Goal: Communication & Community: Share content

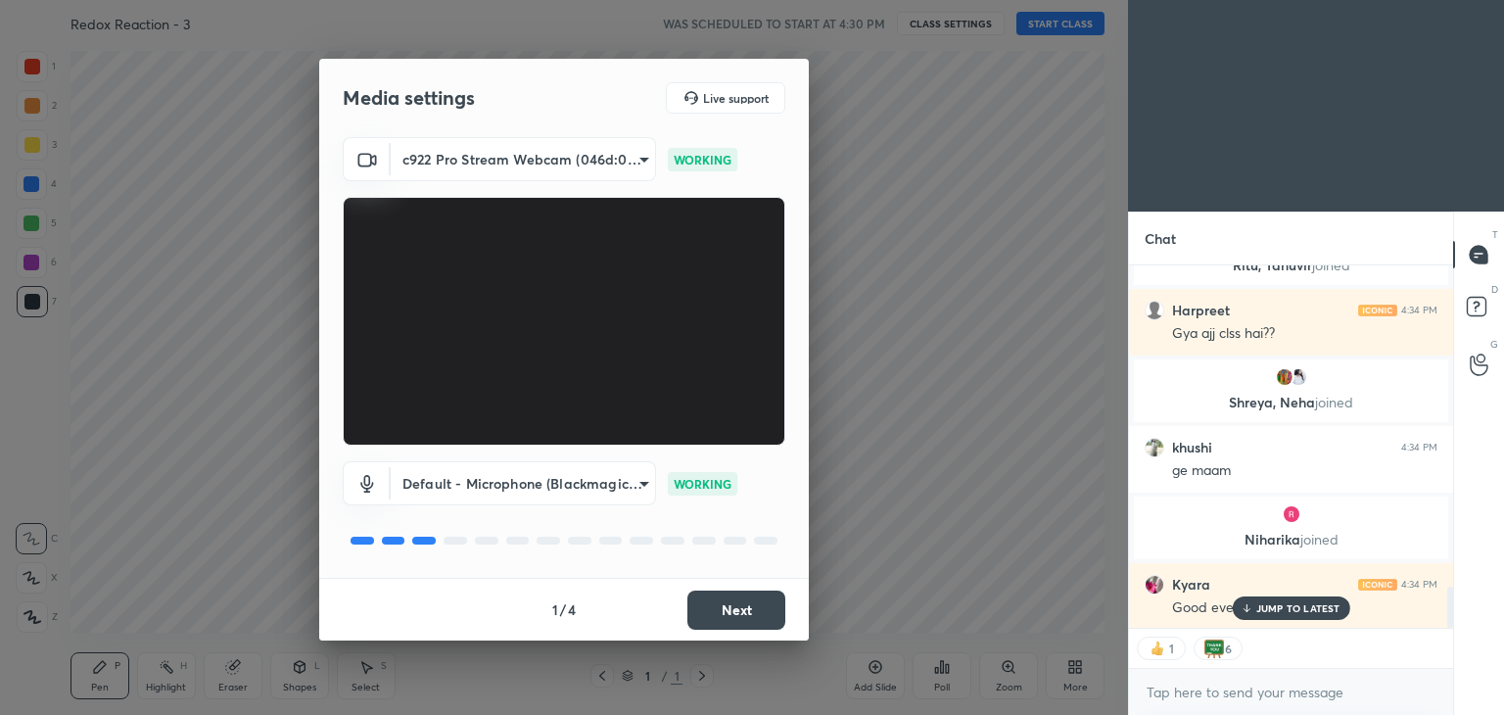
scroll to position [2829, 0]
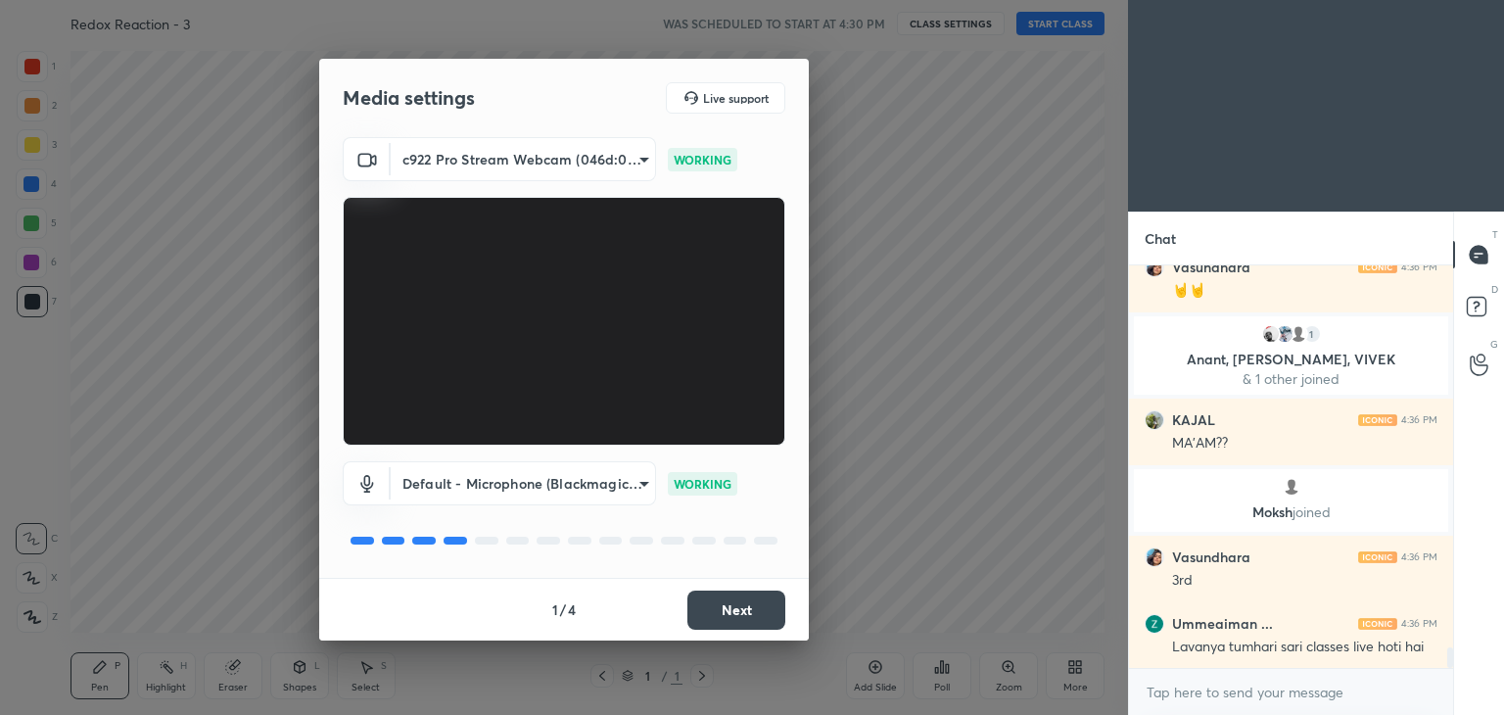
click at [757, 596] on button "Next" at bounding box center [737, 610] width 98 height 39
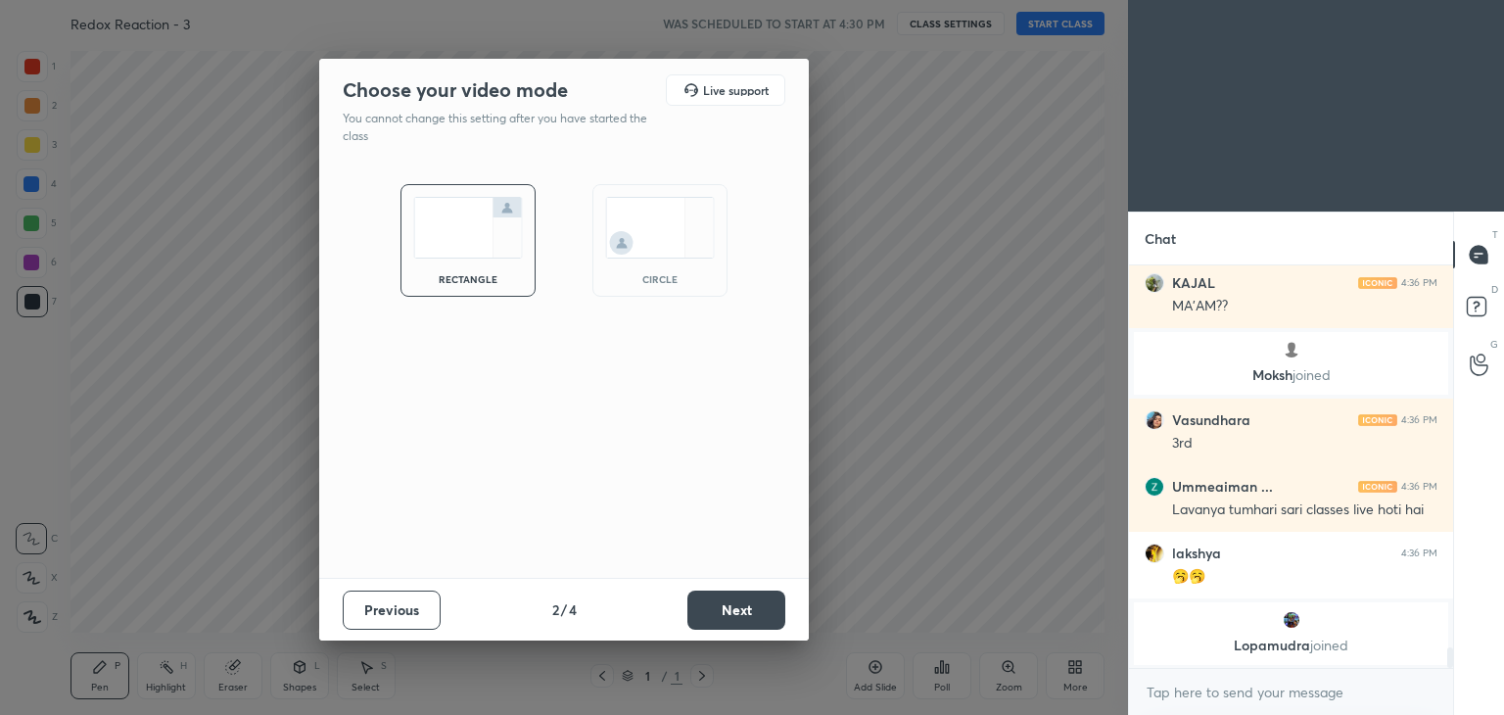
click at [755, 605] on button "Next" at bounding box center [737, 610] width 98 height 39
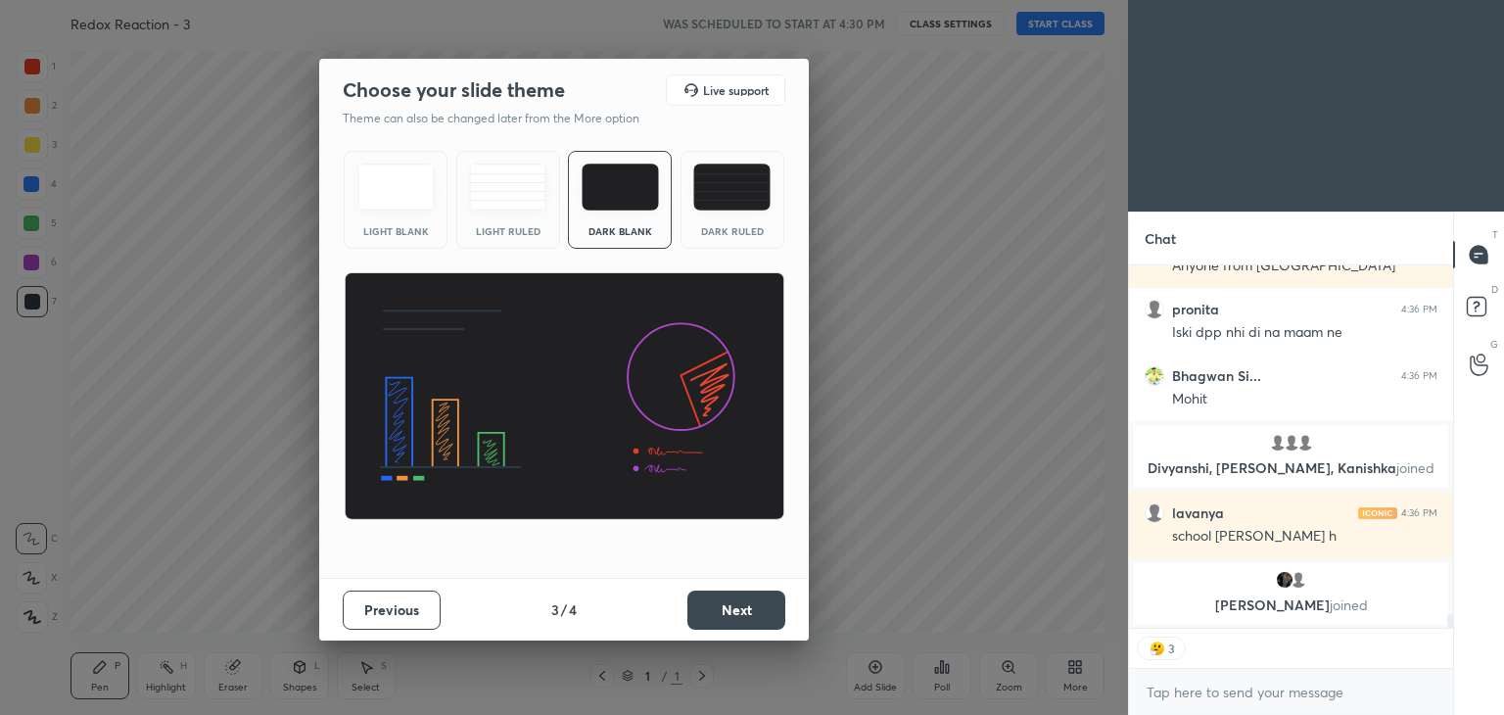
click at [714, 596] on button "Next" at bounding box center [737, 610] width 98 height 39
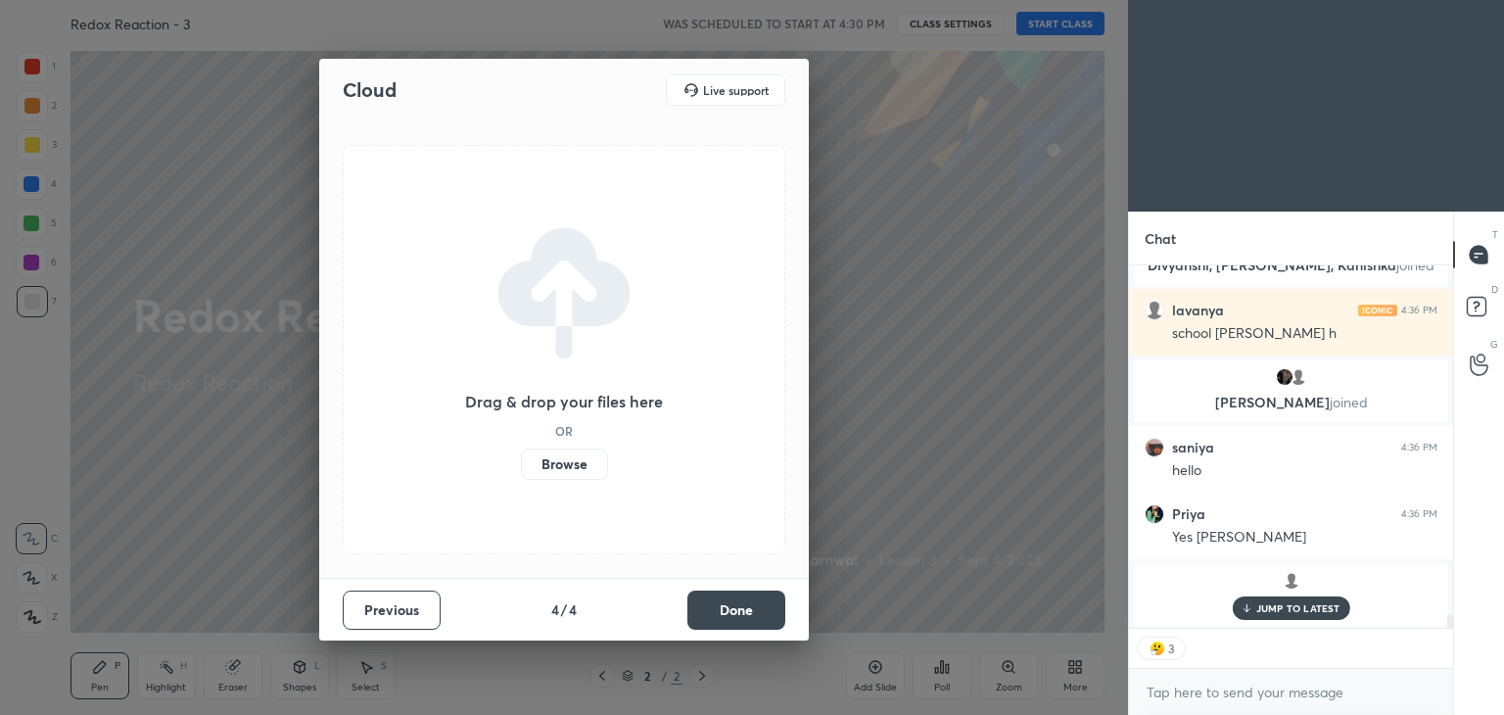
click at [713, 600] on button "Done" at bounding box center [737, 610] width 98 height 39
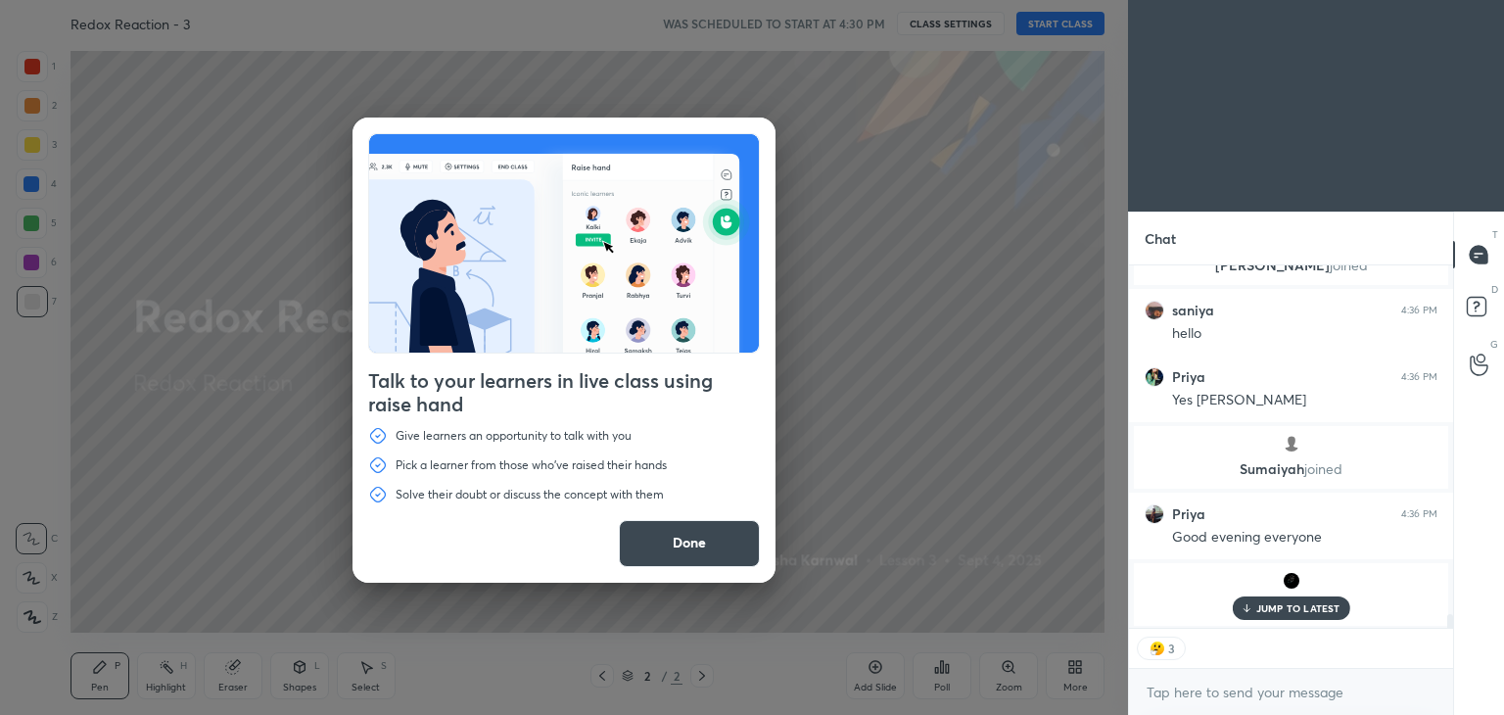
click at [717, 554] on button "Done" at bounding box center [689, 543] width 141 height 47
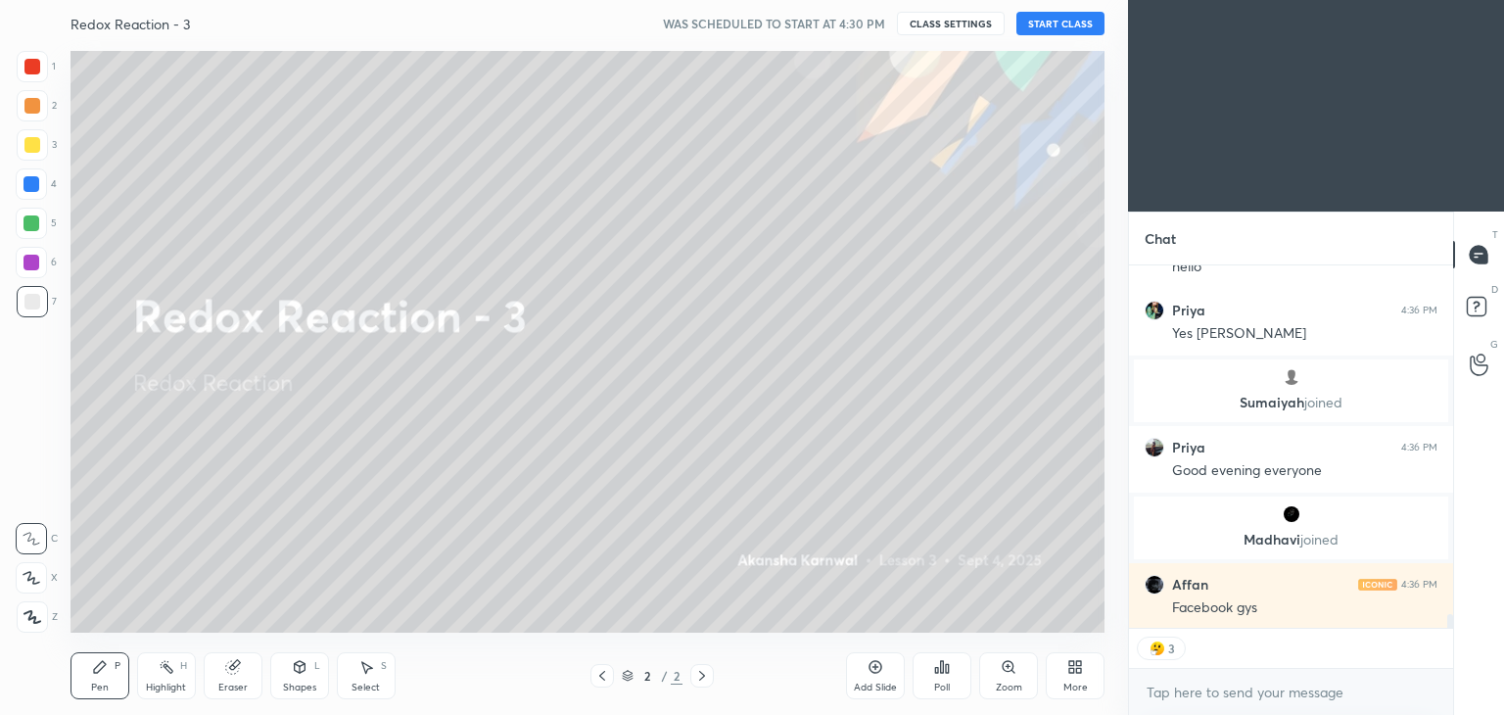
click at [1073, 24] on button "START CLASS" at bounding box center [1061, 24] width 88 height 24
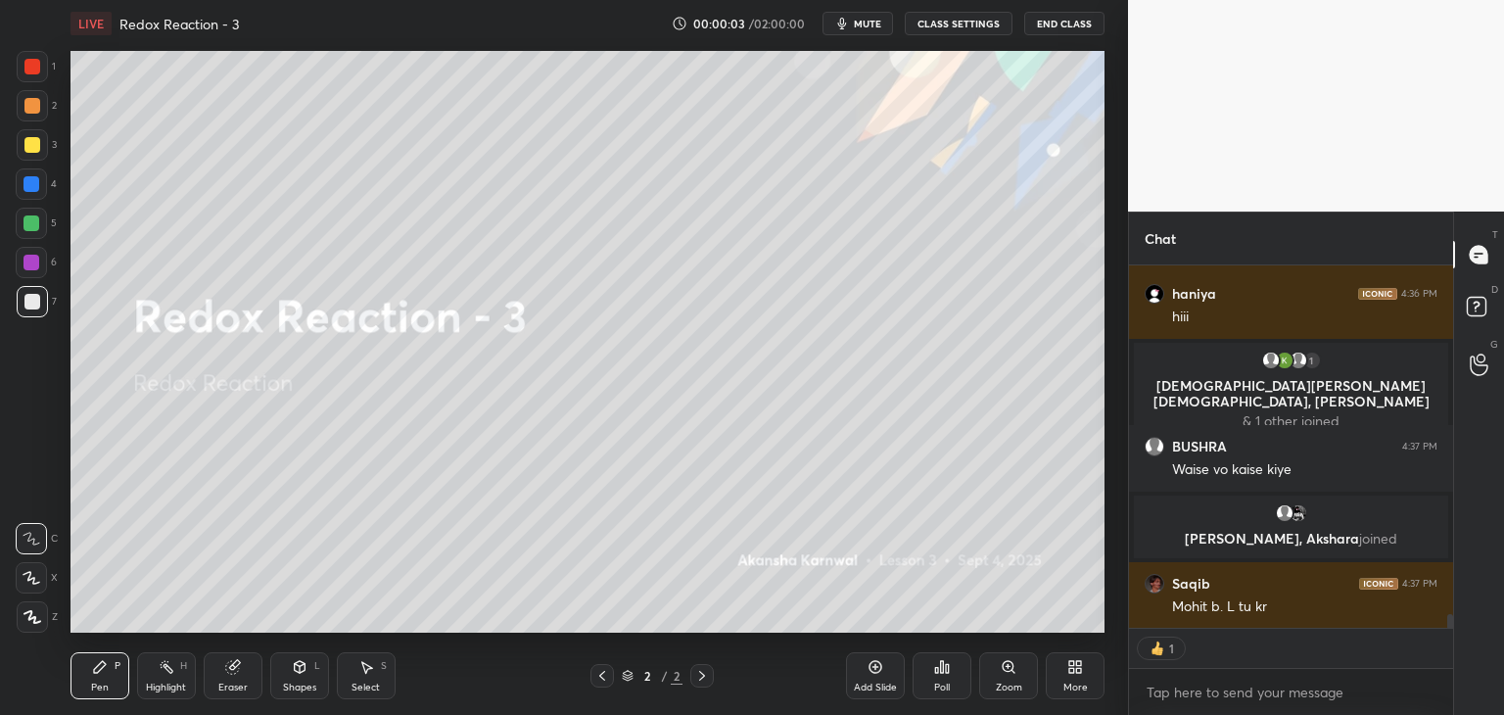
click at [1077, 676] on div "More" at bounding box center [1075, 675] width 59 height 47
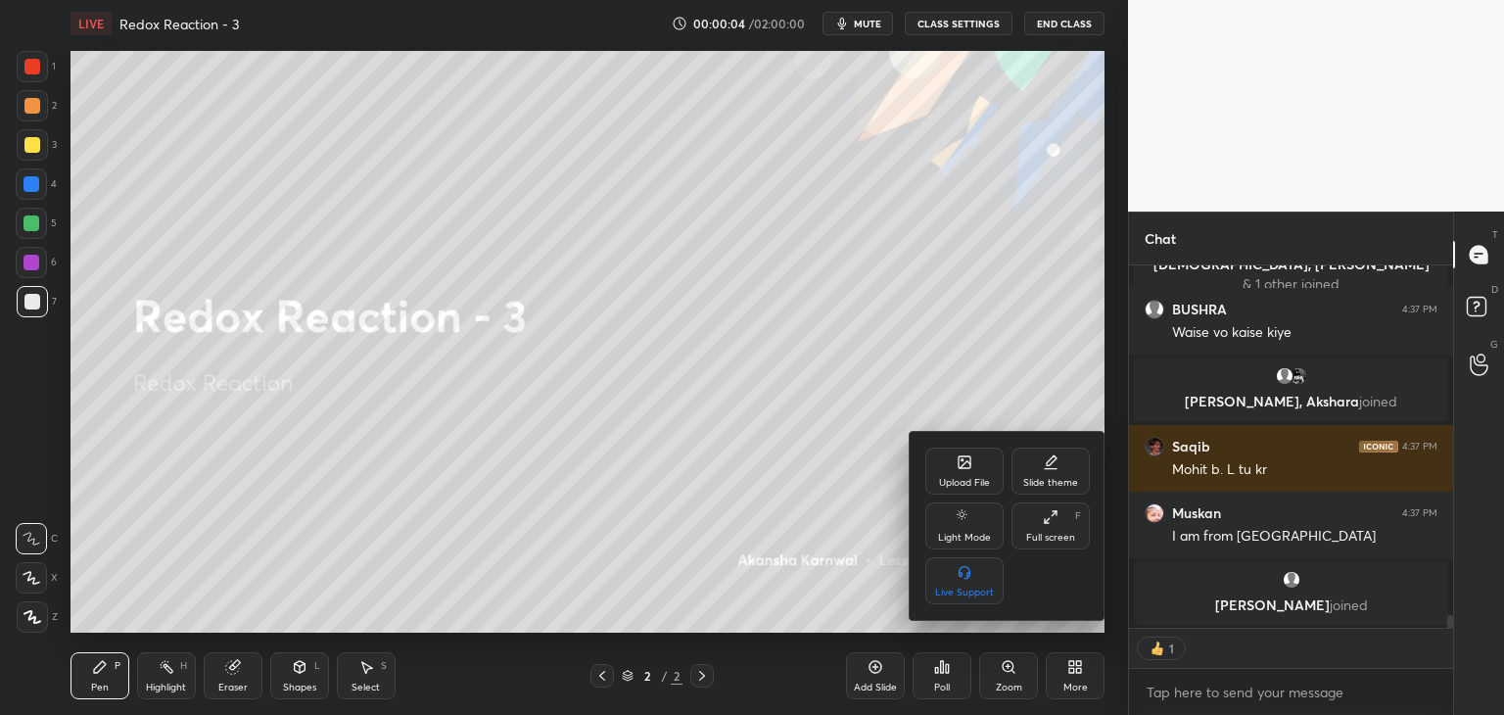
click at [1057, 530] on div "Full screen F" at bounding box center [1051, 525] width 78 height 47
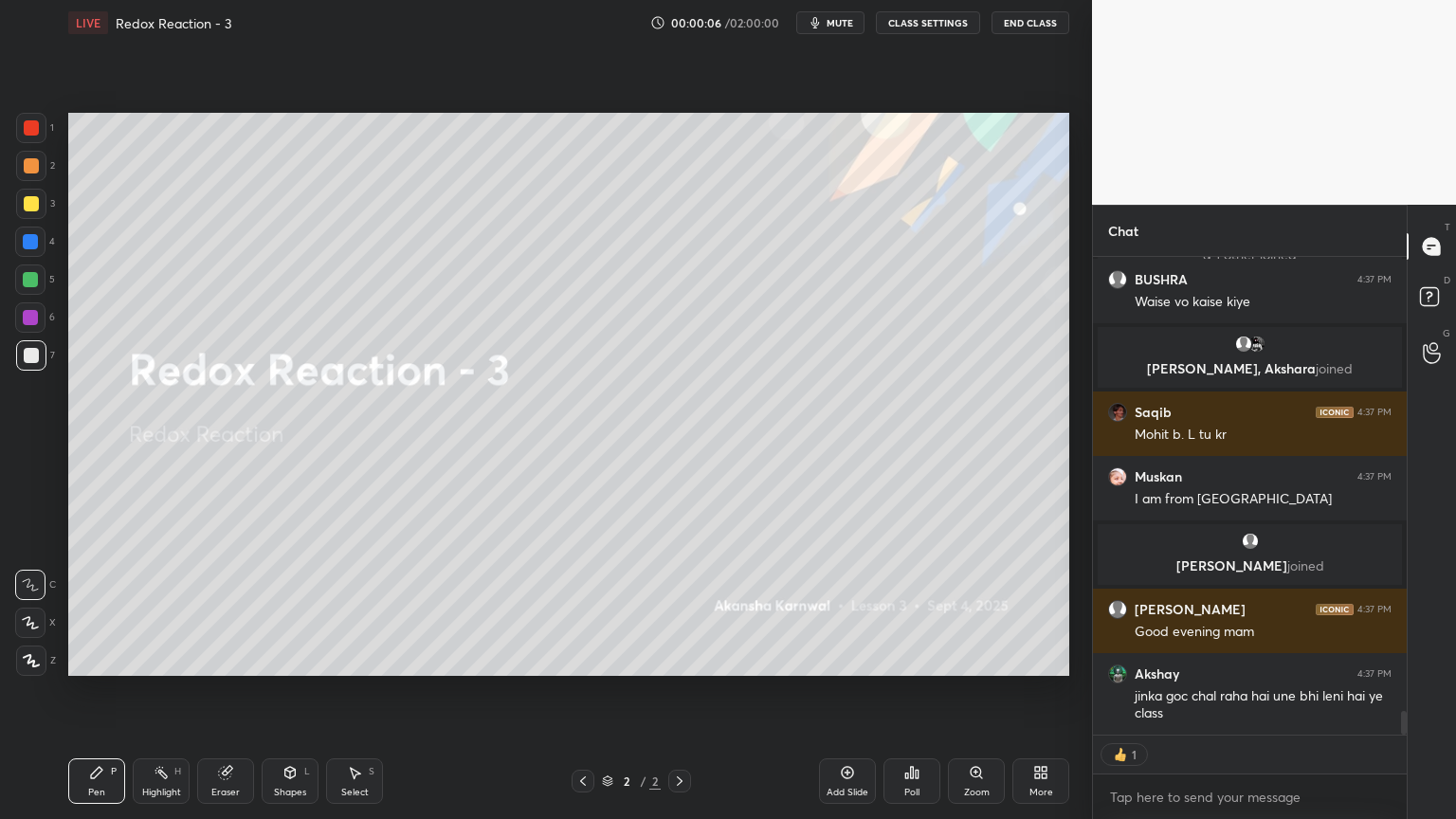
click at [156, 691] on icon at bounding box center [162, 773] width 15 height 15
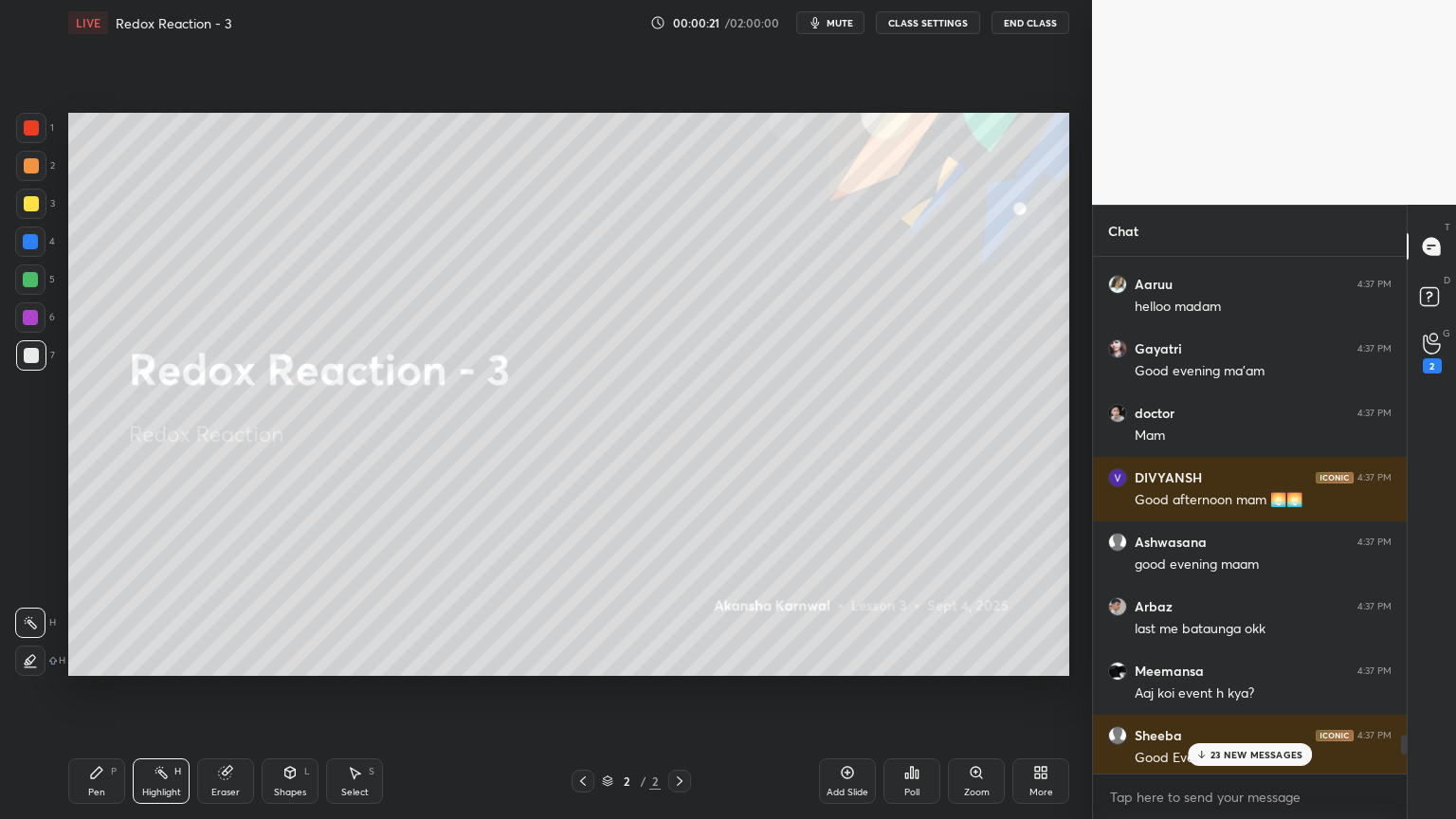
click at [1228, 691] on p "23 NEW MESSAGES" at bounding box center [1257, 755] width 92 height 12
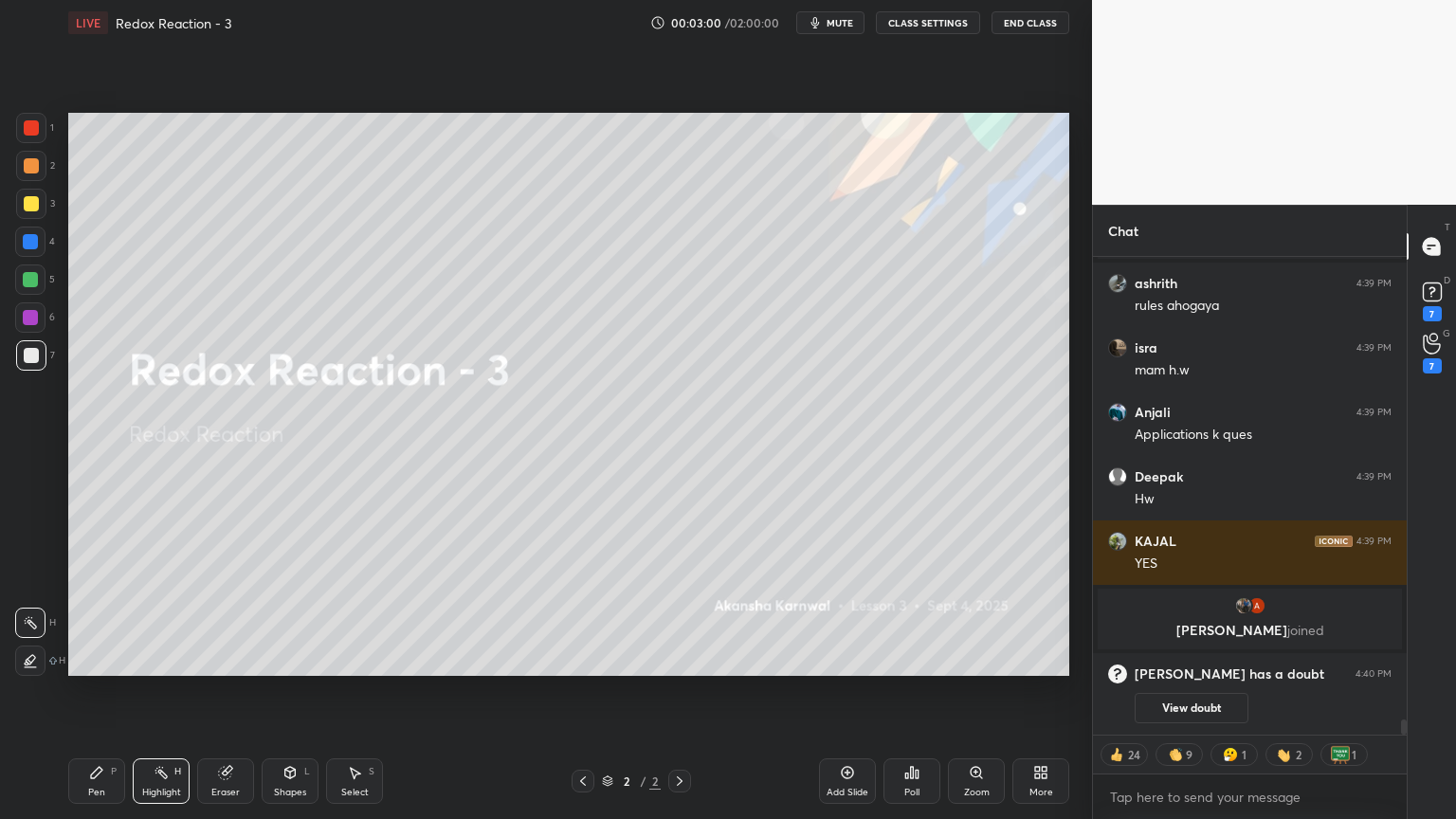
click at [1042, 691] on icon at bounding box center [1044, 775] width 5 height 5
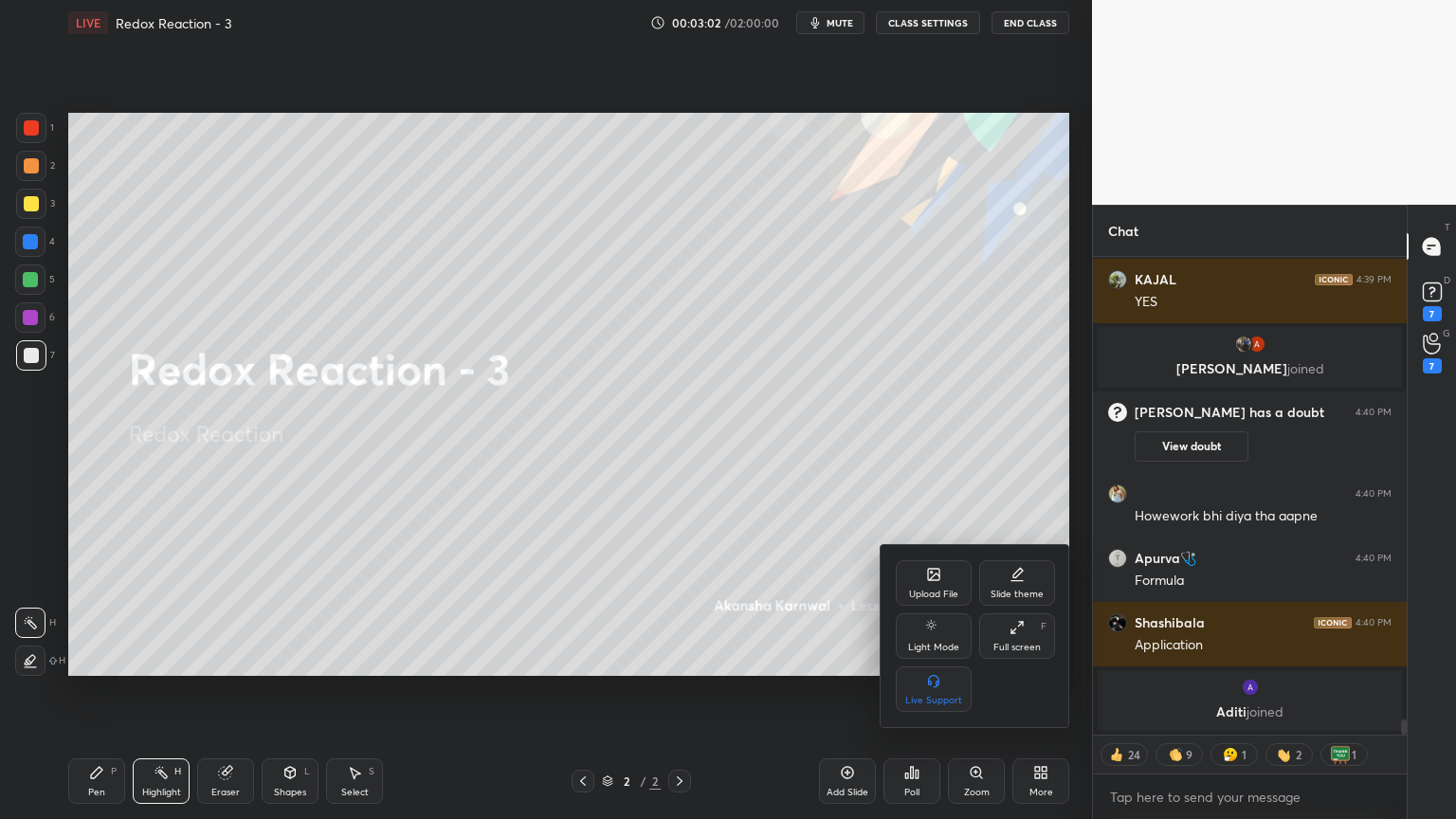
click at [933, 581] on icon at bounding box center [934, 575] width 15 height 15
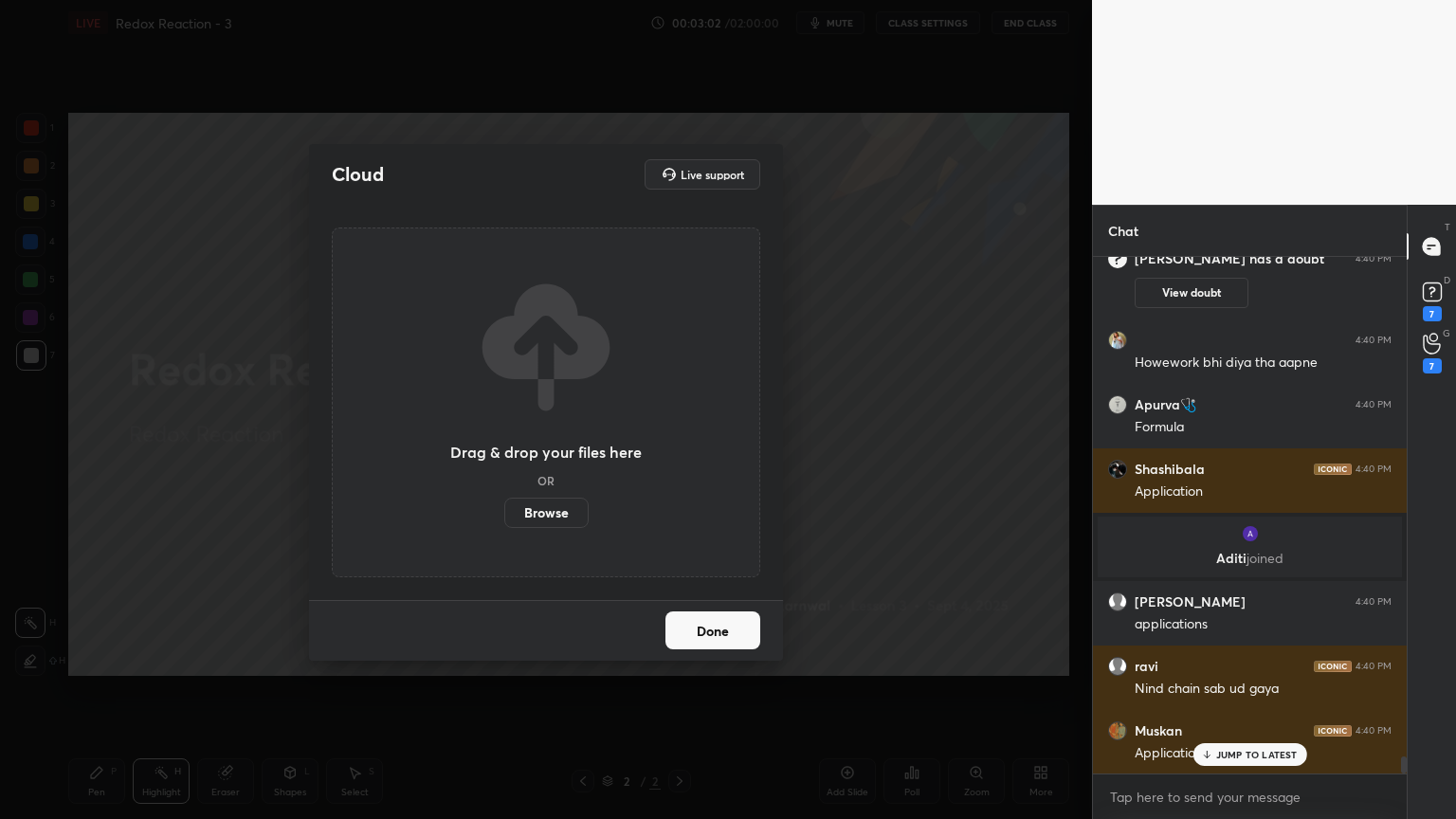
click at [554, 520] on label "Browse" at bounding box center [546, 512] width 84 height 30
click at [504, 520] on input "Browse" at bounding box center [504, 512] width 0 height 30
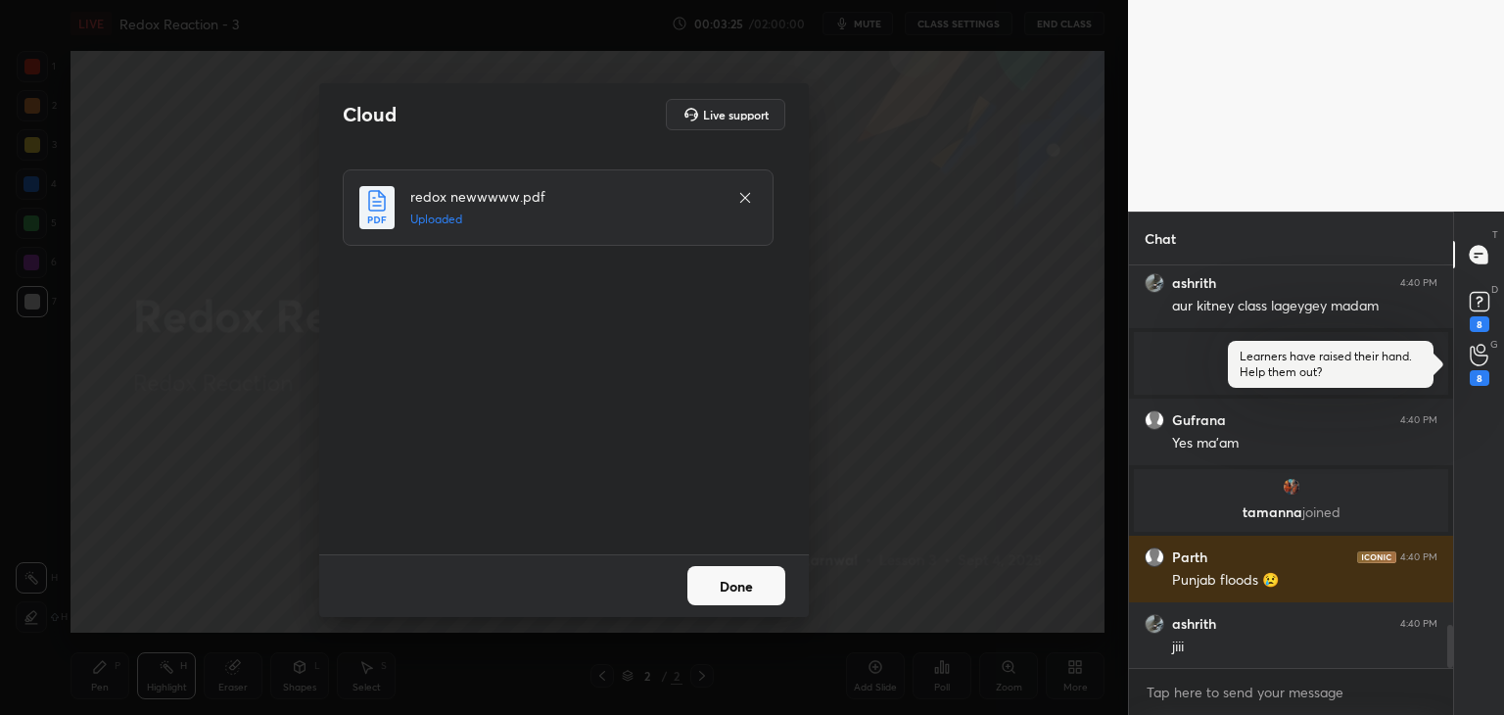
click at [746, 589] on button "Done" at bounding box center [737, 585] width 98 height 39
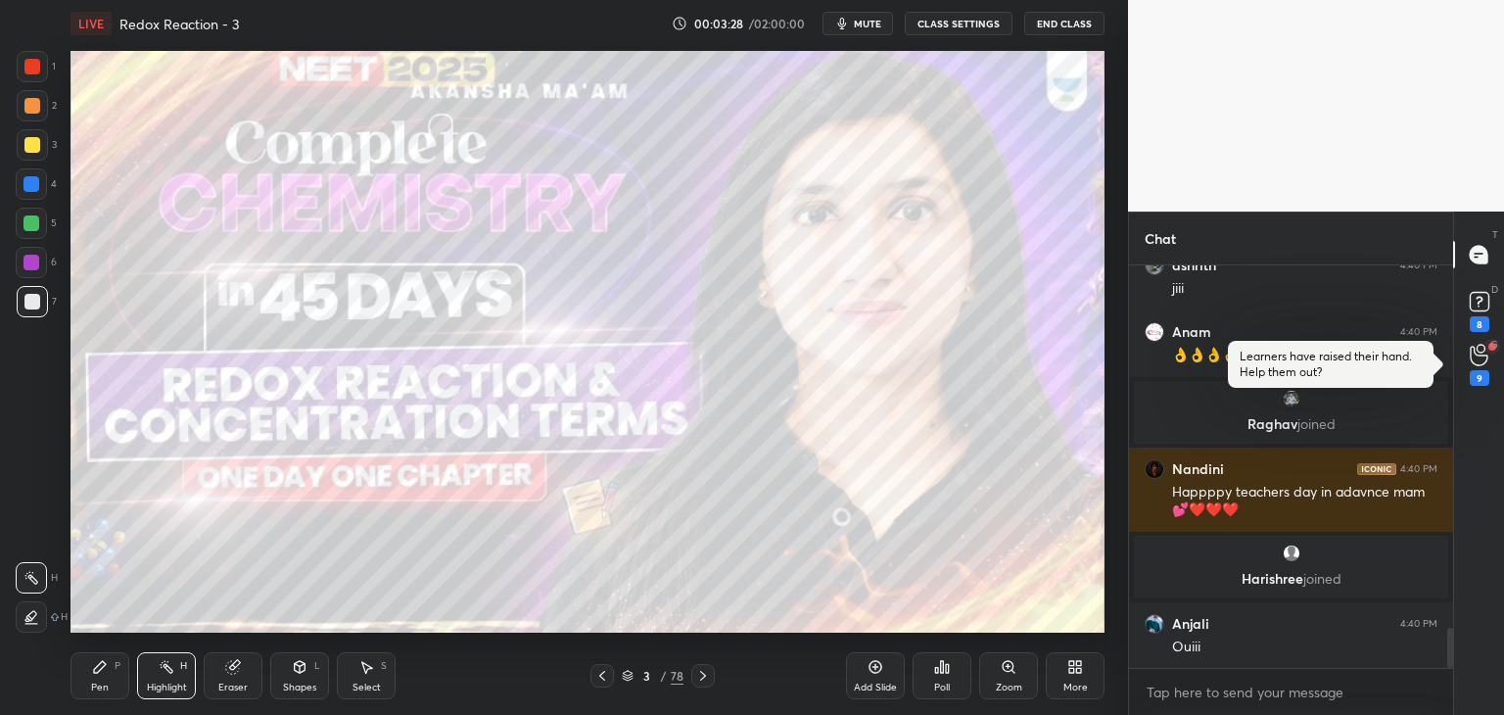
click at [595, 679] on icon at bounding box center [603, 676] width 16 height 16
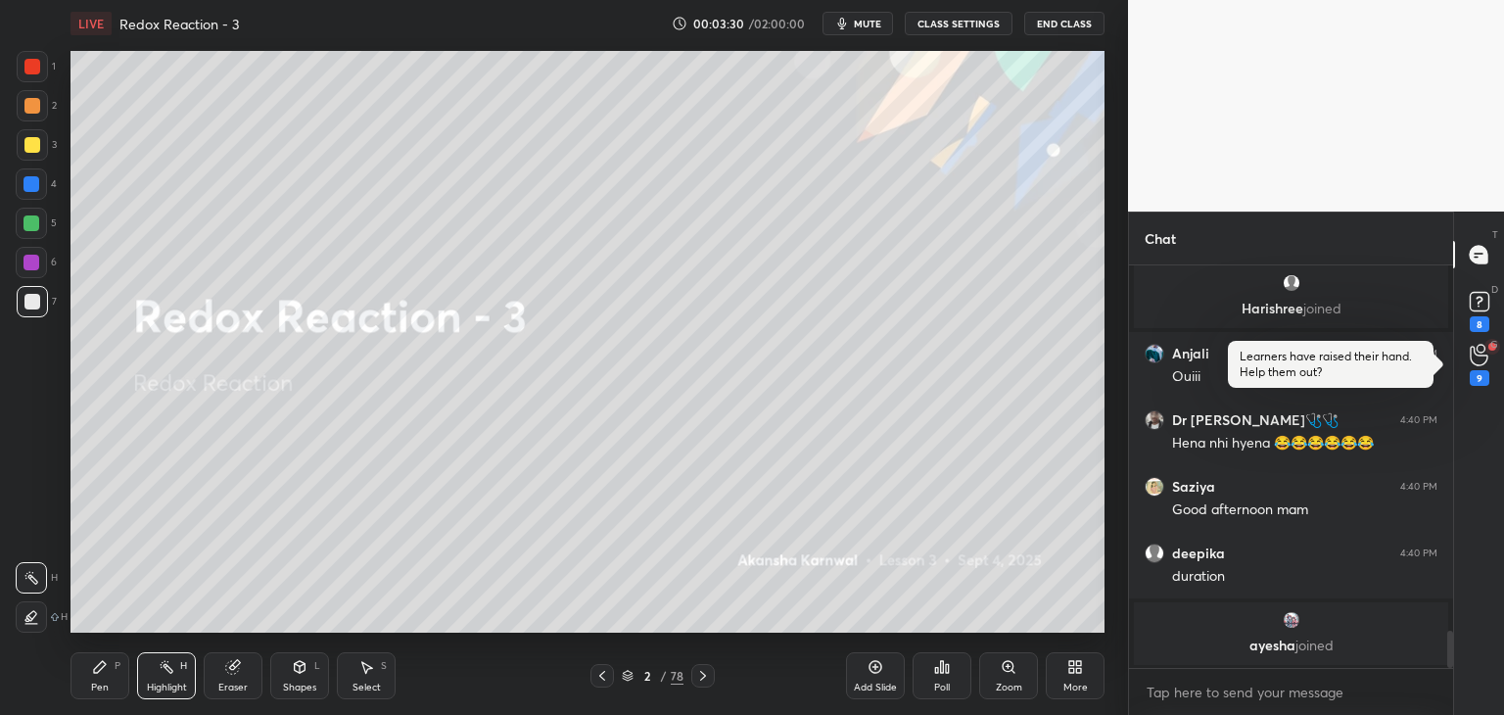
click at [32, 607] on div at bounding box center [31, 616] width 31 height 31
click at [73, 672] on div "Pen P" at bounding box center [100, 675] width 59 height 47
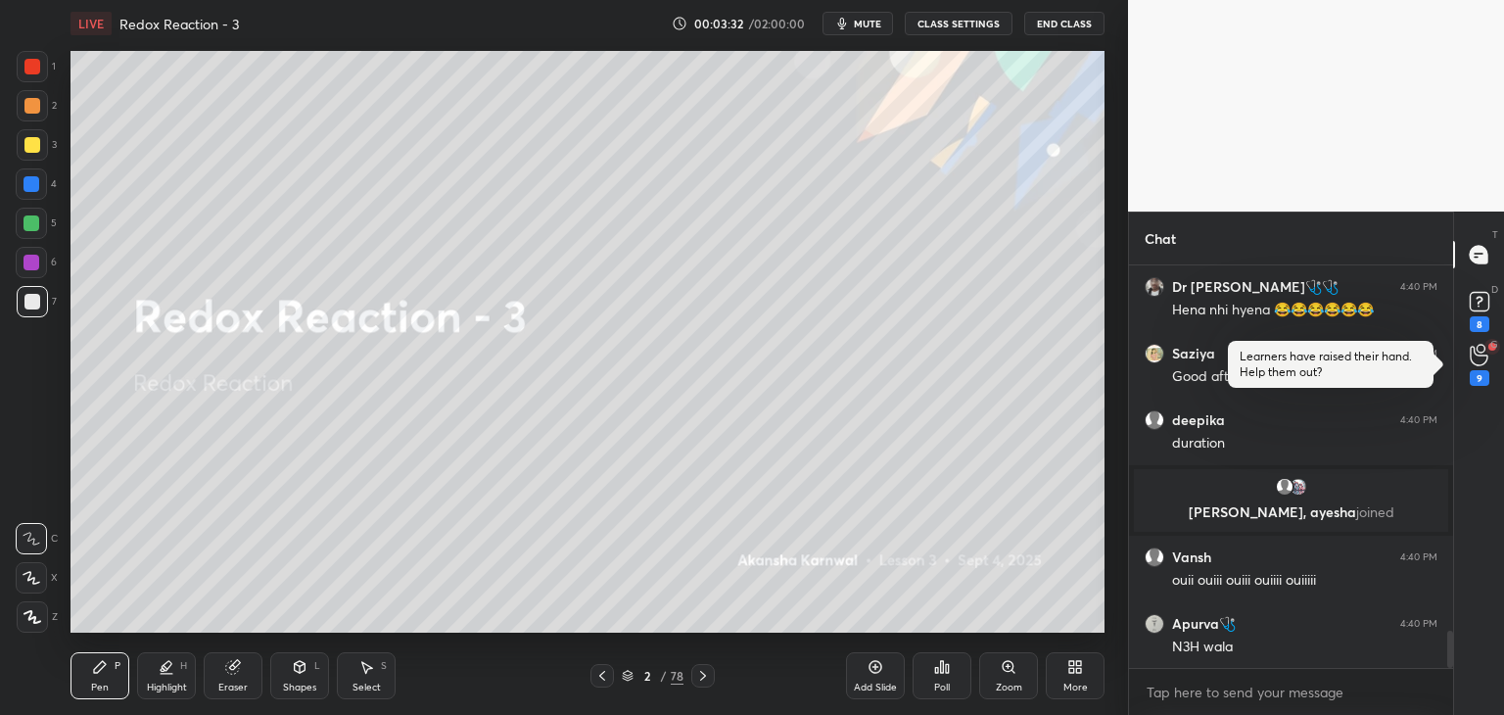
click at [26, 119] on div at bounding box center [32, 105] width 31 height 31
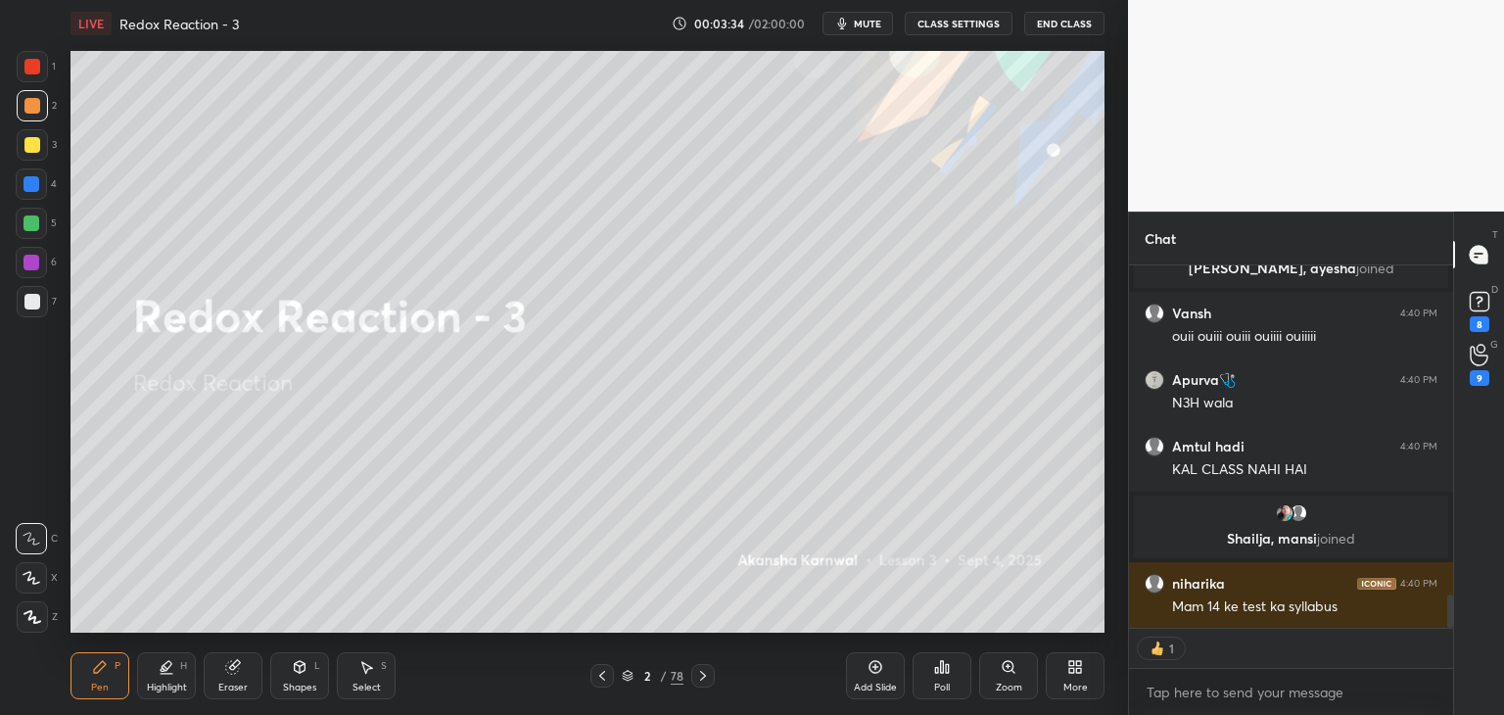
click at [884, 688] on div "Add Slide" at bounding box center [875, 688] width 43 height 10
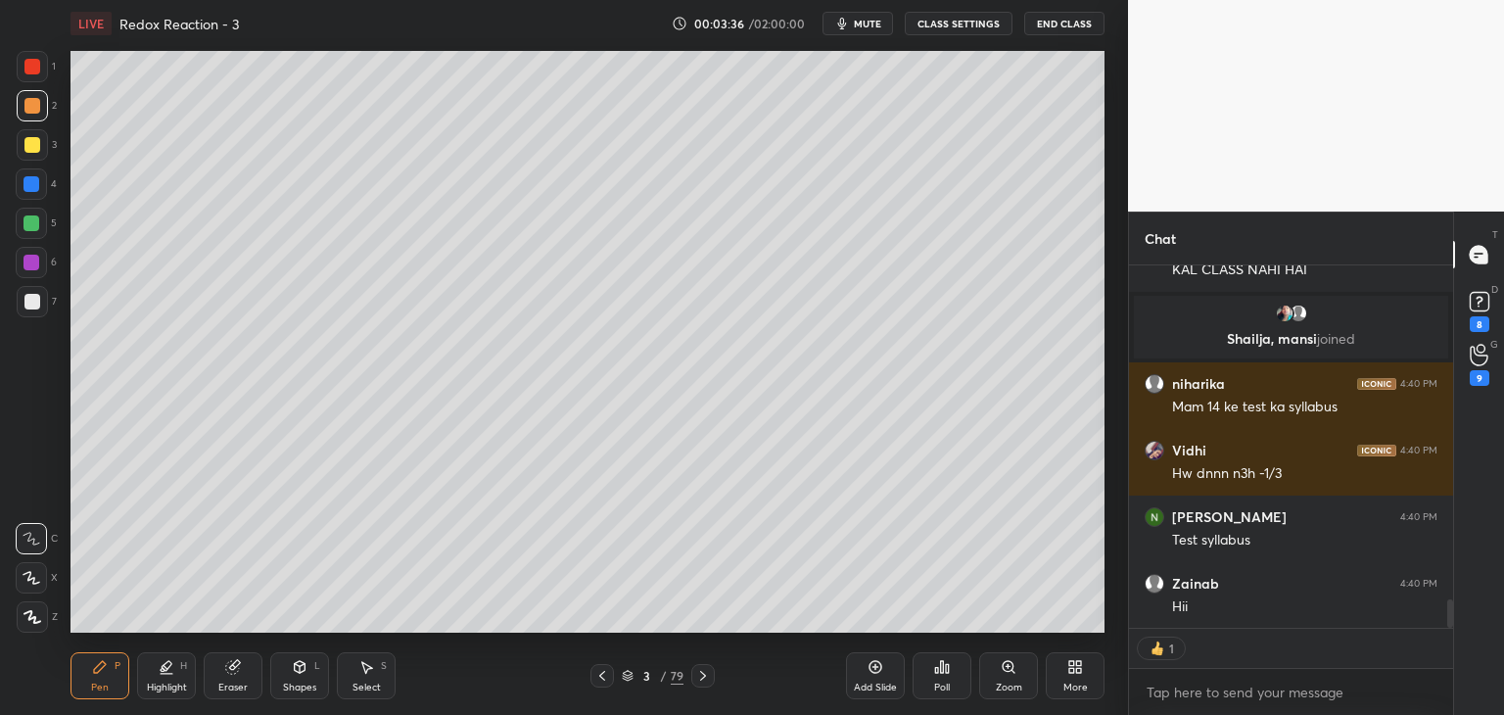
click at [33, 176] on div at bounding box center [32, 184] width 16 height 16
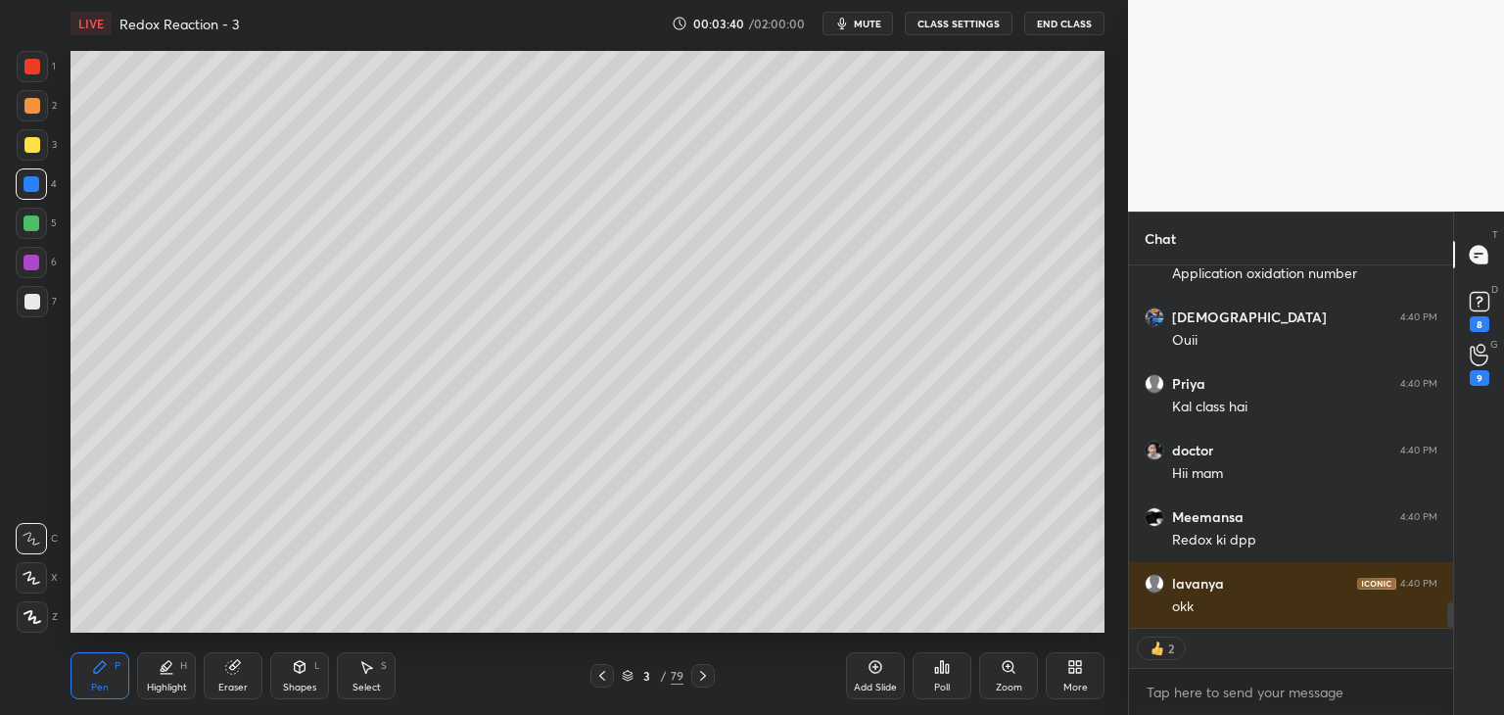
type textarea "x"
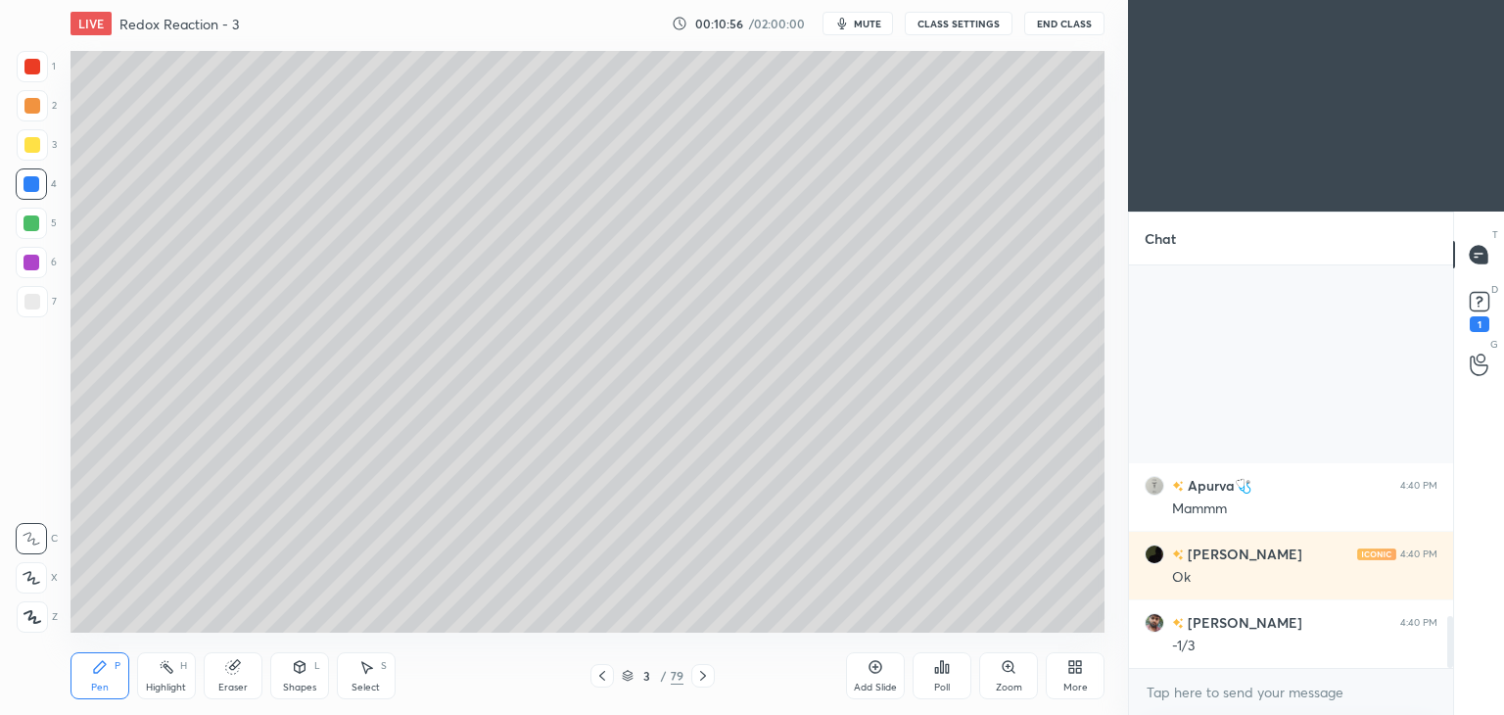
scroll to position [2754, 0]
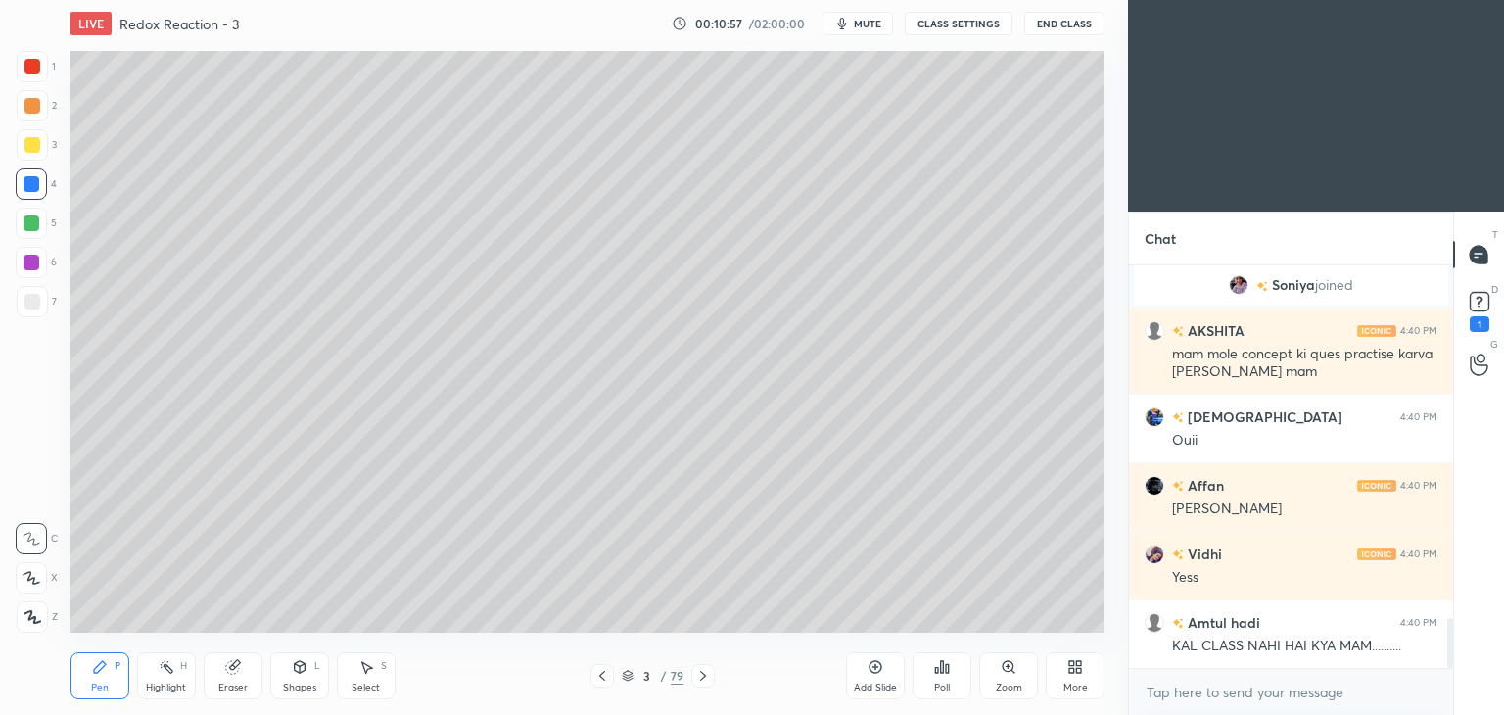
click at [1073, 668] on icon at bounding box center [1072, 670] width 5 height 5
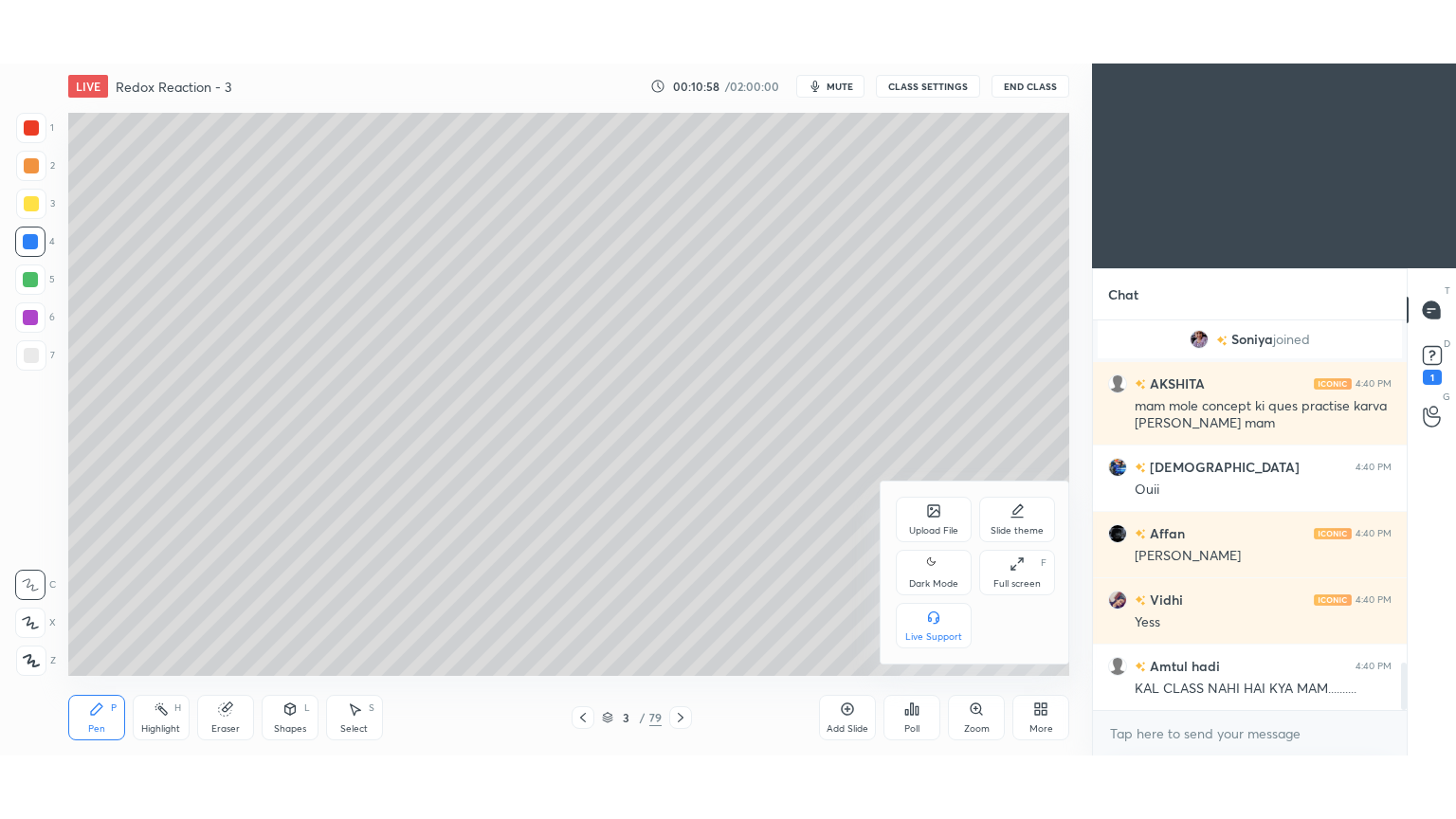
scroll to position [2842, 0]
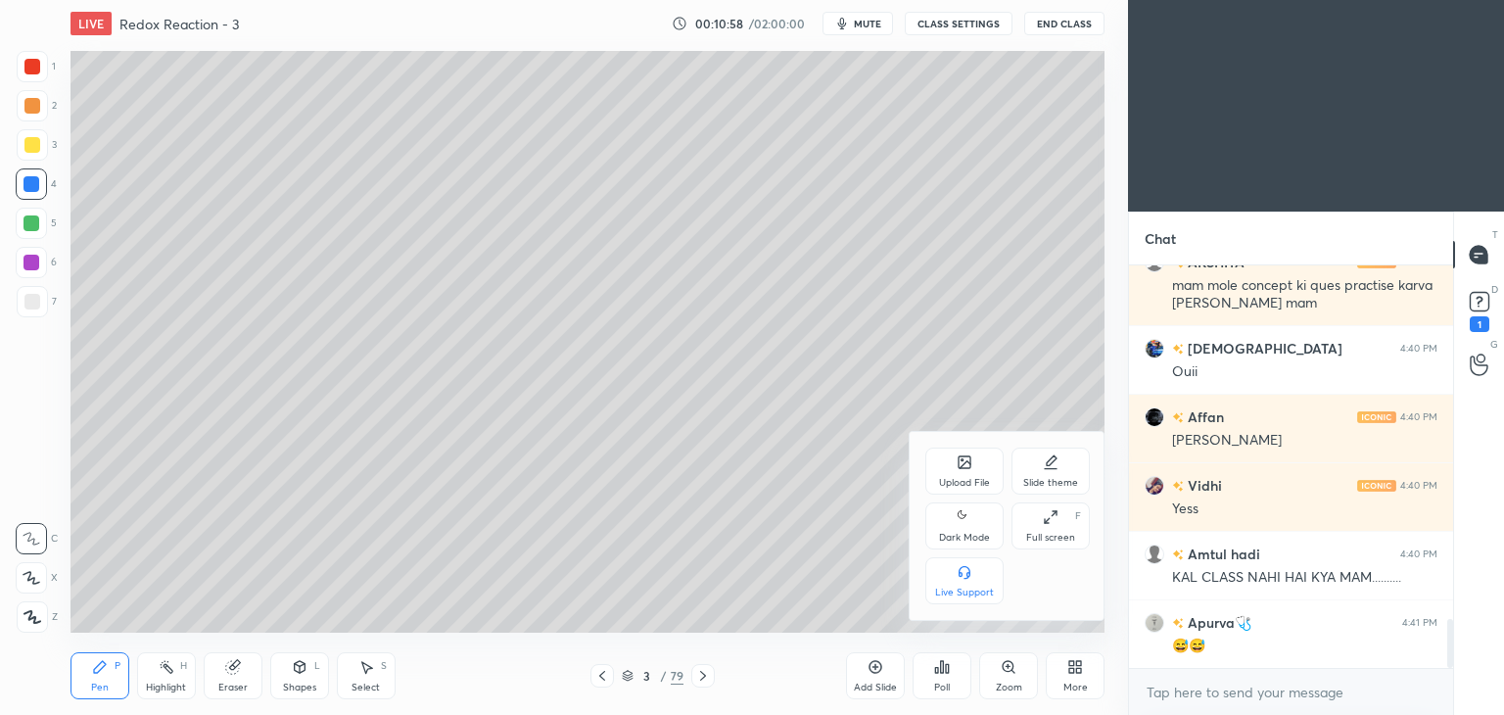
click at [1049, 533] on div "Full screen" at bounding box center [1050, 538] width 49 height 10
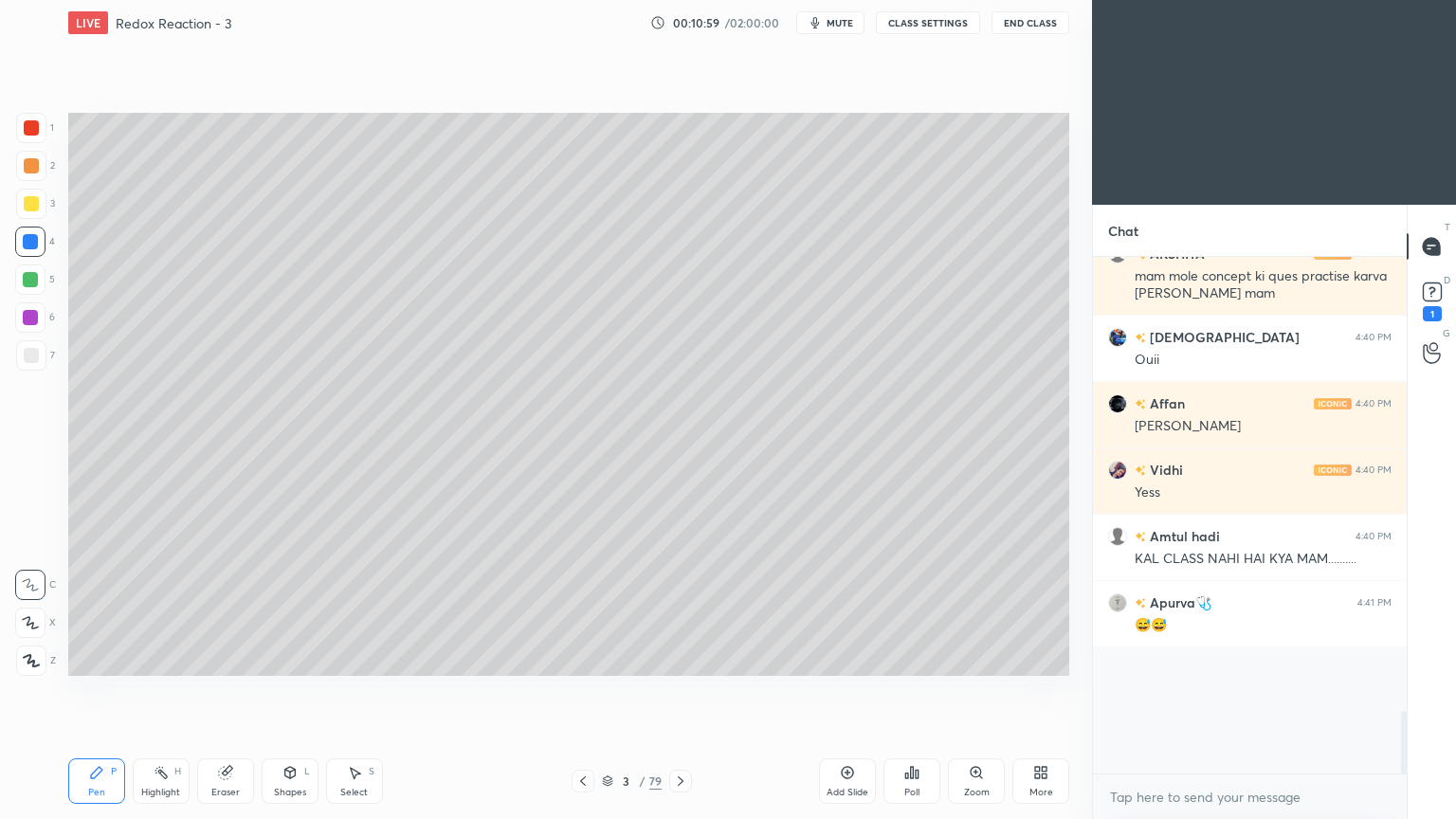
scroll to position [0, 0]
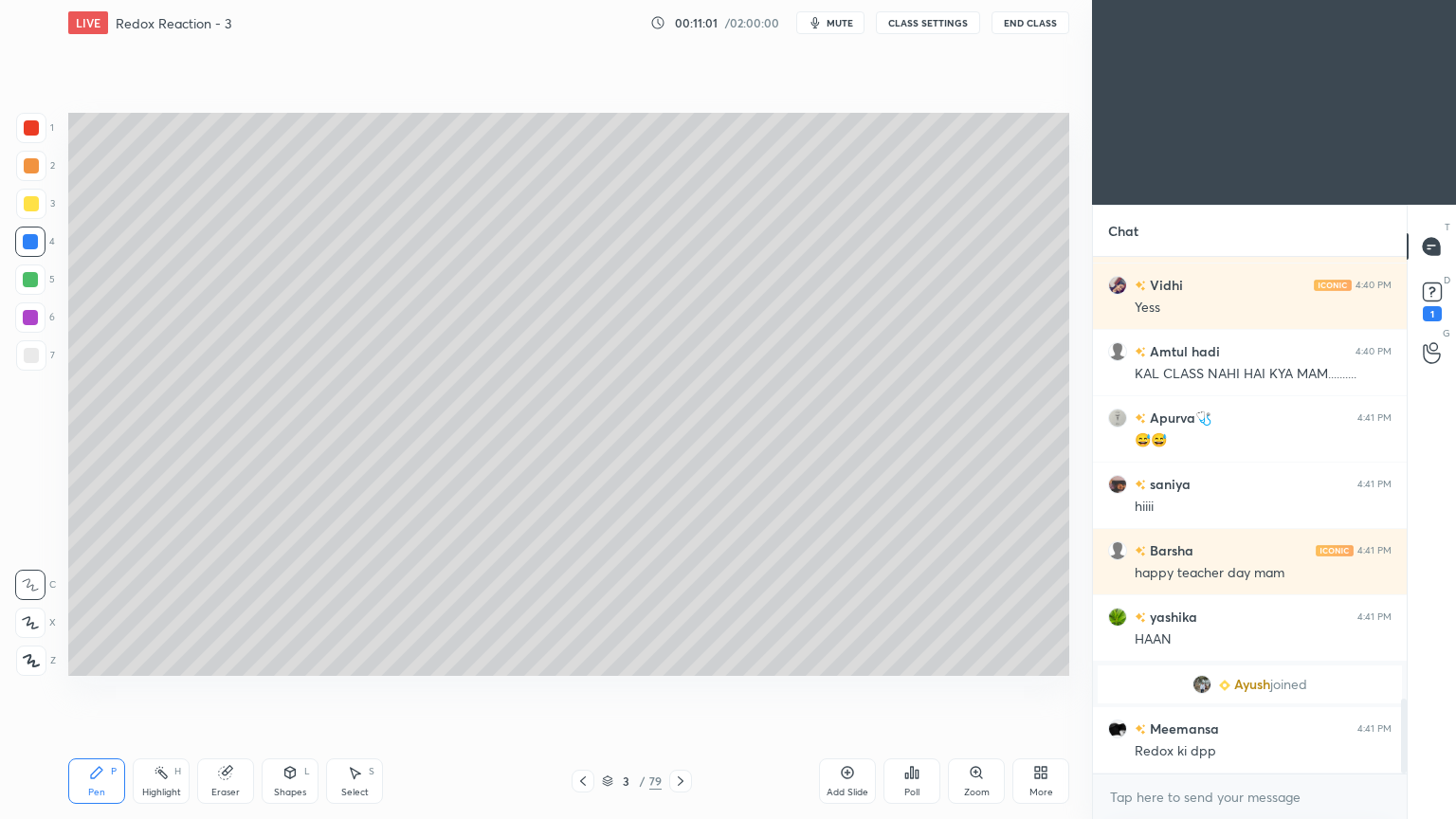
click at [1035, 691] on icon at bounding box center [1042, 773] width 15 height 15
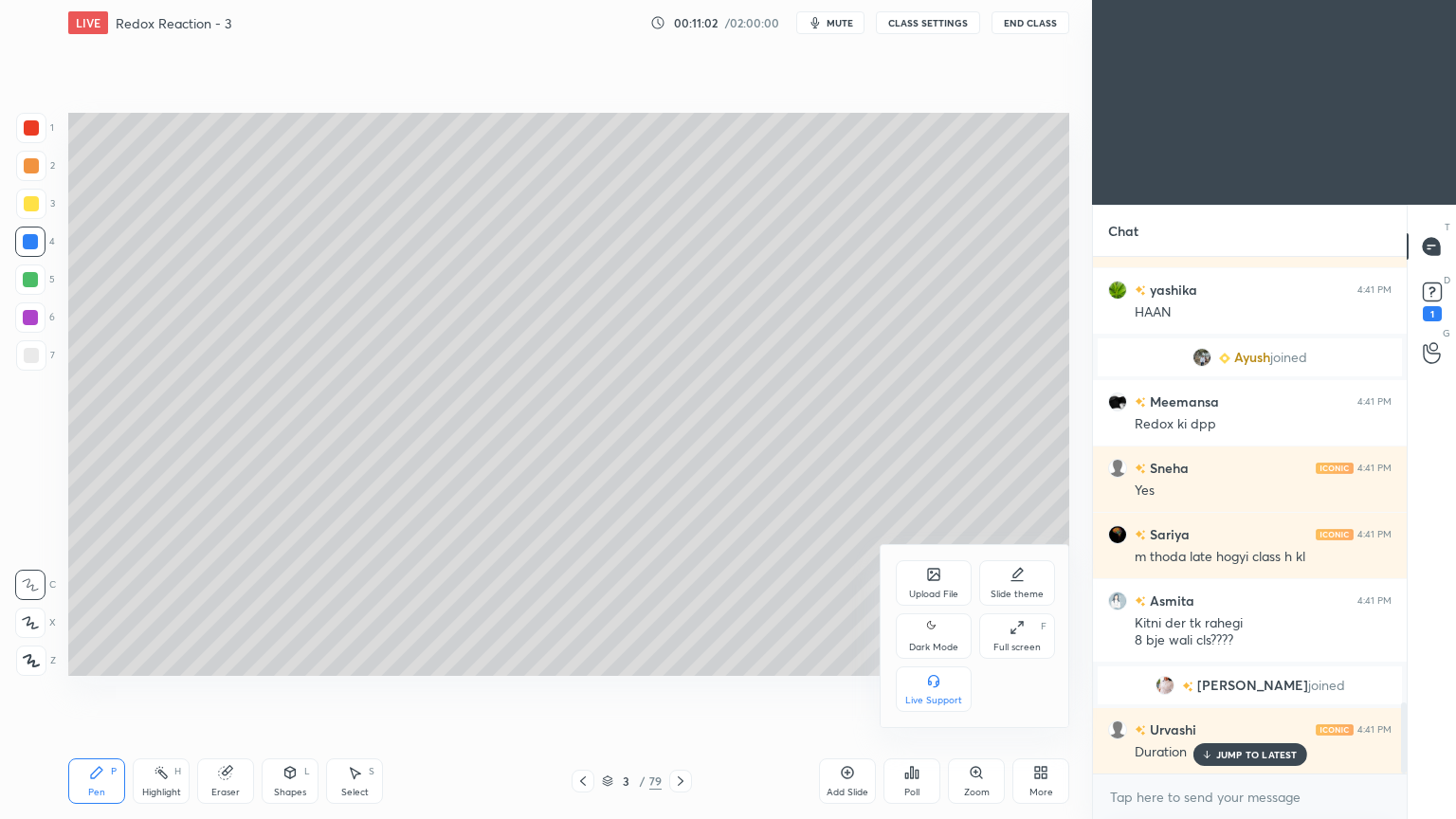
click at [932, 646] on div "Dark Mode" at bounding box center [933, 648] width 49 height 10
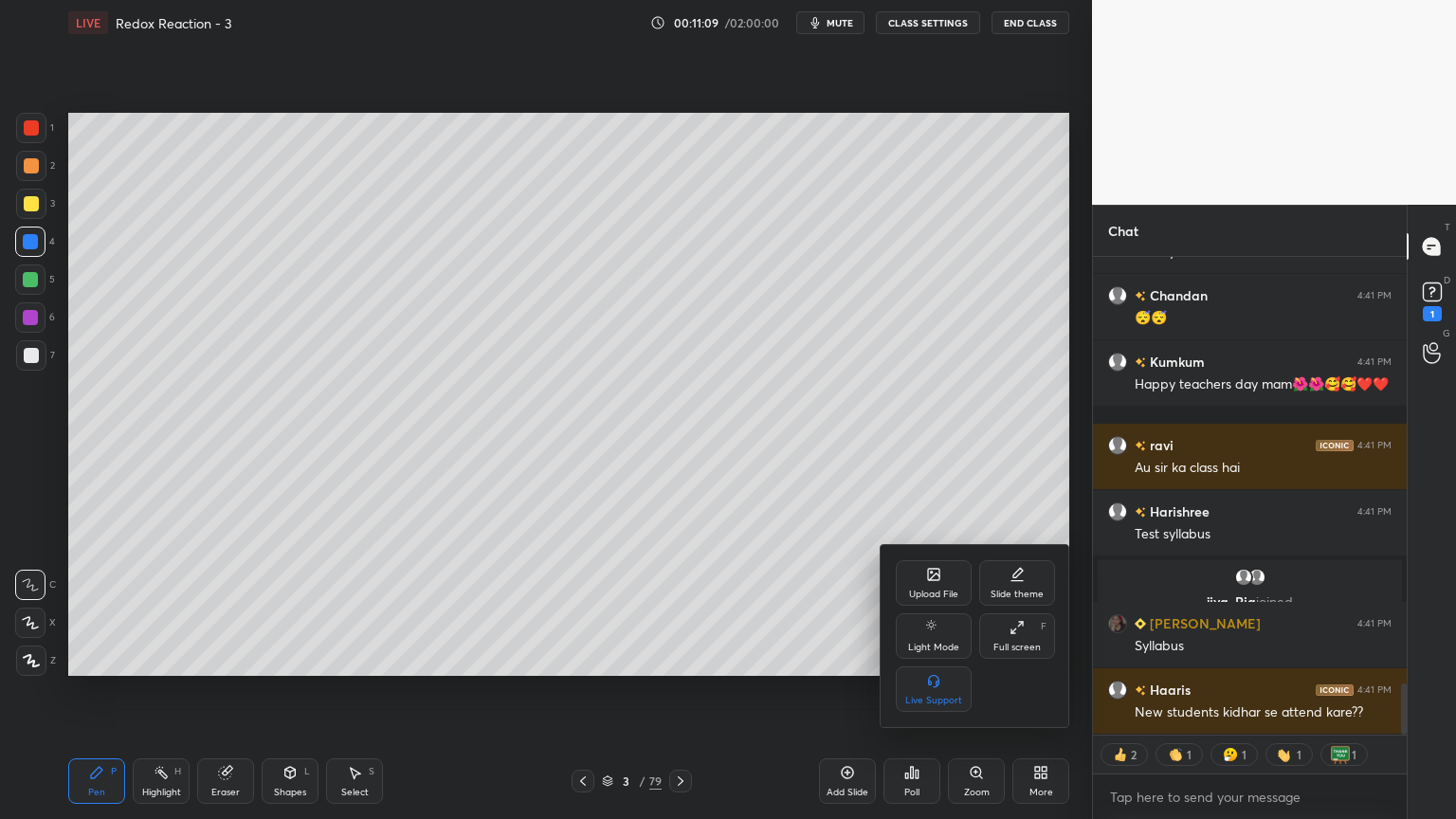
click at [1178, 592] on div at bounding box center [728, 410] width 1456 height 819
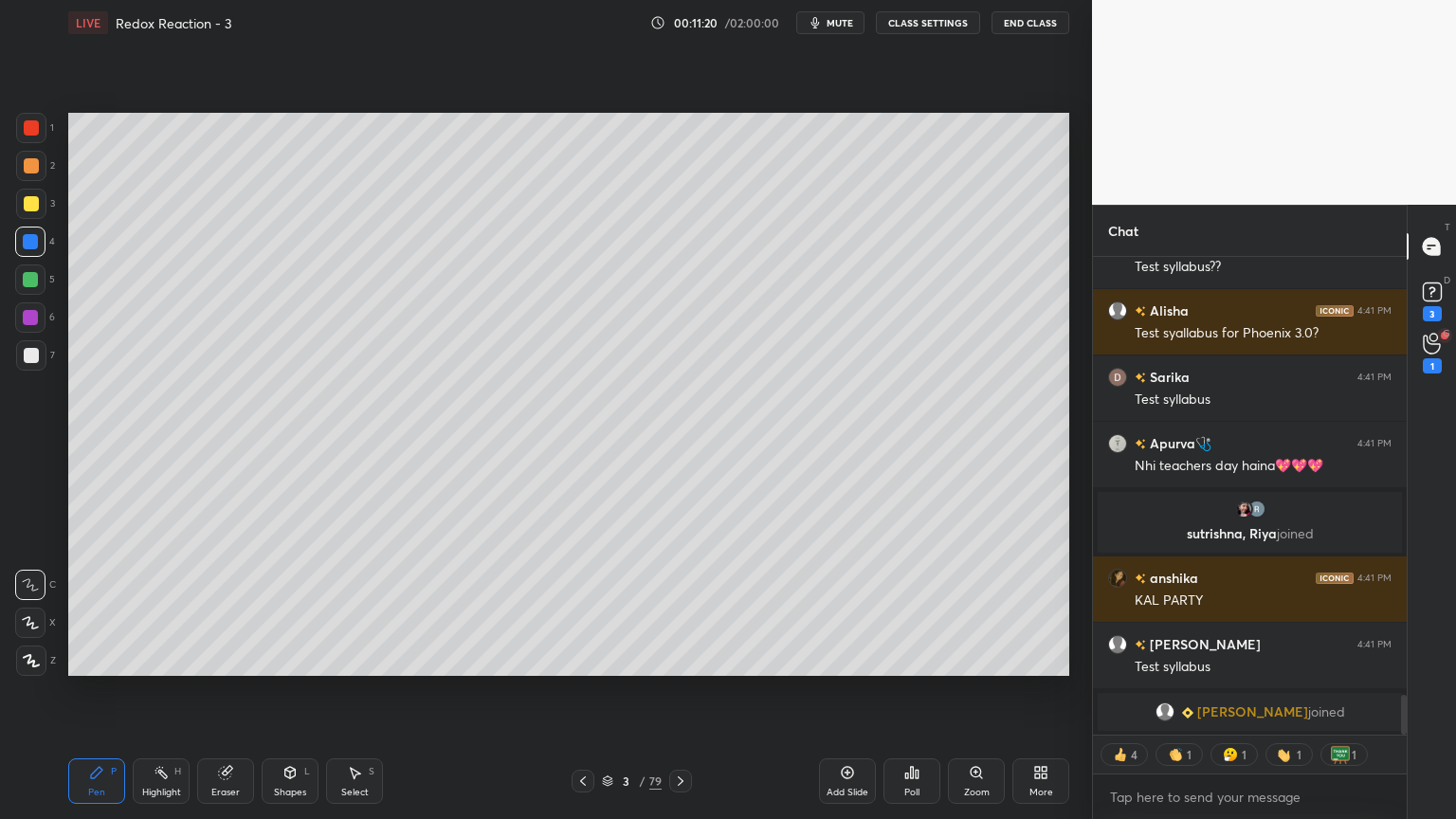
click at [162, 691] on rect at bounding box center [164, 774] width 10 height 10
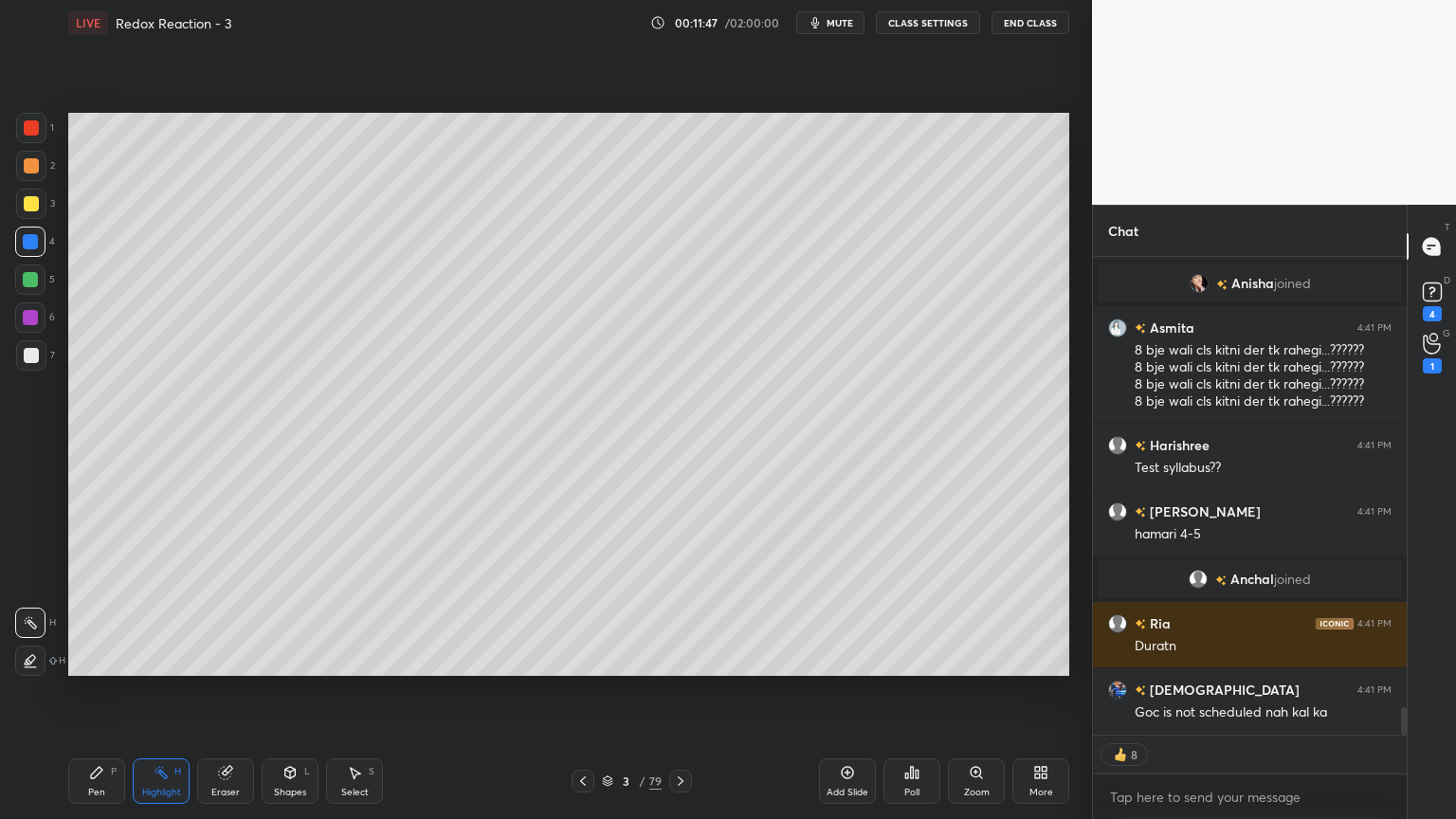
type textarea "x"
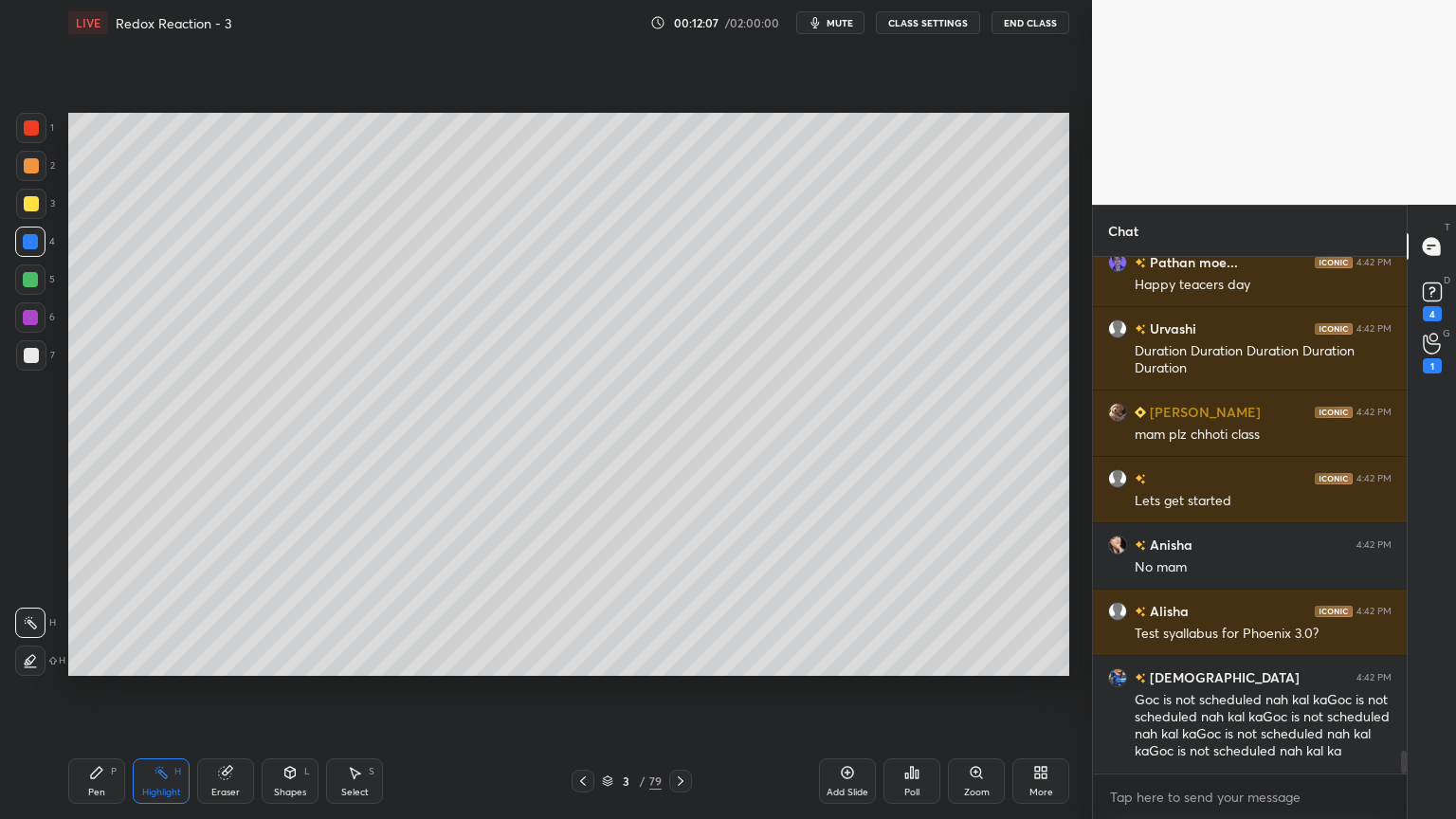
click at [112, 691] on div "P" at bounding box center [114, 772] width 6 height 10
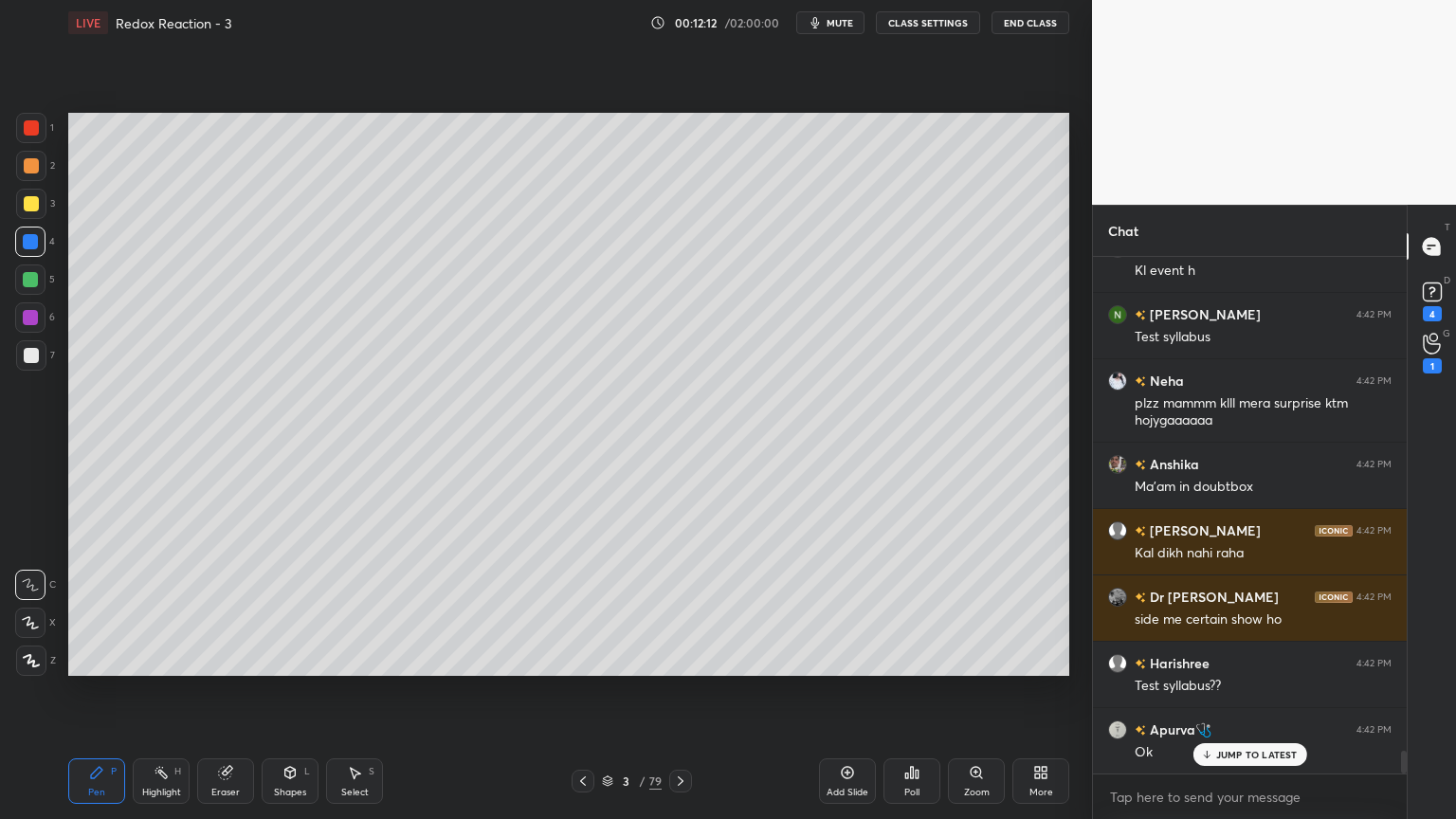
click at [918, 26] on button "CLASS SETTINGS" at bounding box center [928, 23] width 105 height 23
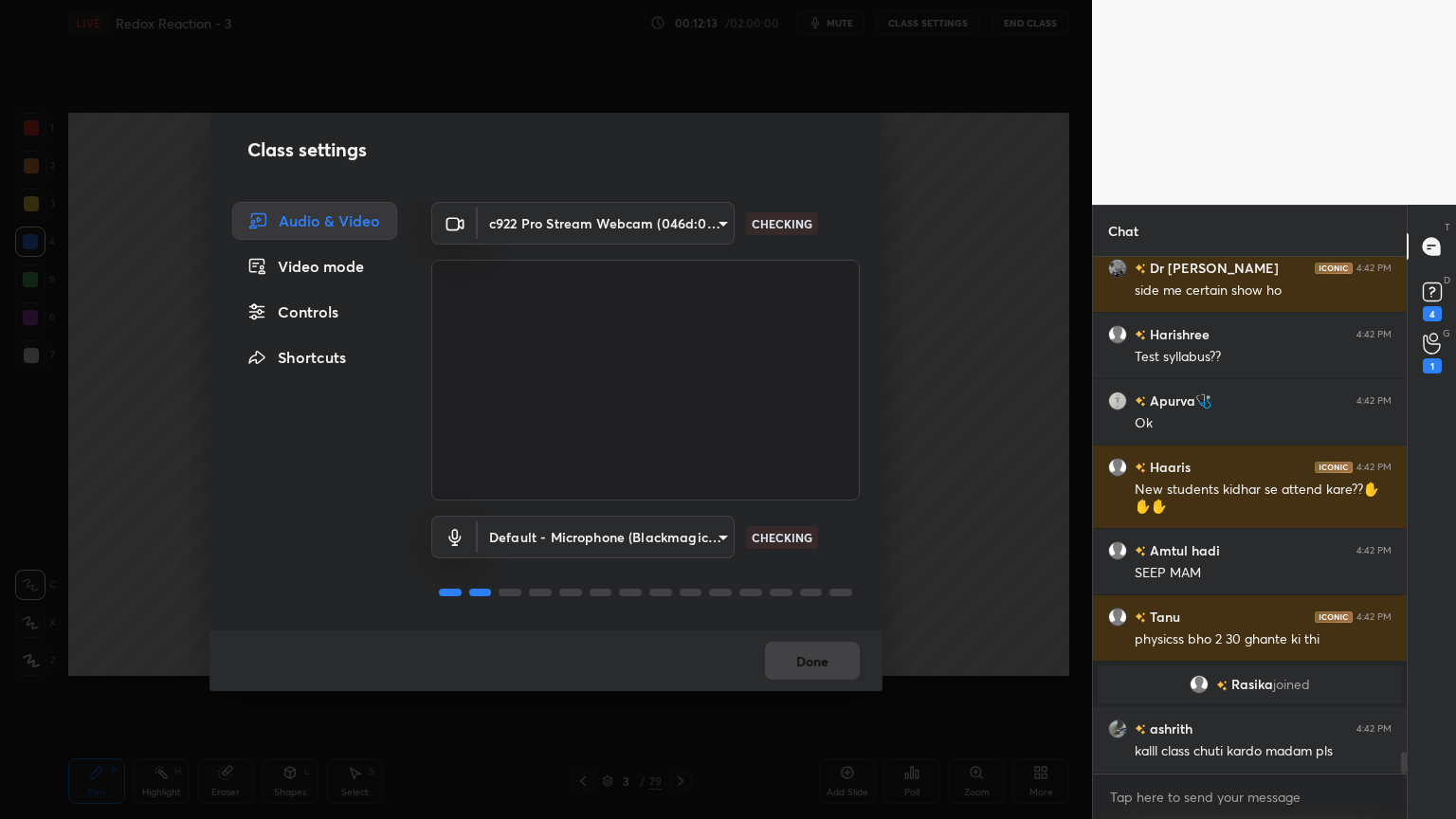
click at [340, 311] on div "Controls" at bounding box center [315, 312] width 165 height 38
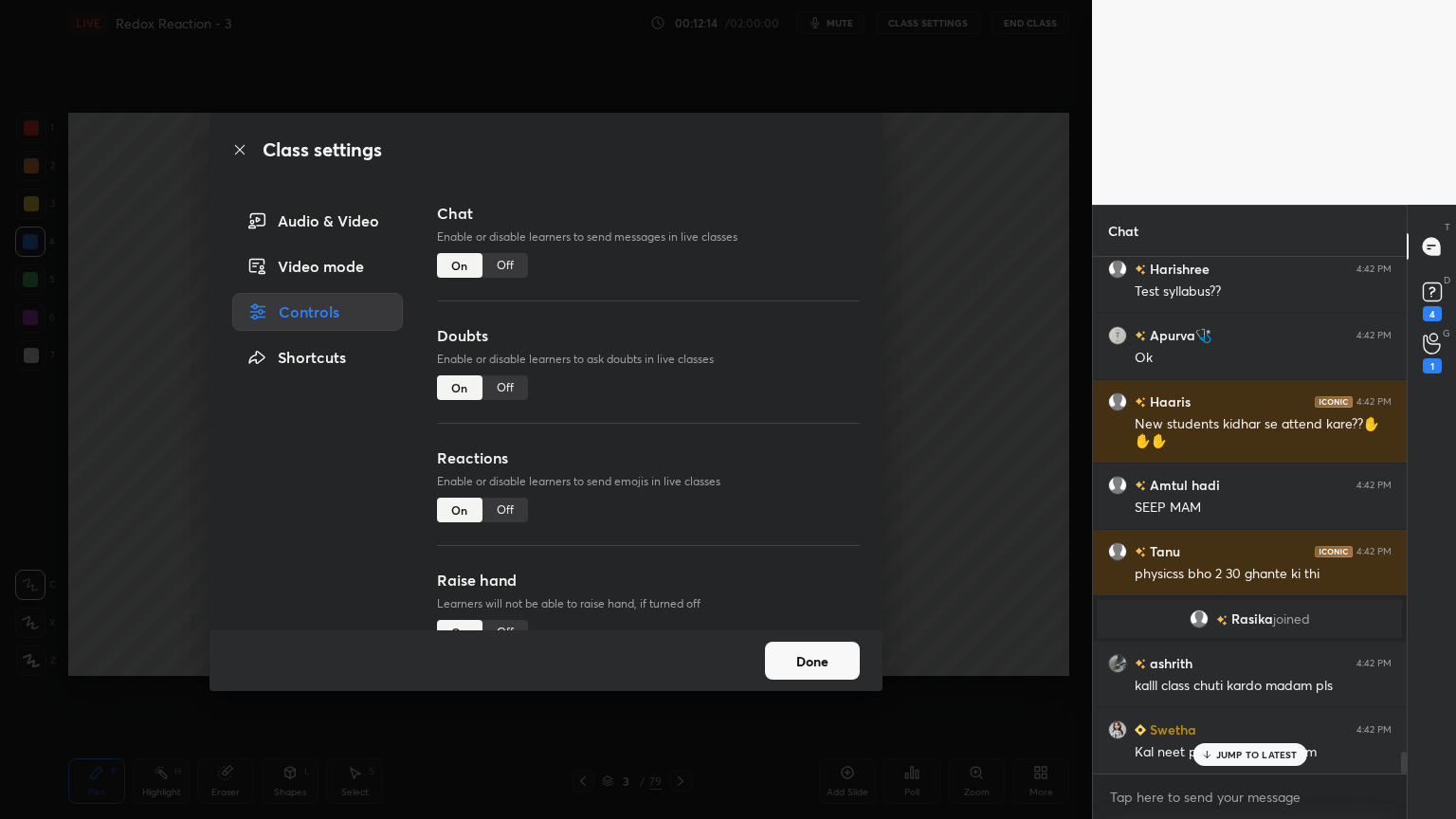
click at [504, 264] on div "Off" at bounding box center [505, 265] width 46 height 24
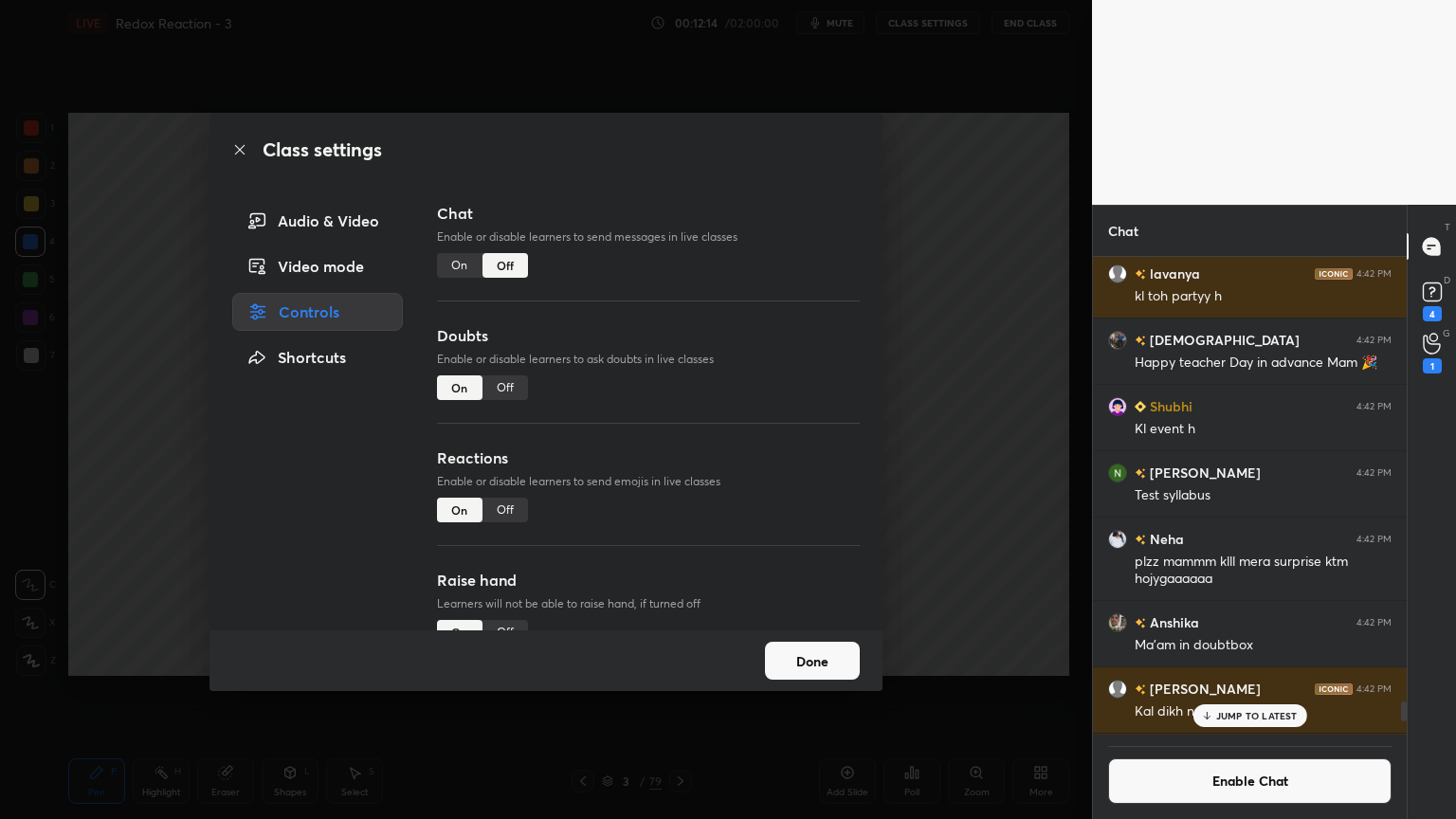
click at [510, 387] on div "Off" at bounding box center [505, 387] width 46 height 24
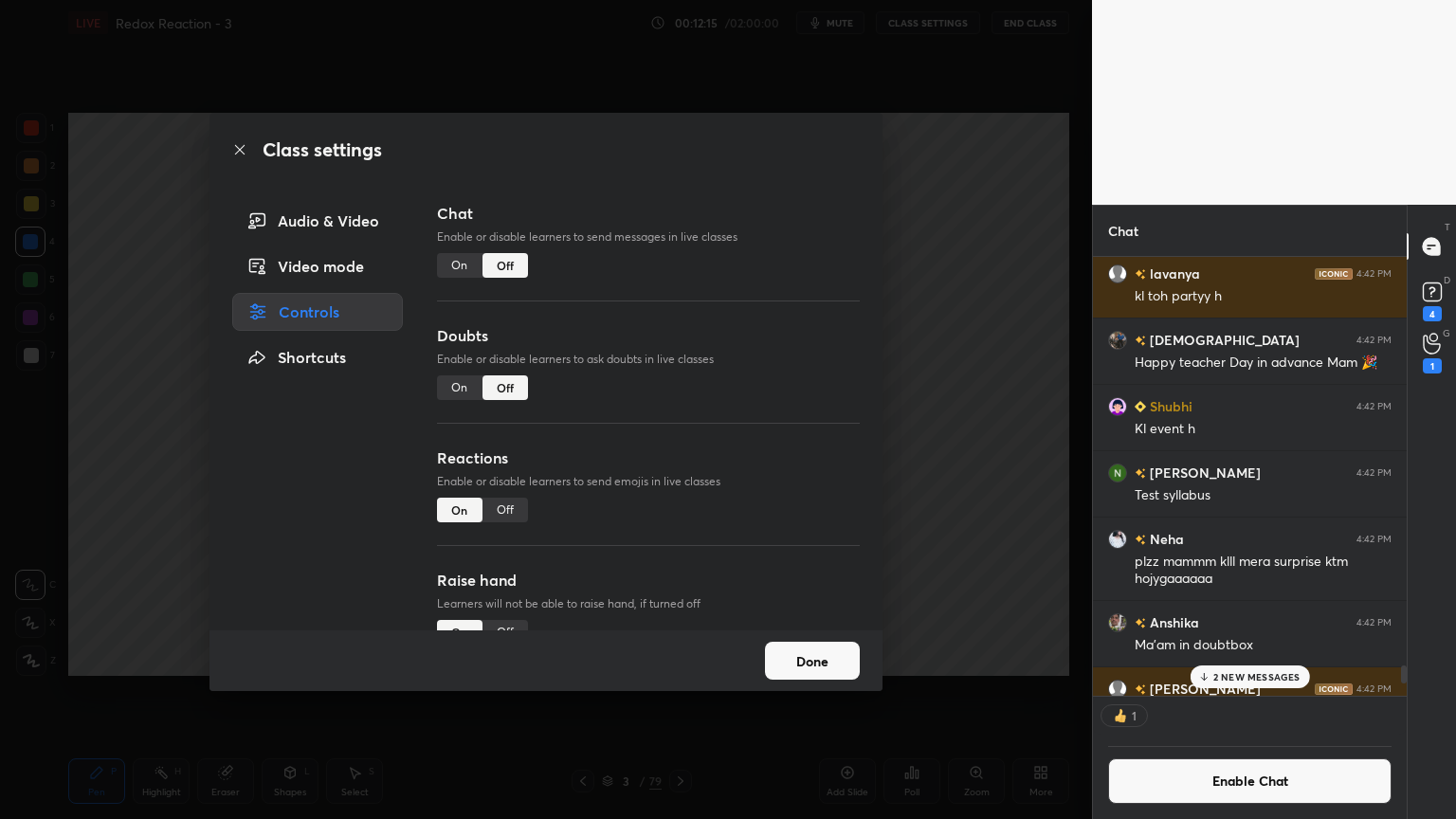
click at [489, 507] on div "Off" at bounding box center [505, 509] width 46 height 24
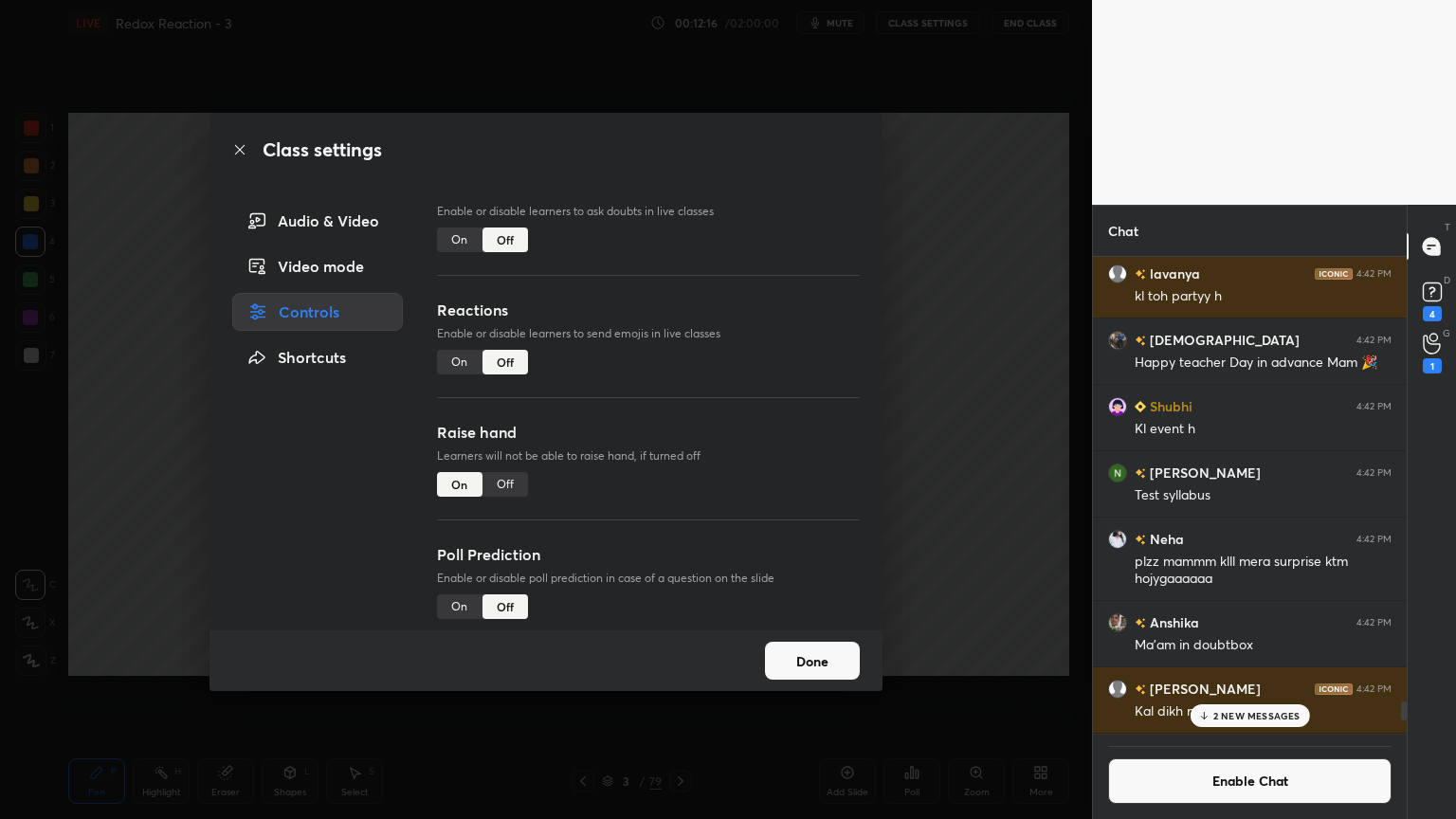
click at [508, 485] on div "Off" at bounding box center [505, 484] width 46 height 24
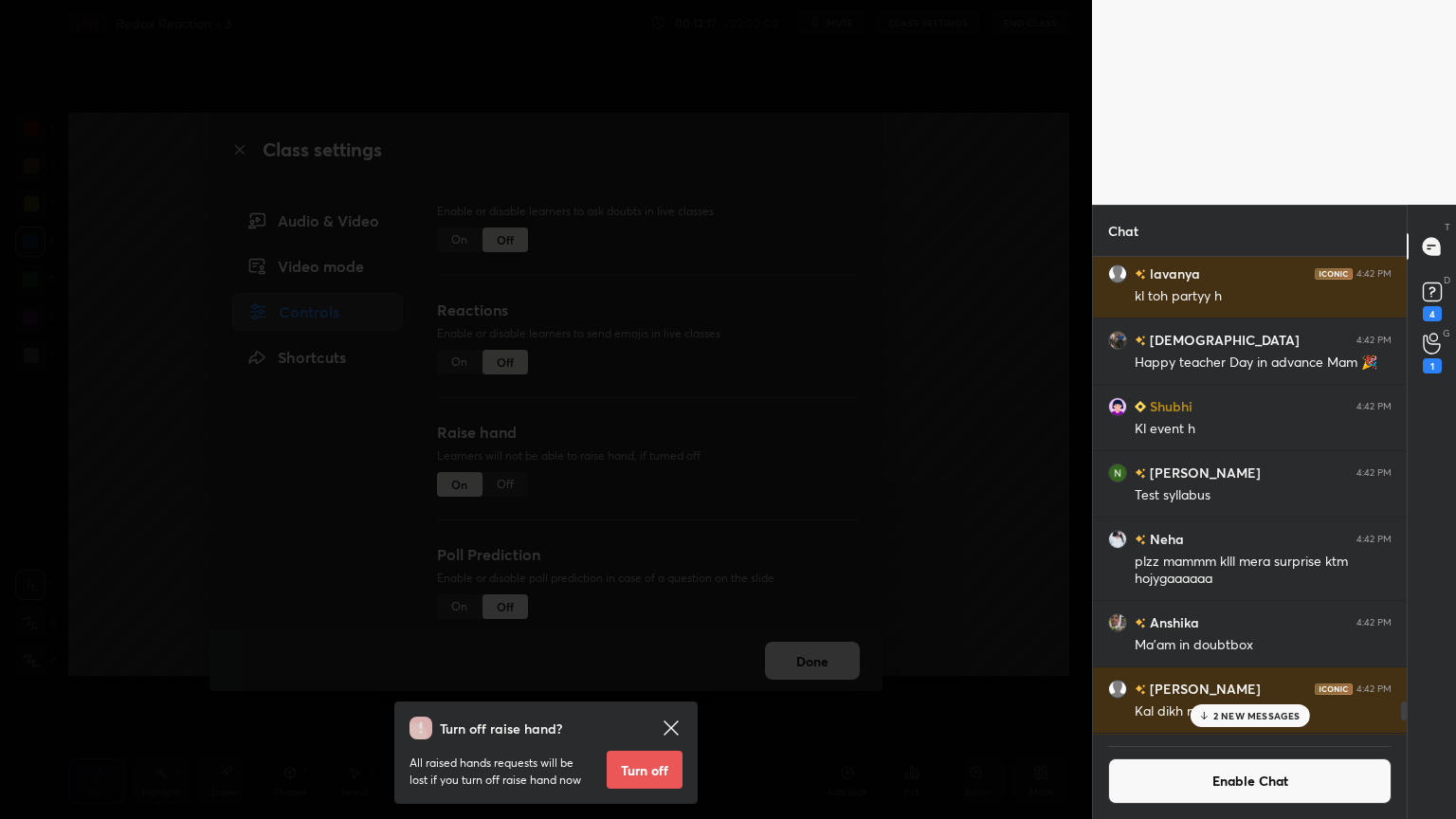
click at [639, 691] on button "Turn off" at bounding box center [645, 770] width 76 height 38
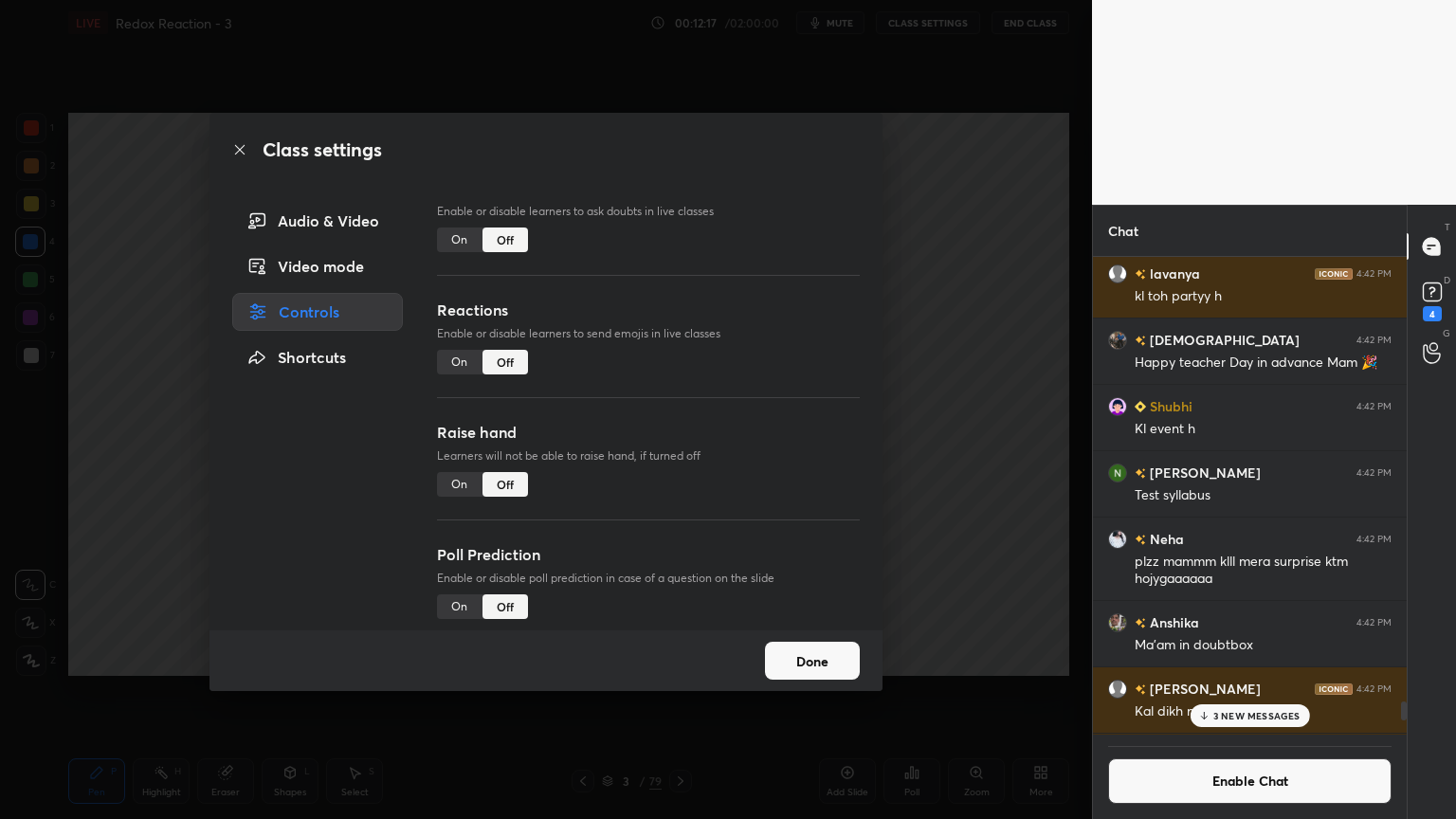
click at [800, 668] on button "Done" at bounding box center [812, 660] width 95 height 38
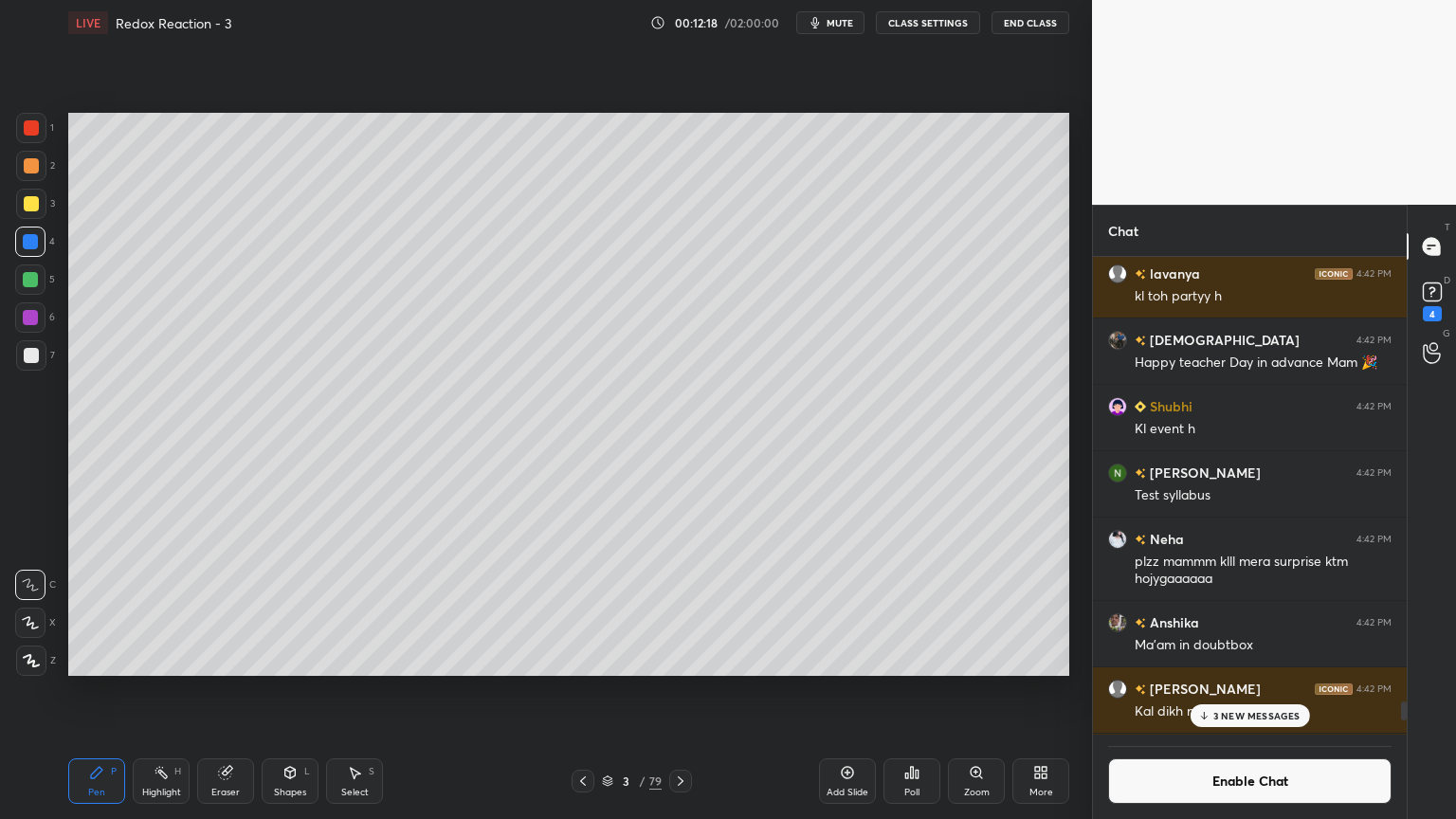
click at [87, 691] on div "Pen P" at bounding box center [97, 781] width 57 height 46
click at [606, 691] on icon at bounding box center [608, 781] width 12 height 12
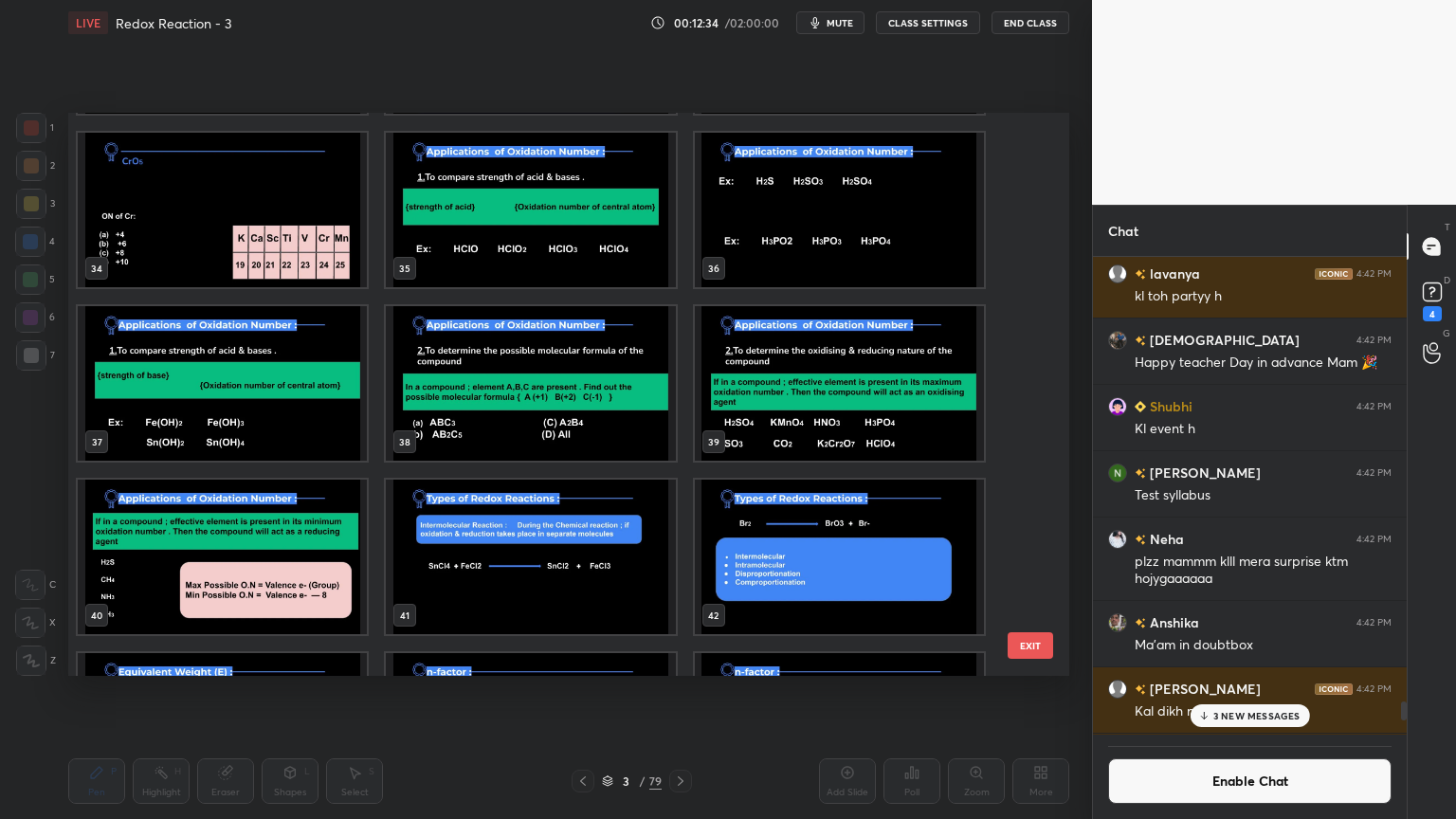
click at [577, 381] on img "grid" at bounding box center [531, 383] width 289 height 155
click at [566, 394] on img "grid" at bounding box center [531, 383] width 289 height 155
click at [573, 395] on img "grid" at bounding box center [531, 383] width 289 height 155
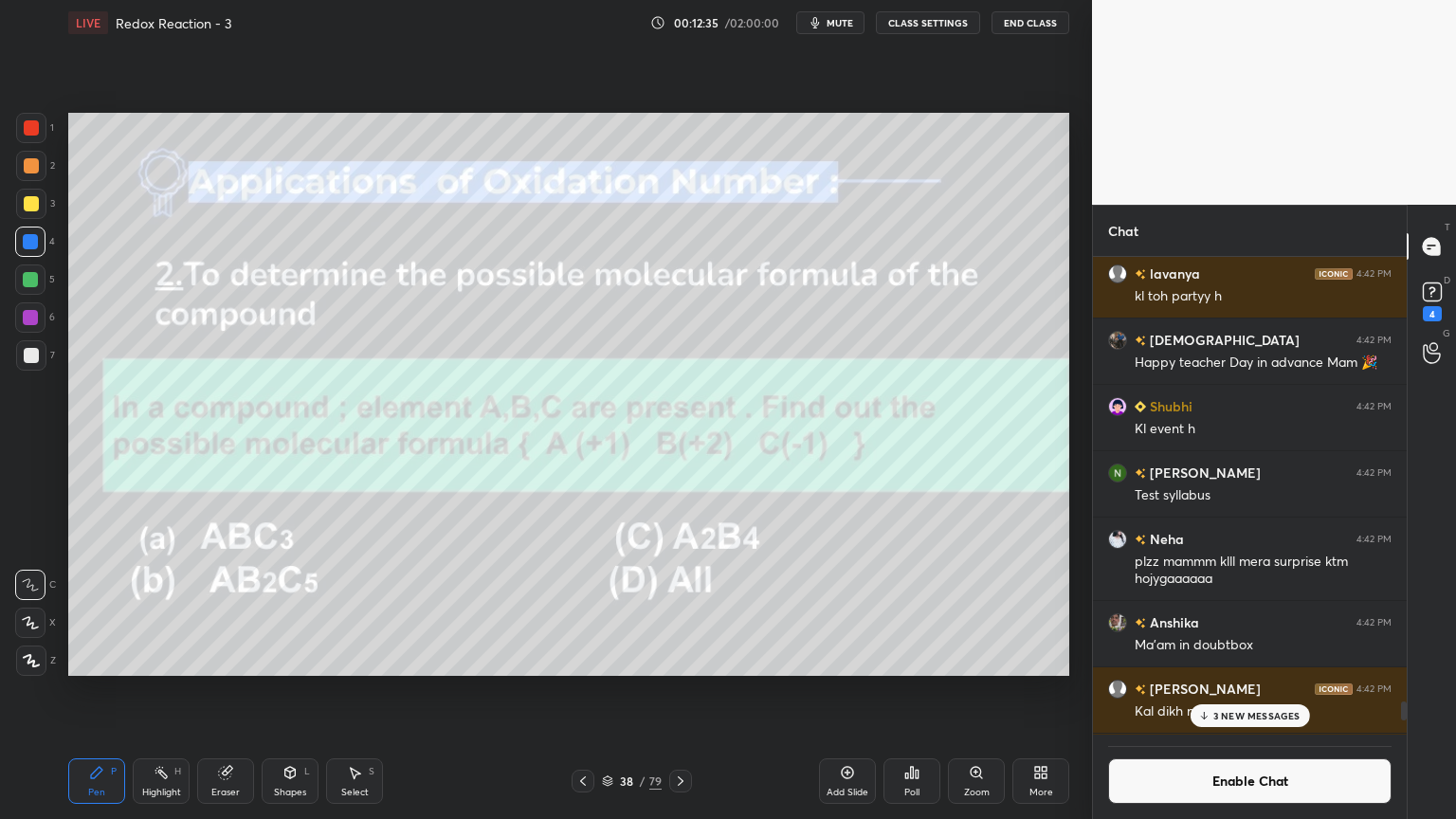
click at [1245, 691] on div "3 NEW MESSAGES" at bounding box center [1249, 716] width 119 height 23
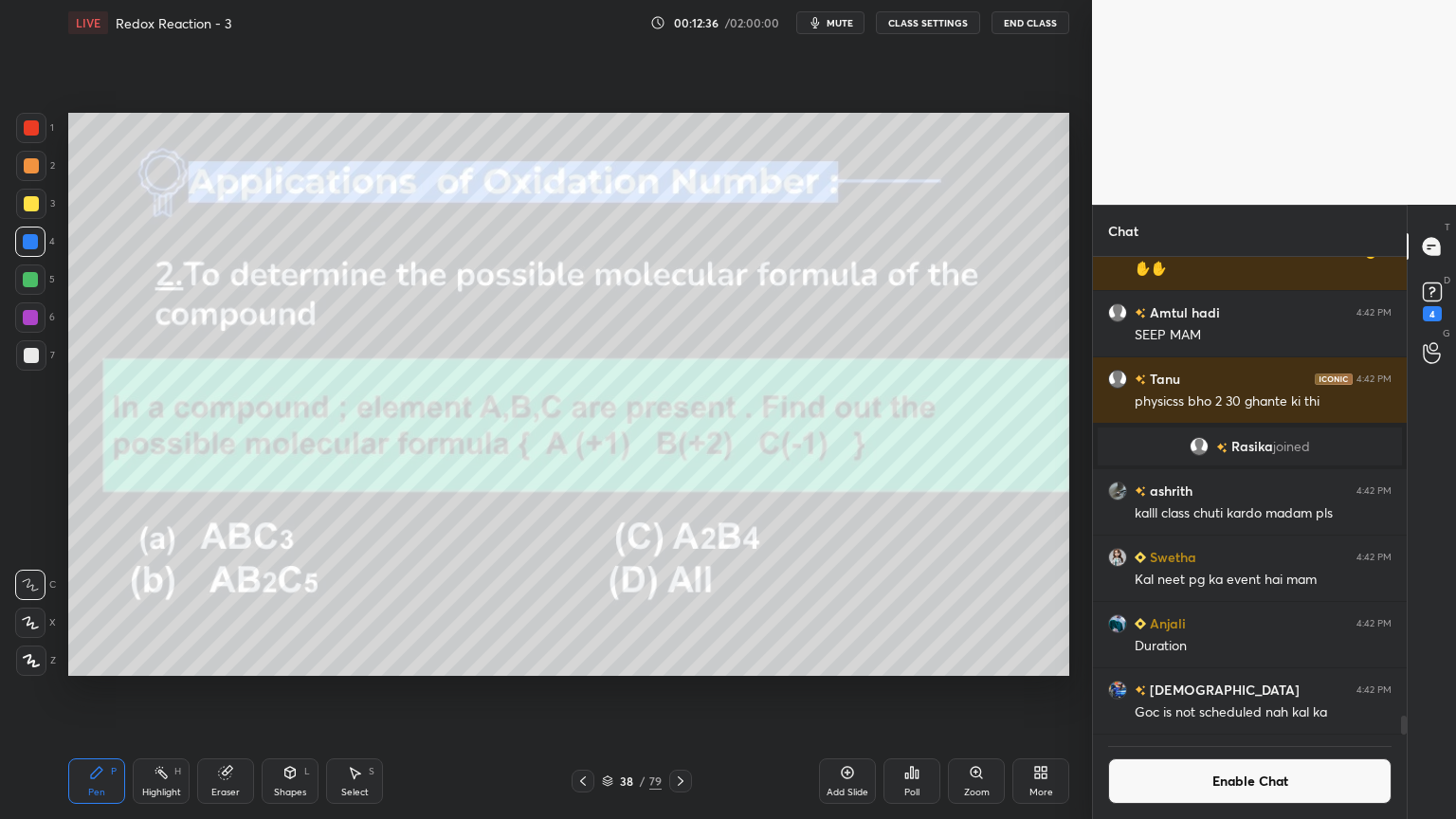
click at [1240, 691] on button "Enable Chat" at bounding box center [1250, 781] width 284 height 46
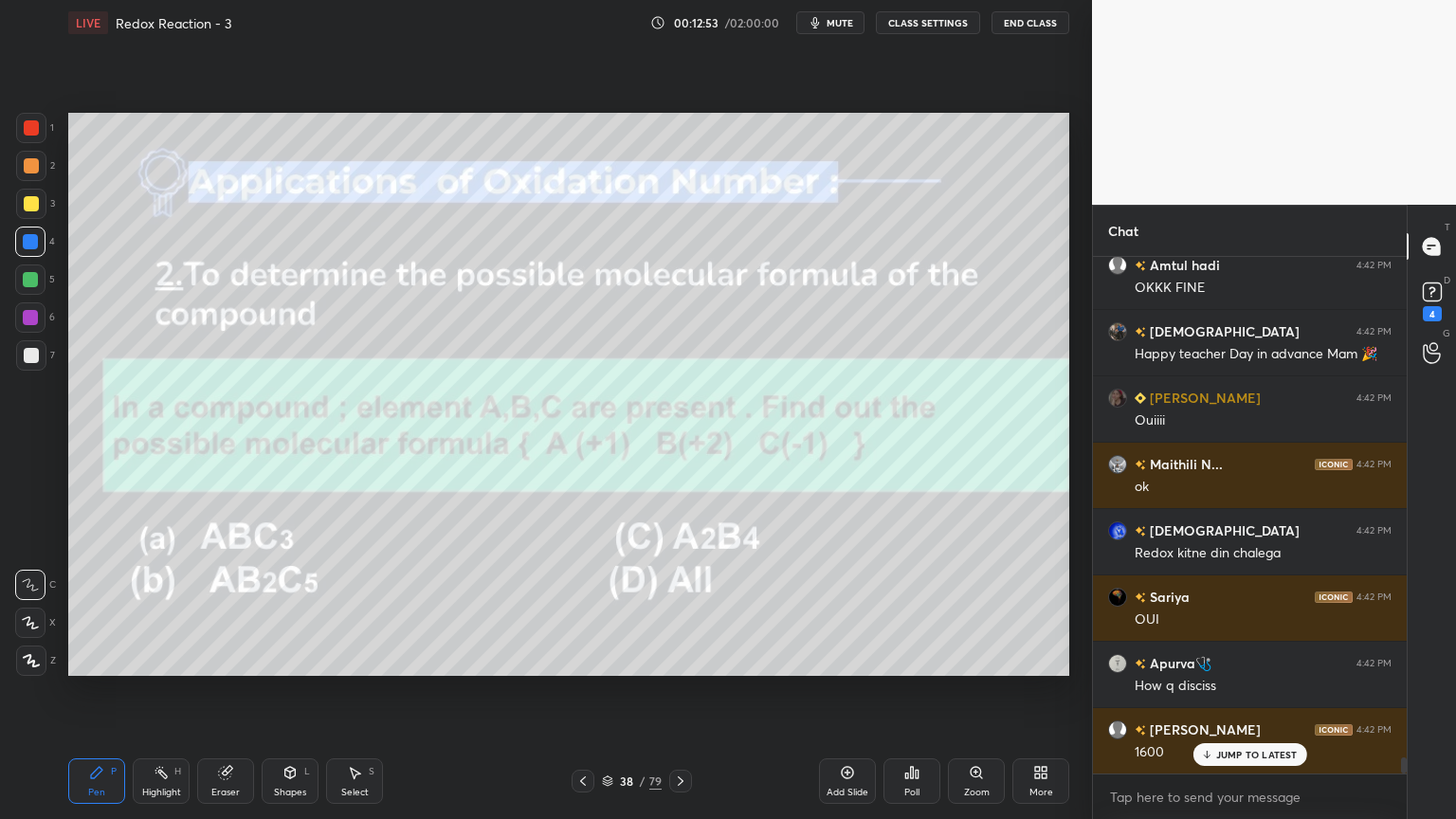
click at [937, 29] on button "CLASS SETTINGS" at bounding box center [928, 23] width 105 height 23
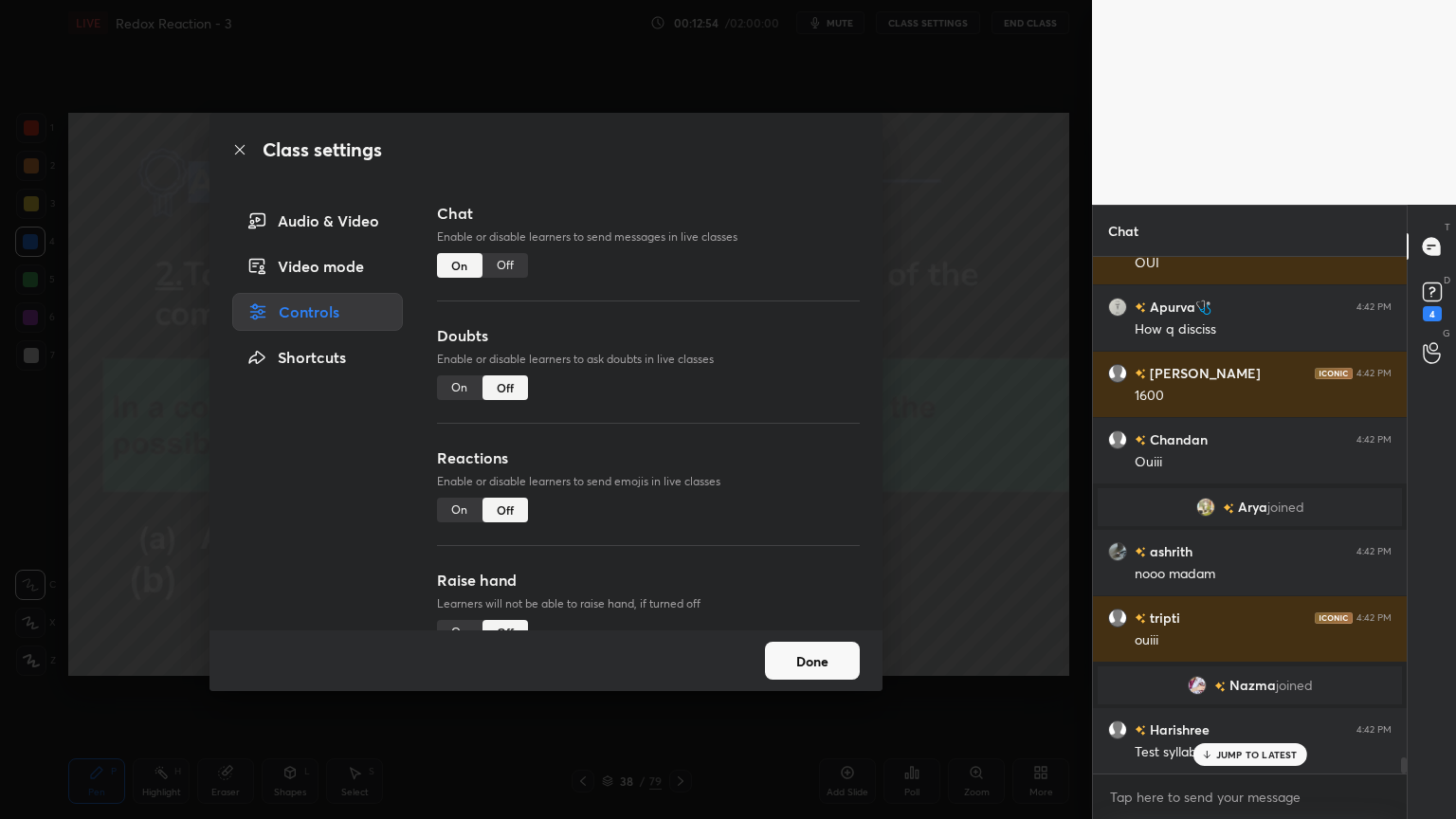
click at [500, 258] on div "Off" at bounding box center [505, 265] width 46 height 24
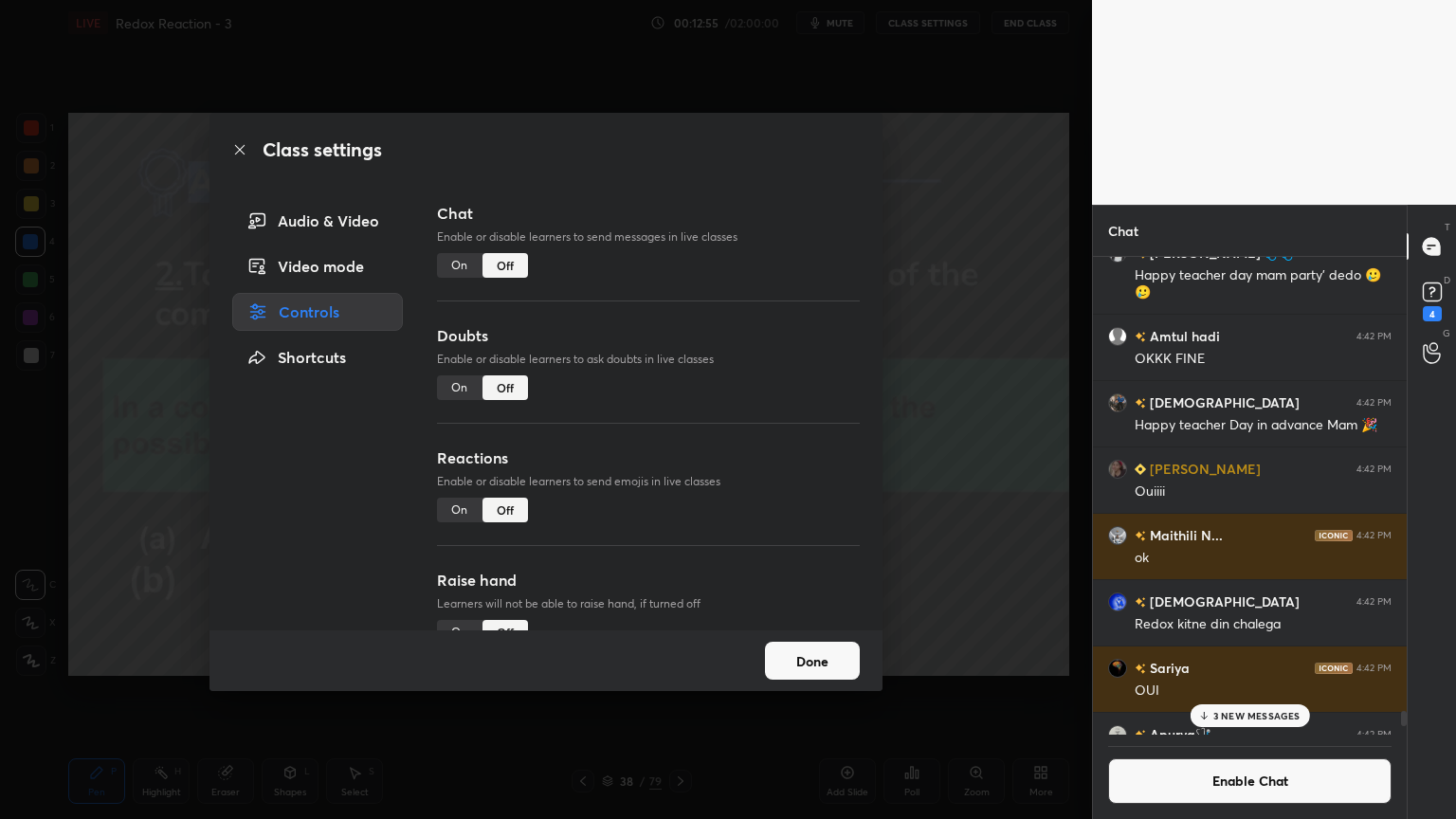
click at [775, 660] on button "Done" at bounding box center [812, 660] width 95 height 38
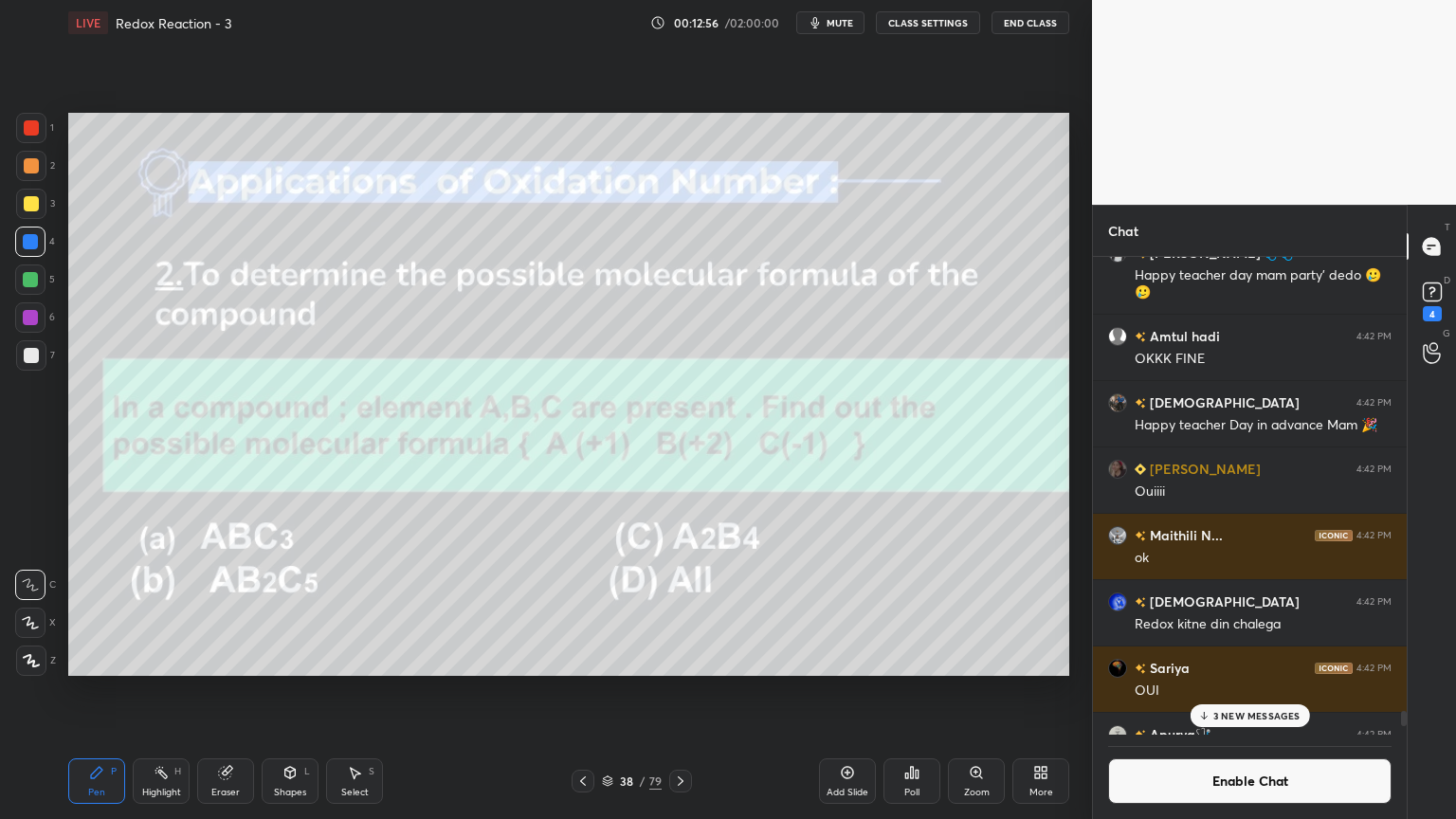
click at [682, 691] on icon at bounding box center [681, 781] width 15 height 15
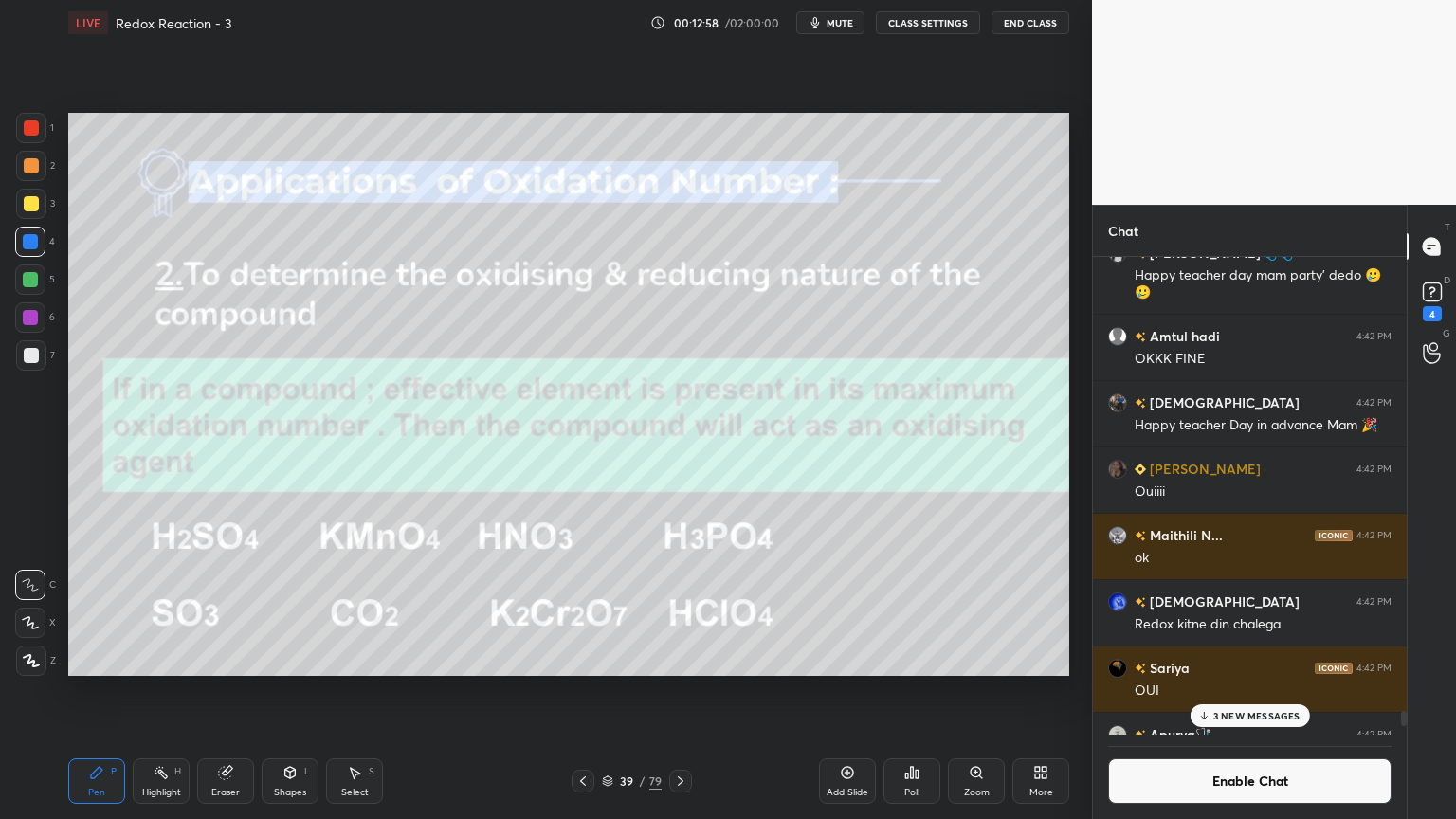
click at [151, 691] on div "Highlight H" at bounding box center [161, 781] width 57 height 46
click at [239, 691] on div "Eraser" at bounding box center [226, 781] width 57 height 46
click at [39, 622] on div at bounding box center [30, 622] width 30 height 30
click at [152, 691] on div "Highlight H" at bounding box center [161, 781] width 57 height 46
click at [38, 167] on div at bounding box center [31, 166] width 30 height 30
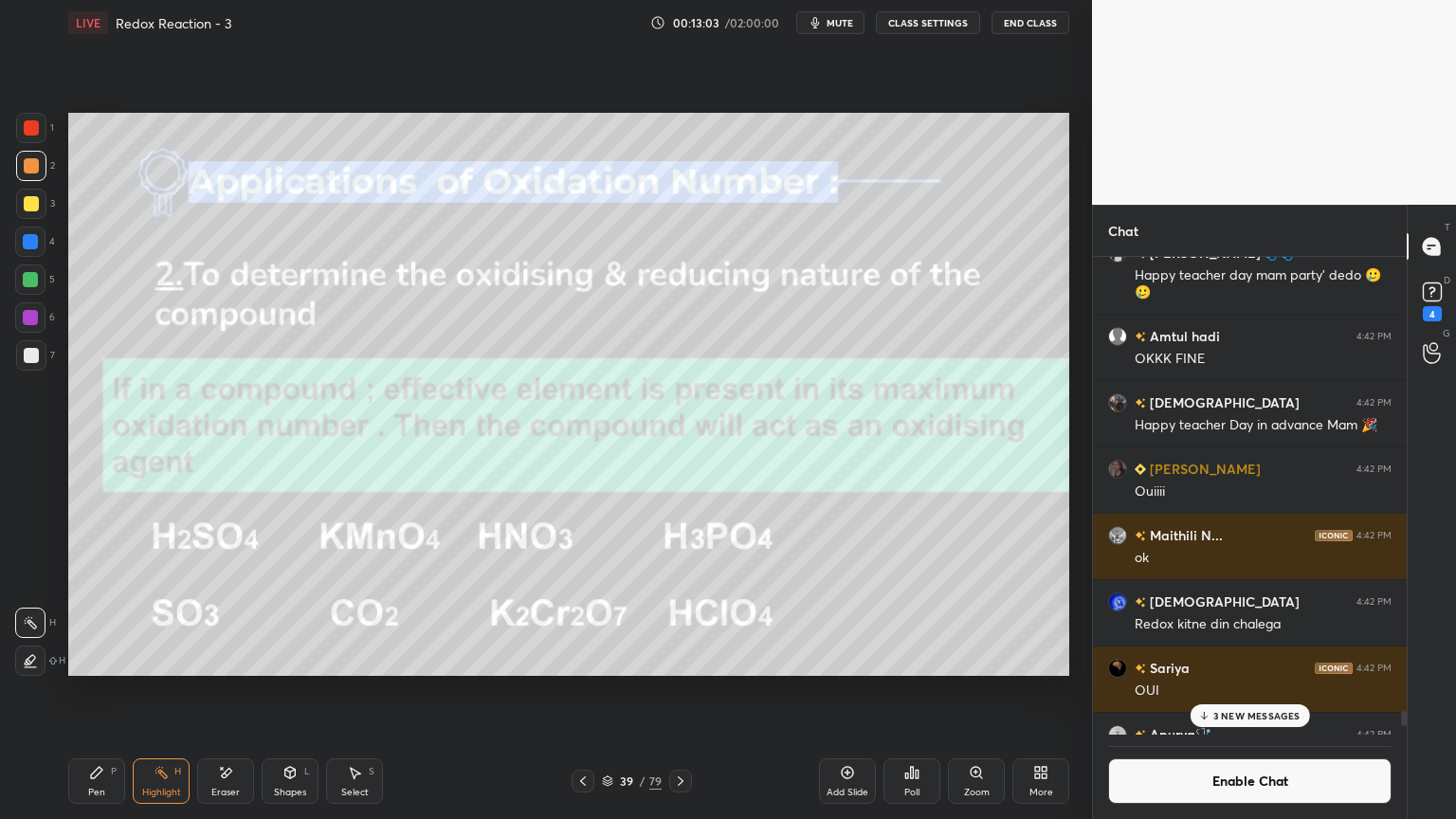
click at [103, 691] on div "Pen" at bounding box center [97, 793] width 17 height 10
click at [41, 633] on div at bounding box center [30, 622] width 30 height 30
click at [160, 691] on rect at bounding box center [164, 774] width 10 height 10
click at [840, 691] on icon at bounding box center [848, 773] width 15 height 15
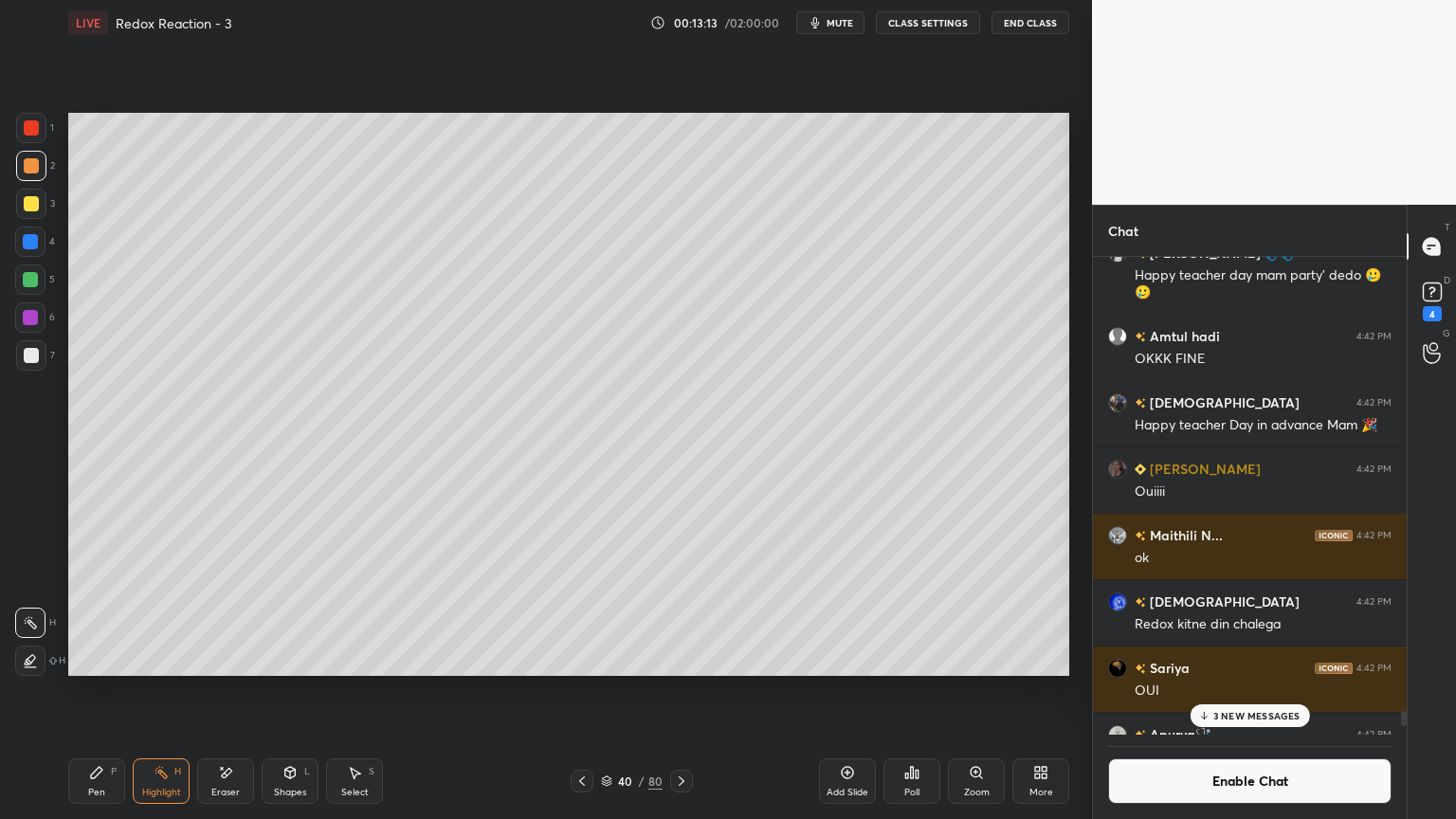
click at [104, 691] on icon at bounding box center [97, 773] width 15 height 15
click at [37, 283] on div at bounding box center [31, 280] width 15 height 15
click at [295, 691] on icon at bounding box center [290, 773] width 11 height 12
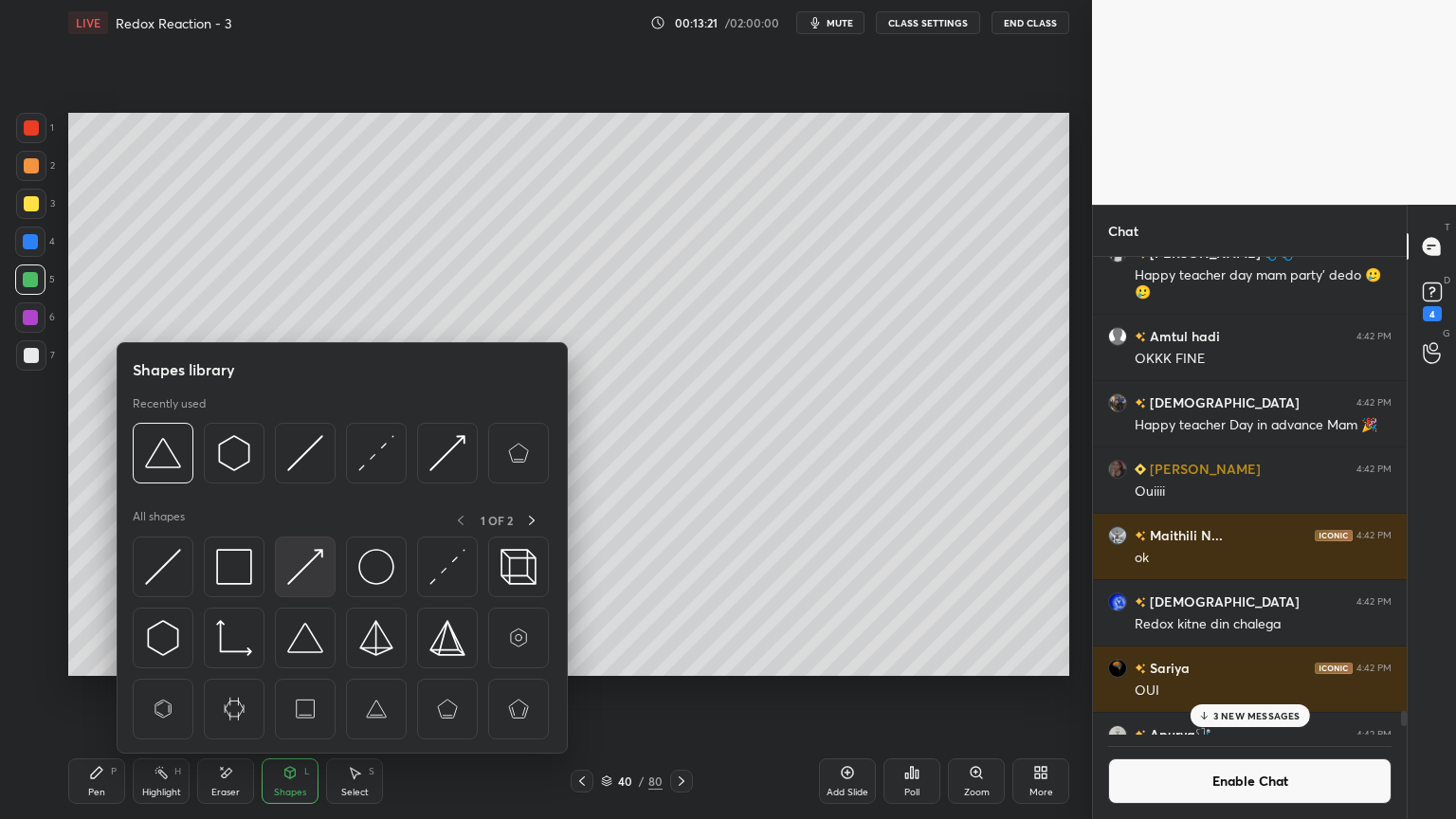
click at [300, 574] on img at bounding box center [305, 566] width 36 height 36
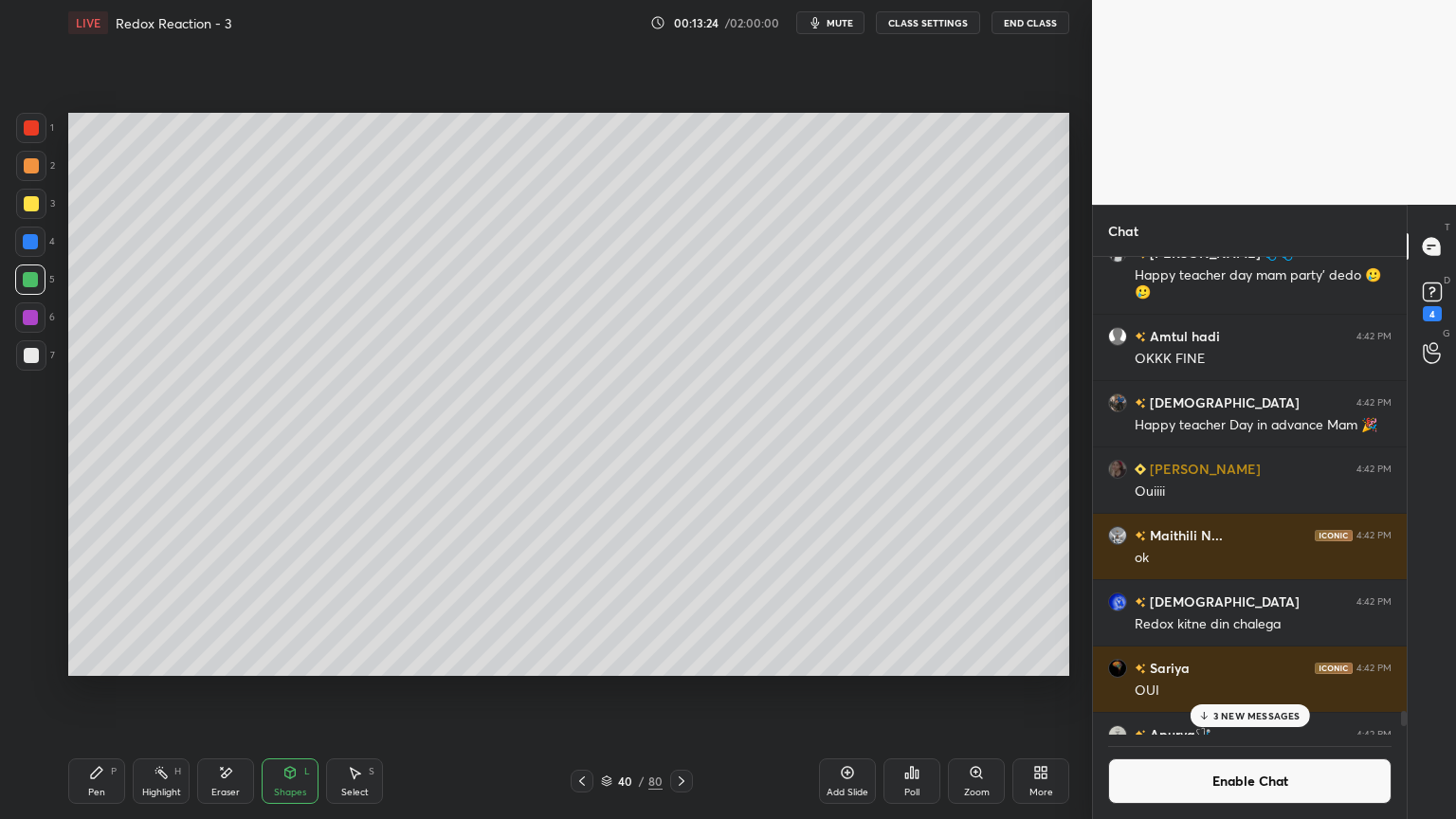
click at [103, 691] on div "Pen P" at bounding box center [97, 781] width 57 height 46
click at [34, 360] on div at bounding box center [31, 355] width 15 height 15
click at [278, 691] on div "Shapes L" at bounding box center [289, 781] width 57 height 46
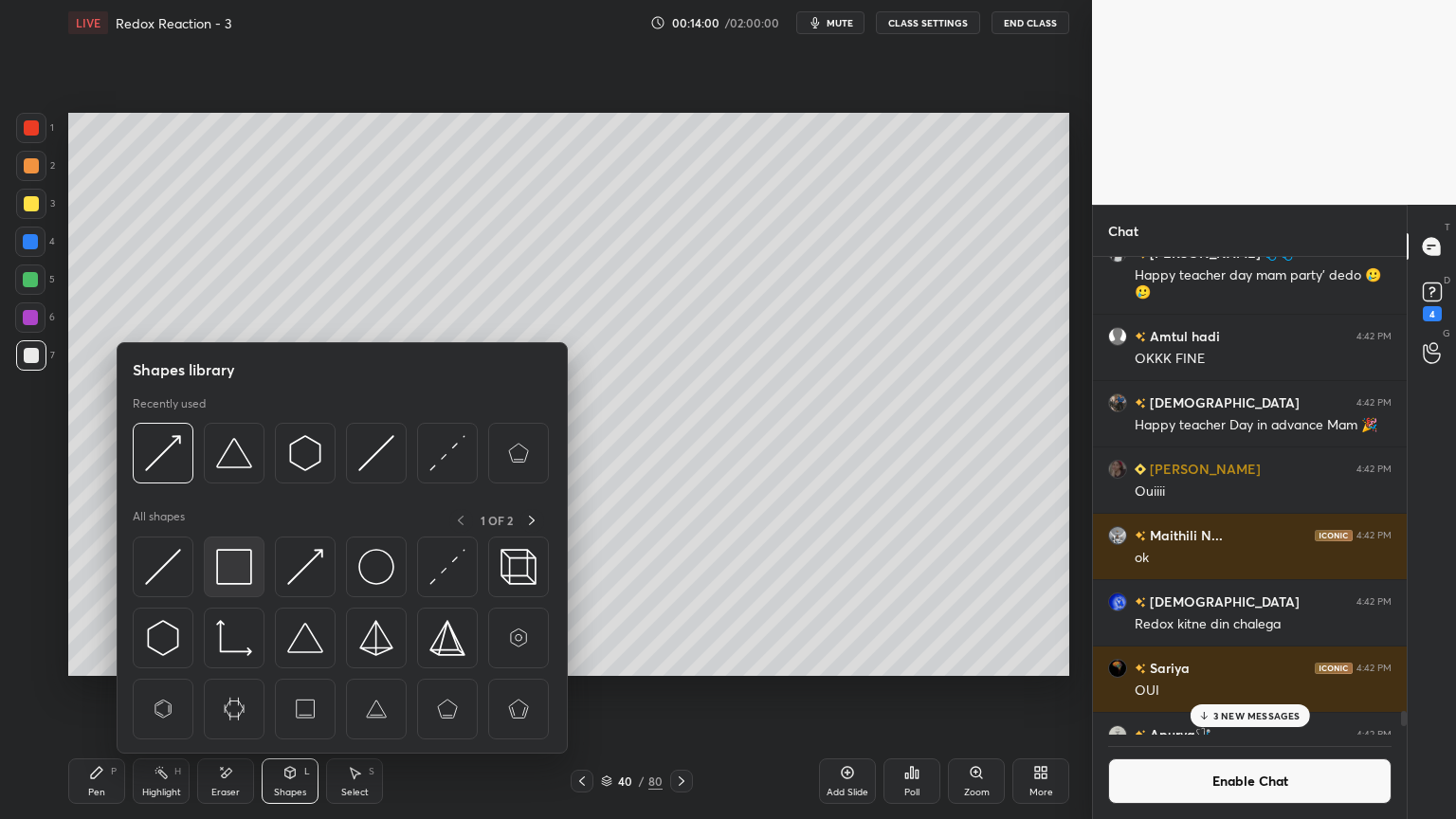
click at [235, 572] on img at bounding box center [233, 566] width 36 height 36
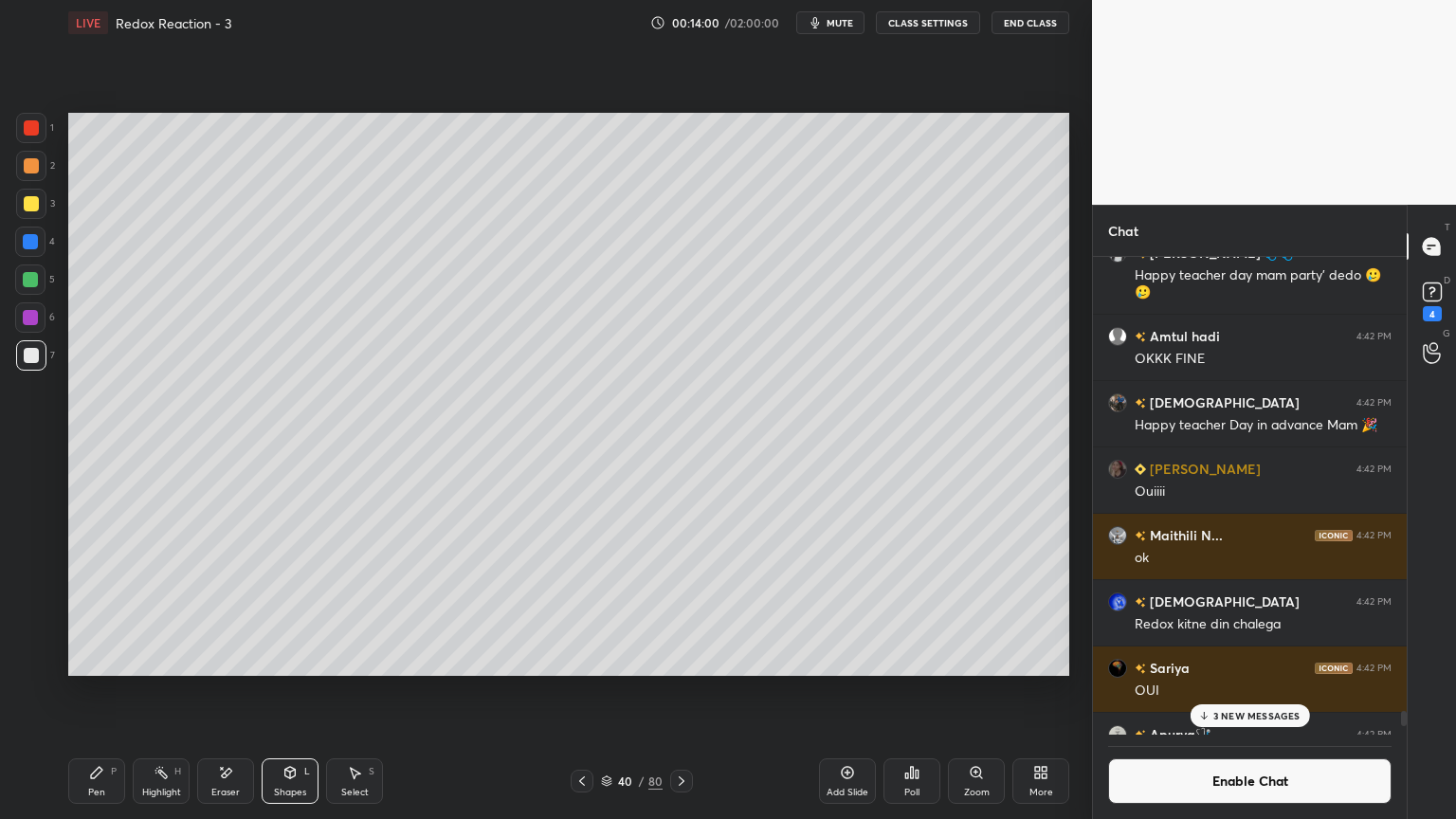
click at [26, 307] on div at bounding box center [30, 317] width 30 height 30
click at [288, 691] on icon at bounding box center [290, 773] width 15 height 15
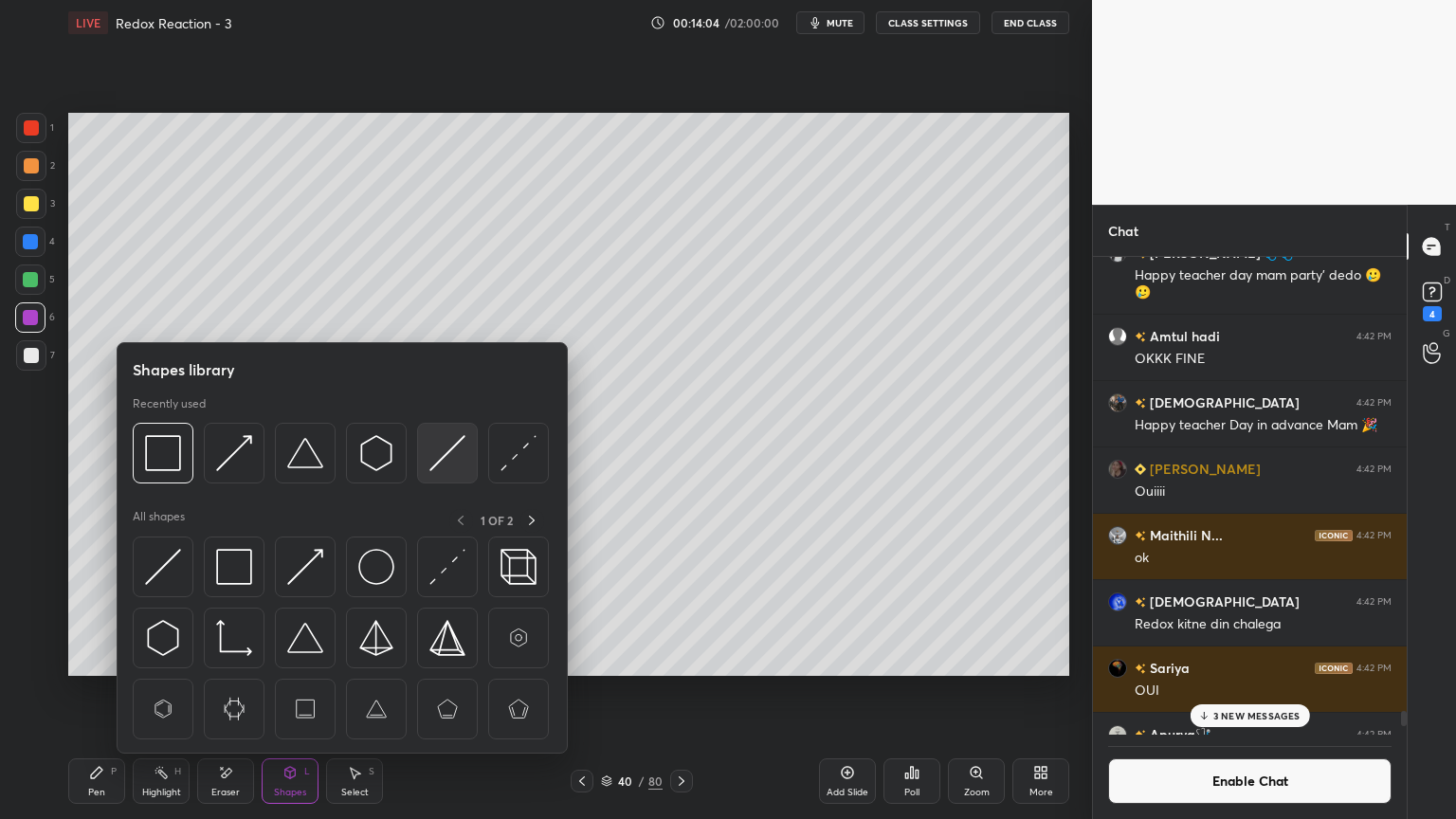
click at [443, 451] on img at bounding box center [447, 453] width 36 height 36
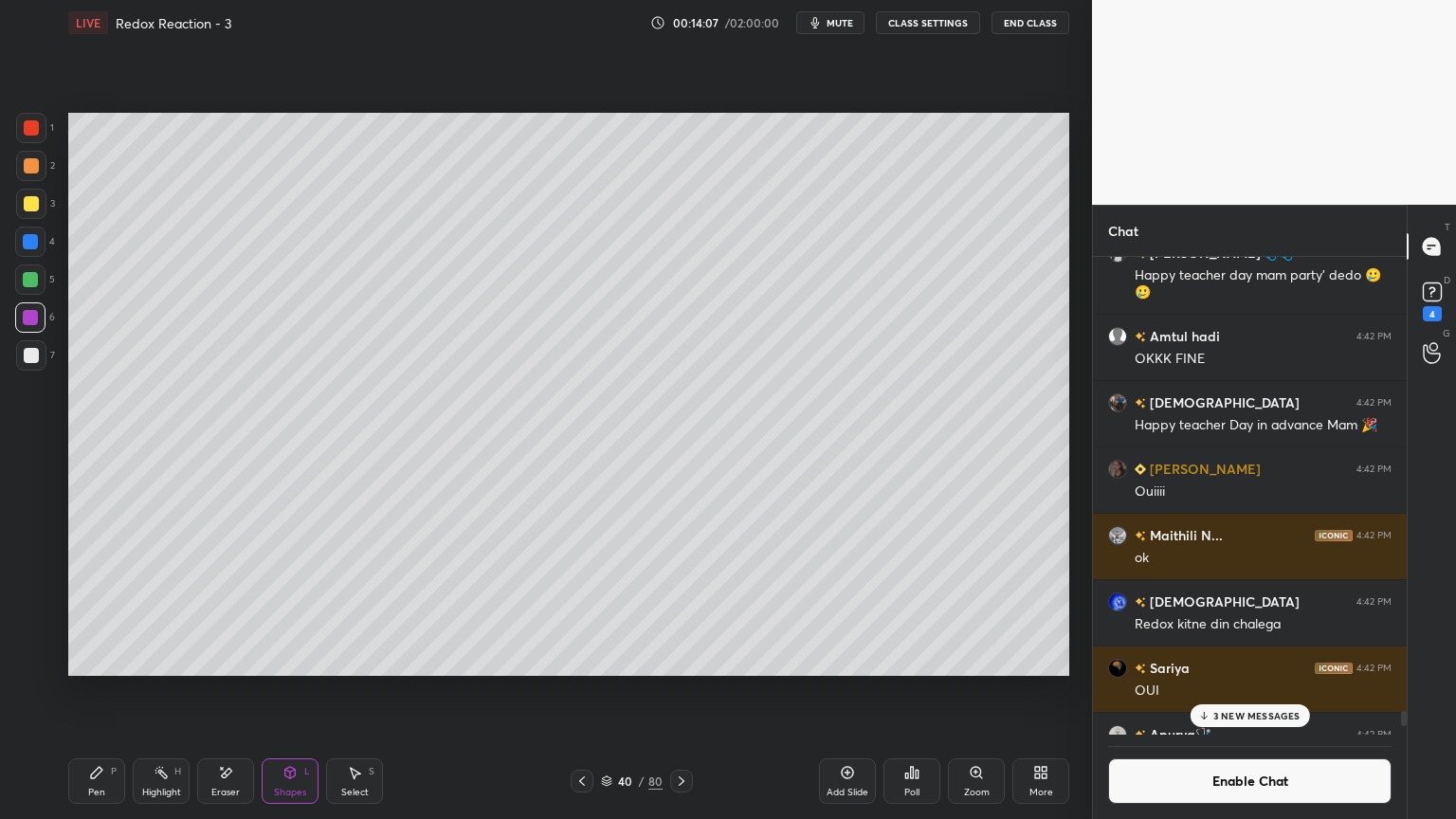
click at [577, 691] on icon at bounding box center [583, 781] width 15 height 15
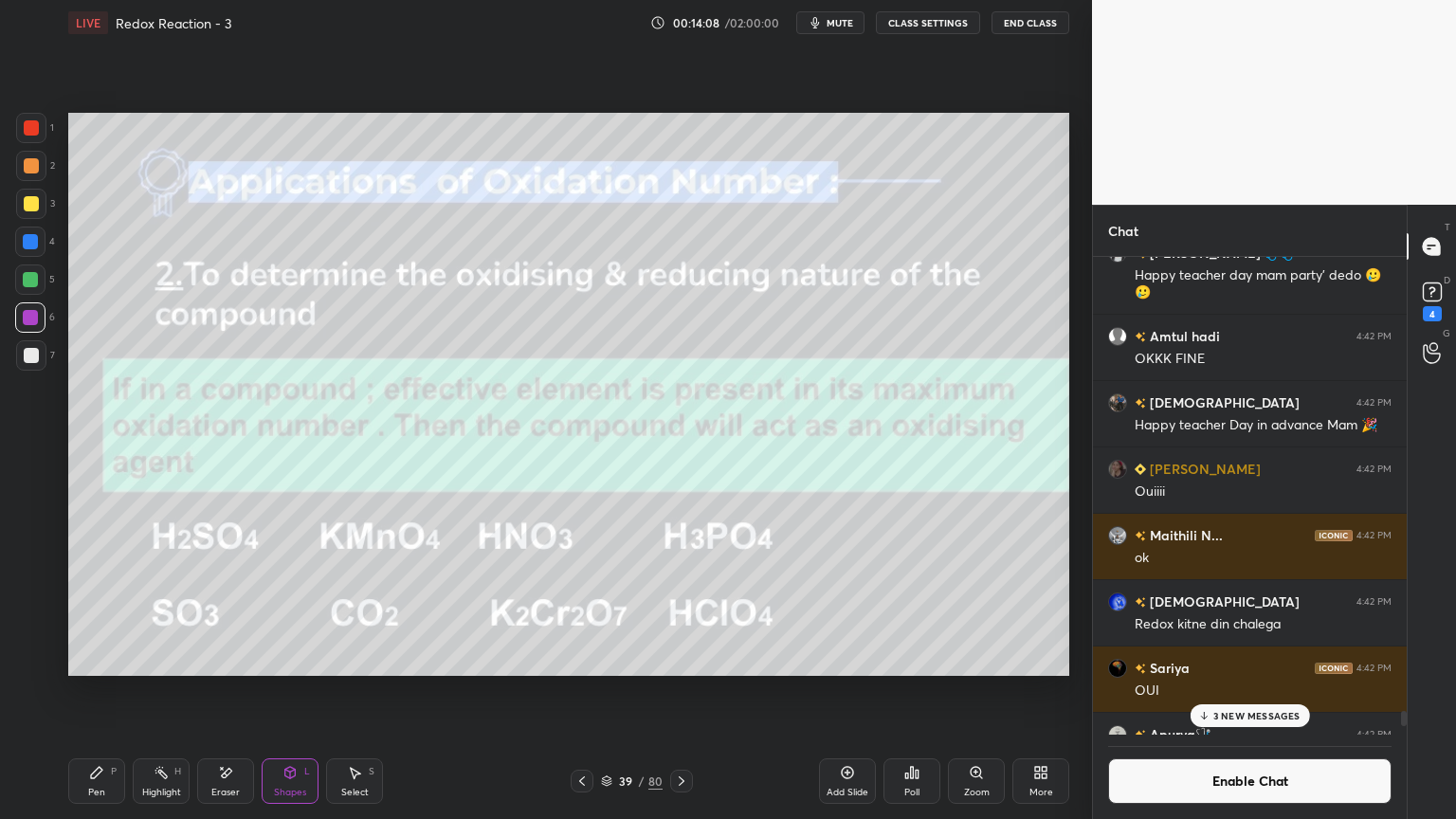
click at [155, 691] on div "Highlight" at bounding box center [162, 793] width 39 height 10
click at [849, 691] on div "Add Slide" at bounding box center [847, 781] width 57 height 46
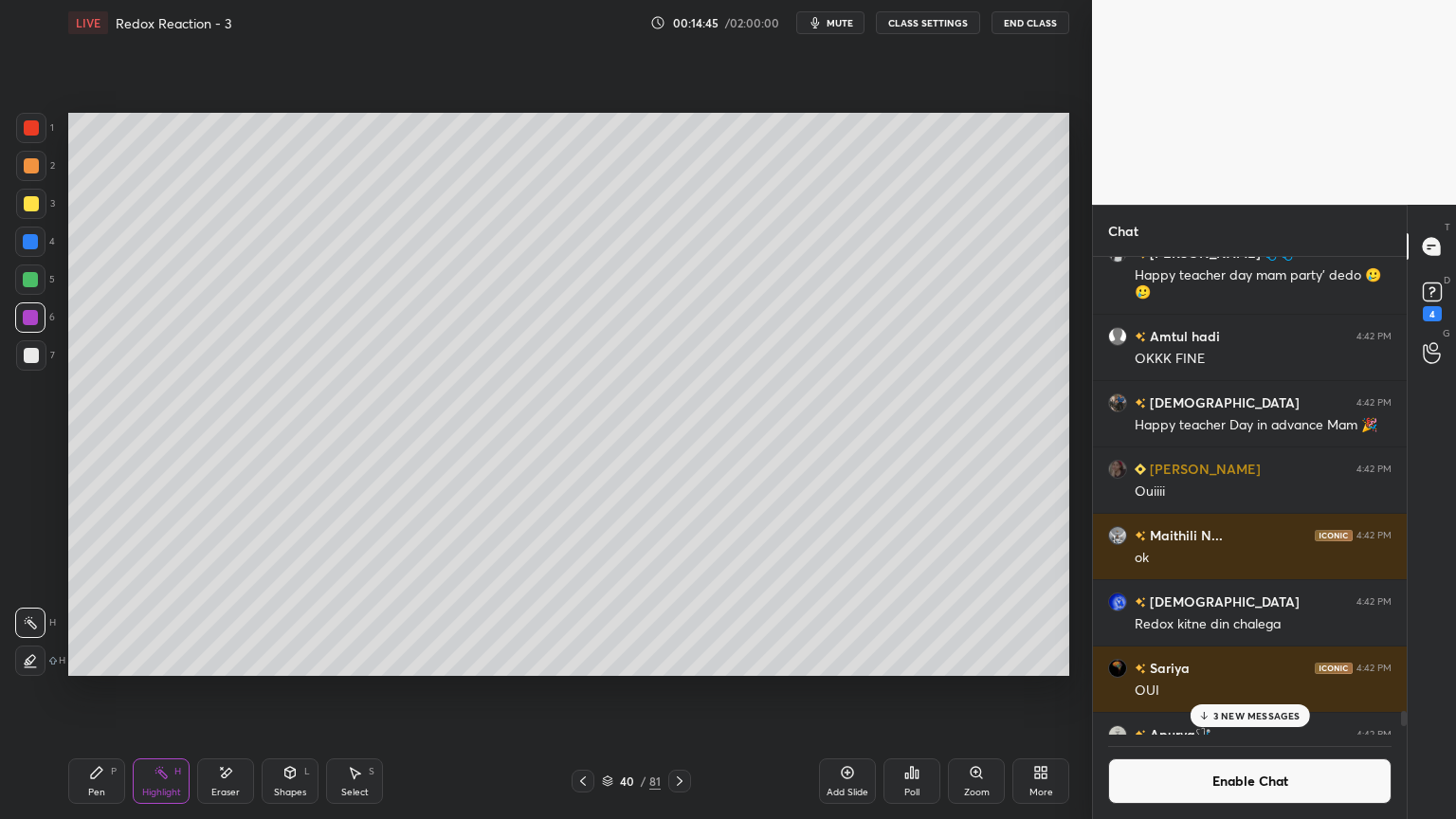
click at [97, 691] on div "Pen P" at bounding box center [97, 781] width 57 height 46
click at [20, 251] on div at bounding box center [30, 241] width 30 height 30
click at [37, 291] on div at bounding box center [30, 279] width 30 height 30
click at [26, 363] on div at bounding box center [31, 355] width 30 height 30
click at [285, 691] on div "Shapes L" at bounding box center [289, 781] width 57 height 46
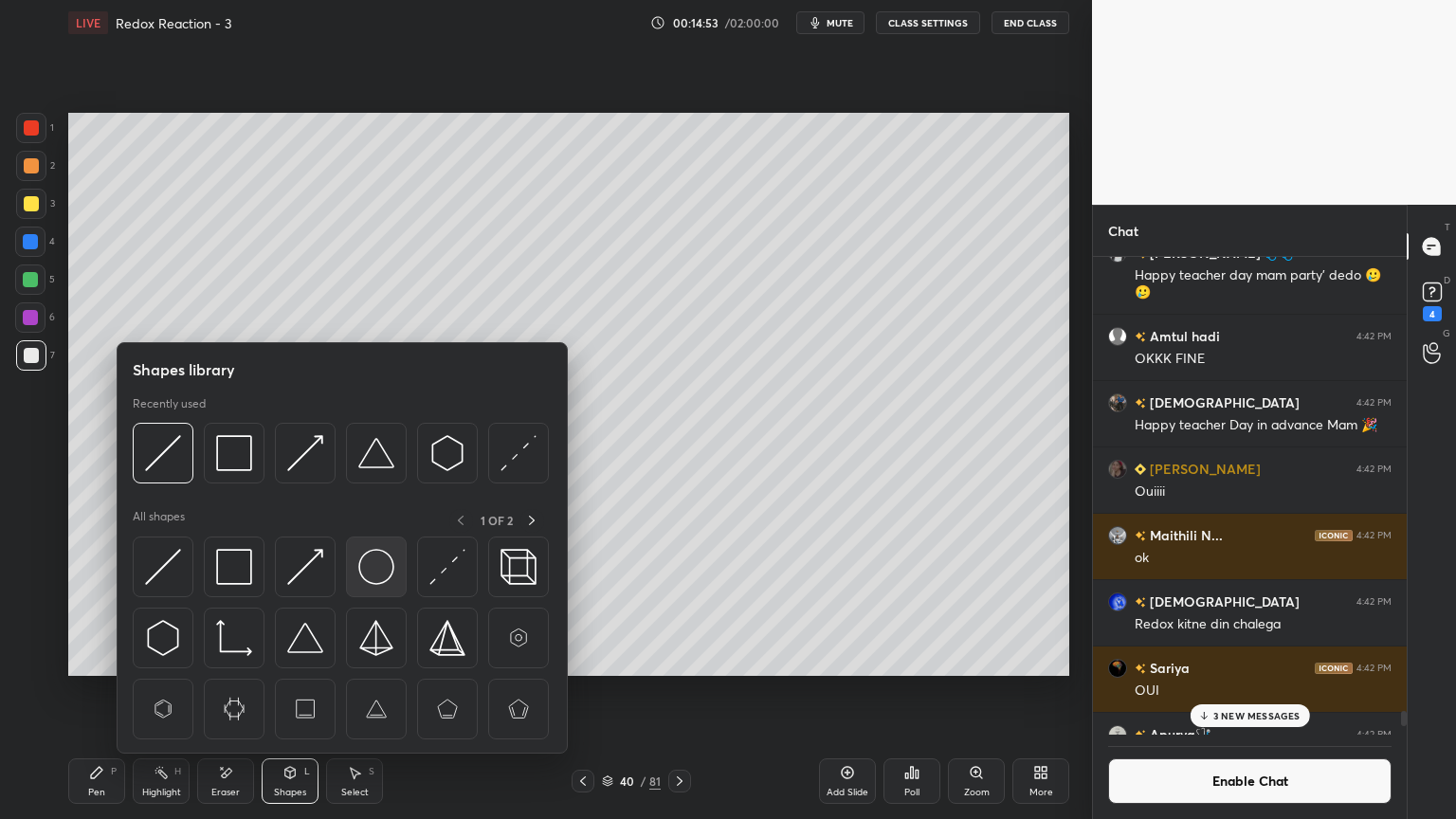
click at [374, 569] on img at bounding box center [376, 566] width 36 height 36
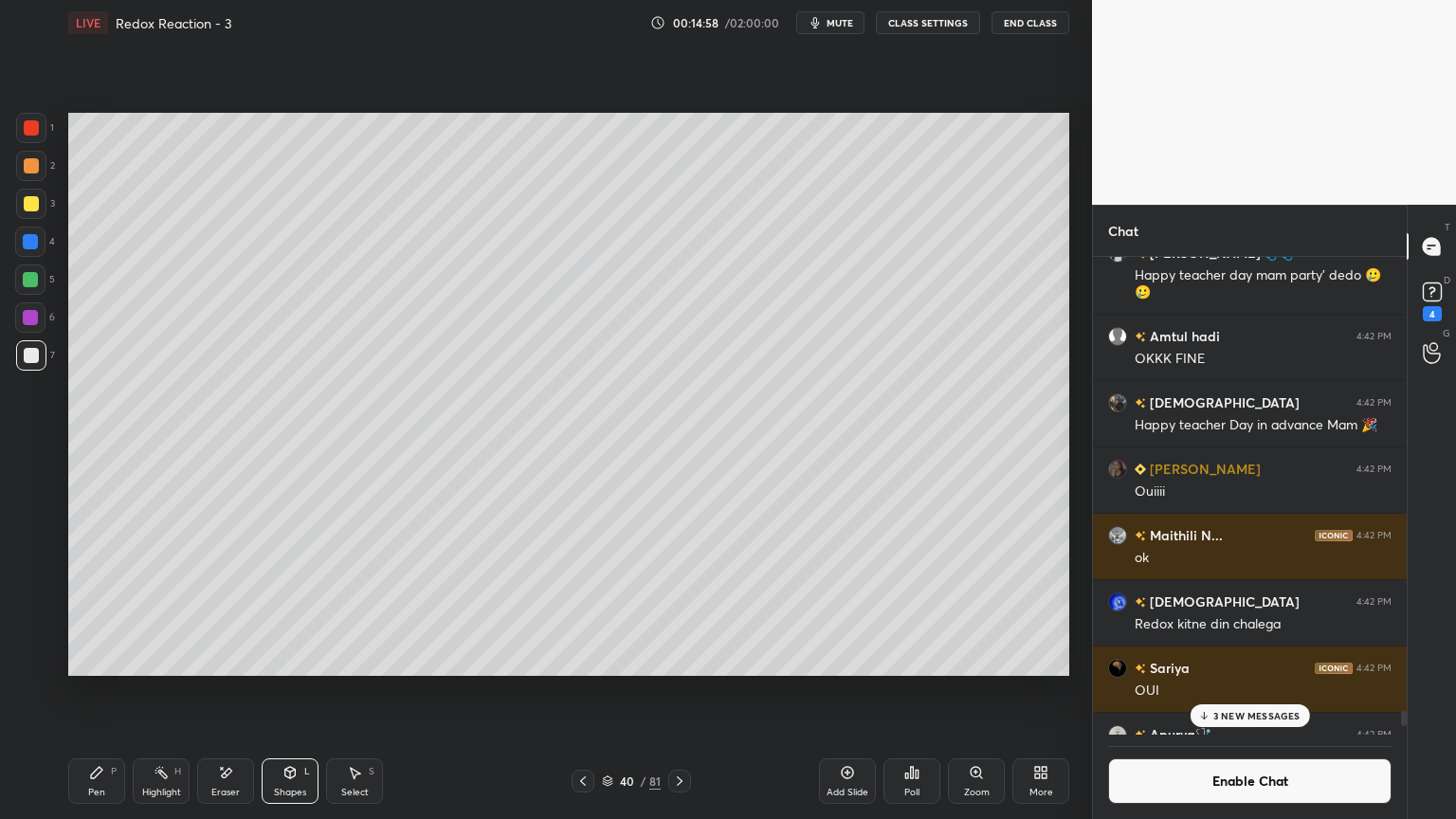
click at [91, 691] on icon at bounding box center [97, 773] width 15 height 15
click at [31, 201] on div at bounding box center [31, 204] width 15 height 15
click at [40, 361] on div at bounding box center [31, 355] width 30 height 30
click at [175, 691] on div "H" at bounding box center [177, 772] width 7 height 10
click at [37, 319] on div at bounding box center [31, 318] width 15 height 15
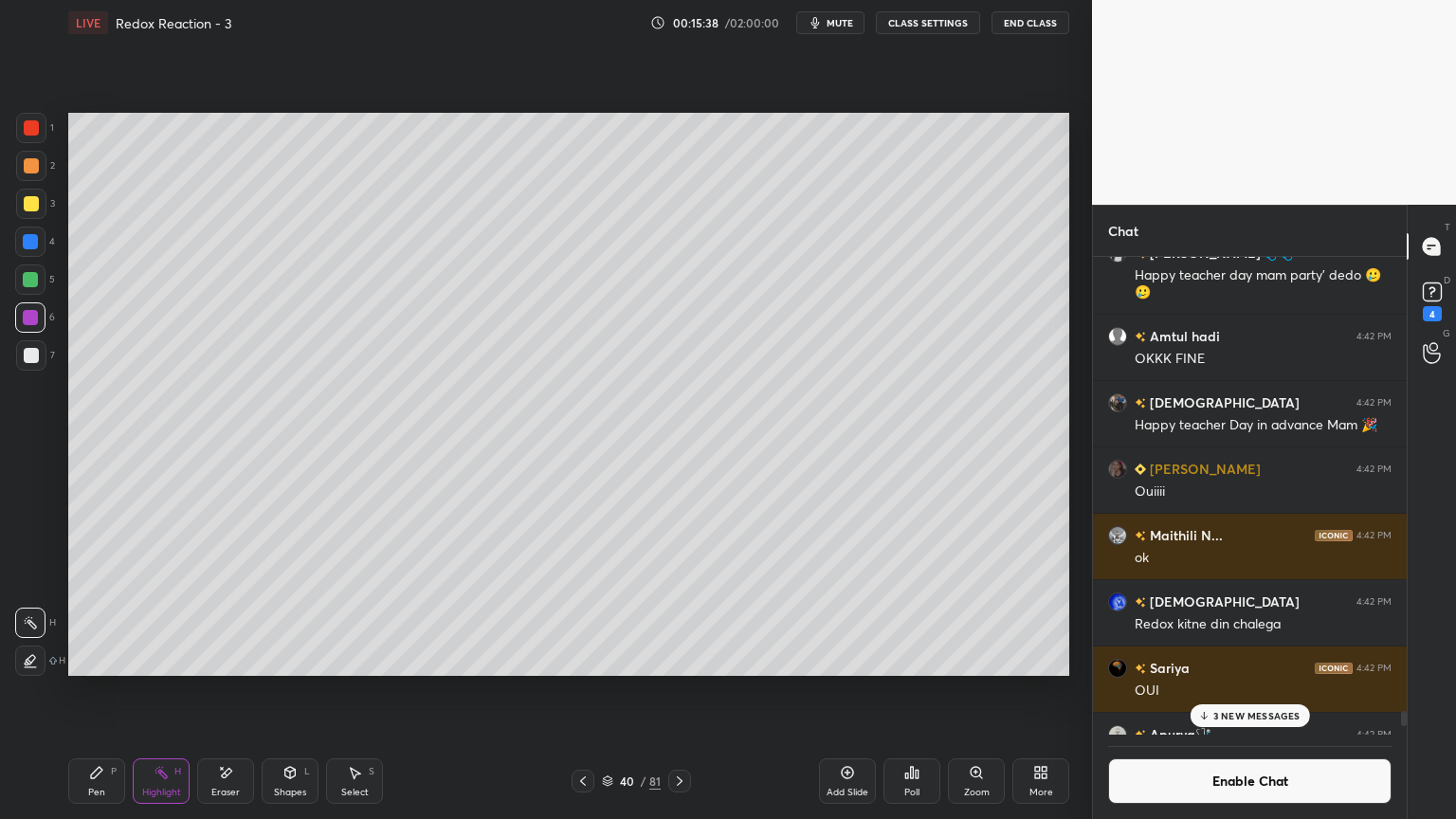
click at [28, 668] on icon at bounding box center [30, 668] width 12 height 0
click at [109, 691] on div "Pen P" at bounding box center [97, 781] width 57 height 46
click at [32, 362] on div at bounding box center [31, 355] width 15 height 15
click at [365, 691] on div "Select S" at bounding box center [354, 781] width 57 height 46
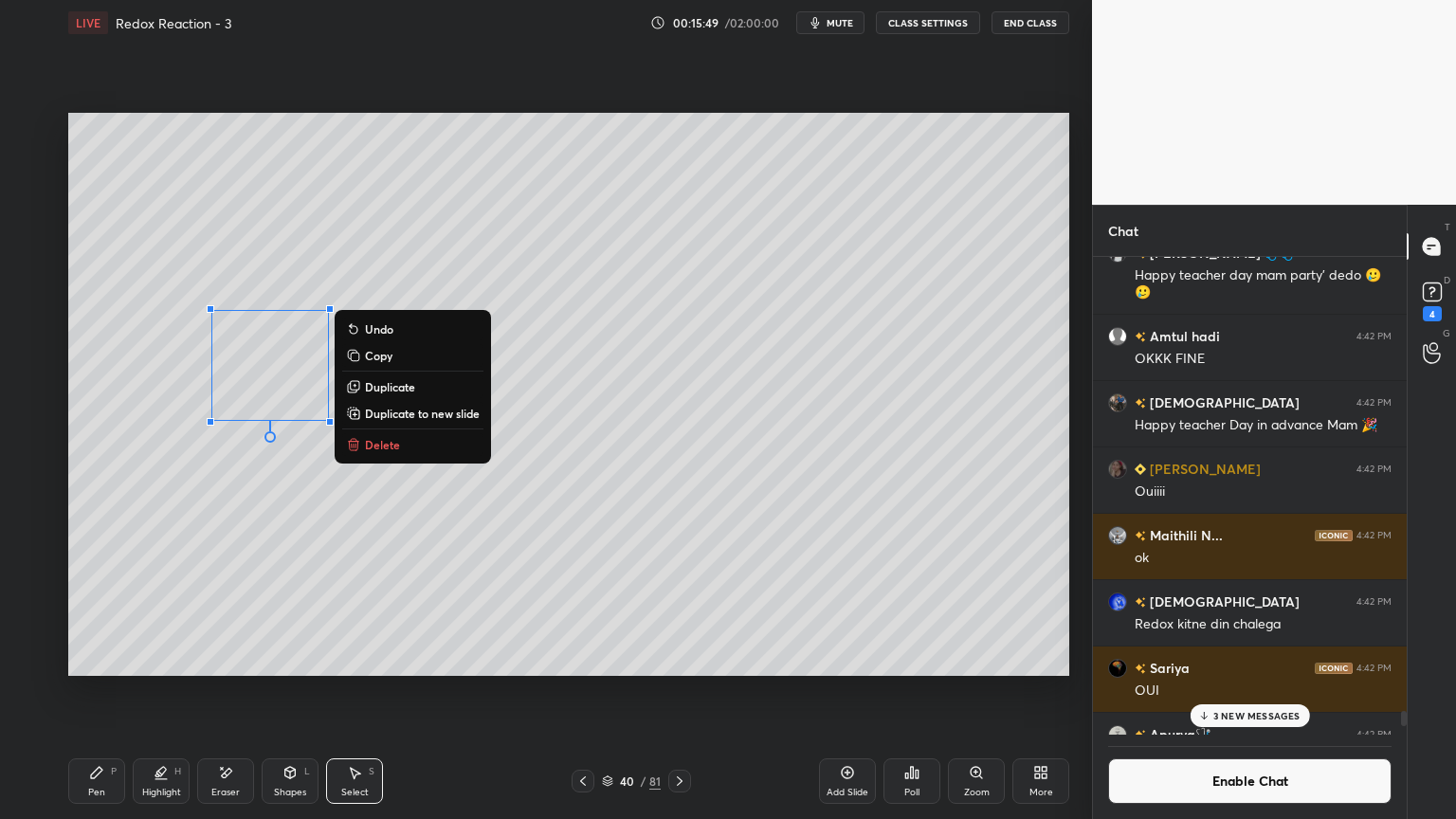
click at [160, 691] on div "Highlight H" at bounding box center [161, 781] width 57 height 46
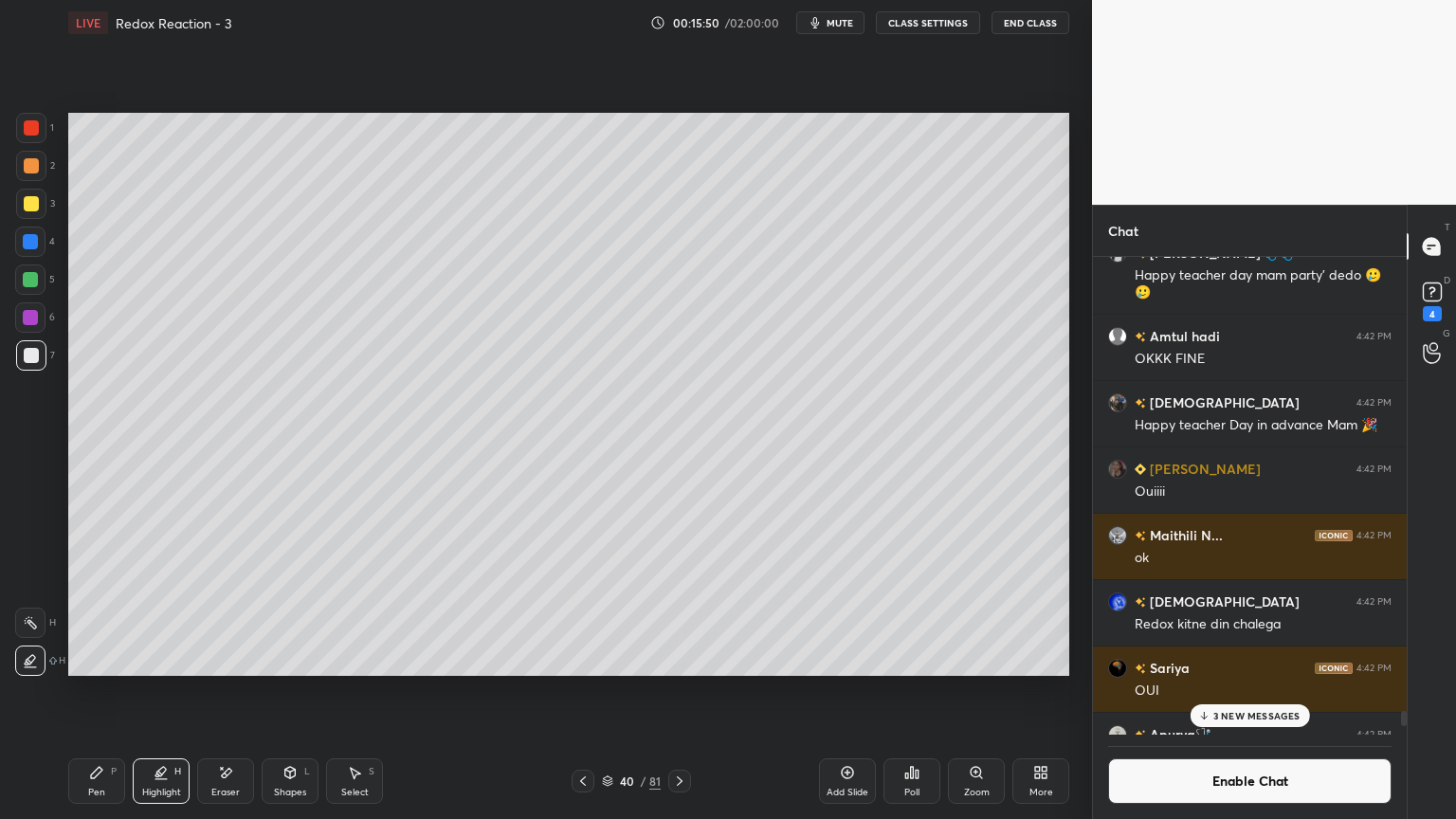
click at [96, 691] on div "Pen" at bounding box center [97, 793] width 17 height 10
click at [160, 691] on div "Highlight H" at bounding box center [161, 781] width 57 height 46
click at [38, 625] on div at bounding box center [30, 622] width 30 height 30
click at [37, 288] on div at bounding box center [30, 279] width 30 height 30
click at [34, 132] on div at bounding box center [31, 128] width 15 height 15
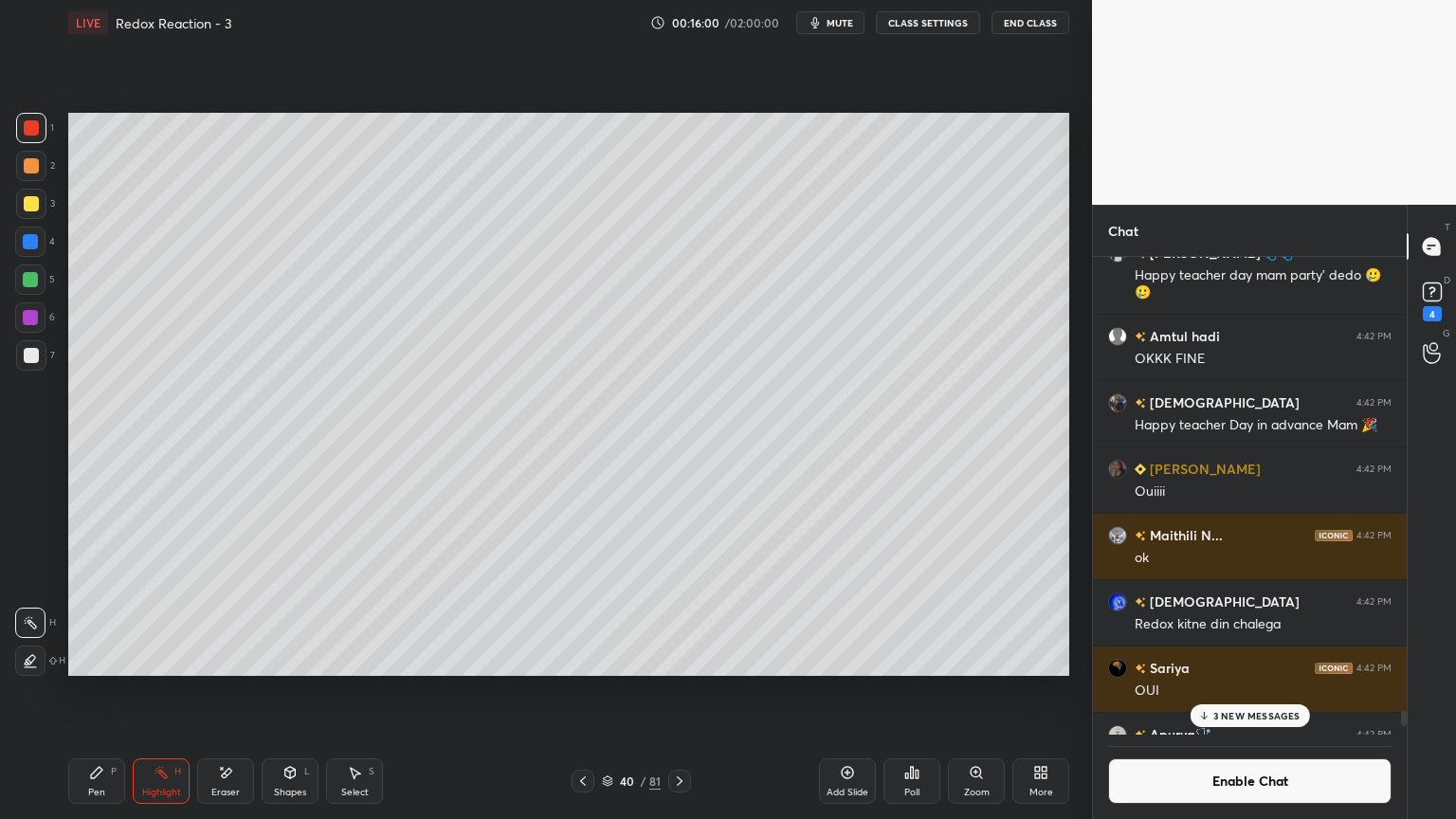
click at [102, 691] on div "Pen" at bounding box center [97, 793] width 17 height 10
click at [31, 360] on div at bounding box center [31, 355] width 15 height 15
click at [36, 173] on div at bounding box center [31, 166] width 30 height 30
click at [26, 130] on div at bounding box center [31, 128] width 15 height 15
click at [168, 691] on div "Highlight H" at bounding box center [161, 781] width 57 height 46
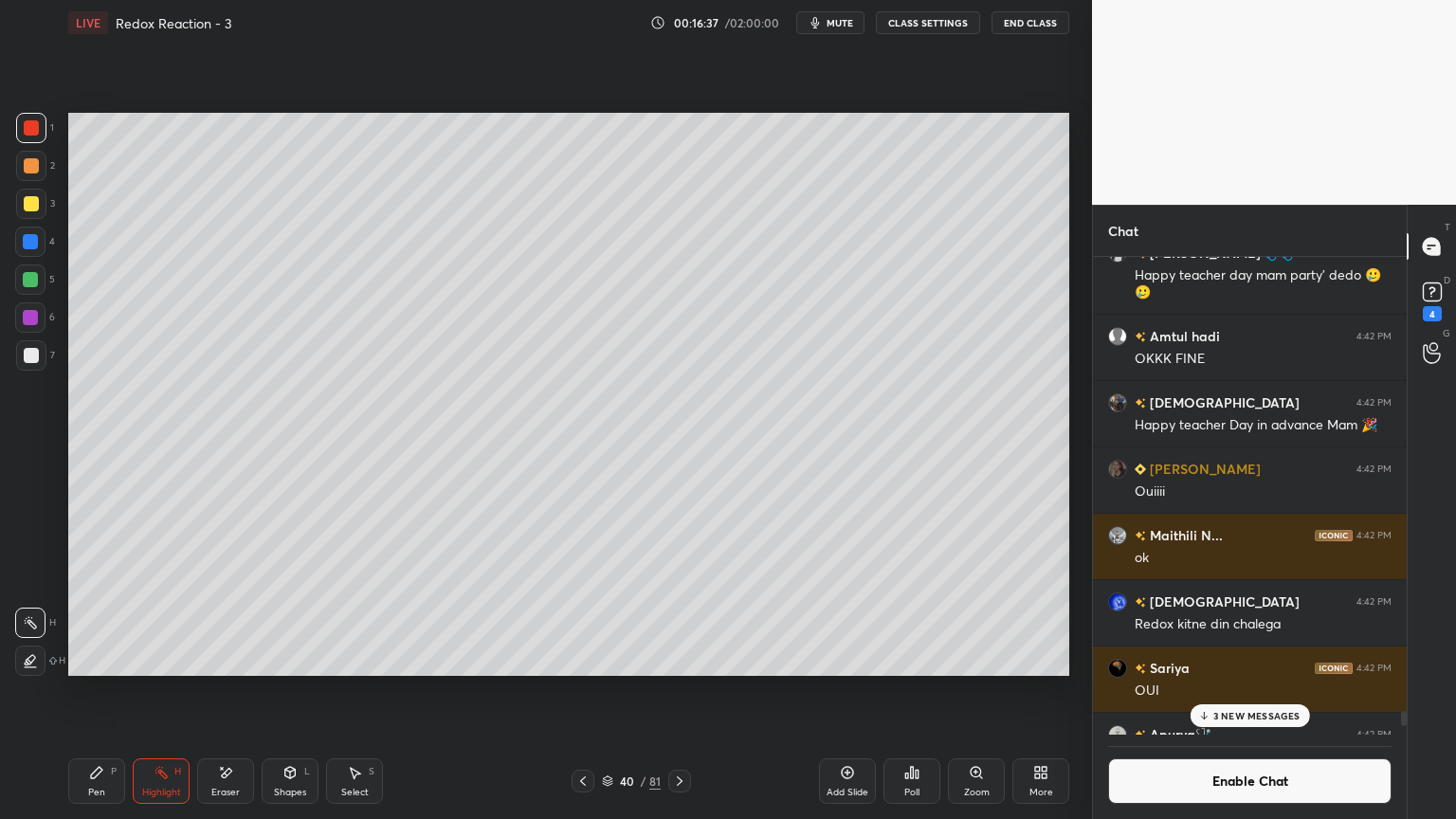
click at [288, 691] on icon at bounding box center [290, 773] width 11 height 12
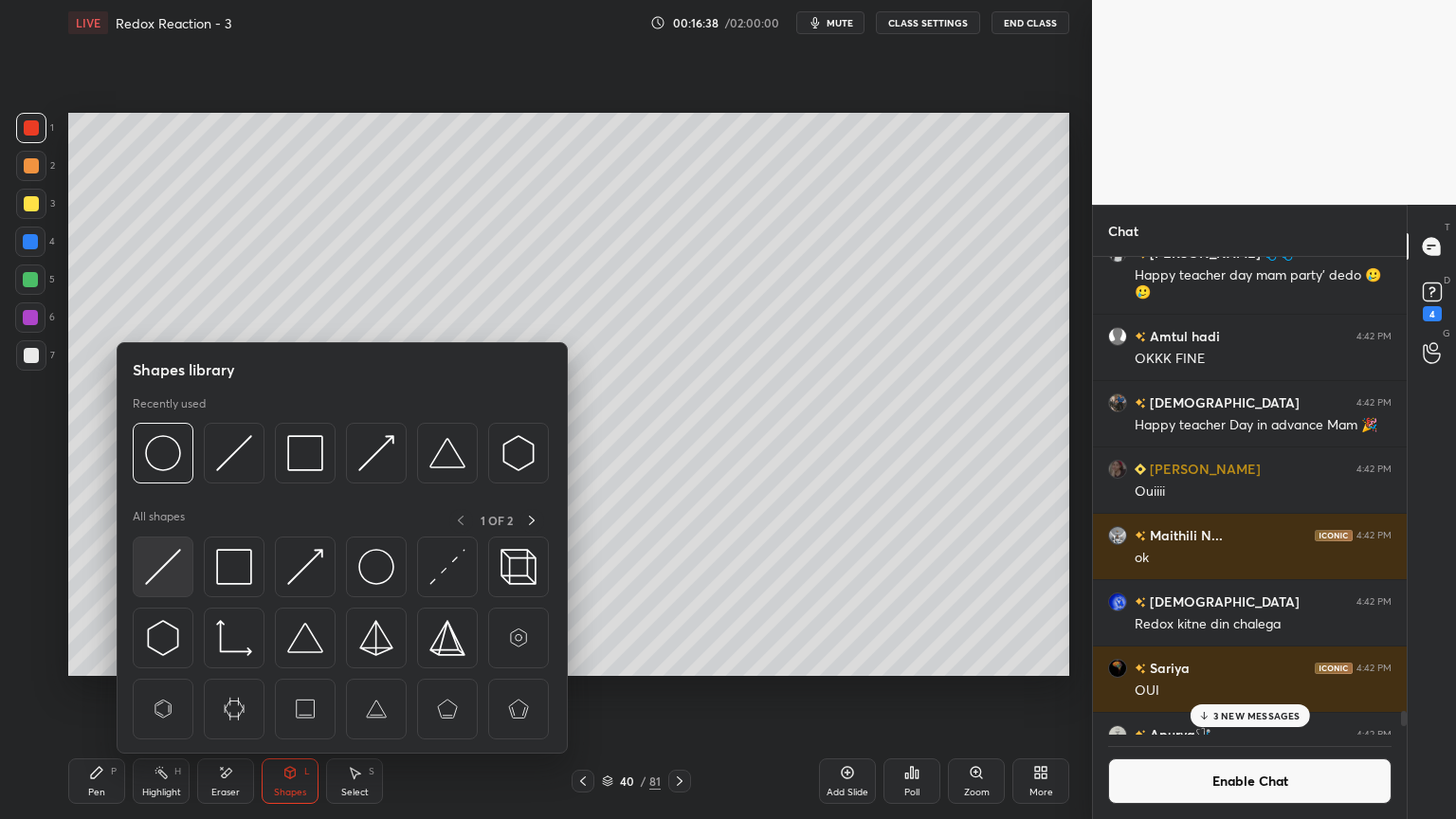
click at [174, 572] on img at bounding box center [163, 566] width 36 height 36
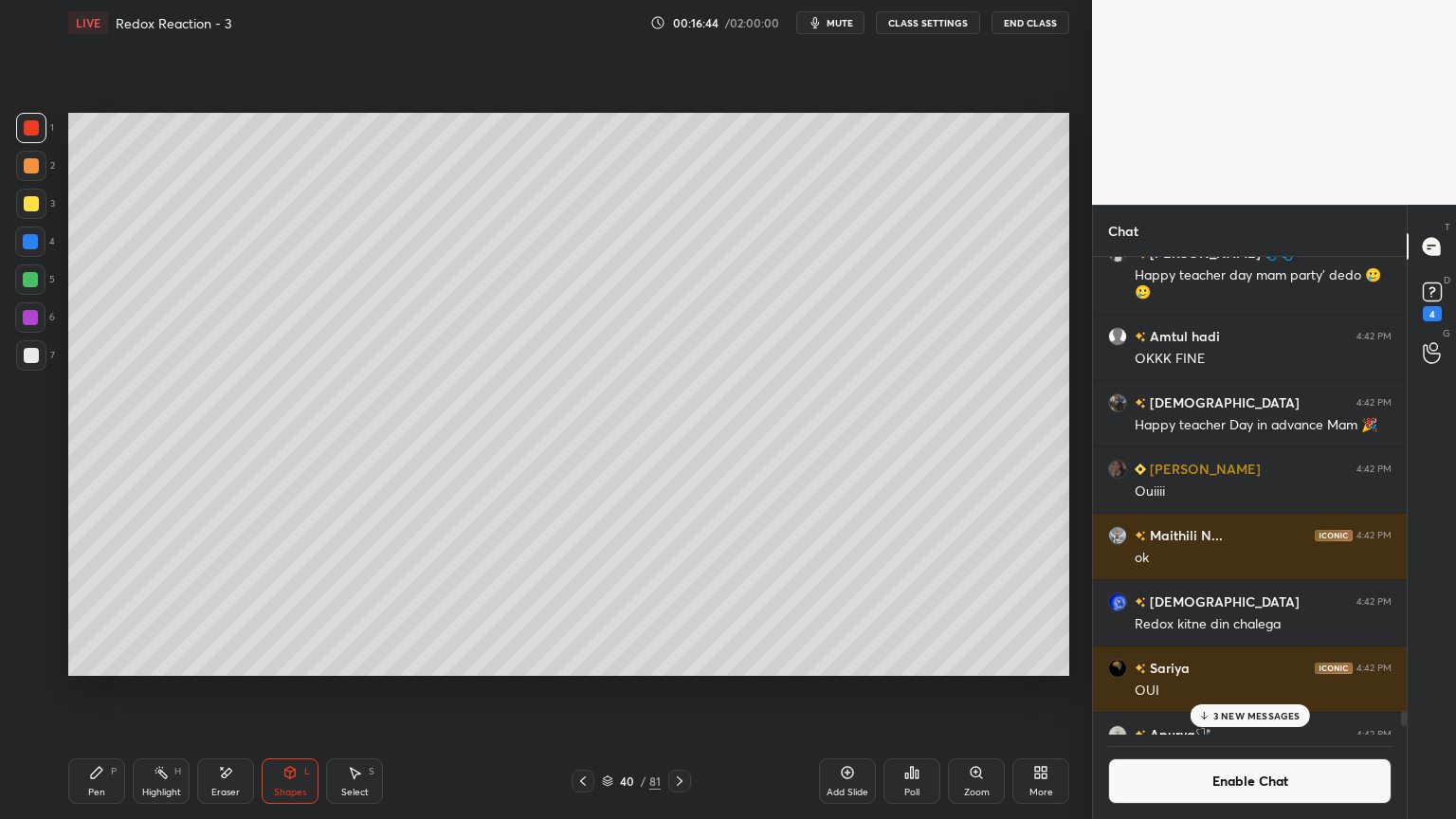
click at [110, 691] on div "Pen P" at bounding box center [97, 781] width 57 height 46
click at [38, 357] on div at bounding box center [31, 355] width 30 height 30
click at [198, 691] on div "Eraser" at bounding box center [226, 781] width 57 height 46
click at [168, 691] on div "Highlight H" at bounding box center [161, 781] width 57 height 46
click at [29, 194] on div at bounding box center [31, 203] width 30 height 30
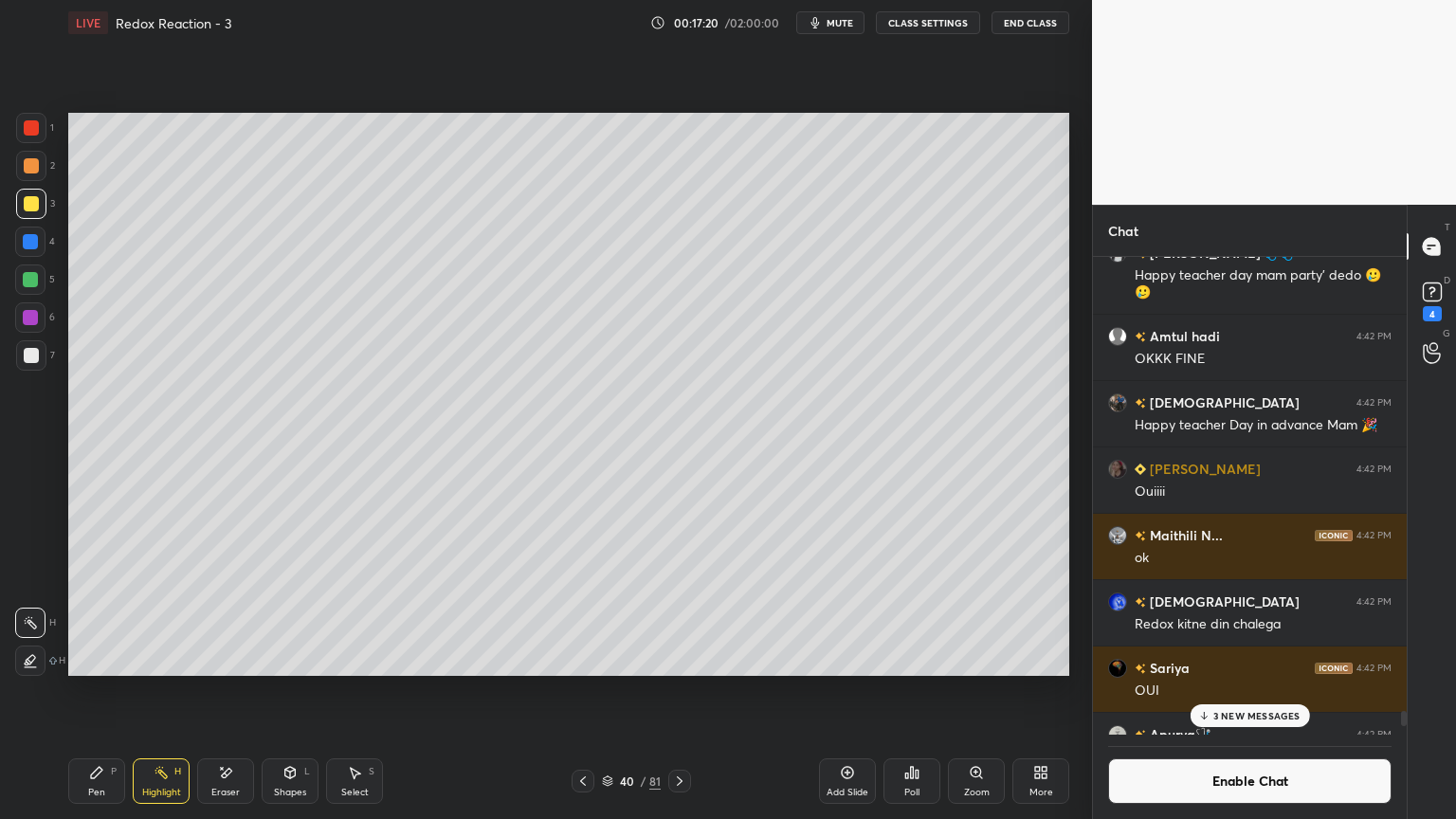
click at [283, 691] on icon at bounding box center [290, 773] width 15 height 15
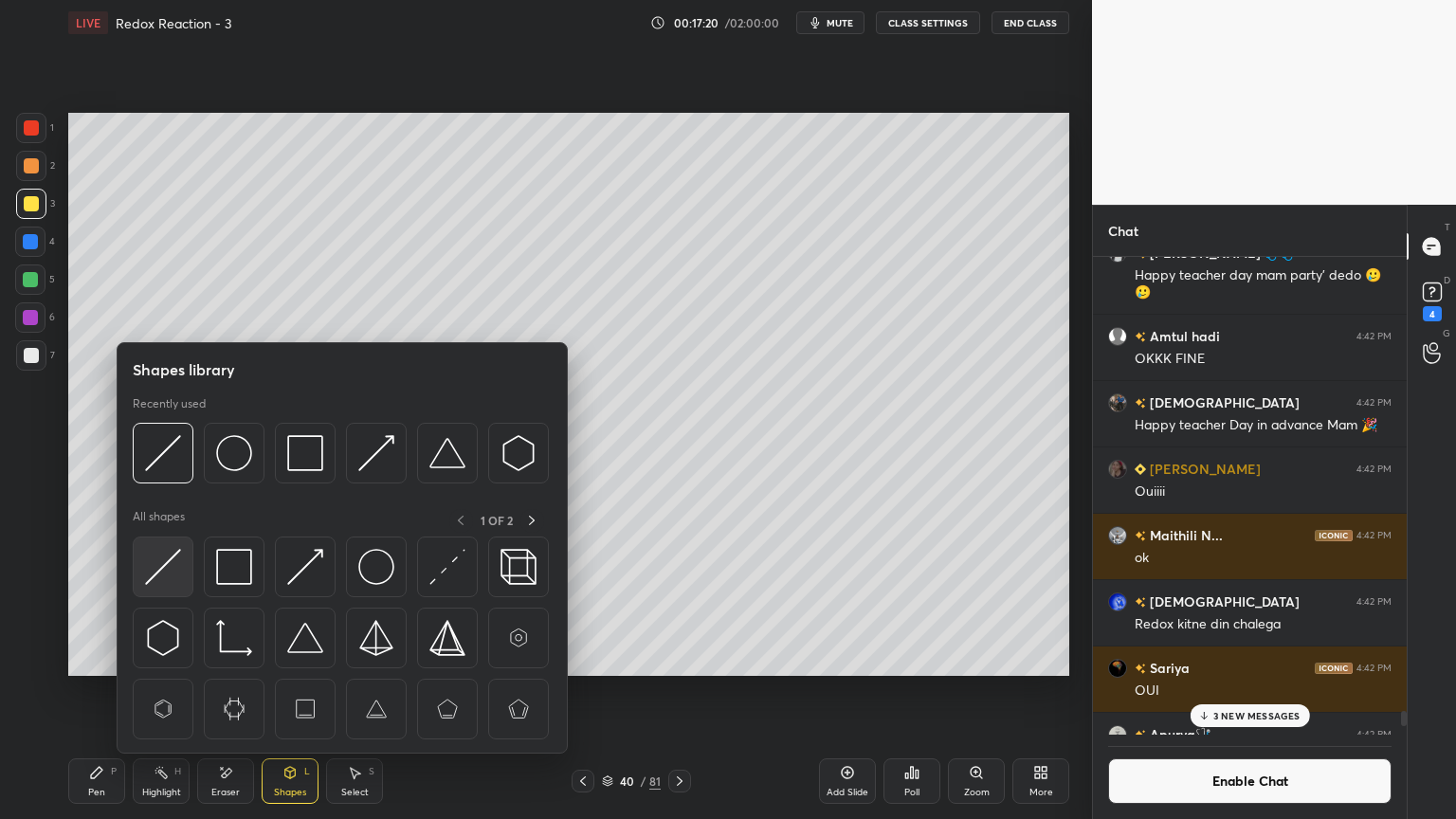
click at [163, 564] on img at bounding box center [163, 566] width 36 height 36
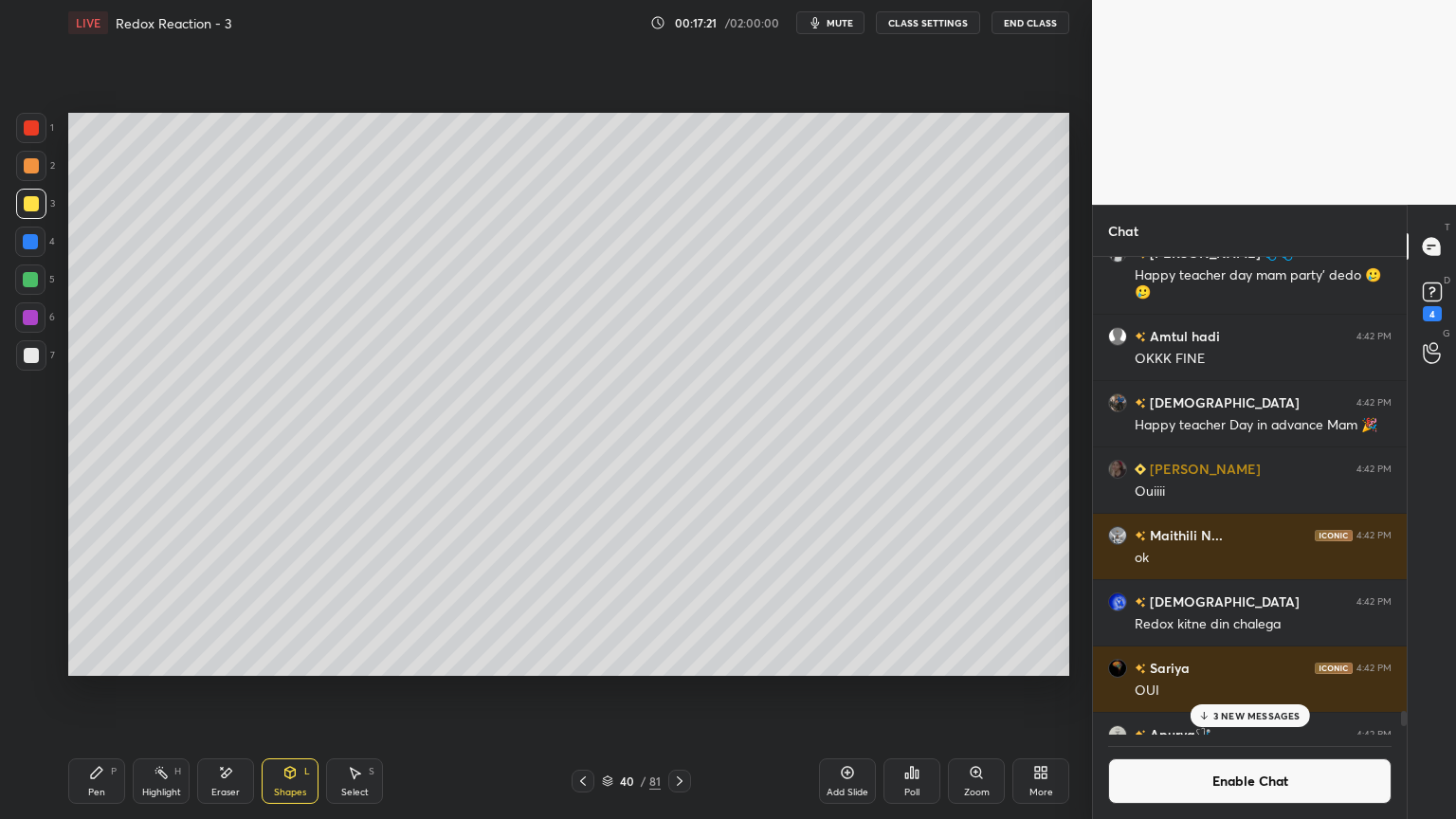
click at [32, 132] on div at bounding box center [31, 128] width 15 height 15
click at [98, 691] on icon at bounding box center [97, 773] width 12 height 12
click at [32, 365] on div at bounding box center [31, 355] width 30 height 30
click at [226, 691] on div "Eraser" at bounding box center [225, 793] width 28 height 10
click at [97, 691] on div "Pen" at bounding box center [97, 793] width 17 height 10
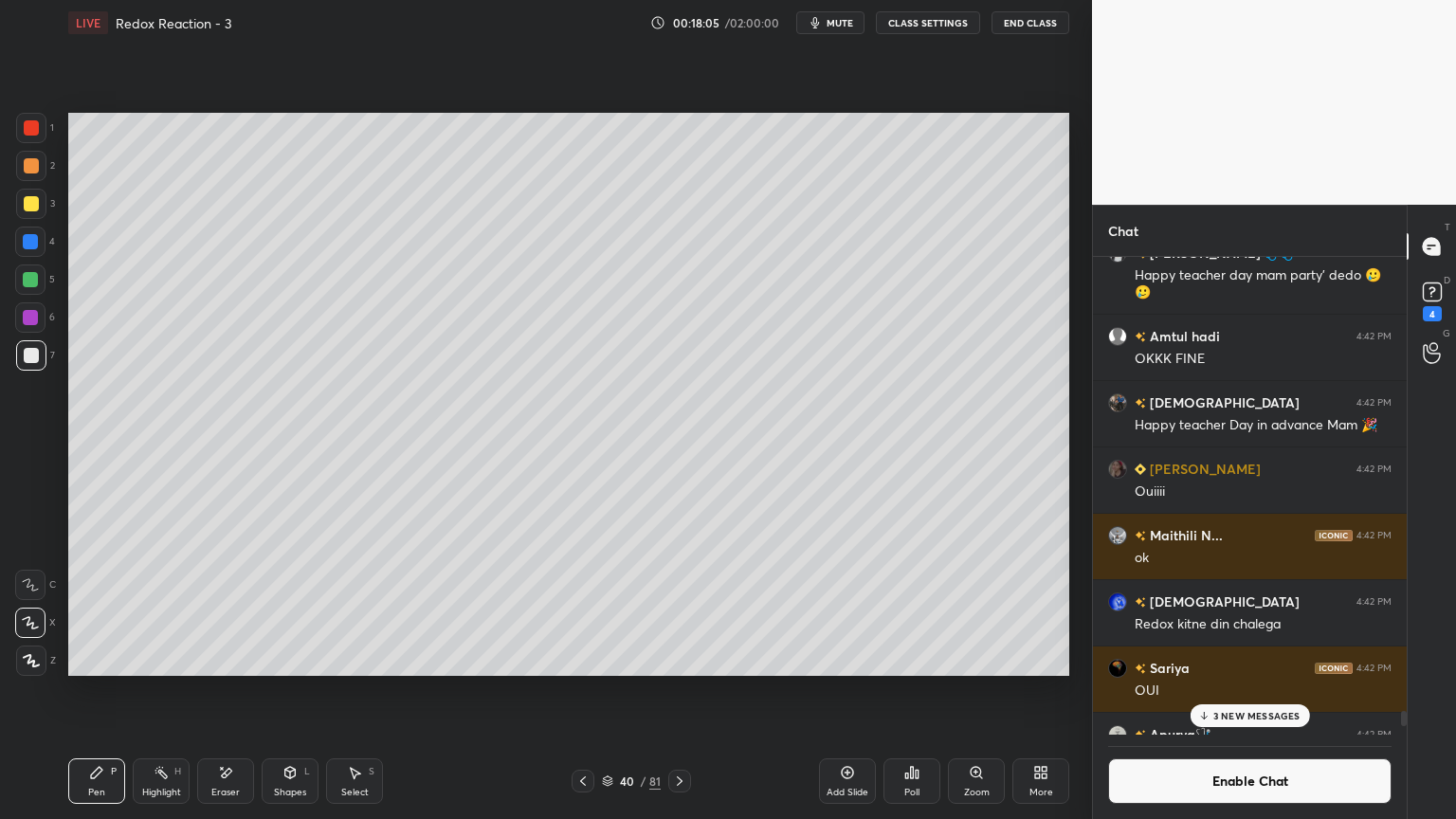
click at [34, 285] on div at bounding box center [31, 280] width 15 height 15
click at [231, 691] on div "Eraser" at bounding box center [226, 781] width 57 height 46
click at [97, 691] on div "Pen P" at bounding box center [97, 781] width 57 height 46
click at [30, 359] on div at bounding box center [31, 355] width 15 height 15
click at [292, 691] on icon at bounding box center [290, 773] width 15 height 15
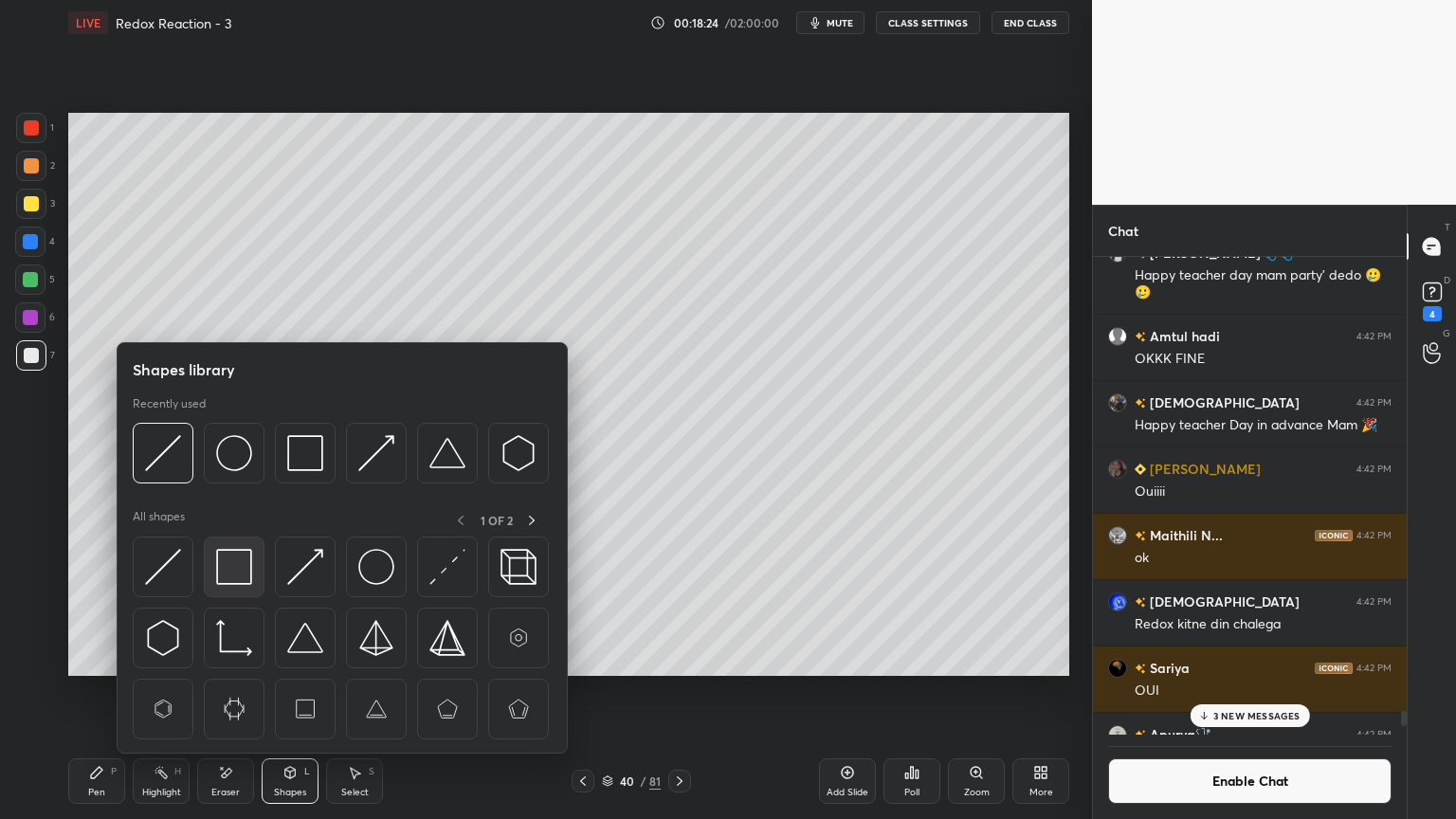
click at [249, 576] on img at bounding box center [233, 566] width 36 height 36
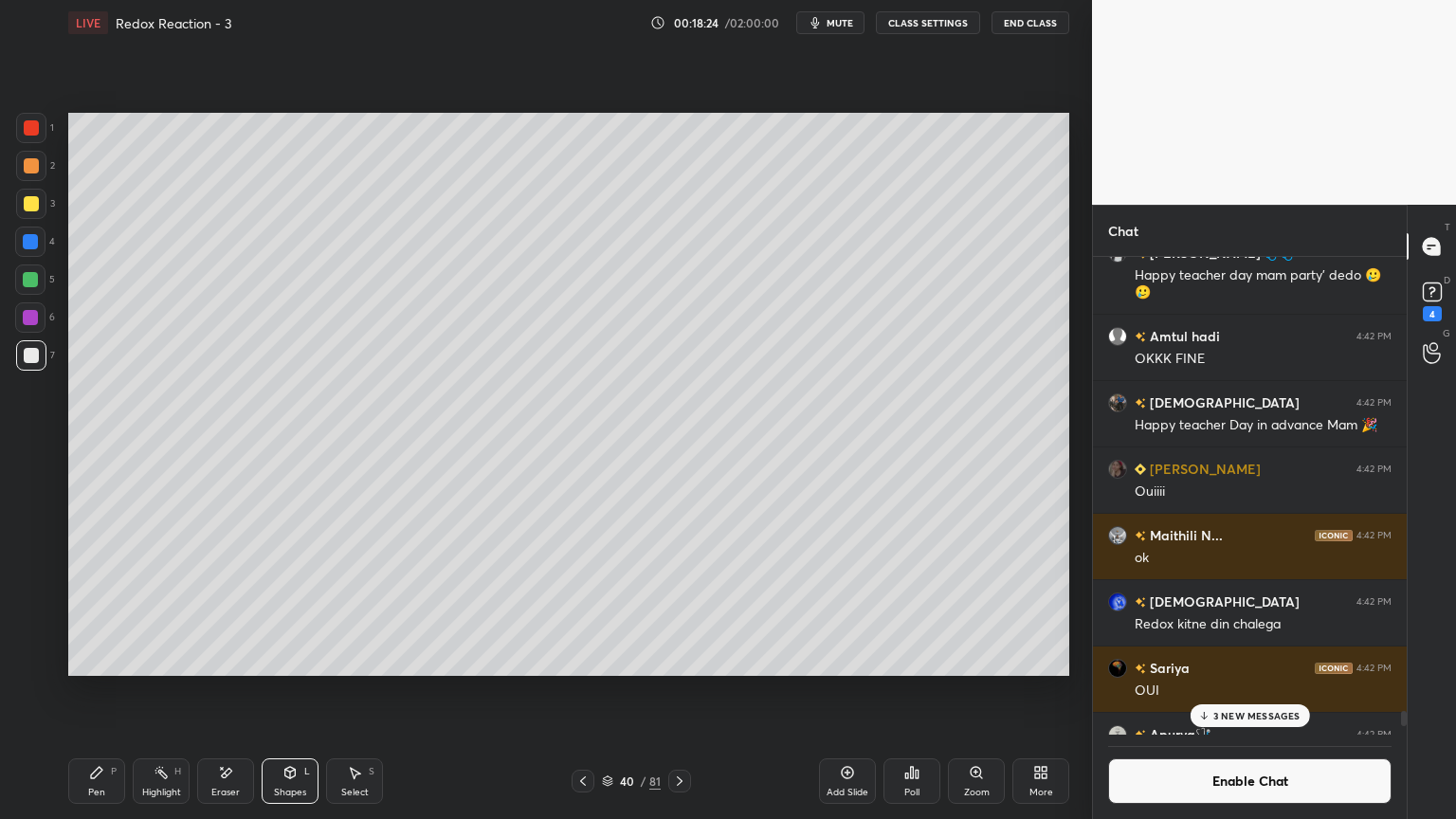
click at [33, 288] on div at bounding box center [30, 279] width 30 height 30
click at [172, 691] on div "Highlight H" at bounding box center [161, 781] width 57 height 46
click at [288, 691] on div "Shapes" at bounding box center [289, 793] width 32 height 10
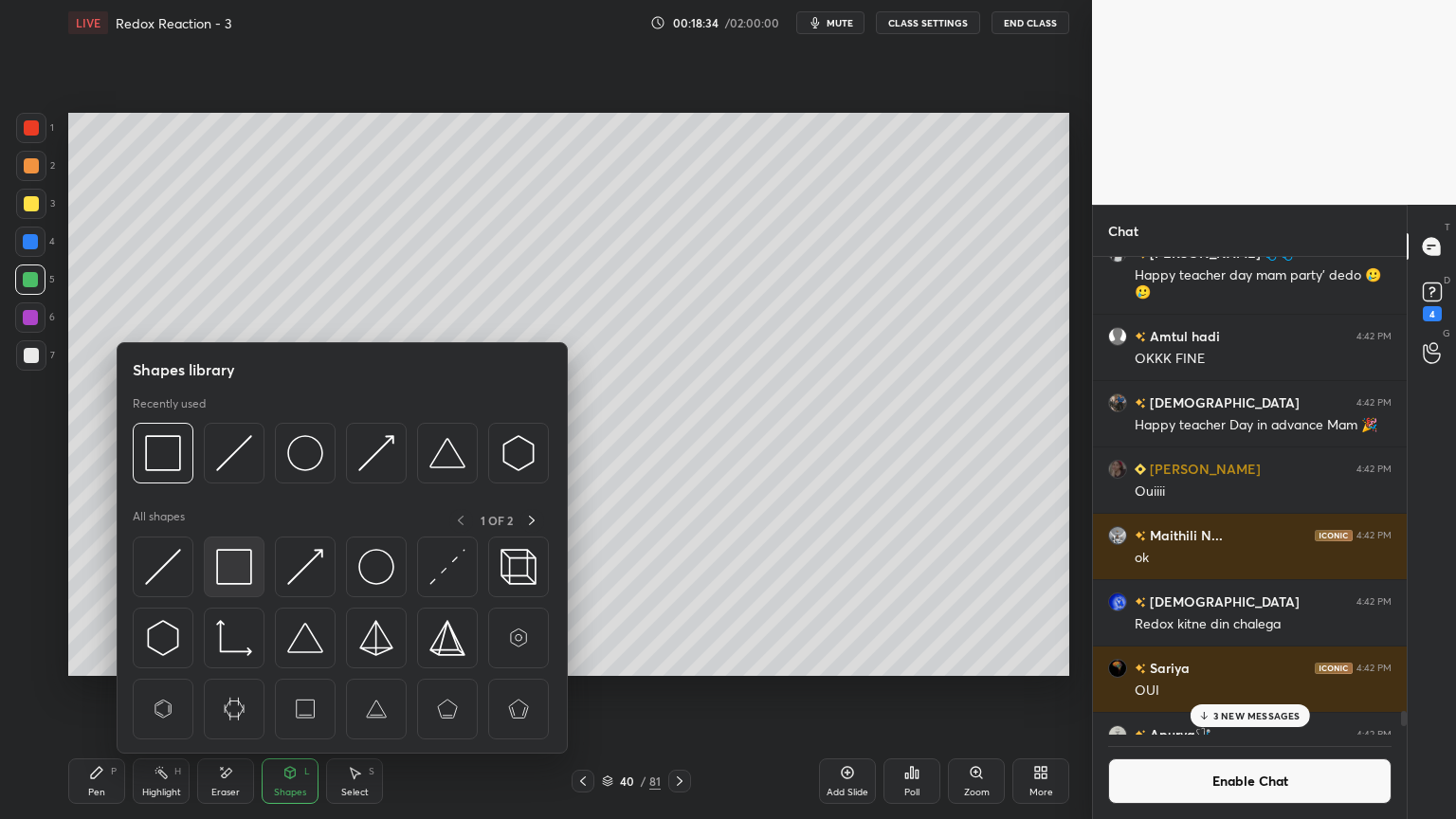
click at [229, 575] on img at bounding box center [233, 566] width 36 height 36
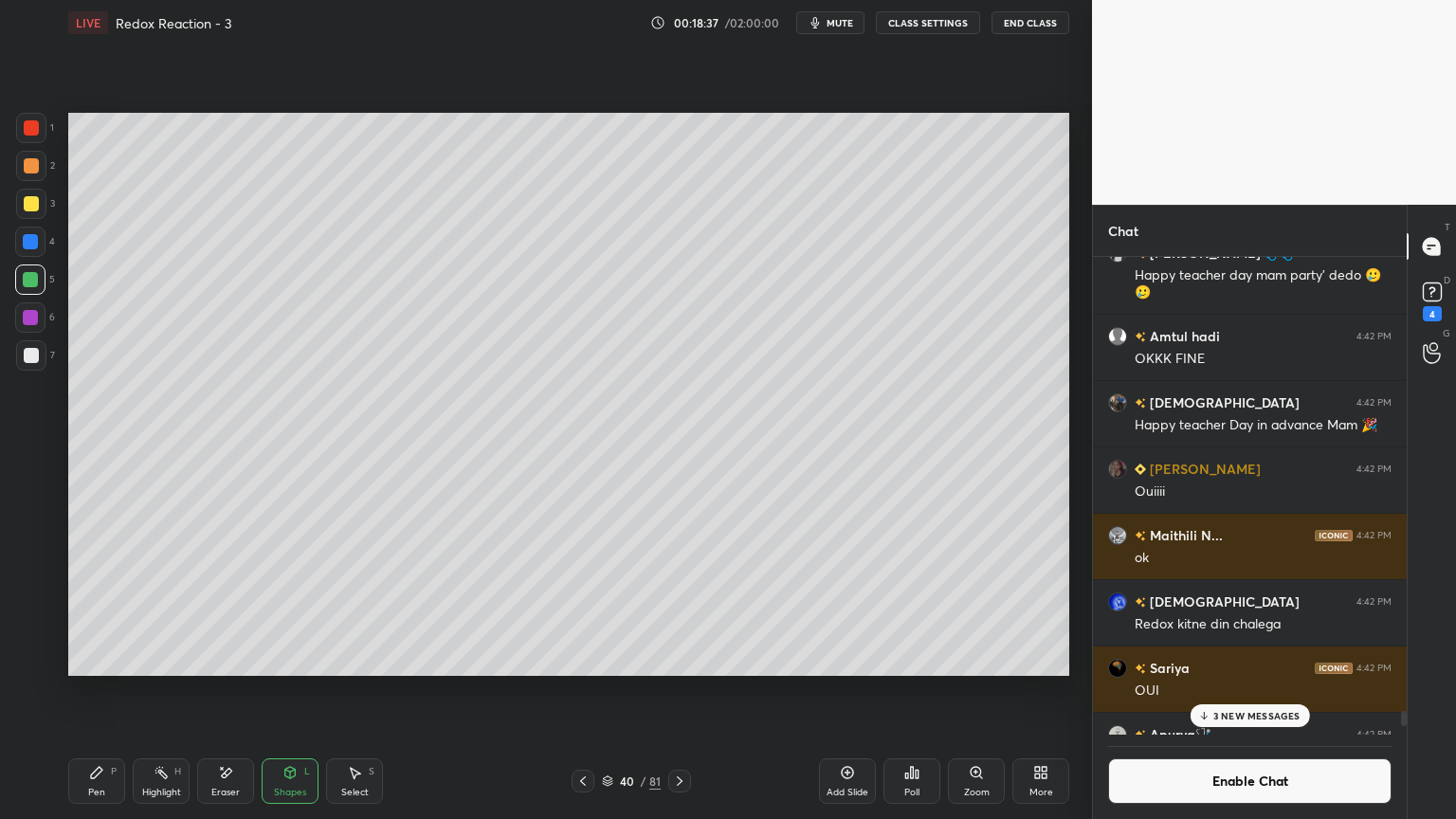
click at [187, 691] on div "Highlight H" at bounding box center [161, 781] width 57 height 46
click at [682, 691] on icon at bounding box center [680, 781] width 15 height 15
click at [576, 691] on icon at bounding box center [584, 781] width 15 height 15
click at [26, 159] on div at bounding box center [31, 167] width 15 height 15
click at [32, 123] on div at bounding box center [31, 128] width 15 height 15
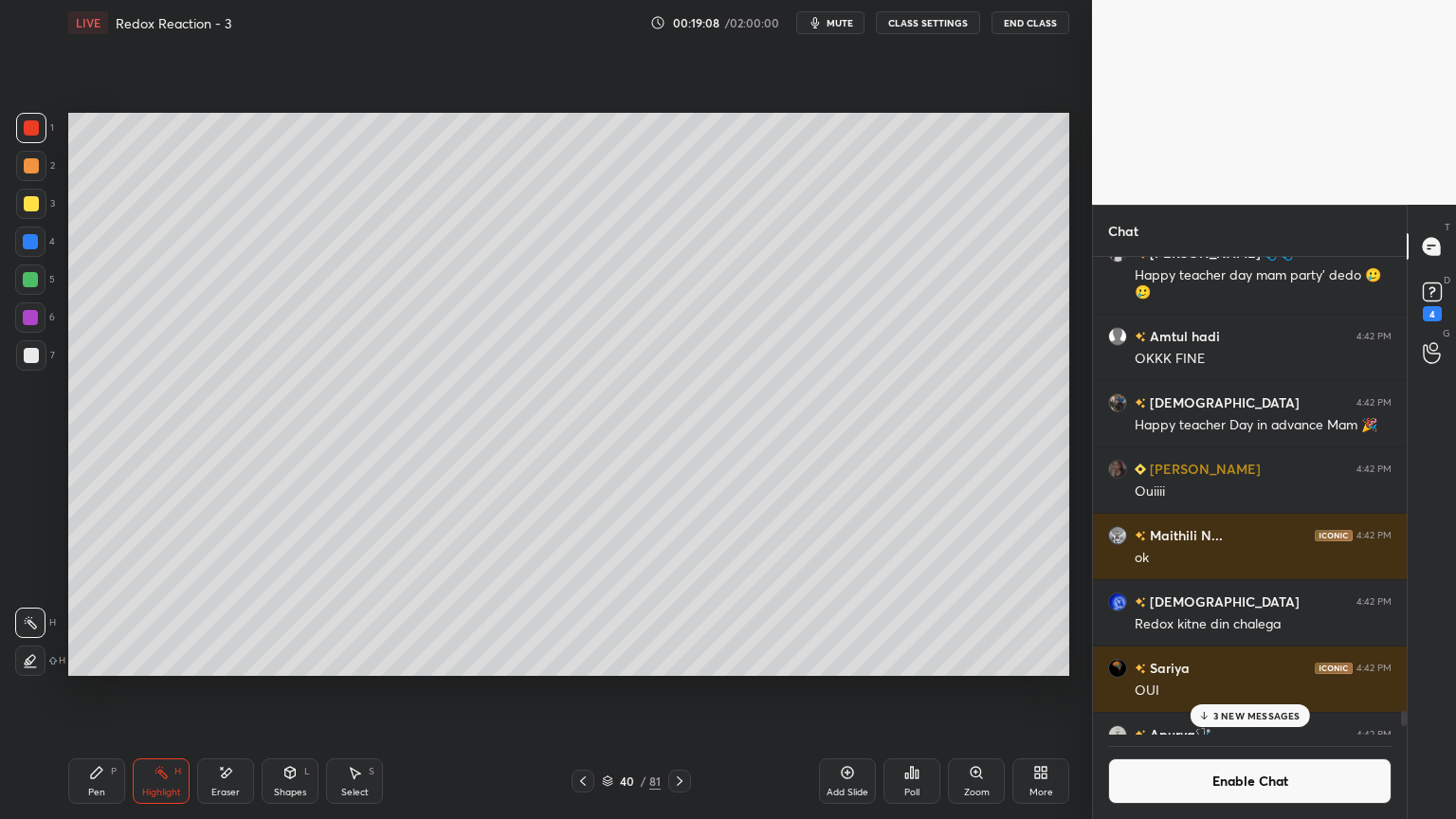
click at [581, 691] on div "Pen P Highlight H Eraser Shapes L Select S 40 / 81 Add Slide Poll Zoom More" at bounding box center [569, 781] width 1001 height 76
click at [582, 691] on icon at bounding box center [584, 781] width 15 height 15
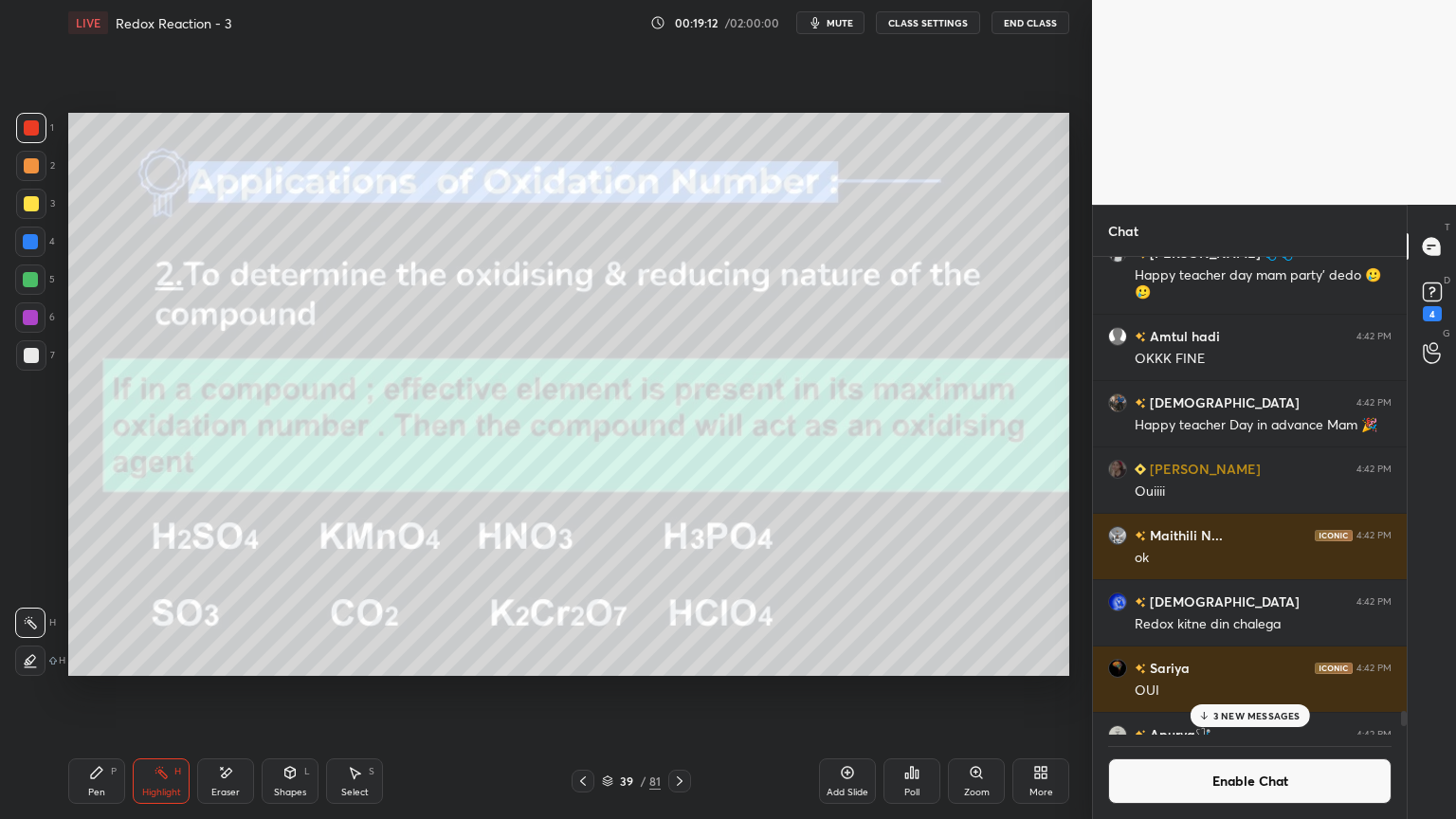
click at [271, 691] on div "Shapes L" at bounding box center [289, 781] width 57 height 46
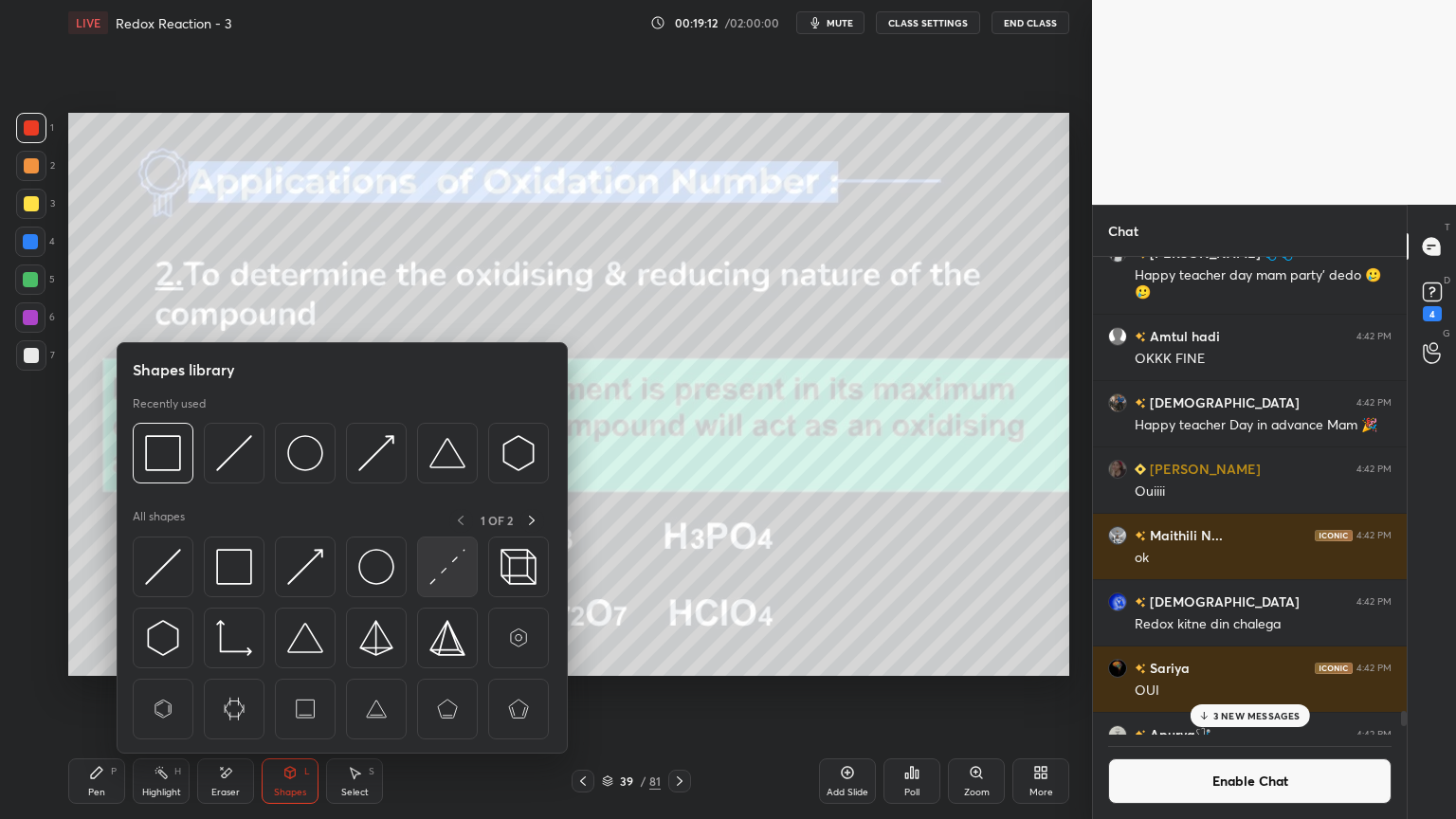
click at [443, 568] on img at bounding box center [447, 566] width 36 height 36
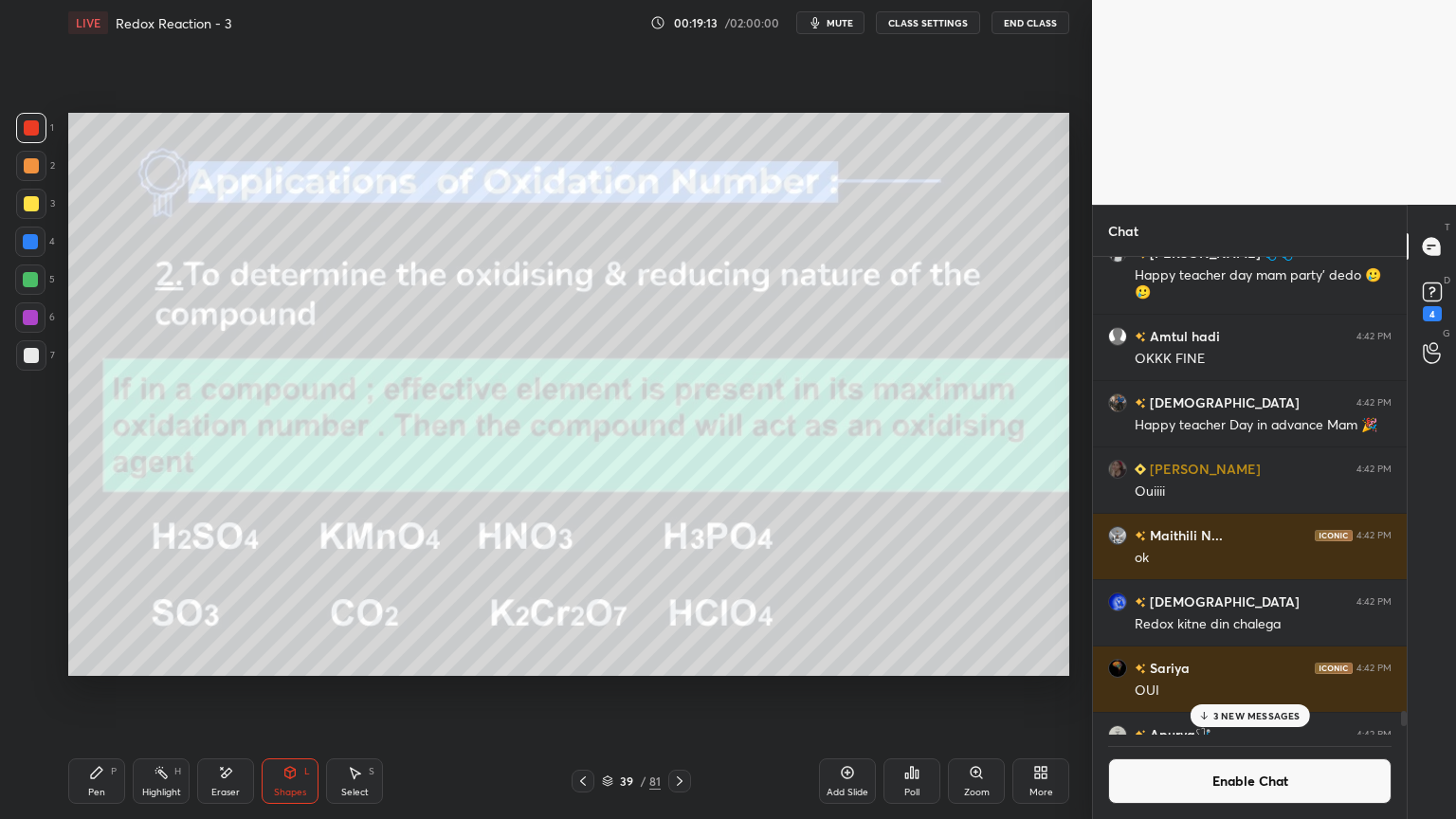
click at [28, 242] on div at bounding box center [31, 242] width 15 height 15
click at [34, 133] on div at bounding box center [31, 128] width 15 height 15
click at [100, 691] on div "Pen P" at bounding box center [97, 781] width 57 height 46
click at [34, 201] on div at bounding box center [31, 204] width 15 height 15
click at [34, 167] on div at bounding box center [31, 167] width 15 height 15
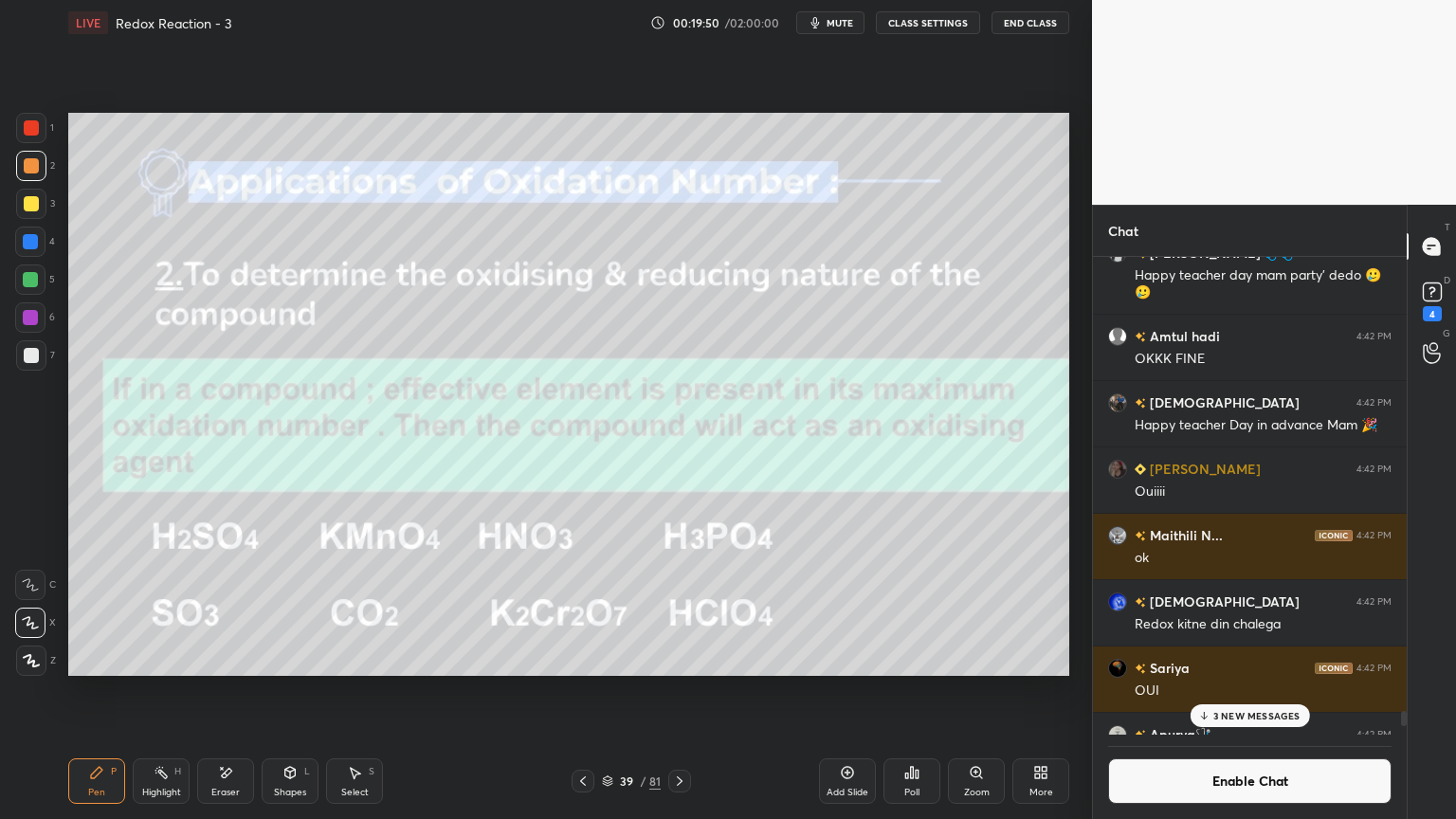
click at [156, 691] on div "Highlight H" at bounding box center [161, 781] width 57 height 46
click at [1225, 691] on p "3 NEW MESSAGES" at bounding box center [1258, 716] width 87 height 12
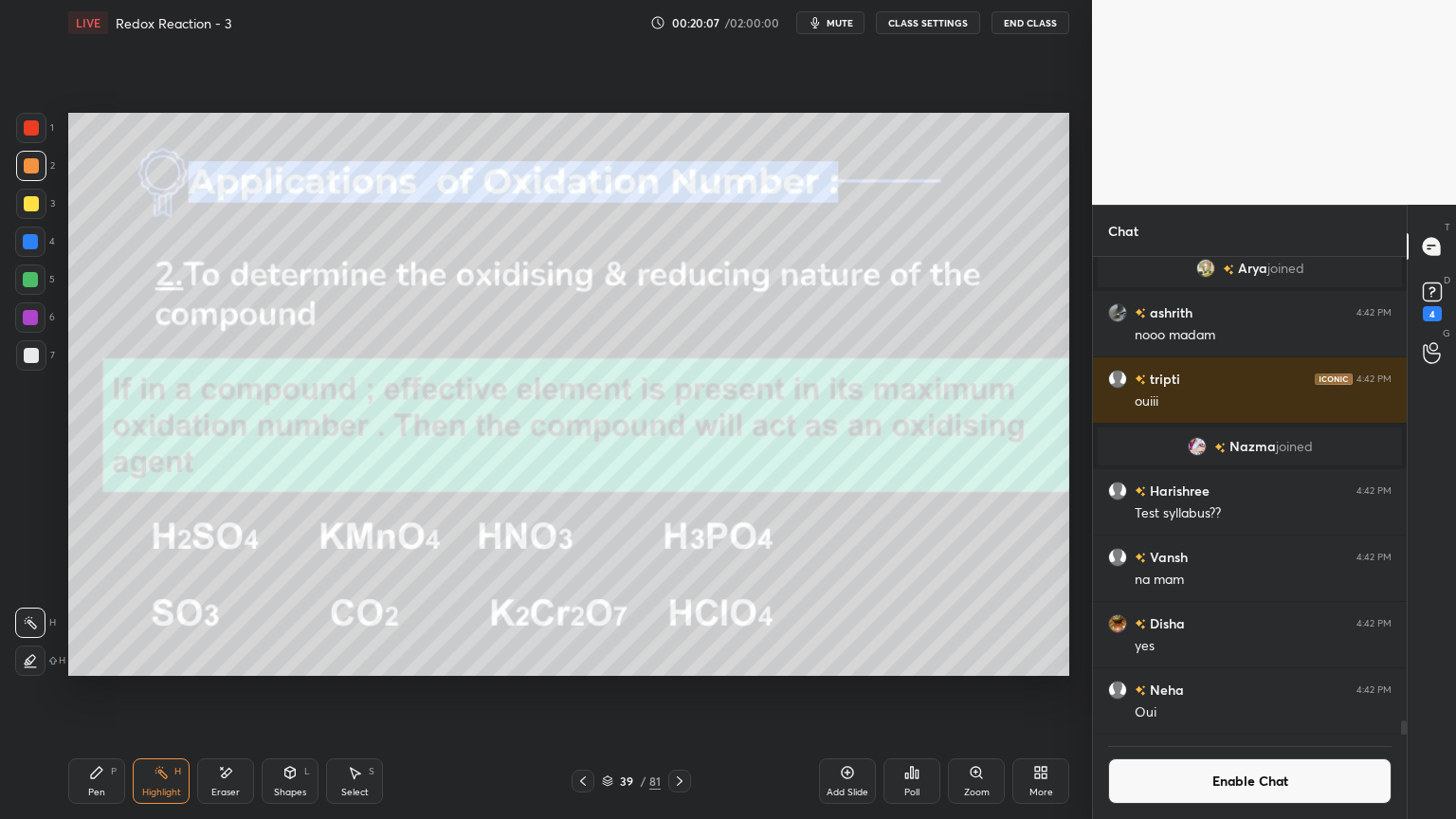
click at [1232, 691] on button "Enable Chat" at bounding box center [1250, 781] width 284 height 46
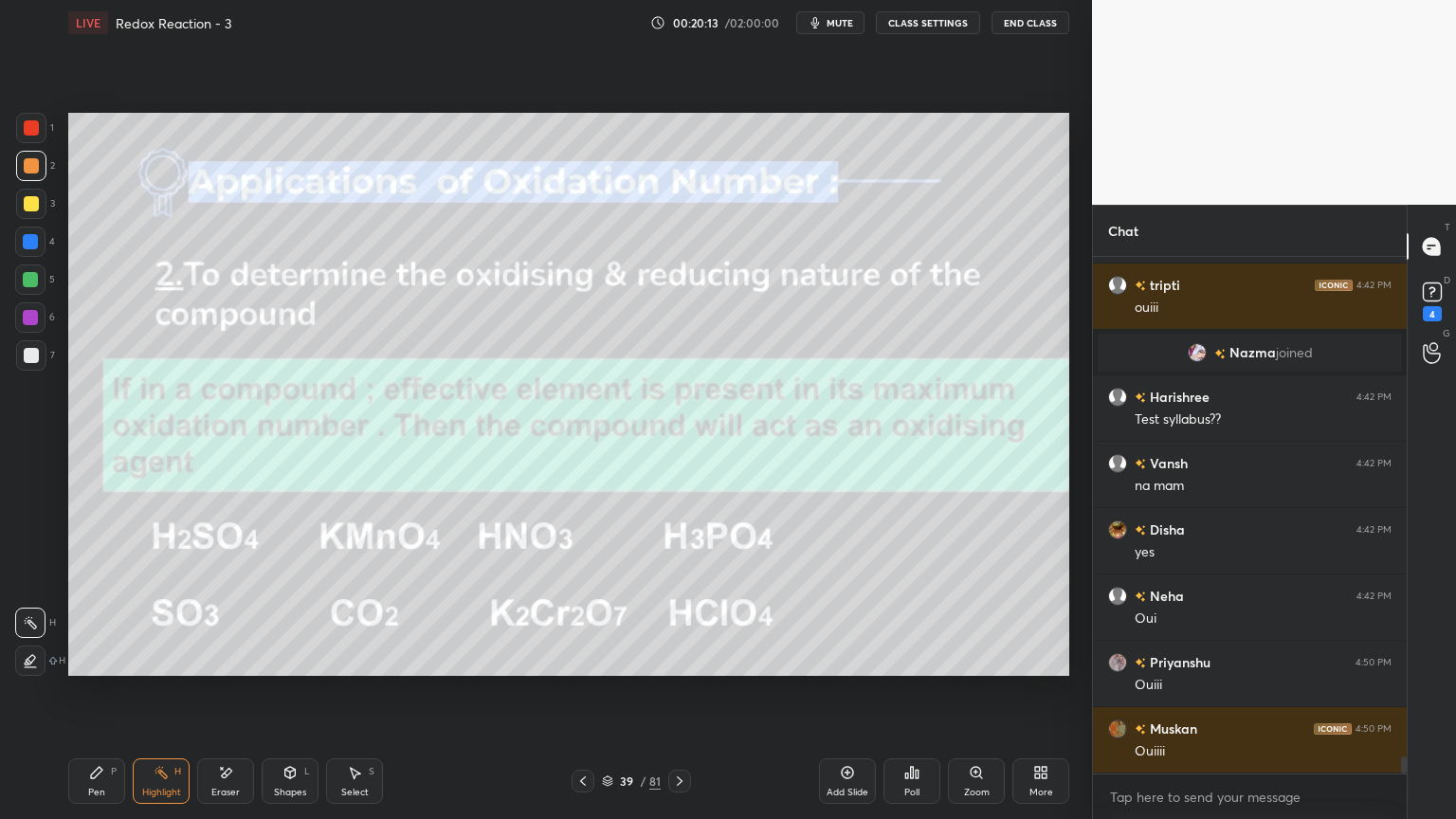
click at [681, 691] on icon at bounding box center [680, 781] width 15 height 15
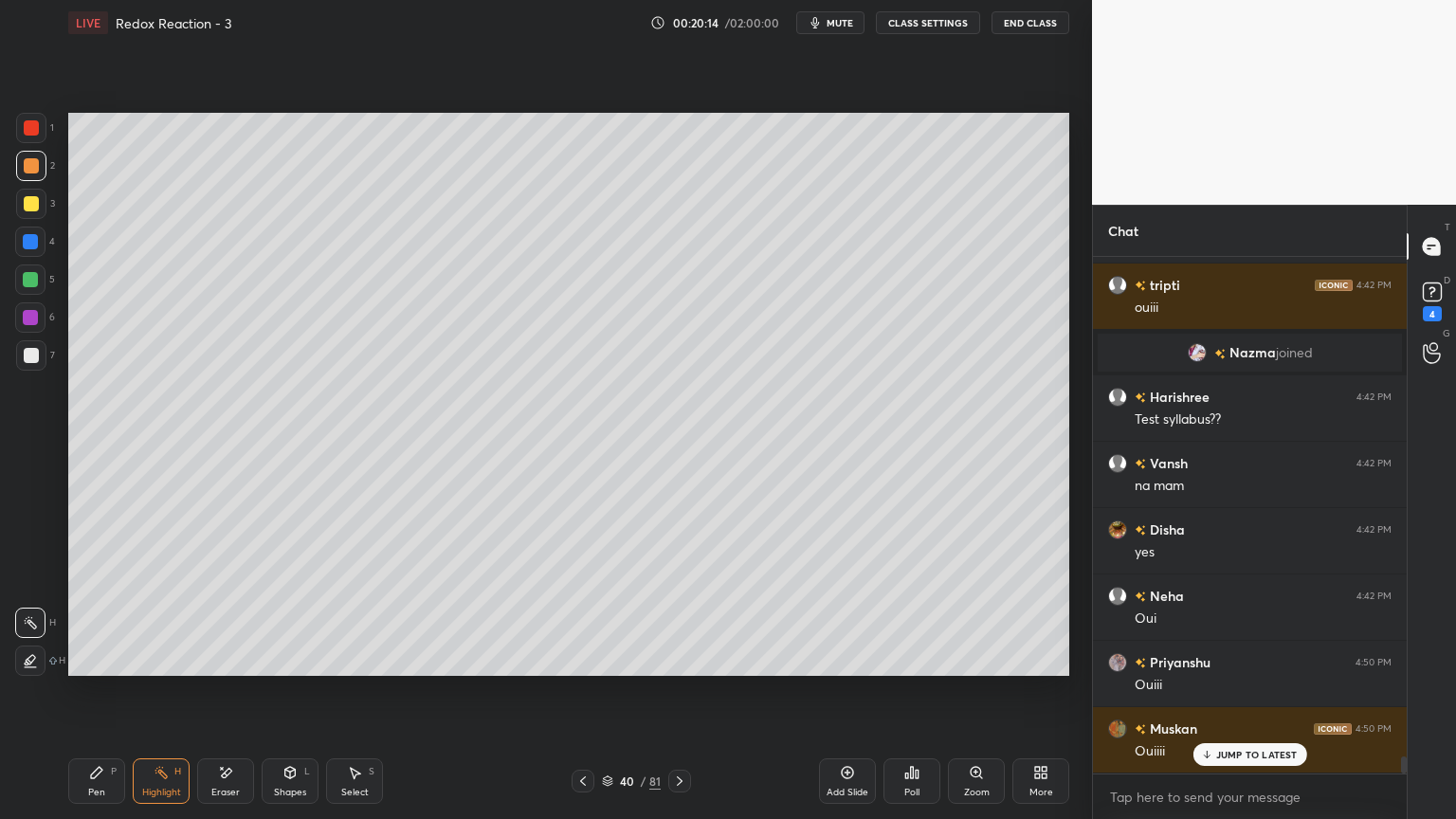
scroll to position [15452, 0]
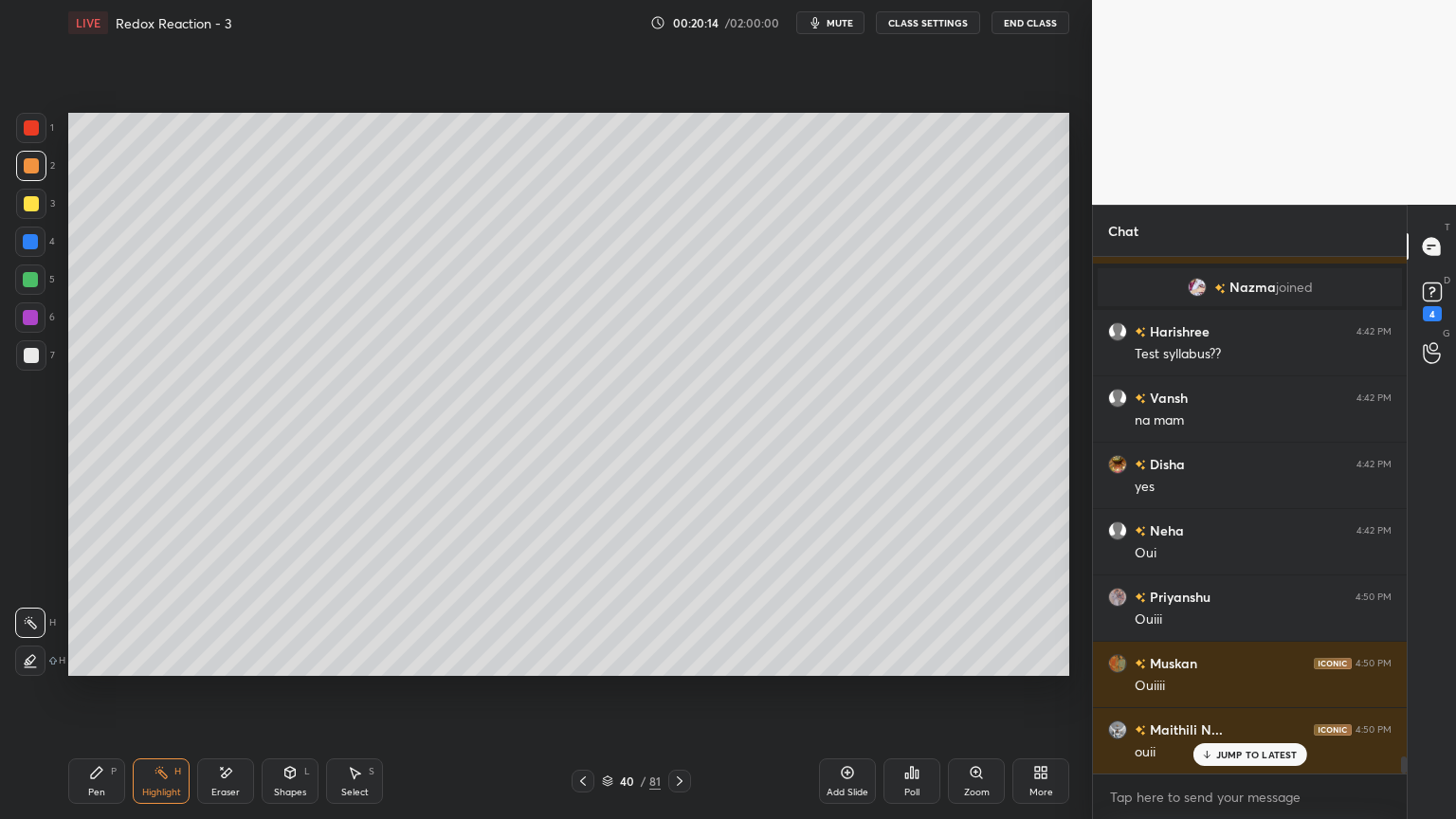
click at [684, 691] on icon at bounding box center [680, 781] width 15 height 15
click at [687, 691] on div at bounding box center [681, 781] width 23 height 23
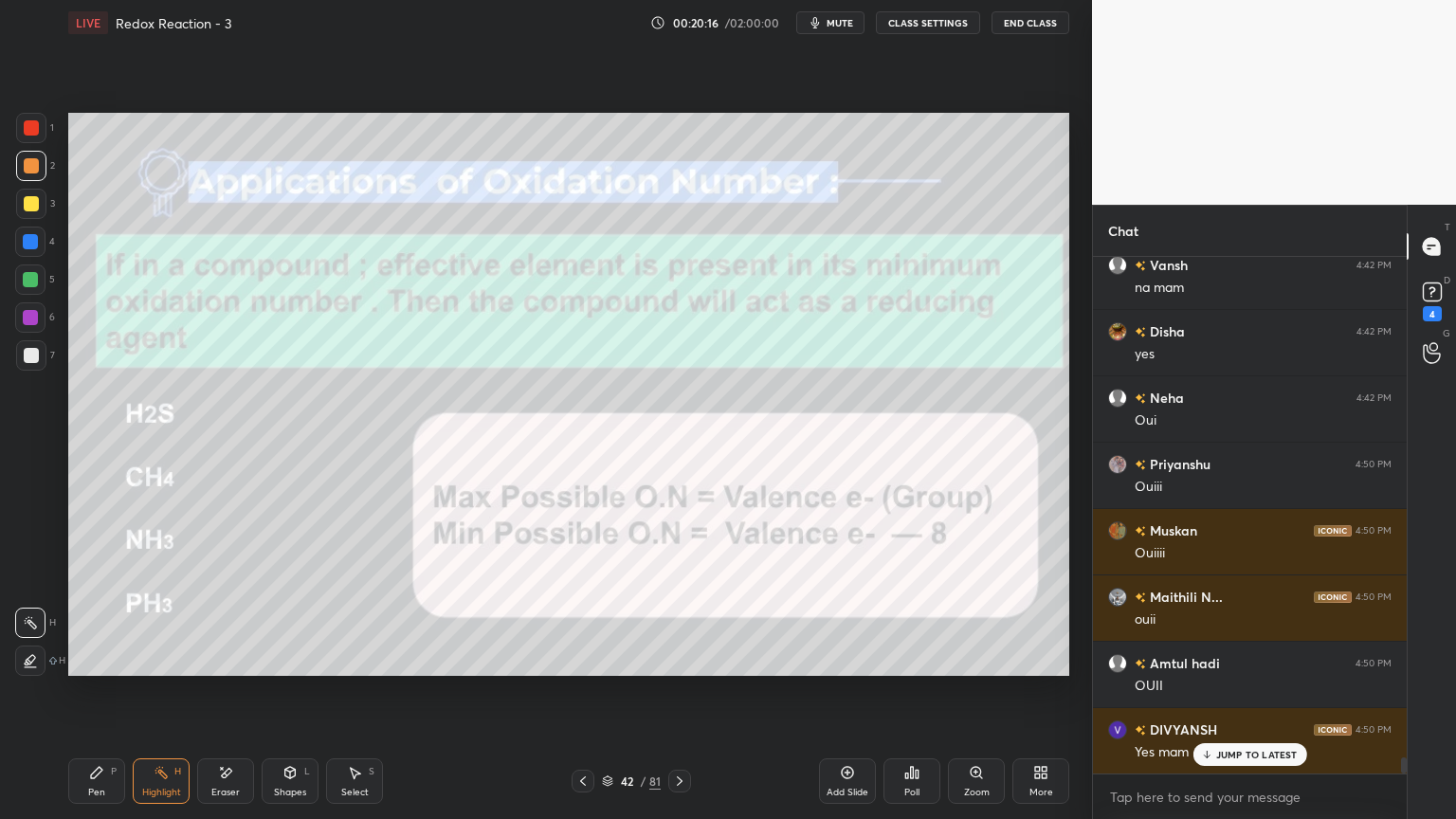
scroll to position [15983, 0]
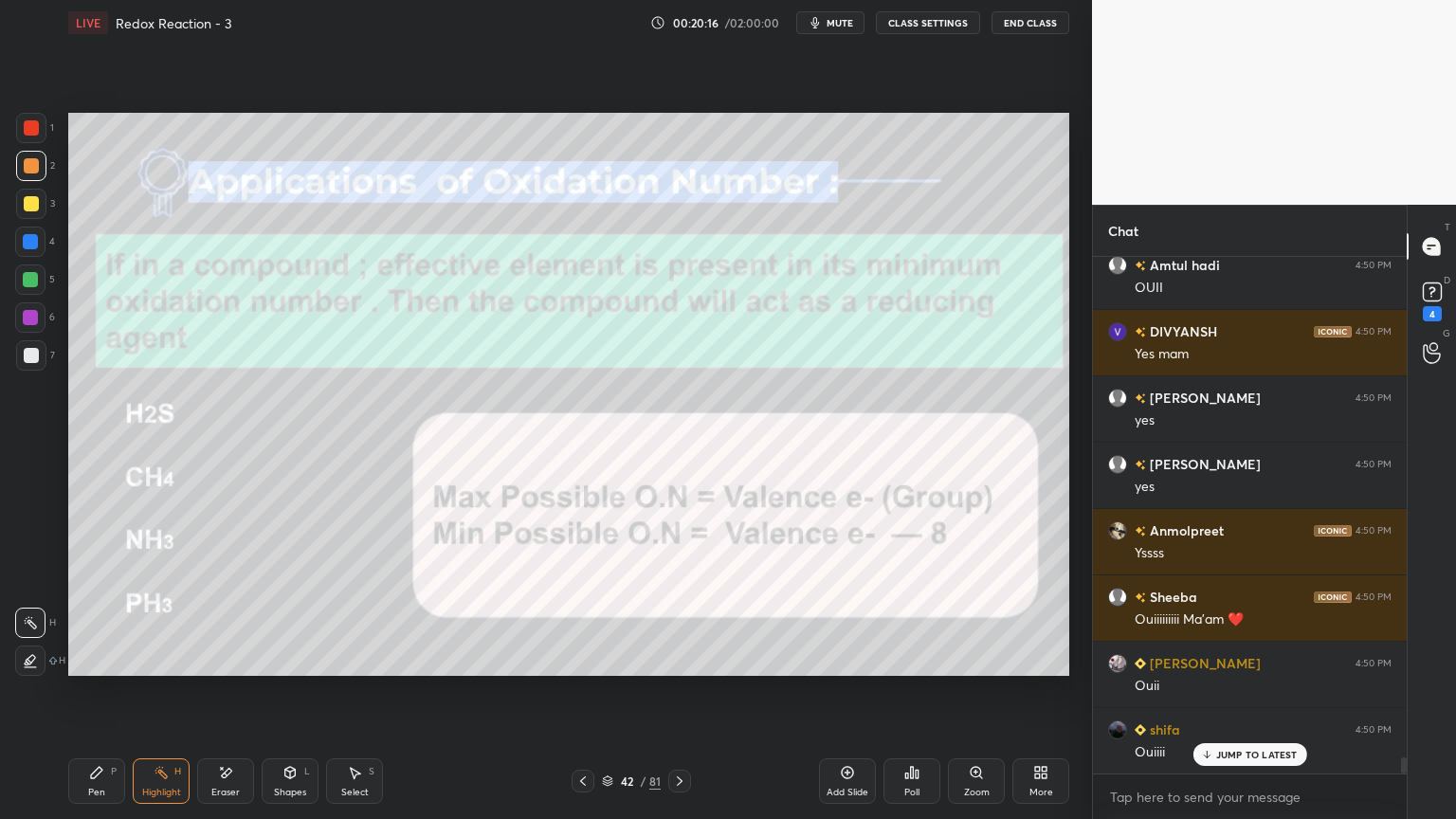
click at [911, 24] on button "CLASS SETTINGS" at bounding box center [928, 23] width 105 height 23
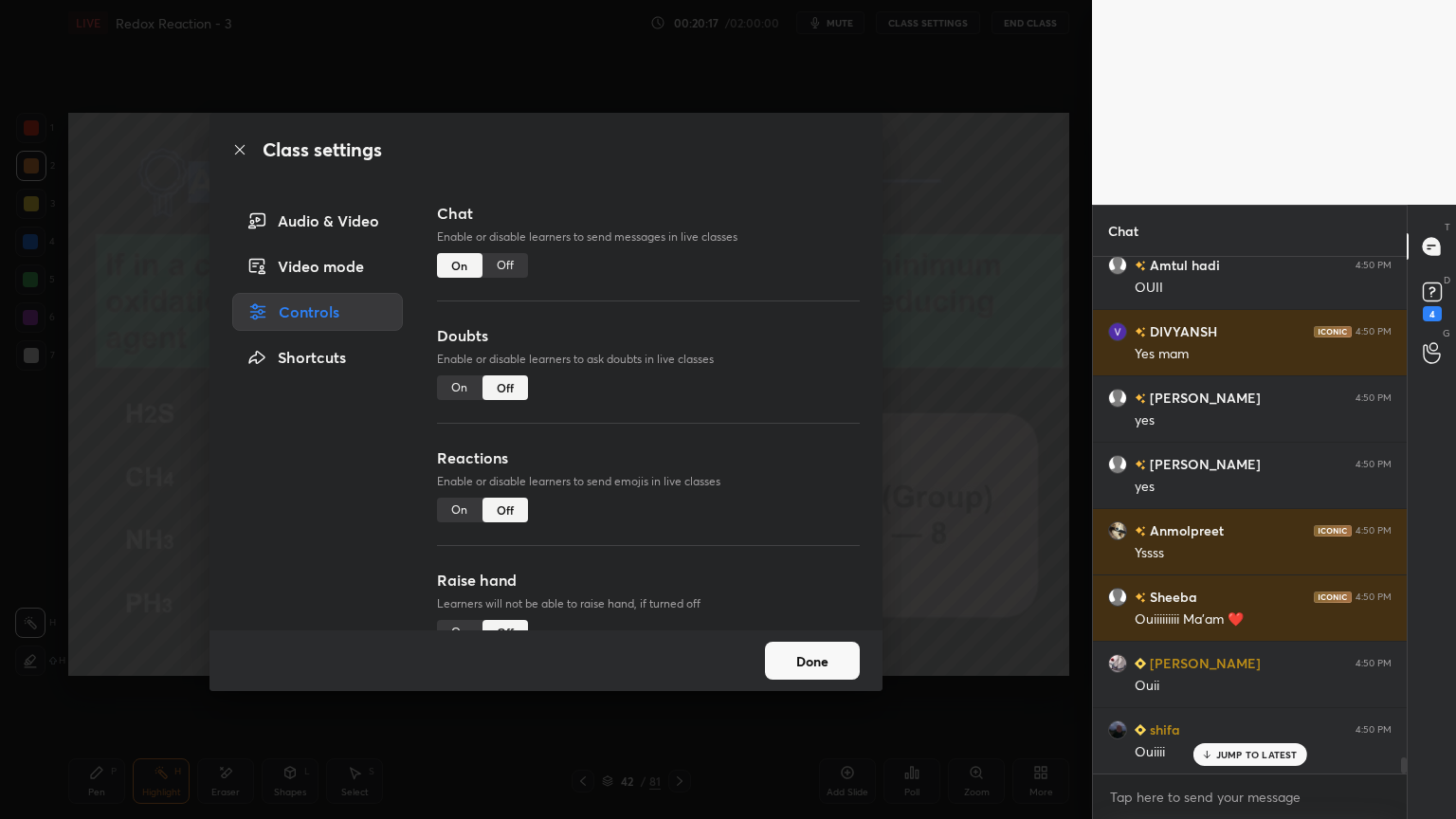
click at [499, 263] on div "Off" at bounding box center [505, 265] width 46 height 24
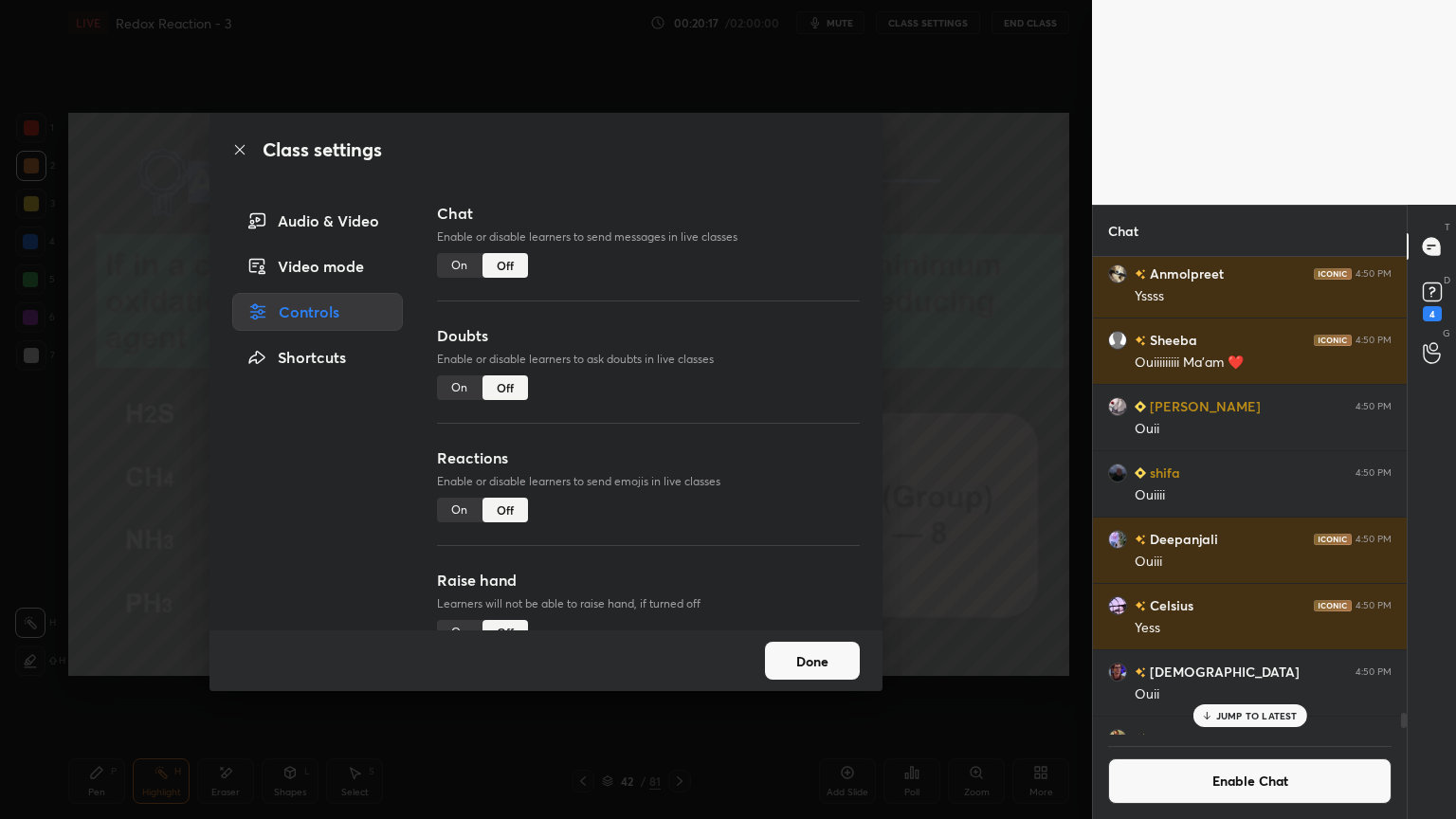
scroll to position [473, 308]
click at [827, 665] on button "Done" at bounding box center [812, 660] width 95 height 38
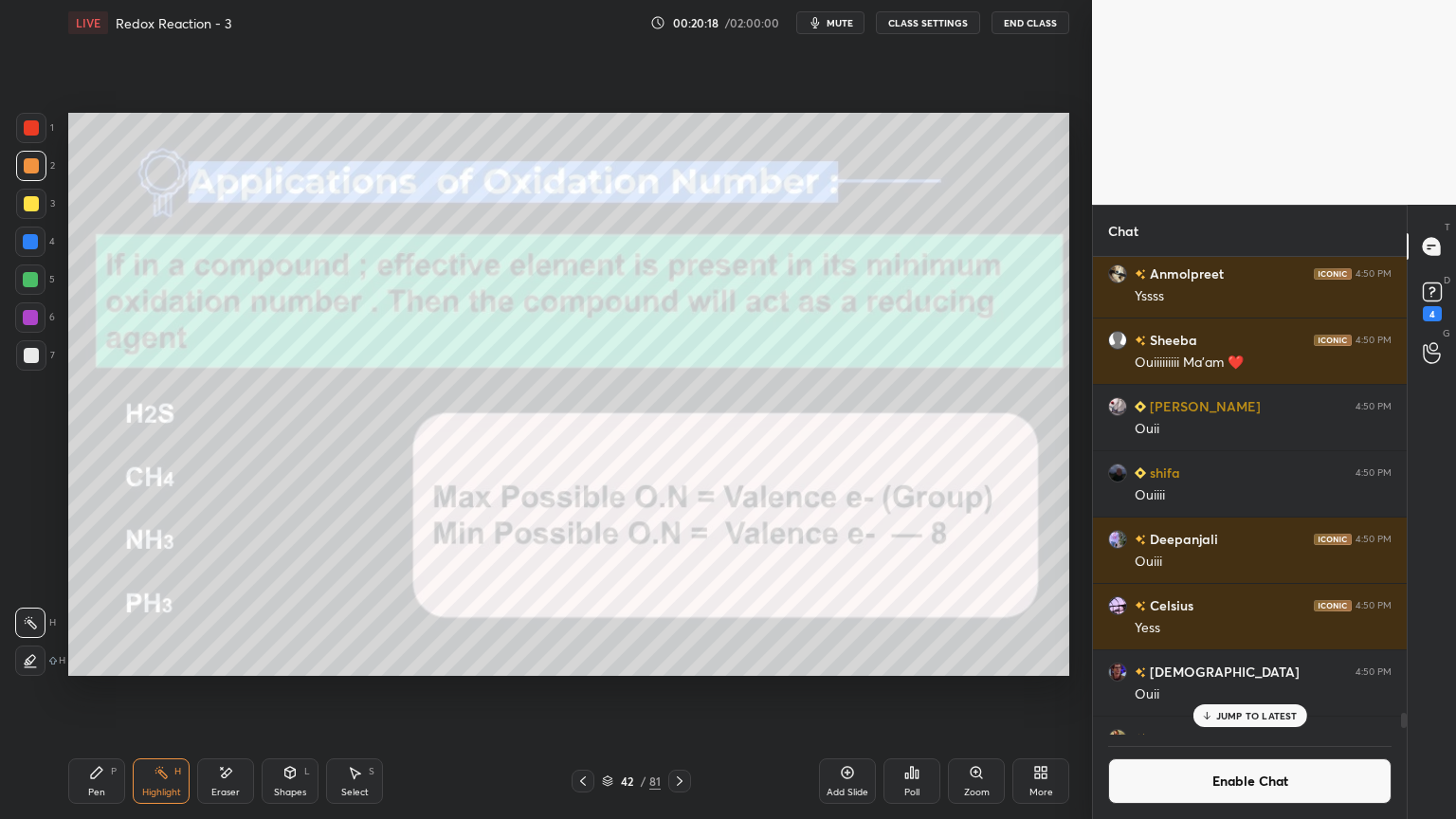
scroll to position [16466, 0]
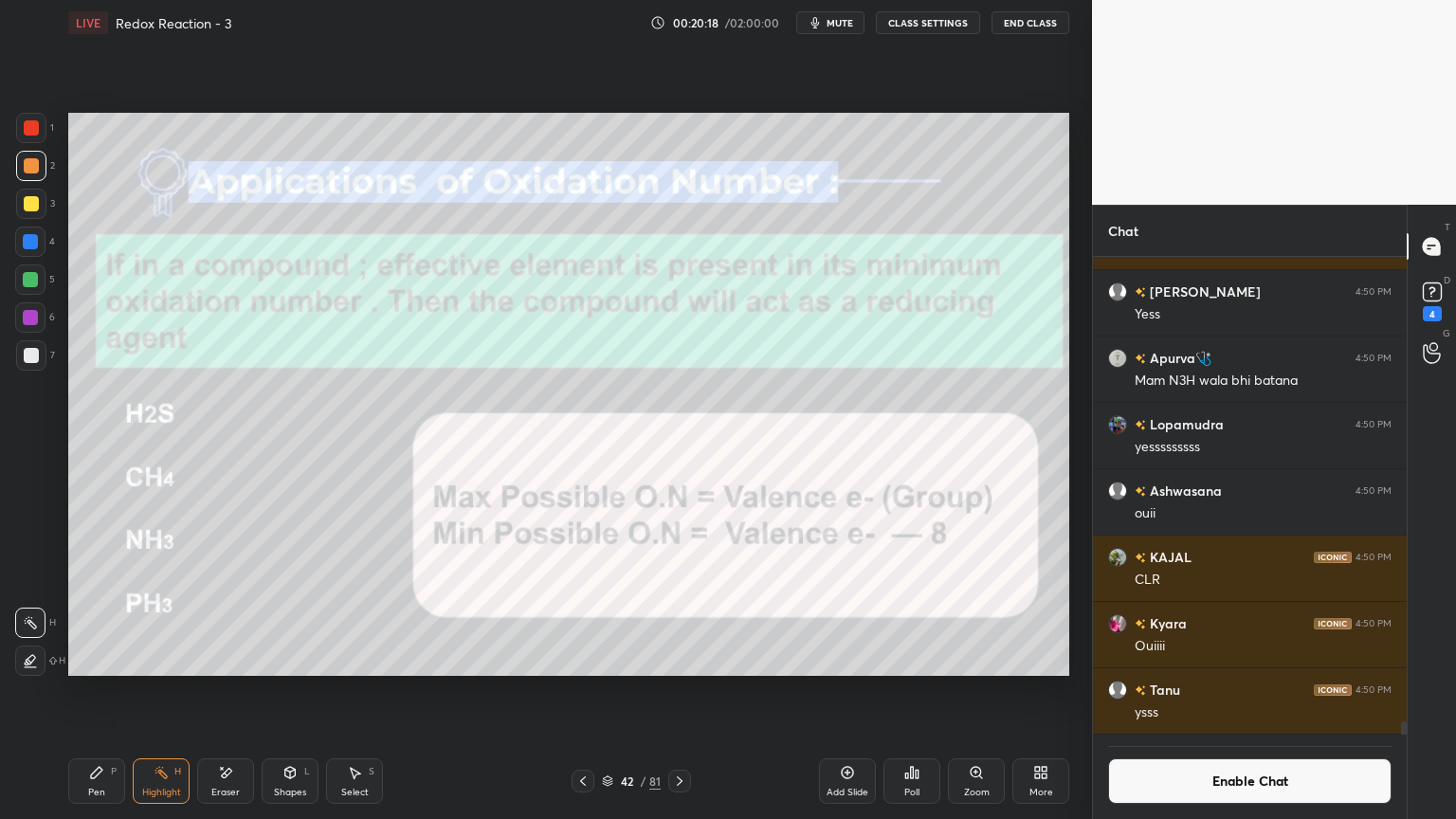
click at [272, 691] on div "Shapes L" at bounding box center [289, 781] width 57 height 46
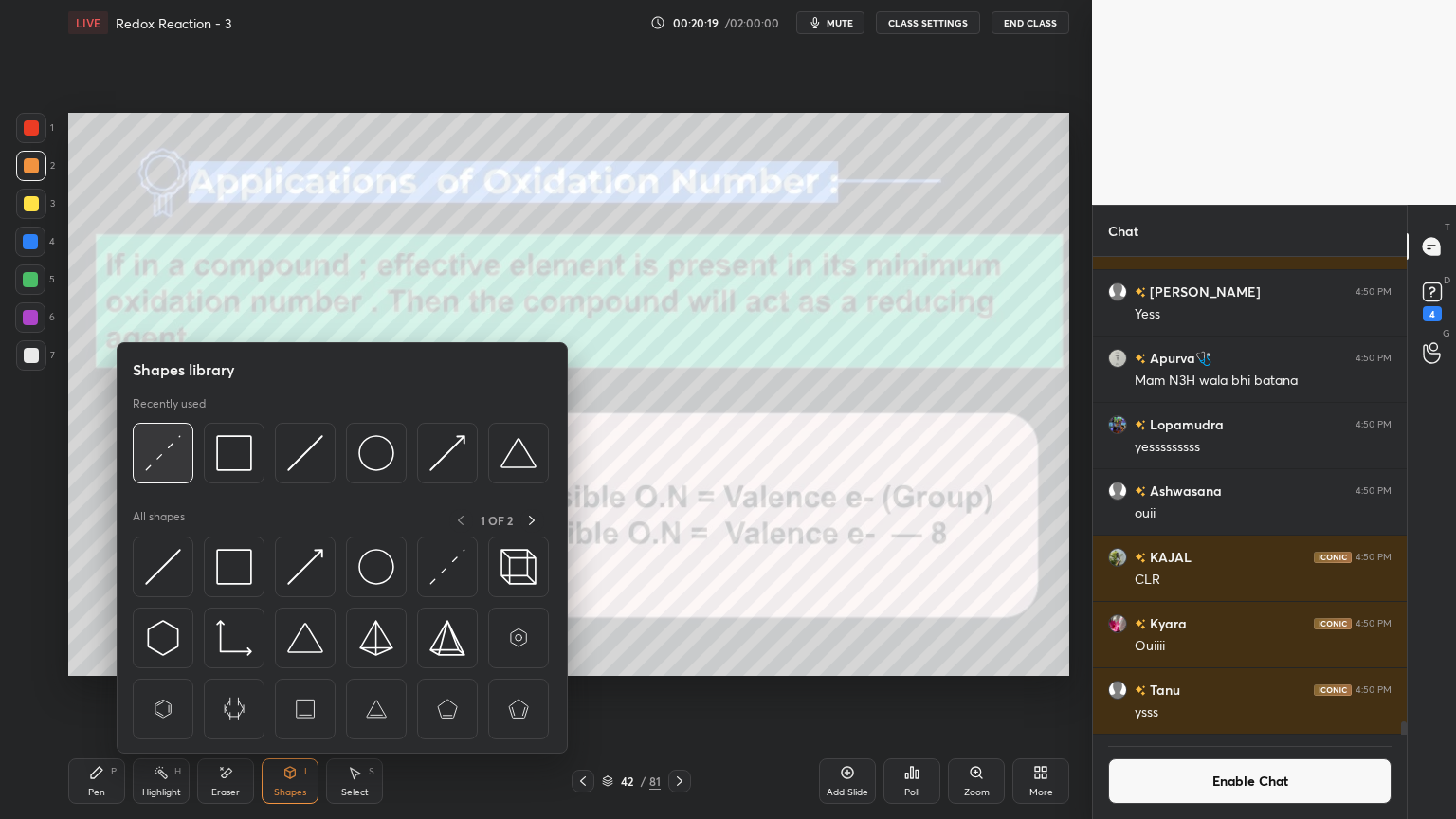
click at [166, 463] on img at bounding box center [163, 453] width 36 height 36
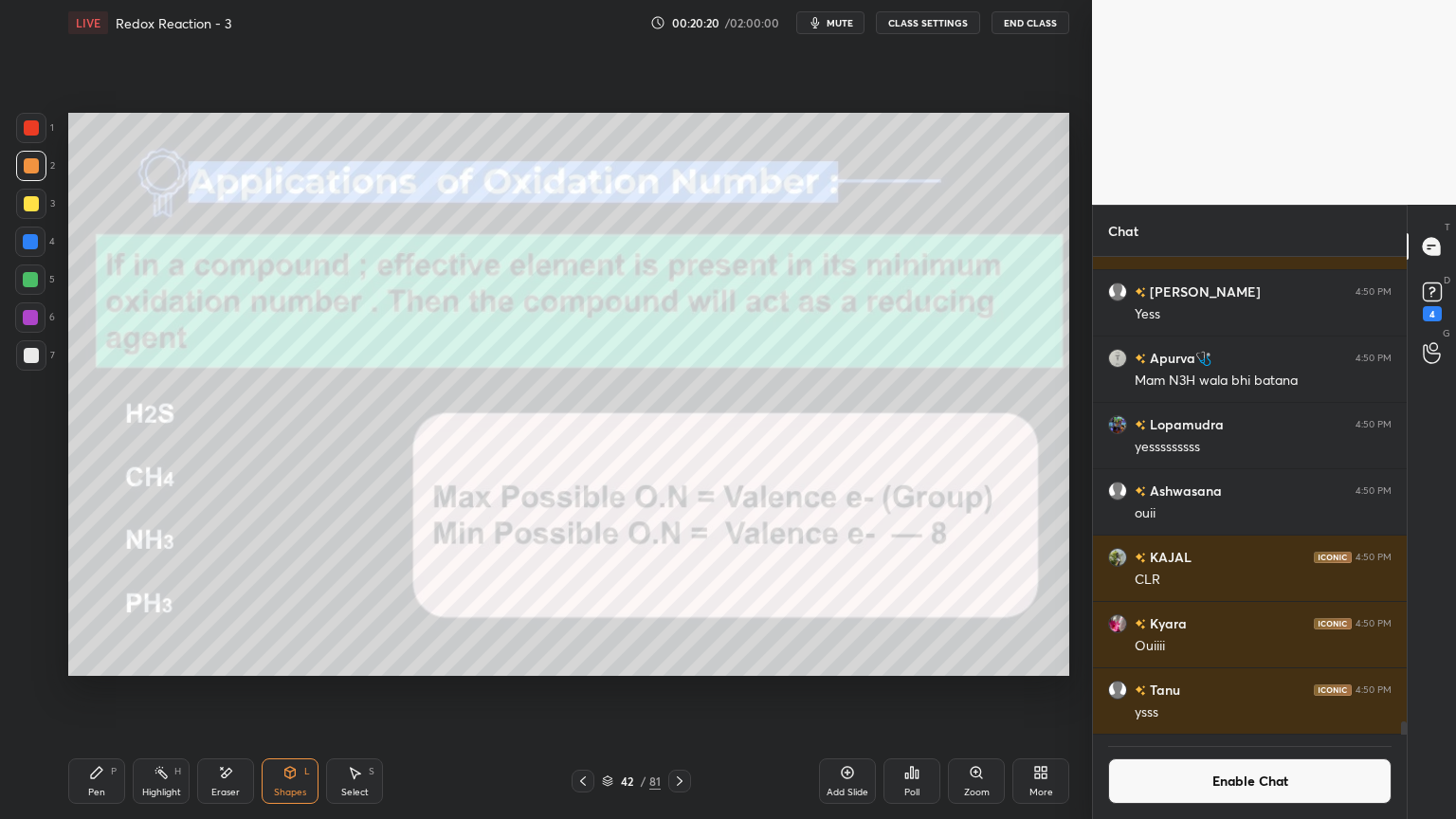
click at [19, 231] on div at bounding box center [30, 241] width 30 height 30
click at [22, 235] on div at bounding box center [30, 241] width 30 height 30
click at [584, 691] on icon at bounding box center [583, 781] width 6 height 10
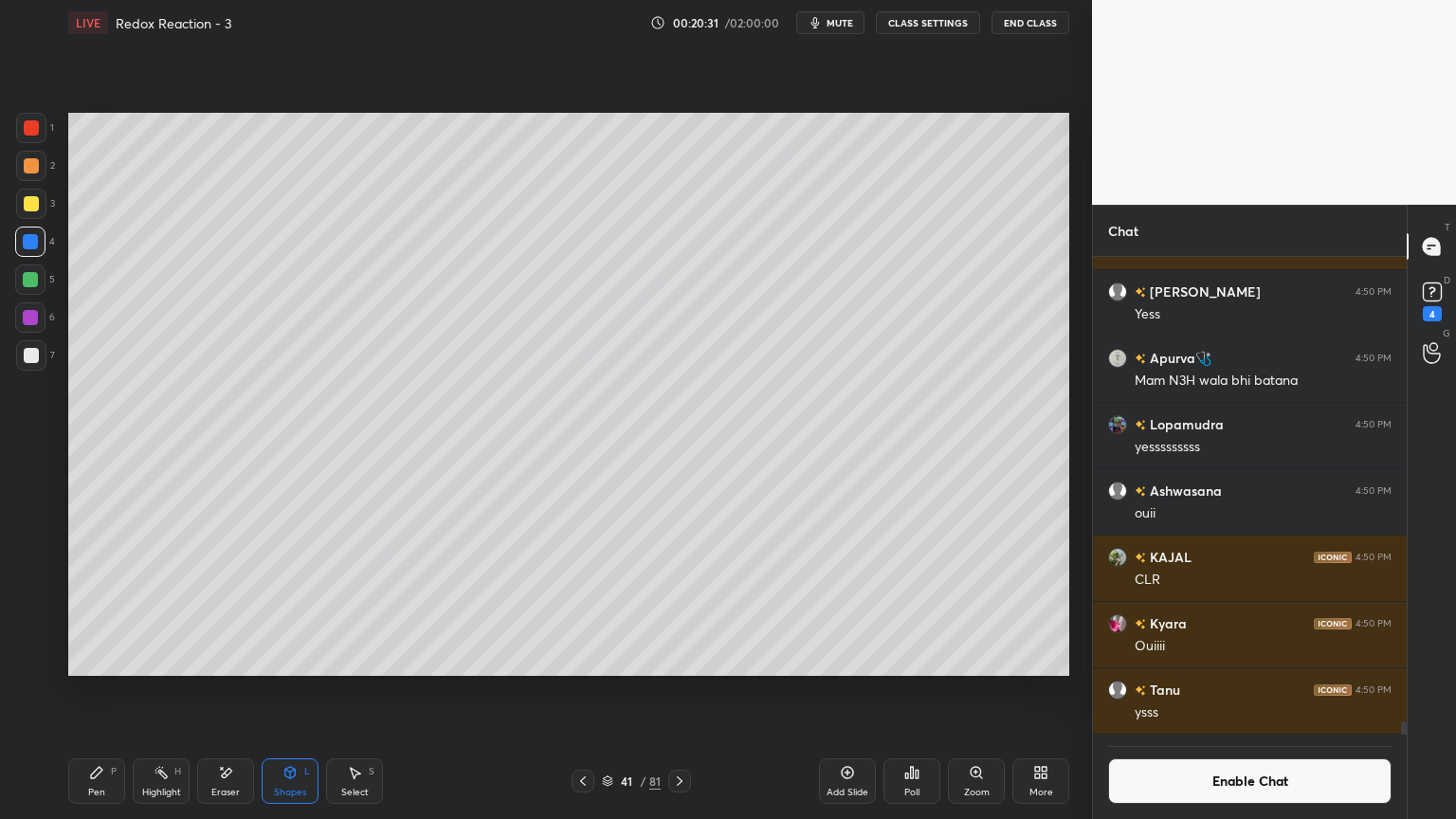
click at [833, 691] on div "Add Slide" at bounding box center [847, 781] width 57 height 46
click at [92, 691] on div "Pen P" at bounding box center [97, 781] width 57 height 46
click at [30, 349] on div at bounding box center [31, 355] width 15 height 15
click at [36, 205] on div at bounding box center [31, 204] width 15 height 15
click at [44, 167] on div at bounding box center [31, 166] width 30 height 30
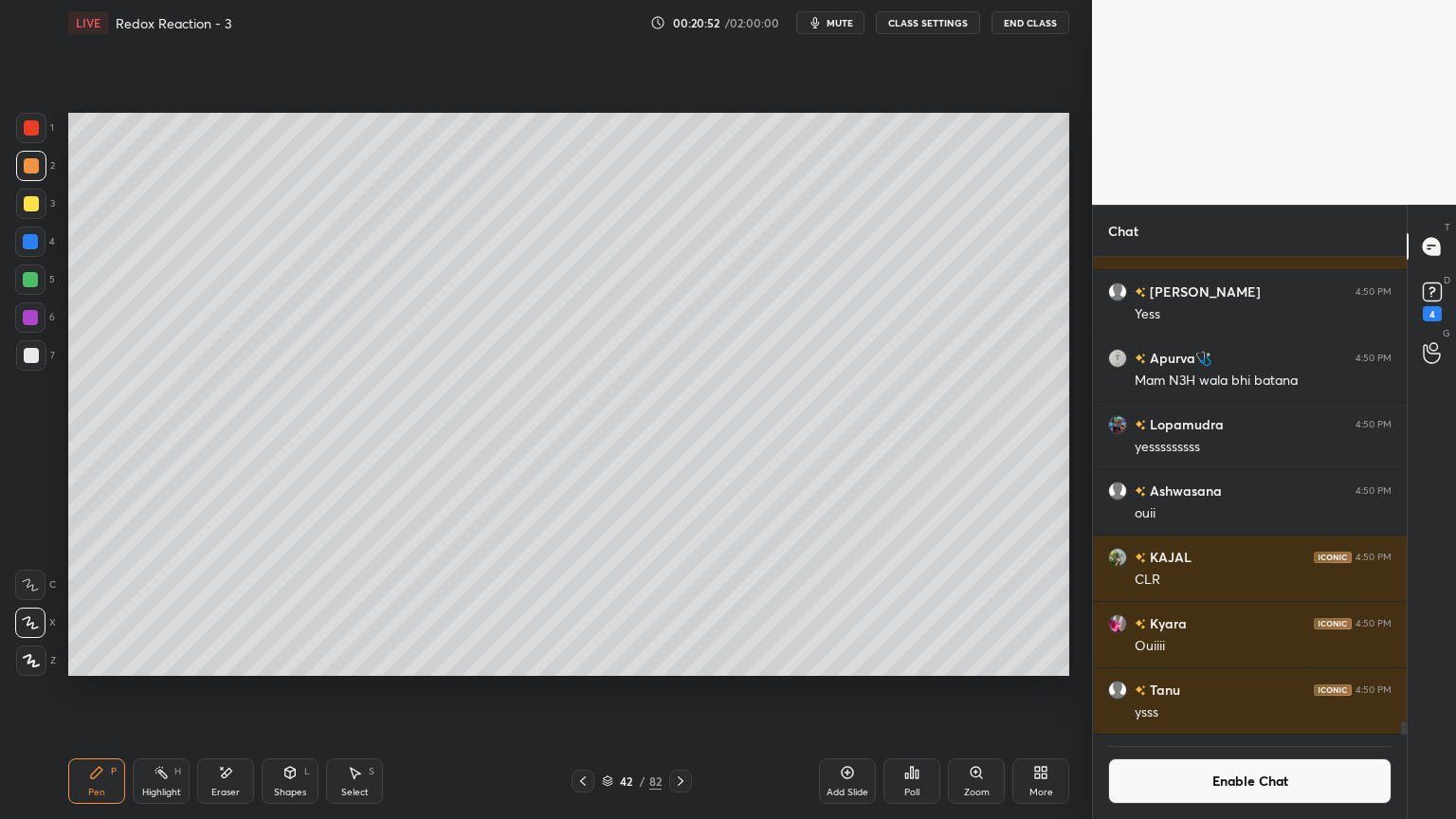
click at [26, 354] on div at bounding box center [31, 355] width 15 height 15
click at [177, 691] on div "Highlight" at bounding box center [162, 793] width 39 height 10
click at [38, 242] on div at bounding box center [30, 241] width 30 height 30
click at [26, 351] on div at bounding box center [31, 355] width 15 height 15
click at [285, 691] on div "Shapes L" at bounding box center [289, 781] width 57 height 46
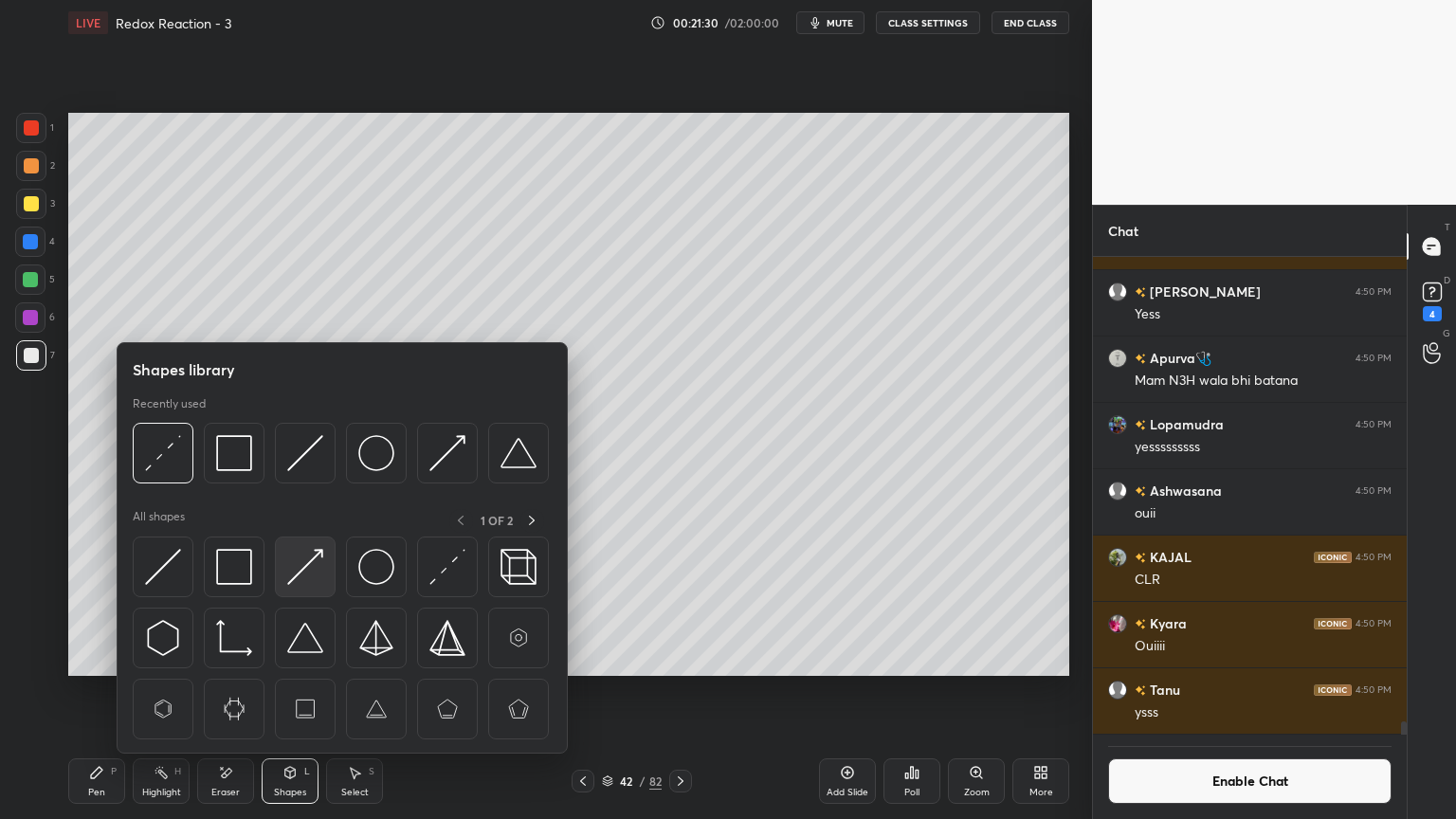
click at [304, 565] on img at bounding box center [305, 566] width 36 height 36
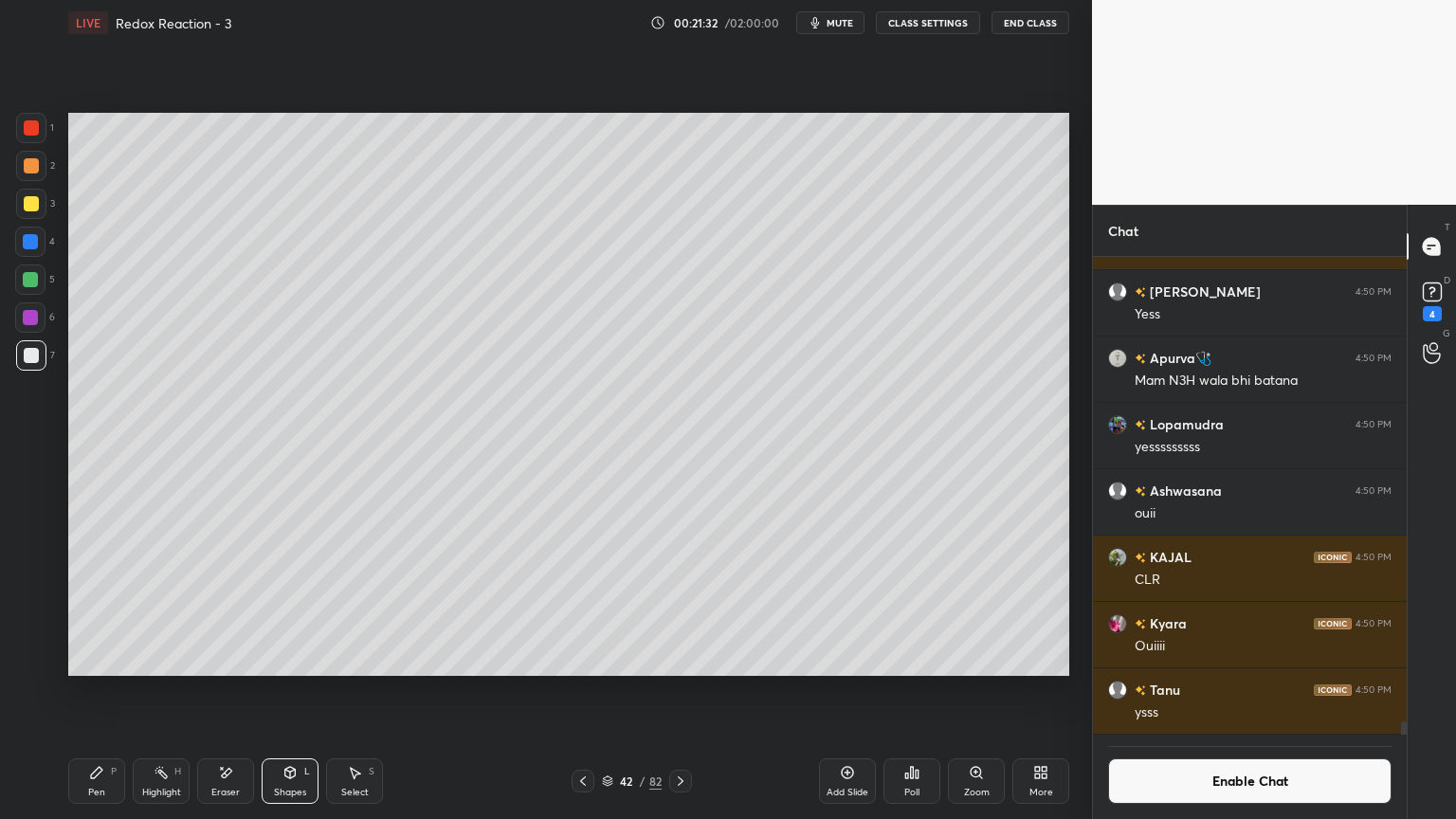
click at [40, 133] on div at bounding box center [31, 128] width 30 height 30
click at [168, 691] on div "Highlight H" at bounding box center [161, 781] width 57 height 46
click at [37, 356] on div at bounding box center [31, 355] width 15 height 15
click at [91, 691] on div "Pen" at bounding box center [97, 793] width 17 height 10
click at [245, 691] on div "Eraser" at bounding box center [226, 781] width 57 height 46
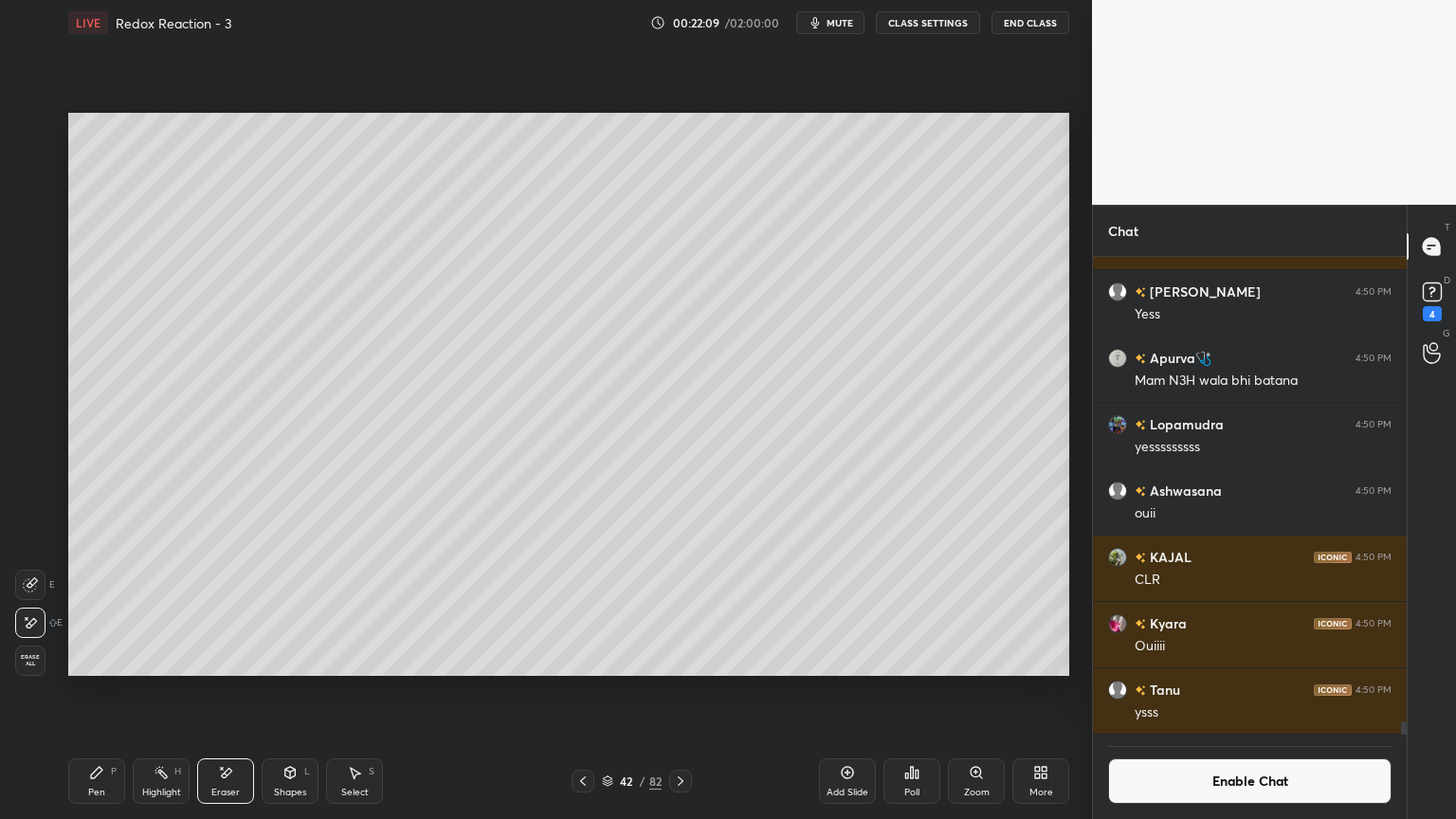
click at [159, 691] on div "Highlight H" at bounding box center [161, 781] width 57 height 46
click at [349, 691] on icon at bounding box center [354, 773] width 15 height 15
click at [617, 653] on div "0 ° Undo Copy Duplicate Duplicate to new slide Delete" at bounding box center [569, 395] width 1001 height 563
click at [581, 691] on icon at bounding box center [584, 781] width 15 height 15
click at [163, 691] on rect at bounding box center [164, 774] width 10 height 10
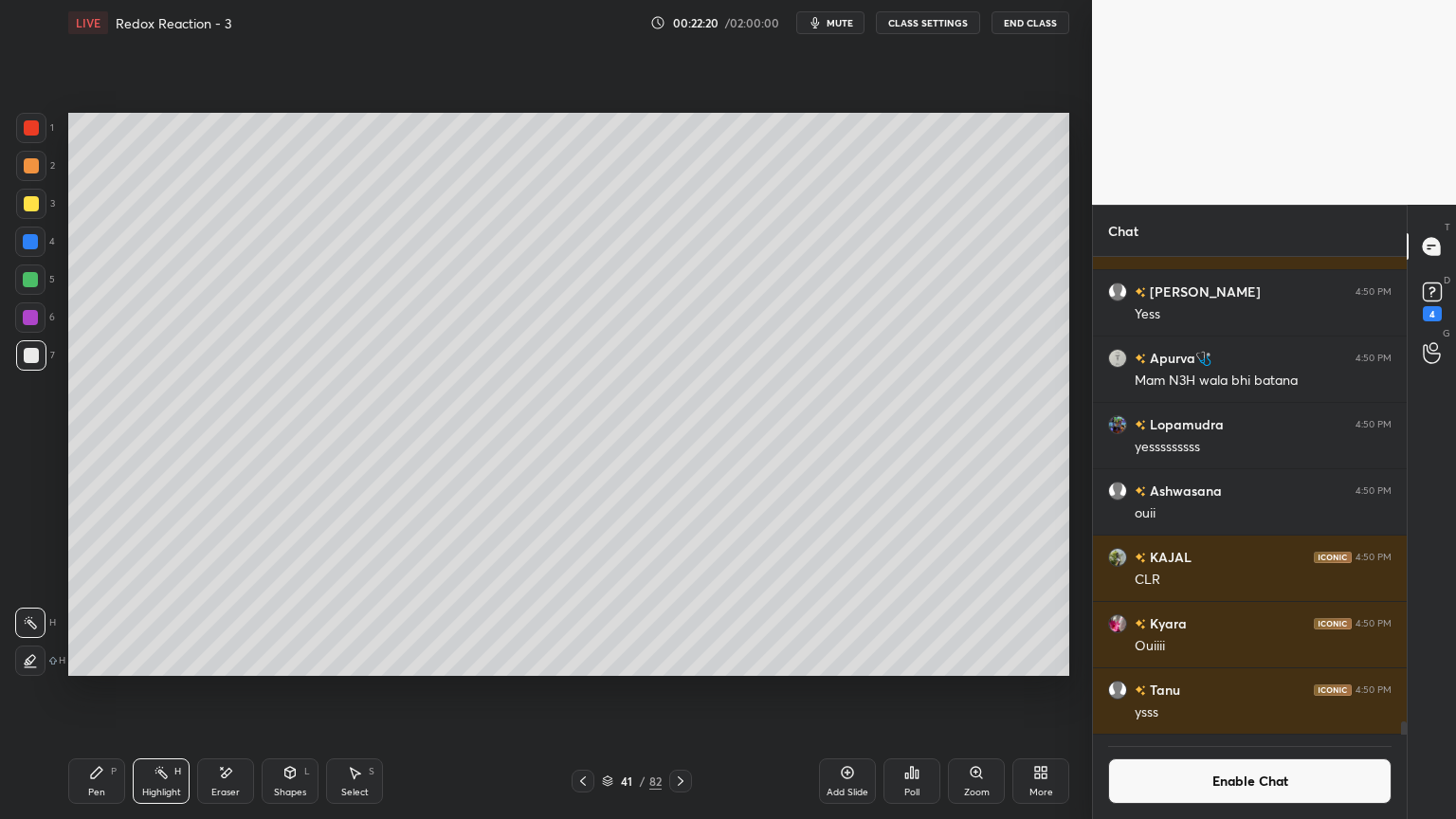
click at [33, 285] on div at bounding box center [31, 280] width 15 height 15
click at [676, 691] on icon at bounding box center [681, 781] width 15 height 15
click at [104, 691] on div "Pen" at bounding box center [97, 793] width 17 height 10
click at [288, 691] on div "Shapes L" at bounding box center [289, 781] width 57 height 46
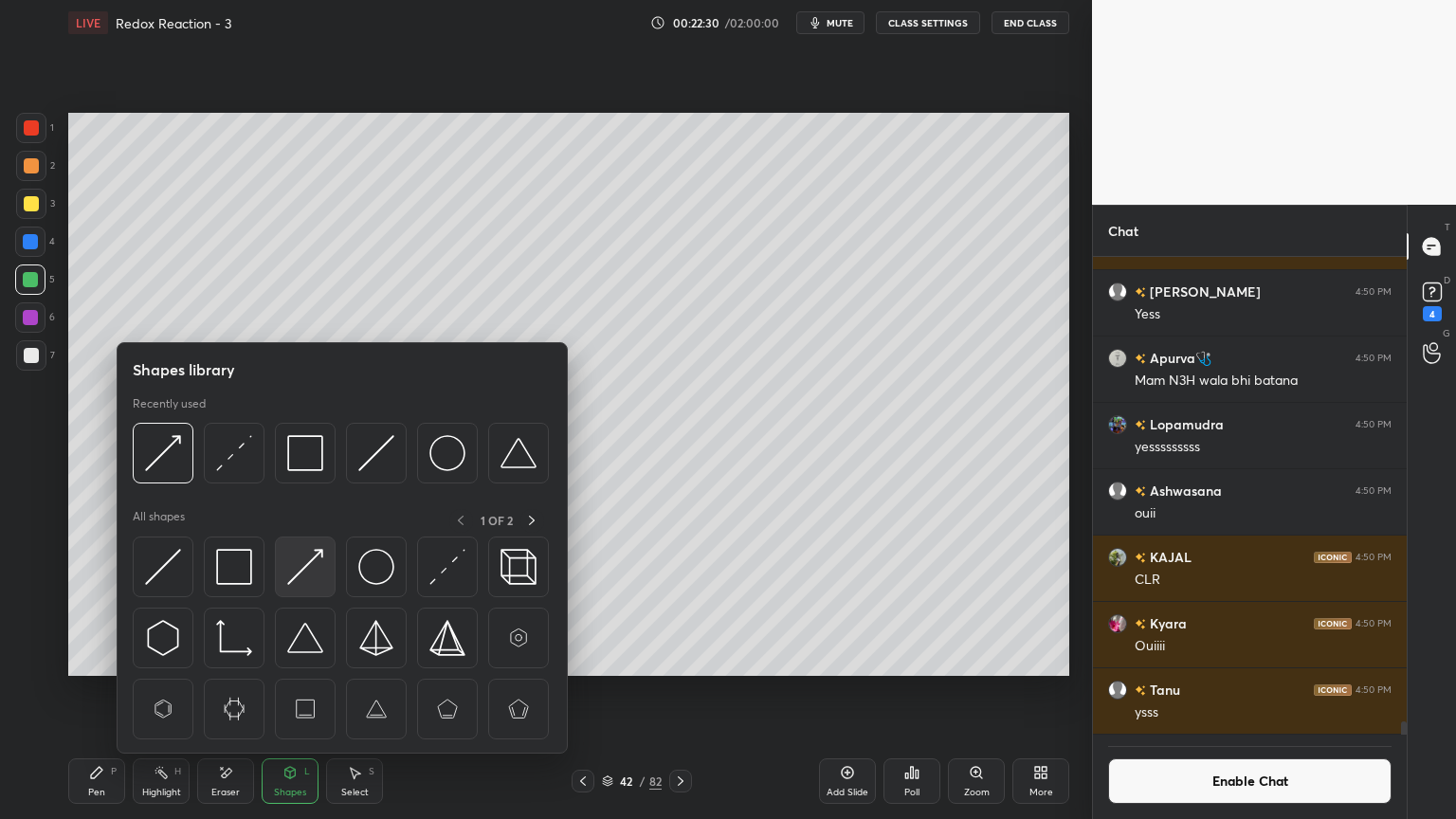
click at [292, 573] on img at bounding box center [305, 566] width 36 height 36
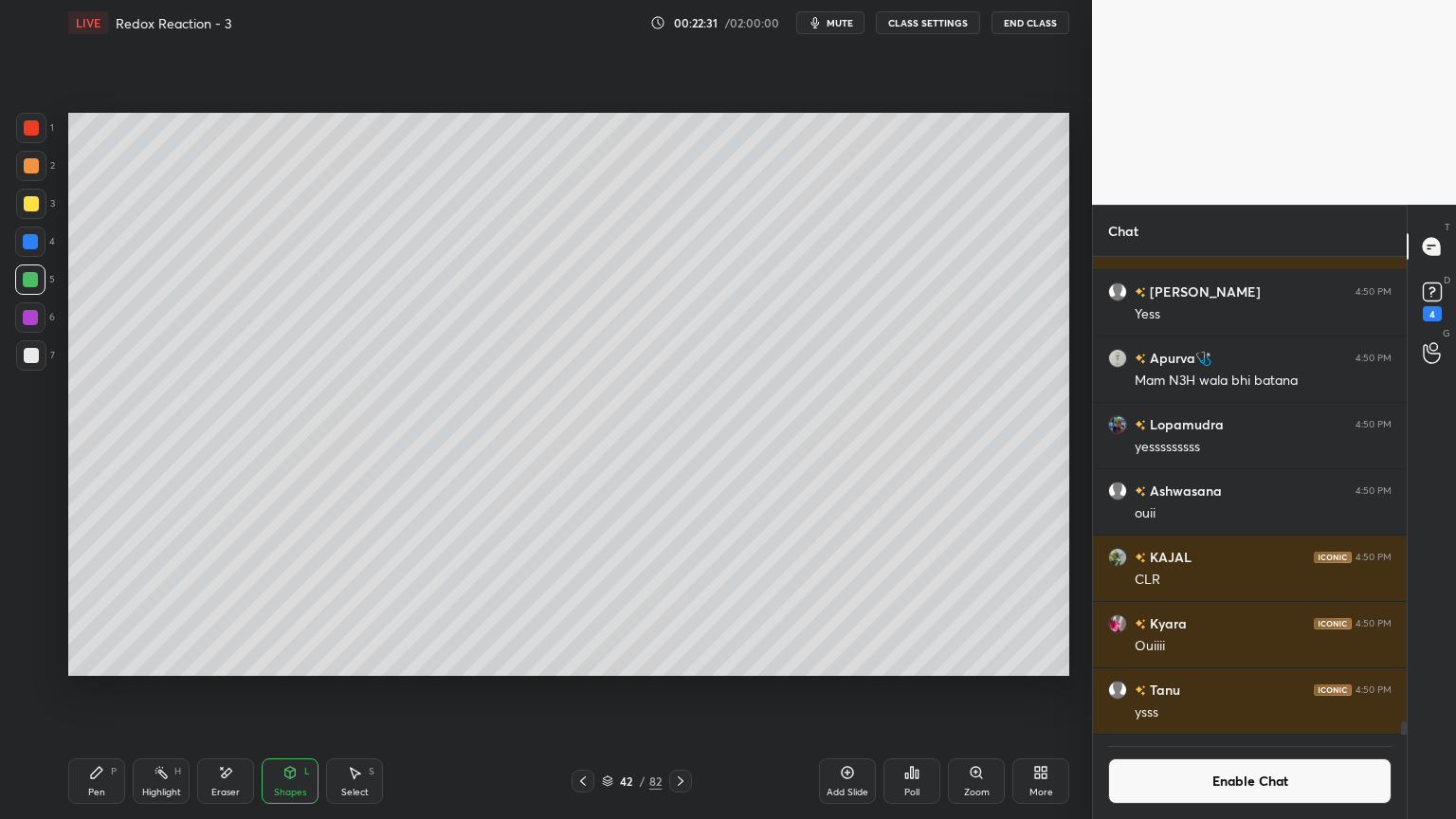
click at [29, 135] on div at bounding box center [31, 128] width 15 height 15
click at [91, 691] on icon at bounding box center [97, 773] width 15 height 15
click at [26, 348] on div at bounding box center [31, 355] width 15 height 15
click at [239, 691] on div "Pen P Highlight H Eraser Shapes L Select S 42 / 82 Add Slide Poll Zoom More" at bounding box center [569, 781] width 1001 height 76
click at [215, 691] on div "Eraser" at bounding box center [226, 781] width 57 height 46
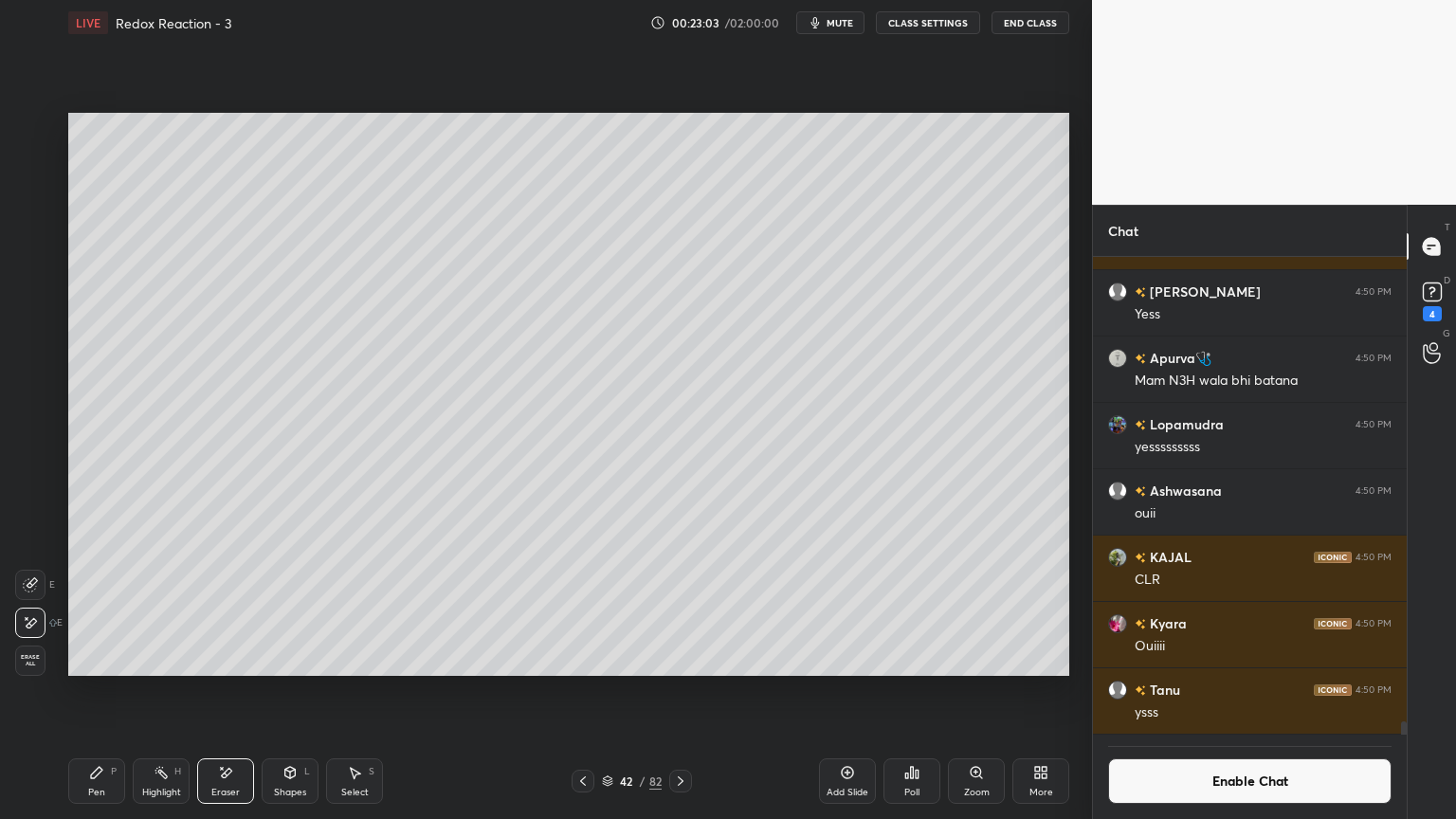
click at [110, 691] on div "Pen P" at bounding box center [97, 781] width 57 height 46
click at [46, 243] on div "4" at bounding box center [35, 241] width 40 height 30
click at [285, 691] on icon at bounding box center [290, 773] width 15 height 15
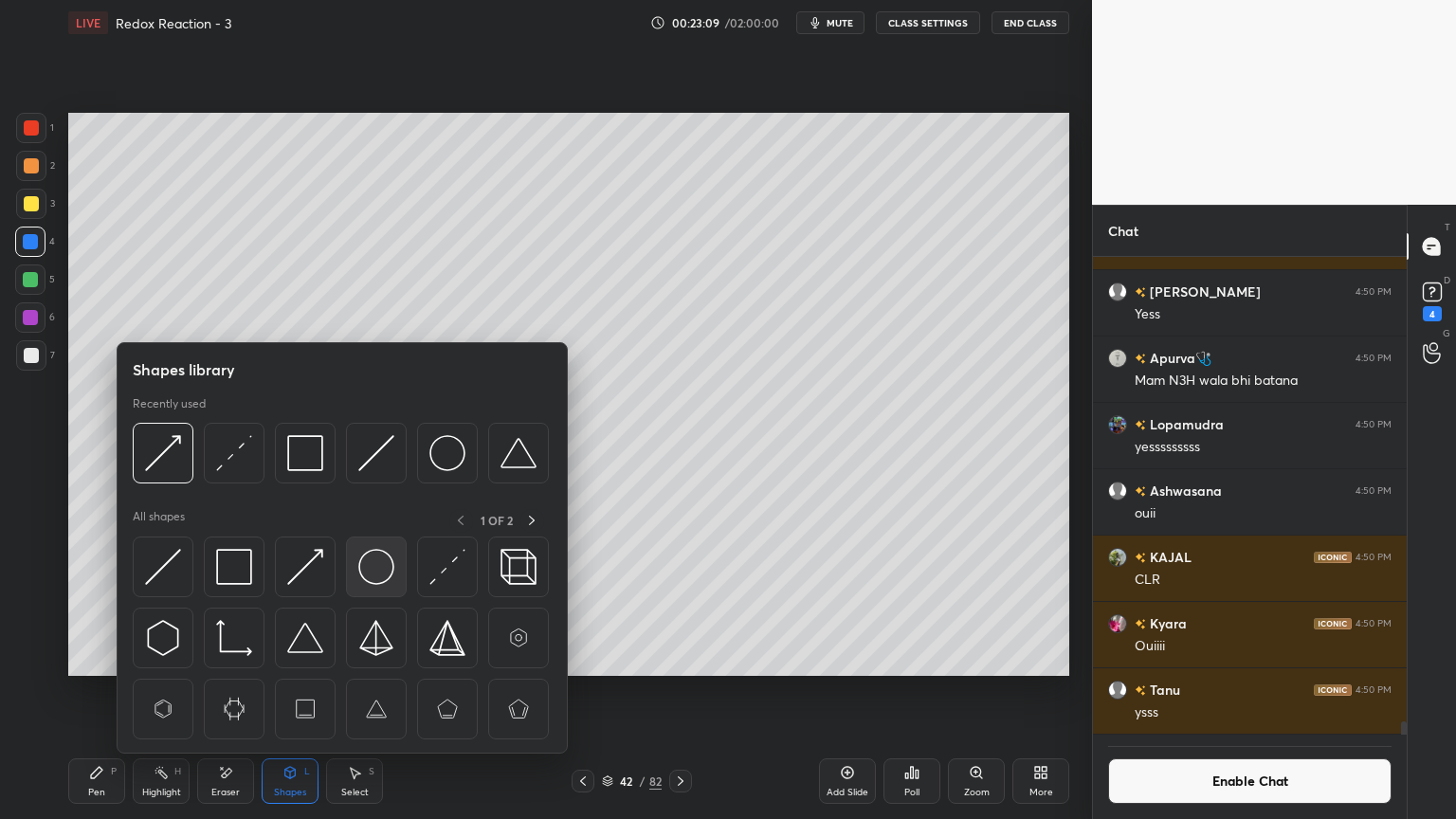
click at [379, 582] on img at bounding box center [376, 566] width 36 height 36
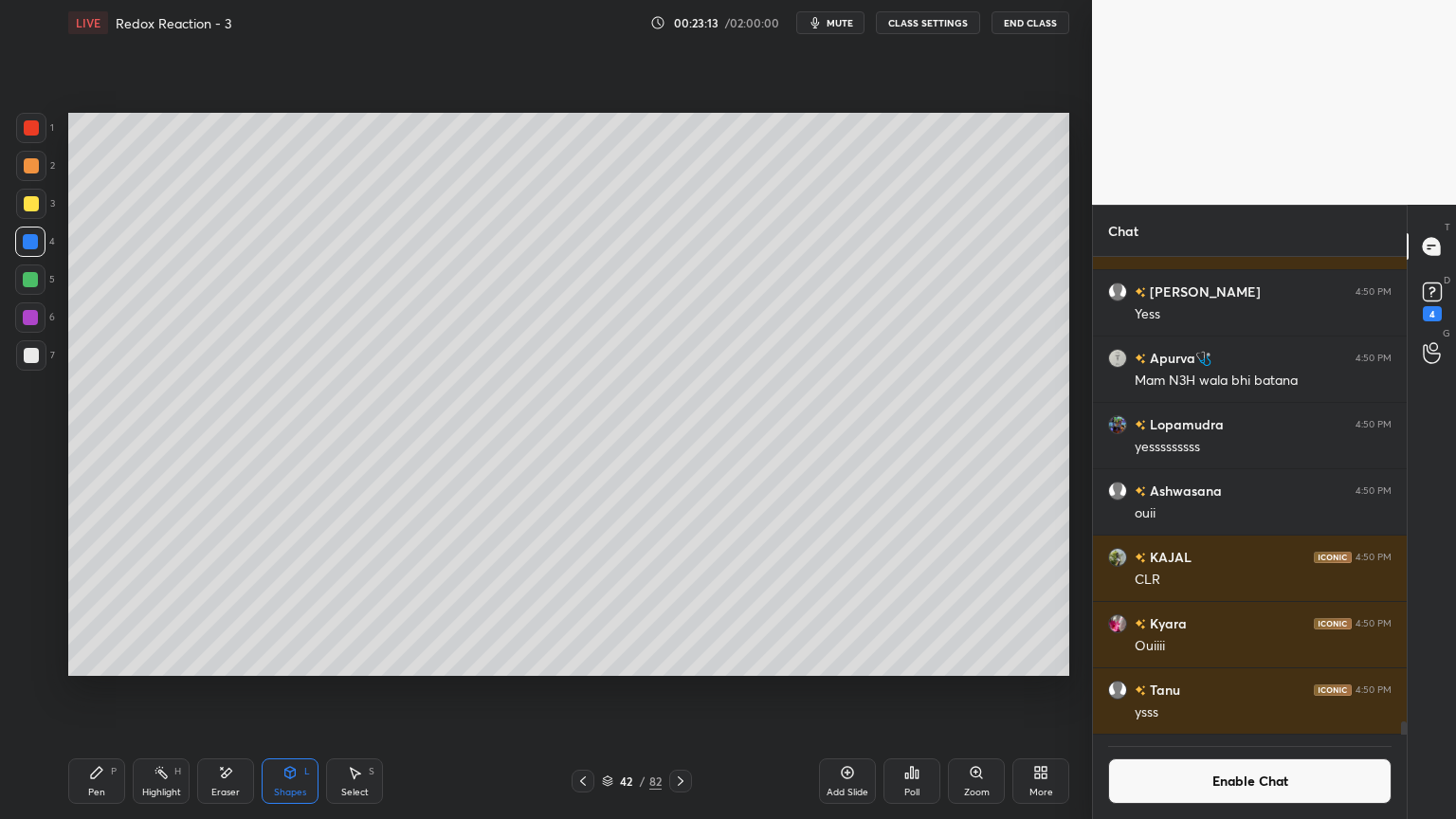
click at [580, 691] on icon at bounding box center [584, 781] width 15 height 15
click at [680, 691] on icon at bounding box center [681, 781] width 15 height 15
click at [682, 691] on icon at bounding box center [681, 781] width 15 height 15
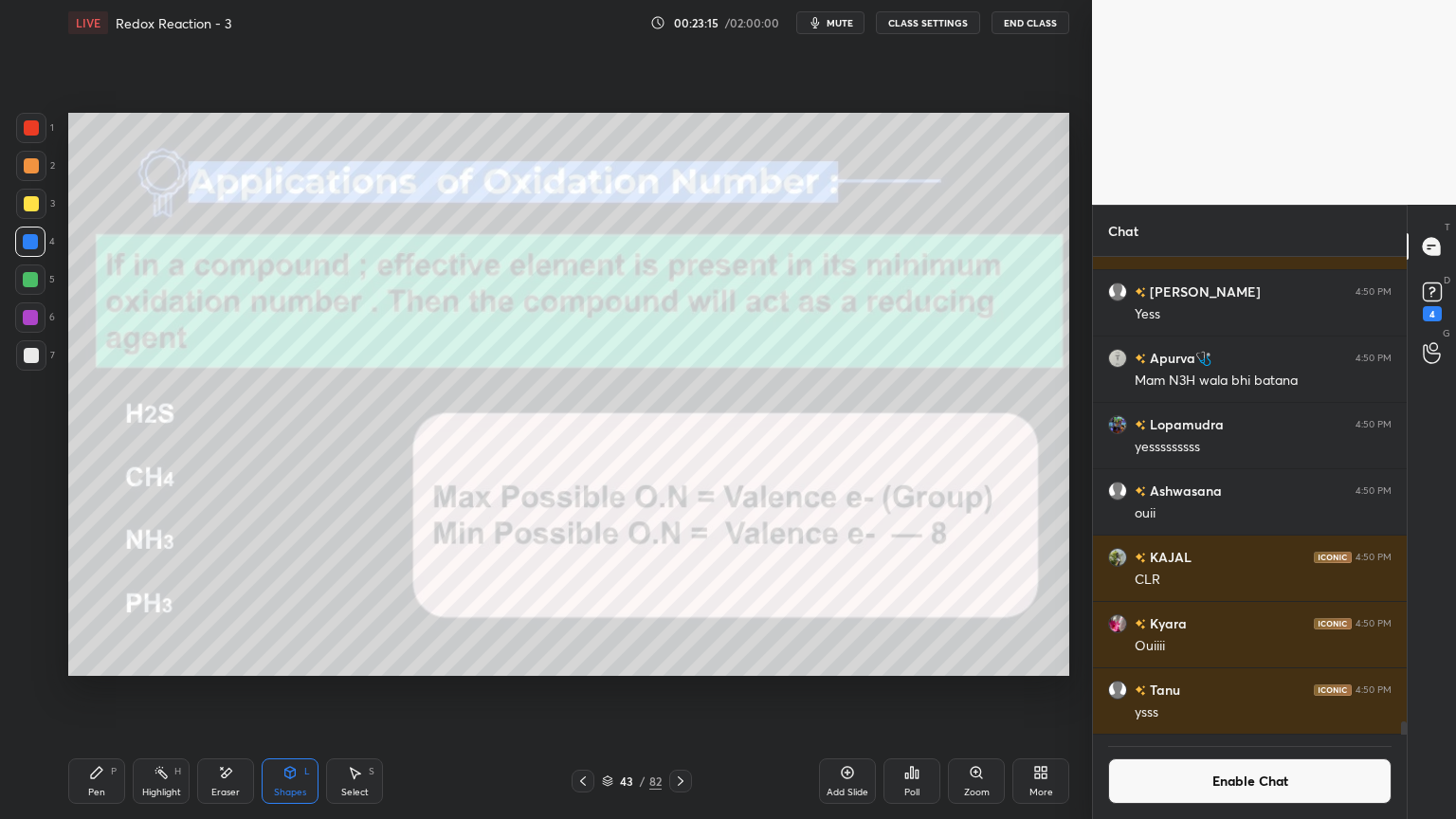
click at [168, 691] on div "Highlight H" at bounding box center [161, 781] width 57 height 46
click at [33, 660] on icon at bounding box center [30, 660] width 10 height 10
click at [92, 691] on div "Pen" at bounding box center [97, 793] width 17 height 10
click at [167, 691] on div "Highlight H" at bounding box center [161, 781] width 57 height 46
click at [30, 616] on icon at bounding box center [31, 623] width 15 height 15
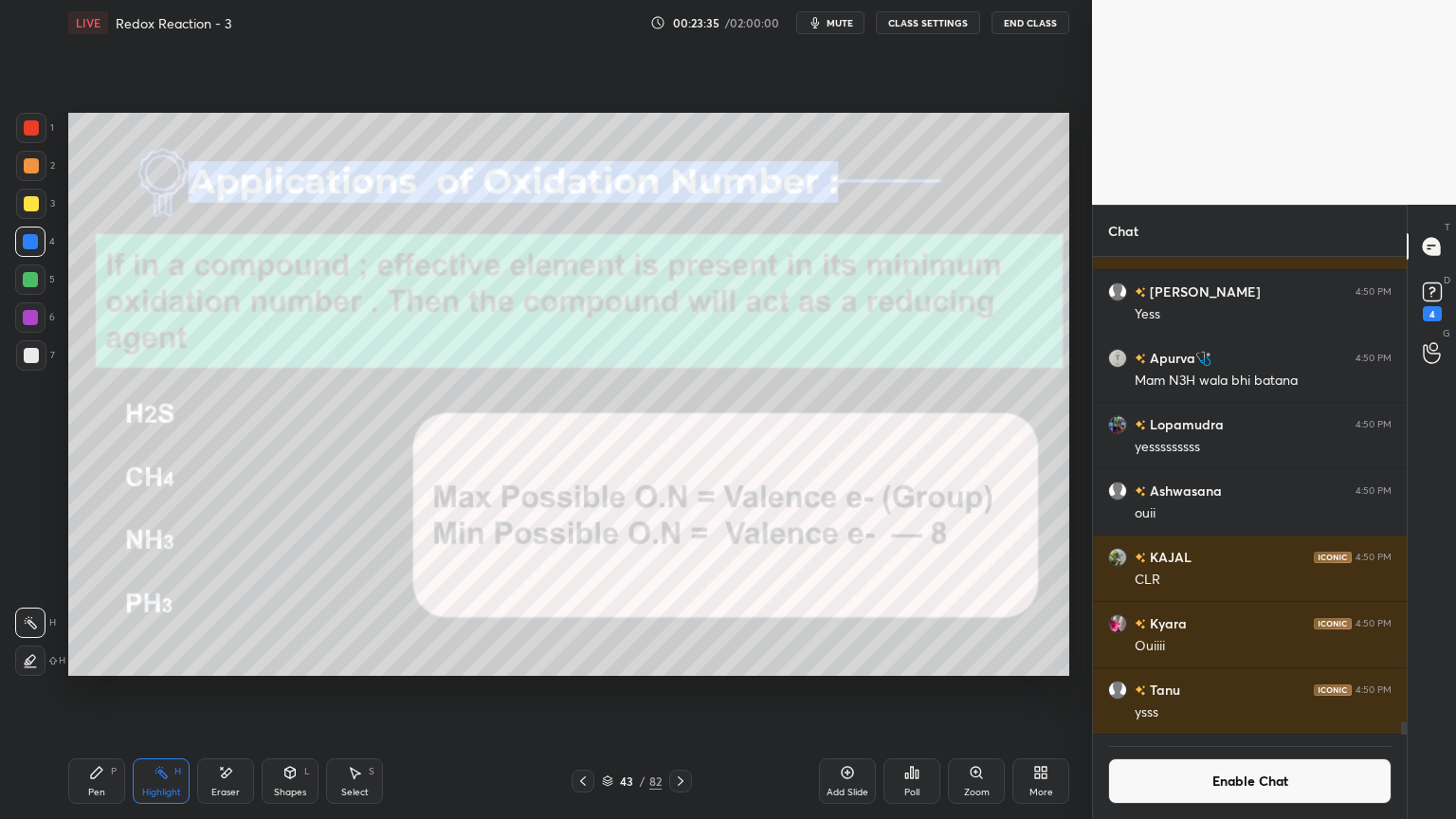
click at [28, 159] on div at bounding box center [31, 167] width 15 height 15
click at [106, 691] on div "Pen P" at bounding box center [97, 781] width 57 height 46
click at [684, 691] on icon at bounding box center [681, 781] width 15 height 15
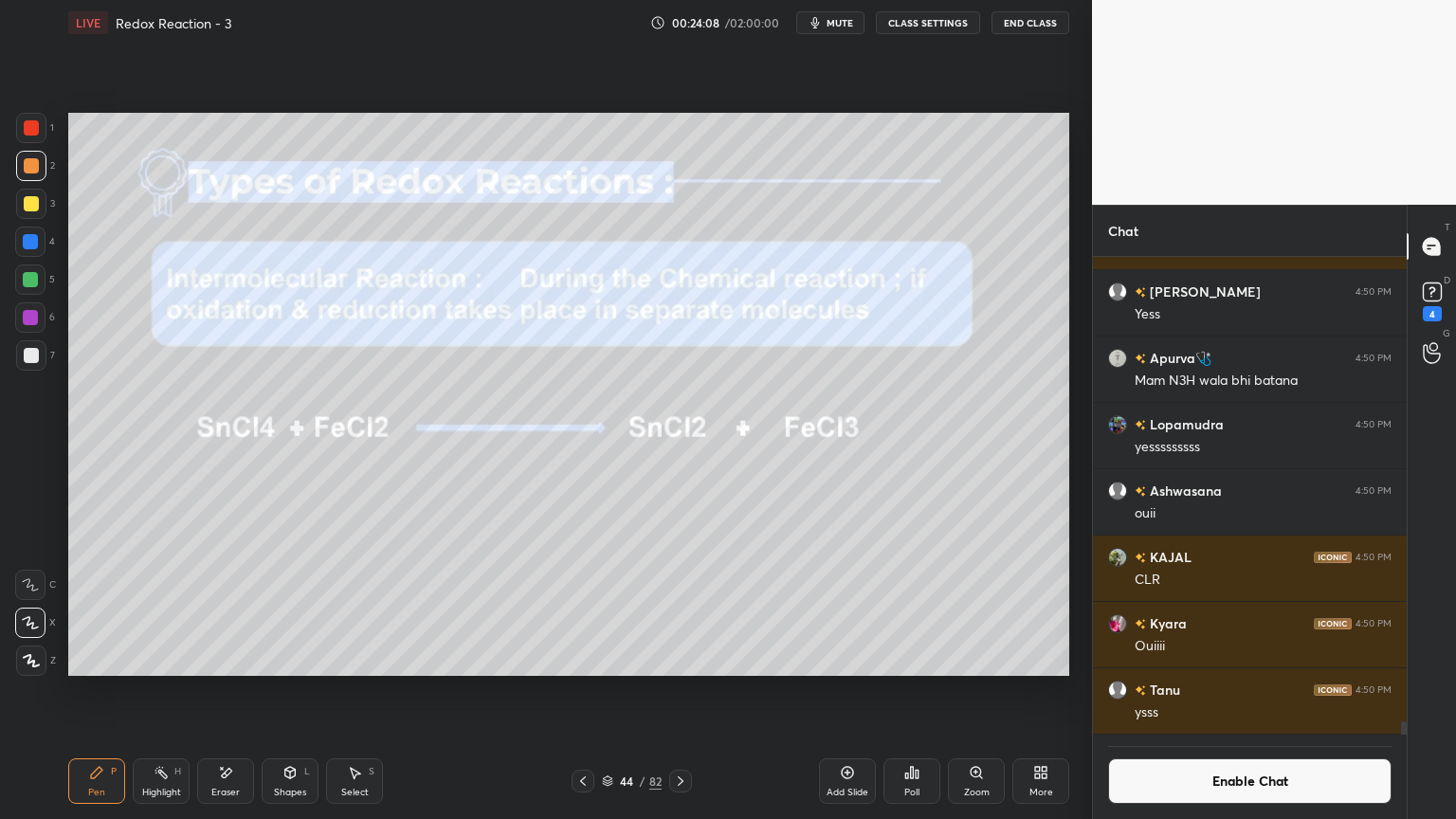
click at [167, 691] on icon at bounding box center [162, 773] width 15 height 15
click at [589, 691] on div at bounding box center [584, 781] width 23 height 23
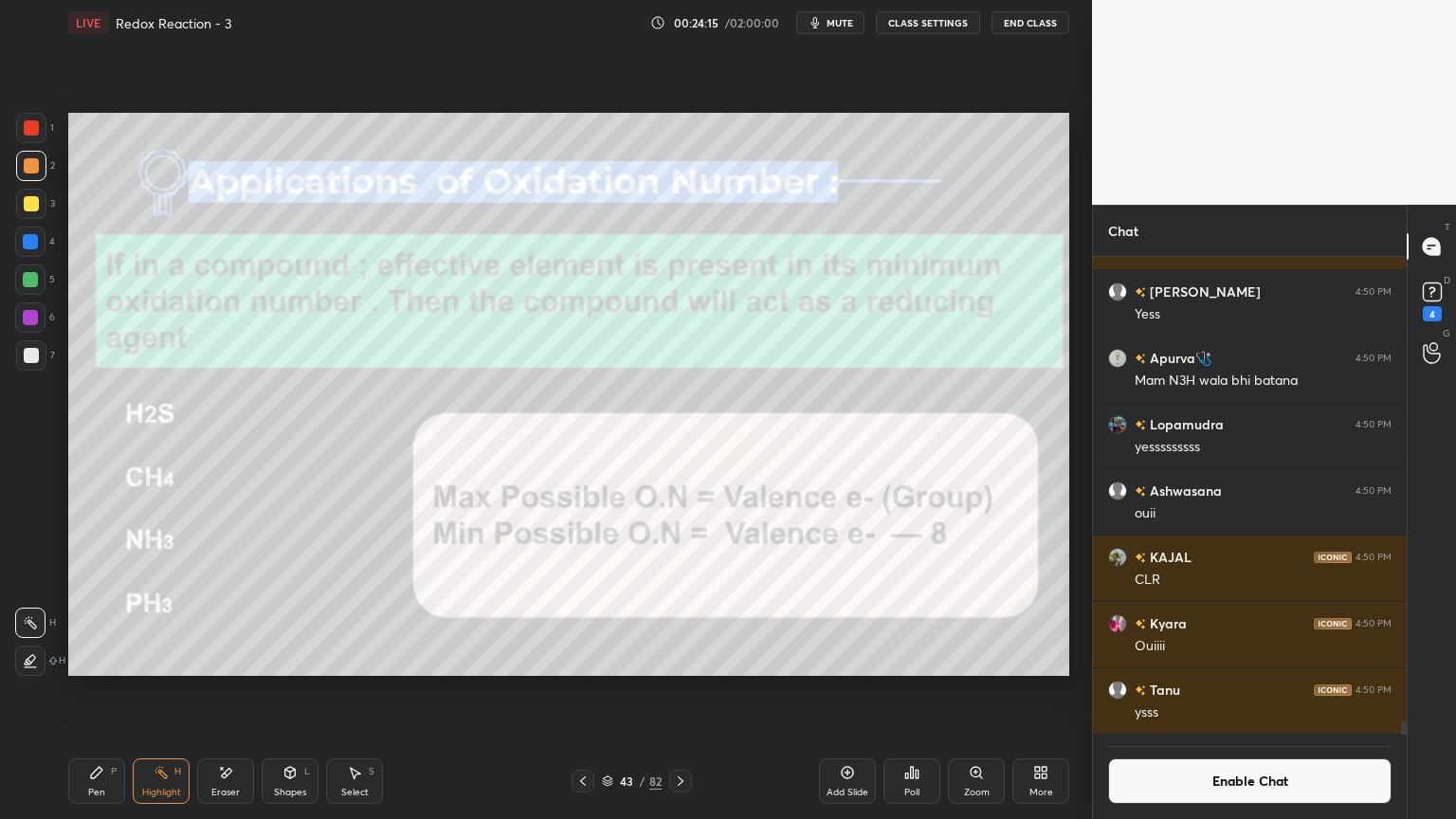
click at [843, 691] on div "Add Slide" at bounding box center [847, 793] width 42 height 10
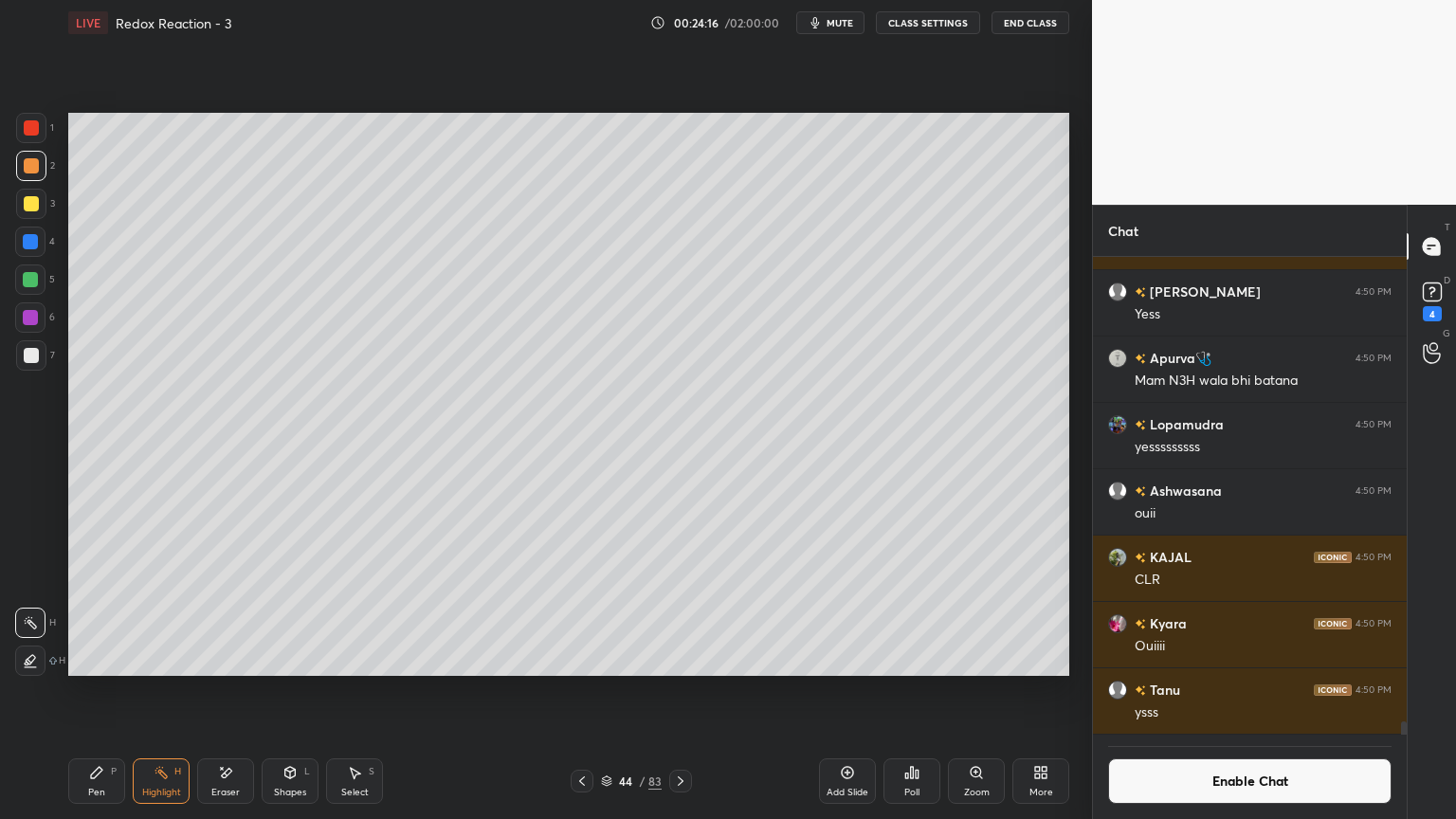
click at [91, 691] on div "Pen P" at bounding box center [97, 781] width 57 height 46
click at [1213, 691] on button "Enable Chat" at bounding box center [1250, 781] width 284 height 46
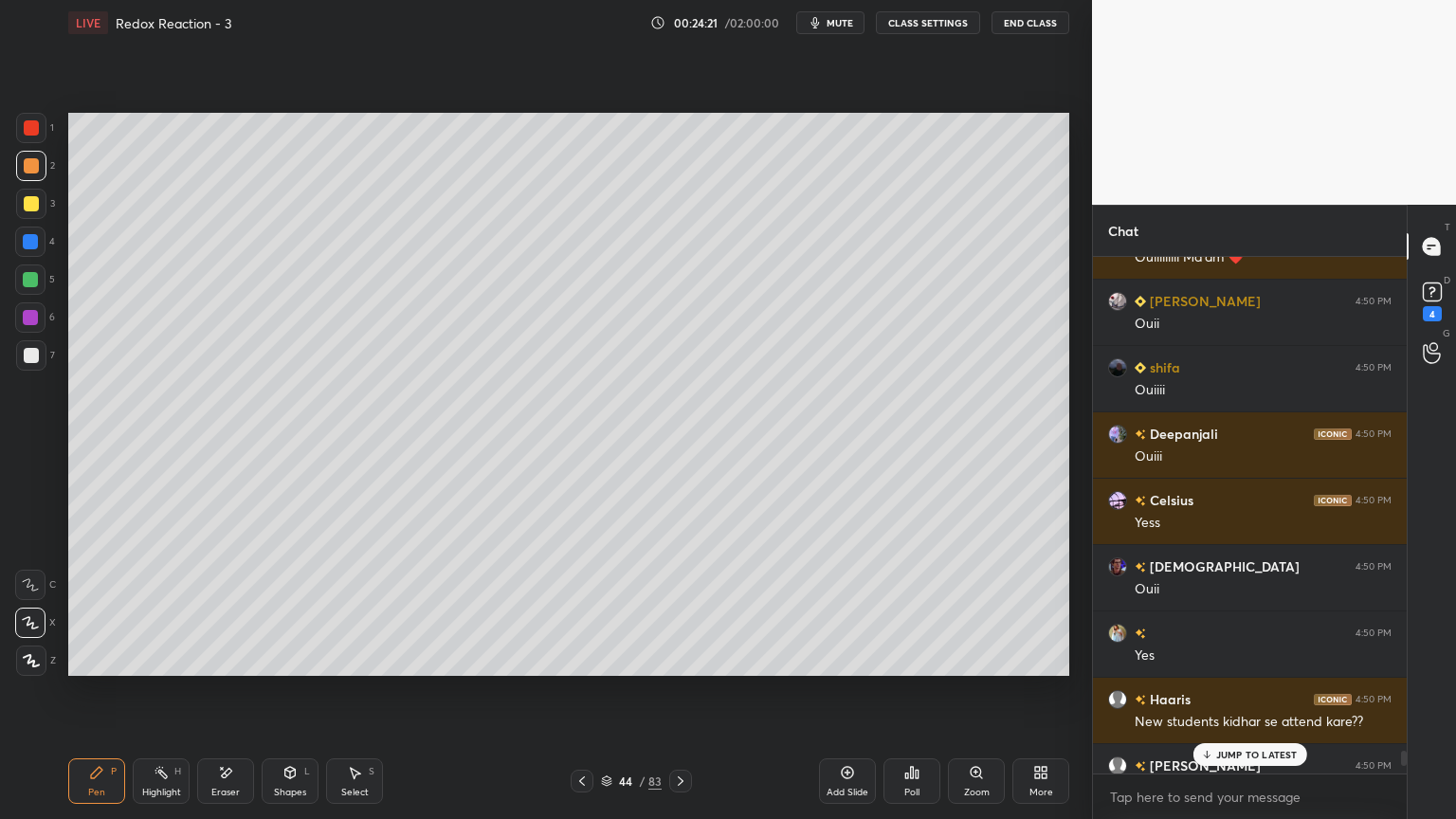
click at [1225, 691] on p "JUMP TO LATEST" at bounding box center [1258, 755] width 81 height 12
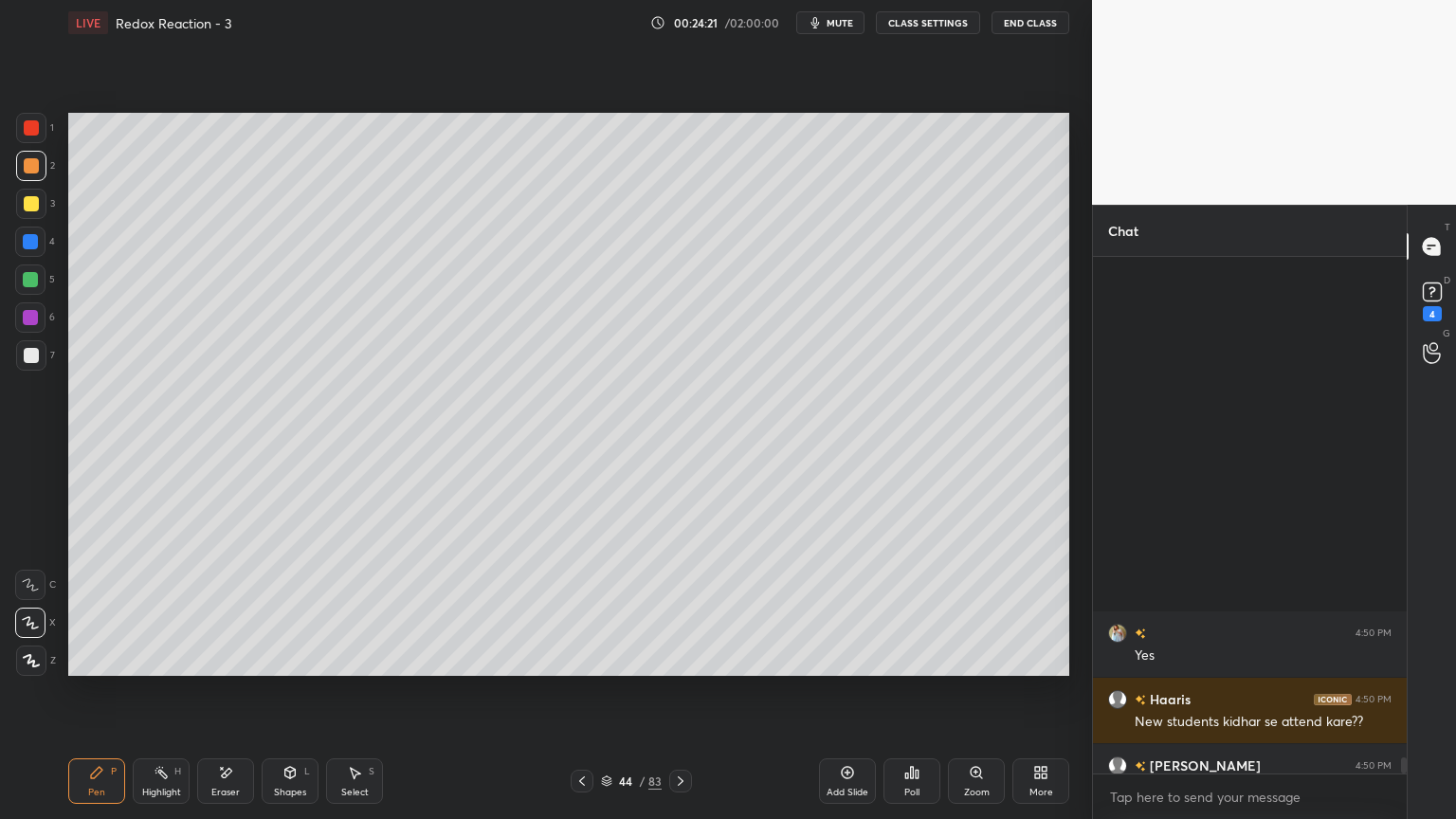
scroll to position [16407, 0]
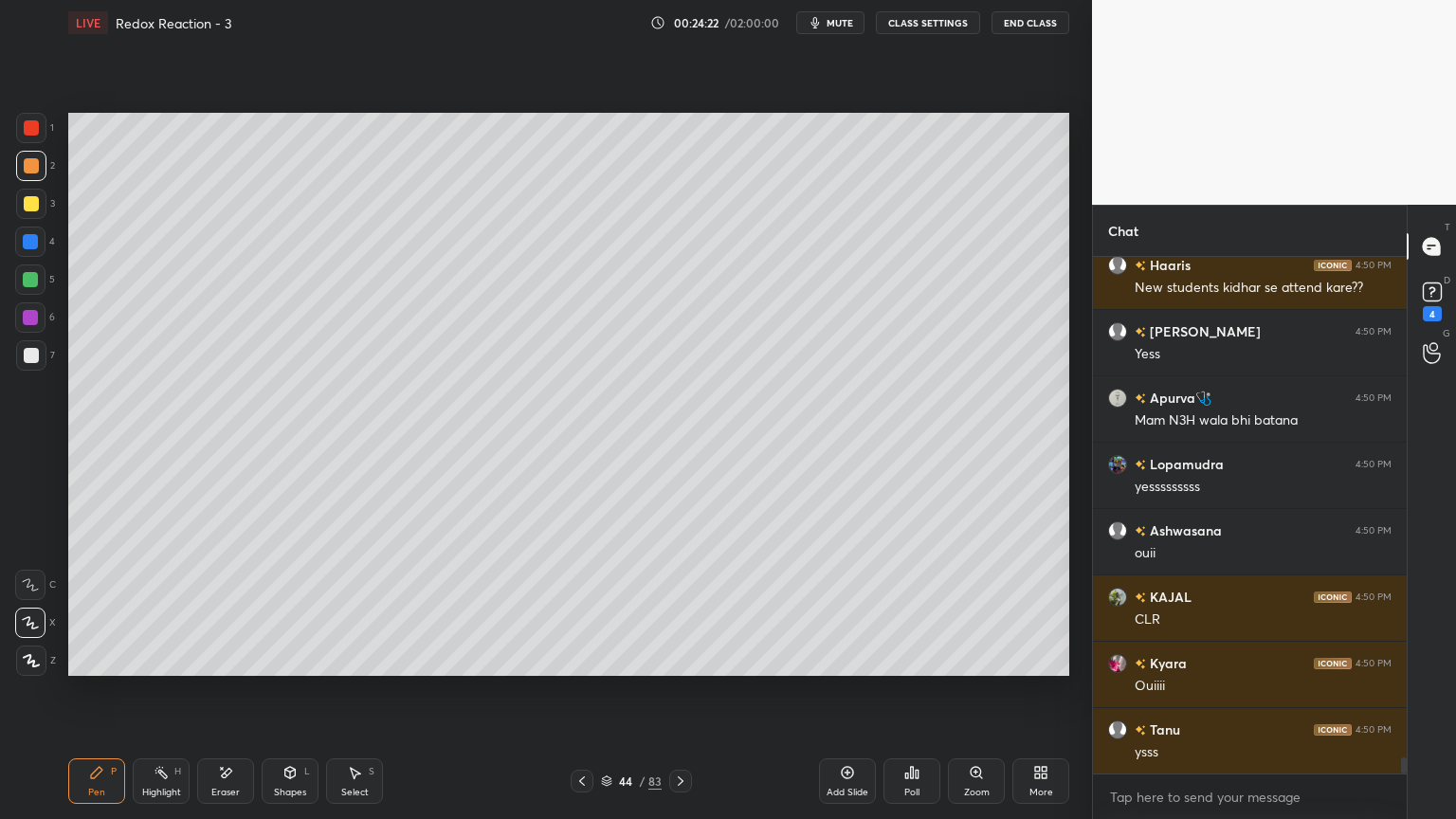
click at [23, 343] on div at bounding box center [31, 355] width 30 height 30
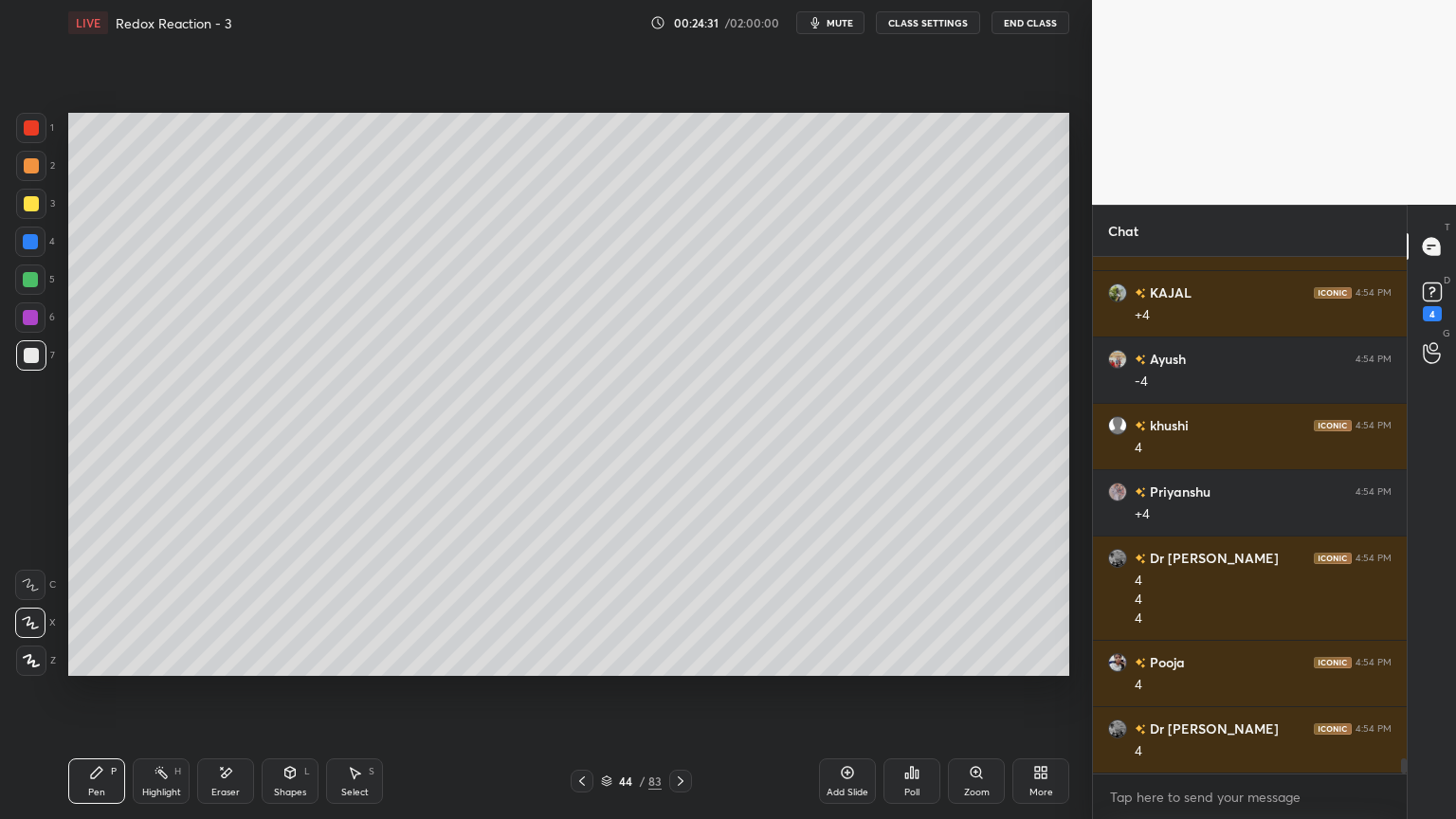
scroll to position [17423, 0]
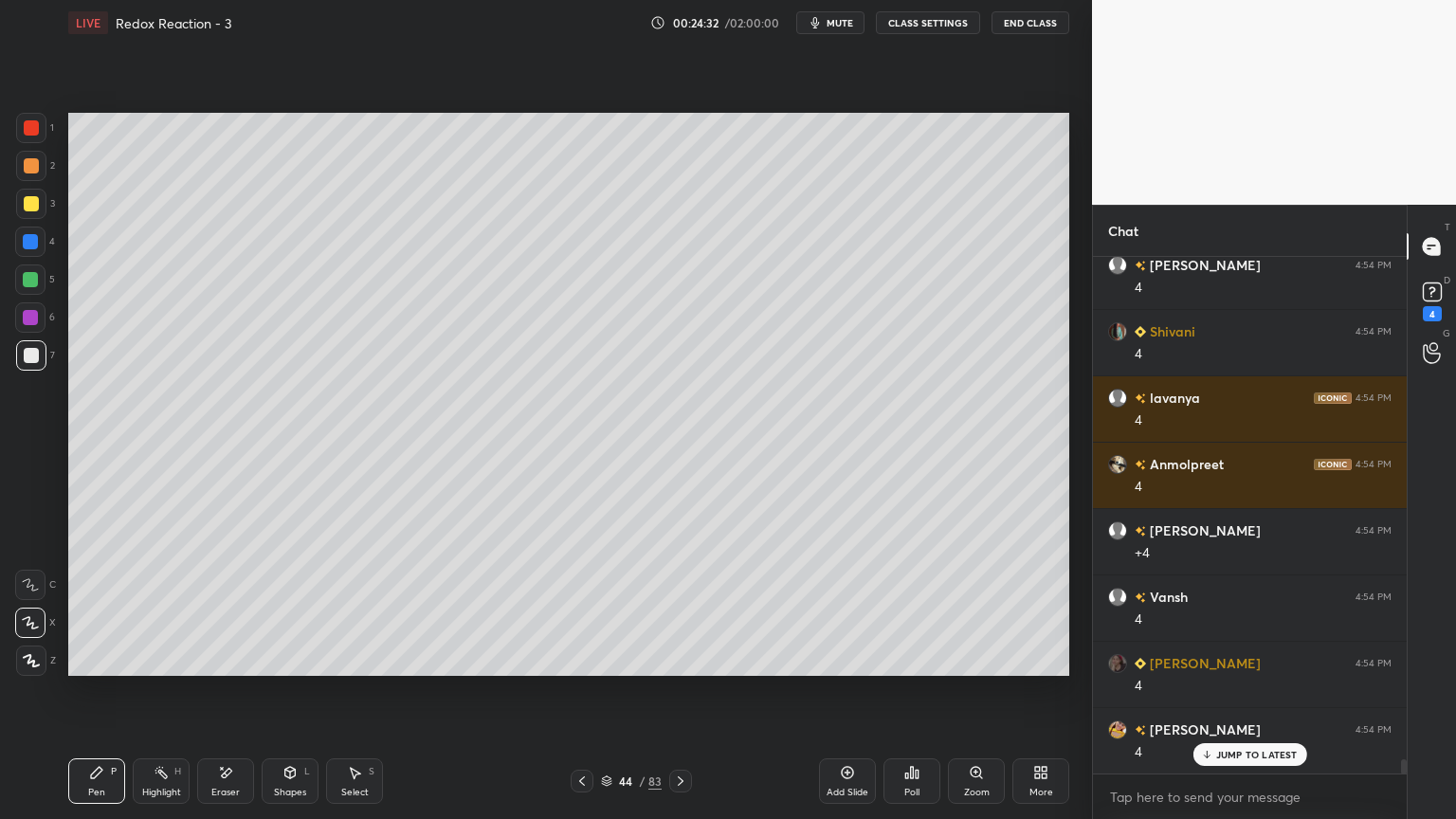
click at [919, 23] on button "CLASS SETTINGS" at bounding box center [928, 23] width 105 height 23
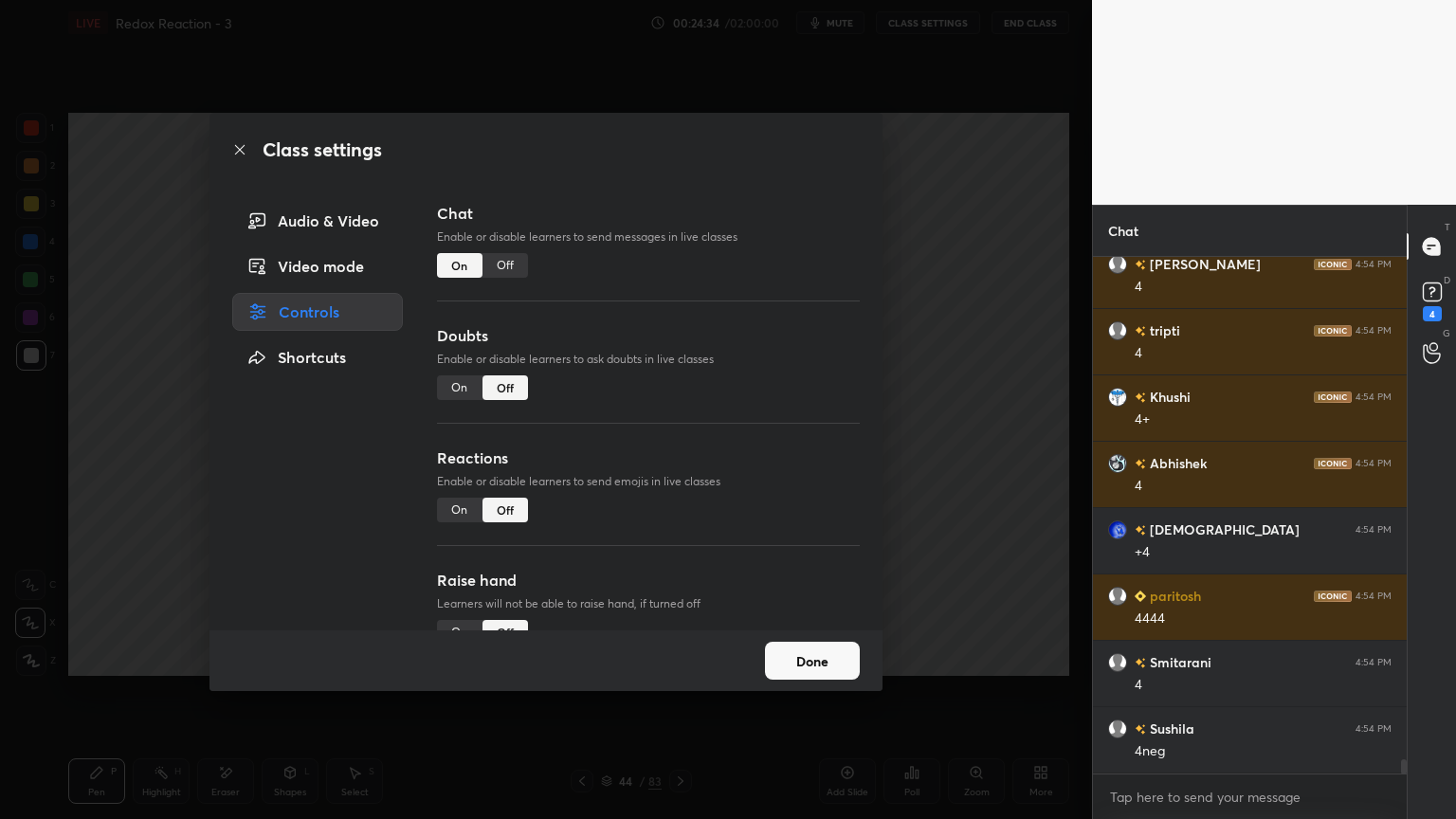
click at [827, 664] on button "Done" at bounding box center [812, 660] width 95 height 38
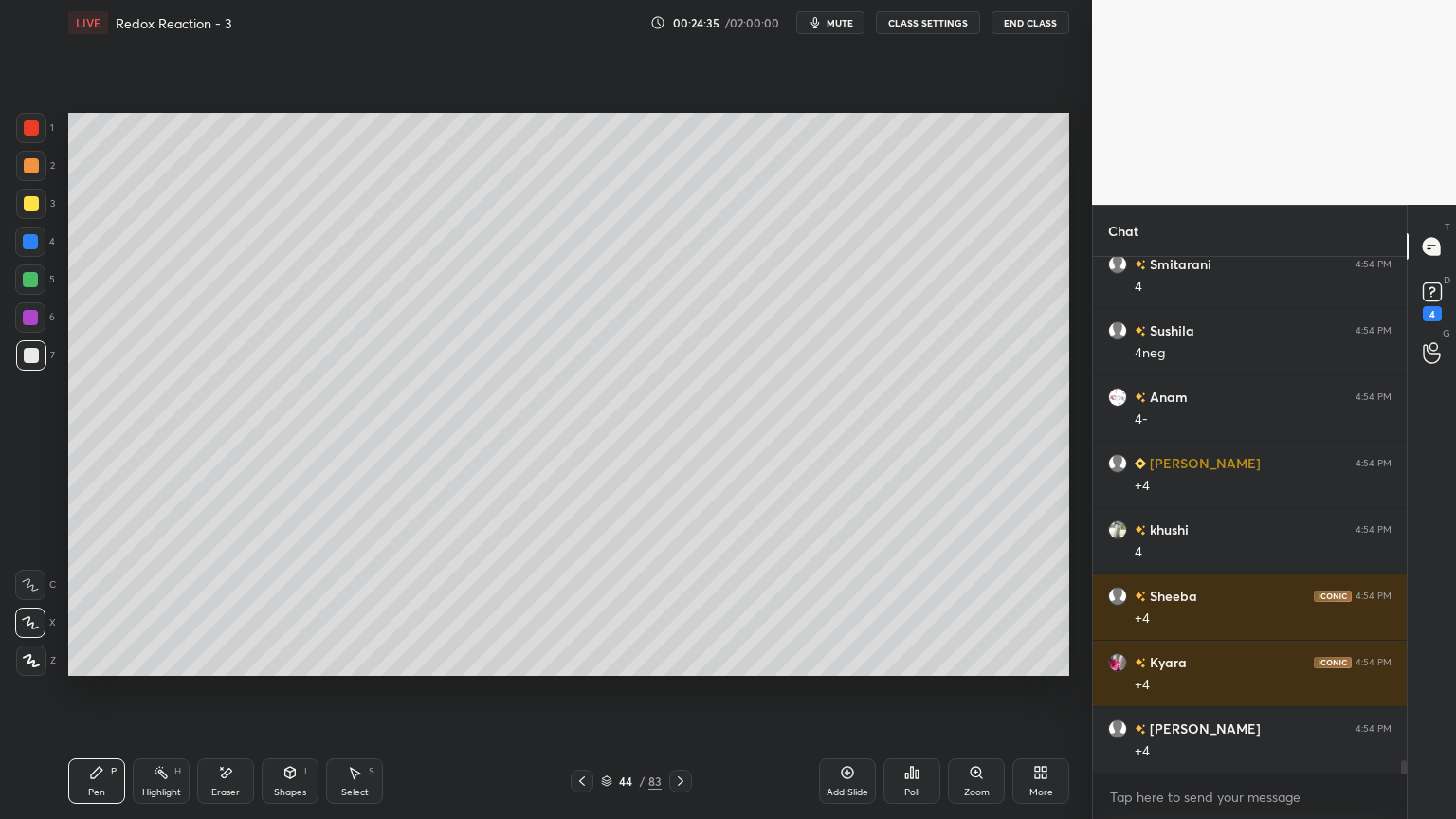
click at [291, 691] on div "Shapes" at bounding box center [289, 793] width 32 height 10
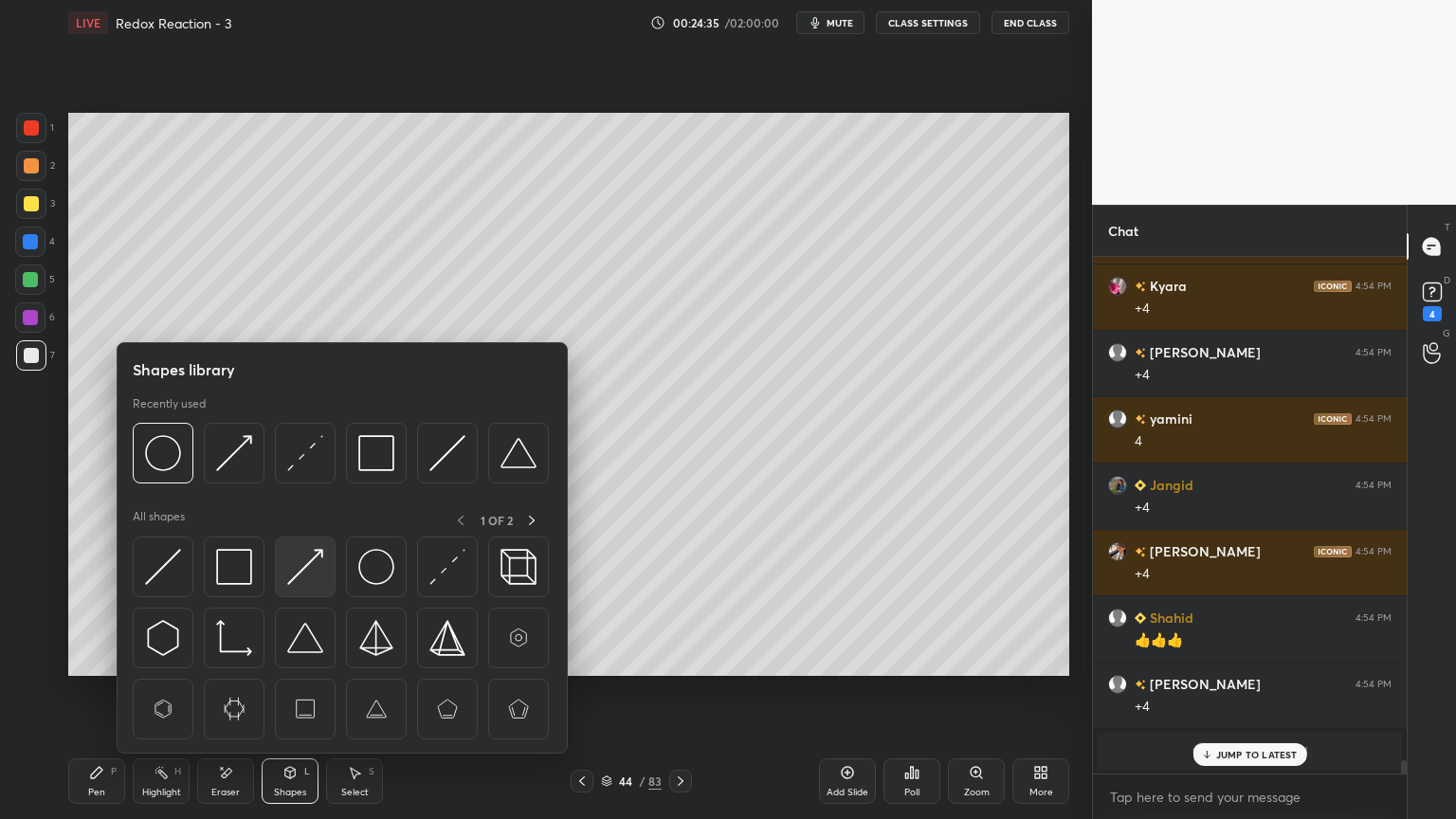
click at [306, 569] on img at bounding box center [305, 566] width 36 height 36
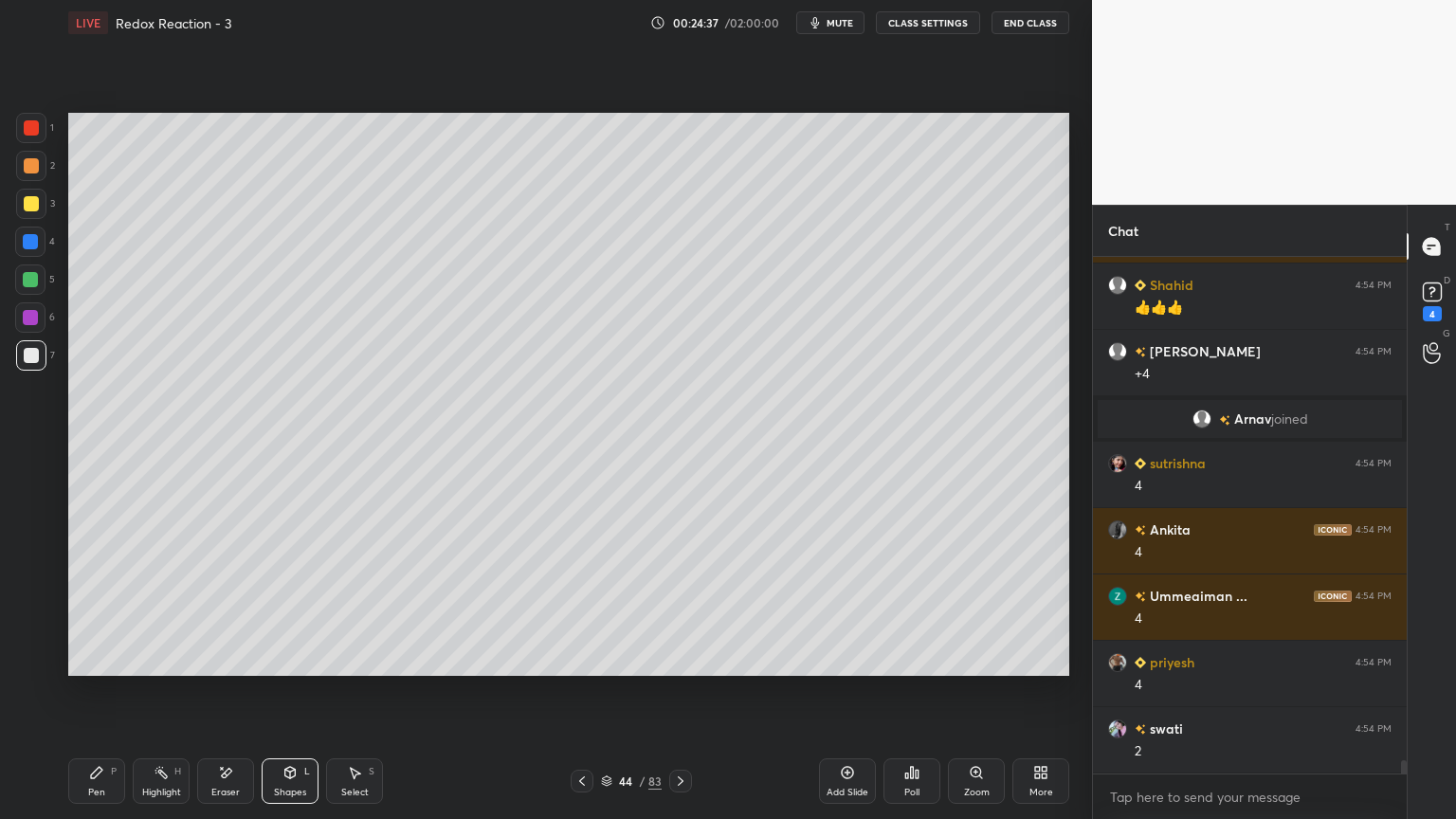
scroll to position [19278, 0]
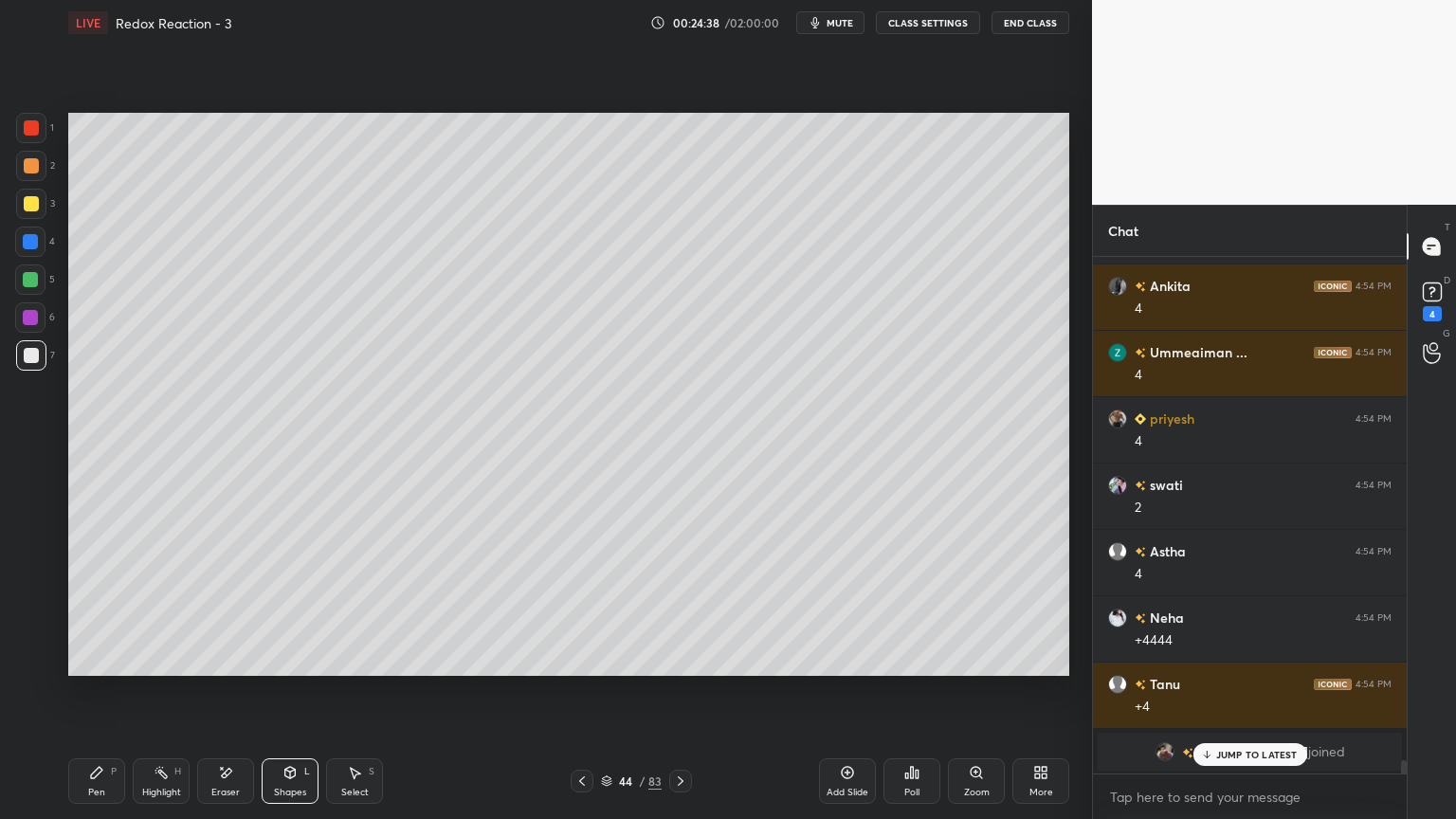
click at [111, 691] on div "Pen P" at bounding box center [97, 781] width 57 height 46
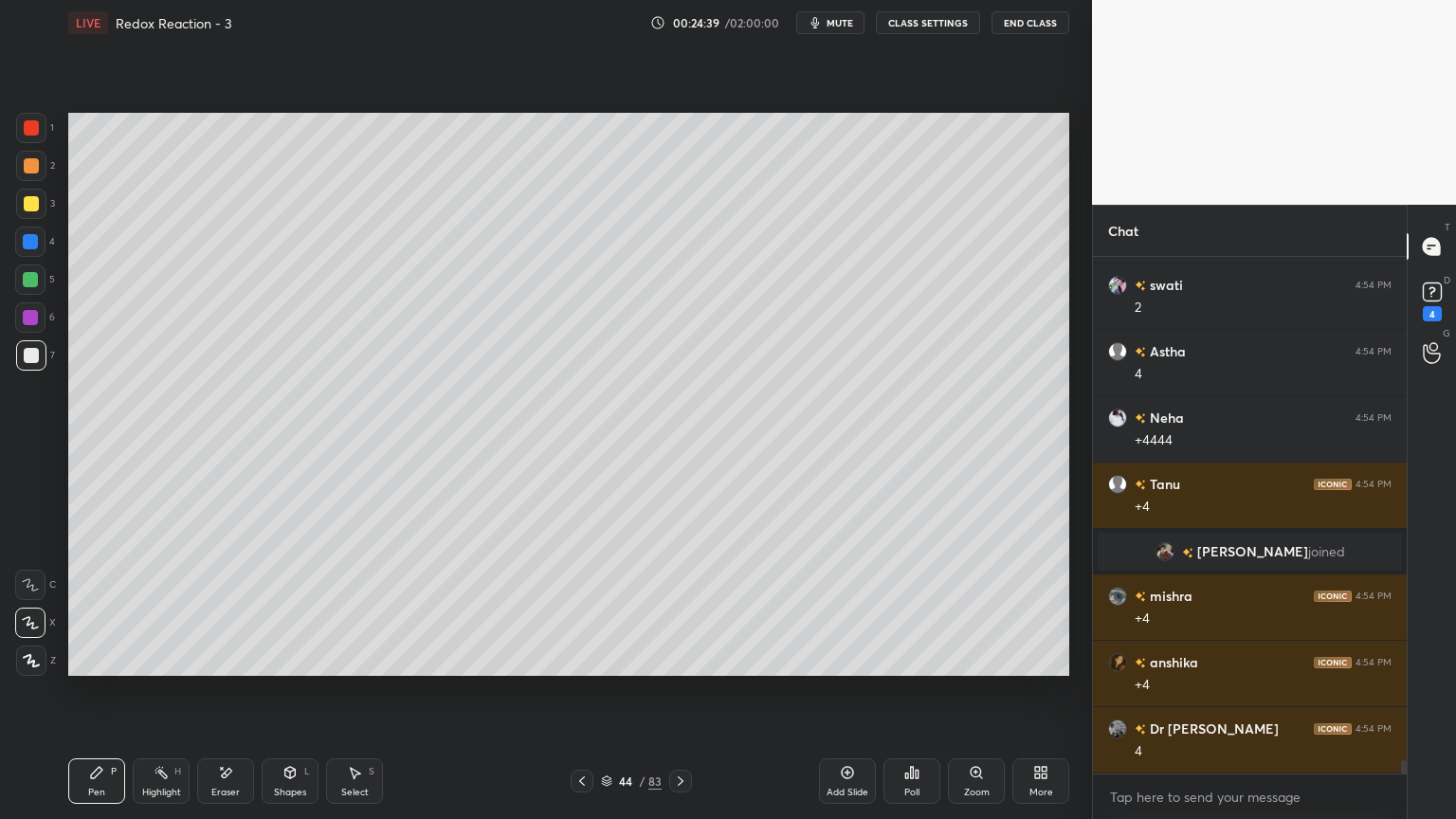
scroll to position [19392, 0]
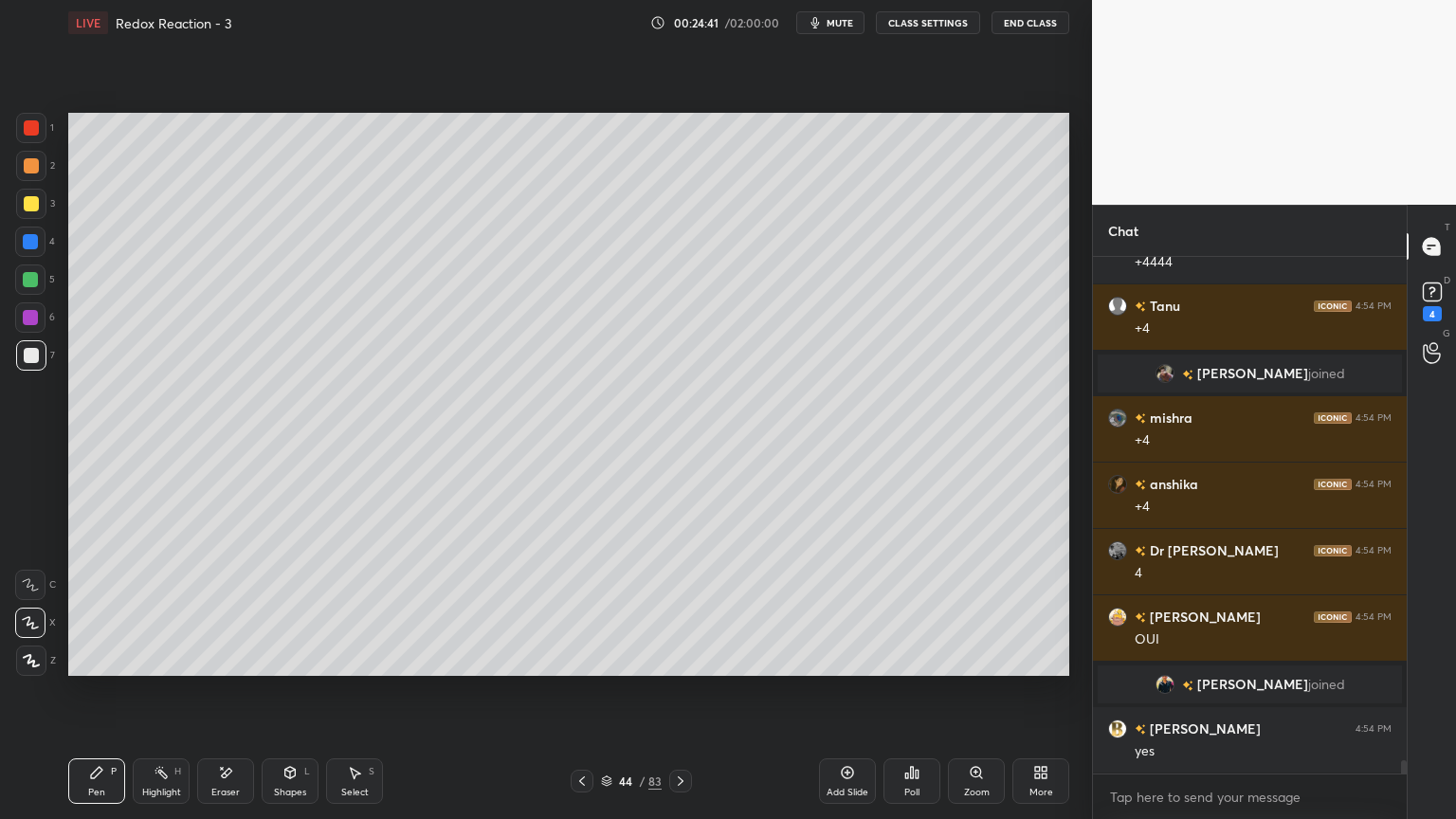
click at [37, 282] on div at bounding box center [31, 280] width 15 height 15
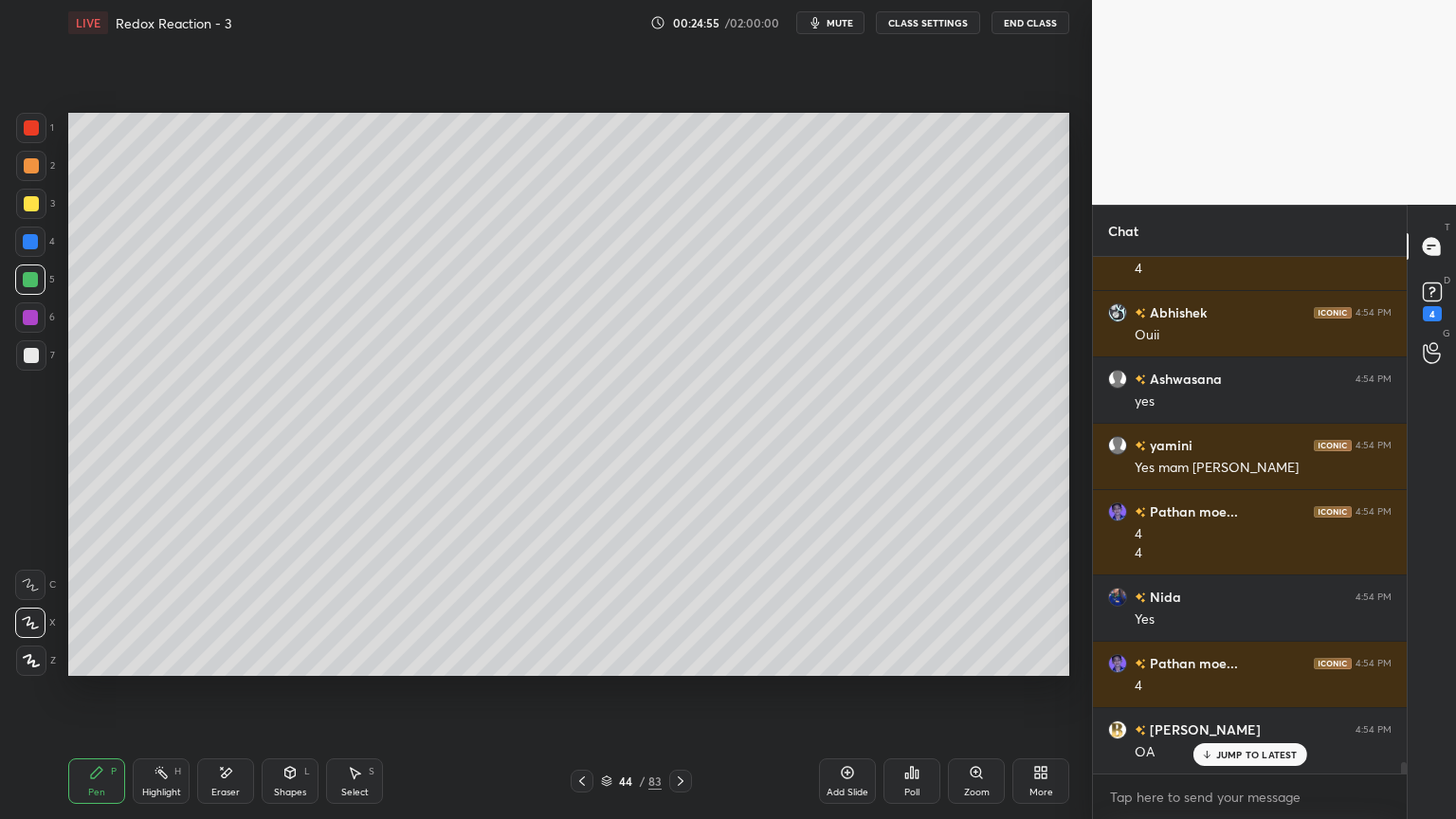
scroll to position [23736, 0]
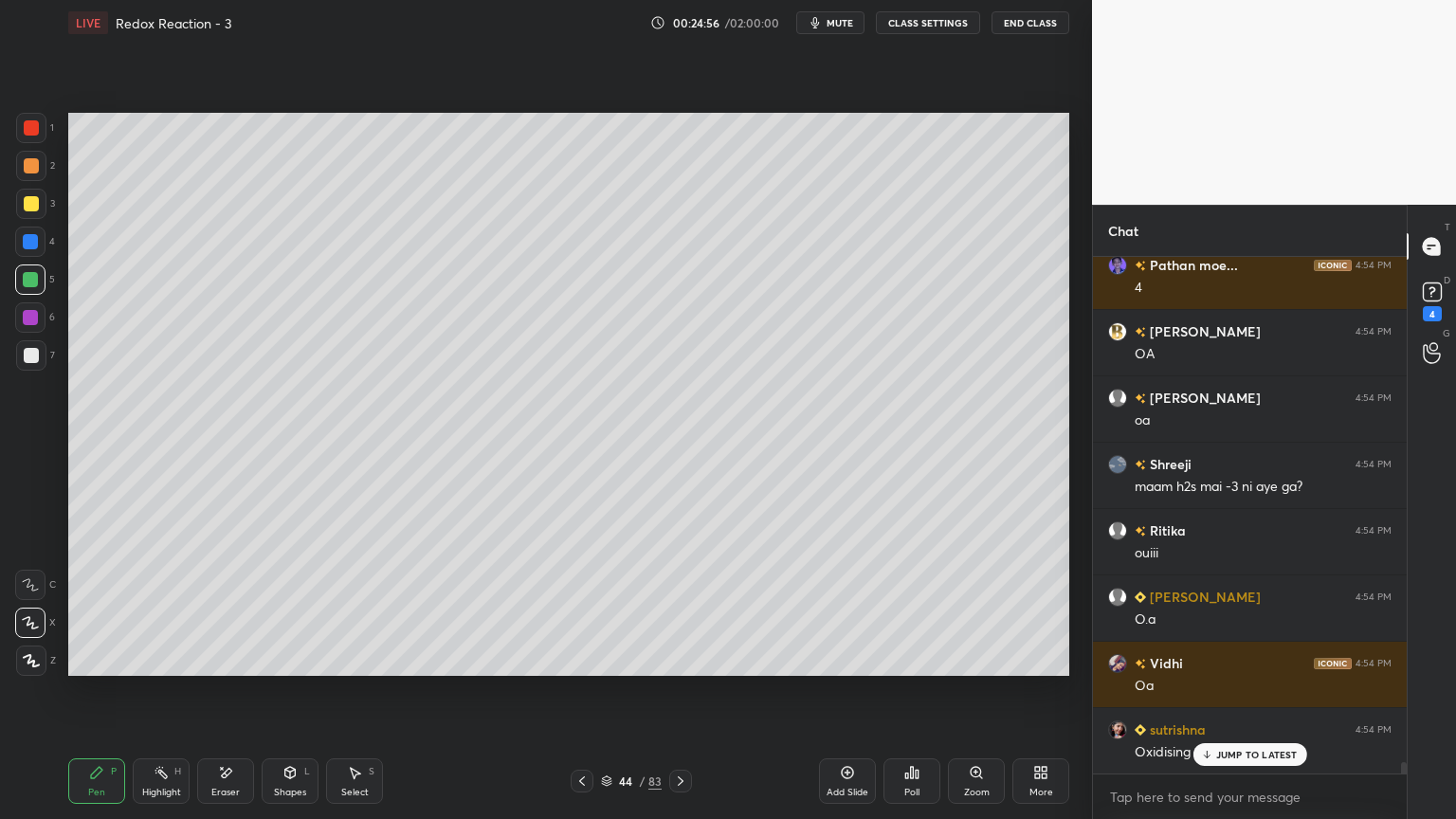
click at [296, 691] on icon at bounding box center [290, 773] width 15 height 15
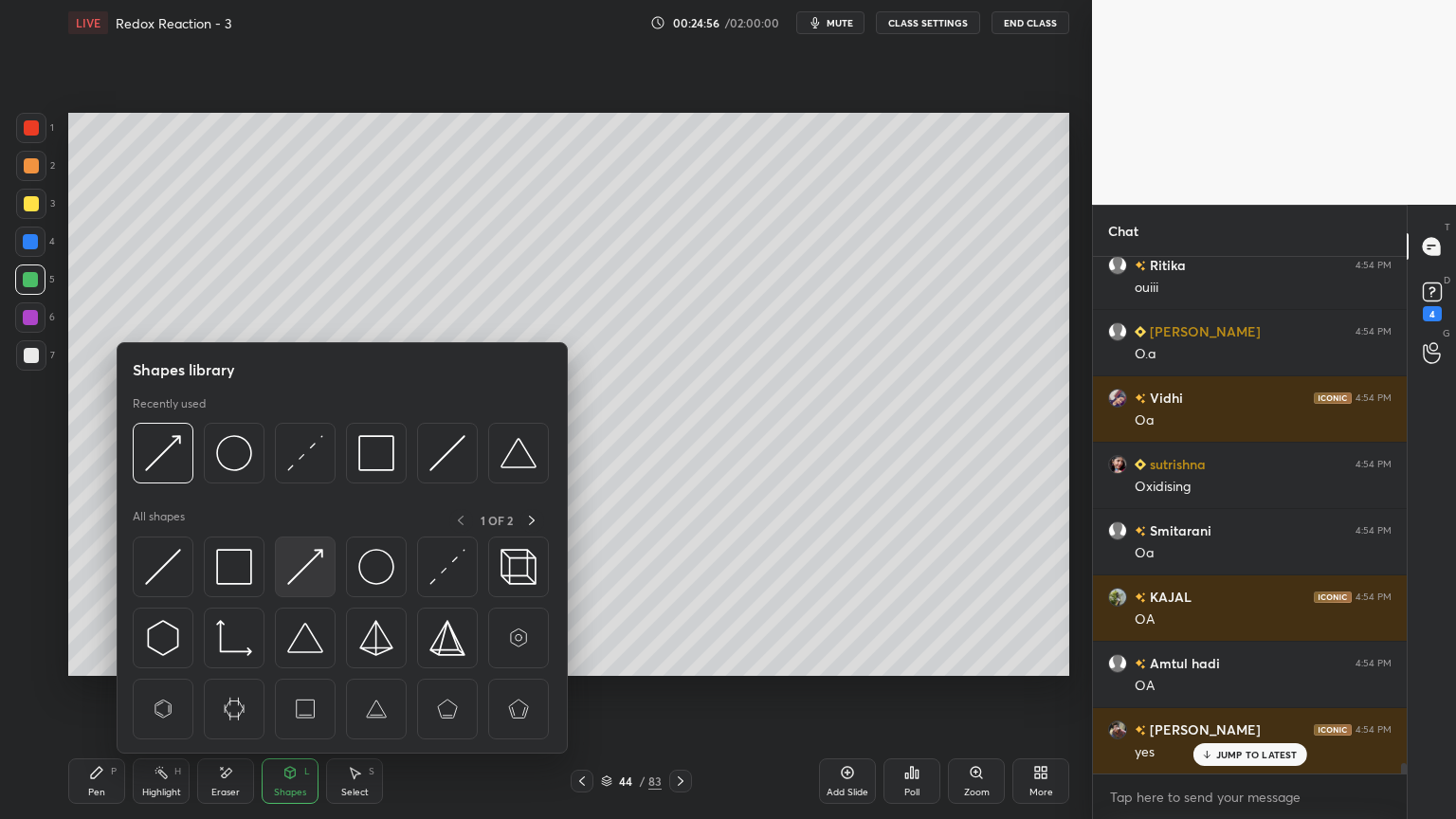
click at [308, 564] on img at bounding box center [305, 566] width 36 height 36
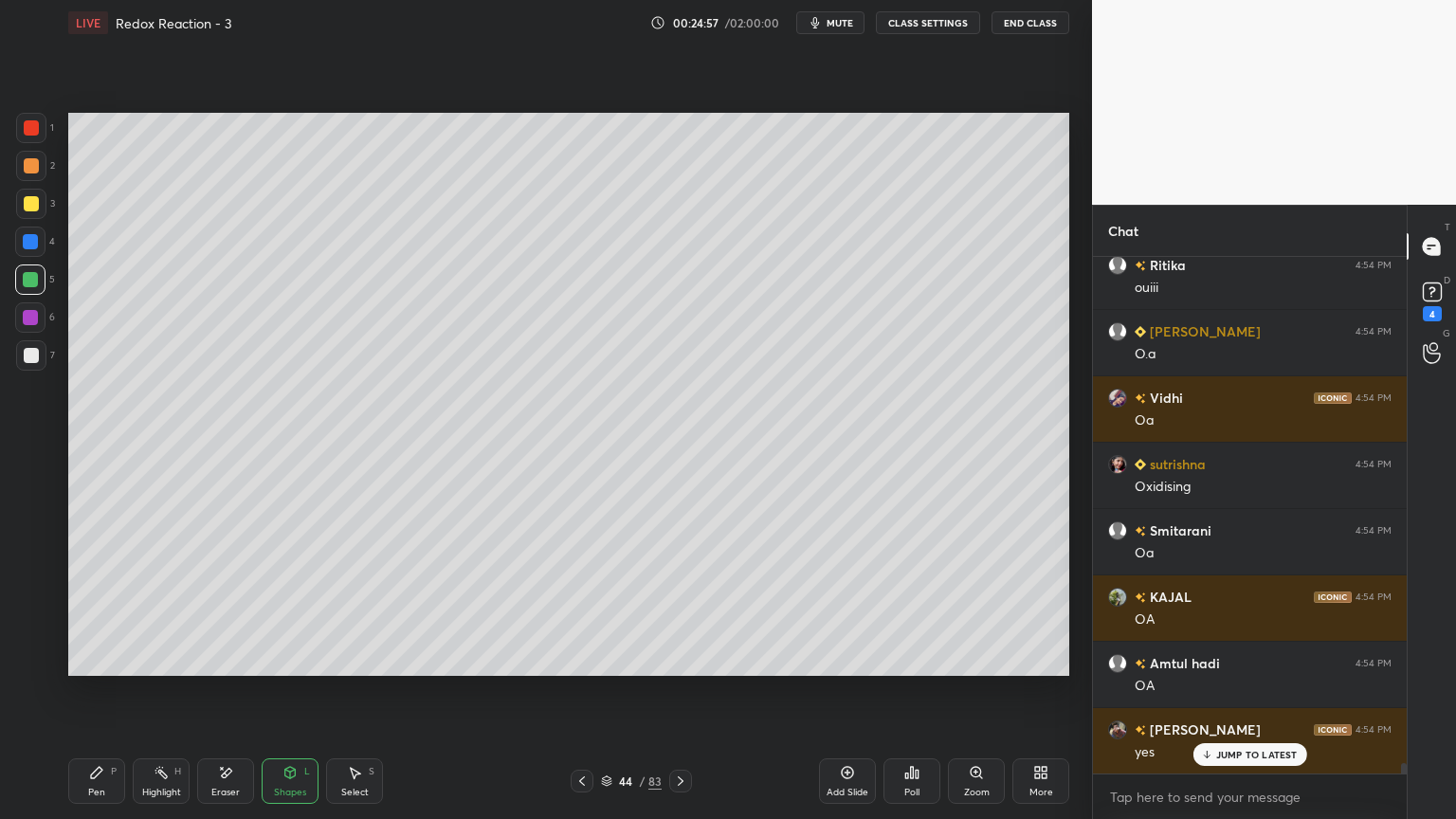
scroll to position [24312, 0]
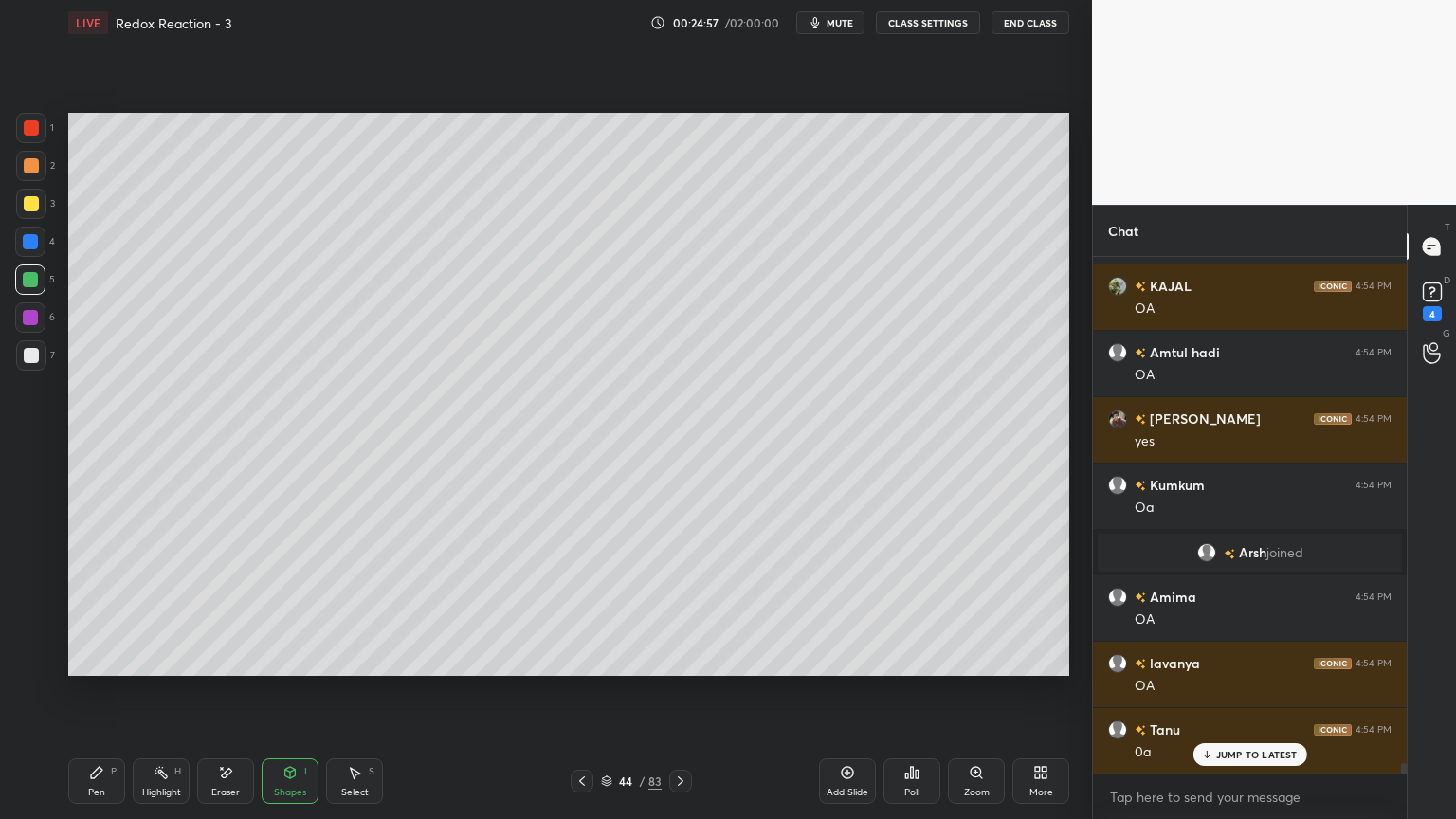
click at [34, 357] on div at bounding box center [31, 355] width 15 height 15
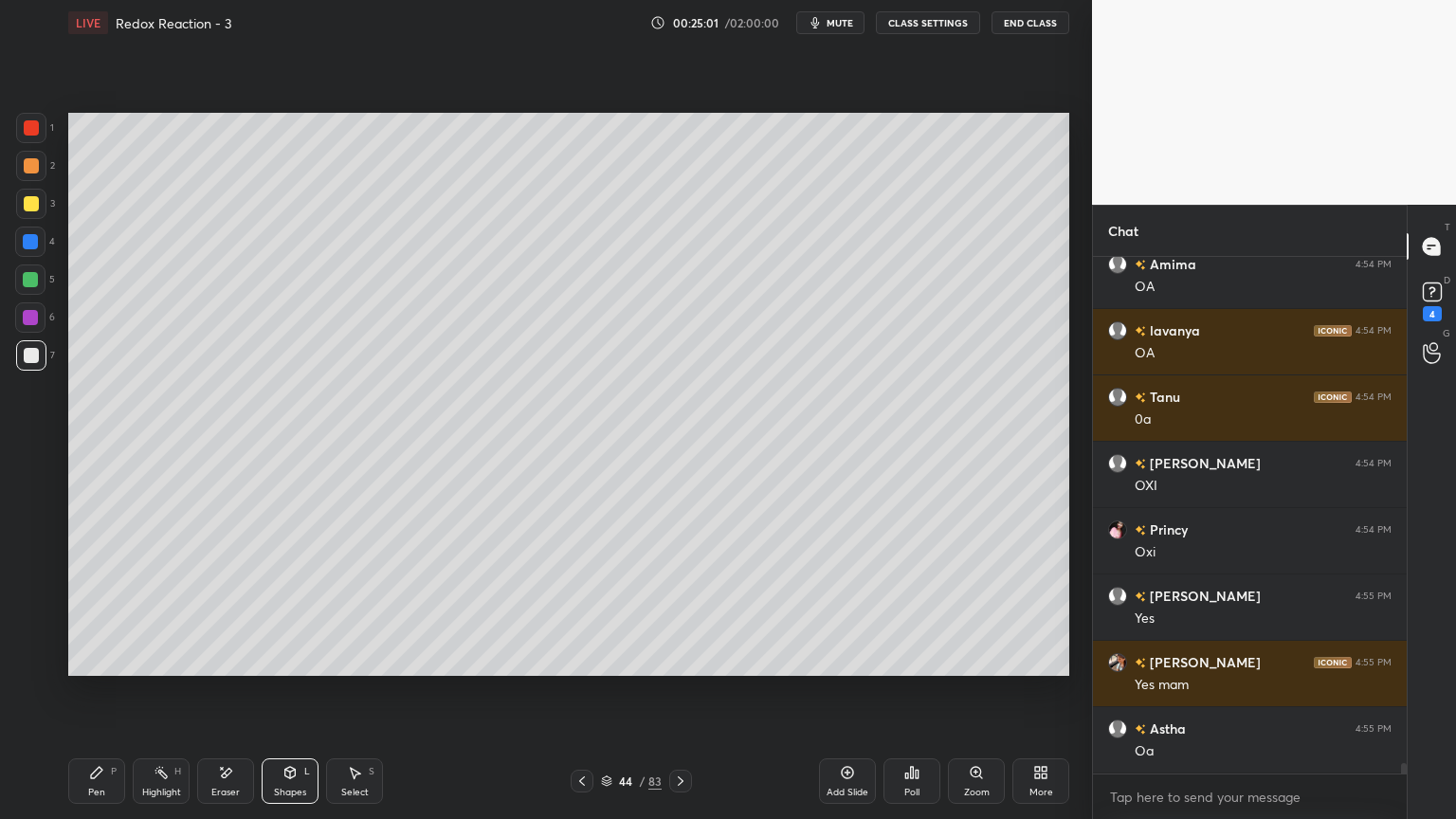
scroll to position [24710, 0]
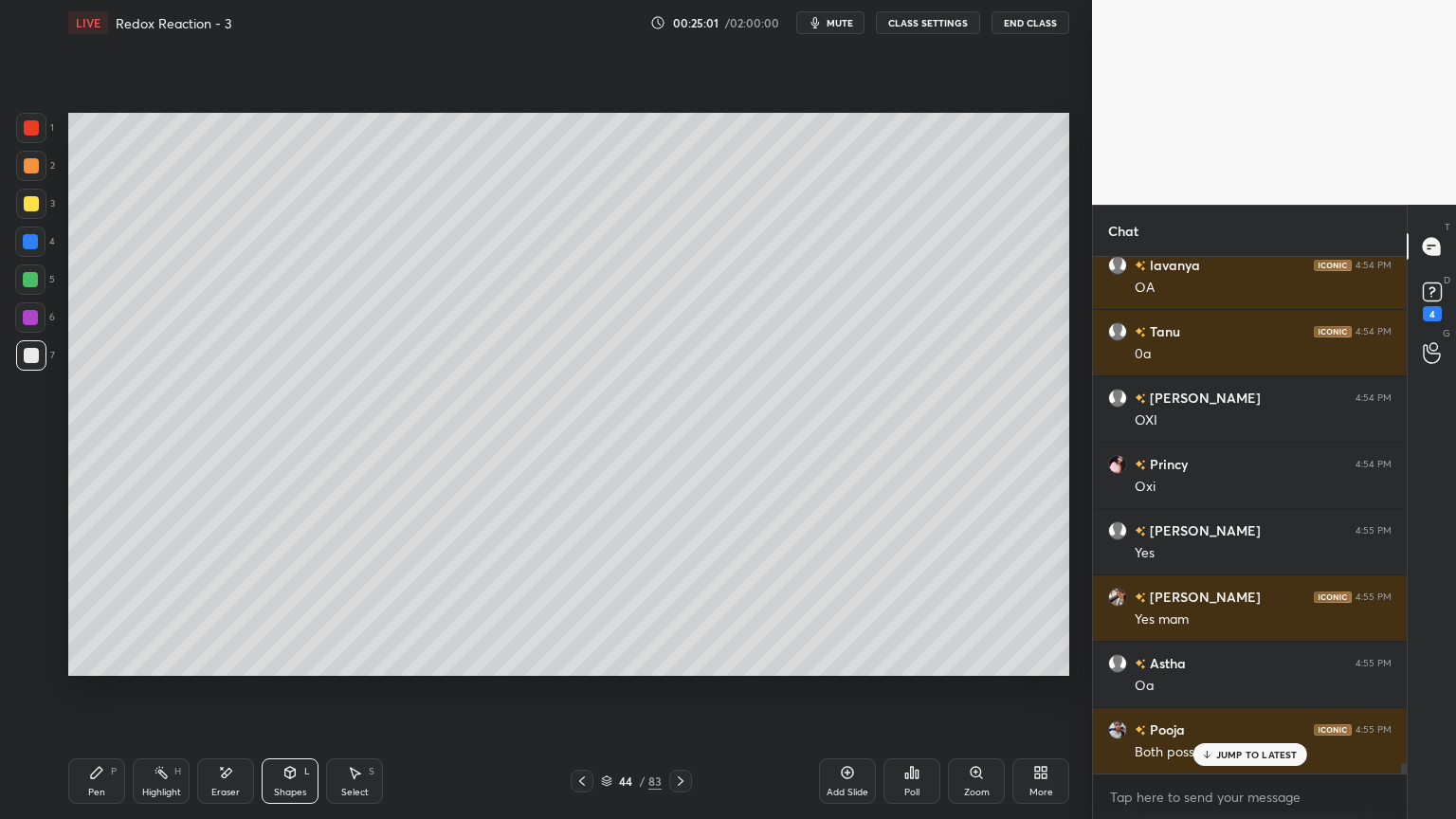
click at [96, 691] on icon at bounding box center [97, 773] width 12 height 12
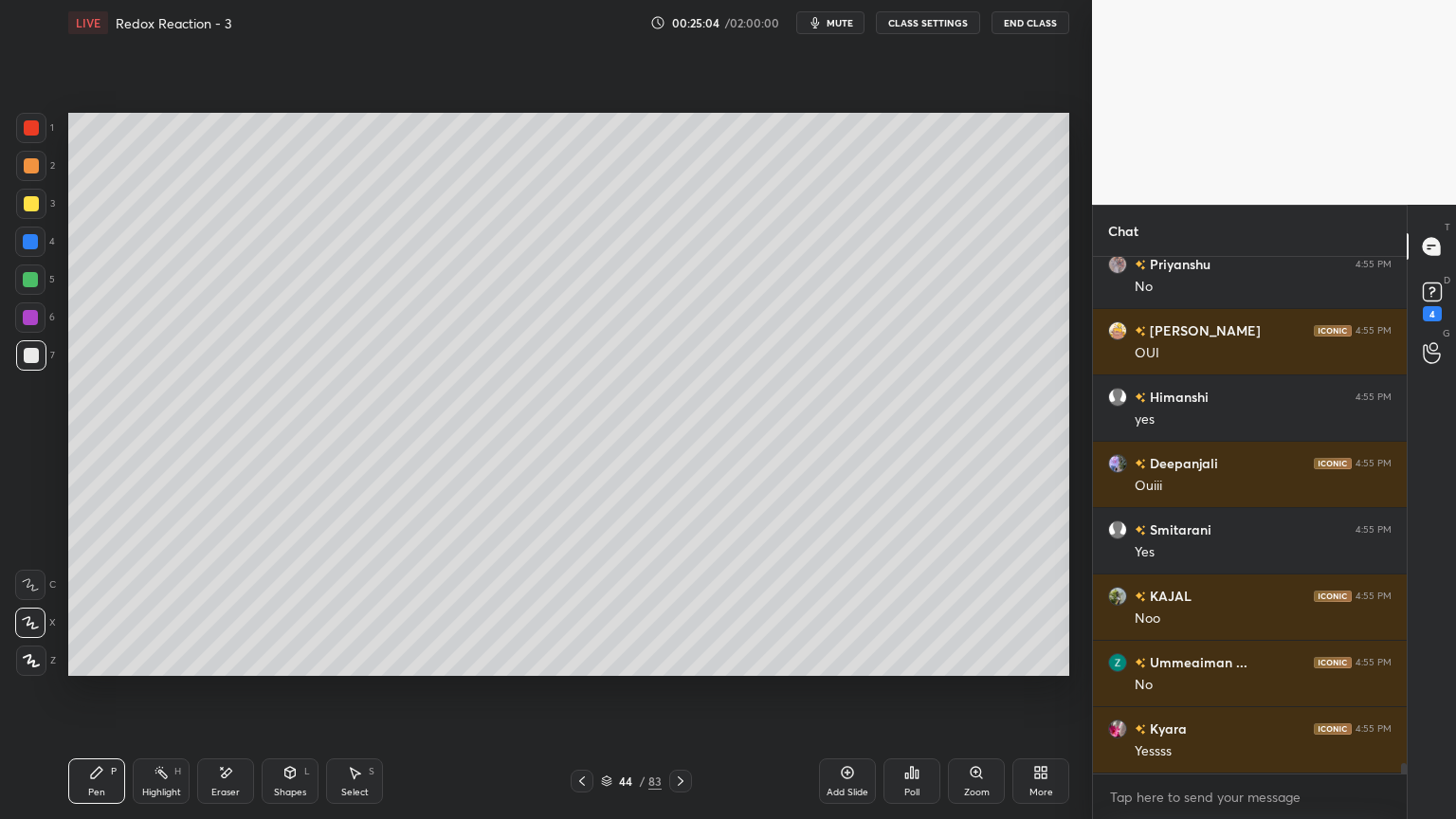
scroll to position [25905, 0]
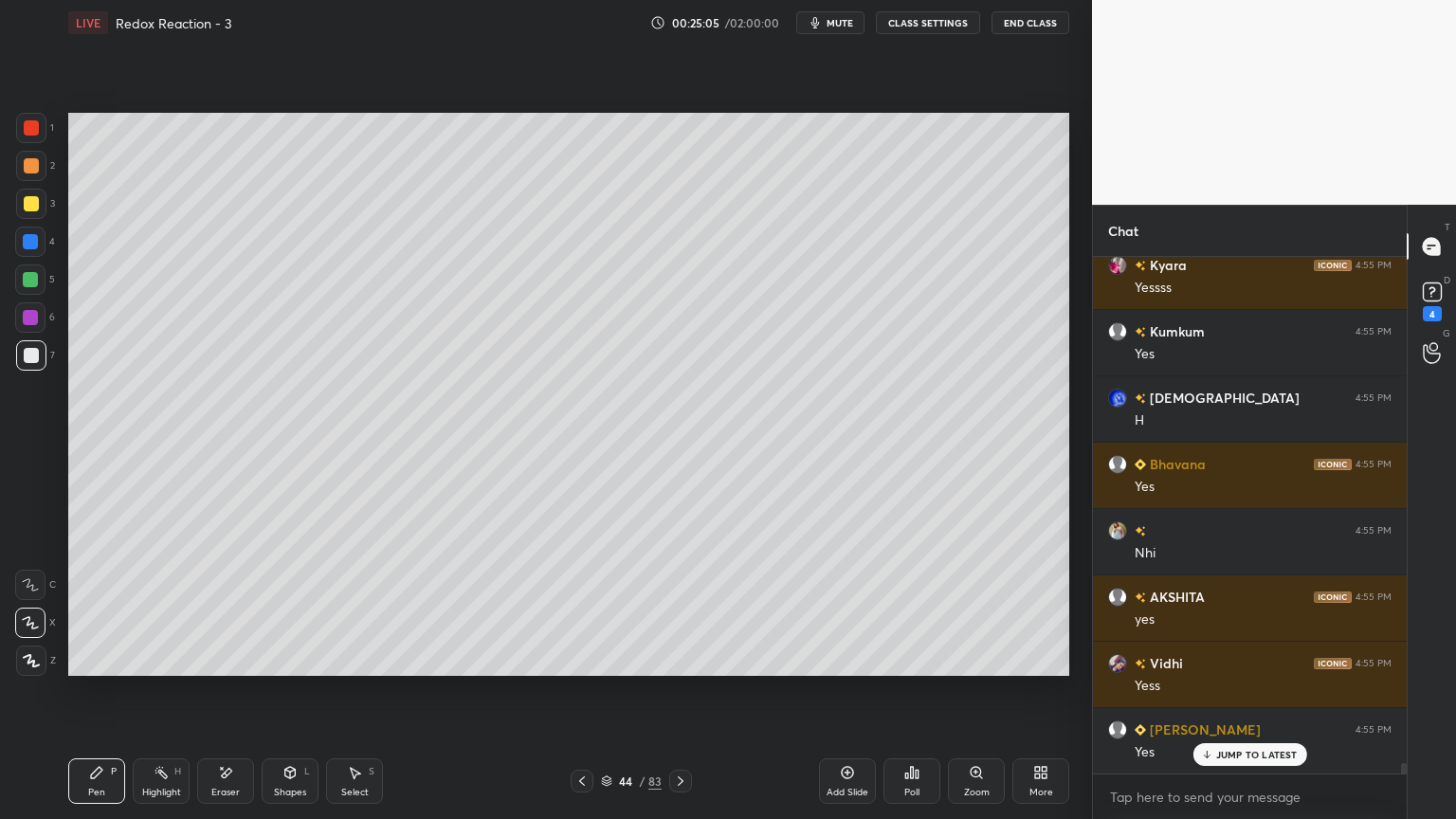
click at [34, 280] on div at bounding box center [31, 280] width 15 height 15
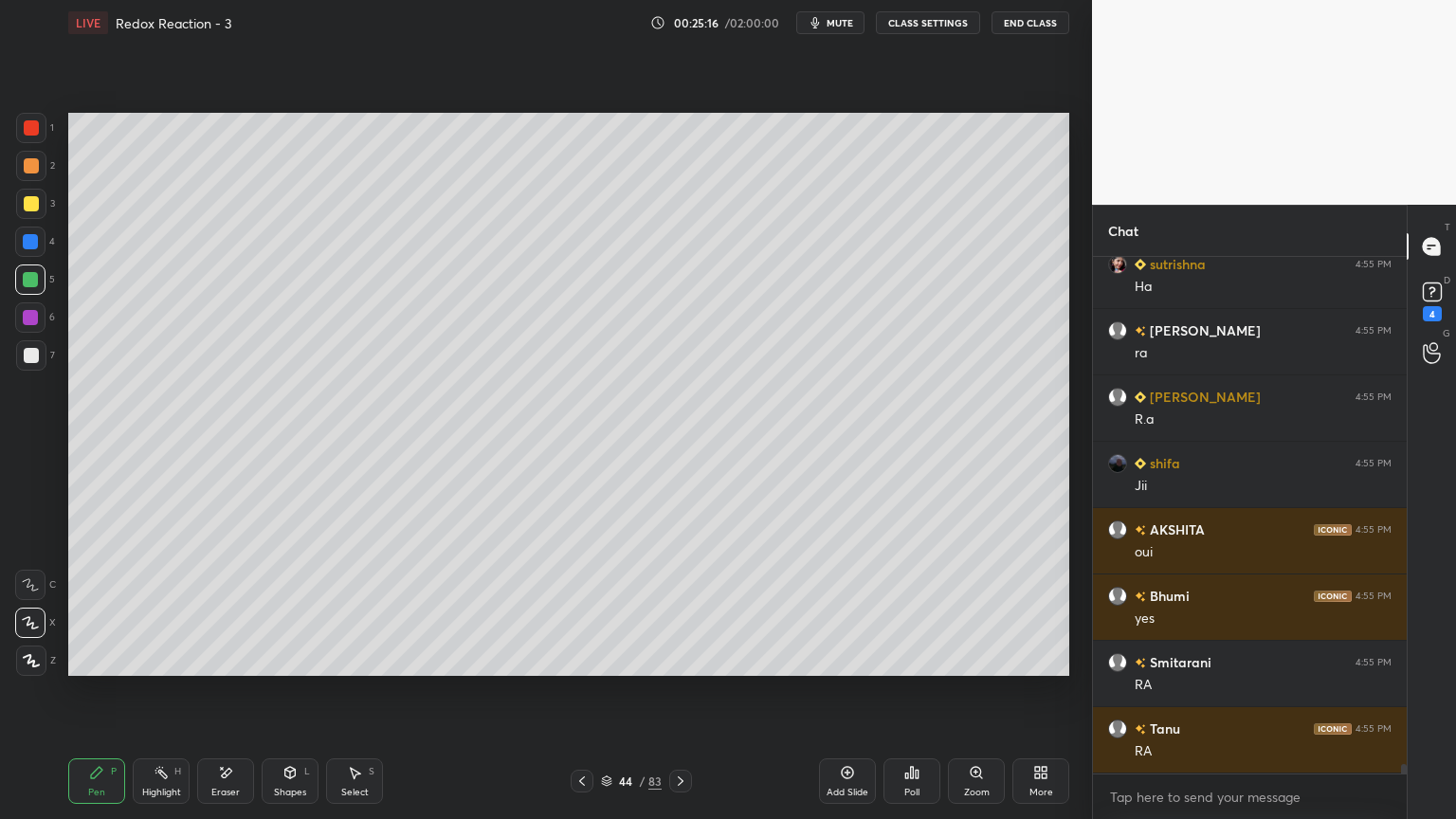
click at [177, 691] on div "Highlight H" at bounding box center [161, 781] width 57 height 46
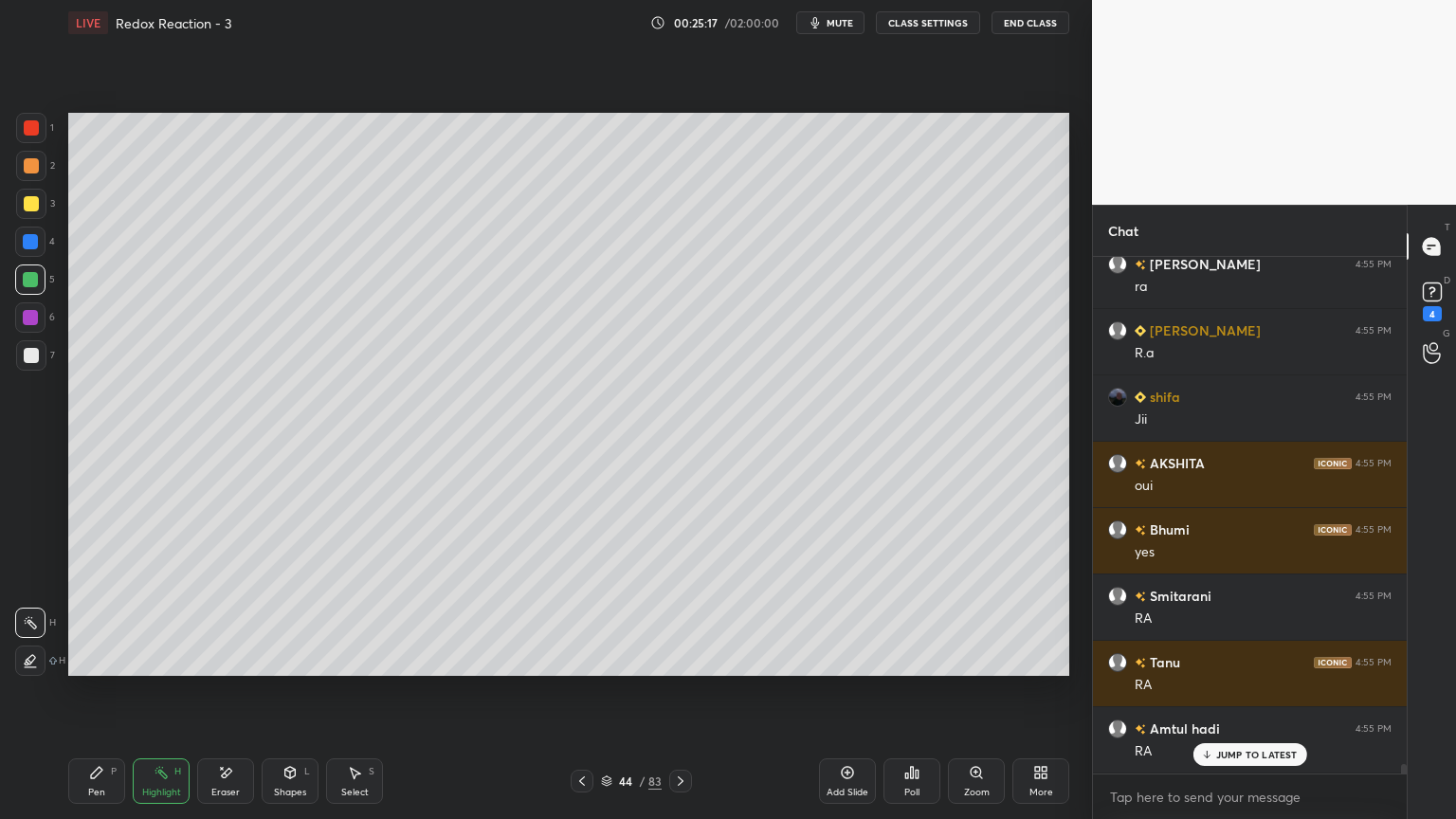
click at [29, 239] on div at bounding box center [31, 242] width 15 height 15
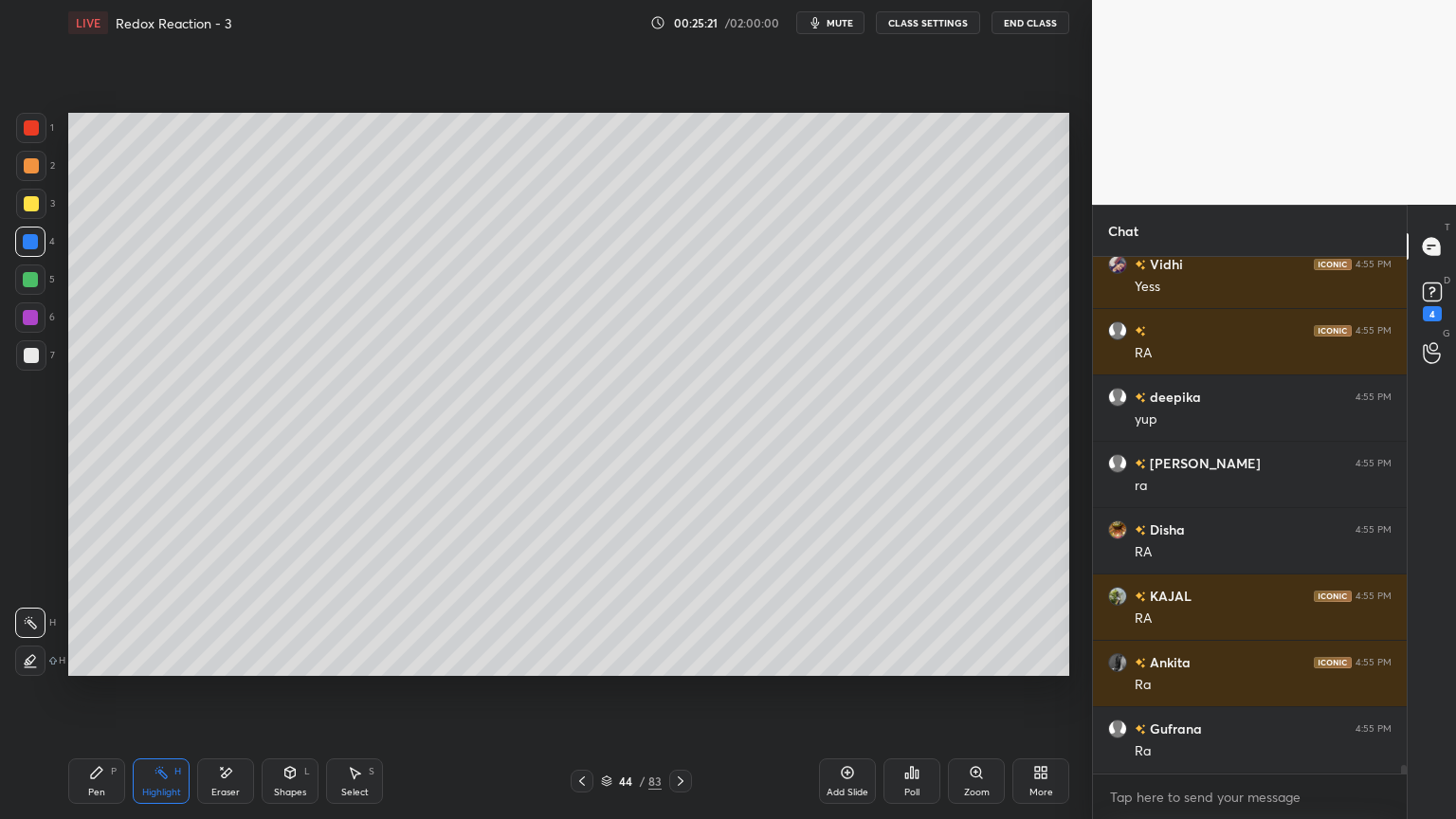
click at [296, 691] on icon at bounding box center [290, 773] width 15 height 15
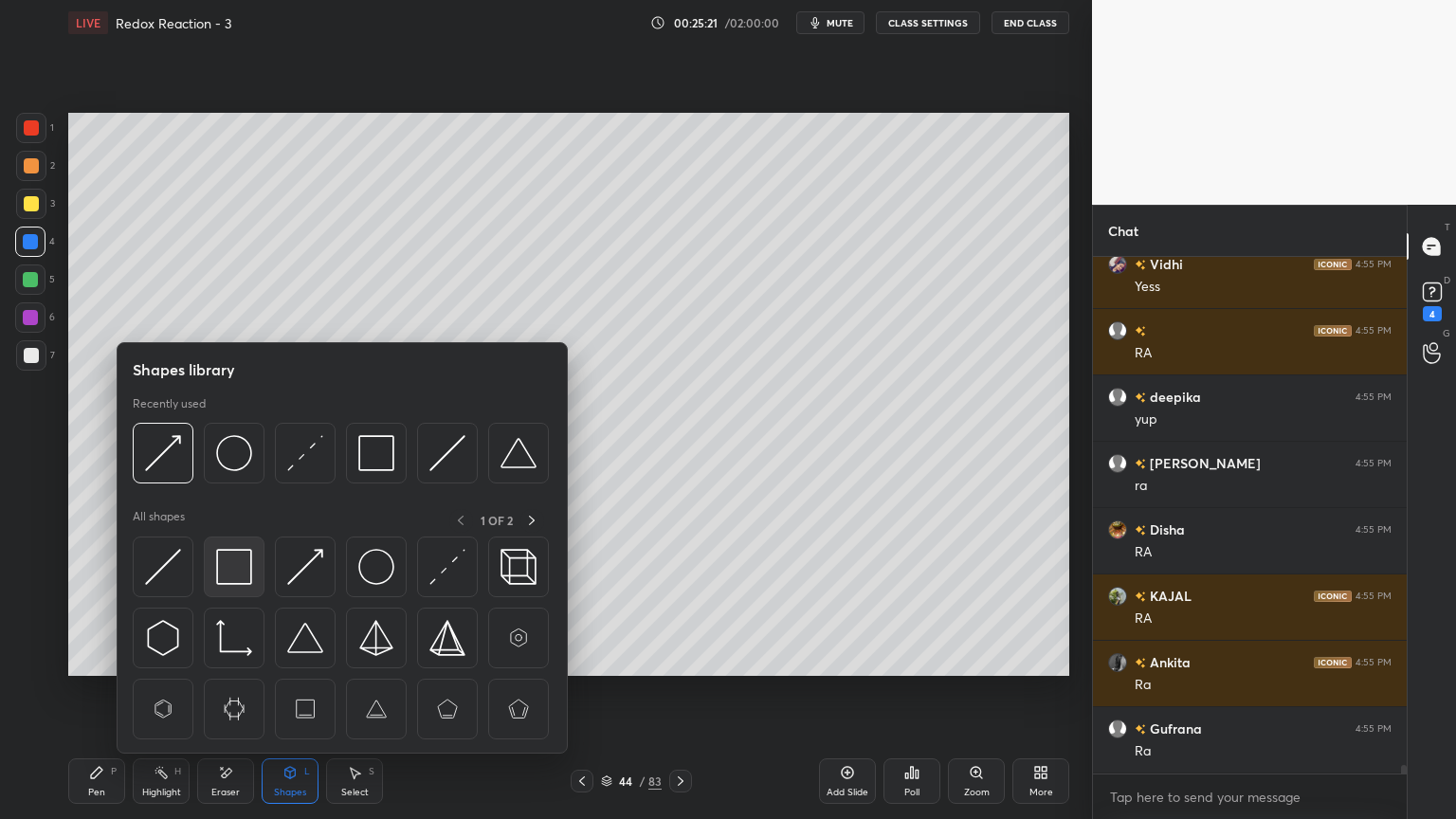
click at [232, 569] on img at bounding box center [233, 566] width 36 height 36
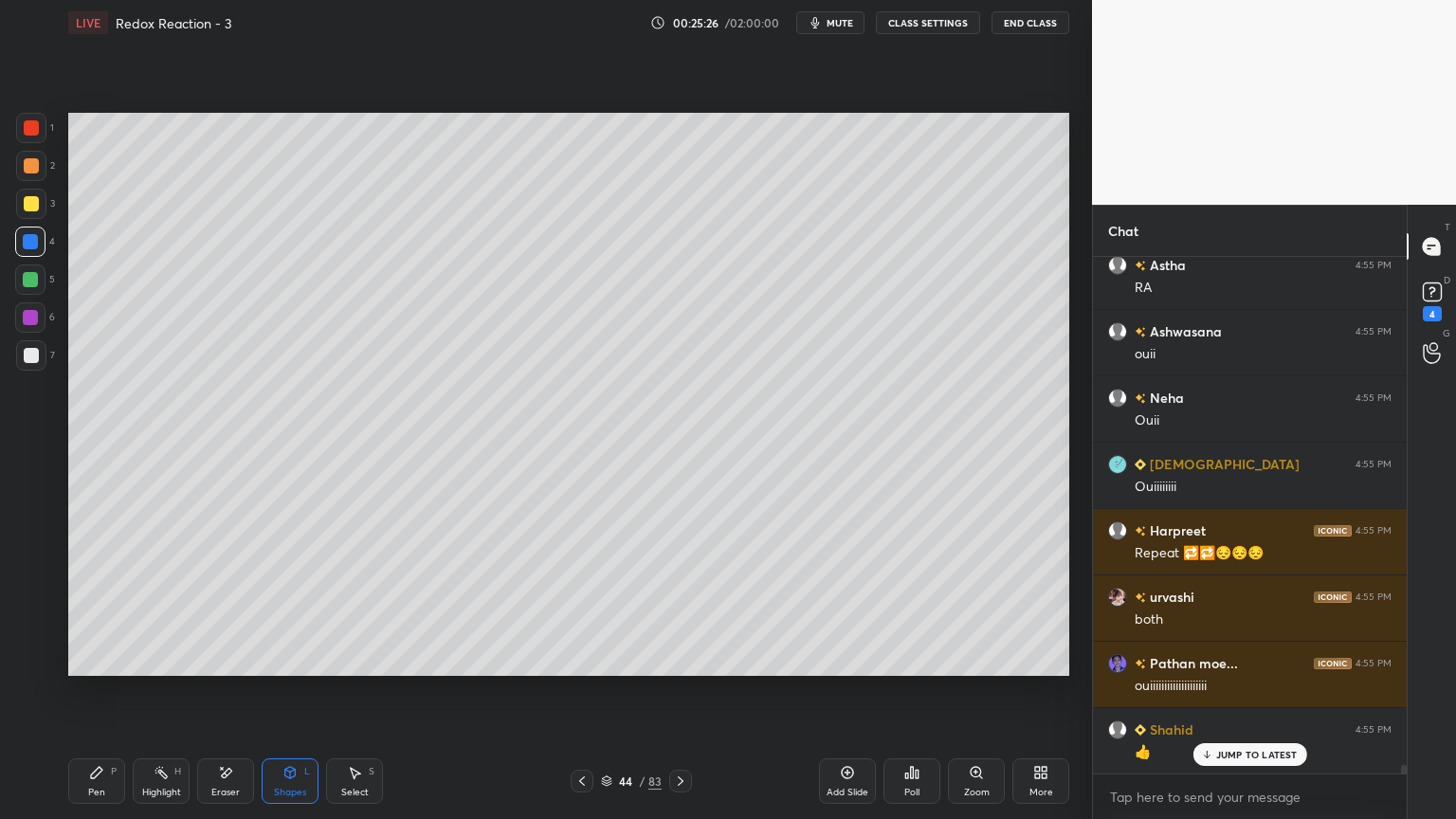
click at [914, 25] on button "CLASS SETTINGS" at bounding box center [928, 23] width 105 height 23
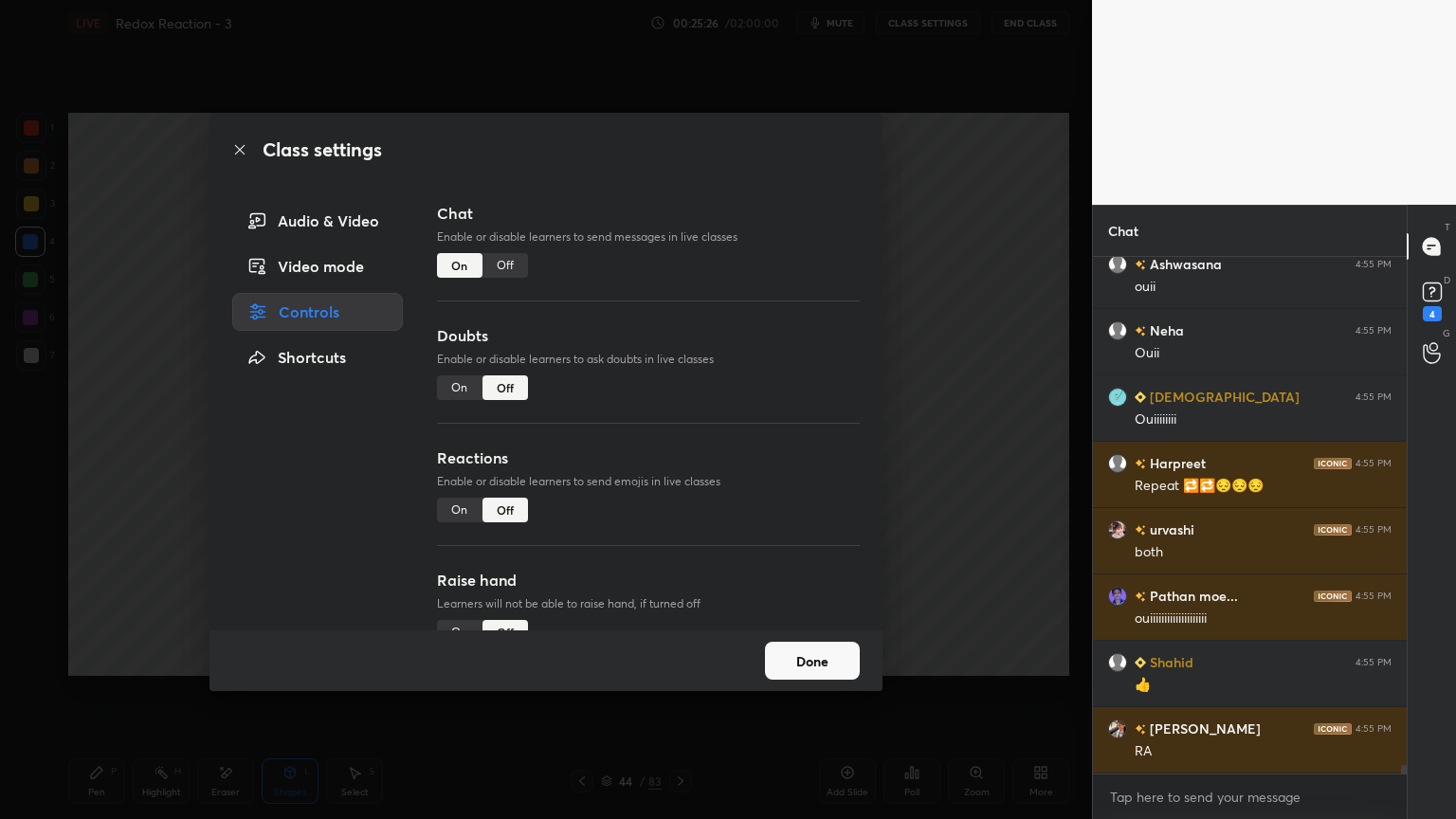
click at [502, 265] on div "Off" at bounding box center [505, 265] width 46 height 24
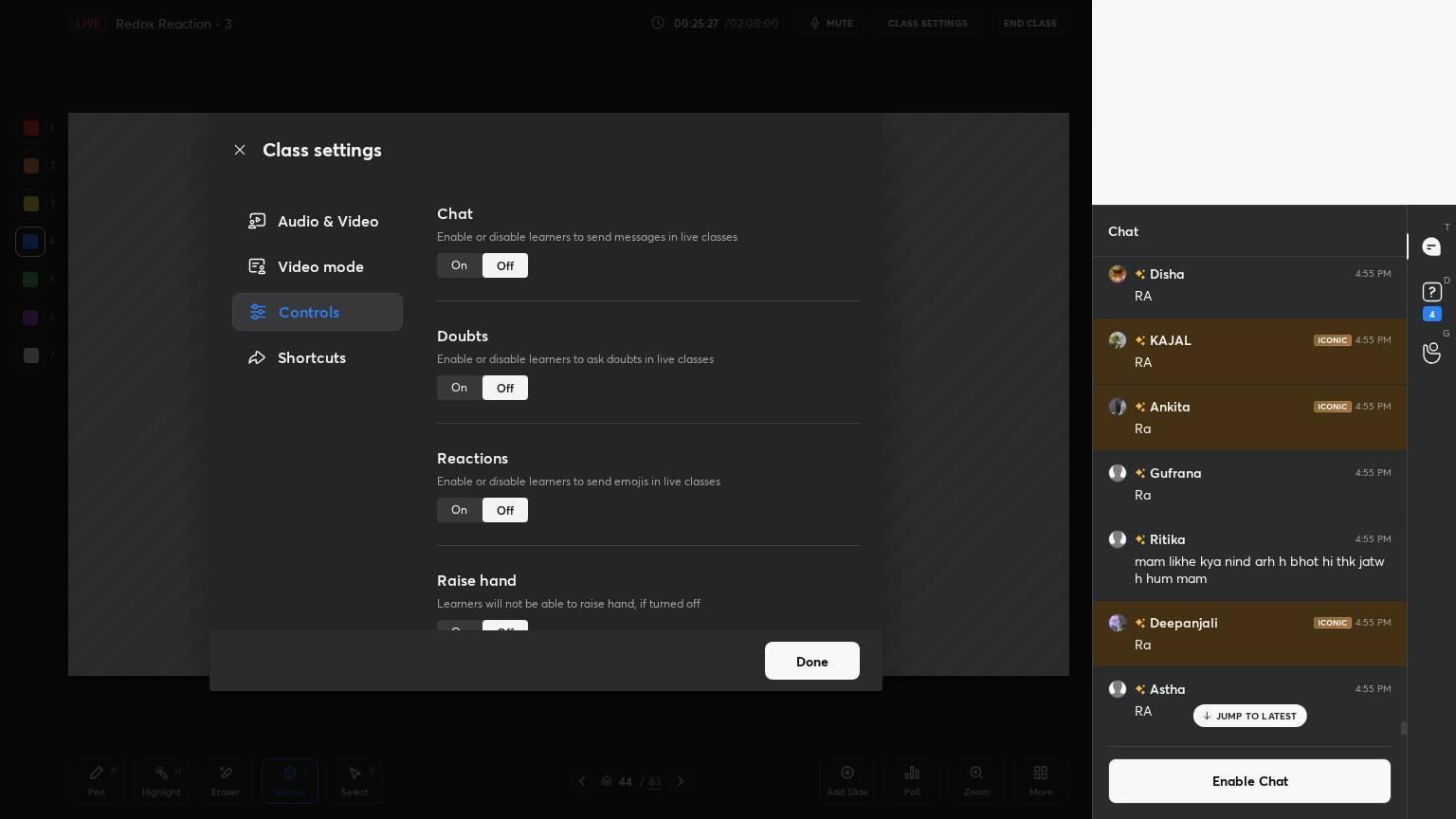
click at [800, 668] on button "Done" at bounding box center [812, 660] width 95 height 38
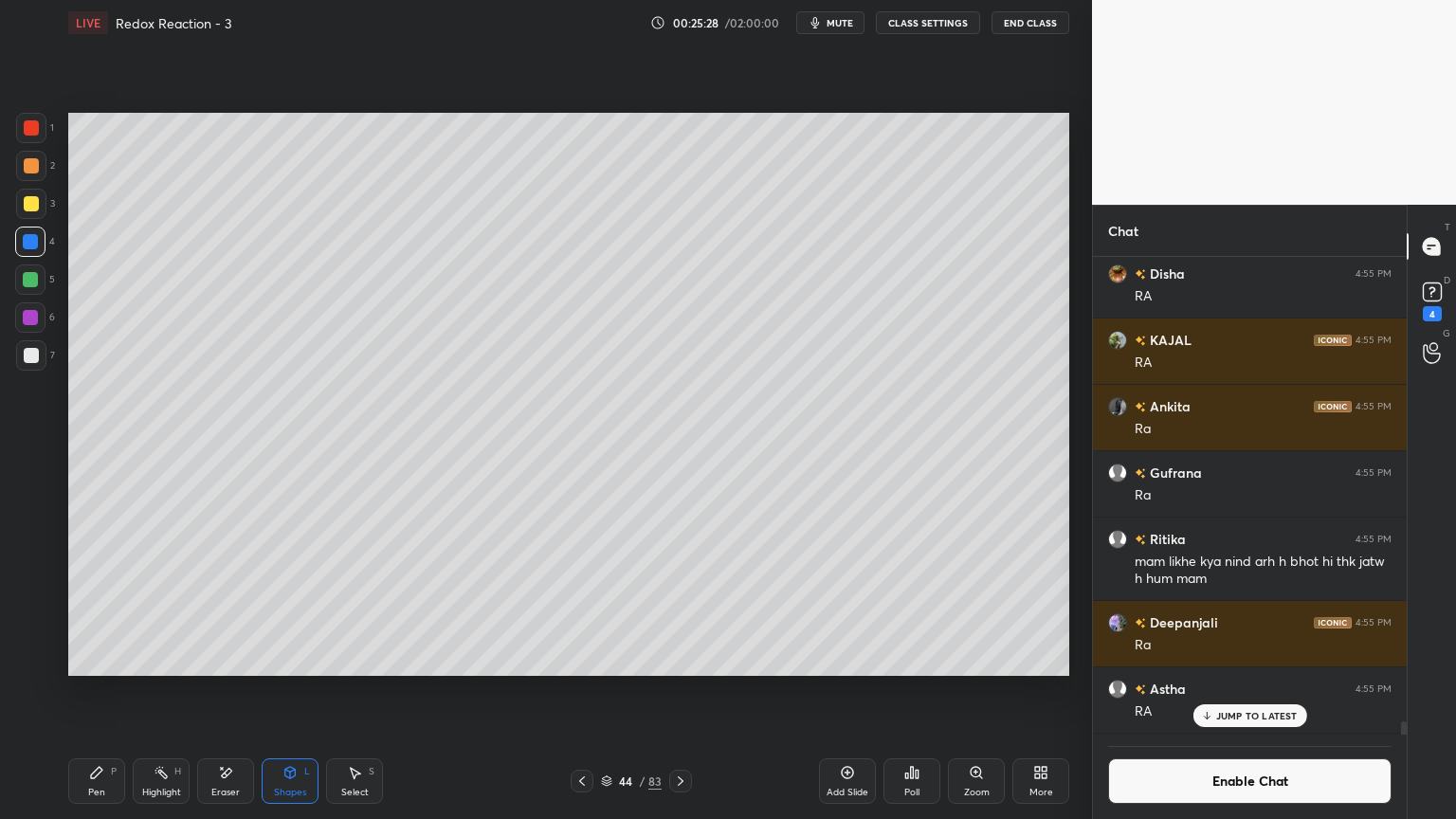
click at [88, 691] on div "Pen P" at bounding box center [97, 781] width 57 height 46
click at [235, 691] on div "Eraser" at bounding box center [226, 781] width 57 height 46
click at [113, 691] on div "P" at bounding box center [114, 772] width 6 height 10
click at [157, 691] on icon at bounding box center [162, 773] width 15 height 15
click at [38, 318] on div at bounding box center [30, 317] width 30 height 30
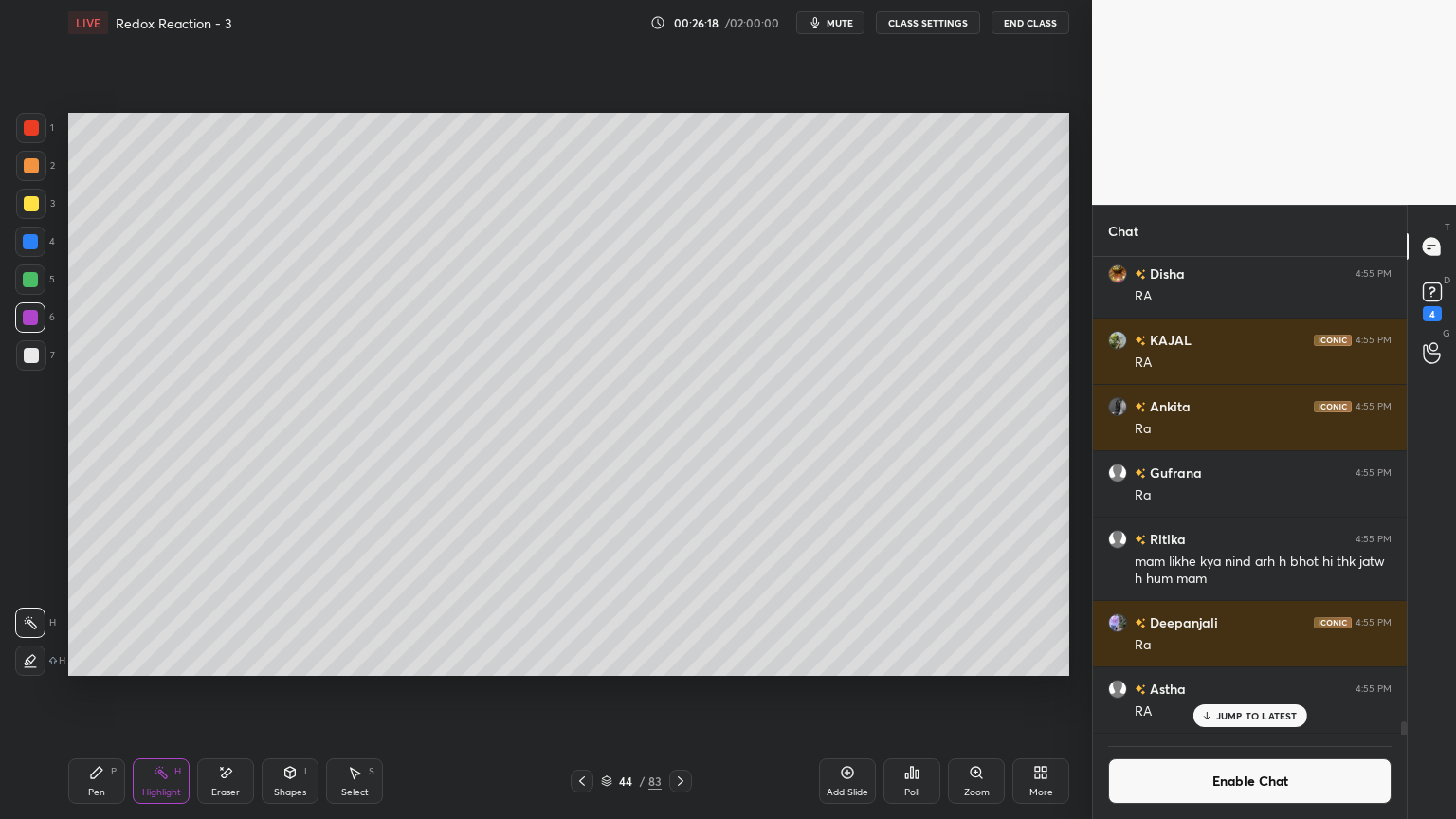
click at [288, 691] on icon at bounding box center [290, 773] width 11 height 12
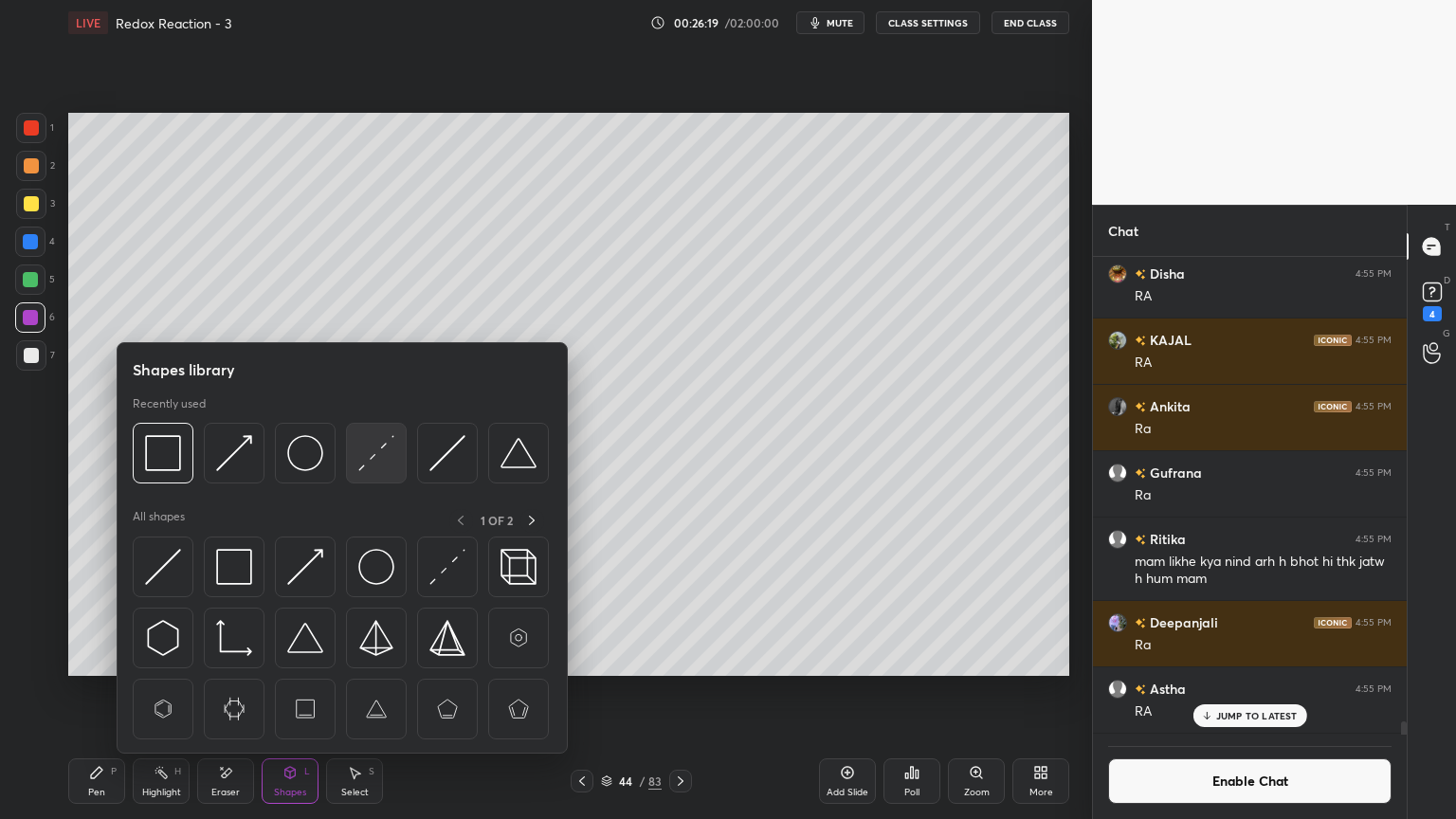
click at [385, 454] on img at bounding box center [376, 453] width 36 height 36
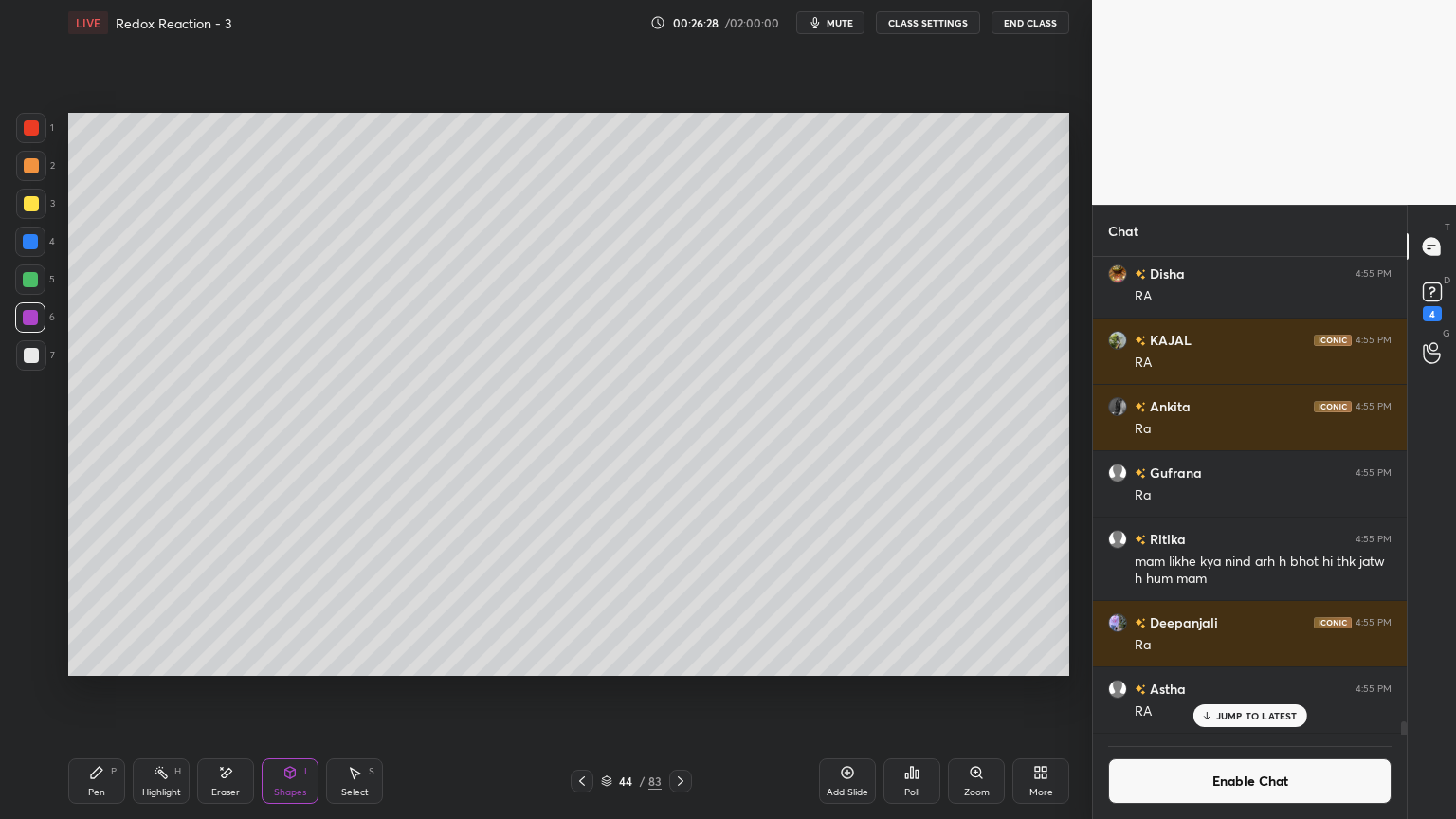
click at [162, 691] on icon at bounding box center [162, 773] width 15 height 15
click at [584, 691] on icon at bounding box center [583, 781] width 15 height 15
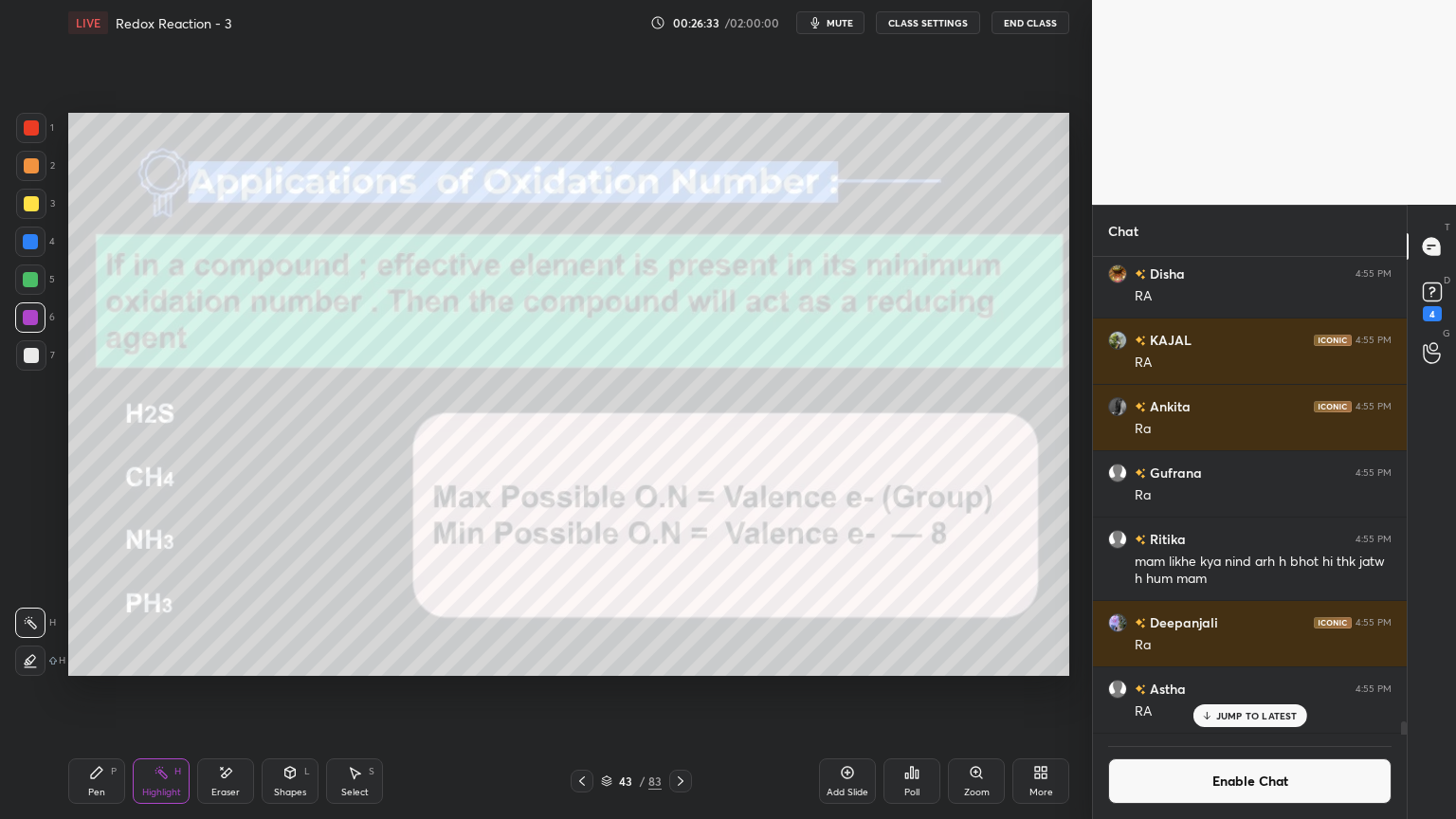
click at [577, 691] on icon at bounding box center [583, 781] width 15 height 15
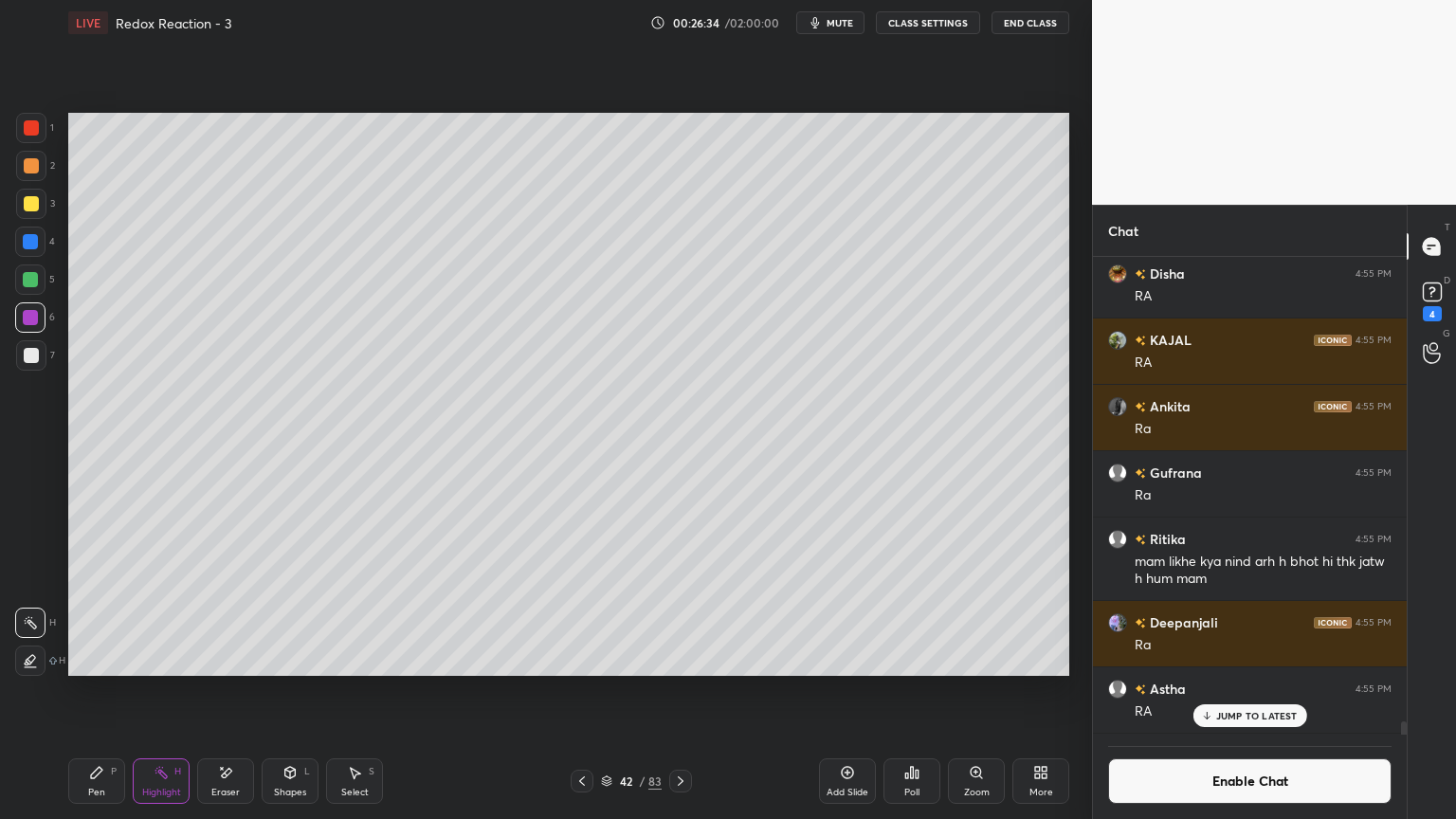
click at [580, 691] on icon at bounding box center [582, 781] width 6 height 10
click at [578, 691] on icon at bounding box center [583, 781] width 15 height 15
click at [579, 691] on icon at bounding box center [583, 781] width 15 height 15
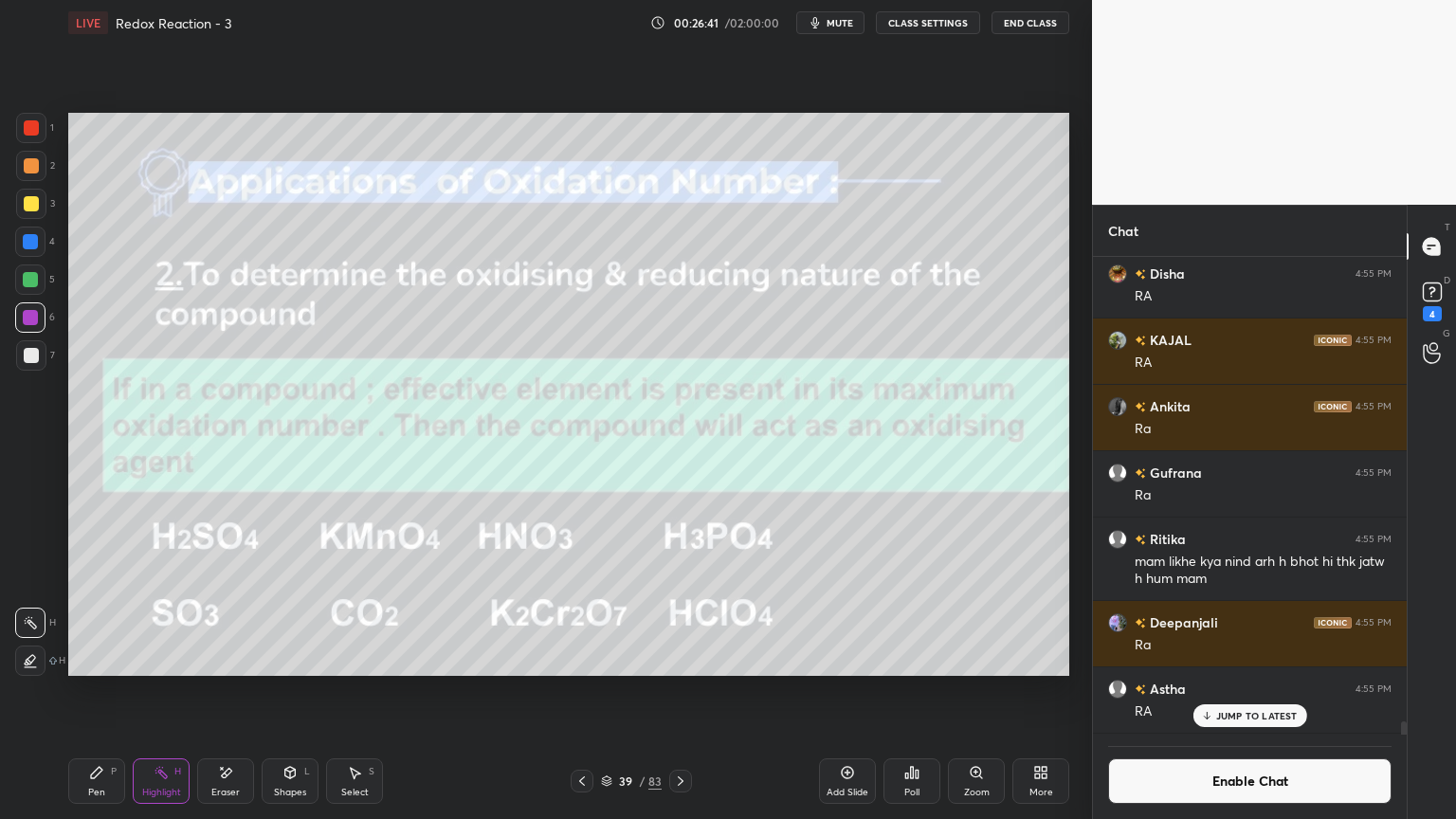
click at [1239, 691] on p "JUMP TO LATEST" at bounding box center [1258, 716] width 81 height 12
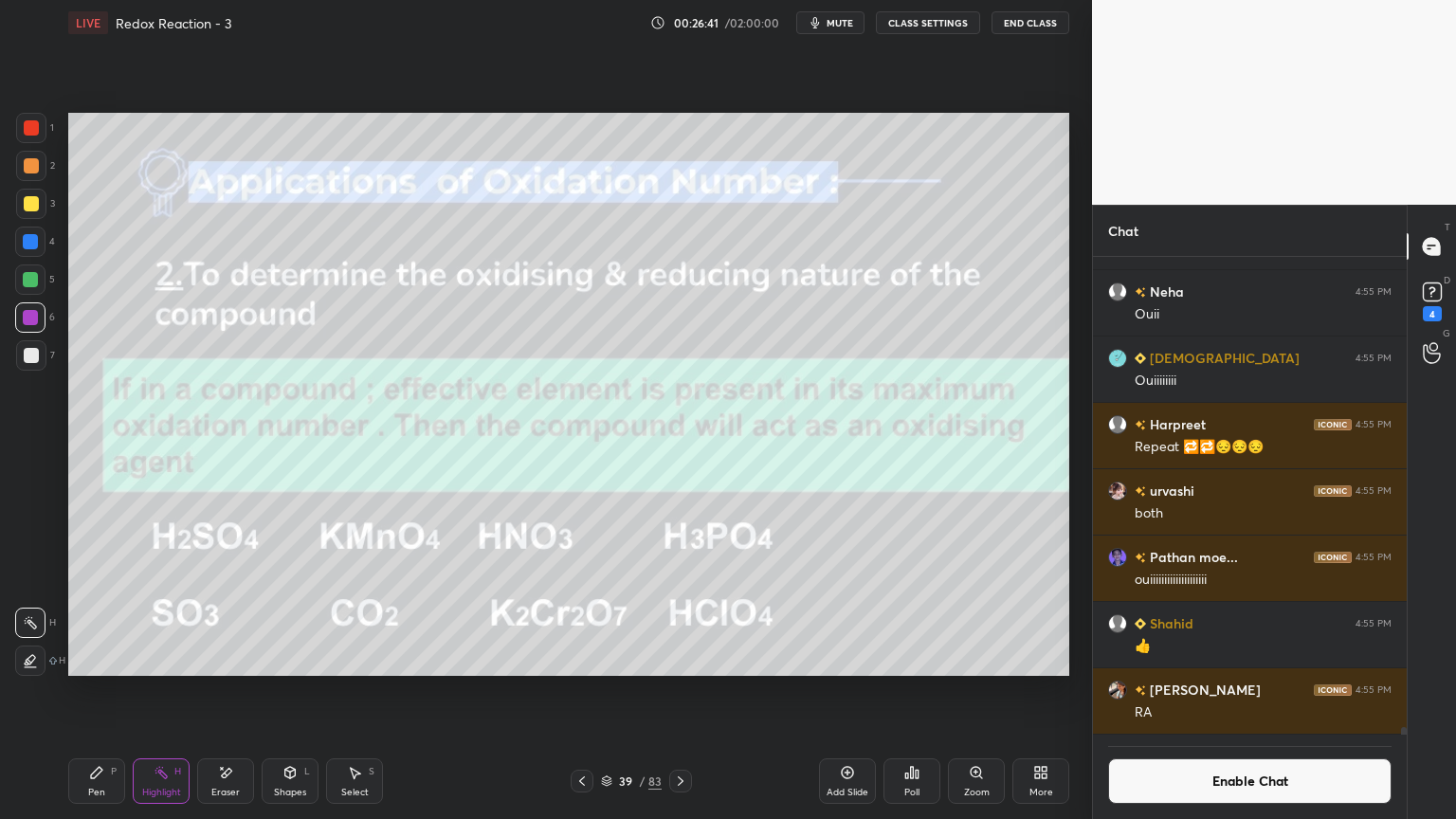
click at [1248, 691] on button "Enable Chat" at bounding box center [1250, 781] width 284 height 46
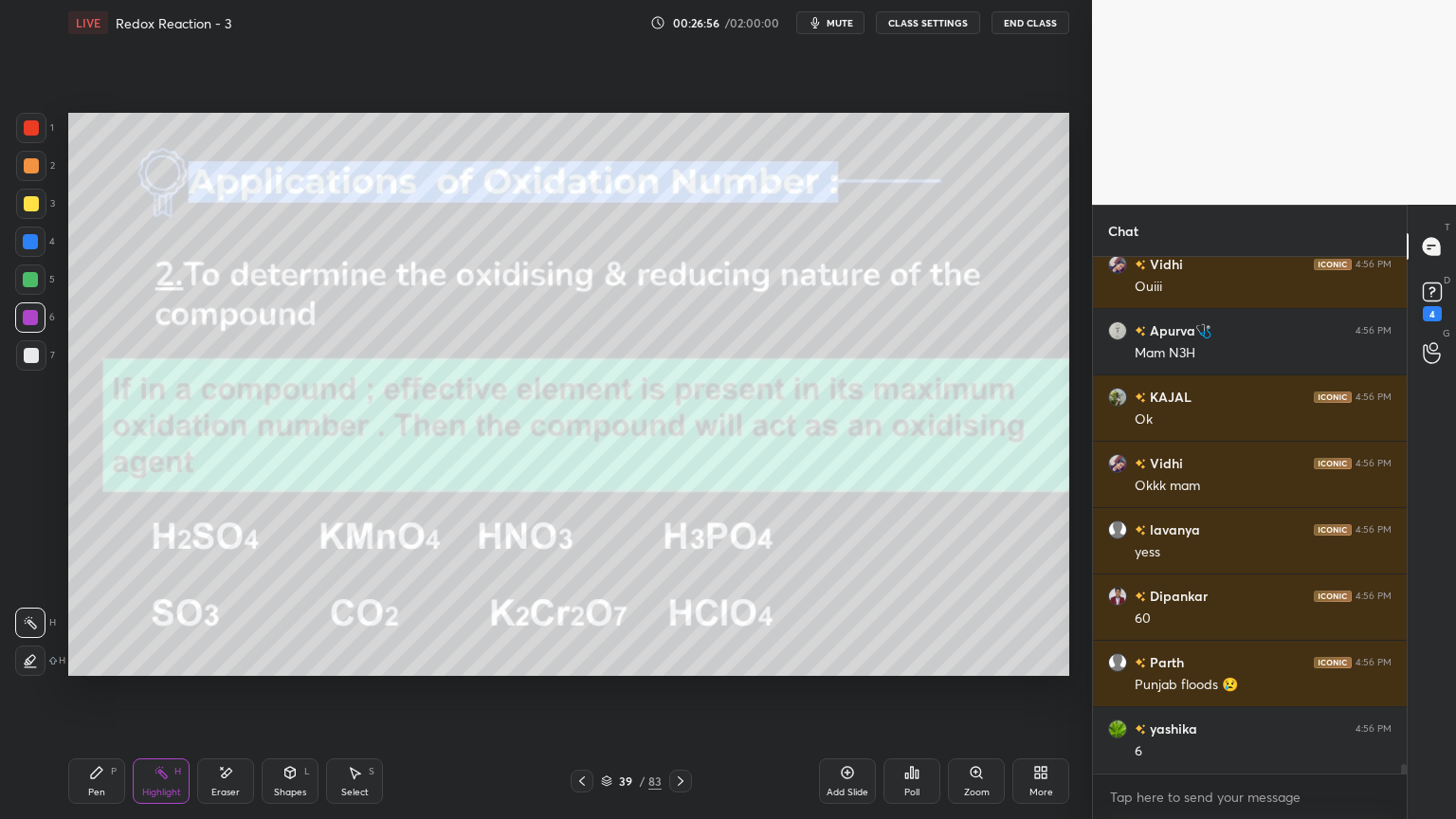
scroll to position [28666, 0]
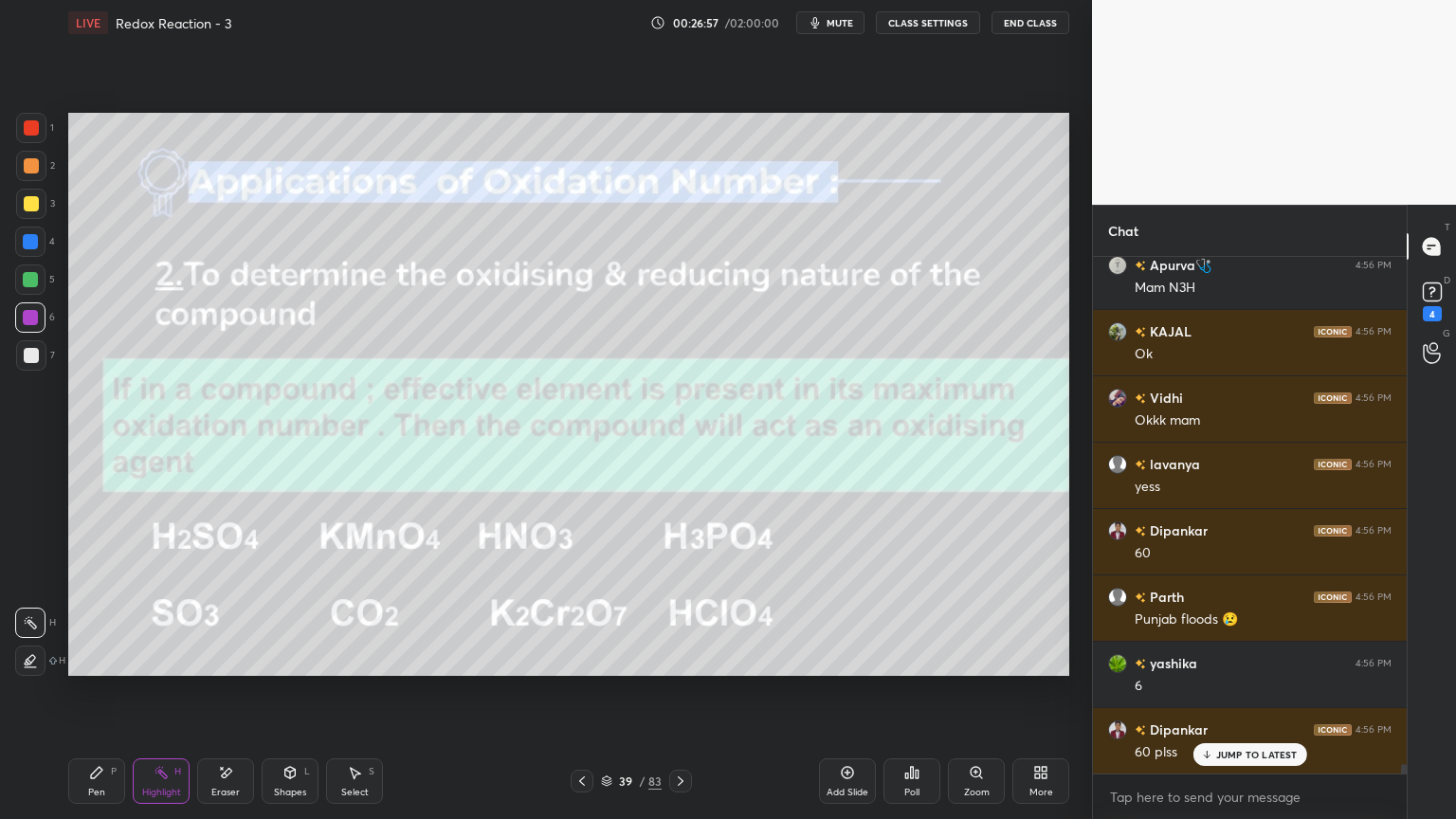
click at [937, 23] on button "CLASS SETTINGS" at bounding box center [928, 23] width 105 height 23
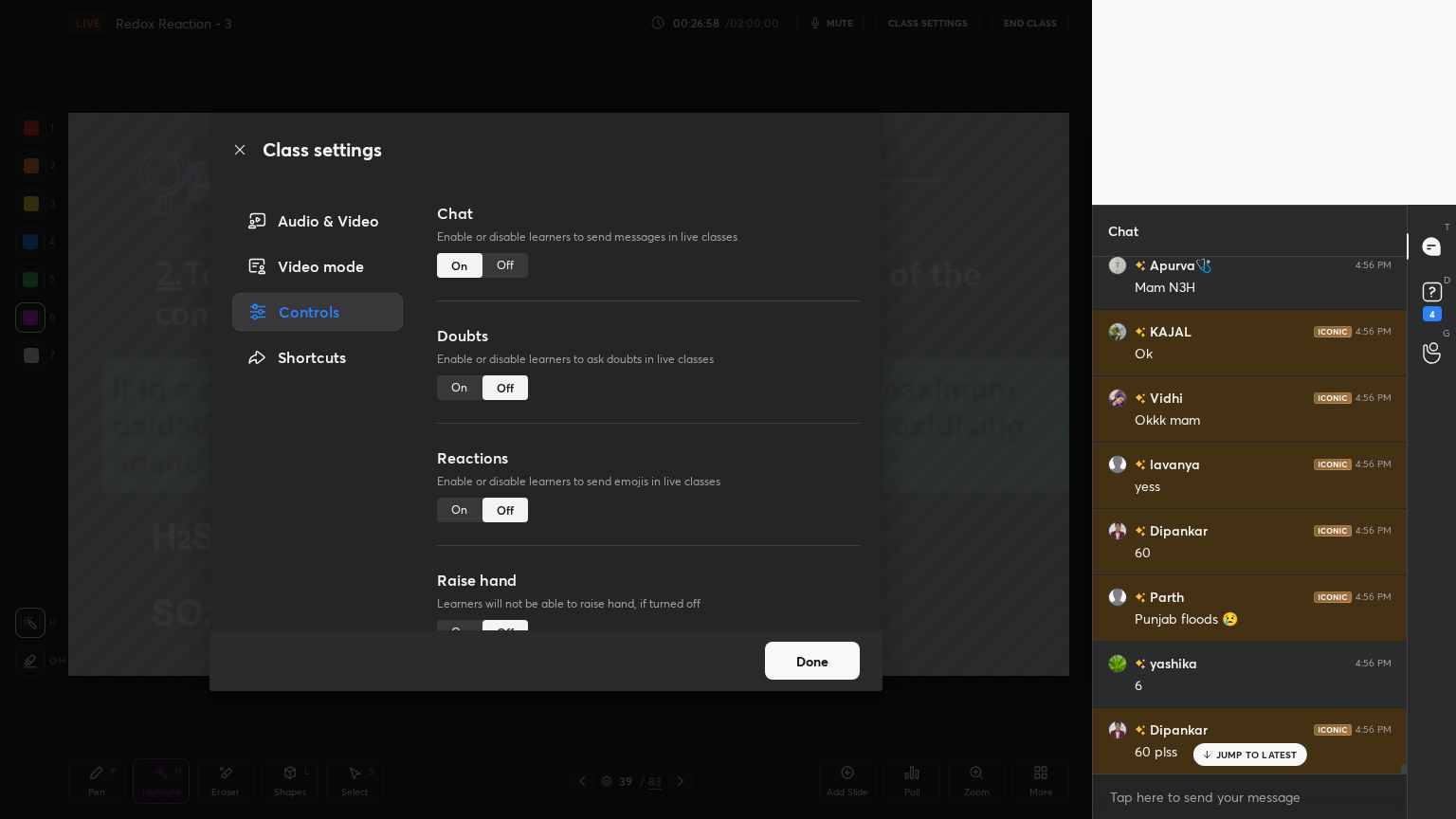
click at [508, 269] on div "Off" at bounding box center [505, 265] width 46 height 24
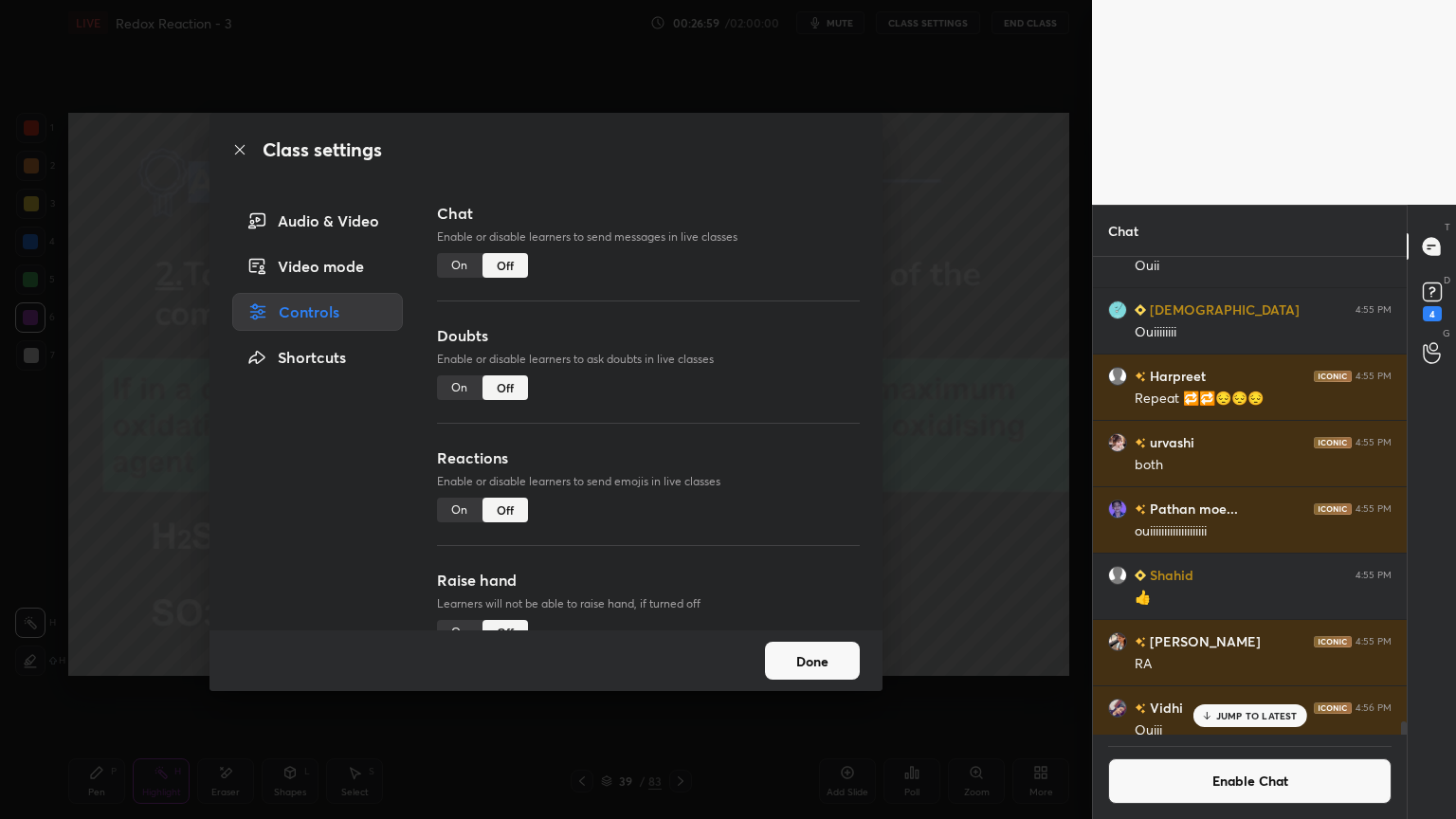
click at [807, 652] on button "Done" at bounding box center [812, 660] width 95 height 38
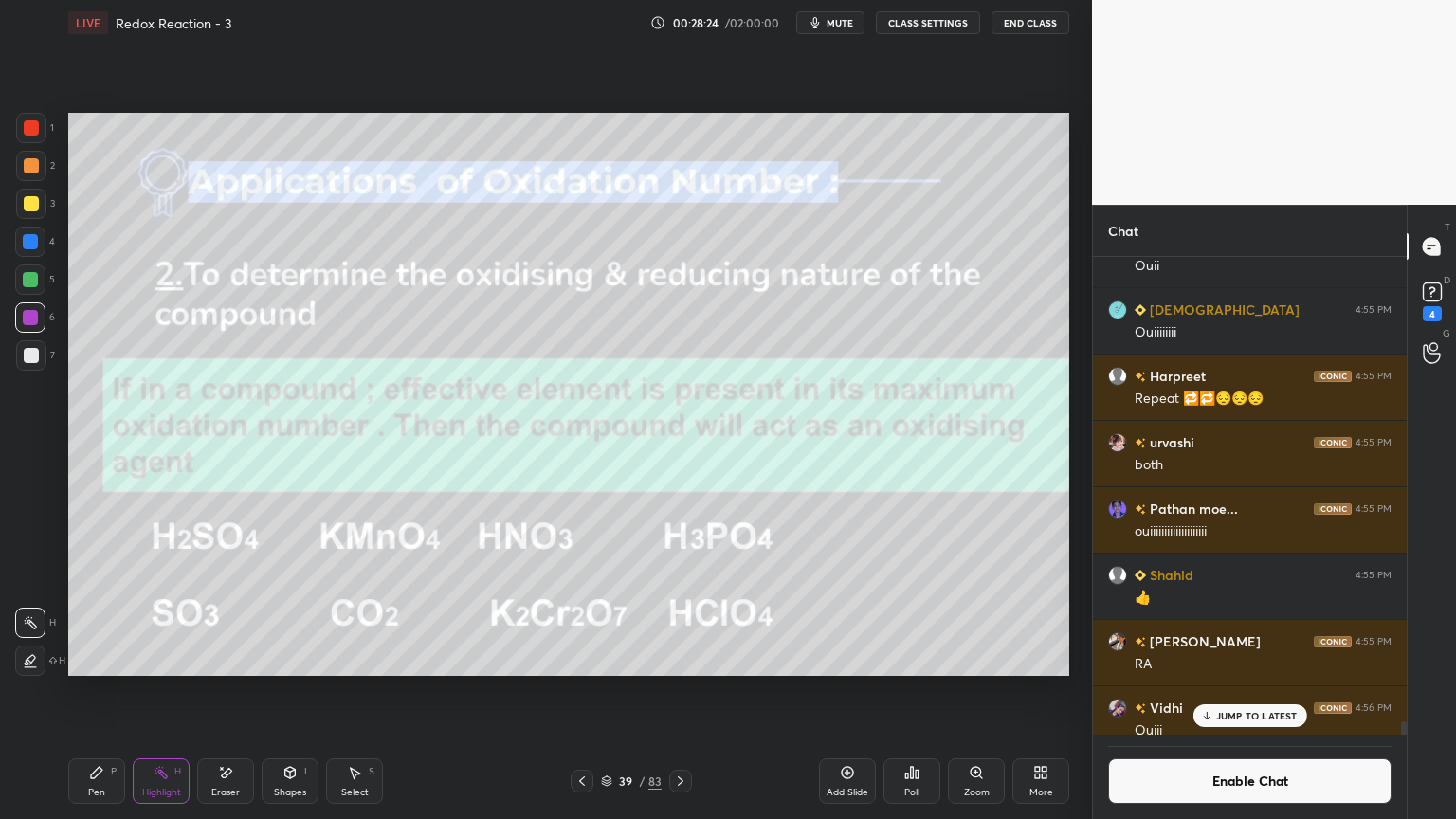
click at [1252, 691] on p "JUMP TO LATEST" at bounding box center [1258, 716] width 81 height 12
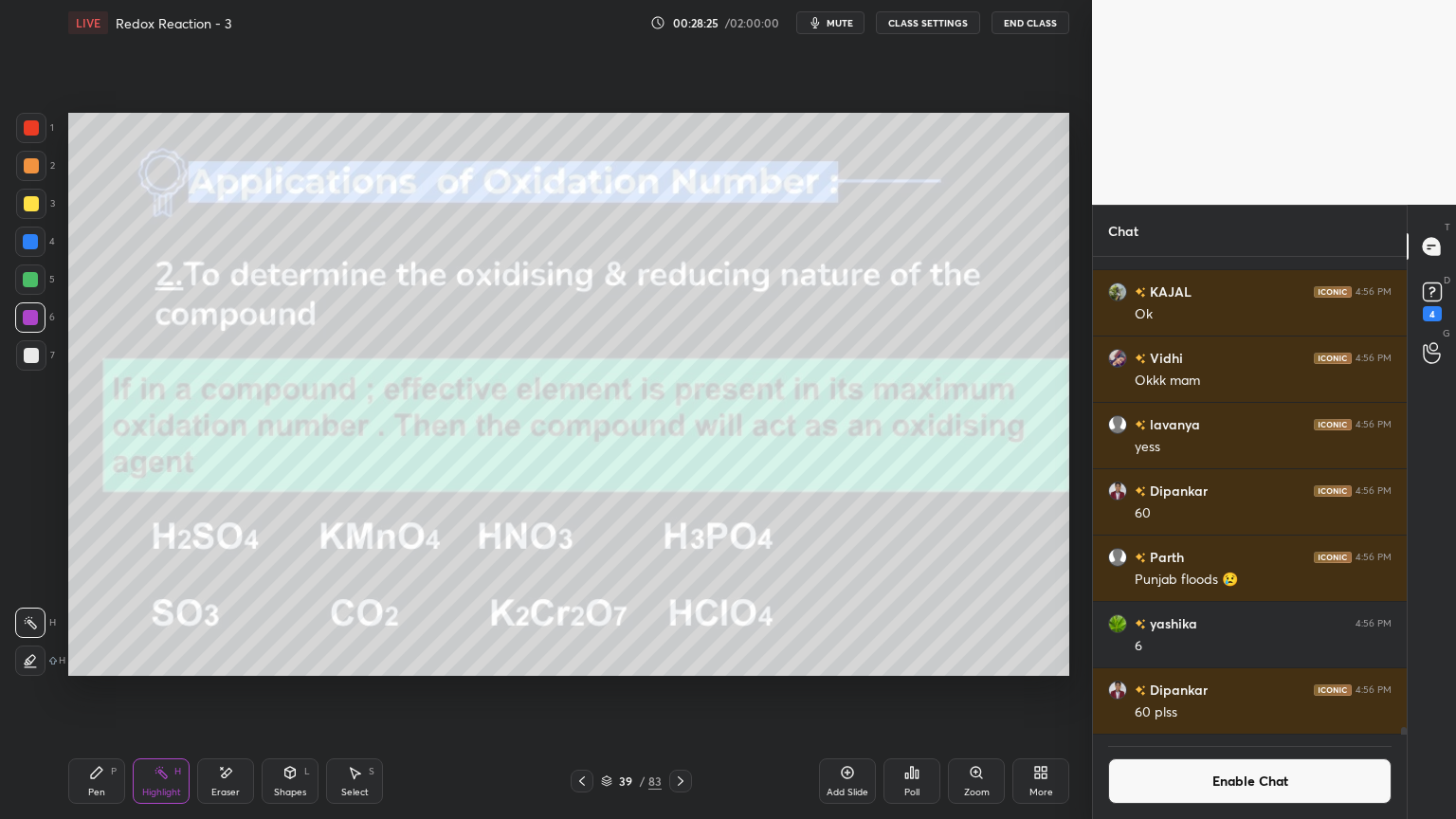
click at [1248, 691] on button "Enable Chat" at bounding box center [1250, 781] width 284 height 46
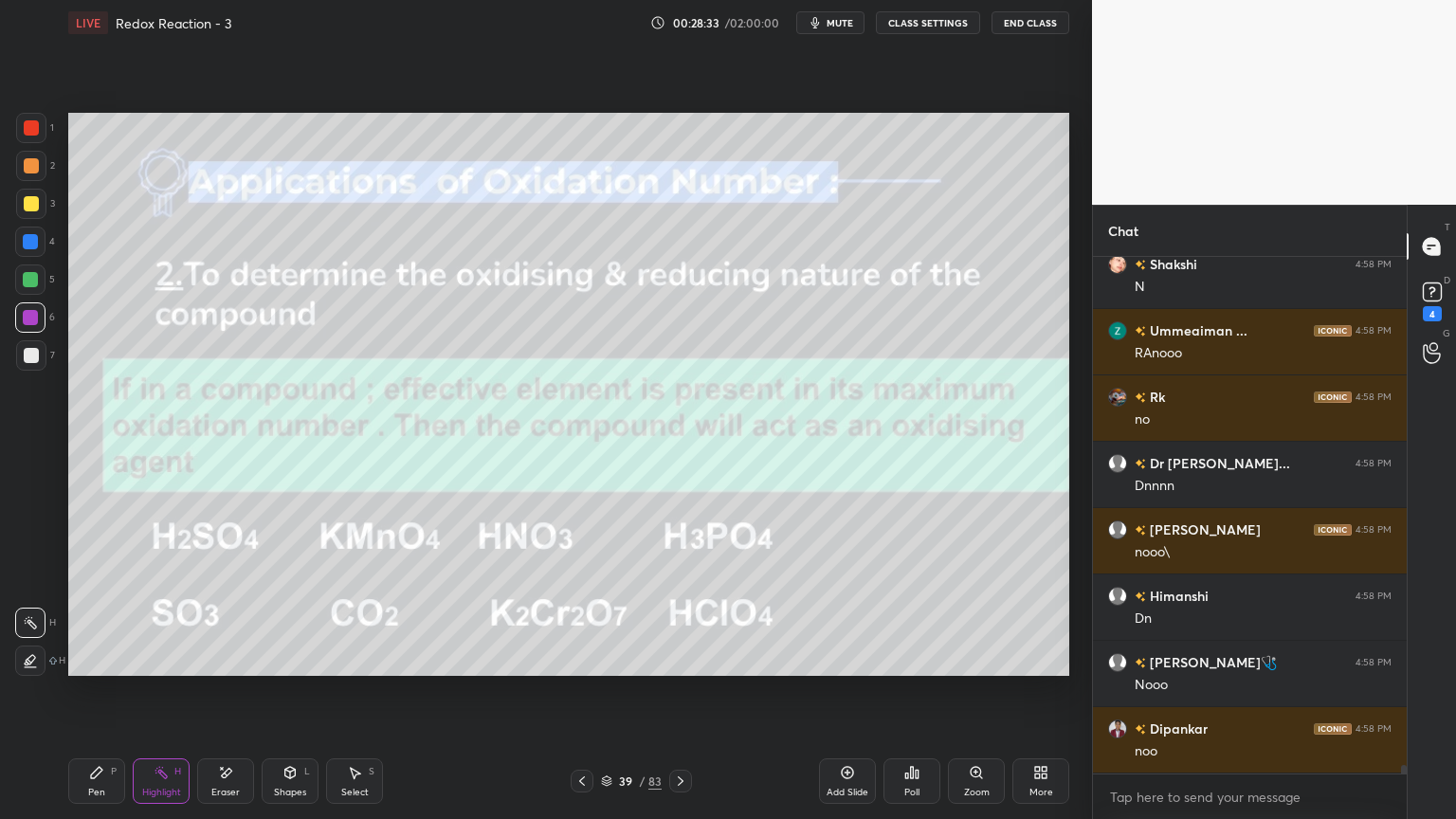
scroll to position [29823, 0]
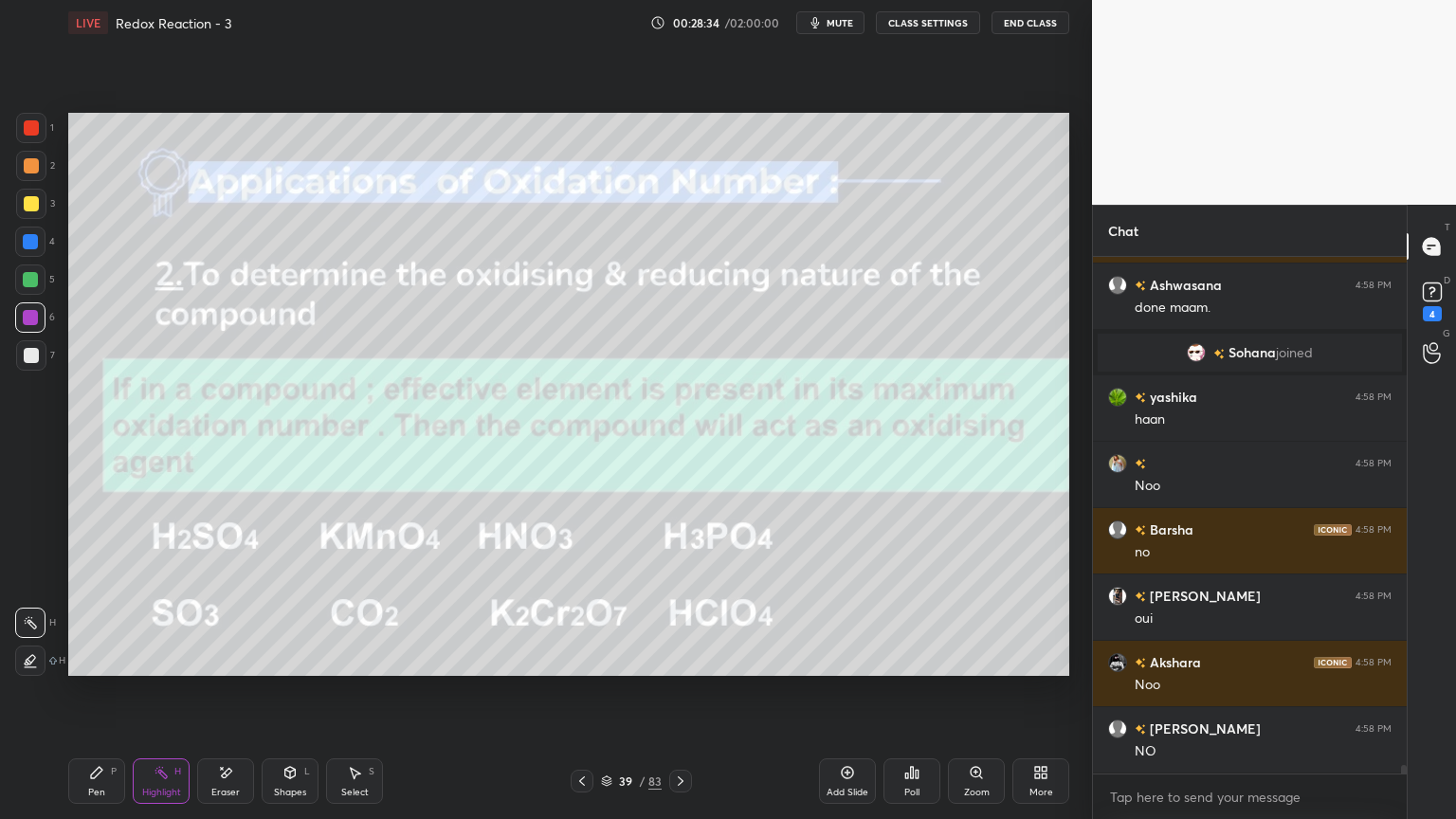
click at [924, 23] on button "CLASS SETTINGS" at bounding box center [928, 23] width 105 height 23
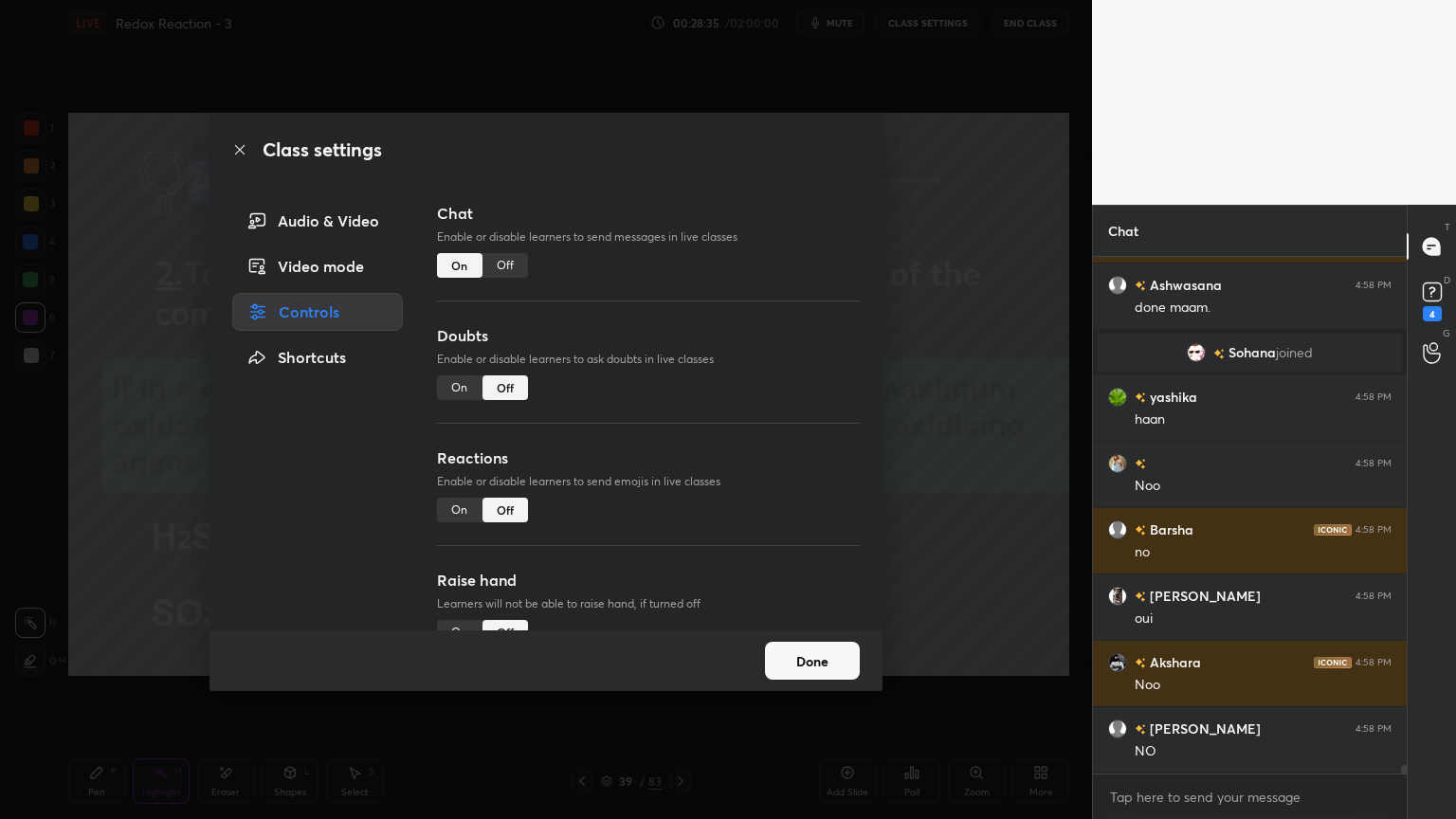
click at [510, 266] on div "Off" at bounding box center [505, 265] width 46 height 24
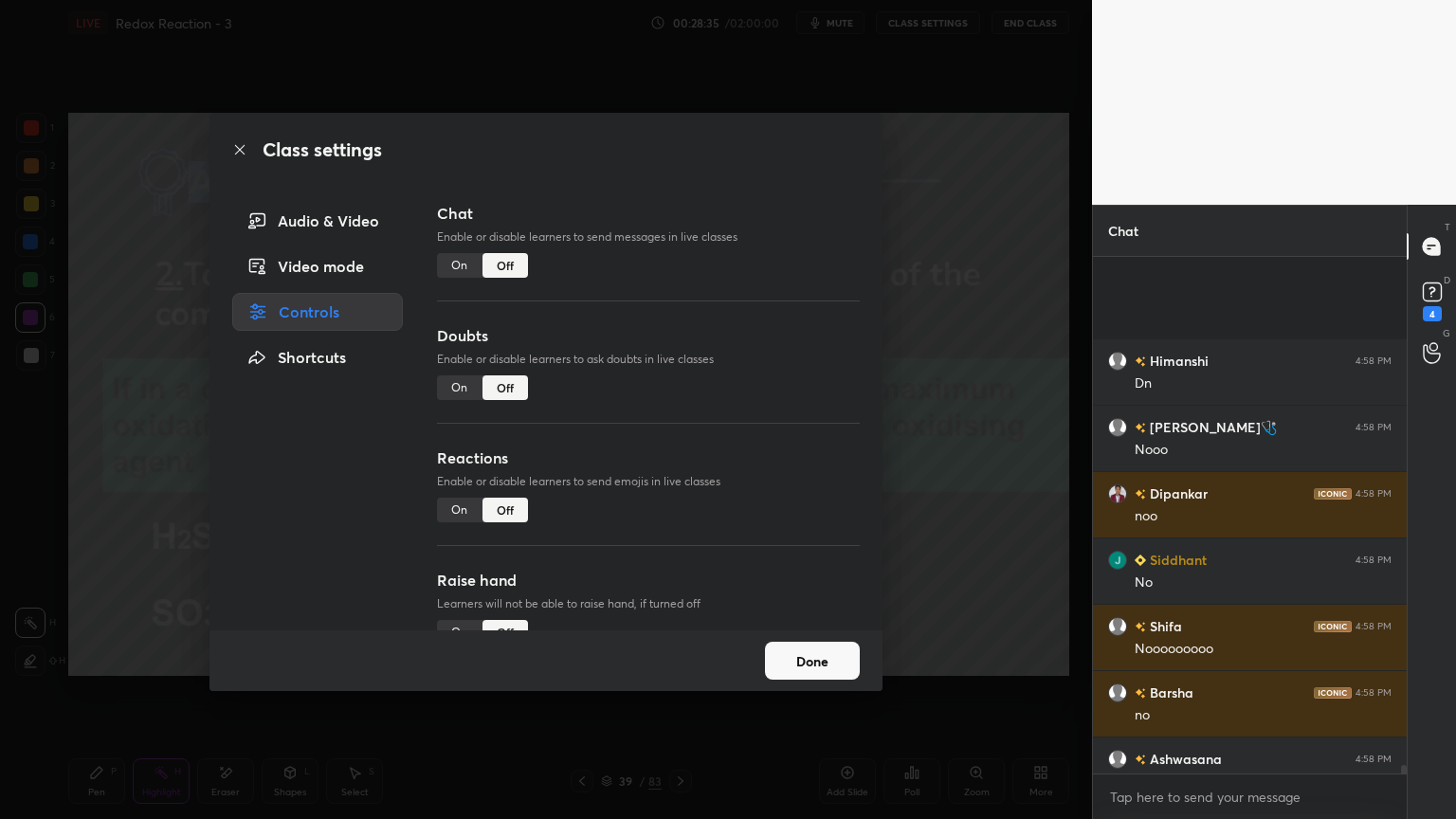
scroll to position [473, 308]
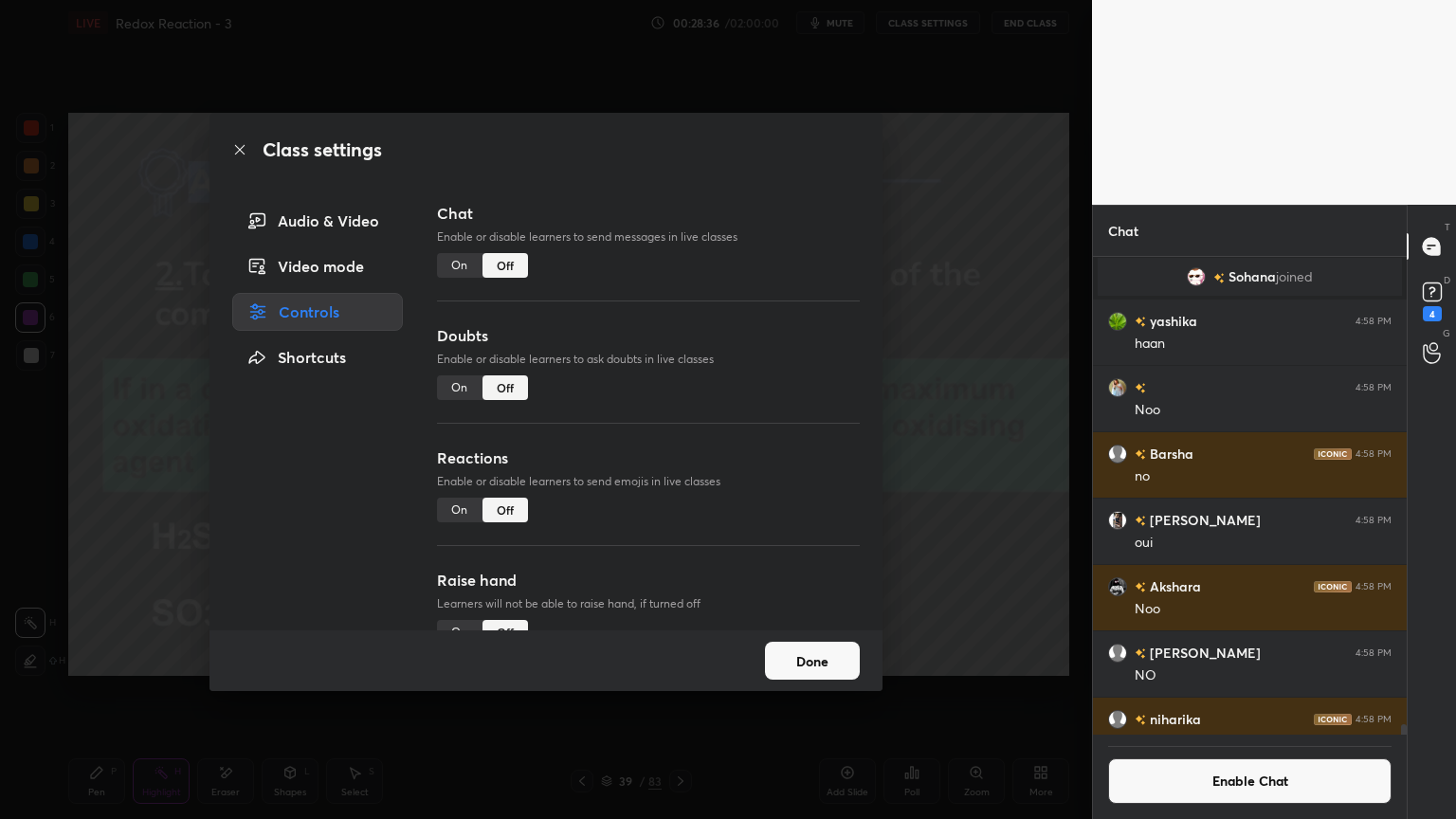
click at [821, 664] on button "Done" at bounding box center [812, 660] width 95 height 38
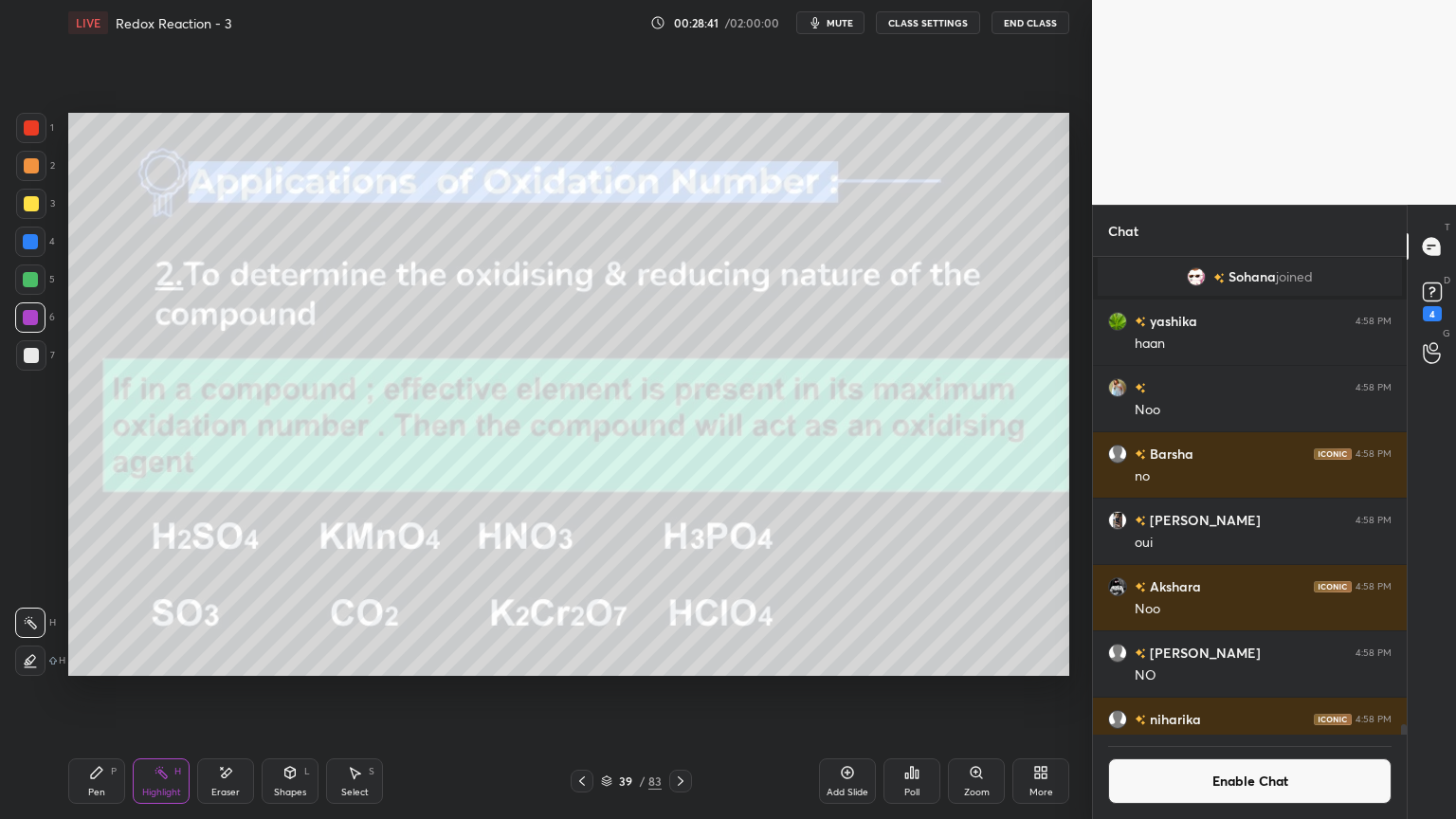
click at [1198, 691] on button "Enable Chat" at bounding box center [1250, 781] width 284 height 46
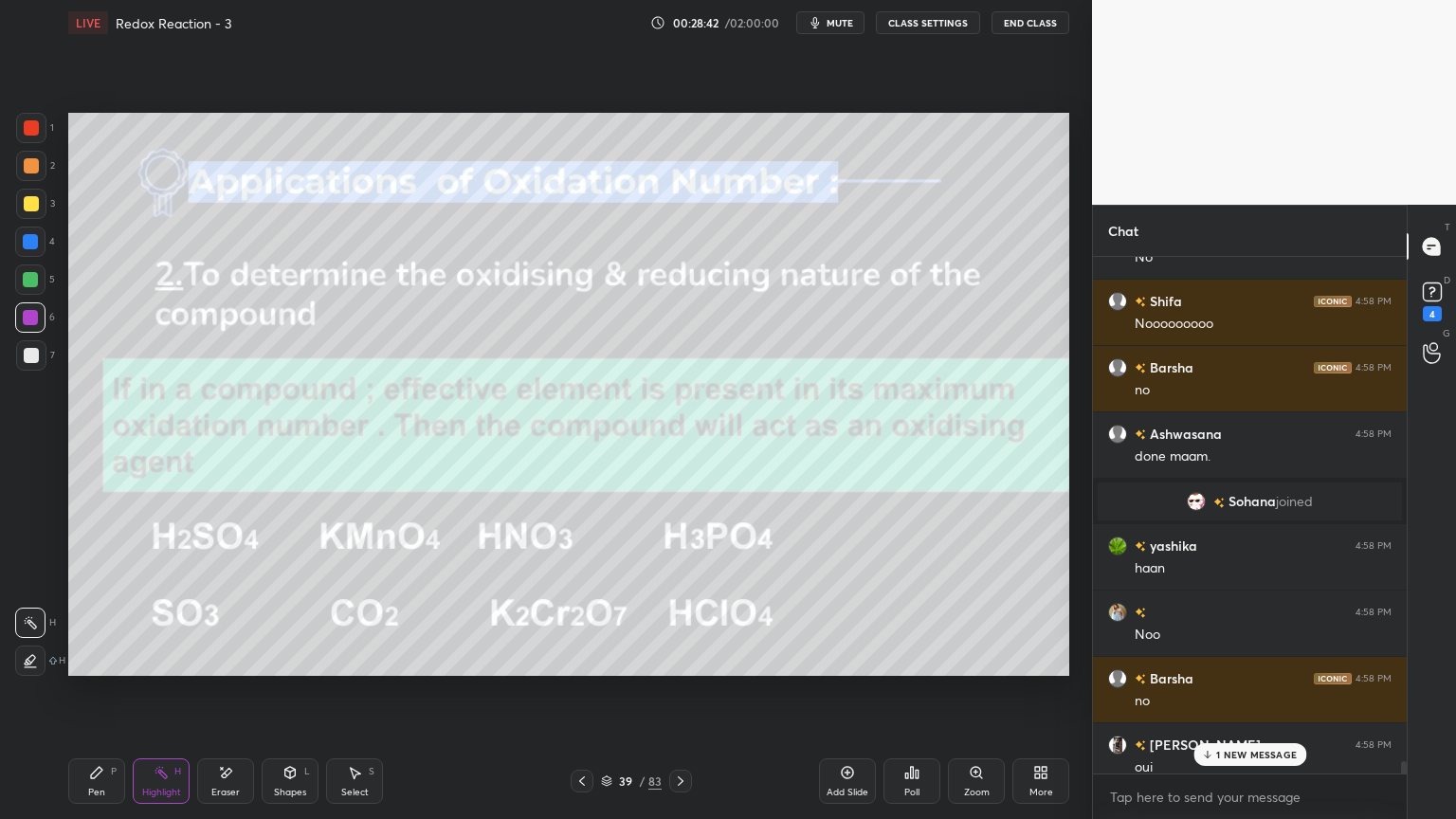
click at [1214, 691] on icon at bounding box center [1207, 755] width 13 height 12
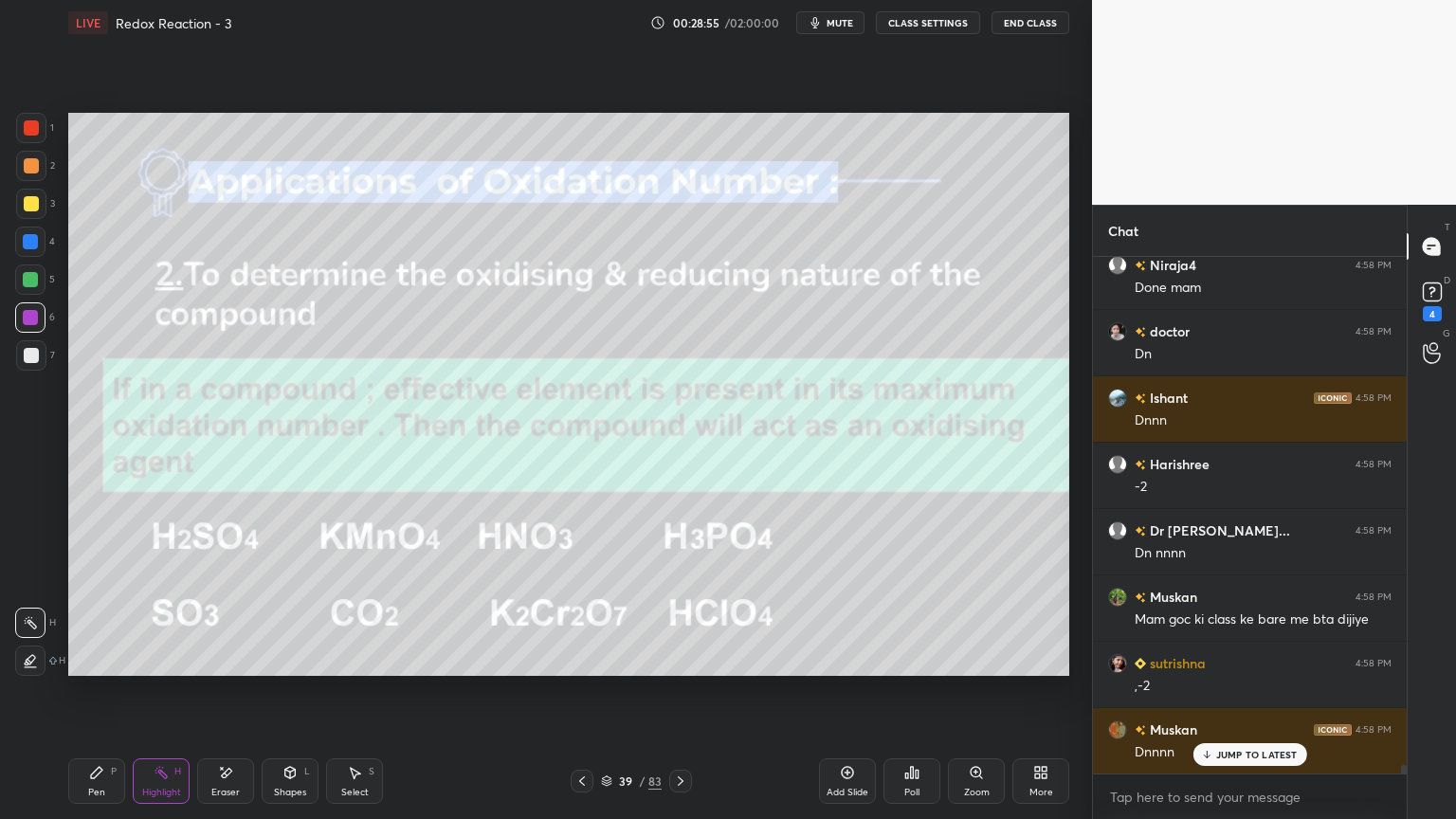
scroll to position [30703, 0]
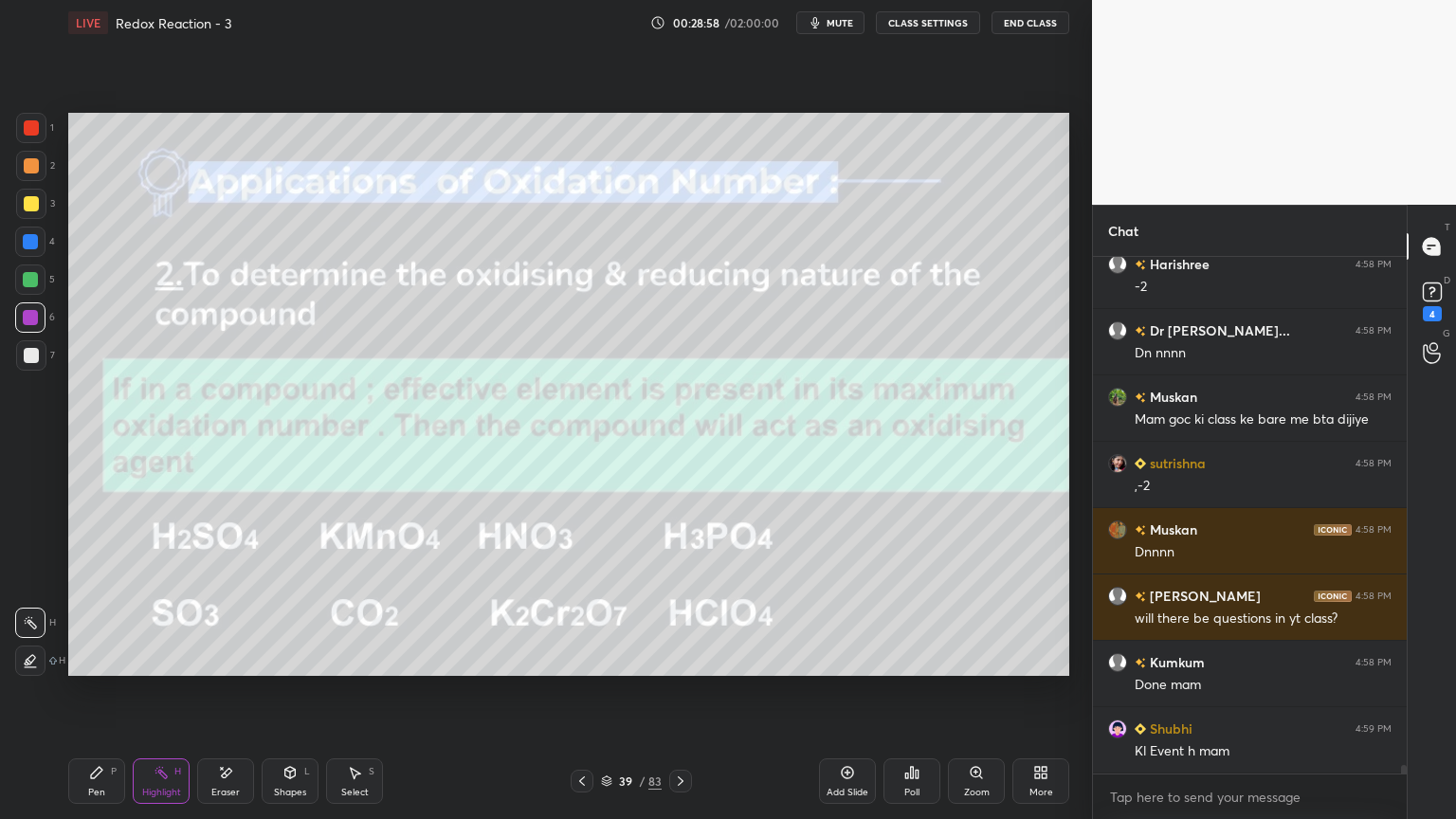
click at [918, 26] on button "CLASS SETTINGS" at bounding box center [928, 23] width 105 height 23
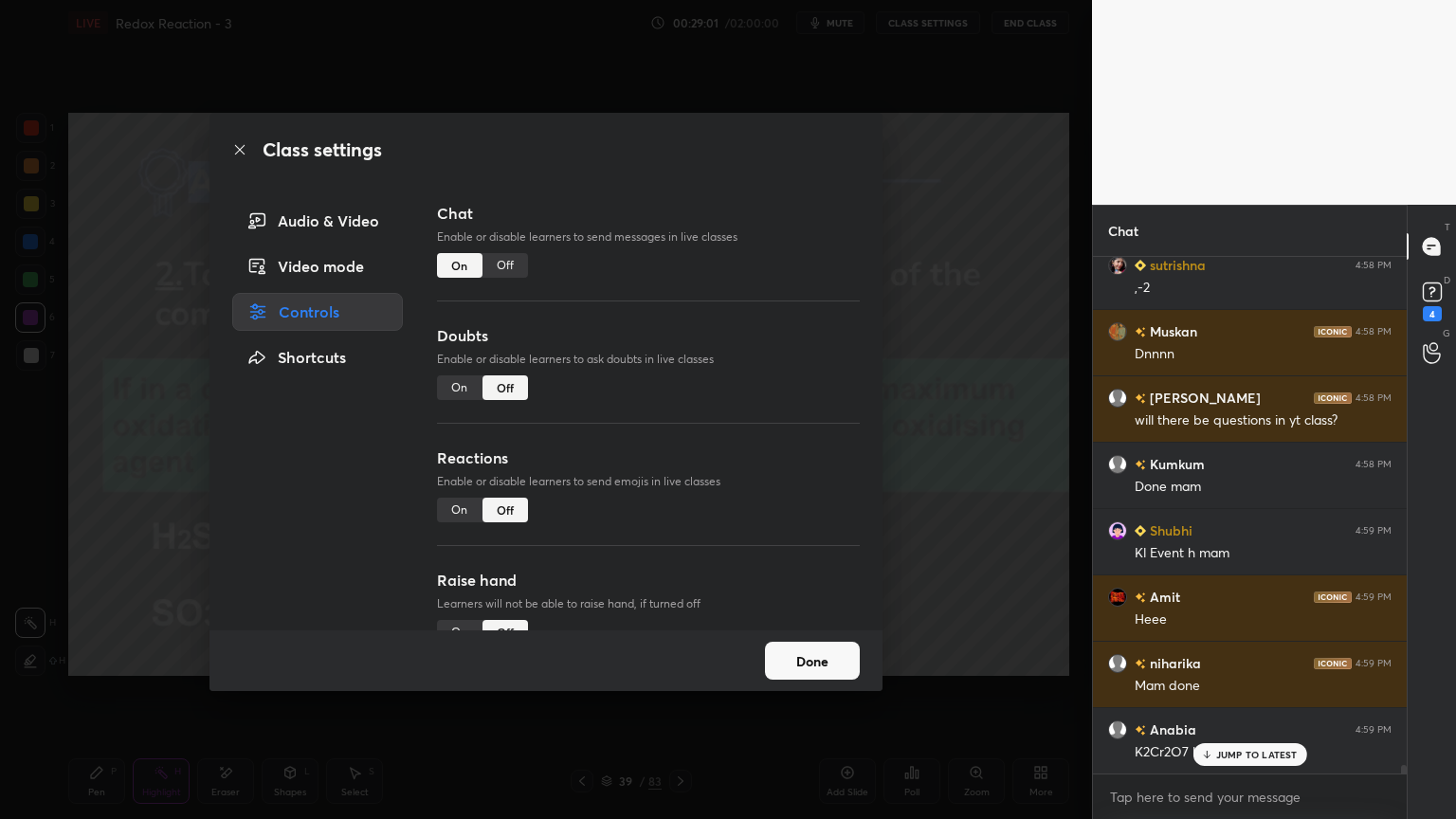
scroll to position [31036, 0]
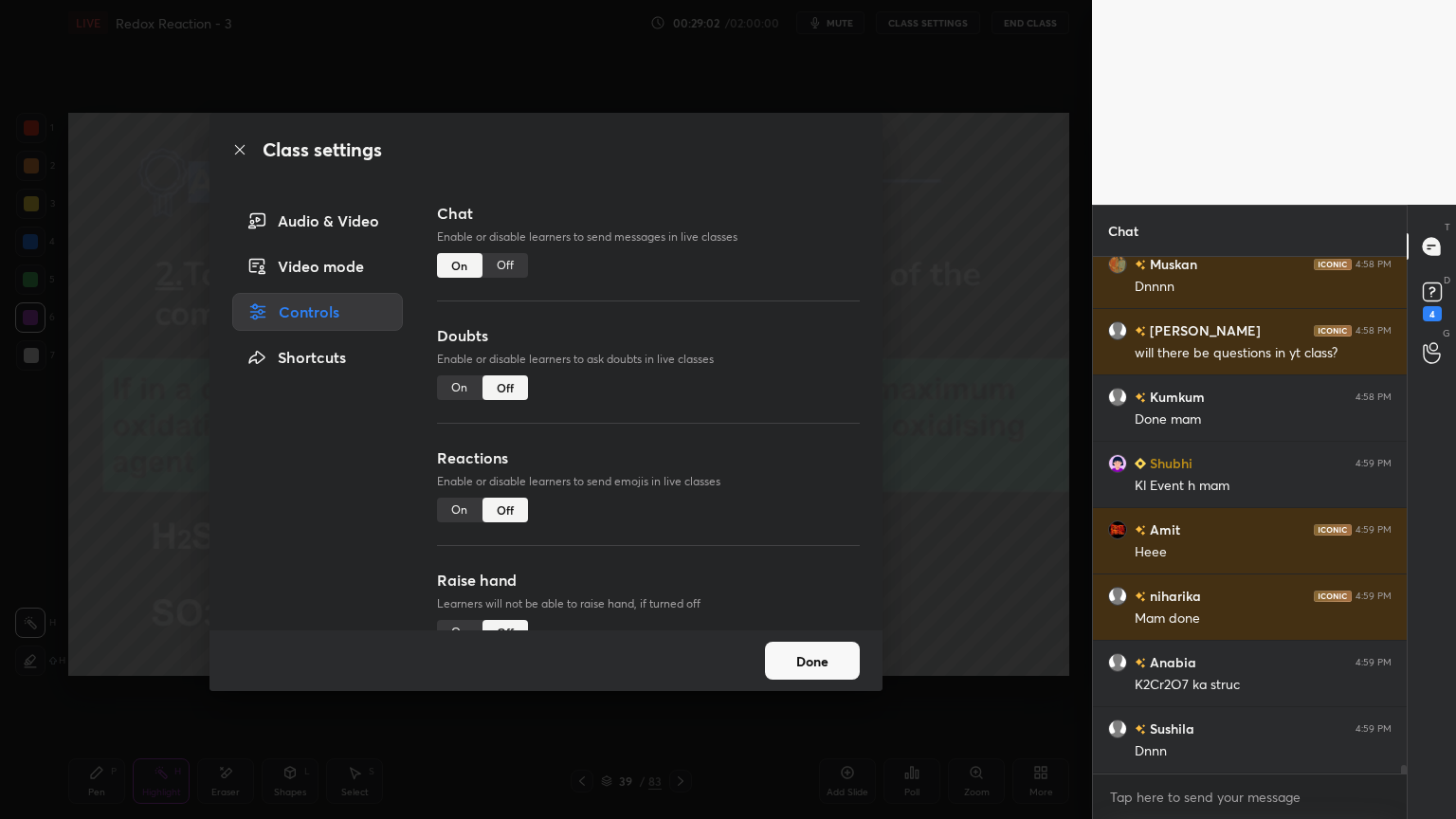
click at [816, 656] on button "Done" at bounding box center [812, 660] width 95 height 38
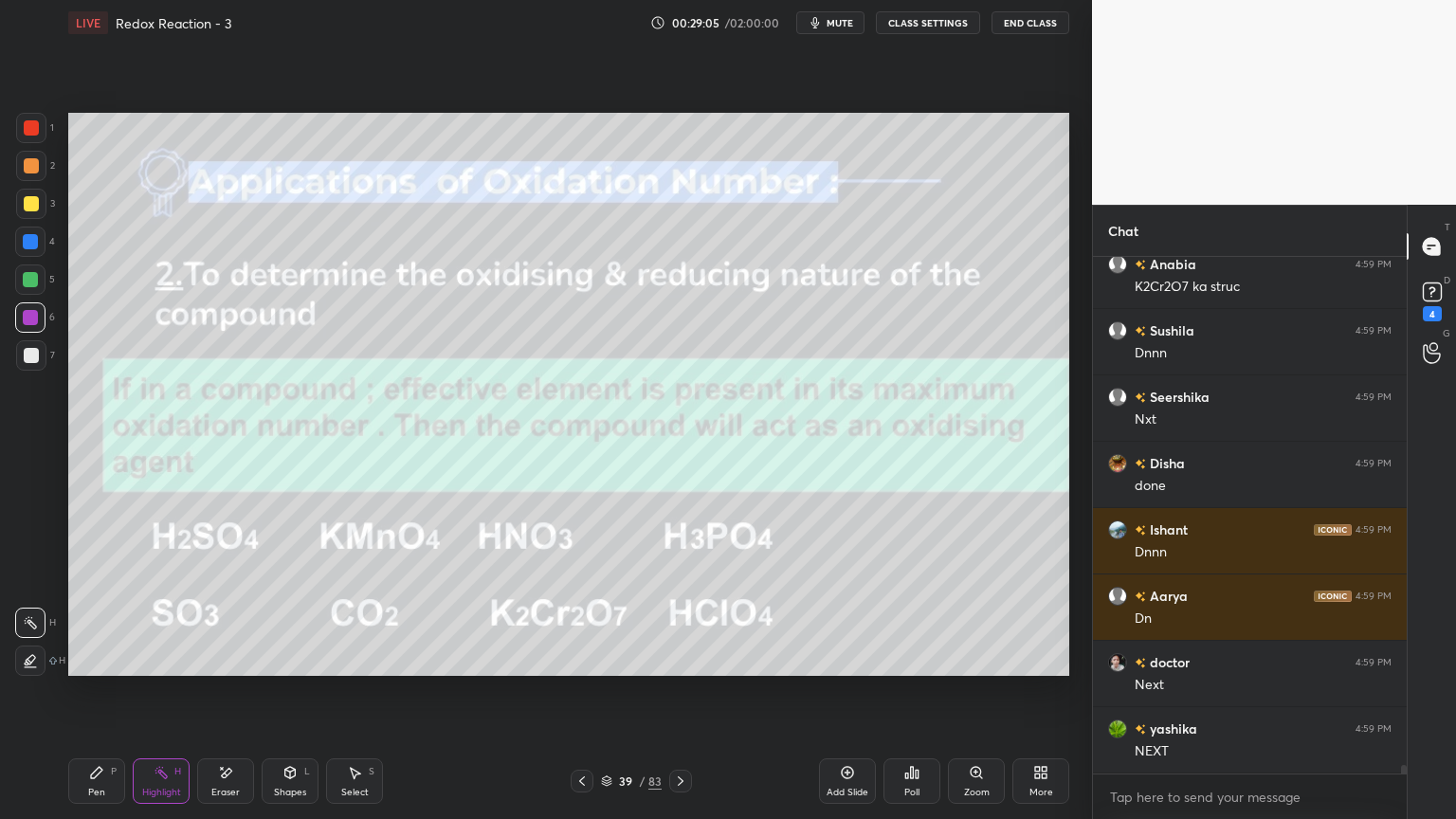
scroll to position [31650, 0]
click at [682, 691] on div at bounding box center [681, 781] width 23 height 23
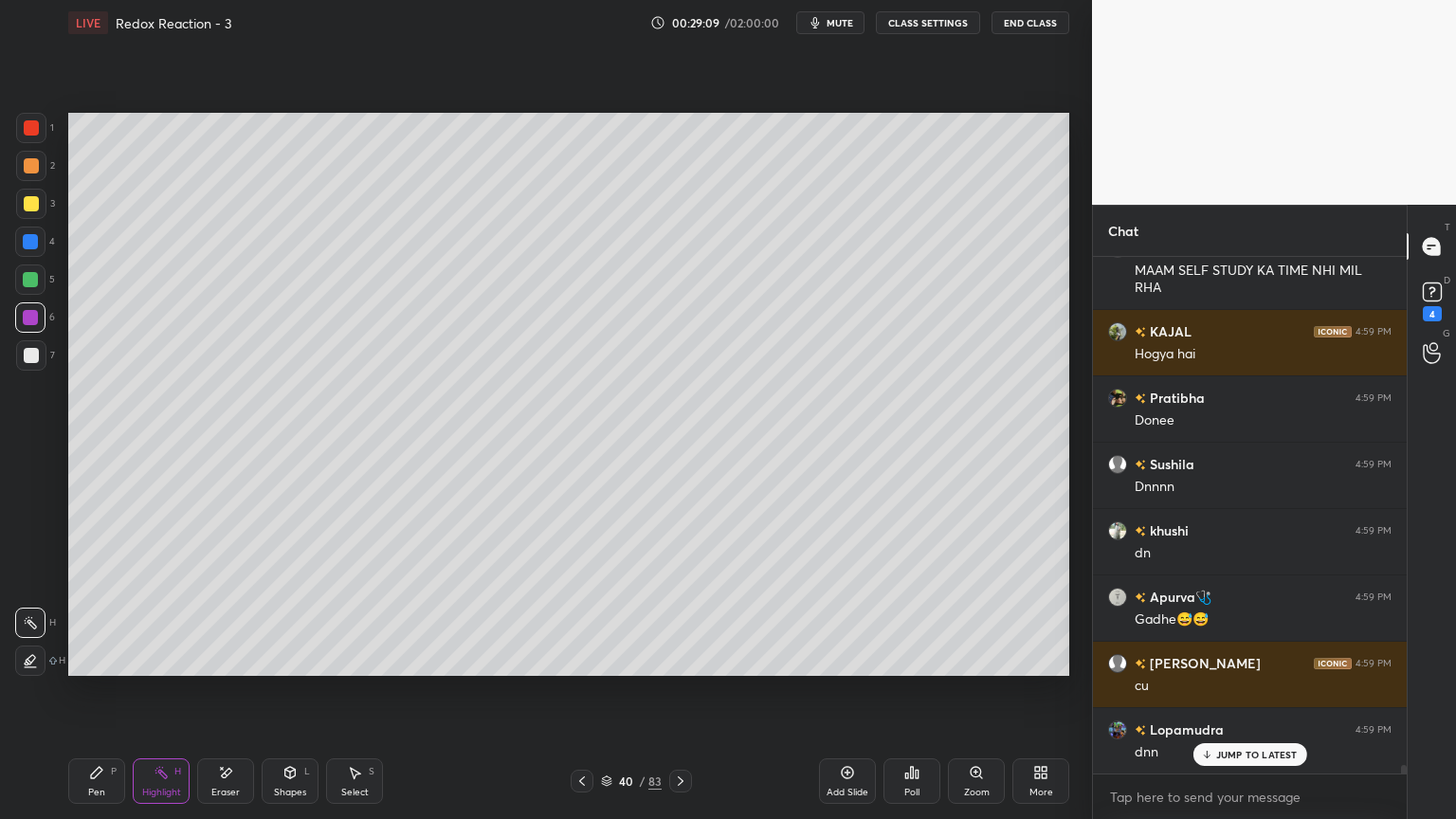
scroll to position [32048, 0]
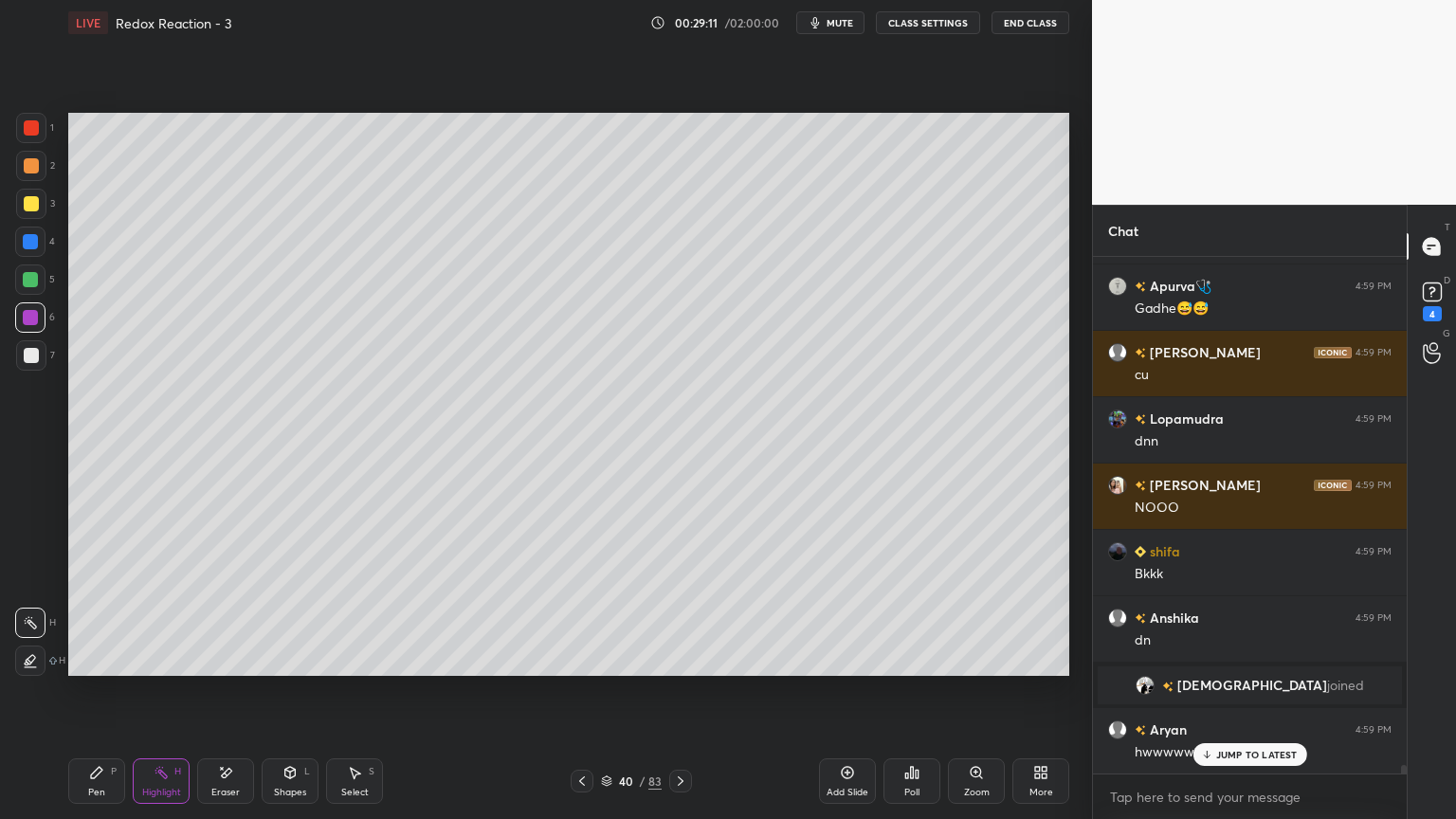
click at [100, 691] on div "Pen P" at bounding box center [97, 781] width 57 height 46
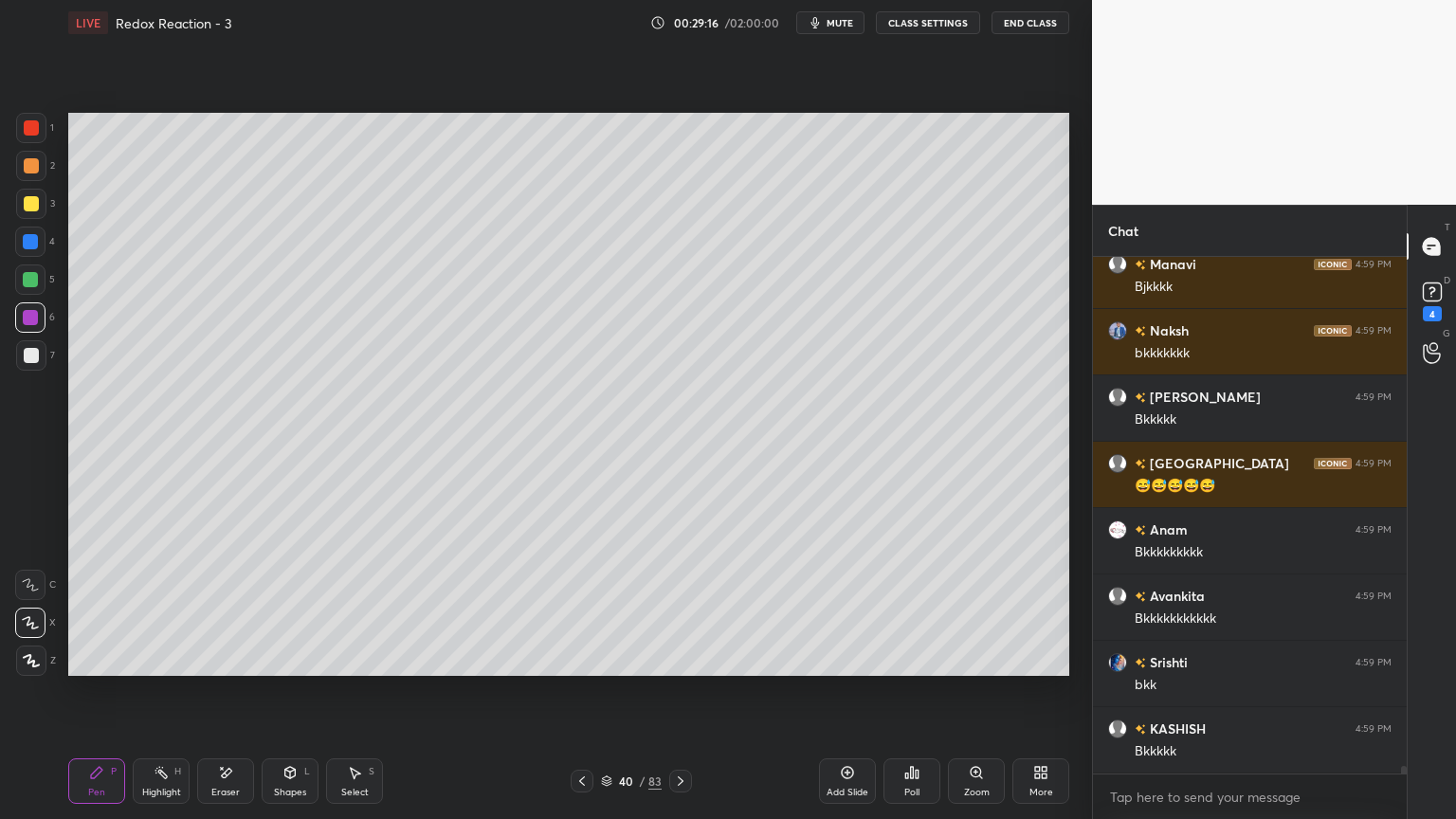
click at [928, 25] on button "CLASS SETTINGS" at bounding box center [928, 23] width 105 height 23
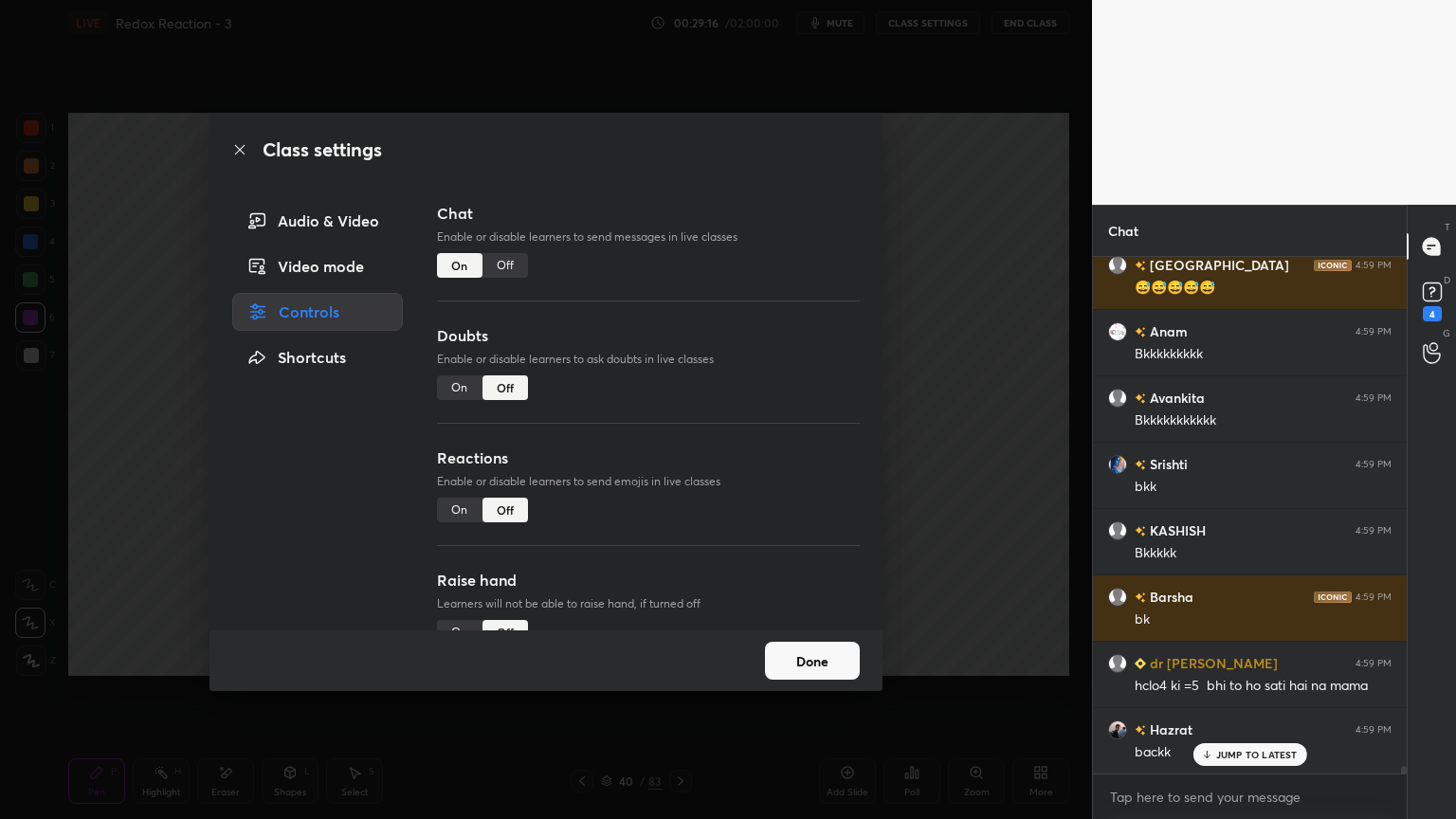
click at [496, 269] on div "Off" at bounding box center [505, 265] width 46 height 24
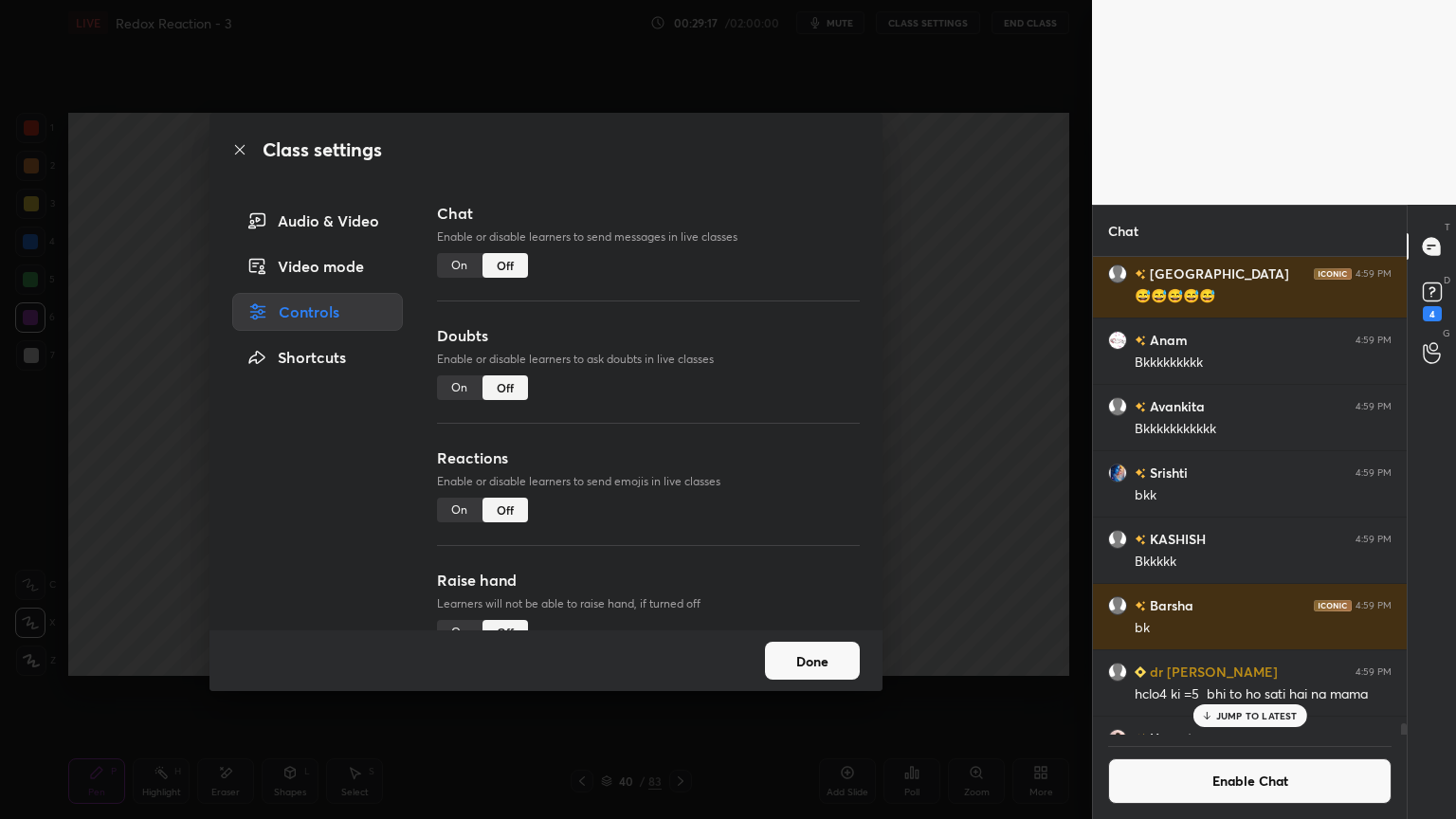
click at [808, 668] on button "Done" at bounding box center [812, 660] width 95 height 38
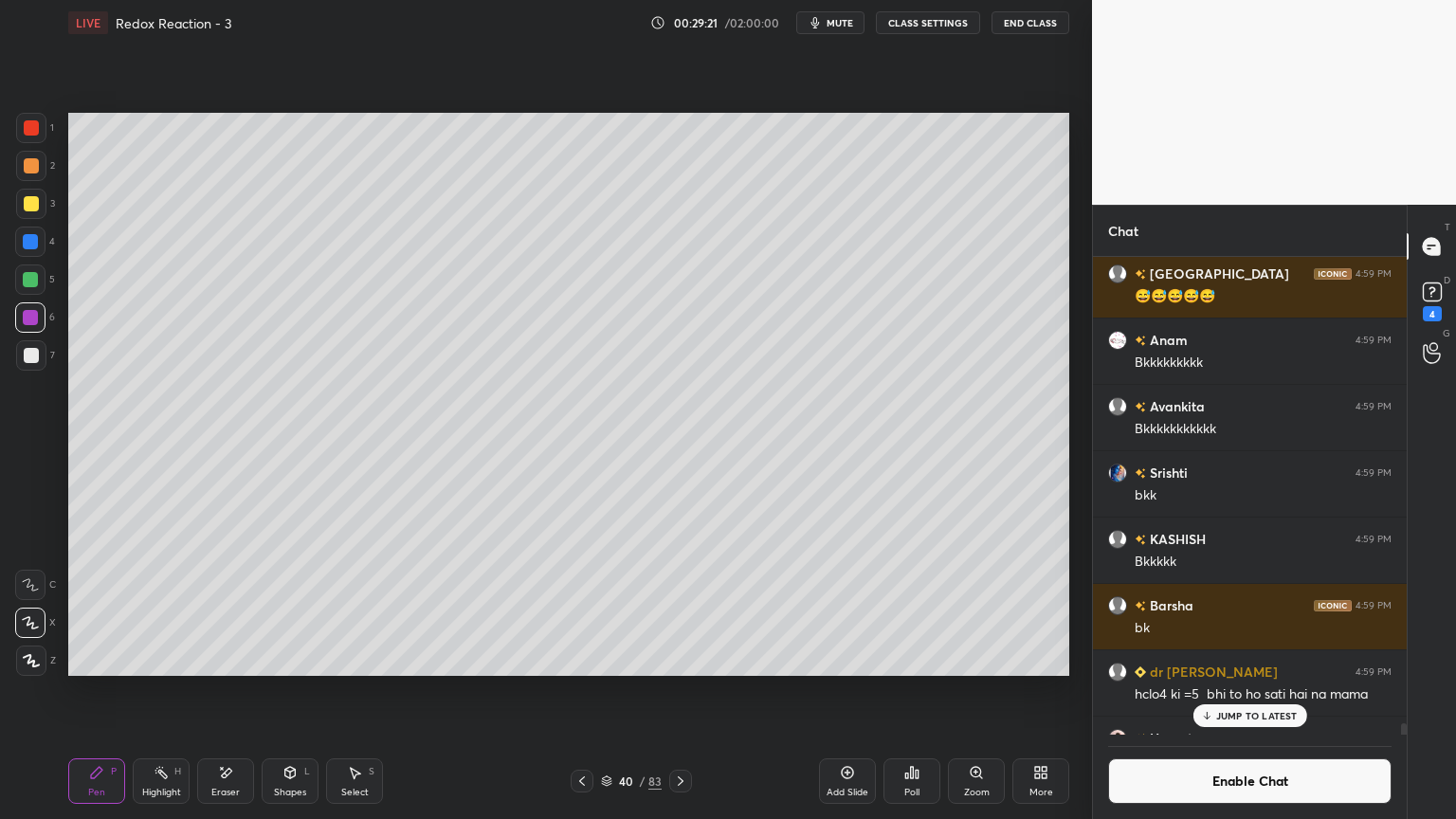
click at [581, 691] on div at bounding box center [583, 781] width 23 height 23
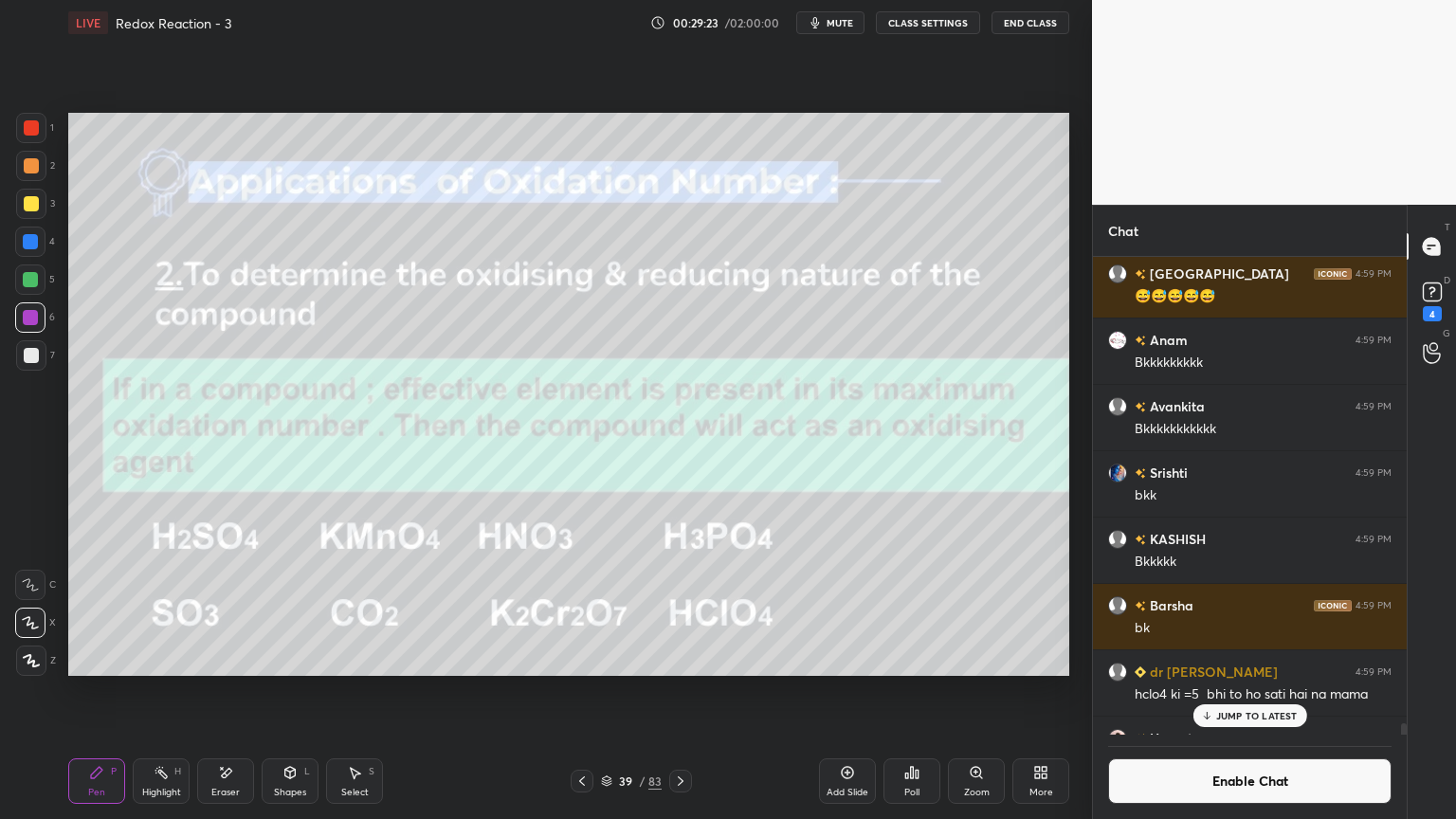
click at [230, 691] on div "Eraser" at bounding box center [226, 781] width 57 height 46
click at [114, 691] on div "Pen P" at bounding box center [97, 781] width 57 height 46
click at [168, 691] on div "Highlight H" at bounding box center [161, 781] width 57 height 46
click at [109, 691] on div "Pen P" at bounding box center [97, 781] width 57 height 46
click at [1238, 691] on p "JUMP TO LATEST" at bounding box center [1258, 716] width 81 height 12
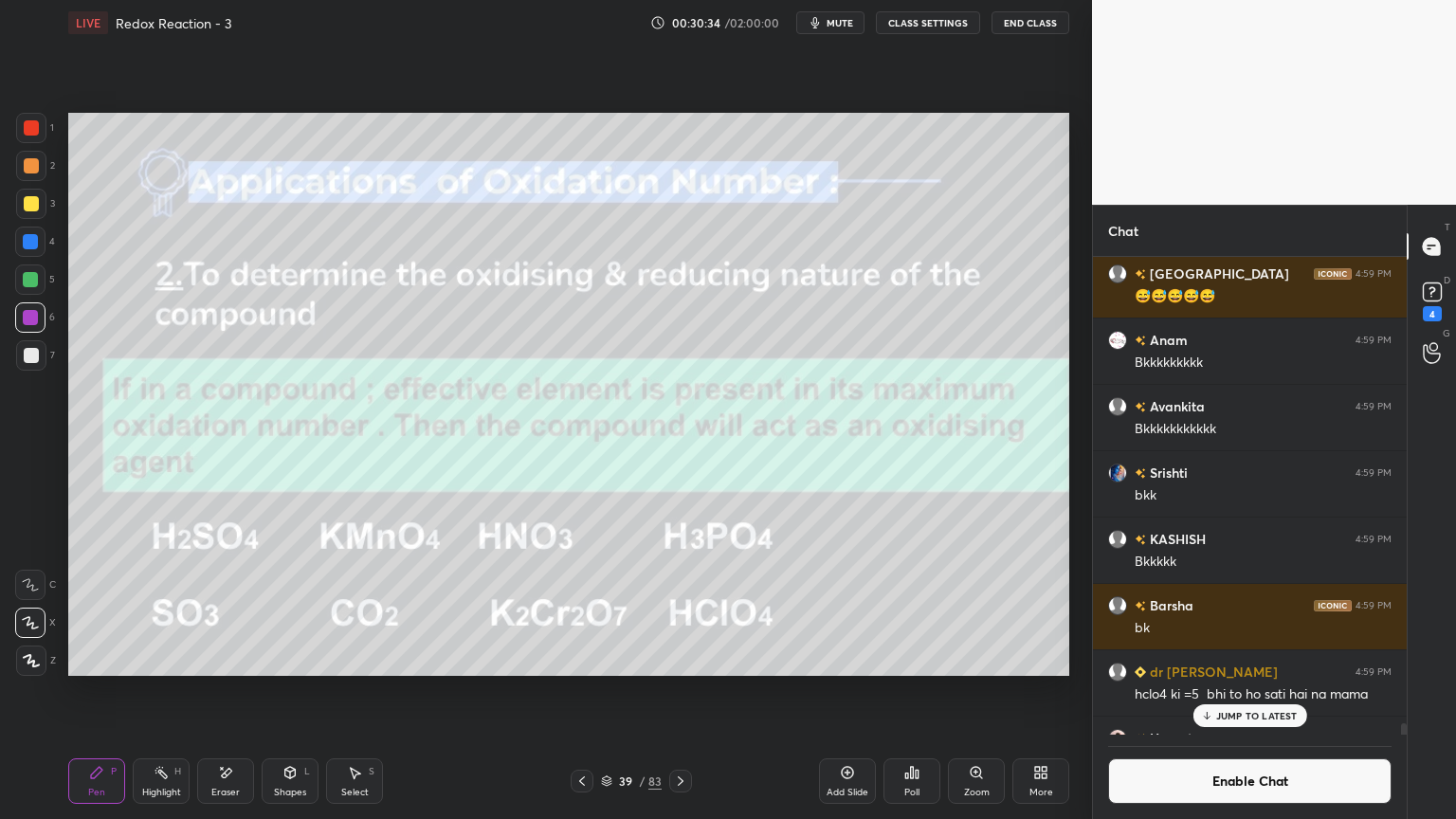
scroll to position [33183, 0]
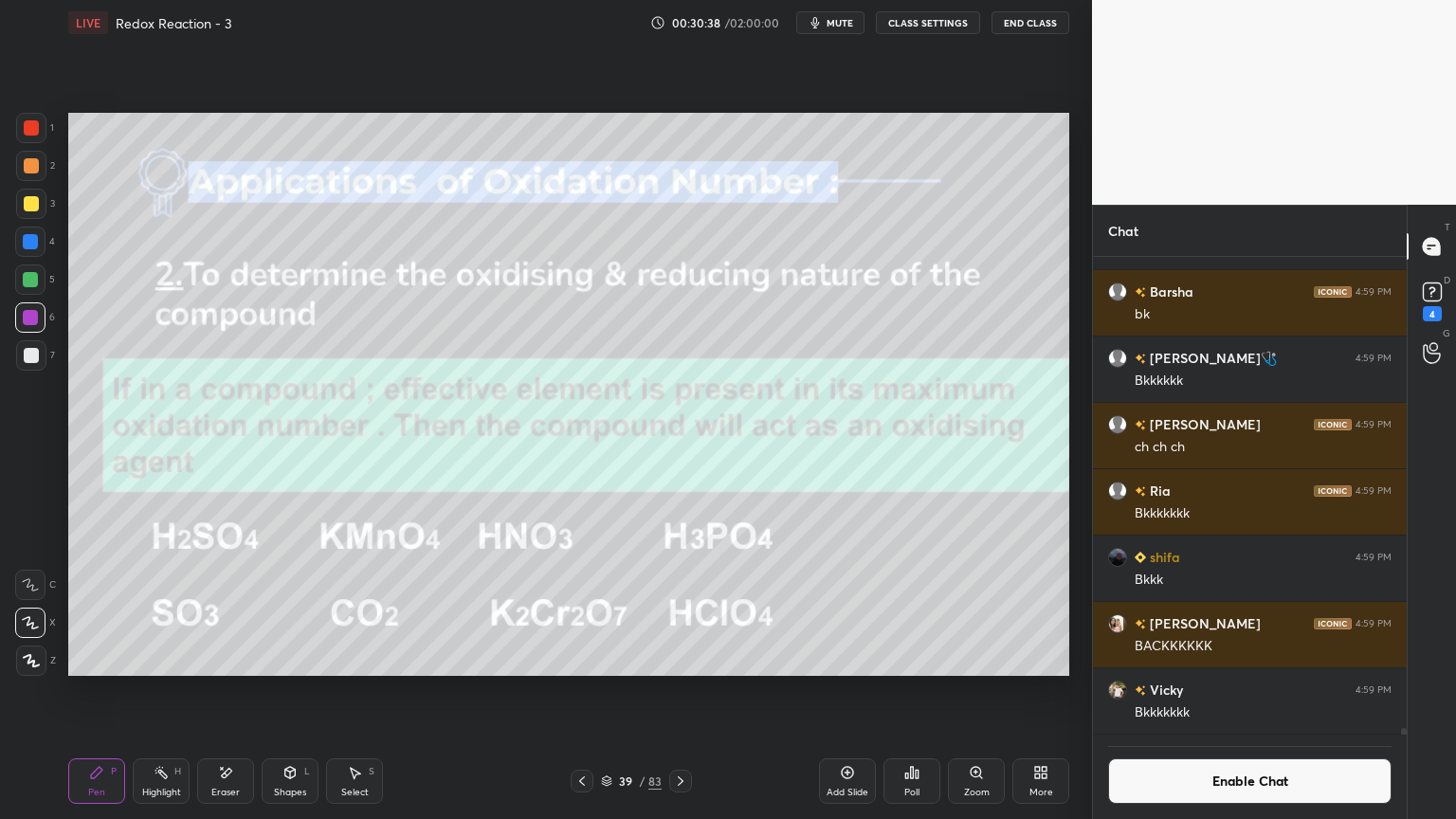
click at [1198, 691] on button "Enable Chat" at bounding box center [1250, 781] width 284 height 46
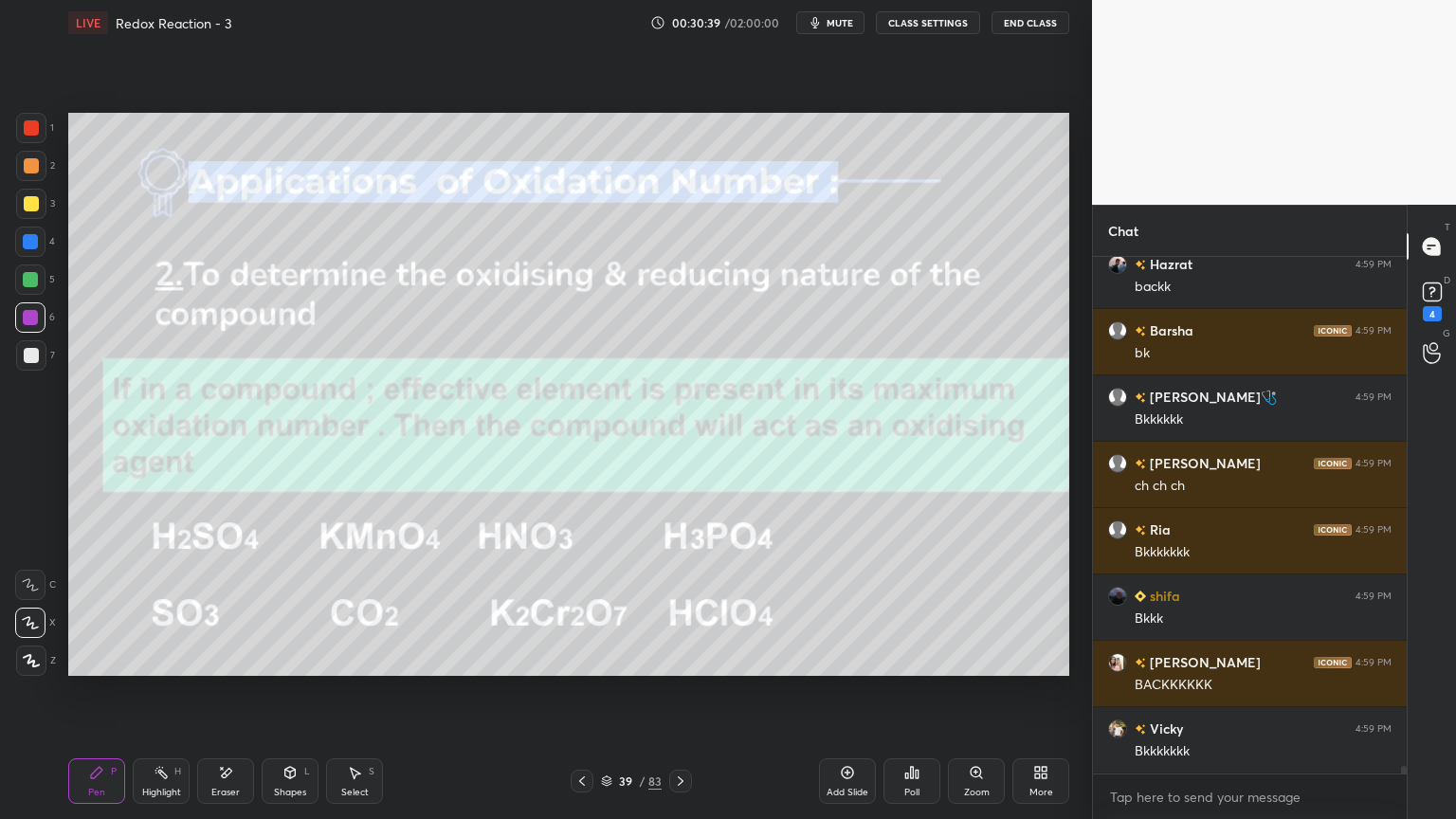
scroll to position [33170, 0]
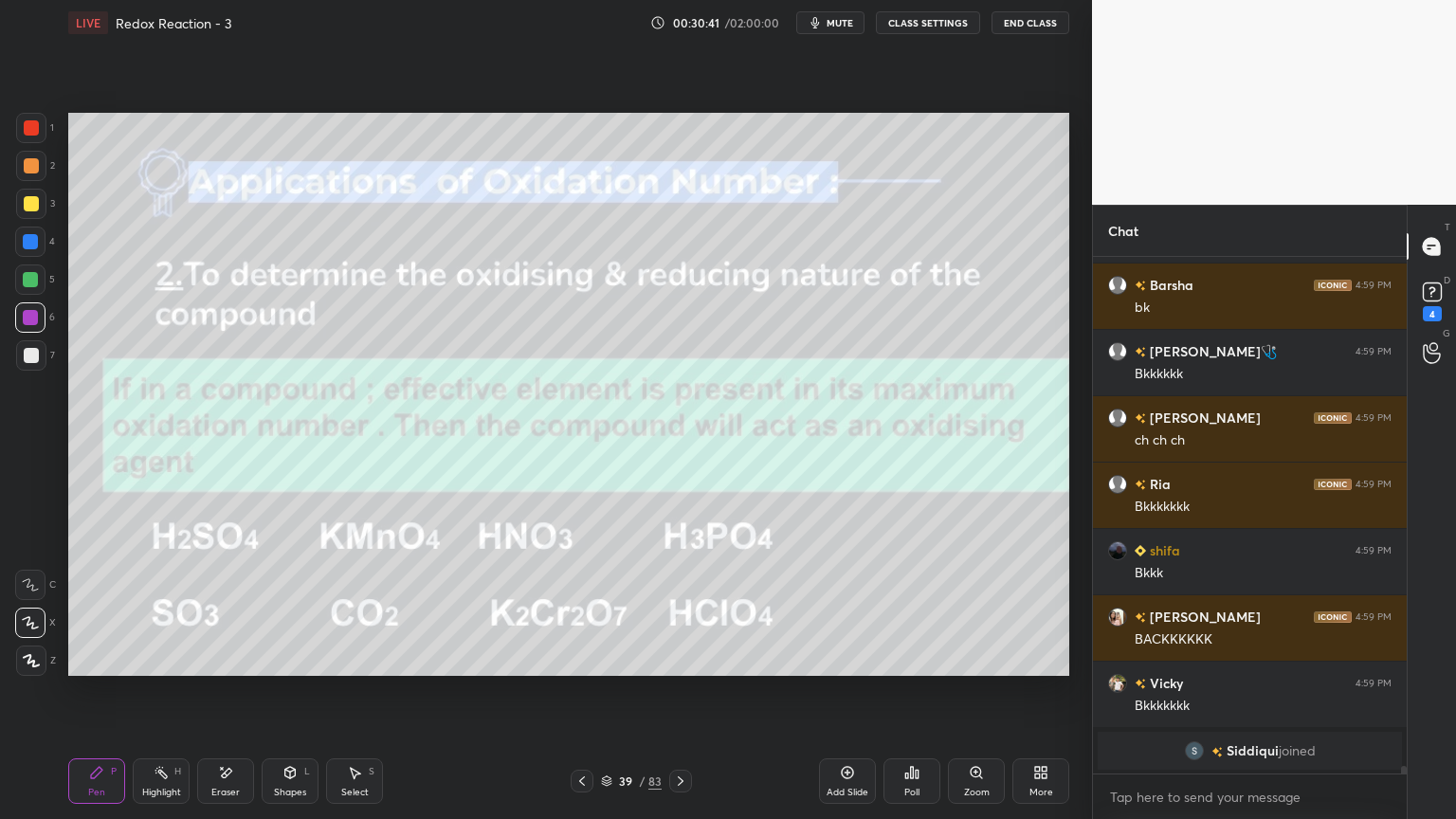
click at [686, 691] on icon at bounding box center [681, 781] width 15 height 15
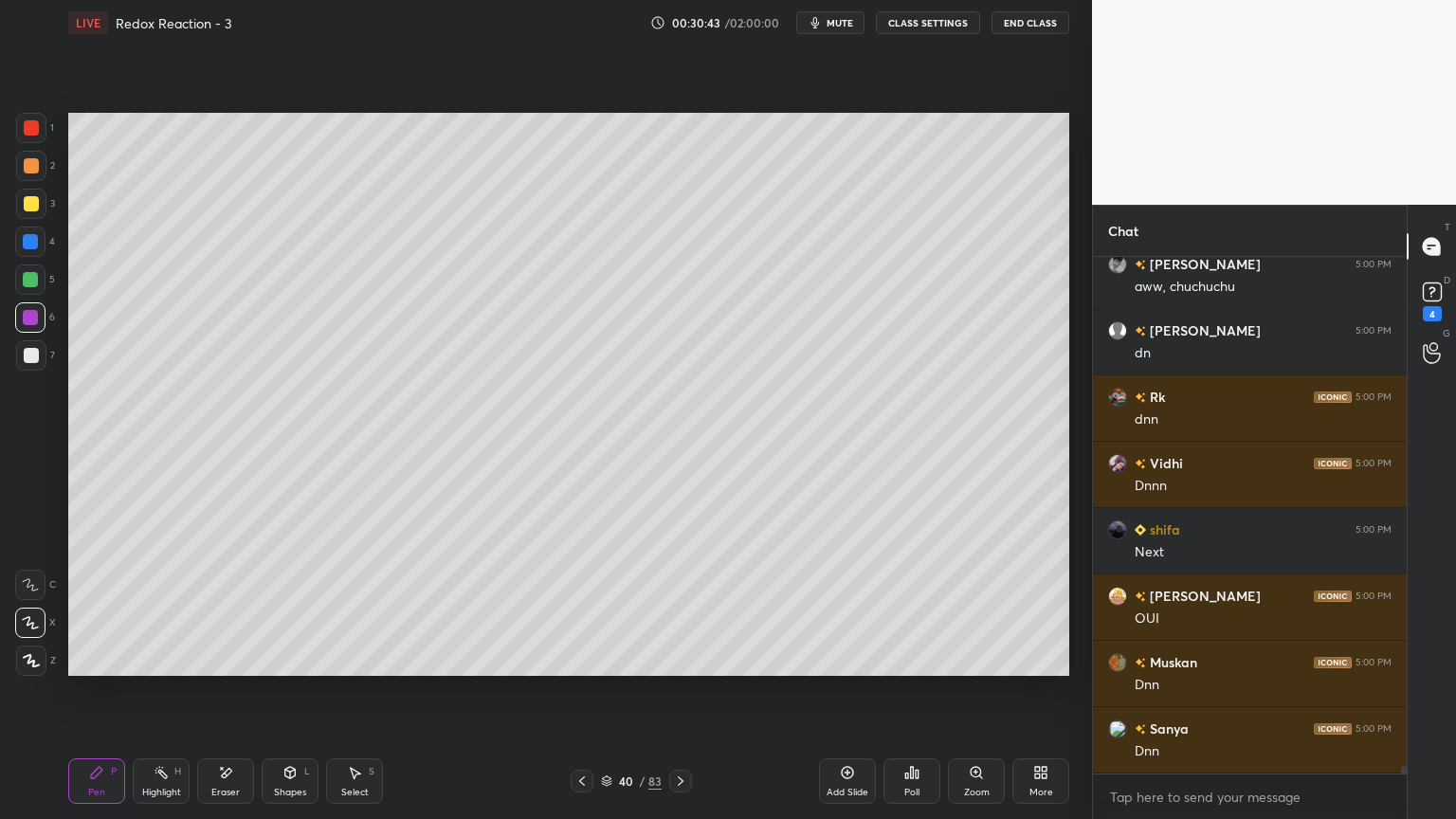
scroll to position [34024, 0]
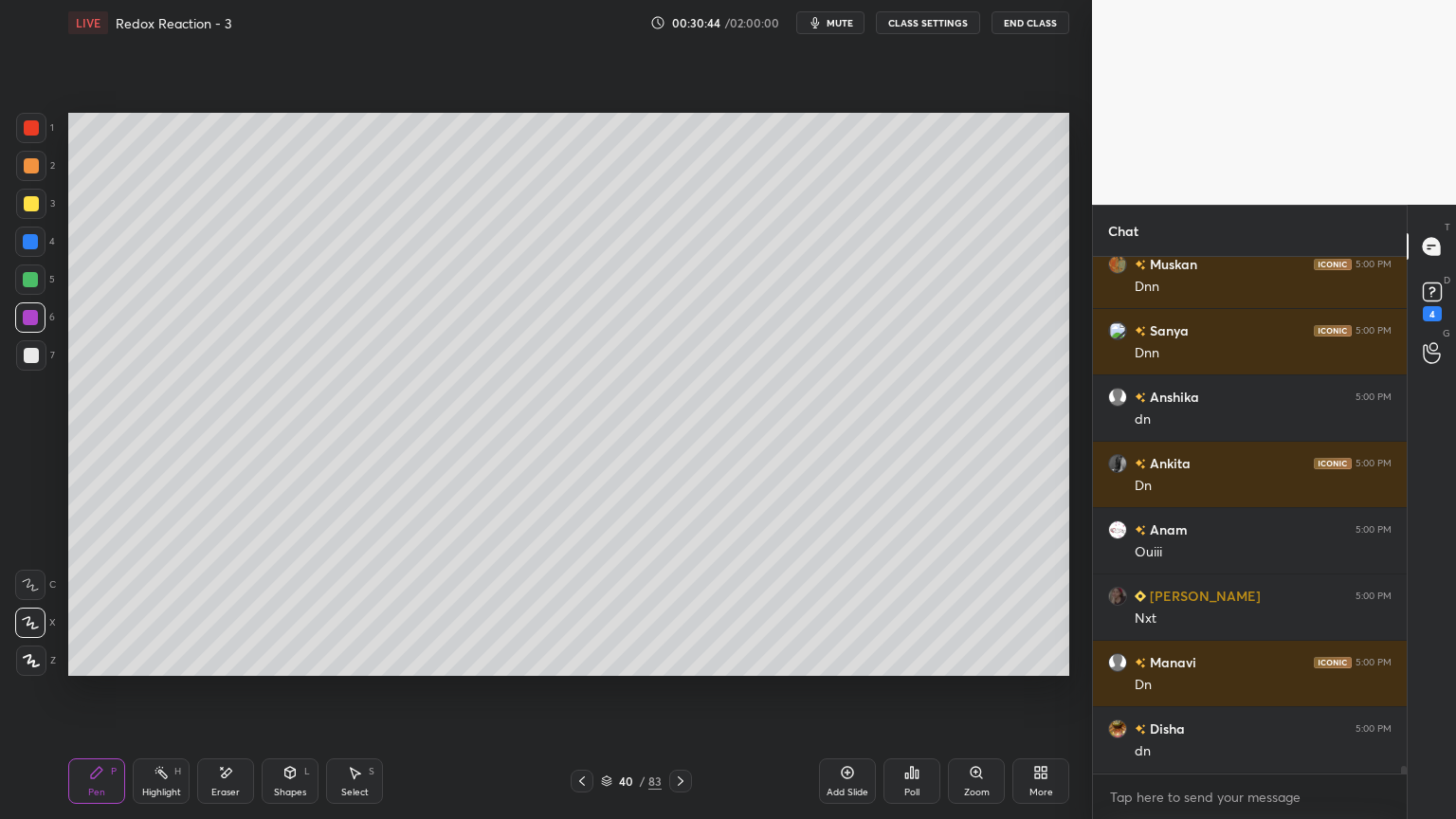
click at [929, 23] on button "CLASS SETTINGS" at bounding box center [928, 23] width 105 height 23
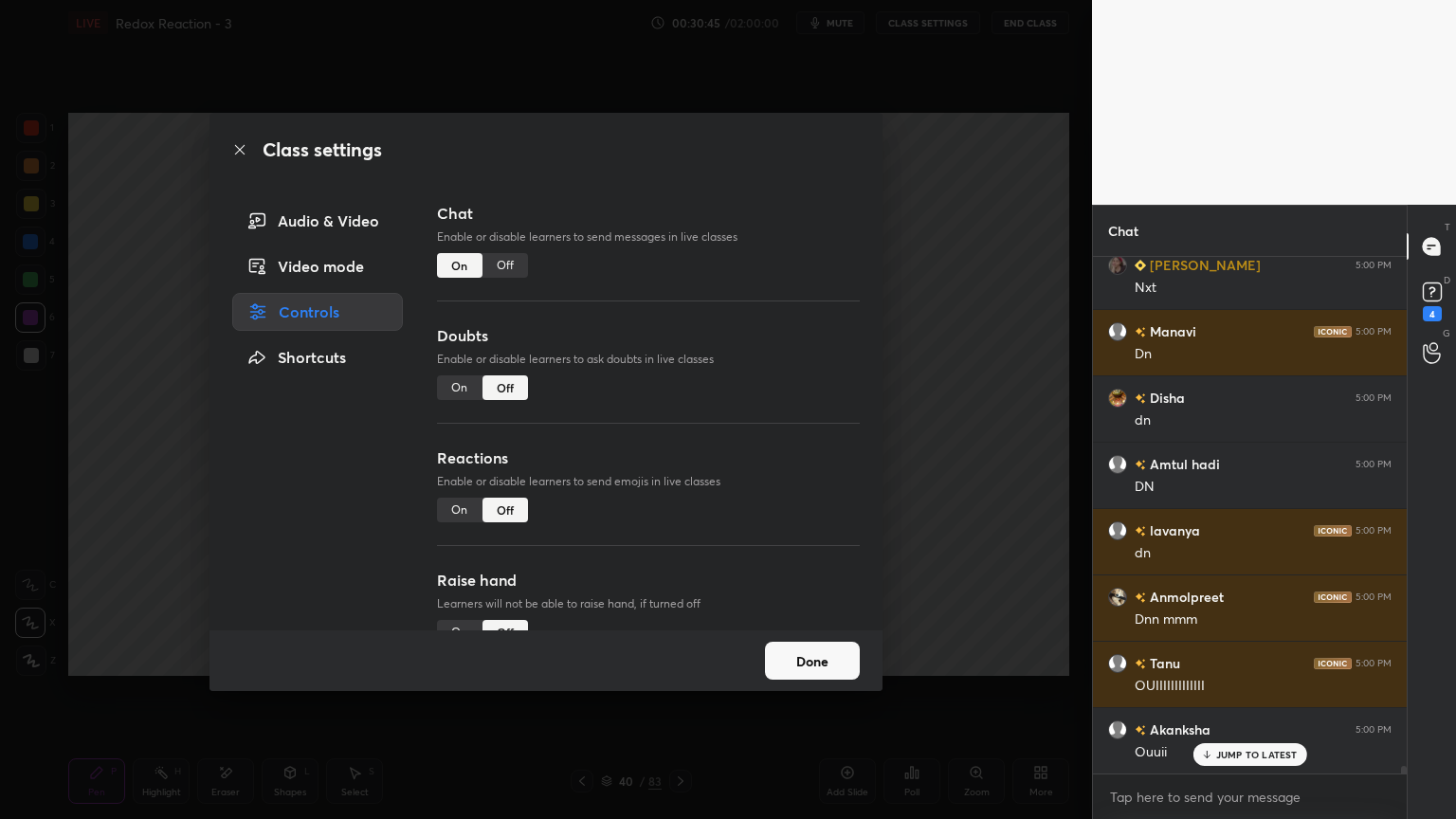
click at [500, 269] on div "Off" at bounding box center [505, 265] width 46 height 24
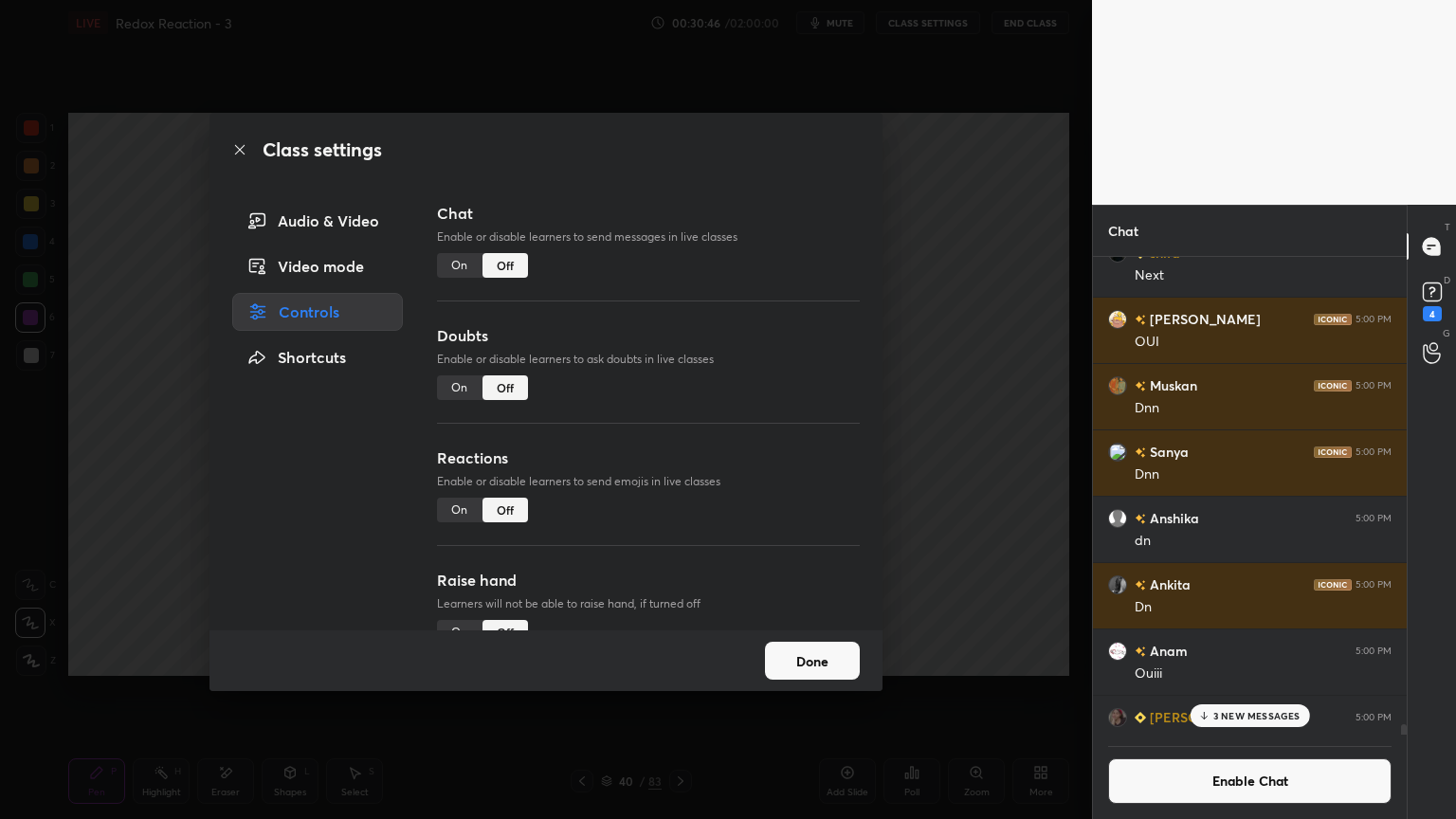
click at [829, 668] on button "Done" at bounding box center [812, 660] width 95 height 38
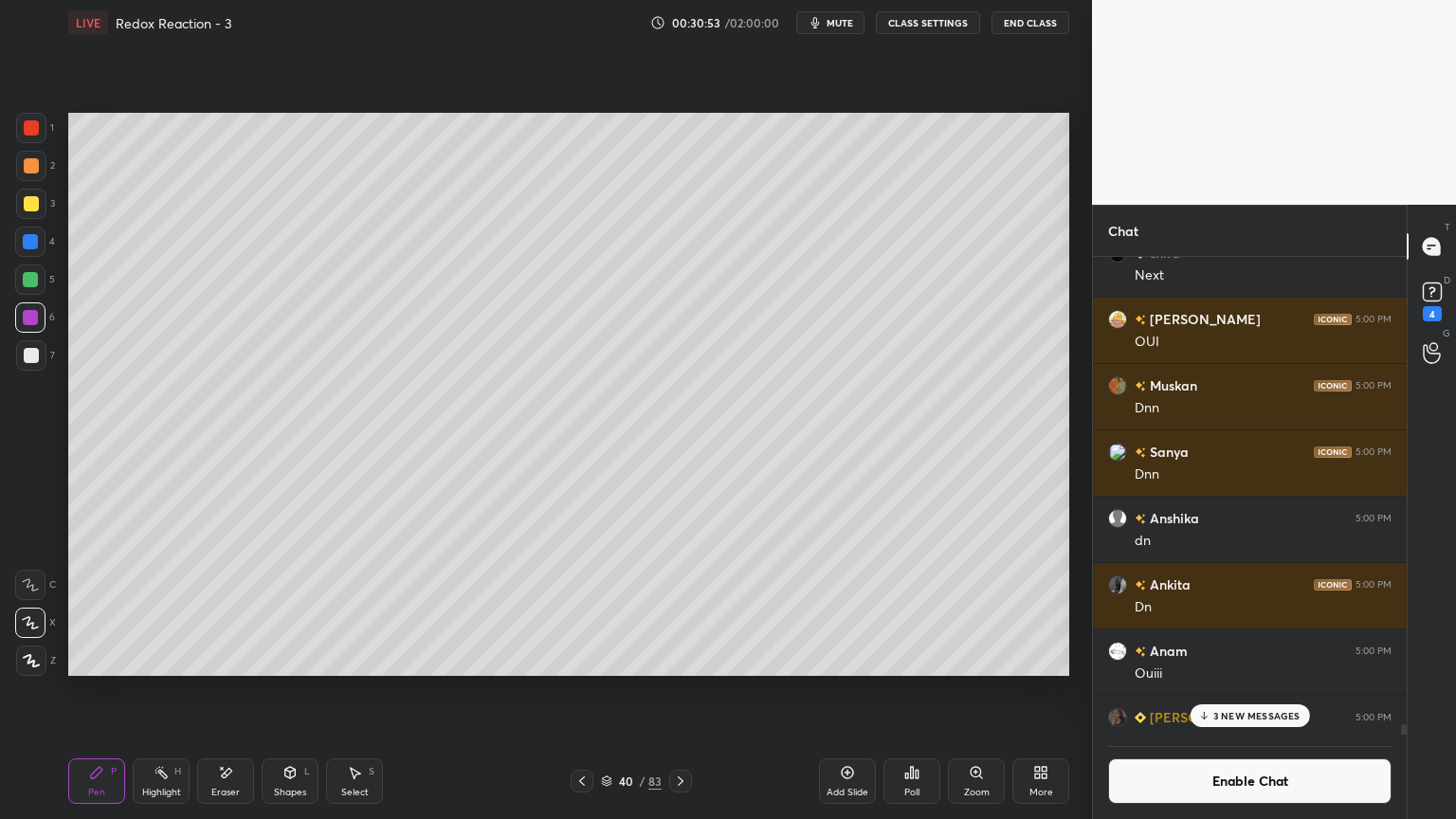
click at [258, 691] on div "Pen P Highlight H Eraser Shapes L Select S" at bounding box center [257, 781] width 376 height 46
click at [246, 691] on div "Eraser" at bounding box center [226, 781] width 57 height 46
click at [99, 691] on icon at bounding box center [97, 773] width 15 height 15
click at [221, 691] on div "Eraser" at bounding box center [226, 781] width 57 height 46
click at [107, 691] on div "Pen P" at bounding box center [97, 781] width 57 height 46
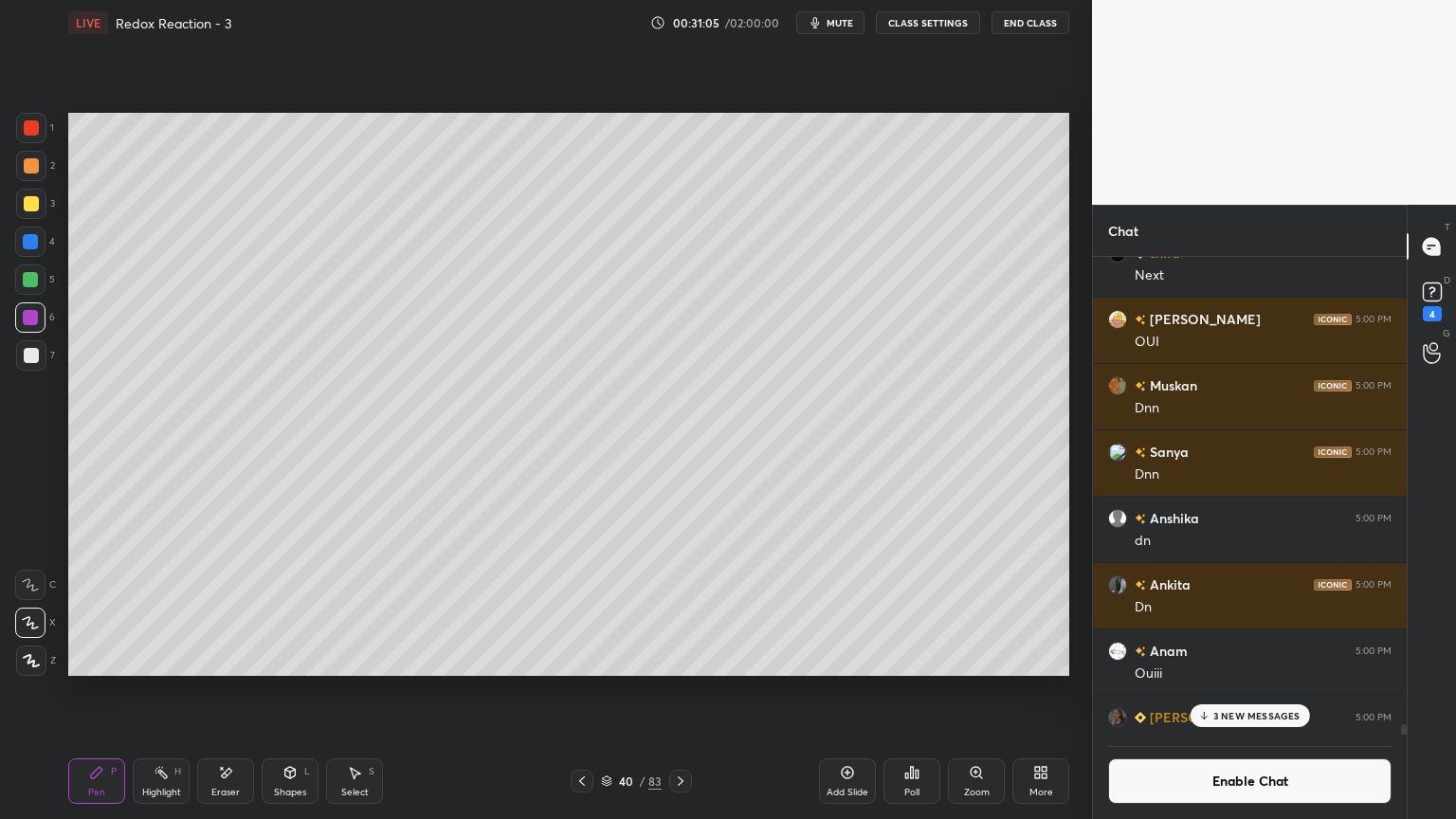
click at [1229, 691] on p "3 NEW MESSAGES" at bounding box center [1258, 716] width 87 height 12
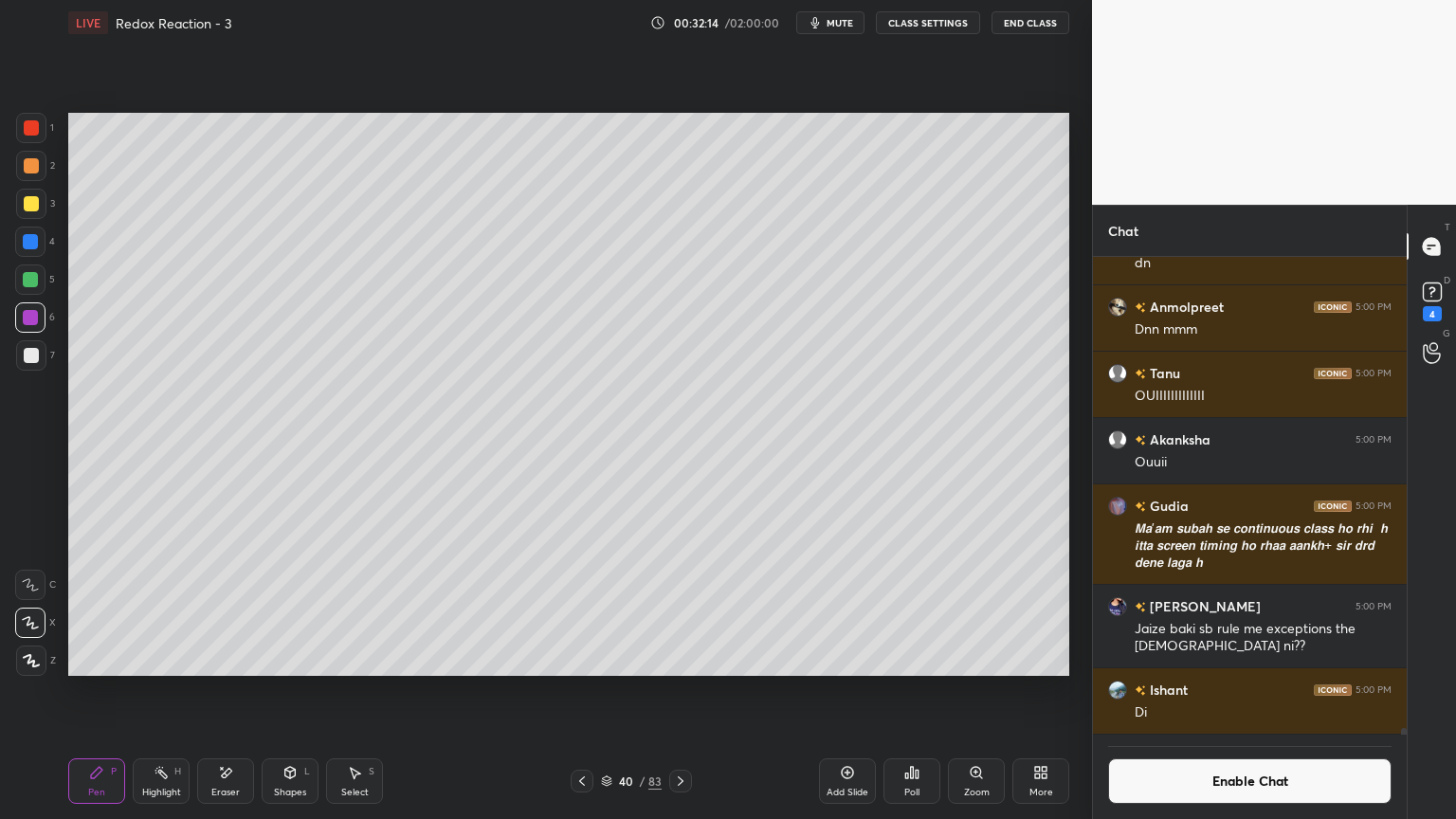
click at [1168, 691] on button "Enable Chat" at bounding box center [1250, 781] width 284 height 46
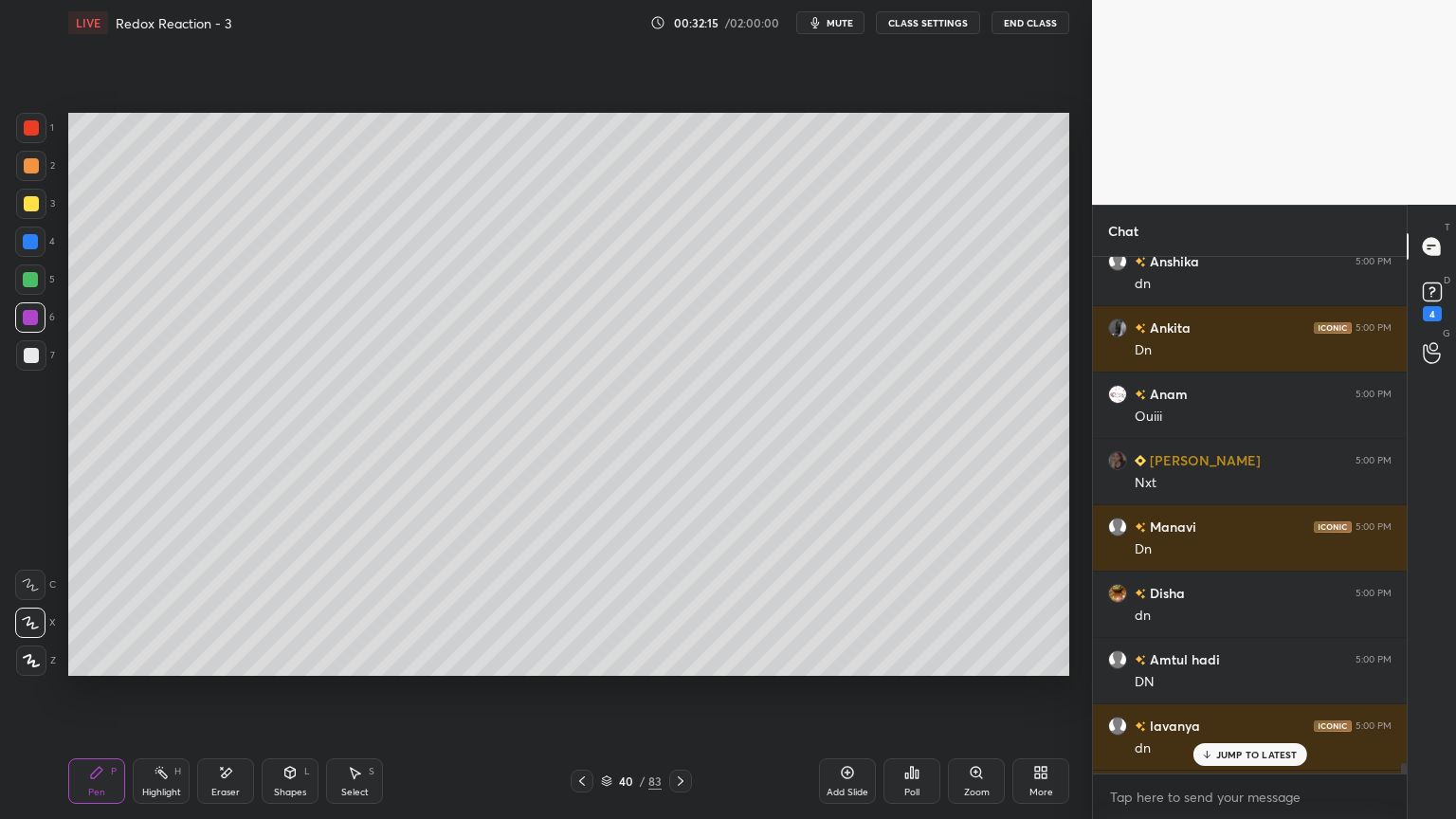
click at [1226, 691] on p "JUMP TO LATEST" at bounding box center [1258, 755] width 81 height 12
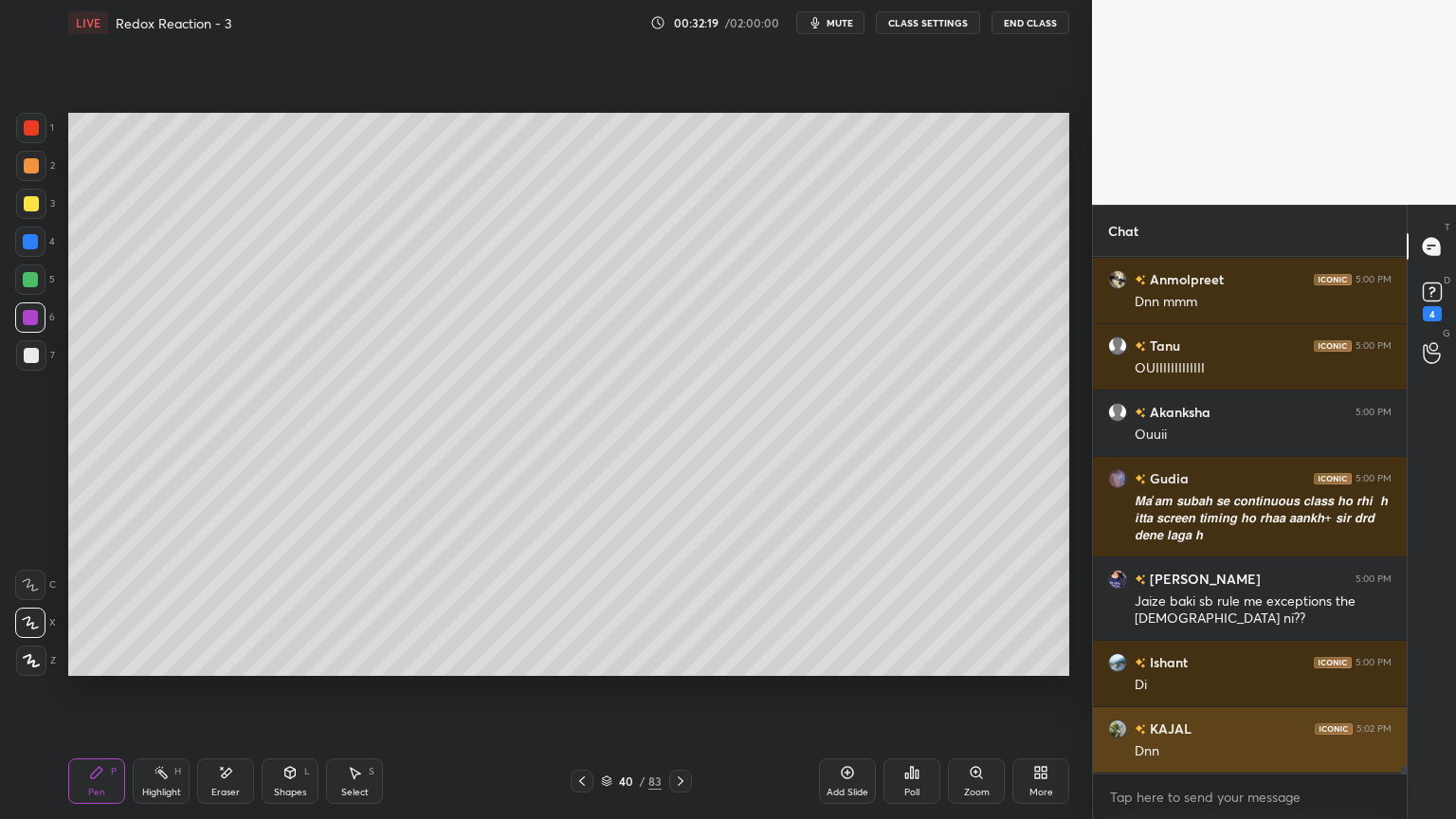
scroll to position [34976, 0]
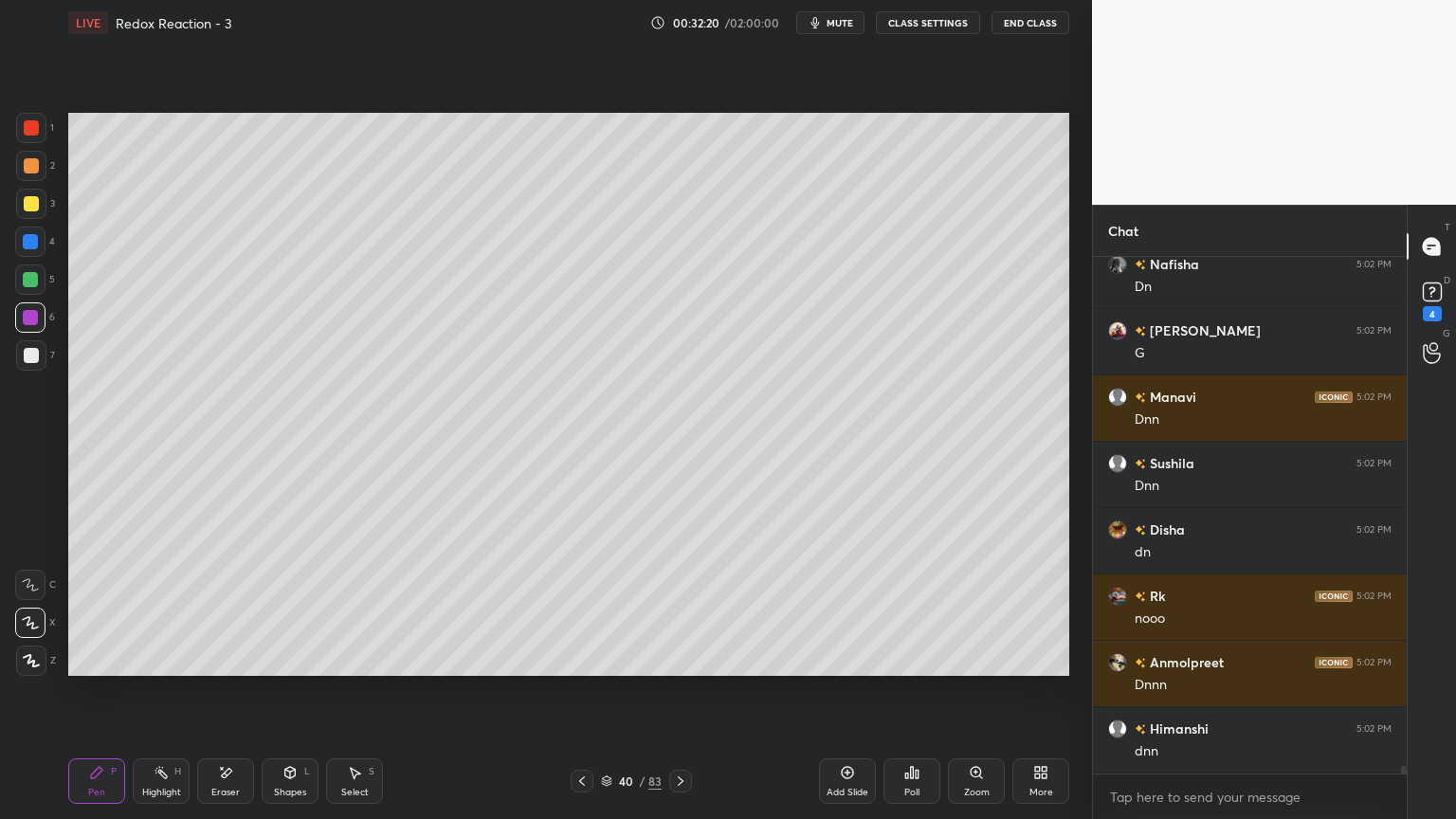
click at [676, 691] on icon at bounding box center [681, 781] width 15 height 15
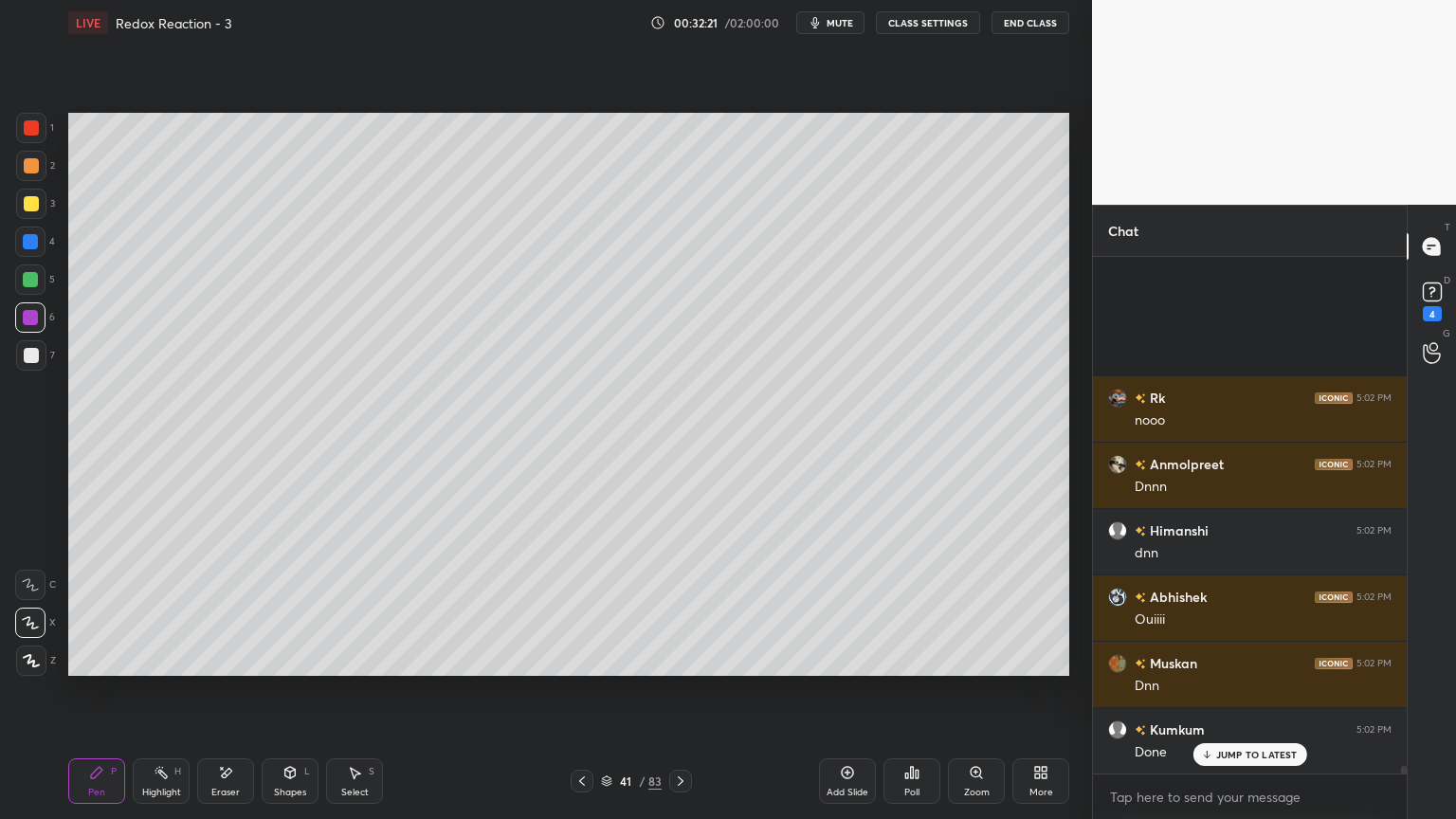
scroll to position [35971, 0]
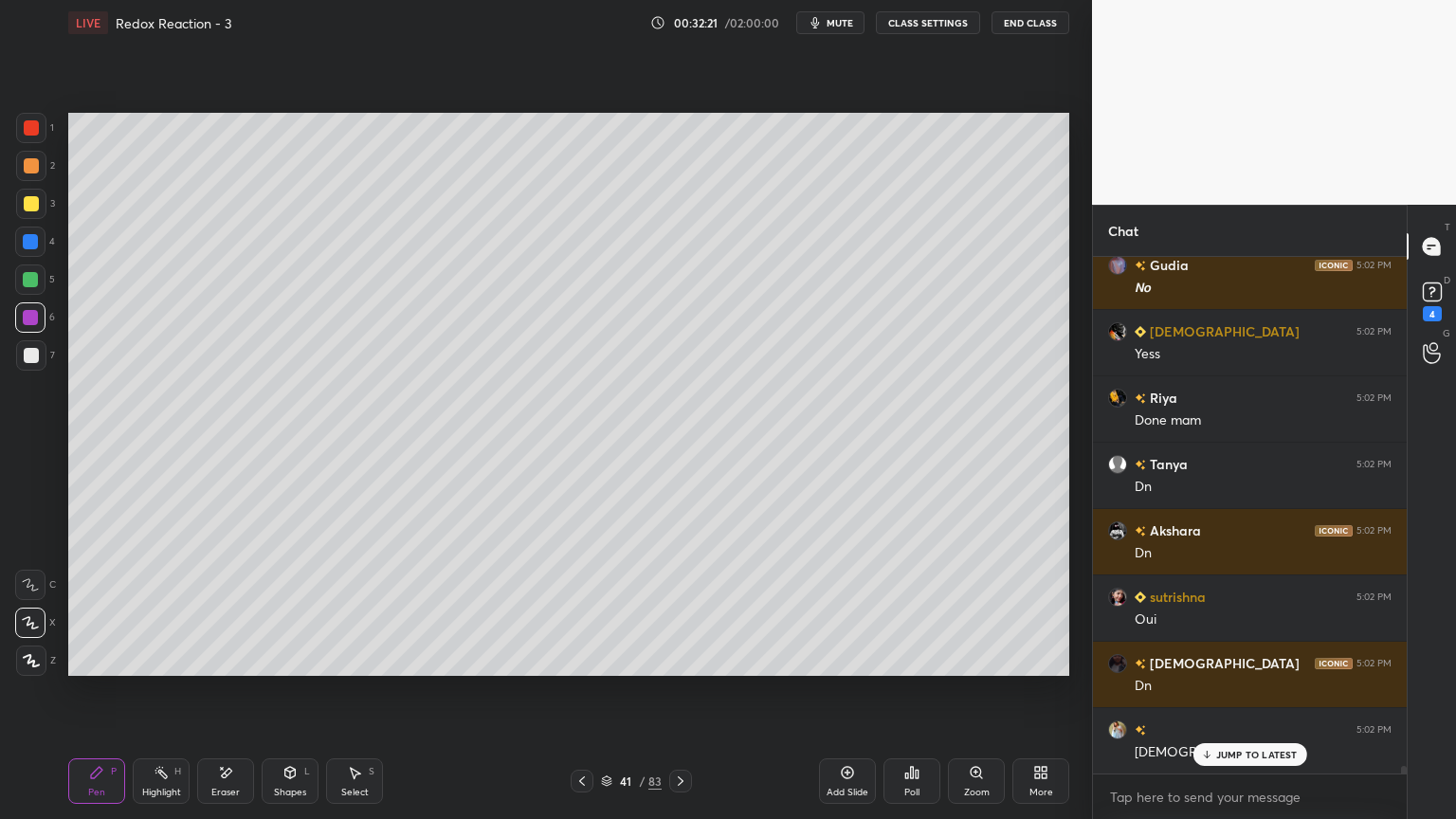
click at [933, 30] on button "CLASS SETTINGS" at bounding box center [928, 23] width 105 height 23
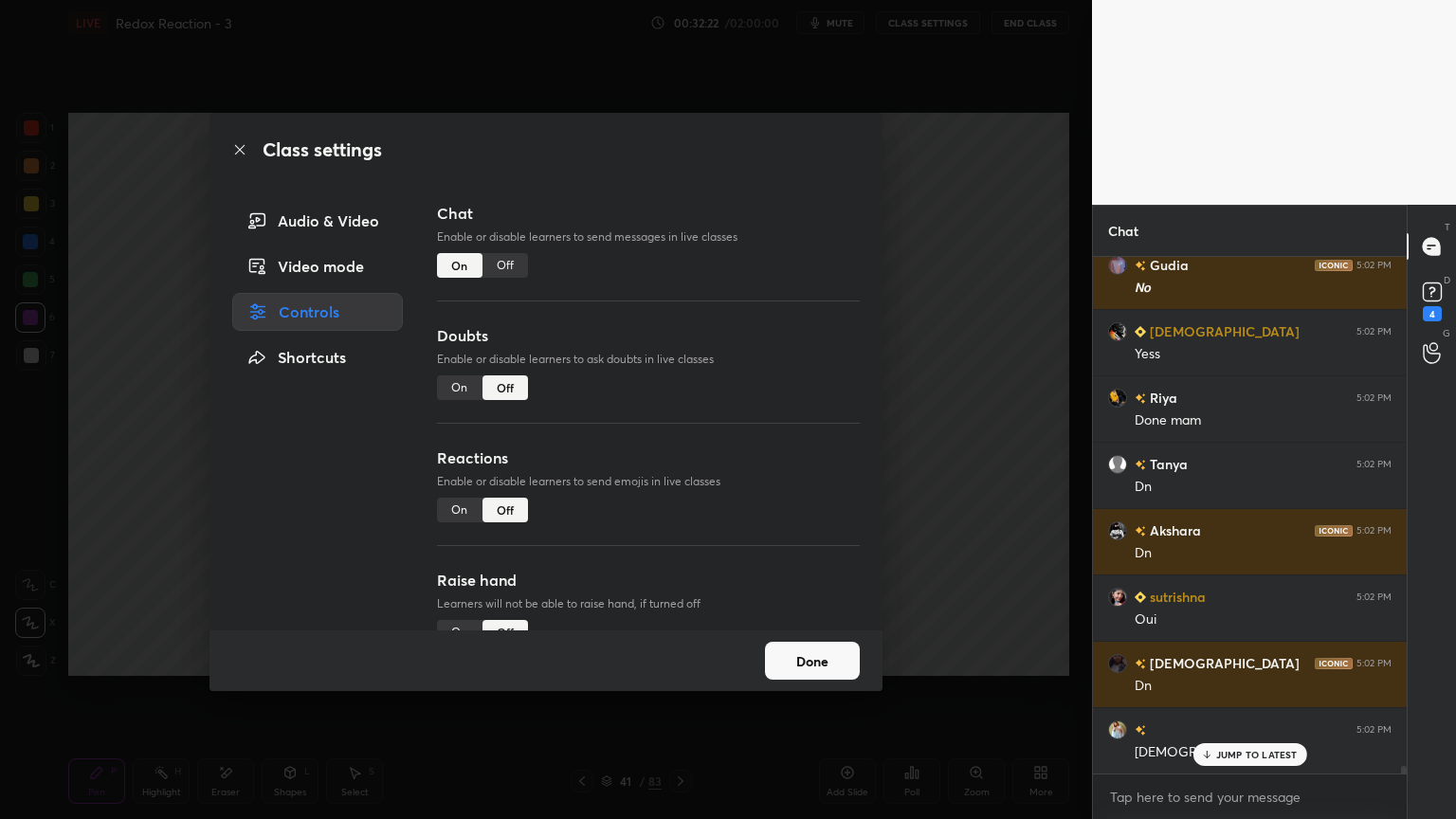
click at [501, 261] on div "Off" at bounding box center [505, 265] width 46 height 24
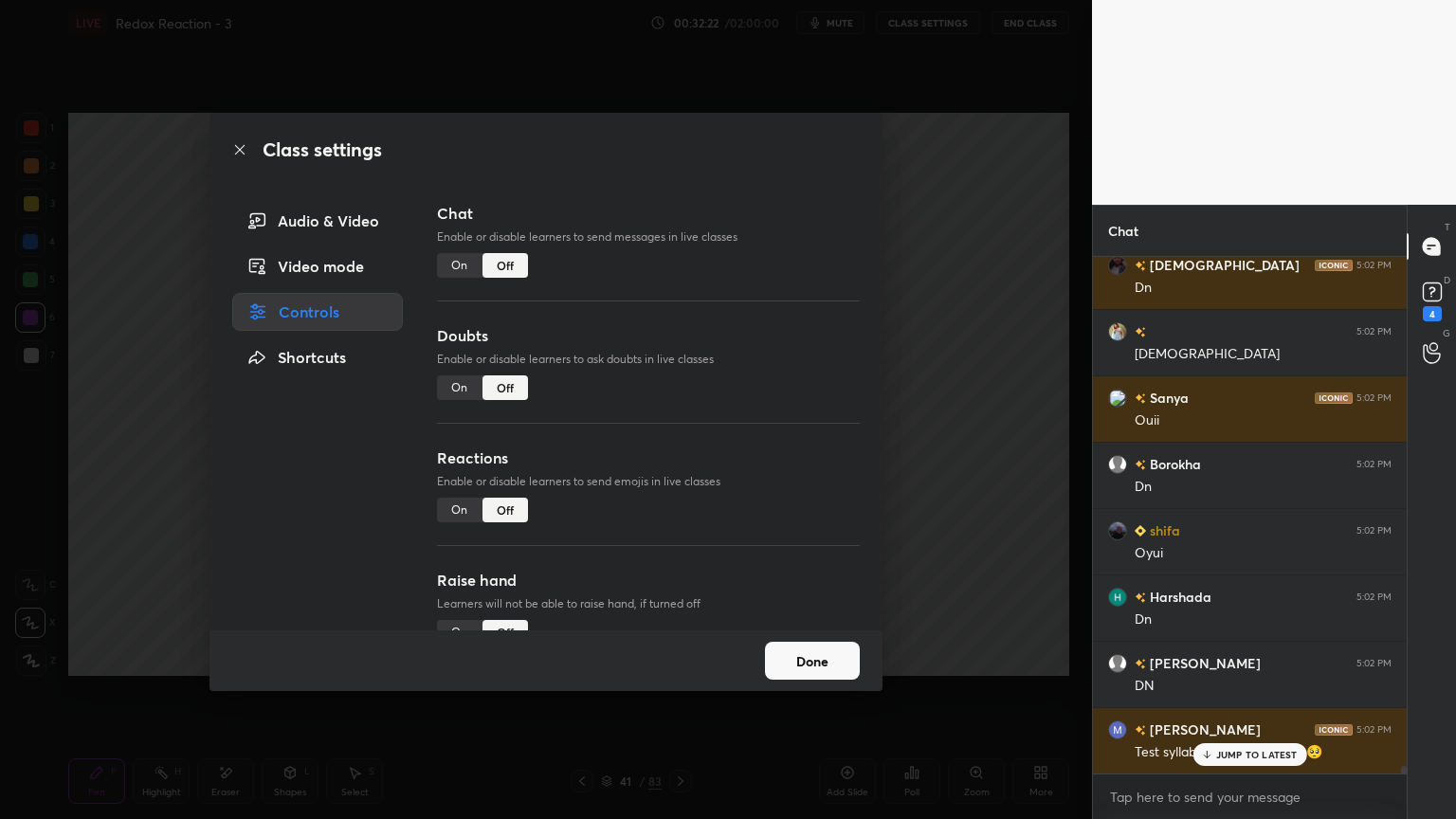
scroll to position [473, 308]
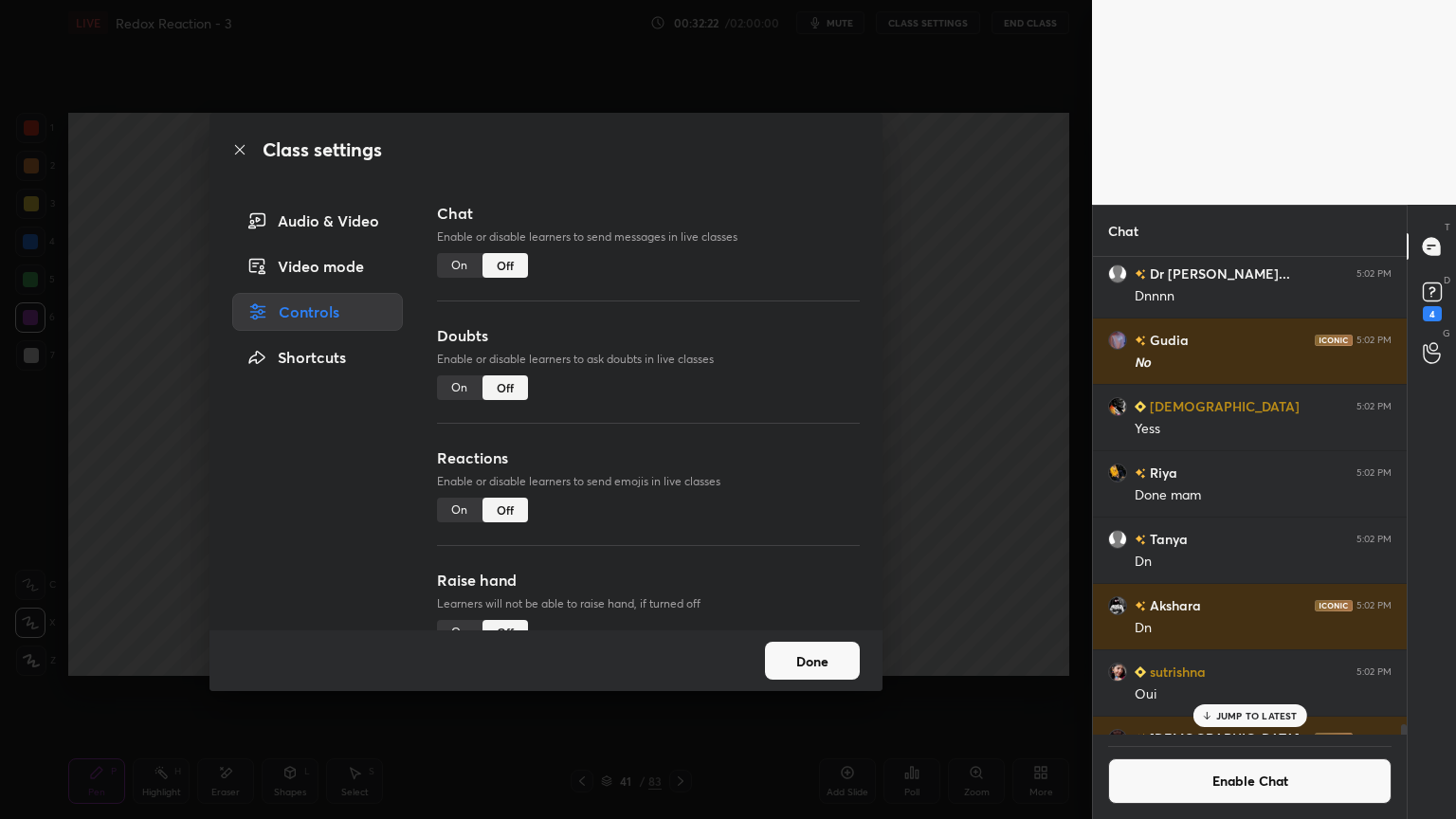
click at [823, 666] on button "Done" at bounding box center [812, 660] width 95 height 38
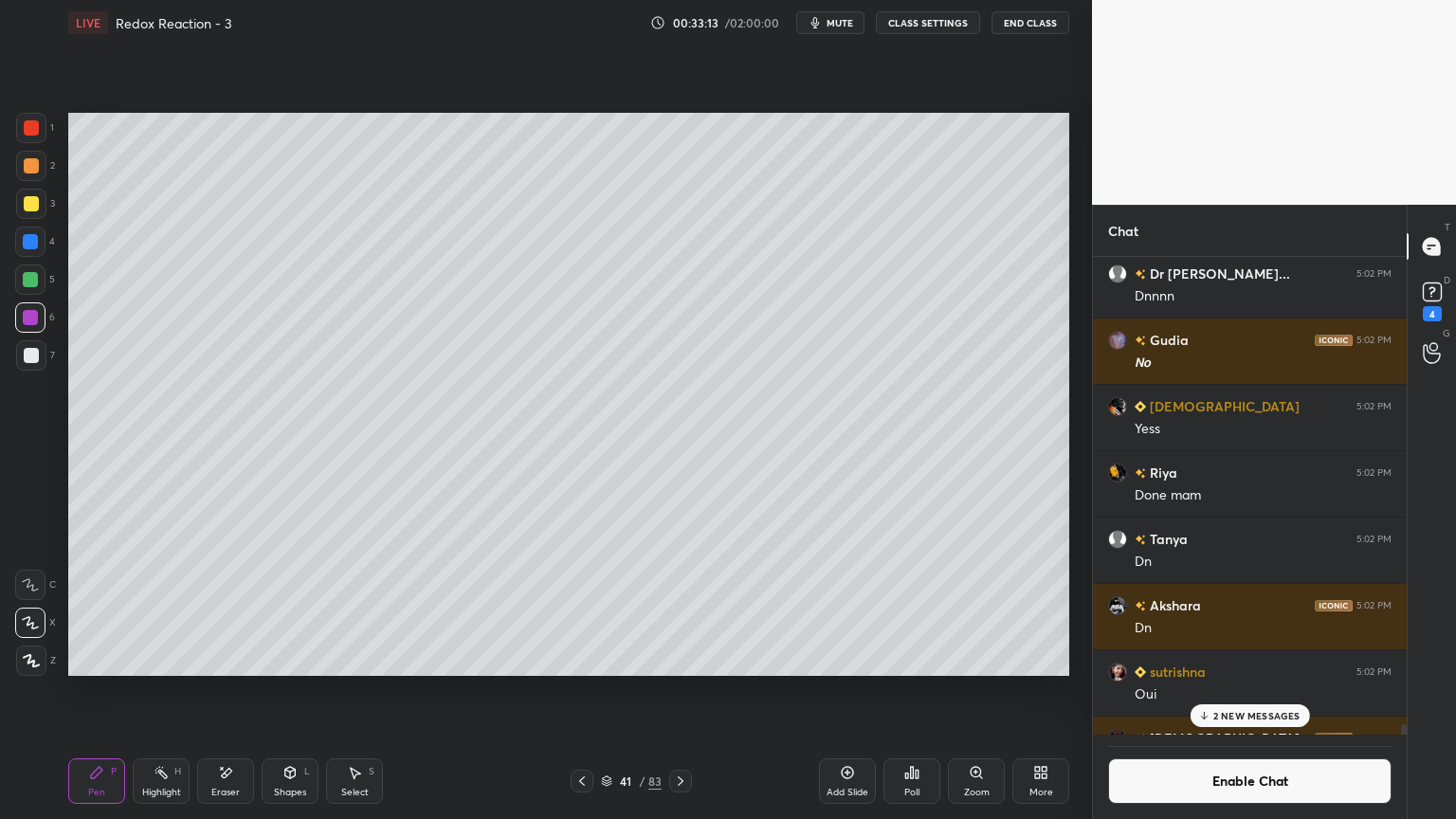
click at [1210, 691] on icon at bounding box center [1203, 716] width 13 height 12
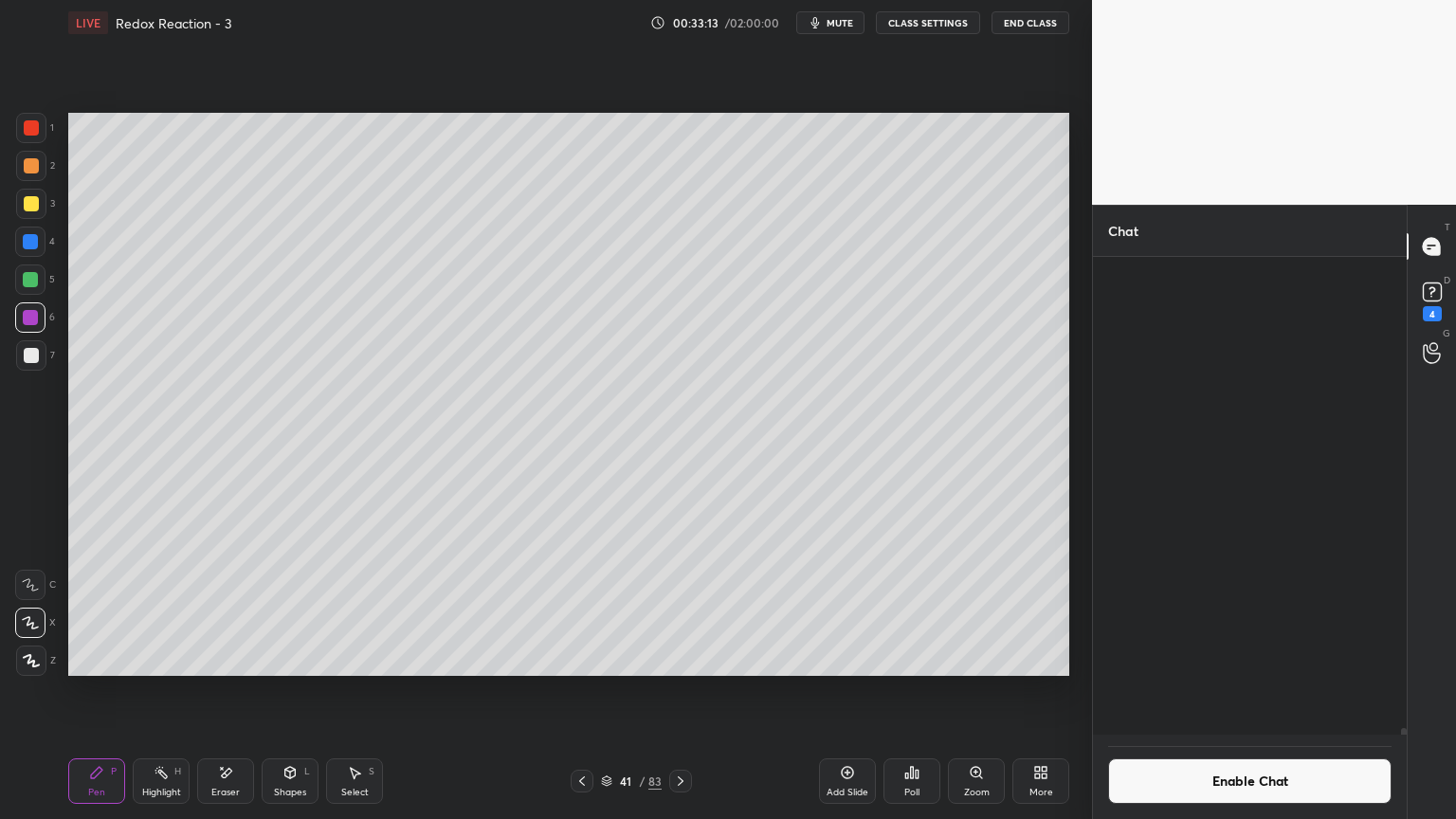
scroll to position [35924, 0]
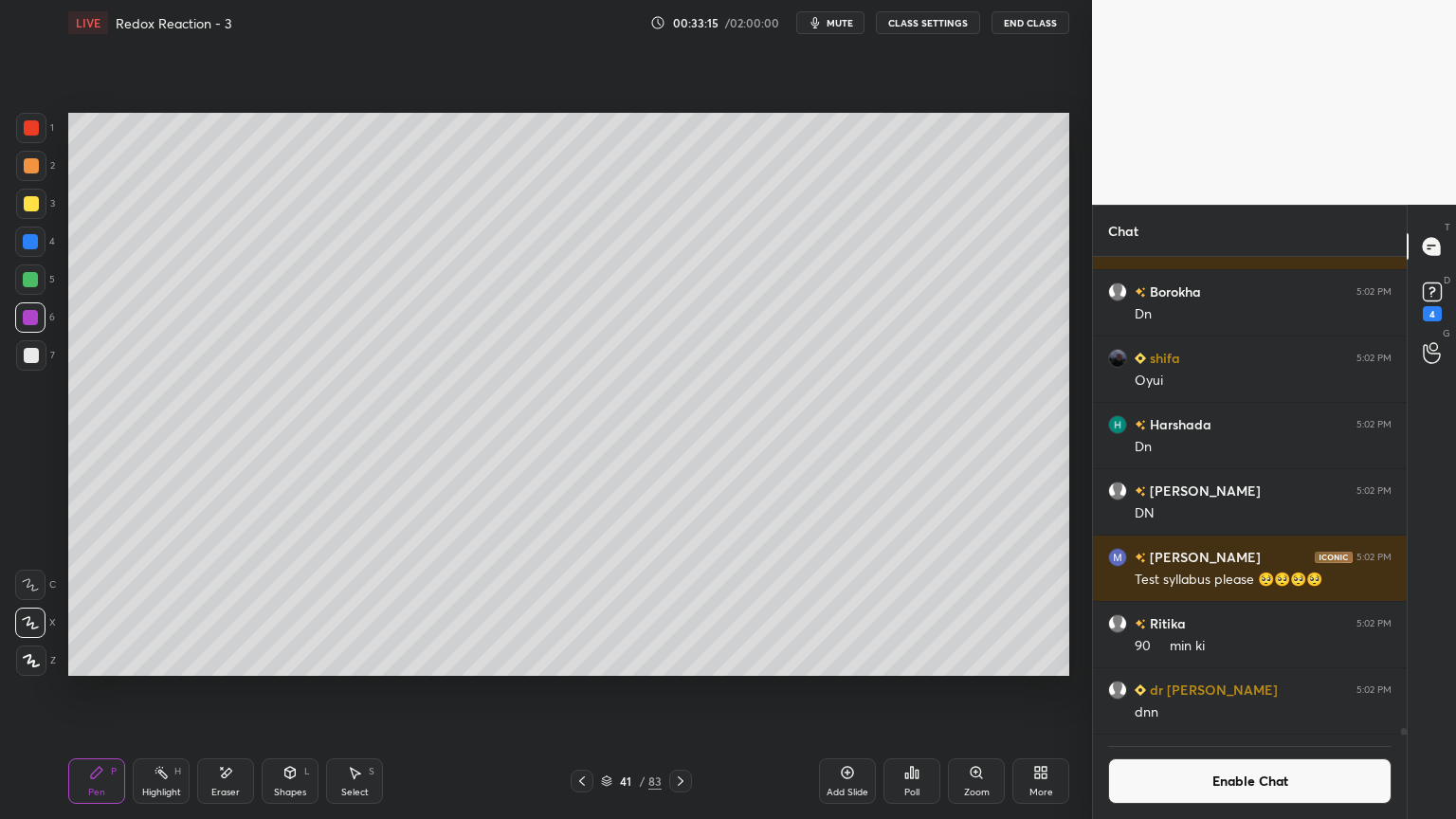
click at [683, 691] on icon at bounding box center [681, 781] width 15 height 15
click at [163, 691] on div "Highlight H" at bounding box center [161, 781] width 57 height 46
click at [677, 691] on icon at bounding box center [681, 781] width 15 height 15
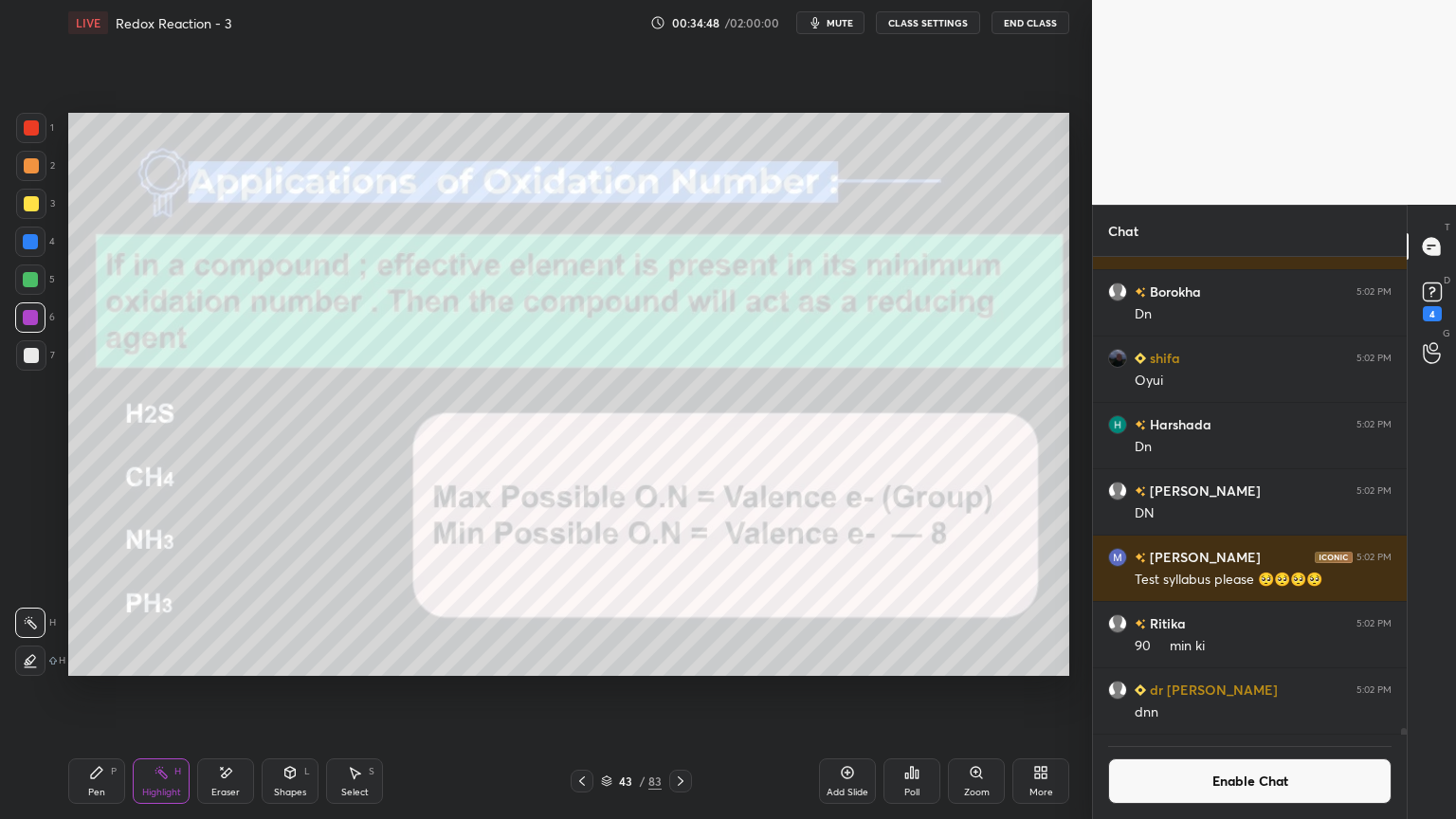
click at [1154, 691] on button "Enable Chat" at bounding box center [1250, 781] width 284 height 46
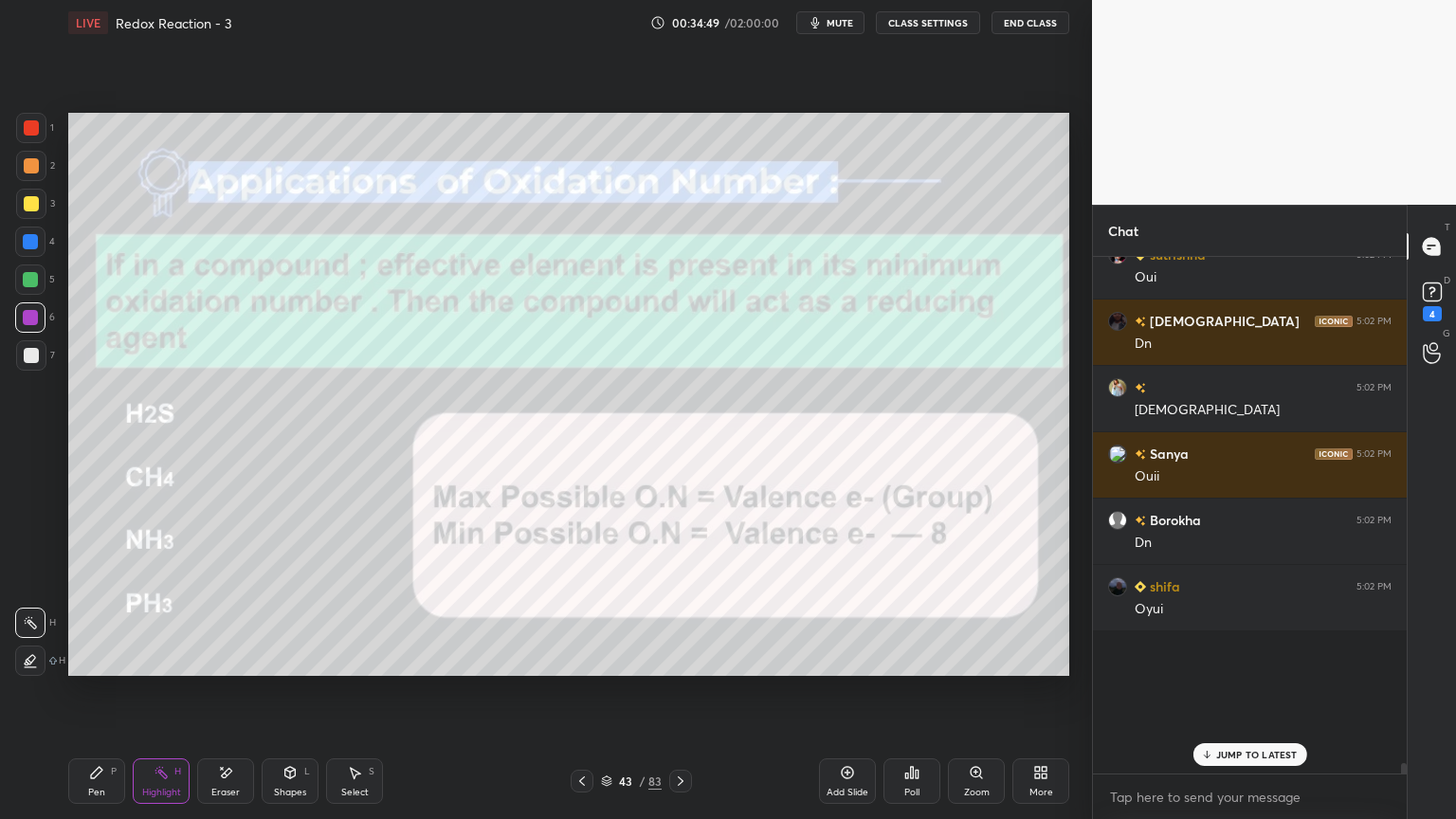
scroll to position [511, 308]
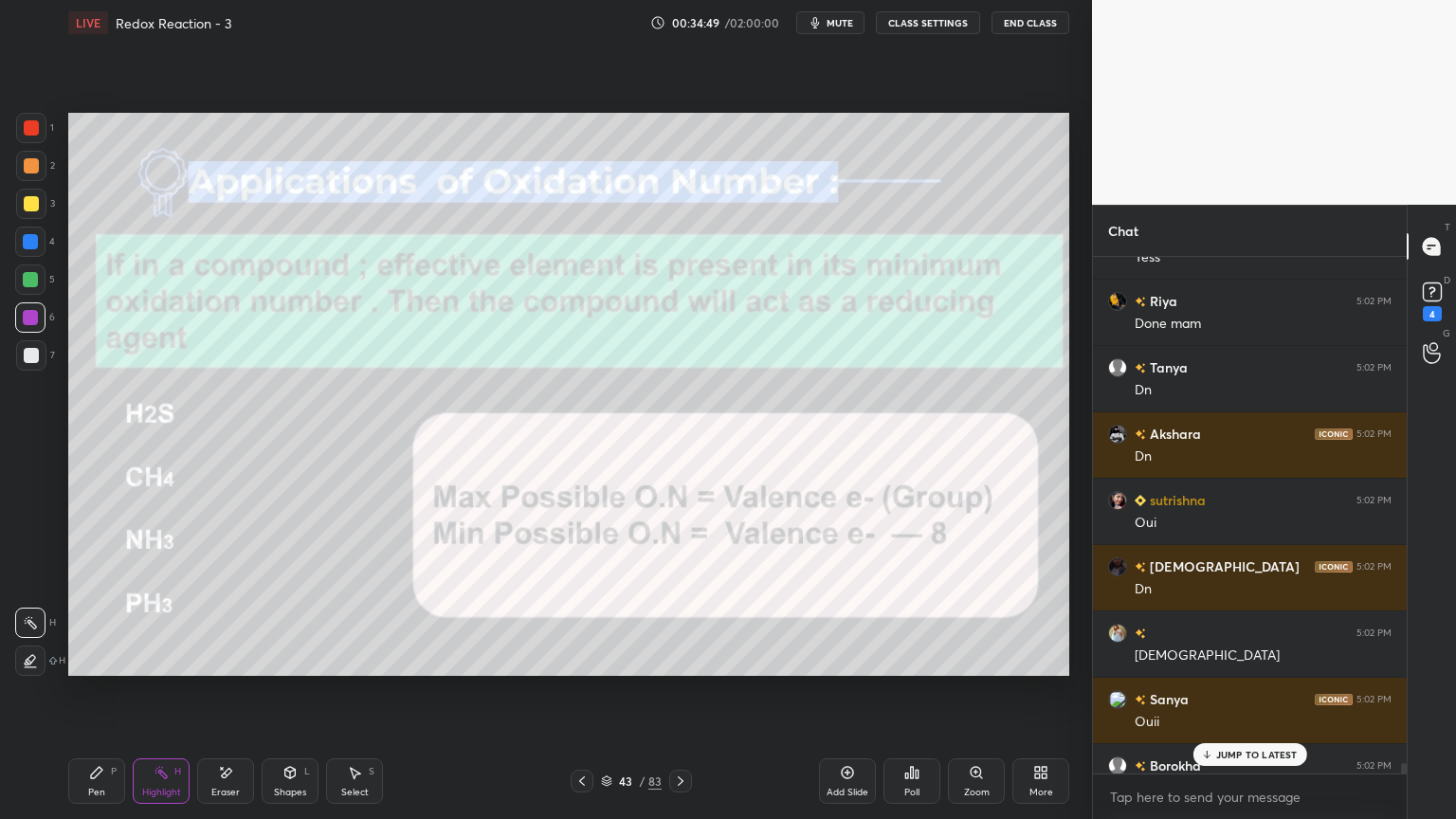
click at [1222, 691] on p "JUMP TO LATEST" at bounding box center [1258, 755] width 81 height 12
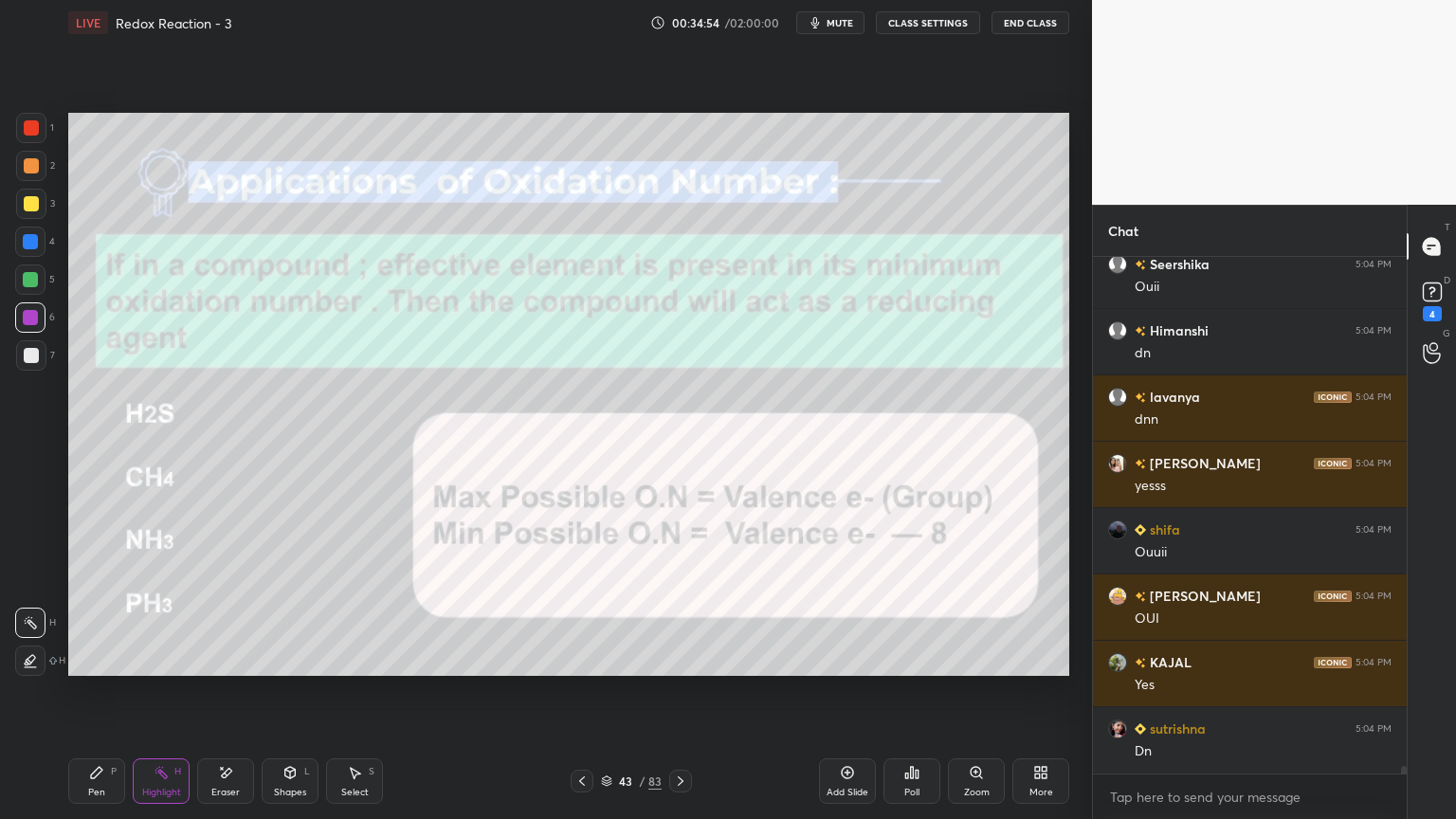
scroll to position [36710, 0]
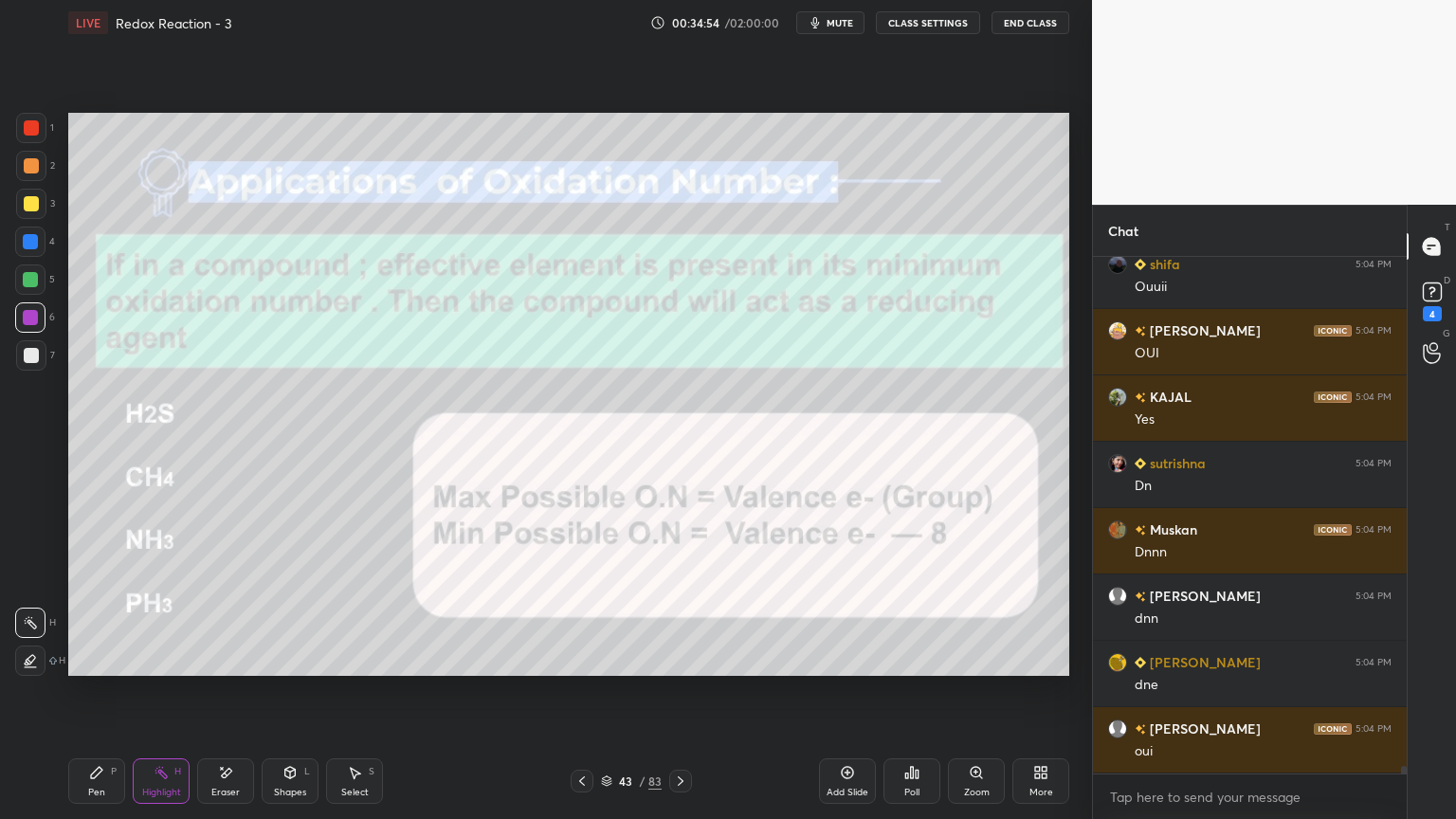
click at [673, 691] on icon at bounding box center [681, 781] width 15 height 15
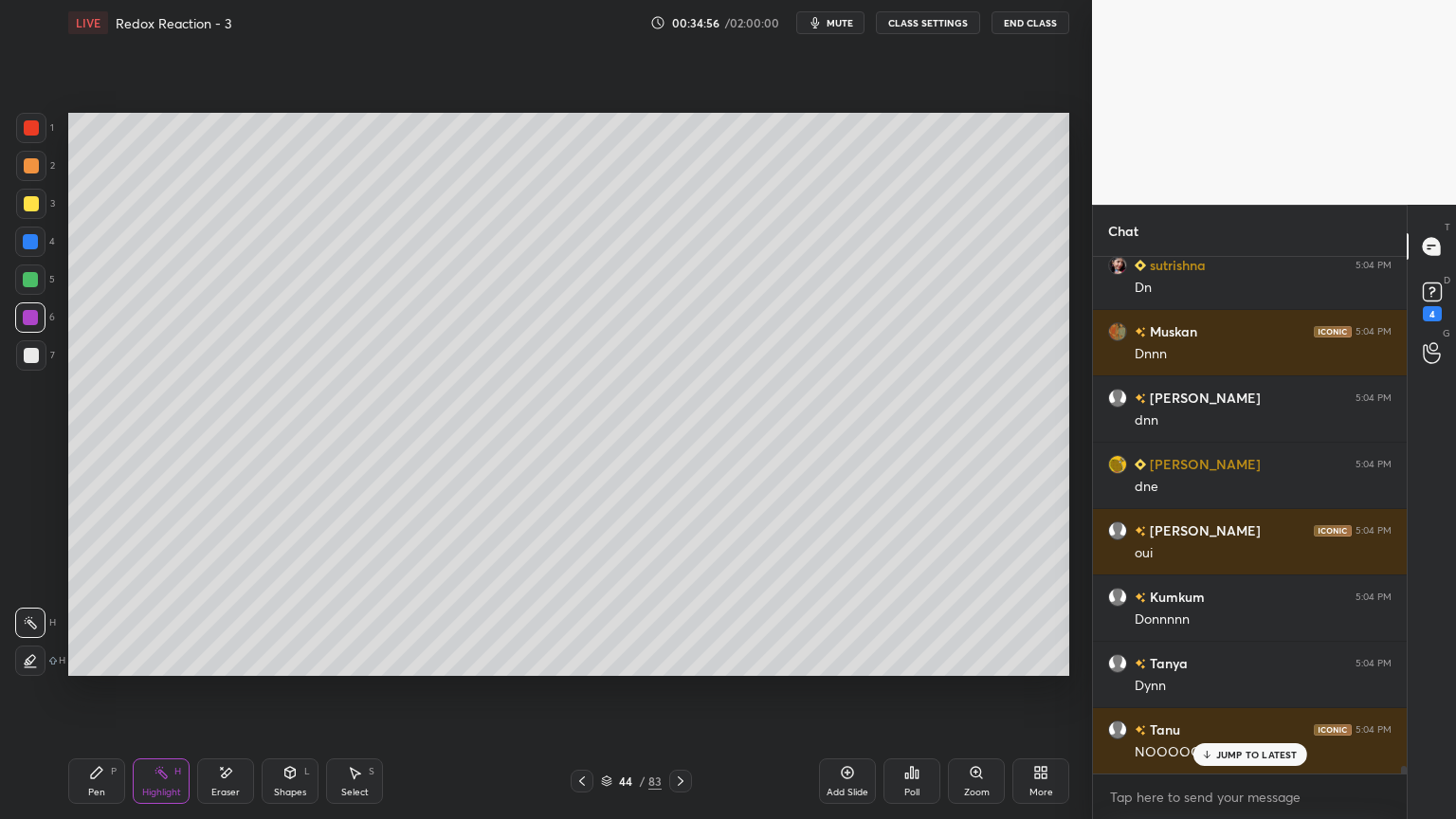
scroll to position [37040, 0]
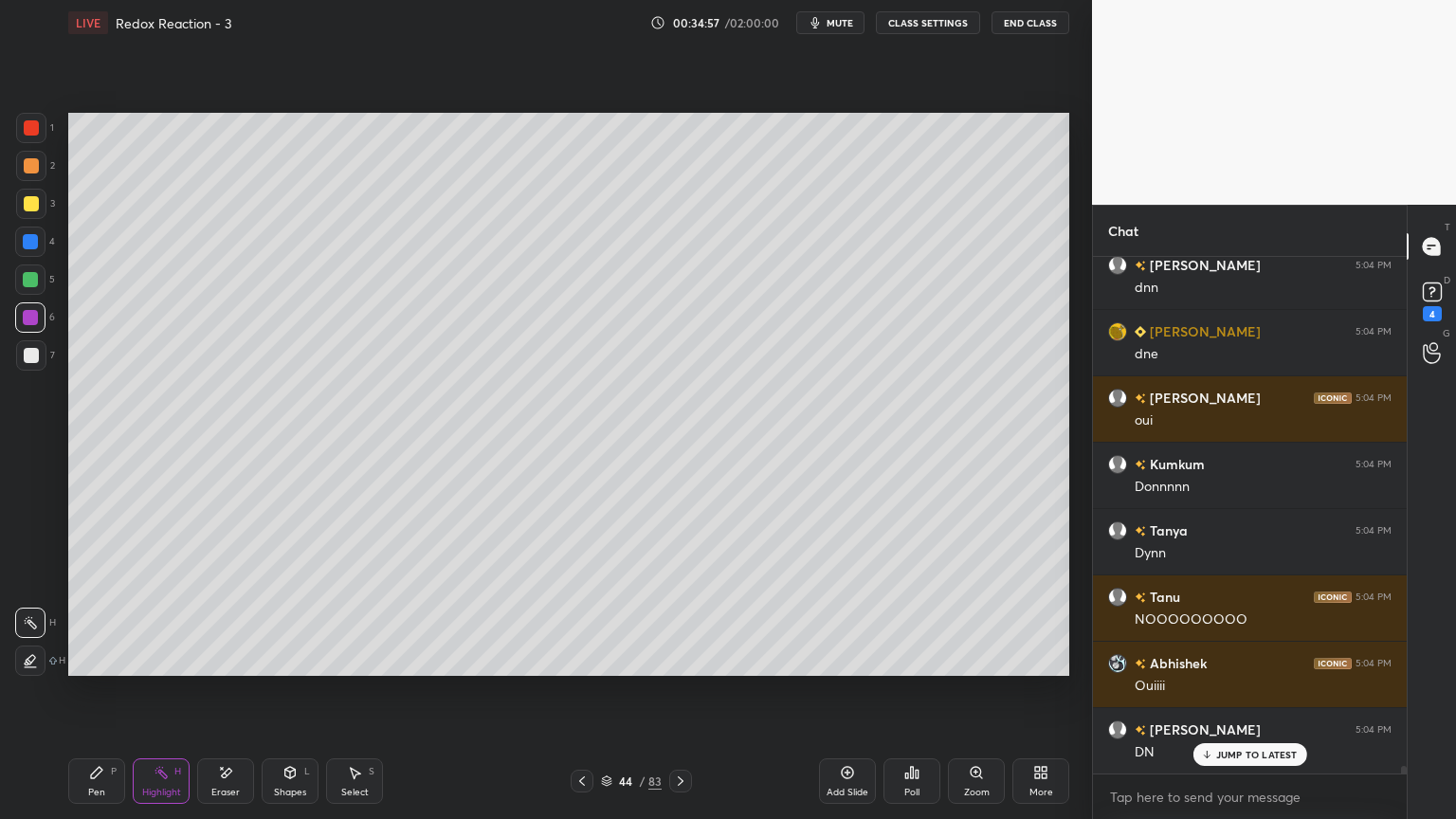
click at [579, 691] on icon at bounding box center [583, 781] width 15 height 15
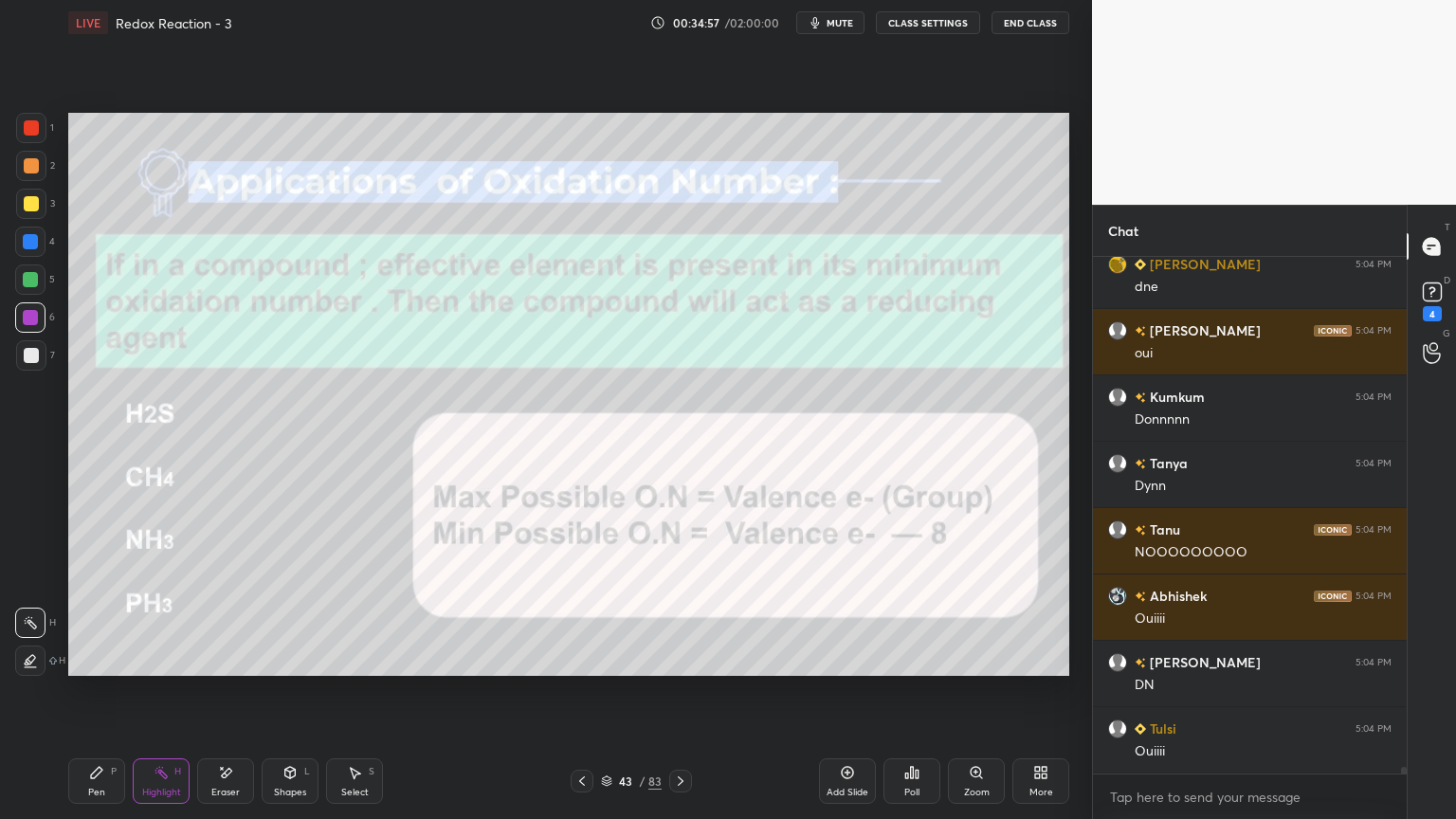
click at [580, 691] on icon at bounding box center [583, 781] width 15 height 15
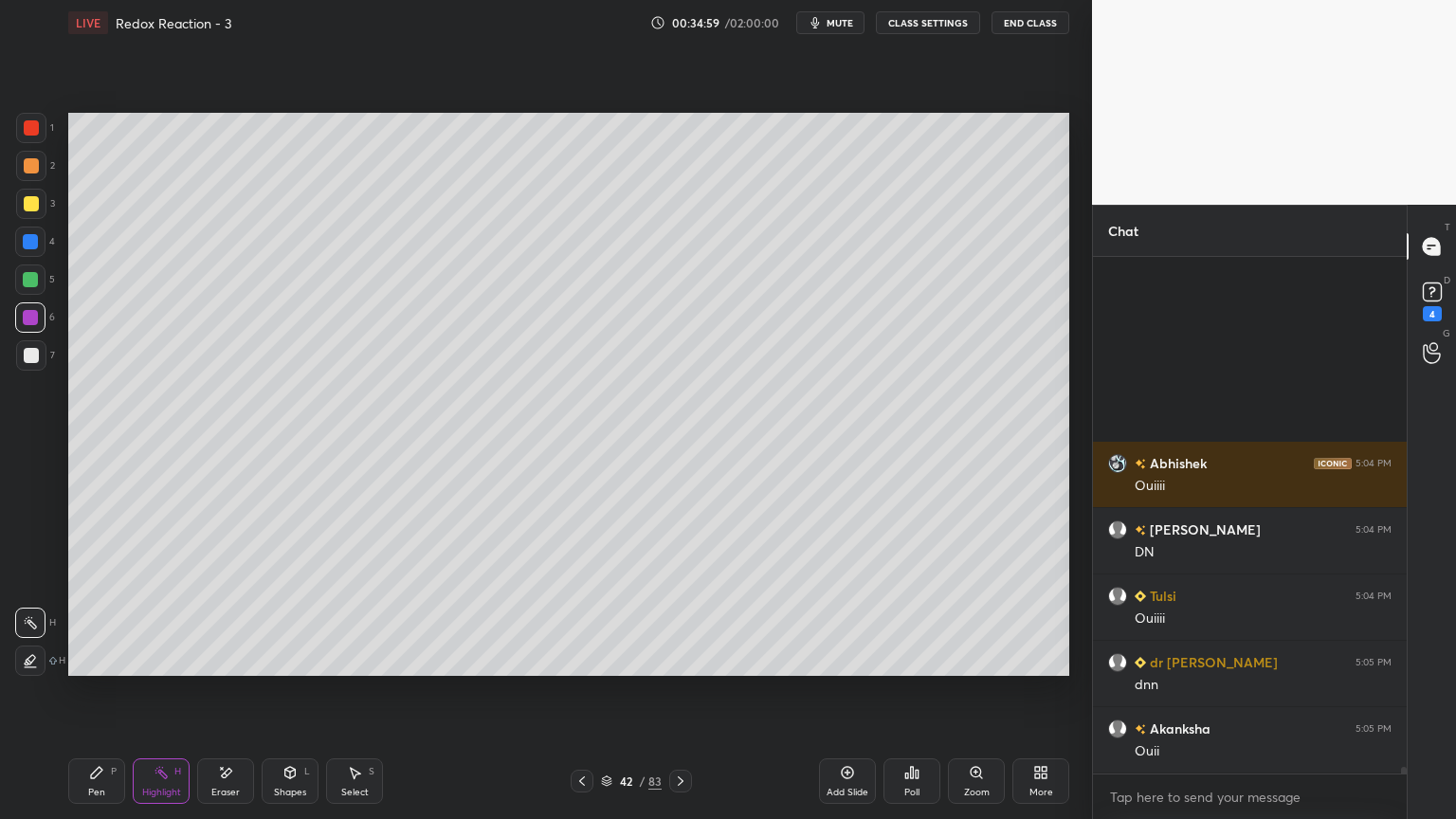
scroll to position [37506, 0]
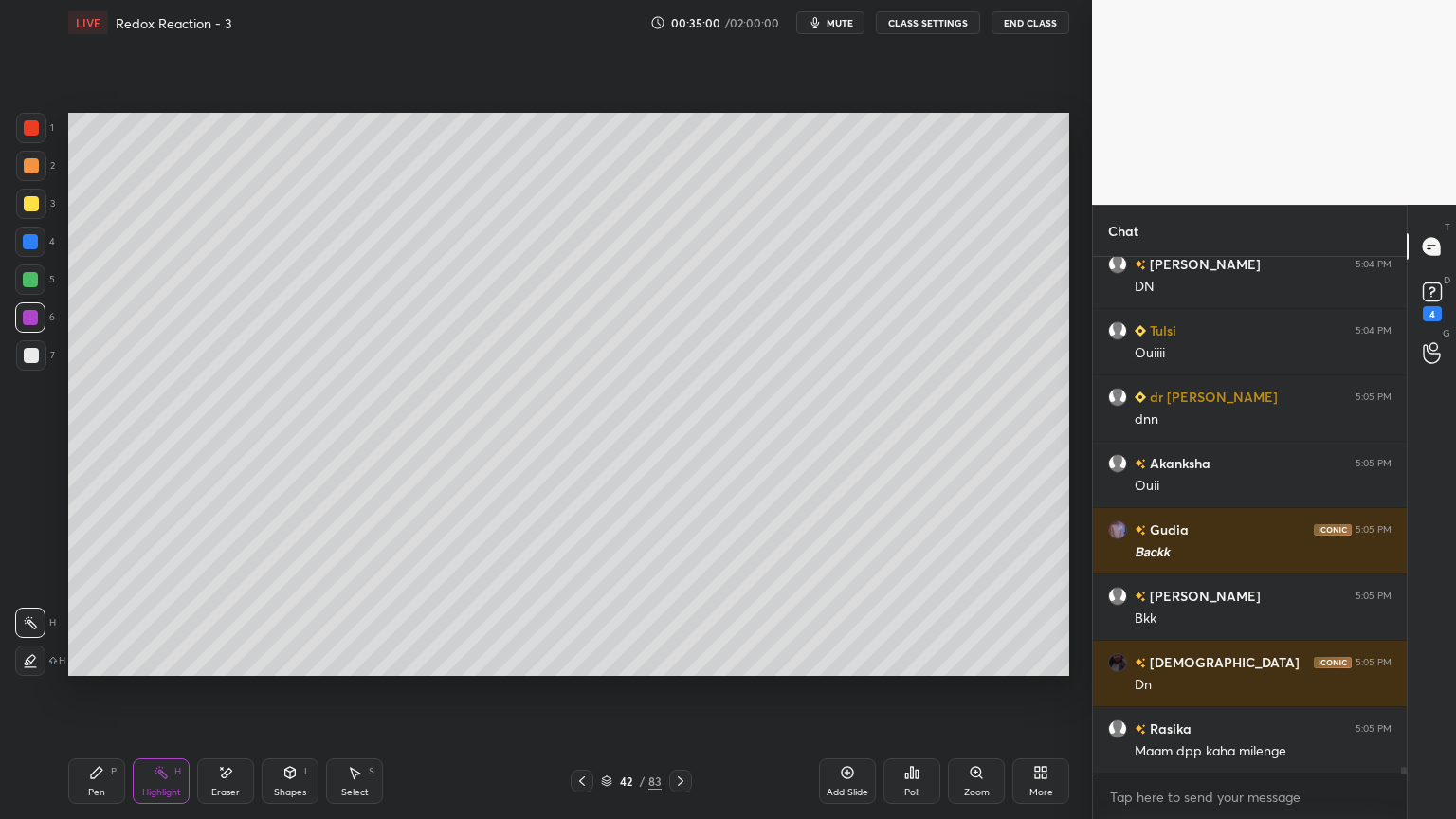
click at [937, 23] on button "CLASS SETTINGS" at bounding box center [928, 23] width 105 height 23
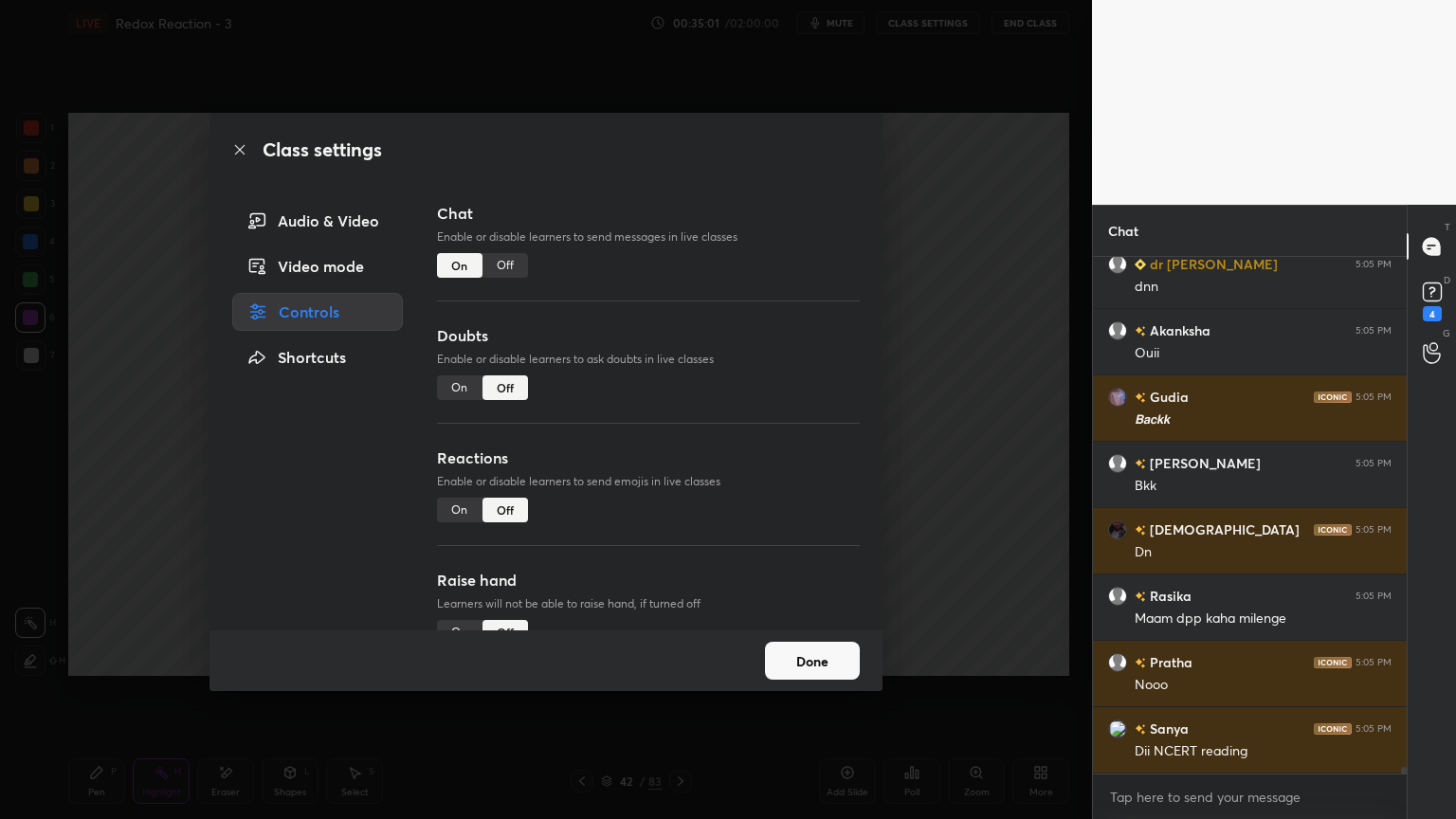
click at [500, 273] on div "Off" at bounding box center [505, 265] width 46 height 24
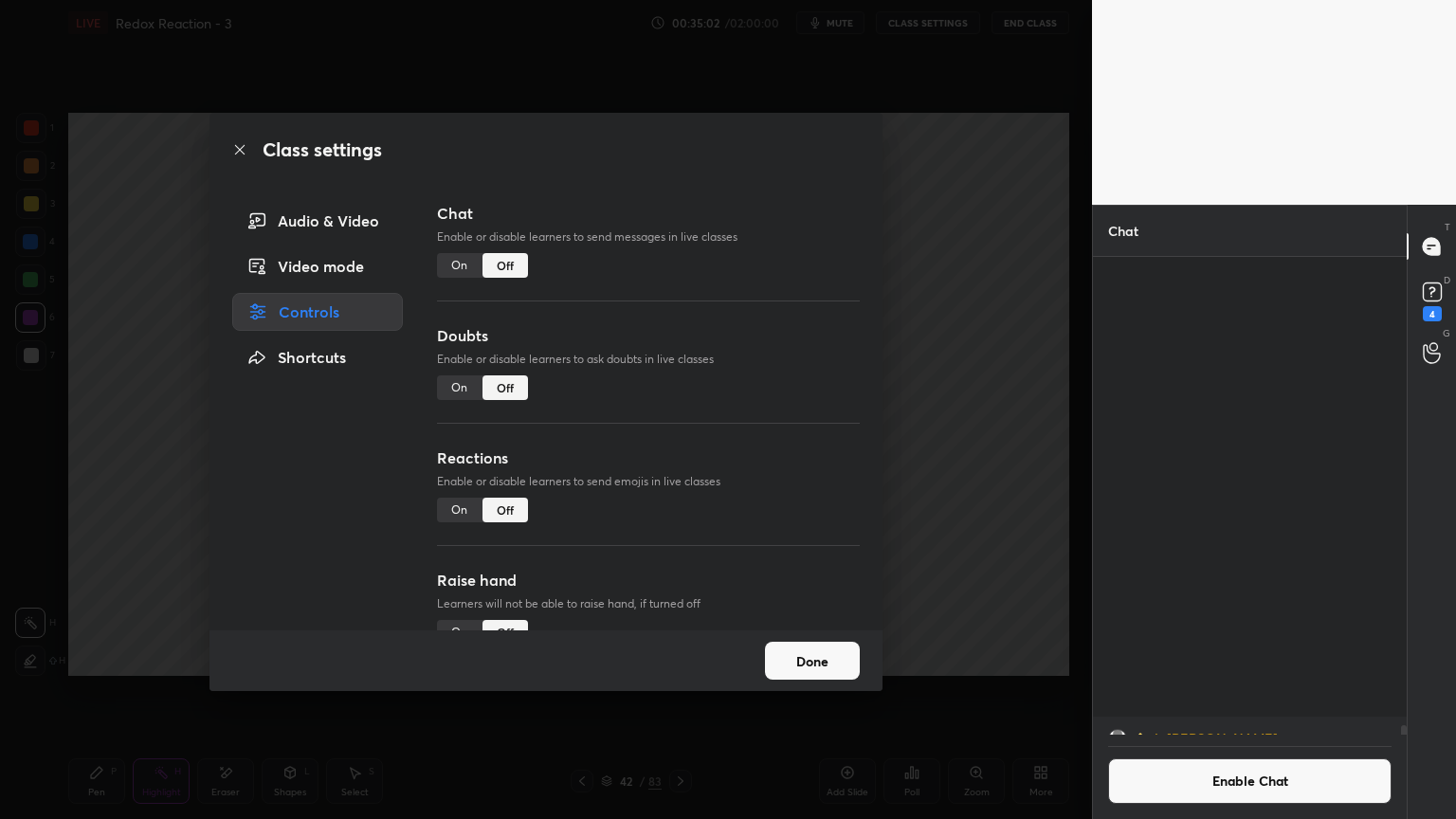
scroll to position [37232, 0]
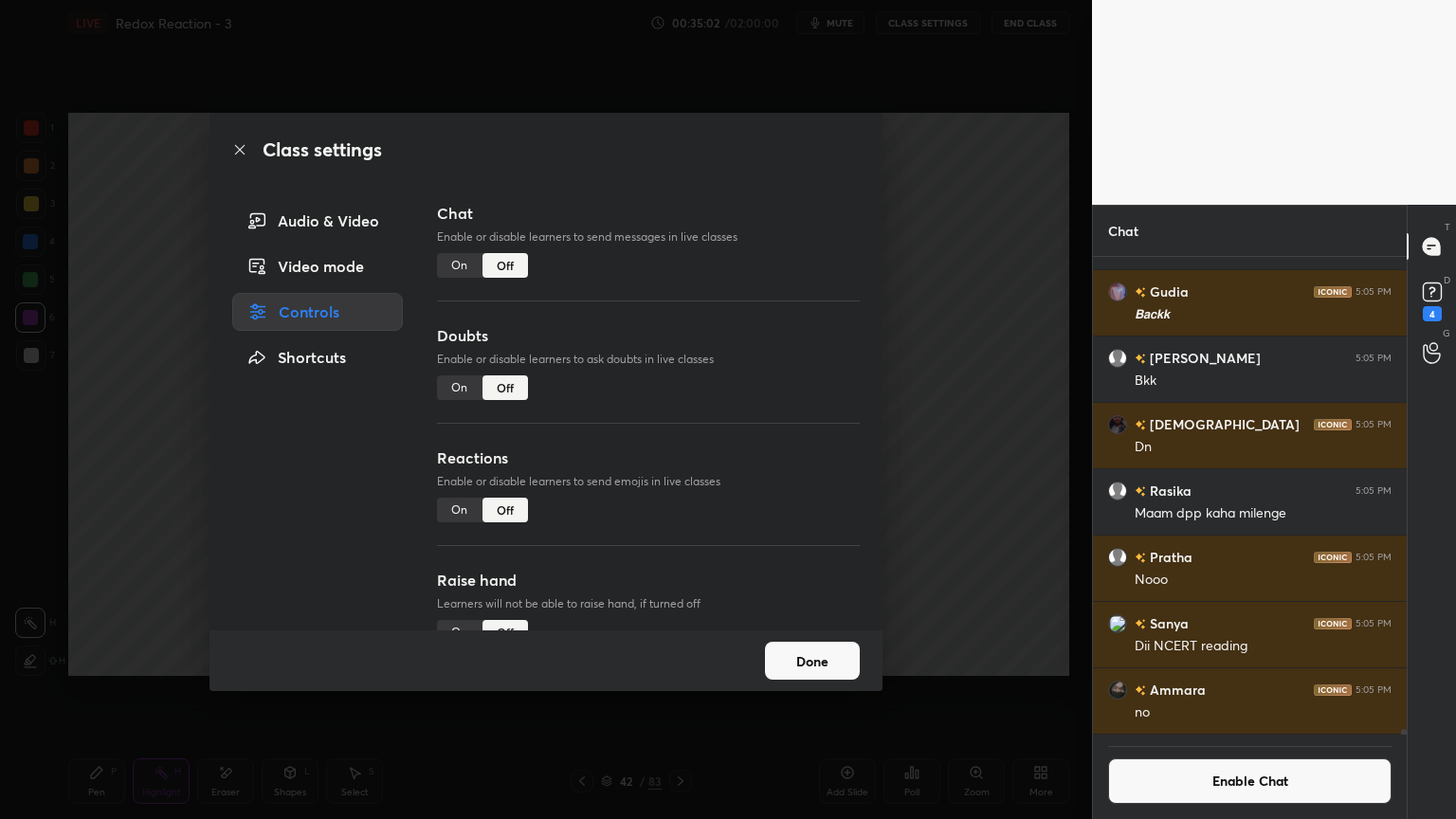
click at [843, 666] on button "Done" at bounding box center [812, 660] width 95 height 38
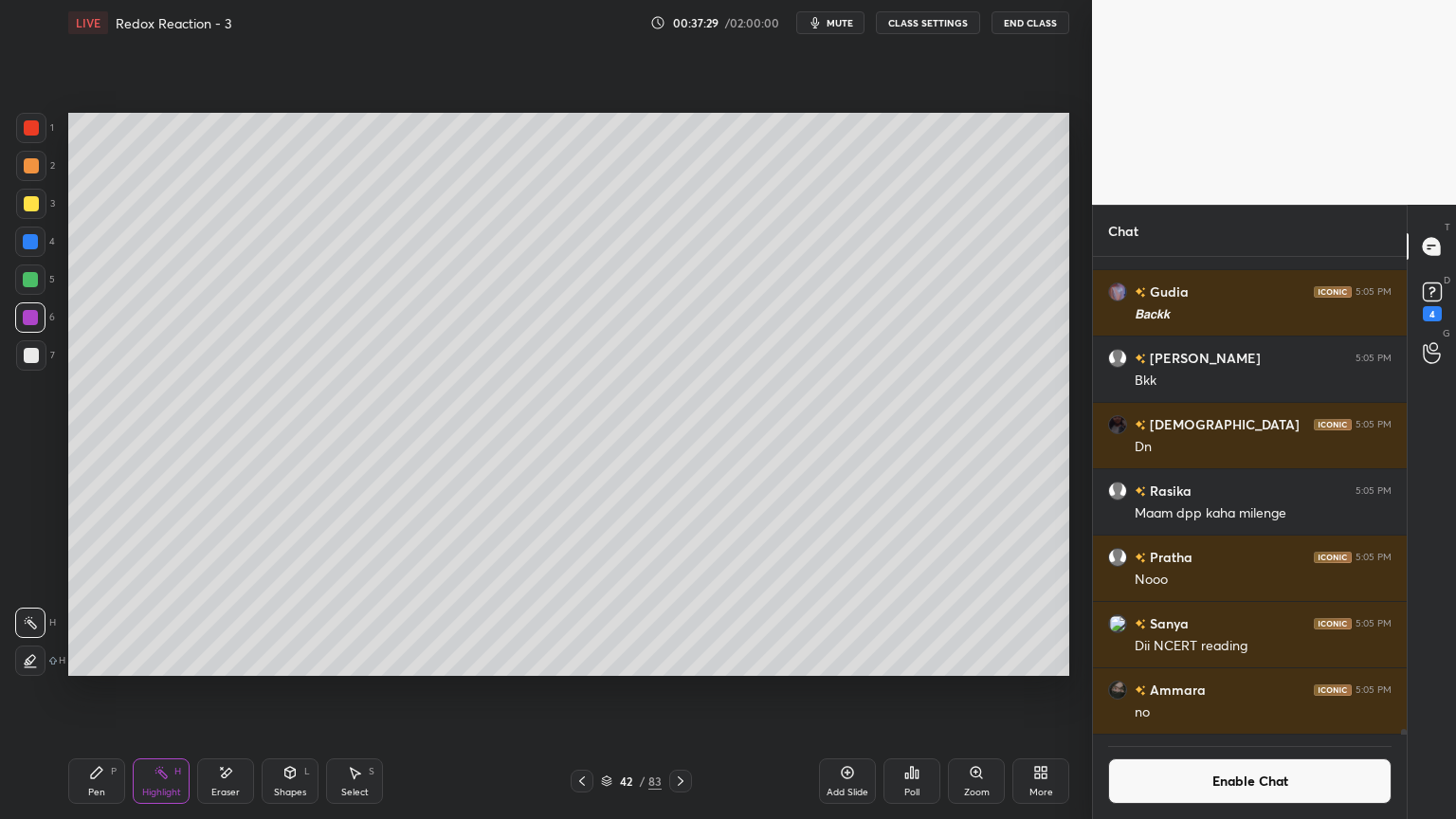
click at [1176, 691] on button "Enable Chat" at bounding box center [1250, 781] width 284 height 46
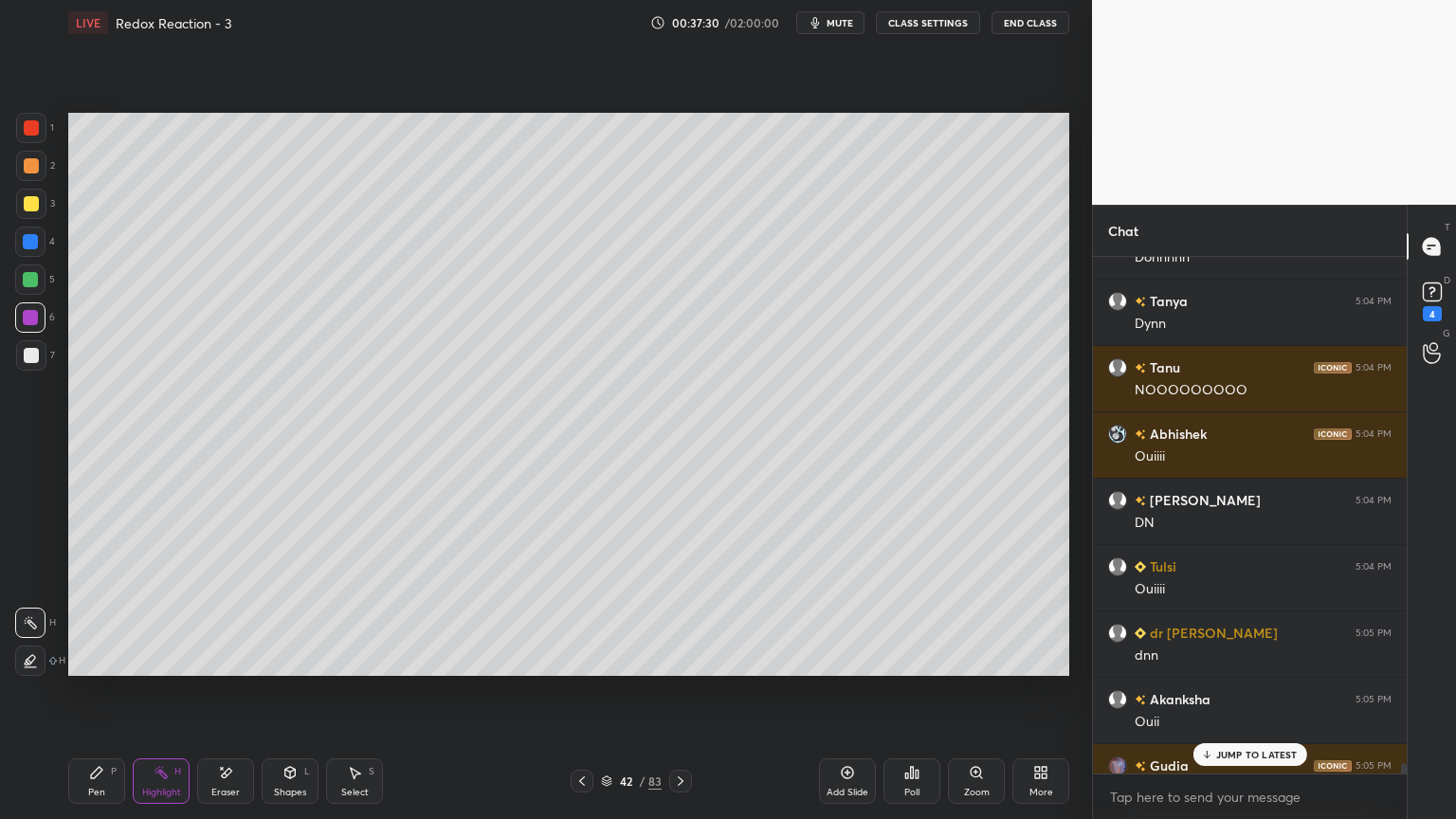
click at [1223, 691] on p "JUMP TO LATEST" at bounding box center [1258, 755] width 81 height 12
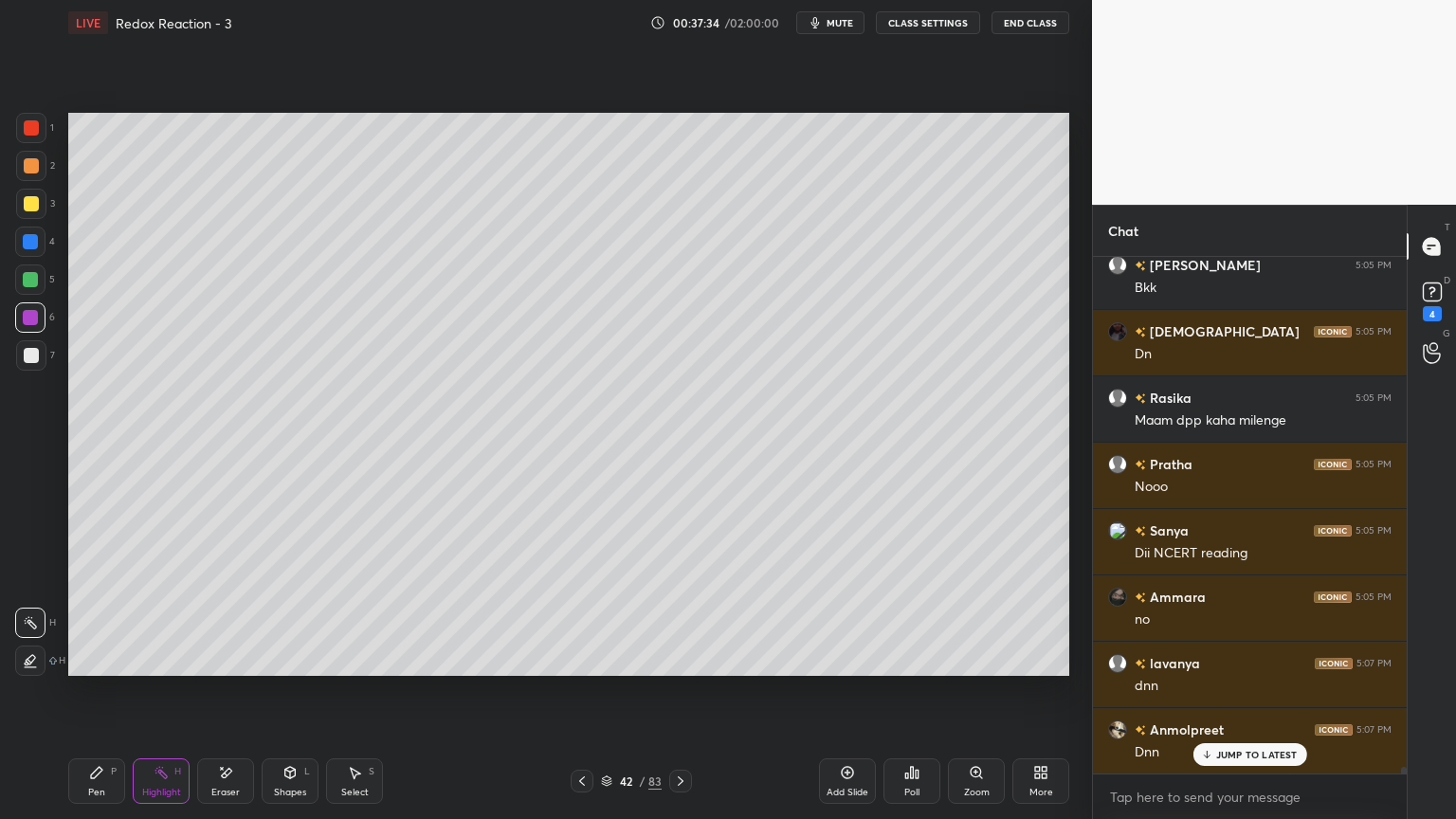
scroll to position [37477, 0]
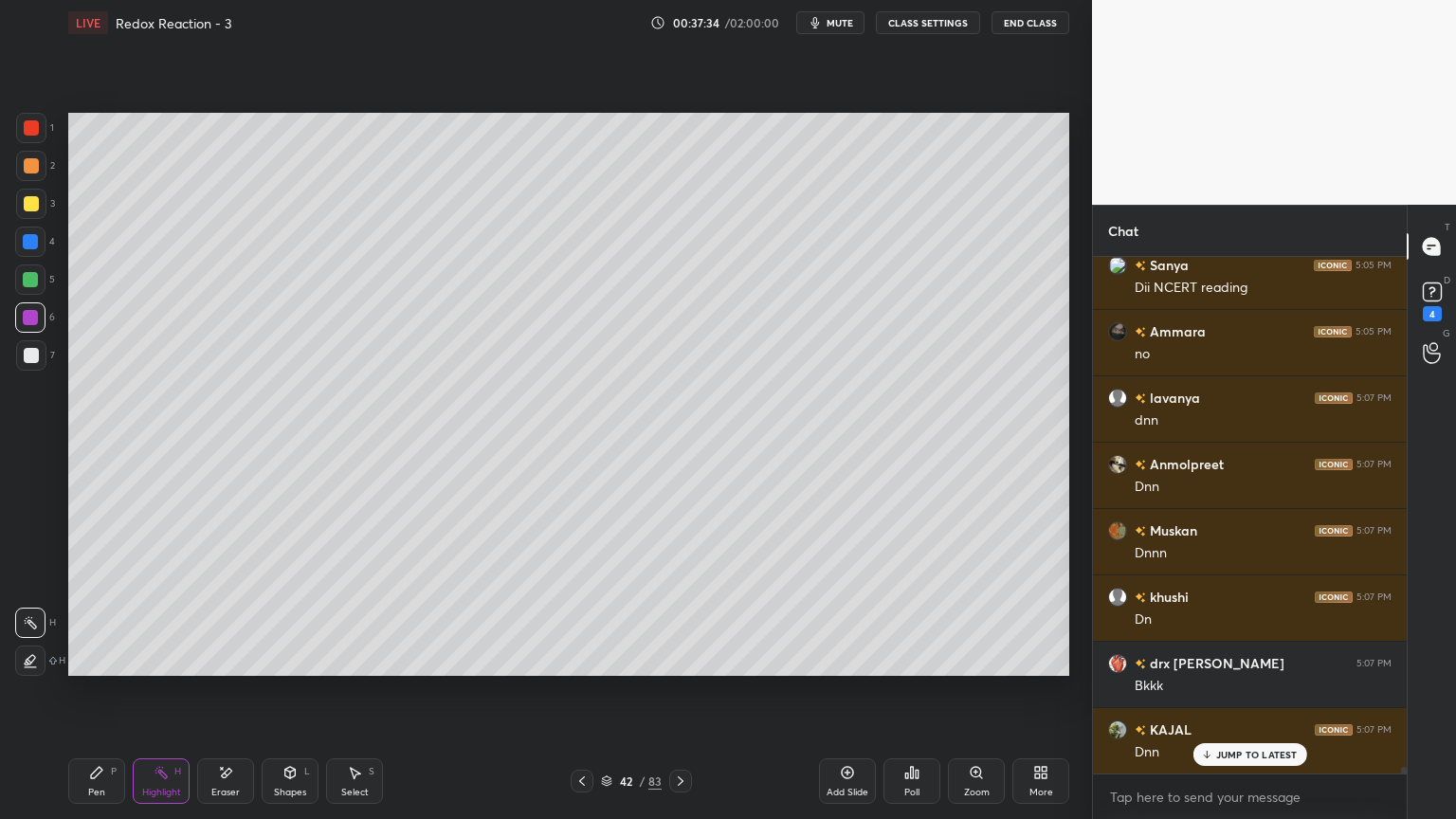
click at [678, 691] on icon at bounding box center [681, 781] width 6 height 10
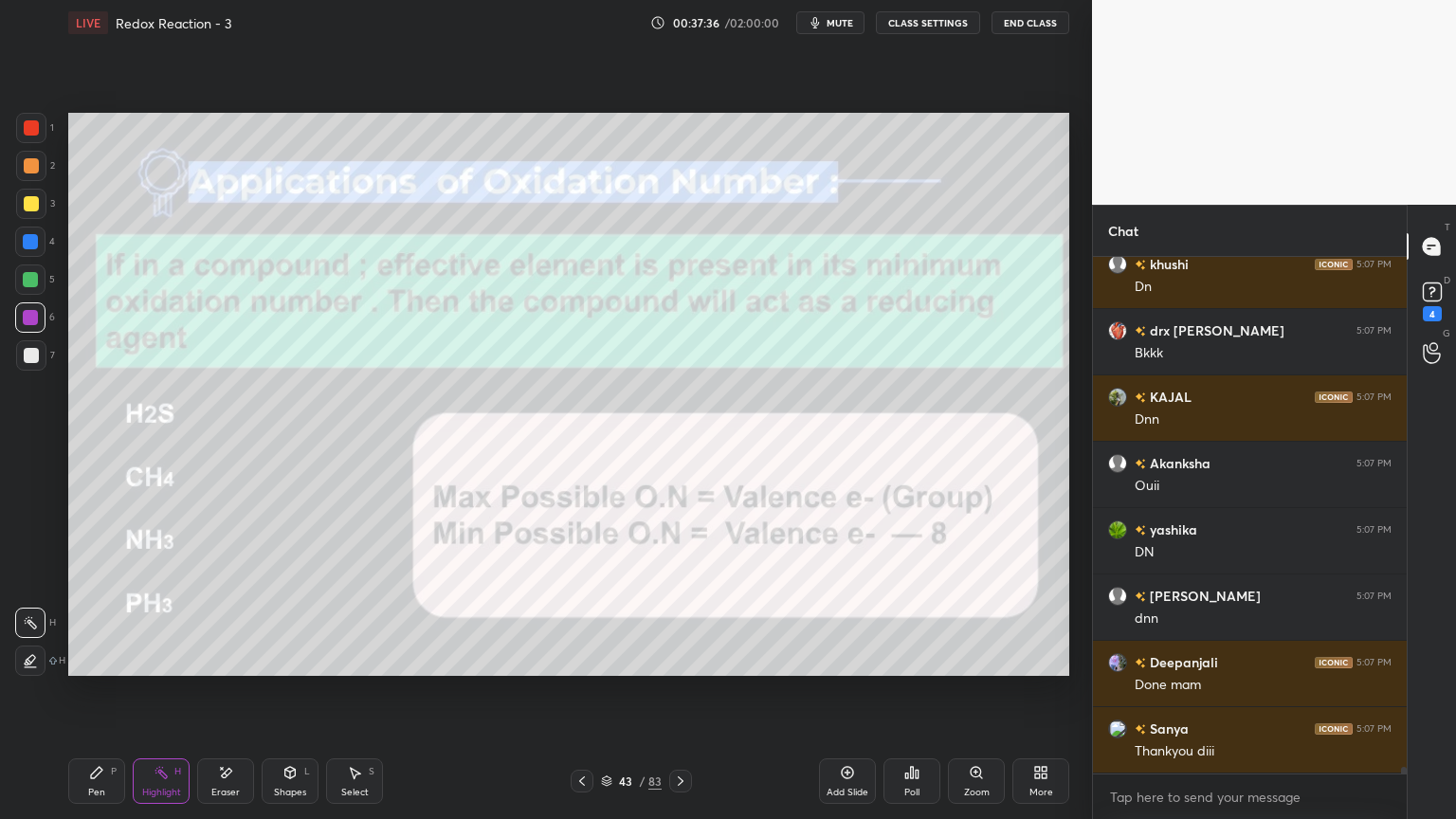
click at [684, 691] on icon at bounding box center [681, 781] width 15 height 15
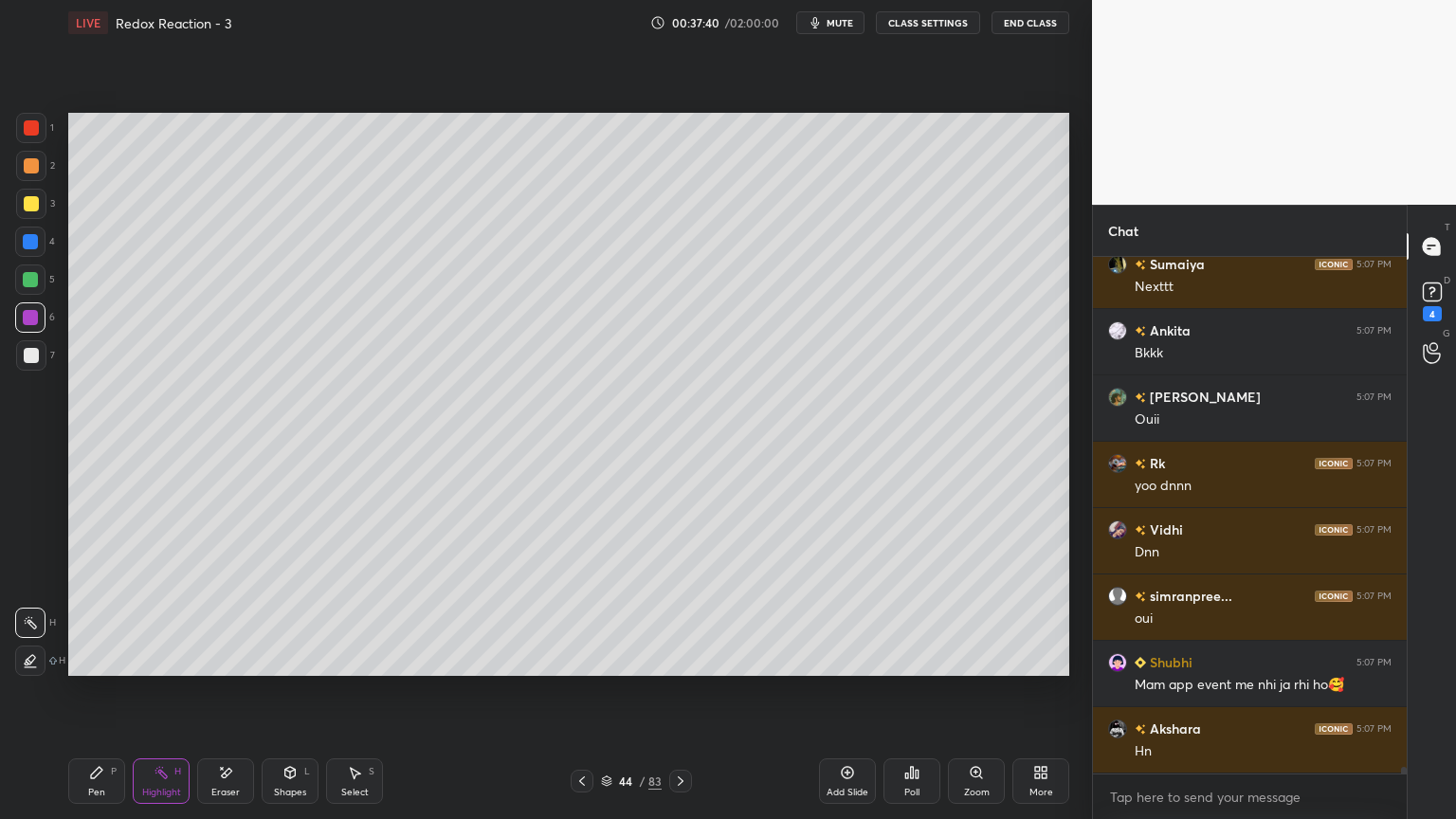
scroll to position [39203, 0]
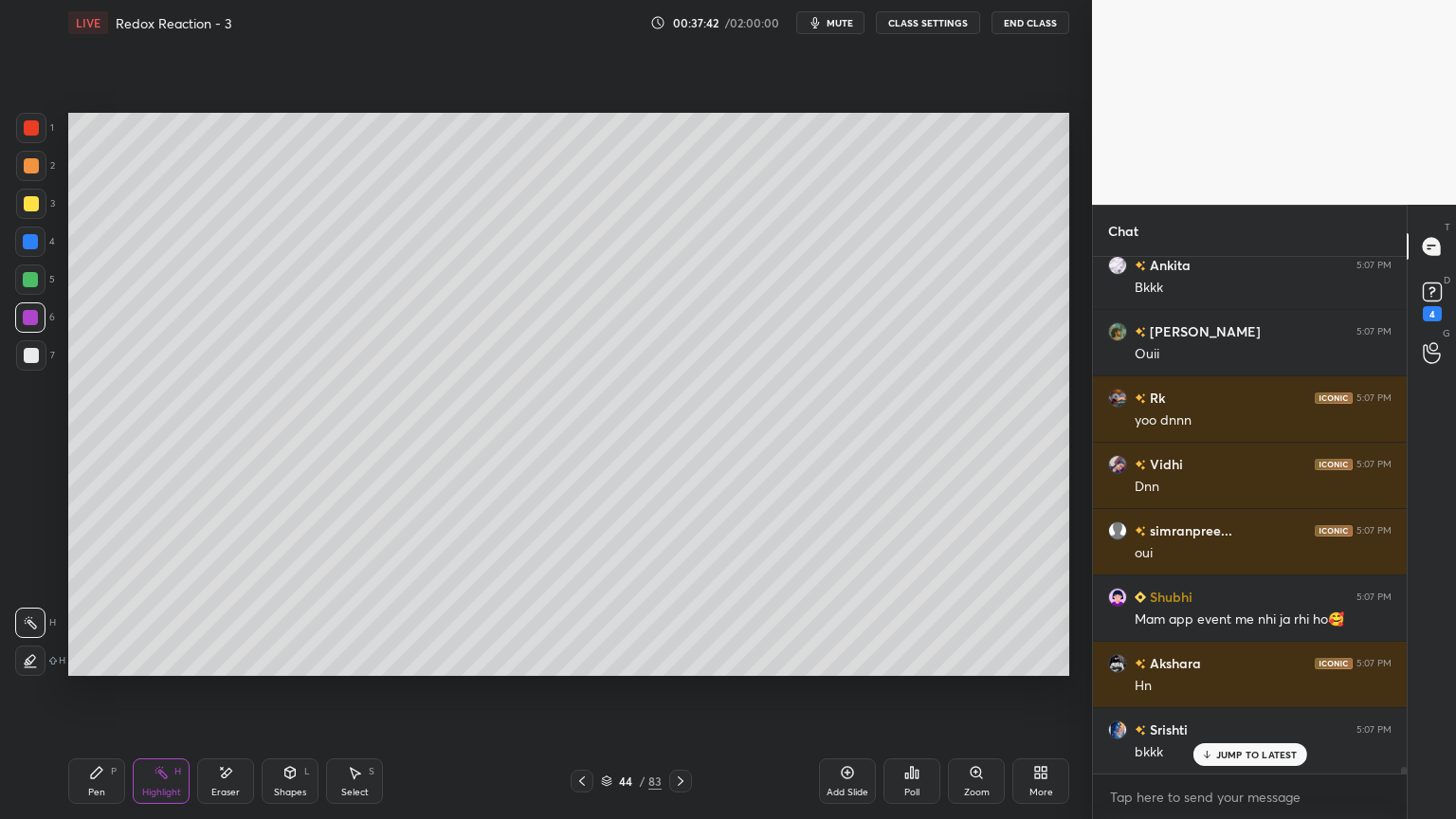
click at [906, 23] on button "CLASS SETTINGS" at bounding box center [928, 23] width 105 height 23
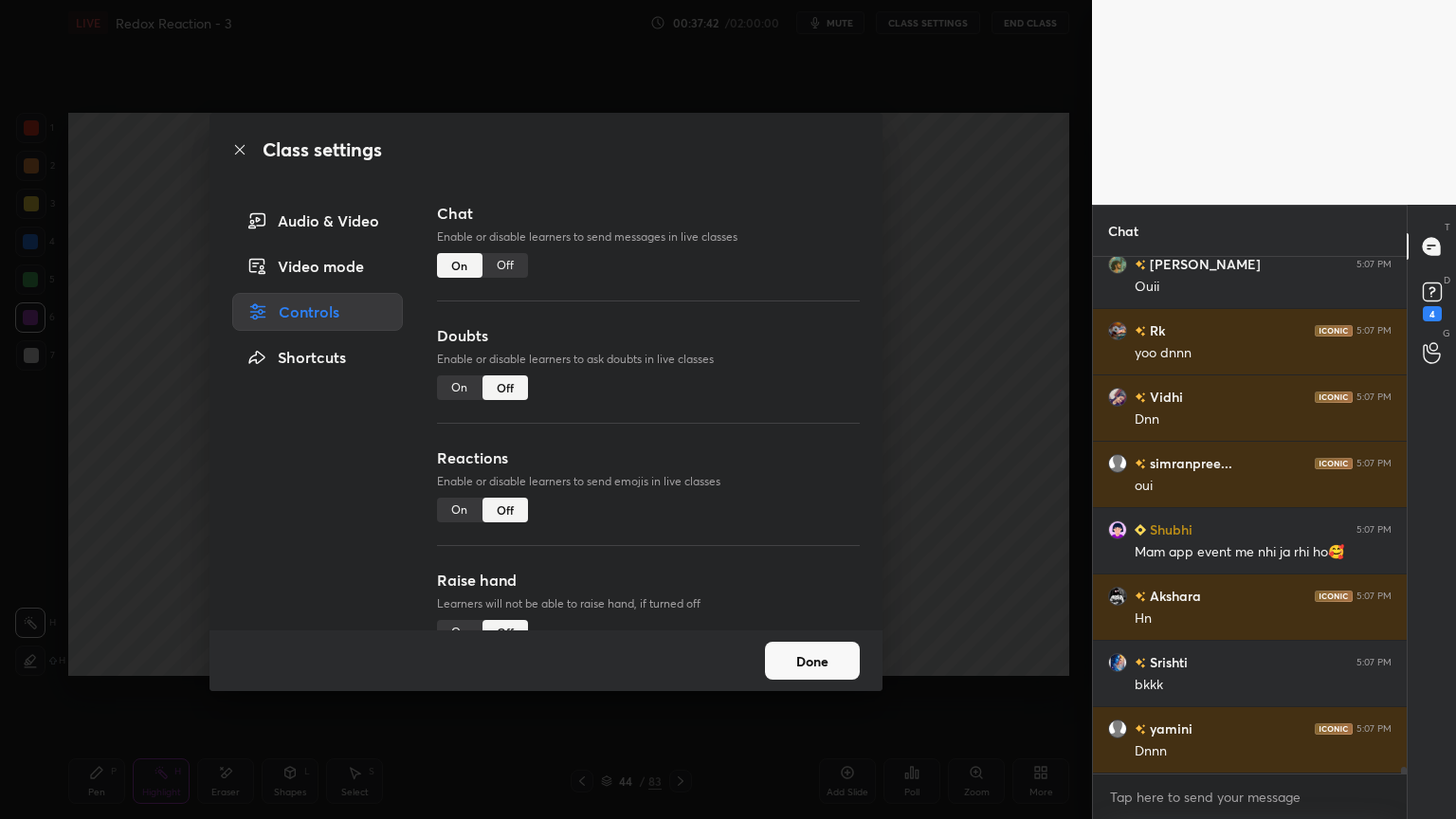
click at [493, 271] on div "Off" at bounding box center [505, 265] width 46 height 24
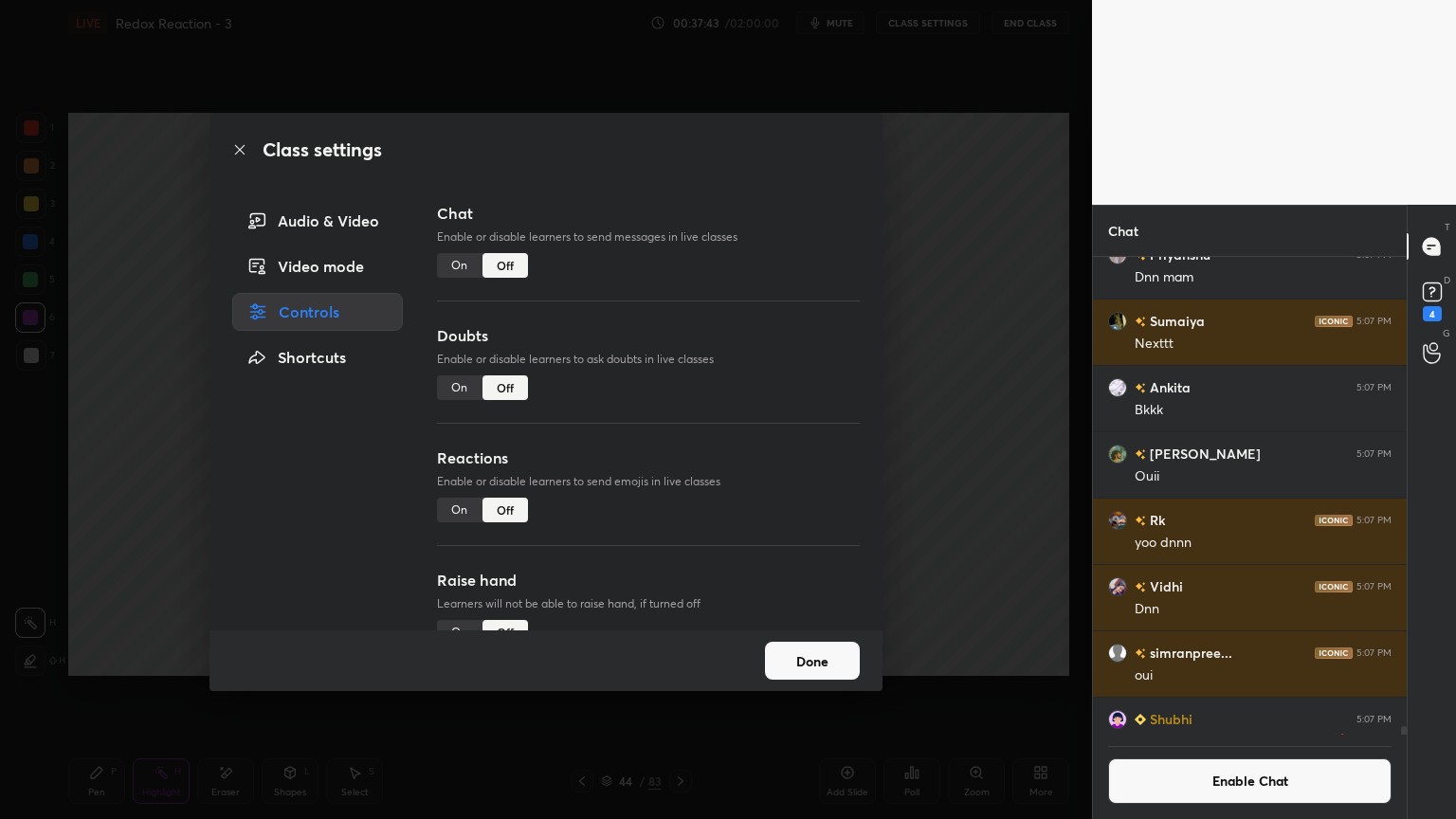
scroll to position [38901, 0]
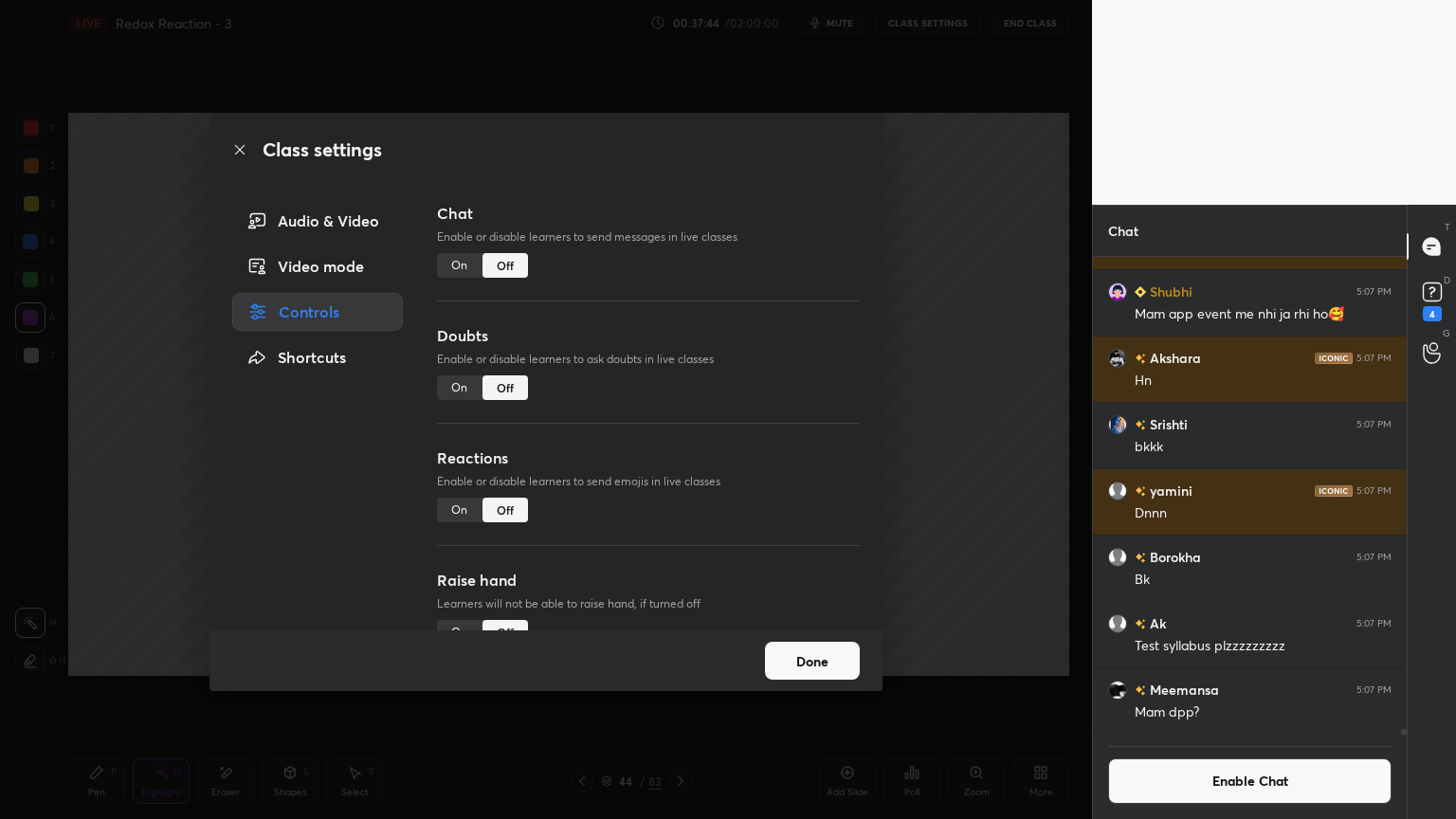
click at [826, 660] on button "Done" at bounding box center [812, 660] width 95 height 38
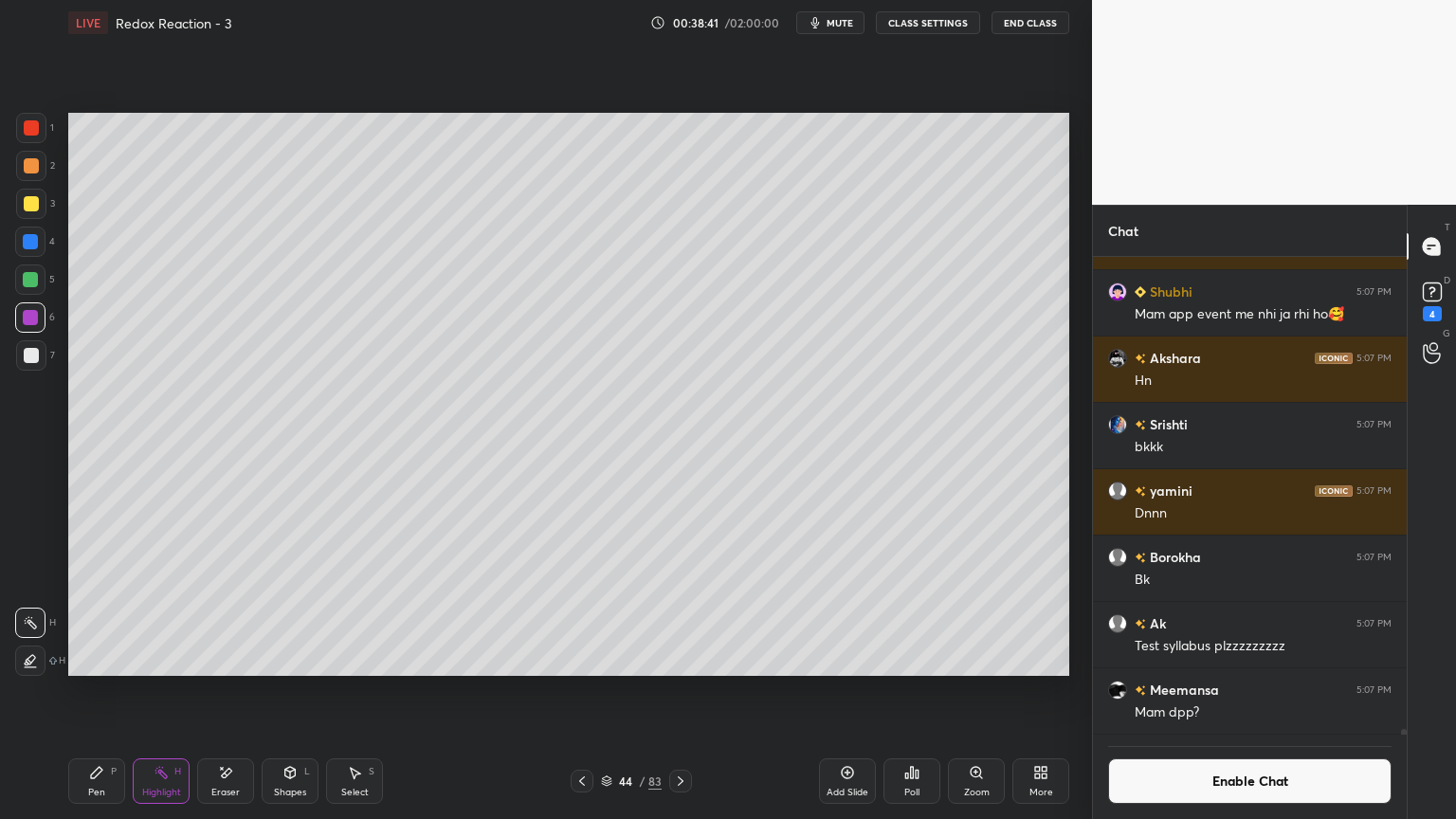
click at [1146, 691] on button "Enable Chat" at bounding box center [1250, 781] width 284 height 46
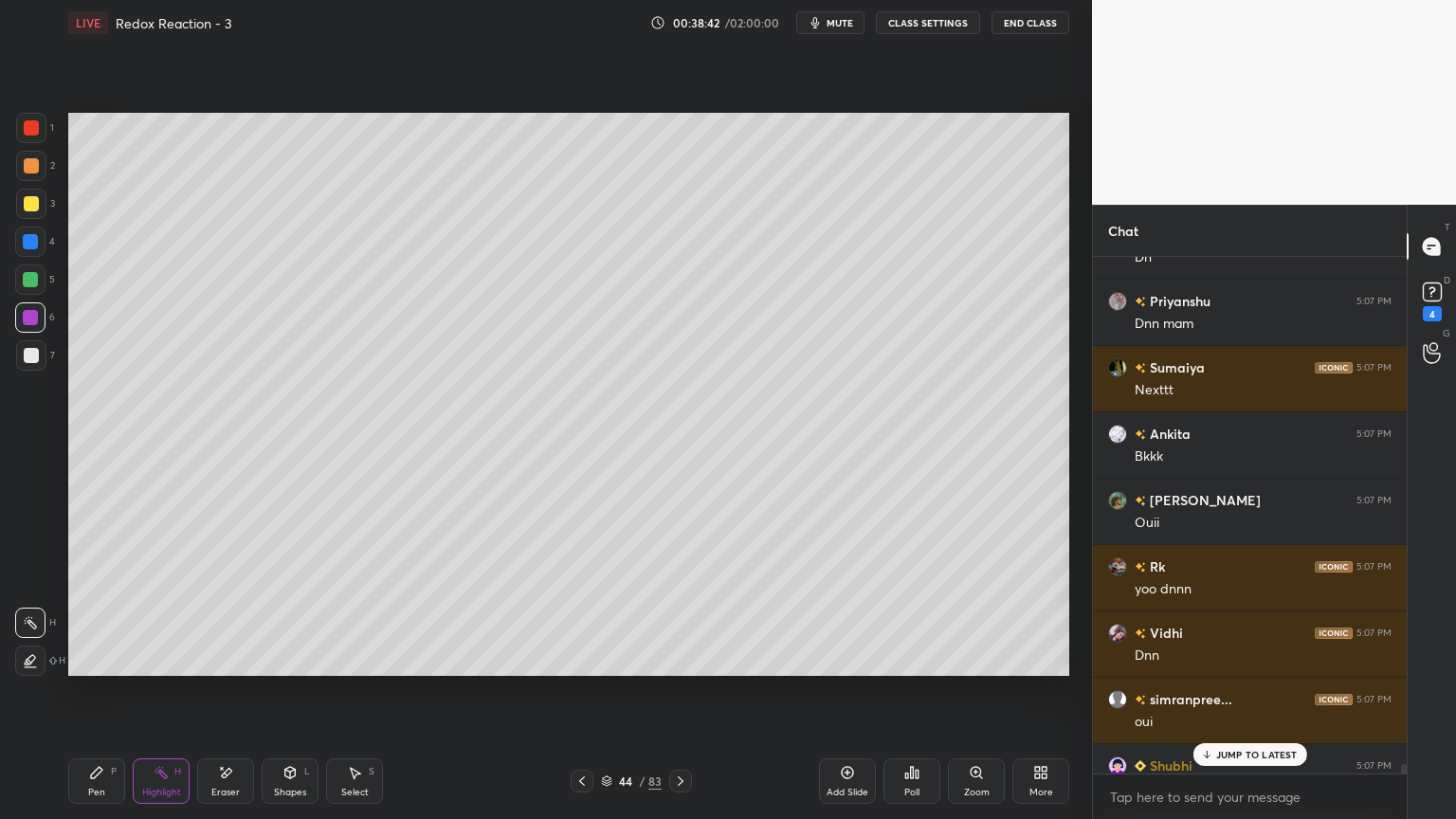
click at [1248, 691] on p "JUMP TO LATEST" at bounding box center [1258, 755] width 81 height 12
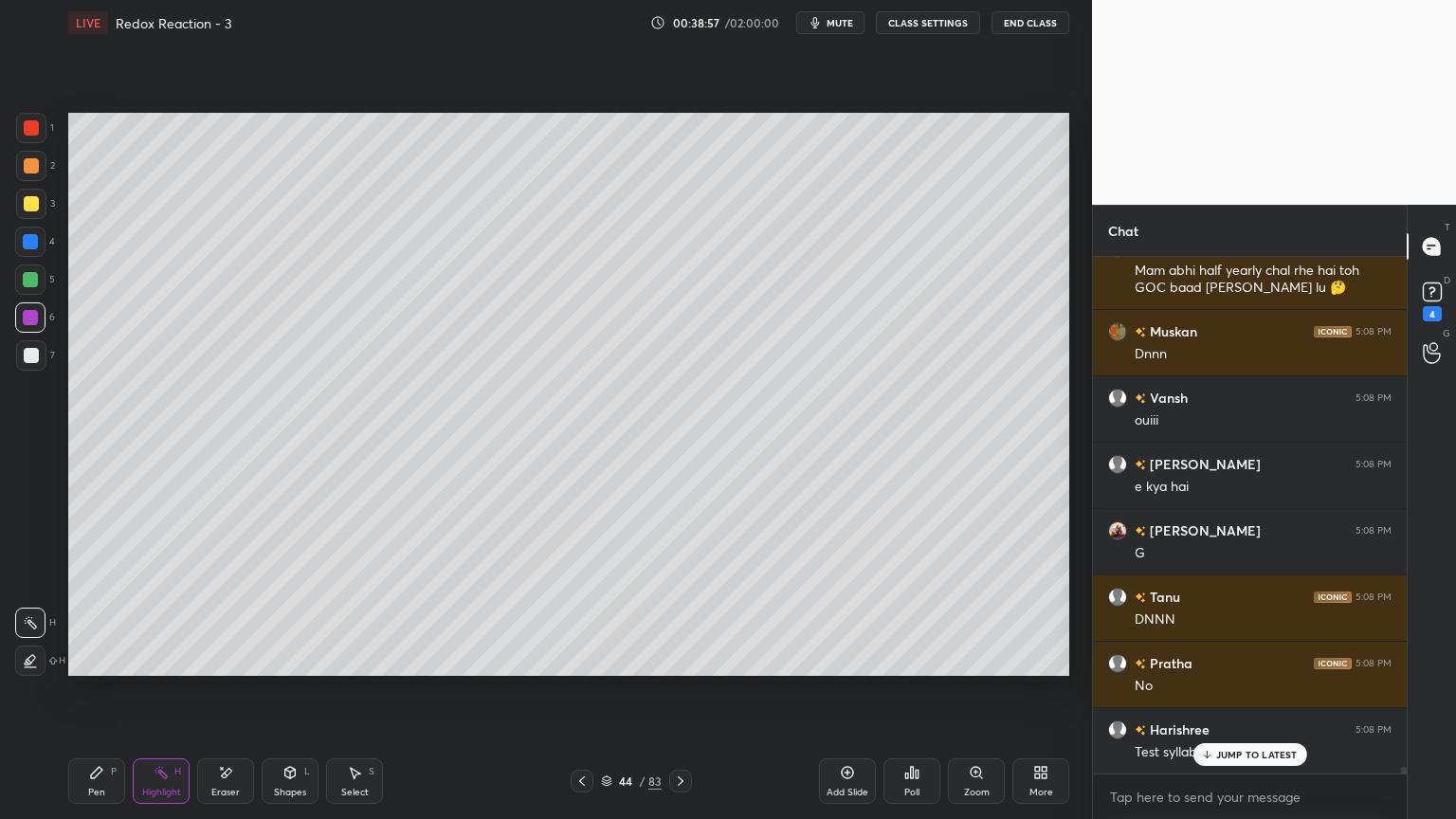
scroll to position [41720, 0]
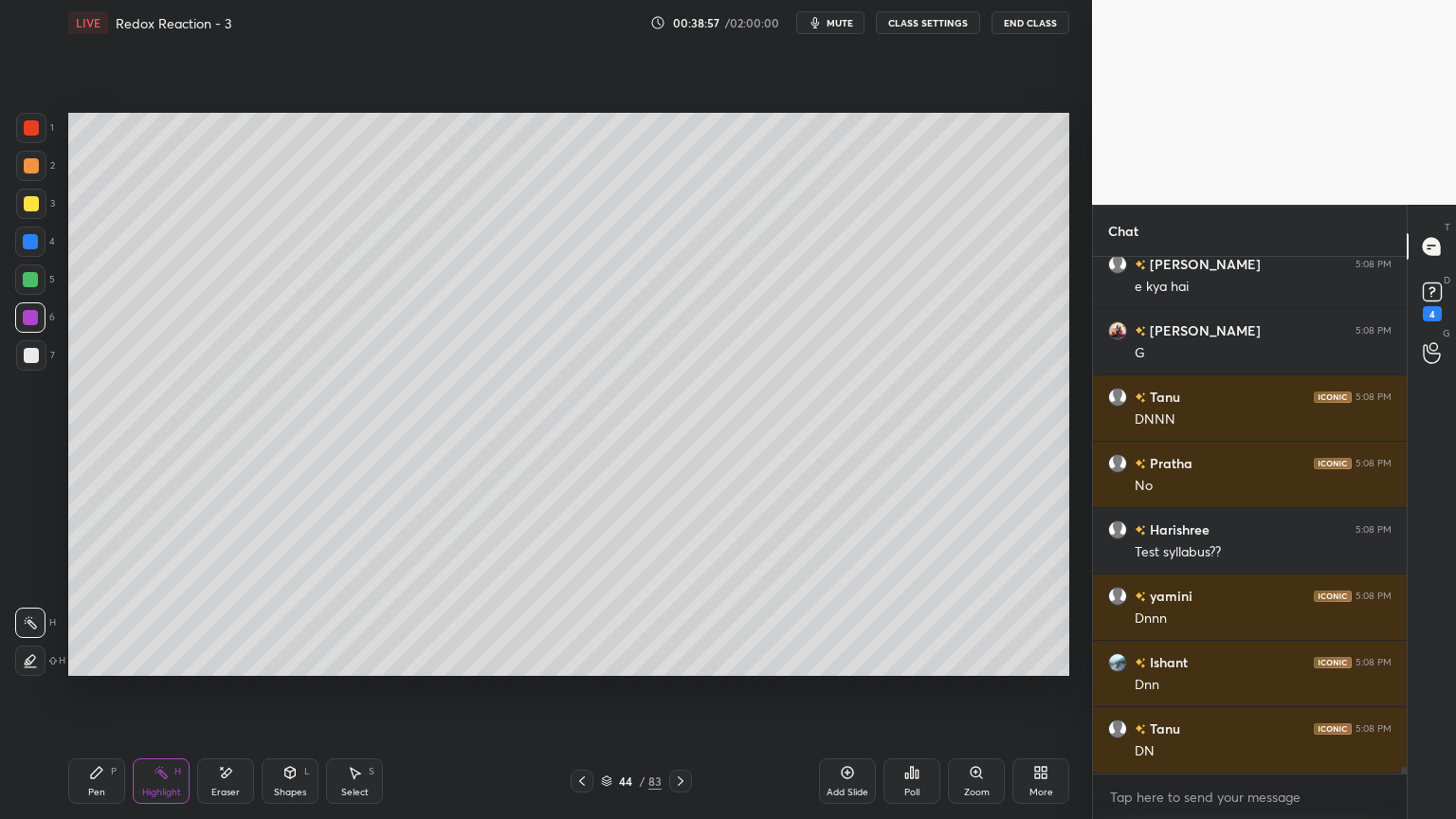
click at [148, 691] on div "Highlight H" at bounding box center [161, 781] width 57 height 46
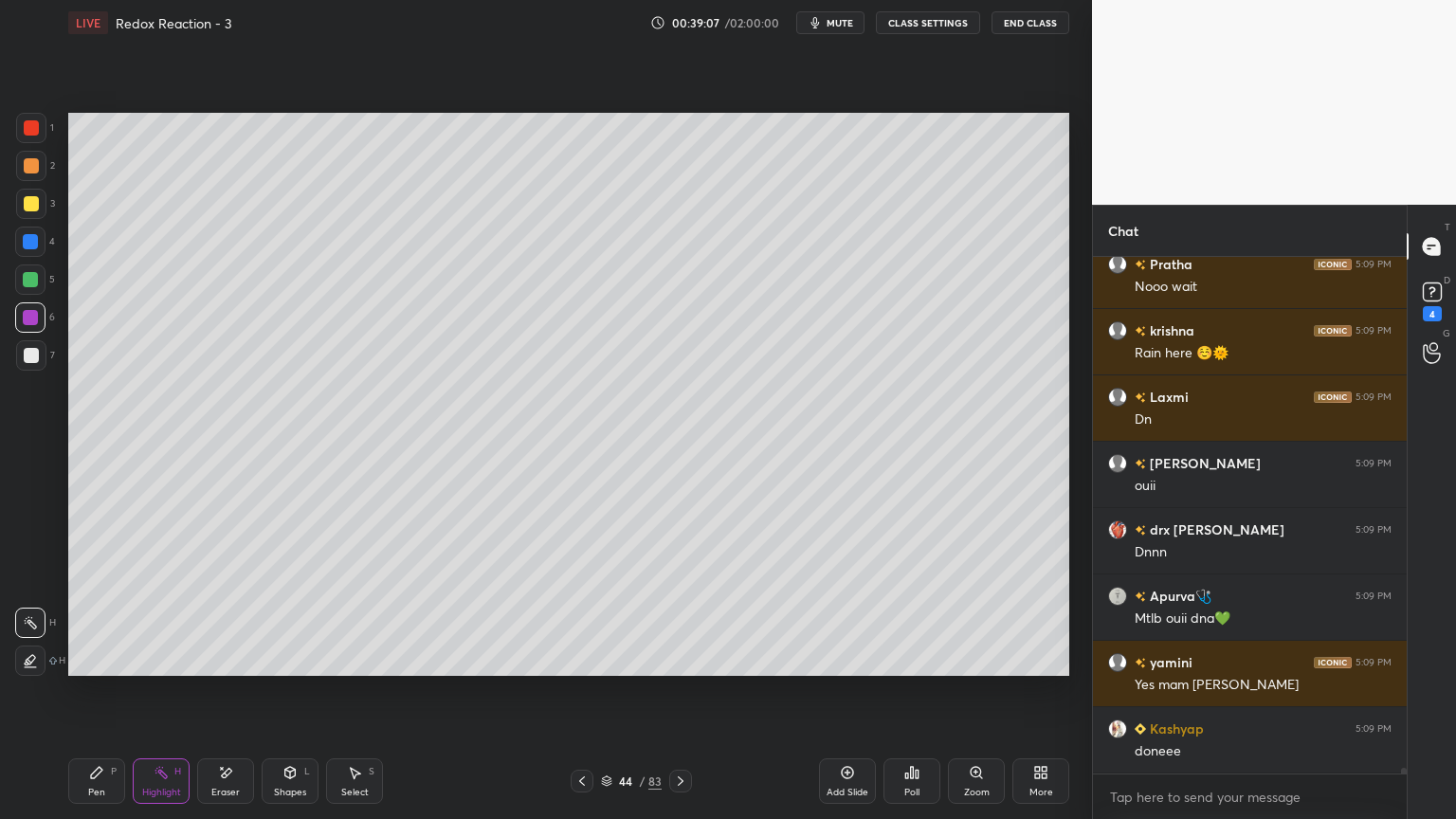
scroll to position [43026, 0]
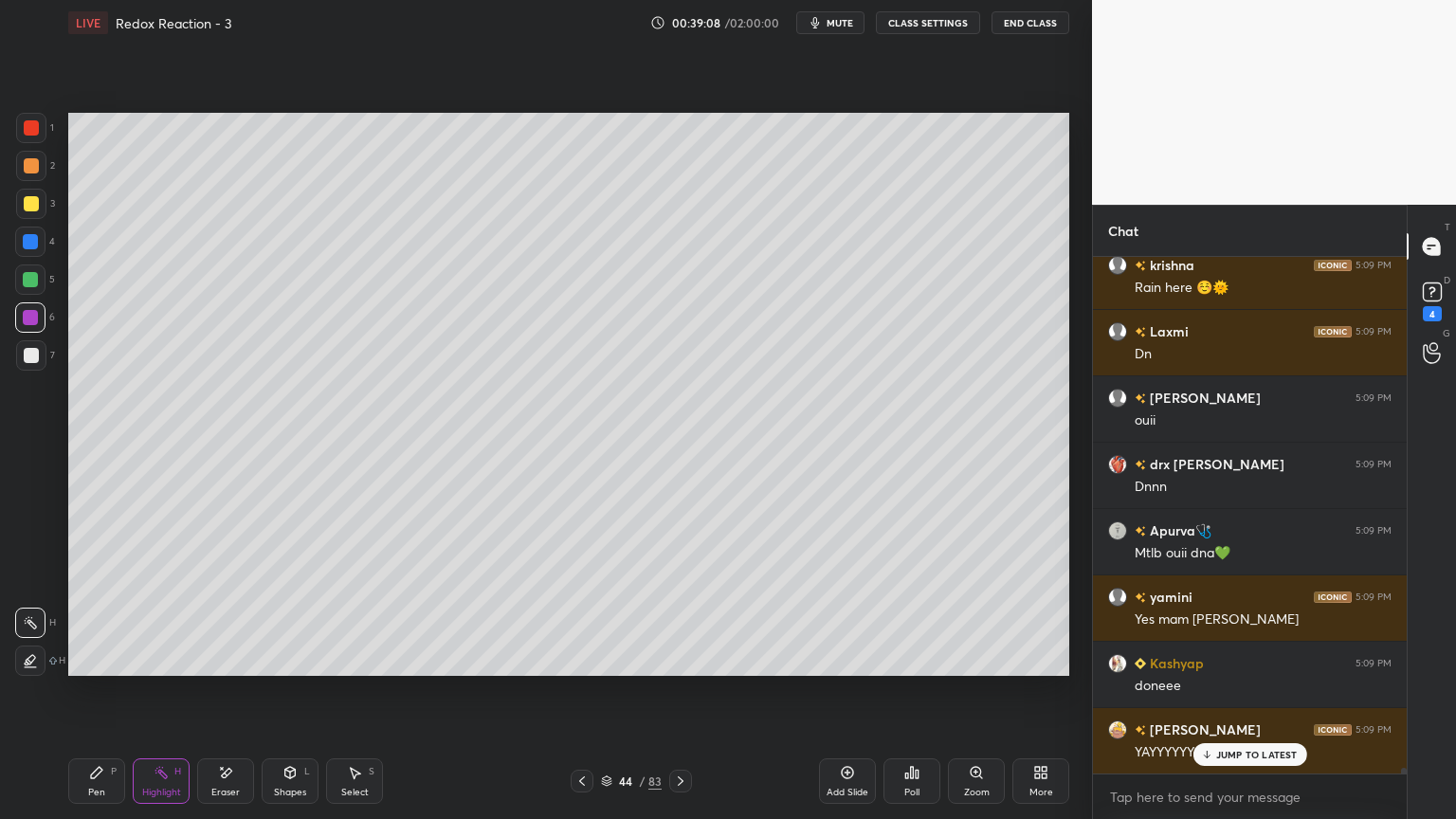
click at [1039, 691] on icon at bounding box center [1038, 775] width 5 height 5
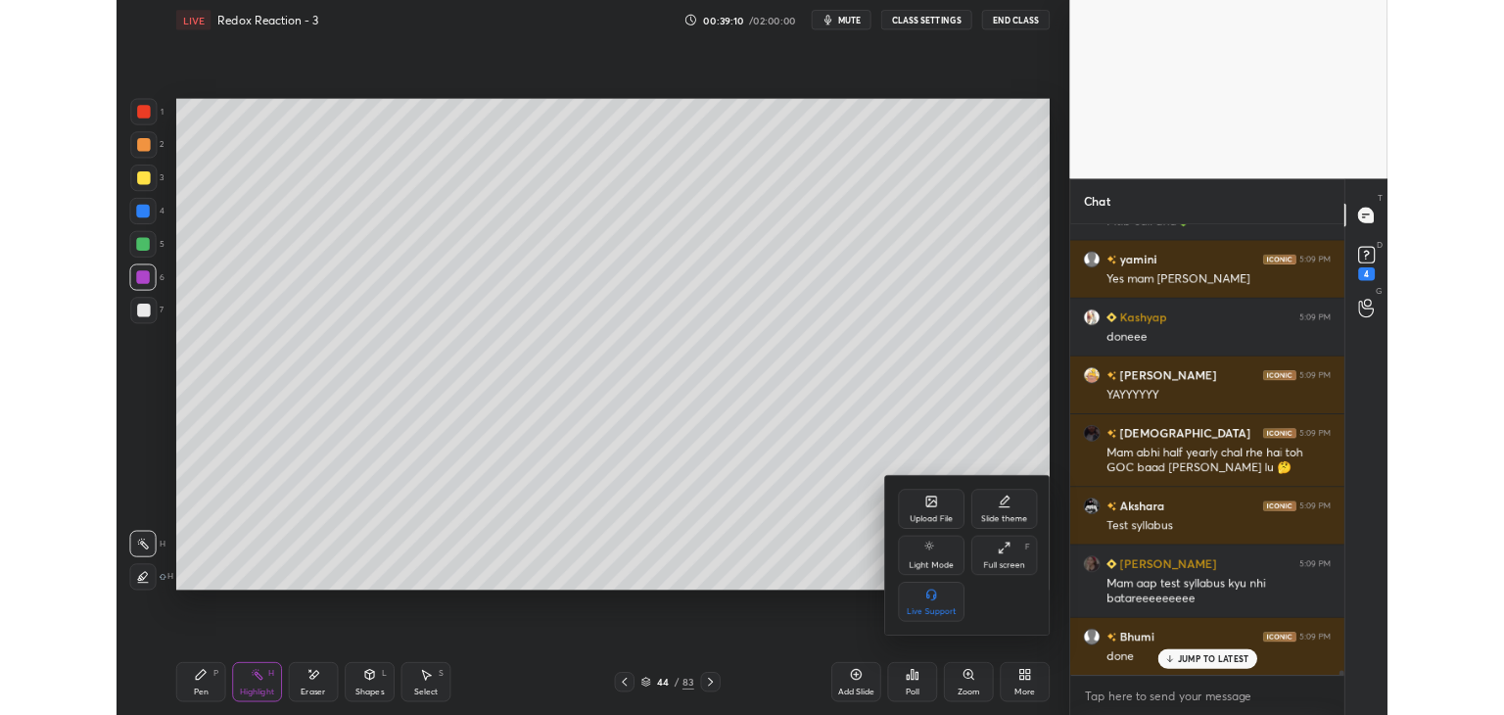
scroll to position [44823, 0]
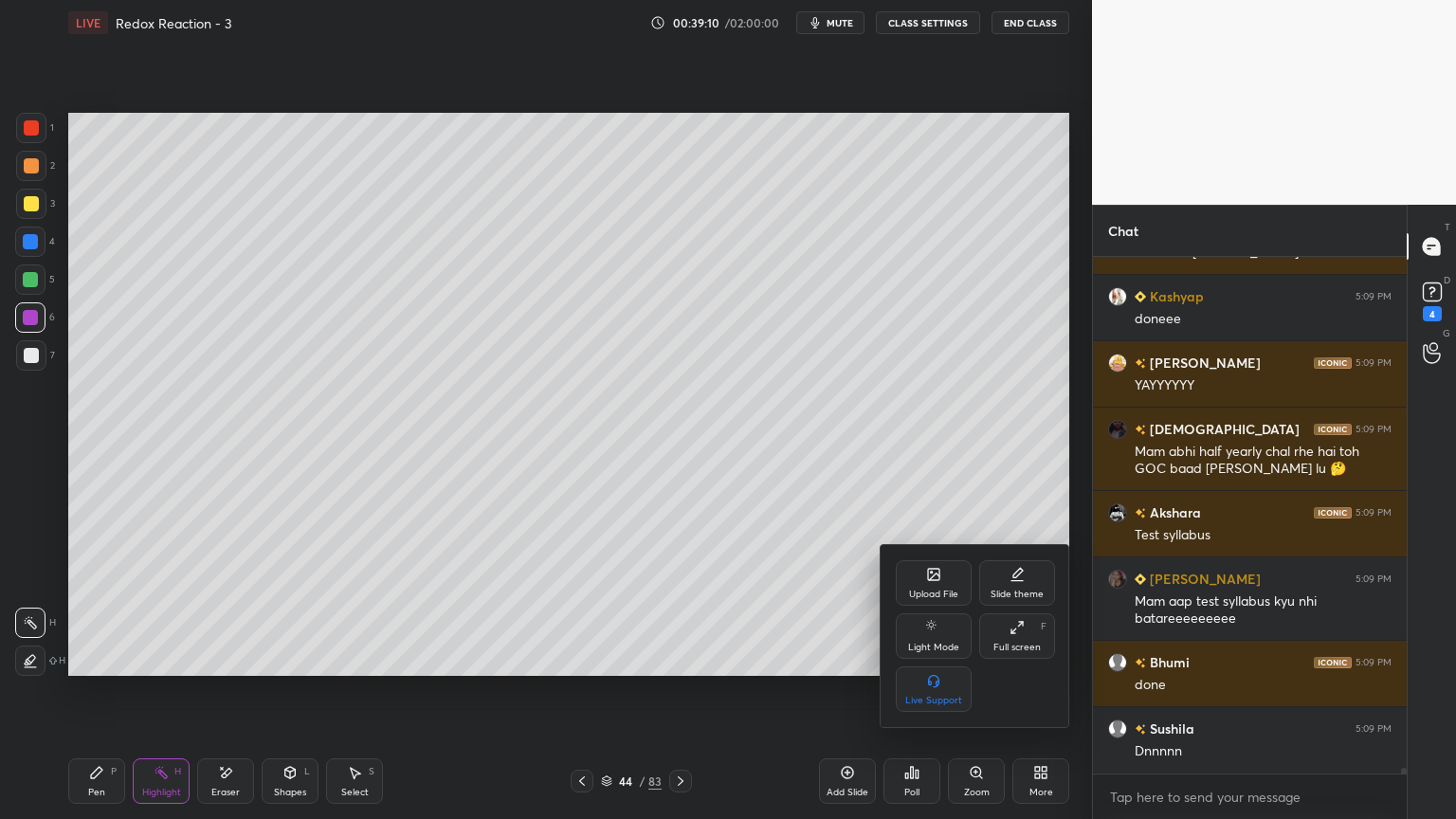
click at [1016, 641] on div "Full screen F" at bounding box center [1017, 636] width 76 height 46
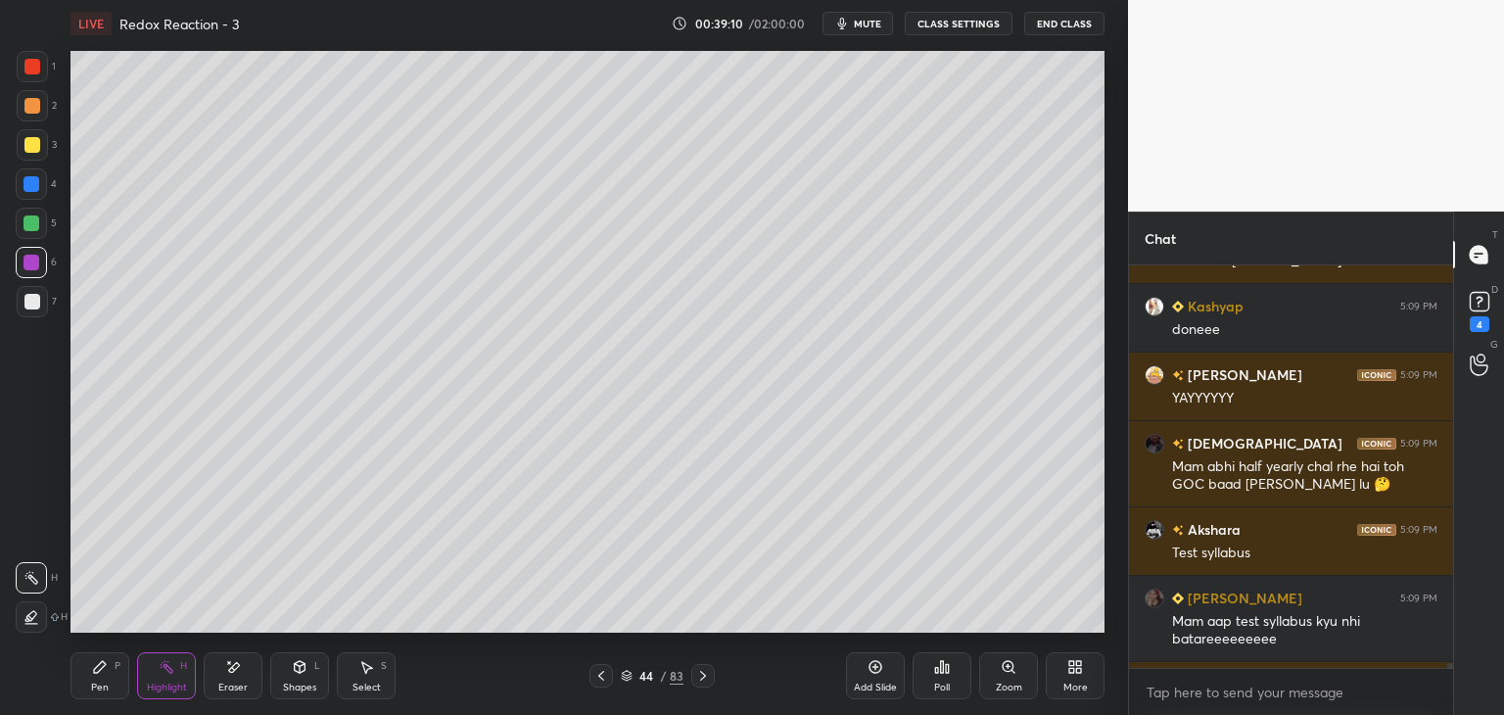
scroll to position [97355, 96896]
type textarea "x"
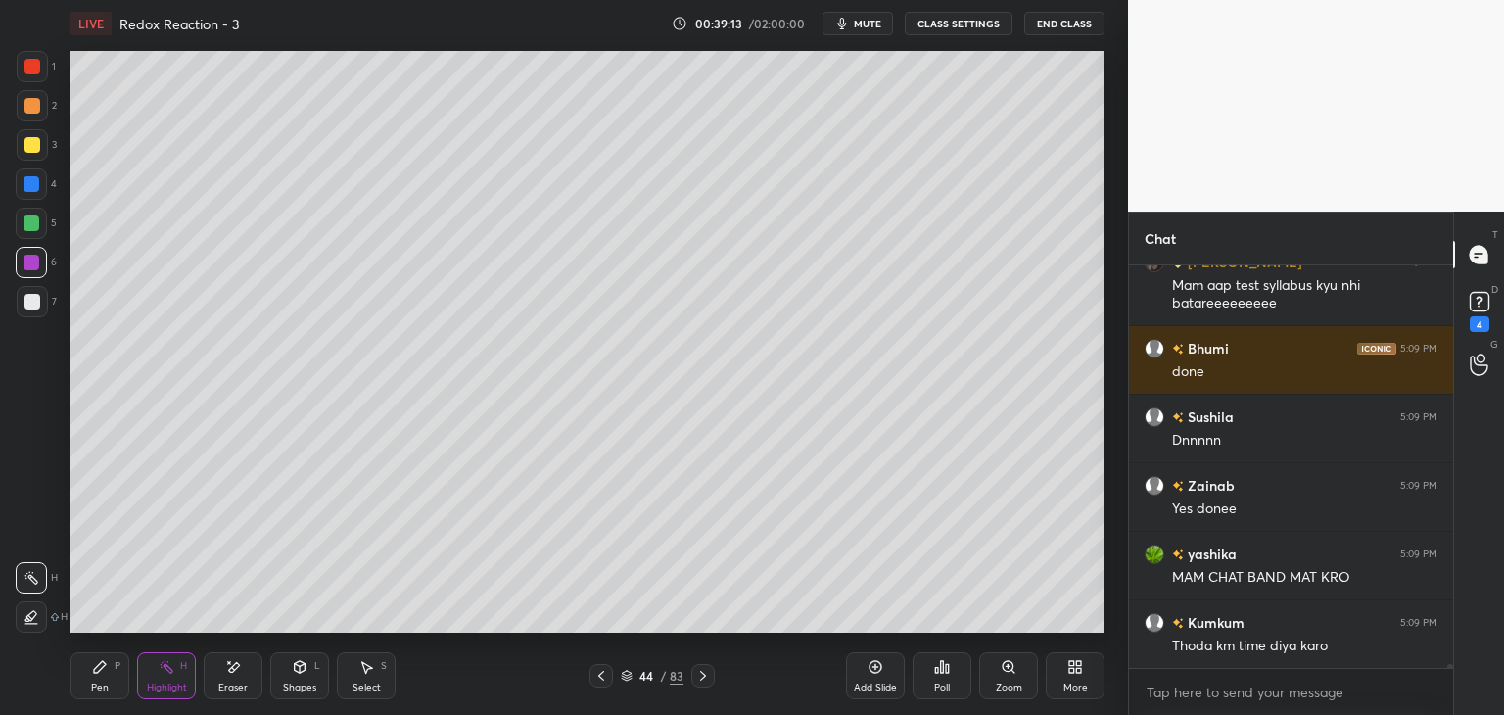
scroll to position [45364, 0]
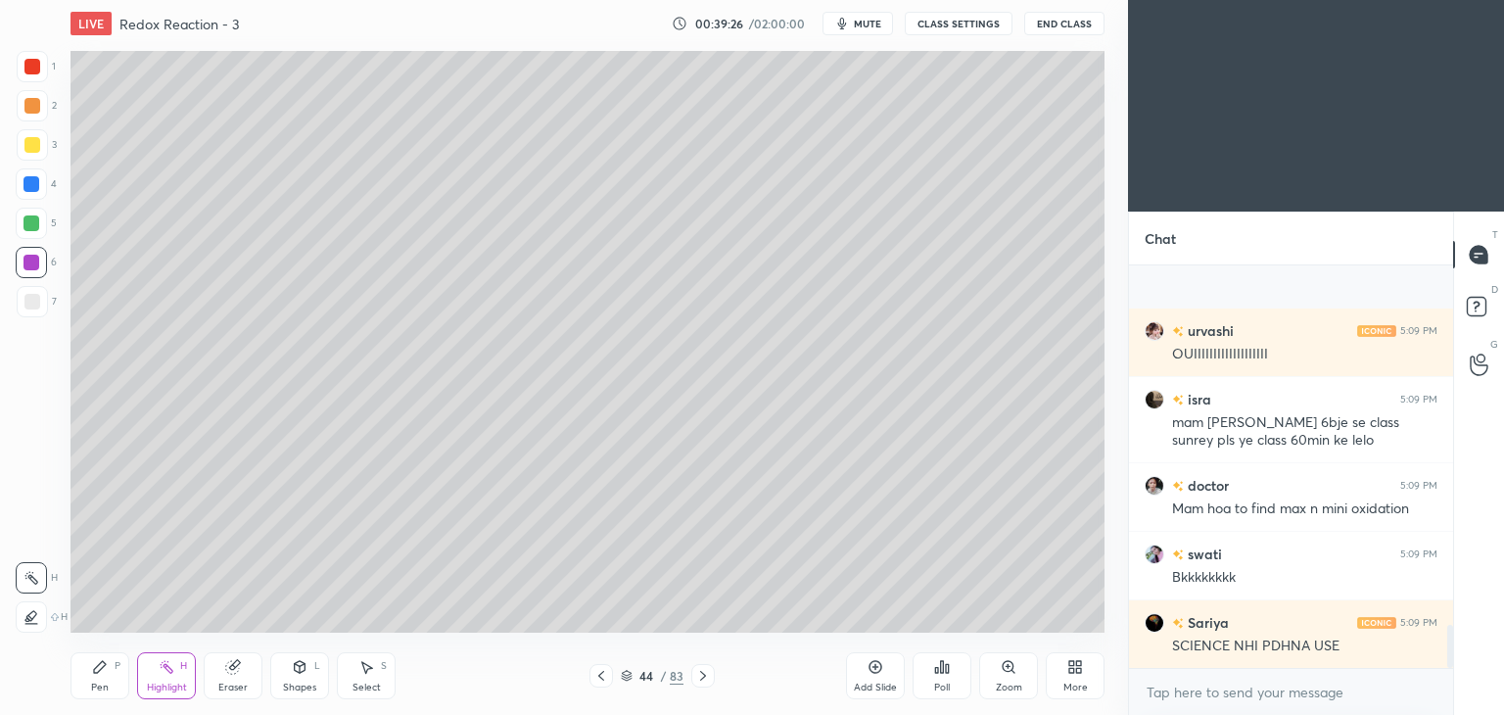
scroll to position [3328, 0]
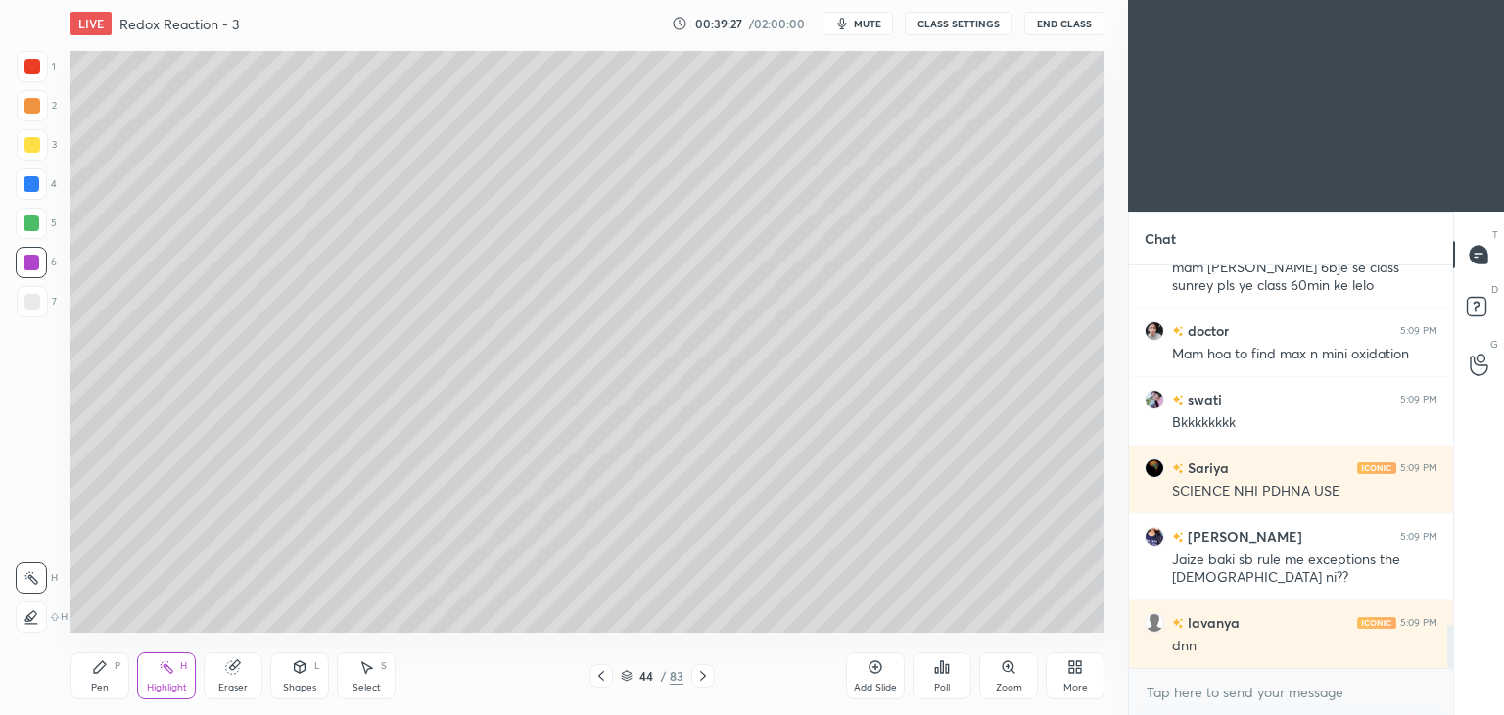
click at [1066, 669] on div "More" at bounding box center [1075, 675] width 59 height 47
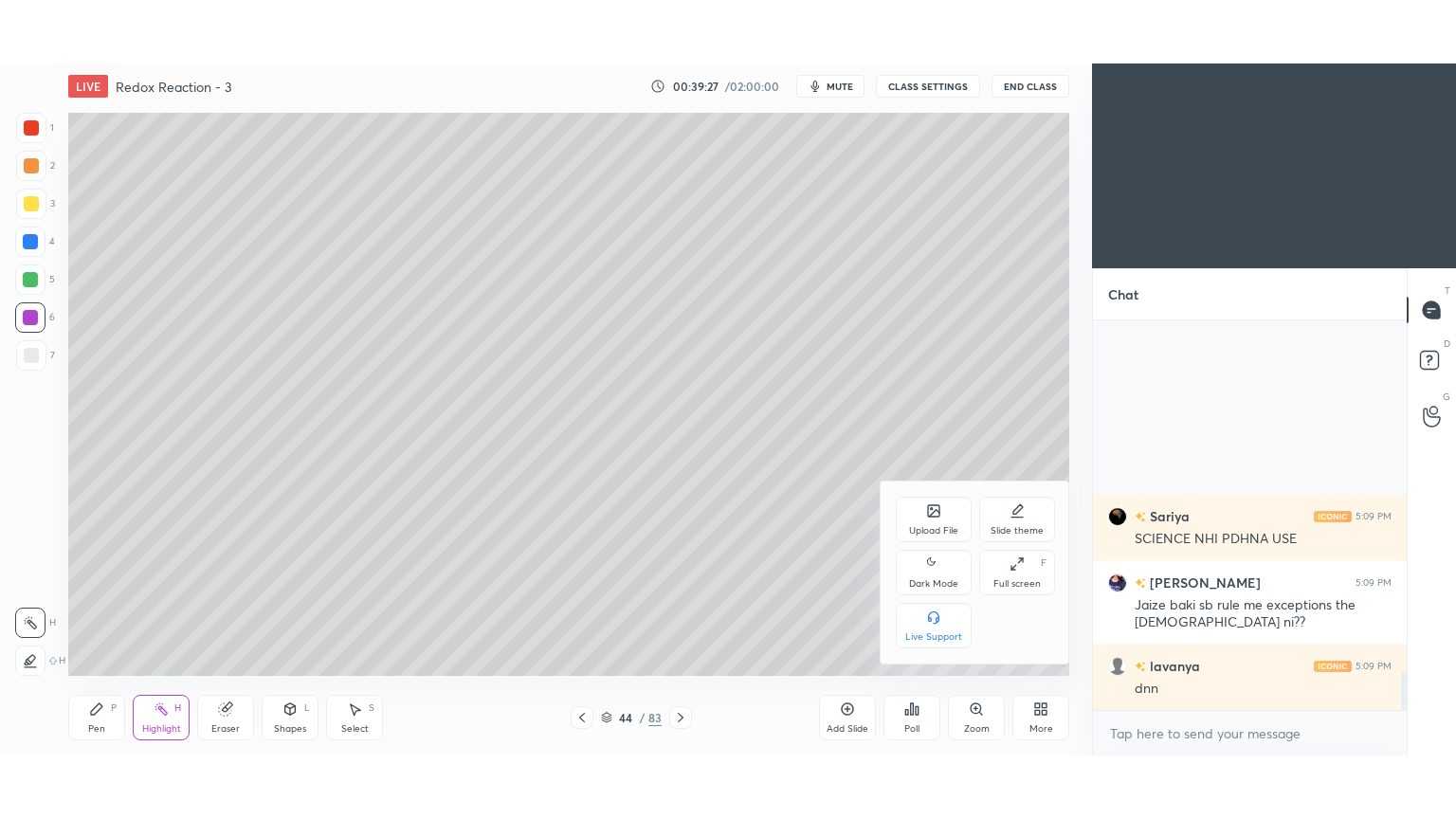
scroll to position [3504, 0]
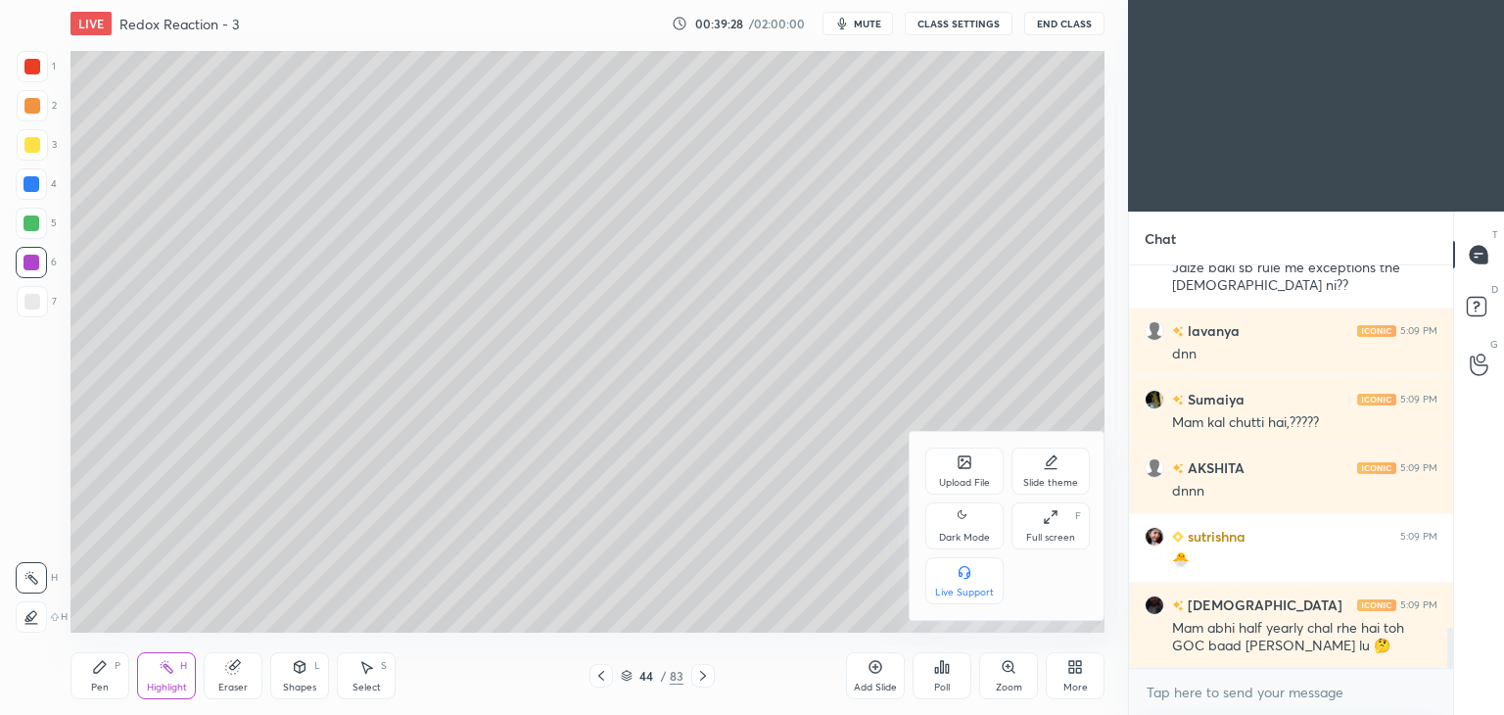
click at [1060, 530] on div "Full screen F" at bounding box center [1051, 525] width 78 height 47
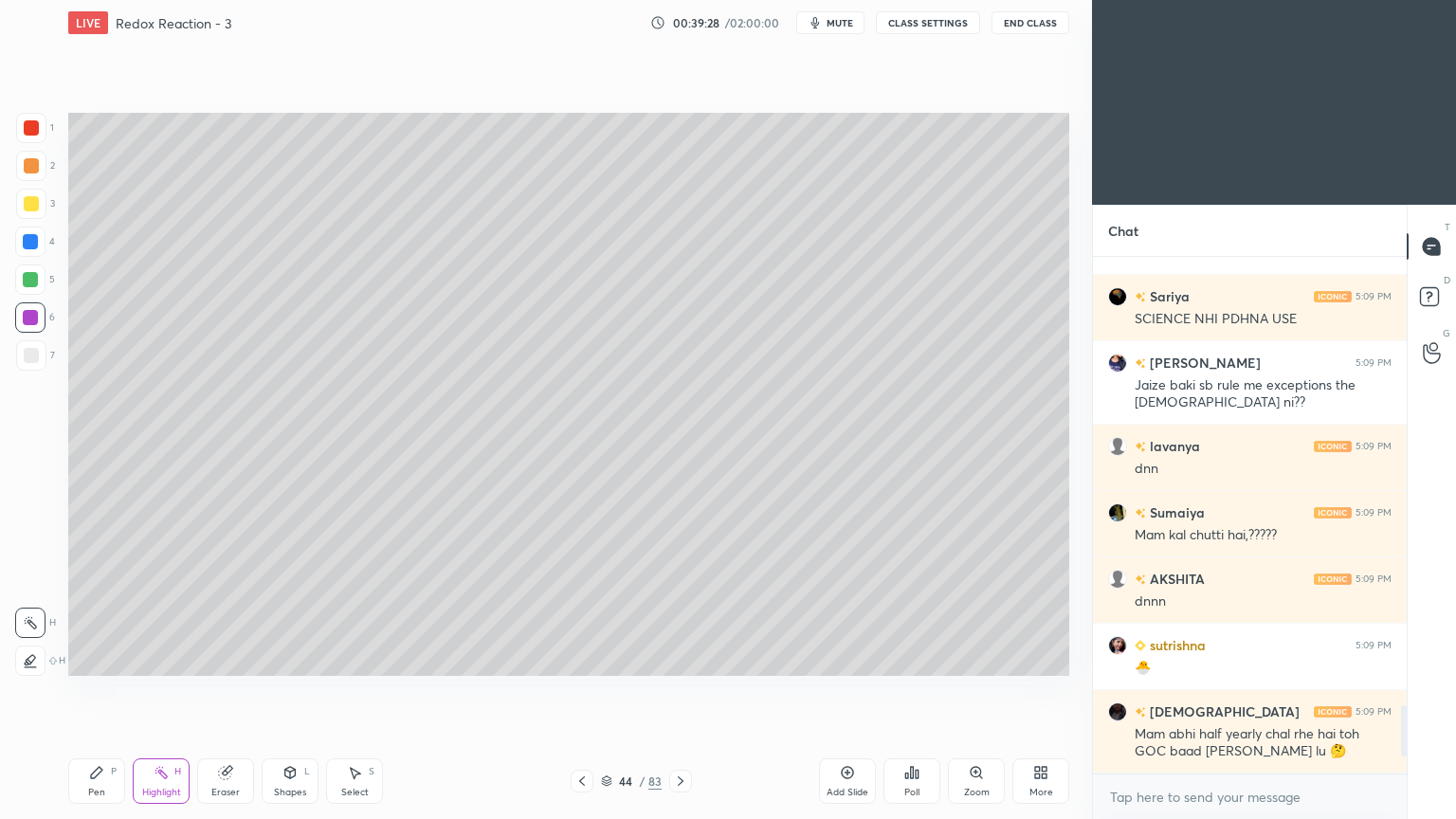
scroll to position [0, 0]
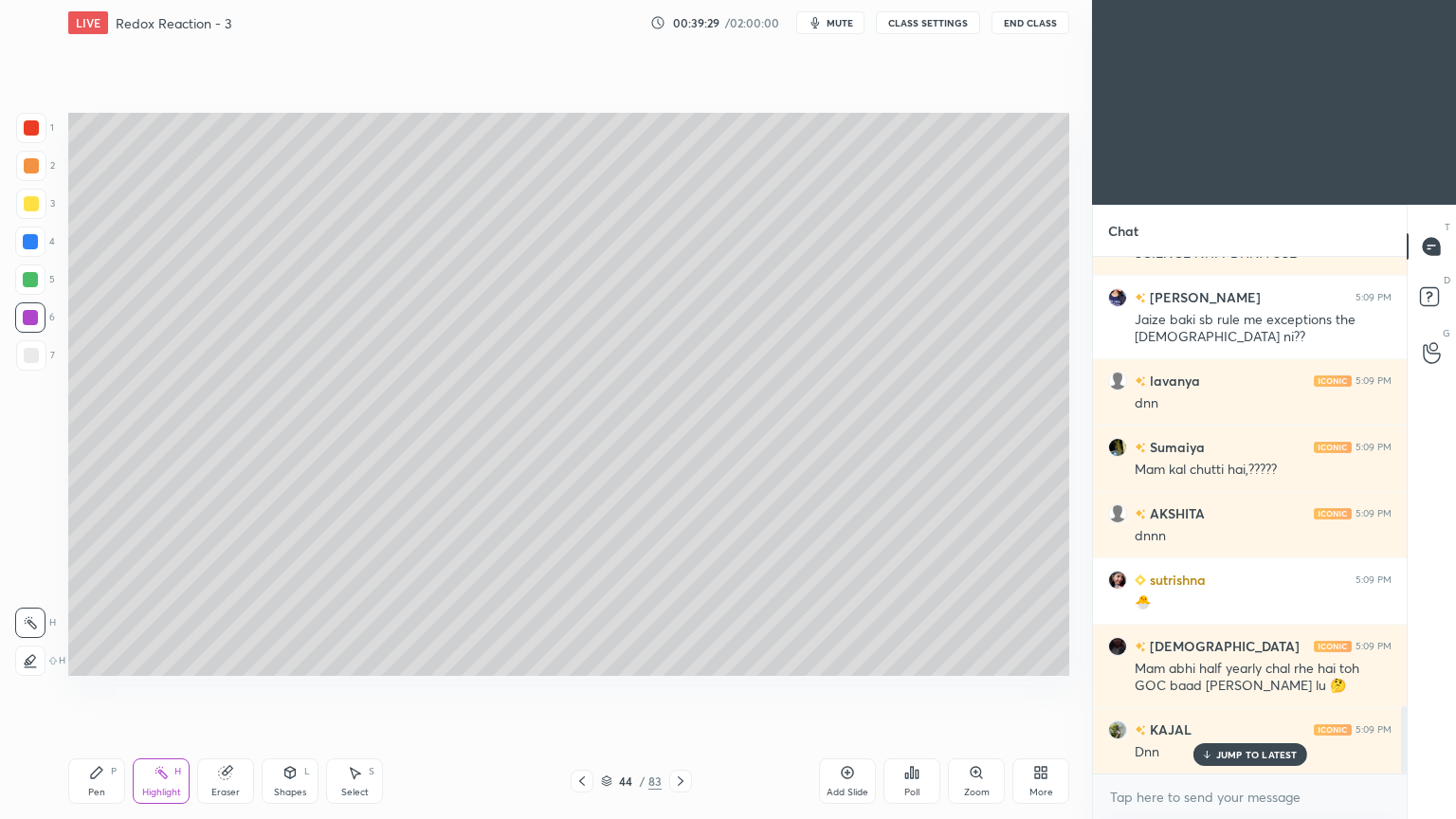
click at [1039, 691] on icon at bounding box center [1042, 773] width 15 height 15
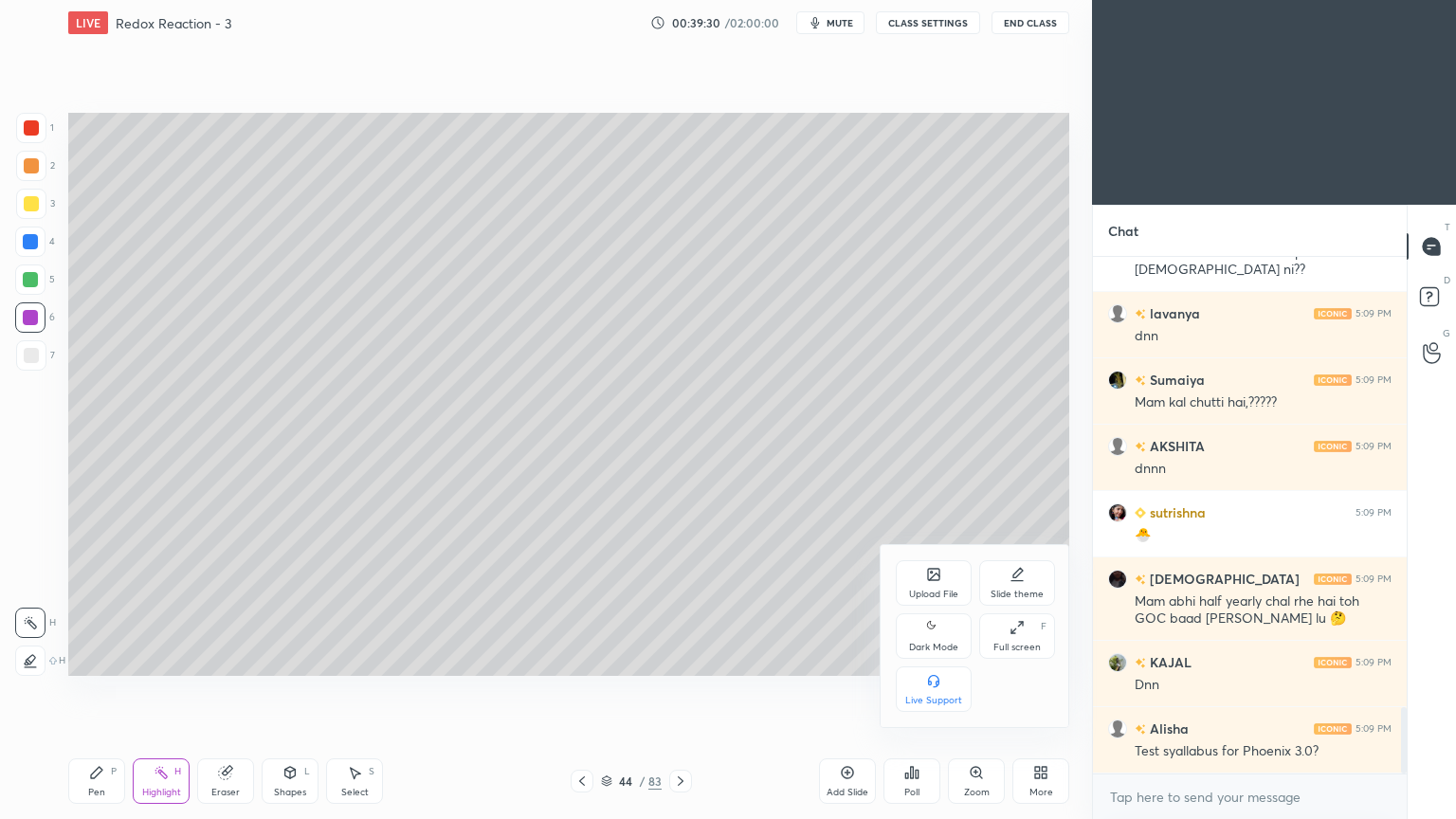
click at [925, 645] on div "Dark Mode" at bounding box center [933, 648] width 49 height 10
type textarea "x"
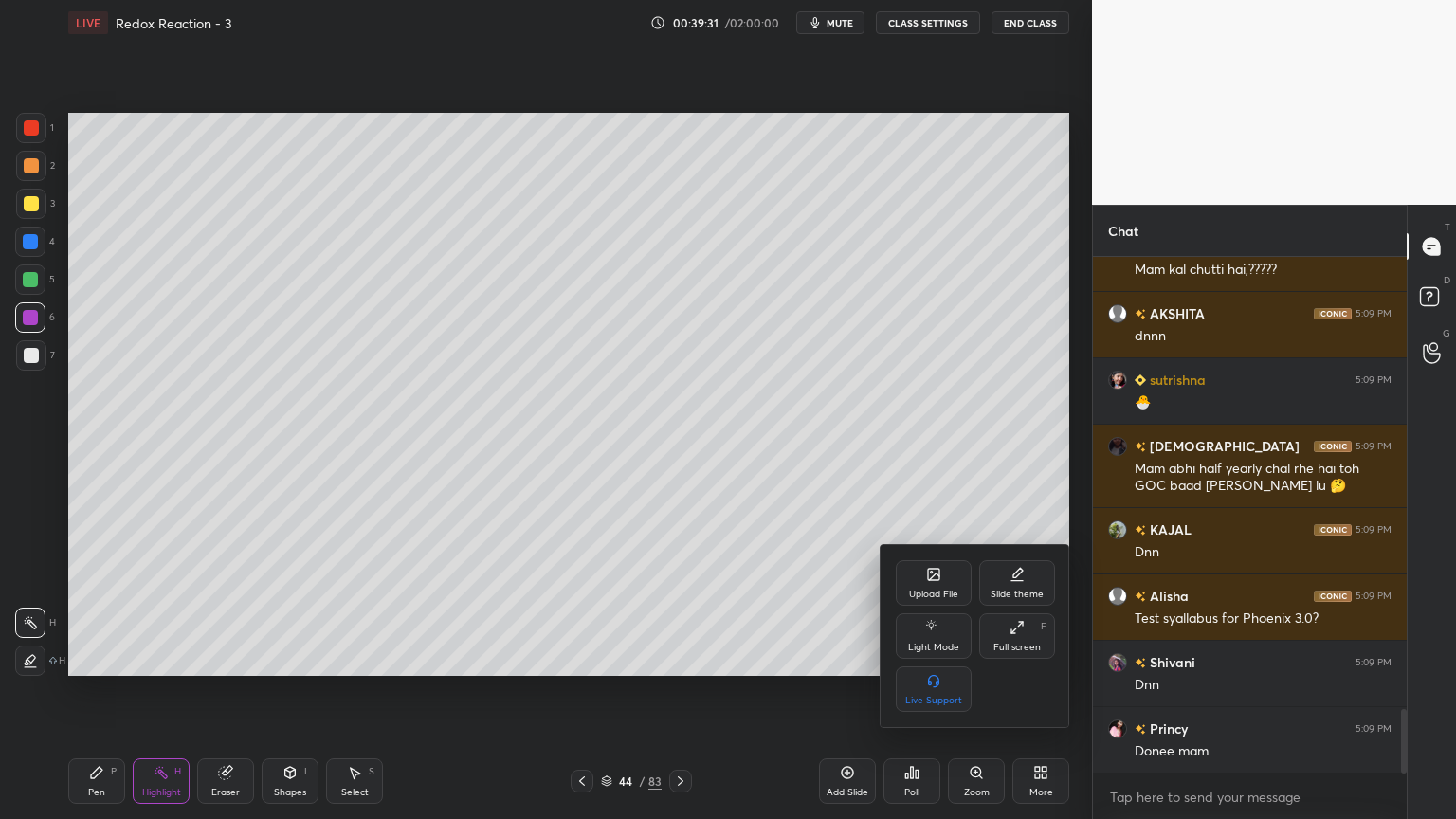
click at [932, 24] on div at bounding box center [728, 410] width 1456 height 819
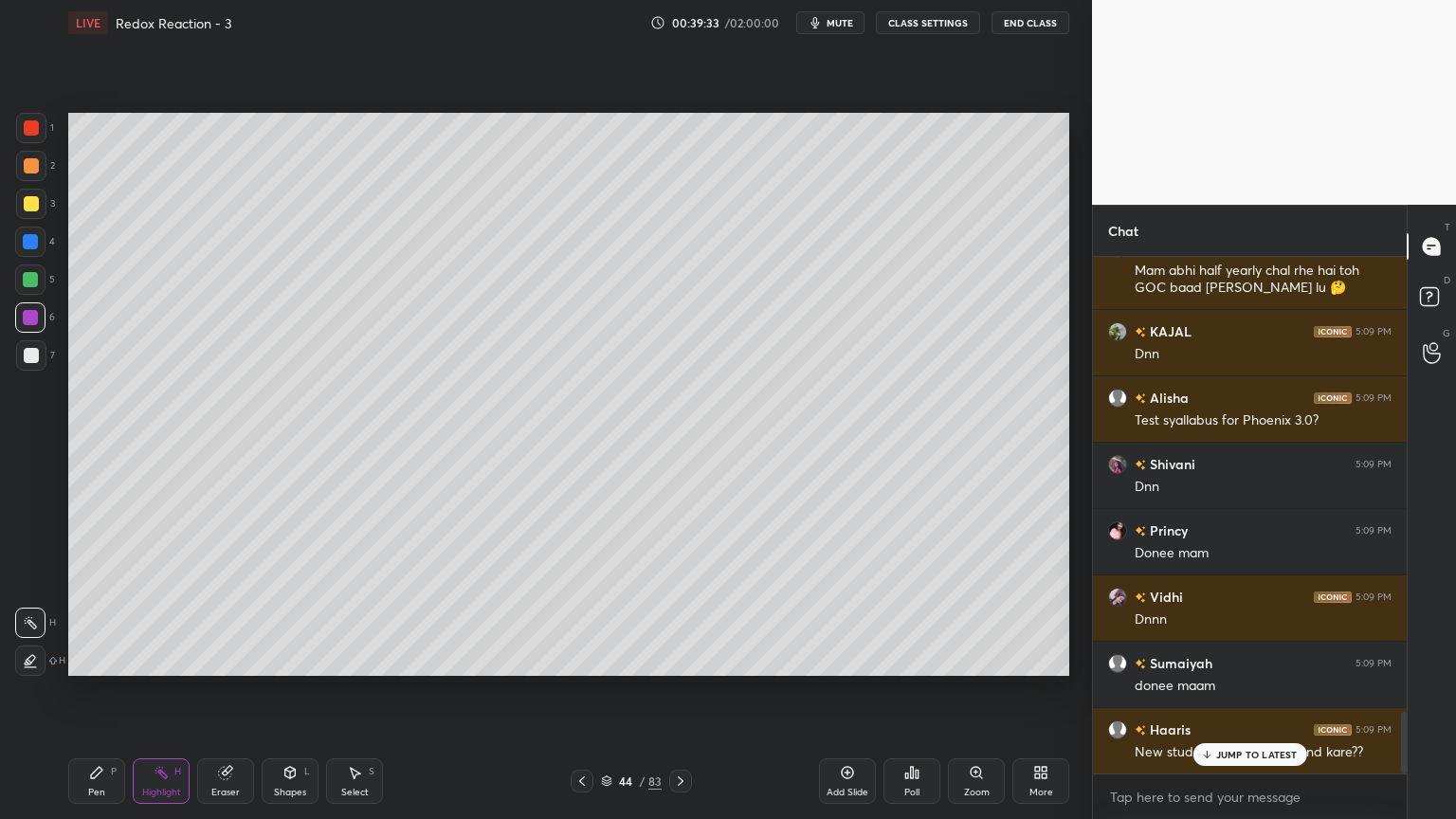
click at [910, 35] on div "LIVE Redox Reaction - 3 00:39:33 / 02:00:00 mute CLASS SETTINGS End Class" at bounding box center [569, 22] width 1001 height 46
click at [911, 19] on button "CLASS SETTINGS" at bounding box center [928, 23] width 105 height 23
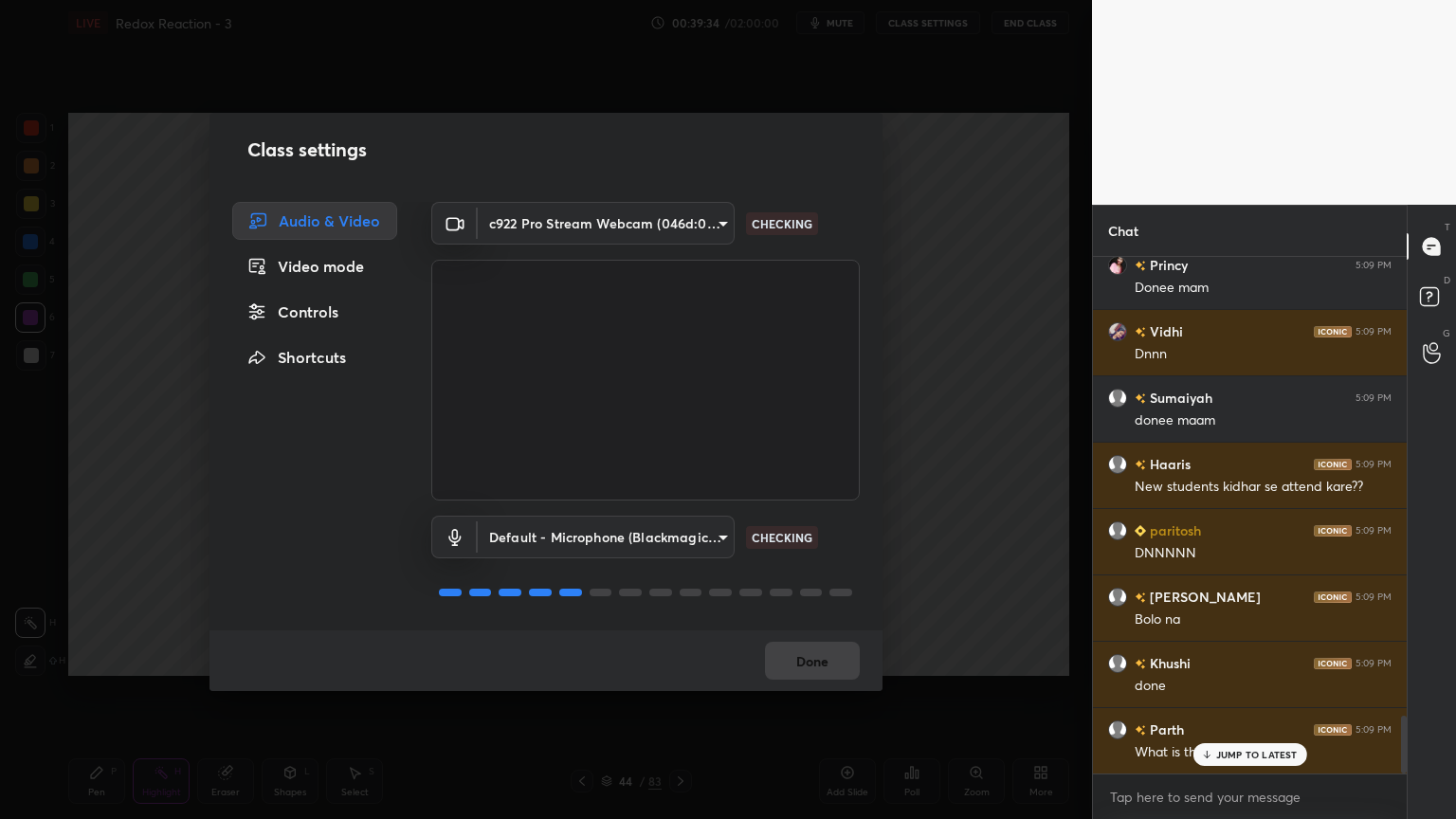
click at [300, 322] on div "Controls" at bounding box center [315, 312] width 165 height 38
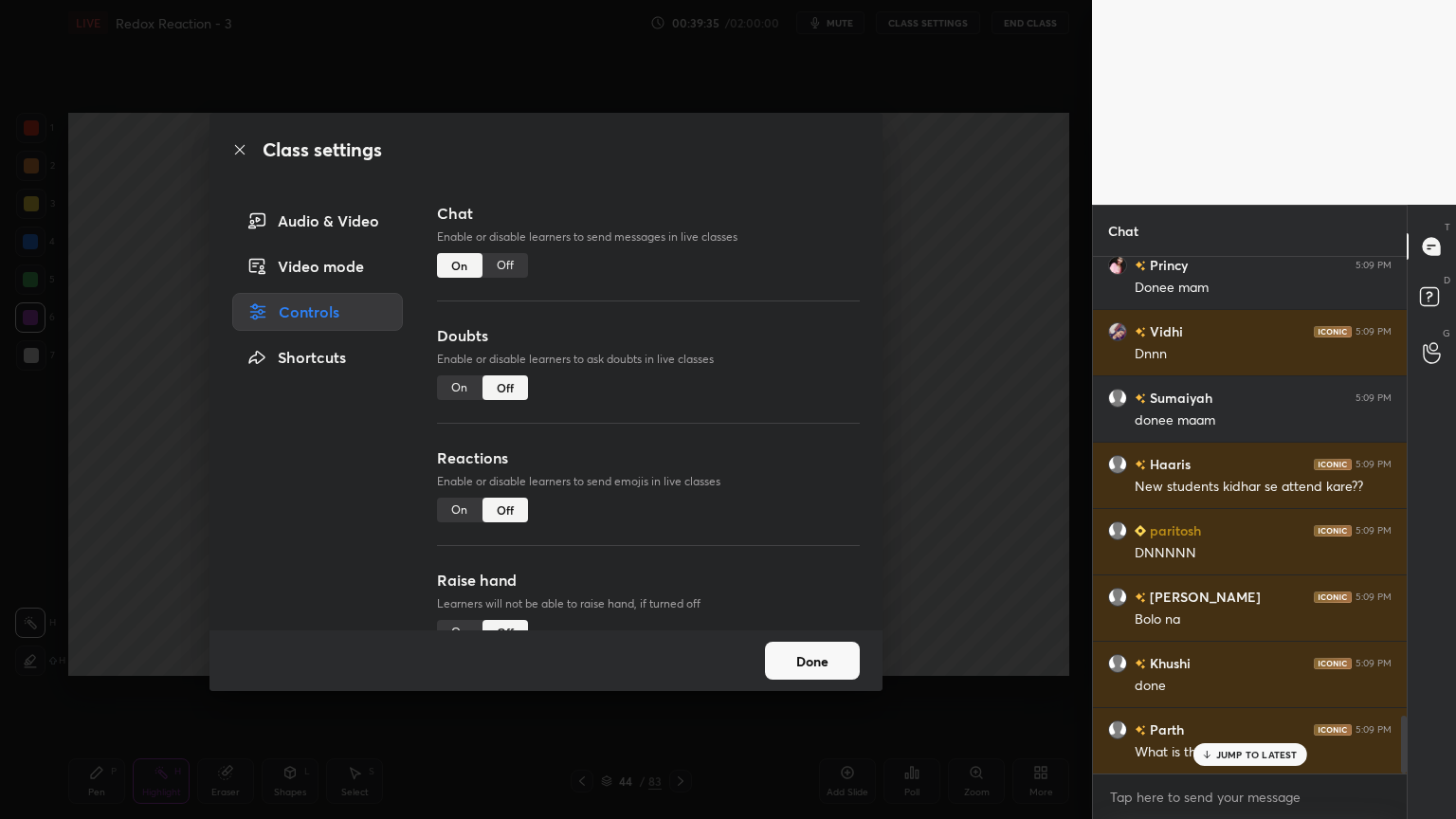
click at [503, 272] on div "Off" at bounding box center [505, 265] width 46 height 24
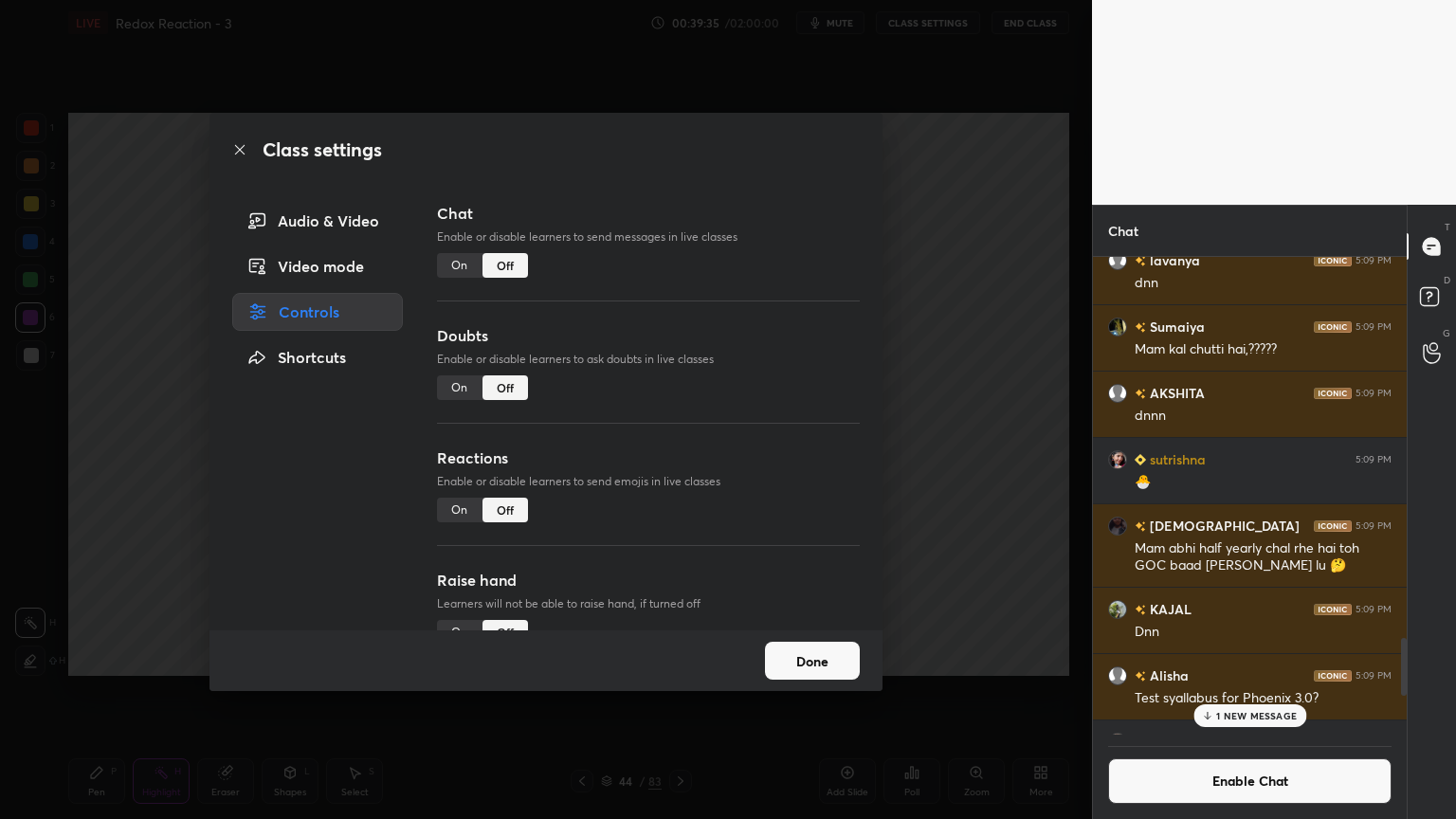
click at [819, 645] on button "Done" at bounding box center [812, 660] width 95 height 38
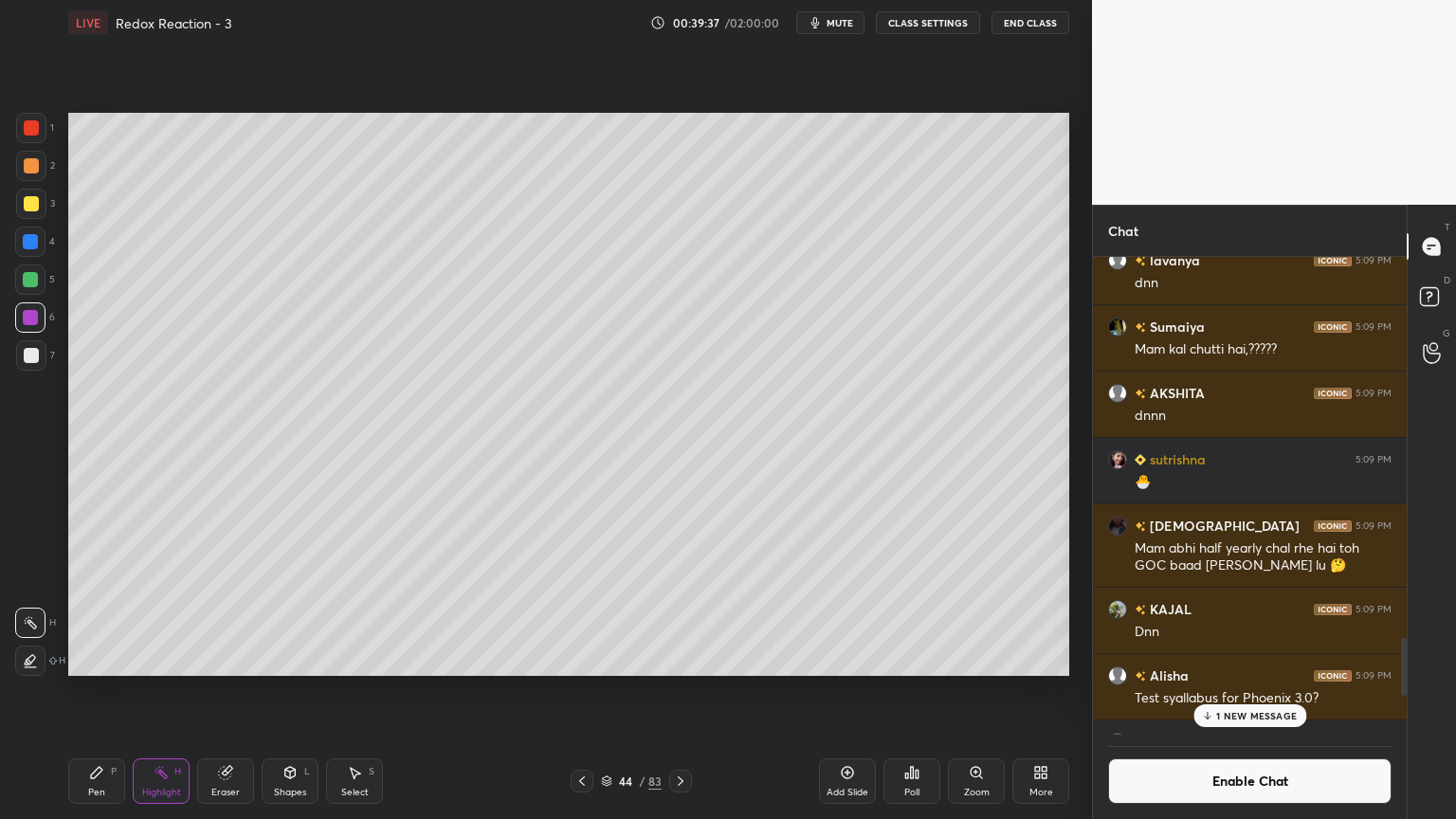
click at [108, 691] on div "Pen P" at bounding box center [97, 781] width 57 height 46
click at [162, 691] on rect at bounding box center [164, 774] width 10 height 10
click at [680, 691] on icon at bounding box center [681, 781] width 6 height 10
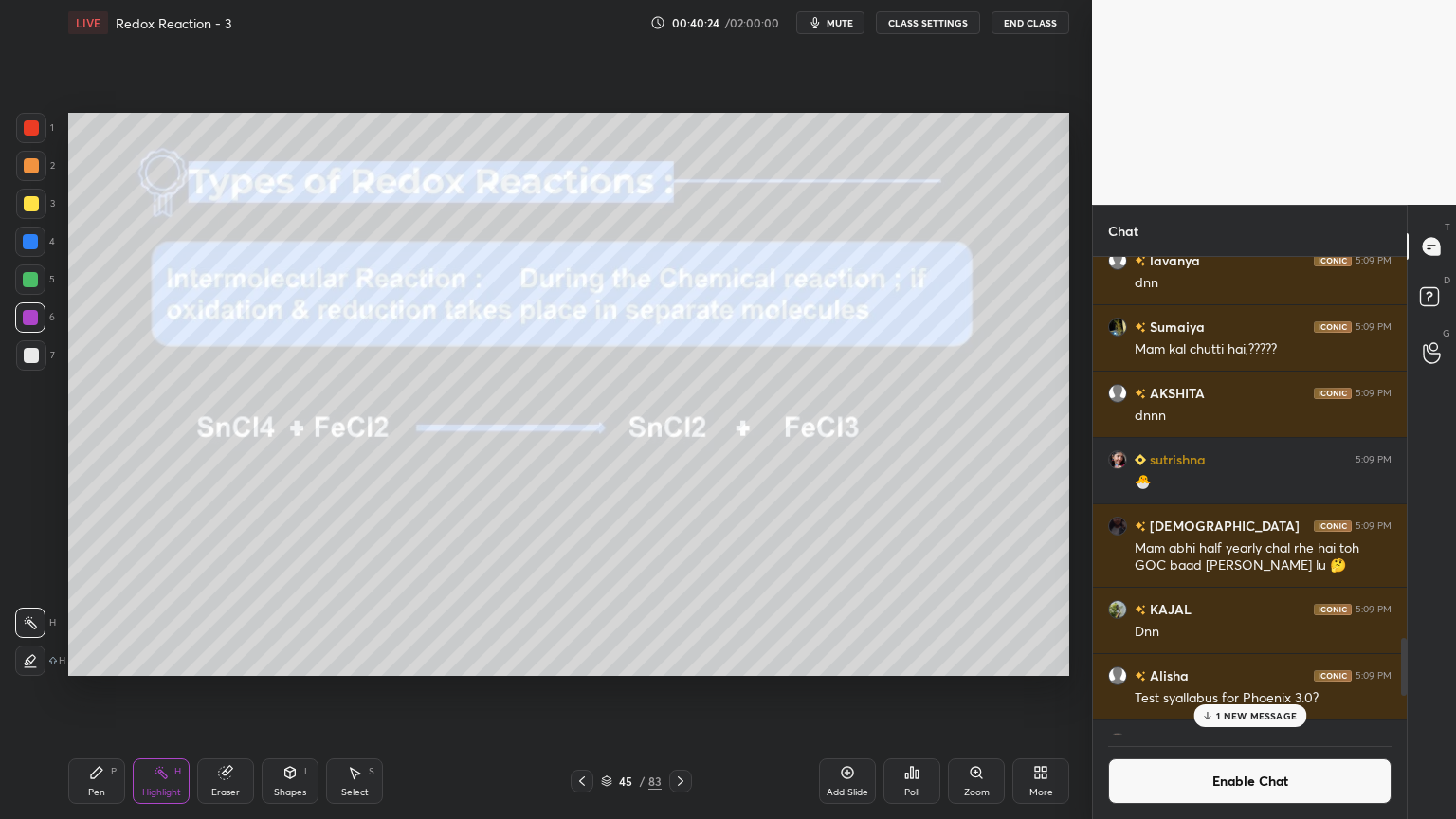
click at [287, 691] on div "Shapes" at bounding box center [289, 793] width 32 height 10
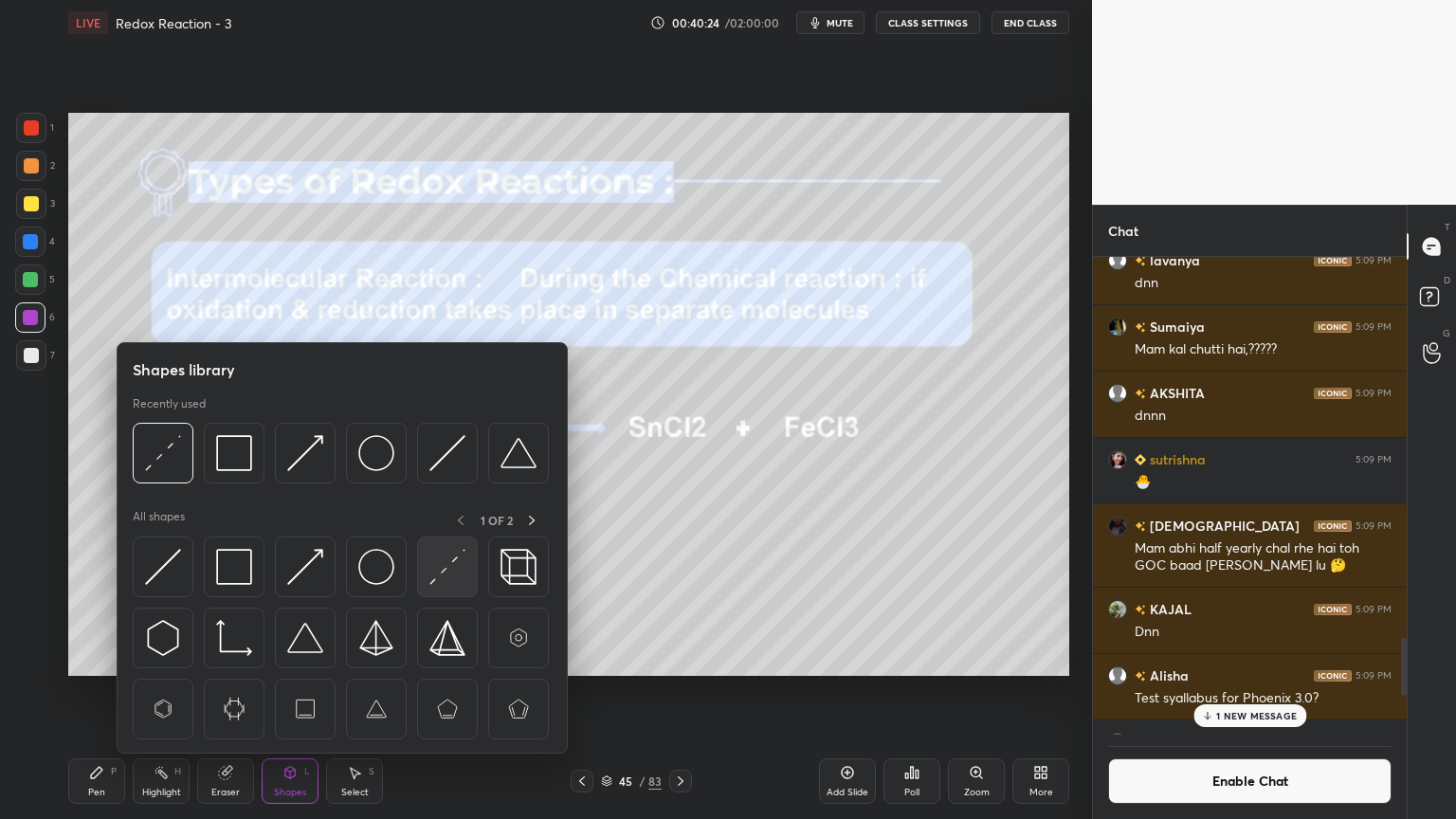
click at [448, 577] on img at bounding box center [447, 566] width 36 height 36
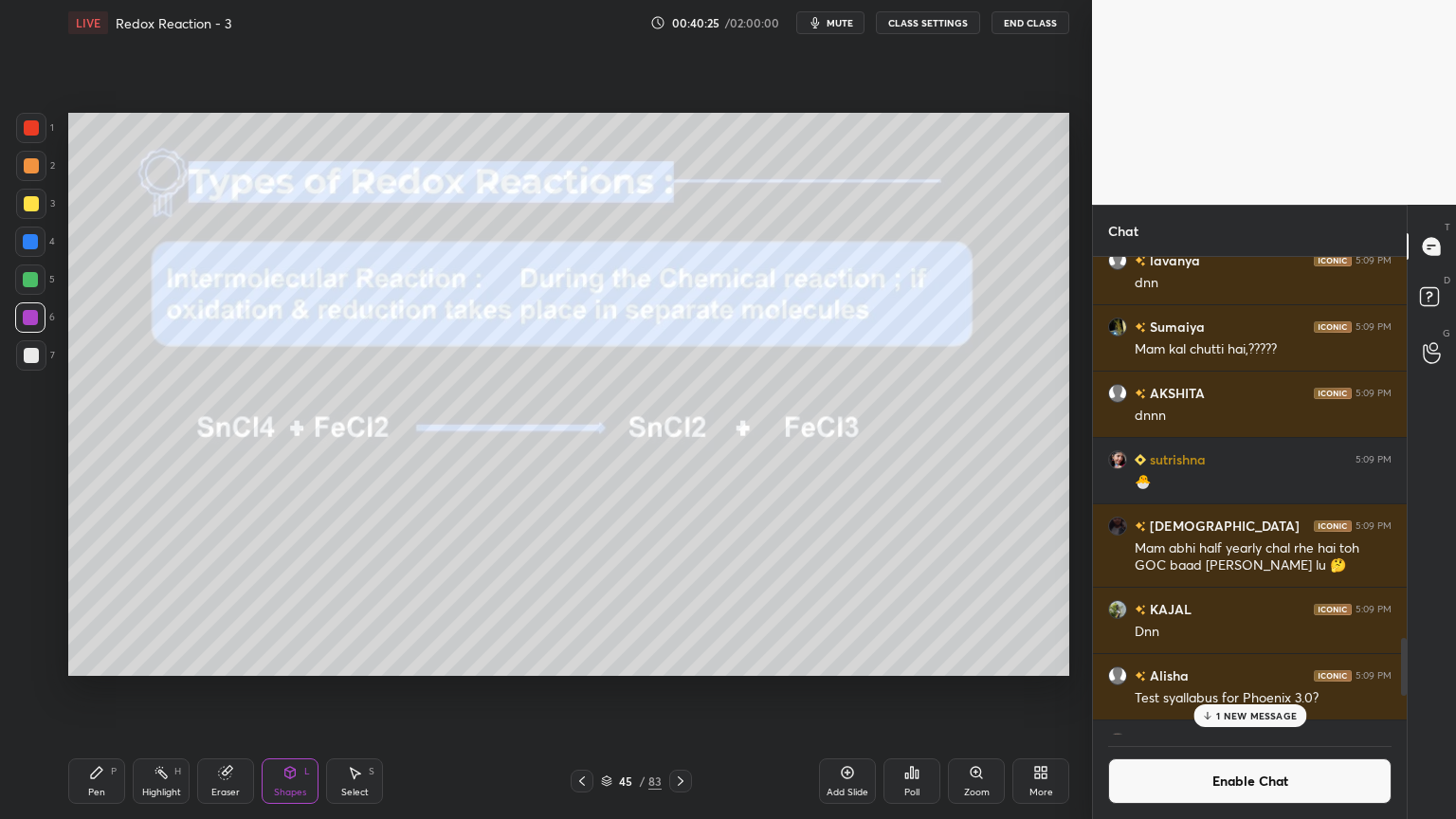
click at [32, 130] on div at bounding box center [31, 128] width 15 height 15
click at [114, 691] on div "P" at bounding box center [114, 772] width 6 height 10
click at [35, 199] on div at bounding box center [31, 204] width 15 height 15
click at [169, 691] on div "Highlight H" at bounding box center [161, 781] width 57 height 46
click at [34, 321] on div at bounding box center [31, 318] width 15 height 15
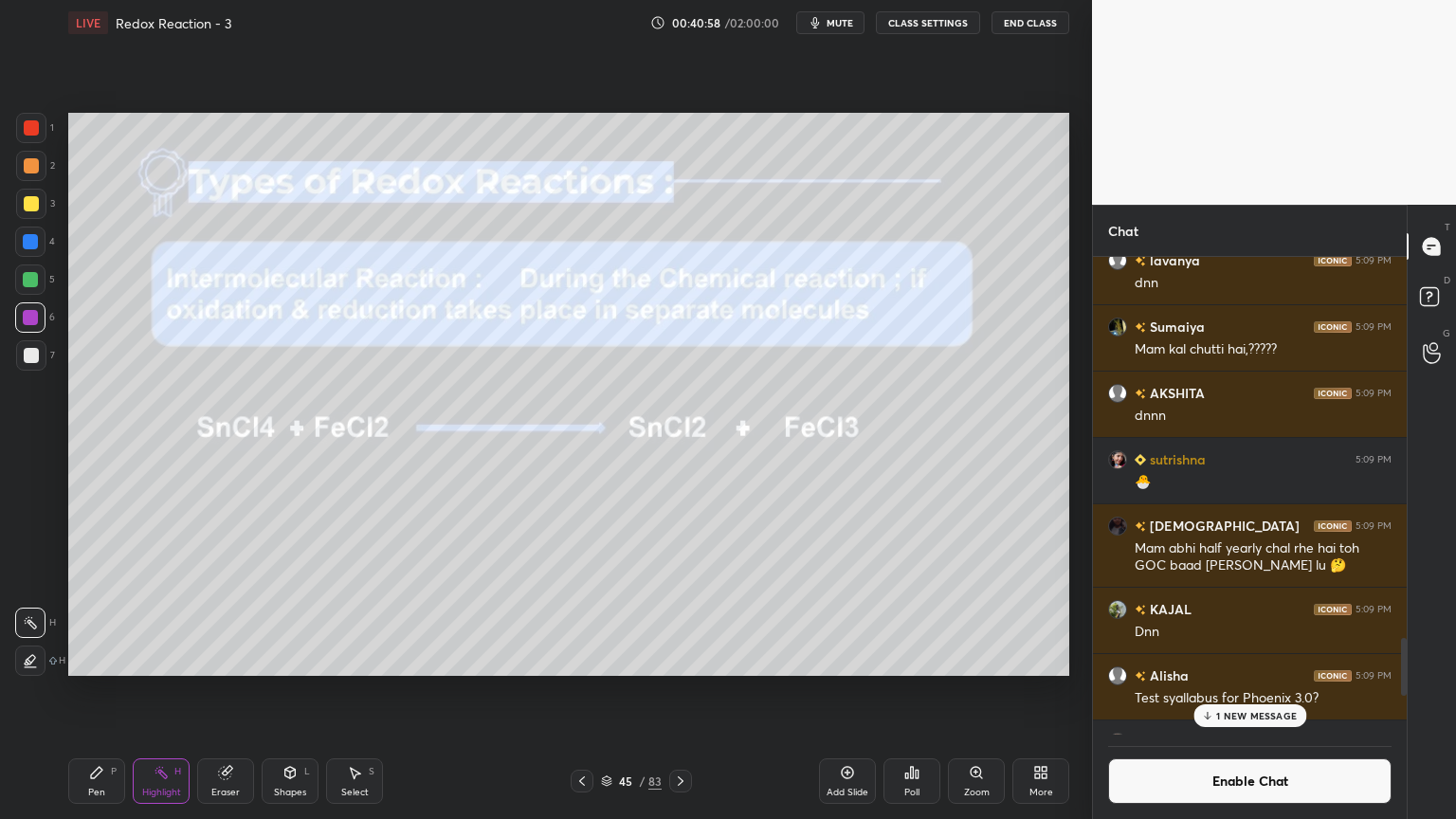
click at [104, 691] on div "Pen P" at bounding box center [97, 781] width 57 height 46
click at [295, 691] on div "Shapes" at bounding box center [289, 793] width 32 height 10
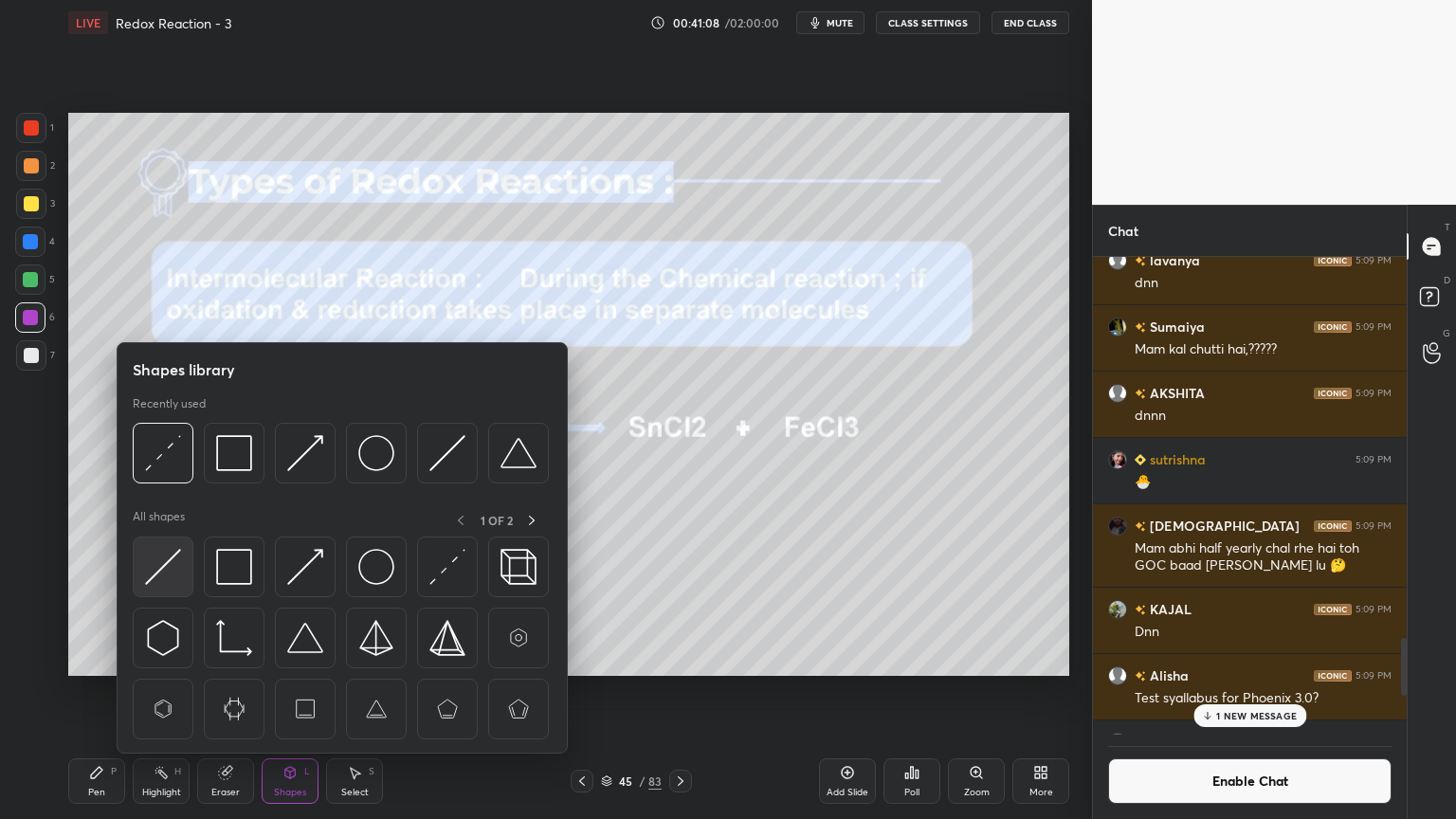
click at [164, 581] on img at bounding box center [163, 566] width 36 height 36
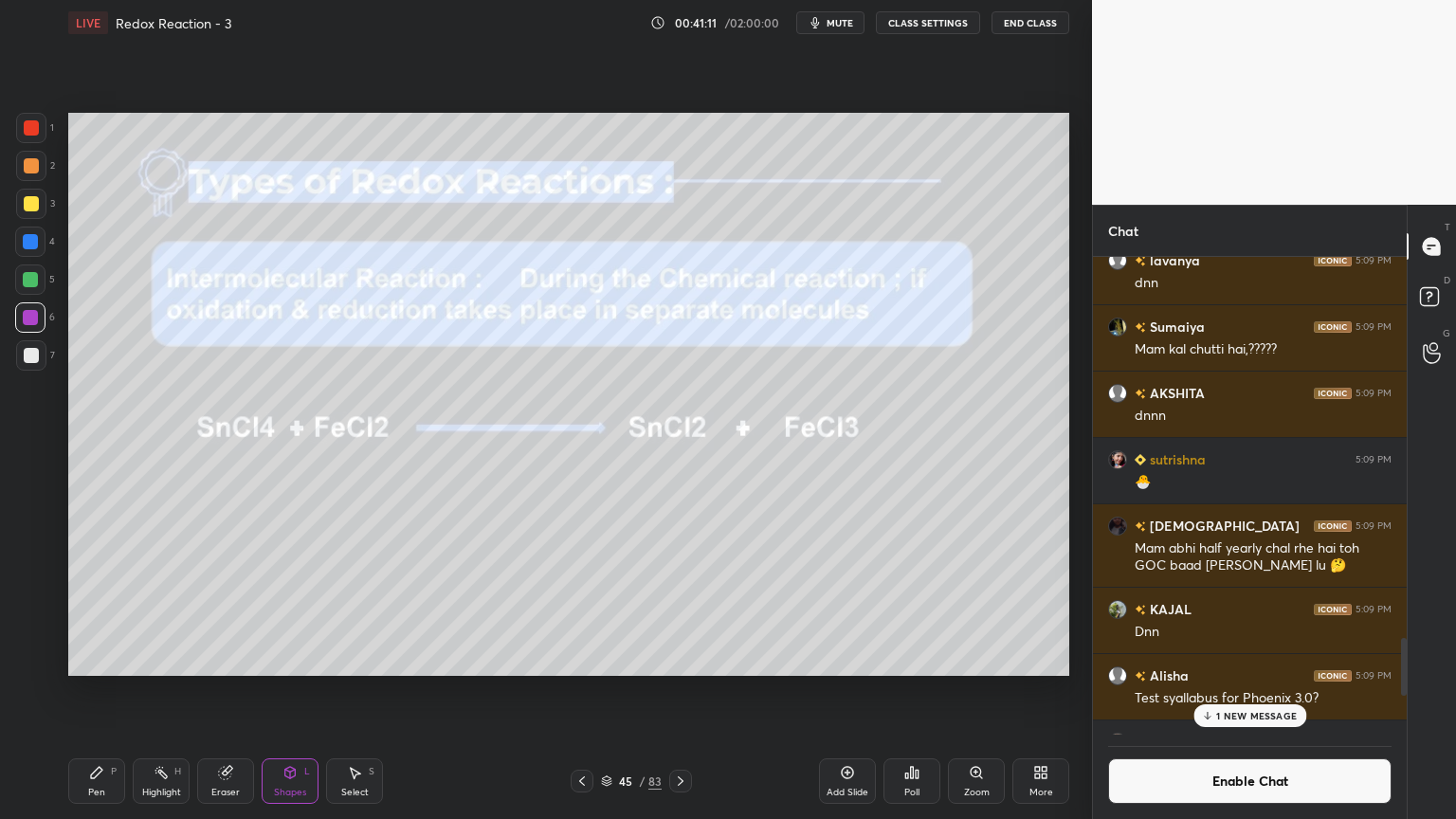
click at [34, 170] on div at bounding box center [31, 167] width 15 height 15
click at [173, 691] on div "Highlight" at bounding box center [162, 793] width 39 height 10
click at [90, 691] on div "Pen P" at bounding box center [97, 781] width 57 height 46
click at [1236, 691] on div "1 NEW MESSAGE" at bounding box center [1250, 716] width 113 height 23
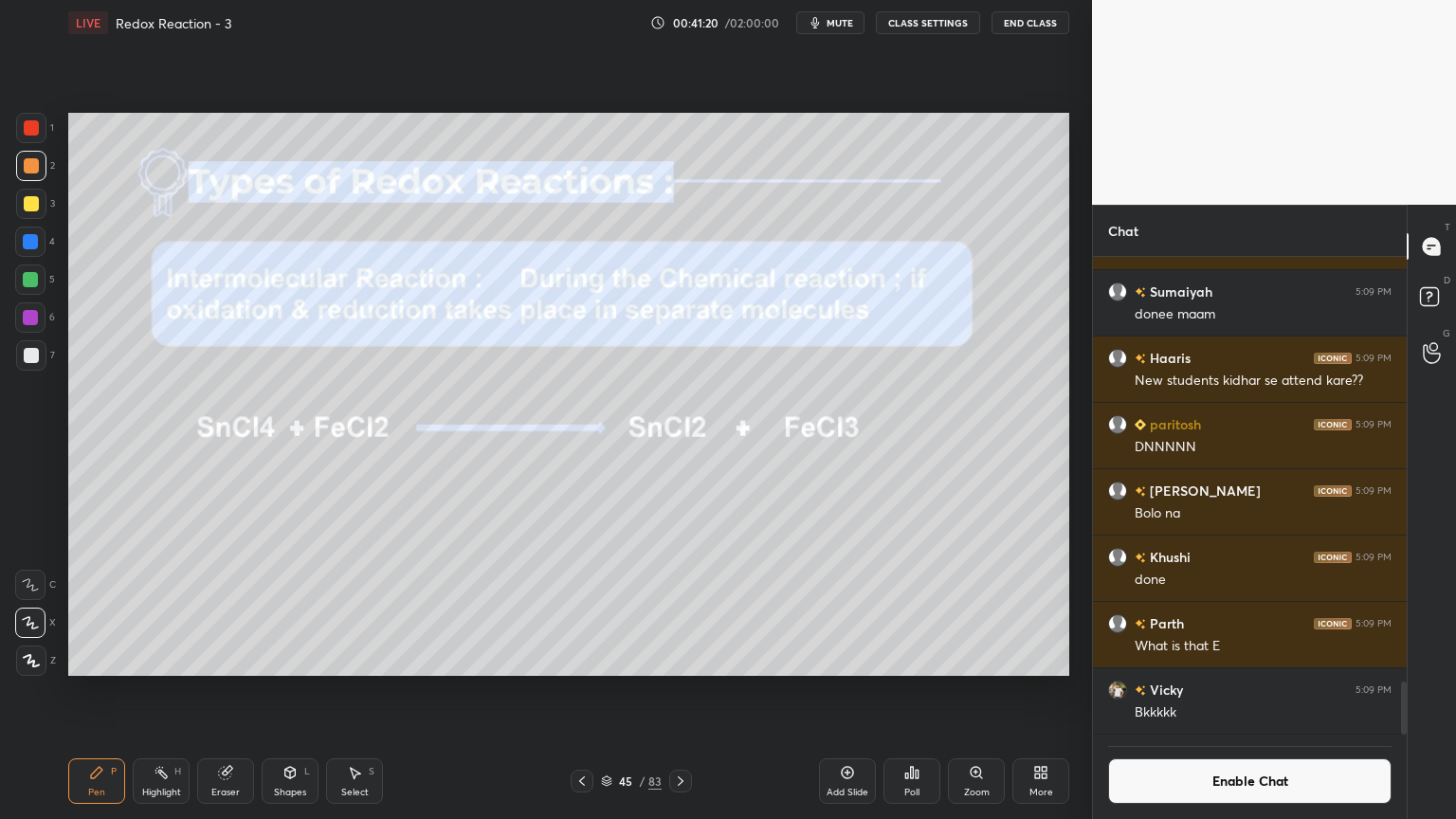
click at [1233, 691] on button "Enable Chat" at bounding box center [1250, 781] width 284 height 46
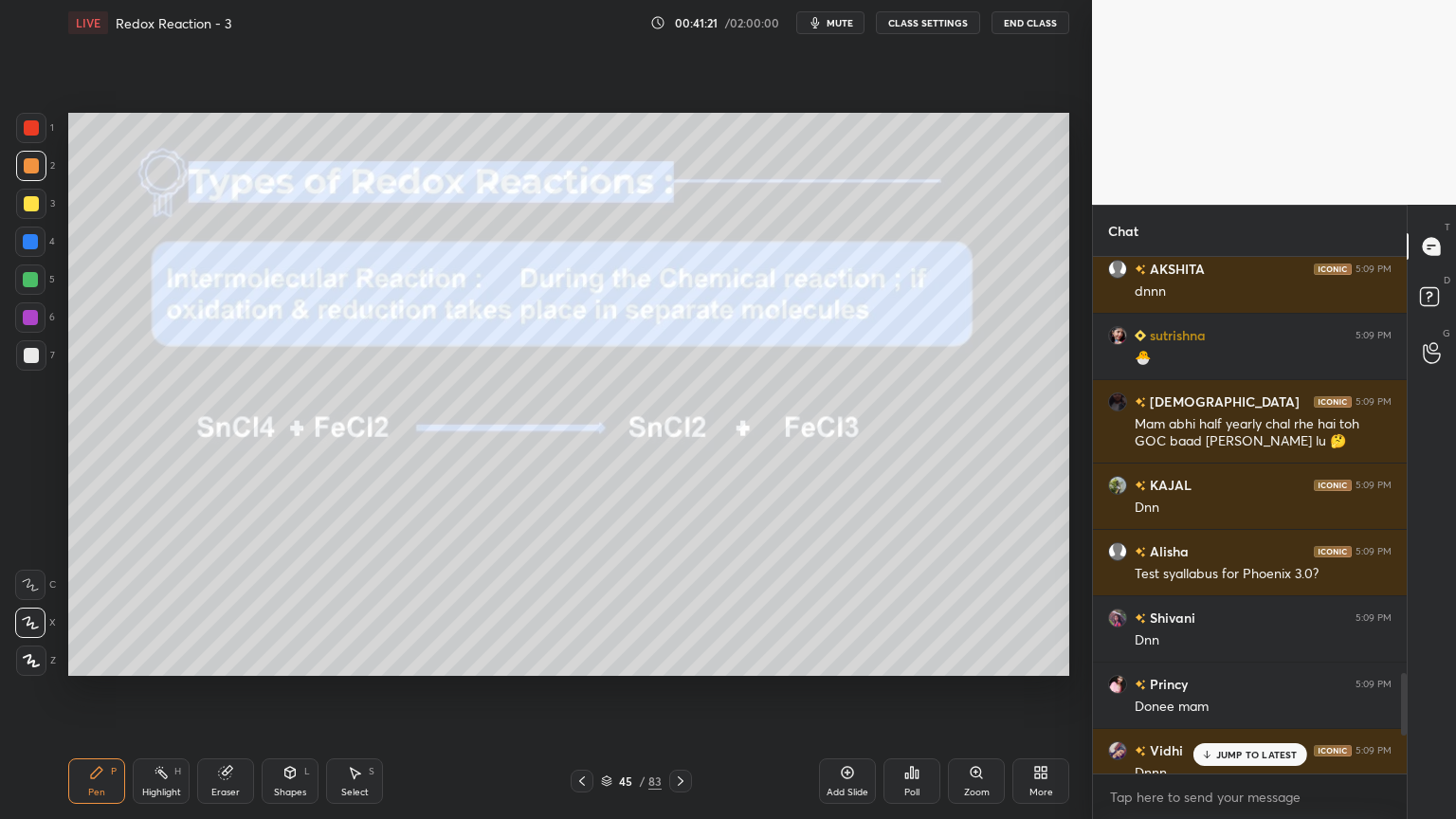
click at [1236, 691] on p "JUMP TO LATEST" at bounding box center [1258, 755] width 81 height 12
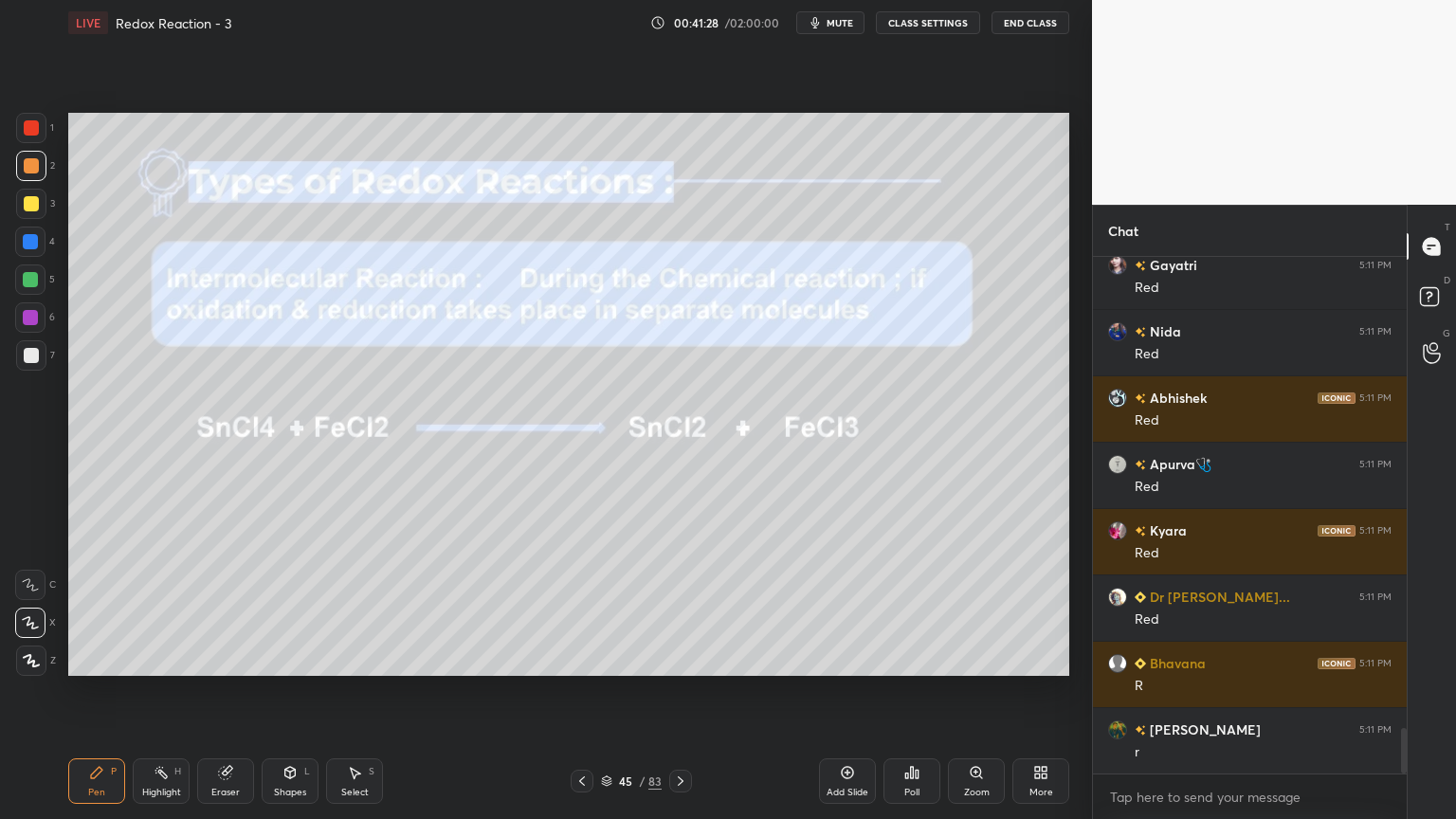
scroll to position [5697, 0]
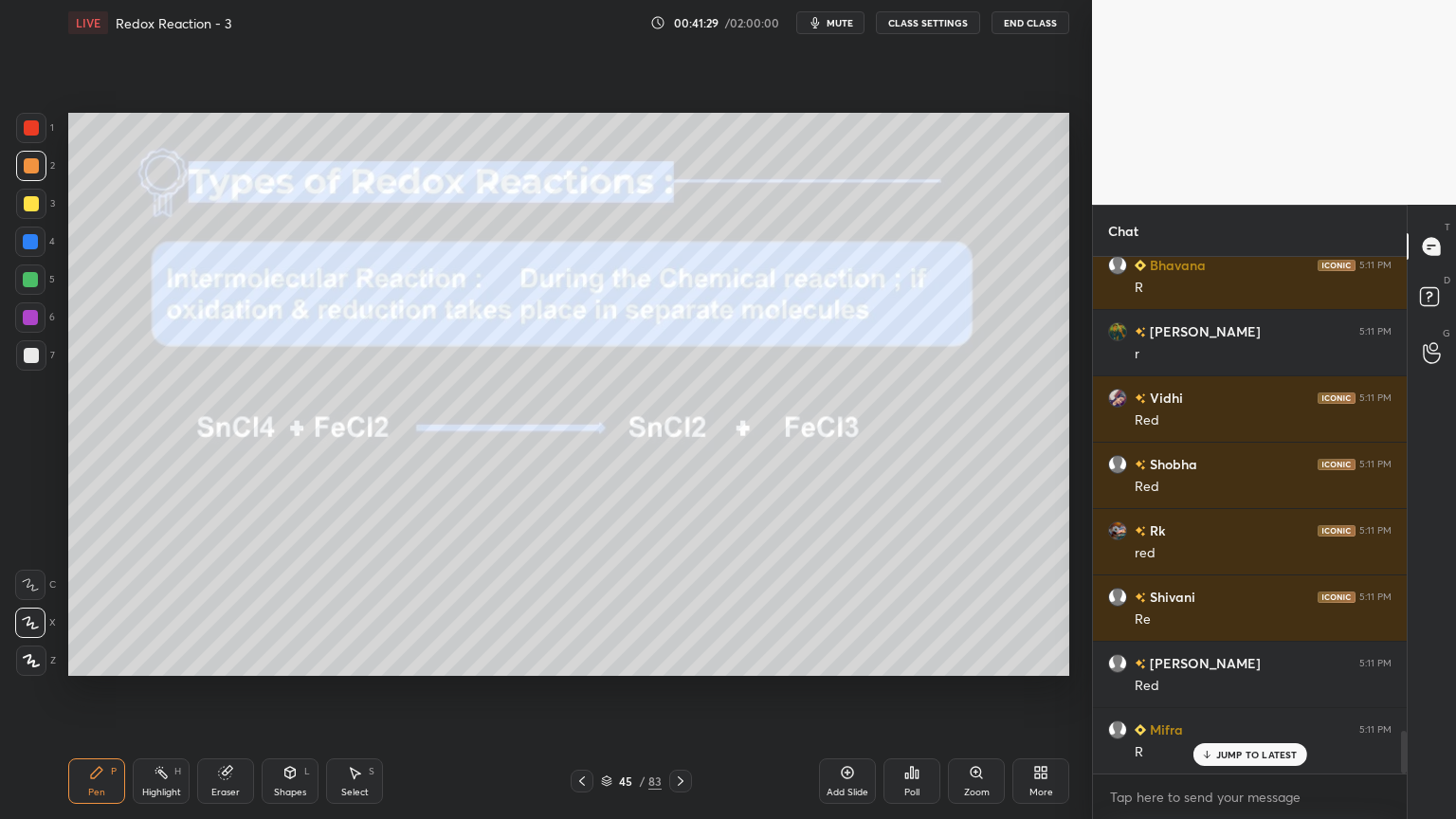
click at [292, 691] on div "Shapes" at bounding box center [289, 793] width 32 height 10
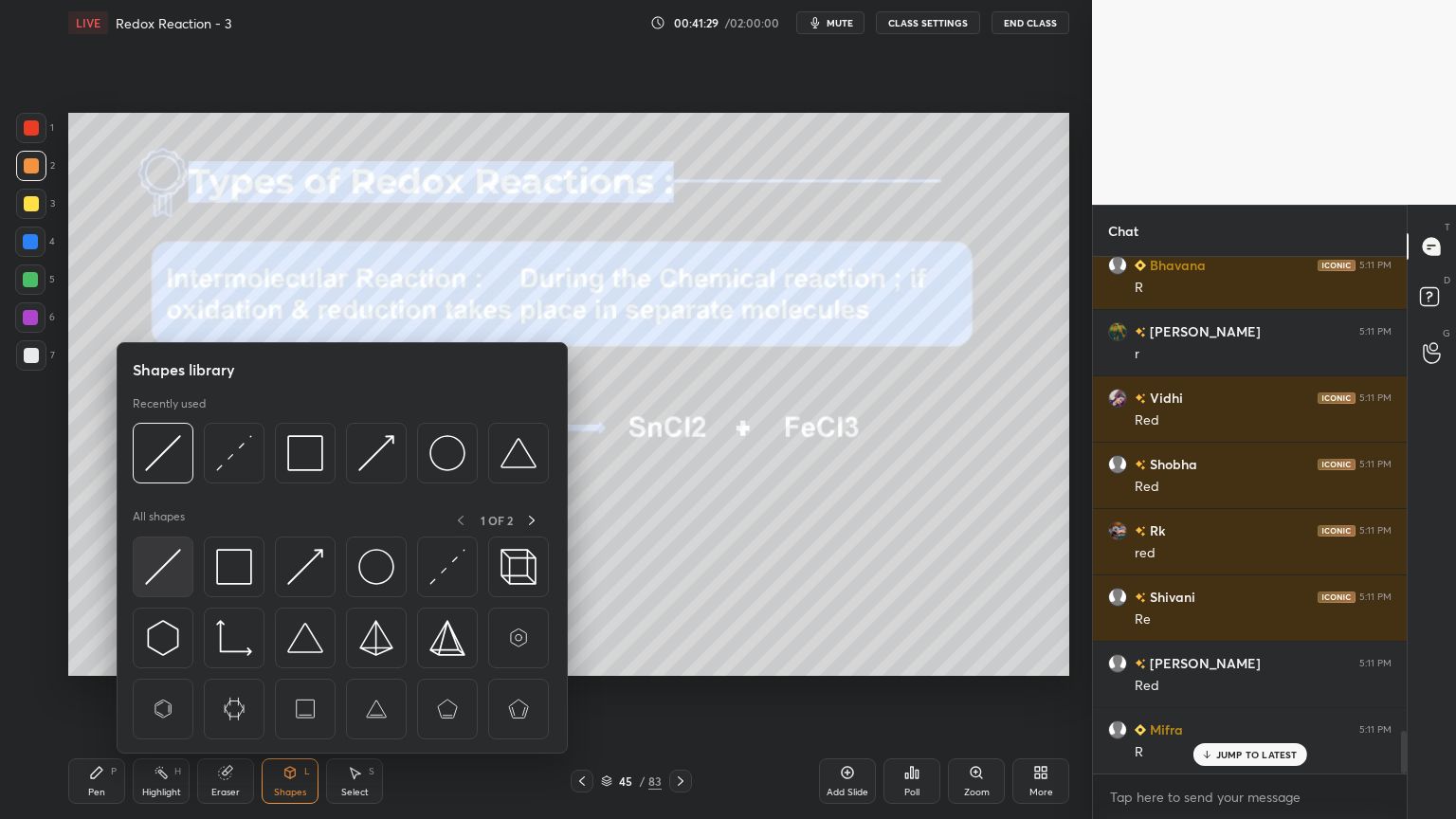
click at [156, 587] on div at bounding box center [163, 566] width 61 height 61
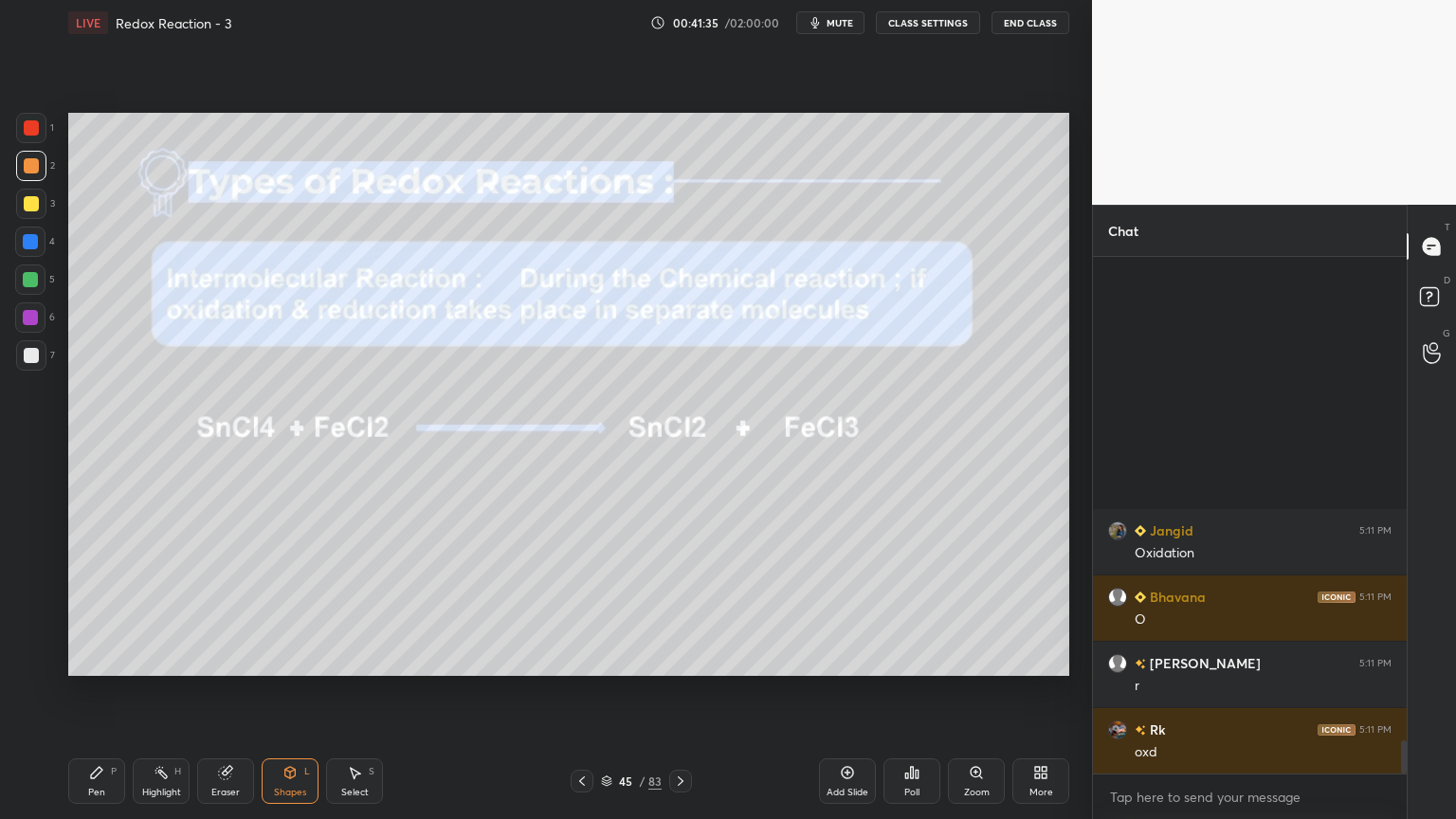
scroll to position [7490, 0]
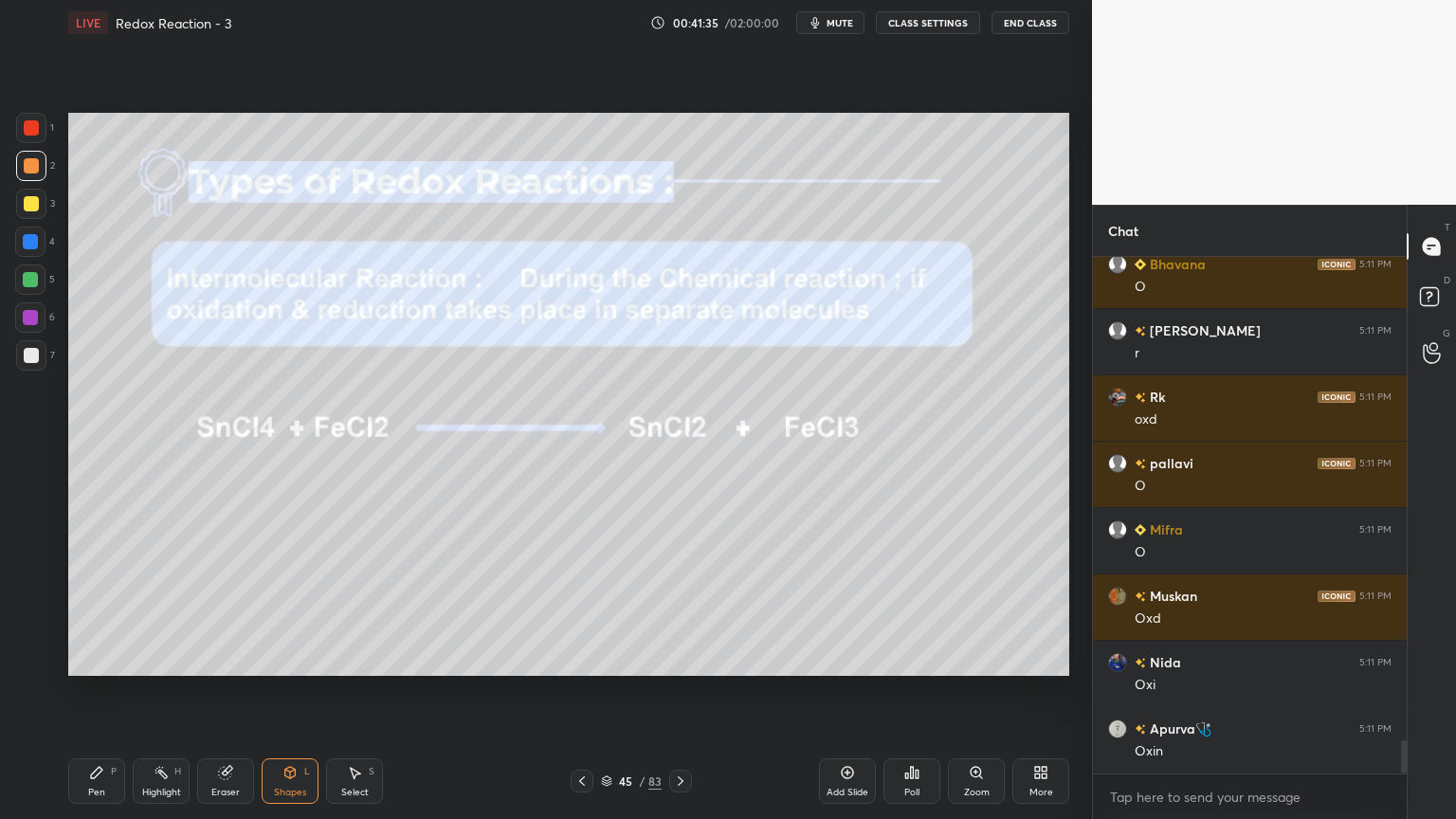
click at [106, 691] on div "Pen P" at bounding box center [97, 781] width 57 height 46
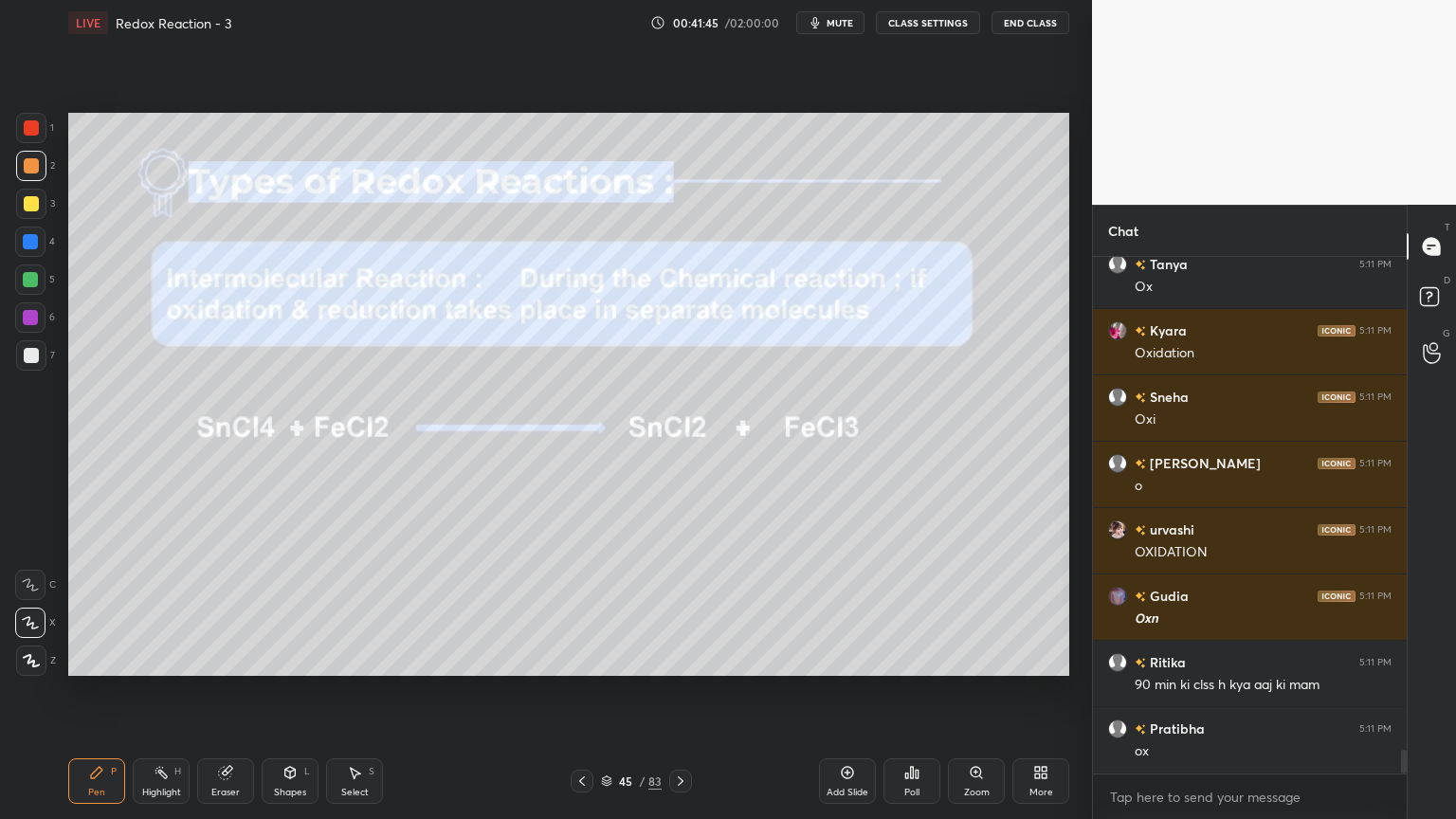
scroll to position [10874, 0]
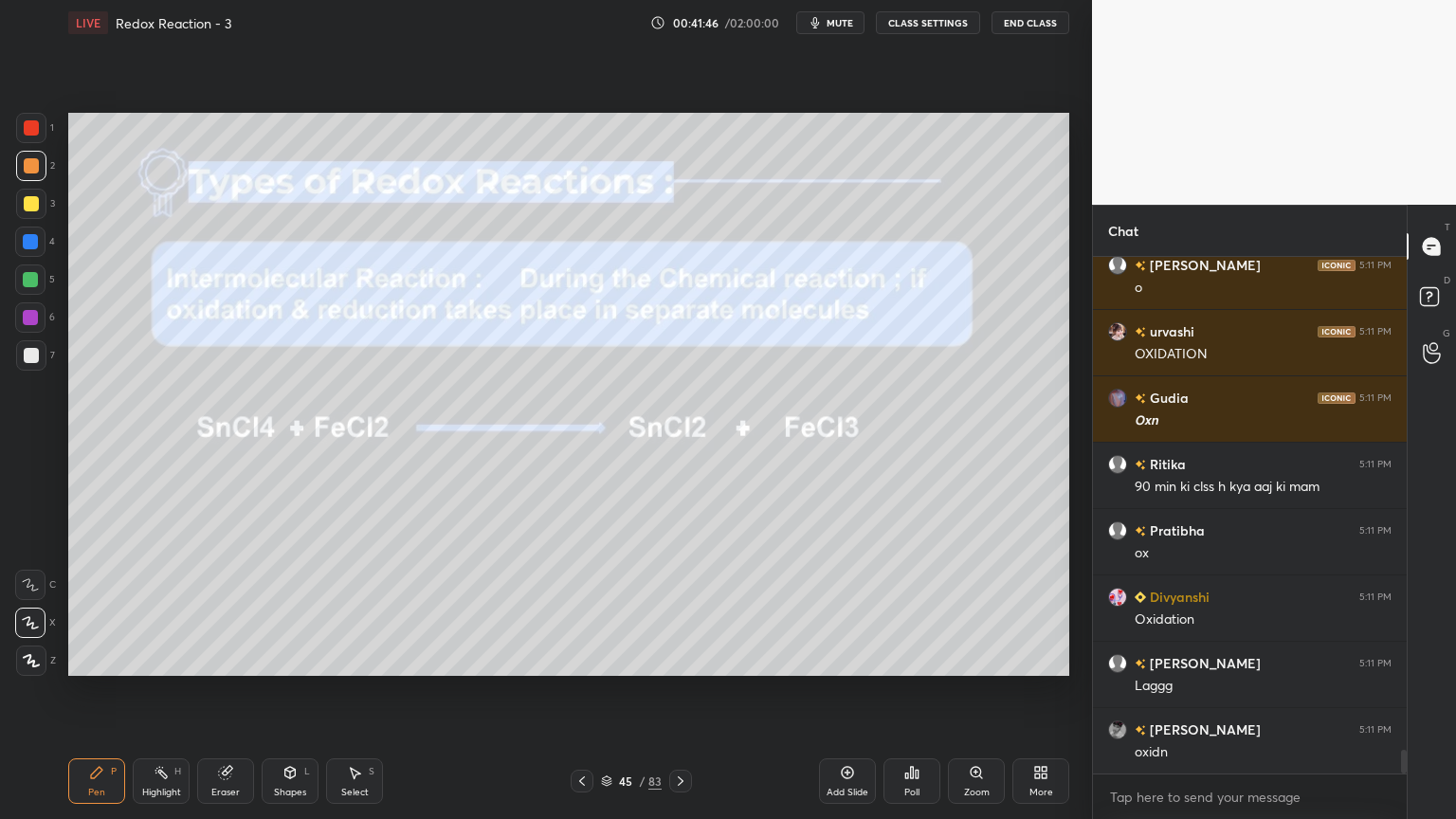
click at [158, 691] on div "Highlight" at bounding box center [162, 793] width 39 height 10
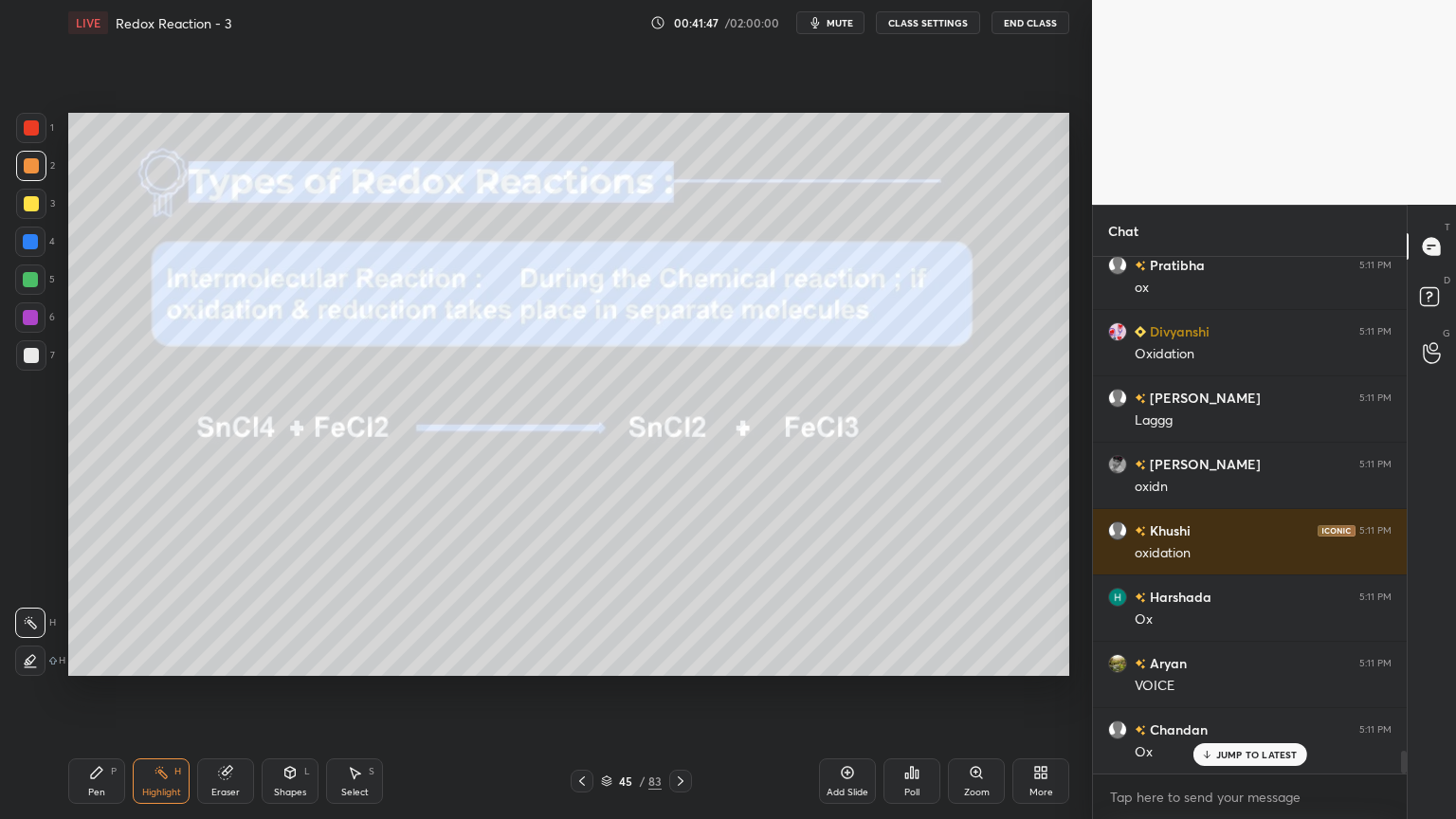
click at [921, 22] on button "CLASS SETTINGS" at bounding box center [928, 23] width 105 height 23
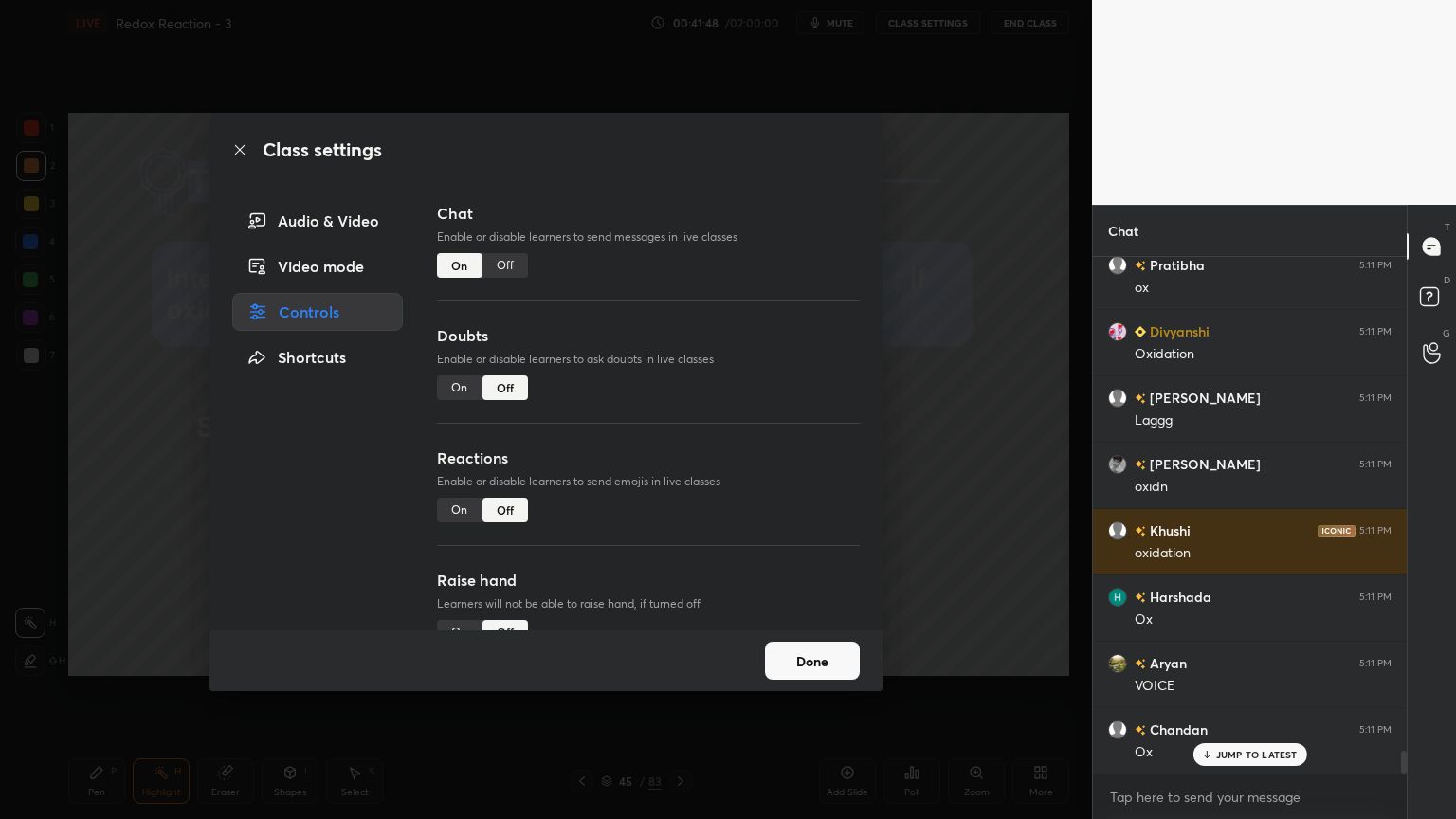
click at [491, 276] on div "Off" at bounding box center [505, 265] width 46 height 24
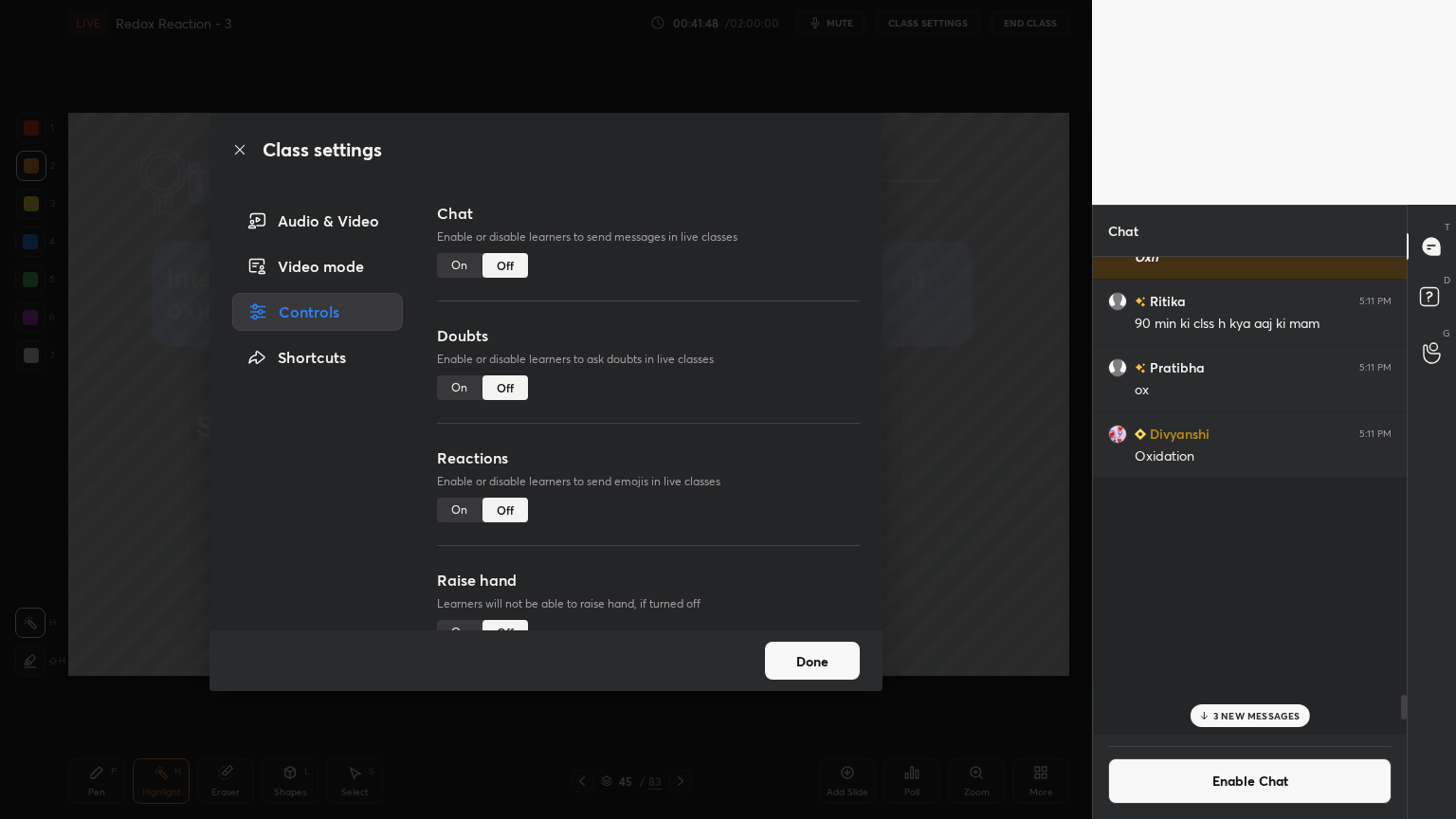
scroll to position [473, 308]
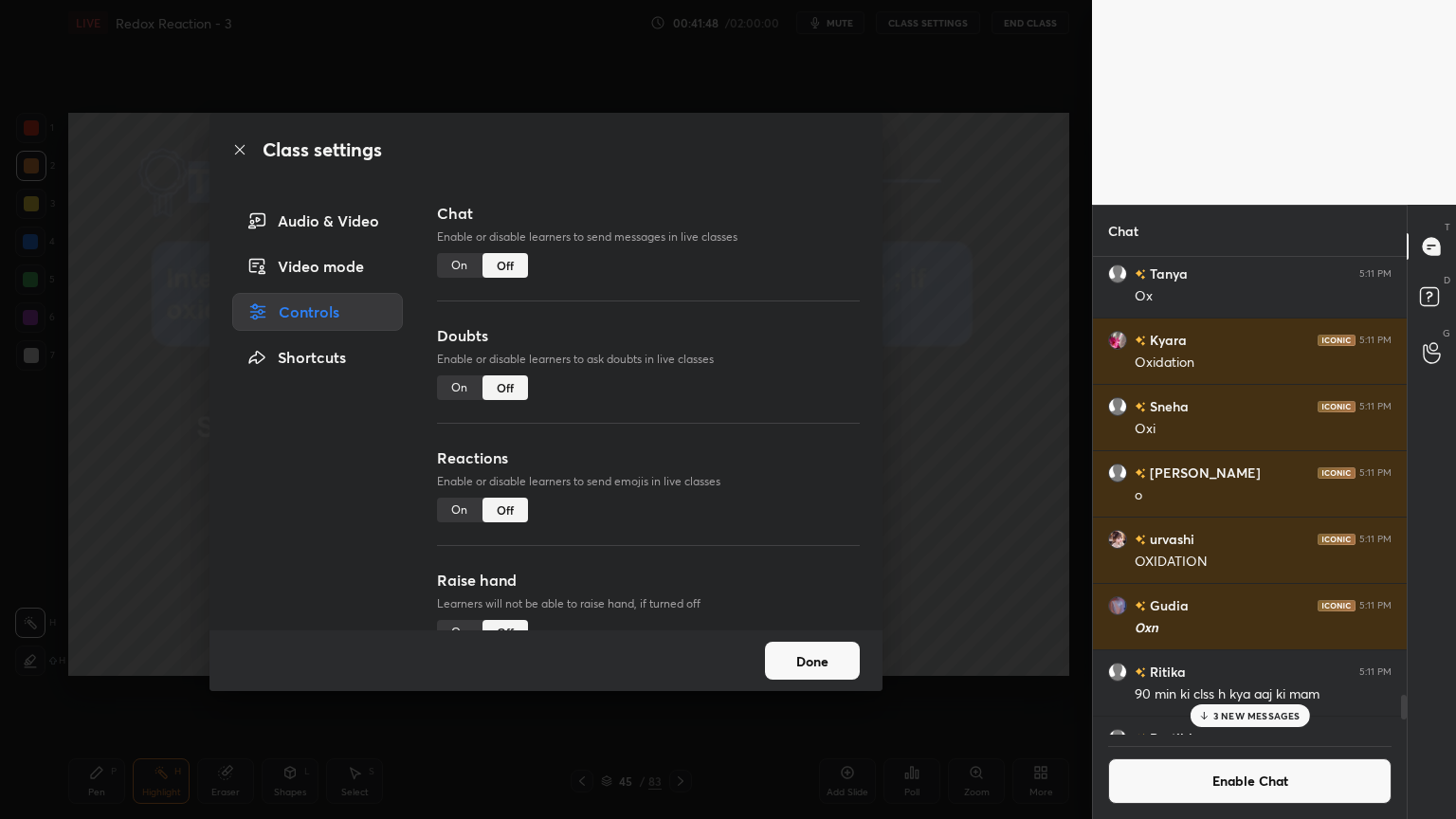
click at [821, 658] on button "Done" at bounding box center [812, 660] width 95 height 38
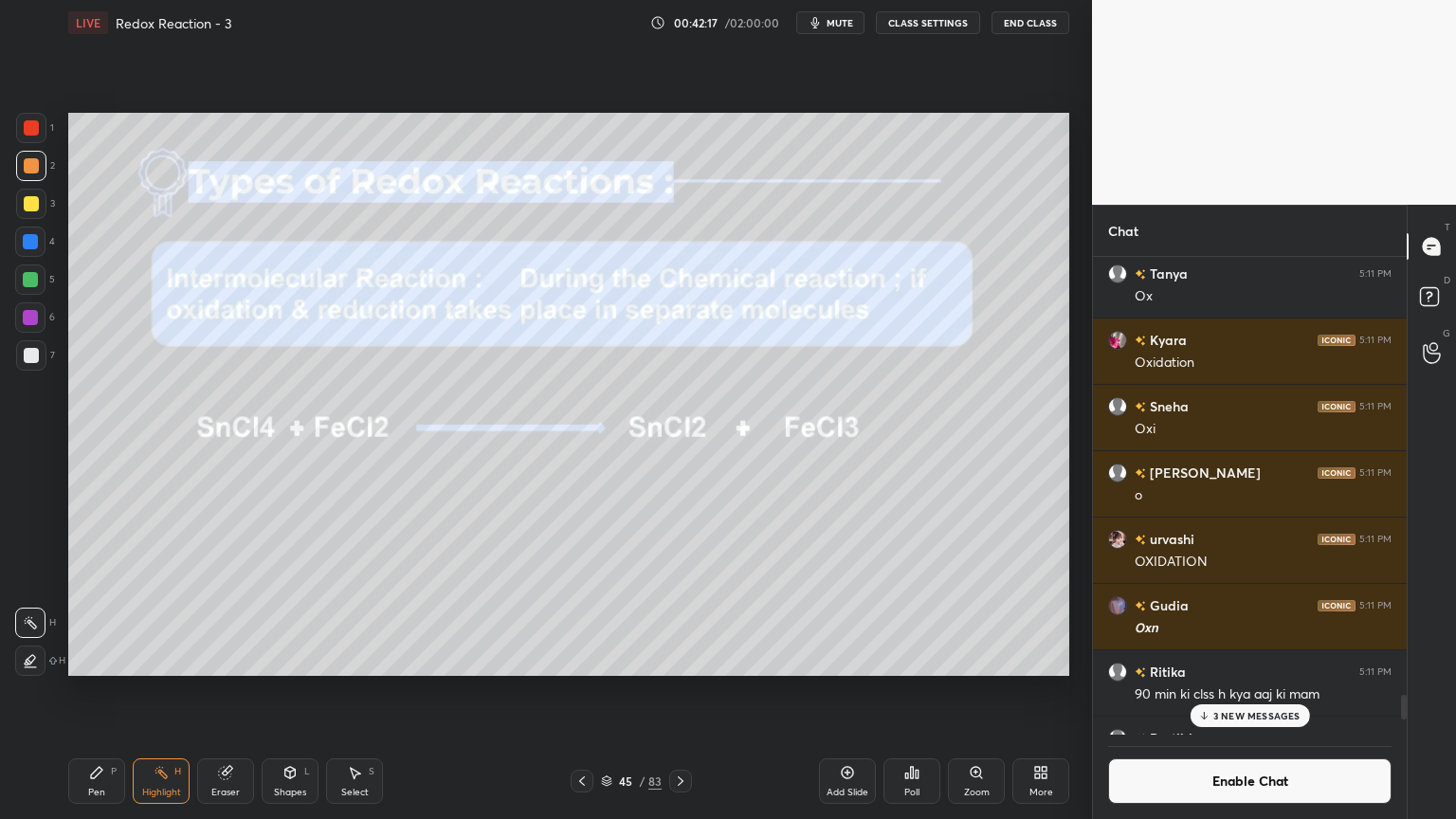
click at [840, 691] on icon at bounding box center [848, 773] width 15 height 15
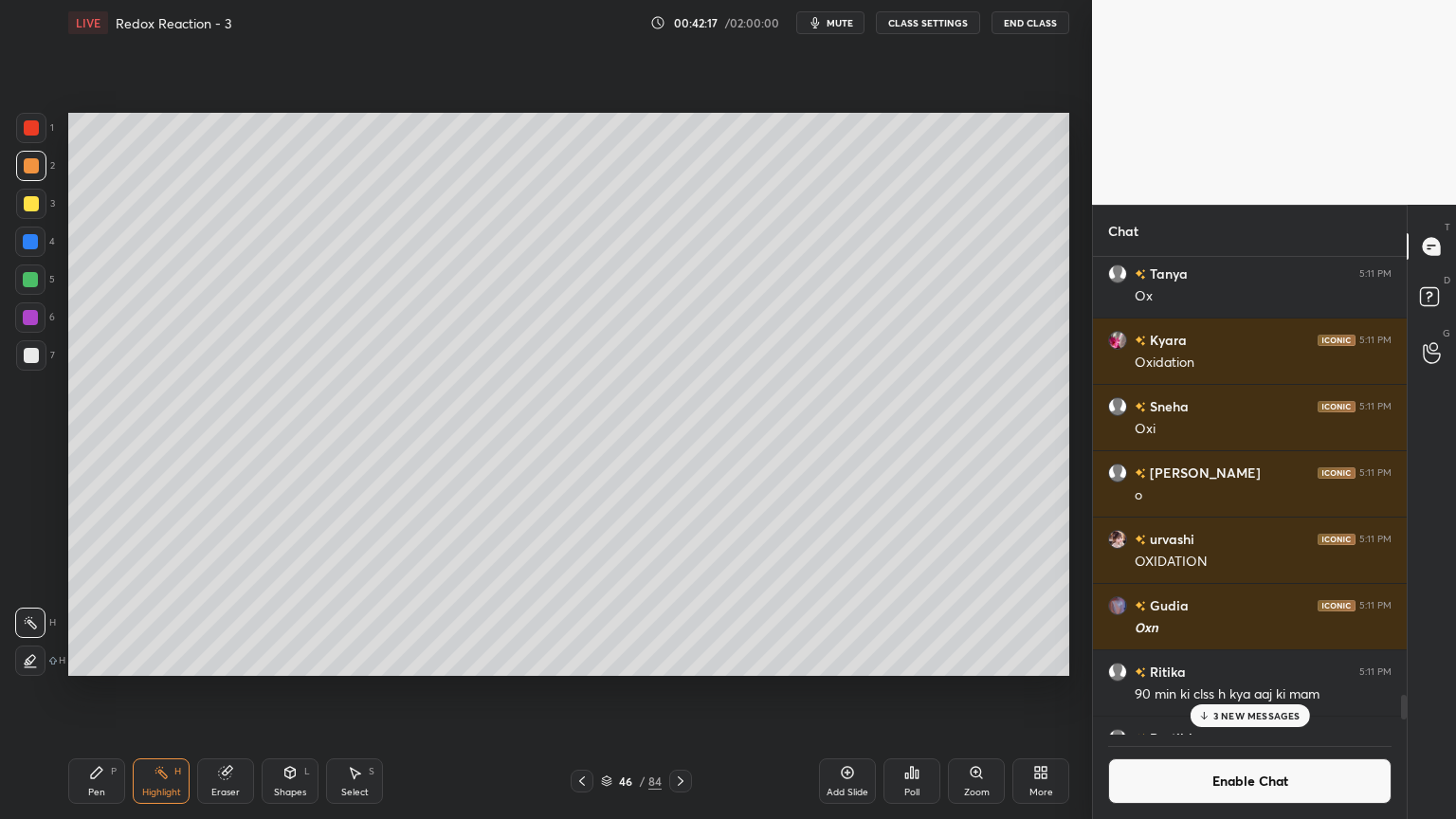
click at [91, 691] on div "Pen P" at bounding box center [97, 781] width 57 height 46
click at [34, 358] on div at bounding box center [31, 355] width 15 height 15
click at [311, 691] on div "Shapes L" at bounding box center [289, 781] width 57 height 46
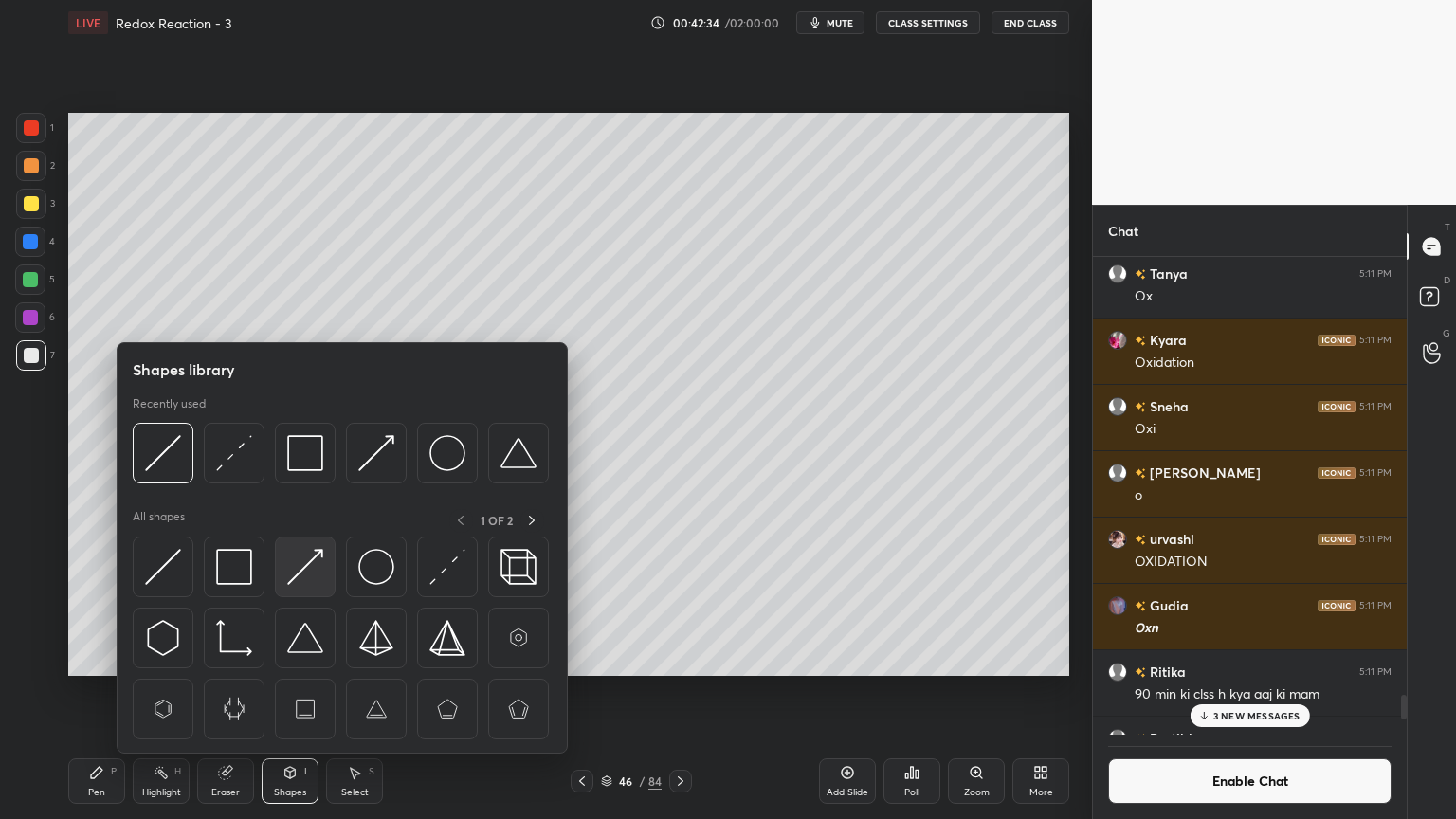
click at [307, 567] on img at bounding box center [305, 566] width 36 height 36
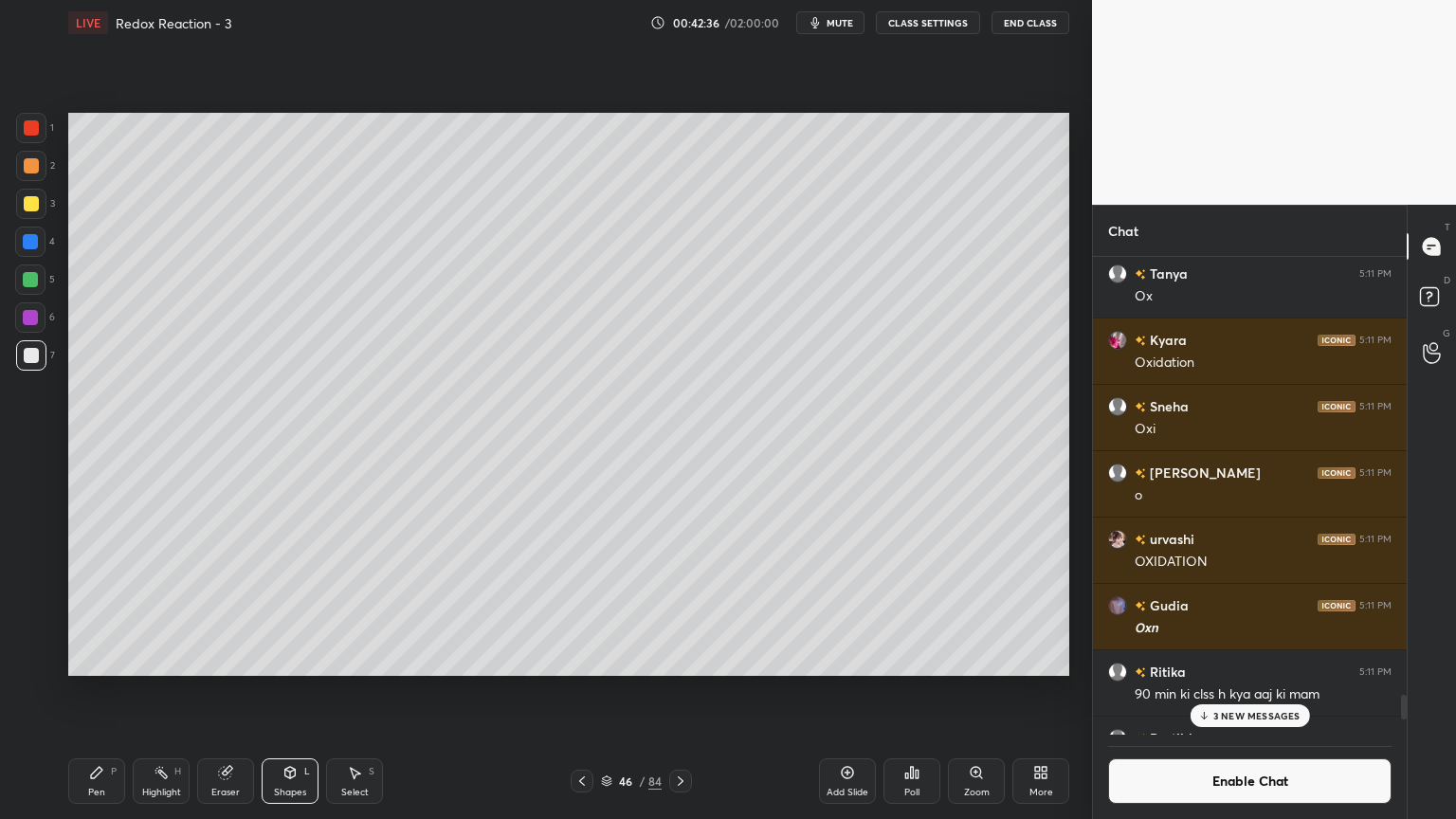
click at [97, 691] on div "Pen" at bounding box center [97, 793] width 17 height 10
click at [23, 256] on div at bounding box center [30, 241] width 30 height 30
click at [303, 691] on div "Shapes" at bounding box center [289, 793] width 32 height 10
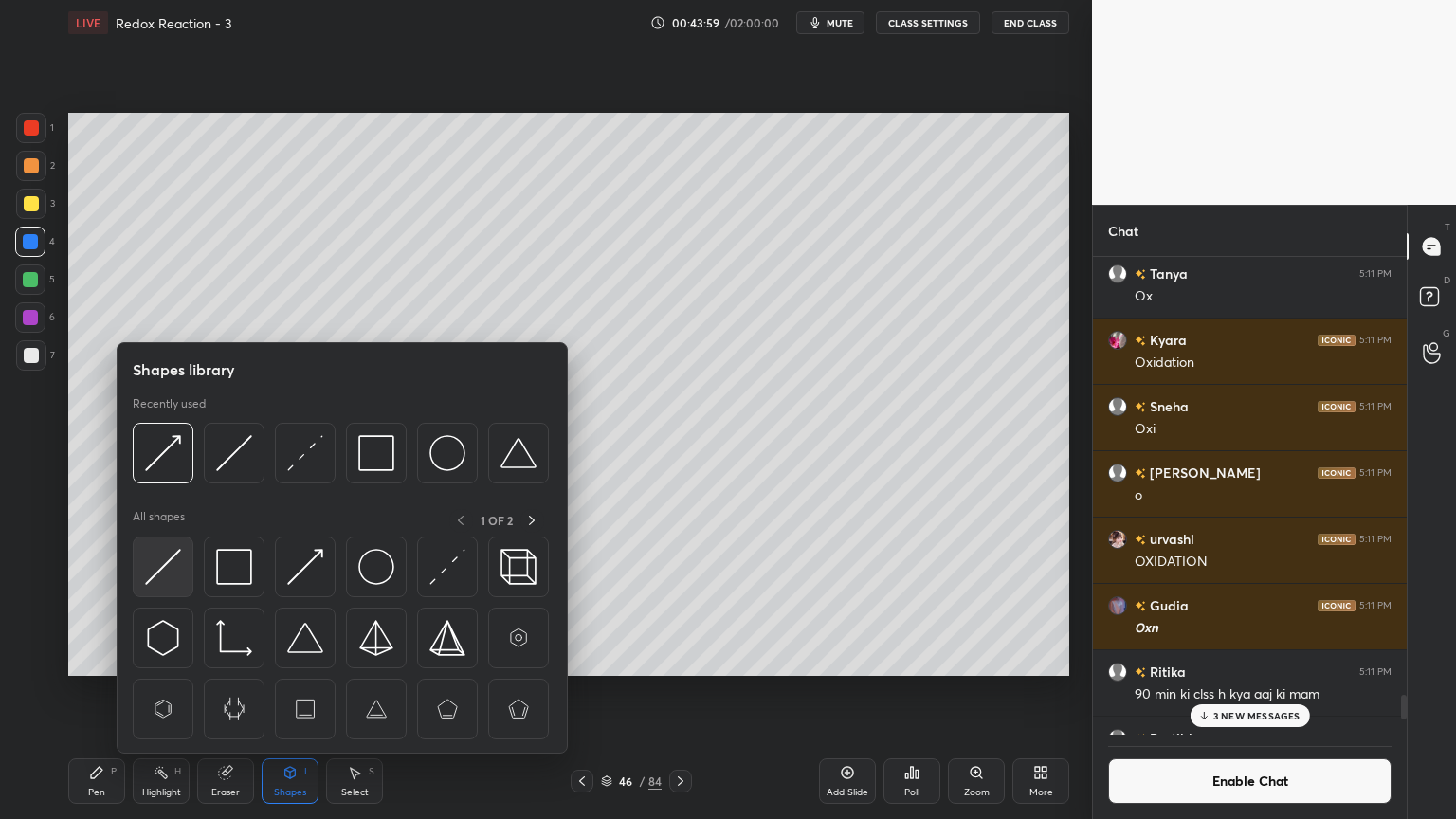
click at [153, 580] on img at bounding box center [163, 566] width 36 height 36
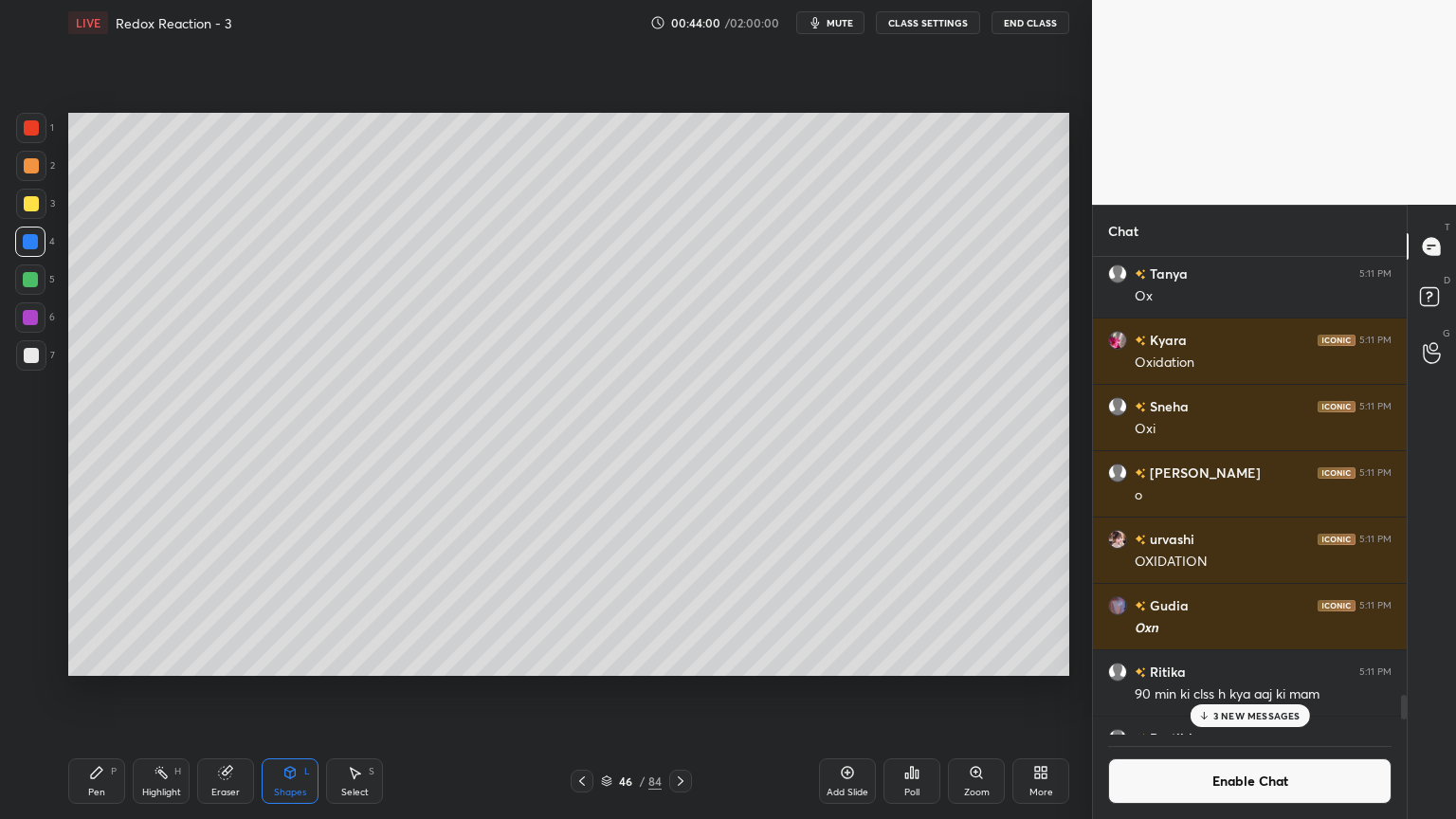
click at [32, 126] on div at bounding box center [31, 128] width 15 height 15
click at [95, 691] on div "Pen P" at bounding box center [97, 781] width 57 height 46
click at [34, 285] on div at bounding box center [31, 280] width 15 height 15
click at [31, 216] on div at bounding box center [31, 203] width 30 height 30
click at [33, 165] on div at bounding box center [31, 167] width 15 height 15
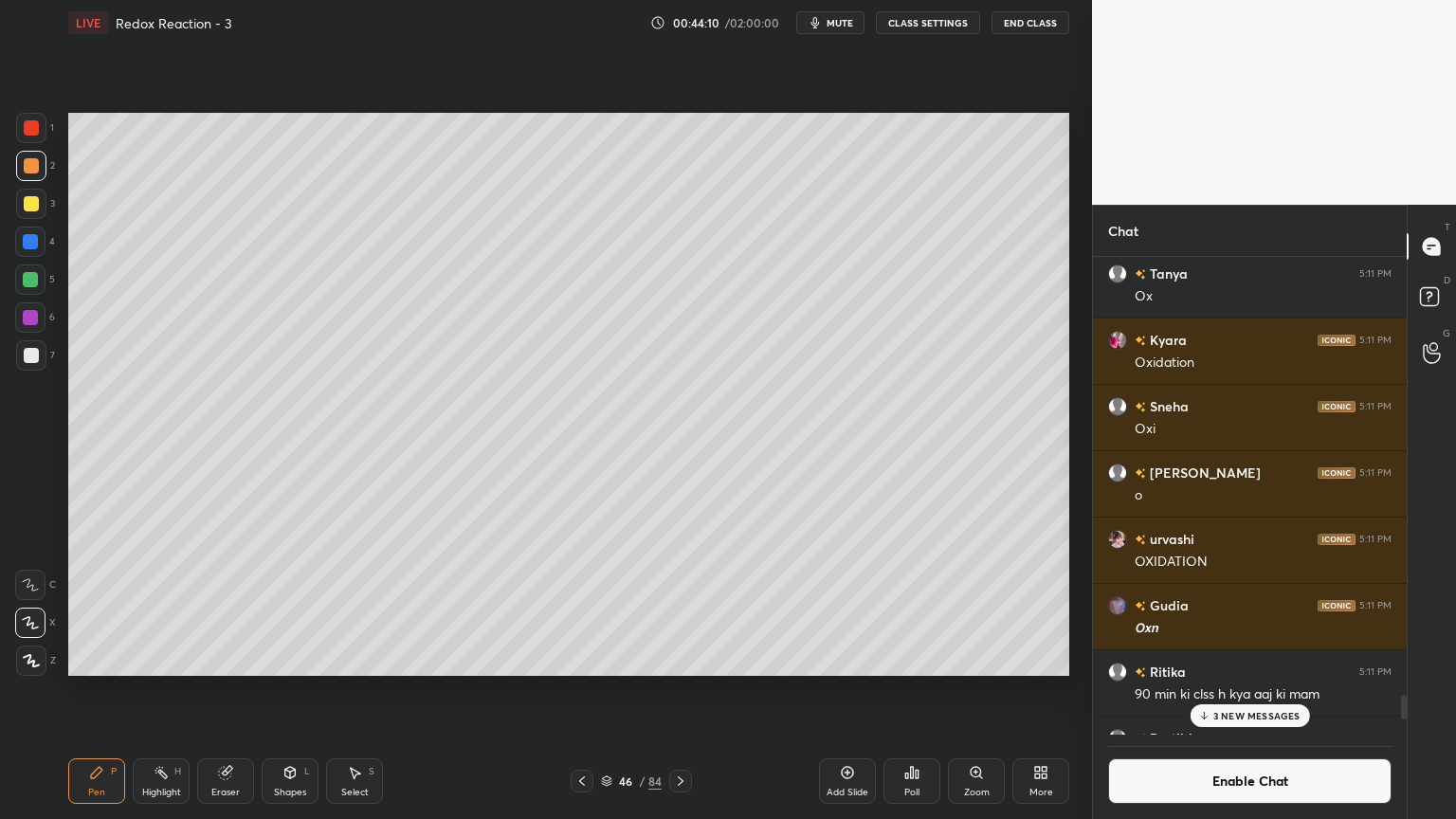
click at [32, 318] on div at bounding box center [31, 318] width 15 height 15
click at [303, 691] on div "Shapes L" at bounding box center [289, 781] width 57 height 46
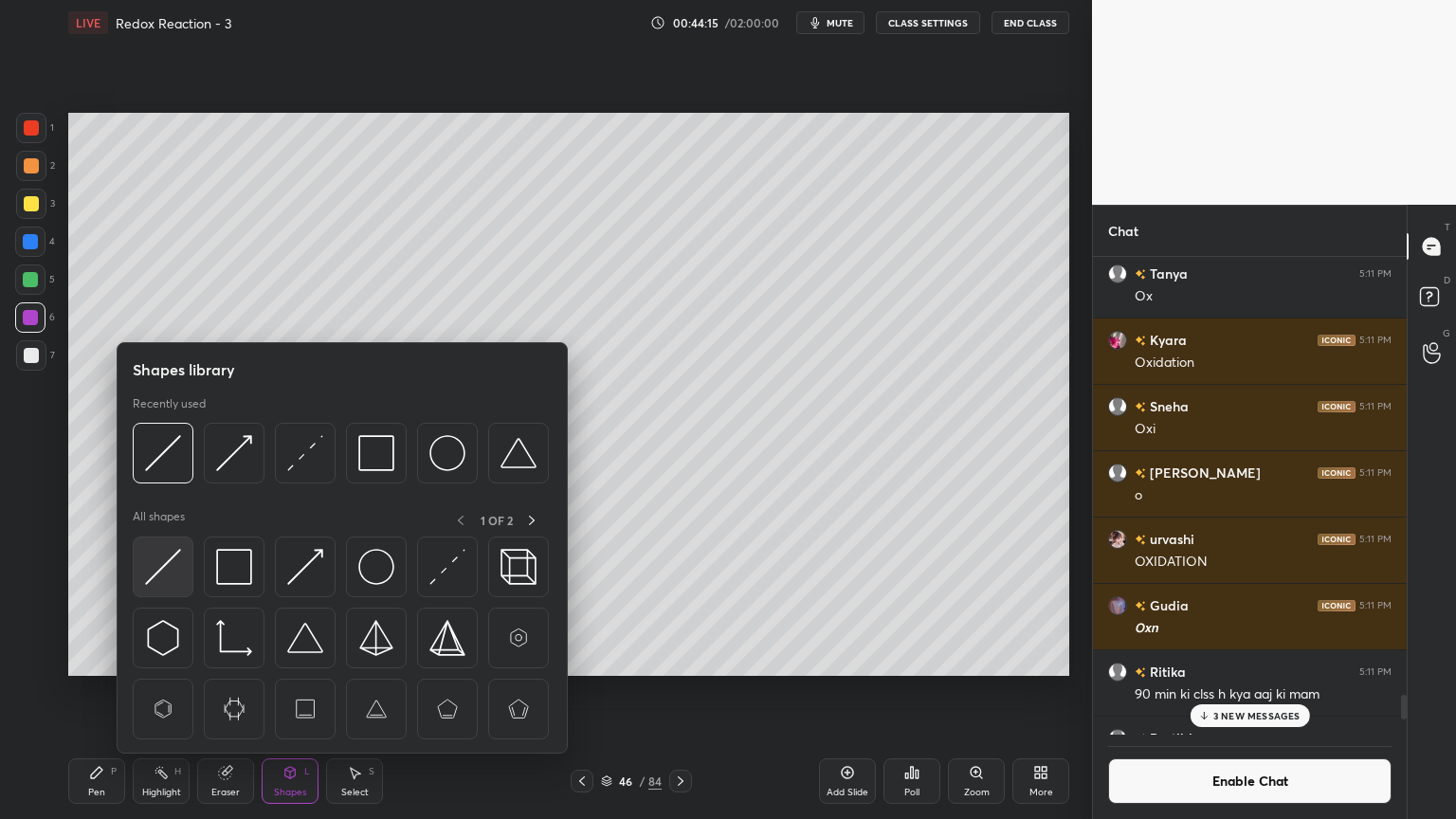
click at [167, 582] on img at bounding box center [163, 566] width 36 height 36
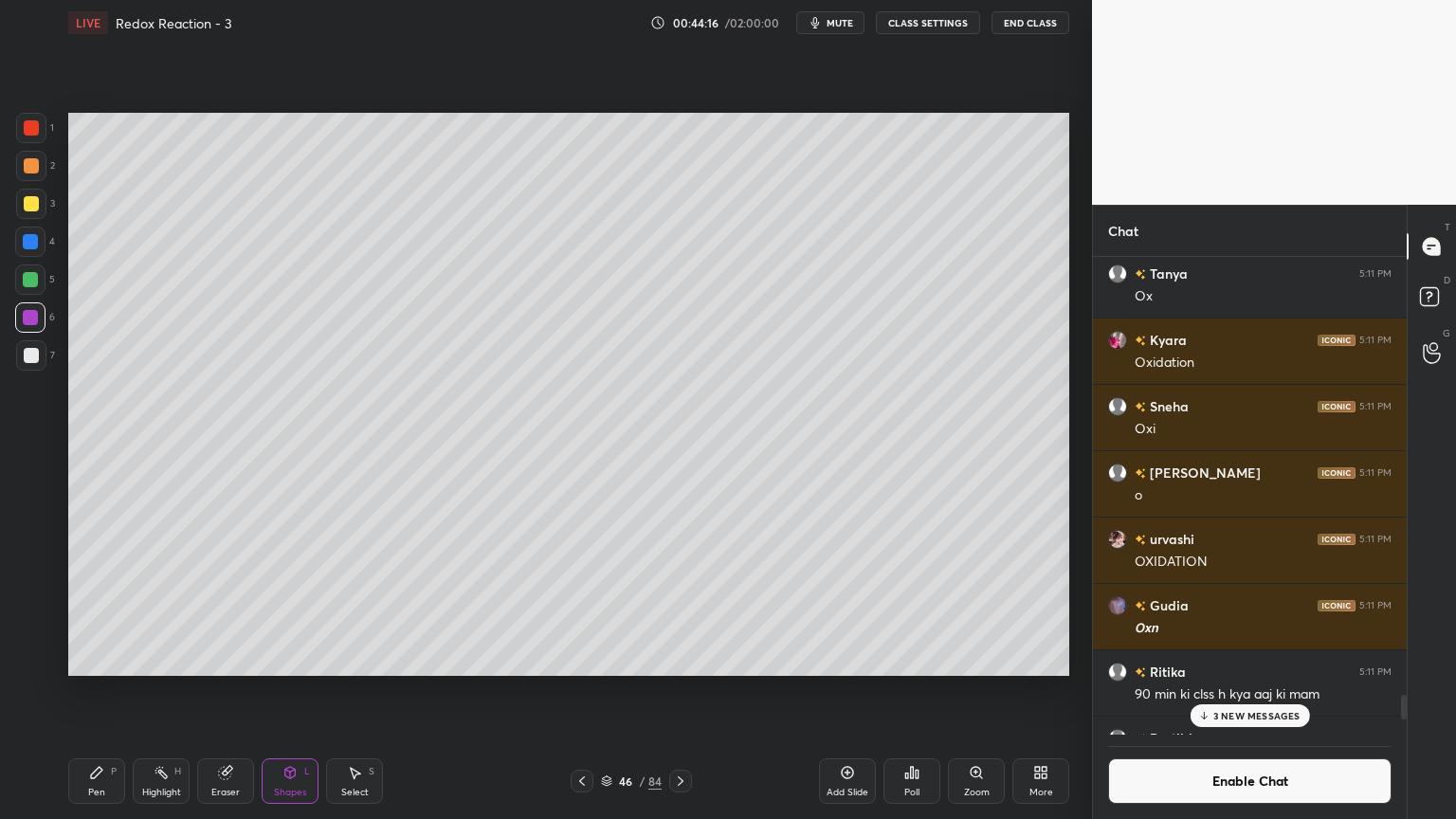
click at [23, 129] on div at bounding box center [31, 128] width 15 height 15
click at [80, 691] on div "Pen P" at bounding box center [97, 781] width 57 height 46
click at [36, 320] on div at bounding box center [31, 318] width 15 height 15
click at [163, 691] on div "Highlight" at bounding box center [162, 793] width 39 height 10
click at [1259, 691] on p "3 NEW MESSAGES" at bounding box center [1258, 716] width 87 height 12
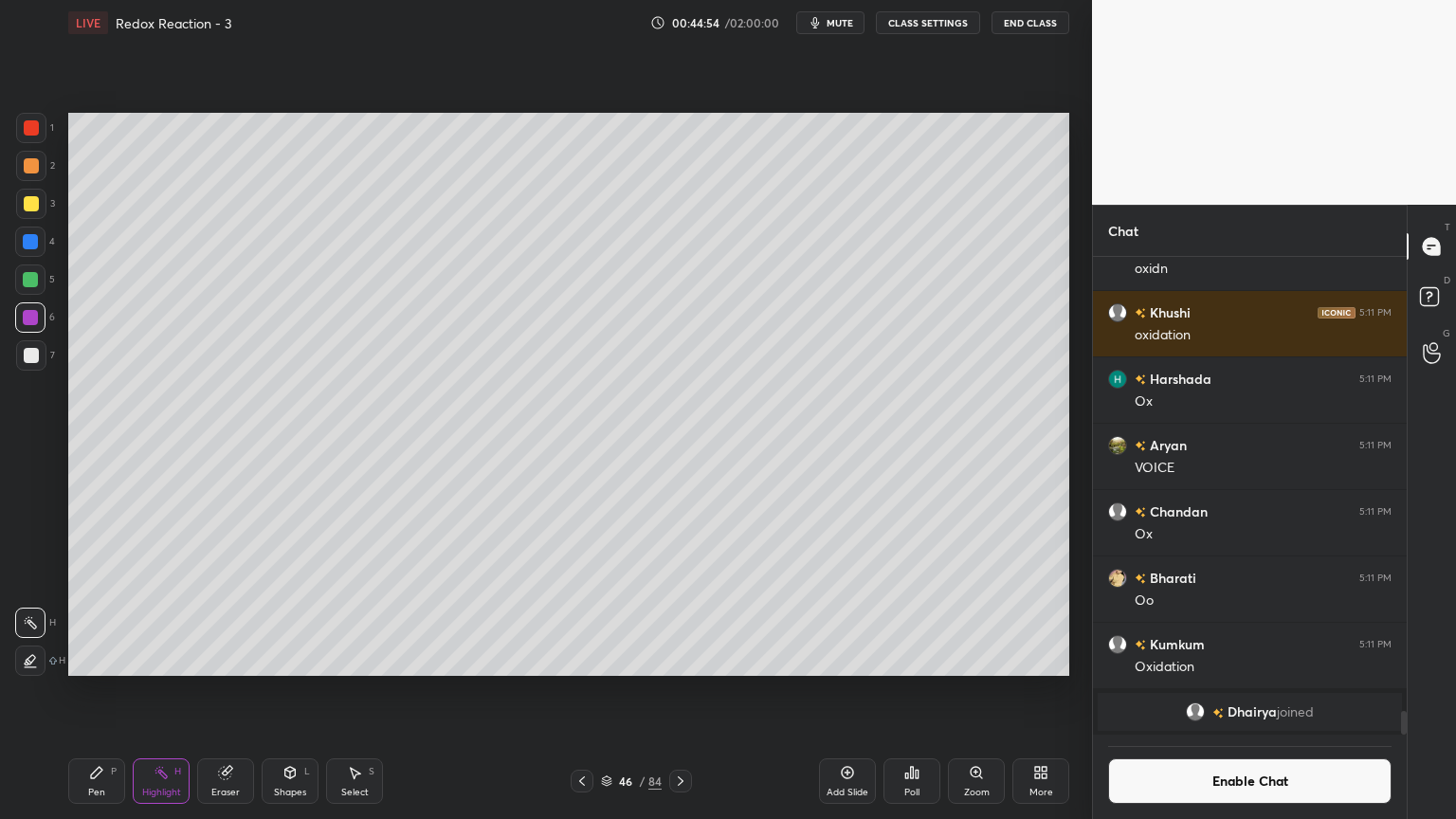
click at [1253, 691] on button "Enable Chat" at bounding box center [1250, 781] width 284 height 46
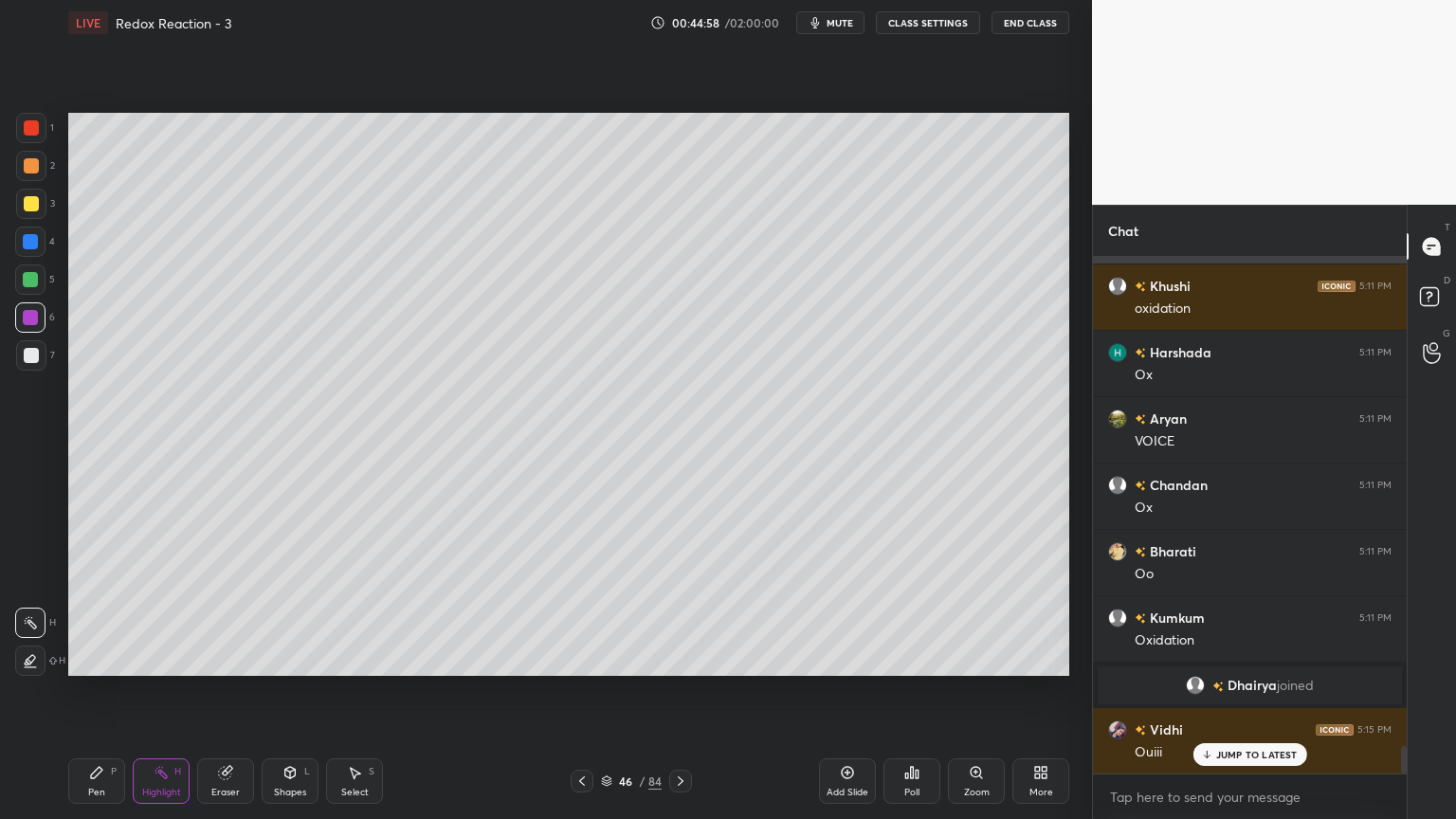
scroll to position [9333, 0]
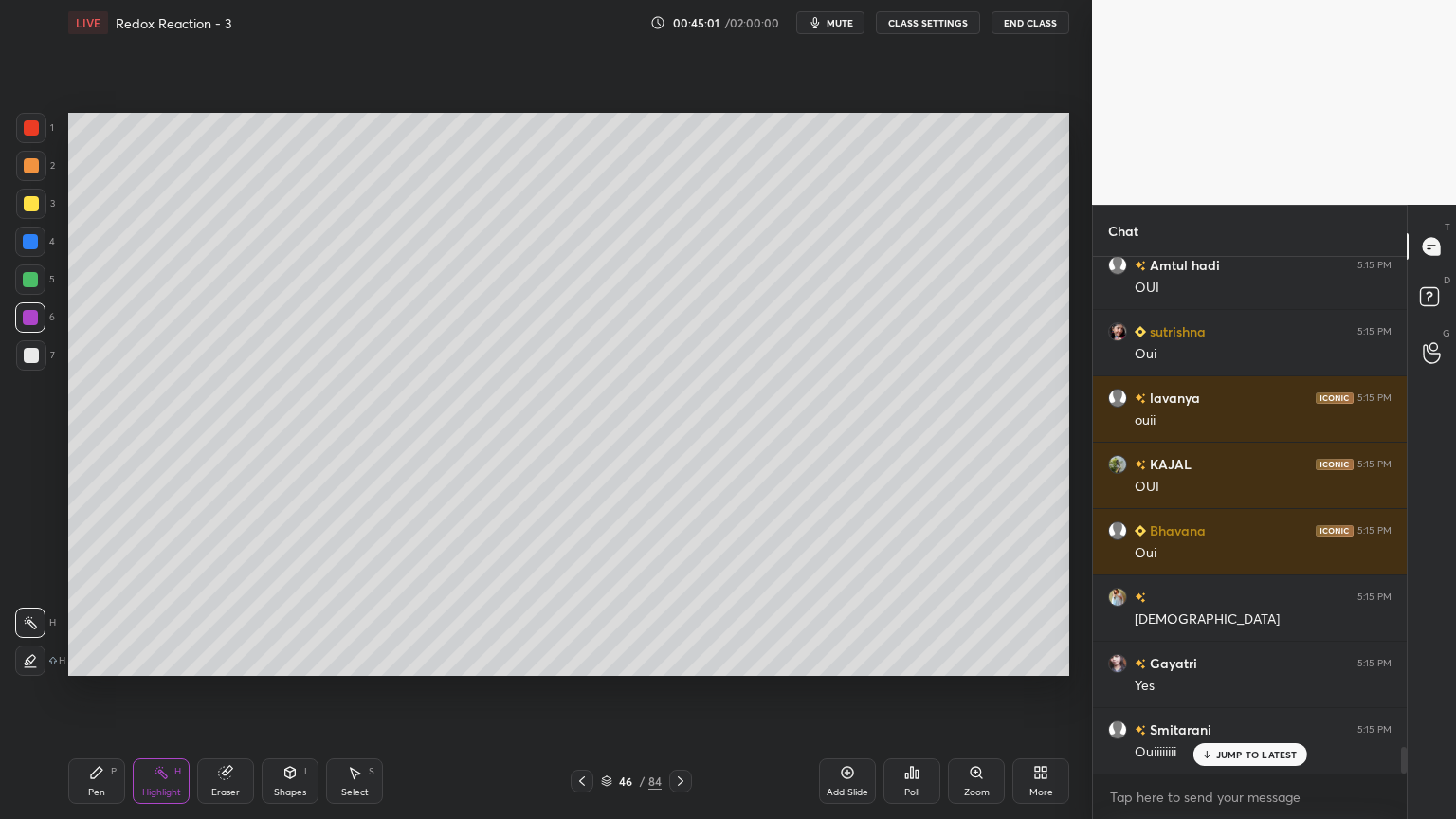
click at [585, 691] on icon at bounding box center [583, 781] width 15 height 15
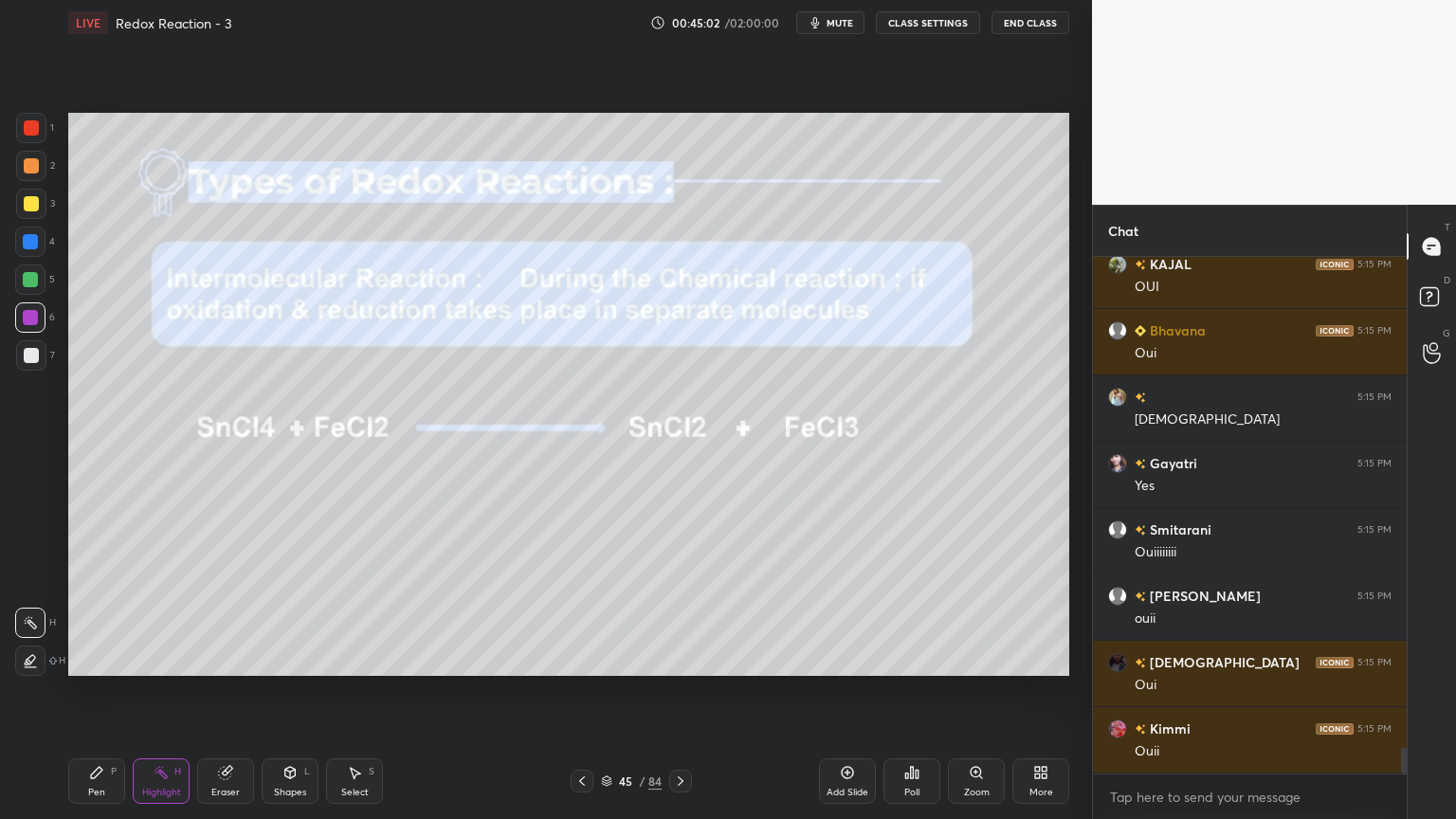
scroll to position [10195, 0]
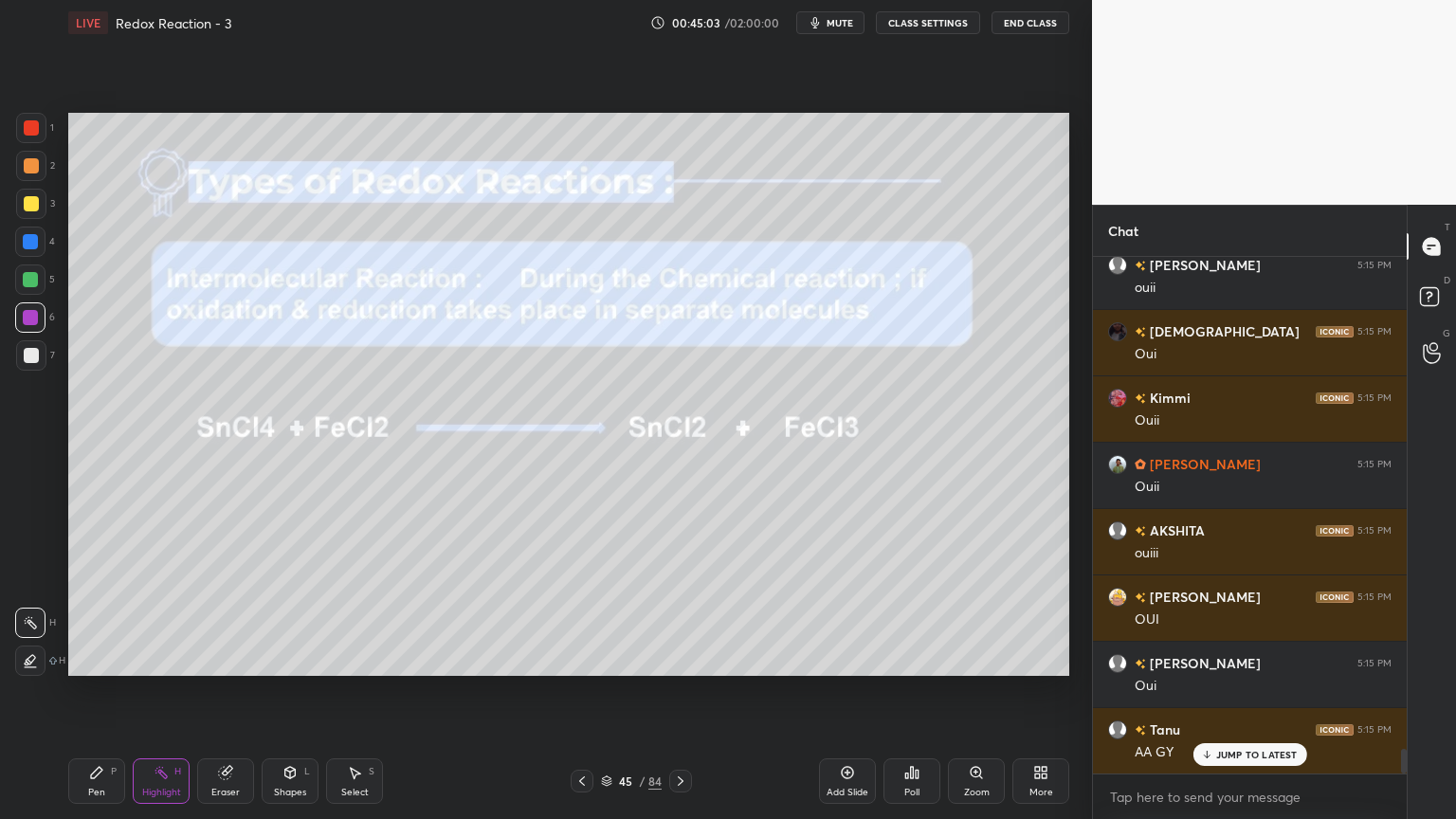
click at [682, 691] on icon at bounding box center [681, 781] width 15 height 15
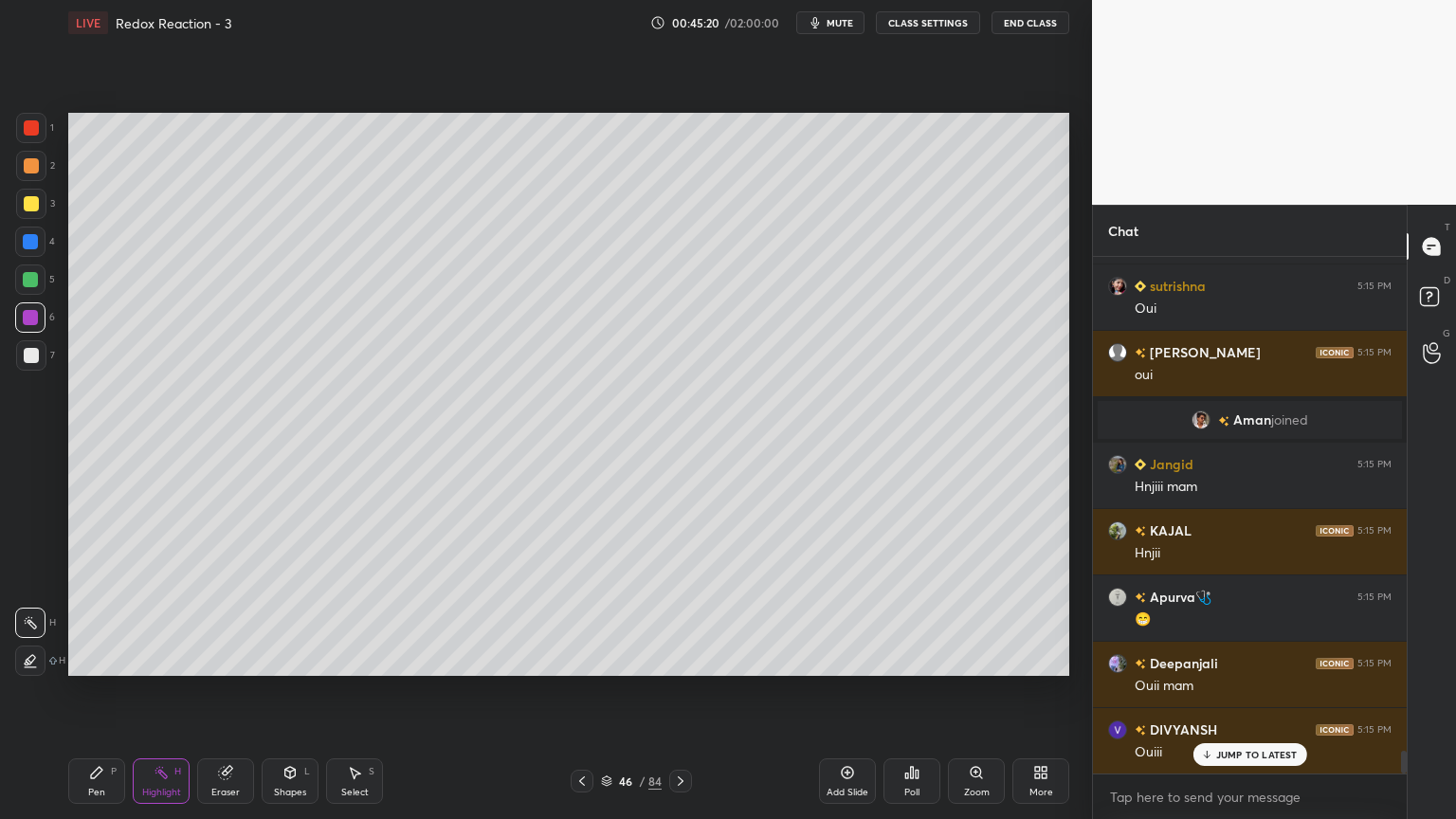
scroll to position [11170, 0]
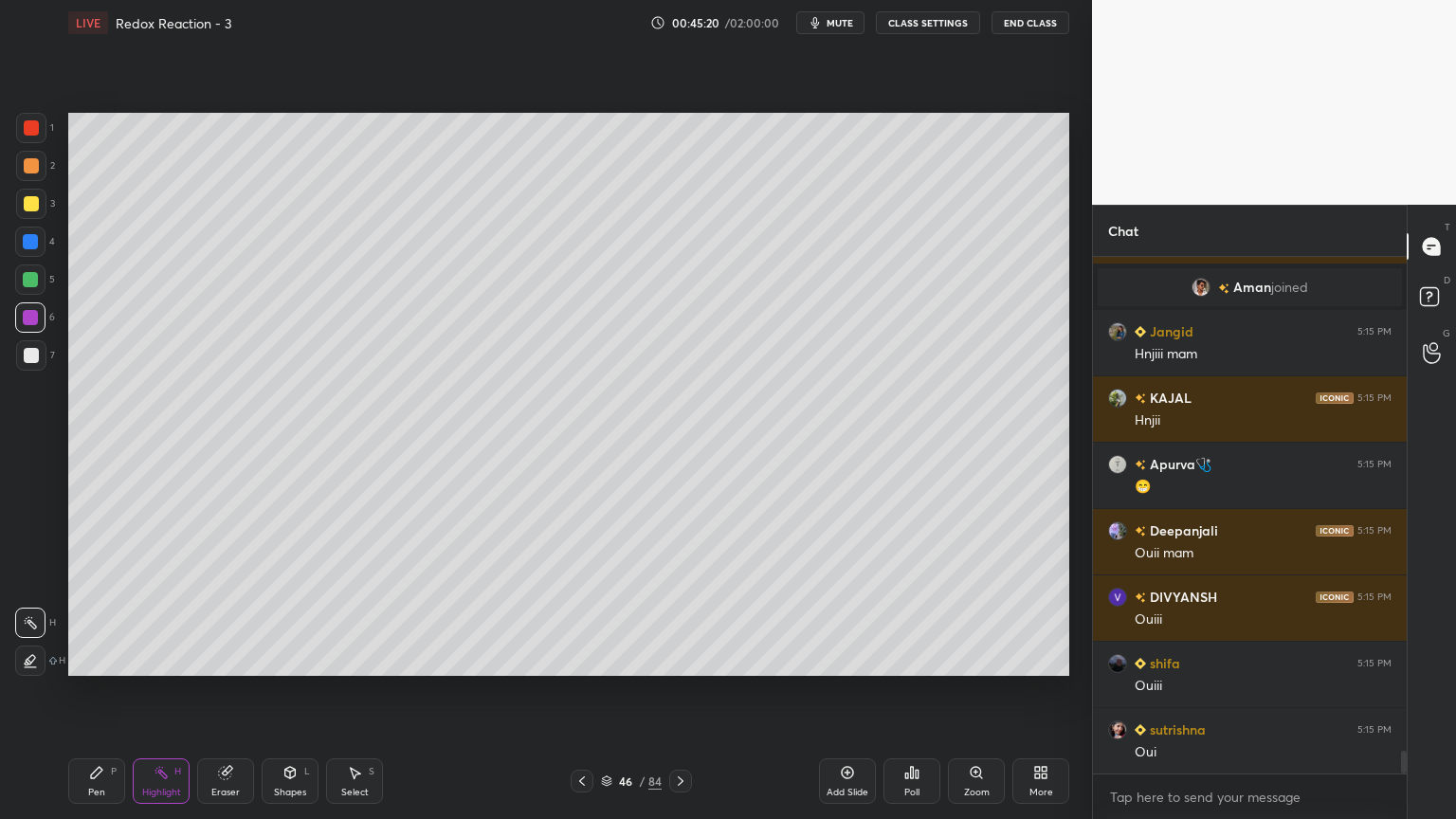
click at [250, 691] on div "Eraser" at bounding box center [226, 781] width 57 height 46
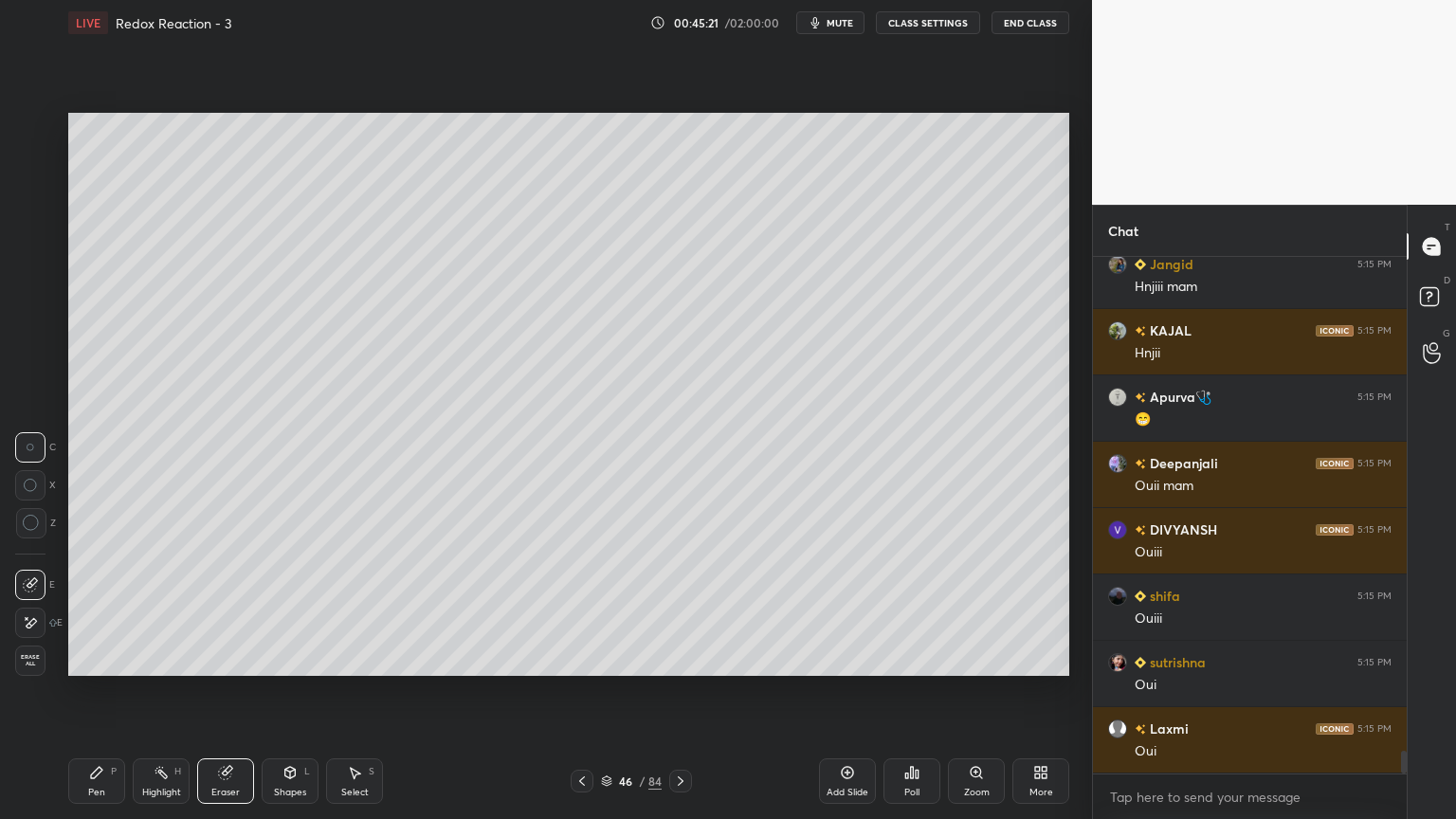
scroll to position [11302, 0]
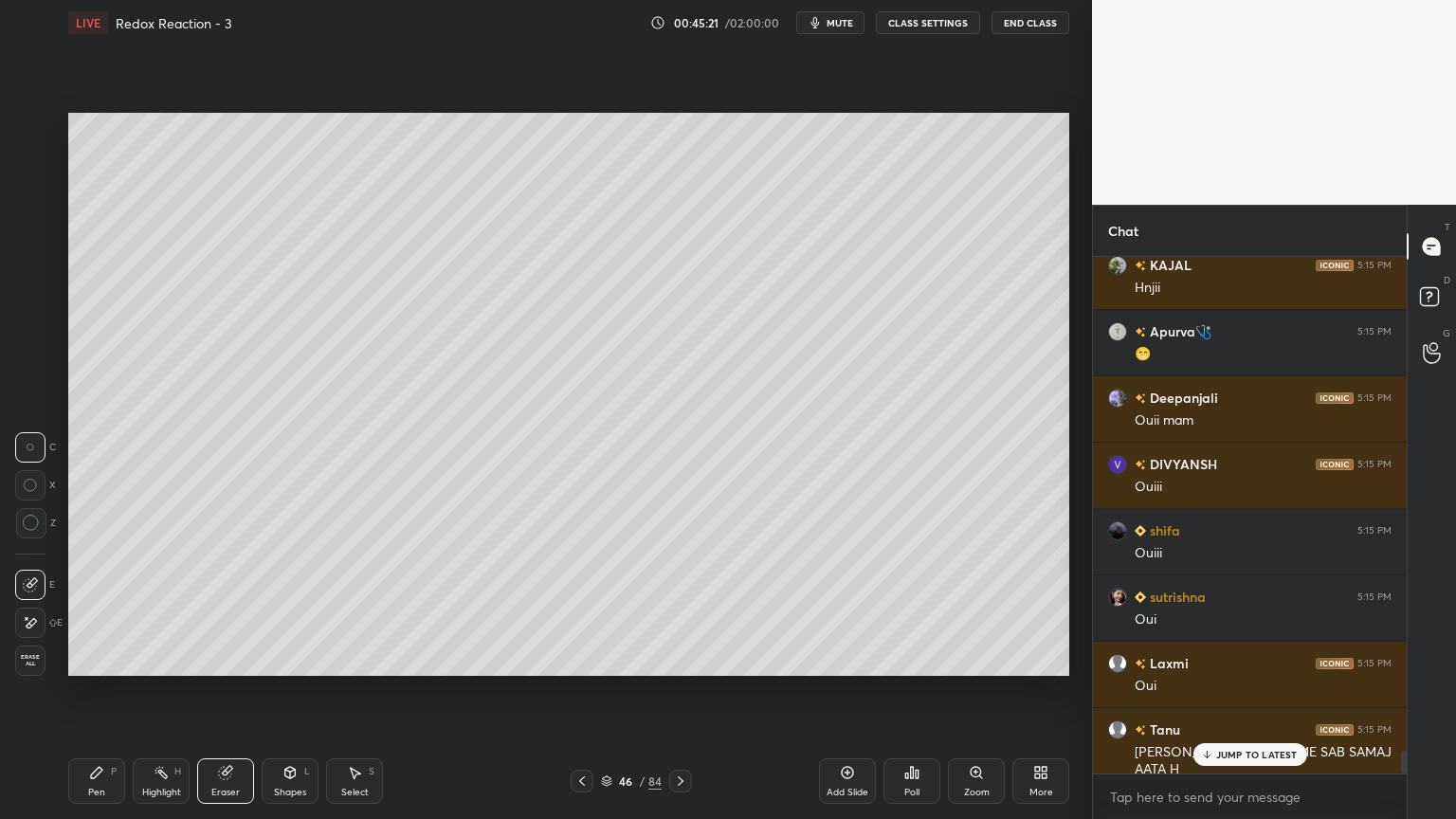
click at [34, 622] on icon at bounding box center [31, 623] width 11 height 10
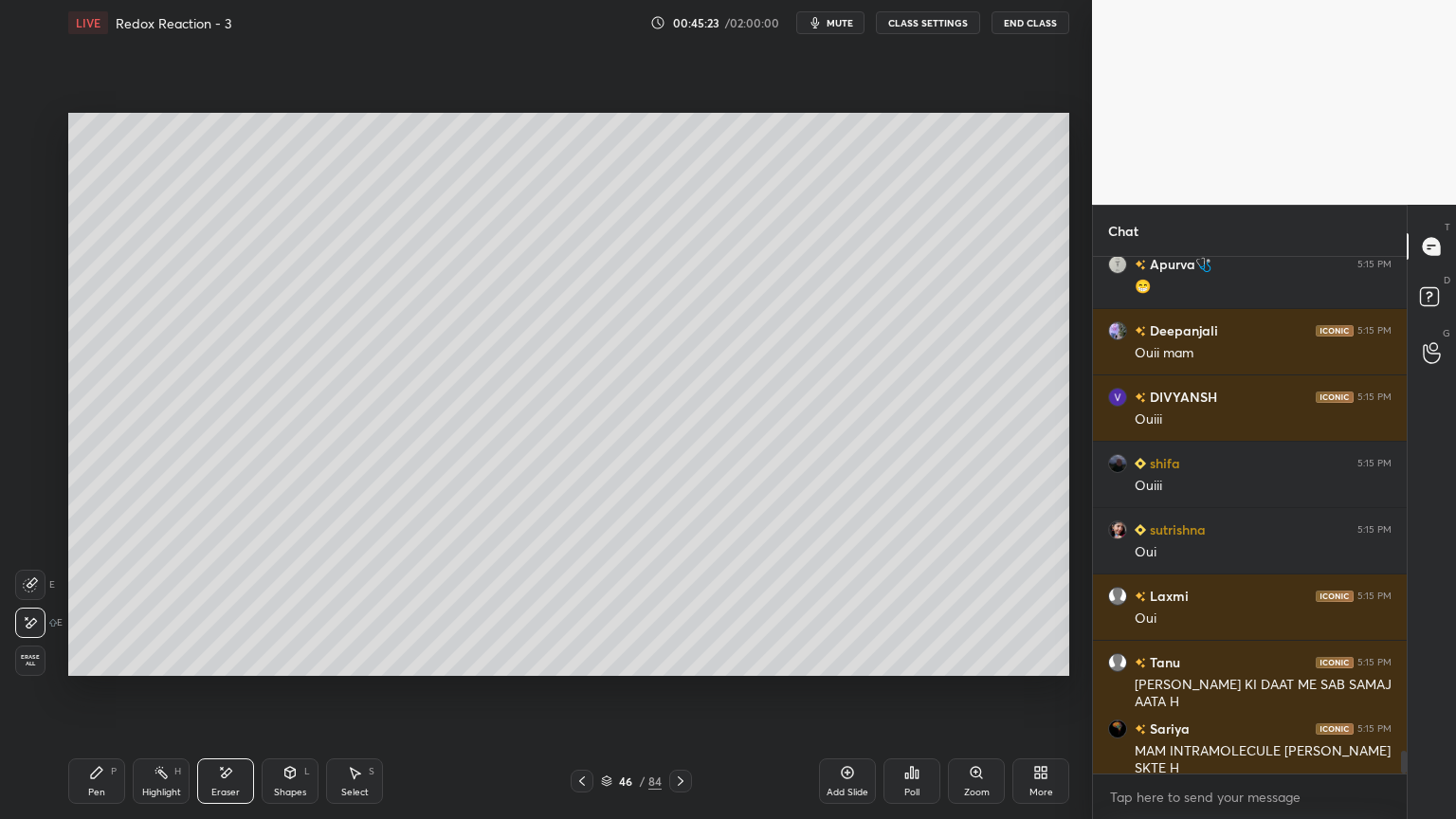
scroll to position [11435, 0]
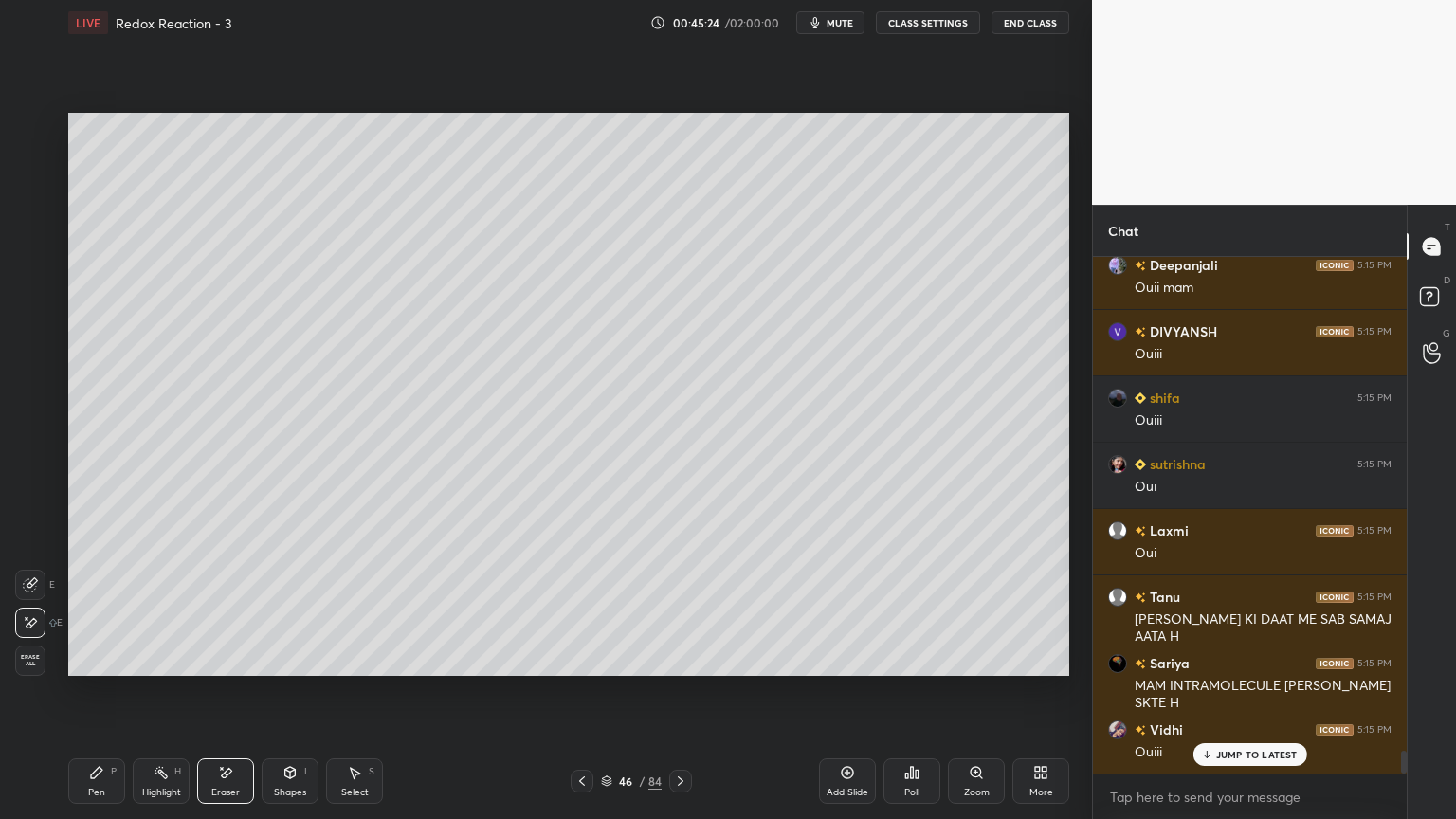
click at [914, 26] on button "CLASS SETTINGS" at bounding box center [928, 23] width 105 height 23
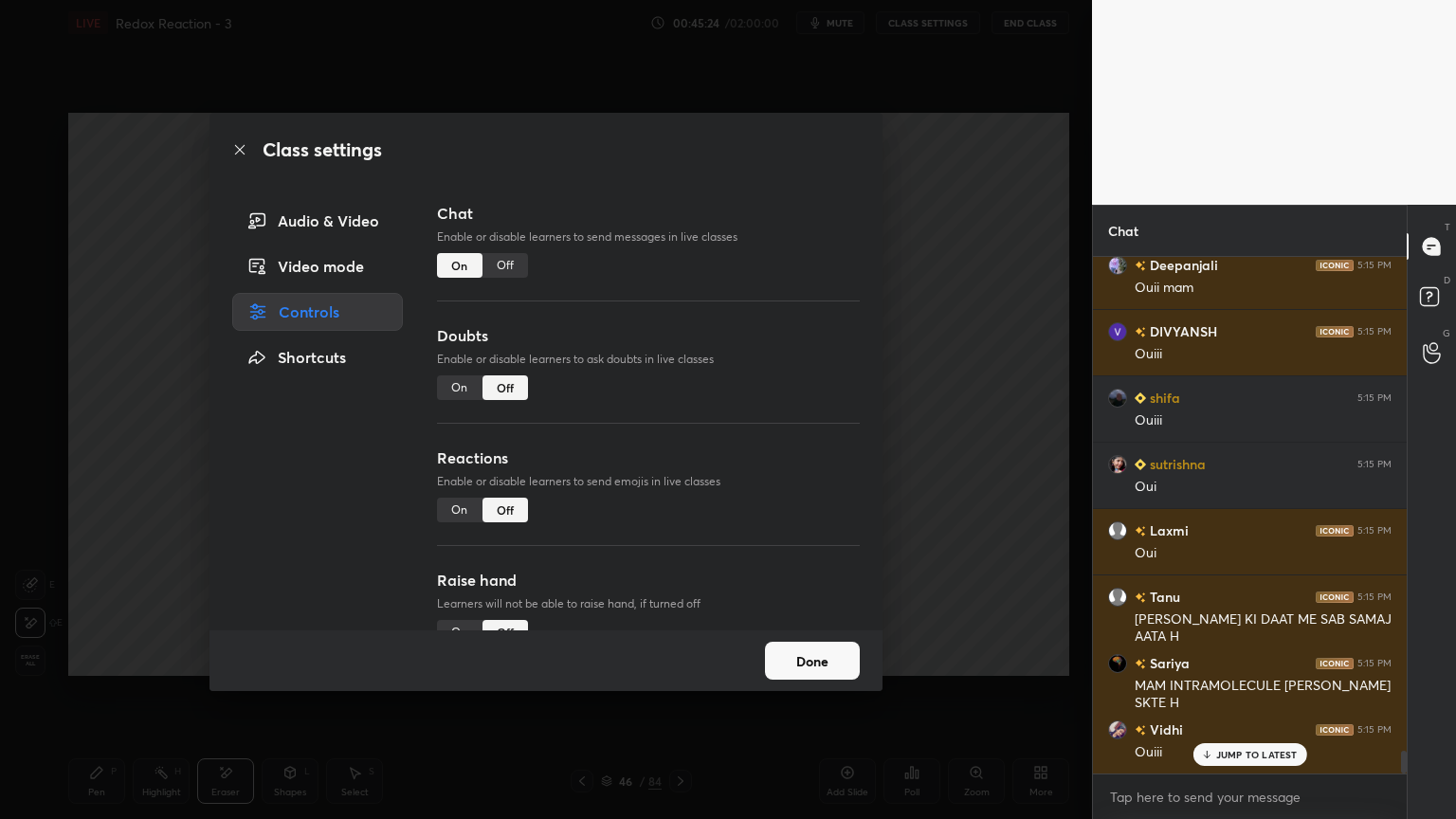
click at [507, 266] on div "Off" at bounding box center [505, 265] width 46 height 24
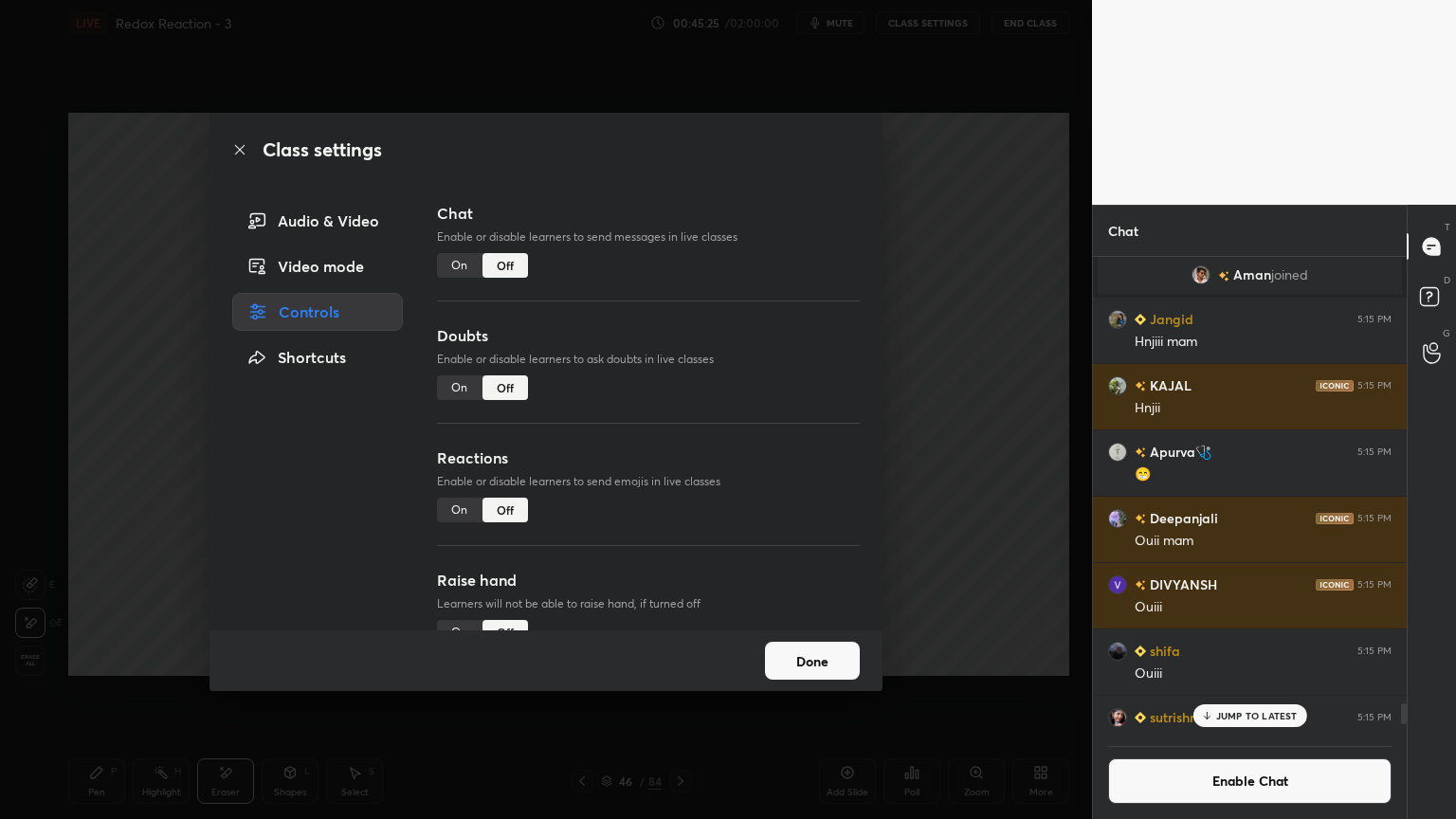
scroll to position [473, 308]
click at [819, 653] on button "Done" at bounding box center [812, 660] width 95 height 38
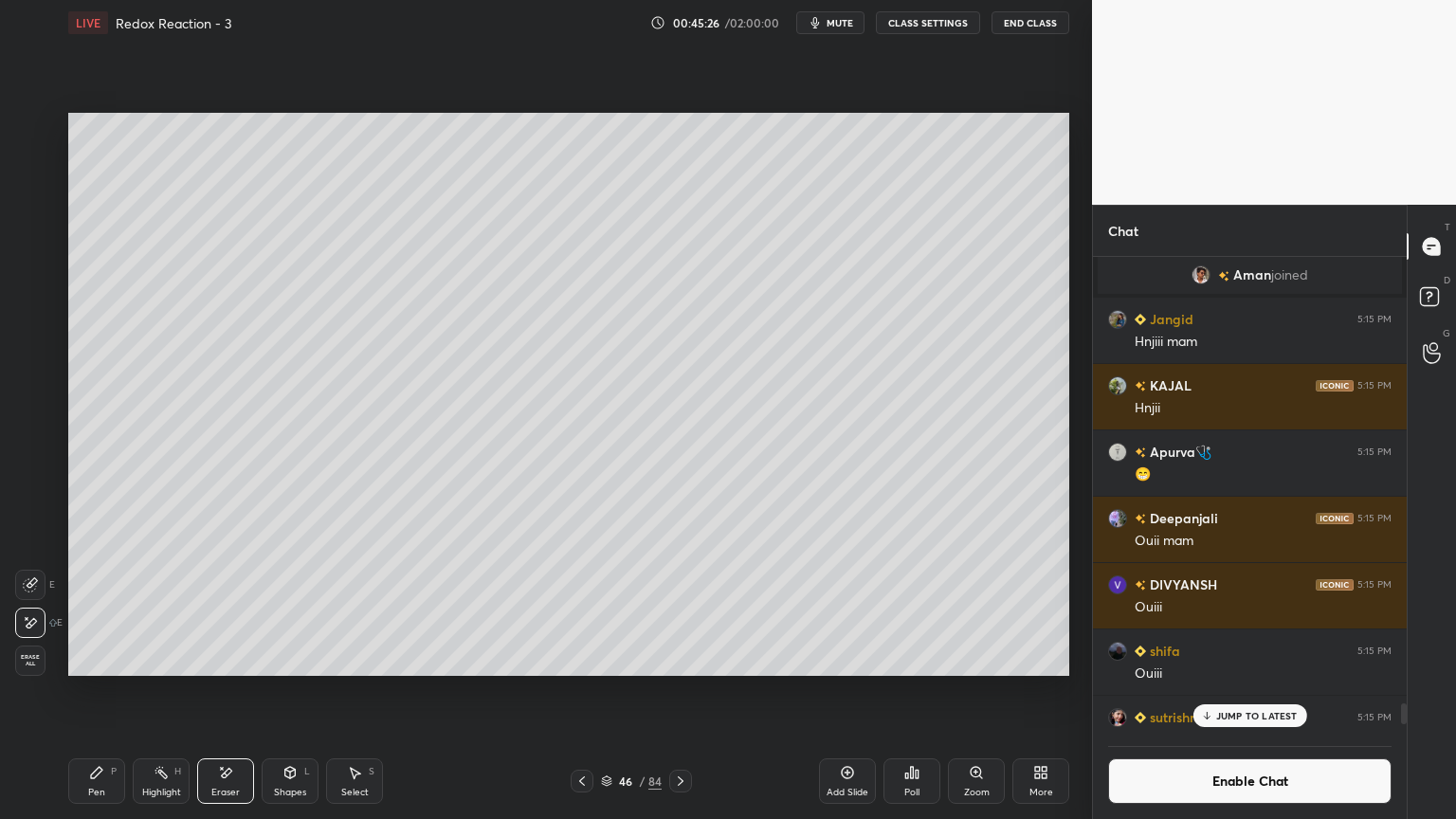
click at [78, 691] on div "Pen P" at bounding box center [97, 781] width 57 height 46
click at [27, 174] on div at bounding box center [31, 166] width 30 height 30
click at [846, 691] on div "Add Slide" at bounding box center [847, 781] width 57 height 46
click at [298, 691] on div "Shapes L" at bounding box center [289, 781] width 57 height 46
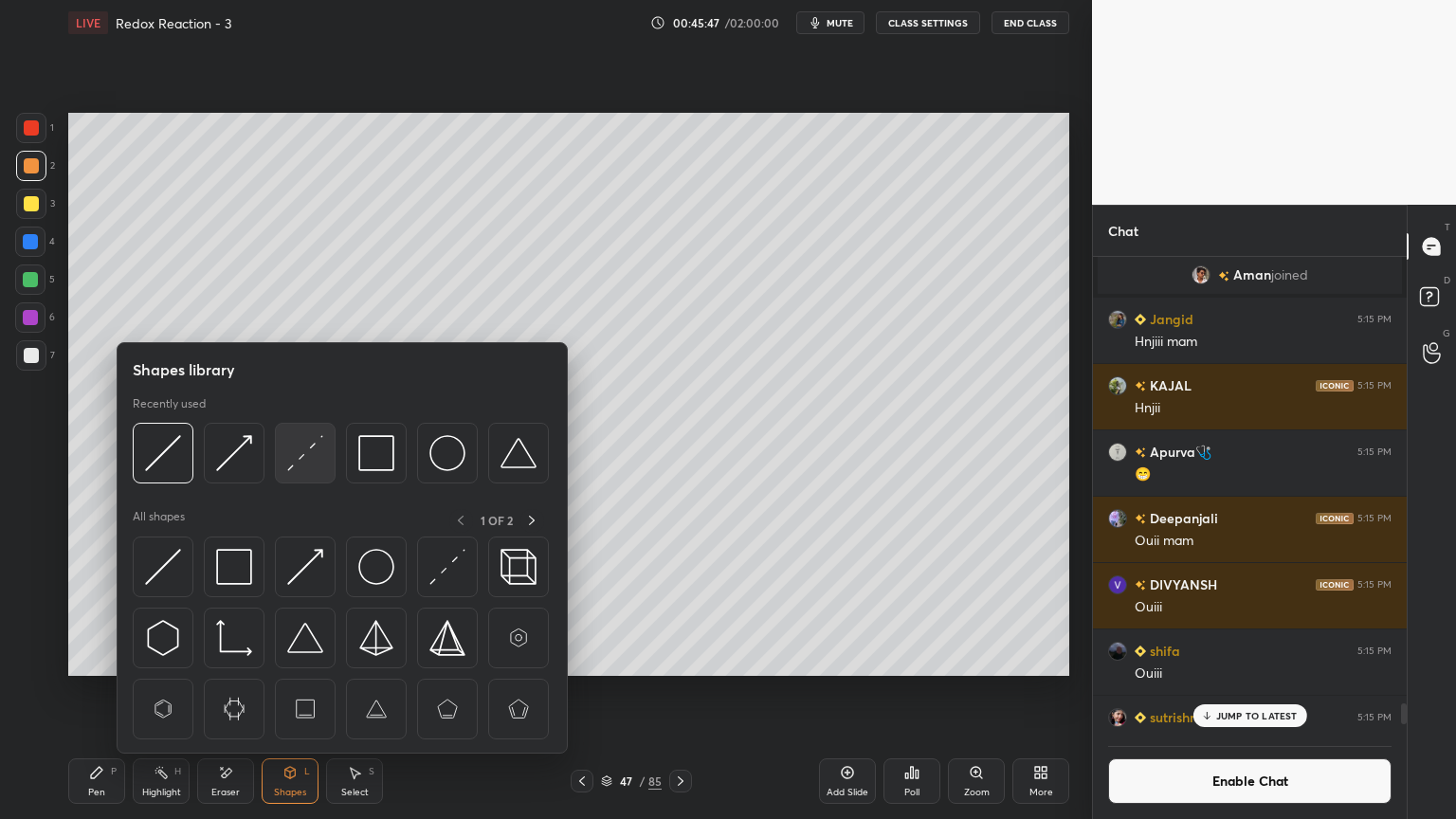
click at [308, 452] on img at bounding box center [305, 453] width 36 height 36
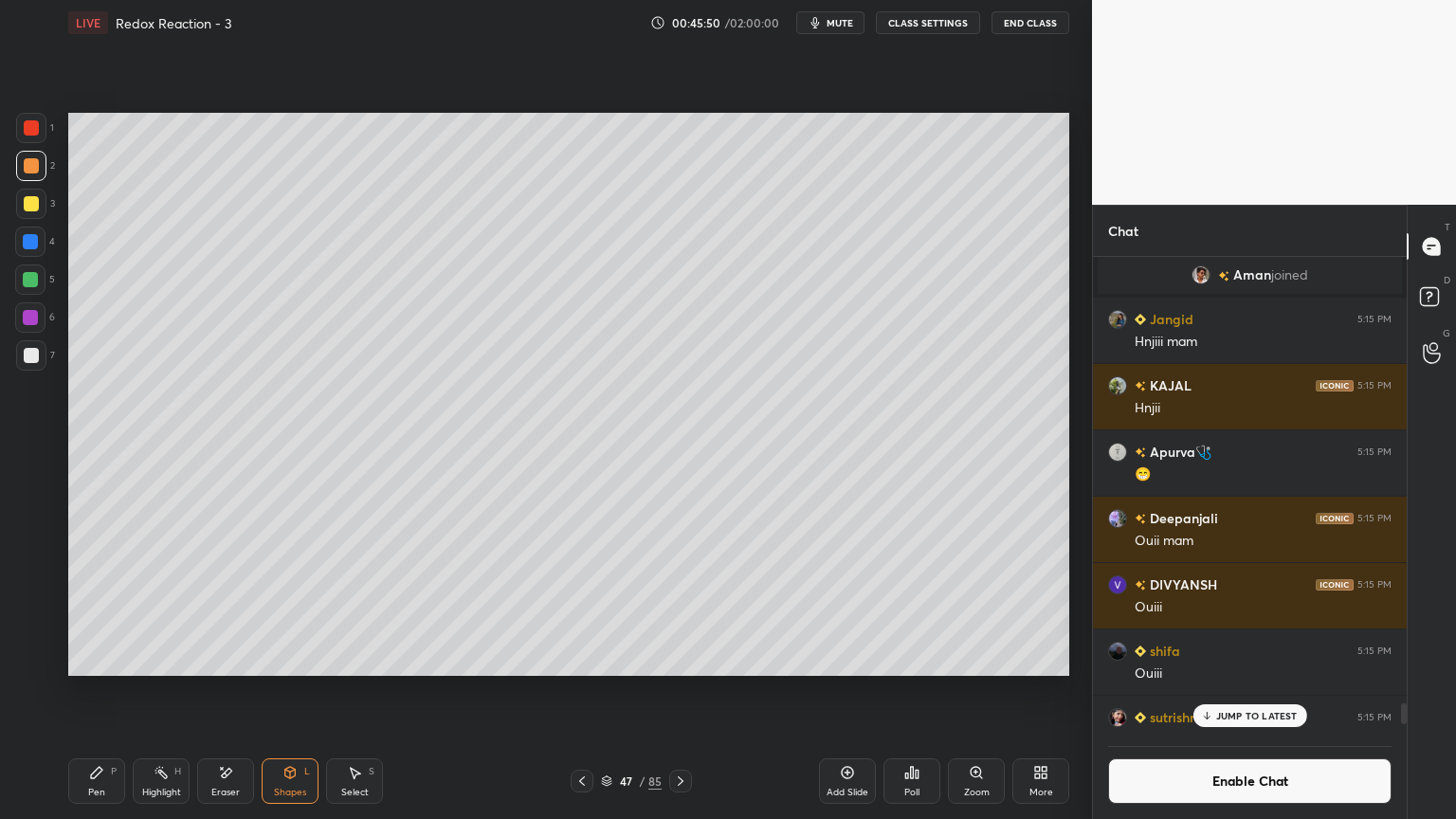
click at [103, 691] on icon at bounding box center [97, 773] width 15 height 15
click at [28, 350] on div at bounding box center [31, 355] width 15 height 15
click at [19, 288] on div at bounding box center [30, 279] width 30 height 30
click at [299, 691] on div "Shapes L" at bounding box center [289, 781] width 57 height 46
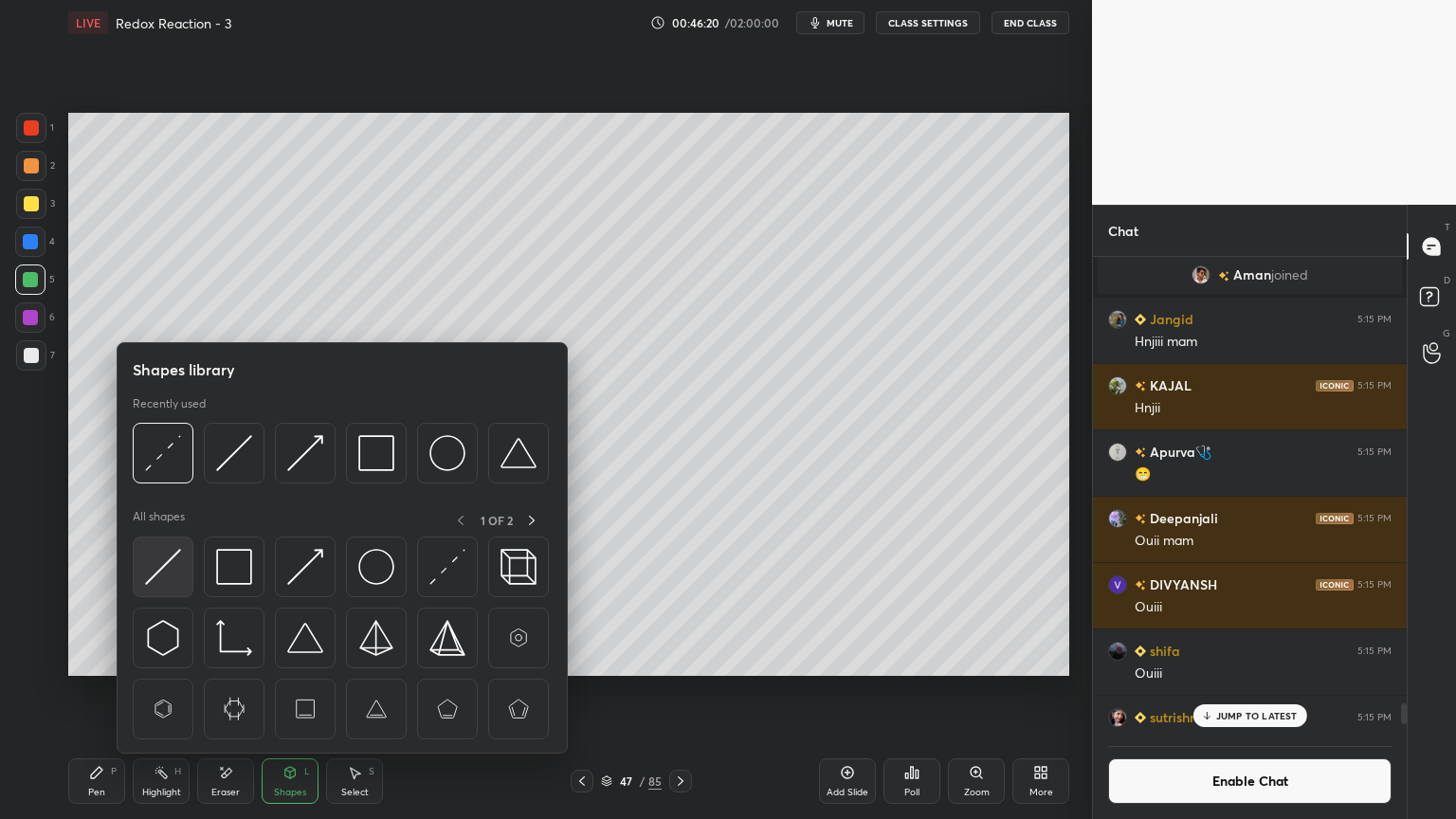
click at [184, 573] on div at bounding box center [163, 566] width 61 height 61
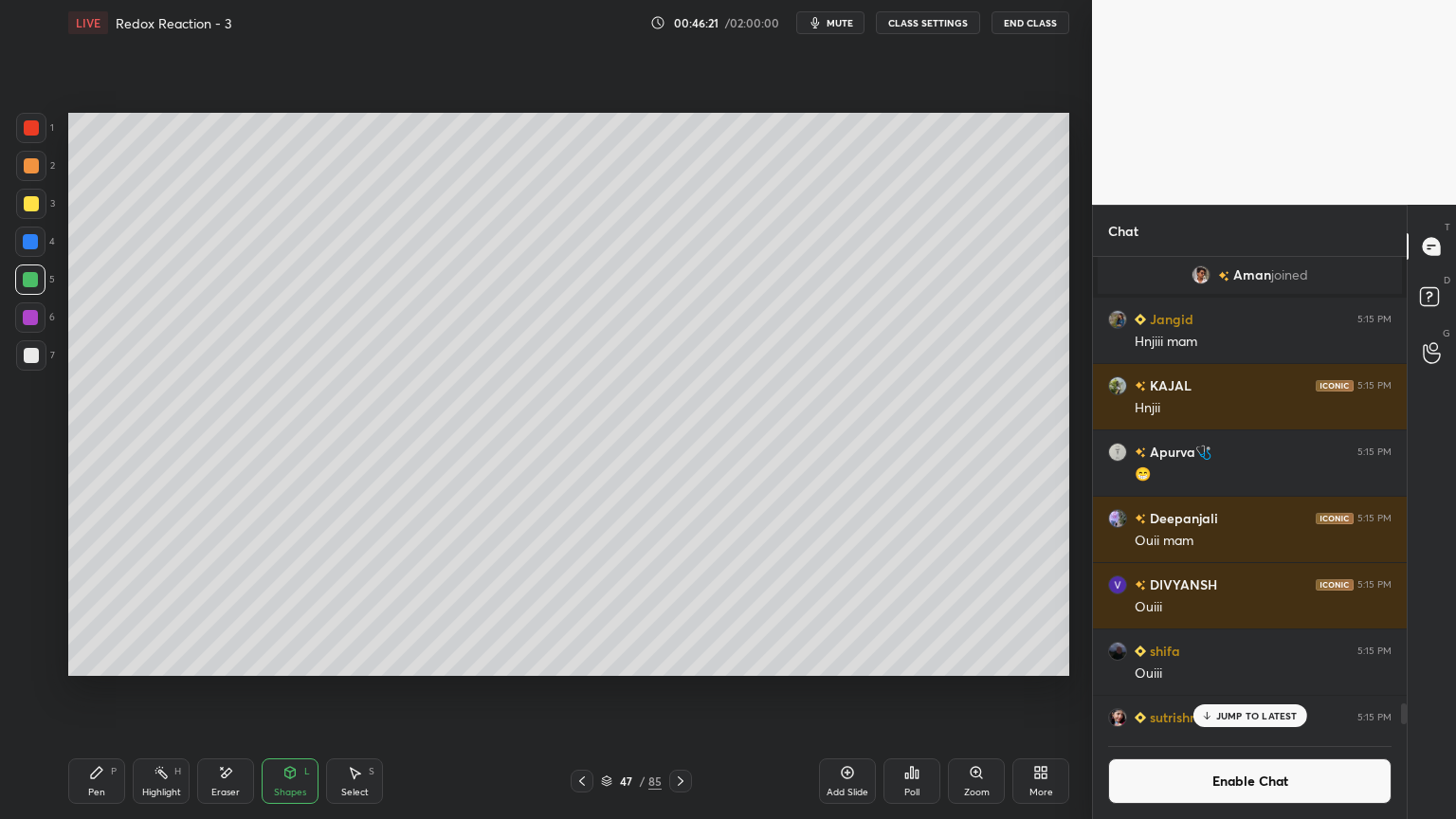
click at [31, 126] on div at bounding box center [31, 128] width 15 height 15
click at [1196, 691] on button "Enable Chat" at bounding box center [1250, 781] width 284 height 46
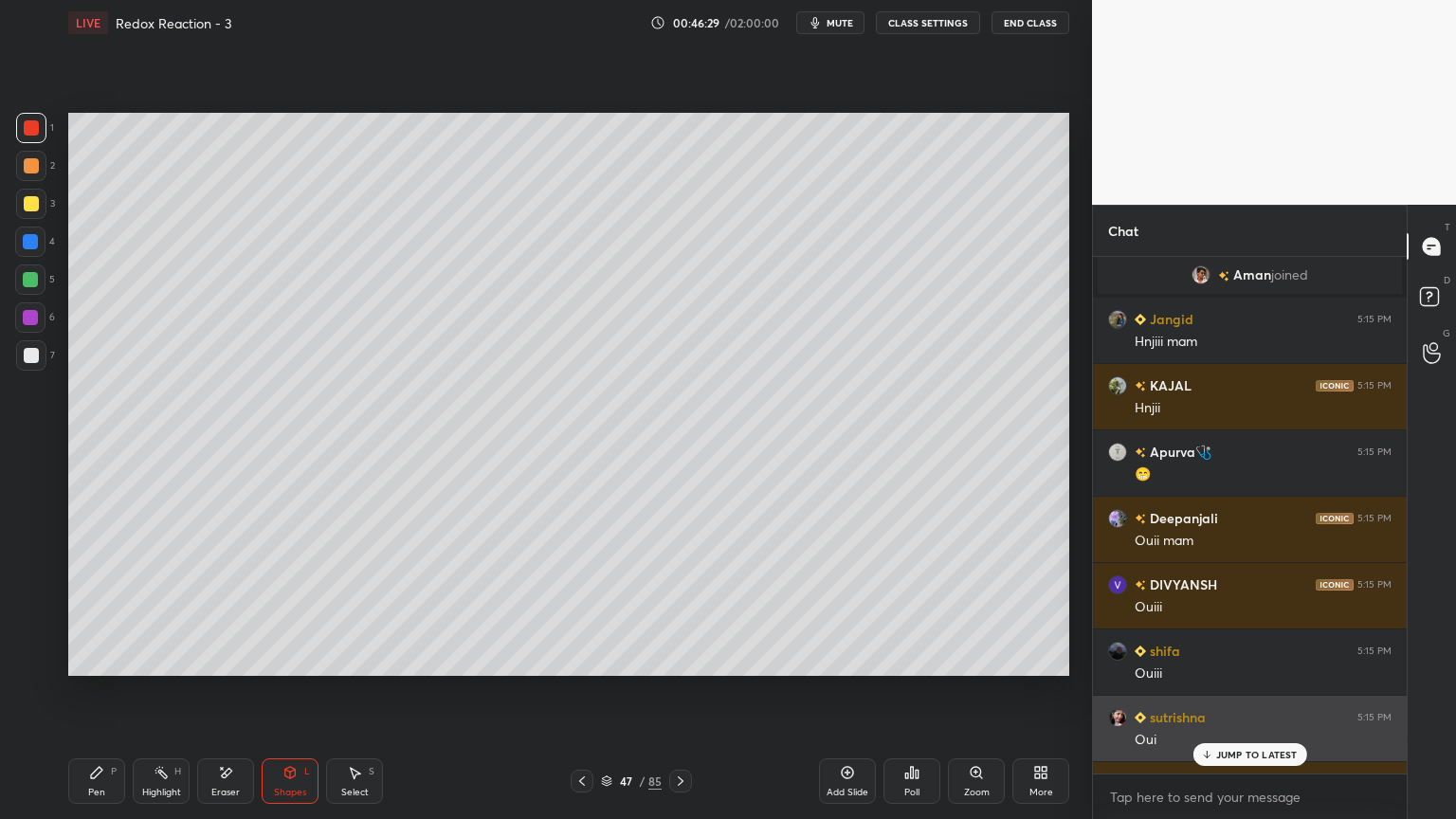
scroll to position [511, 308]
click at [1228, 691] on p "JUMP TO LATEST" at bounding box center [1258, 755] width 81 height 12
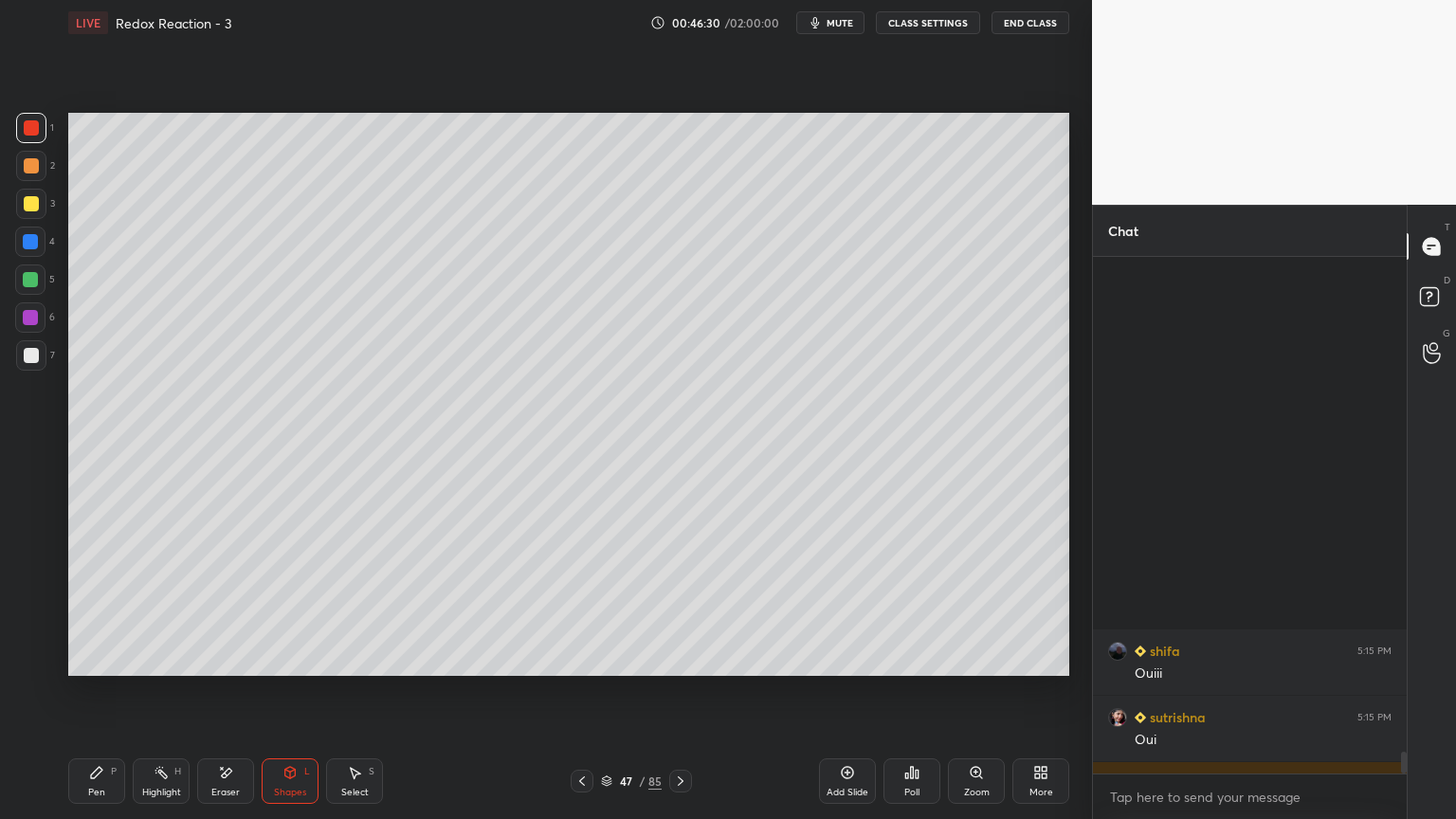
scroll to position [11504, 0]
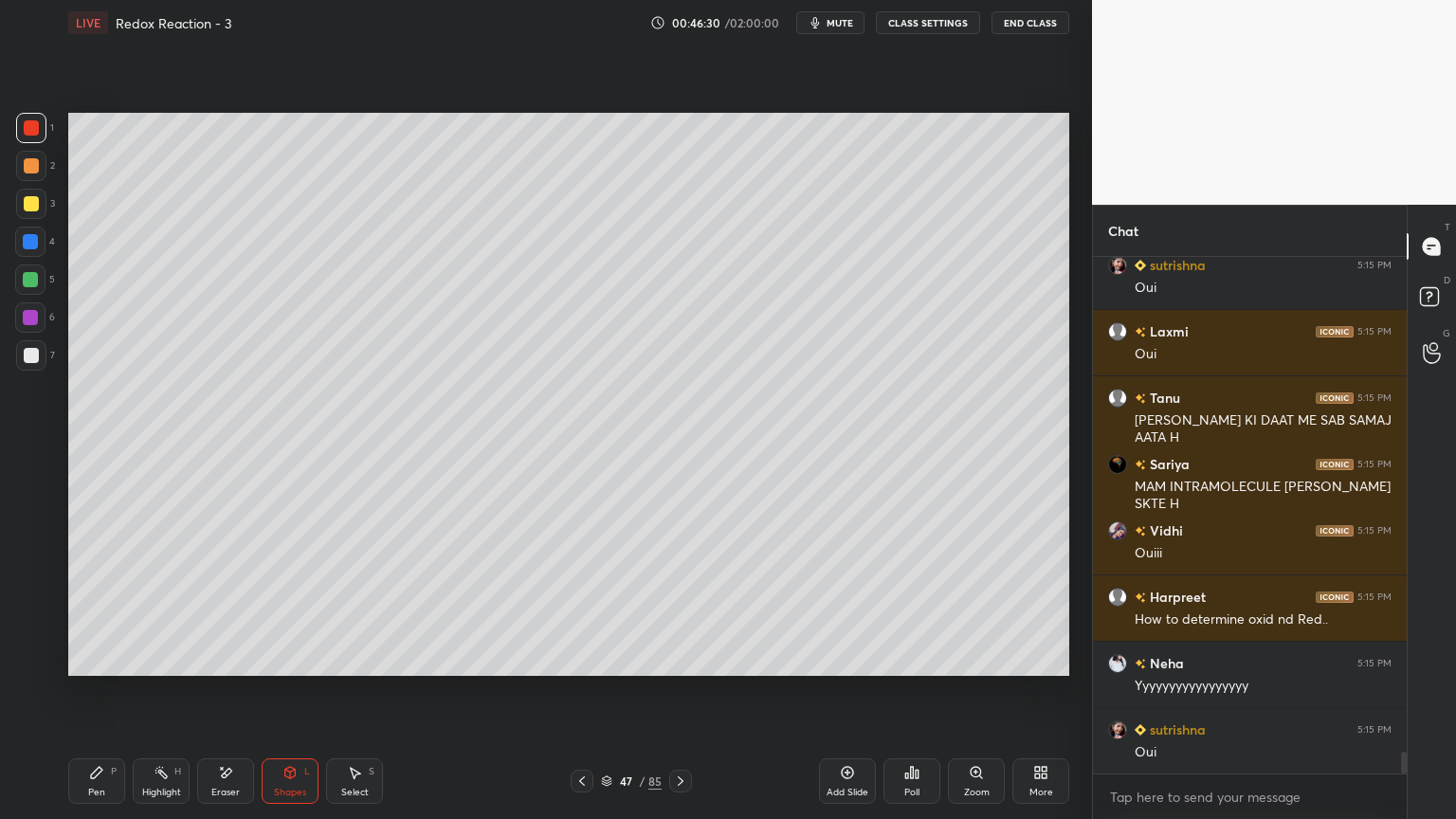
click at [90, 691] on div "Pen P" at bounding box center [97, 781] width 57 height 46
click at [29, 249] on div at bounding box center [31, 242] width 15 height 15
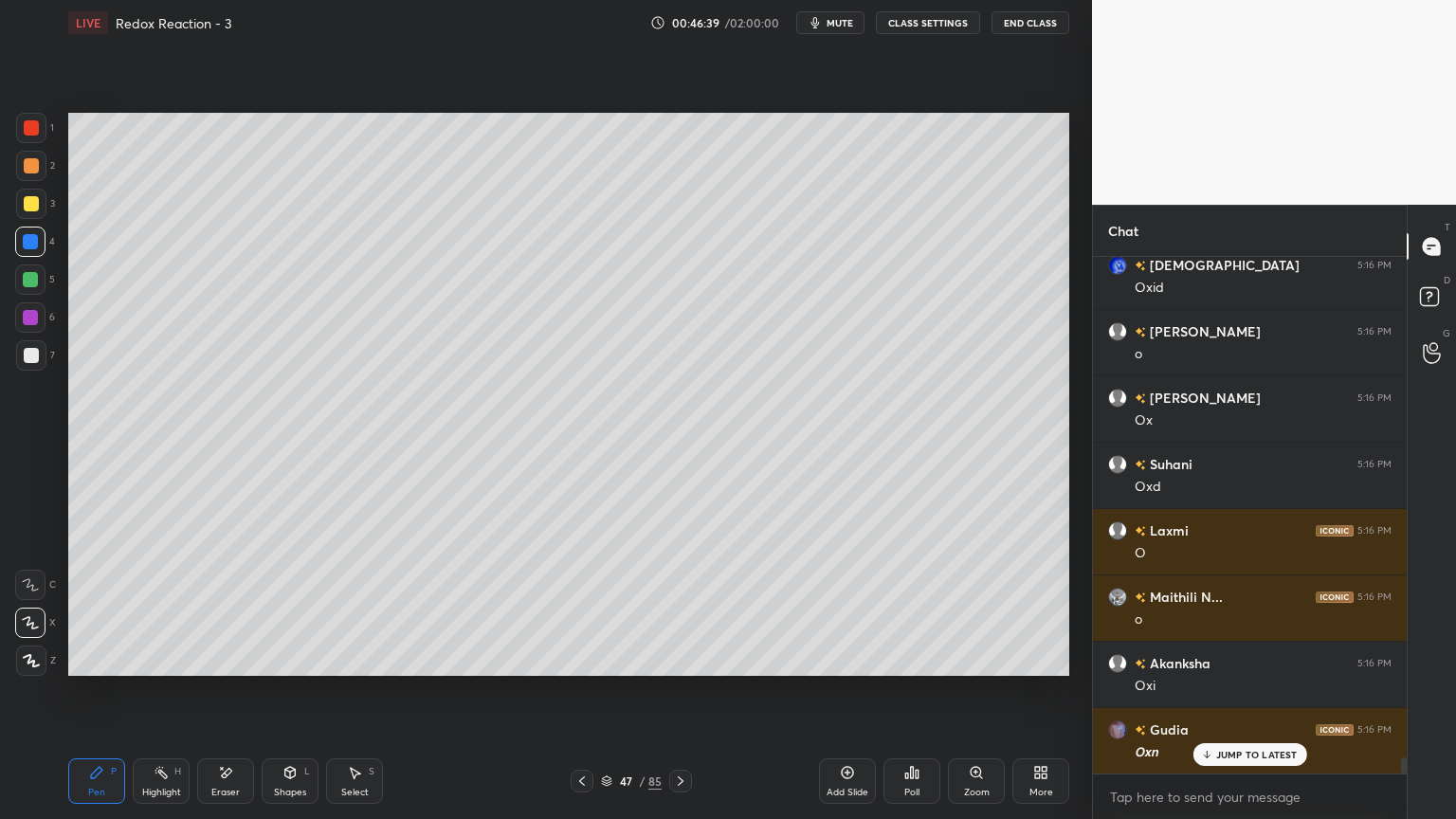
scroll to position [16293, 0]
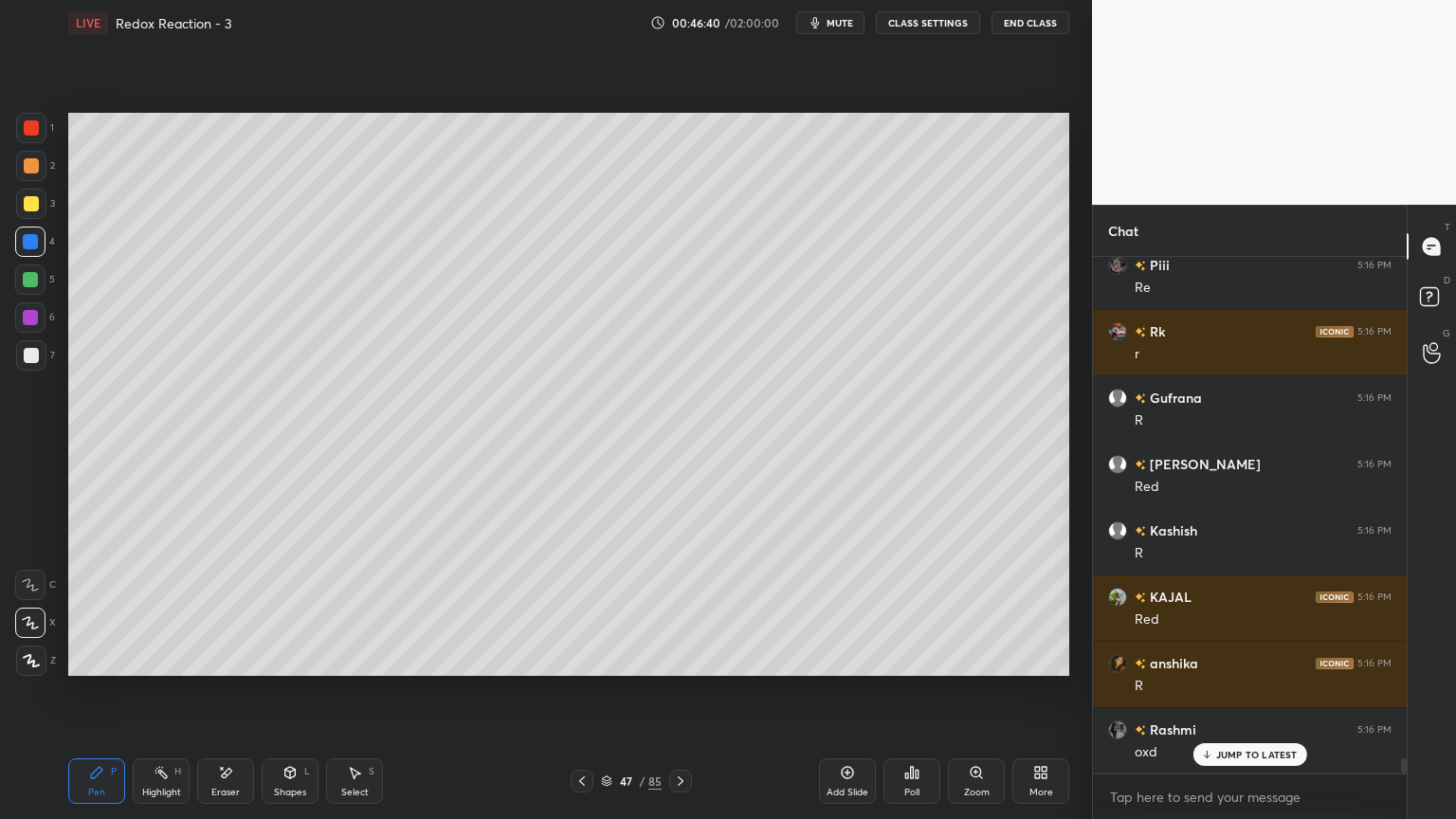
click at [161, 691] on div "Highlight H" at bounding box center [161, 781] width 57 height 46
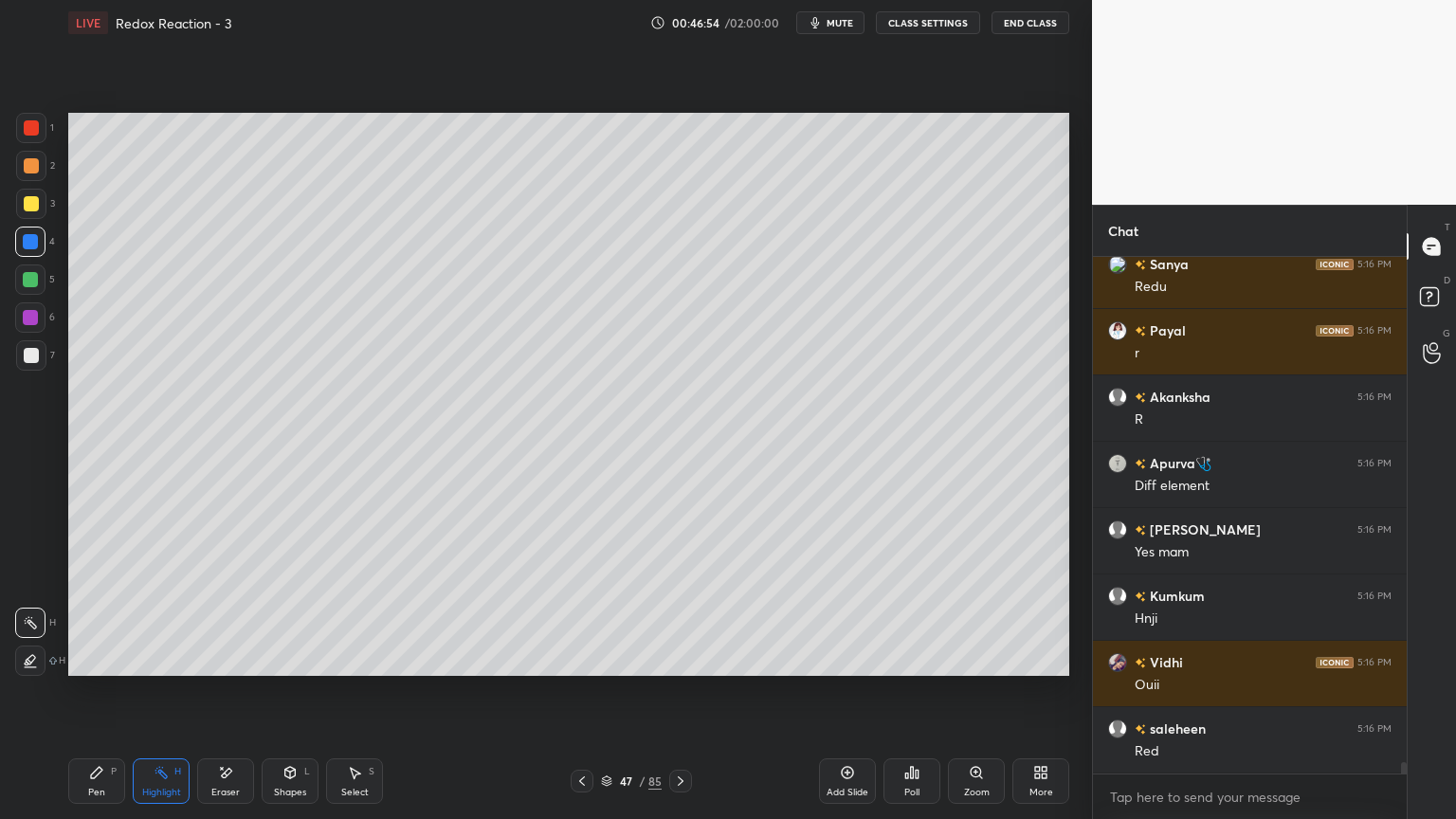
scroll to position [22541, 0]
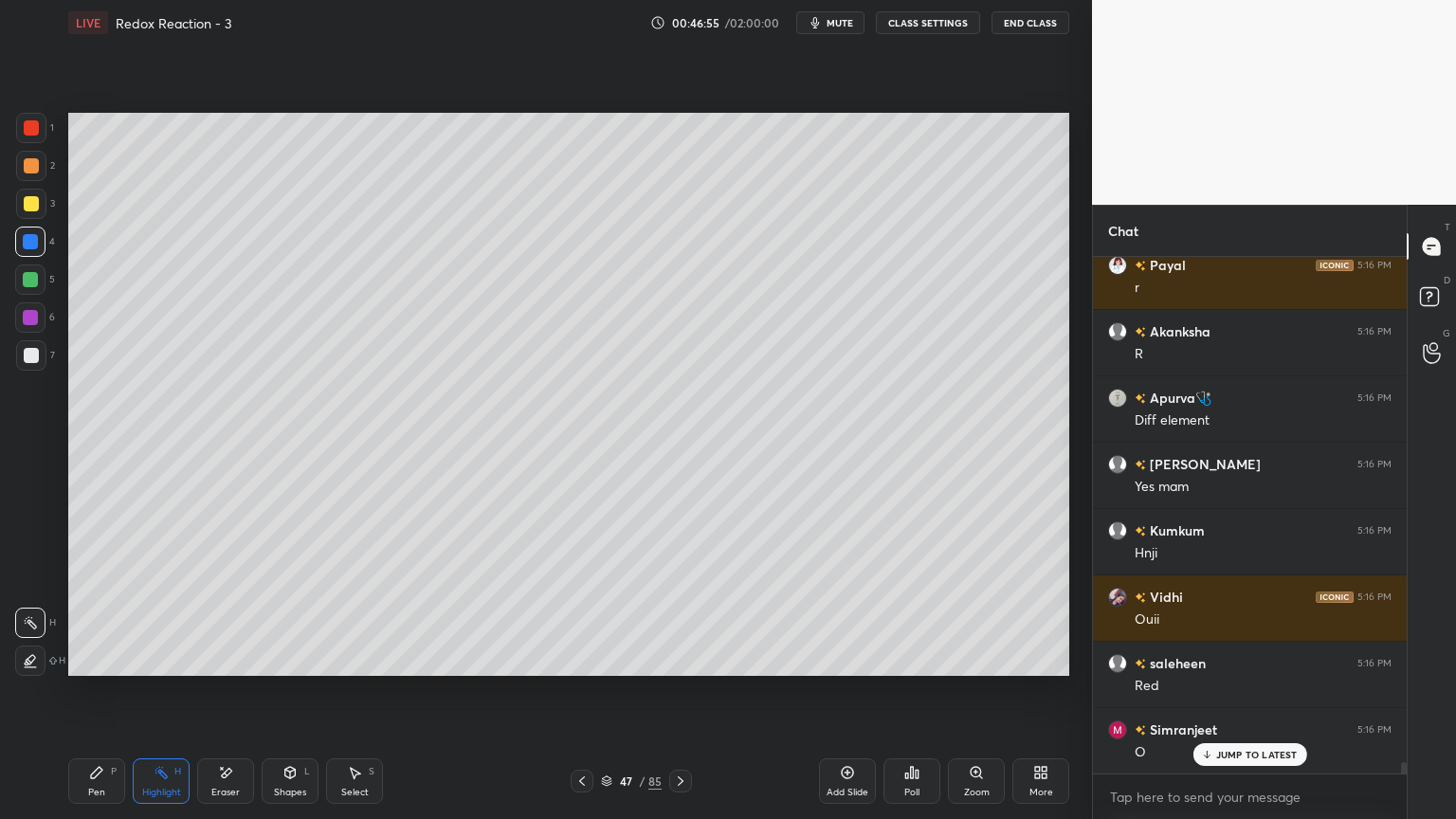
click at [918, 20] on button "CLASS SETTINGS" at bounding box center [928, 23] width 105 height 23
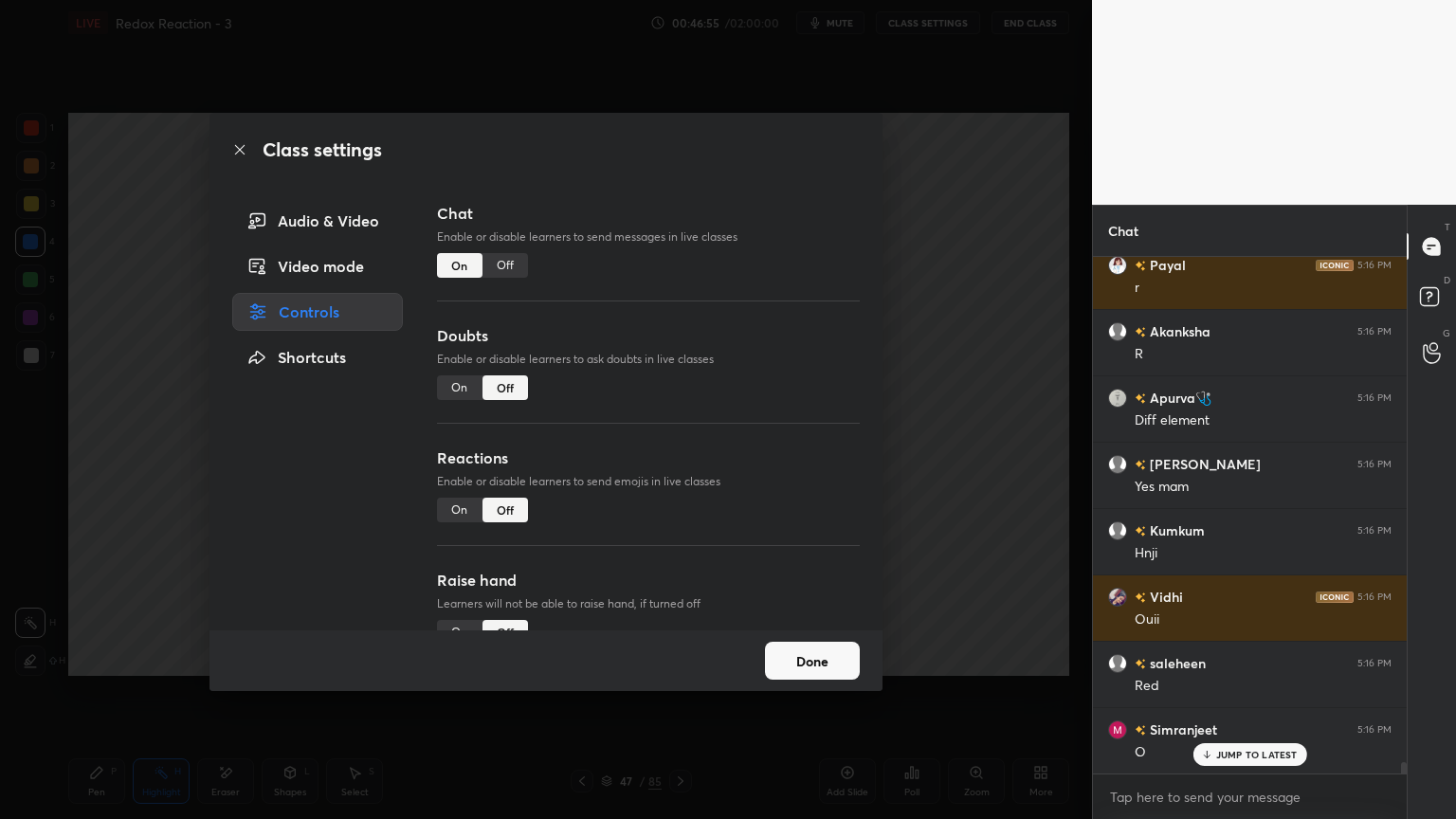
click at [494, 273] on div "Off" at bounding box center [505, 265] width 46 height 24
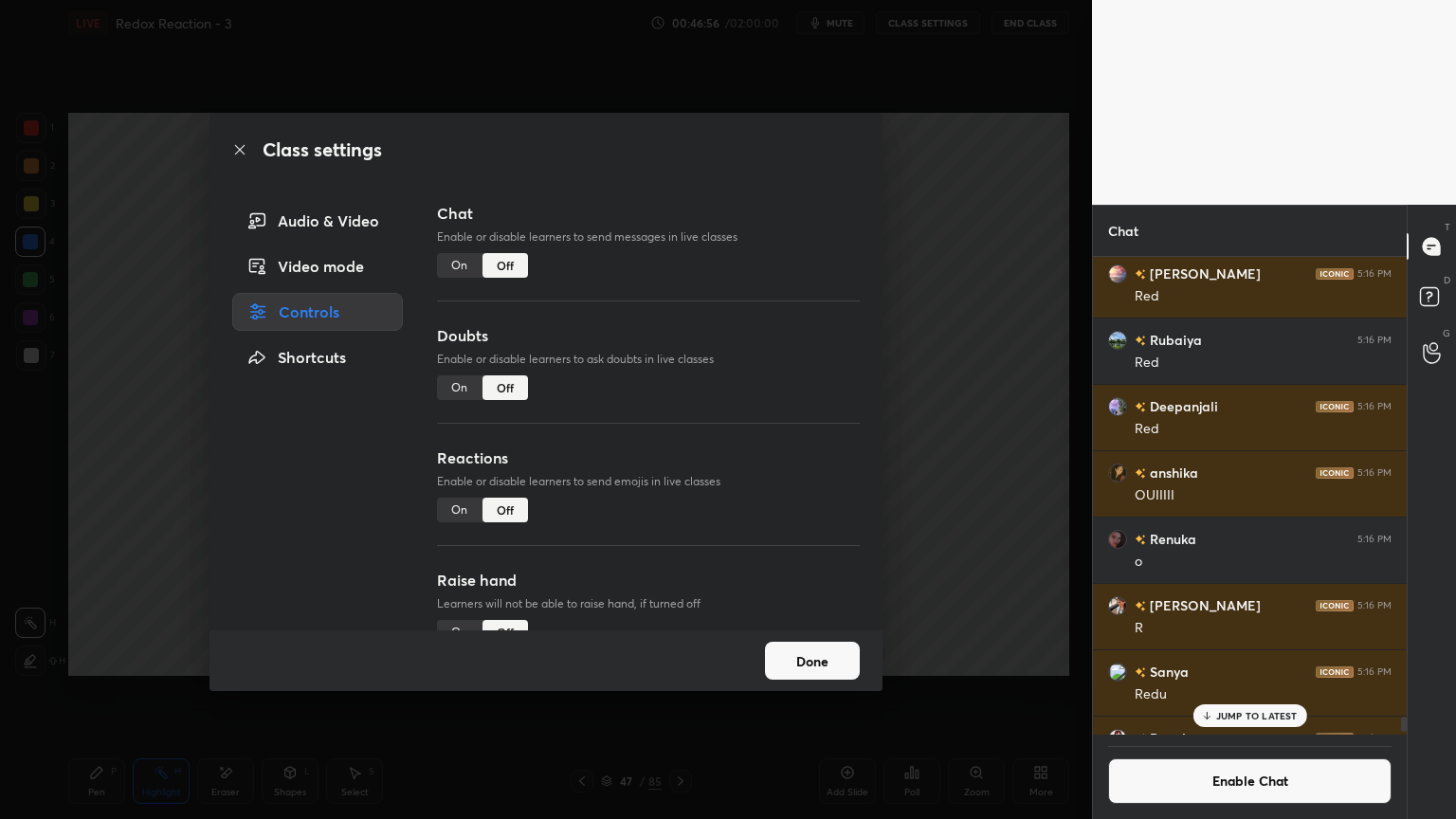
click at [819, 664] on button "Done" at bounding box center [812, 660] width 95 height 38
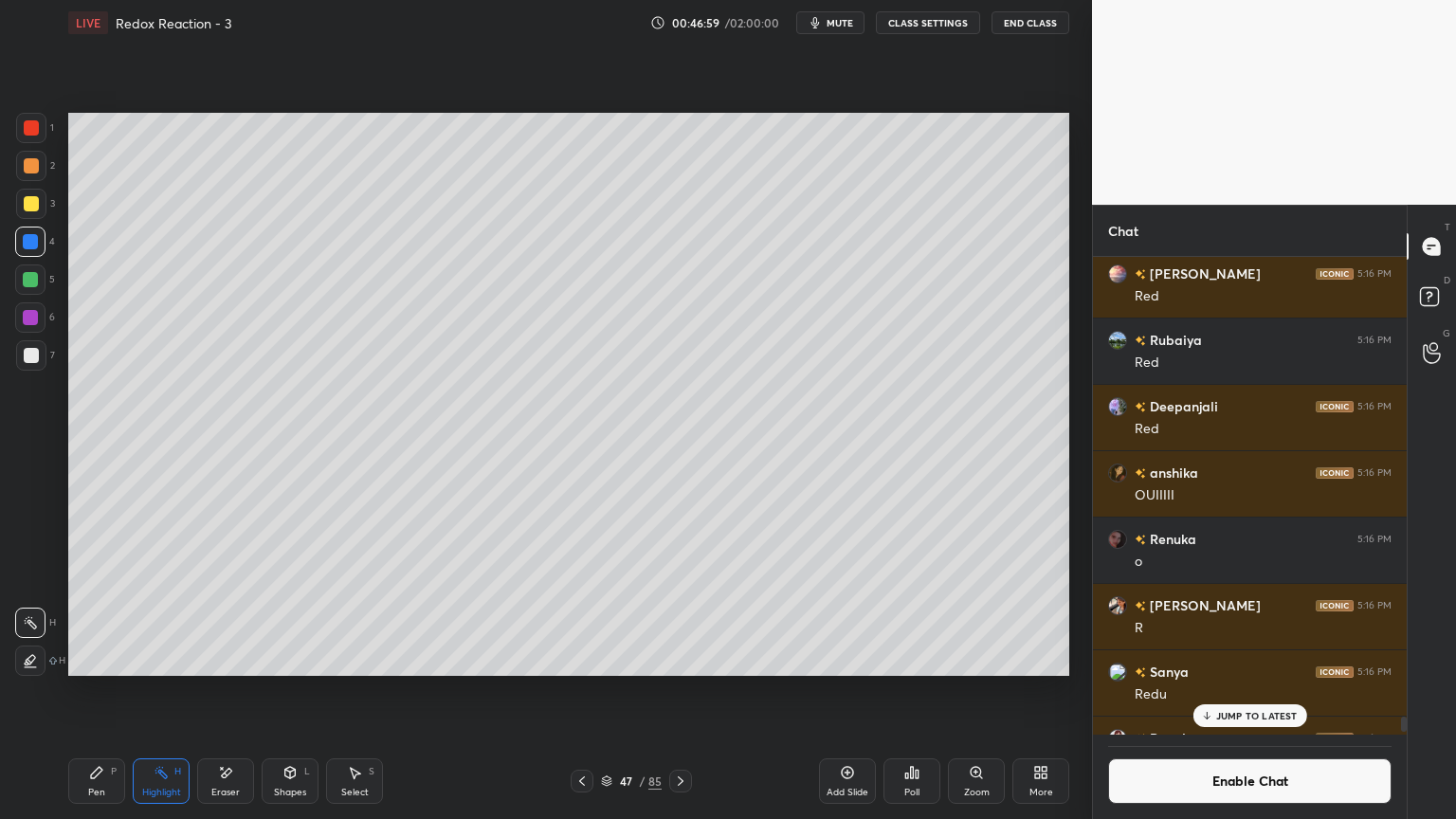
click at [83, 691] on div "Pen P" at bounding box center [97, 781] width 57 height 46
click at [35, 352] on div at bounding box center [31, 355] width 15 height 15
click at [159, 691] on circle at bounding box center [160, 767] width 2 height 2
click at [34, 315] on div at bounding box center [31, 318] width 15 height 15
click at [583, 691] on icon at bounding box center [583, 781] width 15 height 15
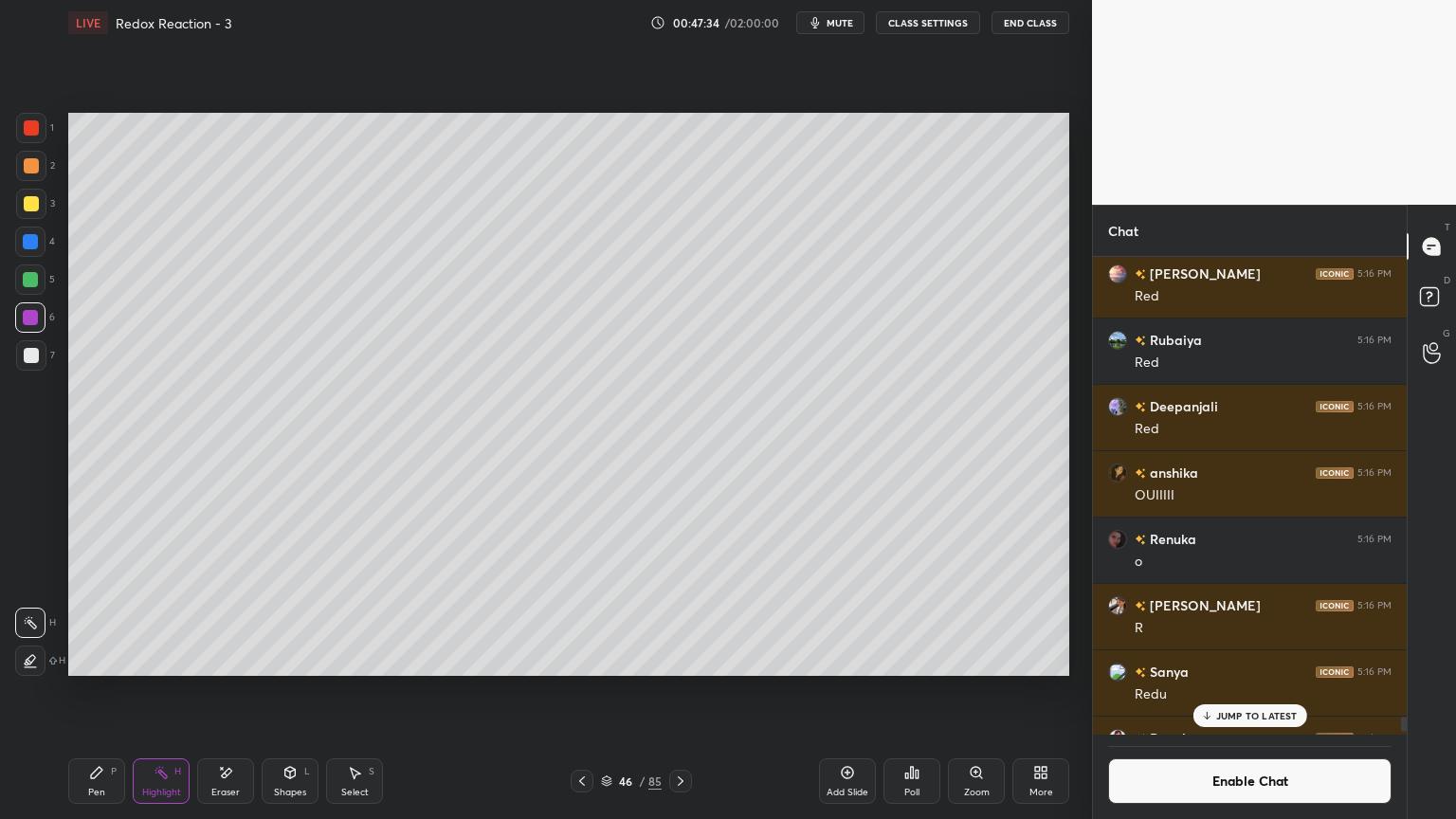
click at [583, 691] on icon at bounding box center [582, 781] width 6 height 10
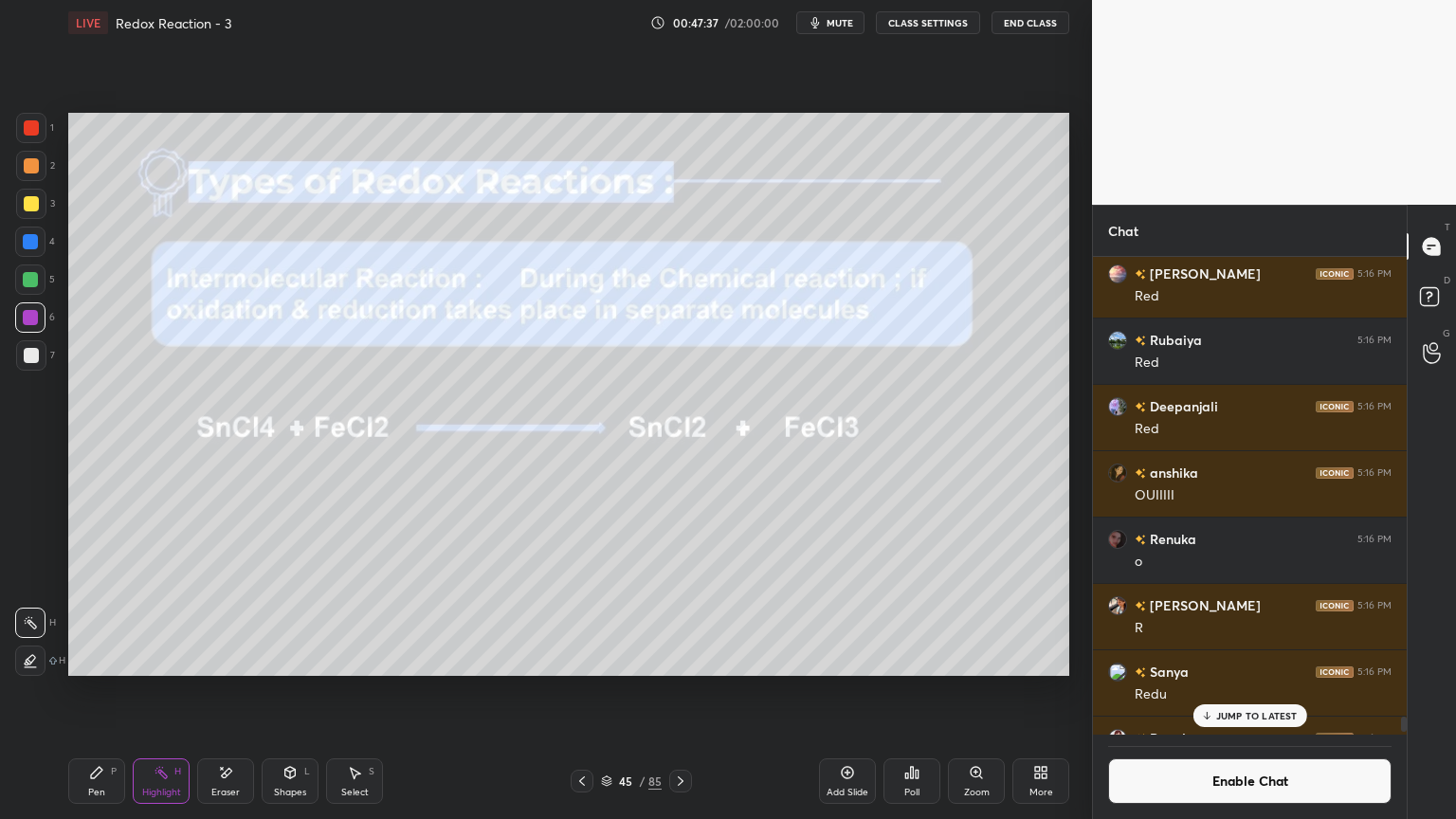
click at [578, 691] on icon at bounding box center [583, 781] width 15 height 15
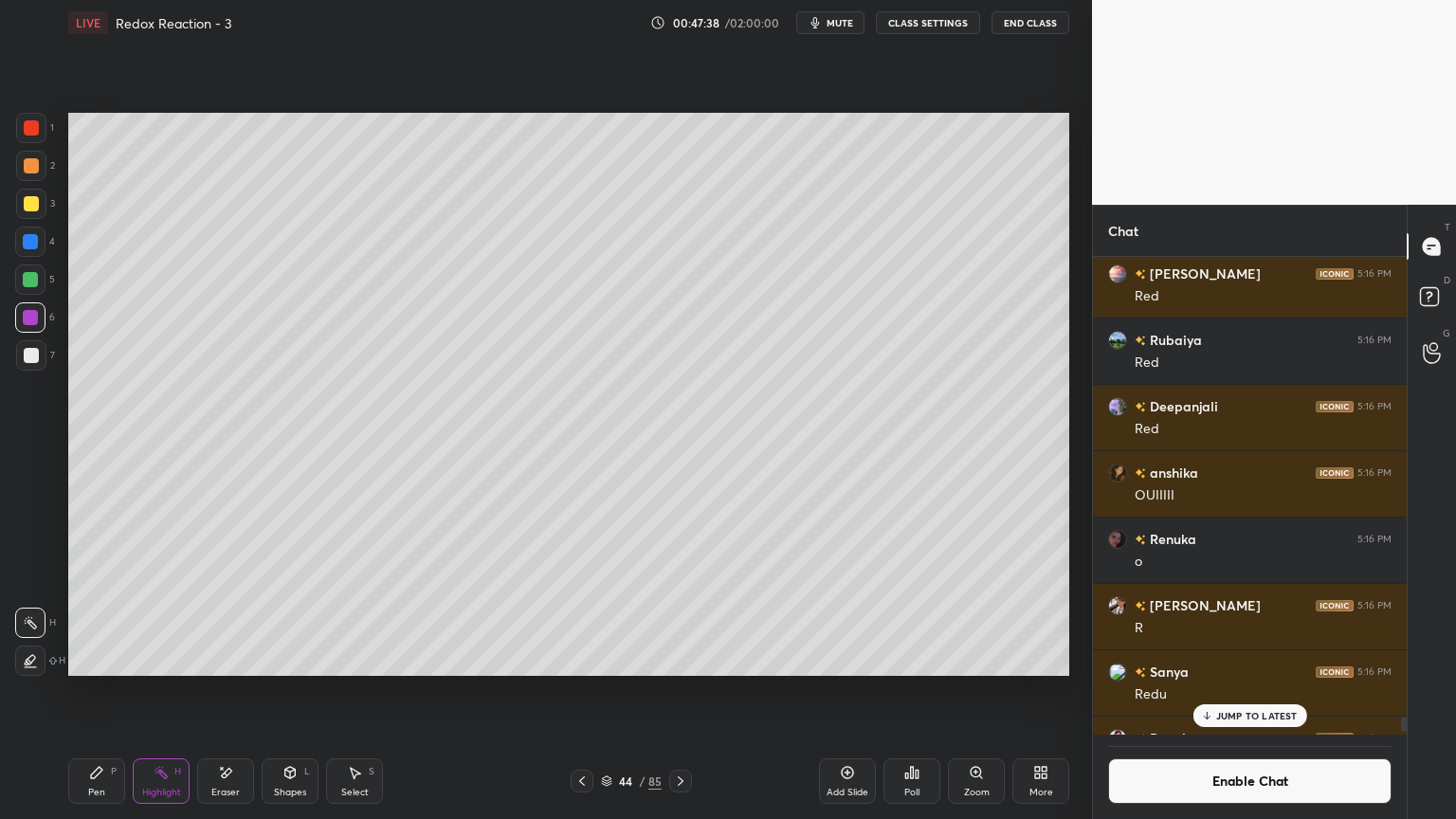
click at [683, 691] on icon at bounding box center [681, 781] width 15 height 15
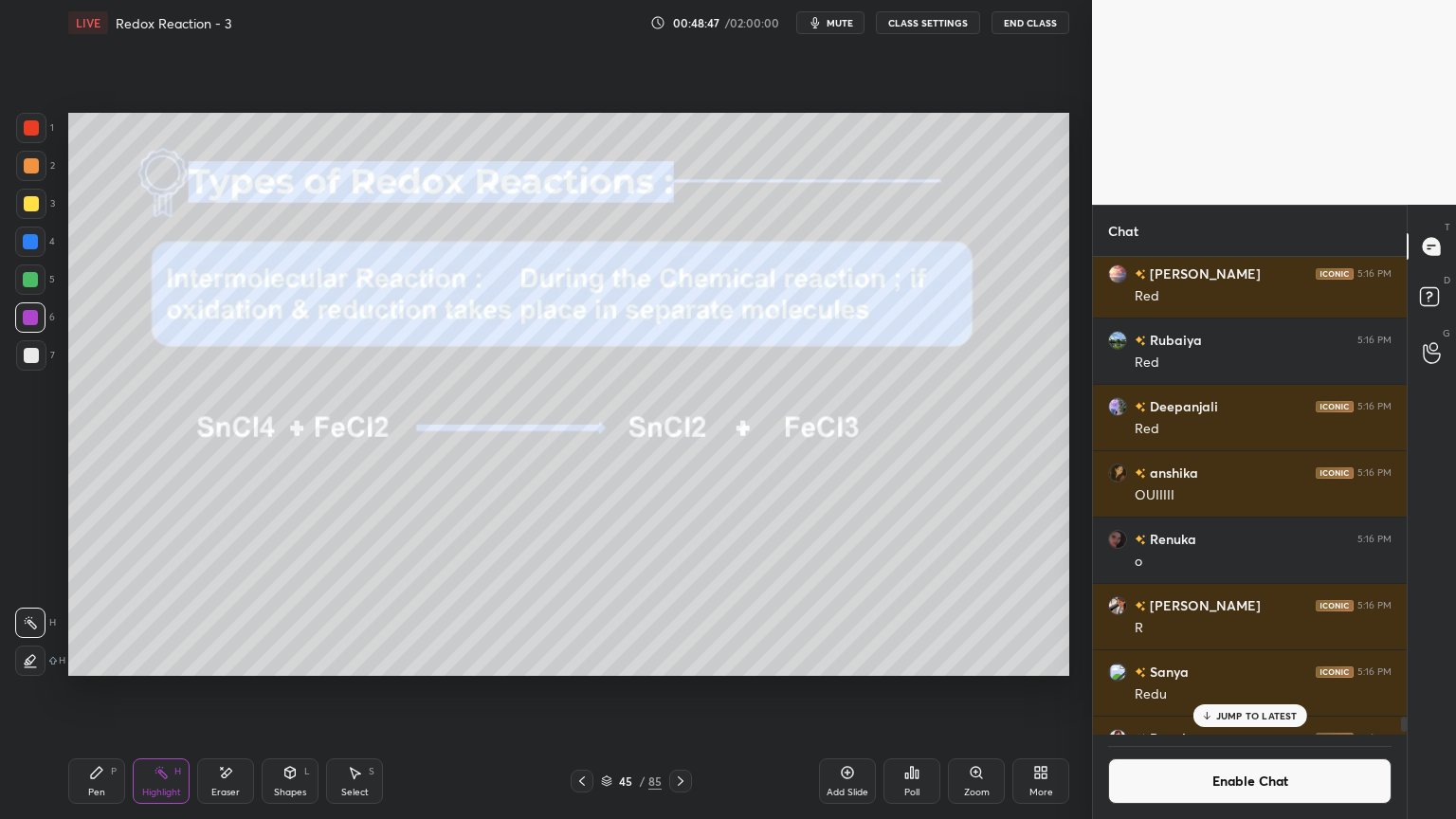
click at [1238, 691] on p "JUMP TO LATEST" at bounding box center [1258, 716] width 81 height 12
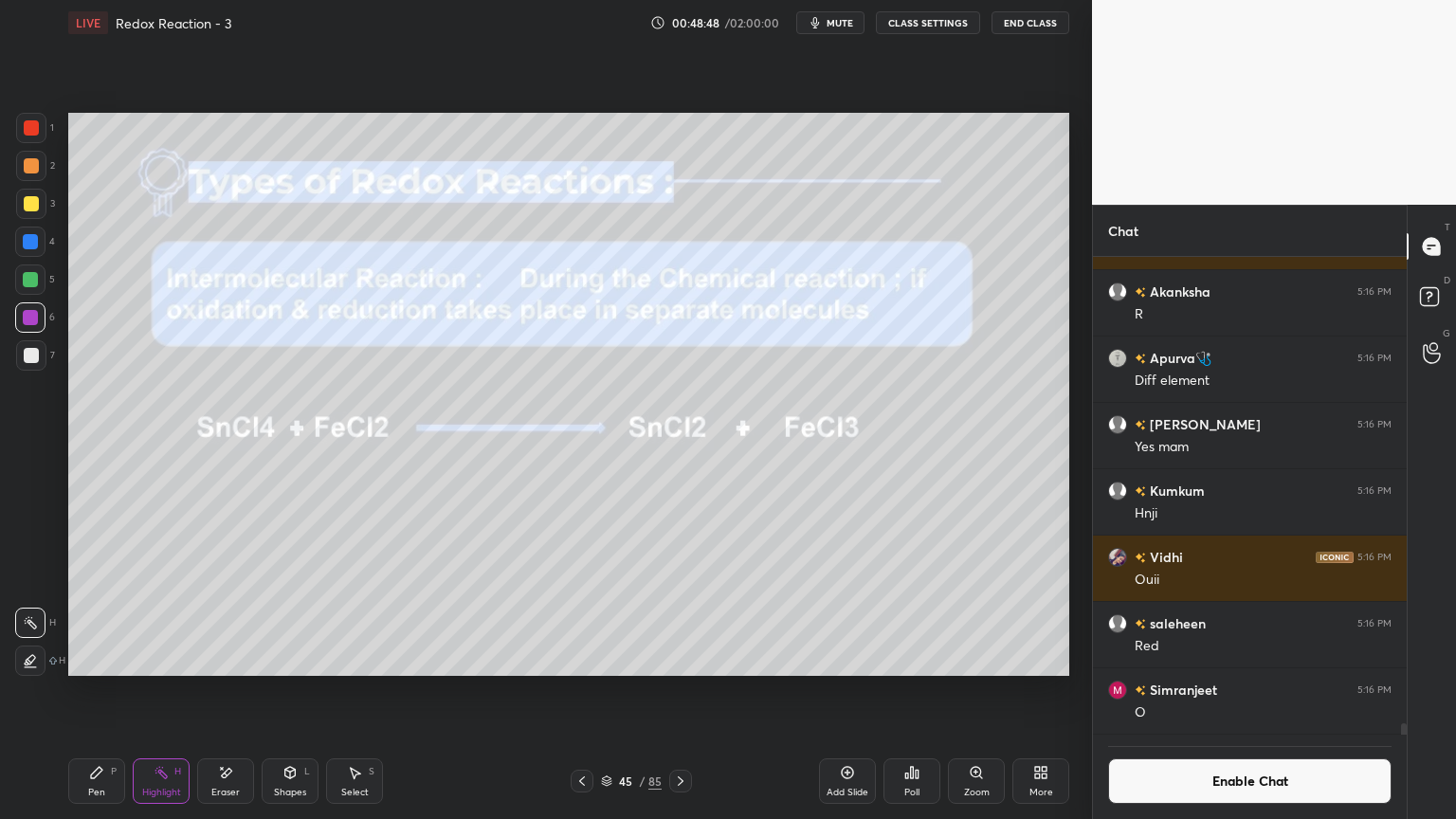
click at [1234, 691] on button "Enable Chat" at bounding box center [1250, 781] width 284 height 46
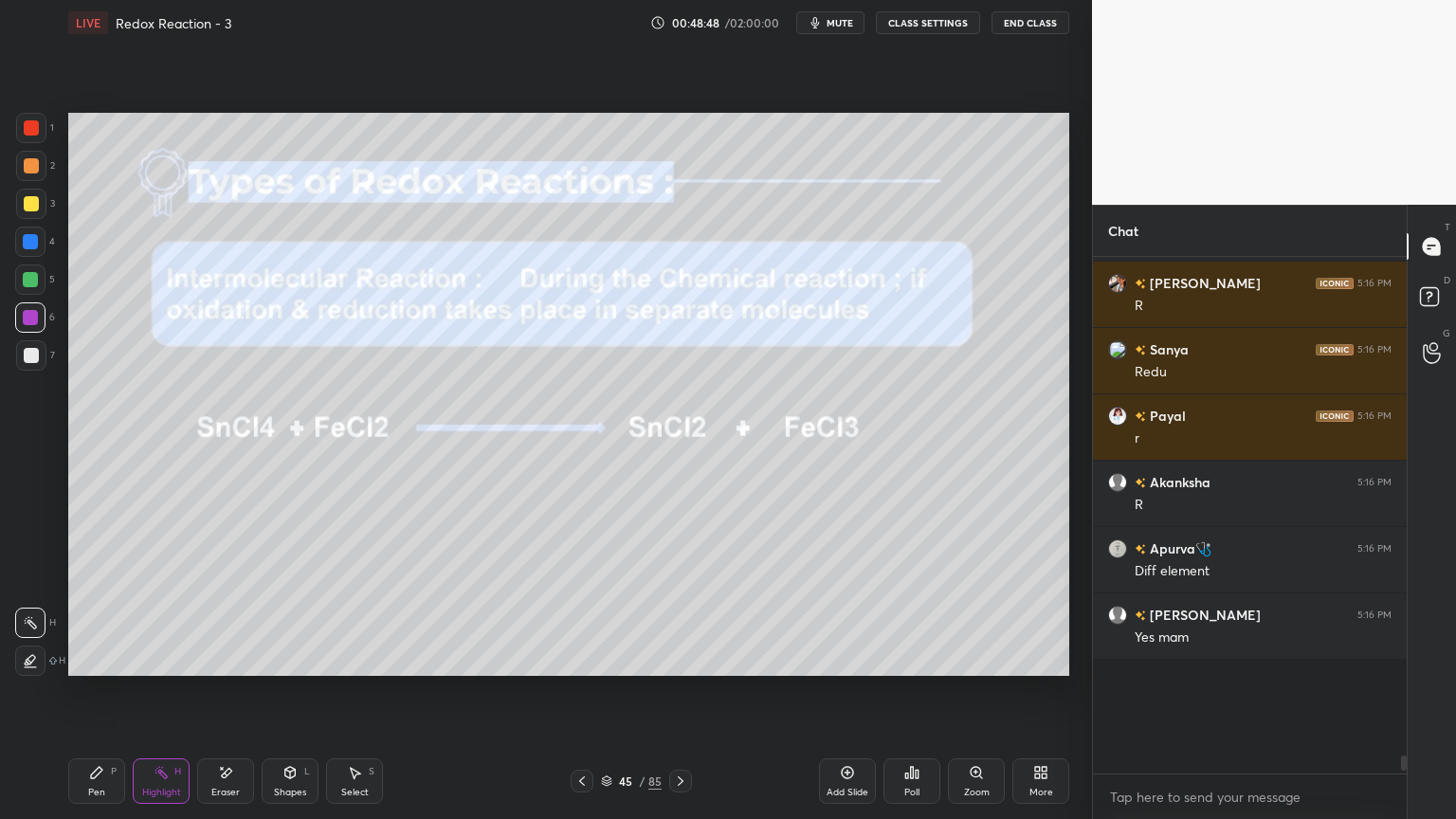
scroll to position [511, 308]
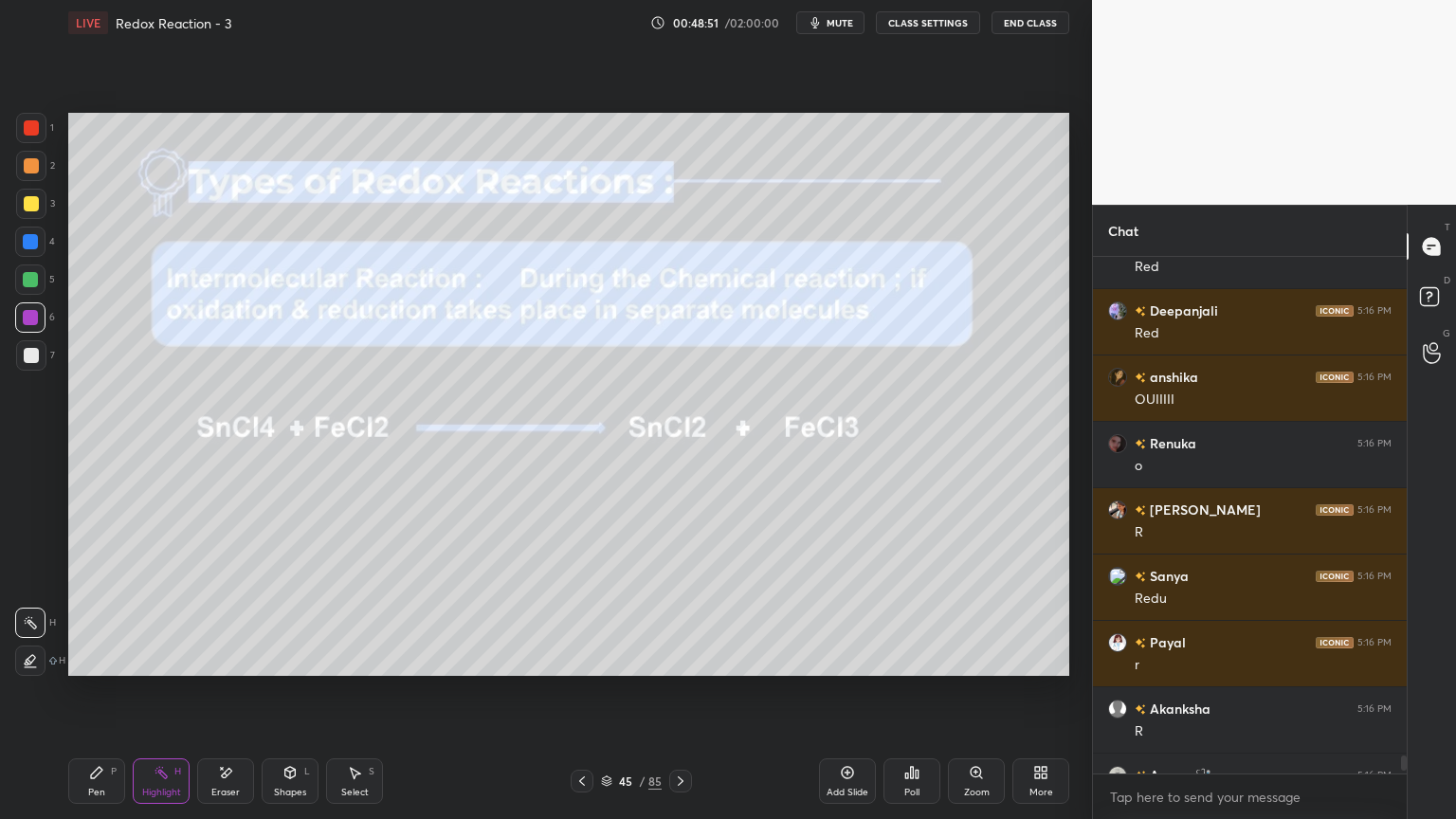
click at [676, 691] on icon at bounding box center [681, 781] width 15 height 15
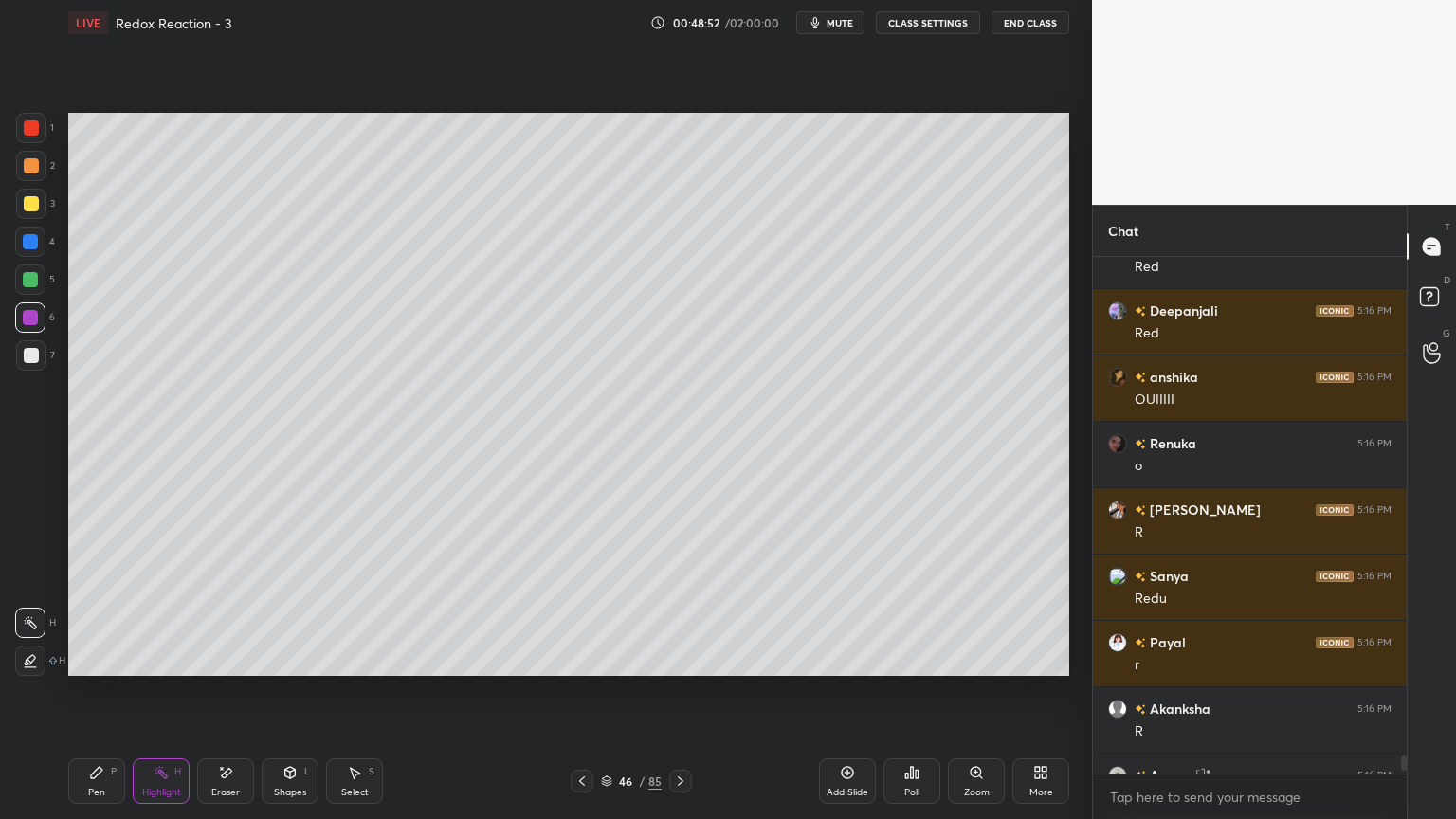
click at [708, 691] on div "Pen P Highlight H Eraser Shapes L Select S 46 / 85 Add Slide Poll Zoom More" at bounding box center [569, 781] width 1001 height 76
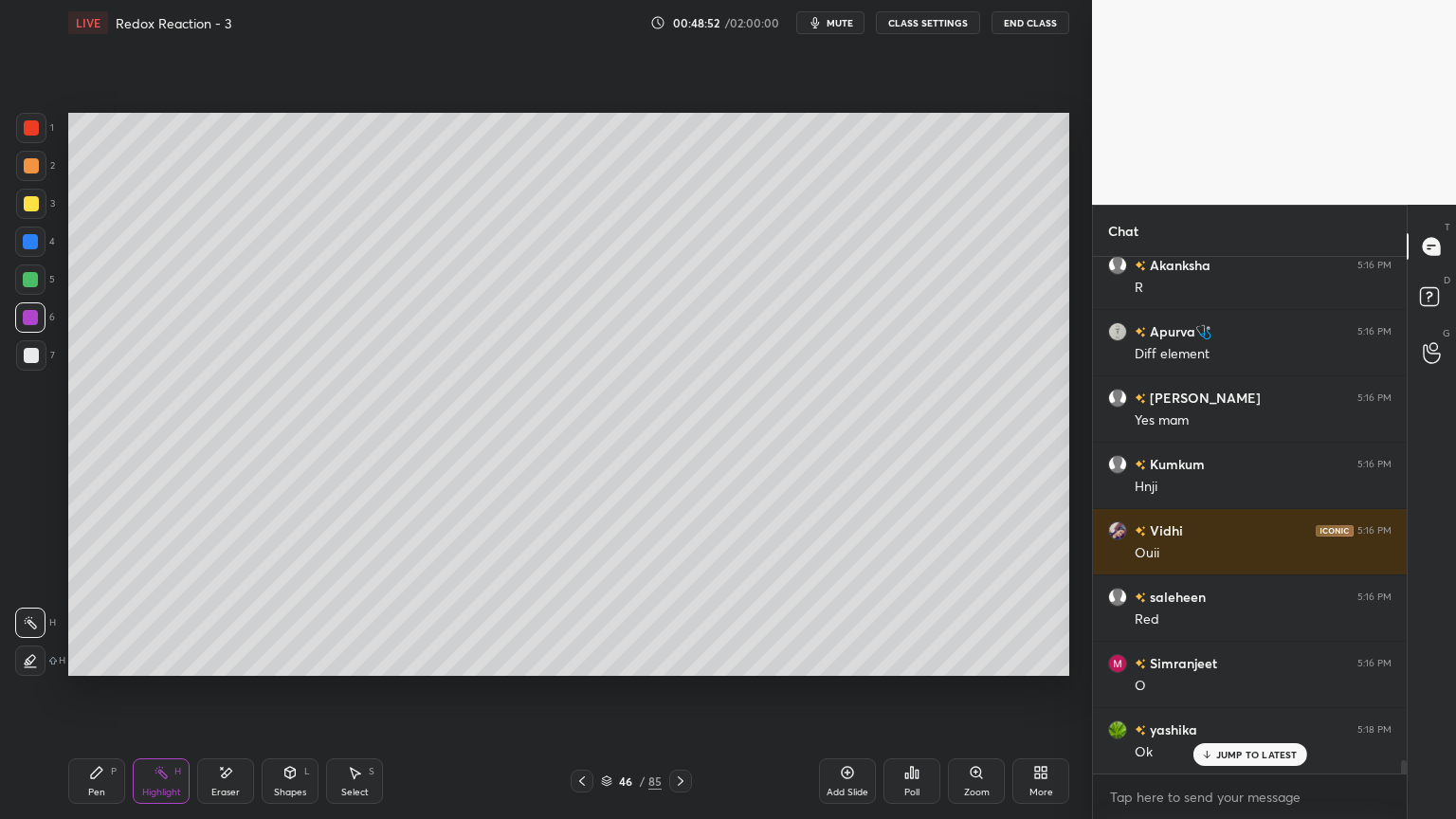
click at [682, 691] on icon at bounding box center [681, 781] width 15 height 15
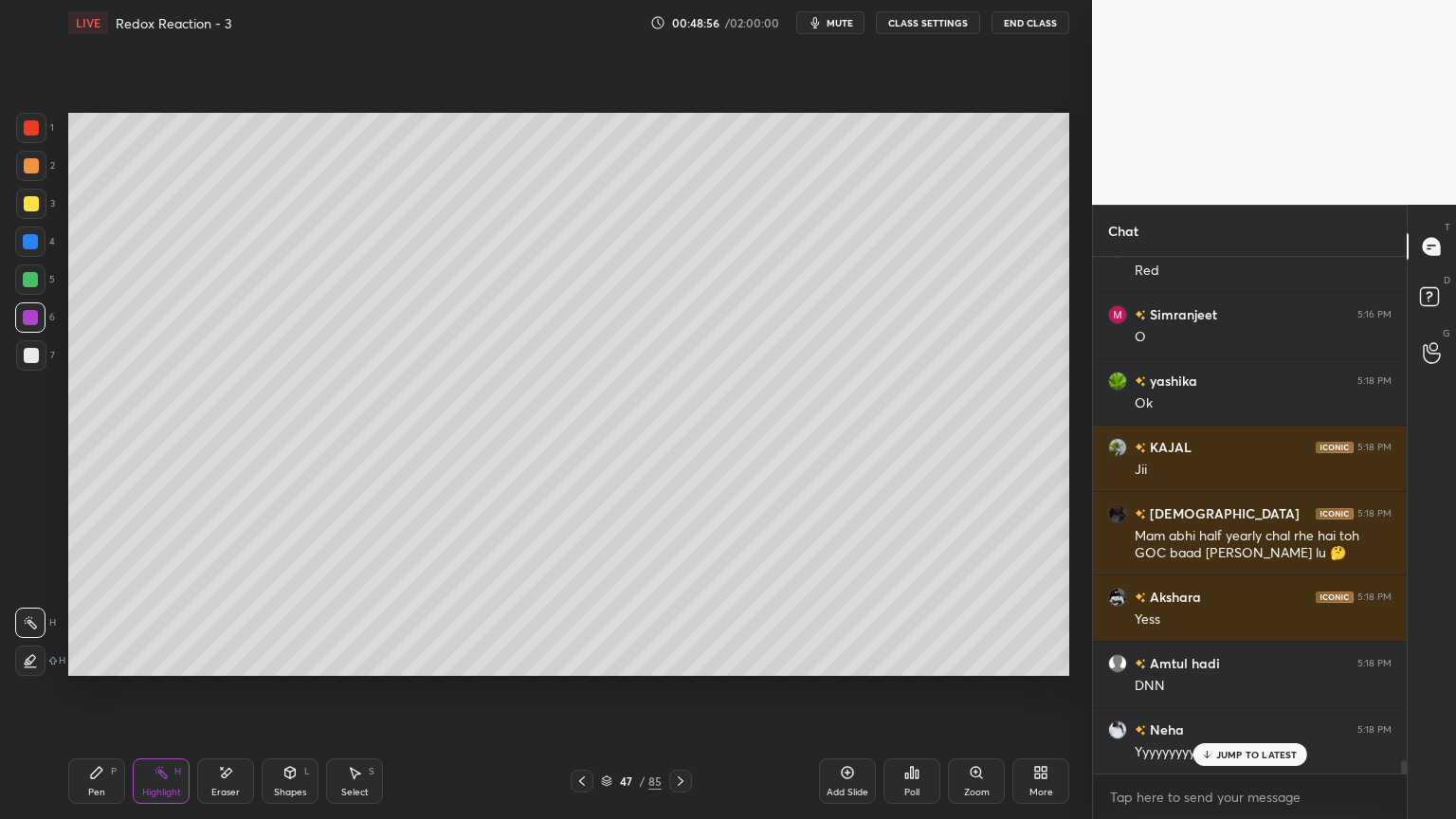
scroll to position [20018, 0]
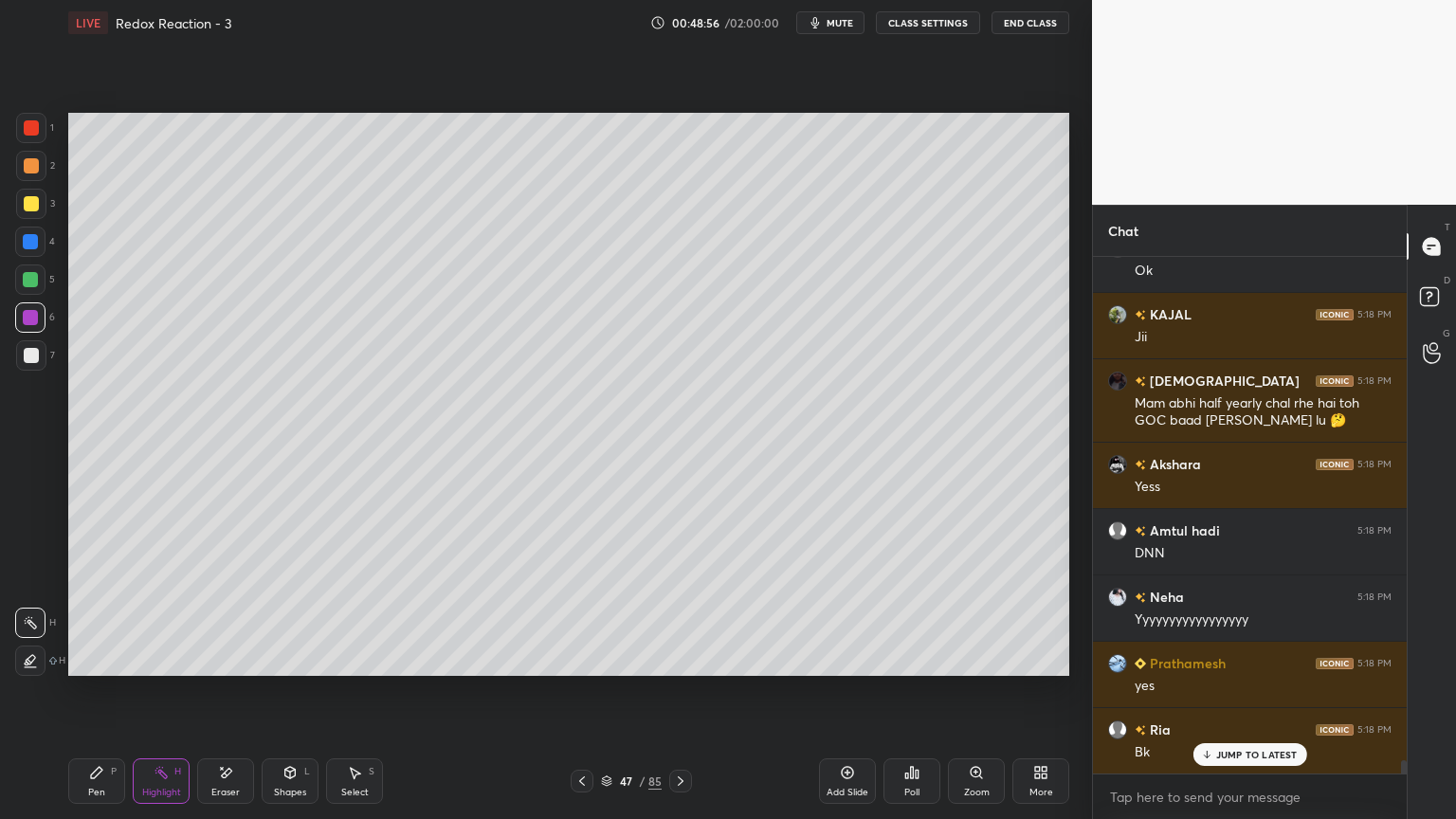
click at [576, 691] on icon at bounding box center [583, 781] width 15 height 15
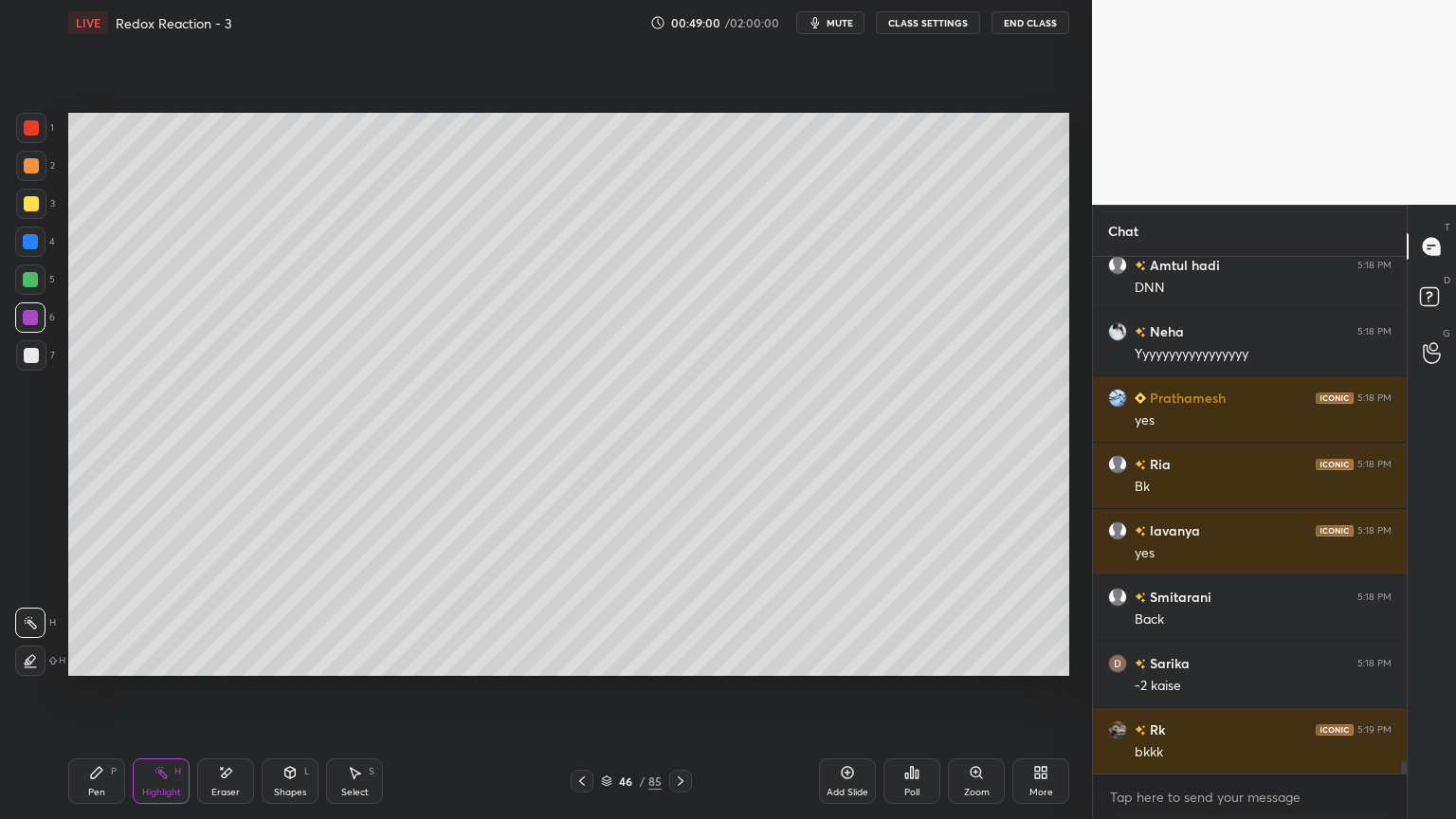
scroll to position [20417, 0]
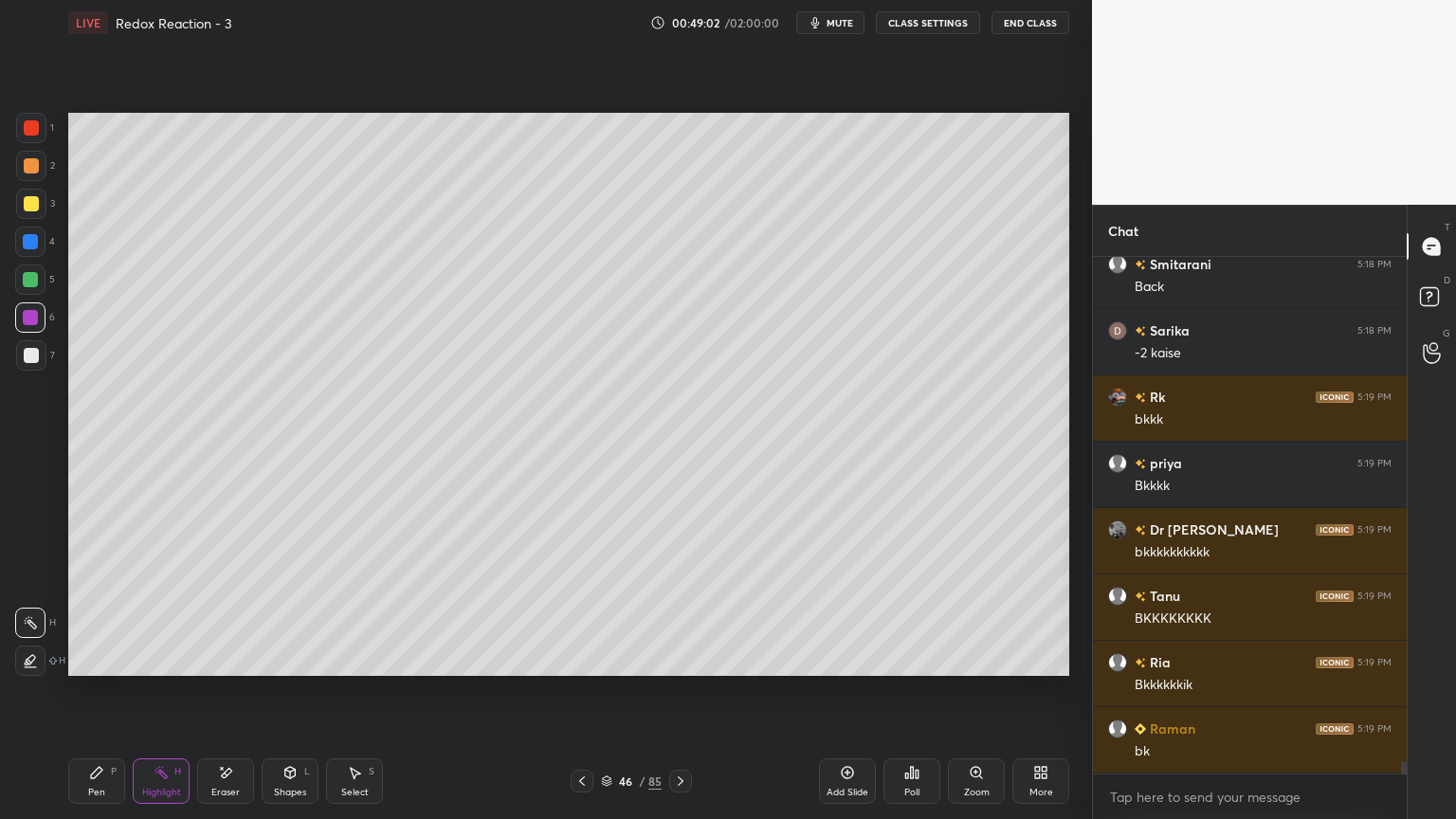
click at [673, 691] on icon at bounding box center [681, 781] width 15 height 15
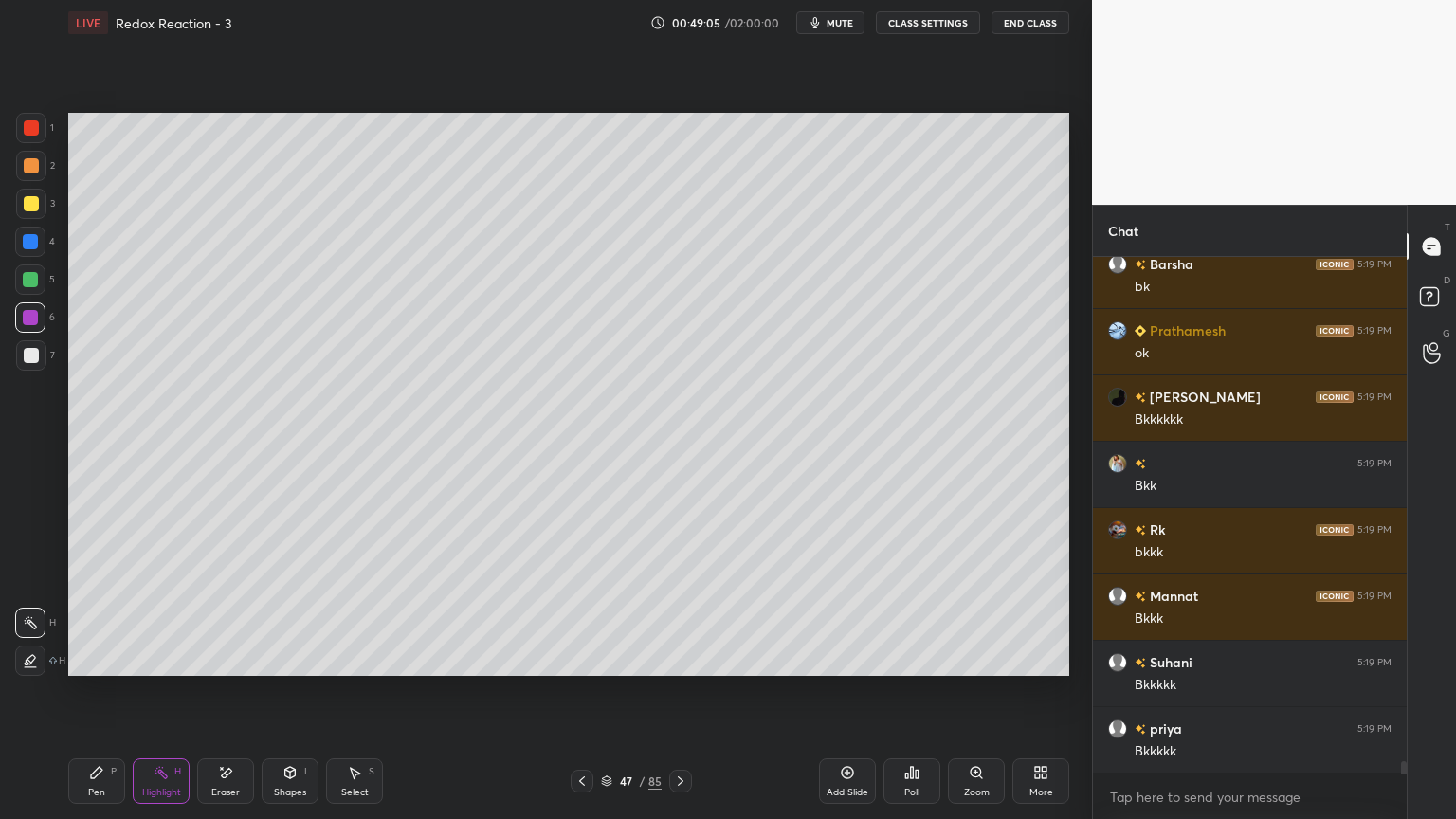
scroll to position [21629, 0]
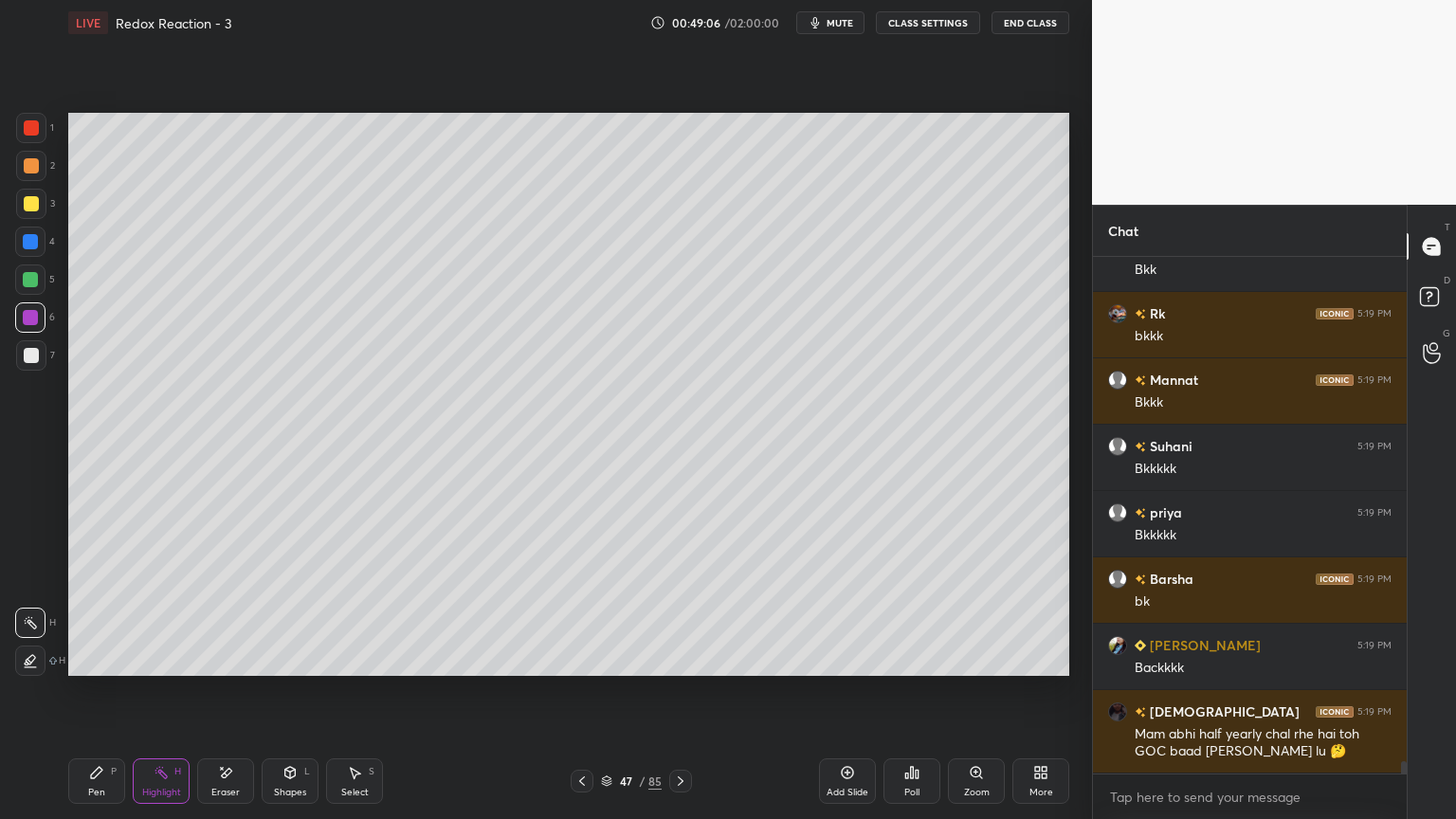
click at [591, 691] on div at bounding box center [583, 781] width 23 height 23
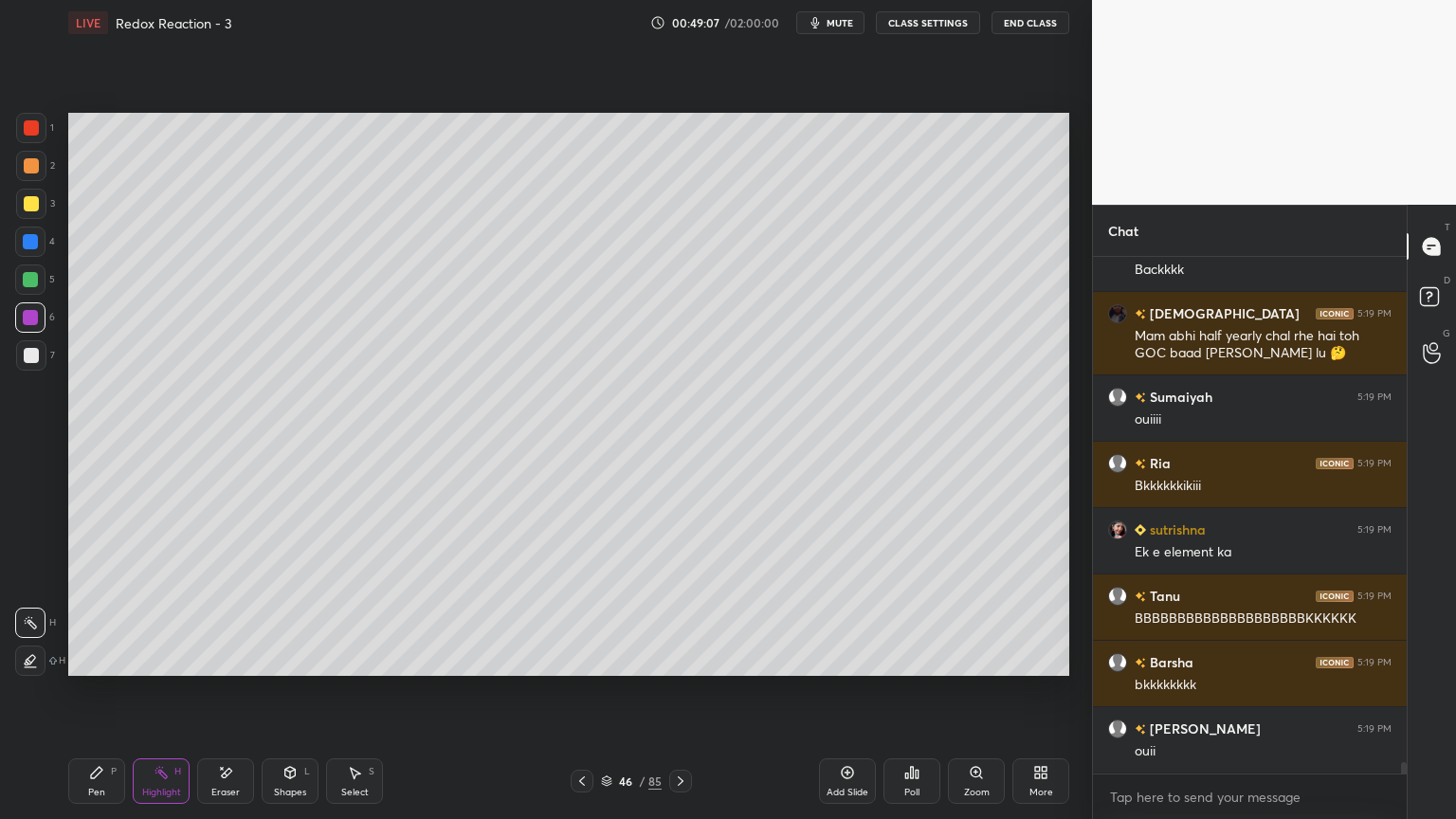
click at [578, 691] on icon at bounding box center [583, 781] width 15 height 15
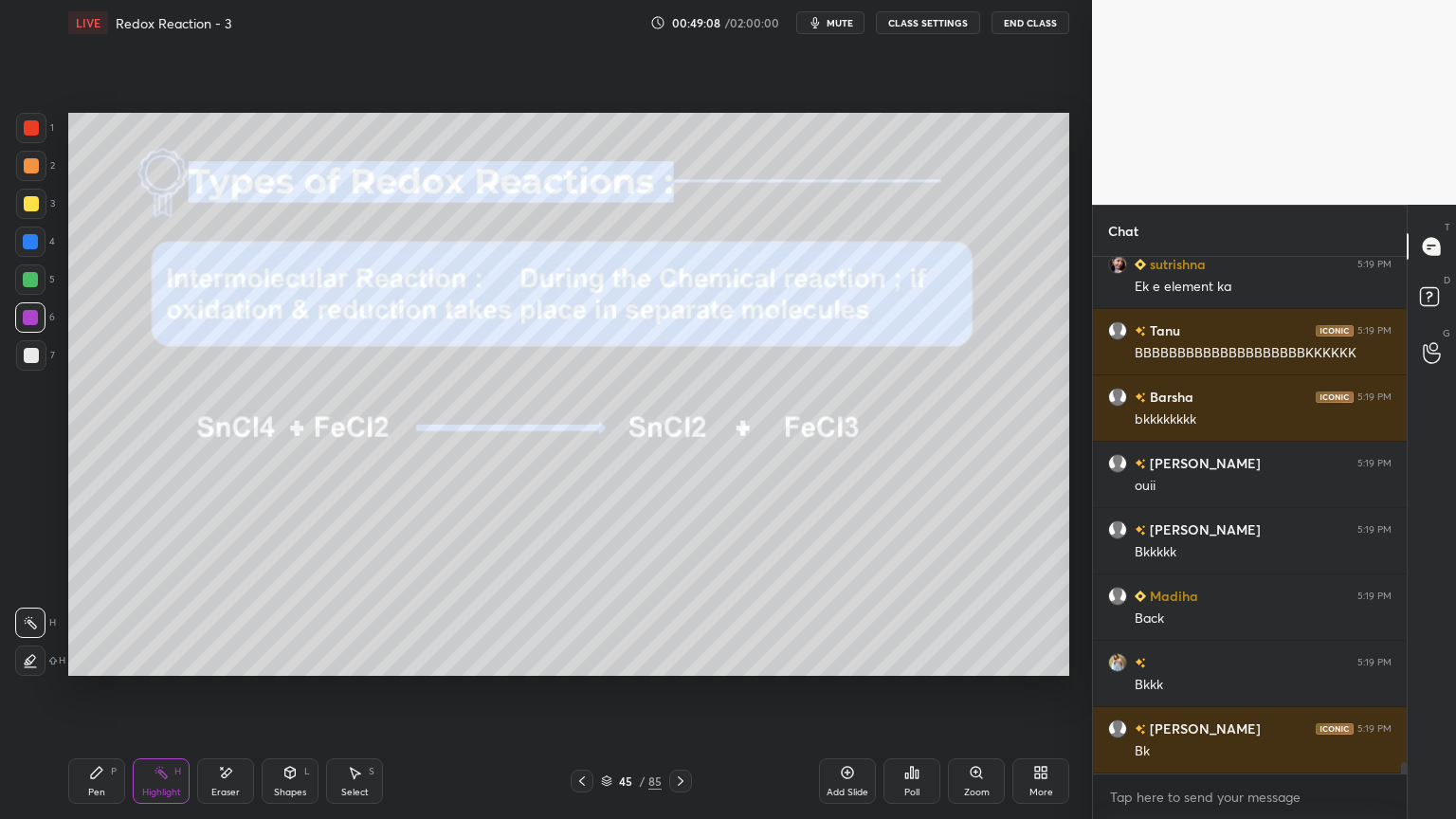
scroll to position [22492, 0]
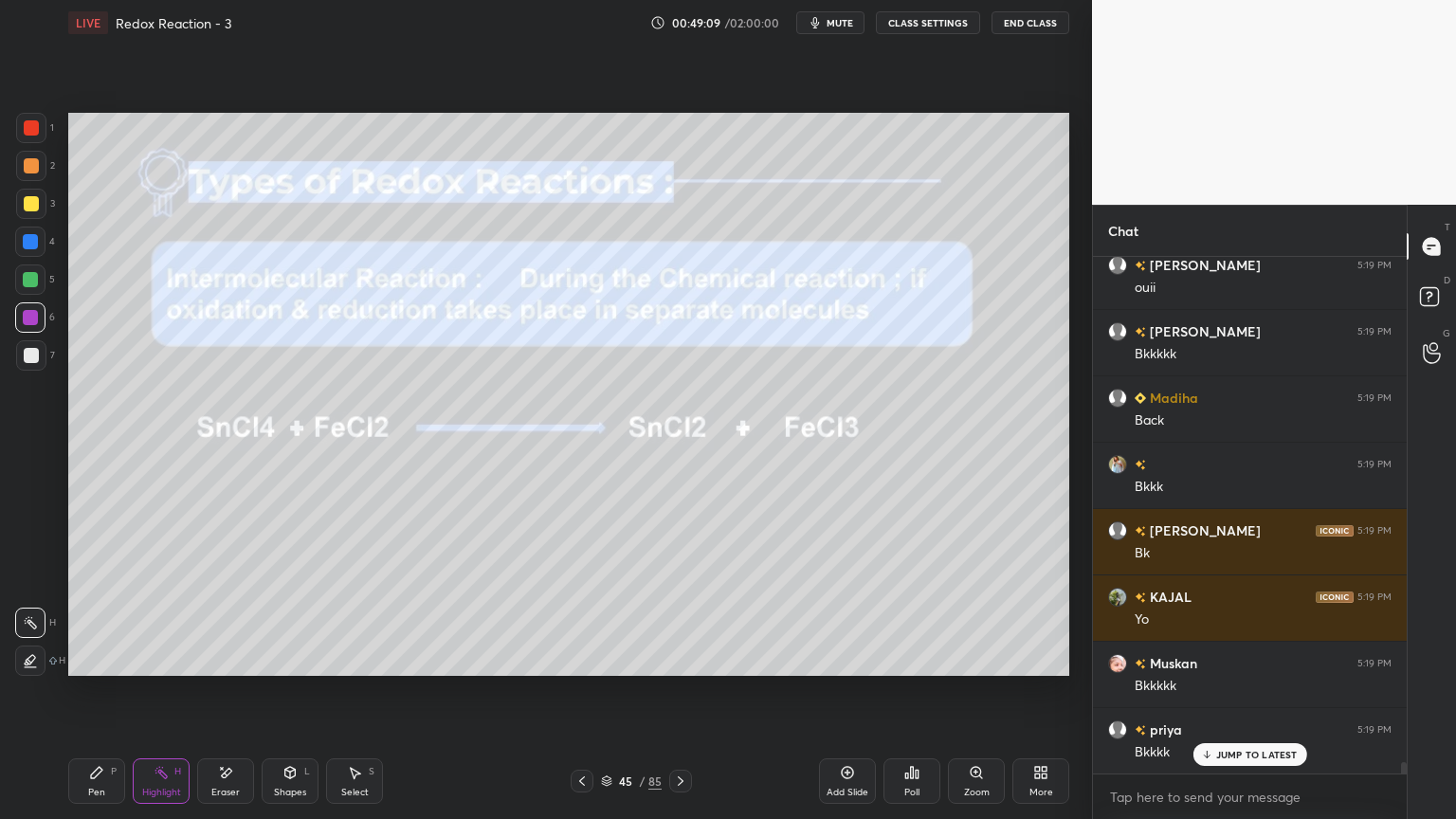
click at [927, 23] on button "CLASS SETTINGS" at bounding box center [928, 23] width 105 height 23
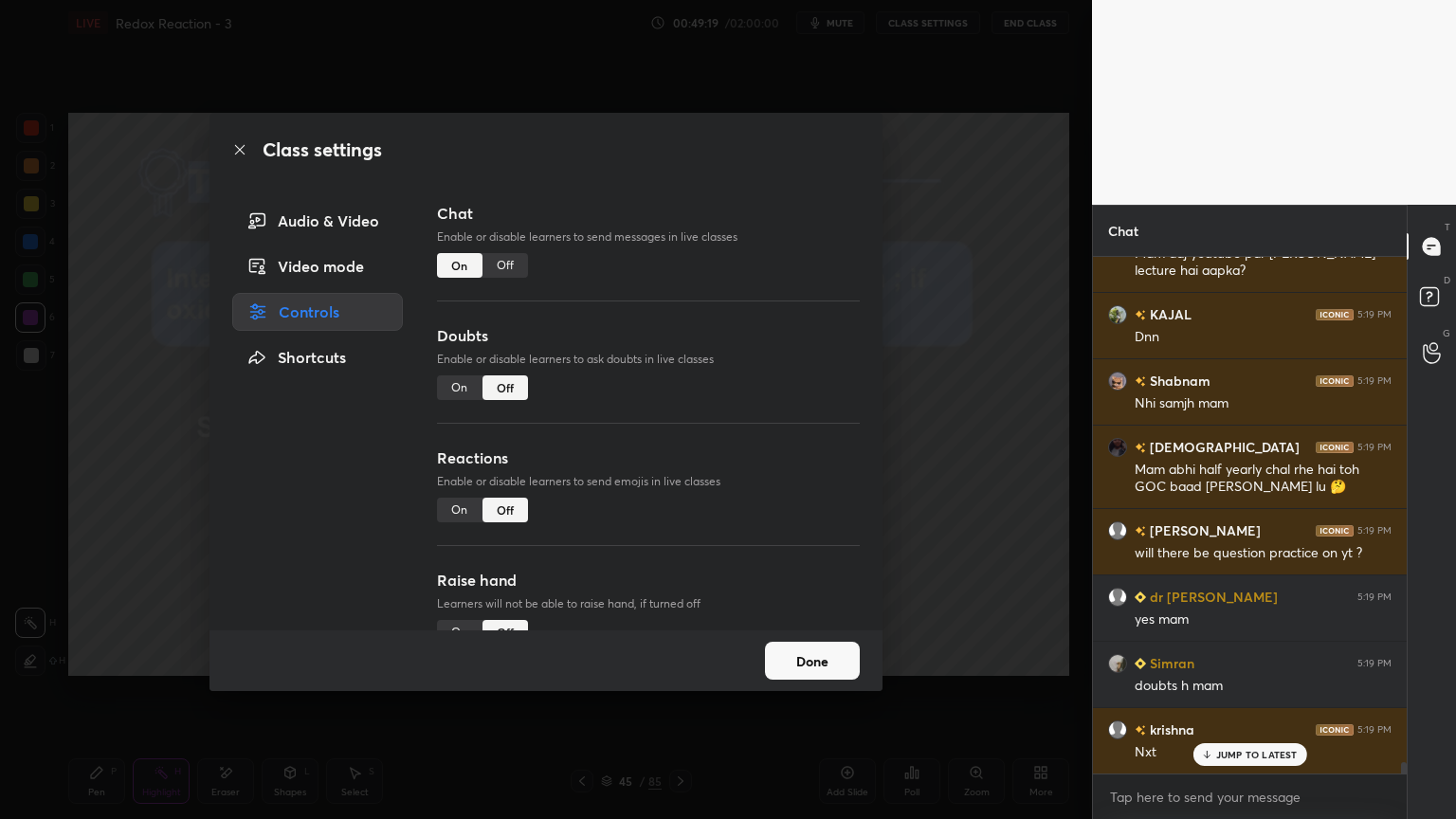
scroll to position [23689, 0]
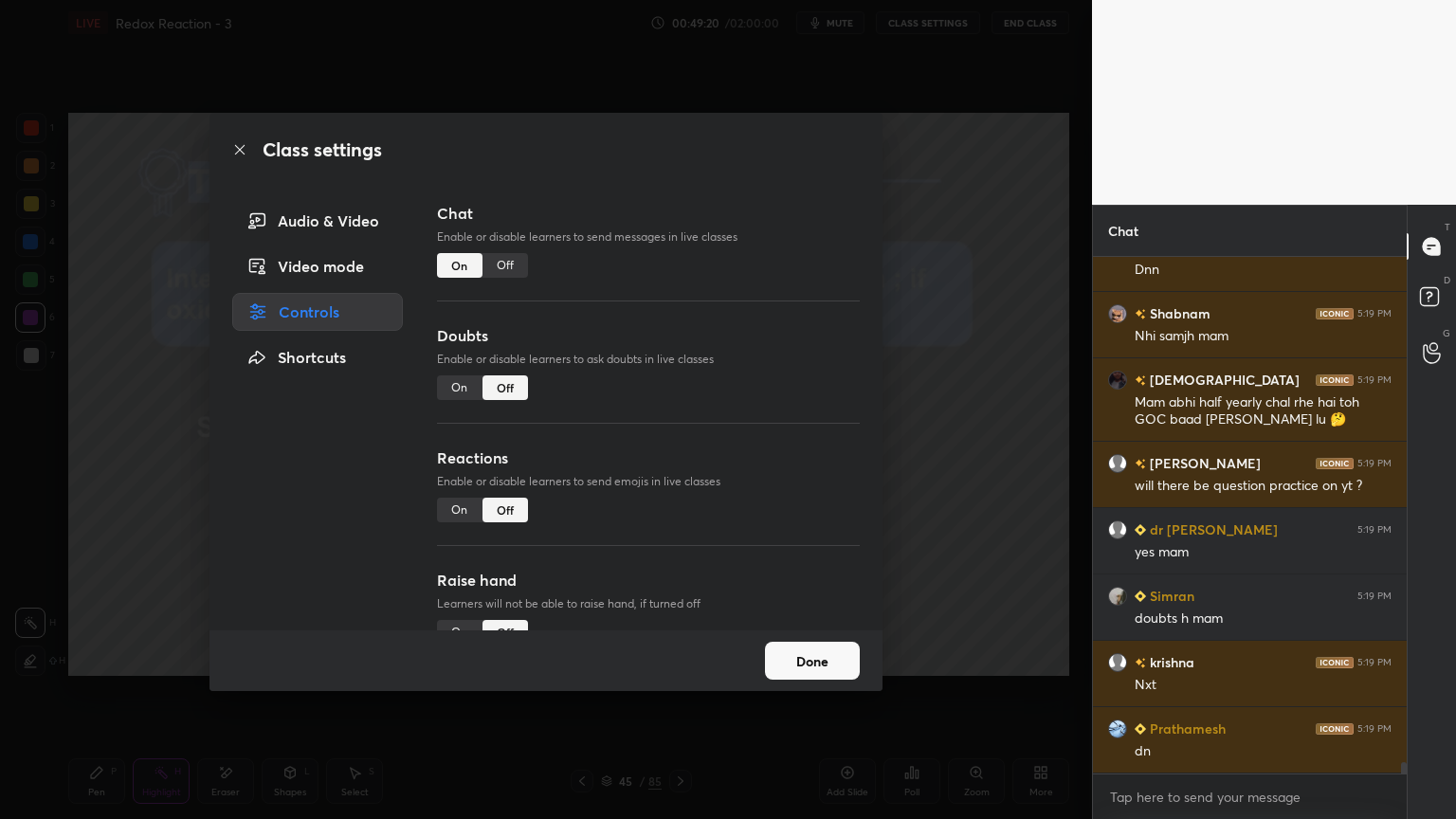
click at [508, 269] on div "Off" at bounding box center [505, 265] width 46 height 24
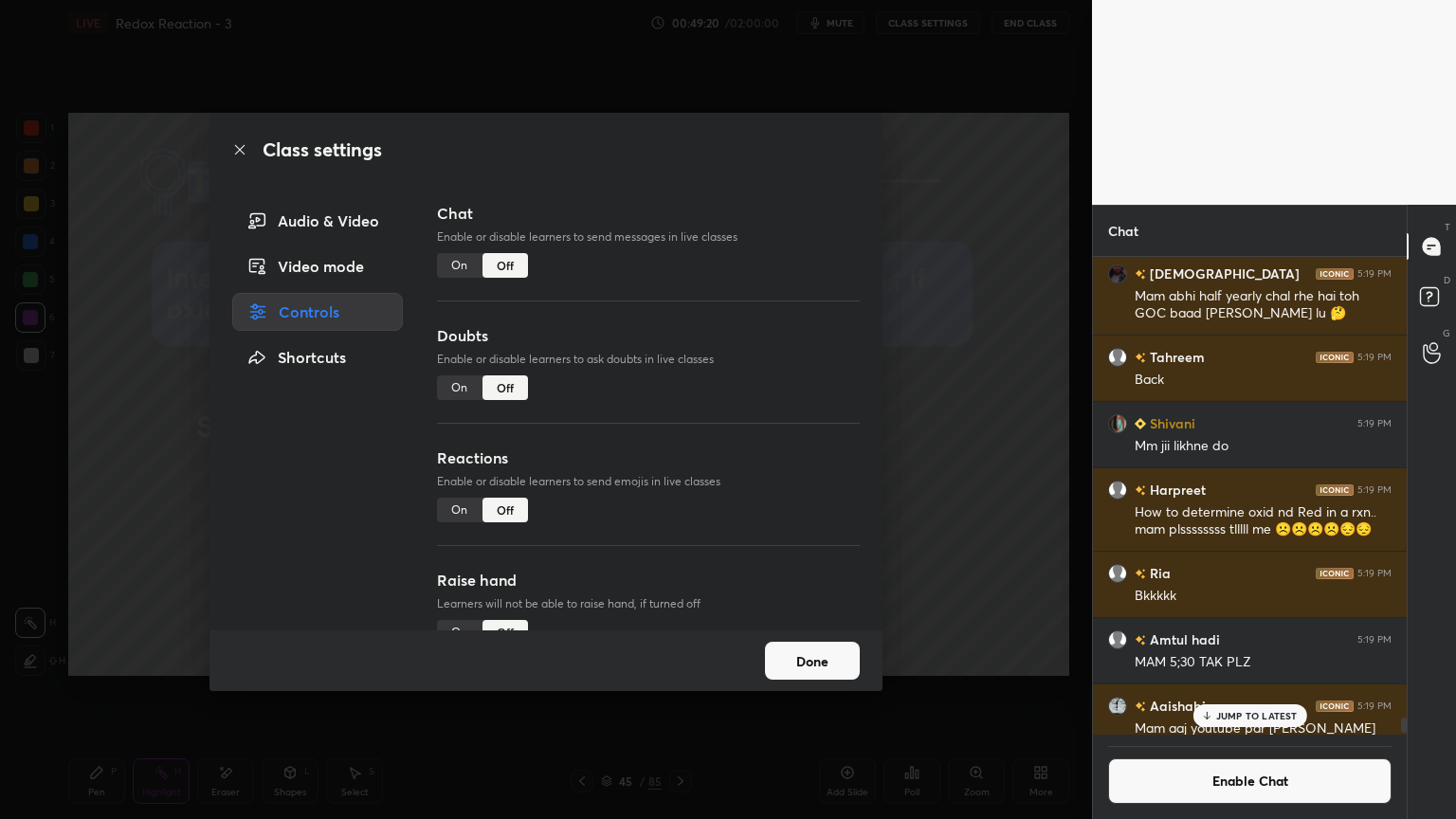
scroll to position [473, 308]
click at [811, 654] on button "Done" at bounding box center [812, 660] width 95 height 38
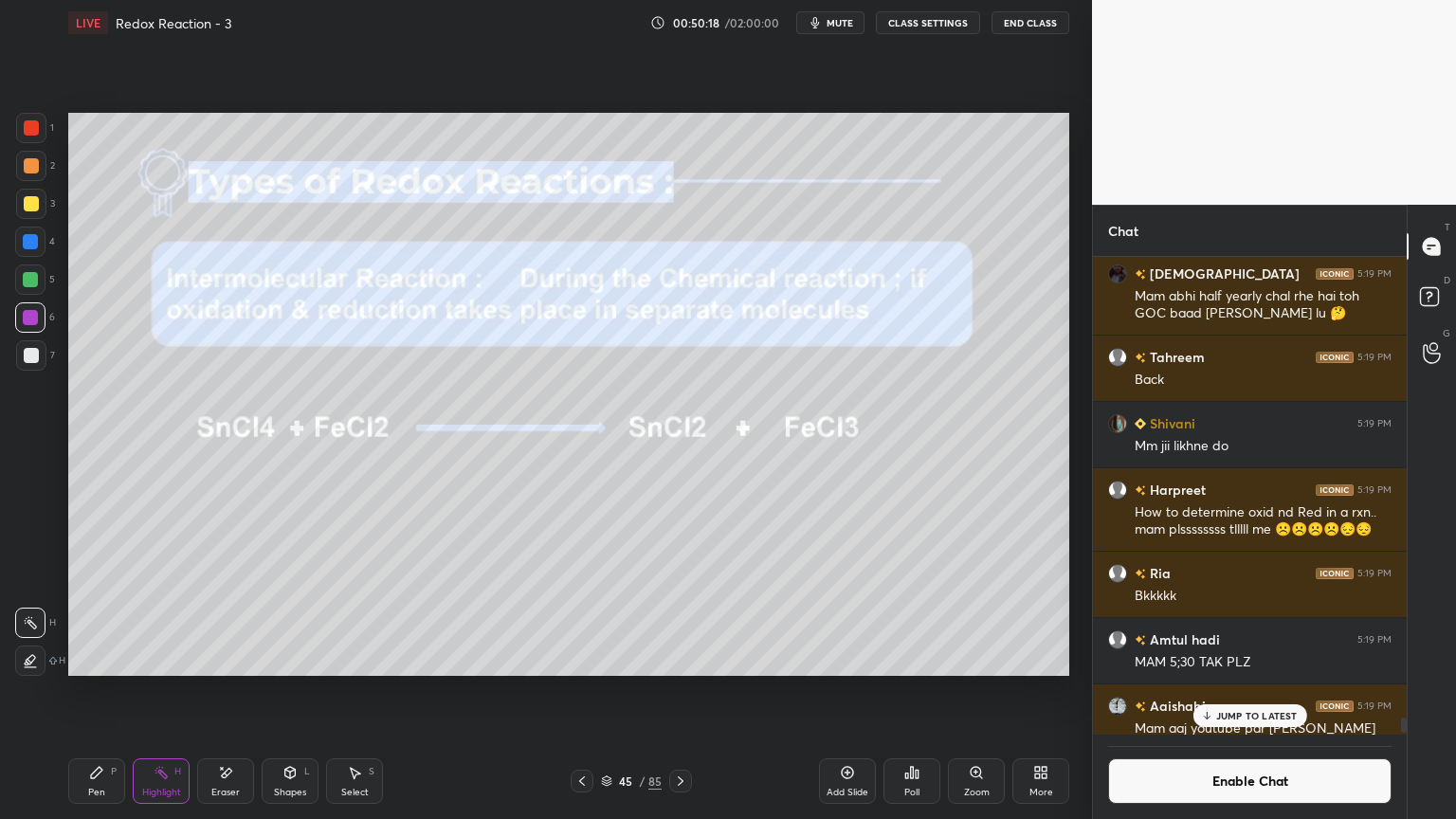
click at [676, 691] on icon at bounding box center [681, 781] width 15 height 15
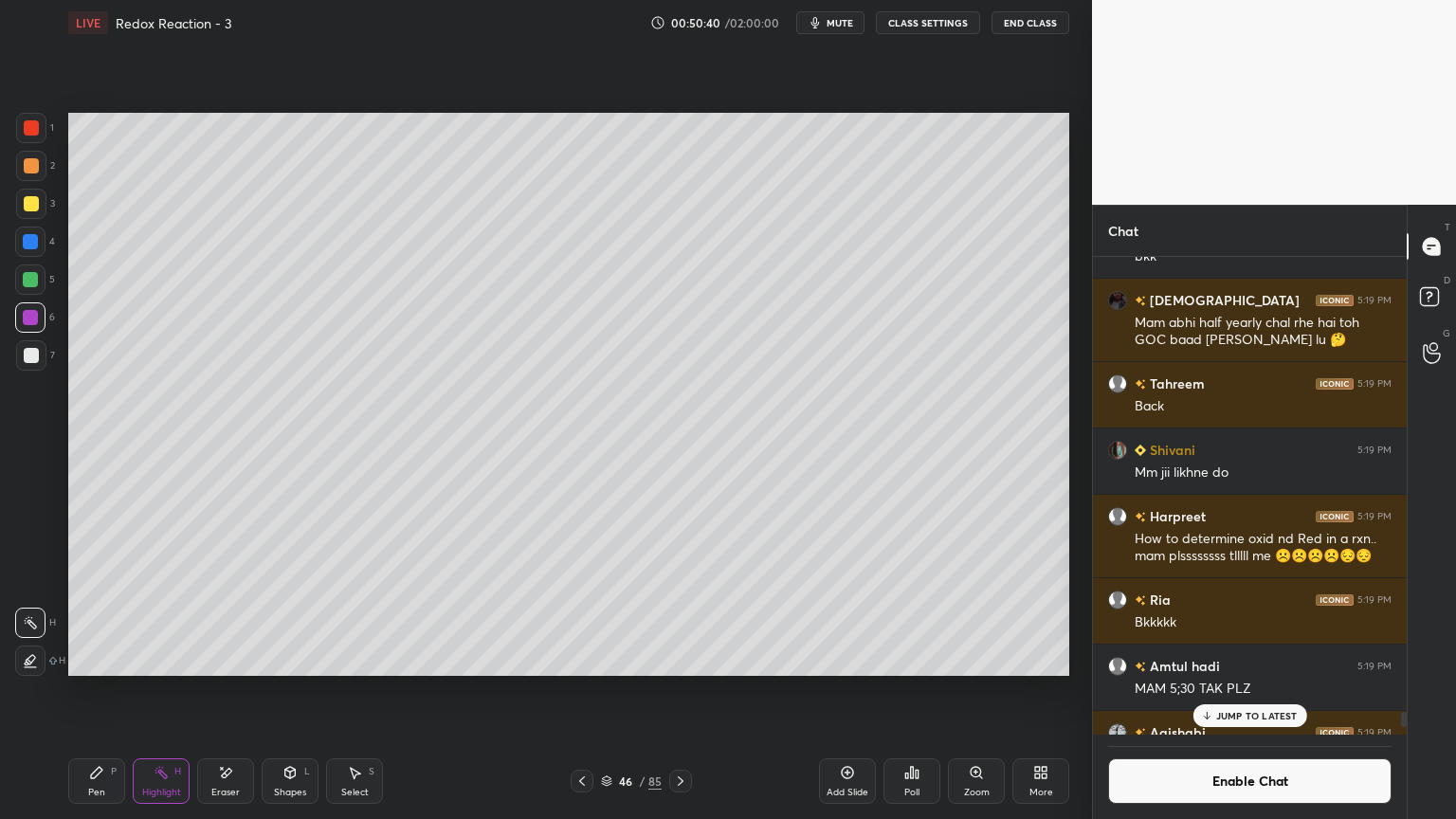
click at [1234, 691] on p "JUMP TO LATEST" at bounding box center [1258, 716] width 81 height 12
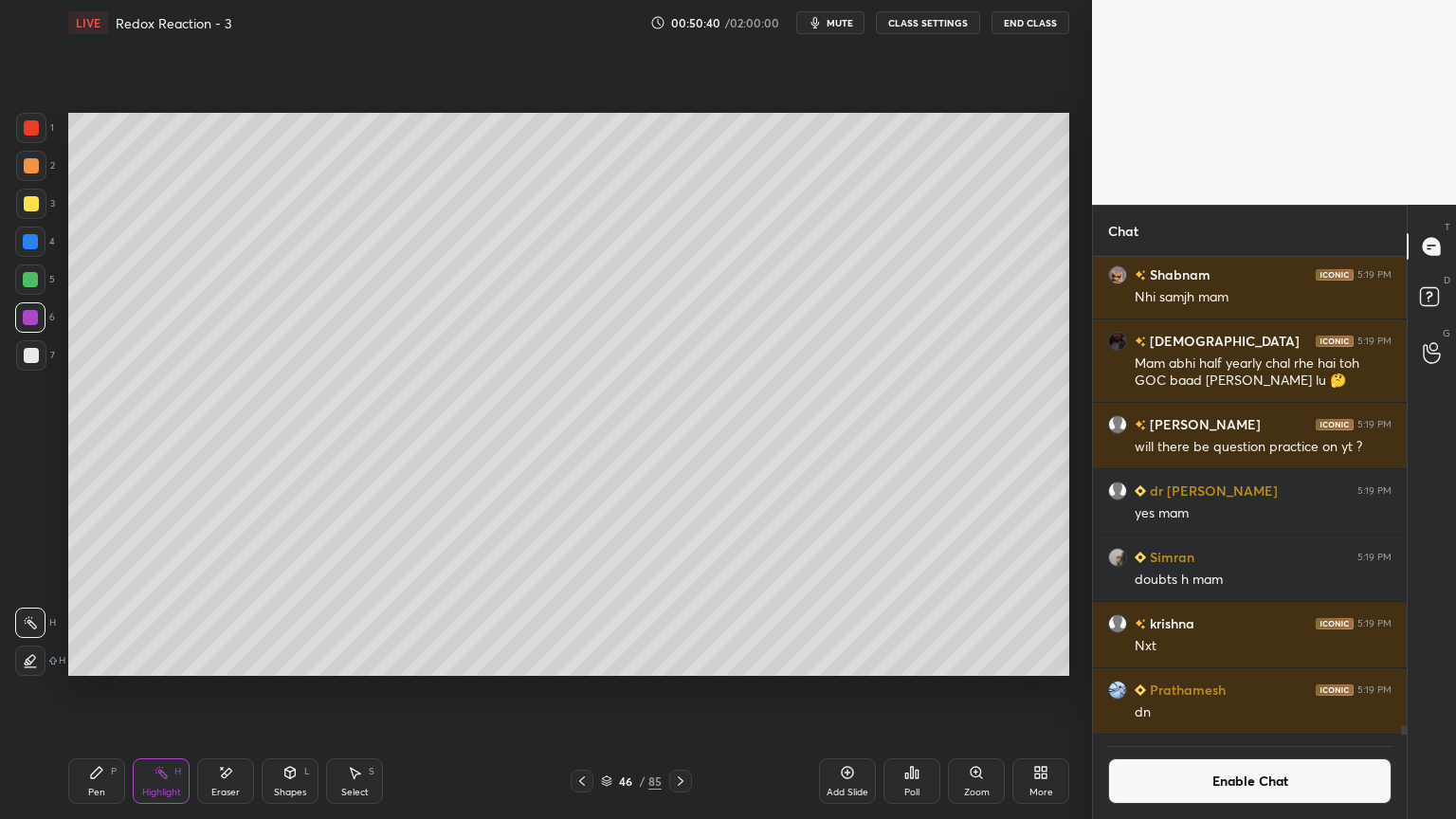
click at [1226, 691] on button "Enable Chat" at bounding box center [1250, 781] width 284 height 46
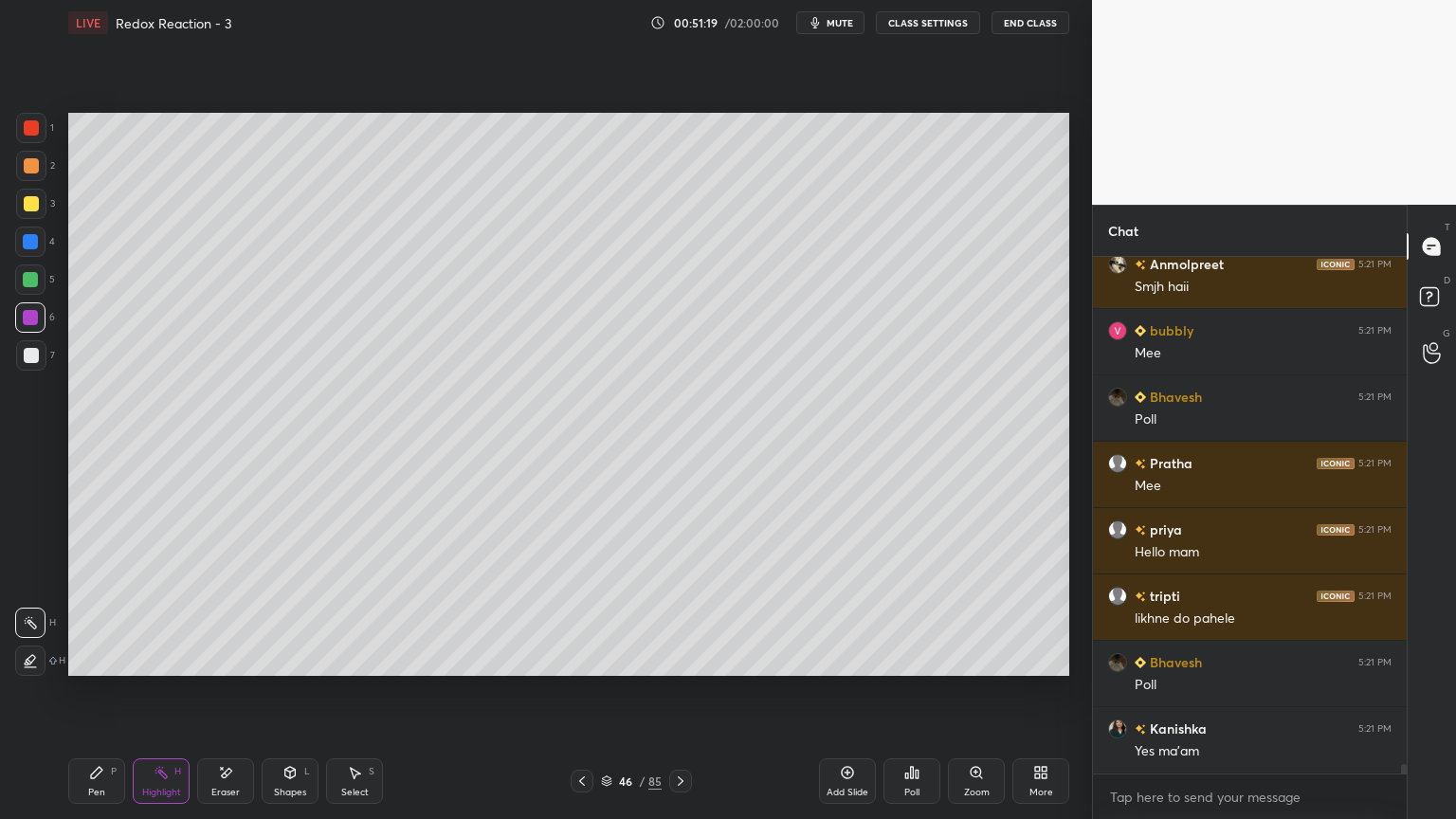
scroll to position [27054, 0]
click at [932, 29] on button "CLASS SETTINGS" at bounding box center [928, 23] width 105 height 23
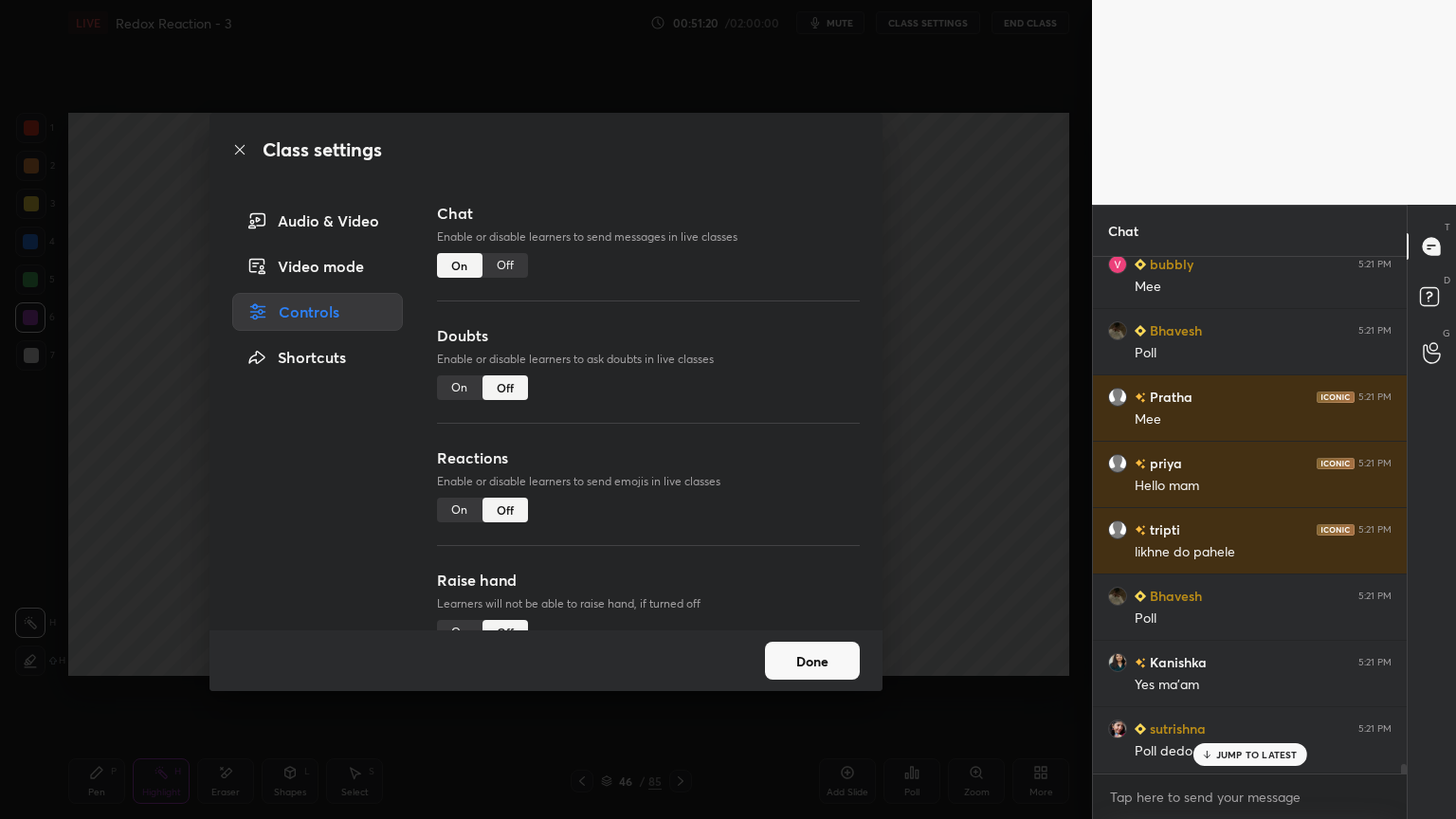
click at [497, 263] on div "Off" at bounding box center [505, 265] width 46 height 24
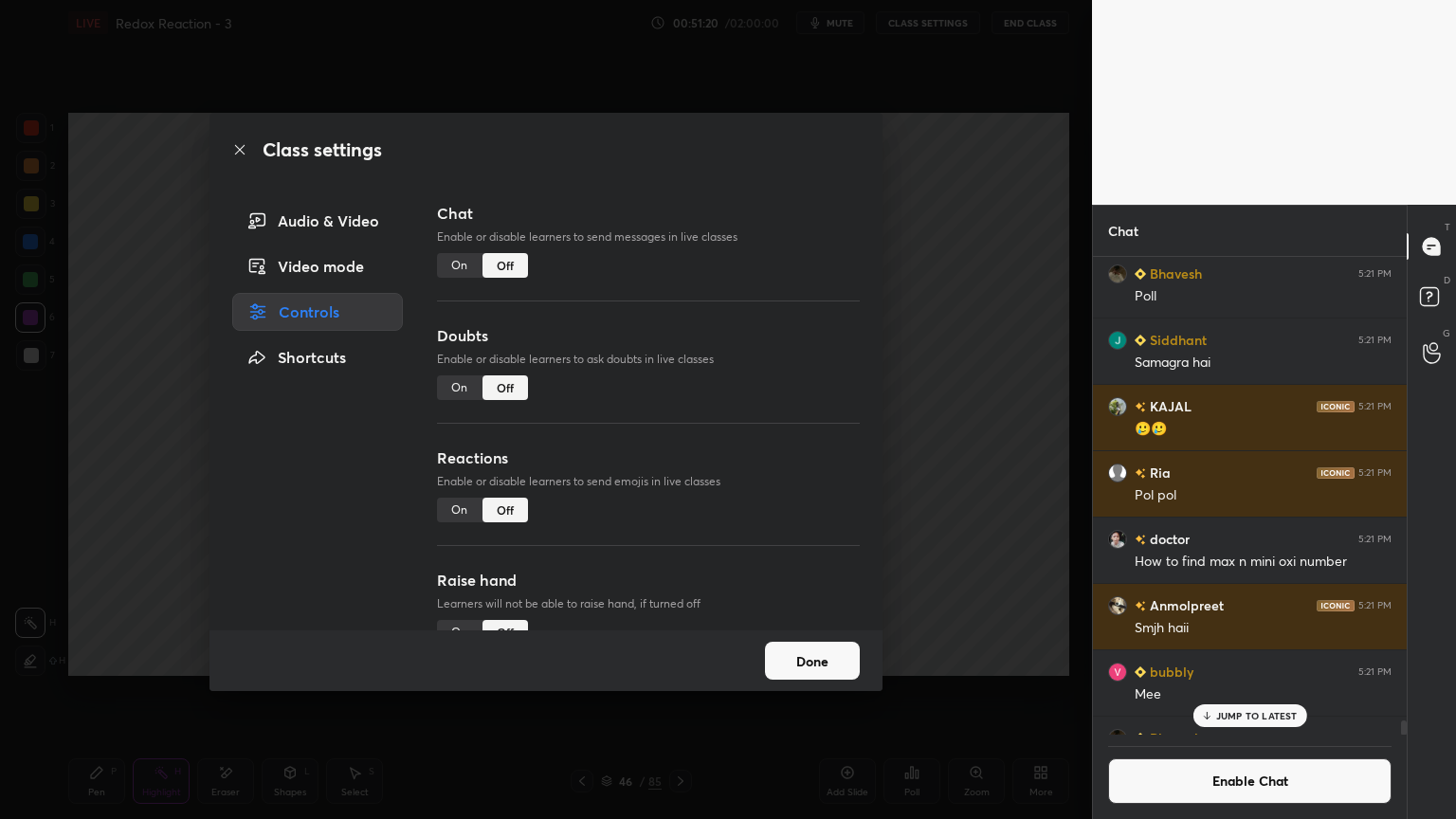
scroll to position [473, 308]
click at [817, 669] on button "Done" at bounding box center [812, 660] width 95 height 38
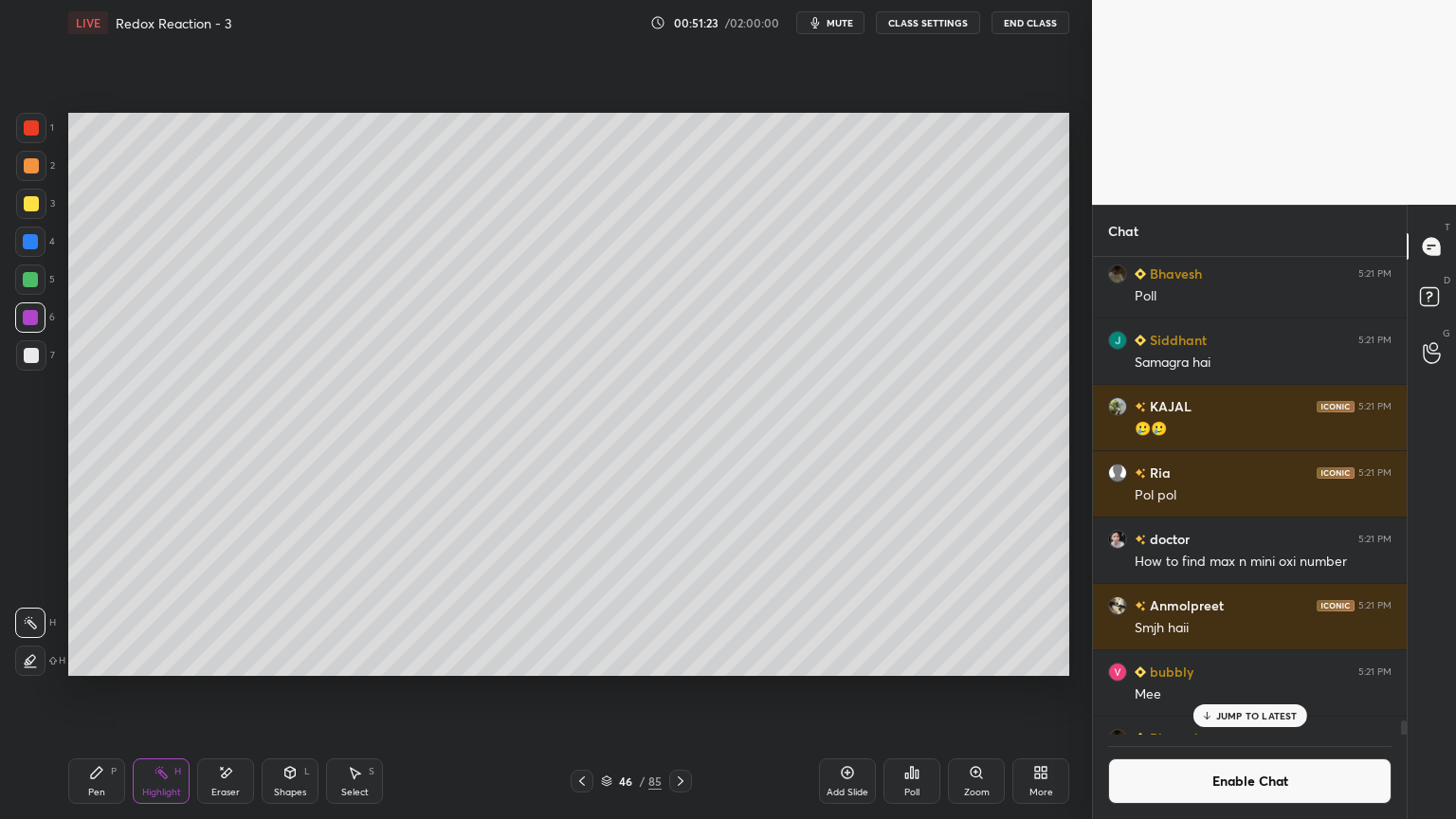
click at [1218, 691] on p "JUMP TO LATEST" at bounding box center [1258, 716] width 81 height 12
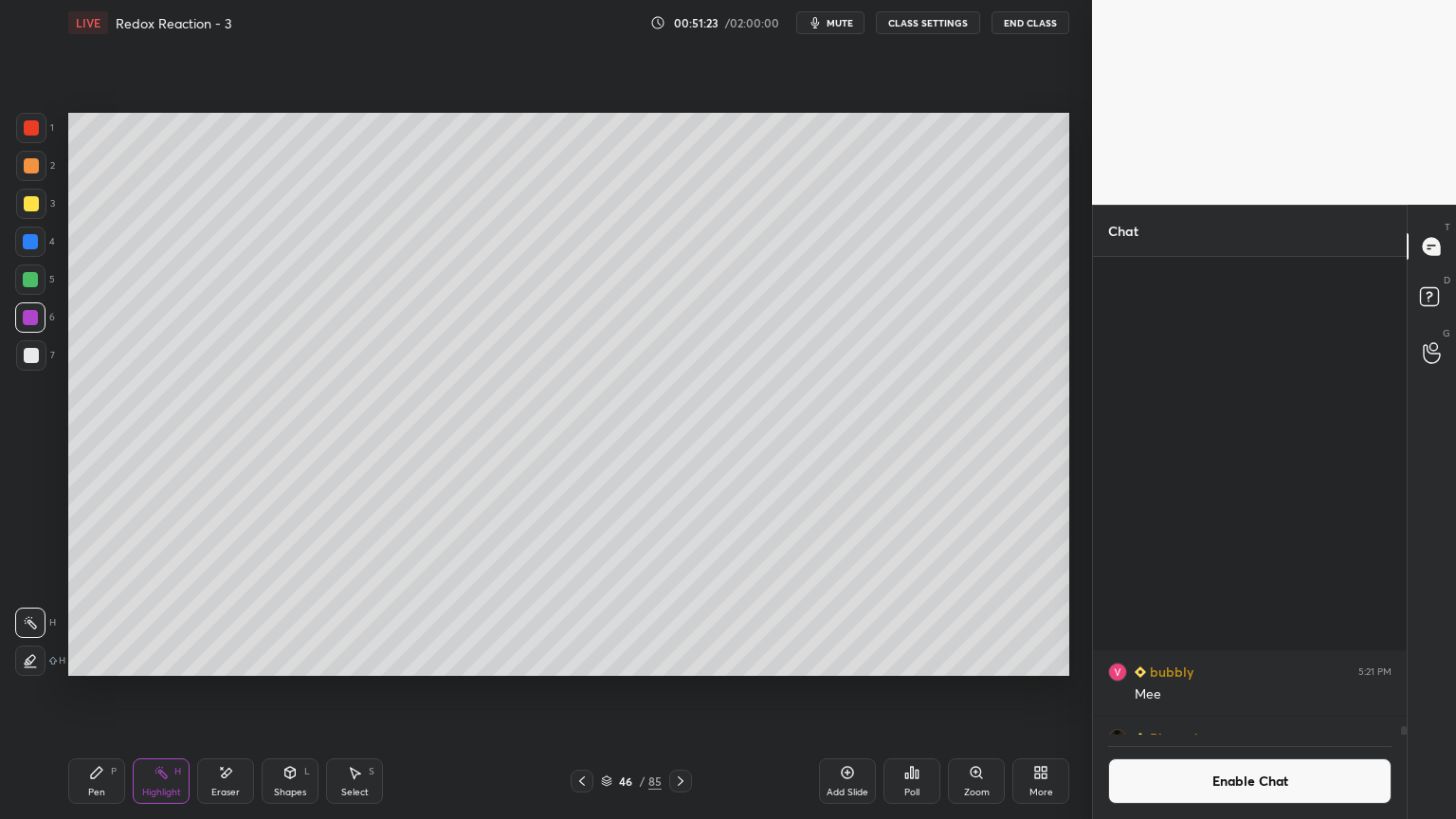
scroll to position [25787, 0]
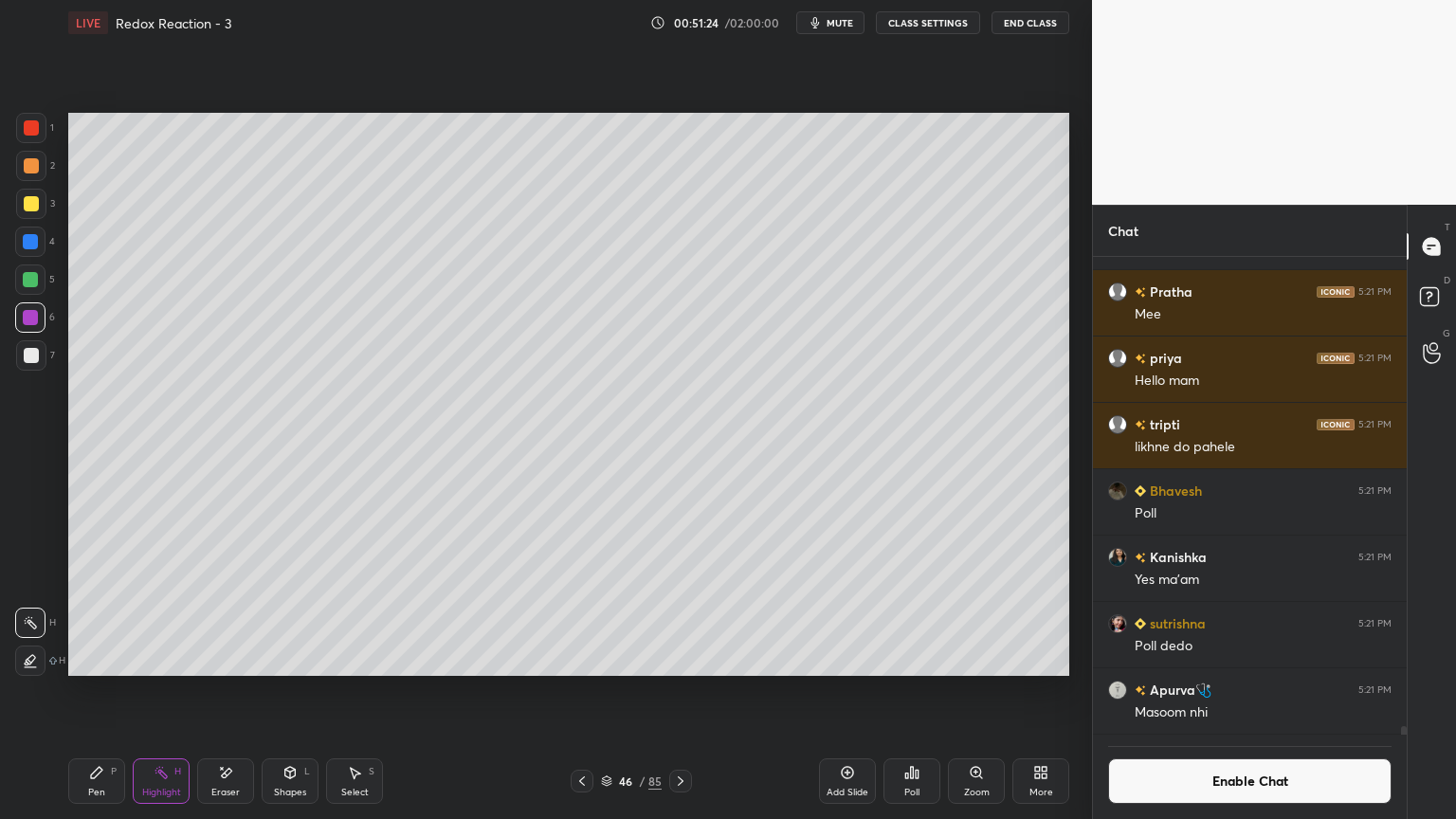
click at [1198, 691] on div "Enable Chat" at bounding box center [1250, 776] width 314 height 84
click at [1190, 691] on button "Enable Chat" at bounding box center [1250, 781] width 284 height 46
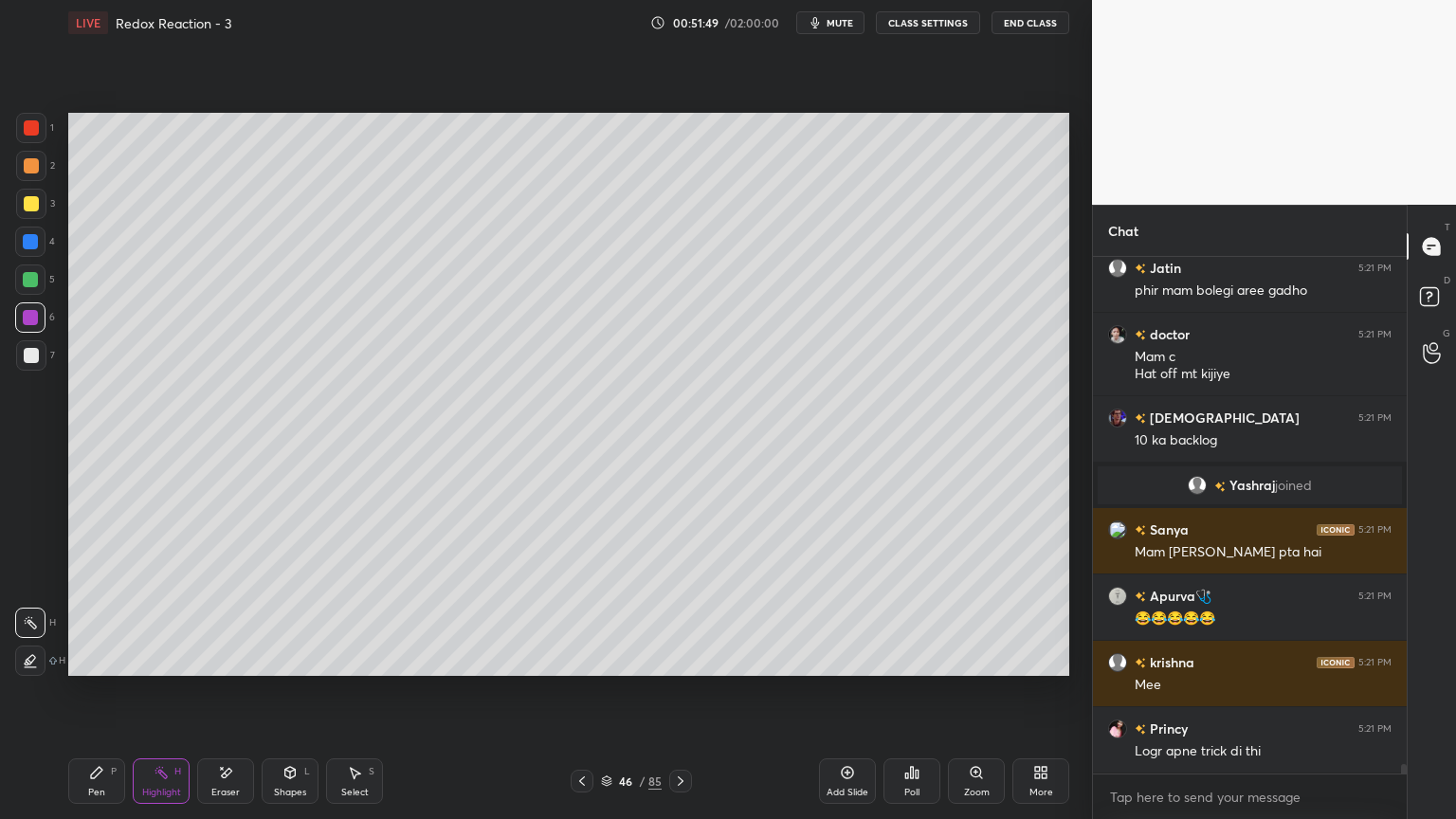
click at [936, 19] on button "CLASS SETTINGS" at bounding box center [928, 23] width 105 height 23
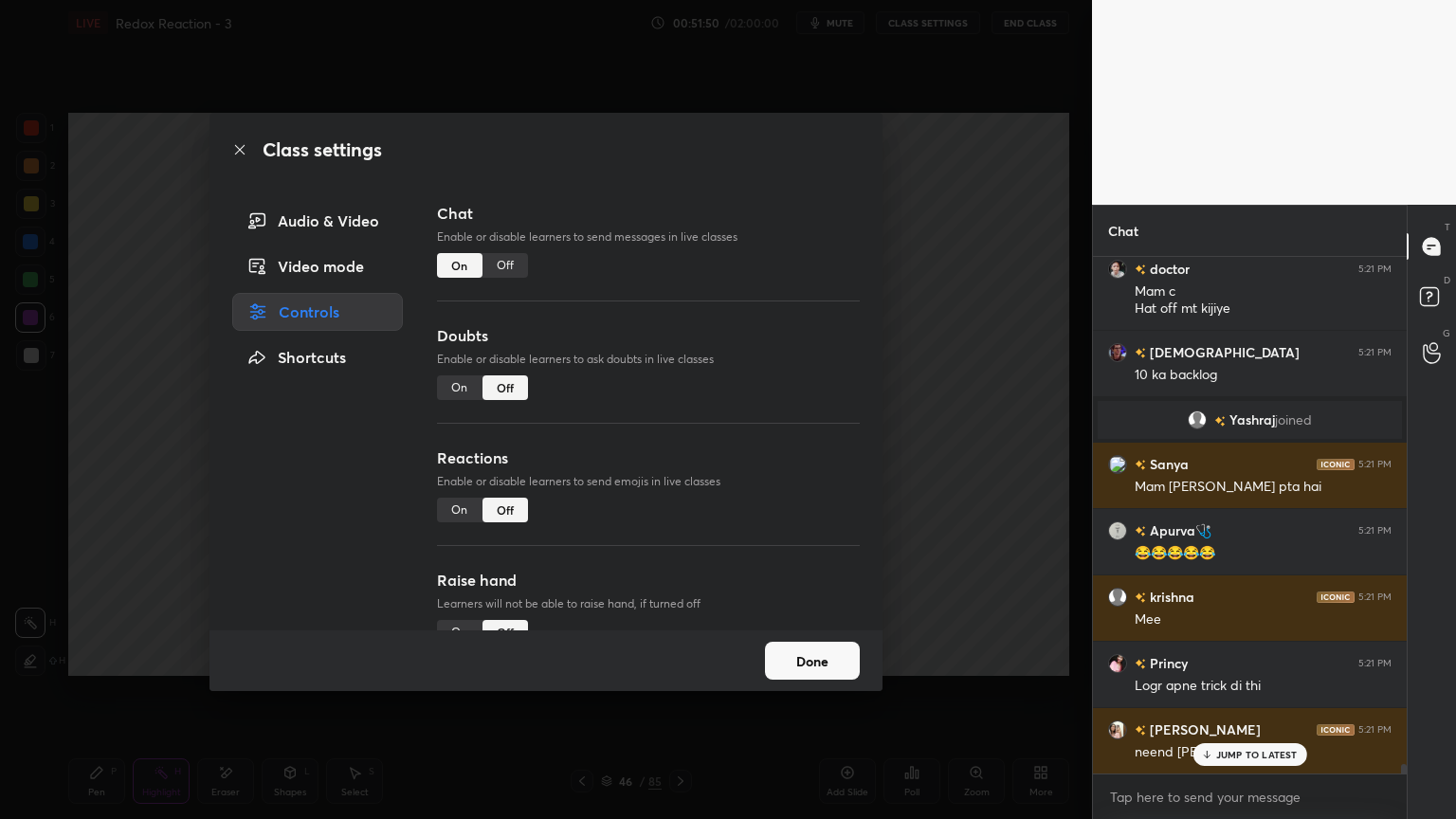
click at [511, 267] on div "Off" at bounding box center [505, 265] width 46 height 24
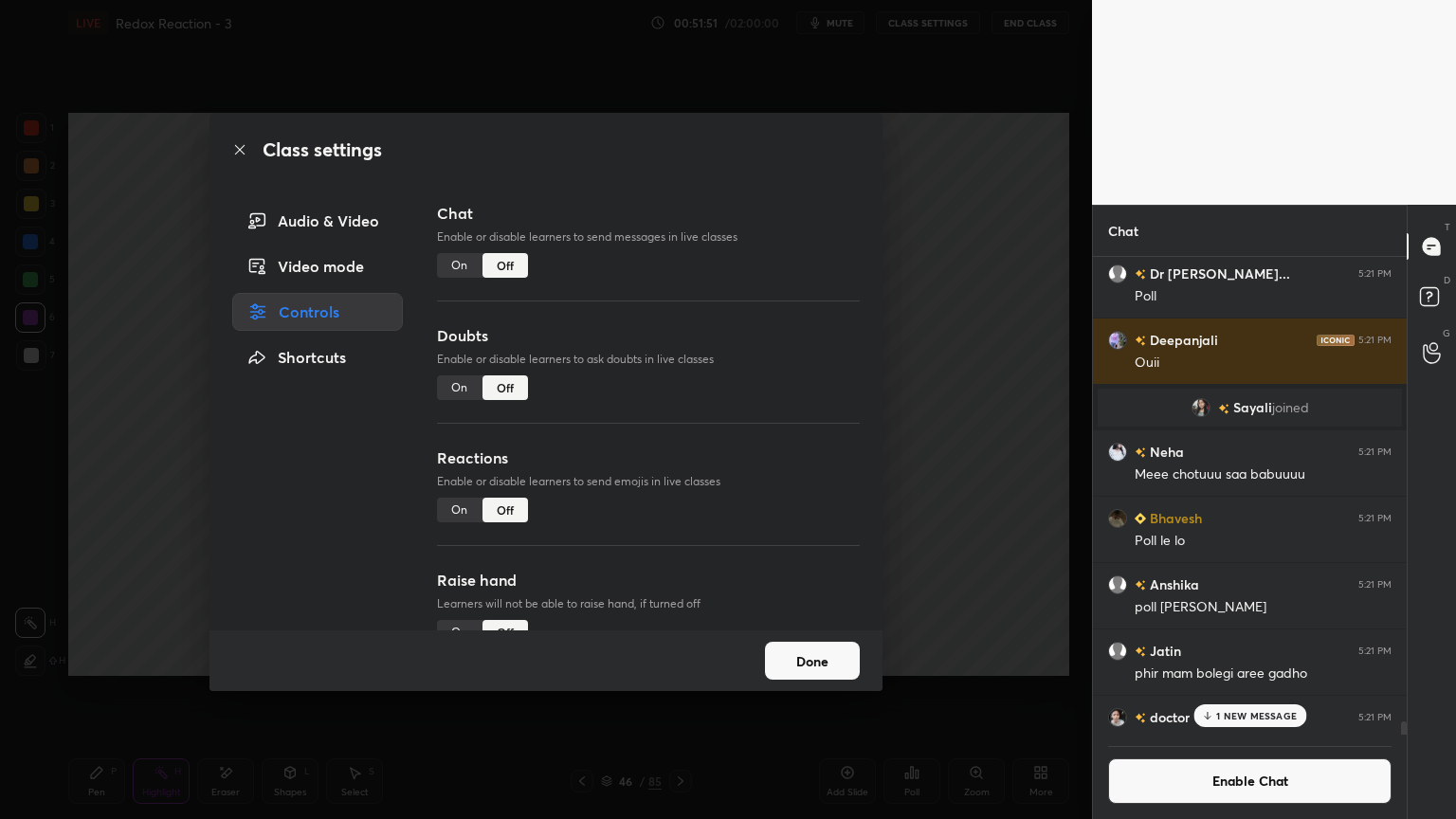
click at [799, 652] on button "Done" at bounding box center [812, 660] width 95 height 38
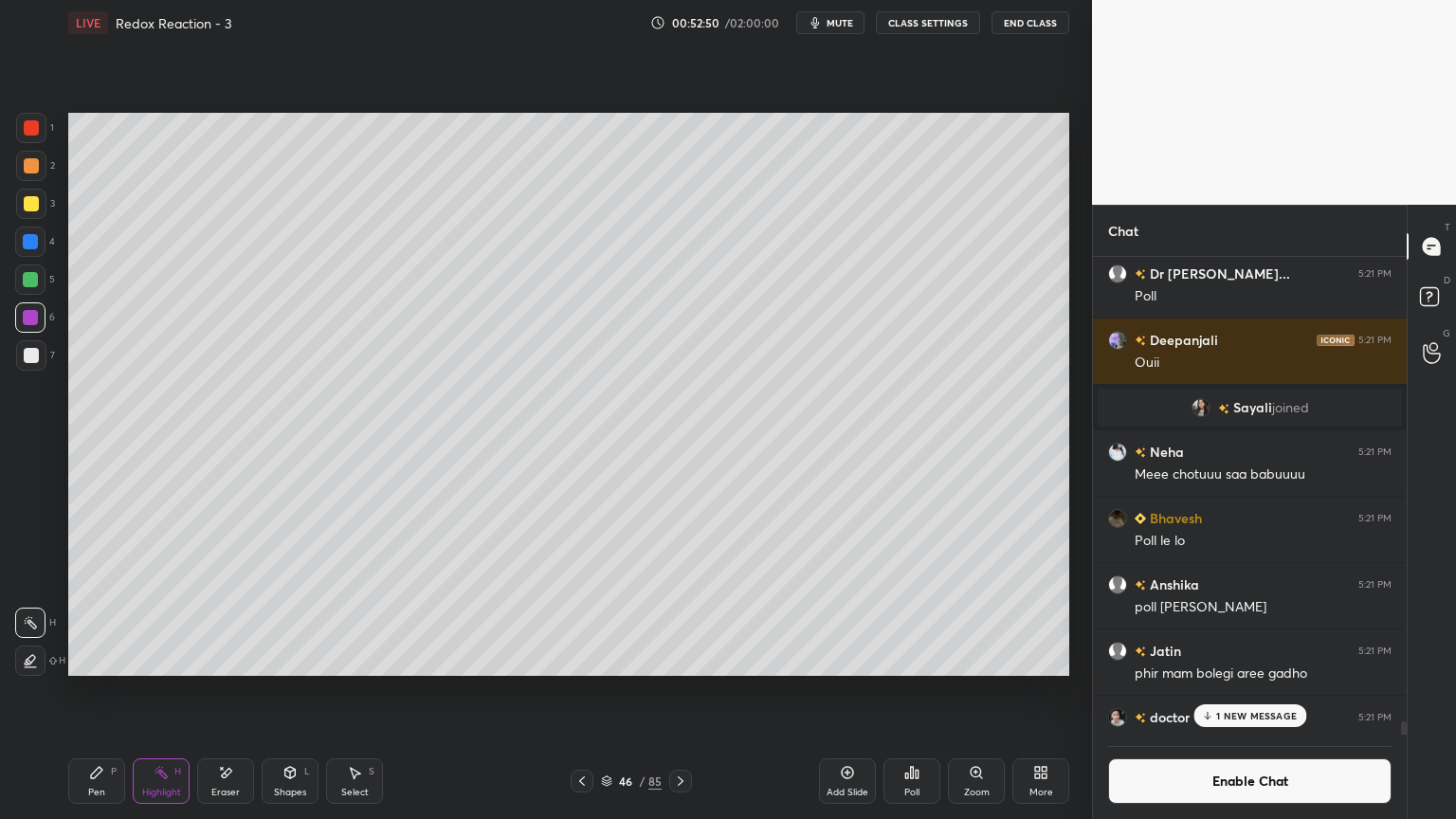
click at [292, 691] on icon at bounding box center [290, 773] width 11 height 12
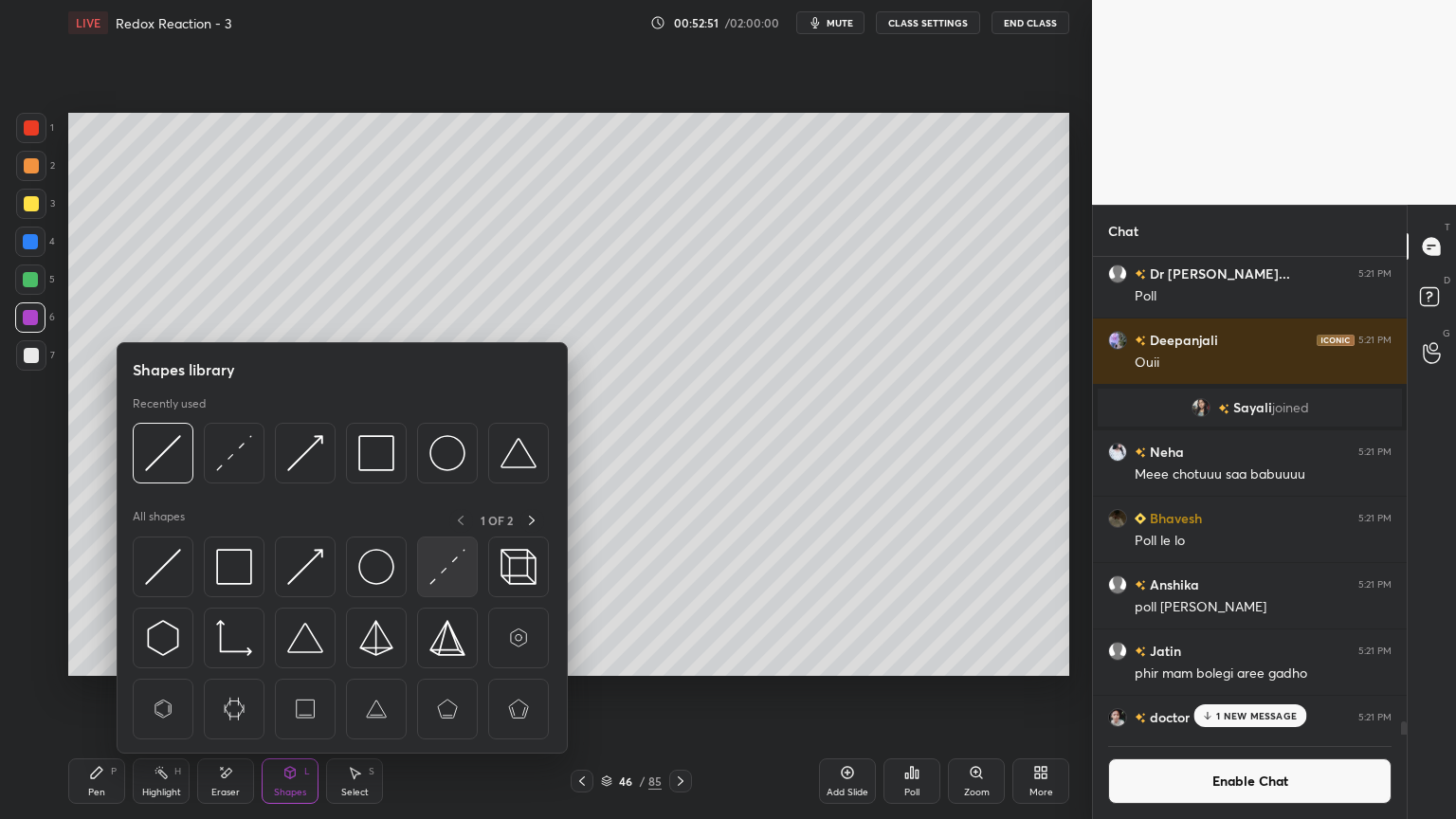
click at [439, 562] on img at bounding box center [447, 566] width 36 height 36
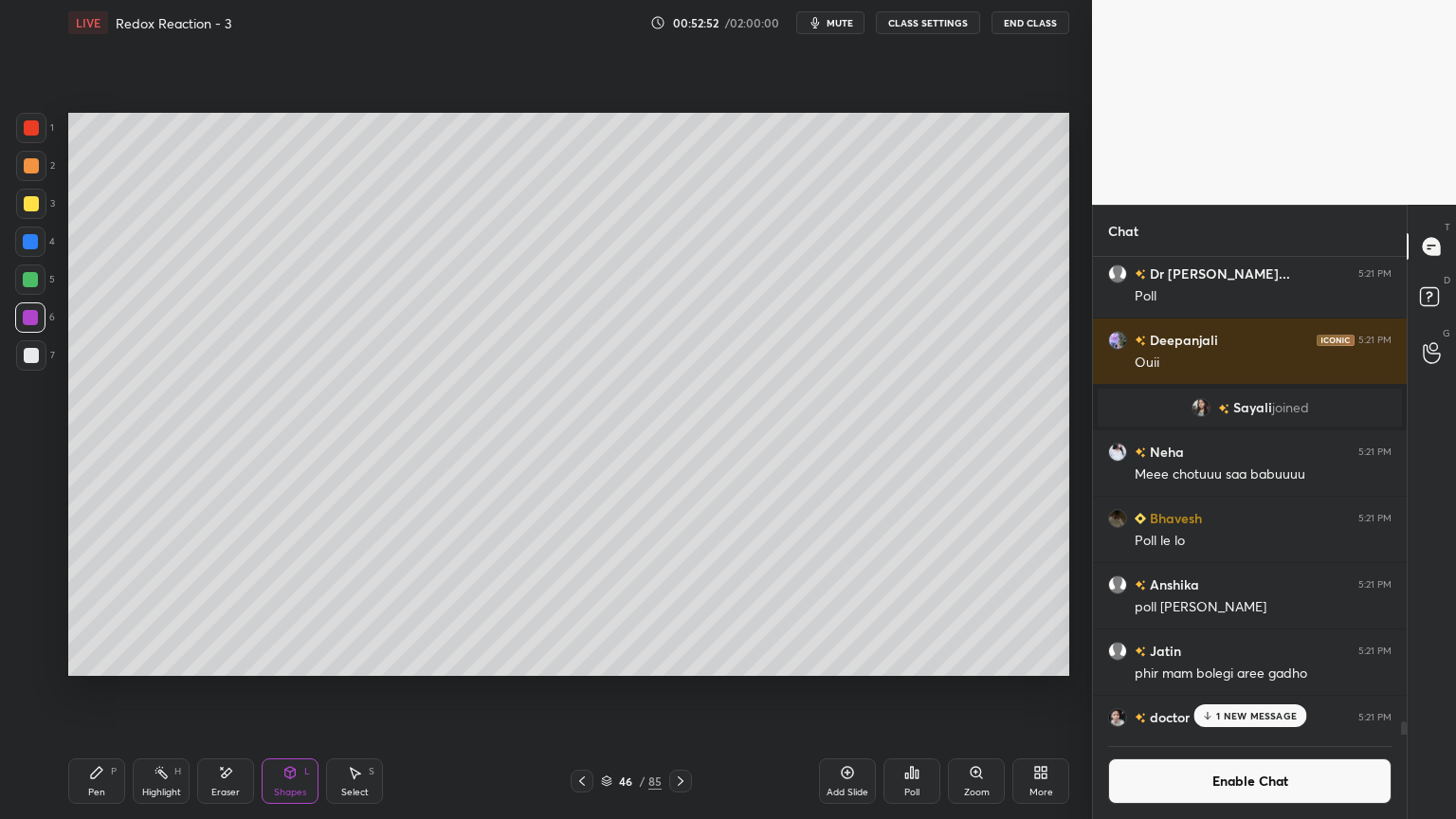
click at [28, 237] on div at bounding box center [31, 242] width 15 height 15
click at [170, 691] on div "Highlight H" at bounding box center [161, 781] width 57 height 46
click at [1235, 691] on div "1 NEW MESSAGE" at bounding box center [1250, 716] width 113 height 23
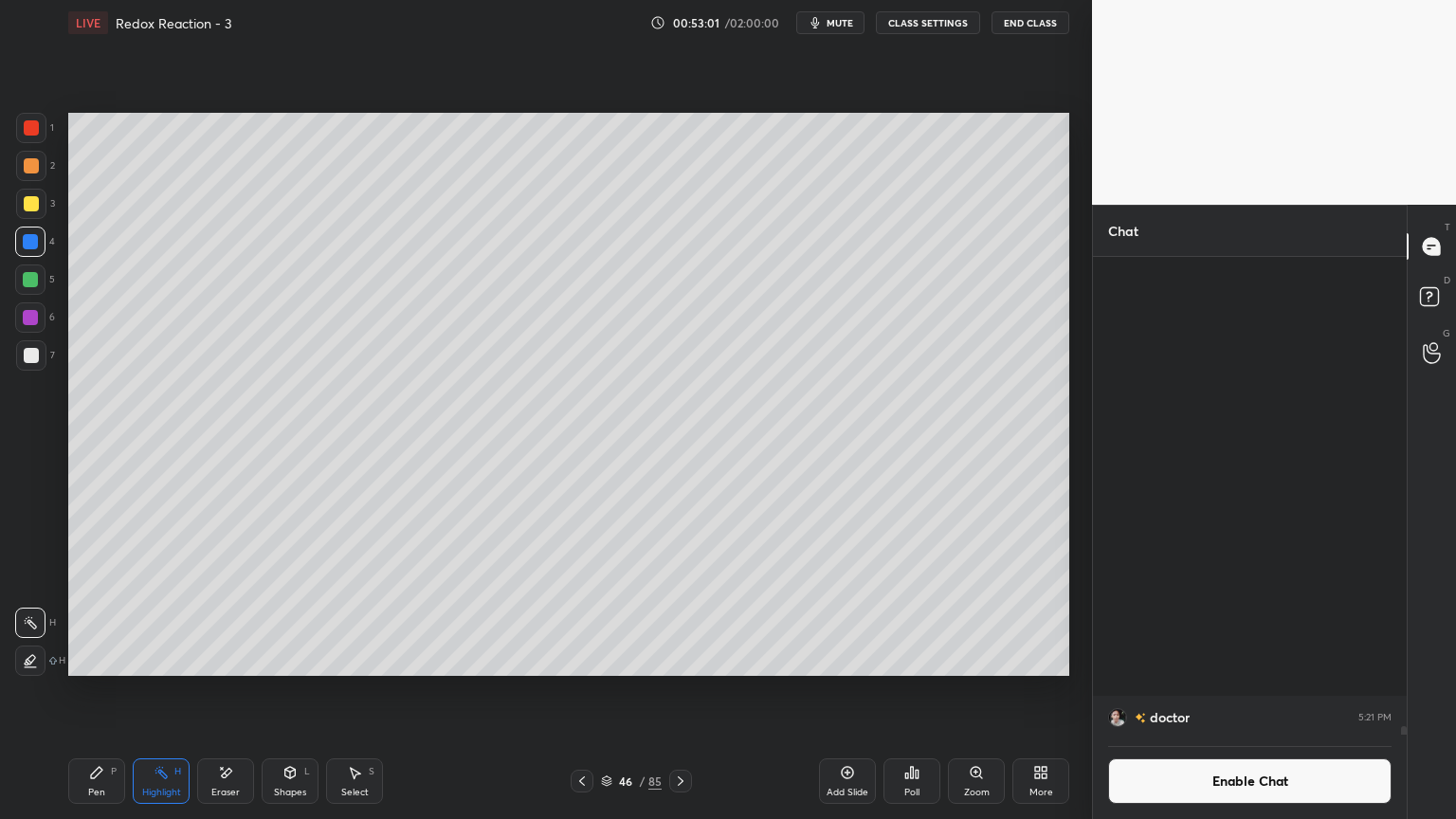
scroll to position [27157, 0]
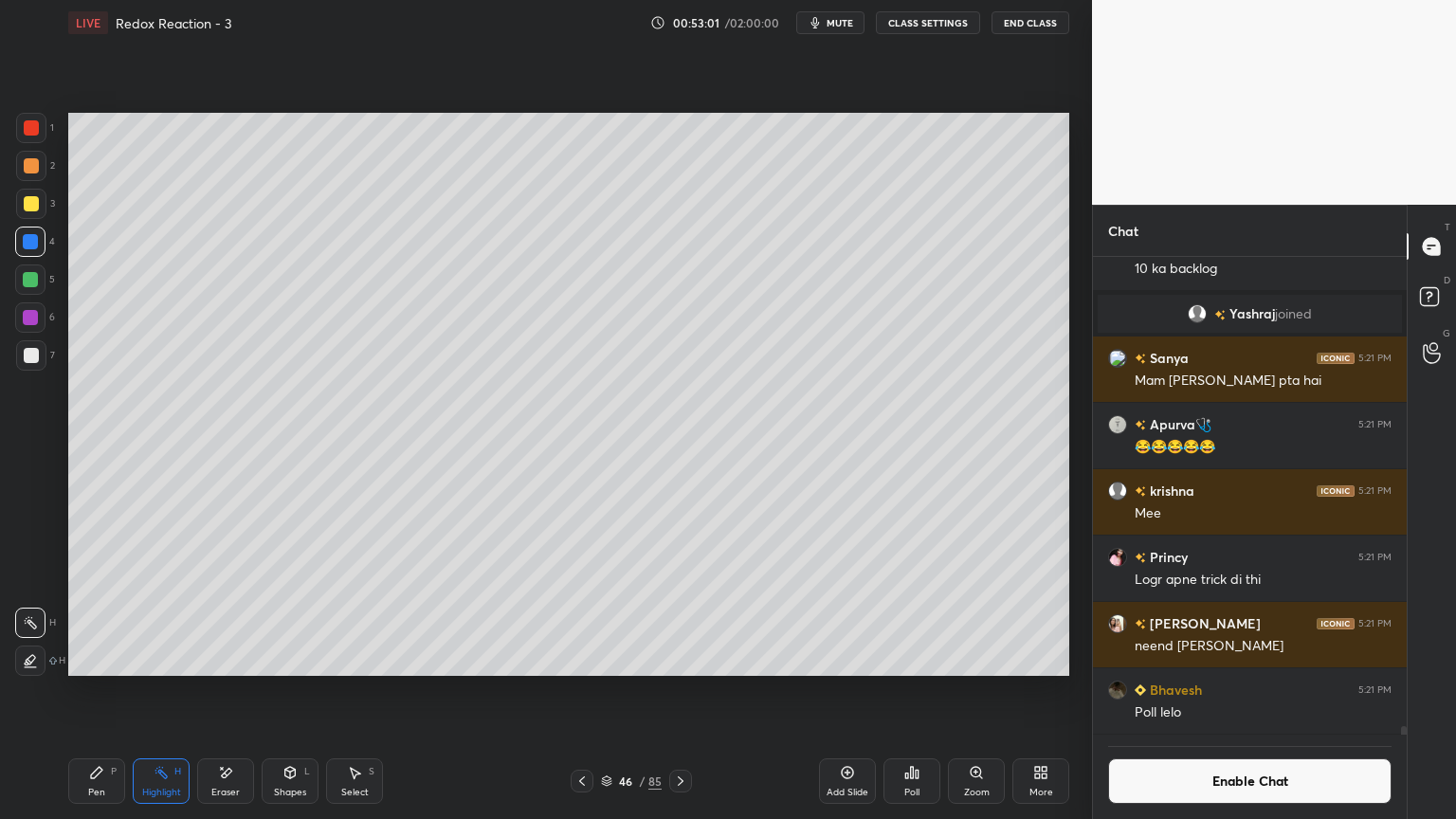
click at [1243, 691] on button "Enable Chat" at bounding box center [1250, 781] width 284 height 46
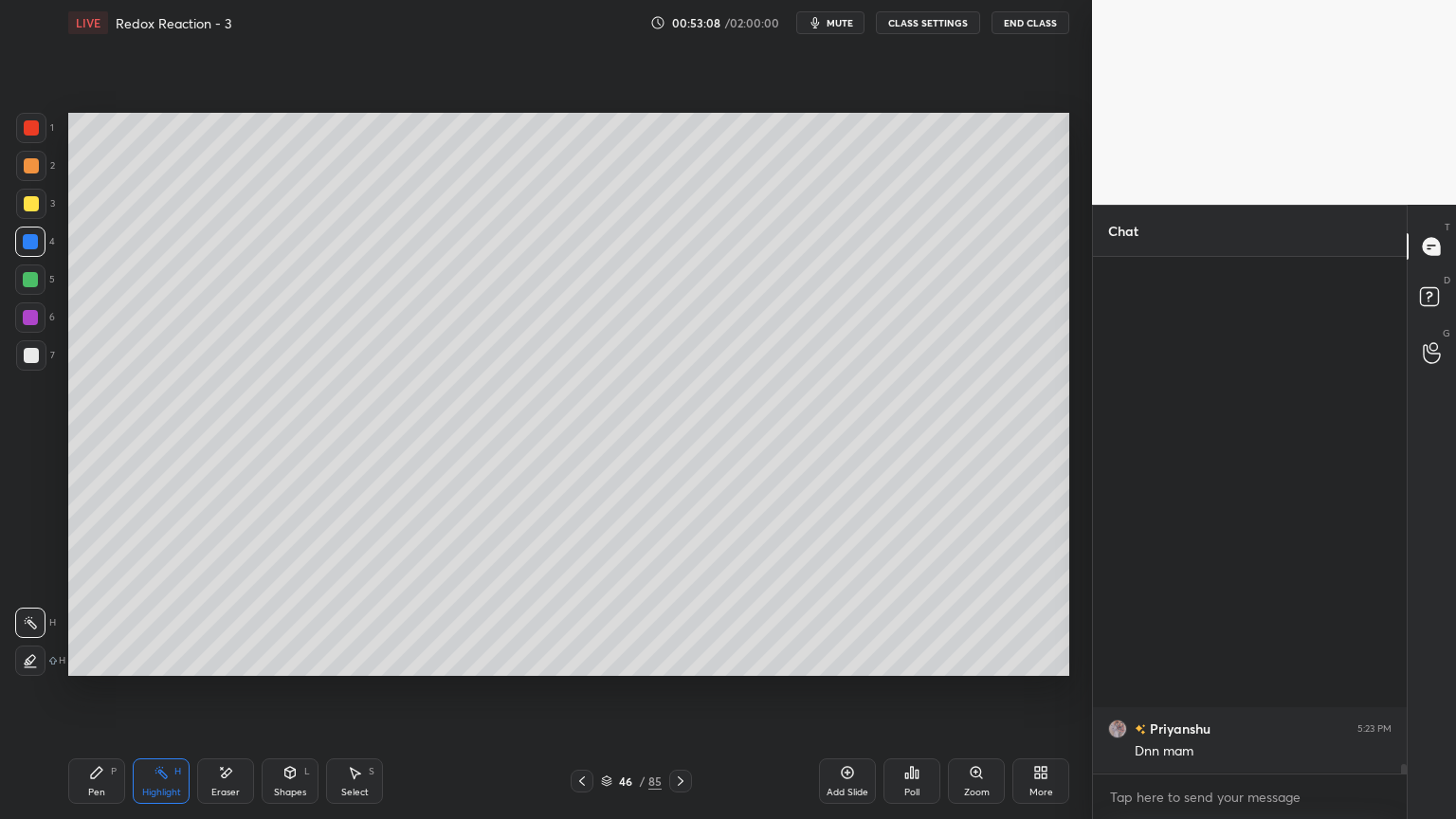
scroll to position [27990, 0]
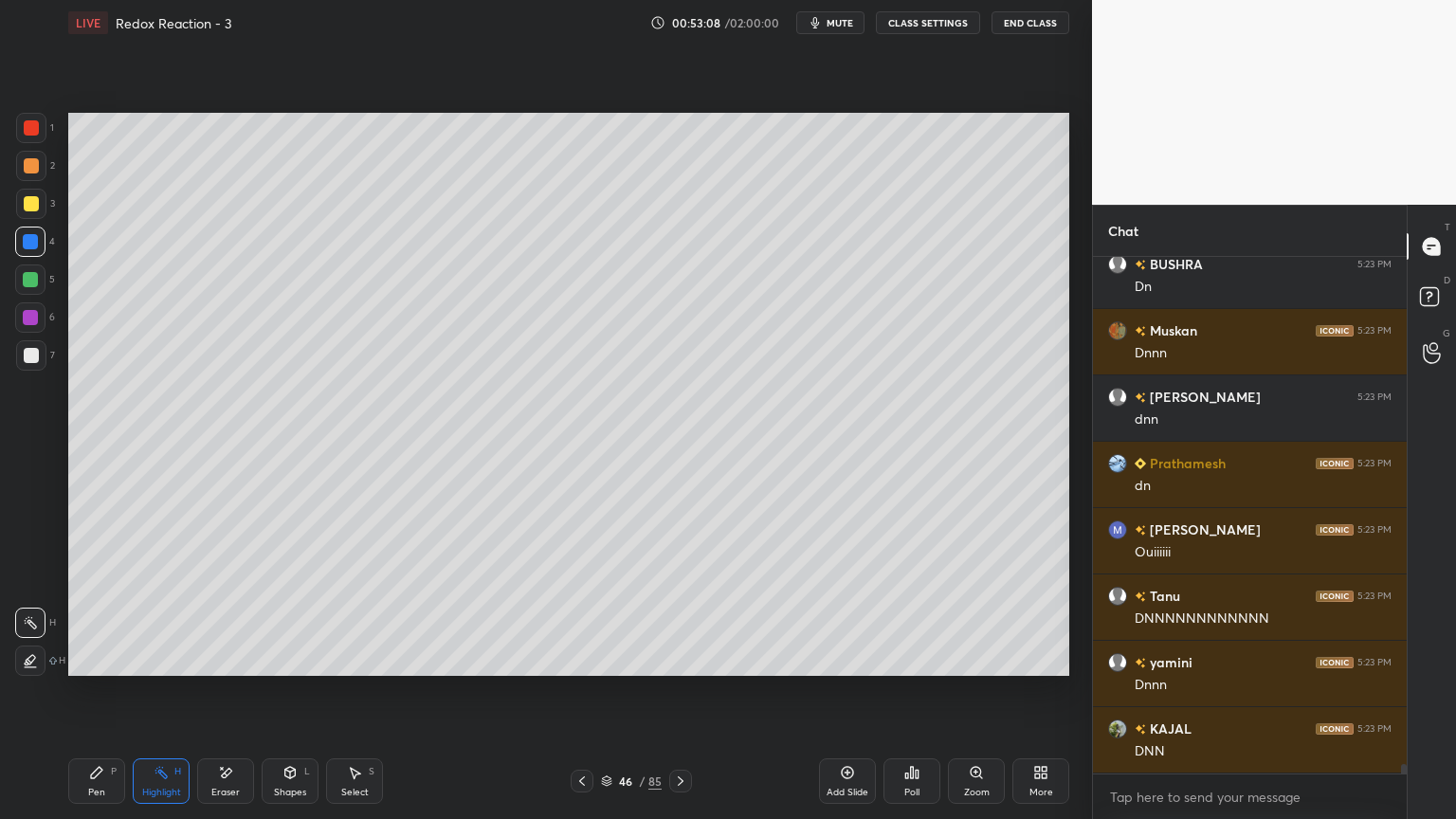
click at [682, 691] on icon at bounding box center [681, 781] width 15 height 15
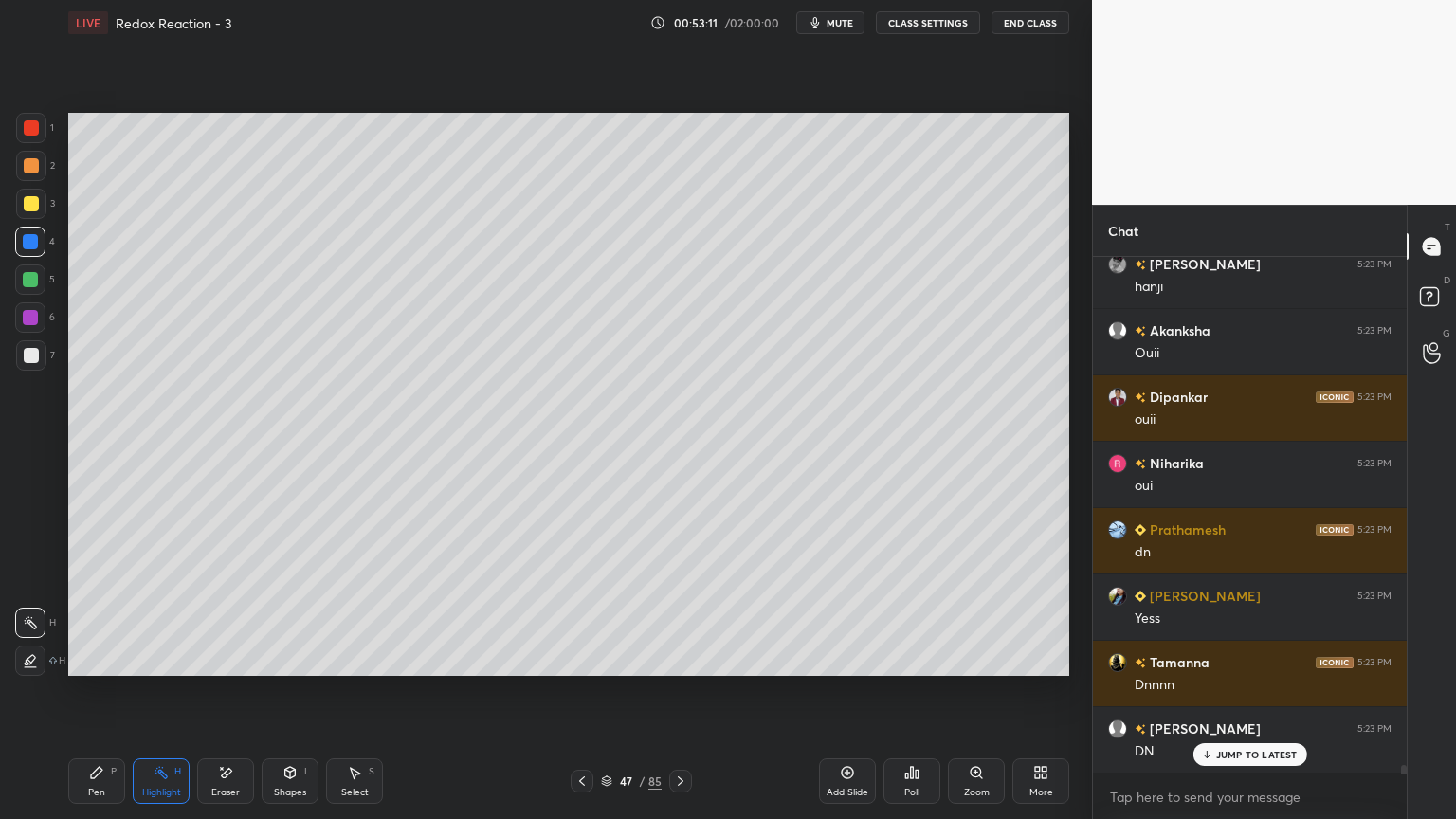
scroll to position [29561, 0]
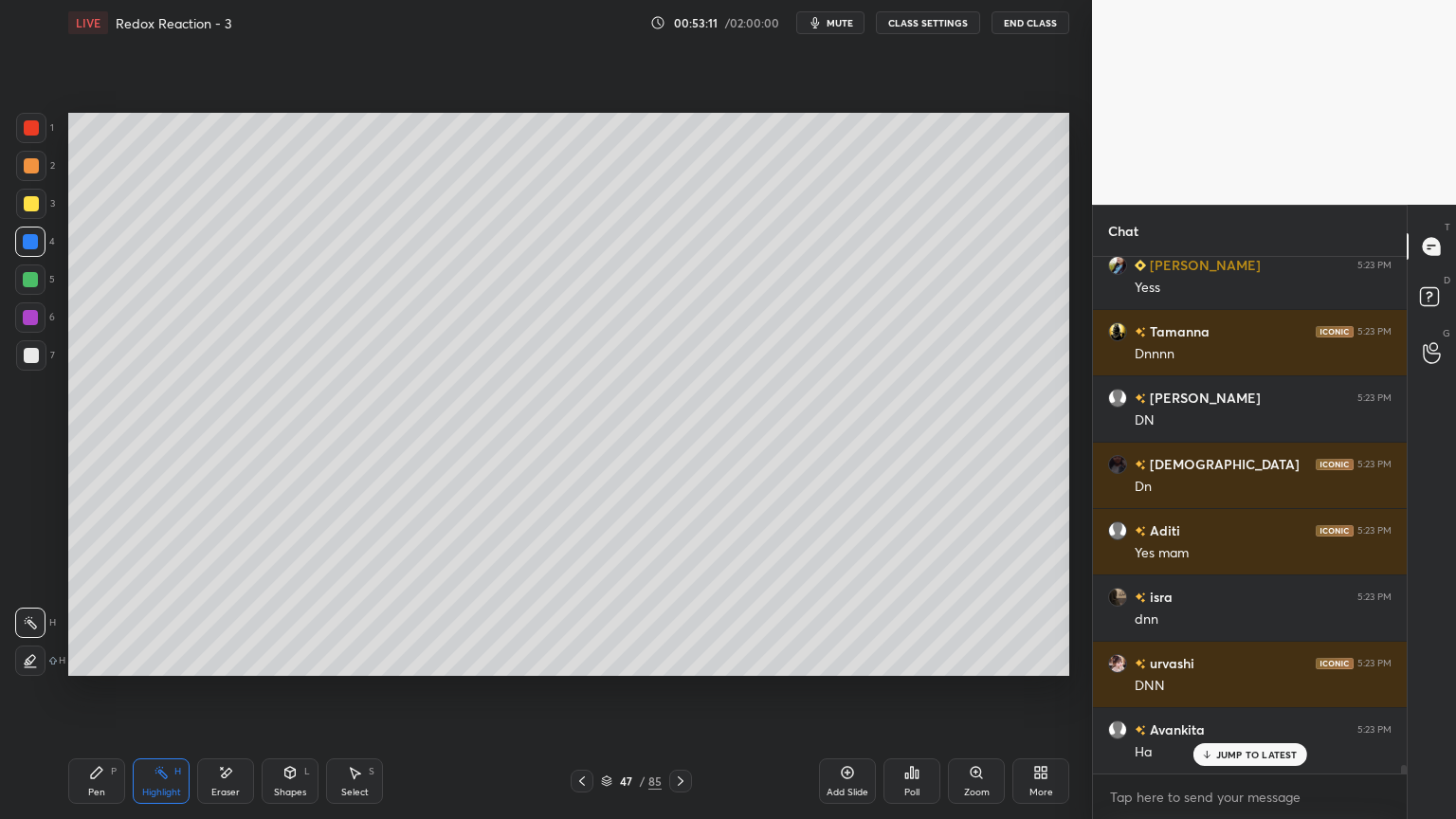
click at [933, 26] on button "CLASS SETTINGS" at bounding box center [928, 23] width 105 height 23
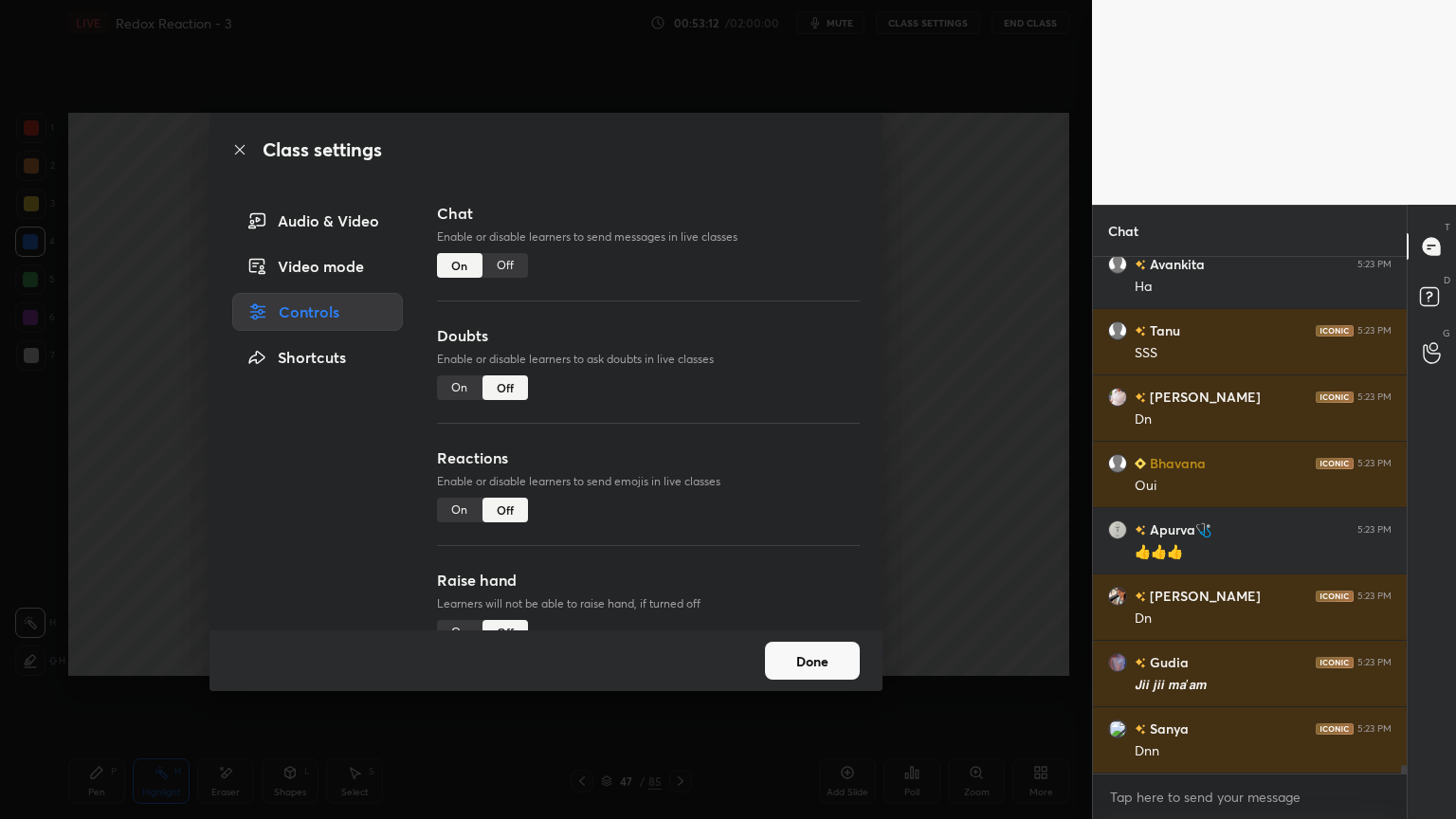
click at [510, 264] on div "Off" at bounding box center [505, 265] width 46 height 24
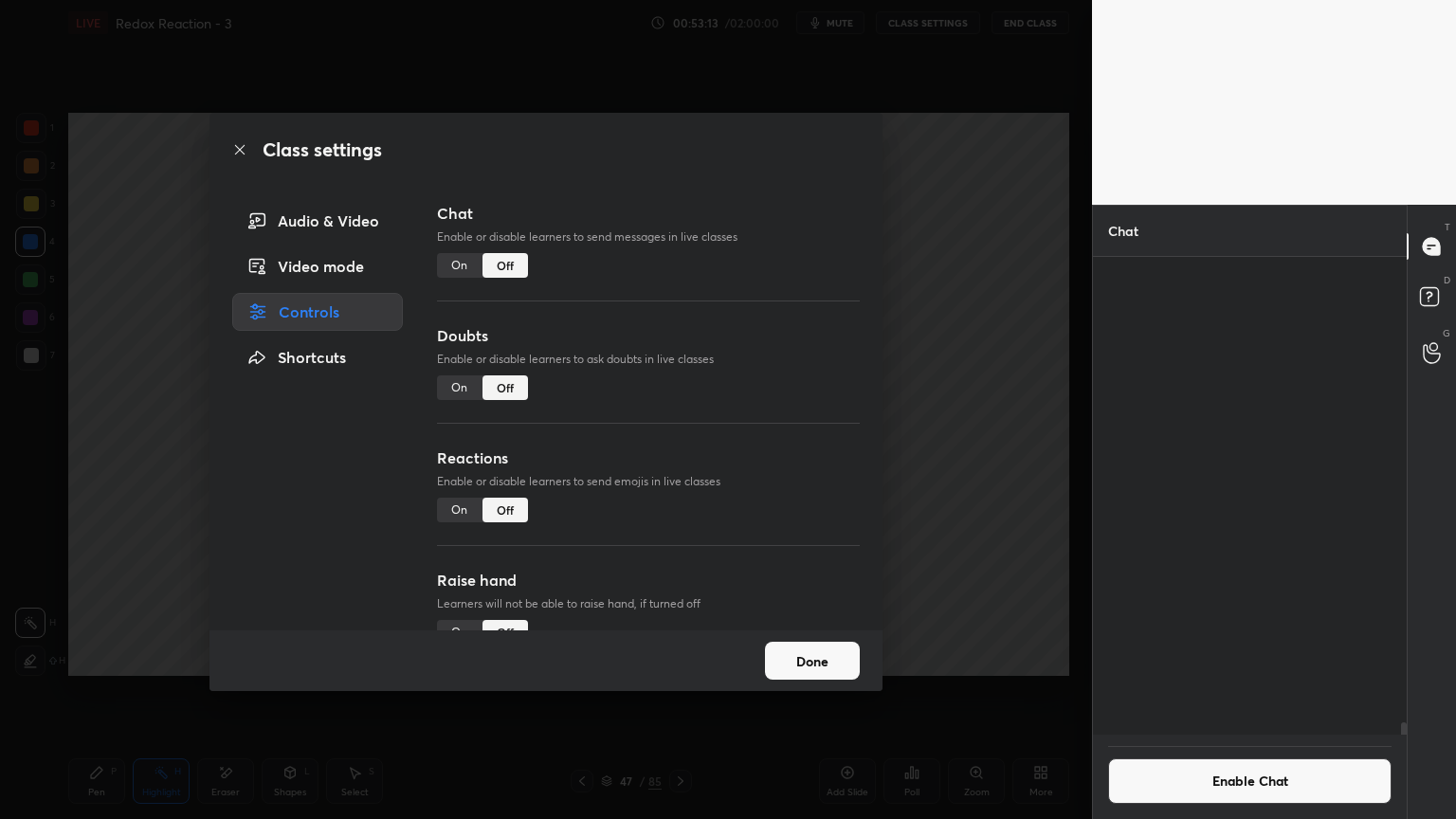
scroll to position [29428, 0]
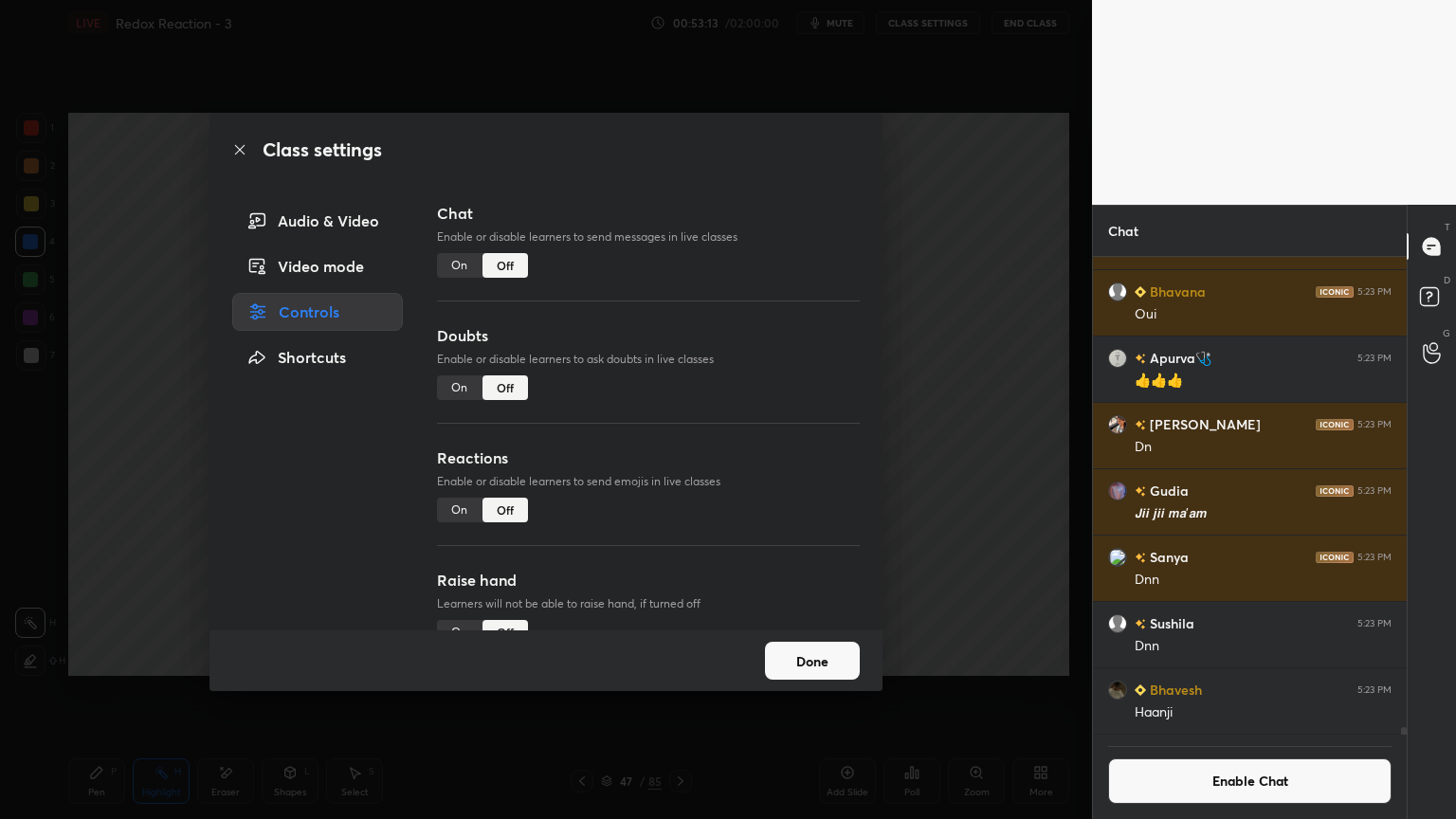
click at [804, 657] on button "Done" at bounding box center [812, 660] width 95 height 38
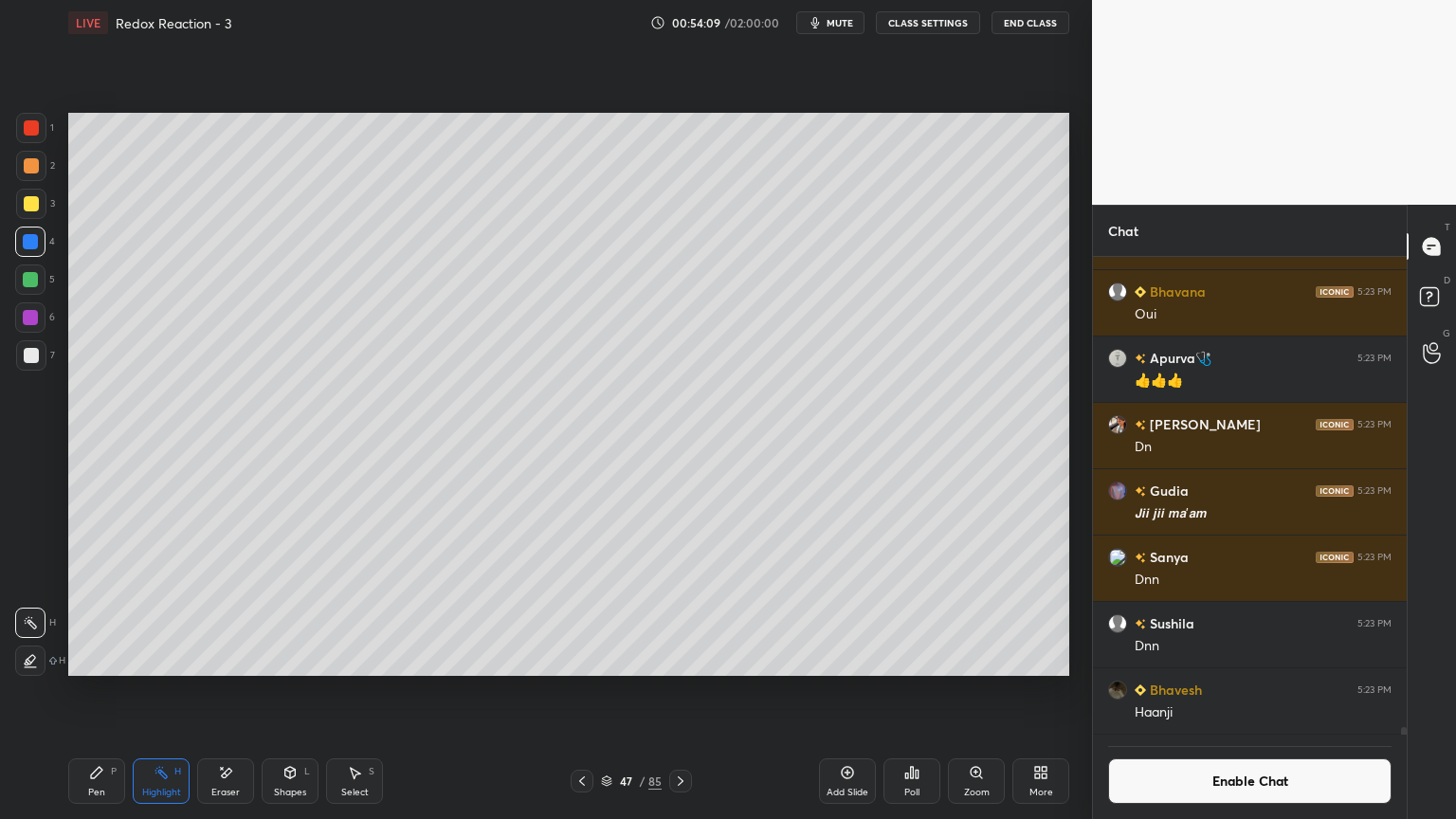
click at [1176, 691] on button "Enable Chat" at bounding box center [1250, 781] width 284 height 46
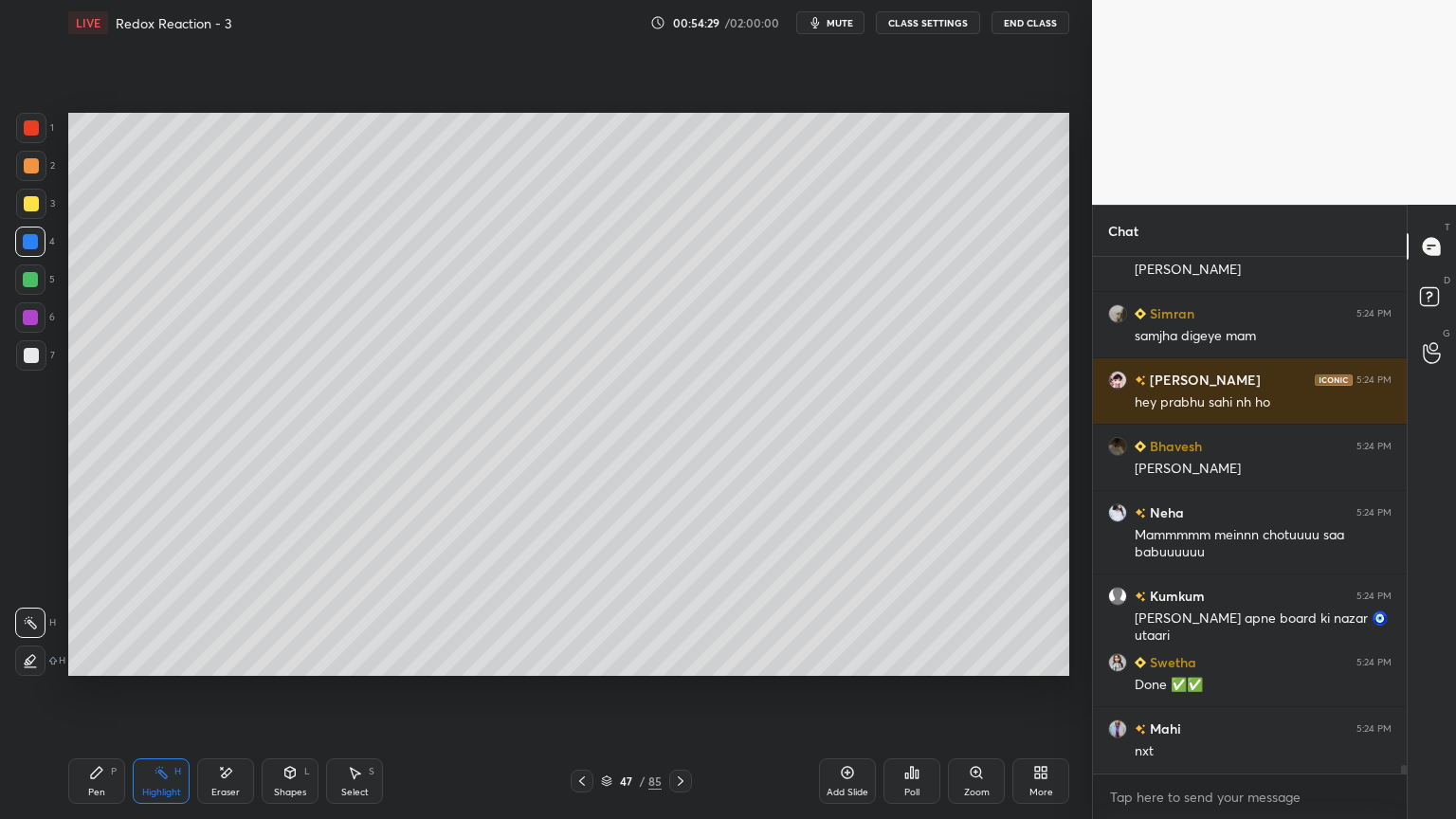
scroll to position [30589, 0]
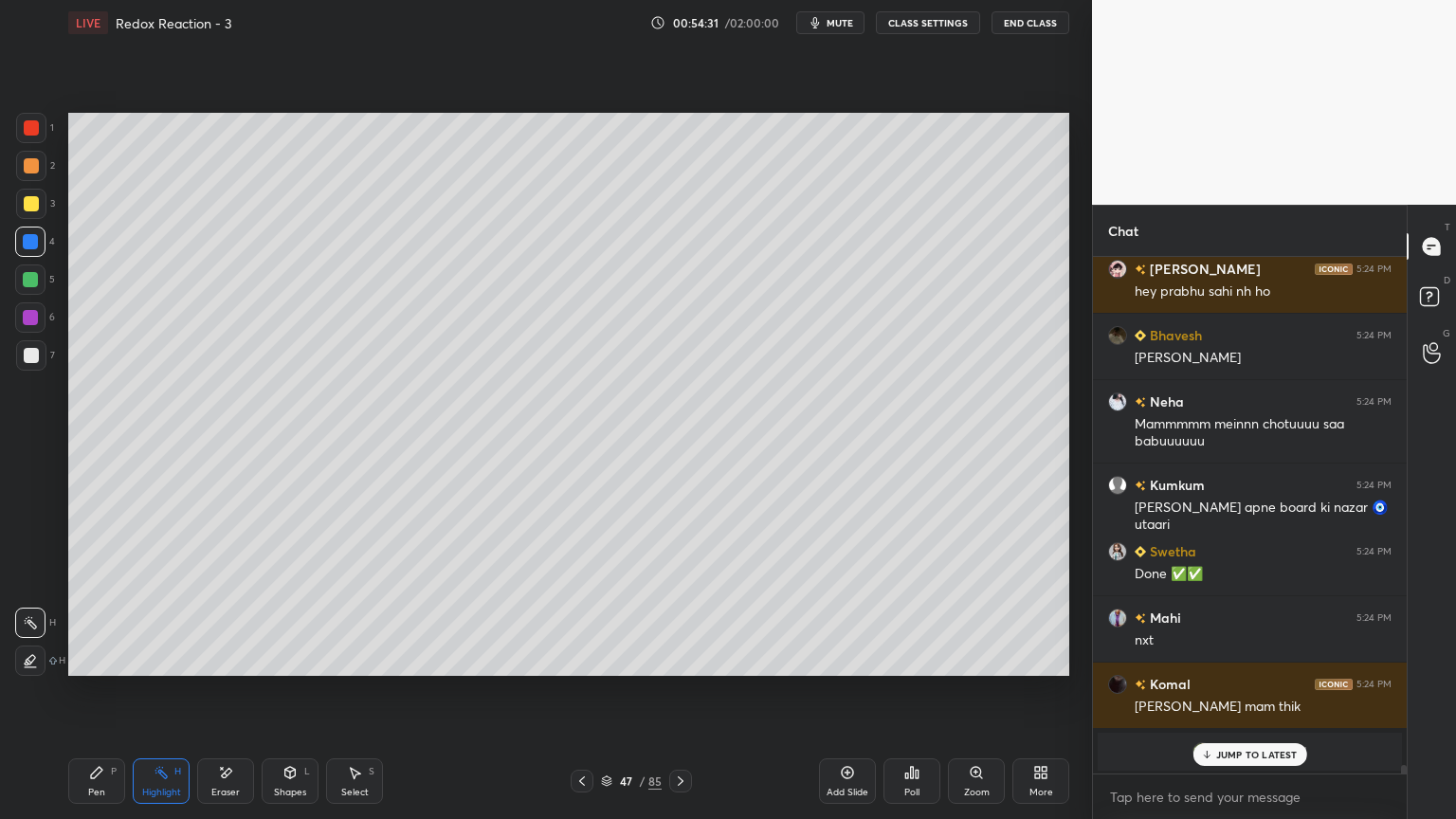
click at [684, 691] on icon at bounding box center [681, 781] width 15 height 15
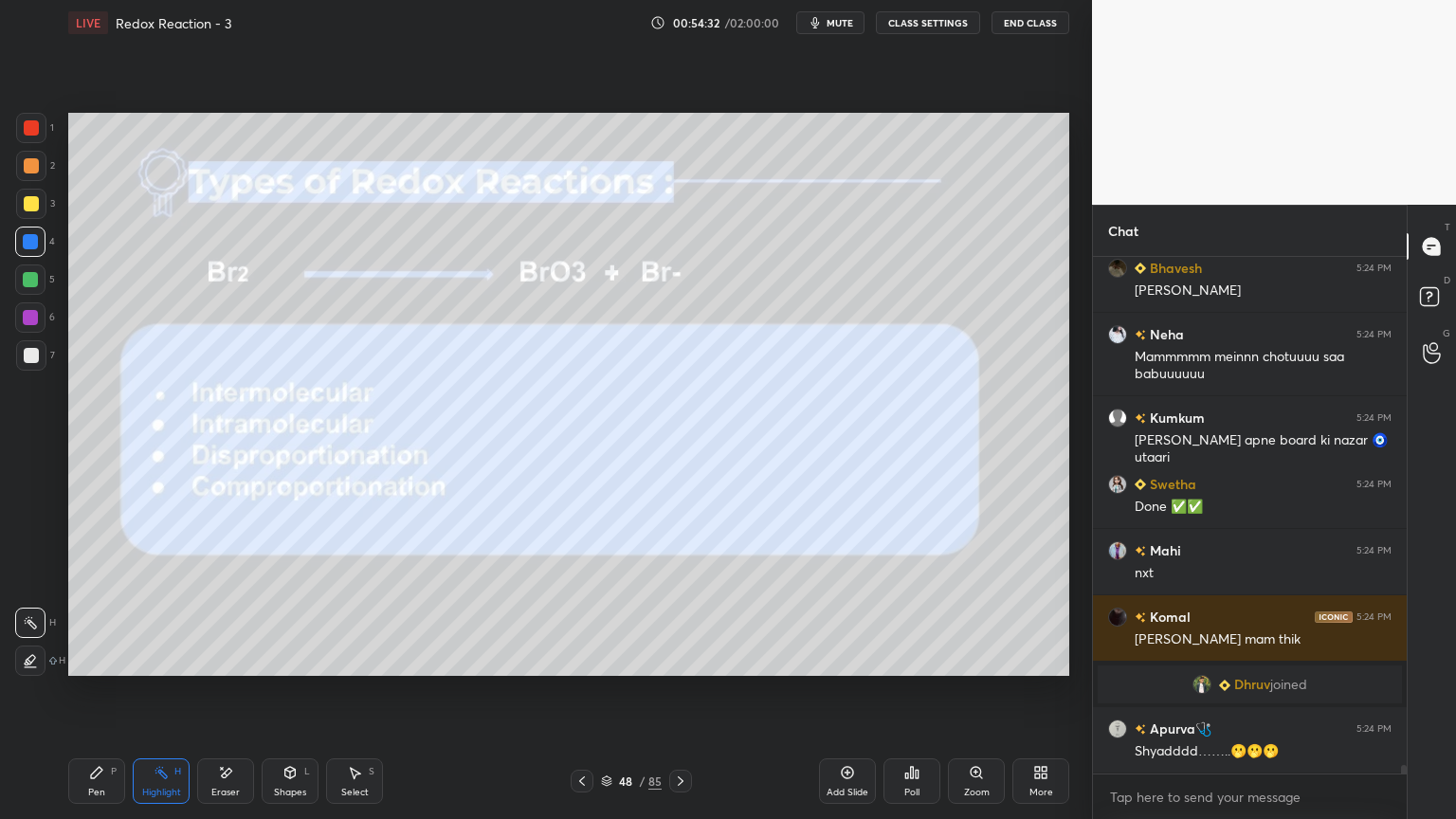
scroll to position [30464, 0]
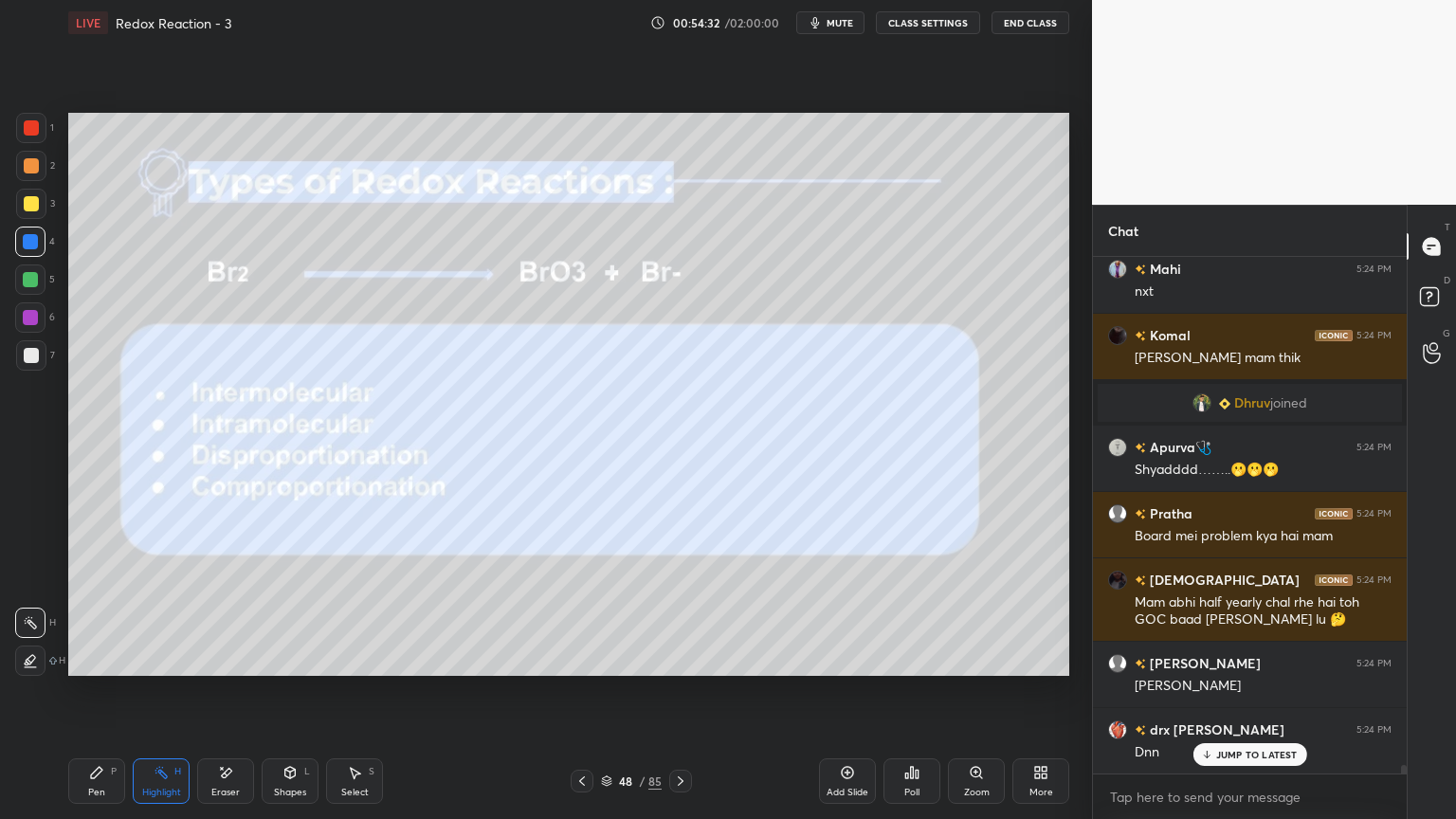
click at [579, 691] on div at bounding box center [583, 781] width 23 height 23
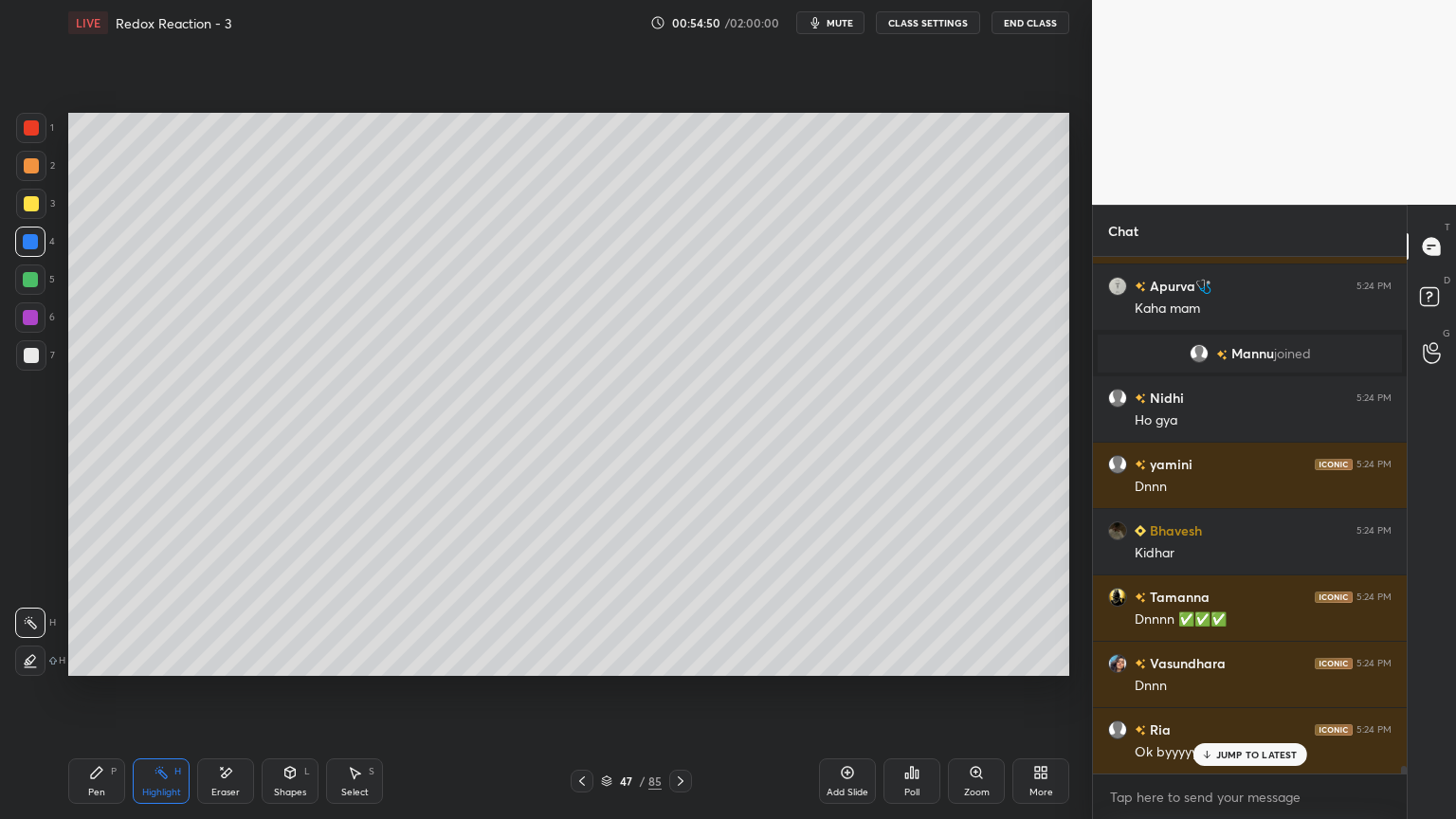
scroll to position [33531, 0]
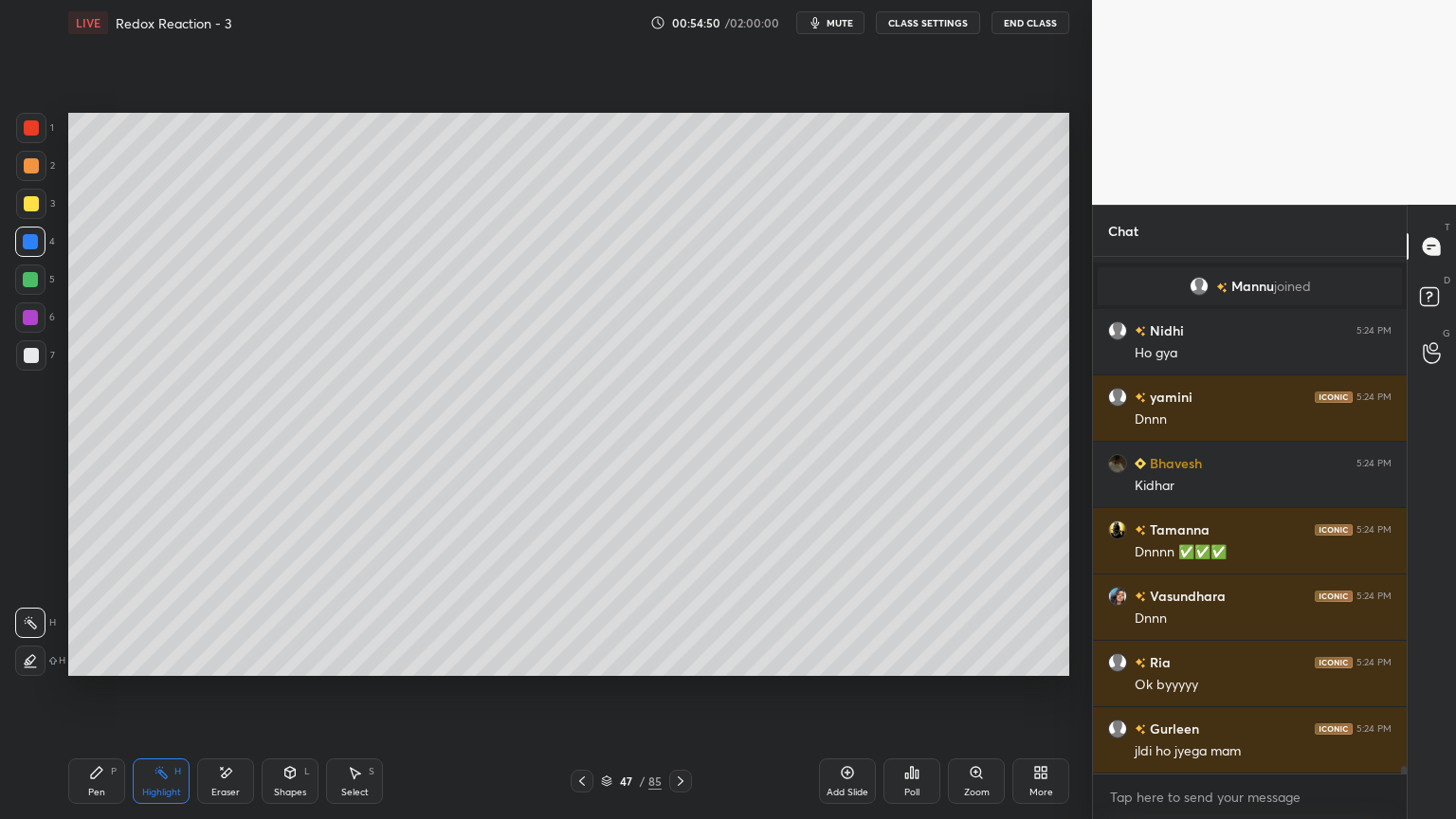
click at [844, 691] on div "Add Slide" at bounding box center [847, 781] width 57 height 46
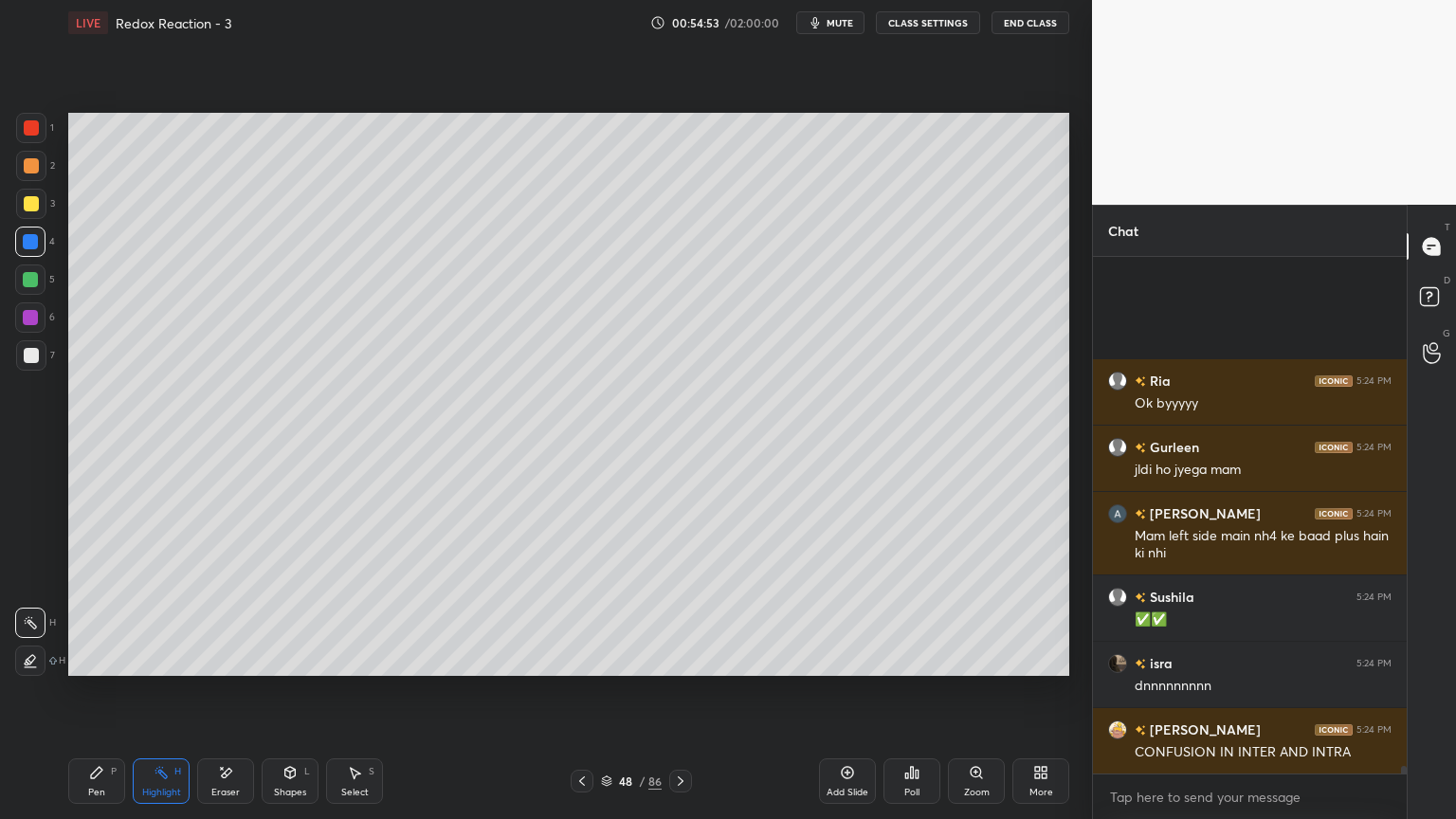
scroll to position [34096, 0]
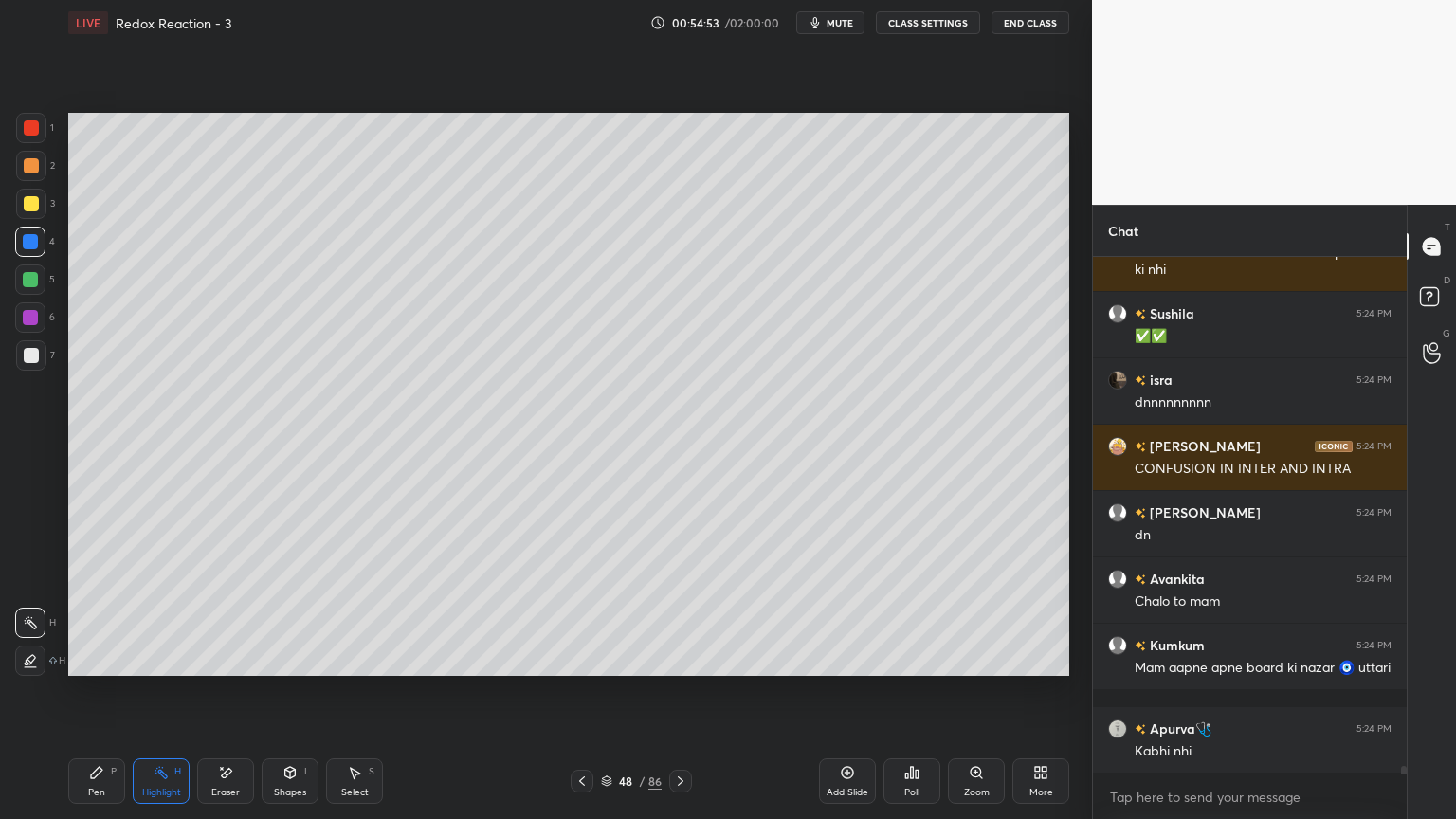
click at [906, 20] on button "CLASS SETTINGS" at bounding box center [928, 23] width 105 height 23
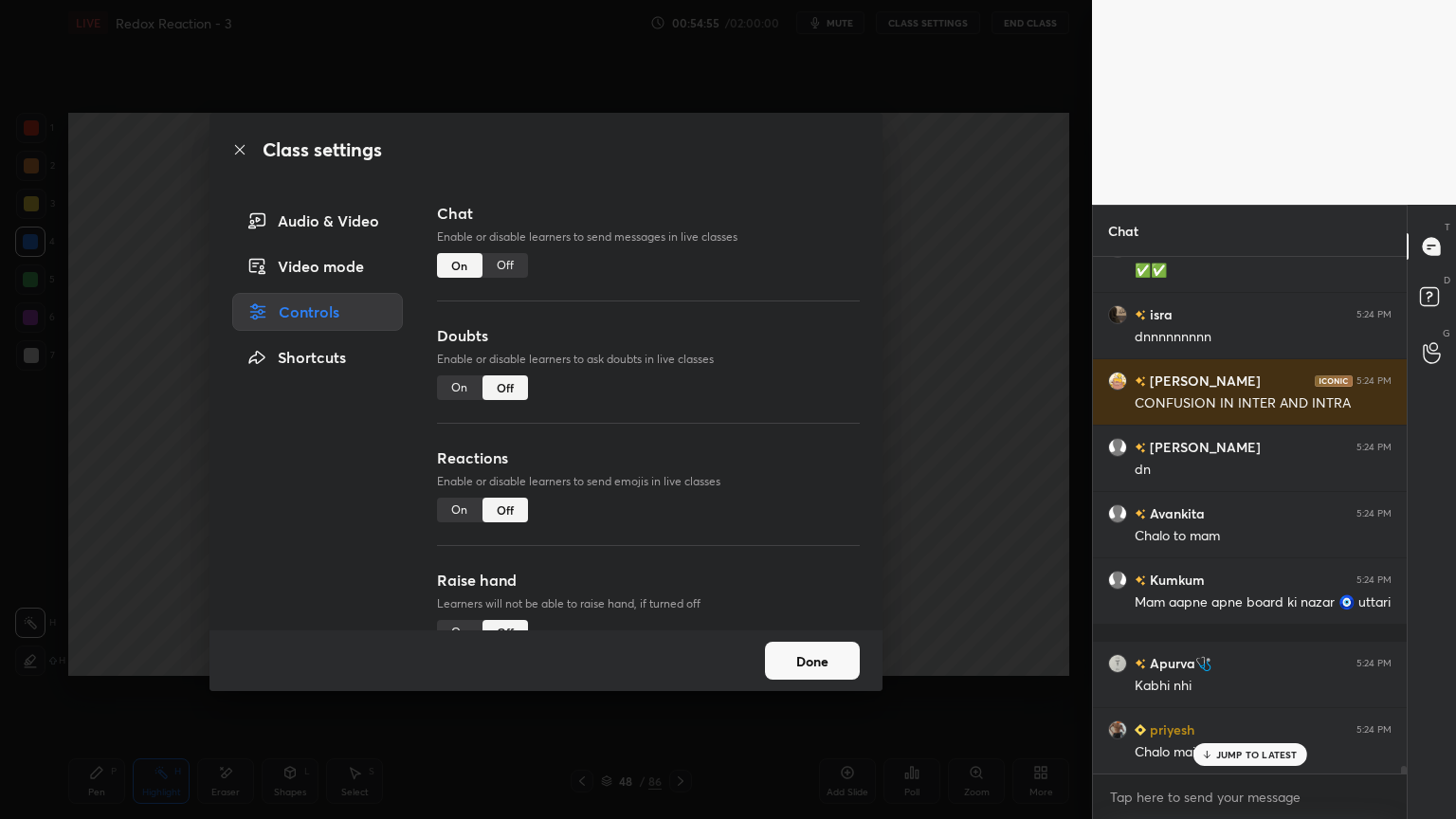
click at [497, 267] on div "Off" at bounding box center [505, 265] width 46 height 24
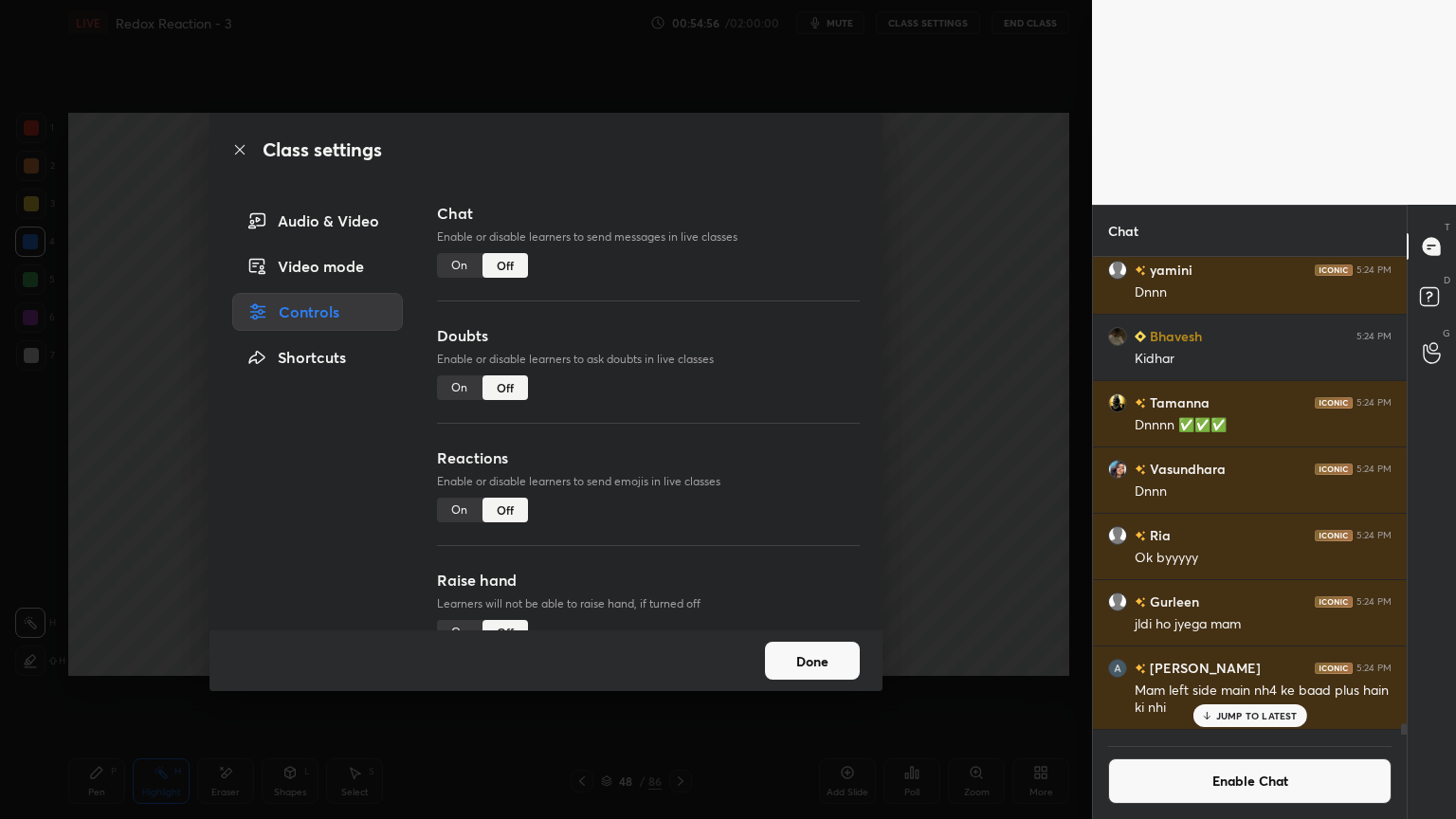
click at [834, 664] on button "Done" at bounding box center [812, 660] width 95 height 38
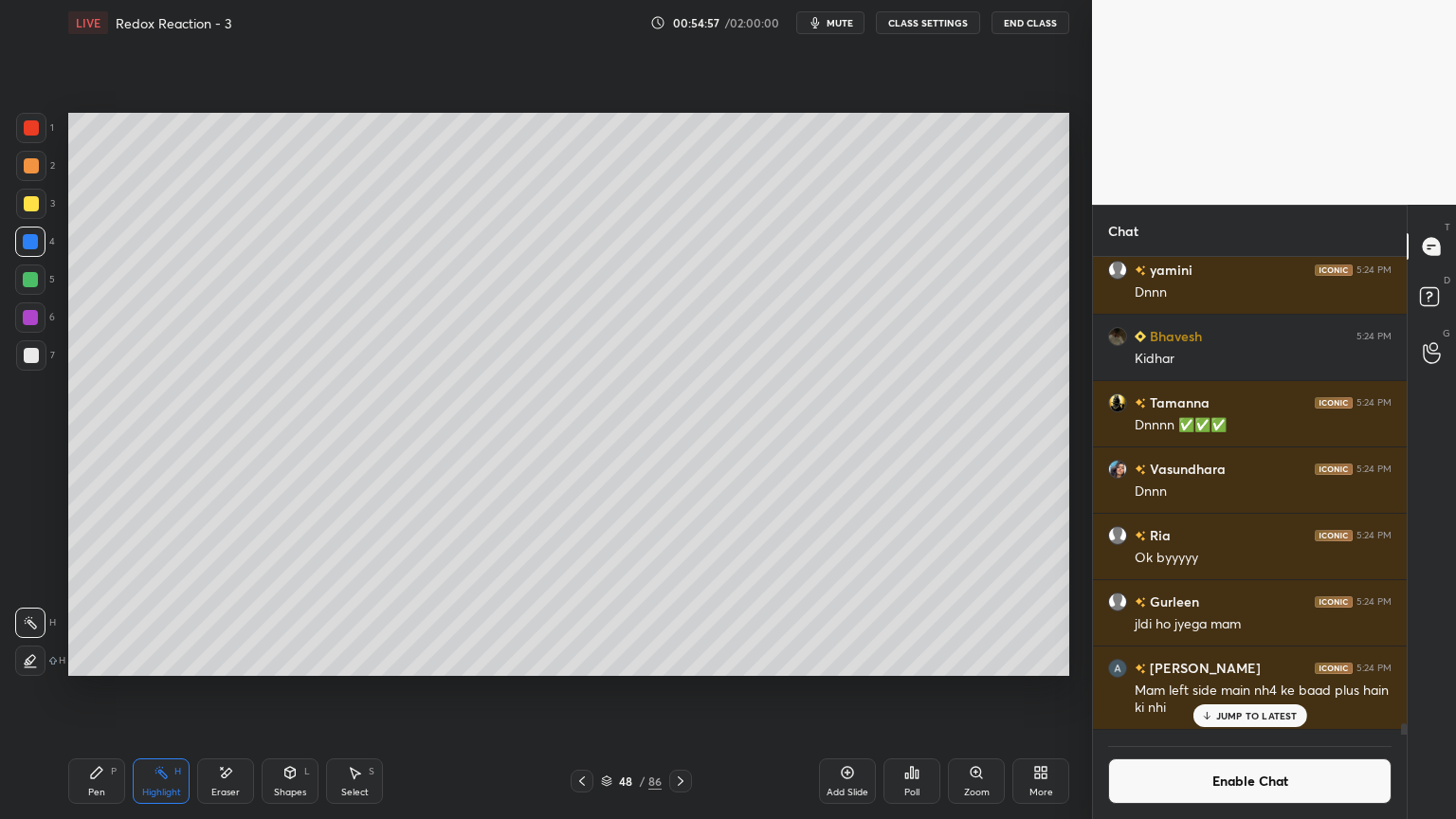
click at [1230, 691] on p "JUMP TO LATEST" at bounding box center [1258, 716] width 81 height 12
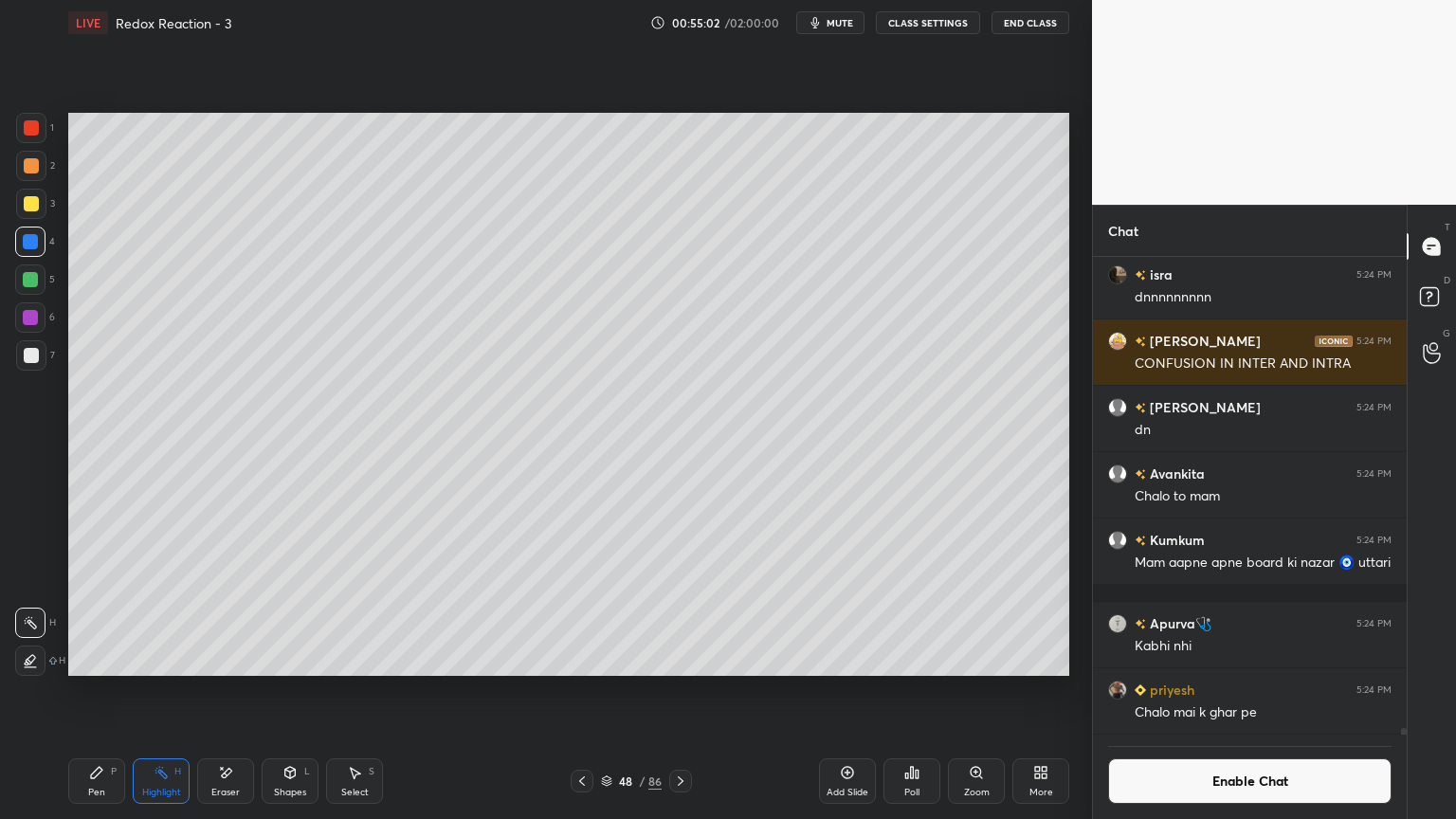
click at [29, 315] on div at bounding box center [31, 318] width 15 height 15
click at [75, 691] on div "Pen P" at bounding box center [97, 781] width 57 height 46
click at [37, 362] on div at bounding box center [31, 355] width 15 height 15
click at [845, 691] on icon at bounding box center [848, 773] width 13 height 13
click at [40, 176] on div at bounding box center [31, 166] width 30 height 30
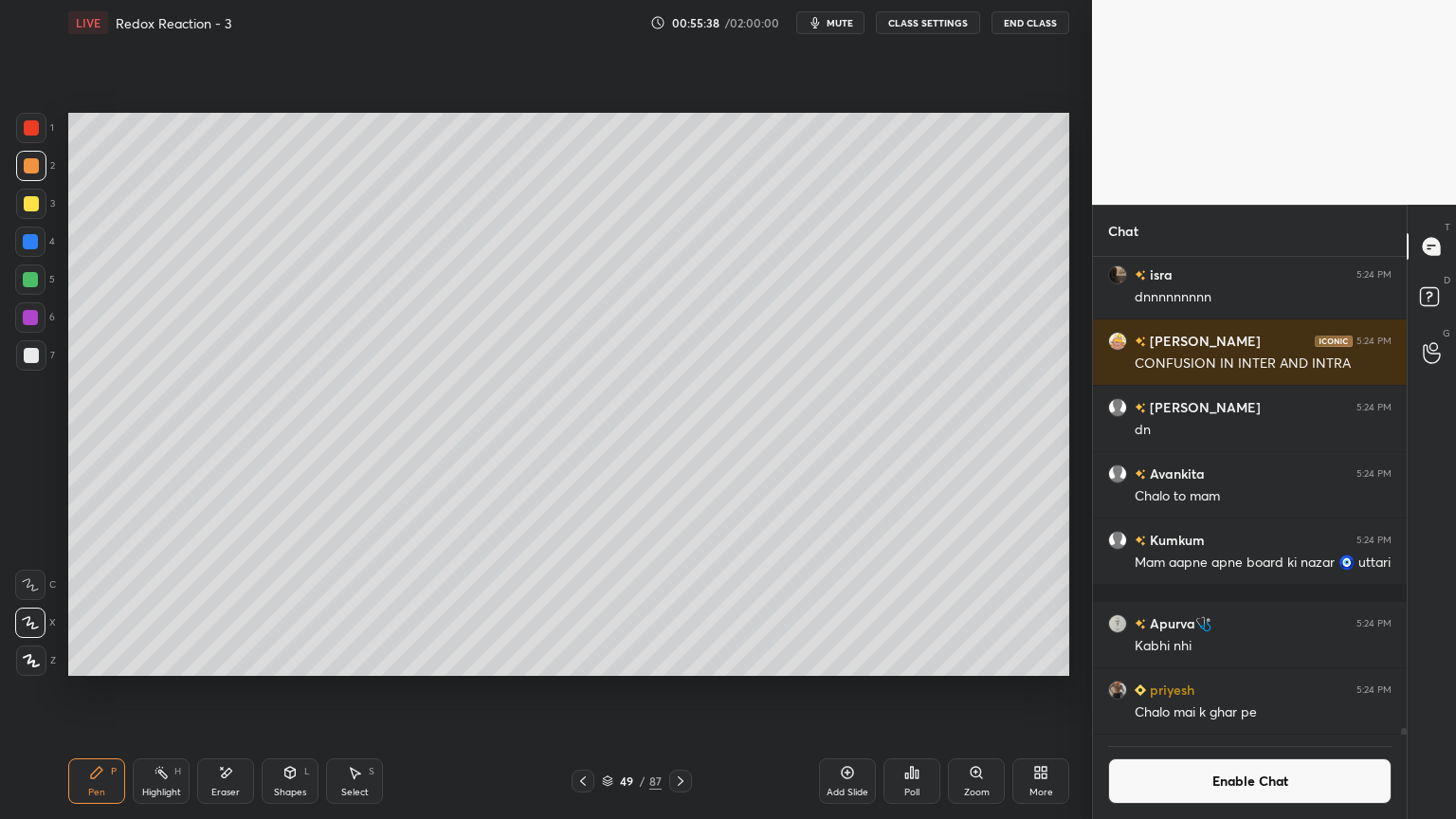
click at [39, 318] on div at bounding box center [30, 317] width 30 height 30
click at [1181, 691] on button "Enable Chat" at bounding box center [1250, 781] width 284 height 46
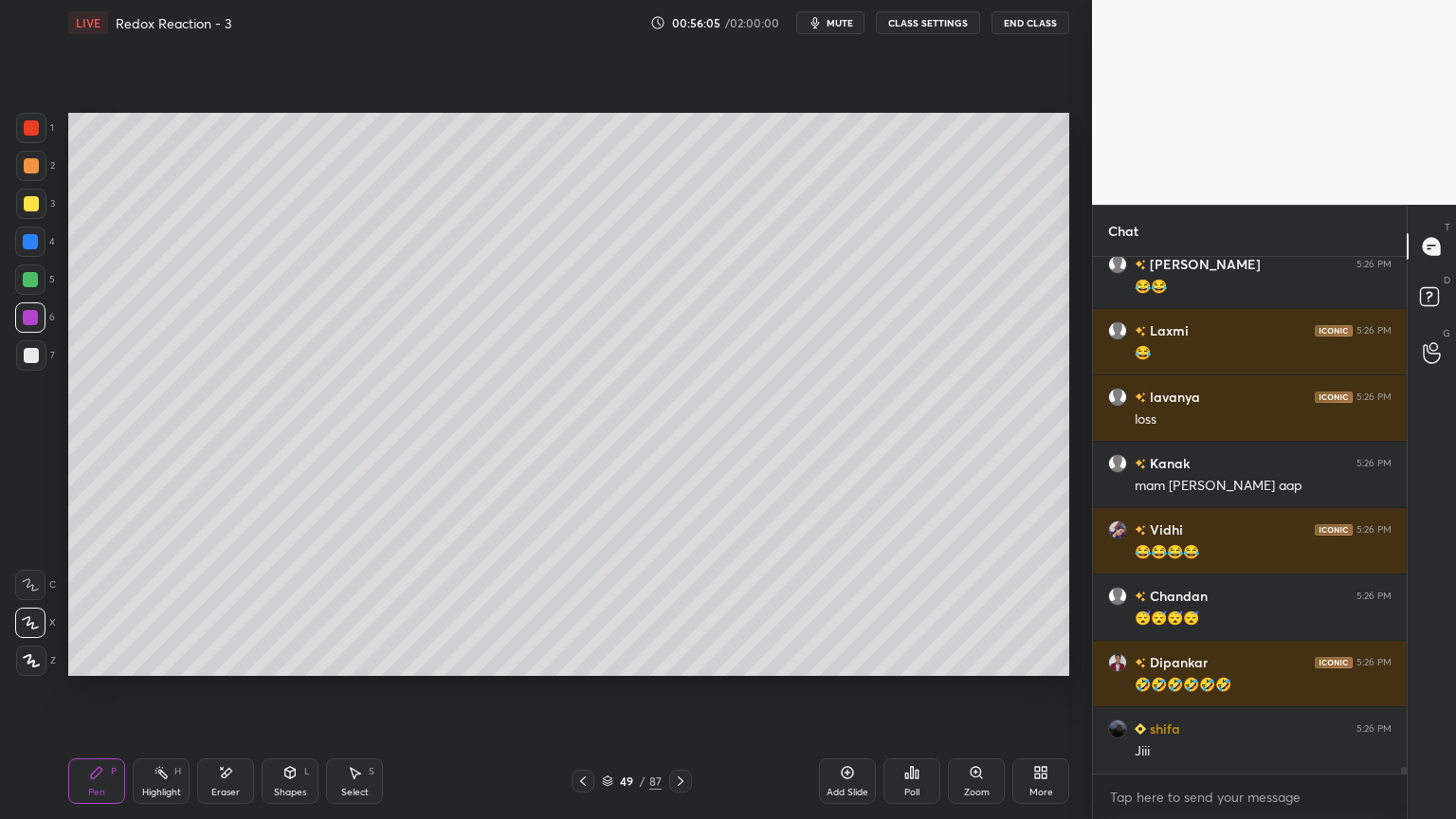
scroll to position [37162, 0]
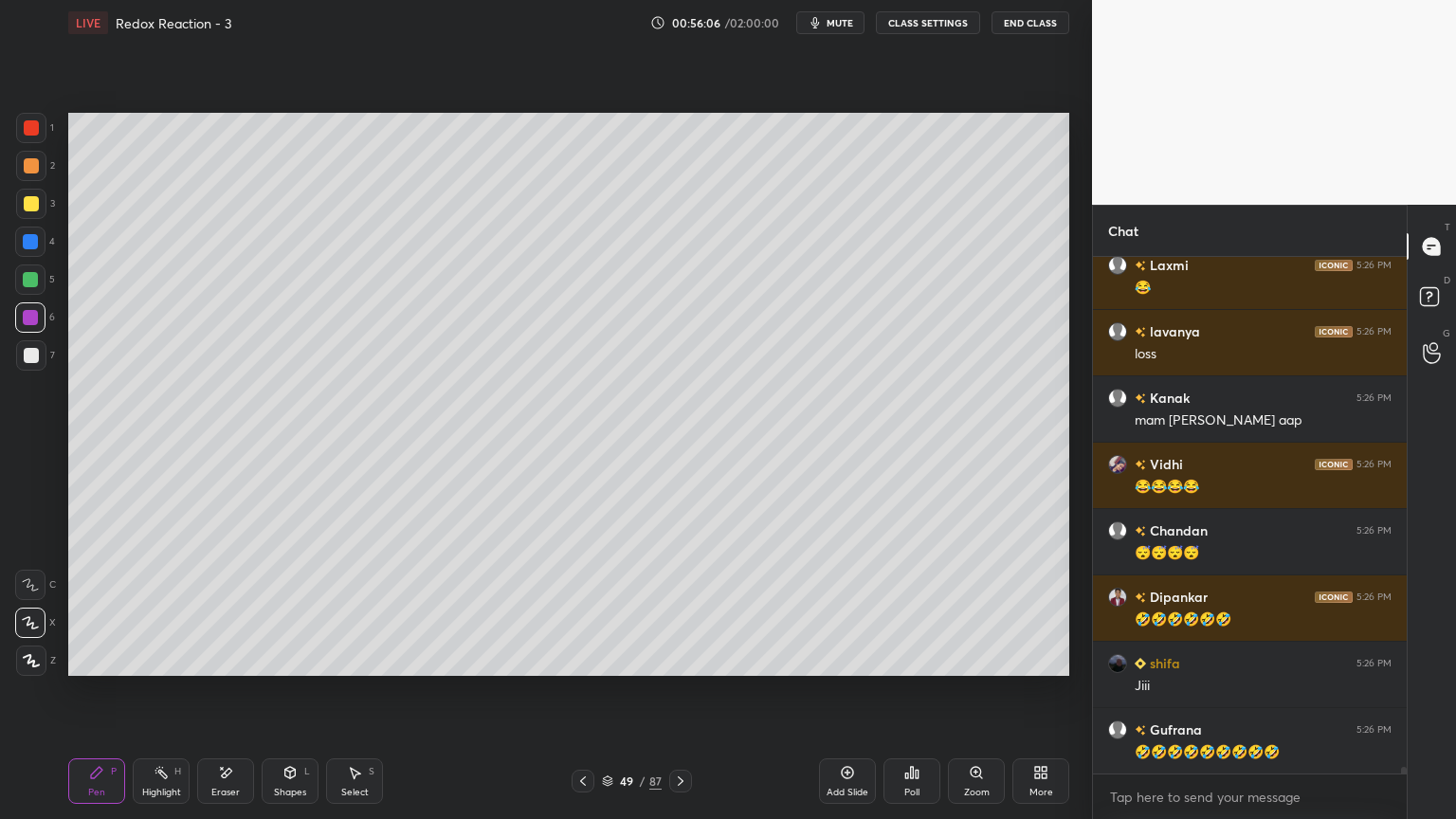
click at [580, 691] on div at bounding box center [584, 781] width 23 height 23
click at [179, 691] on div "H" at bounding box center [177, 772] width 7 height 10
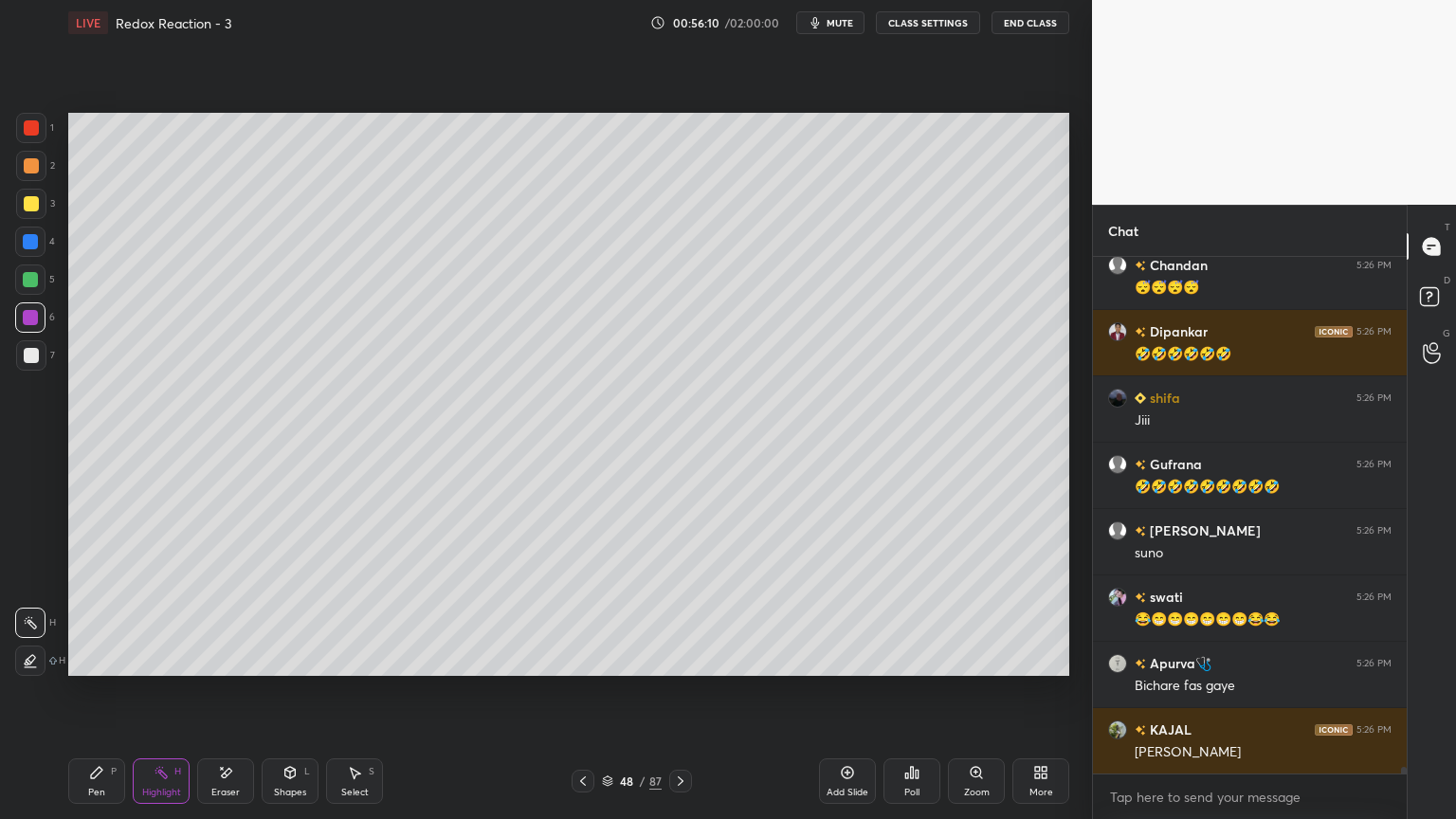
scroll to position [37495, 0]
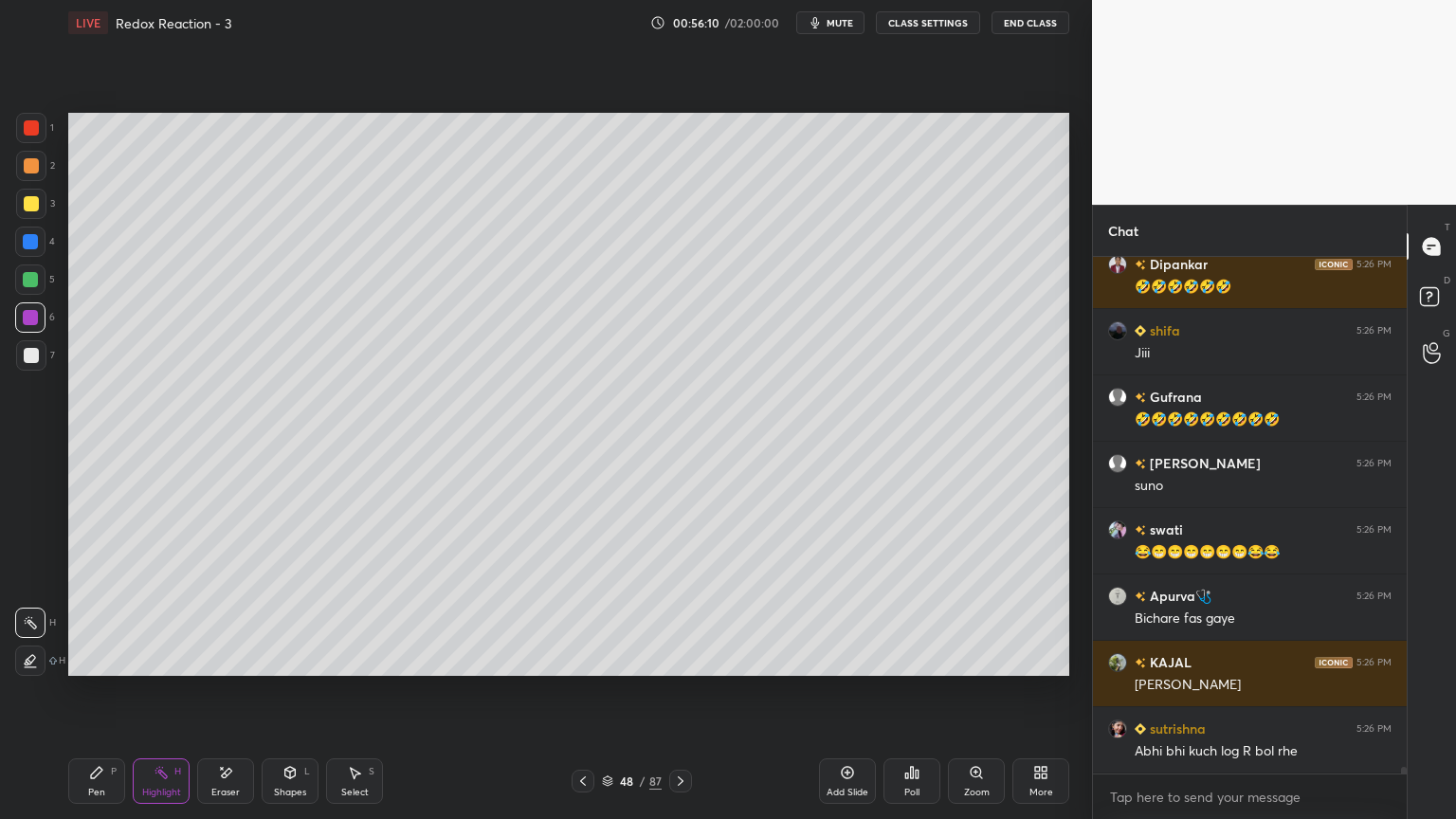
click at [686, 691] on icon at bounding box center [681, 781] width 15 height 15
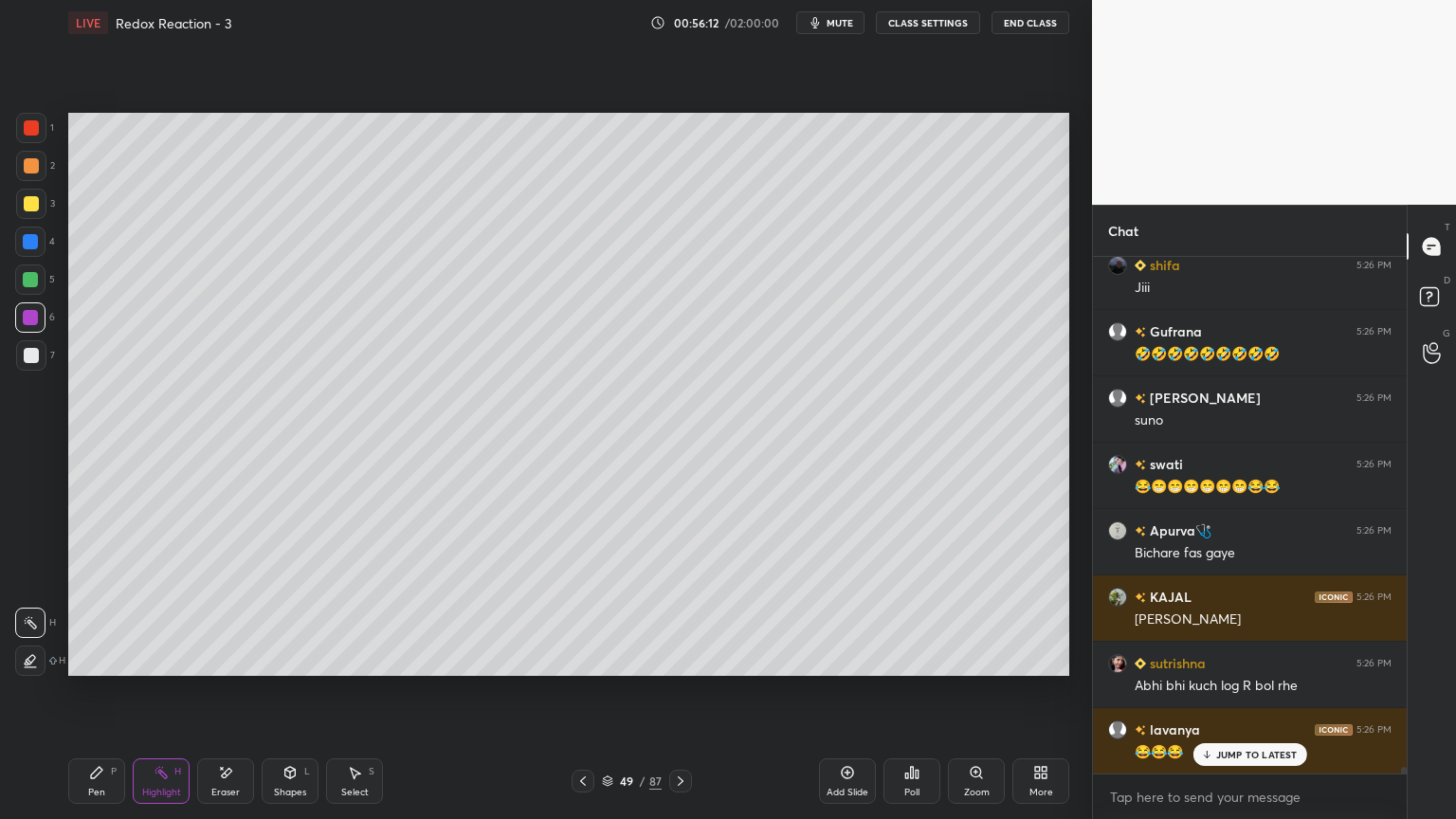
click at [232, 691] on icon at bounding box center [226, 773] width 15 height 16
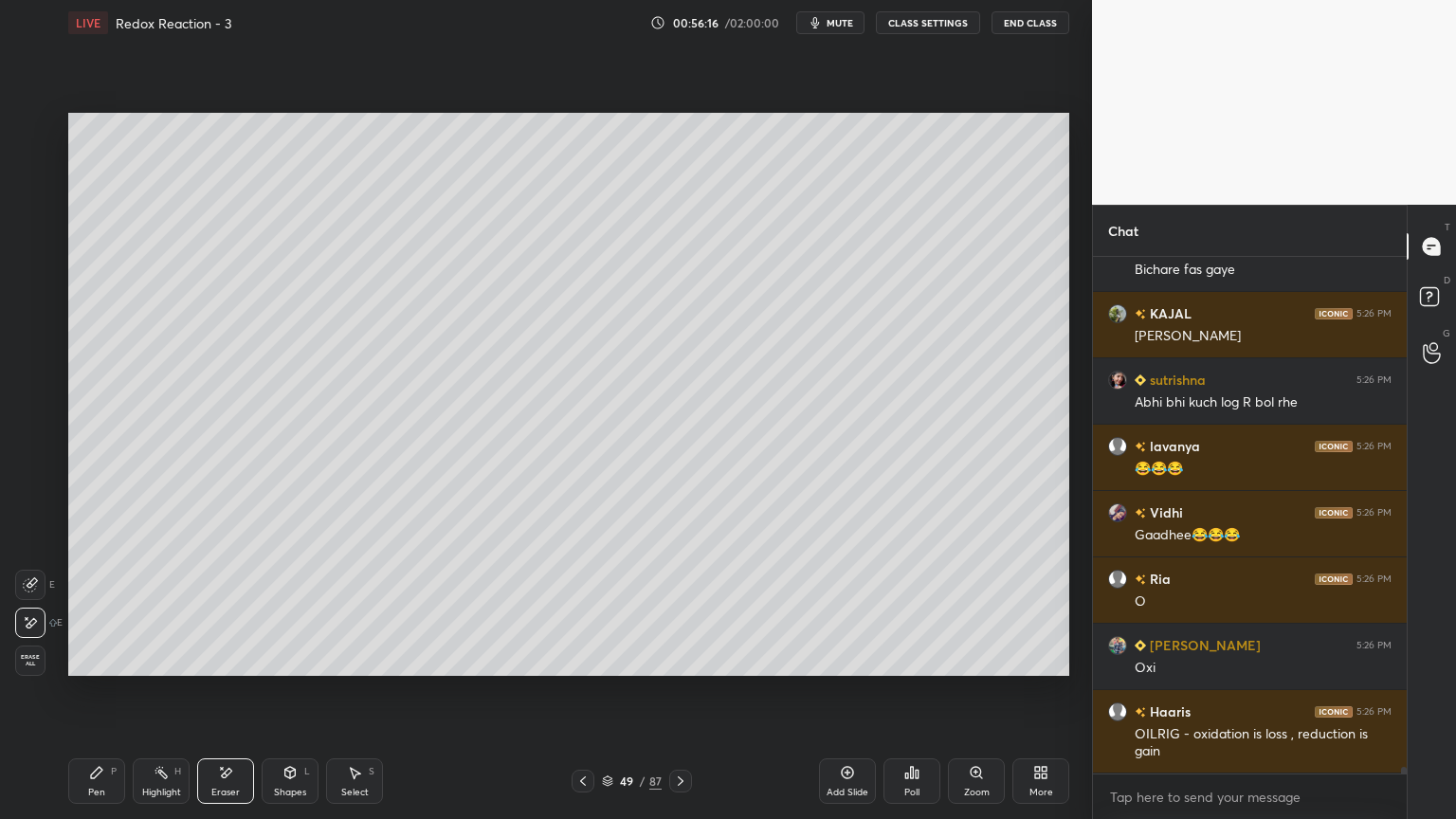
scroll to position [38125, 0]
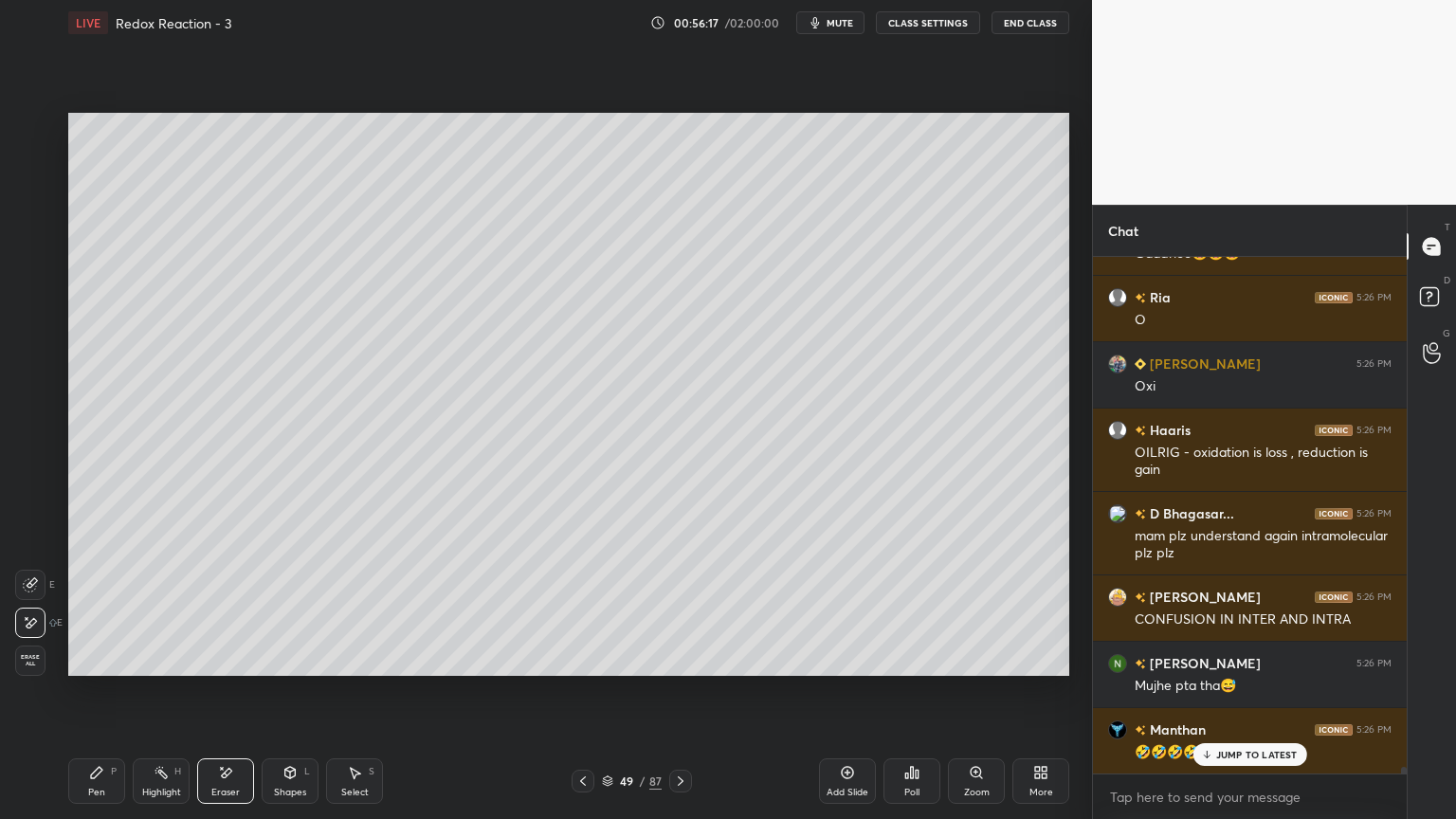
click at [120, 691] on div "Pen P" at bounding box center [97, 781] width 57 height 46
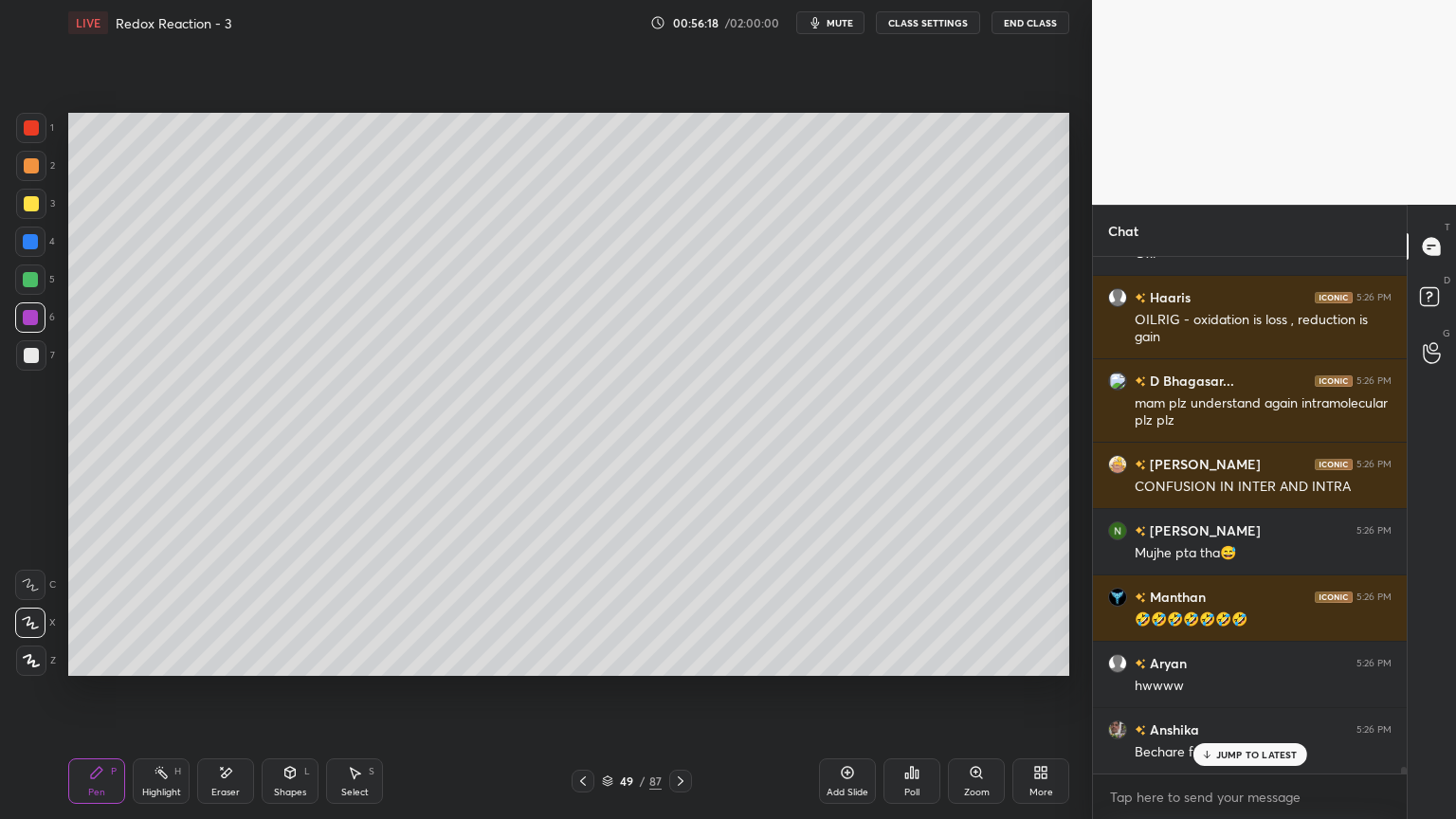
click at [22, 356] on div at bounding box center [31, 355] width 30 height 30
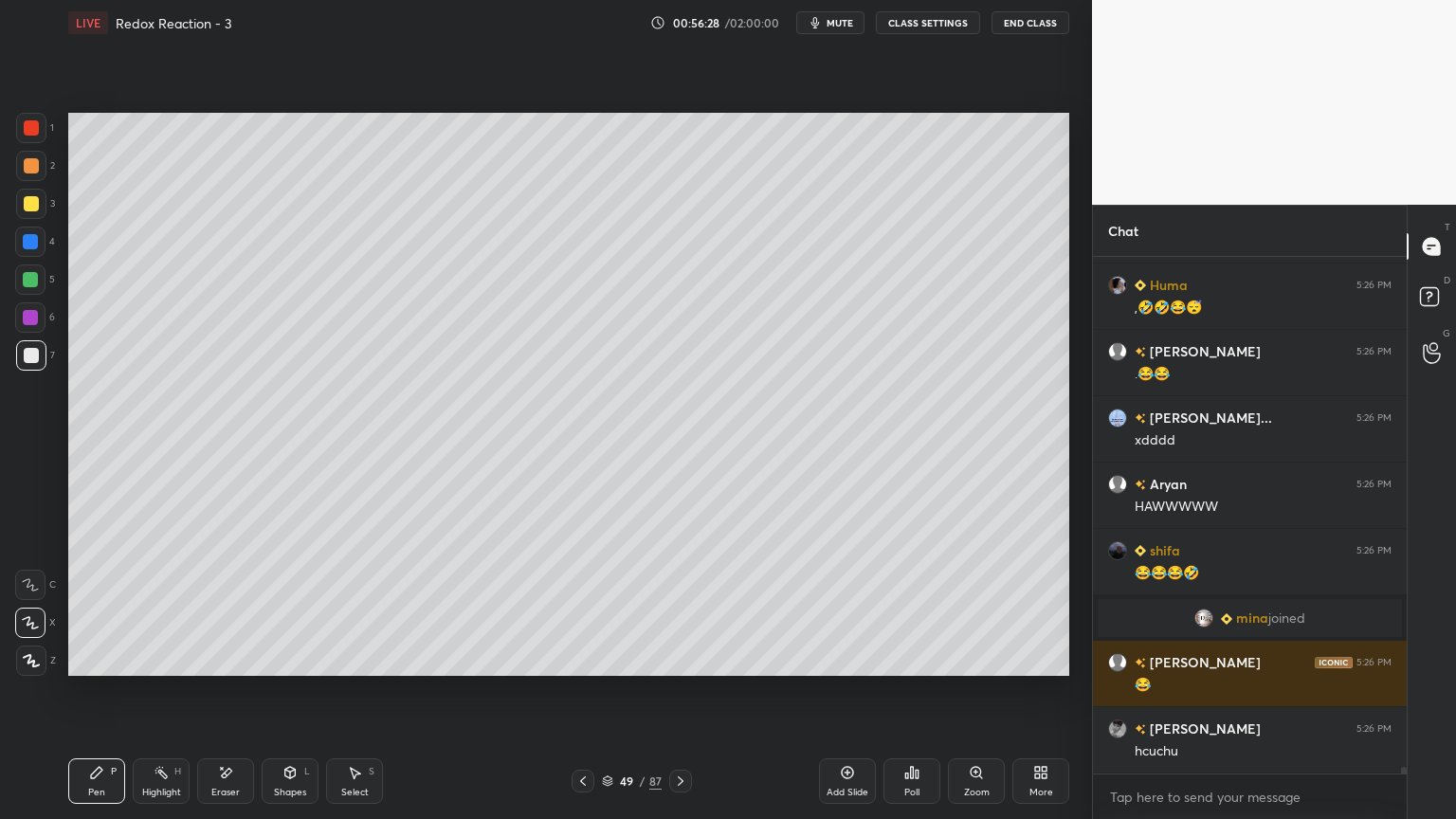
click at [914, 26] on button "CLASS SETTINGS" at bounding box center [928, 23] width 105 height 23
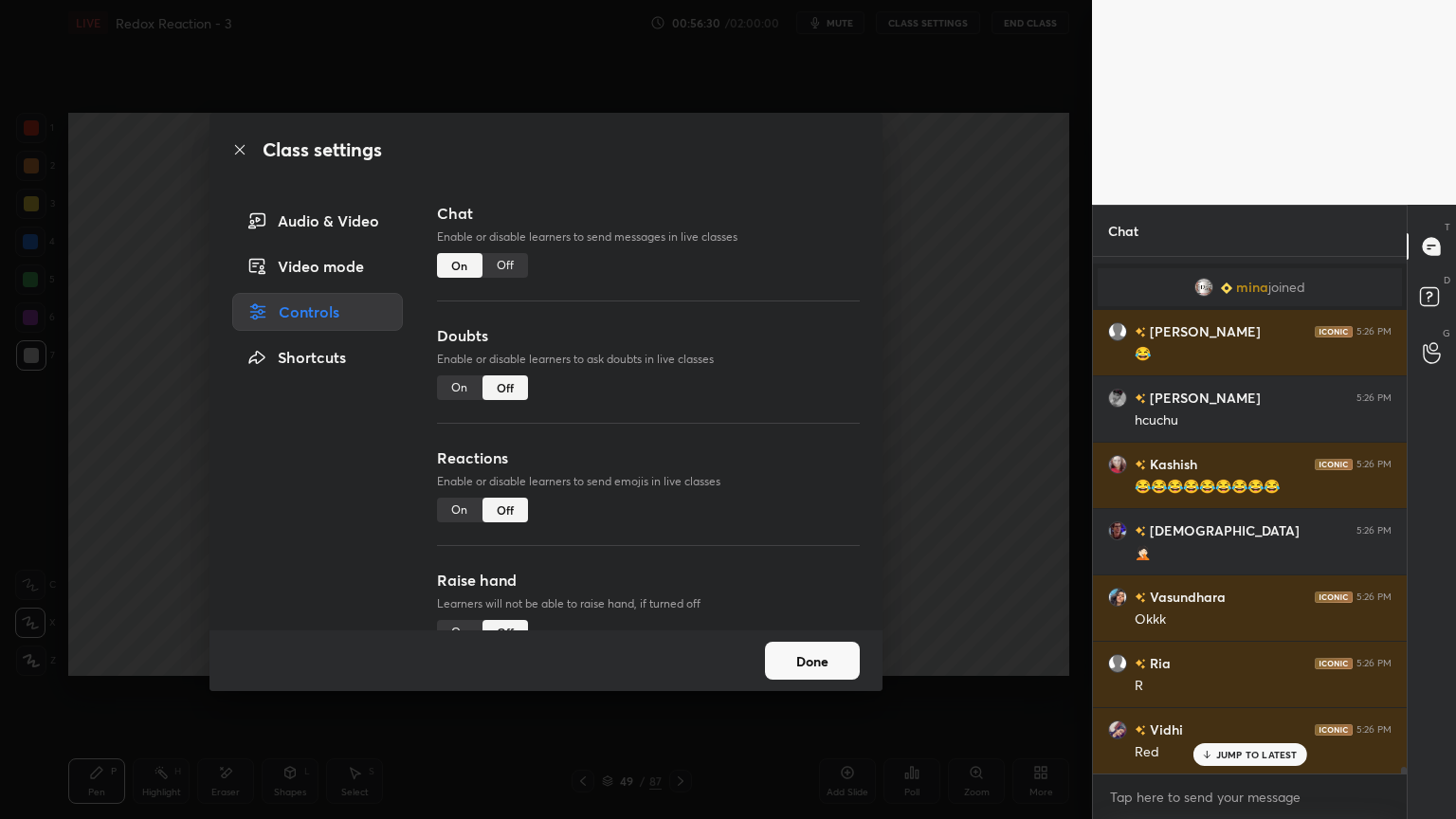
click at [809, 663] on button "Done" at bounding box center [812, 660] width 95 height 38
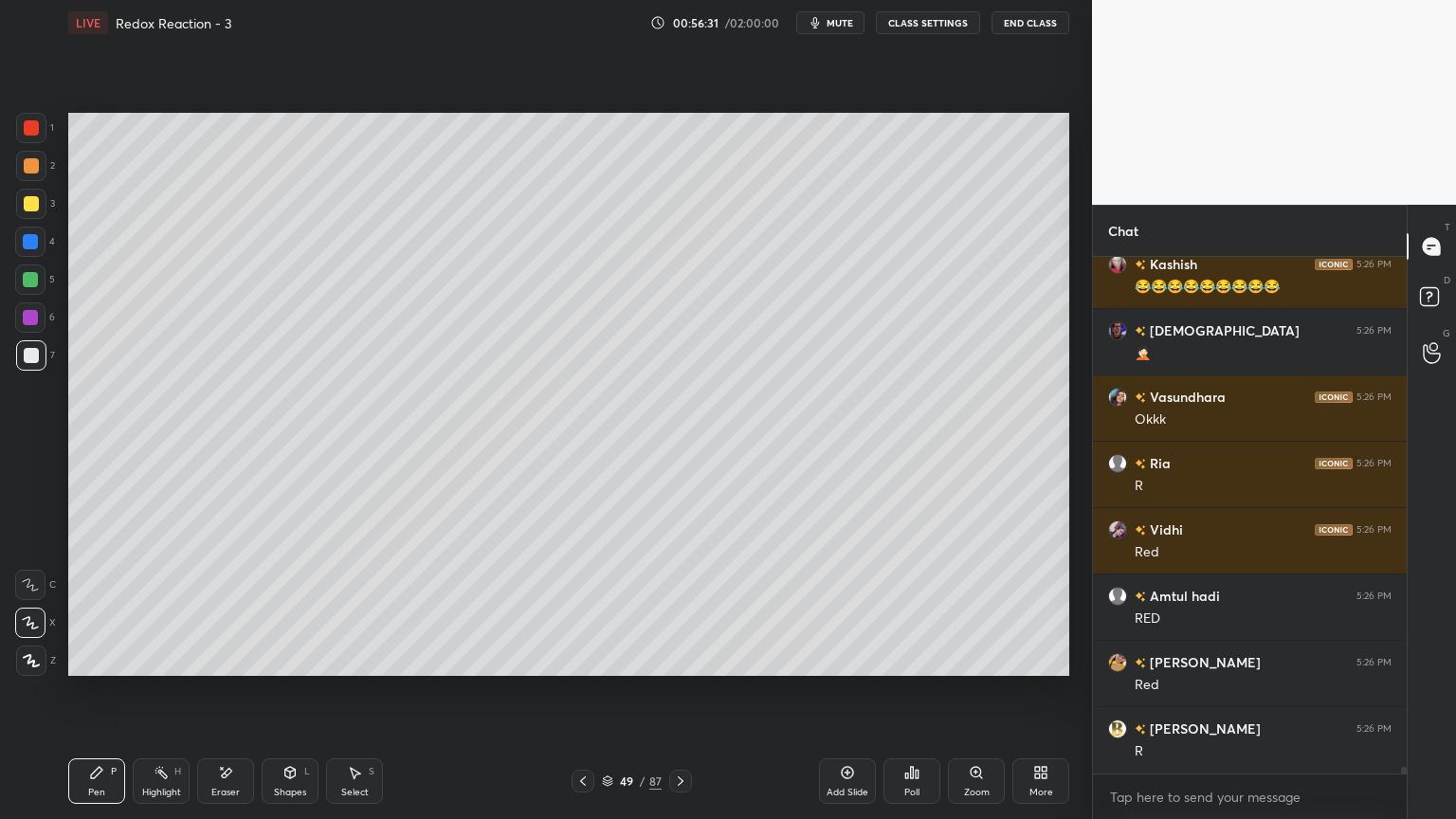
click at [38, 275] on div at bounding box center [30, 279] width 30 height 30
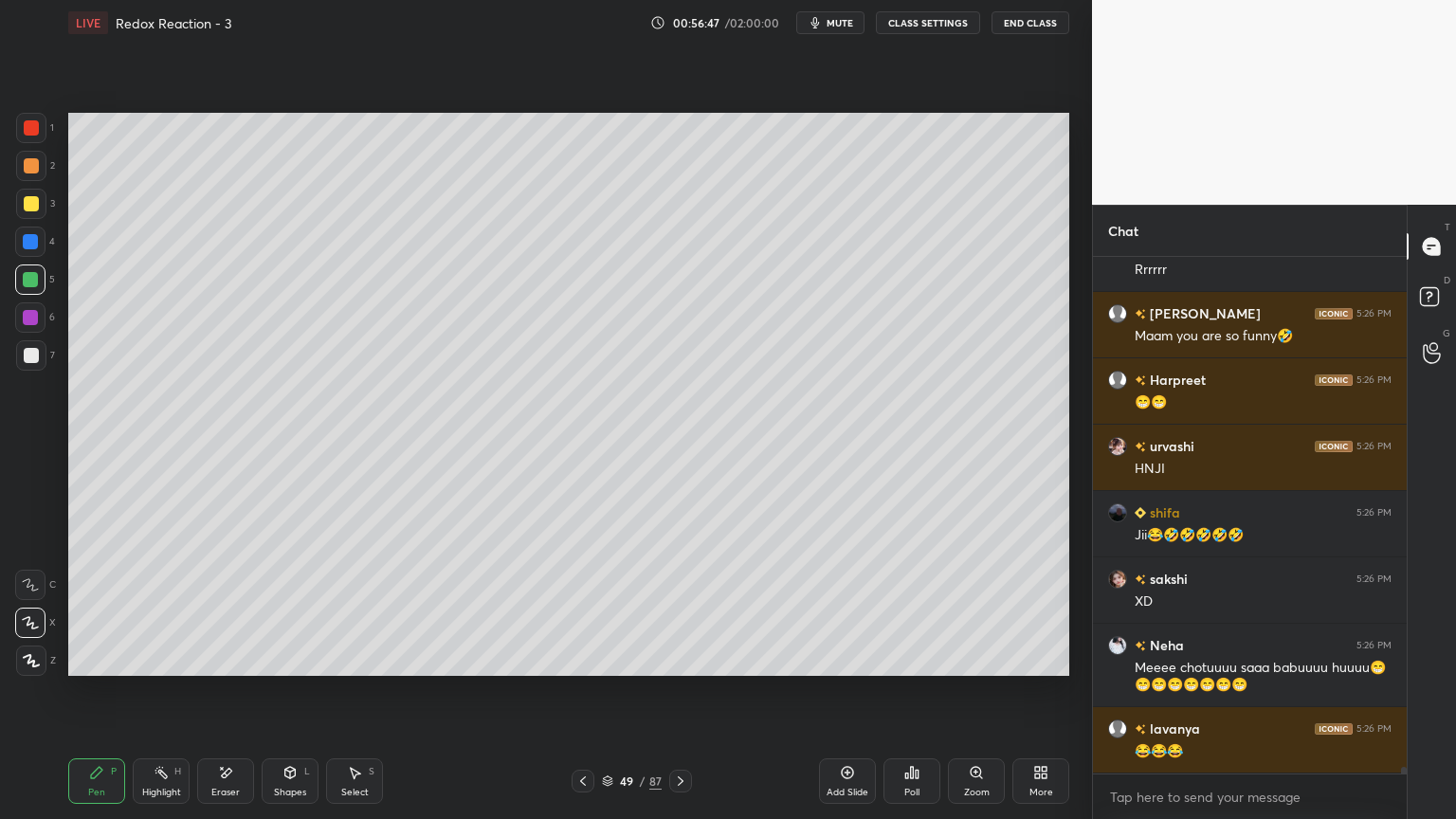
click at [190, 691] on div "Pen P Highlight H Eraser Shapes L Select S" at bounding box center [257, 781] width 376 height 46
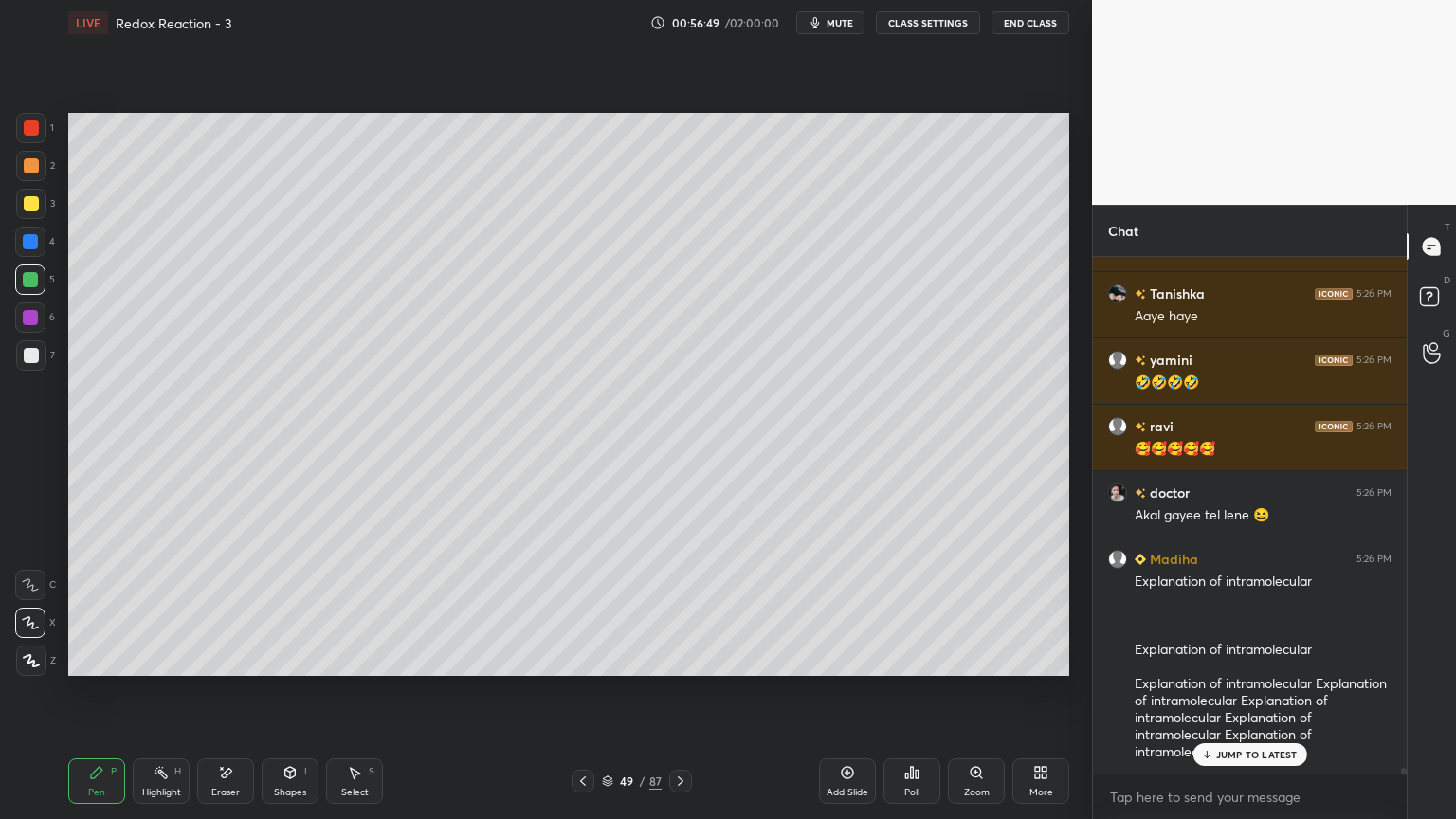
click at [164, 691] on div "Highlight" at bounding box center [162, 793] width 39 height 10
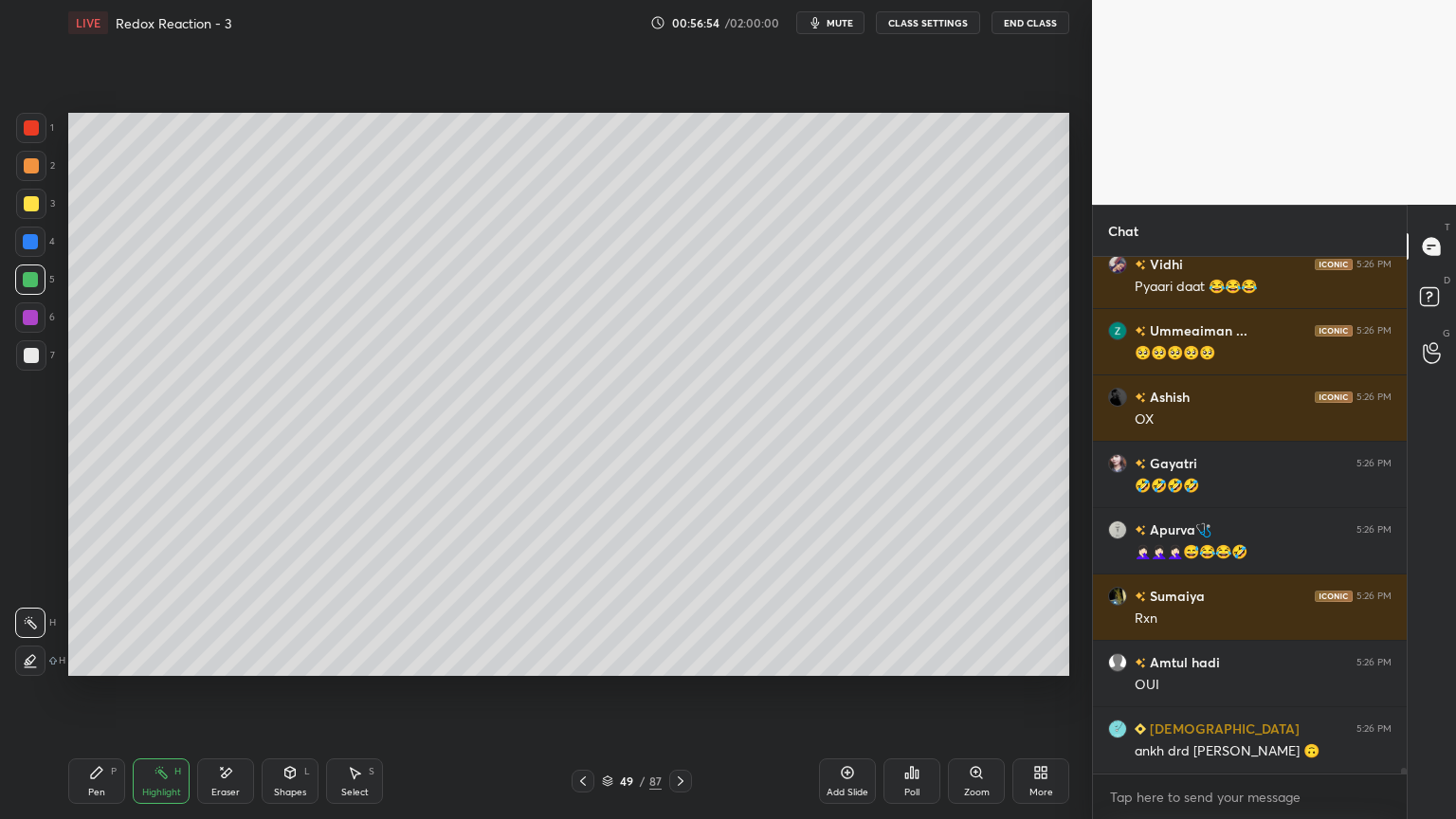
click at [99, 691] on icon at bounding box center [97, 773] width 15 height 15
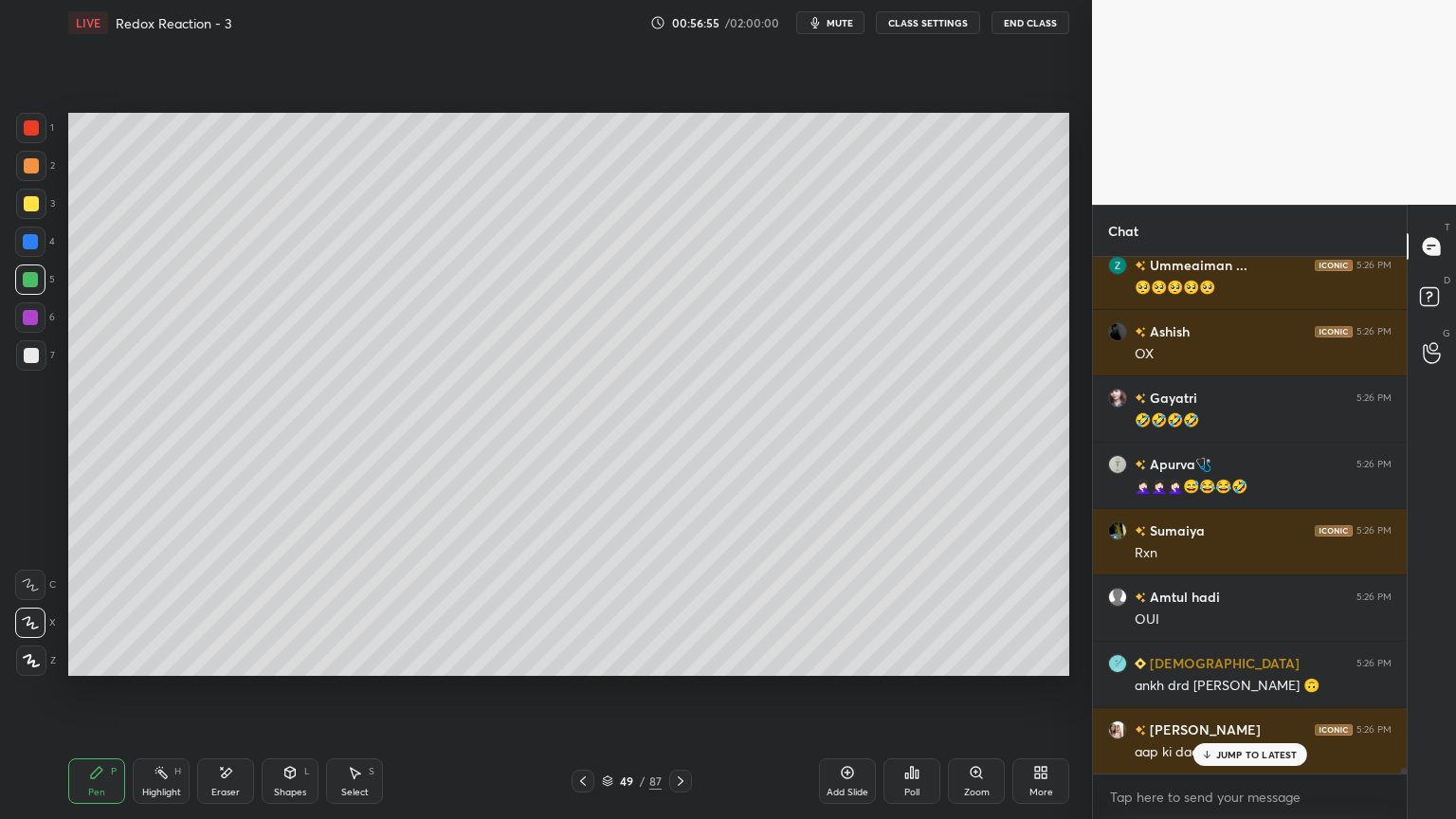
click at [40, 321] on div at bounding box center [30, 317] width 30 height 30
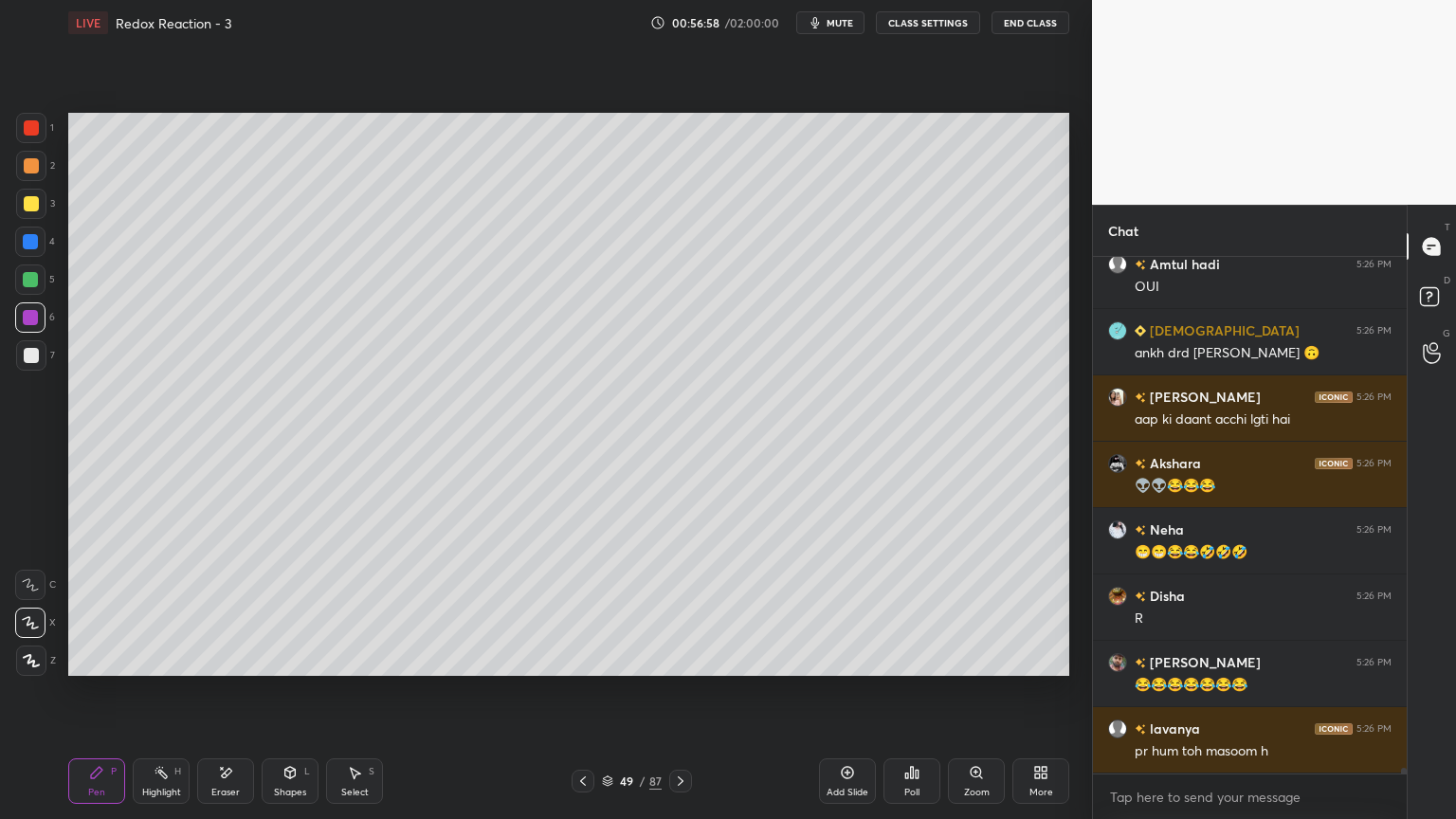
click at [235, 691] on div "Eraser" at bounding box center [226, 781] width 57 height 46
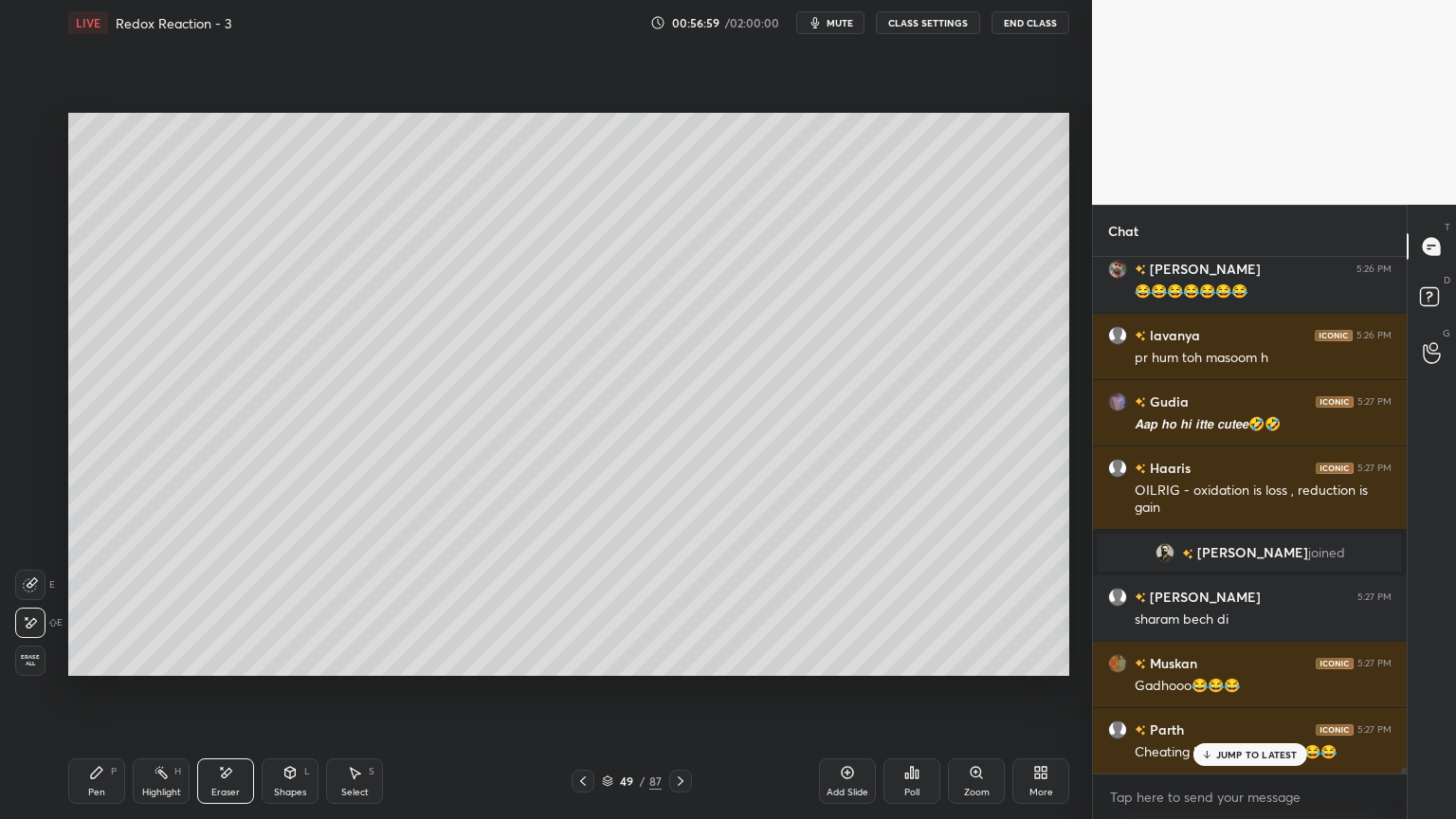
click at [103, 691] on icon at bounding box center [97, 773] width 15 height 15
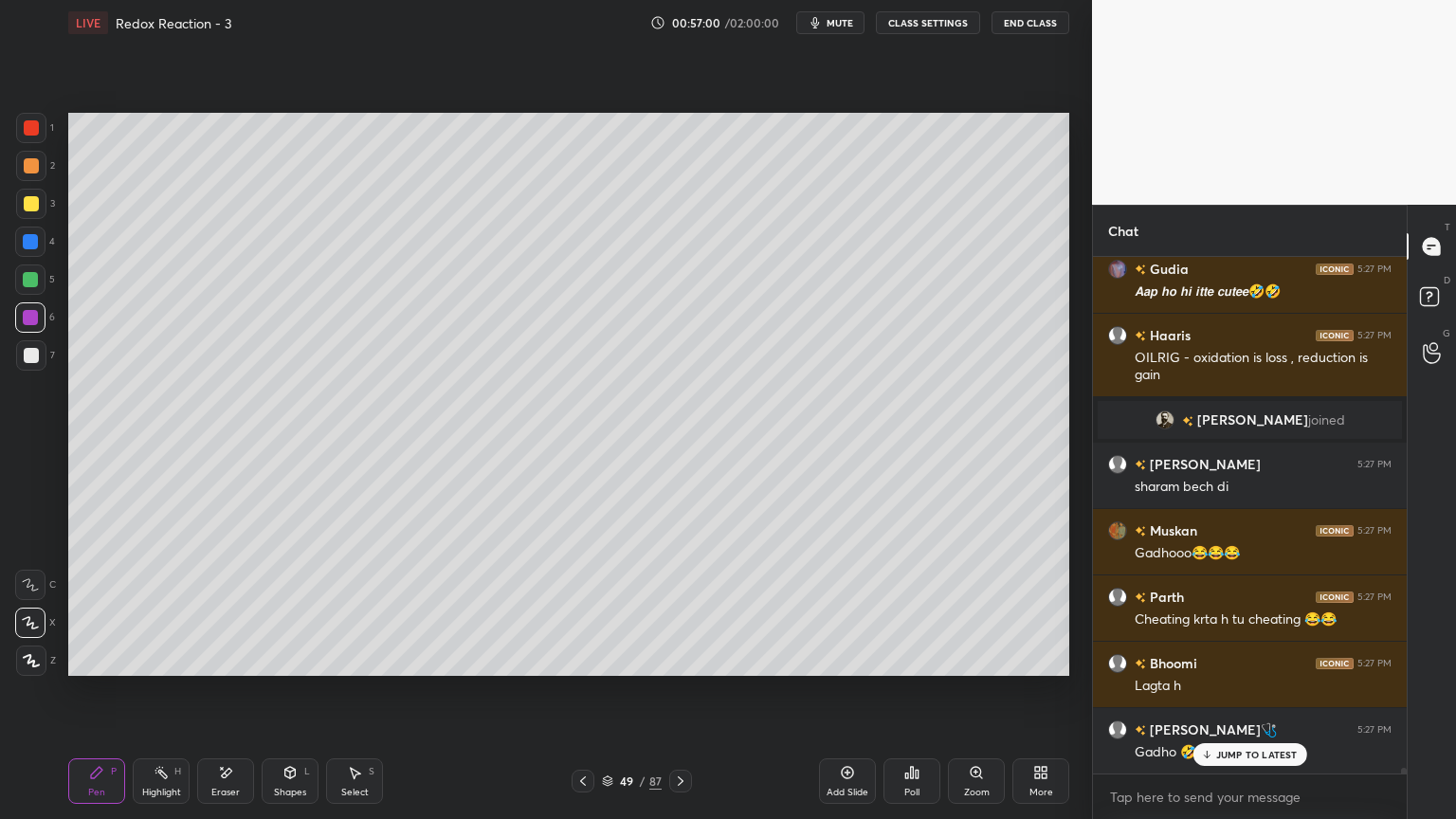
click at [234, 691] on div "Eraser" at bounding box center [226, 781] width 57 height 46
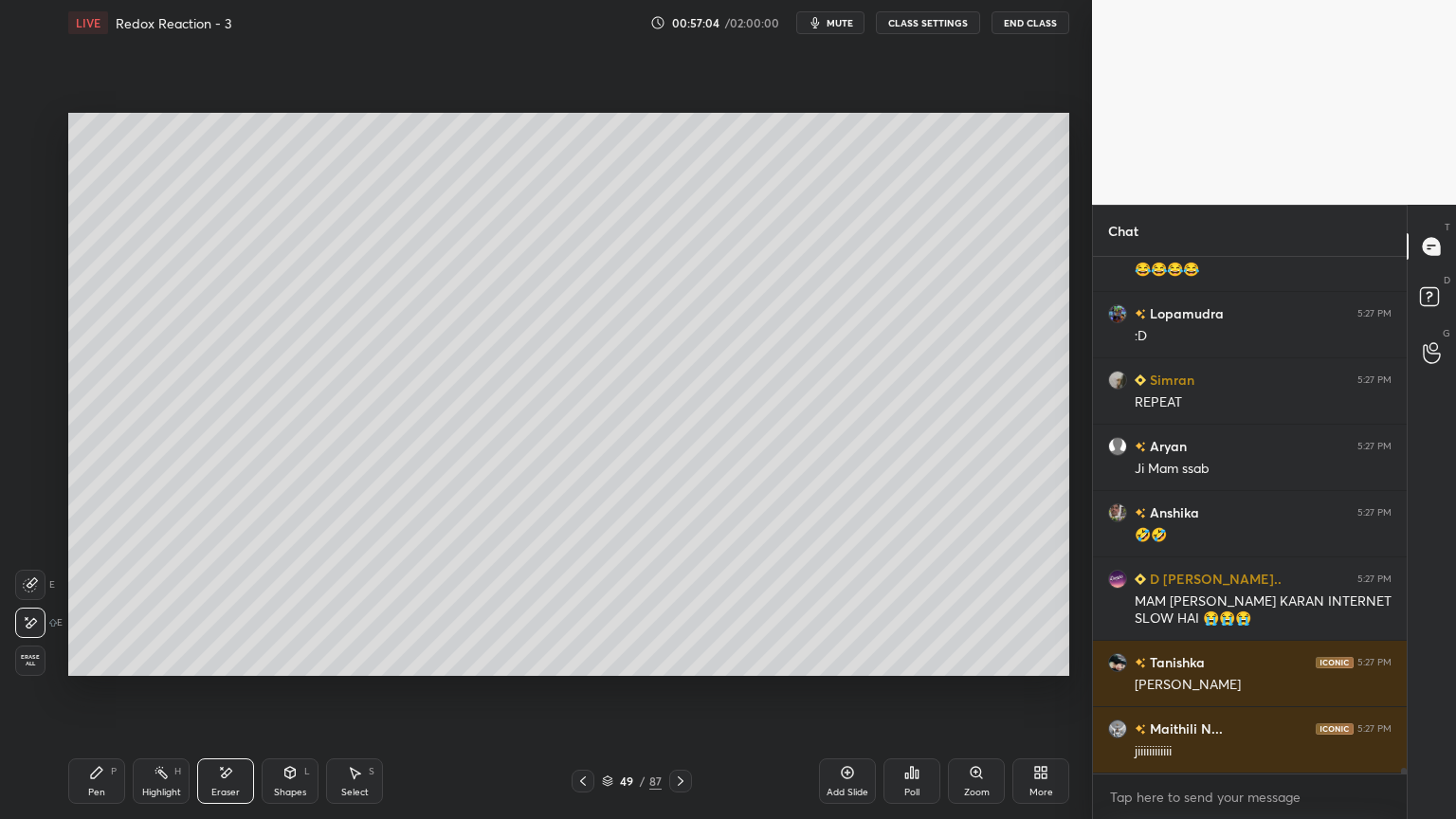
click at [379, 691] on div "Select S" at bounding box center [354, 781] width 57 height 46
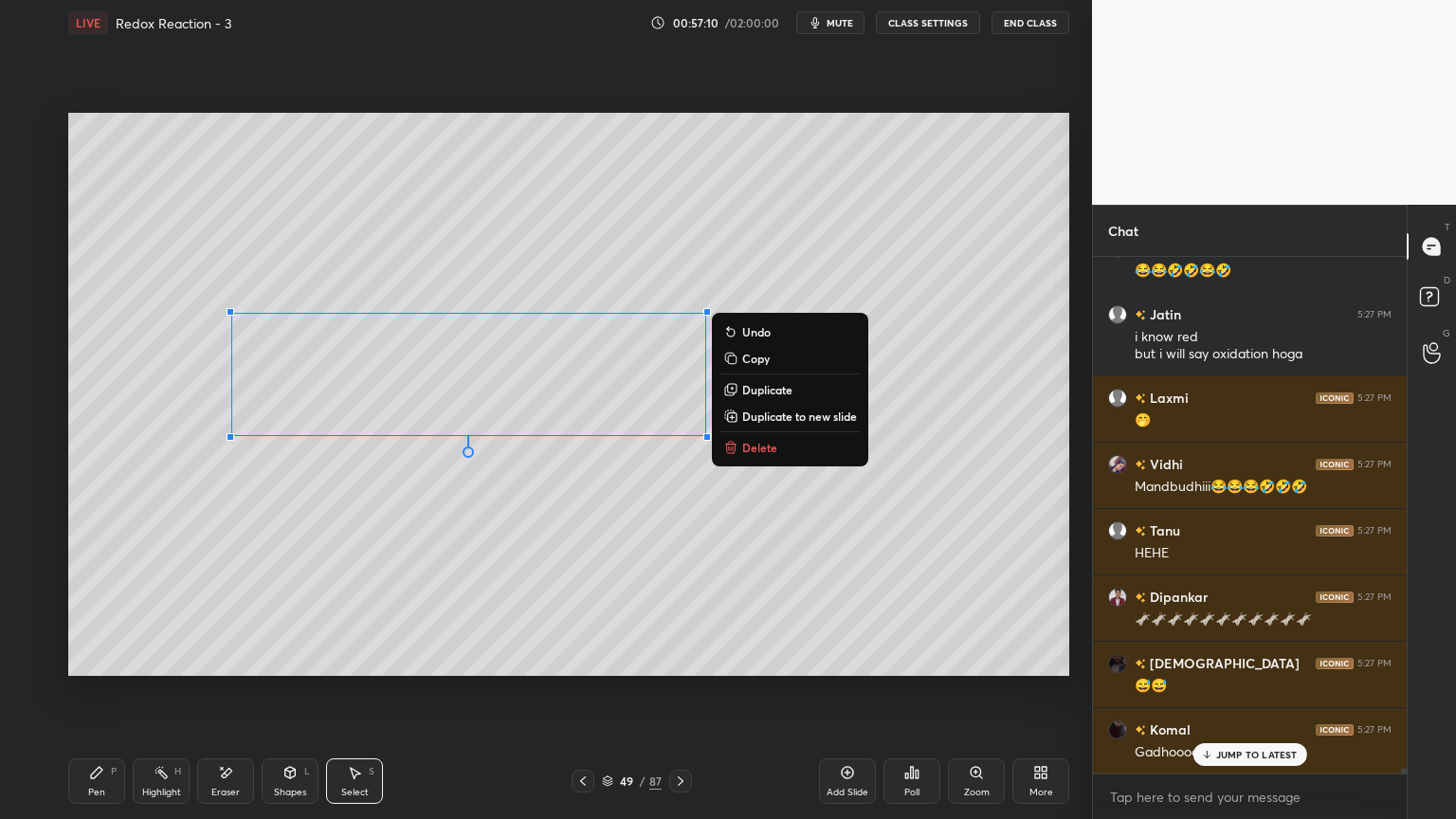
click at [809, 242] on div "0 ° Undo Copy Duplicate Duplicate to new slide Delete" at bounding box center [569, 395] width 1001 height 563
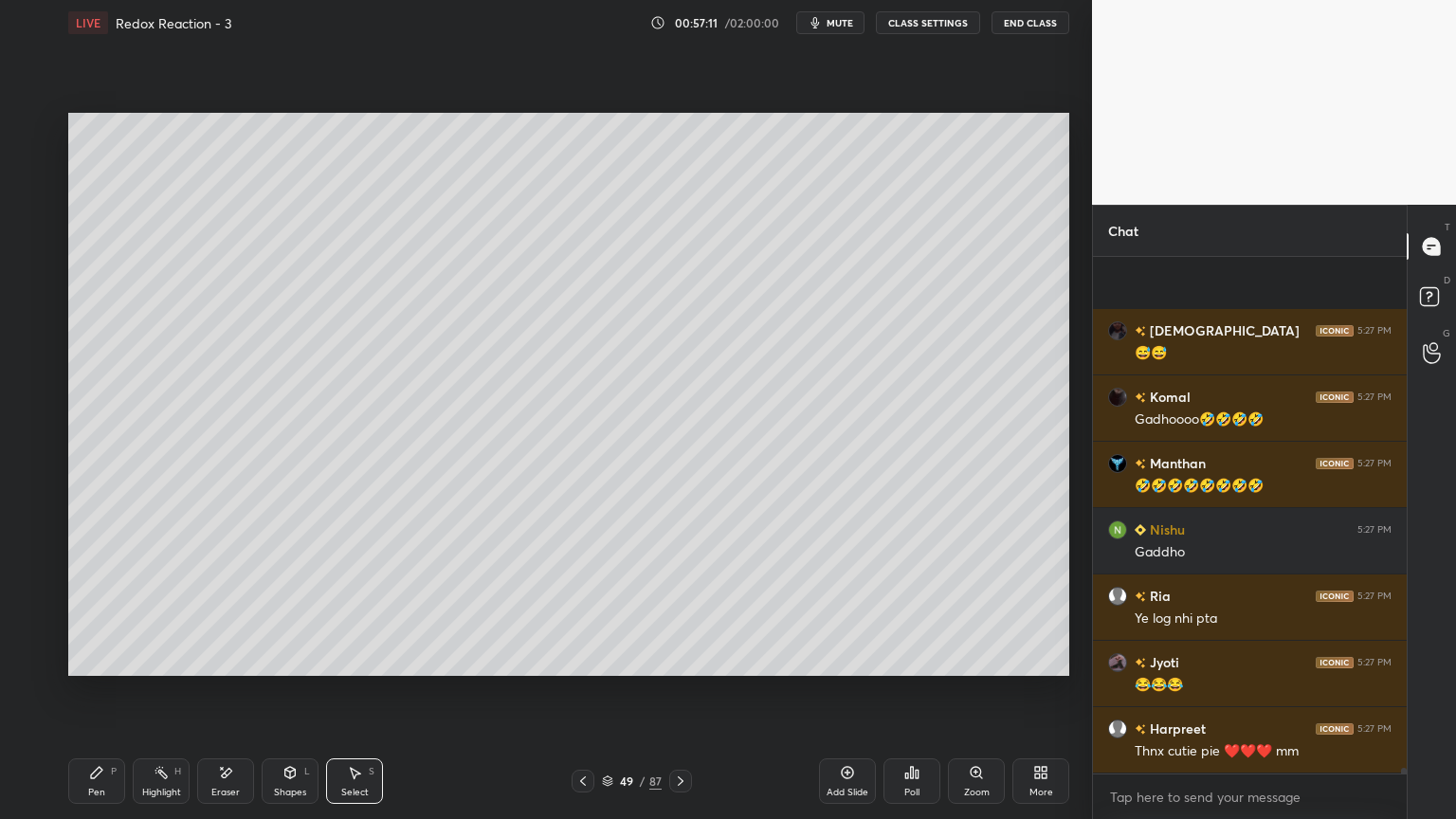
click at [102, 691] on div "Pen" at bounding box center [97, 793] width 17 height 10
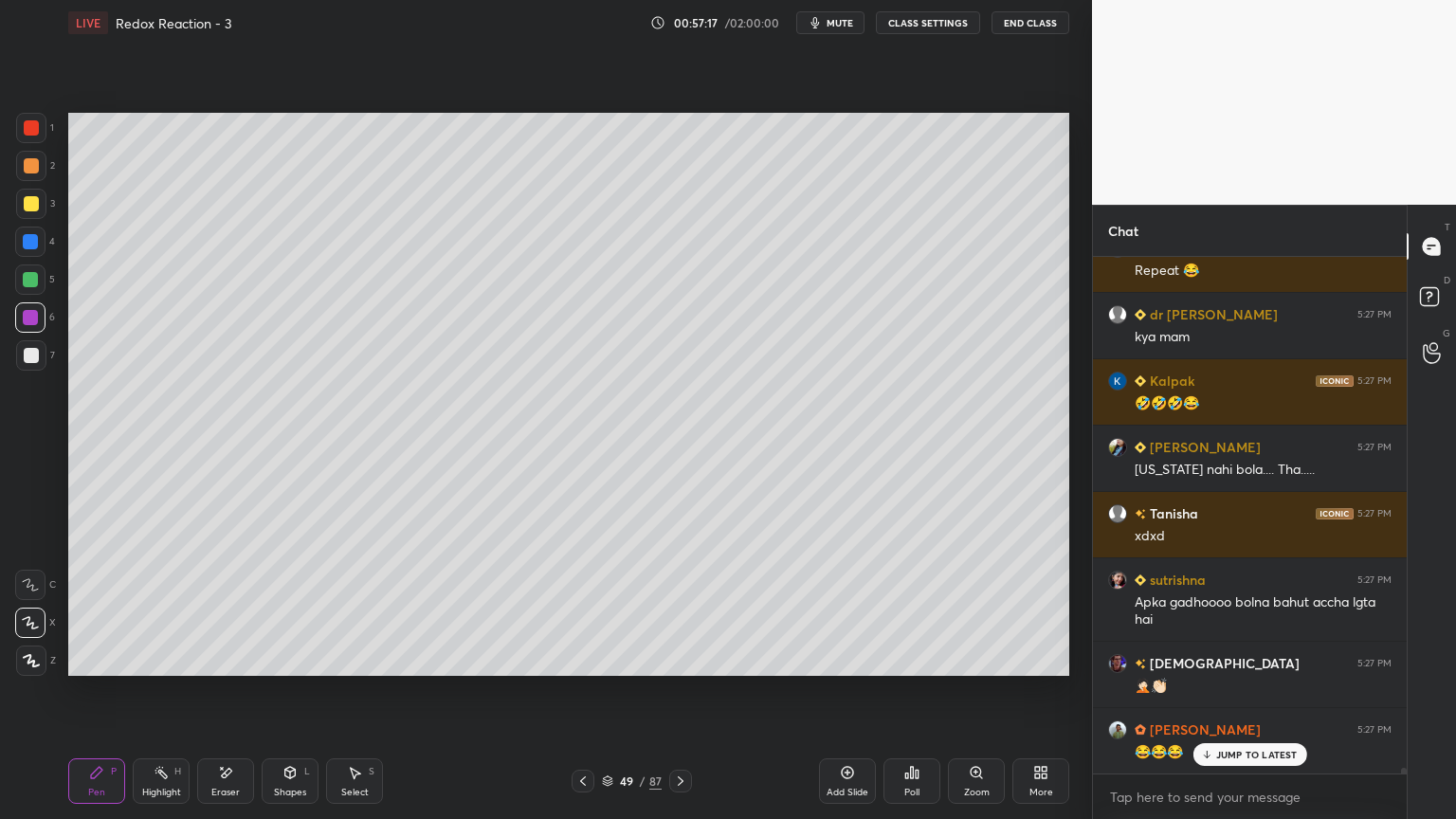
click at [38, 357] on div at bounding box center [31, 355] width 30 height 30
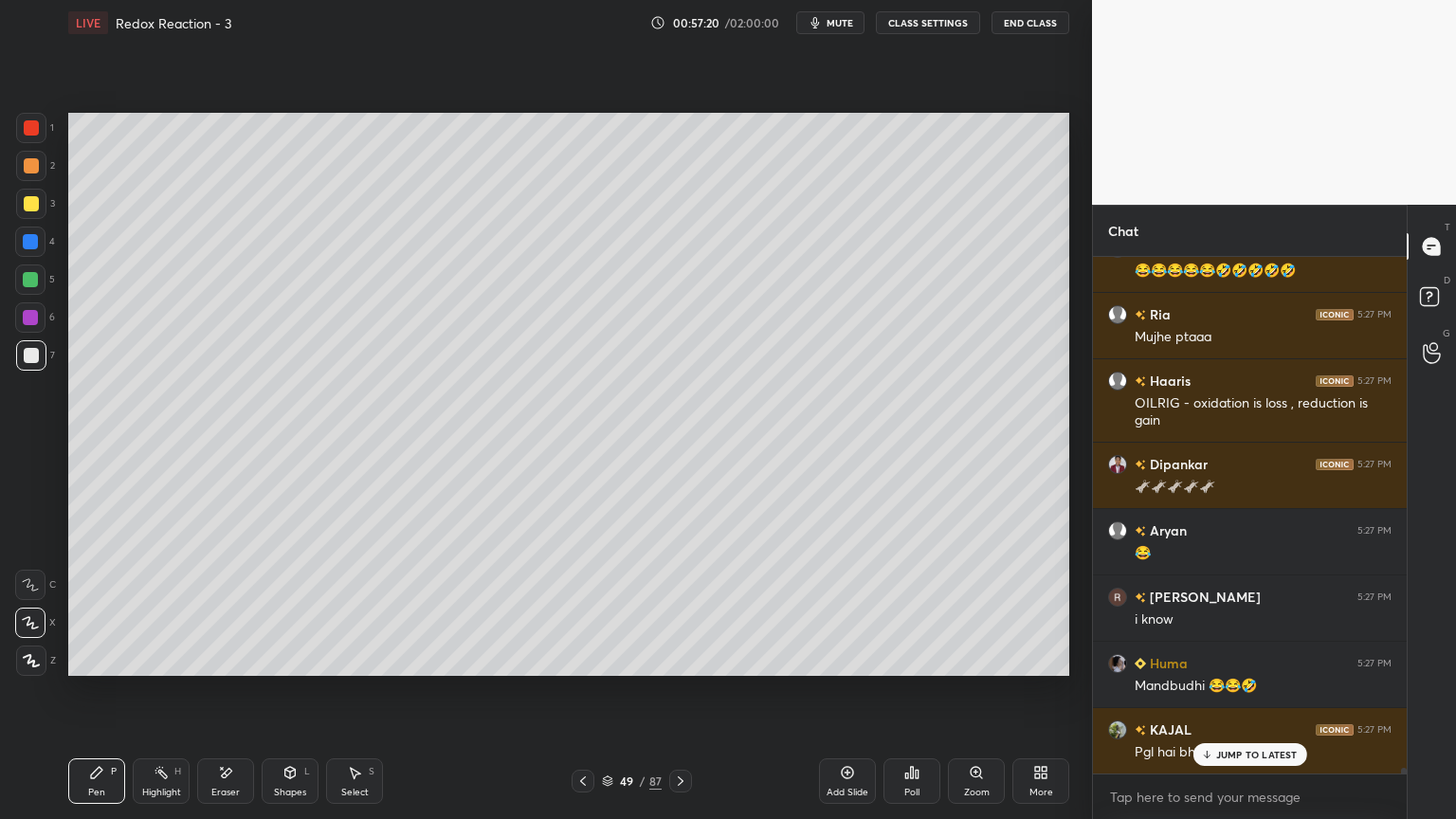
click at [267, 691] on div "Shapes L" at bounding box center [289, 781] width 57 height 46
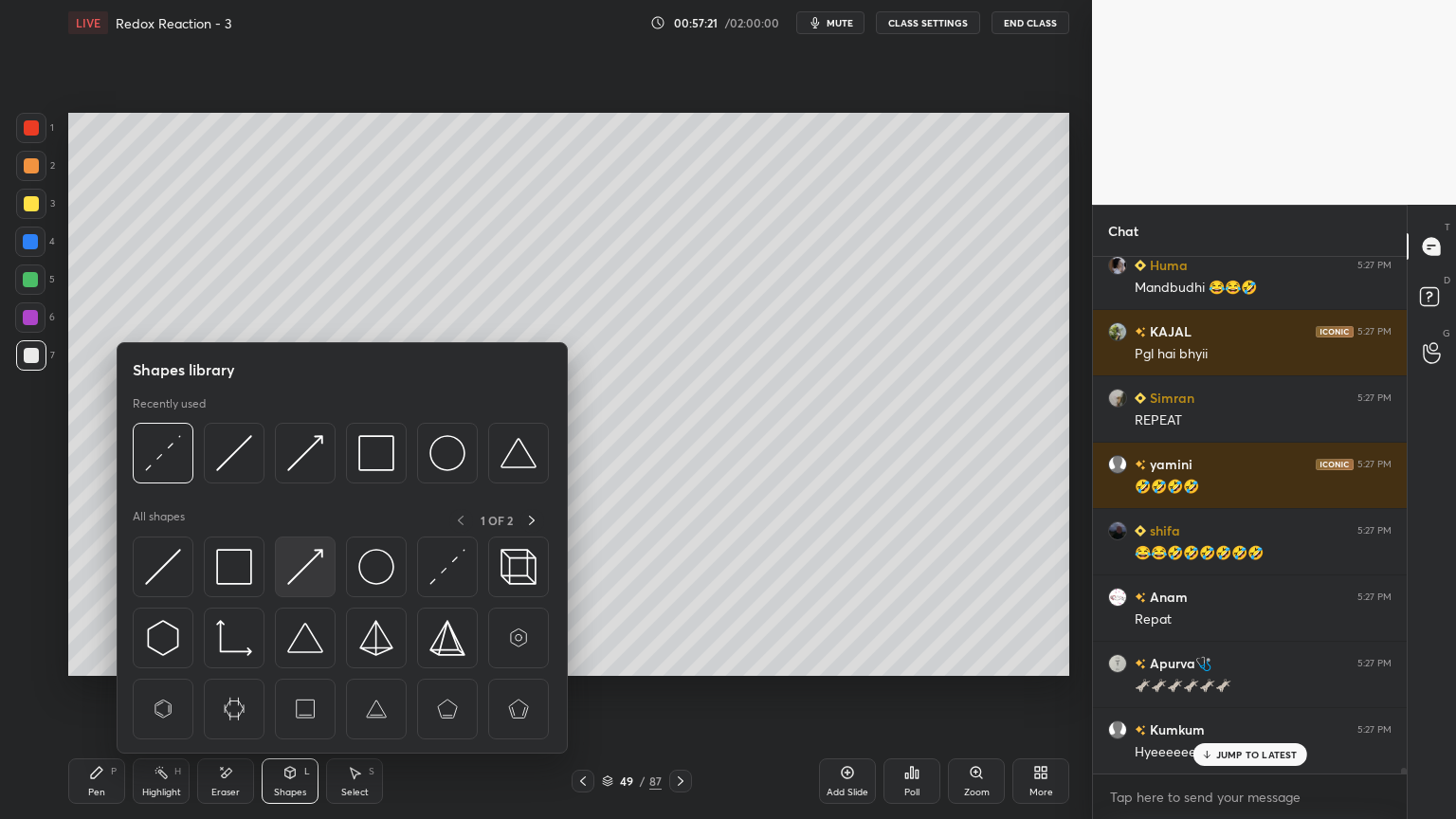
click at [306, 577] on img at bounding box center [305, 566] width 36 height 36
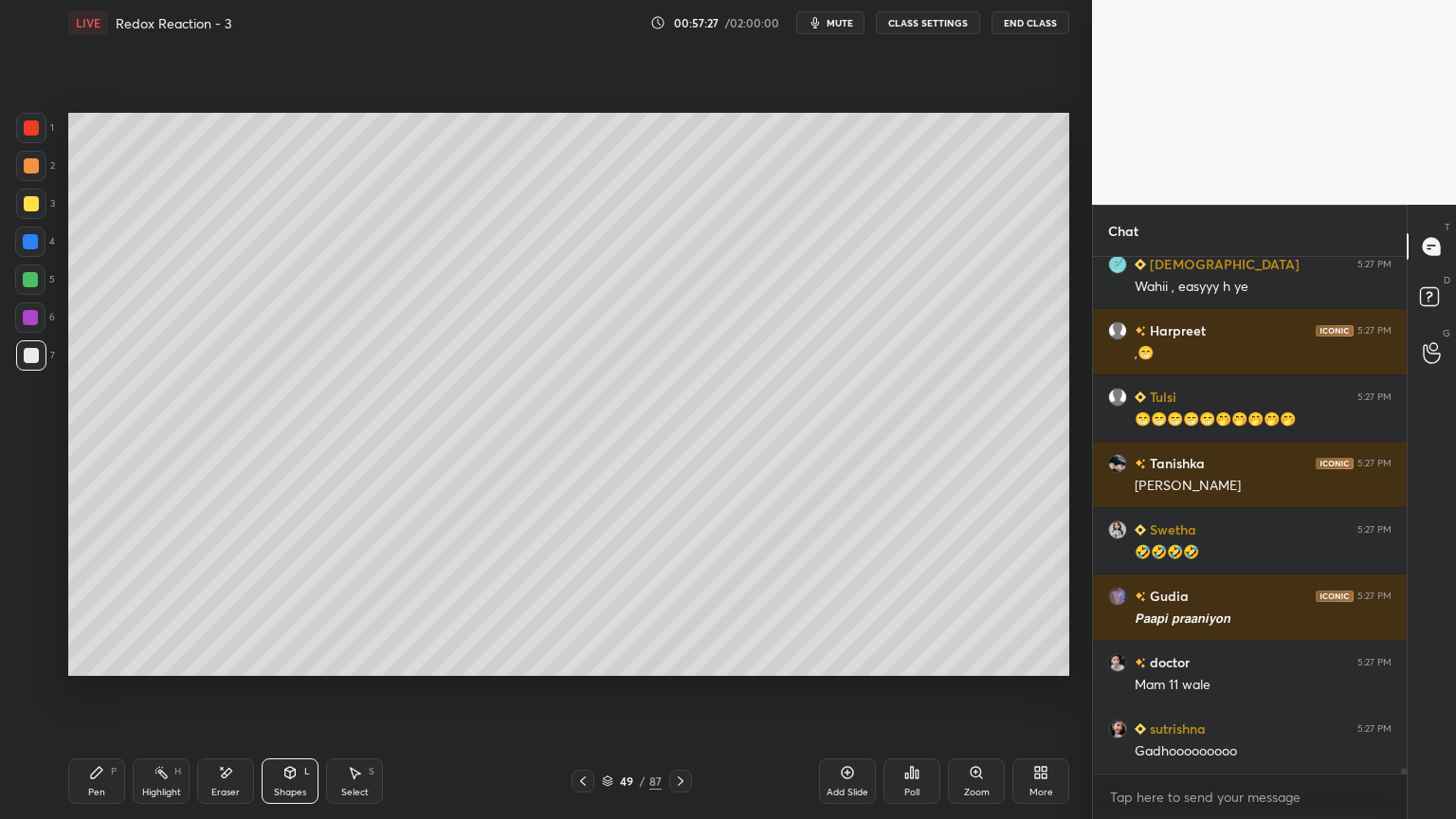
click at [910, 23] on button "CLASS SETTINGS" at bounding box center [928, 23] width 105 height 23
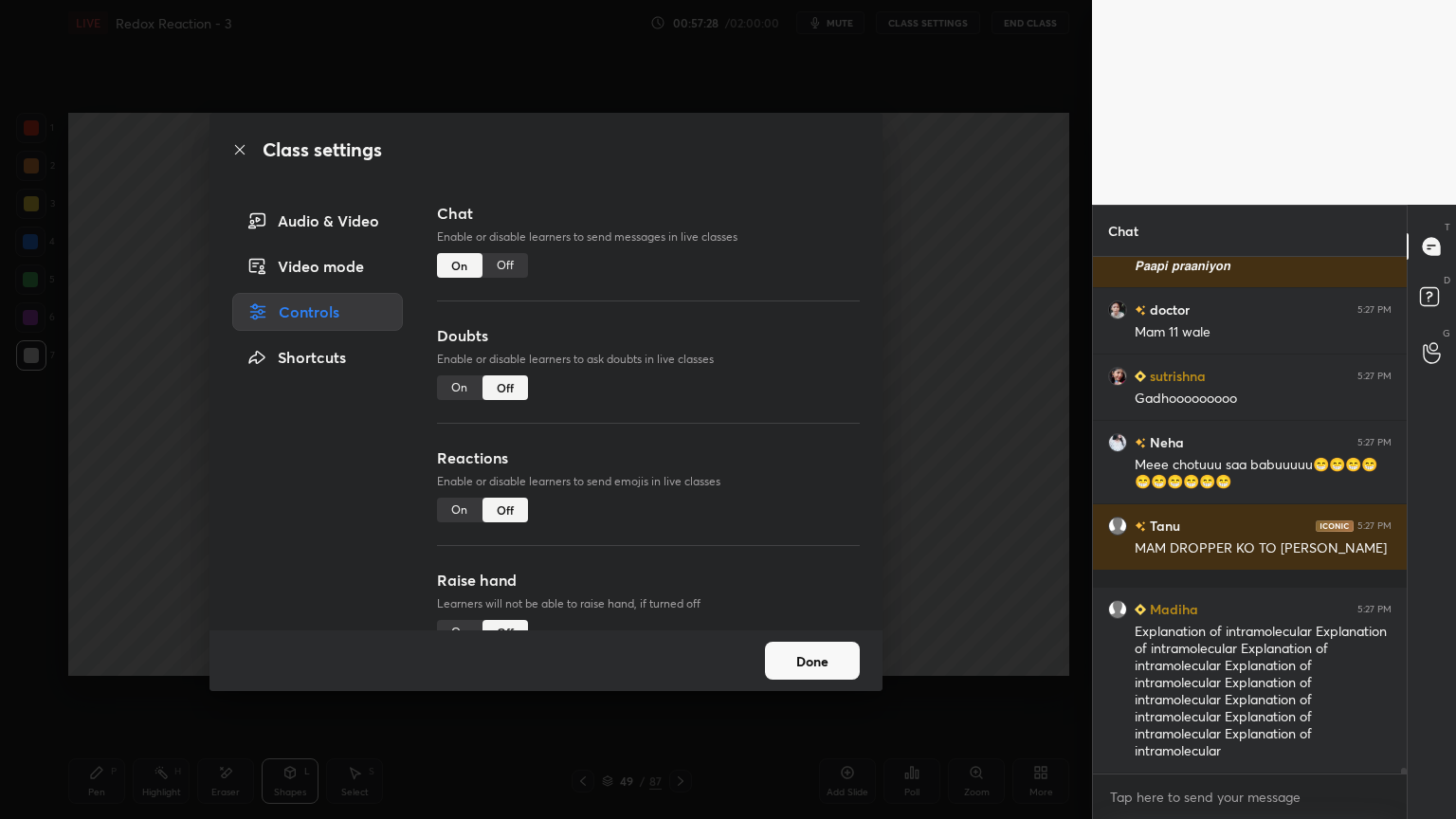
click at [803, 673] on button "Done" at bounding box center [812, 660] width 95 height 38
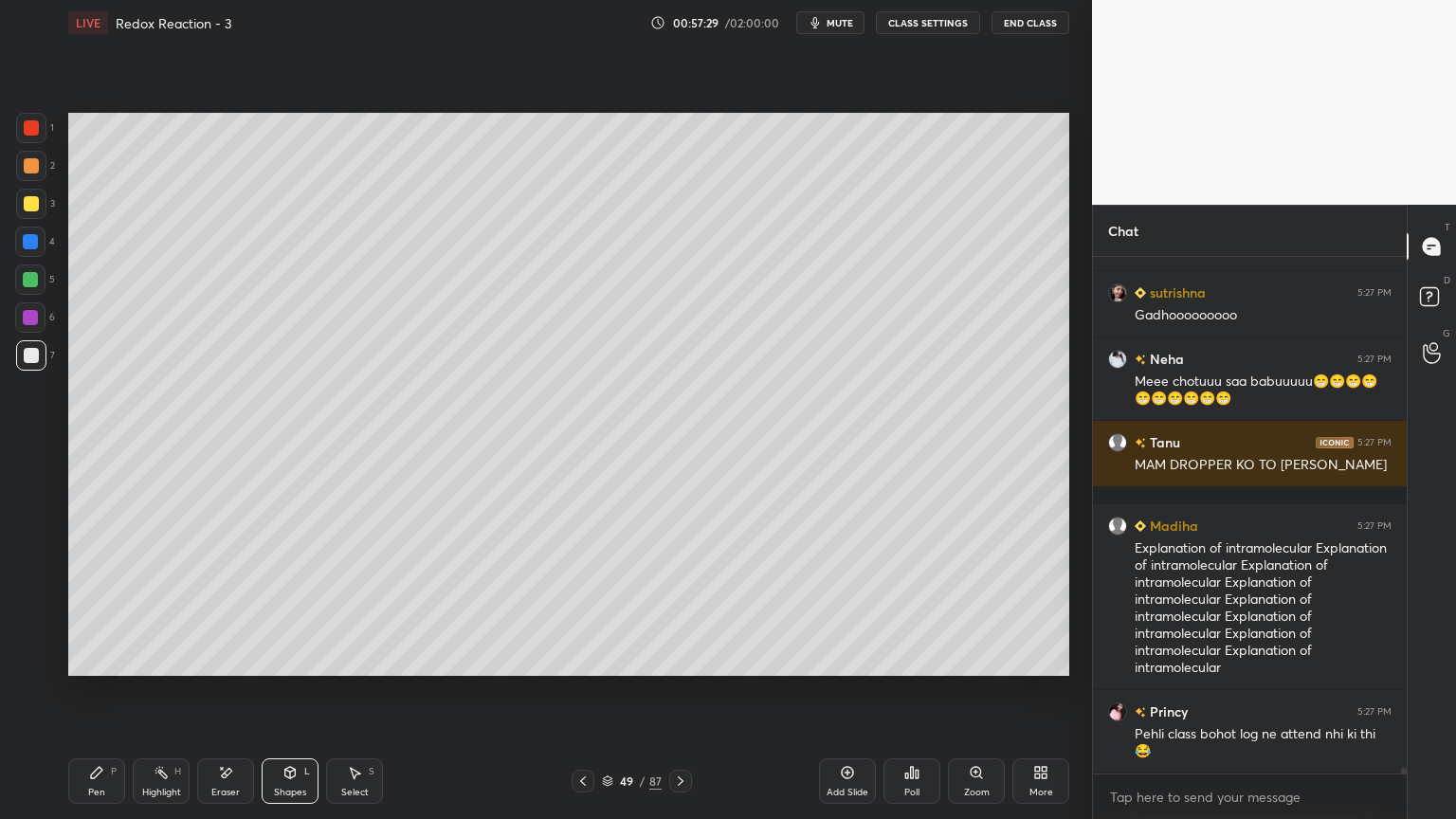
click at [91, 691] on icon at bounding box center [97, 773] width 12 height 12
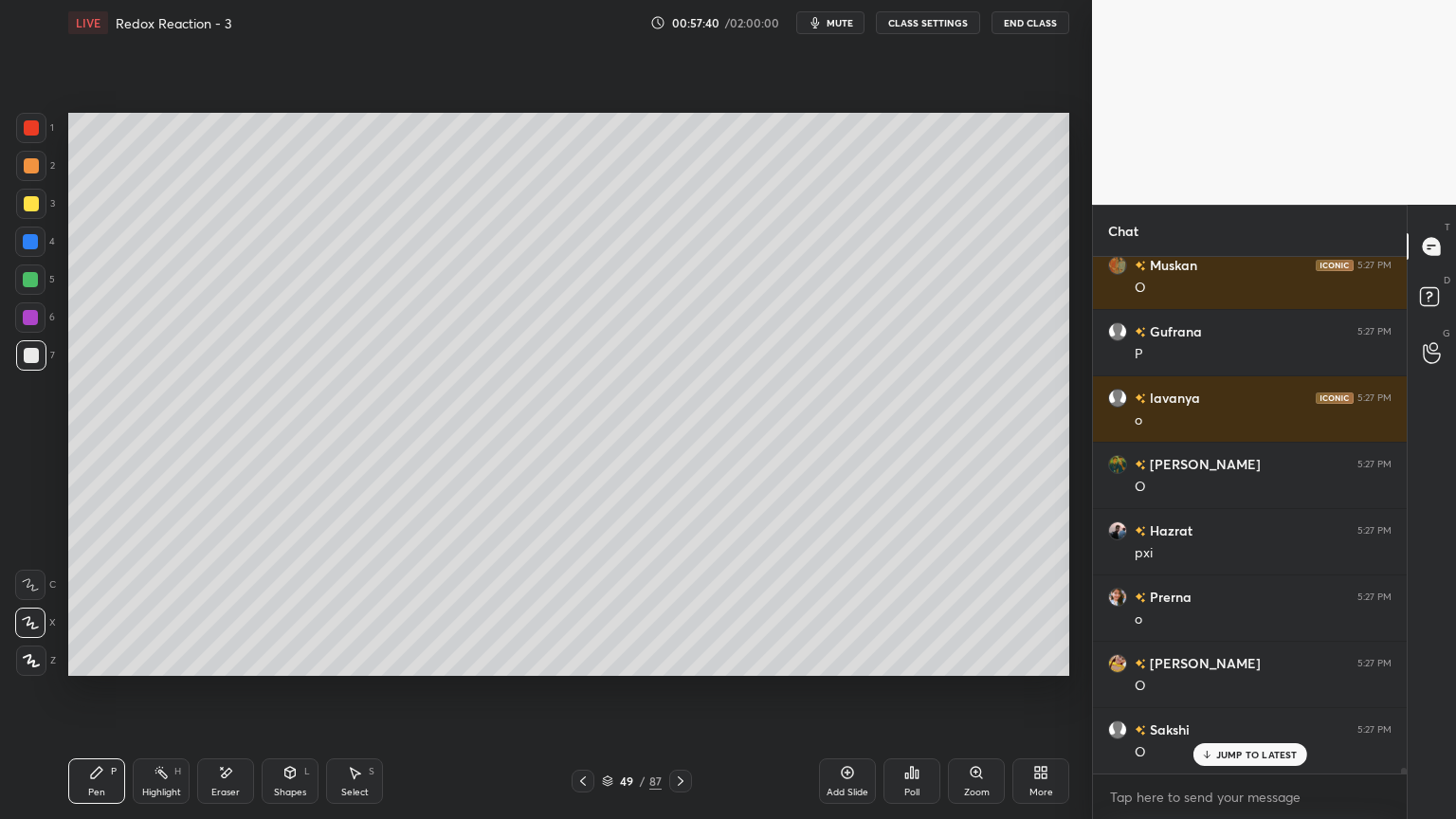
click at [159, 691] on div "Pen P Highlight H Eraser Shapes L Select S 49 / 87 Add Slide Poll Zoom More" at bounding box center [569, 781] width 1001 height 76
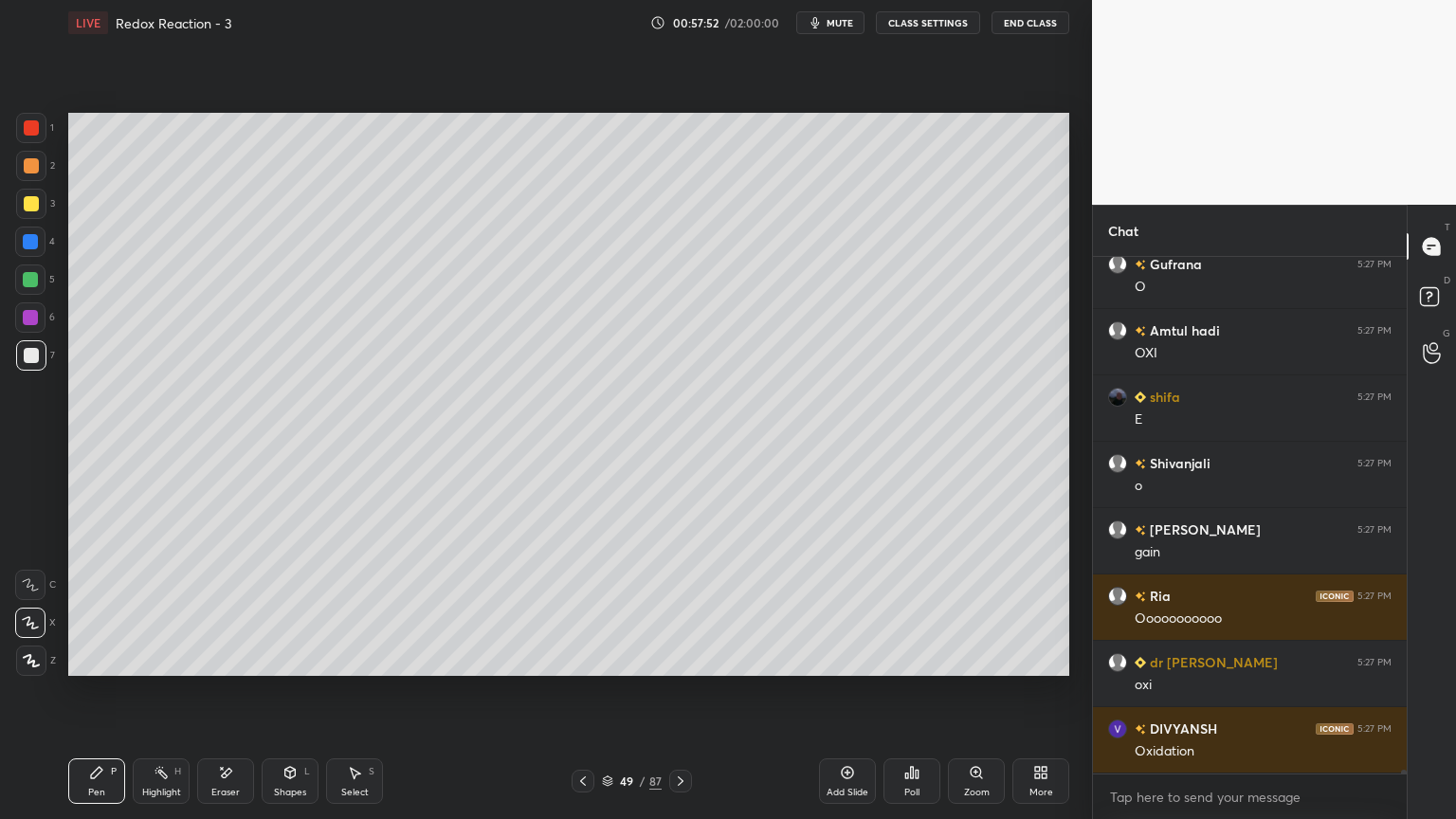
click at [223, 691] on icon at bounding box center [226, 773] width 15 height 16
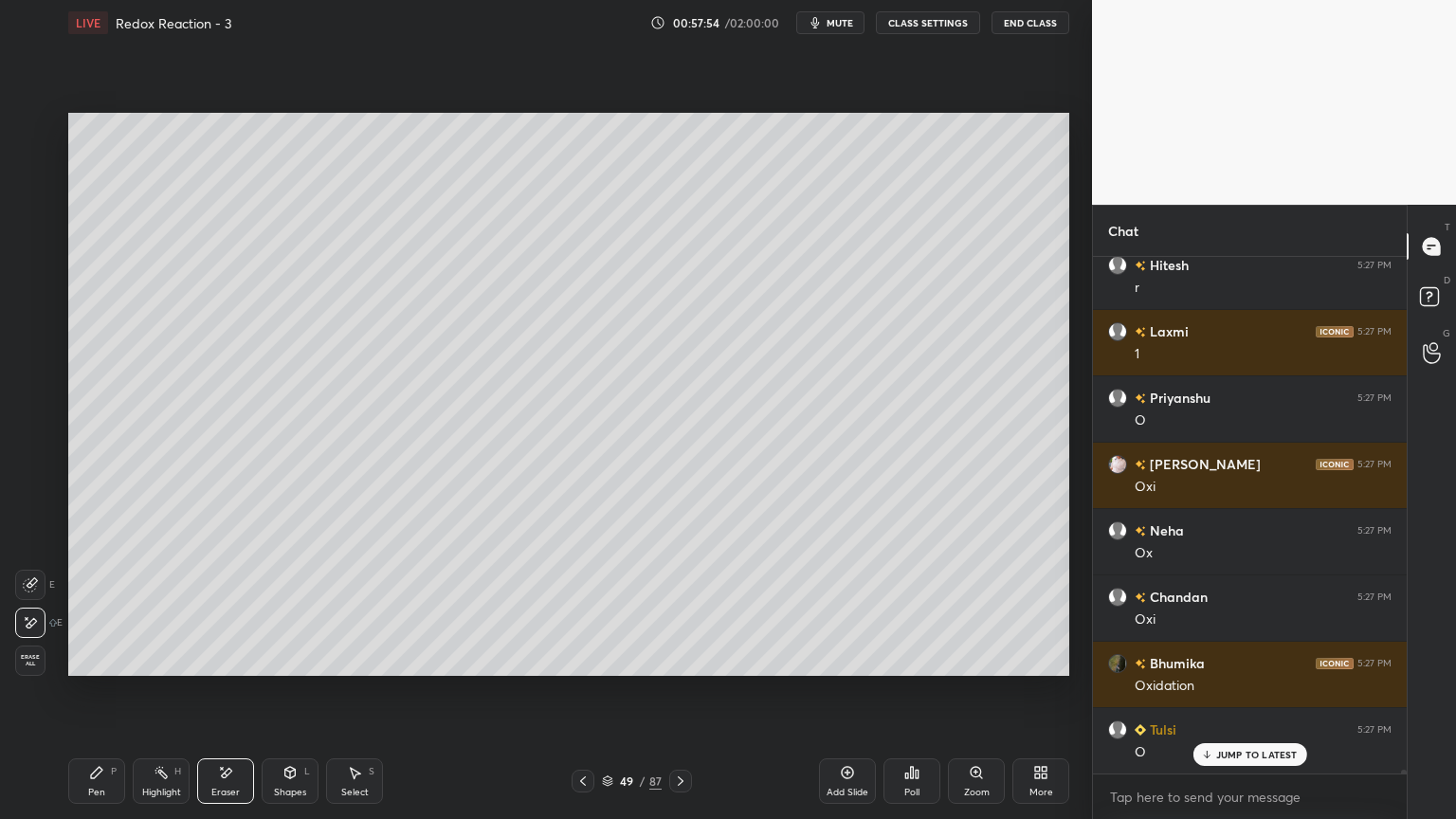
click at [83, 691] on div "Pen P" at bounding box center [97, 781] width 57 height 46
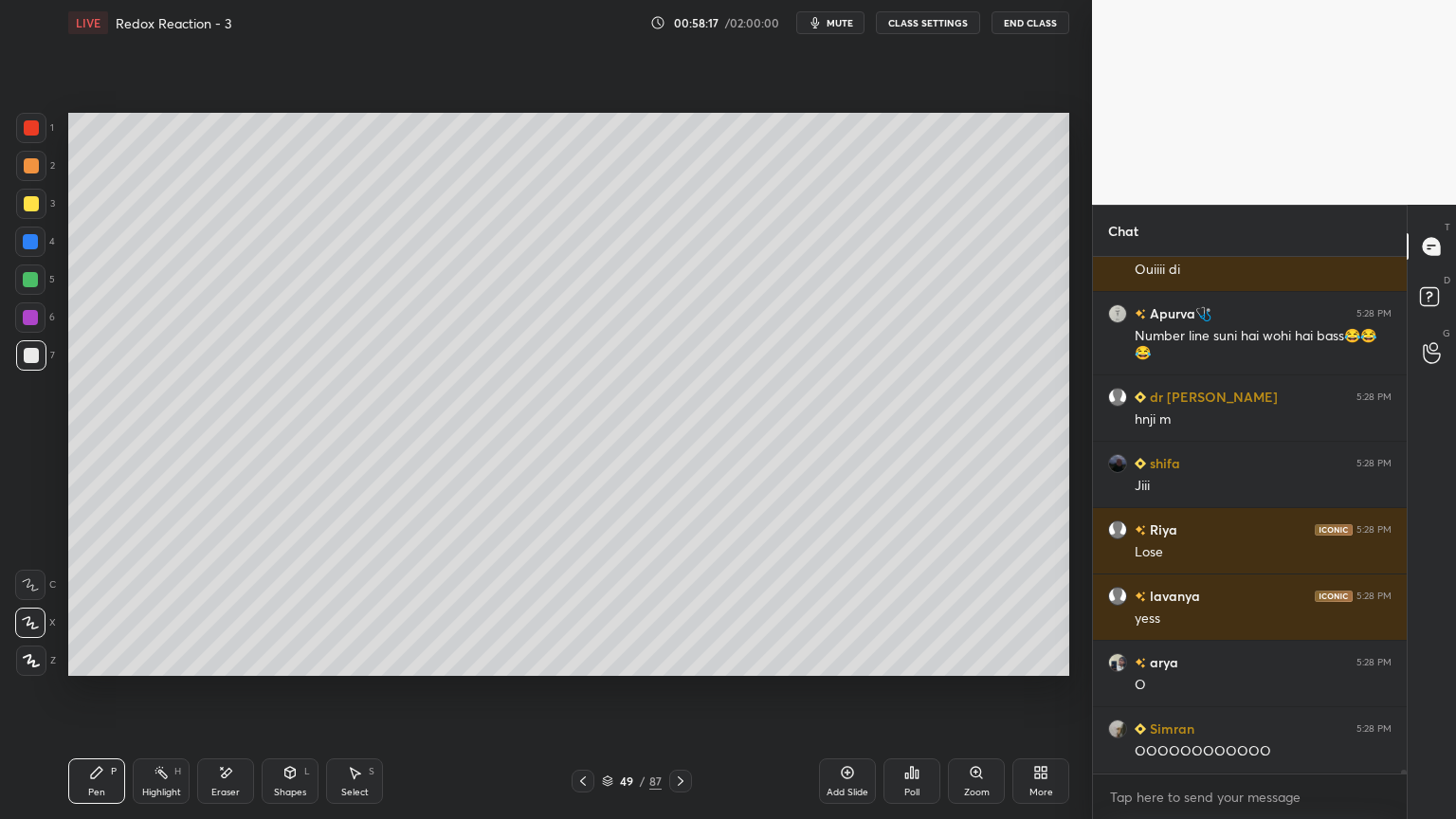
click at [114, 691] on div "P" at bounding box center [114, 772] width 6 height 10
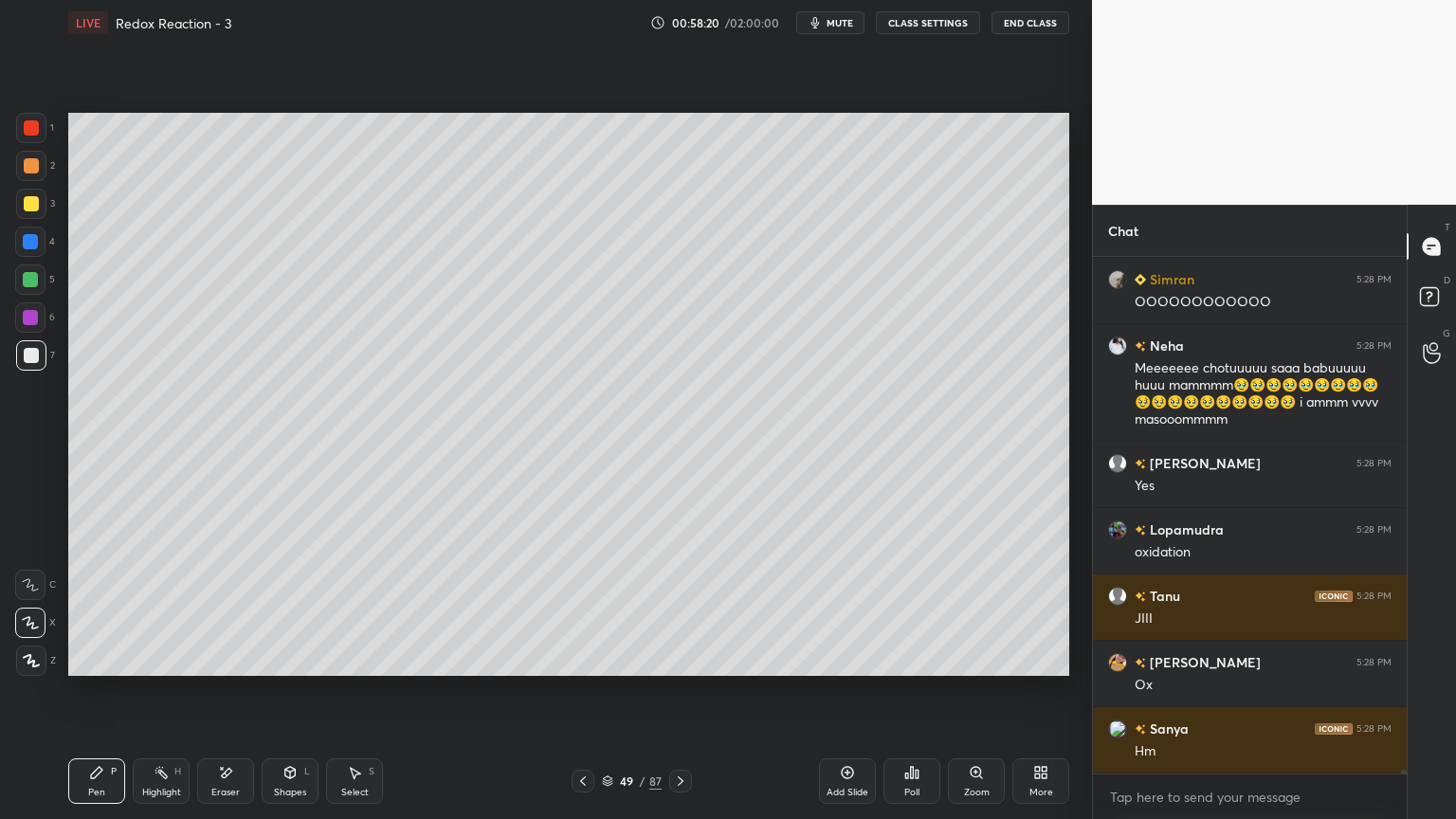
click at [254, 691] on div "Pen P Highlight H Eraser Shapes L Select S" at bounding box center [257, 781] width 376 height 46
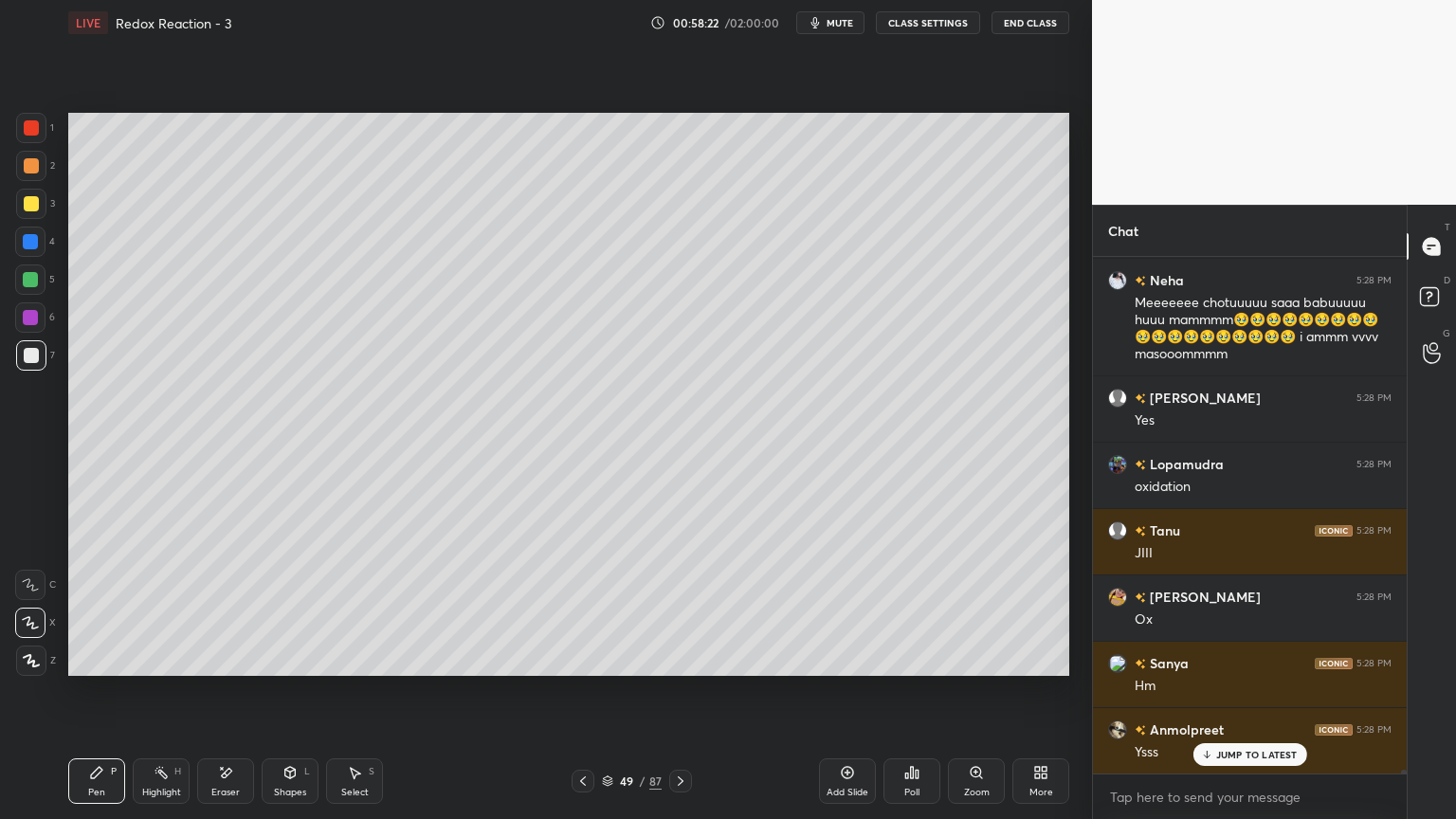
click at [238, 691] on div "Eraser" at bounding box center [226, 781] width 57 height 46
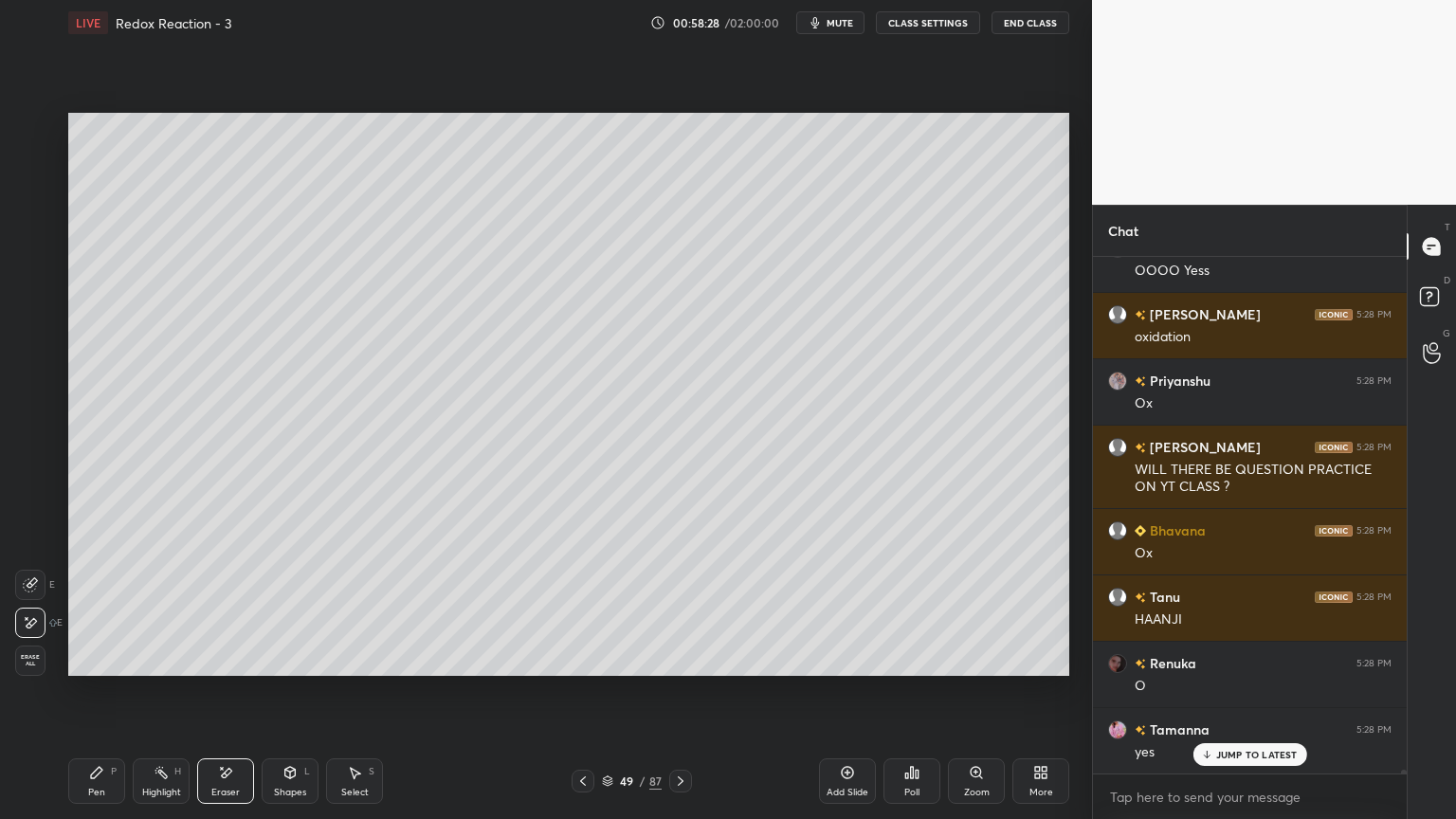
click at [108, 691] on div "Pen P Highlight H Eraser Shapes L Select S 49 / 87 Add Slide Poll Zoom More" at bounding box center [569, 781] width 1001 height 76
click at [103, 691] on icon at bounding box center [97, 773] width 15 height 15
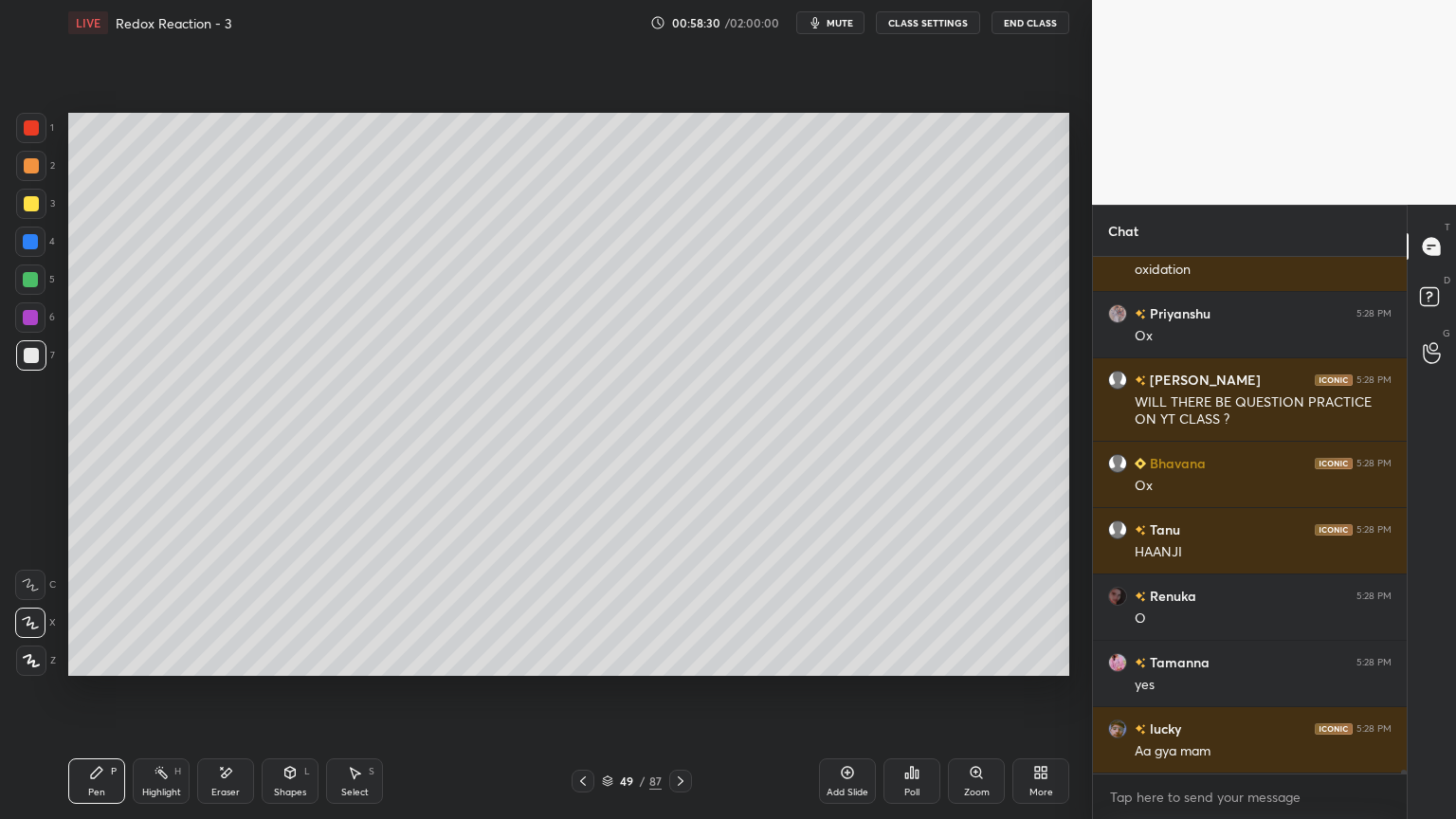
click at [30, 311] on div at bounding box center [31, 318] width 15 height 15
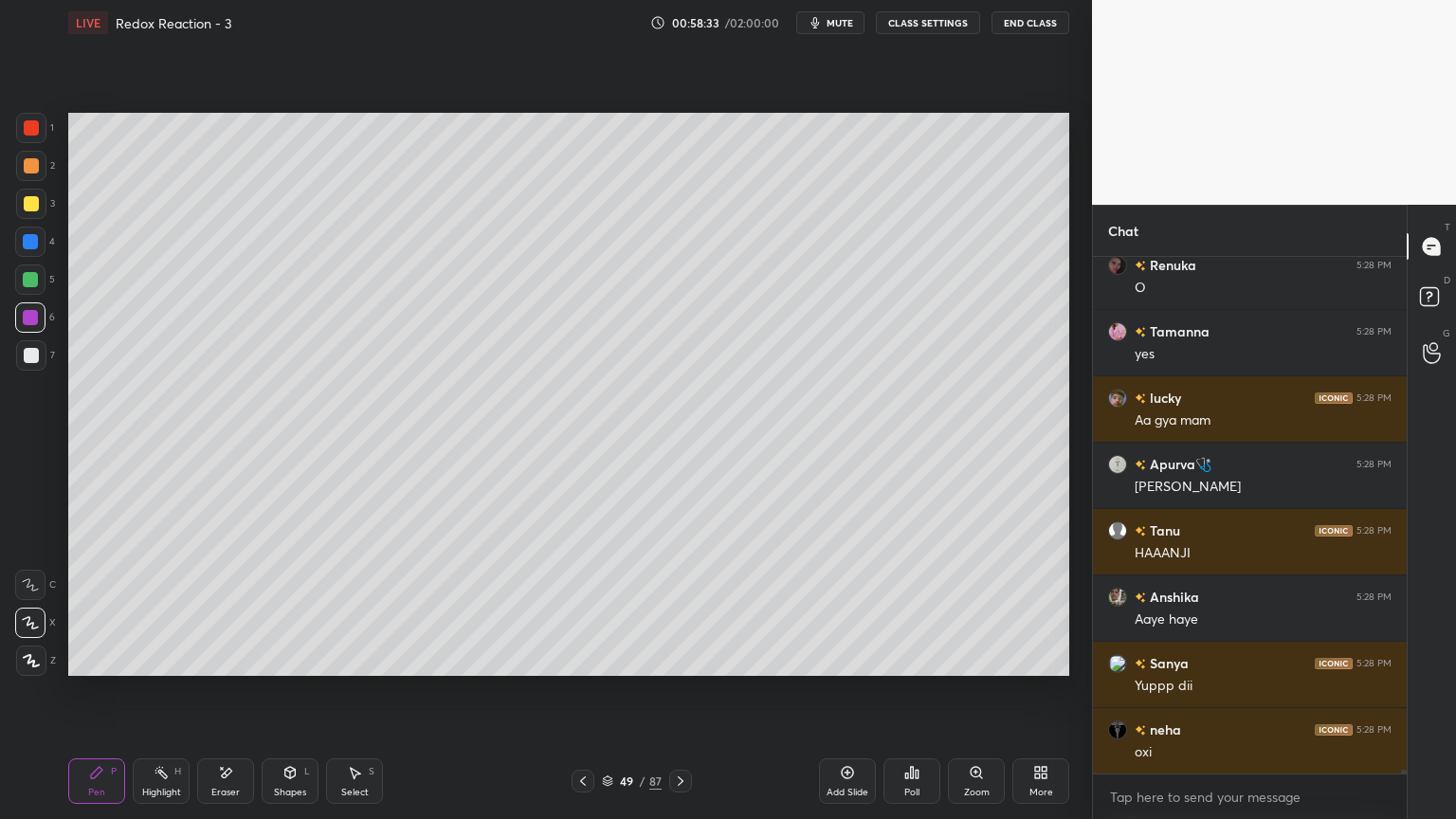
click at [361, 691] on div "Select S" at bounding box center [354, 781] width 57 height 46
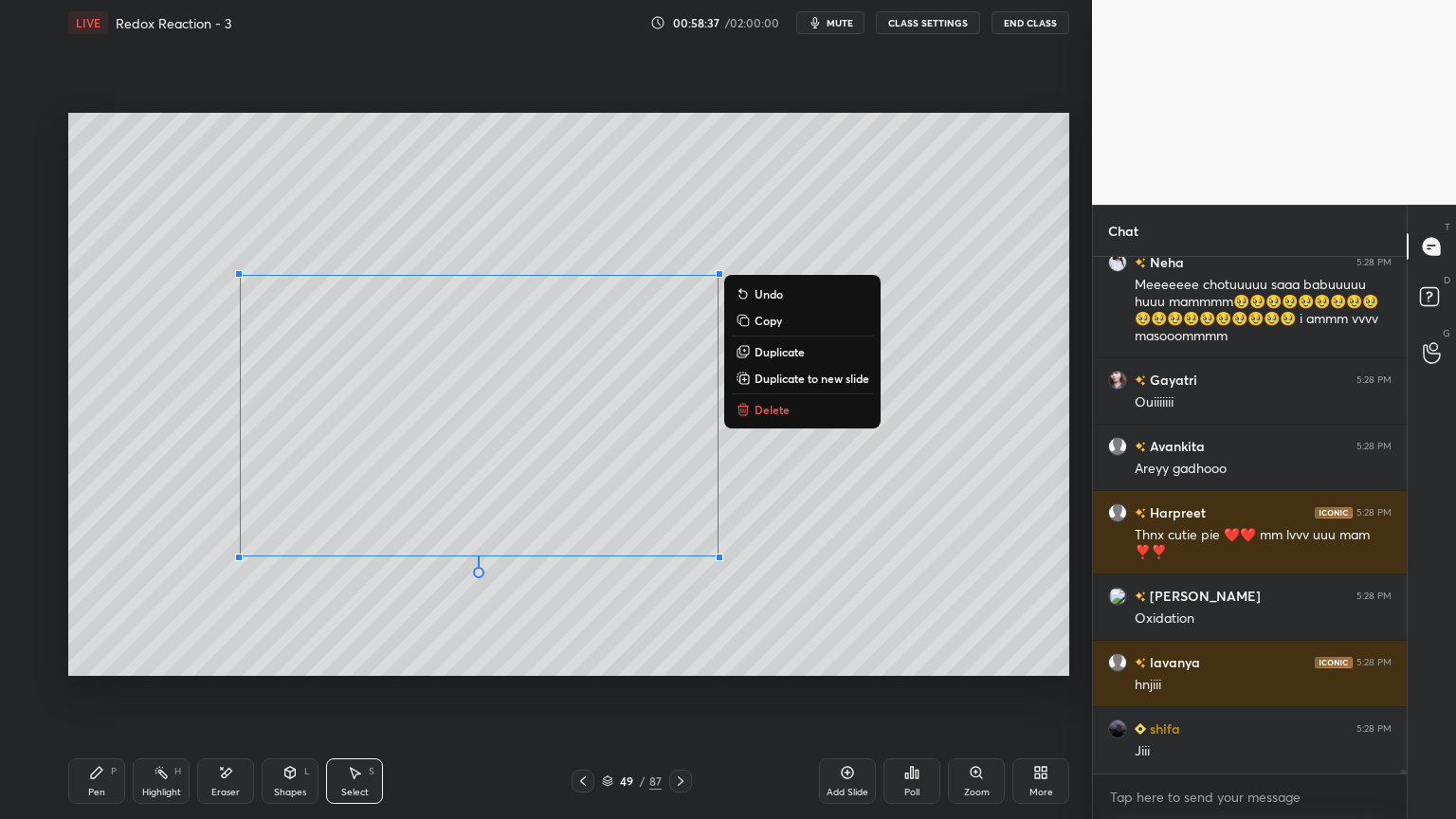
click at [311, 659] on div "0 ° Undo Copy Duplicate Duplicate to new slide Delete" at bounding box center [569, 395] width 1001 height 563
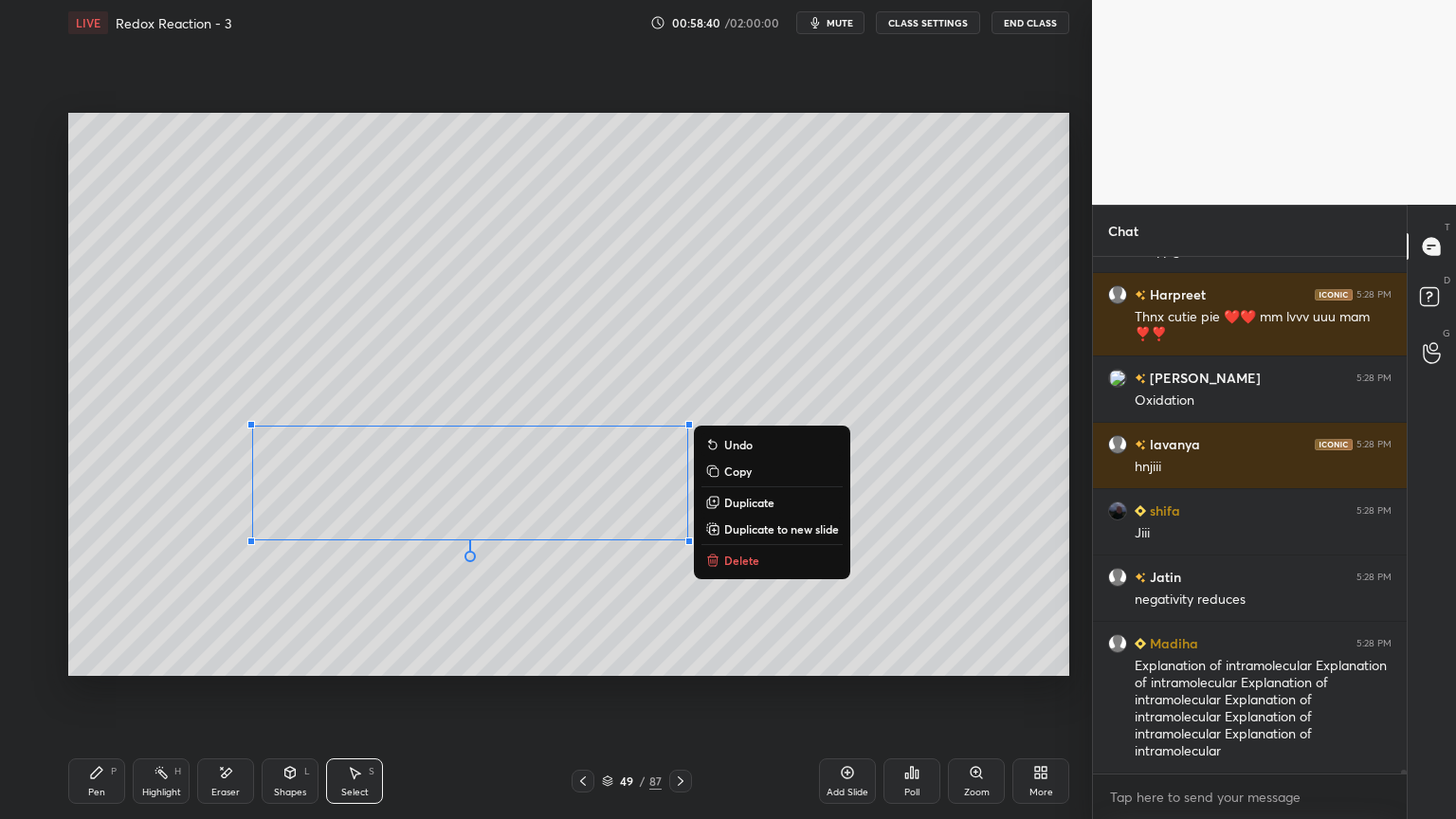
click at [256, 655] on div "0 ° Undo Copy Duplicate Duplicate to new slide Delete" at bounding box center [569, 395] width 1001 height 563
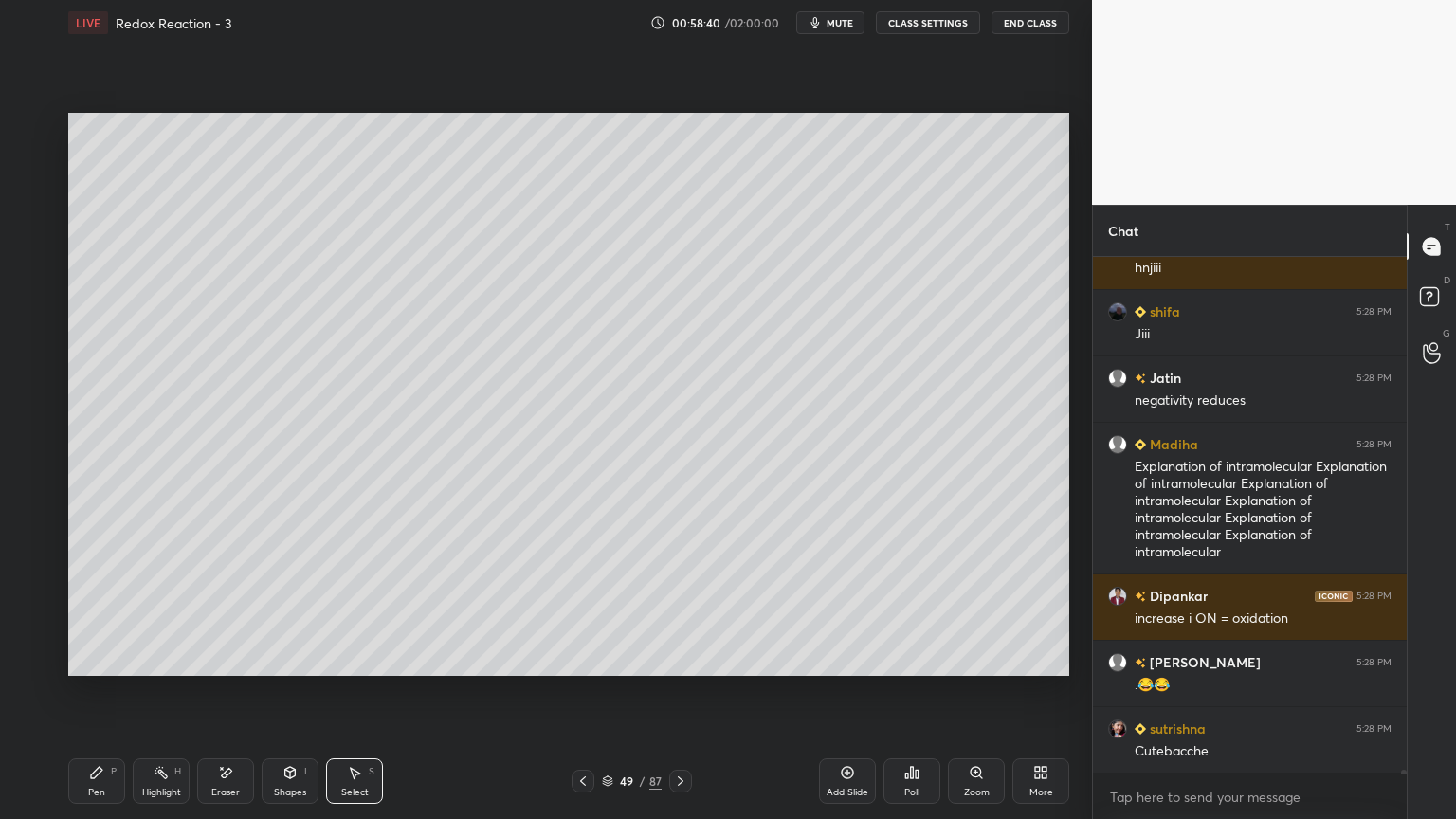
click at [103, 691] on icon at bounding box center [97, 773] width 15 height 15
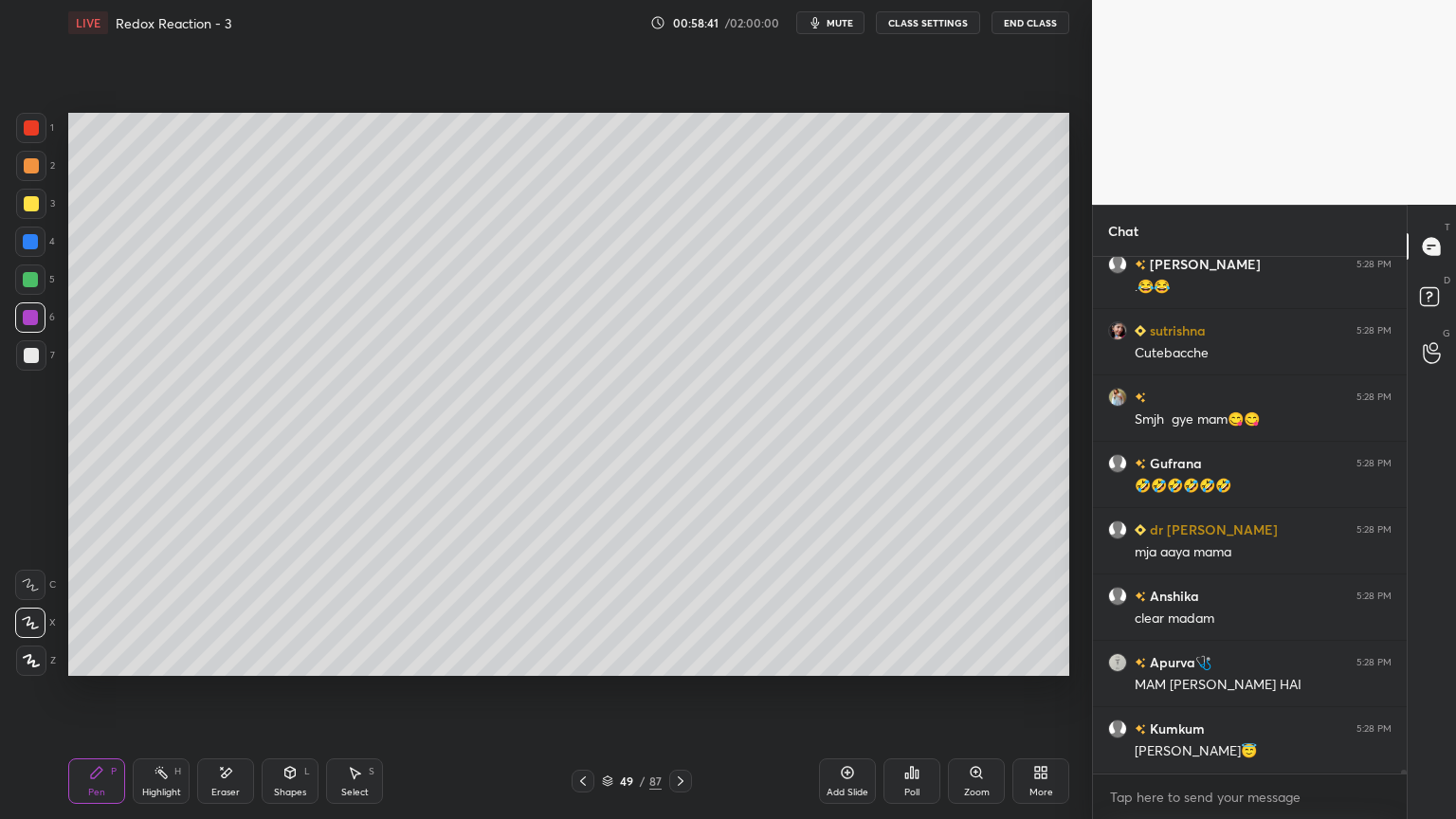
click at [33, 351] on div at bounding box center [31, 355] width 15 height 15
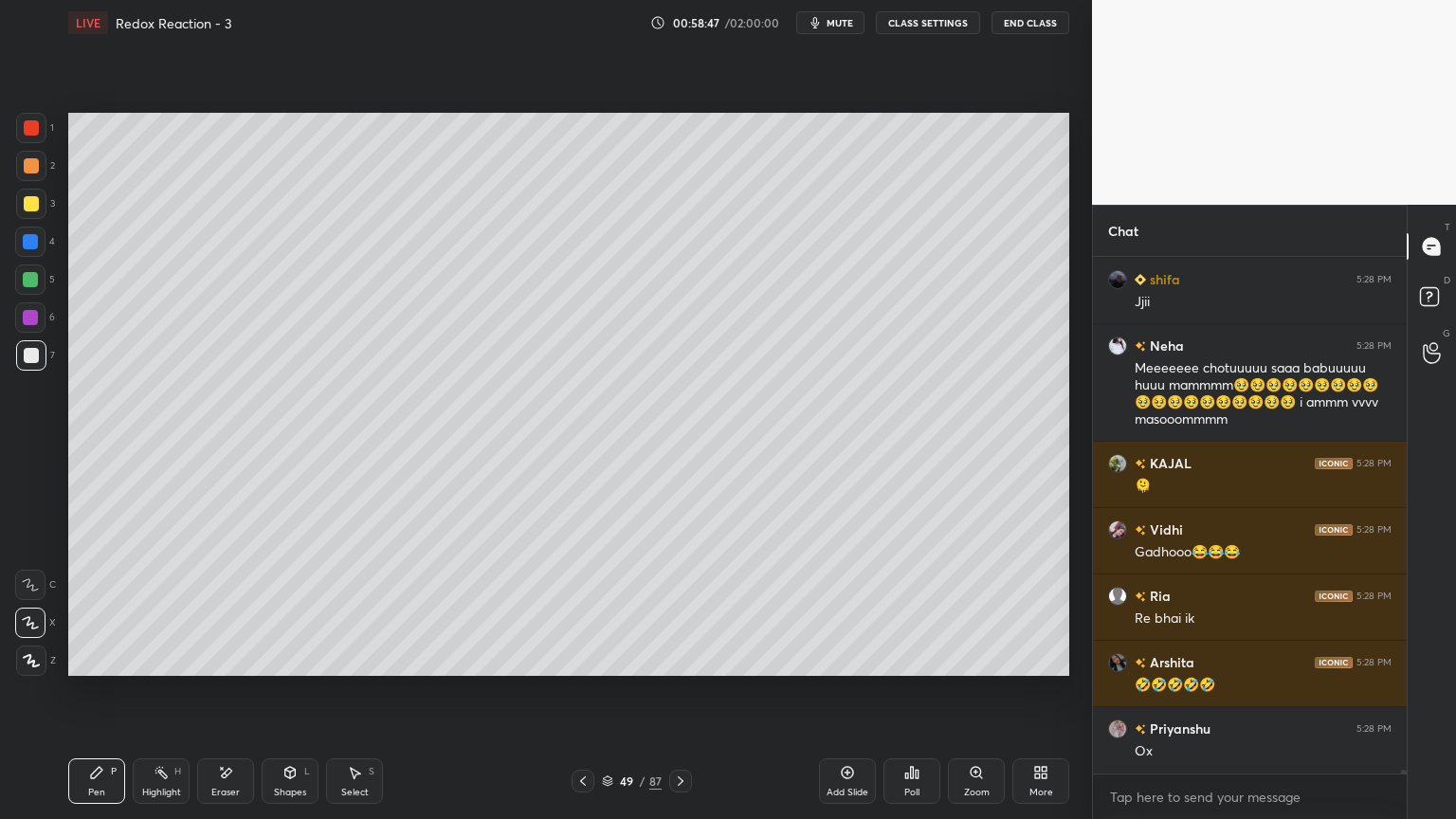
click at [37, 313] on div at bounding box center [31, 318] width 15 height 15
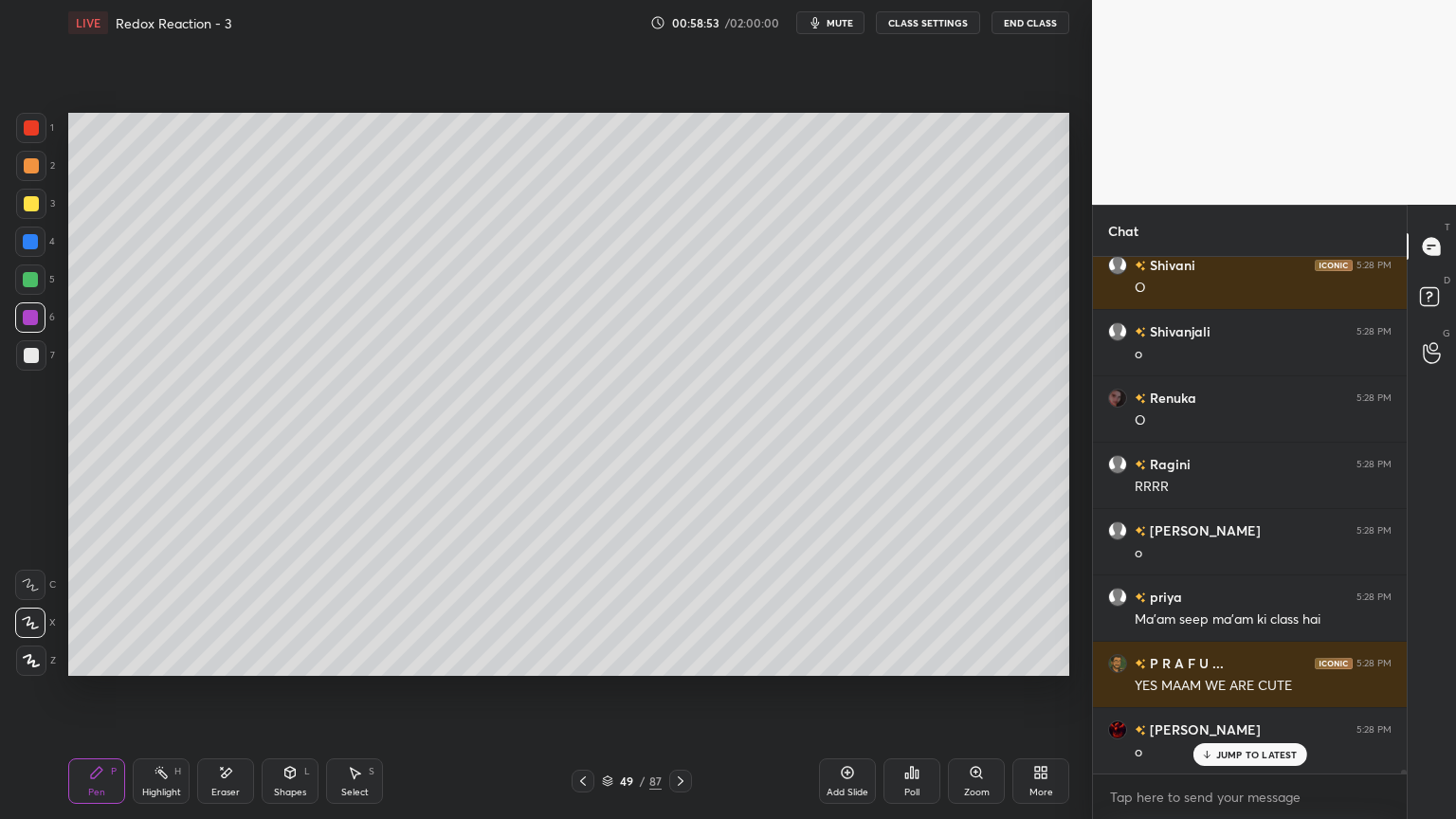
click at [682, 691] on icon at bounding box center [681, 781] width 15 height 15
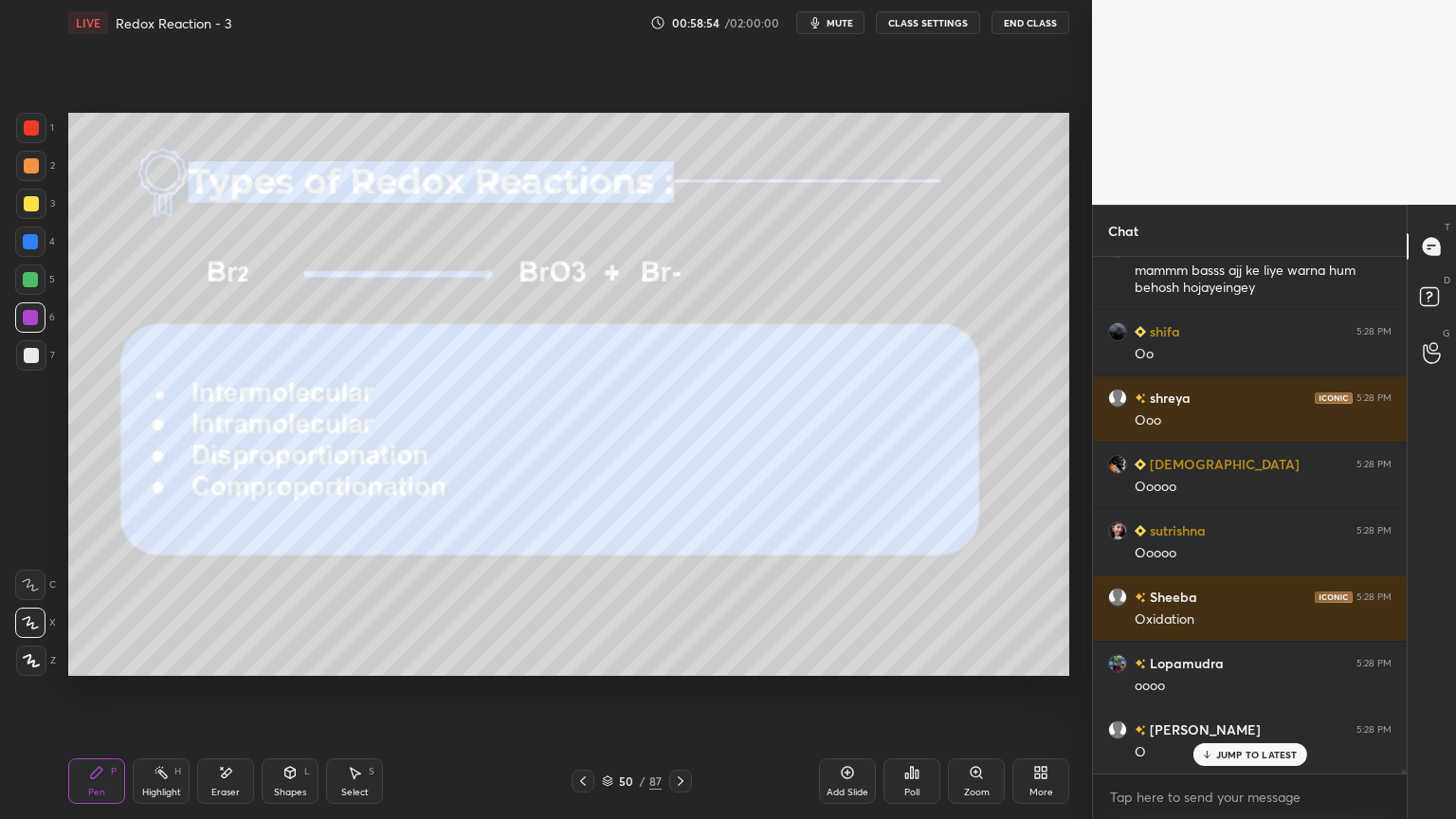
click at [679, 691] on icon at bounding box center [681, 781] width 15 height 15
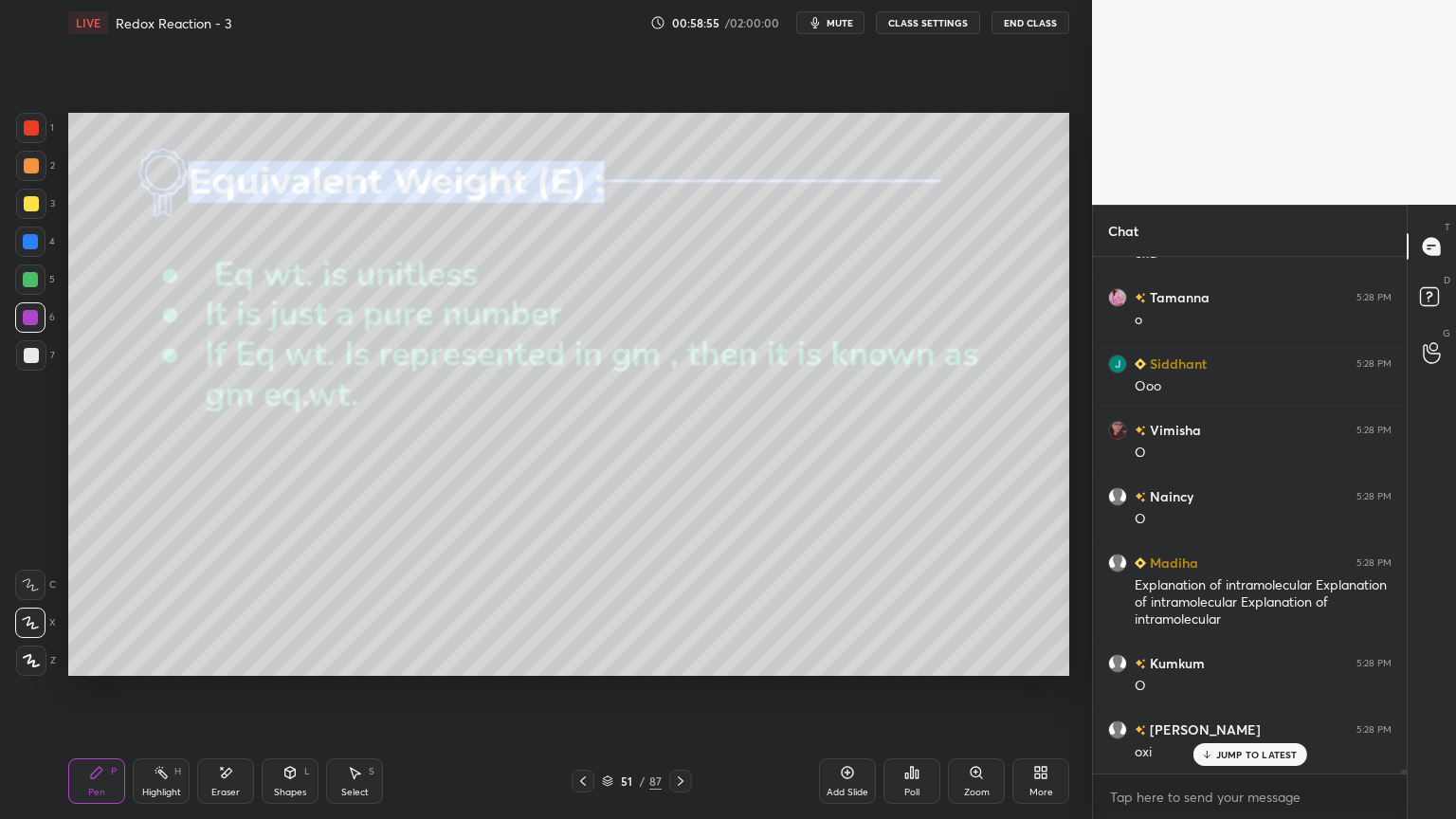
click at [144, 691] on div "Highlight H" at bounding box center [161, 781] width 57 height 46
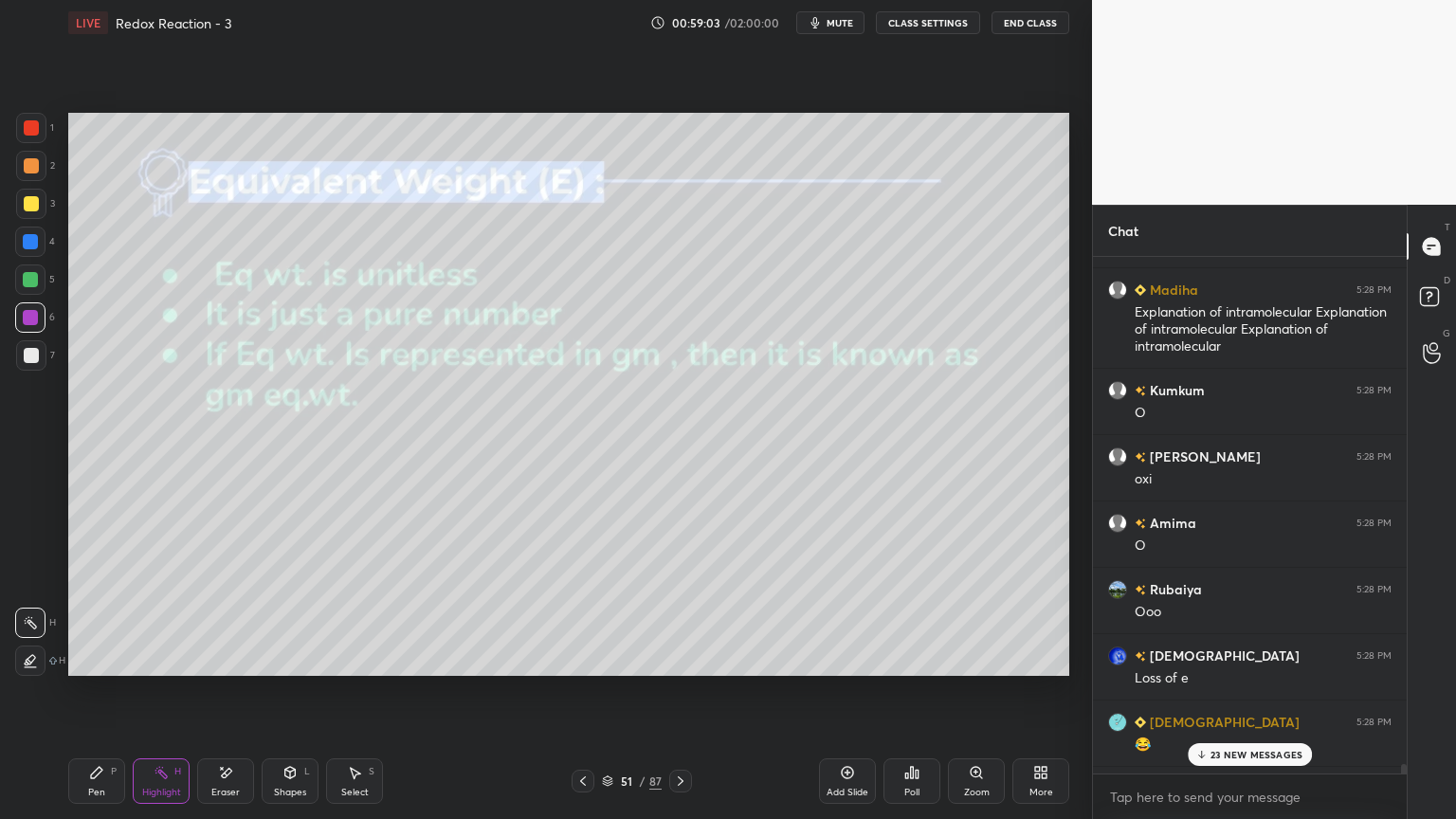
click at [930, 28] on button "CLASS SETTINGS" at bounding box center [928, 23] width 105 height 23
click at [929, 28] on button "CLASS SETTINGS" at bounding box center [928, 23] width 105 height 23
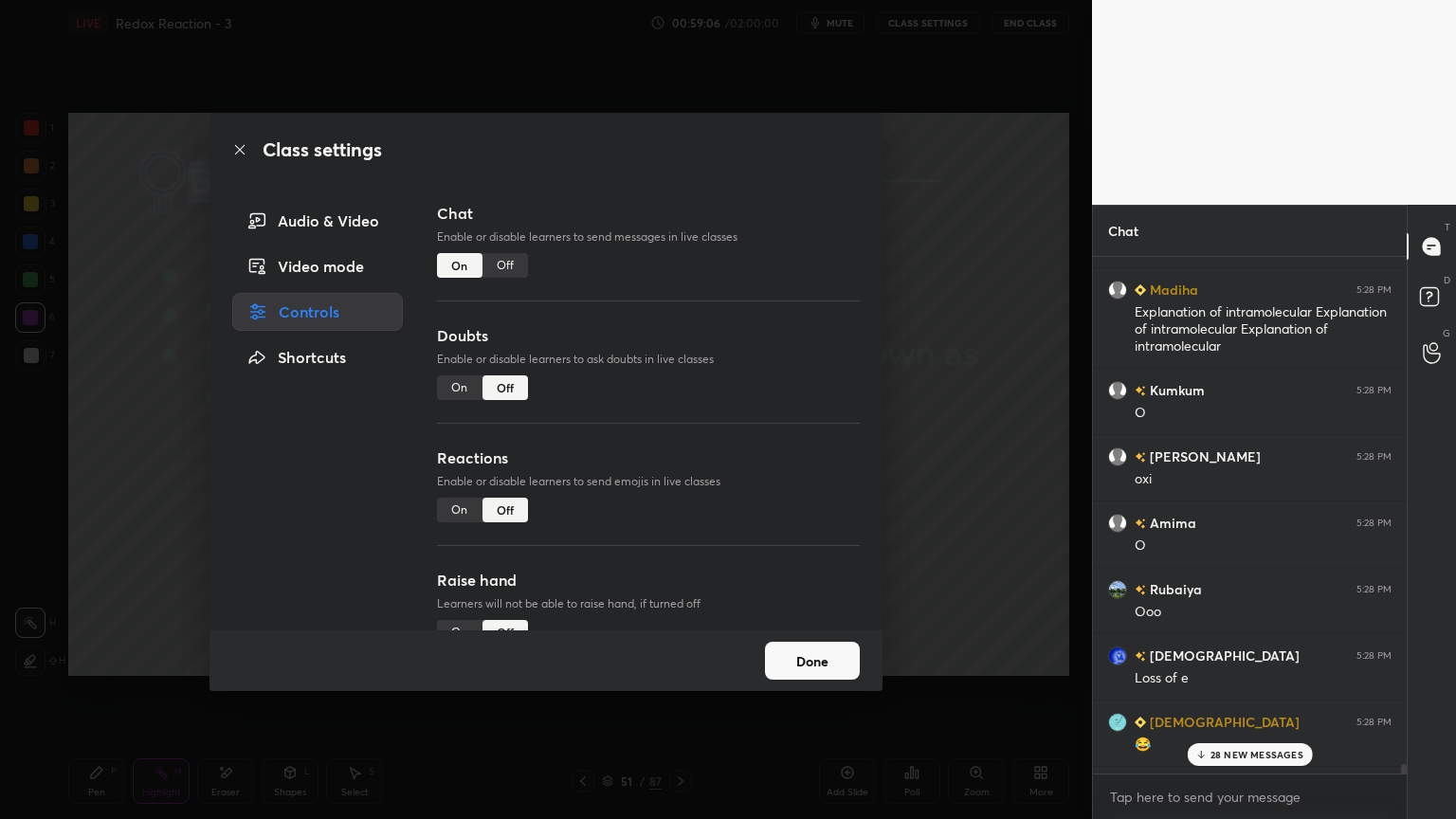
click at [497, 268] on div "Off" at bounding box center [505, 265] width 46 height 24
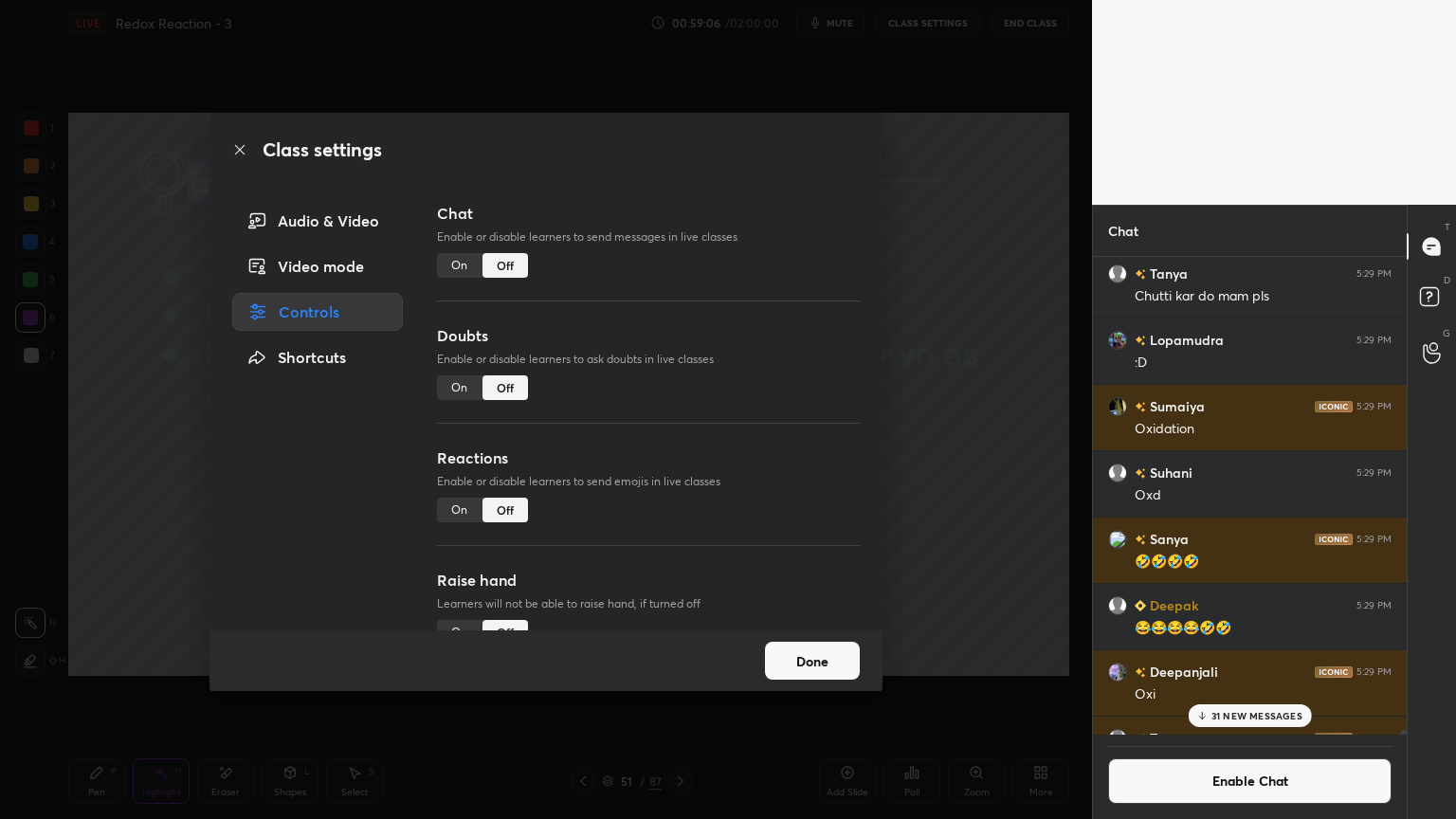
click at [815, 652] on button "Done" at bounding box center [812, 660] width 95 height 38
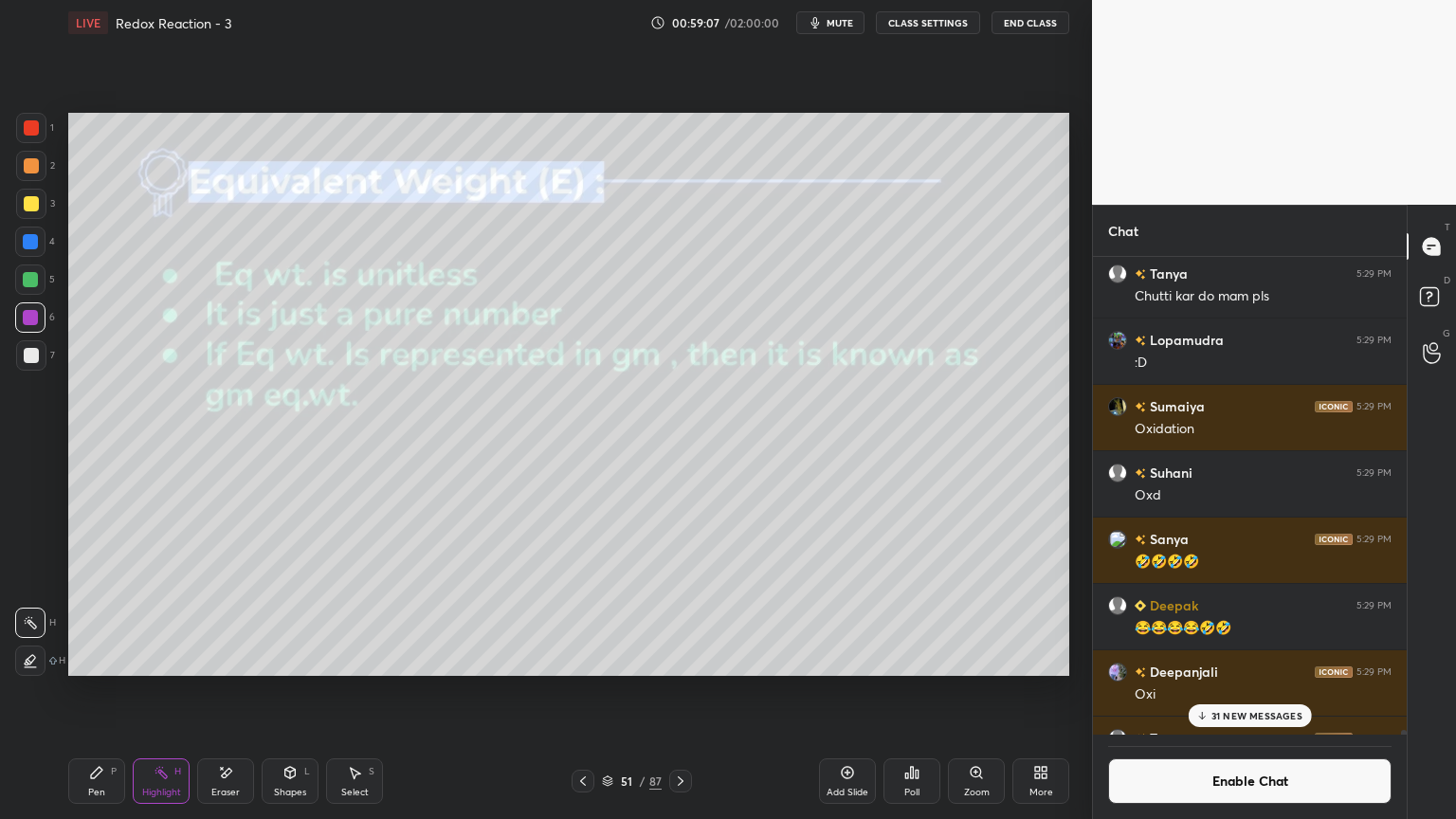
click at [1258, 691] on p "31 NEW MESSAGES" at bounding box center [1258, 716] width 91 height 12
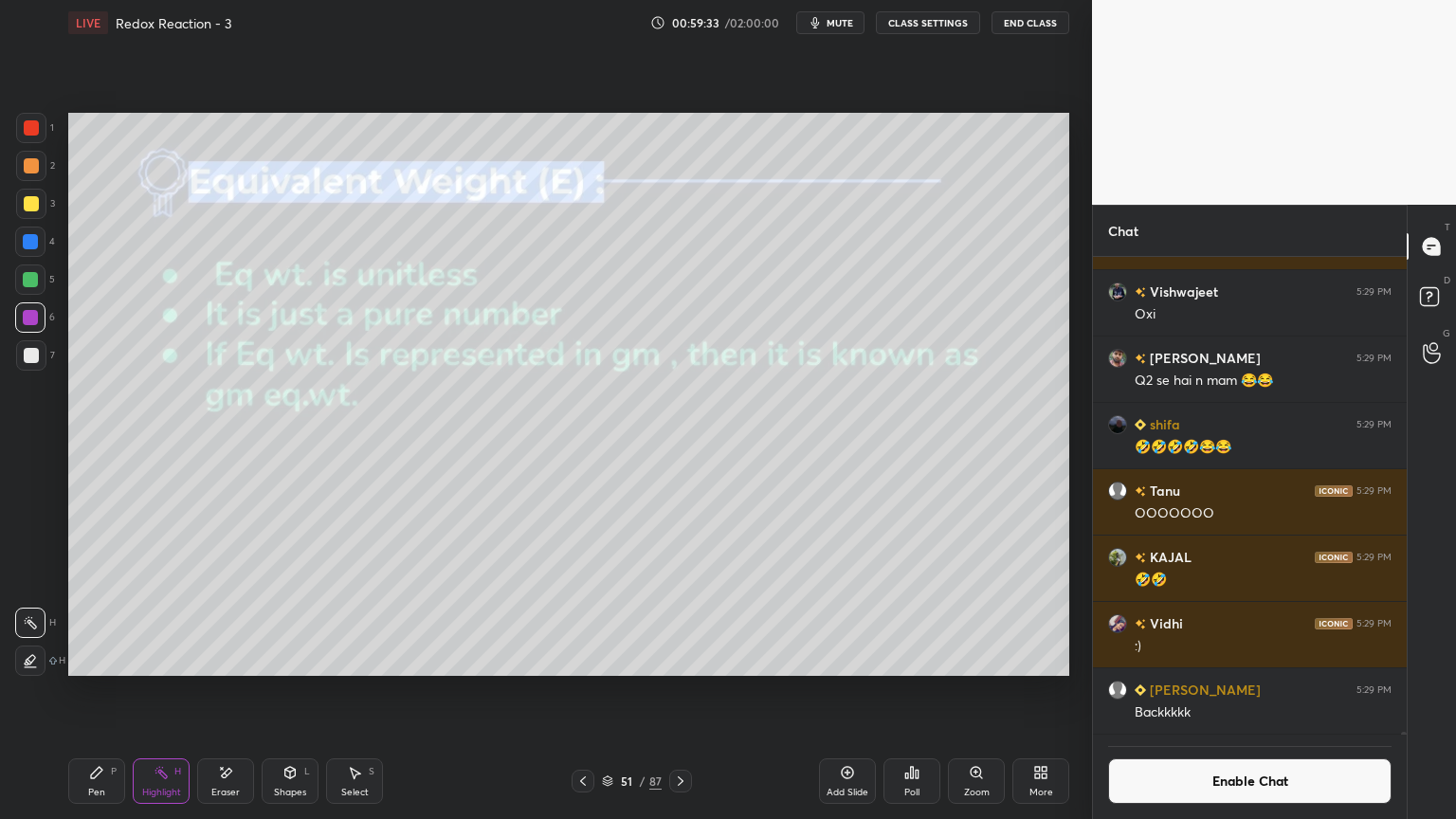
click at [281, 691] on div "Shapes L" at bounding box center [289, 781] width 57 height 46
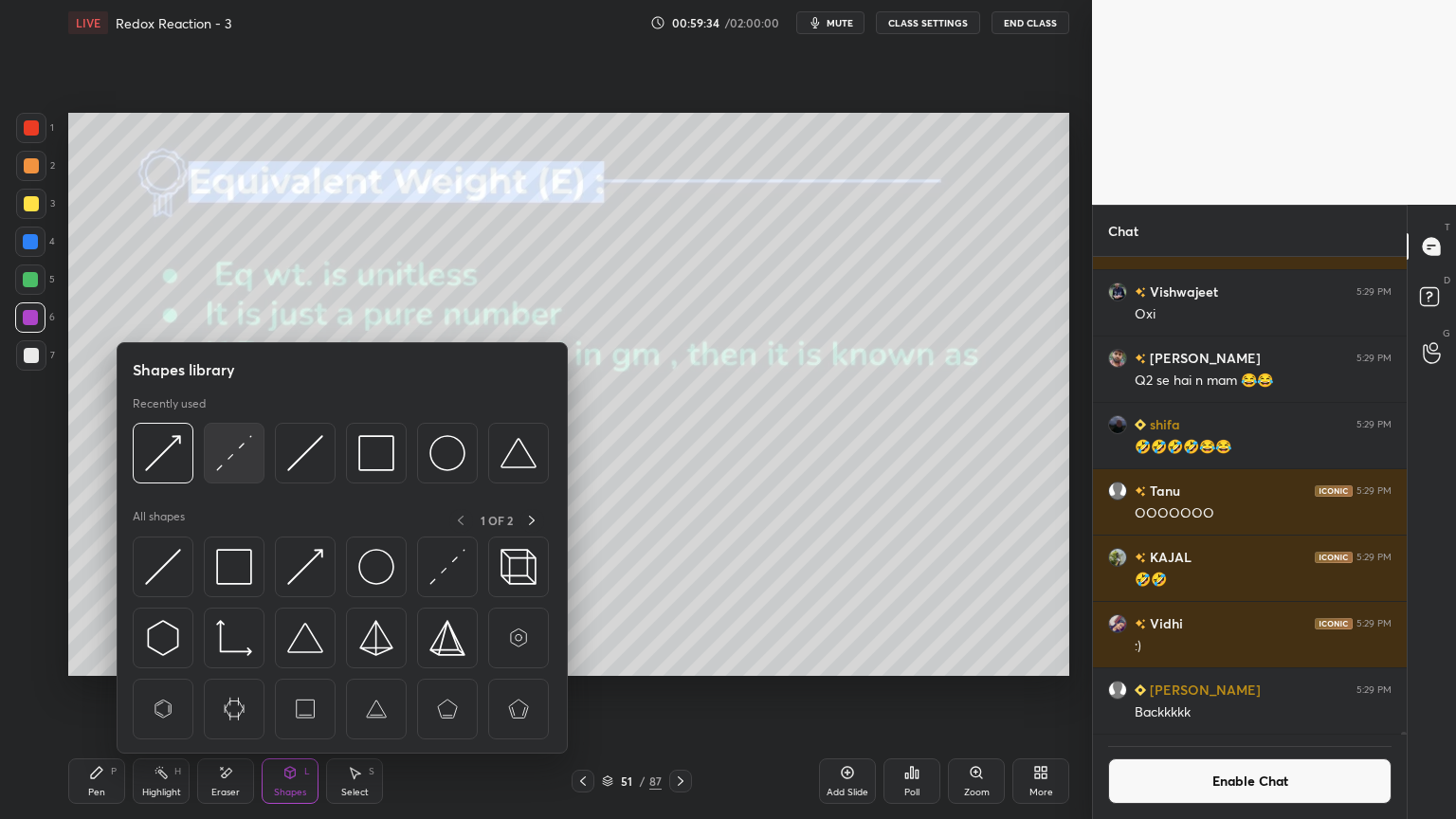
click at [233, 467] on img at bounding box center [233, 453] width 36 height 36
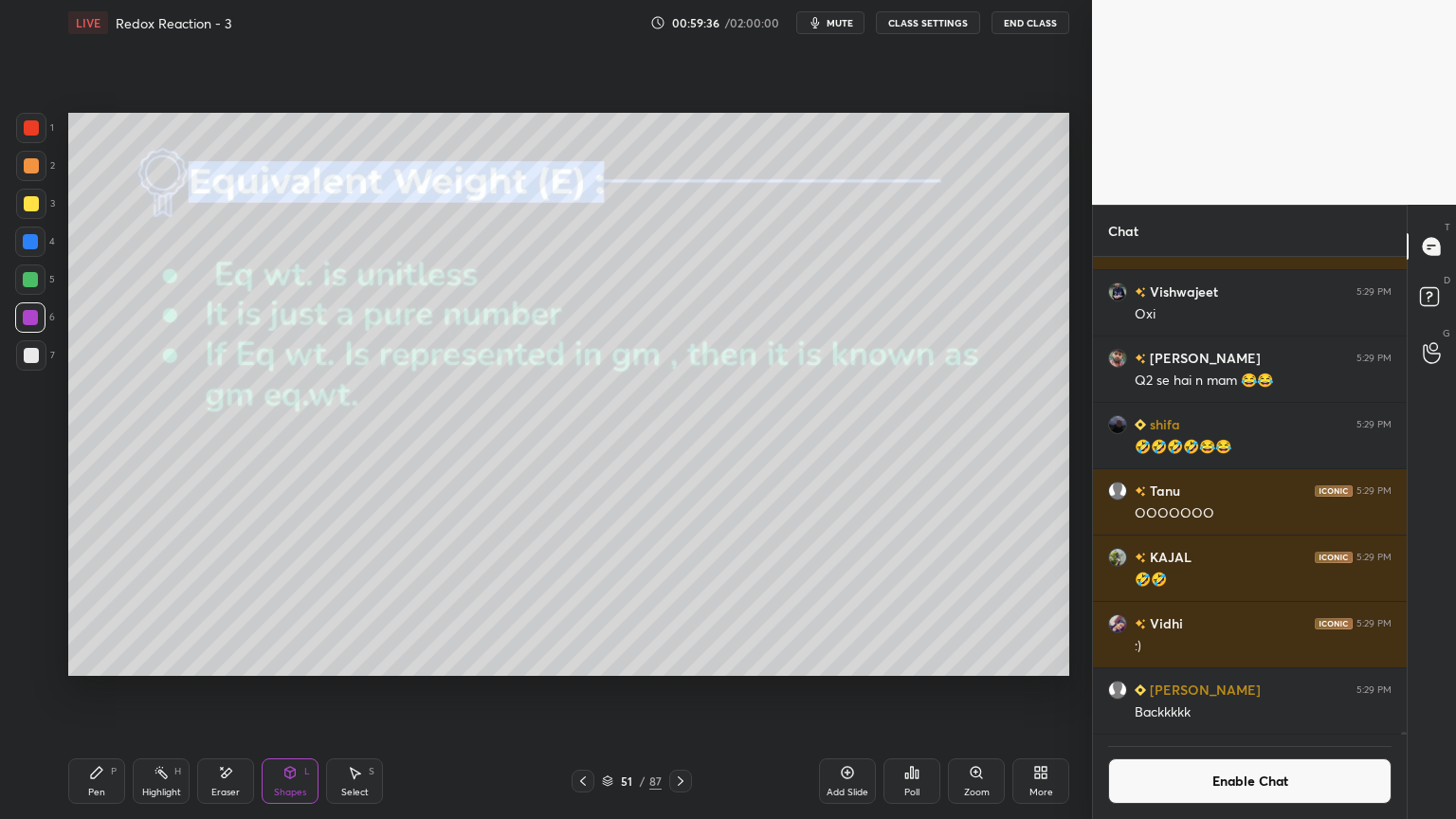
click at [105, 691] on div "Pen P" at bounding box center [97, 781] width 57 height 46
click at [40, 355] on div at bounding box center [31, 355] width 30 height 30
click at [173, 691] on div "Highlight H" at bounding box center [161, 781] width 57 height 46
click at [27, 328] on div at bounding box center [30, 317] width 30 height 30
click at [95, 691] on icon at bounding box center [97, 773] width 12 height 12
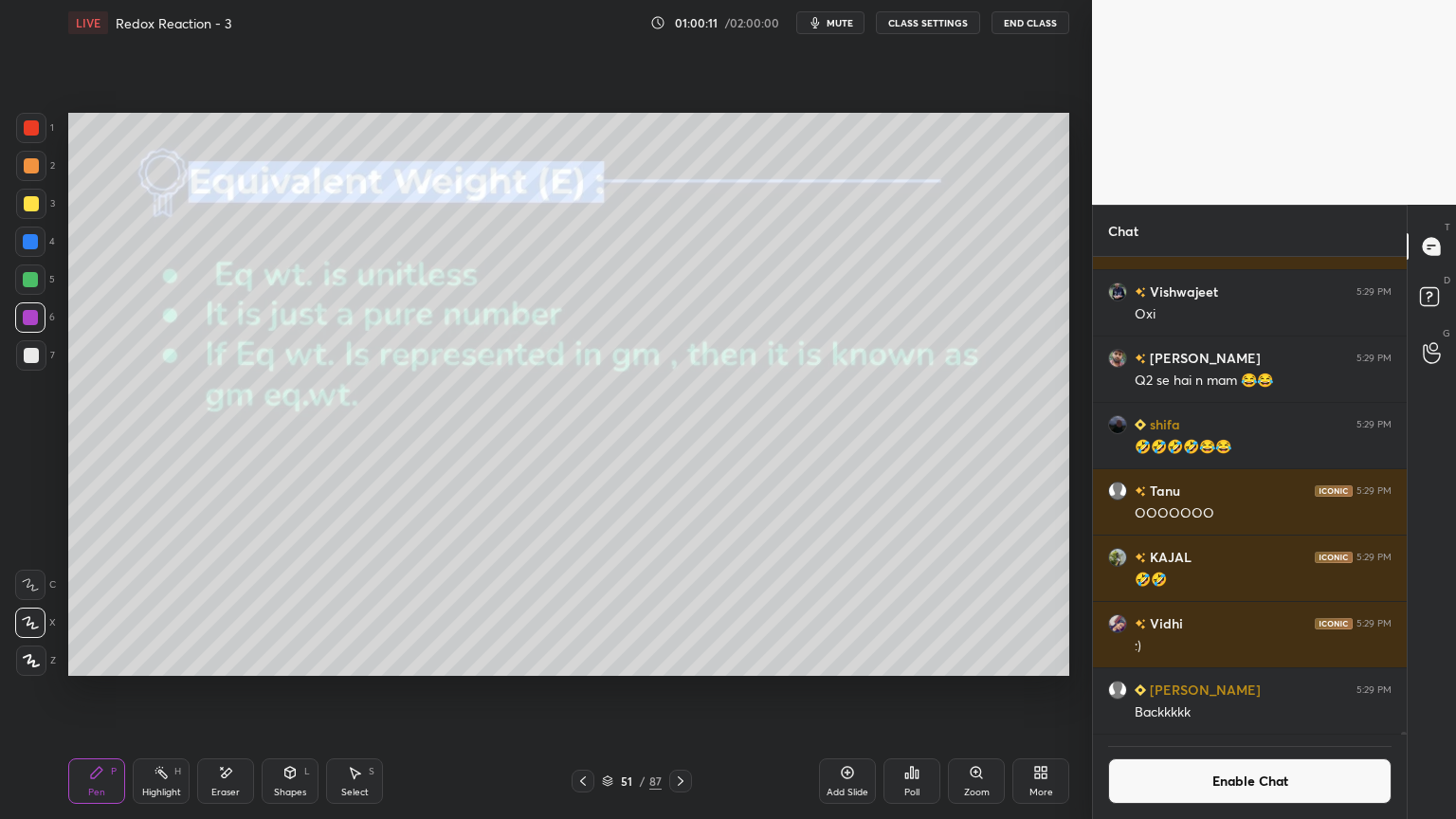
click at [34, 357] on div at bounding box center [31, 355] width 15 height 15
click at [140, 691] on div "Highlight H" at bounding box center [161, 781] width 57 height 46
click at [33, 314] on div at bounding box center [31, 318] width 15 height 15
click at [676, 691] on icon at bounding box center [681, 781] width 15 height 15
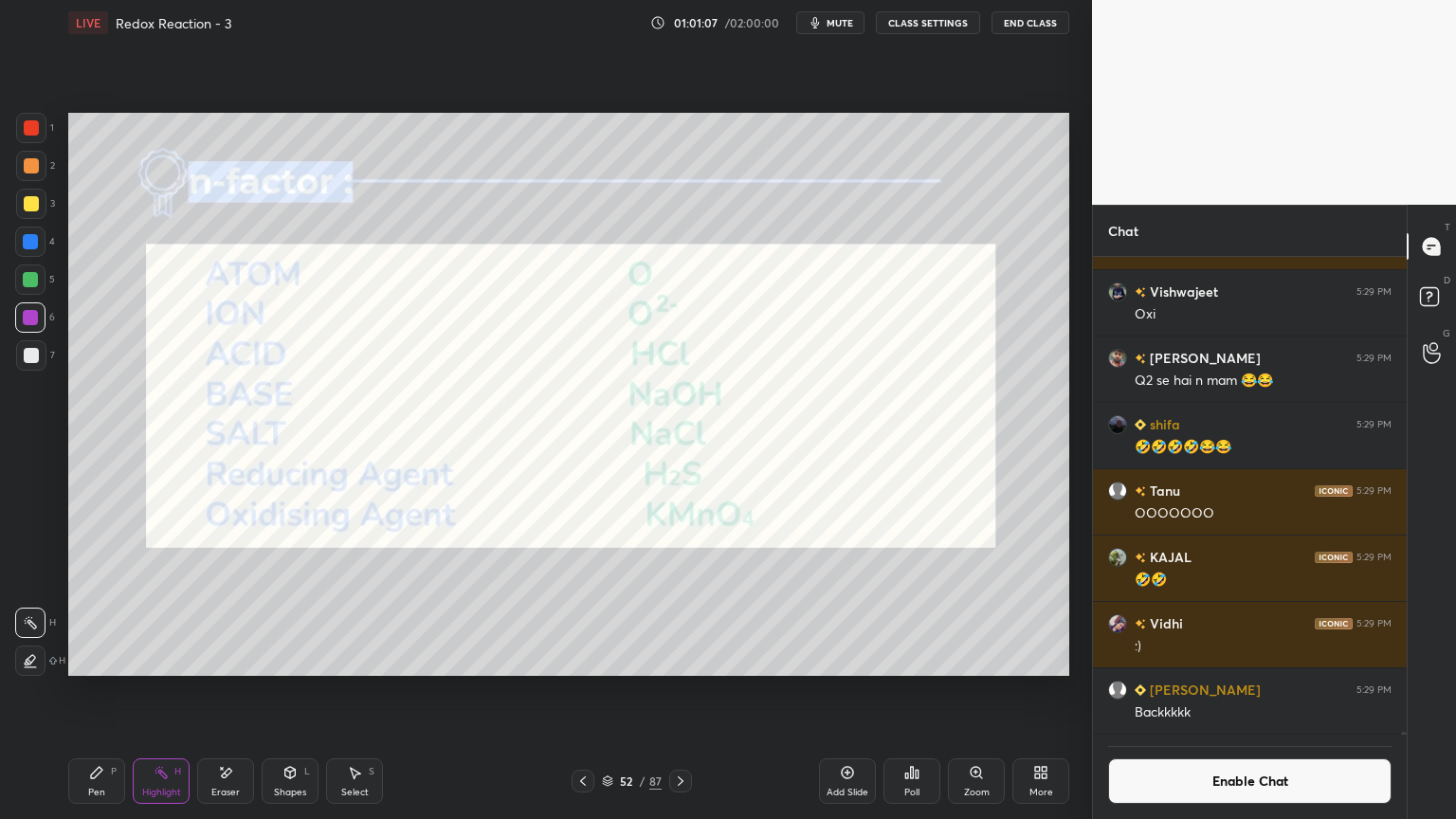
click at [680, 691] on div at bounding box center [681, 781] width 23 height 23
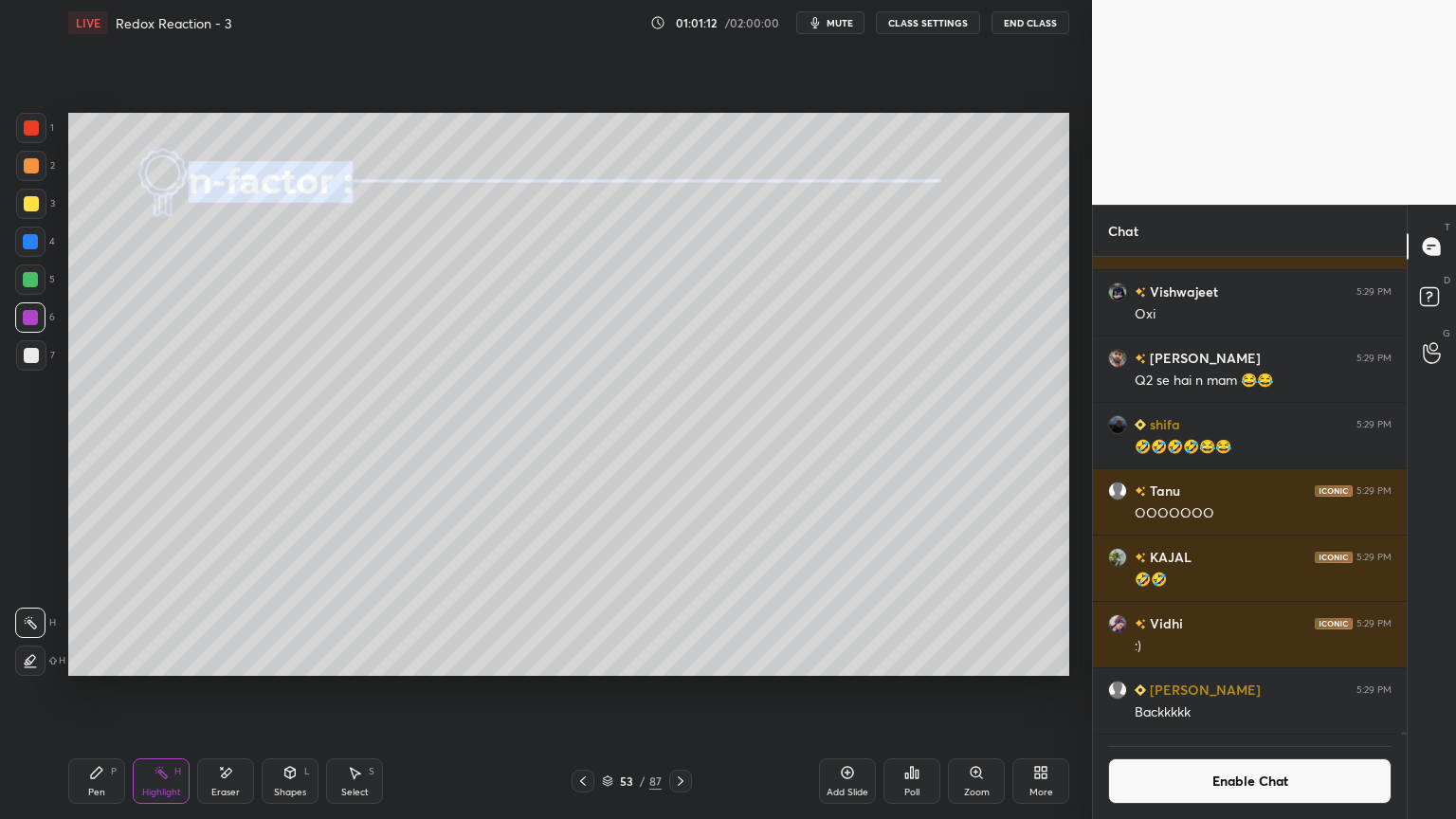
click at [679, 691] on icon at bounding box center [681, 781] width 15 height 15
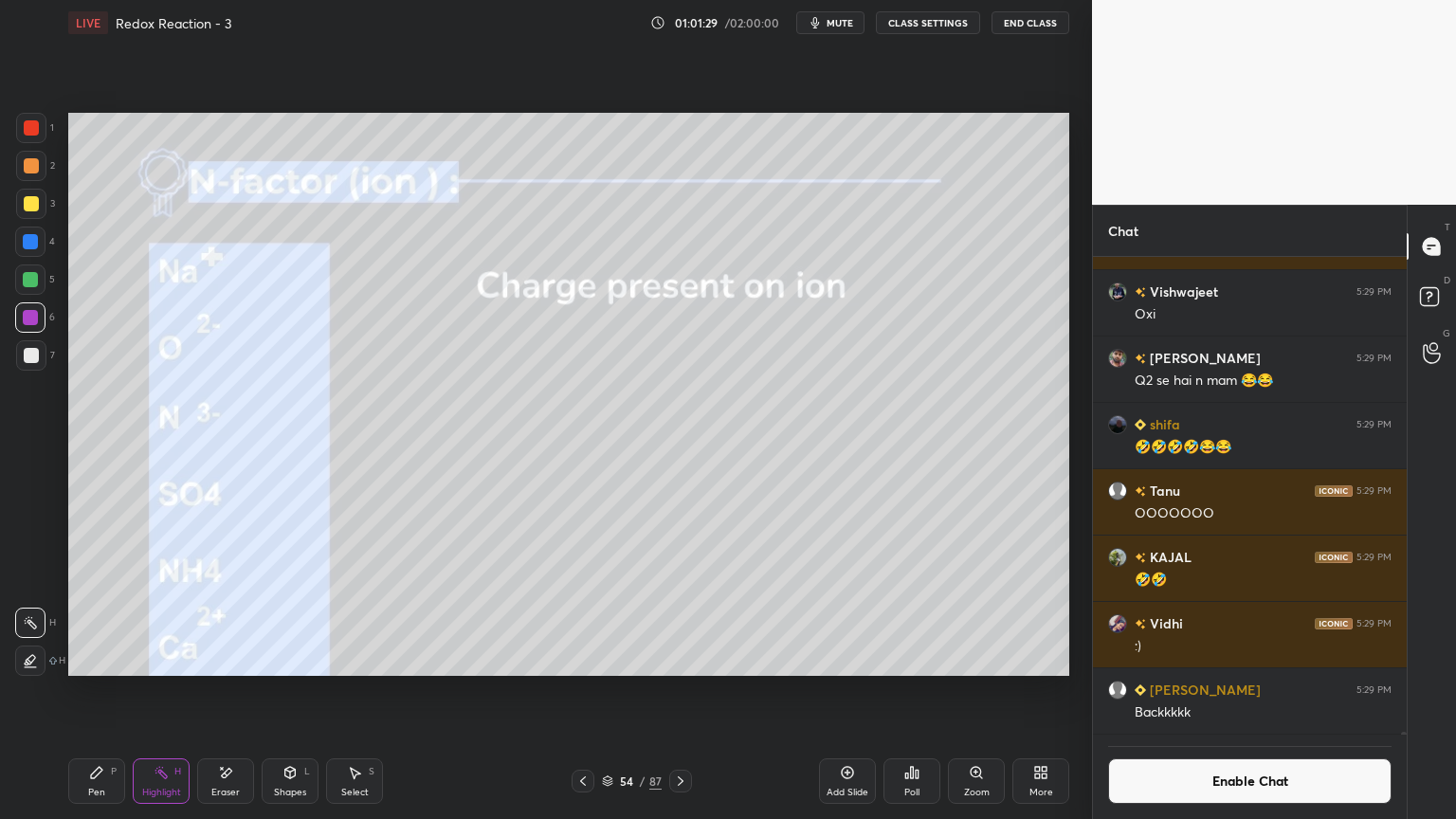
click at [290, 691] on div "Shapes L" at bounding box center [289, 781] width 57 height 46
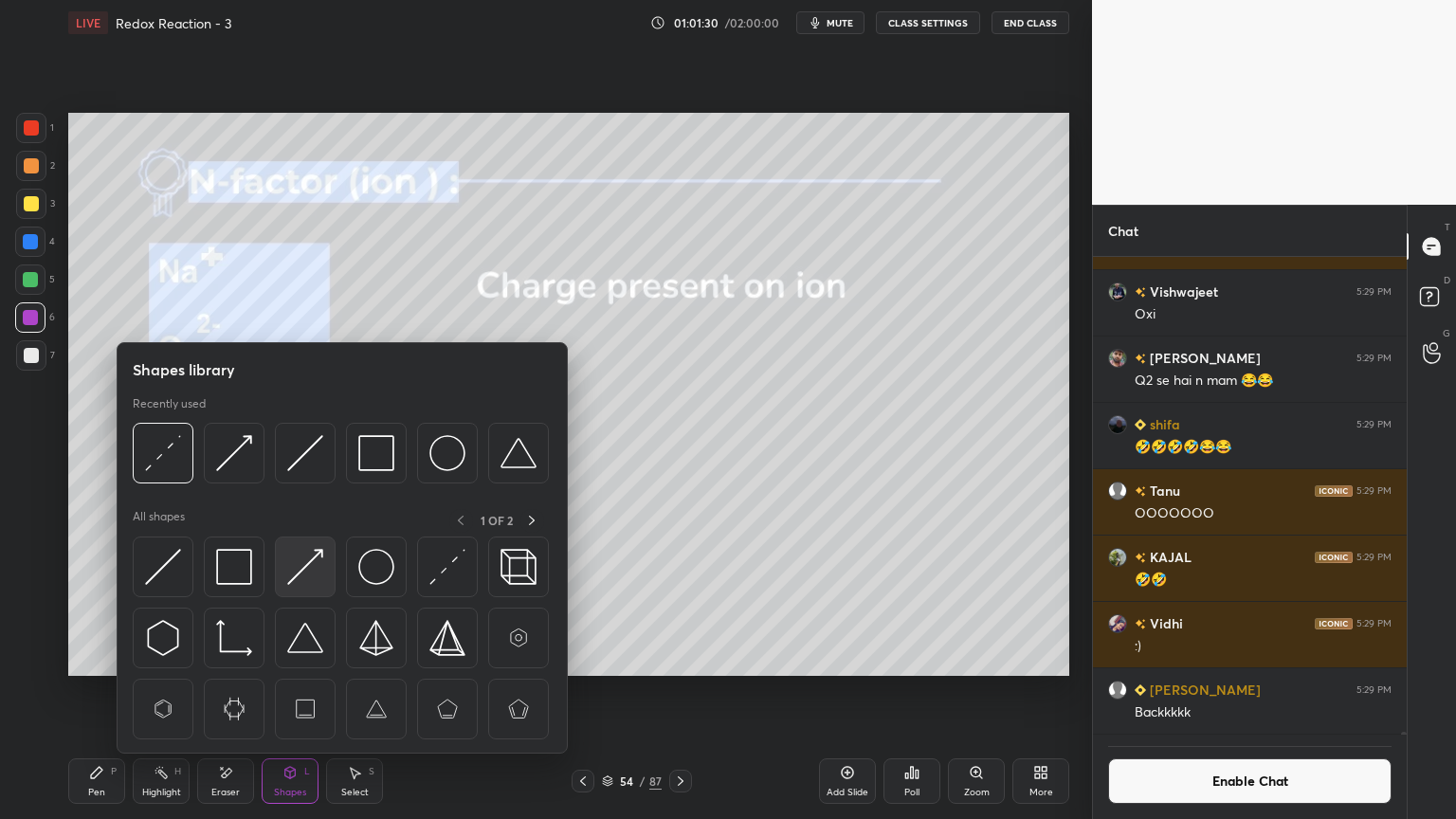
click at [304, 570] on img at bounding box center [305, 566] width 36 height 36
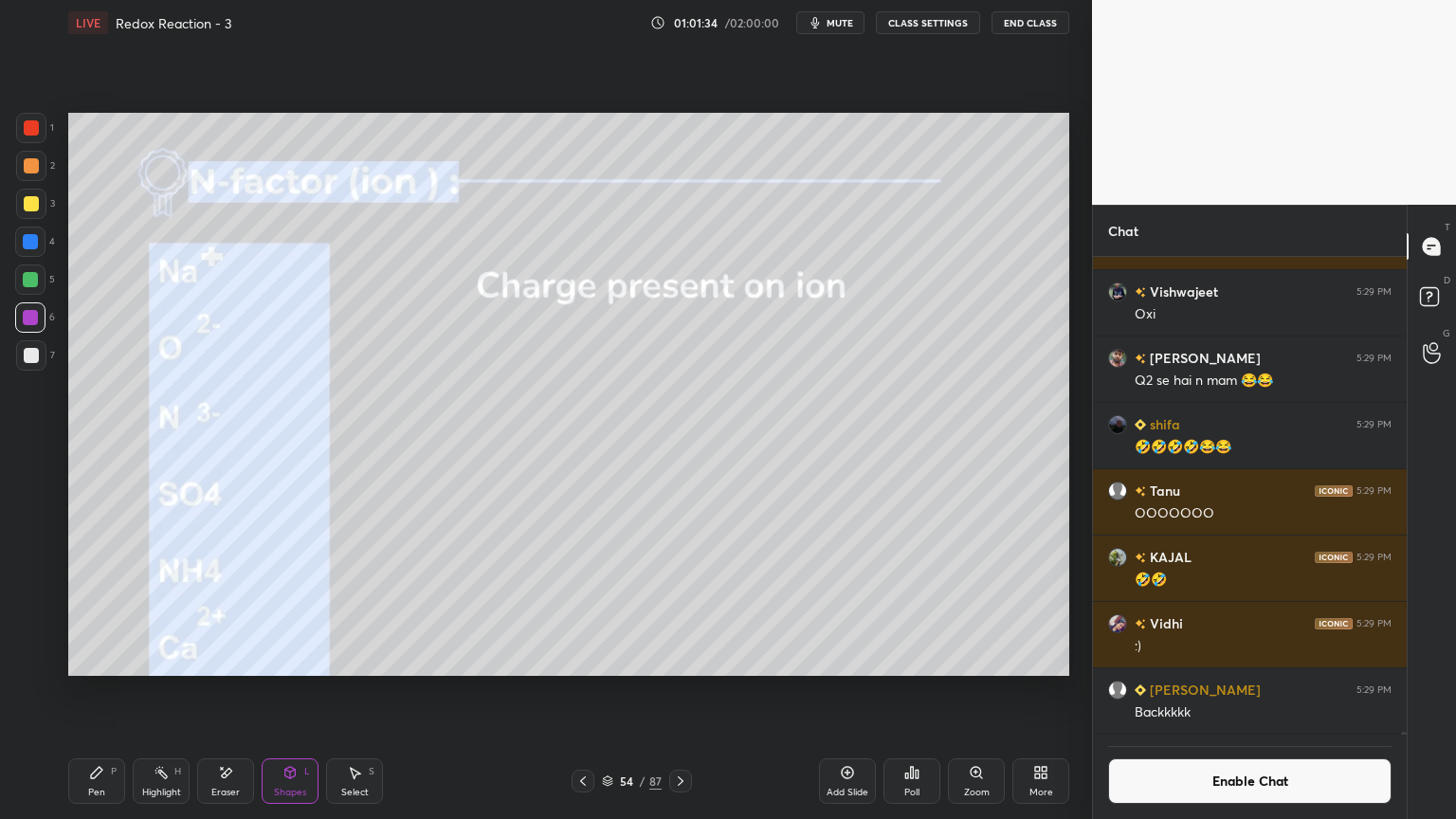
click at [96, 691] on div "Pen P" at bounding box center [97, 781] width 57 height 46
click at [35, 201] on div at bounding box center [31, 204] width 15 height 15
click at [170, 691] on div "Highlight" at bounding box center [162, 793] width 39 height 10
click at [679, 691] on icon at bounding box center [681, 781] width 15 height 15
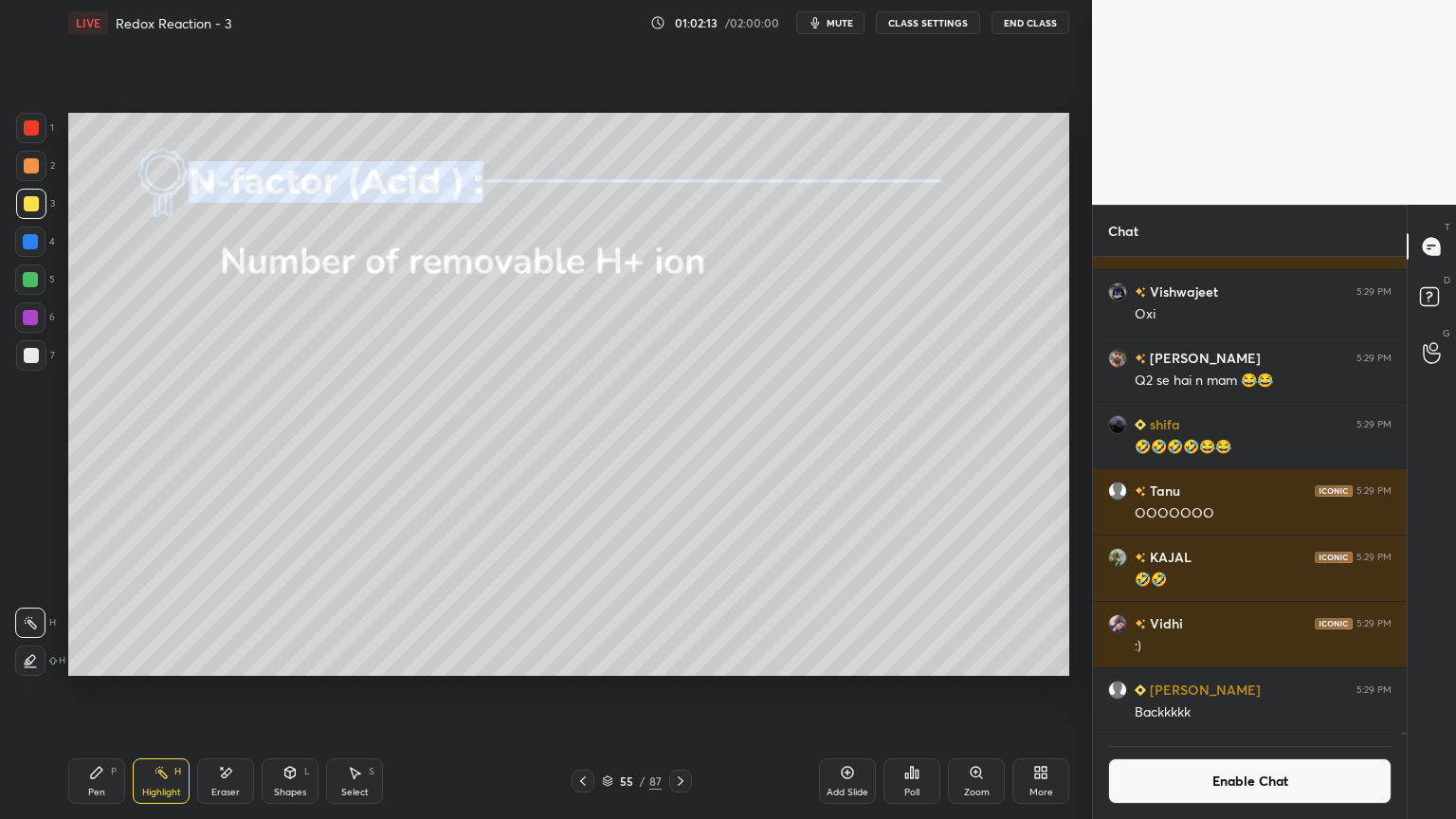
click at [34, 167] on div at bounding box center [31, 167] width 15 height 15
click at [42, 304] on div at bounding box center [30, 317] width 30 height 30
click at [132, 691] on div "Pen P Highlight H Eraser Shapes L Select S" at bounding box center [257, 781] width 376 height 46
click at [123, 691] on div "Pen P" at bounding box center [97, 781] width 57 height 46
click at [30, 242] on div at bounding box center [31, 242] width 15 height 15
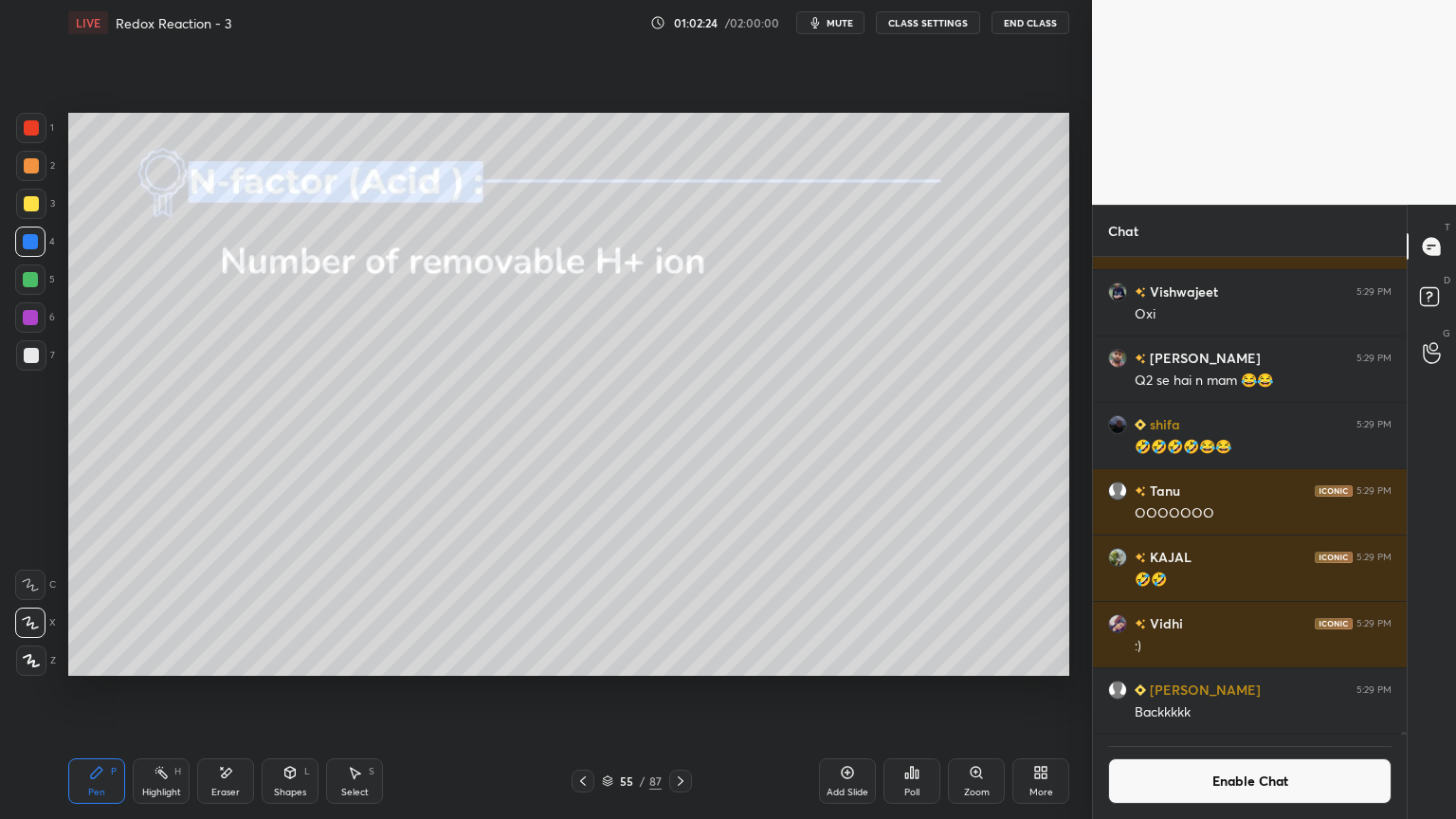
click at [35, 318] on div at bounding box center [31, 318] width 15 height 15
click at [235, 691] on div "Eraser" at bounding box center [226, 781] width 57 height 46
click at [114, 691] on div "Pen P" at bounding box center [97, 781] width 57 height 46
click at [280, 691] on div "Shapes L" at bounding box center [289, 781] width 57 height 46
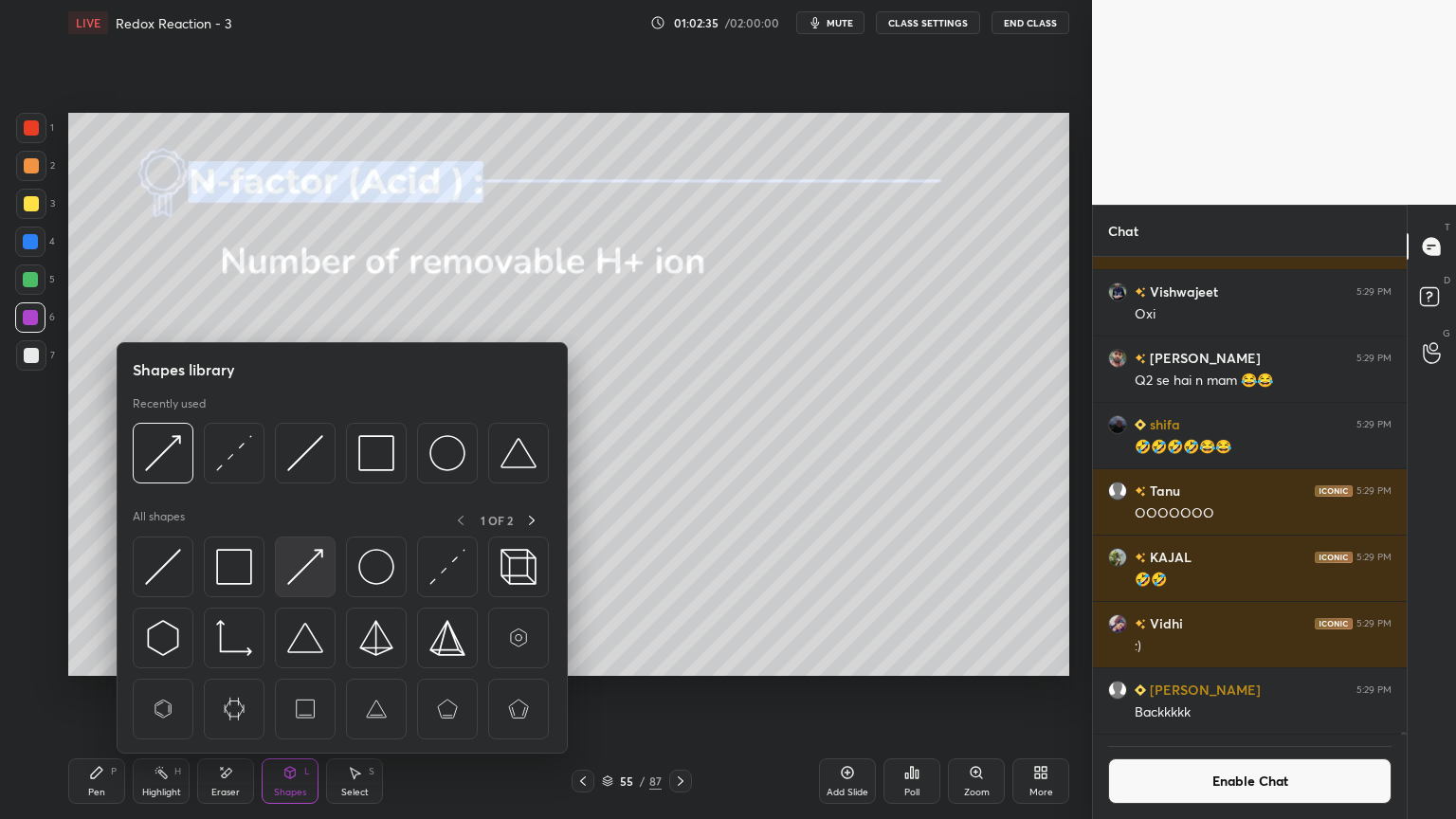
click at [302, 549] on img at bounding box center [305, 566] width 36 height 36
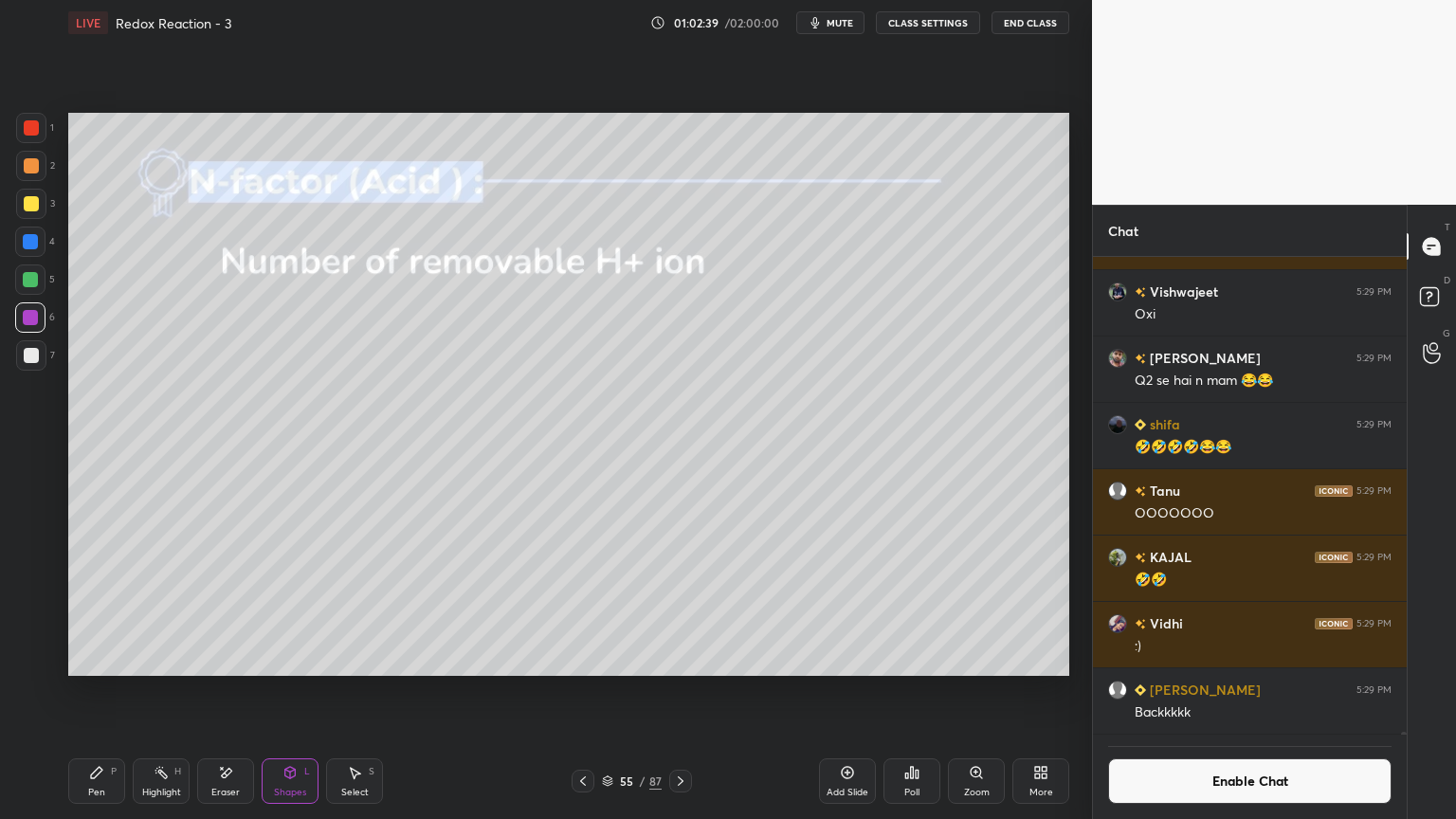
click at [103, 691] on icon at bounding box center [97, 773] width 15 height 15
click at [32, 362] on div at bounding box center [31, 355] width 15 height 15
click at [33, 169] on div at bounding box center [31, 167] width 15 height 15
click at [834, 691] on div "Add Slide" at bounding box center [847, 781] width 57 height 46
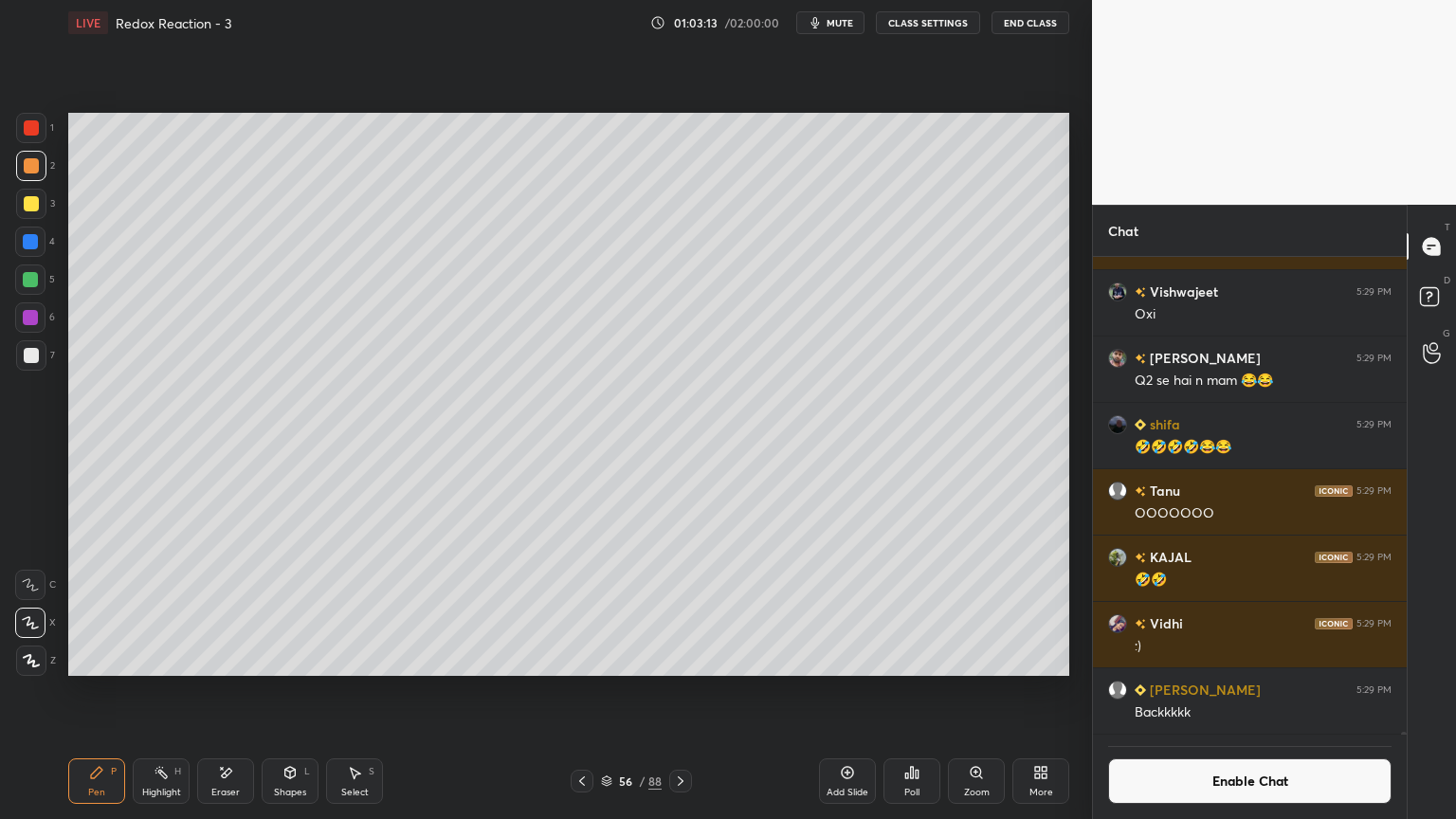
click at [292, 691] on icon at bounding box center [290, 771] width 11 height 3
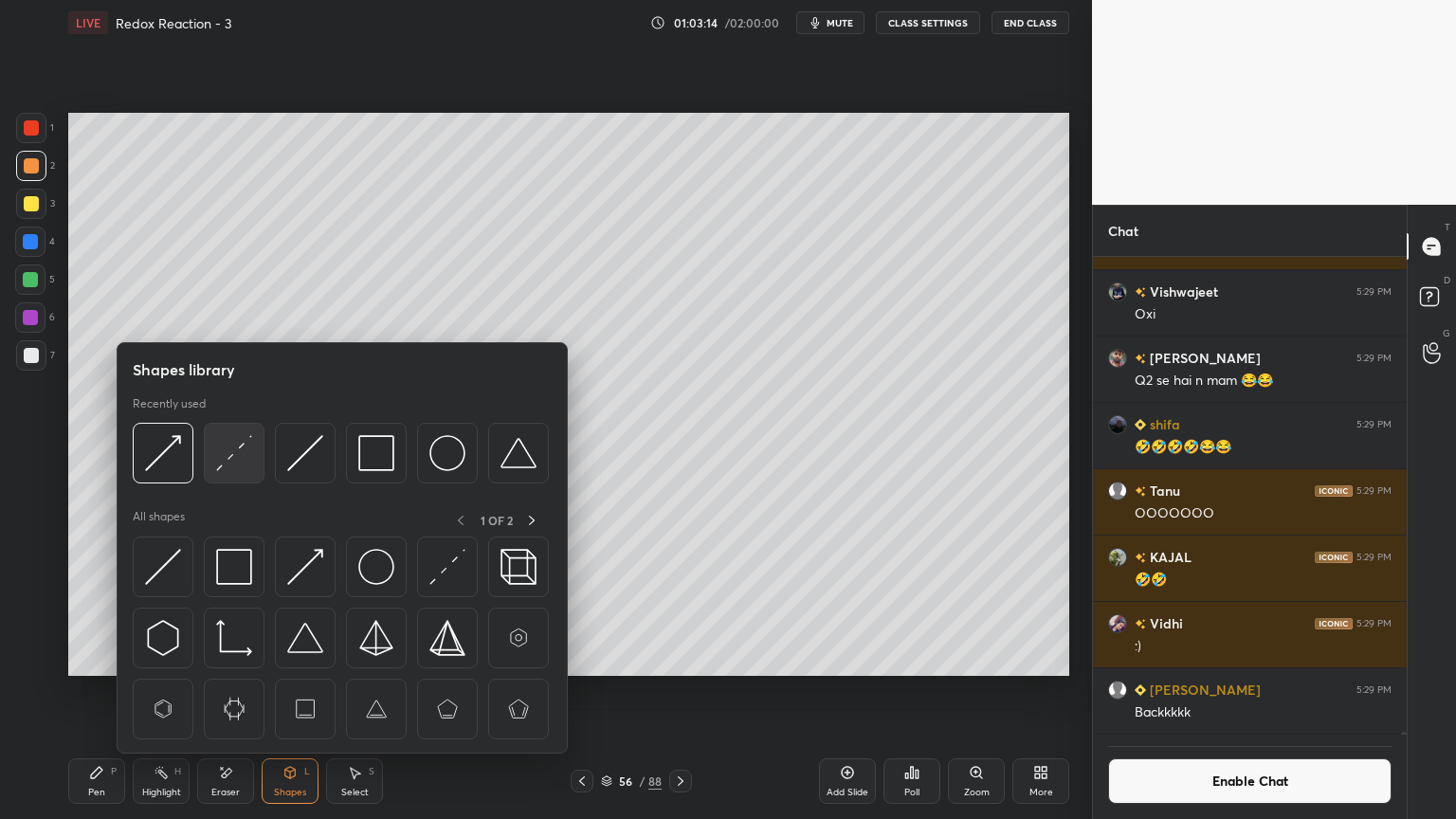
click at [231, 457] on img at bounding box center [233, 453] width 36 height 36
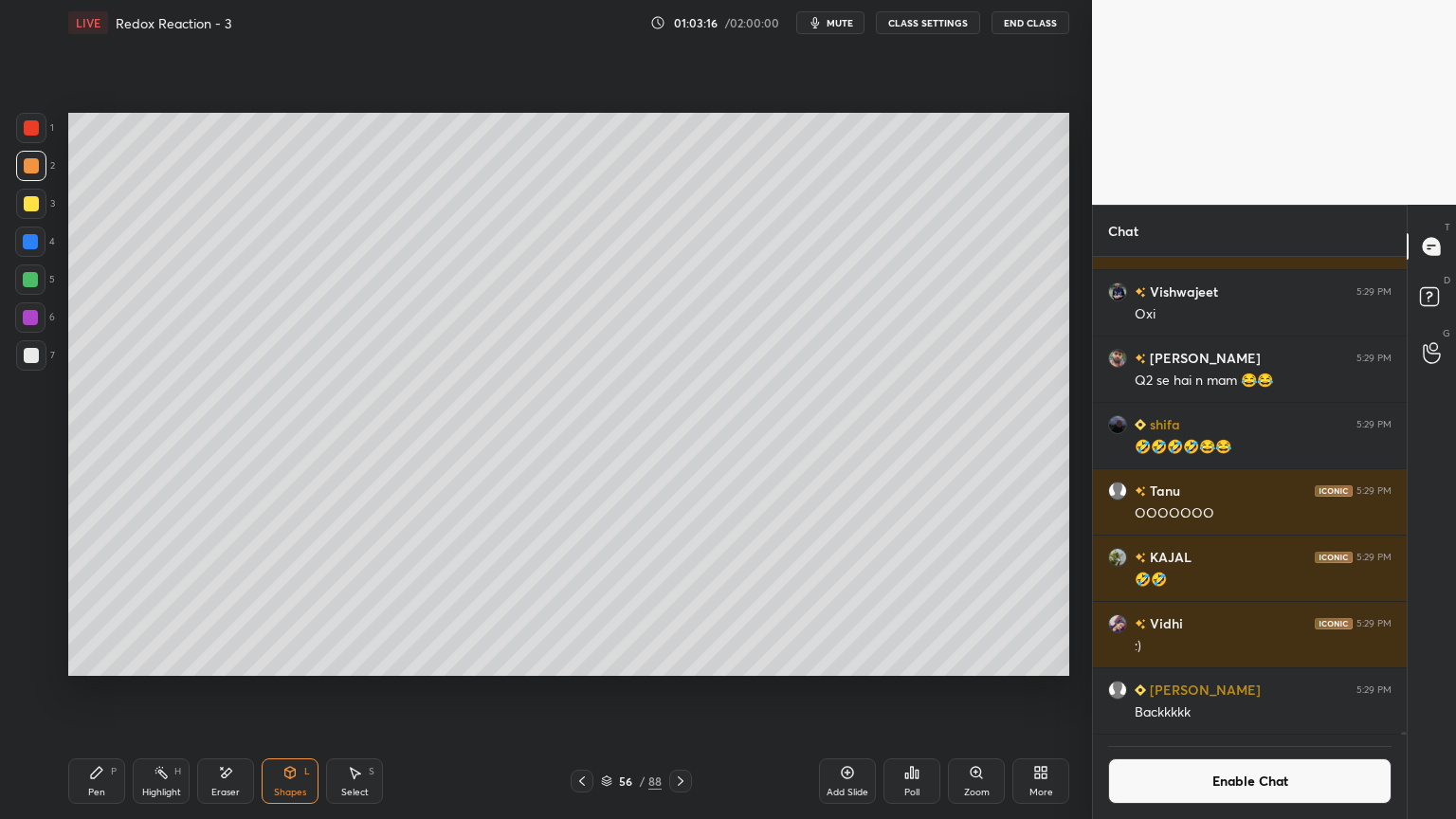
click at [103, 691] on icon at bounding box center [97, 773] width 15 height 15
click at [37, 247] on div at bounding box center [31, 242] width 15 height 15
click at [31, 376] on div "7" at bounding box center [36, 359] width 39 height 38
click at [154, 691] on div "Highlight H" at bounding box center [161, 781] width 57 height 46
click at [29, 280] on div at bounding box center [31, 280] width 15 height 15
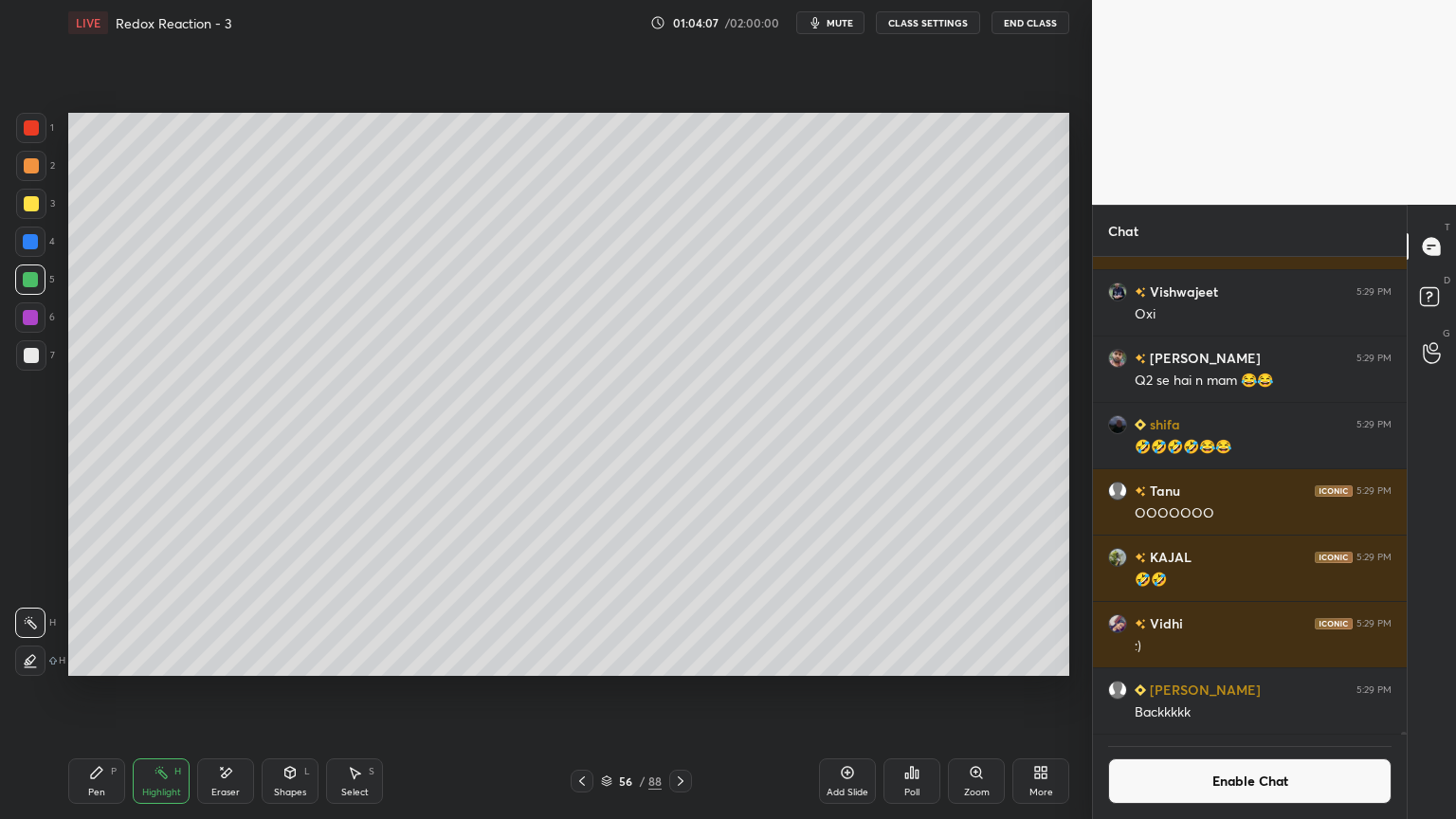
click at [83, 691] on div "Pen P" at bounding box center [97, 781] width 57 height 46
click at [294, 691] on icon at bounding box center [290, 773] width 15 height 15
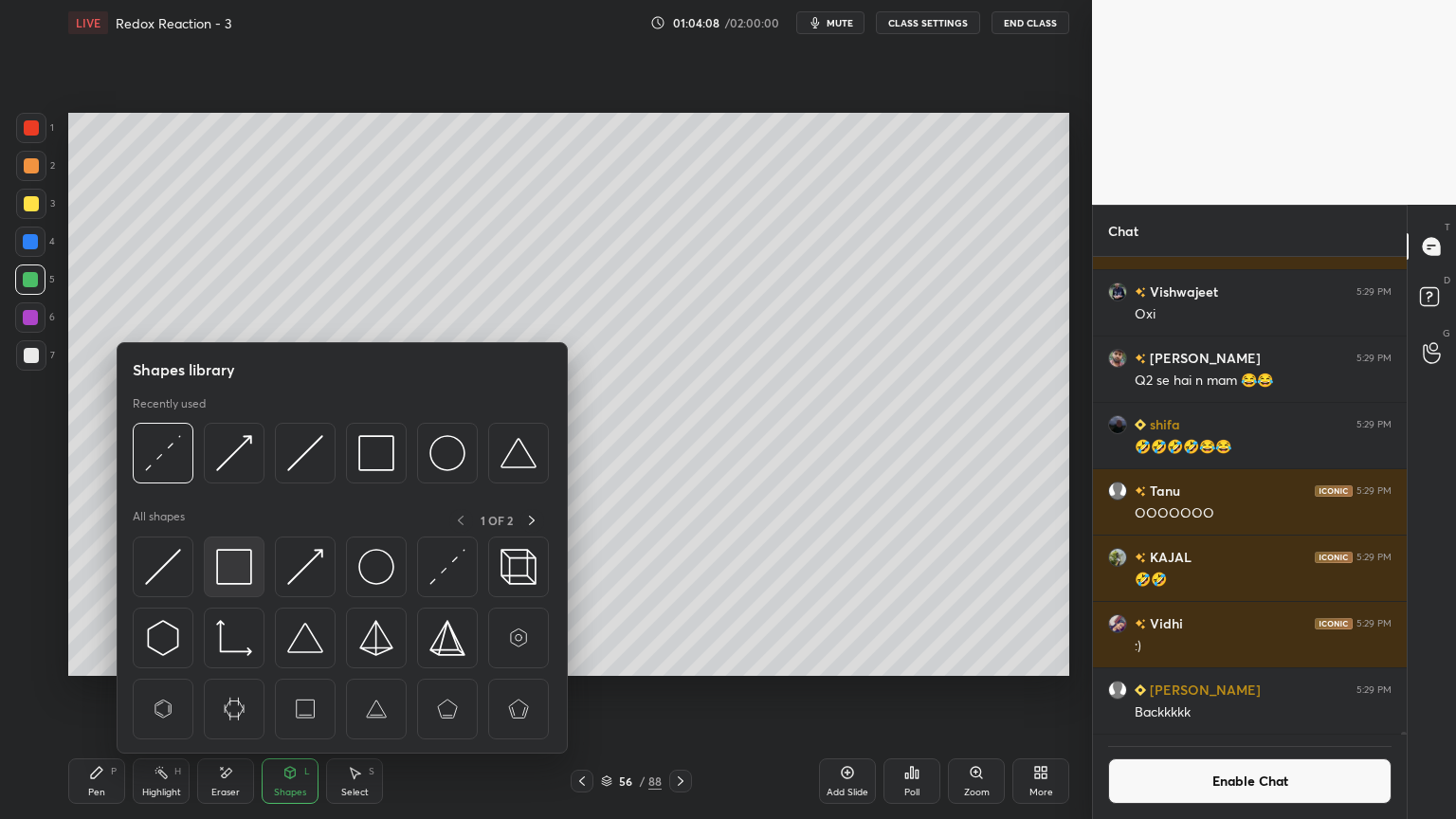
click at [226, 562] on img at bounding box center [233, 566] width 36 height 36
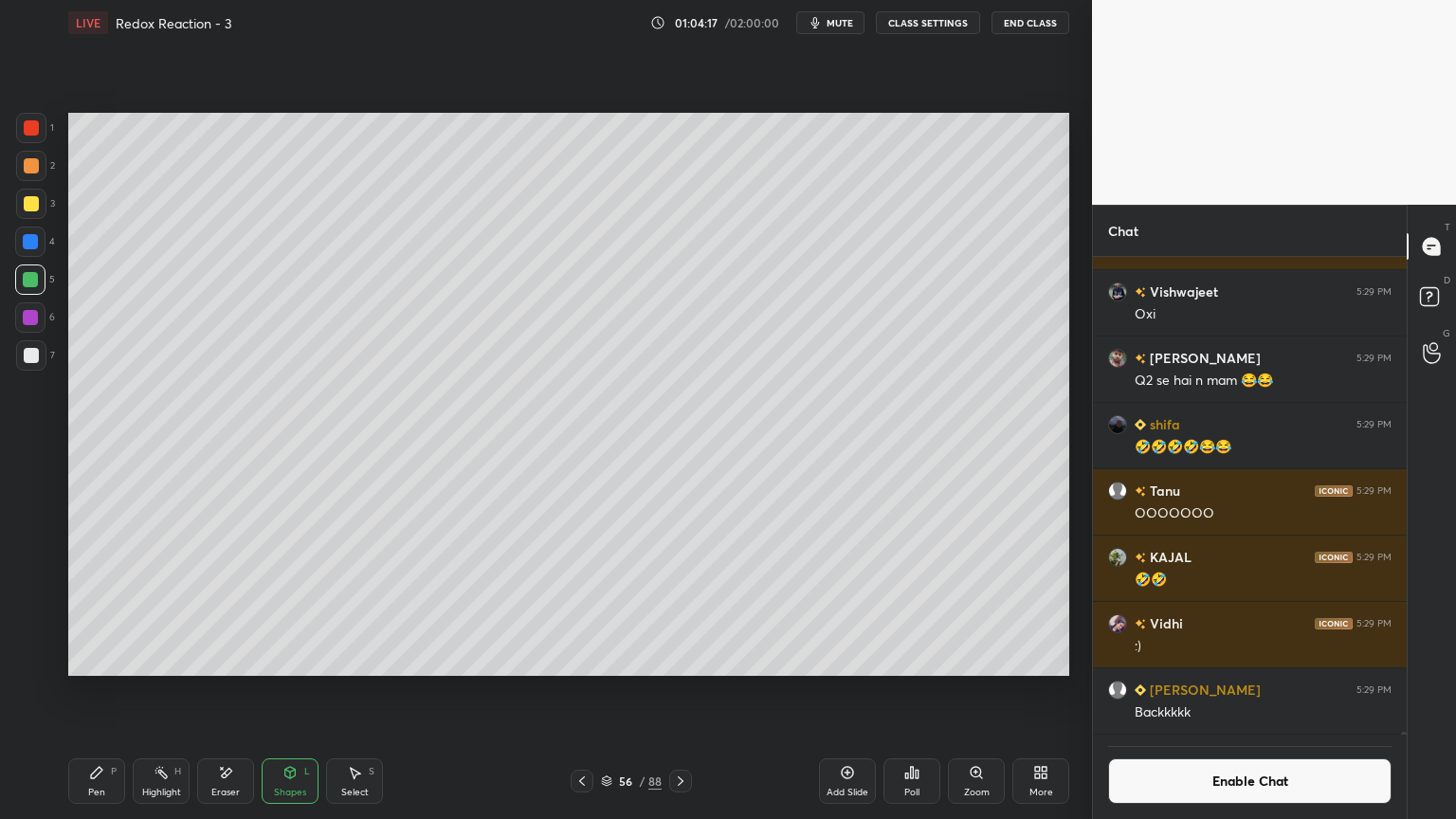
click at [167, 691] on div "Highlight" at bounding box center [162, 793] width 39 height 10
click at [361, 691] on div "Select S" at bounding box center [354, 781] width 57 height 46
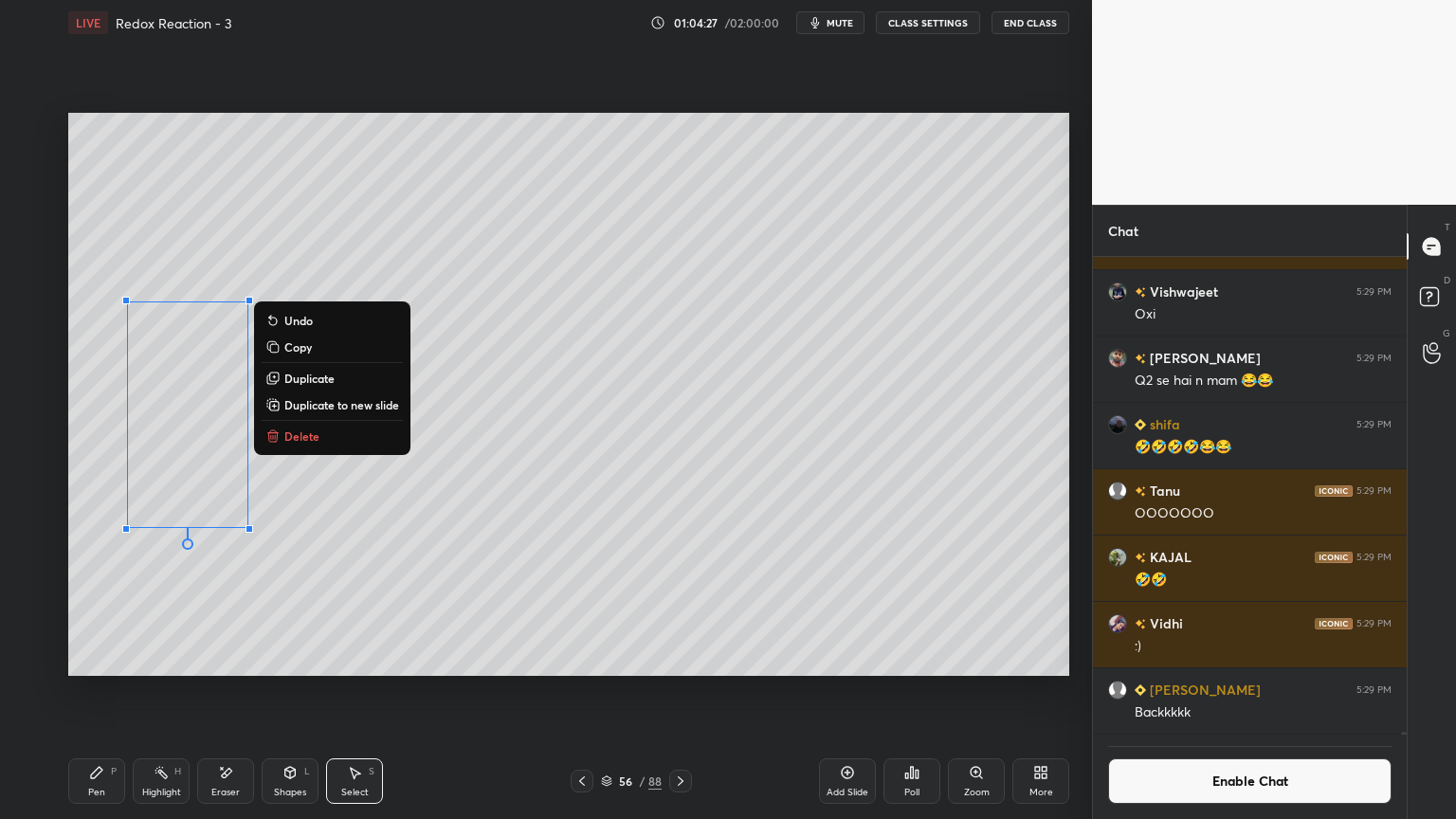
click at [289, 346] on p "Copy" at bounding box center [298, 348] width 27 height 15
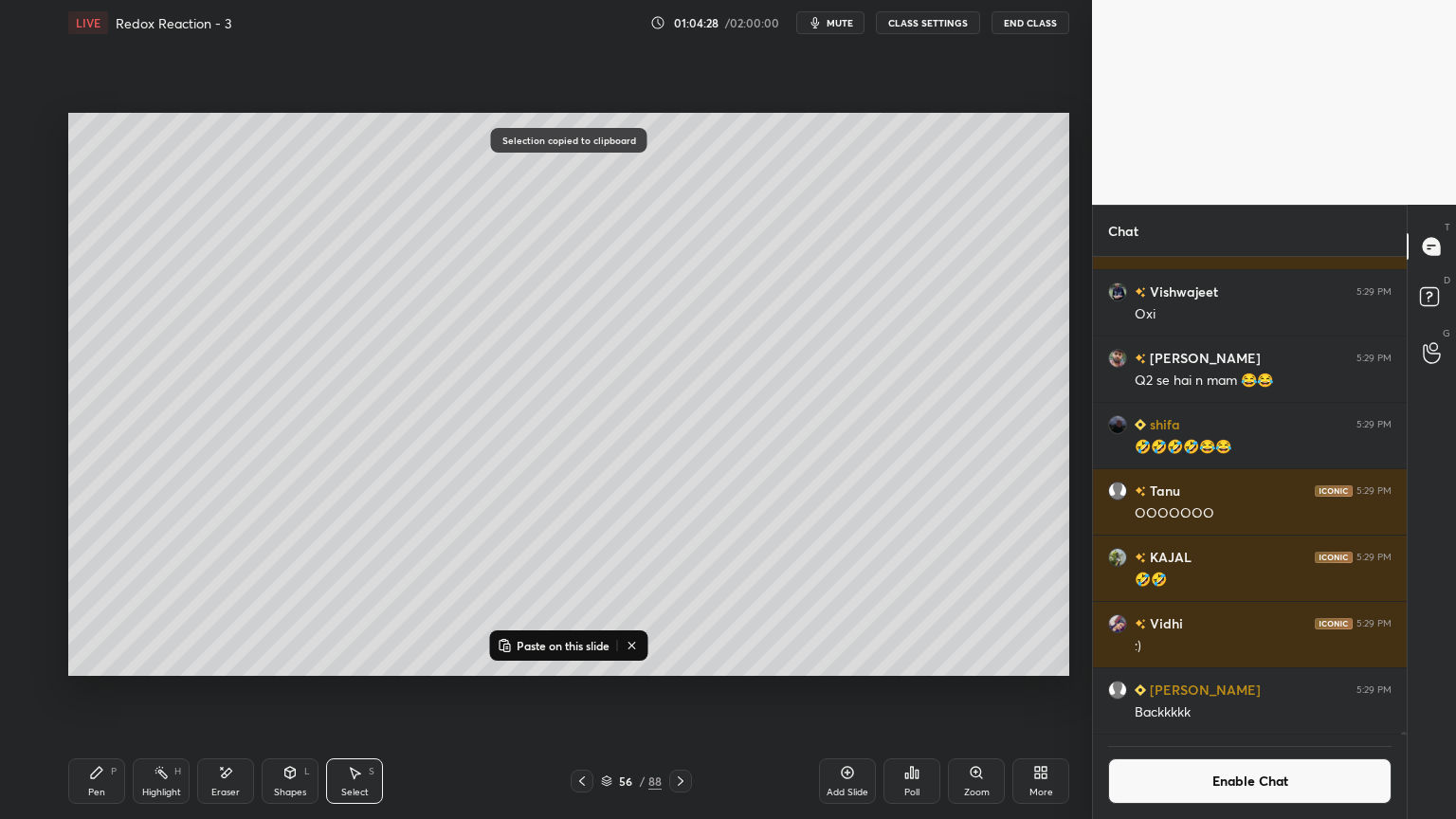
click at [824, 691] on div "Add Slide" at bounding box center [847, 781] width 57 height 46
click at [547, 645] on p "Paste on this slide" at bounding box center [563, 646] width 93 height 15
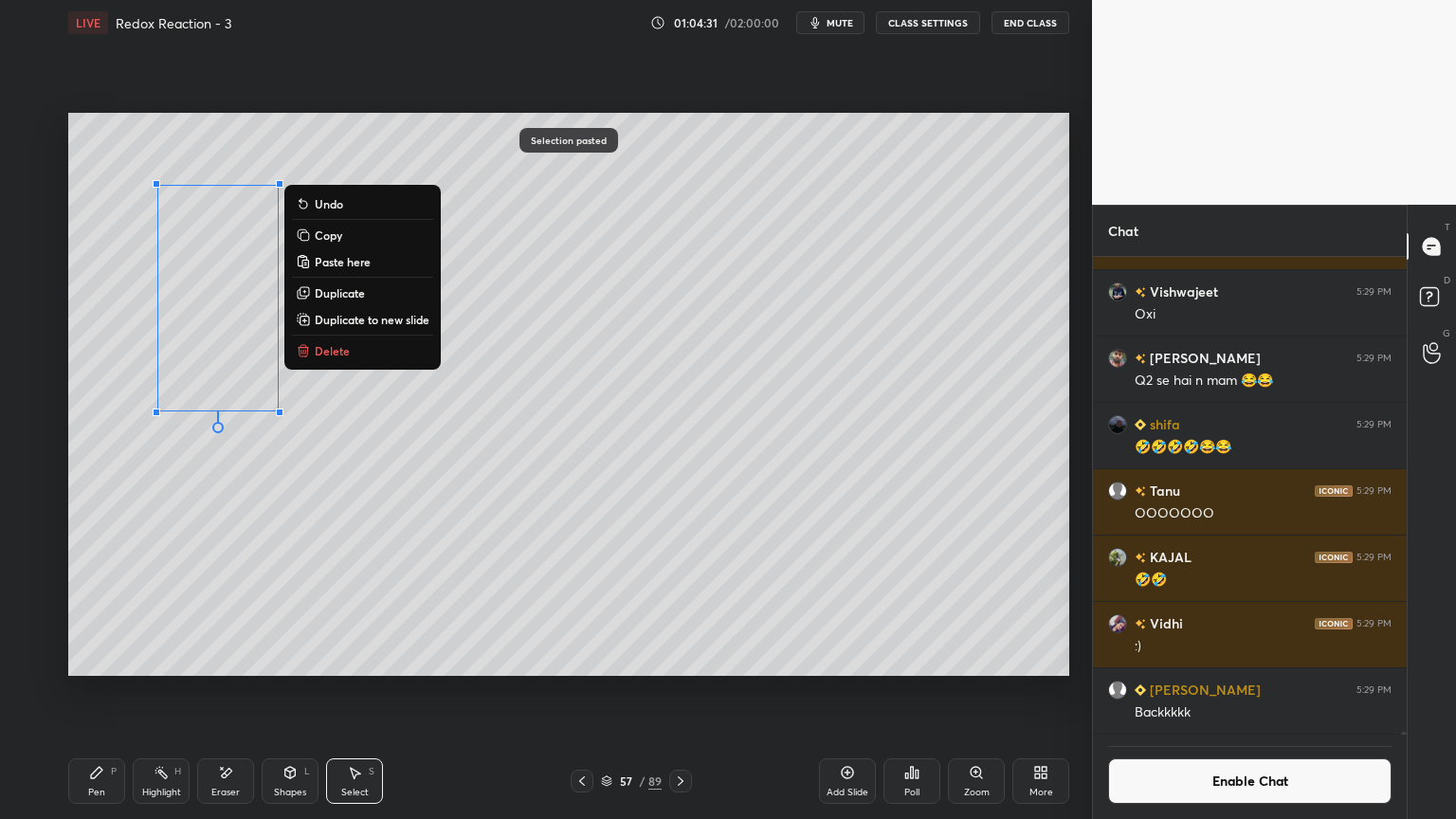
click at [99, 691] on div "Pen P" at bounding box center [97, 781] width 57 height 46
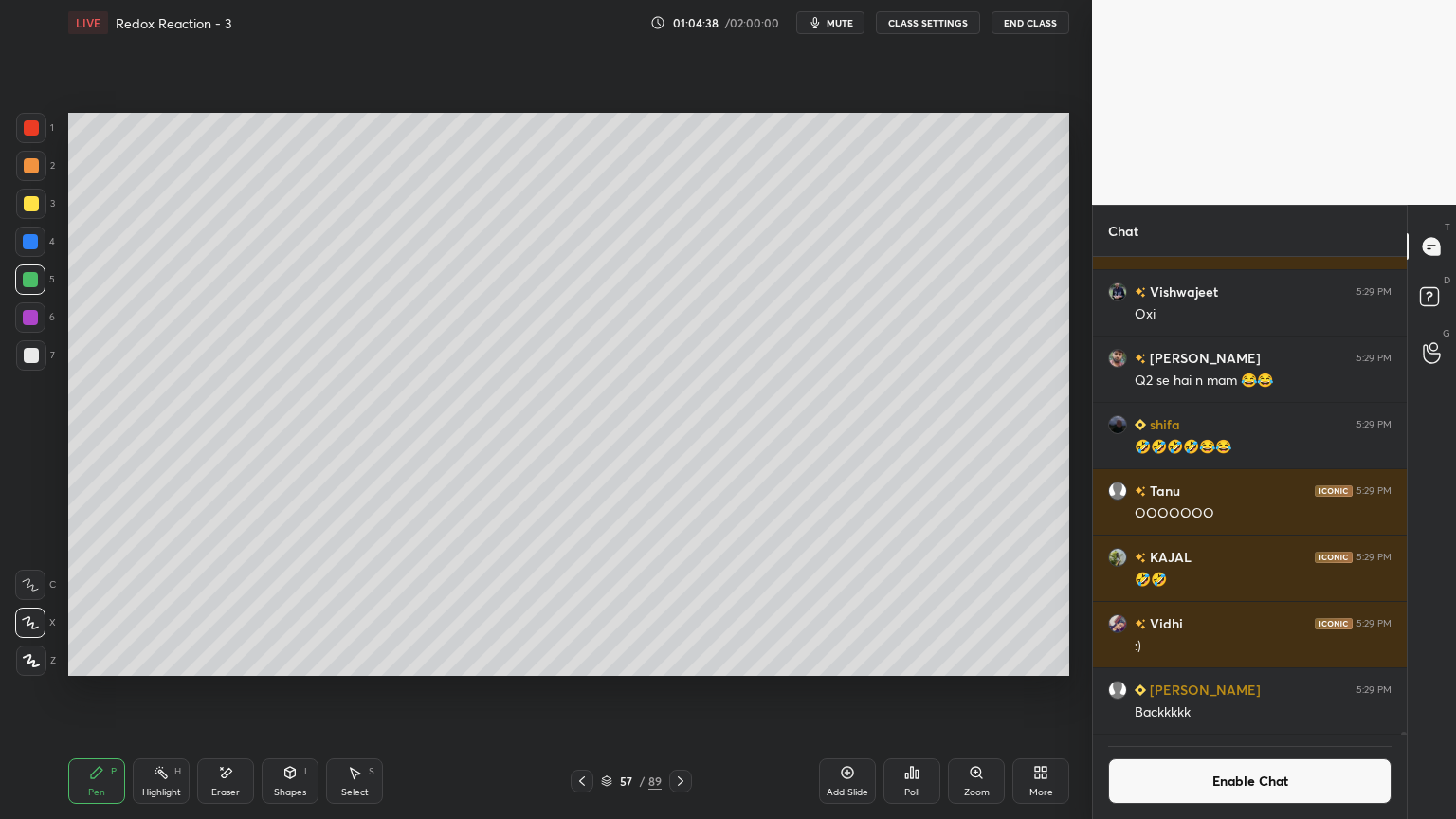
click at [26, 248] on div at bounding box center [31, 242] width 15 height 15
click at [38, 353] on div at bounding box center [31, 355] width 15 height 15
click at [35, 318] on div at bounding box center [31, 318] width 15 height 15
click at [228, 691] on icon at bounding box center [226, 773] width 15 height 16
click at [92, 691] on icon at bounding box center [97, 773] width 12 height 12
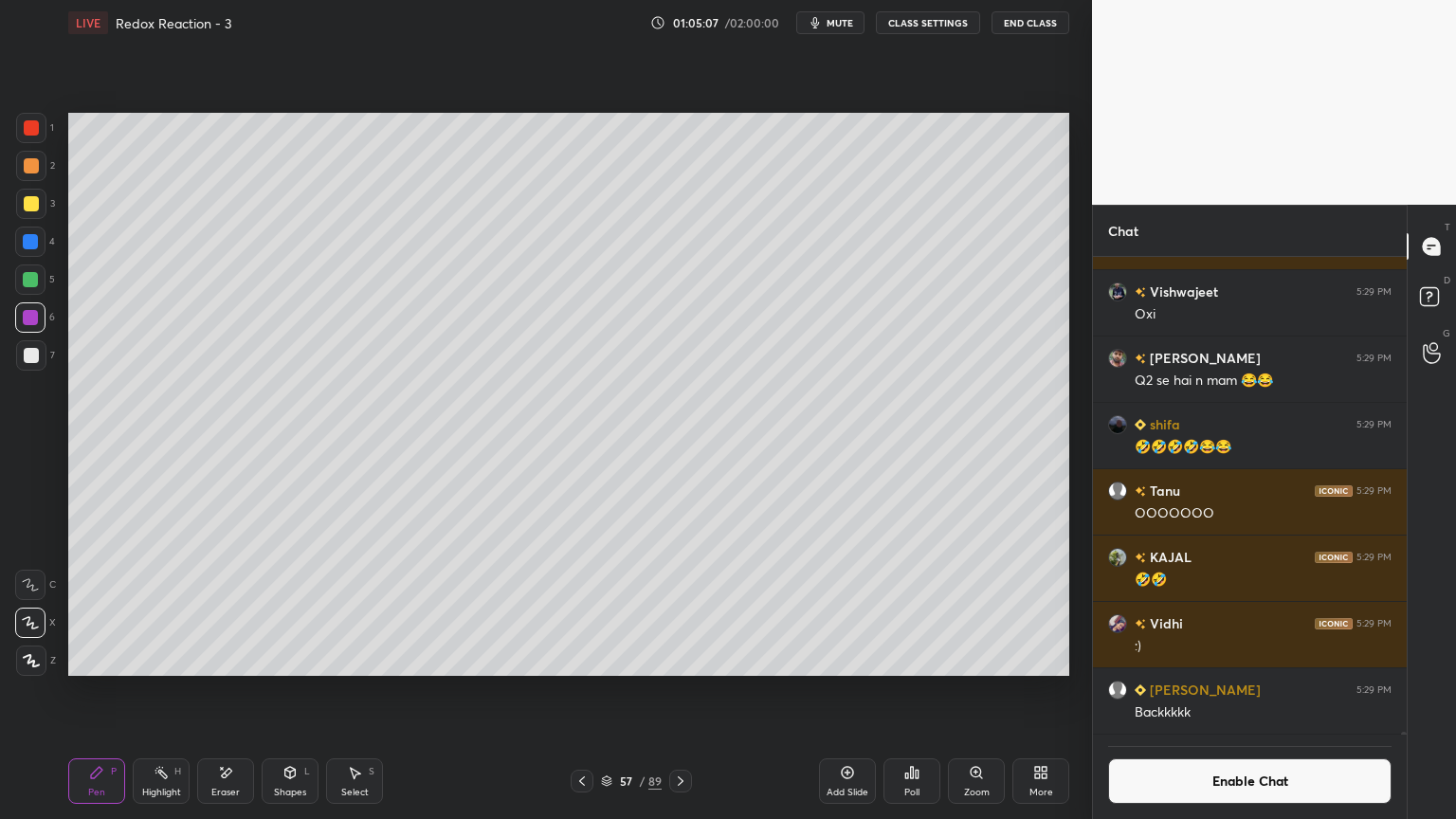
click at [16, 360] on div at bounding box center [31, 355] width 30 height 30
click at [46, 237] on div at bounding box center [30, 241] width 30 height 30
click at [28, 292] on div at bounding box center [30, 279] width 30 height 30
click at [159, 691] on div "Highlight H" at bounding box center [161, 781] width 57 height 46
click at [90, 691] on div "Pen P" at bounding box center [97, 781] width 57 height 46
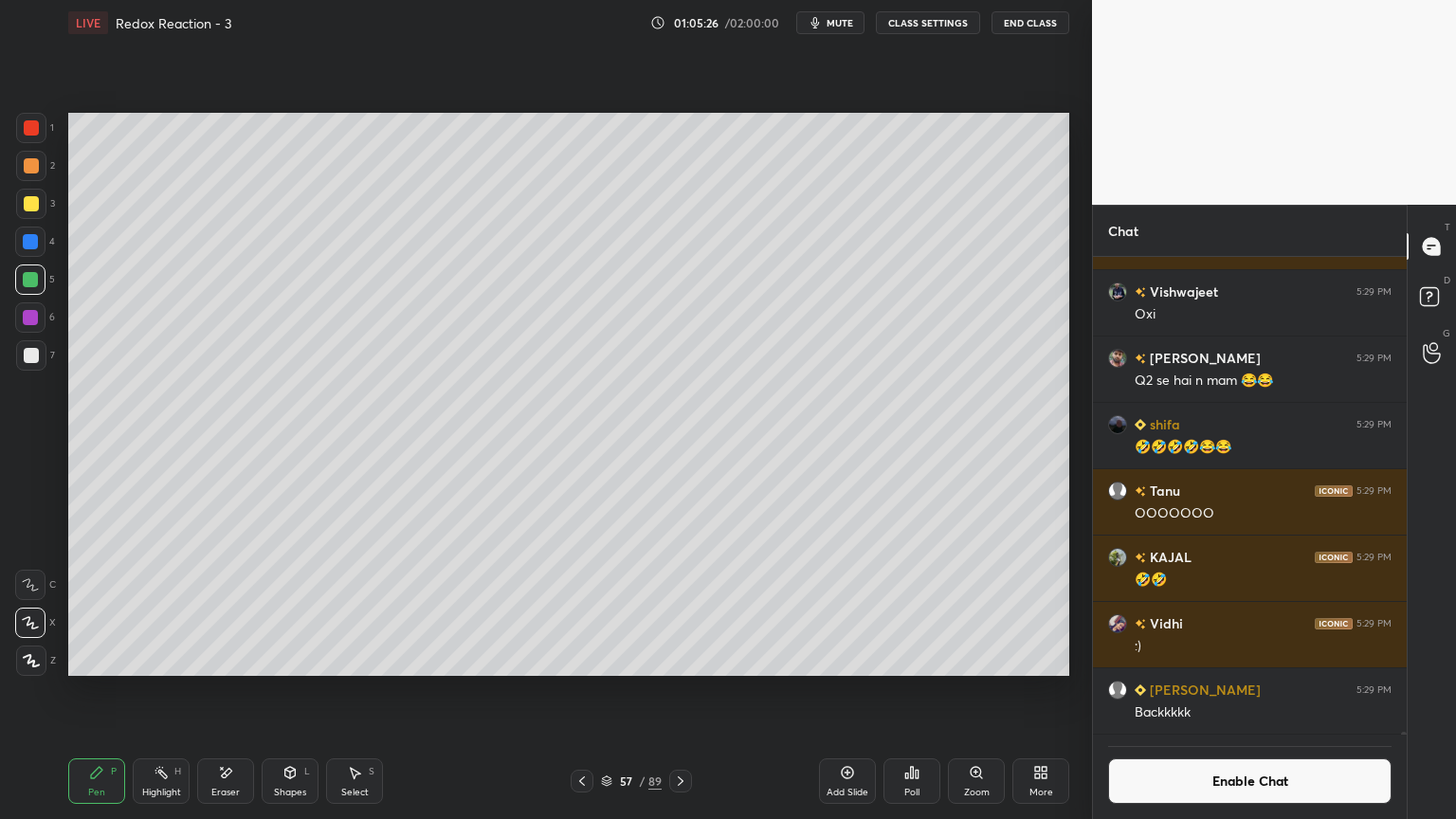
click at [194, 691] on div "Pen P Highlight H Eraser Shapes L Select S 57 / 89 Add Slide Poll Zoom More" at bounding box center [569, 781] width 1001 height 76
click at [160, 691] on rect at bounding box center [164, 774] width 10 height 10
click at [578, 691] on icon at bounding box center [583, 781] width 15 height 15
click at [95, 691] on div "Pen P" at bounding box center [97, 781] width 57 height 46
click at [227, 691] on icon at bounding box center [227, 773] width 11 height 10
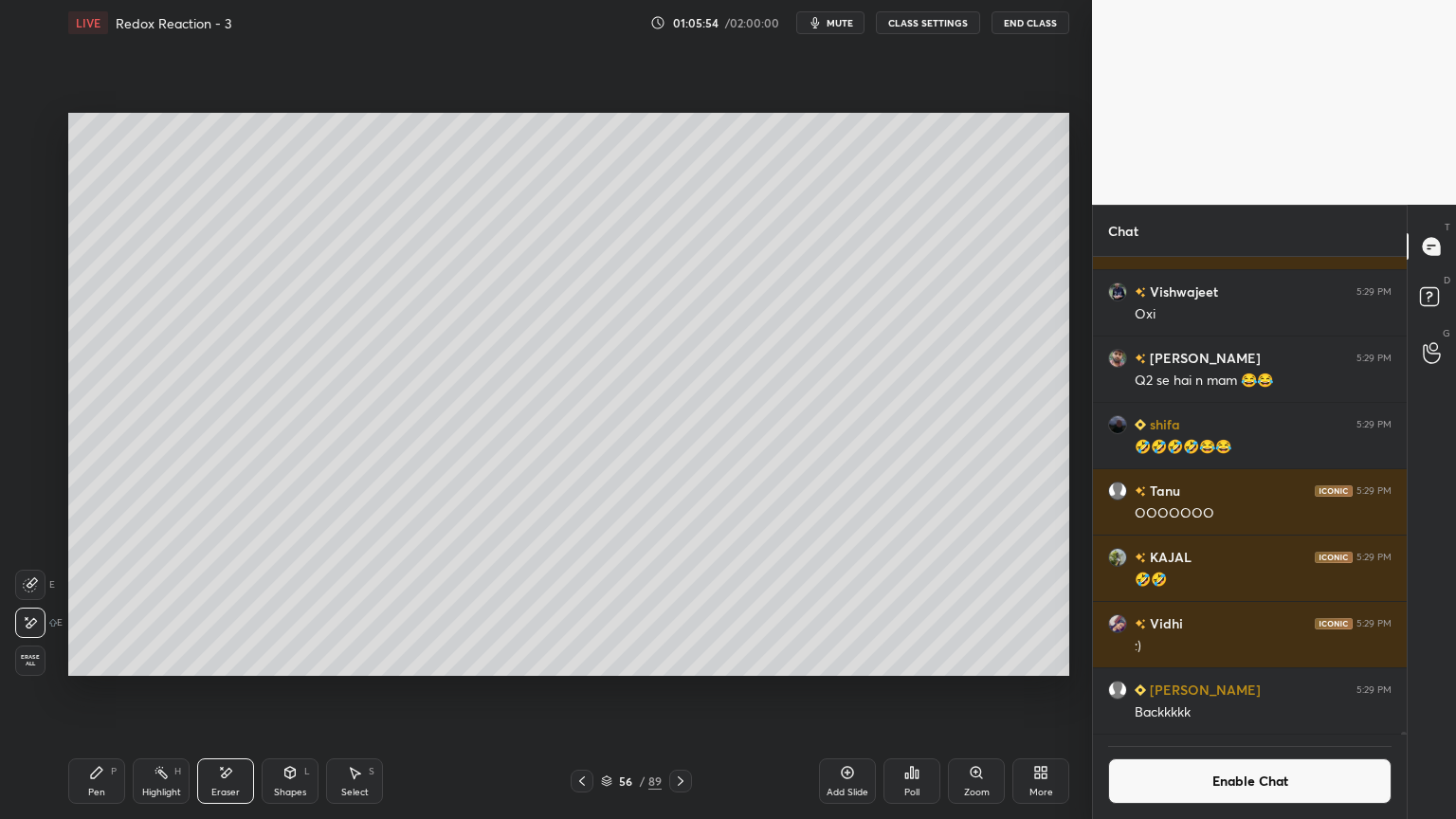
click at [75, 691] on div "Pen P" at bounding box center [97, 781] width 57 height 46
click at [686, 691] on icon at bounding box center [681, 781] width 15 height 15
click at [182, 691] on div "Highlight H" at bounding box center [161, 781] width 57 height 46
click at [682, 691] on icon at bounding box center [681, 781] width 15 height 15
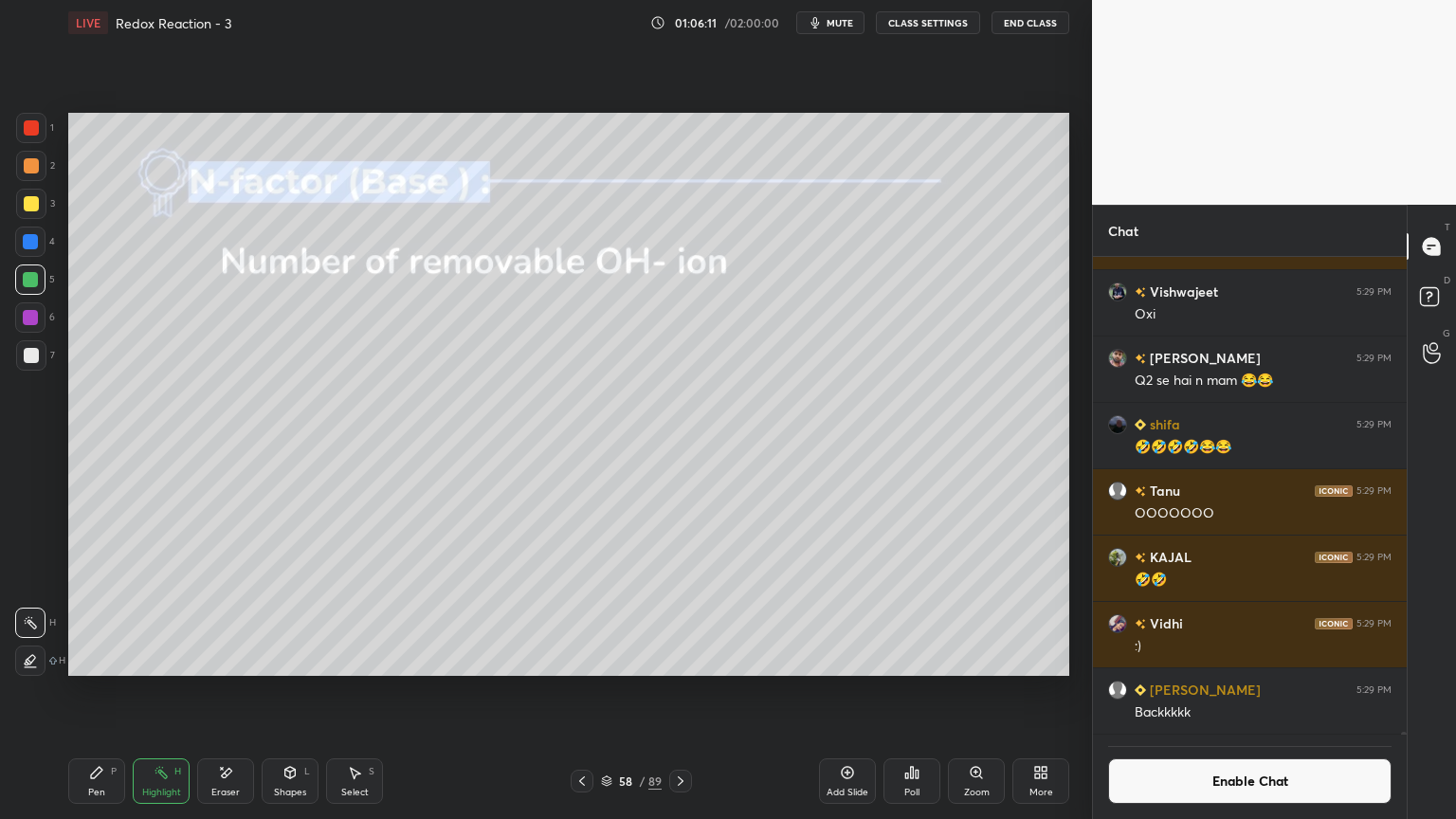
click at [91, 691] on div "Pen" at bounding box center [97, 793] width 17 height 10
click at [303, 691] on div "Shapes L" at bounding box center [289, 781] width 57 height 46
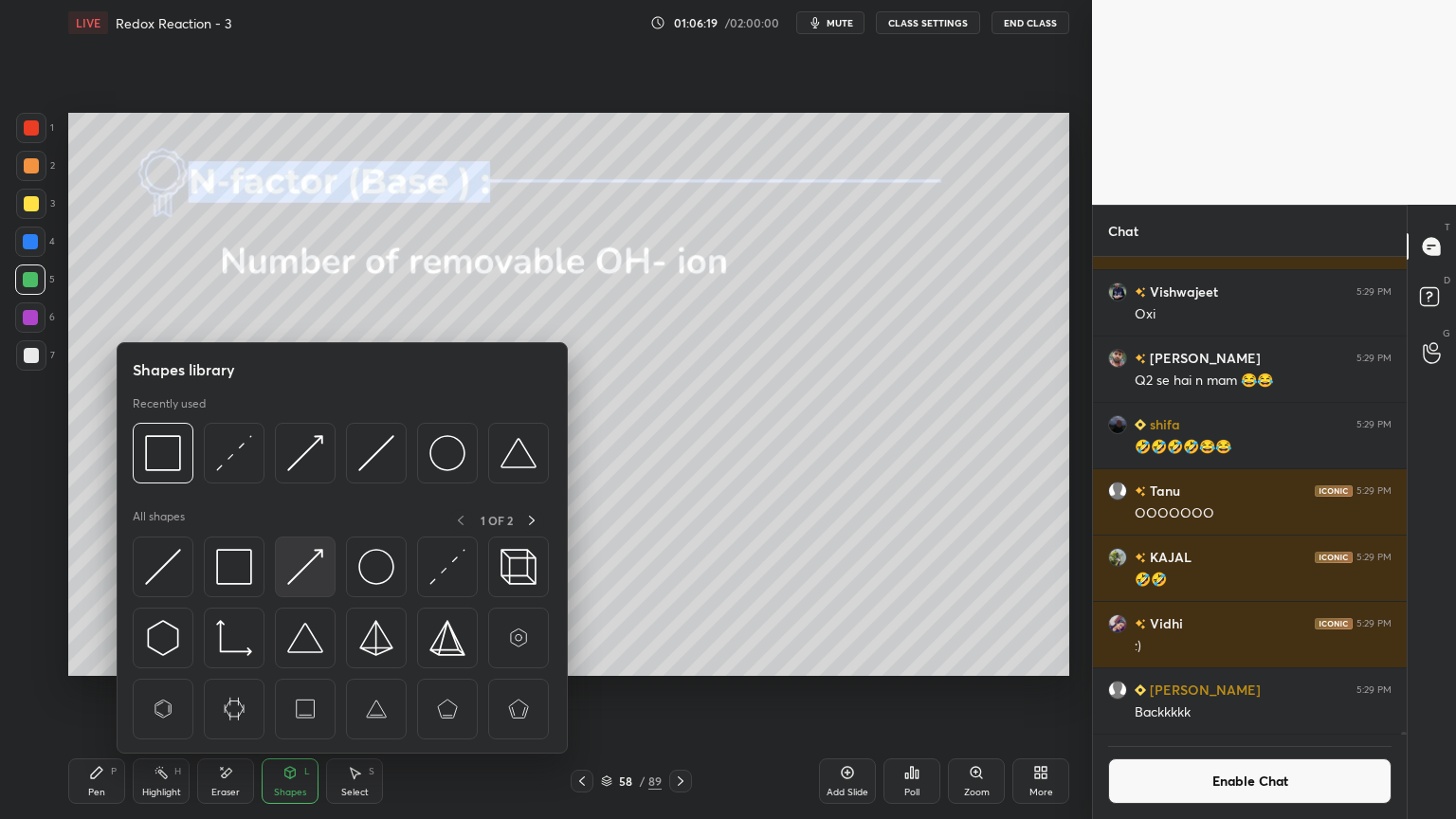
click at [329, 567] on div at bounding box center [305, 566] width 61 height 61
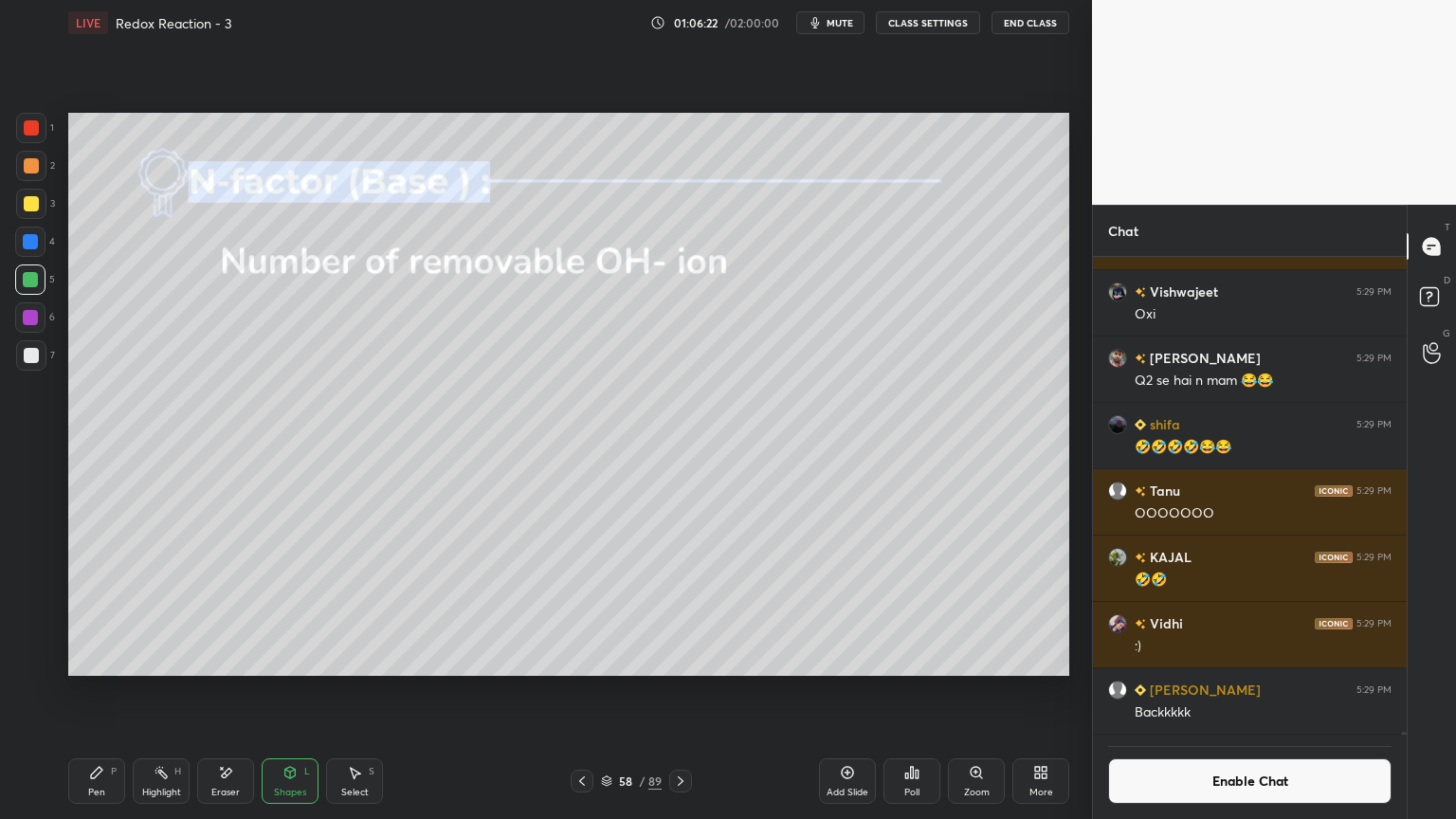
click at [96, 691] on icon at bounding box center [97, 773] width 15 height 15
click at [28, 209] on div at bounding box center [31, 204] width 15 height 15
click at [38, 164] on div at bounding box center [31, 166] width 30 height 30
click at [577, 691] on div "Pen P Highlight H Eraser Shapes L Select S 58 / 89 Add Slide Poll Zoom More" at bounding box center [569, 781] width 1001 height 76
click at [580, 691] on icon at bounding box center [583, 781] width 15 height 15
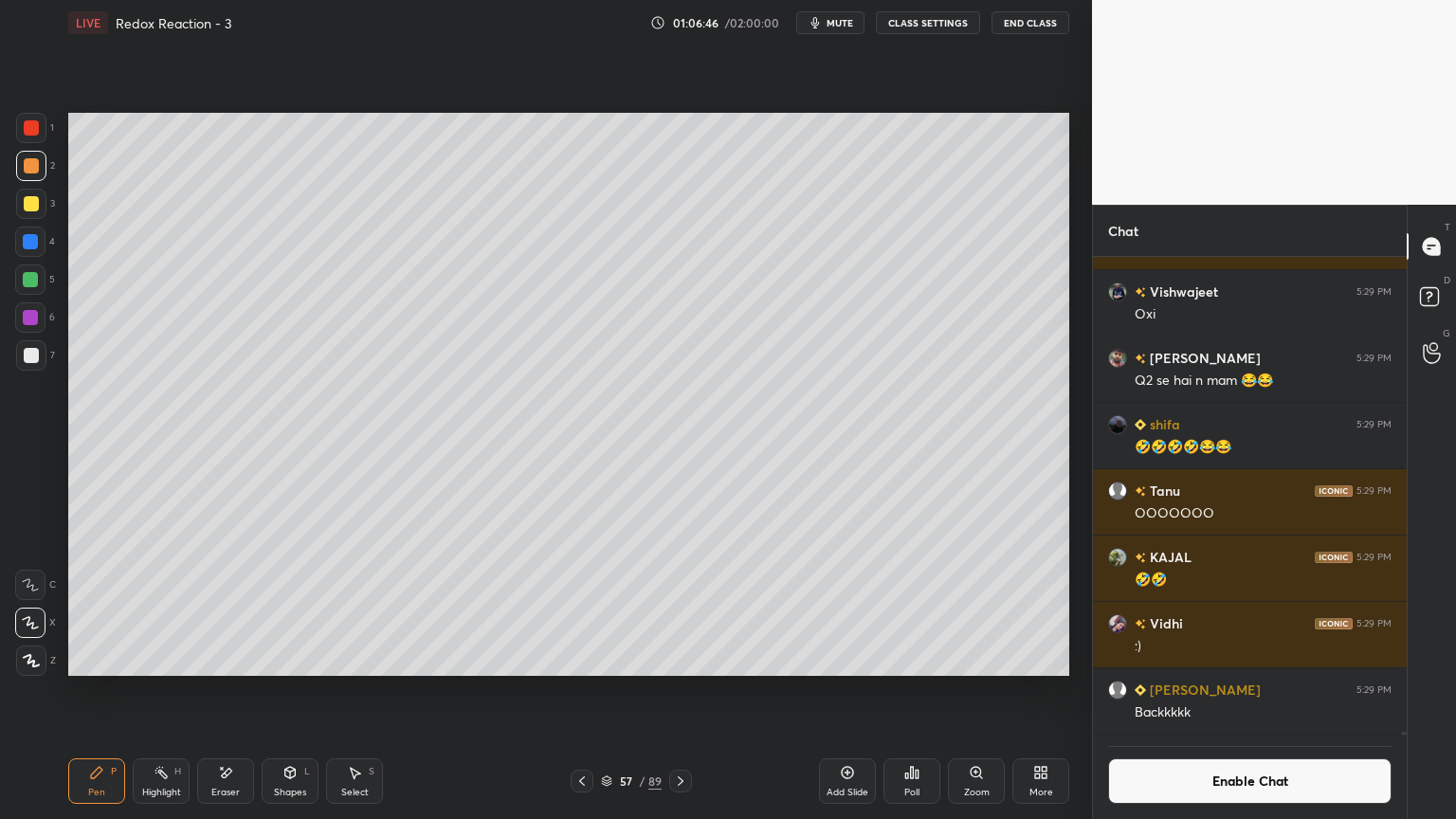
click at [577, 691] on icon at bounding box center [583, 781] width 15 height 15
click at [584, 691] on icon at bounding box center [583, 781] width 15 height 15
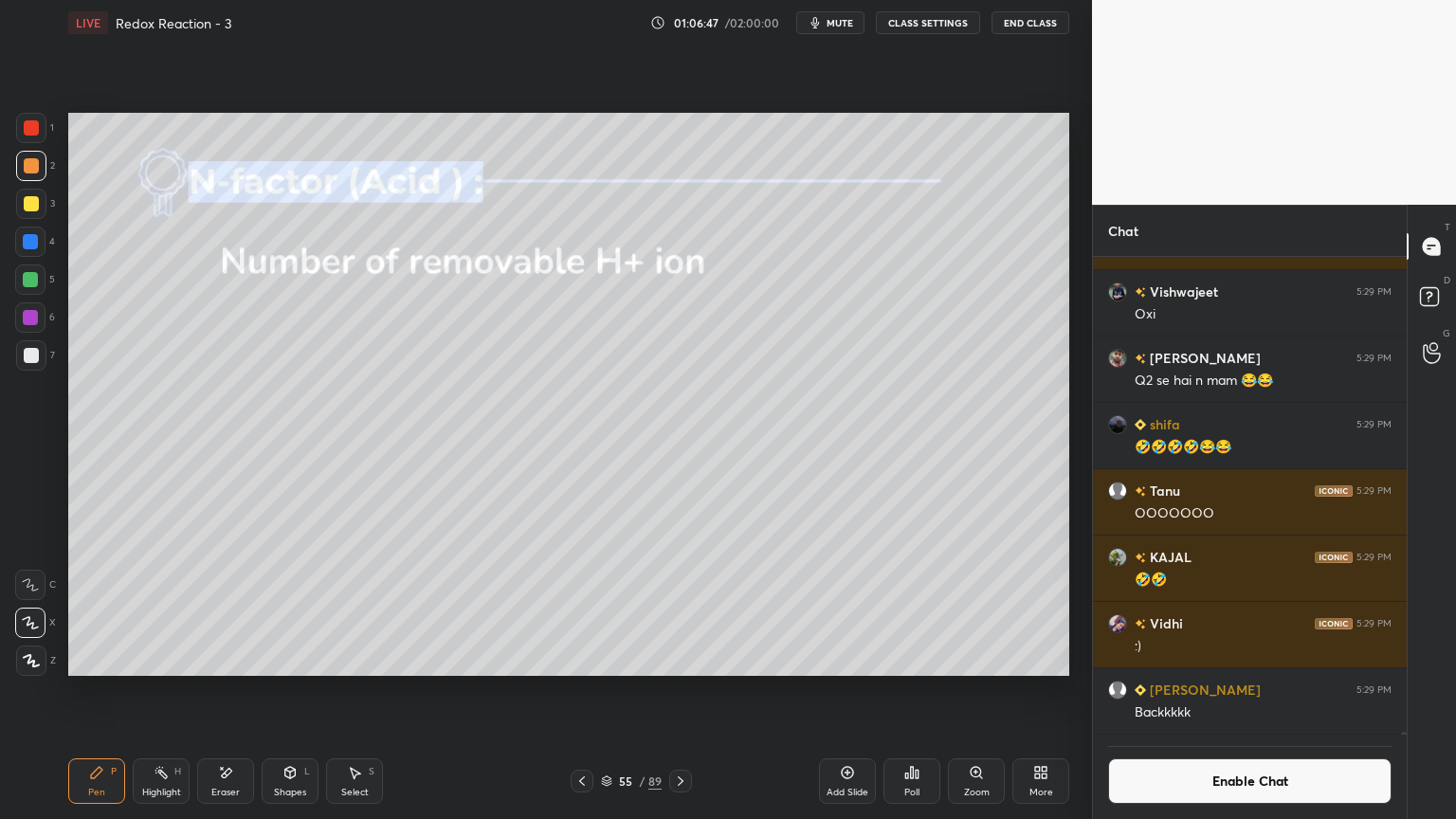
click at [580, 691] on div at bounding box center [583, 781] width 23 height 23
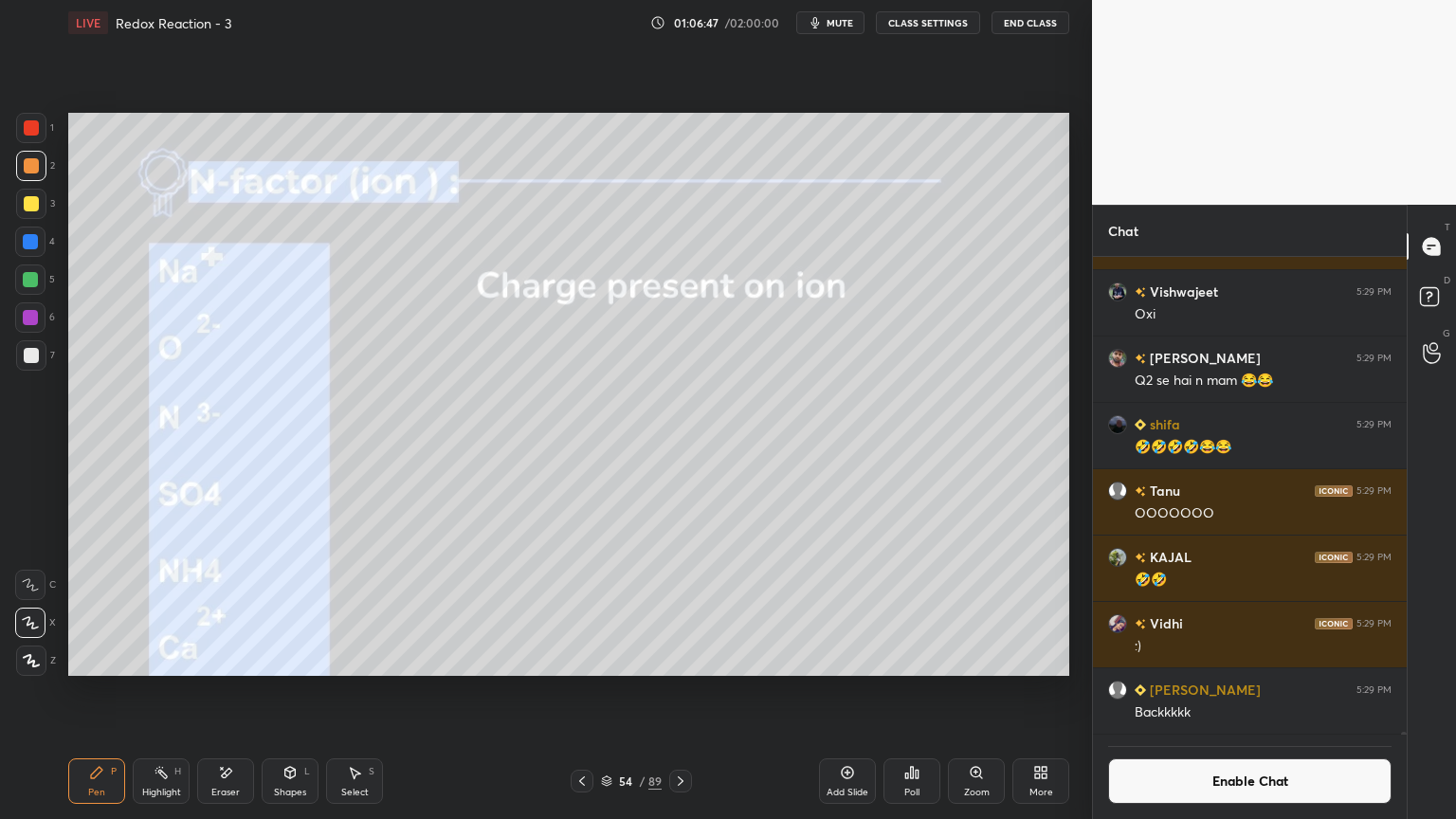
click at [584, 691] on icon at bounding box center [583, 781] width 15 height 15
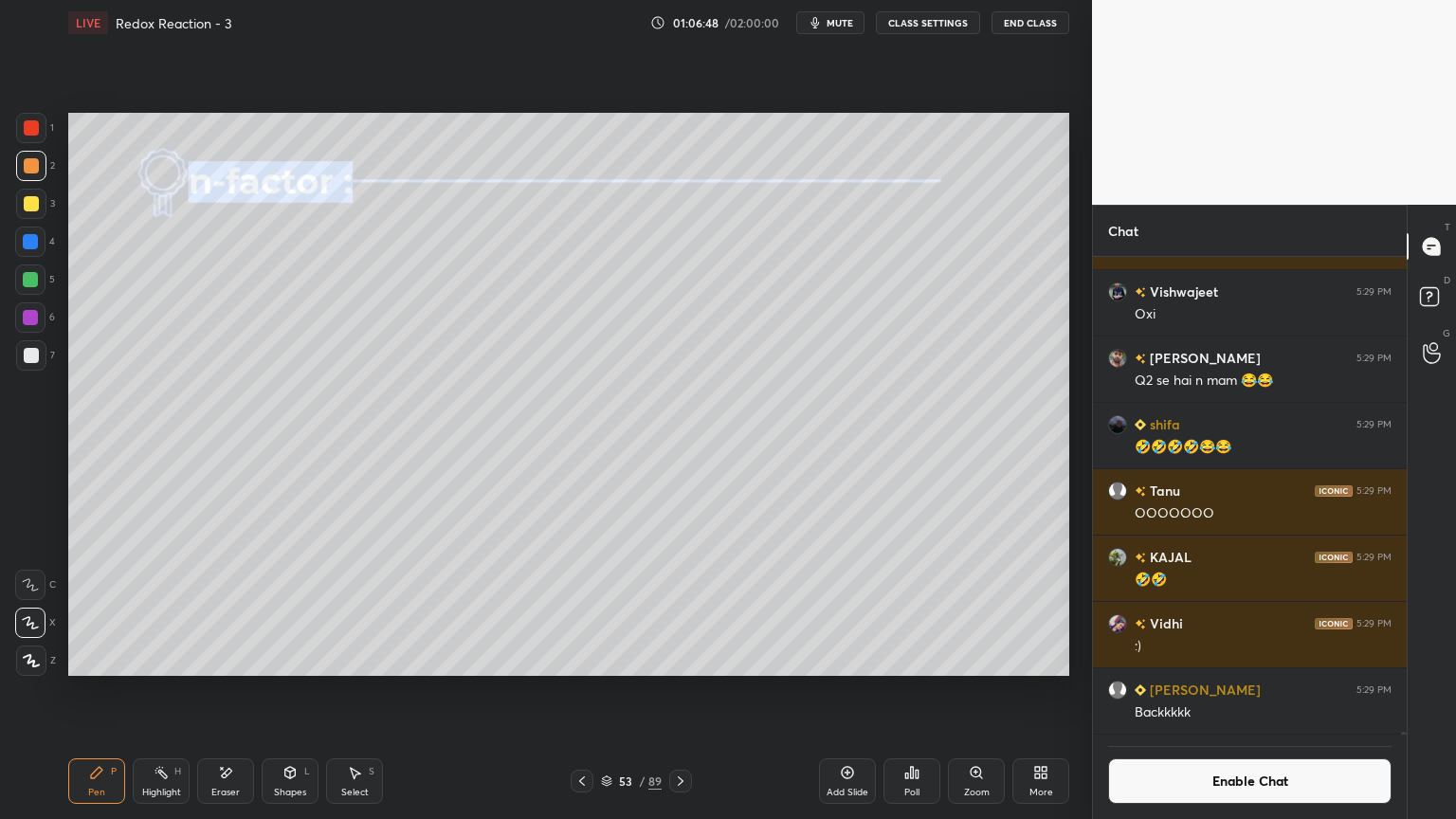
click at [587, 691] on icon at bounding box center [583, 781] width 15 height 15
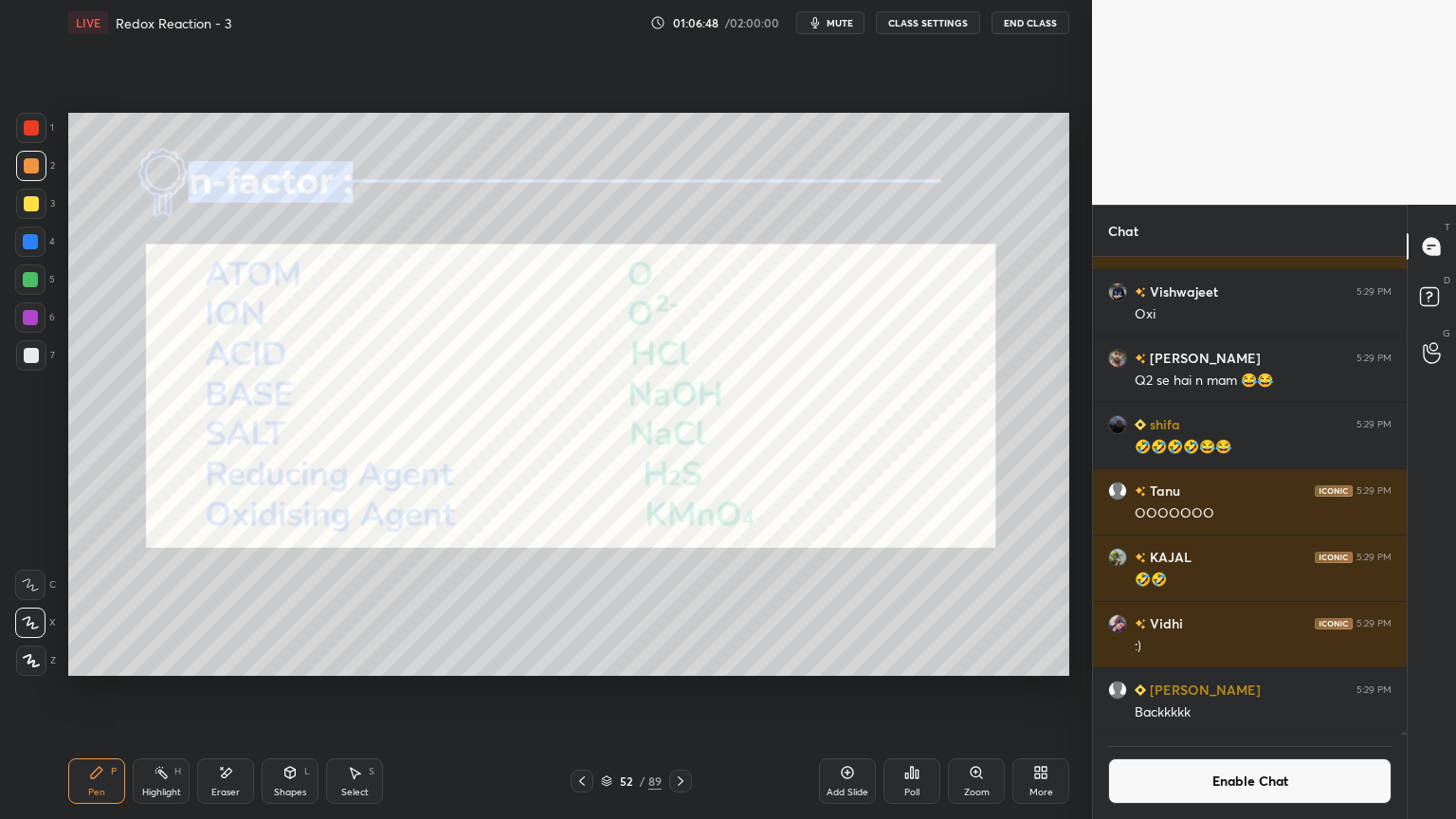
click at [577, 691] on icon at bounding box center [583, 781] width 15 height 15
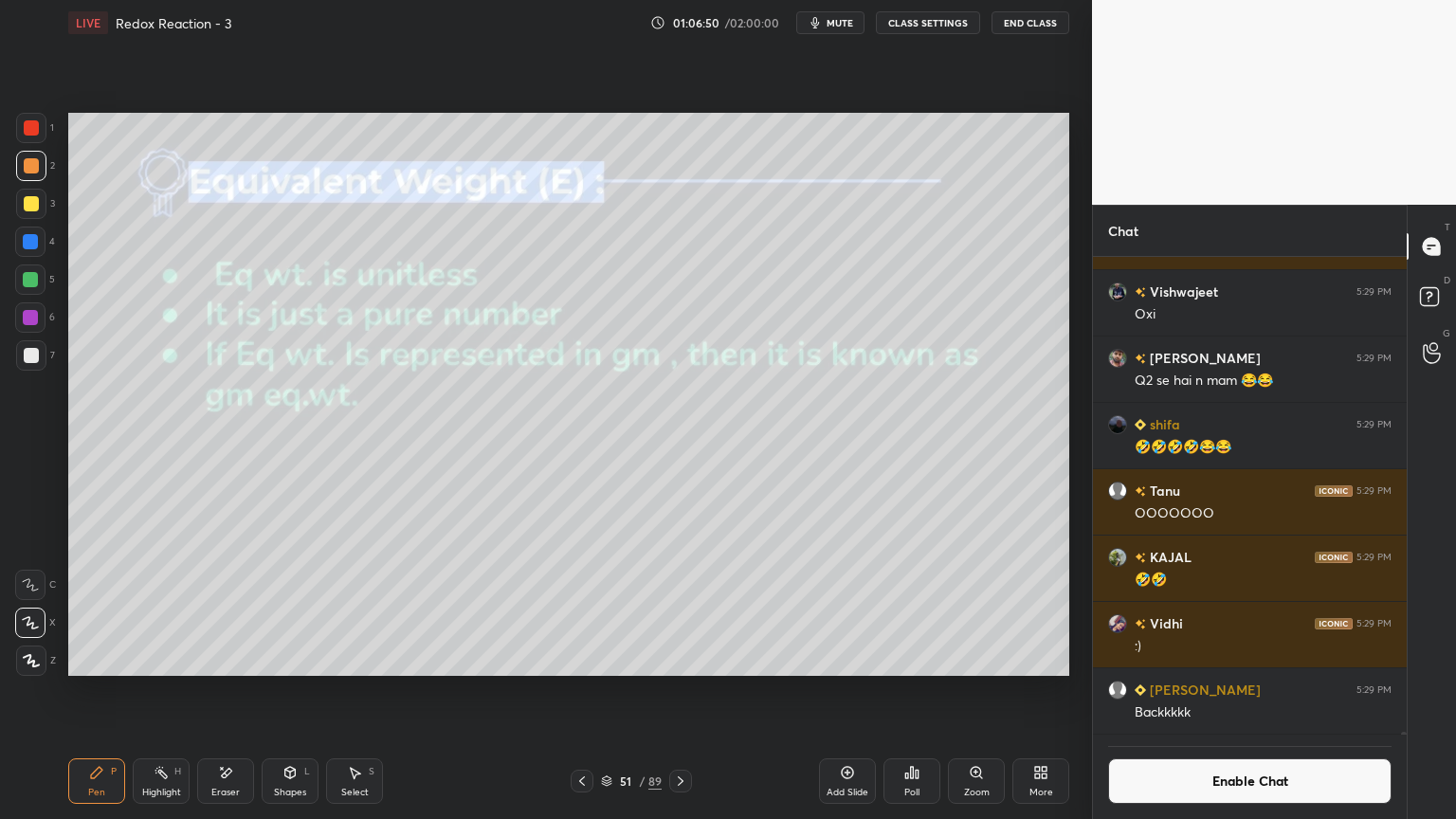
click at [574, 691] on div at bounding box center [583, 781] width 23 height 23
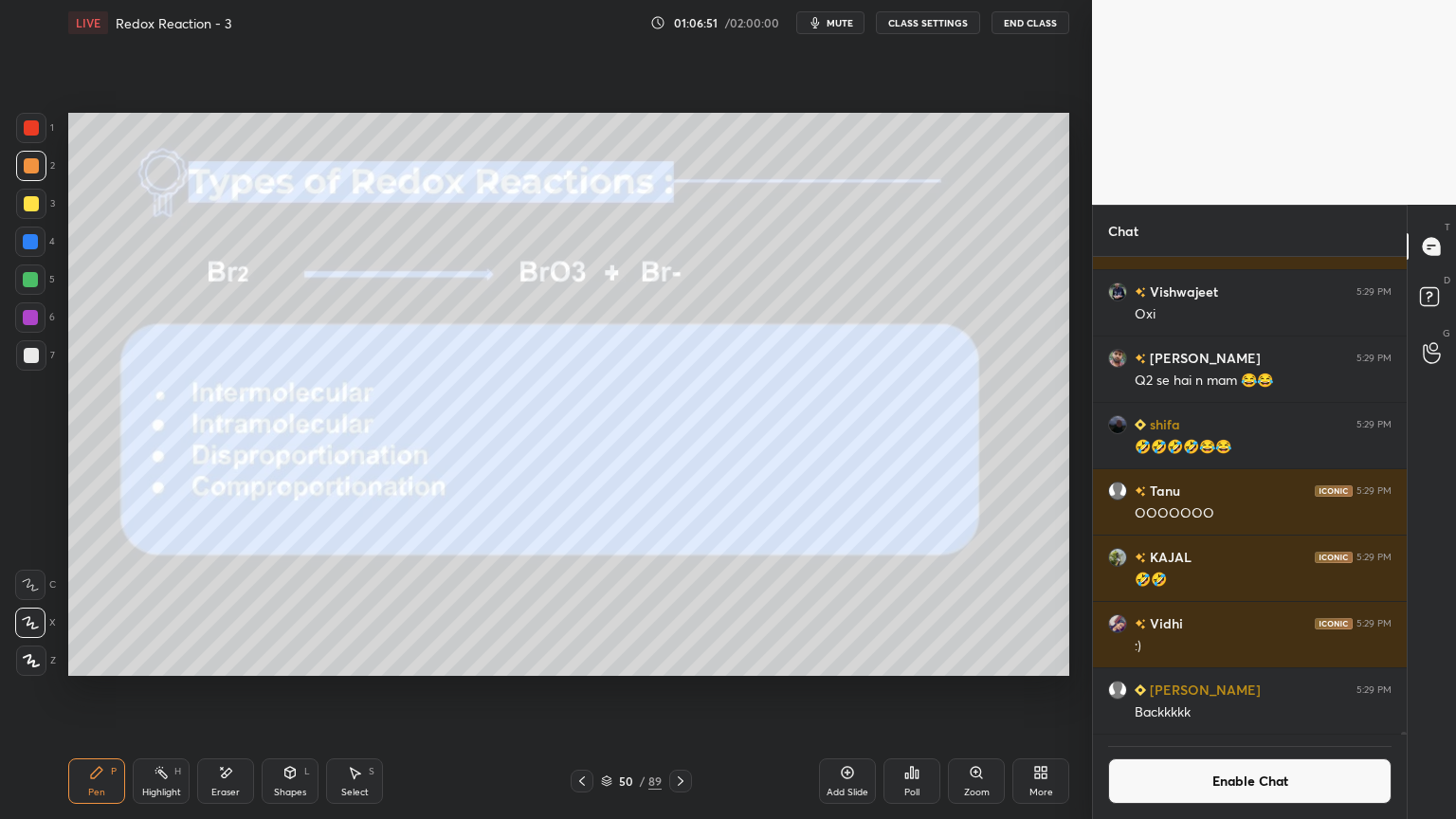
click at [679, 691] on icon at bounding box center [681, 781] width 6 height 10
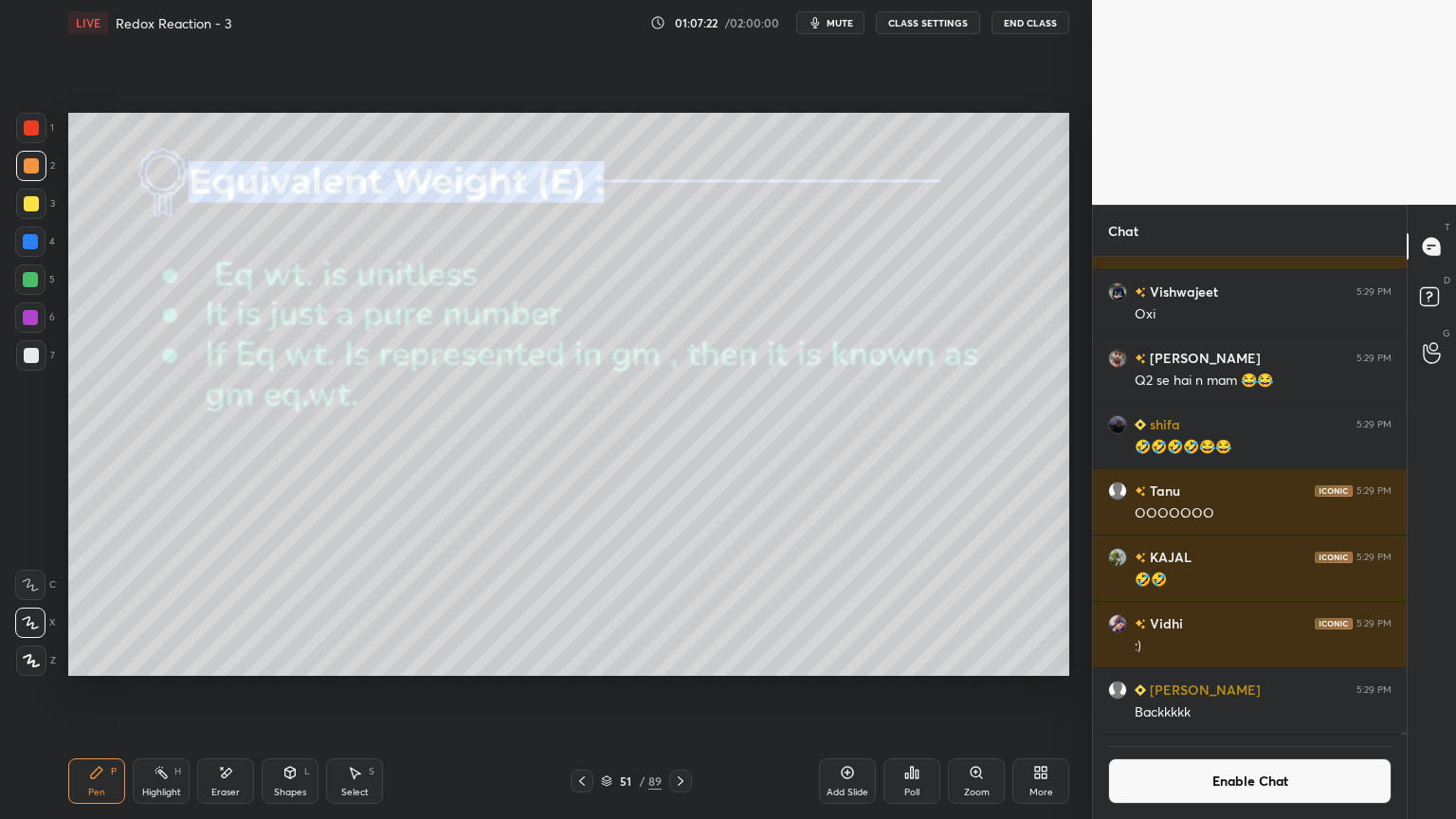
click at [208, 691] on div "Eraser" at bounding box center [226, 781] width 57 height 46
click at [682, 691] on icon at bounding box center [681, 781] width 15 height 15
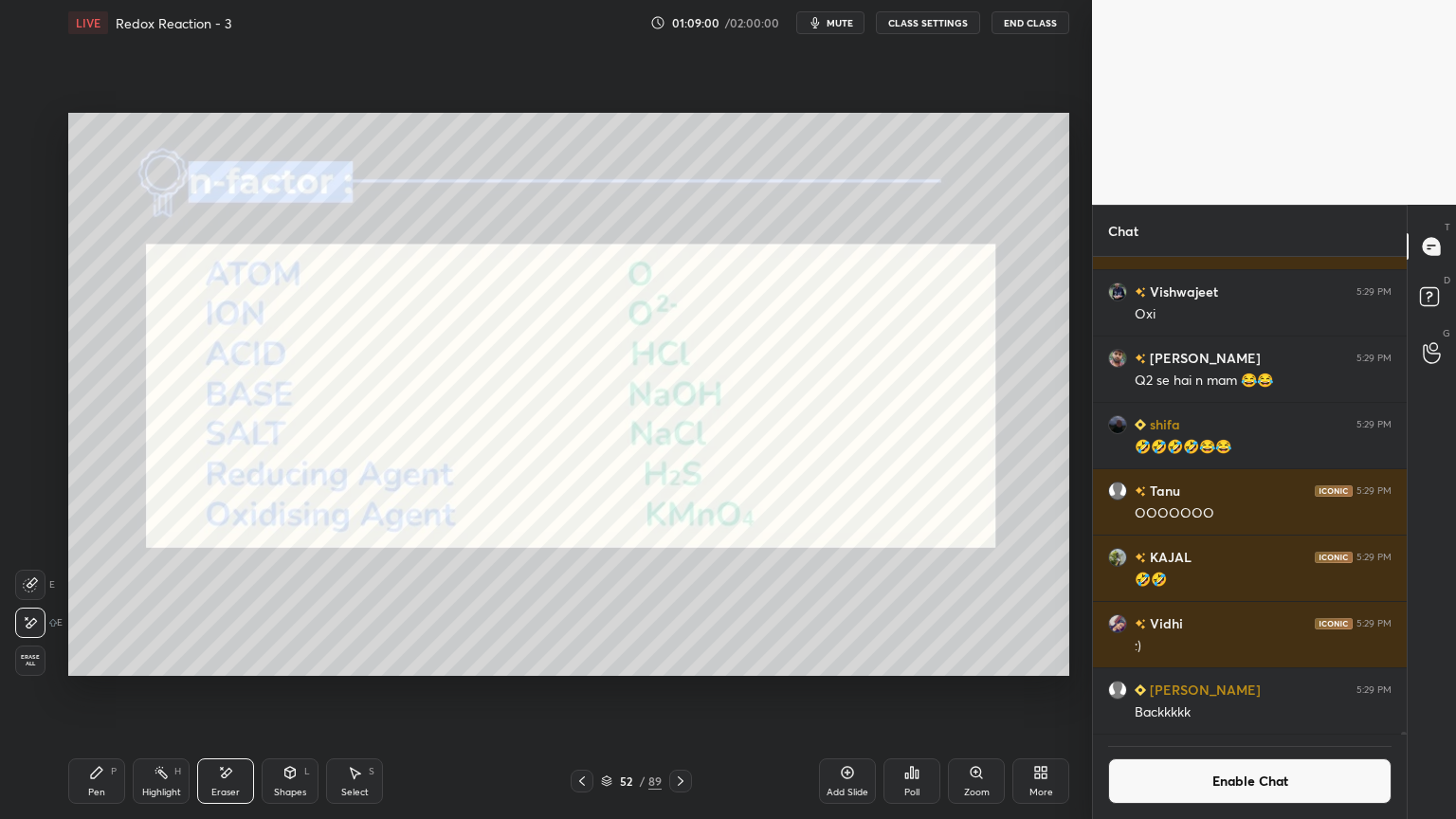
click at [1232, 691] on button "Enable Chat" at bounding box center [1250, 781] width 284 height 46
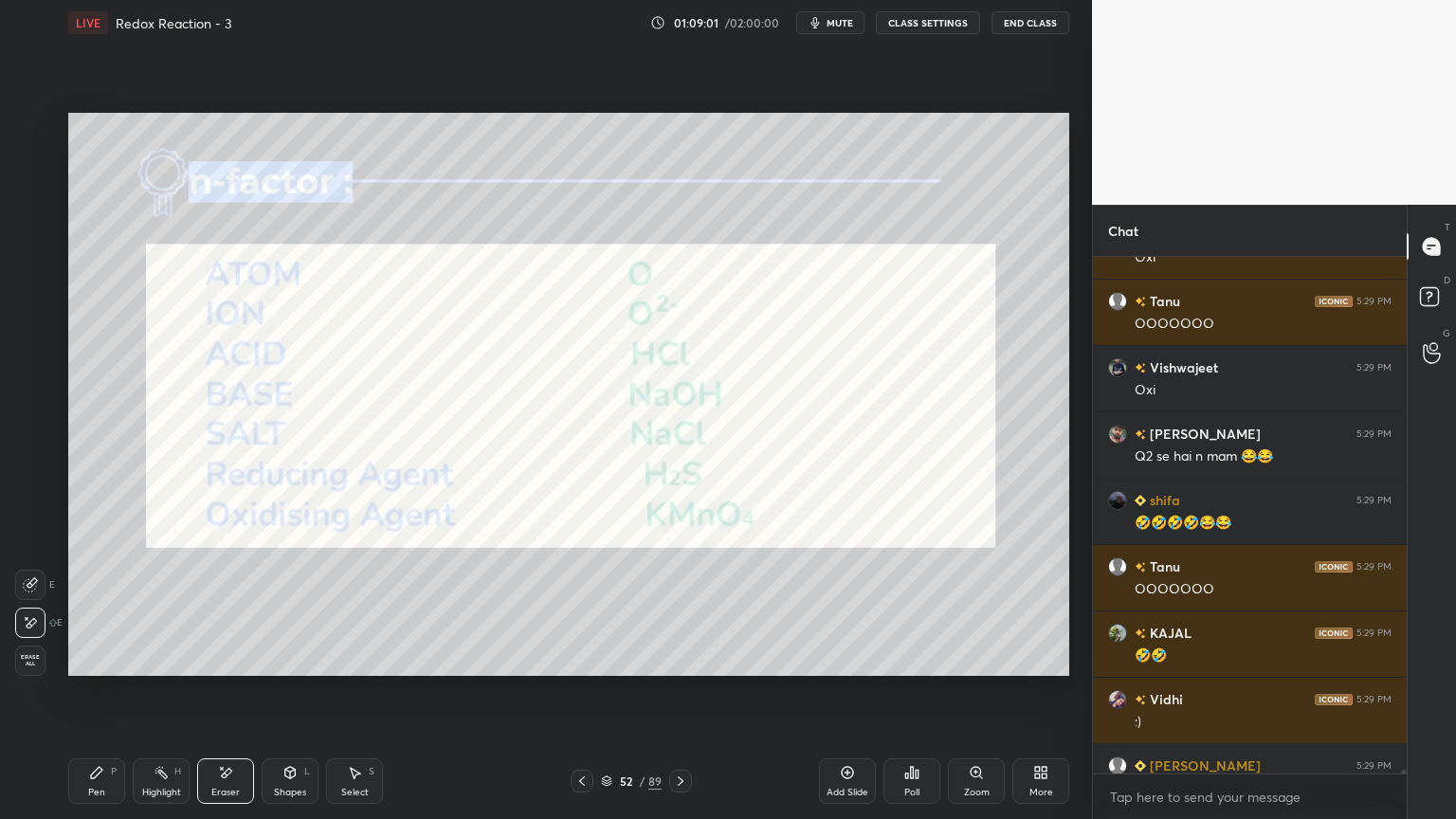
scroll to position [71429, 0]
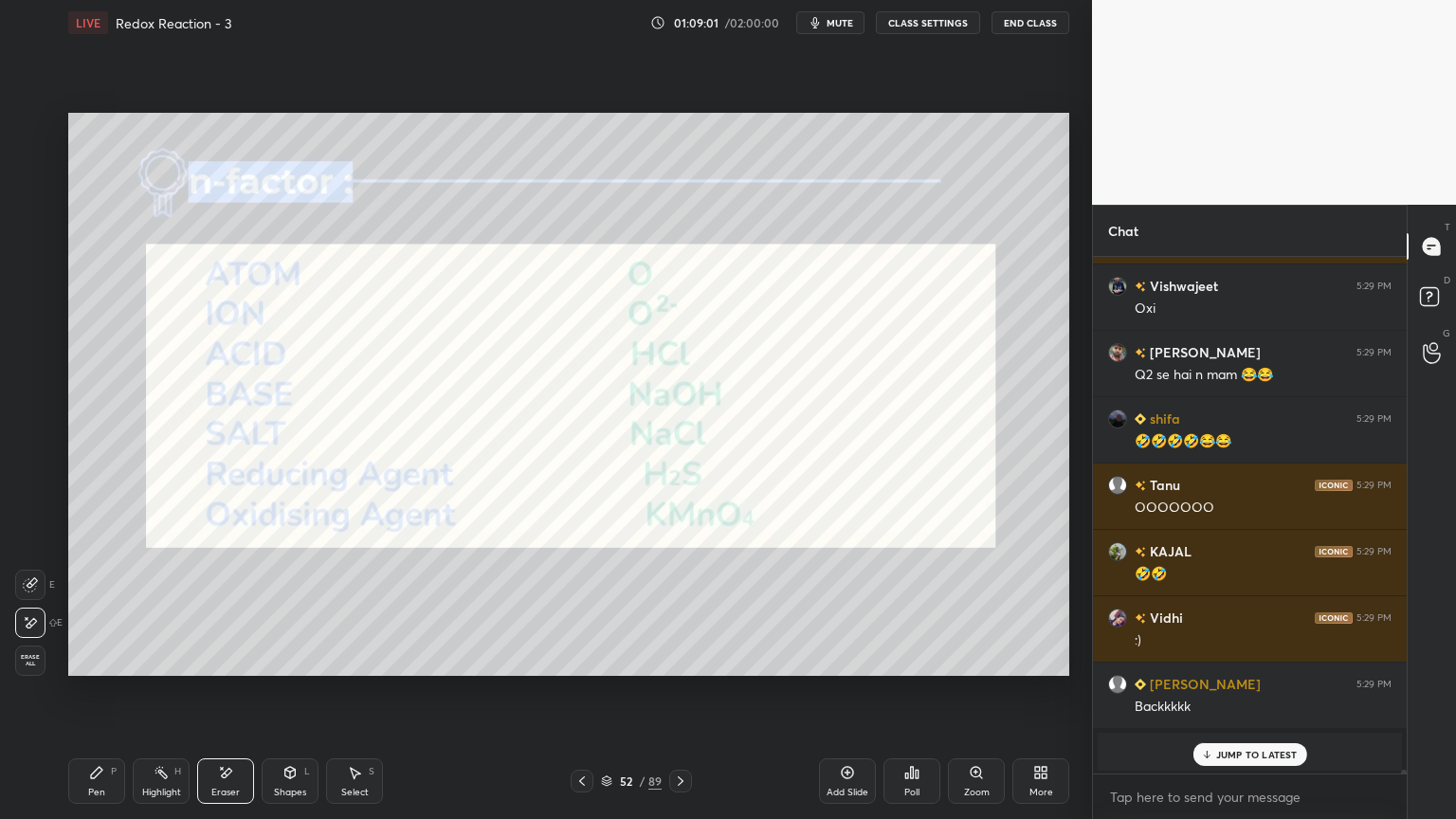
click at [1225, 691] on div "JUMP TO LATEST" at bounding box center [1250, 755] width 114 height 23
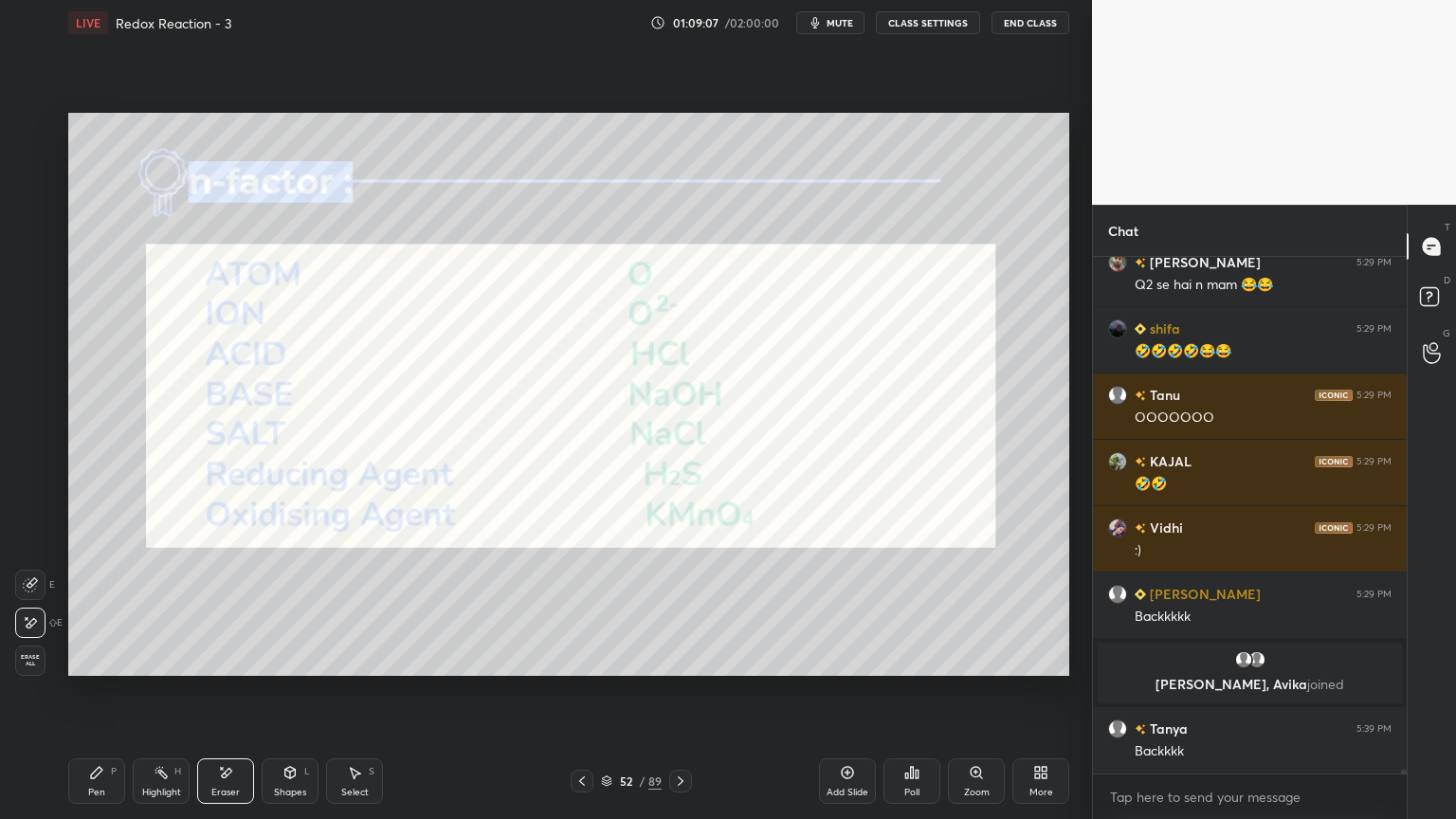
click at [671, 691] on div at bounding box center [681, 781] width 23 height 23
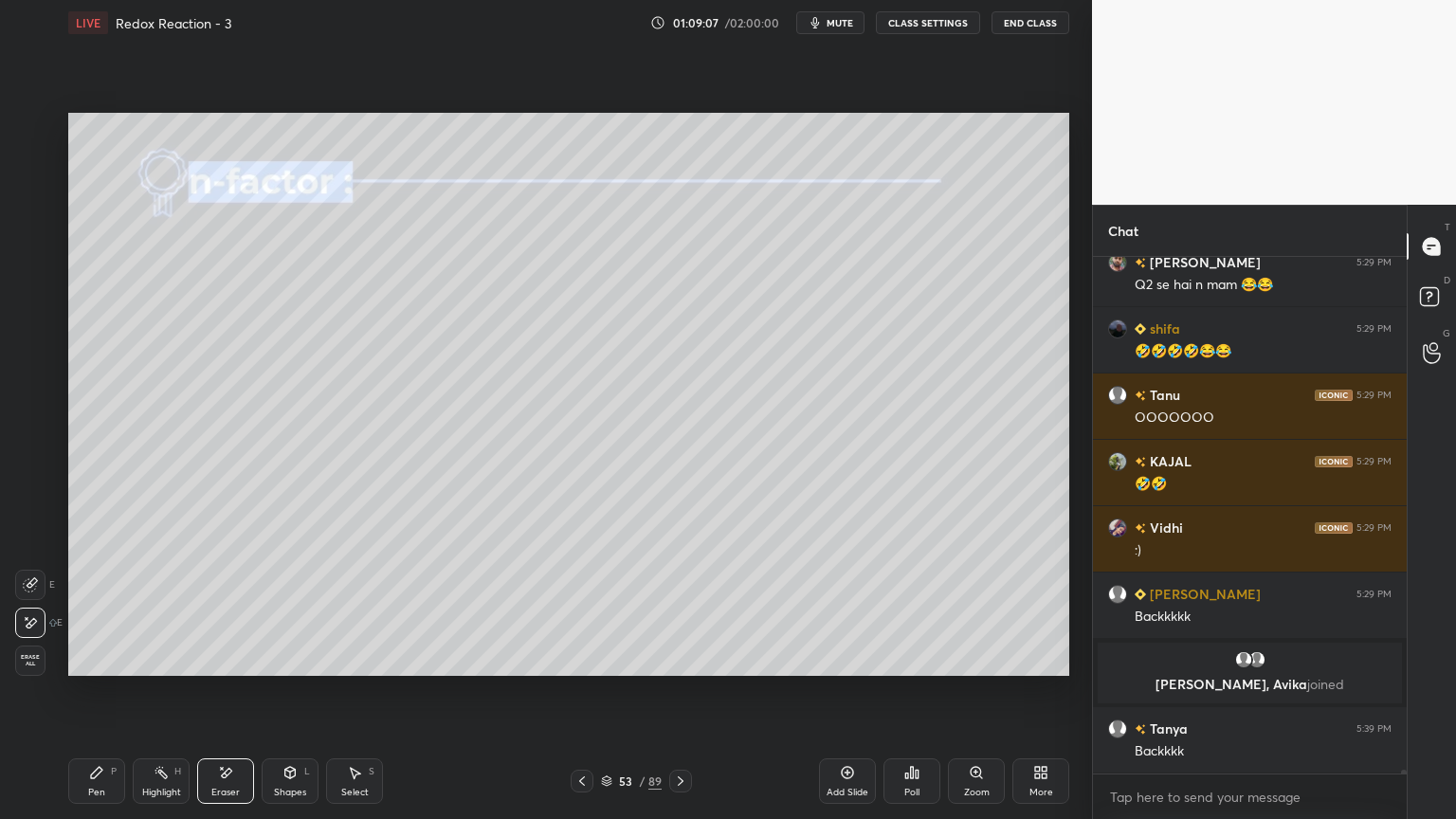
scroll to position [71527, 0]
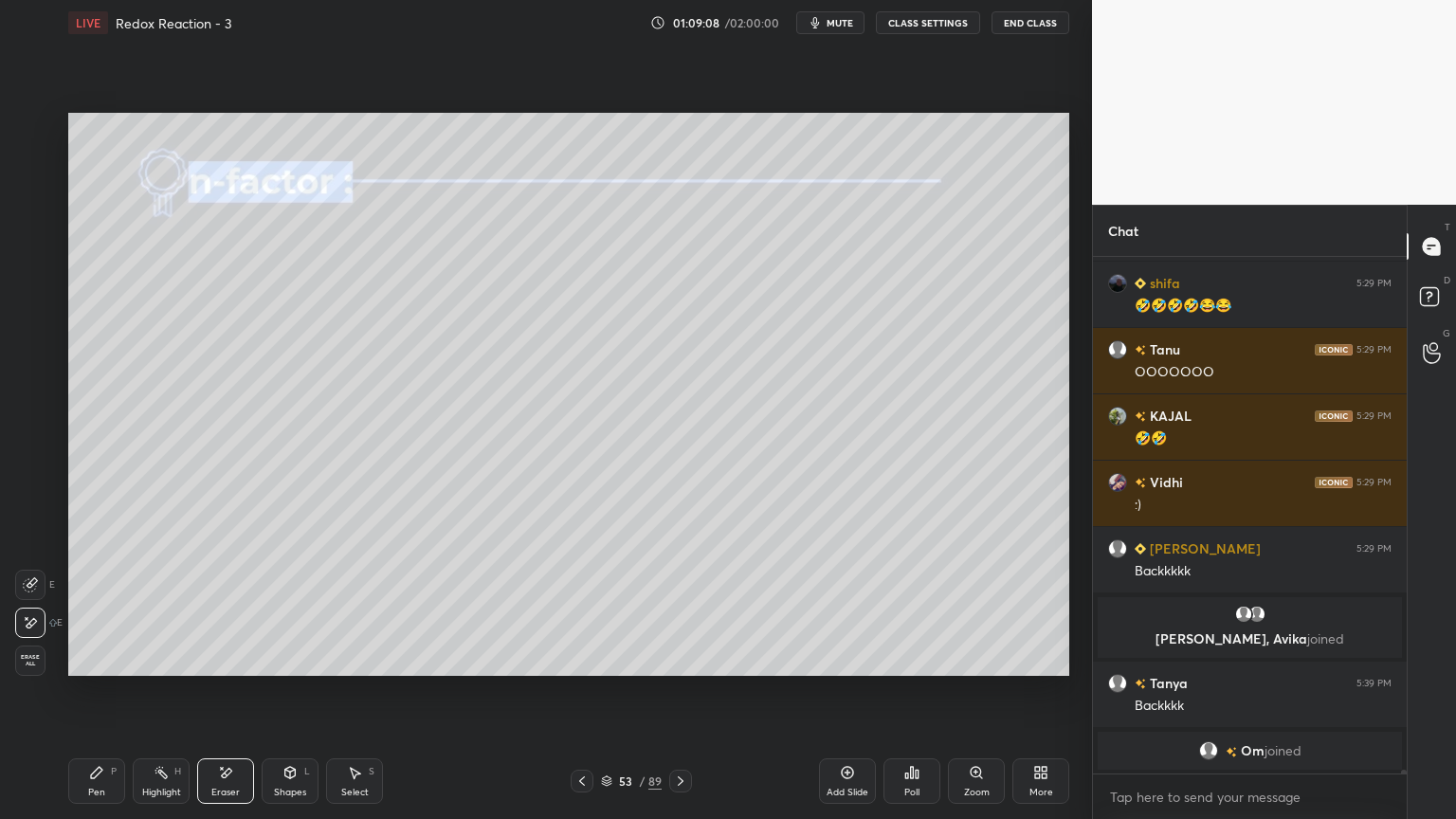
click at [682, 691] on icon at bounding box center [681, 781] width 15 height 15
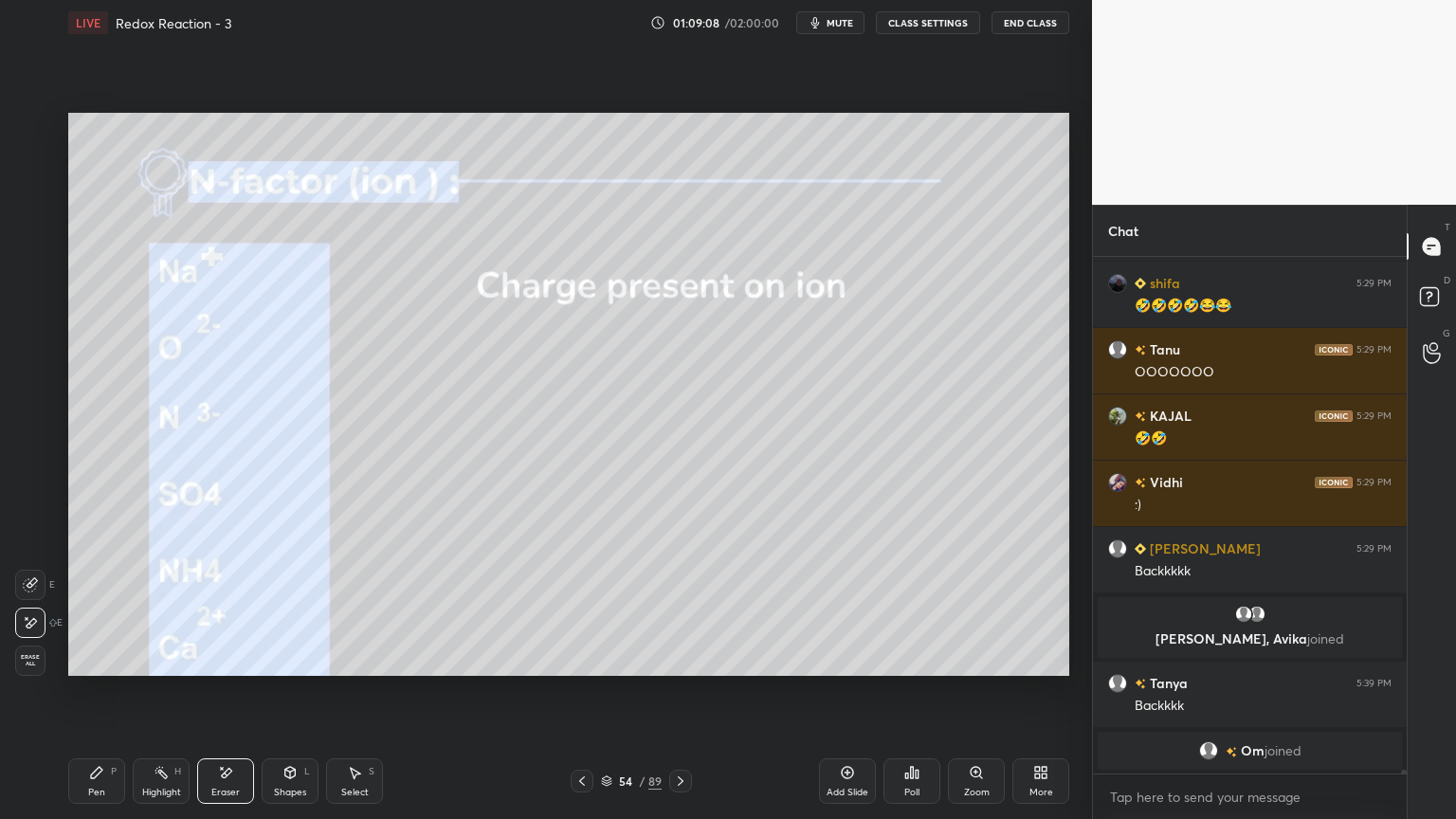
scroll to position [71603, 0]
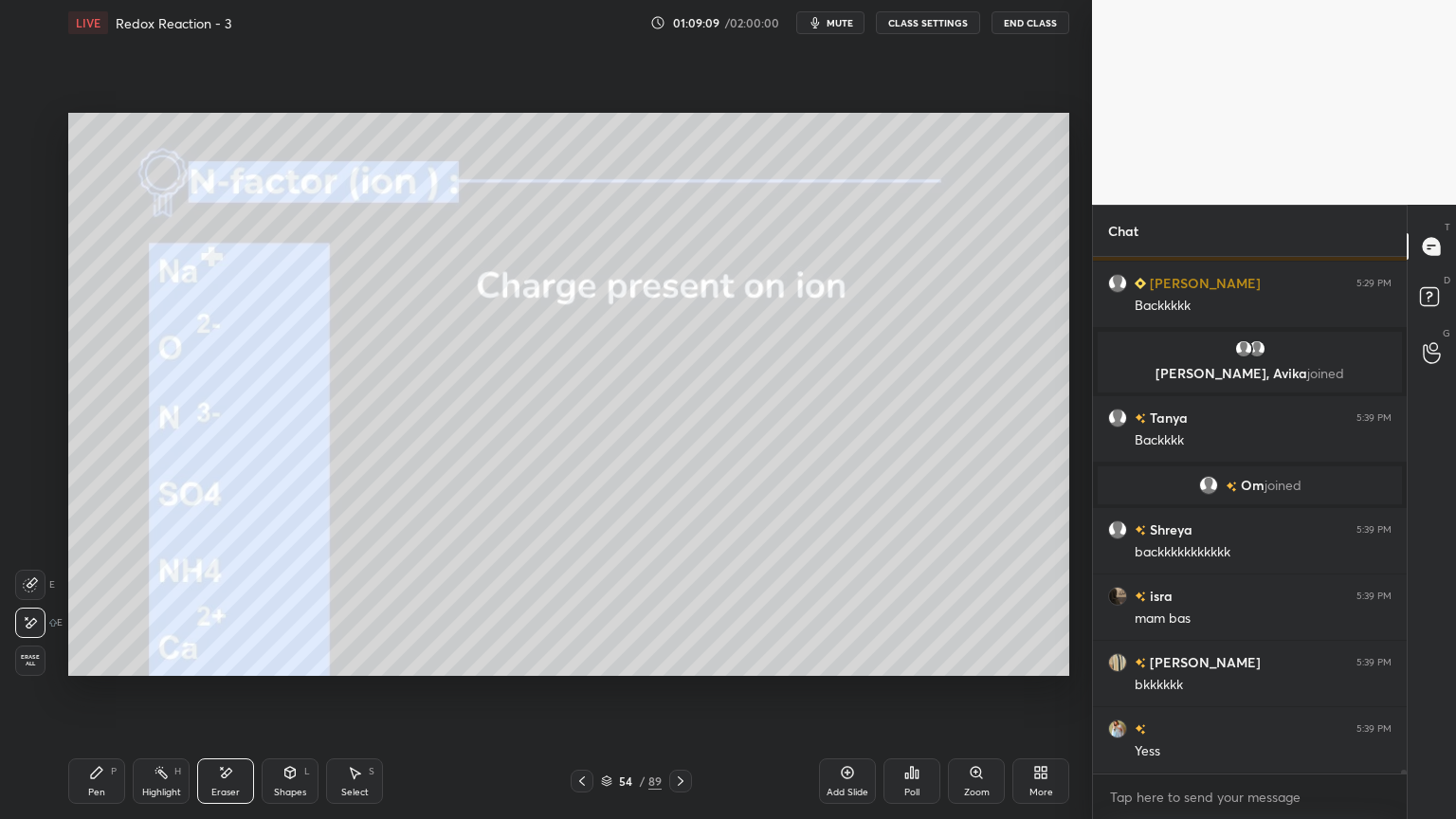
click at [583, 691] on icon at bounding box center [583, 781] width 15 height 15
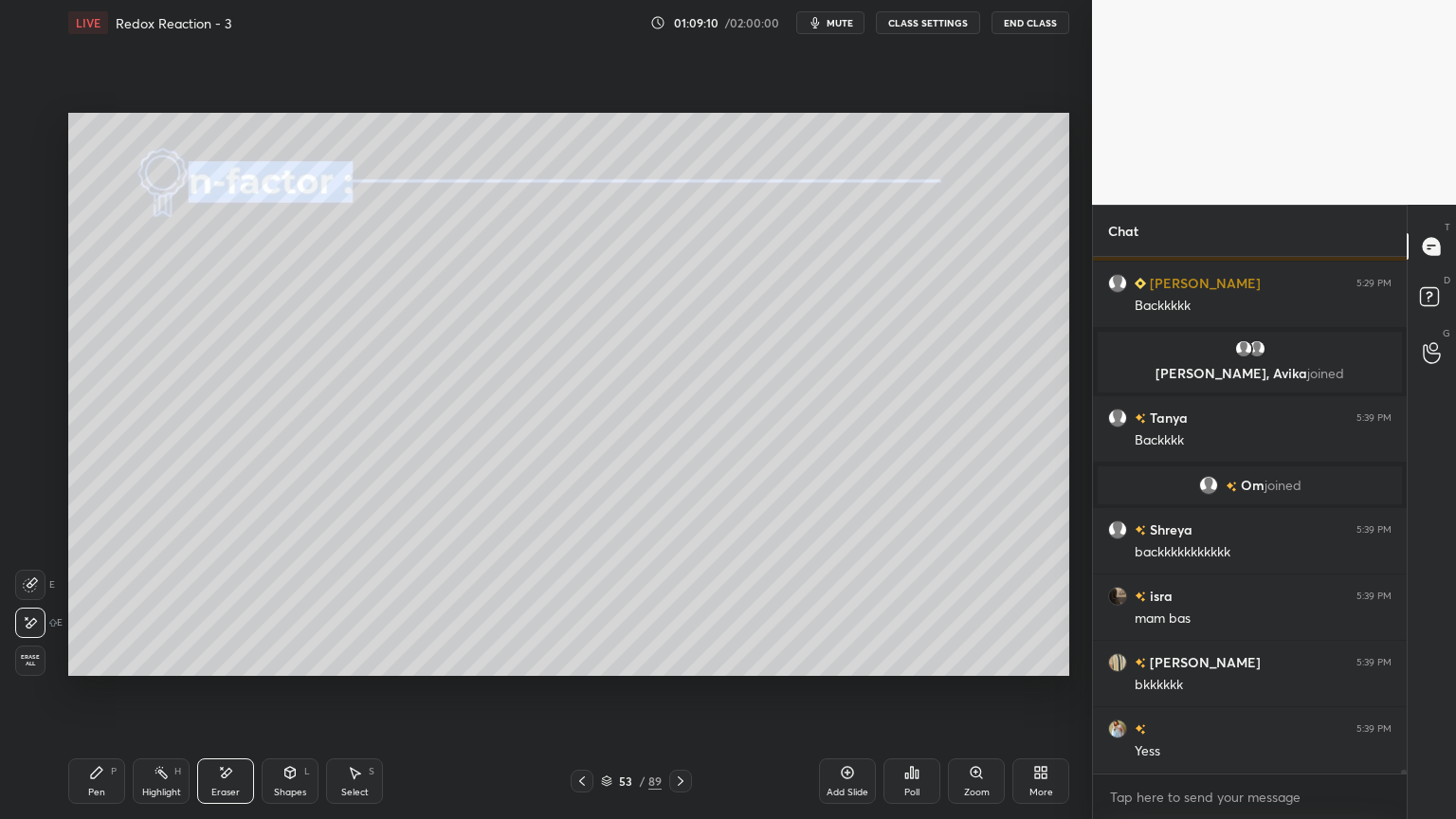
click at [573, 691] on div at bounding box center [583, 781] width 23 height 23
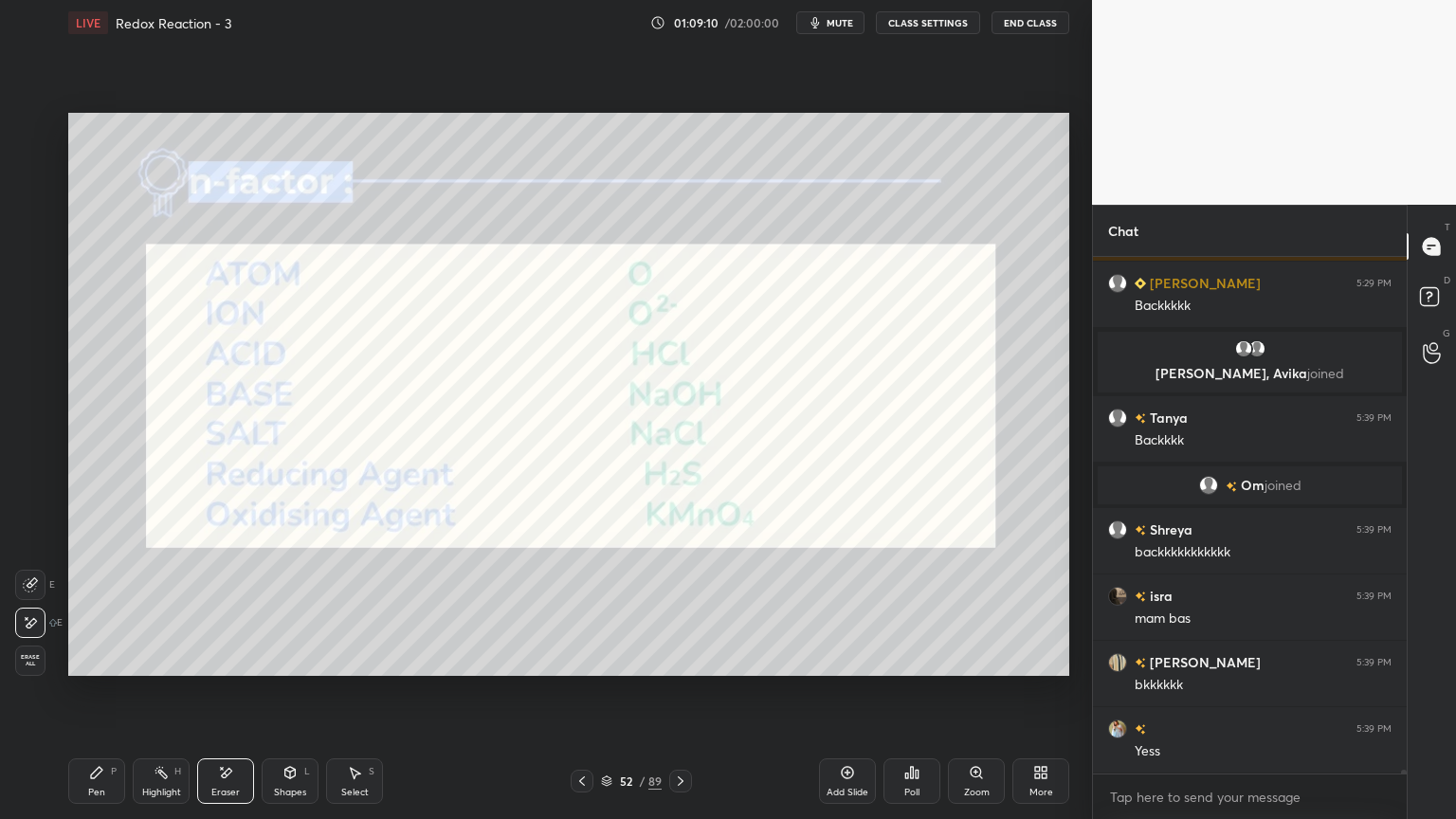
click at [576, 691] on icon at bounding box center [583, 781] width 15 height 15
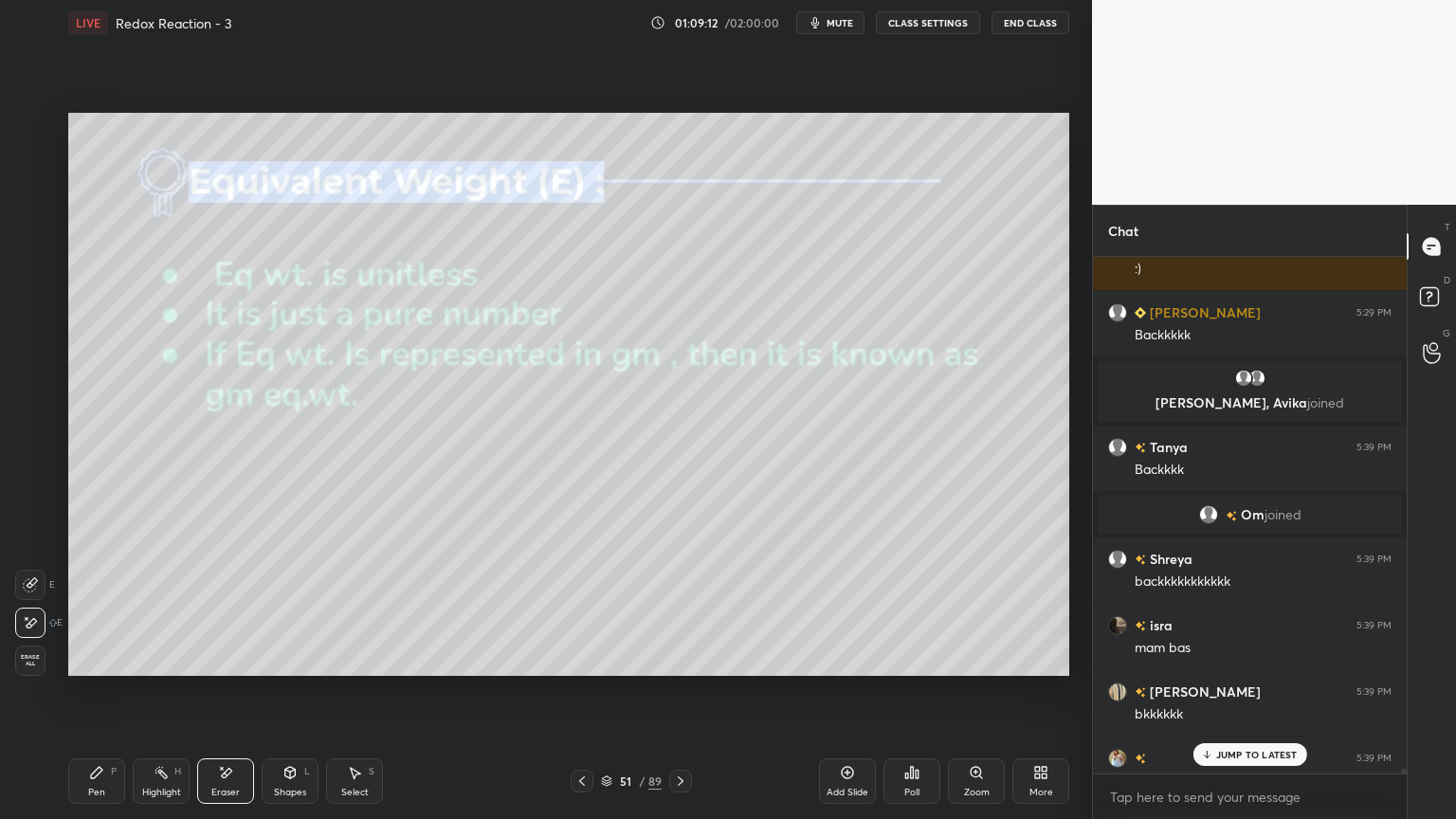
scroll to position [71831, 0]
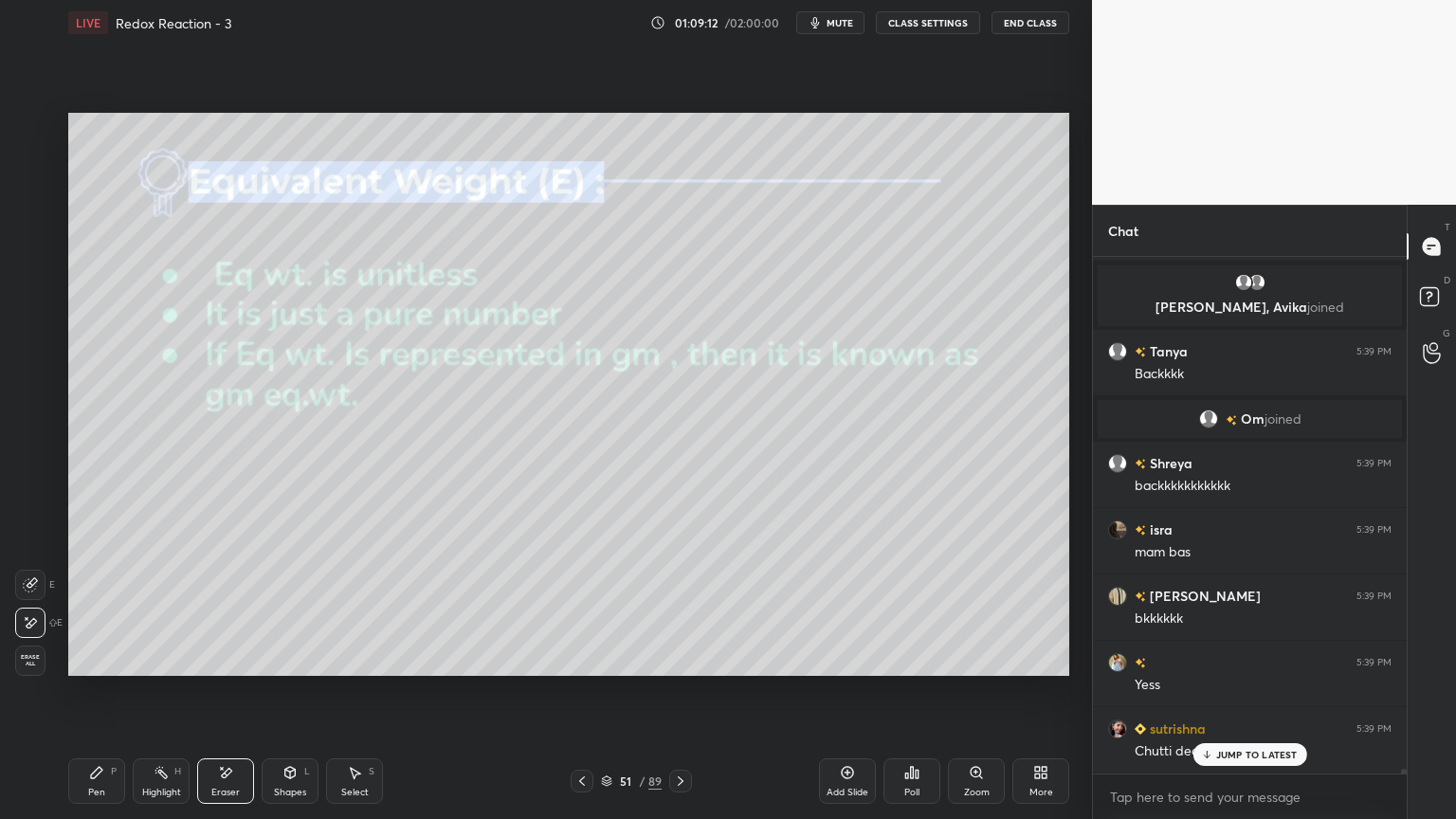
click at [159, 691] on div "Highlight" at bounding box center [162, 793] width 39 height 10
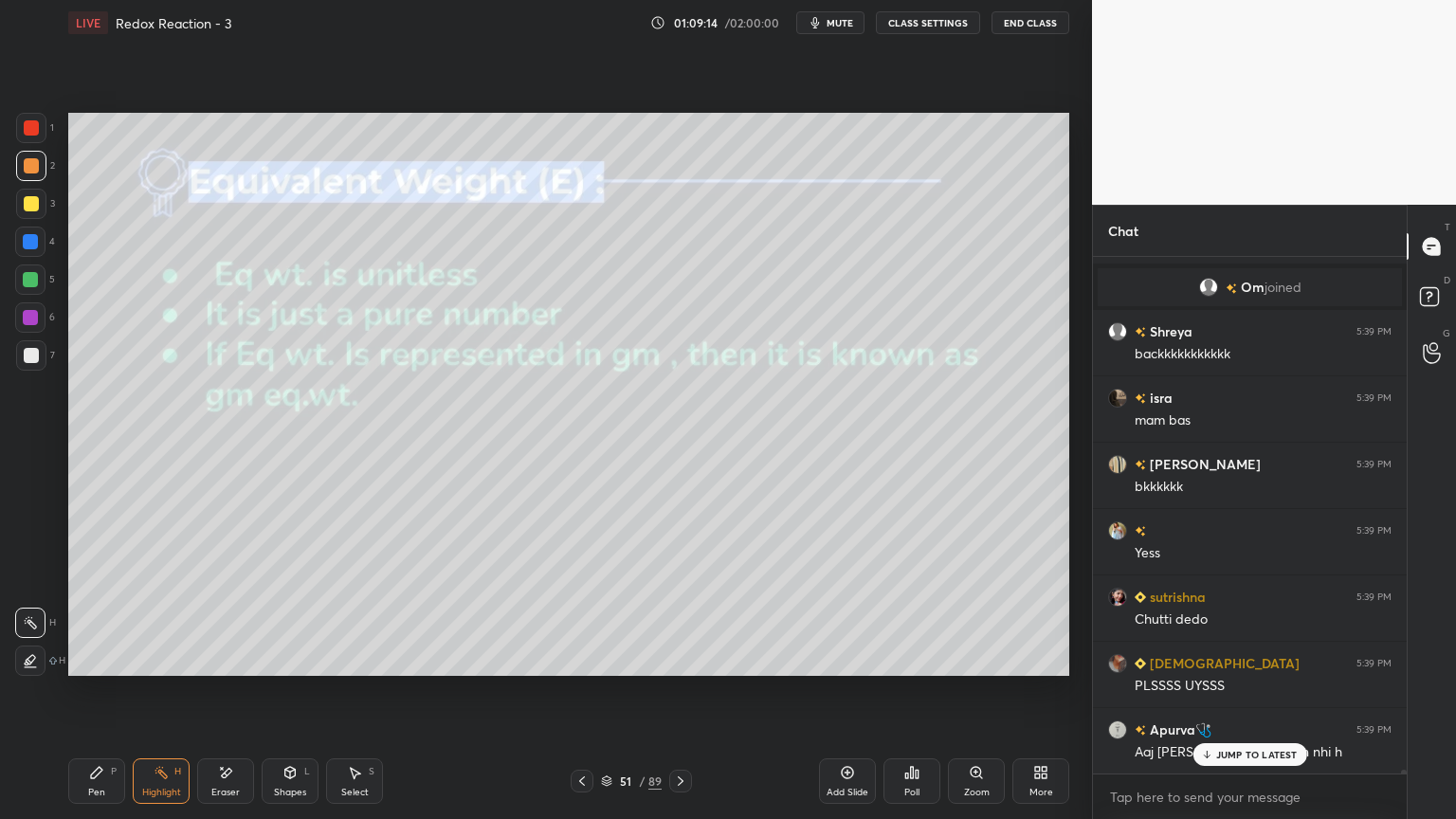
click at [946, 23] on button "CLASS SETTINGS" at bounding box center [928, 23] width 105 height 23
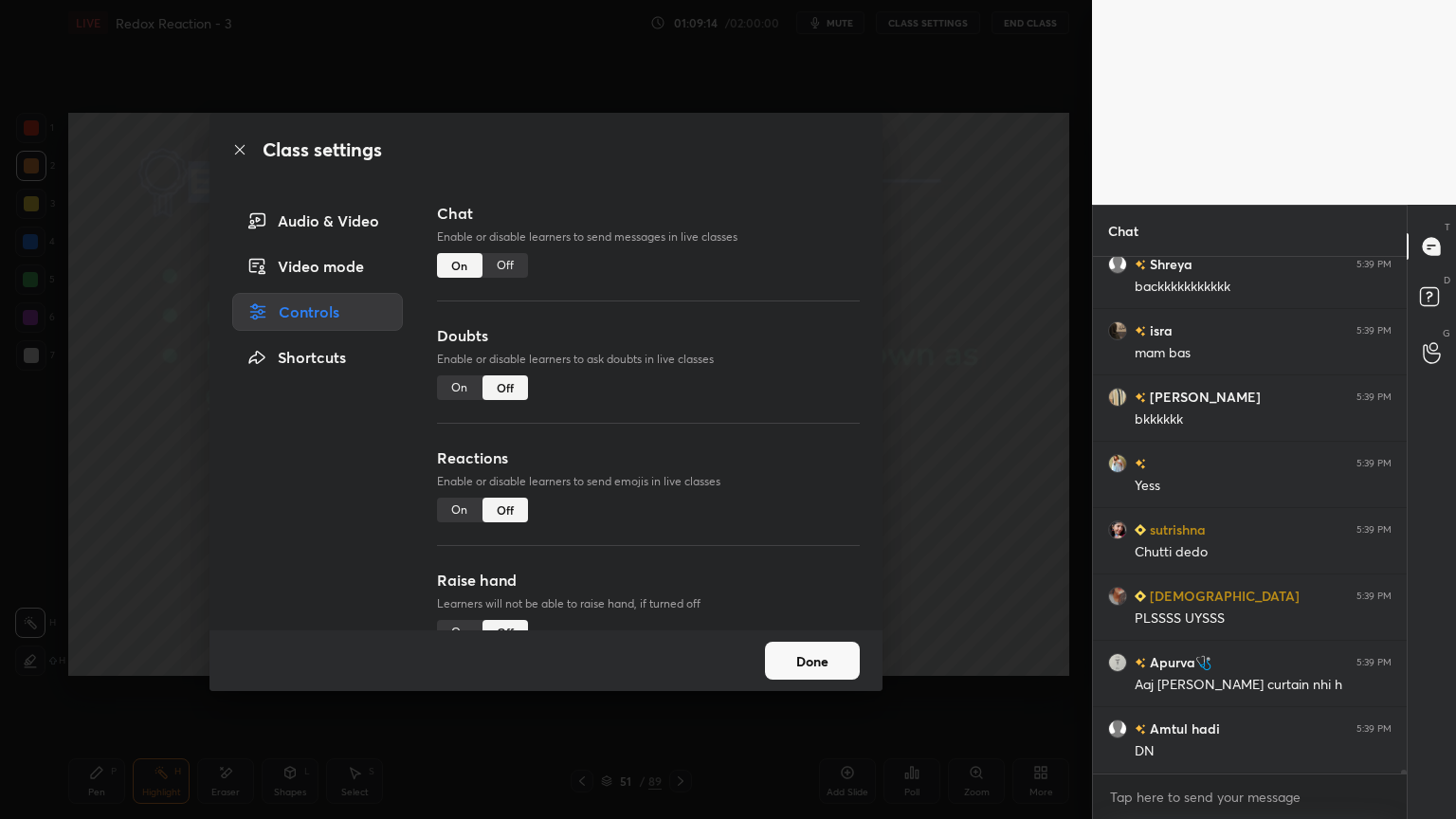
click at [500, 262] on div "Off" at bounding box center [505, 265] width 46 height 24
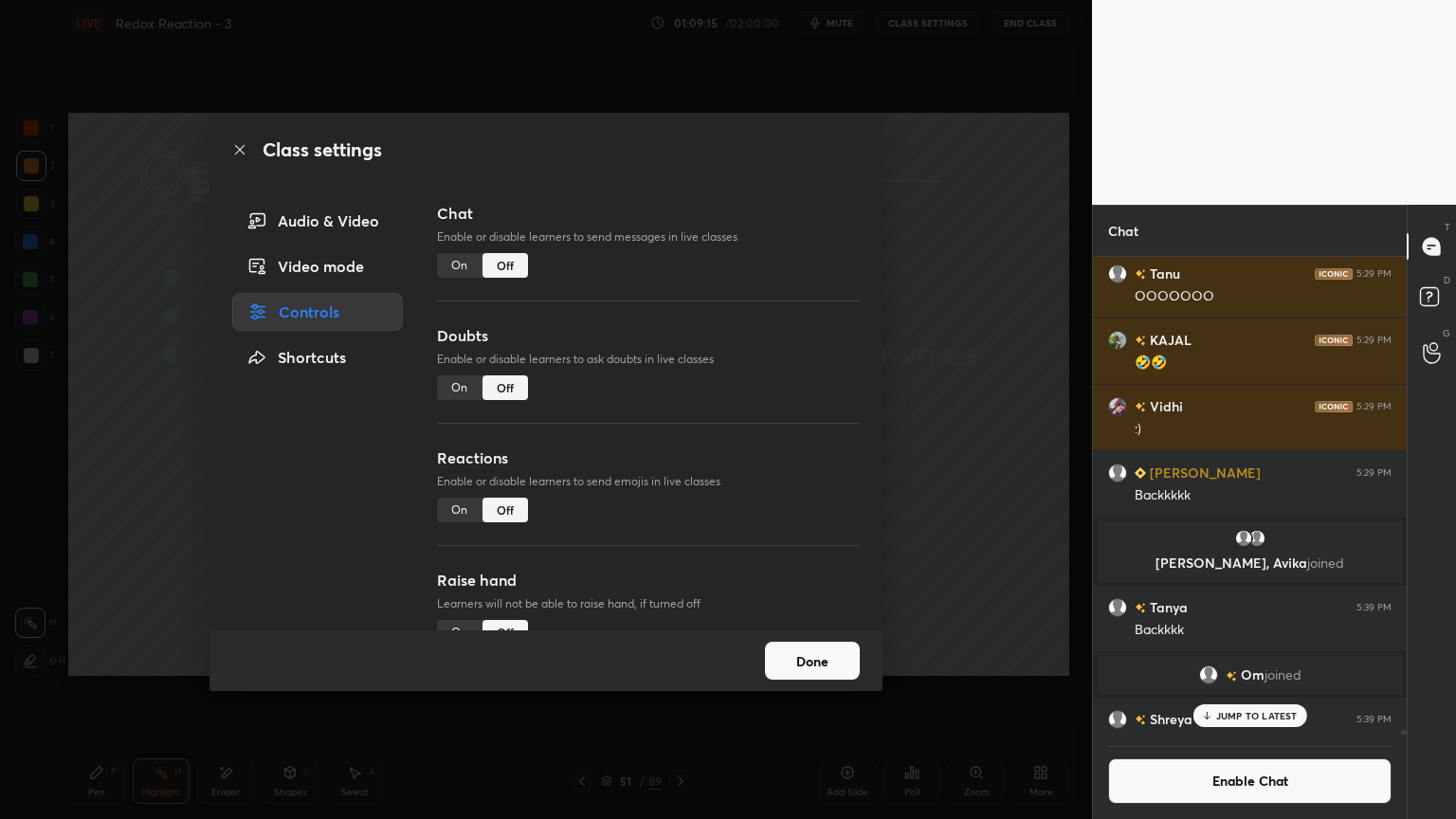
scroll to position [473, 308]
click at [808, 671] on button "Done" at bounding box center [812, 660] width 95 height 38
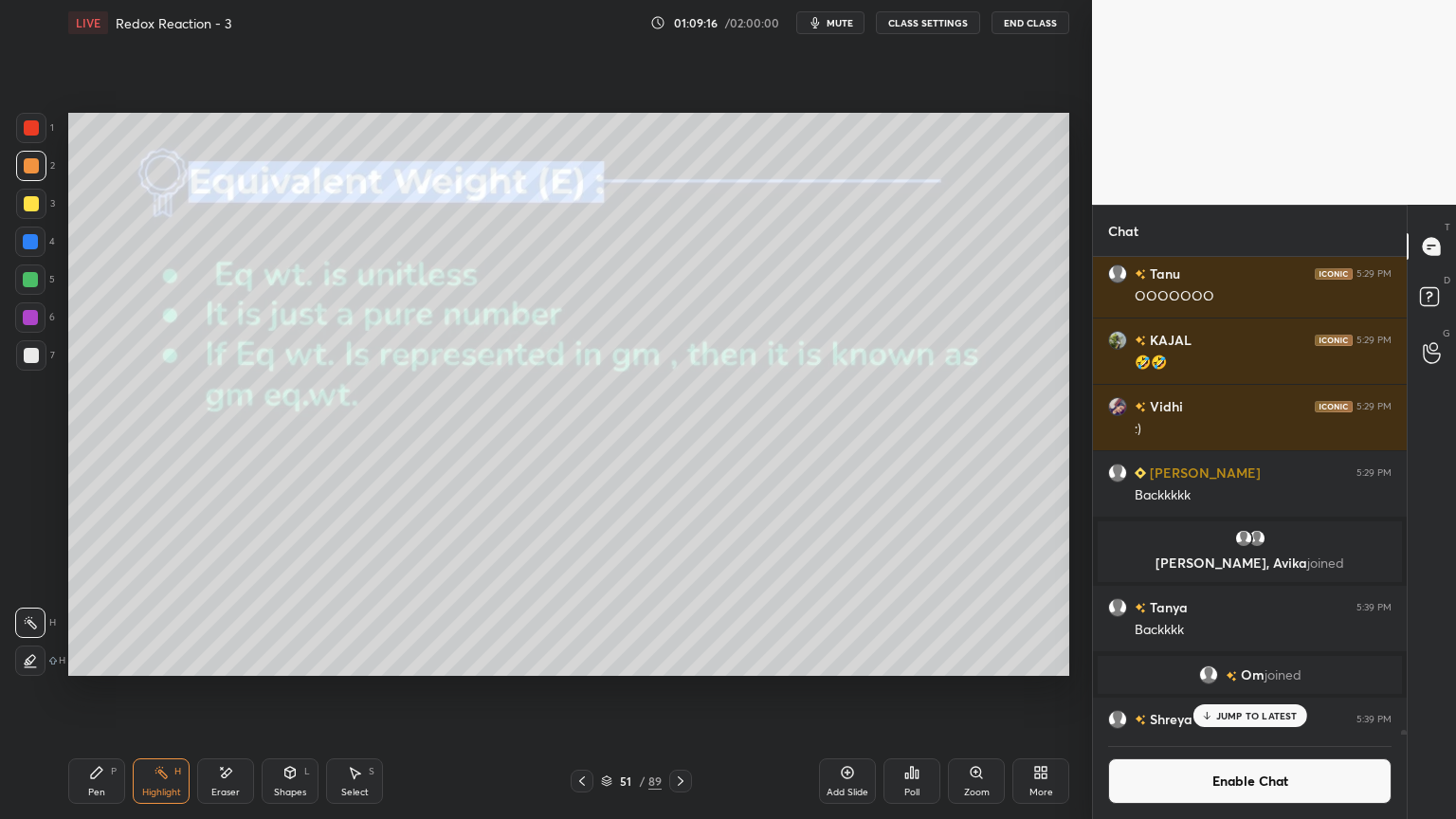
click at [164, 691] on div "Highlight H" at bounding box center [161, 781] width 57 height 46
click at [1232, 691] on p "JUMP TO LATEST" at bounding box center [1258, 716] width 81 height 12
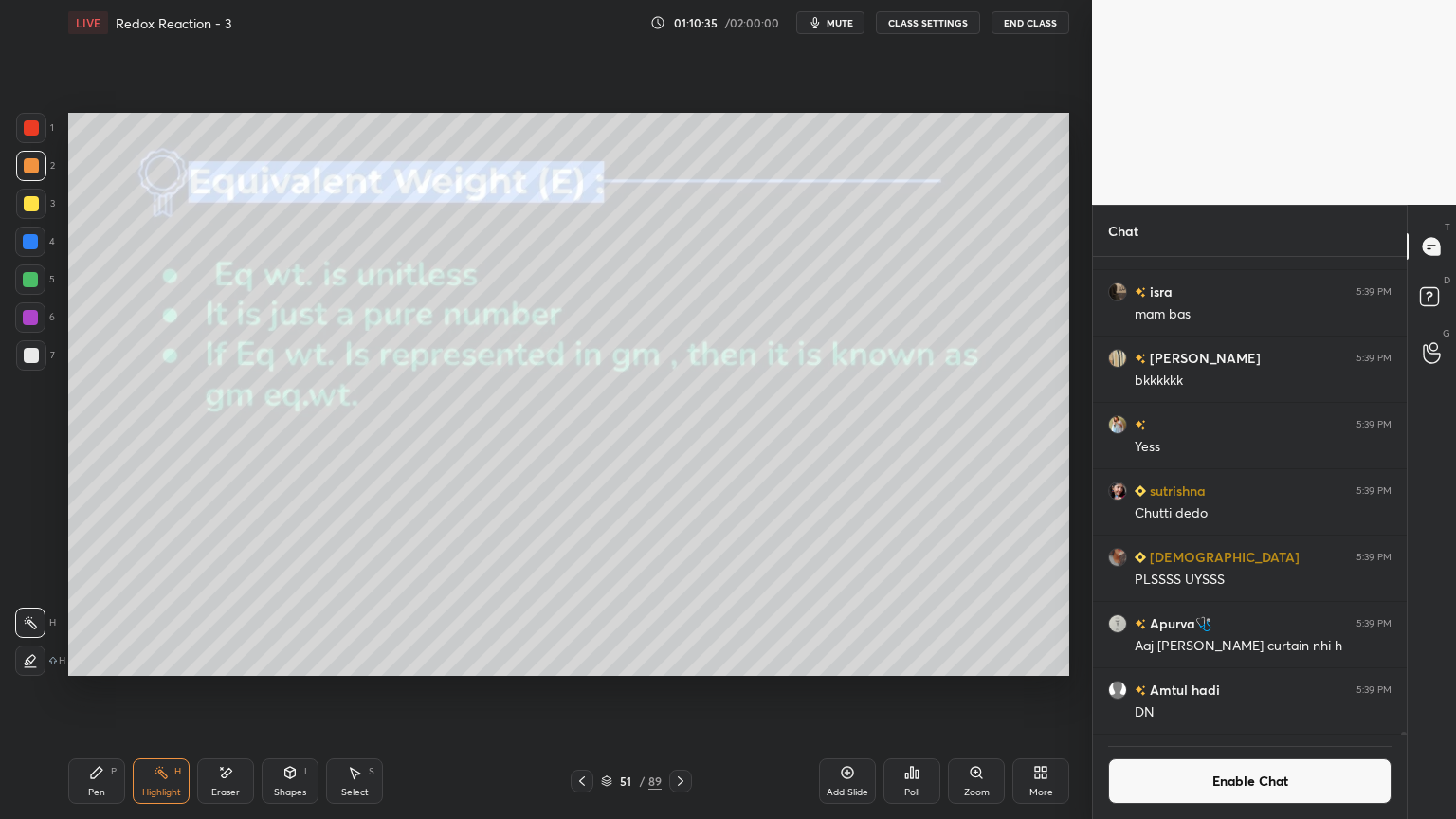
click at [1208, 691] on button "Enable Chat" at bounding box center [1250, 781] width 284 height 46
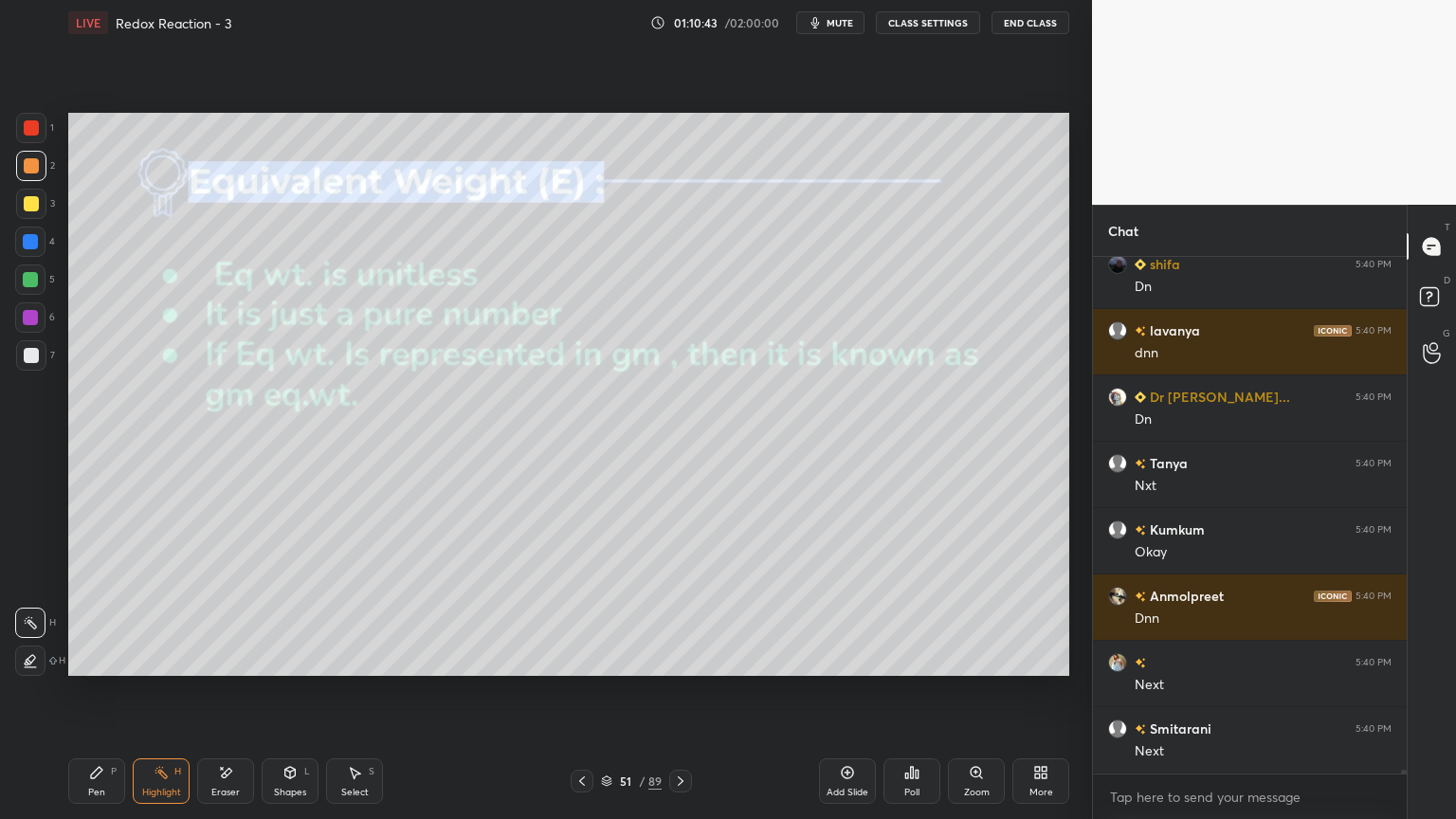
scroll to position [73959, 0]
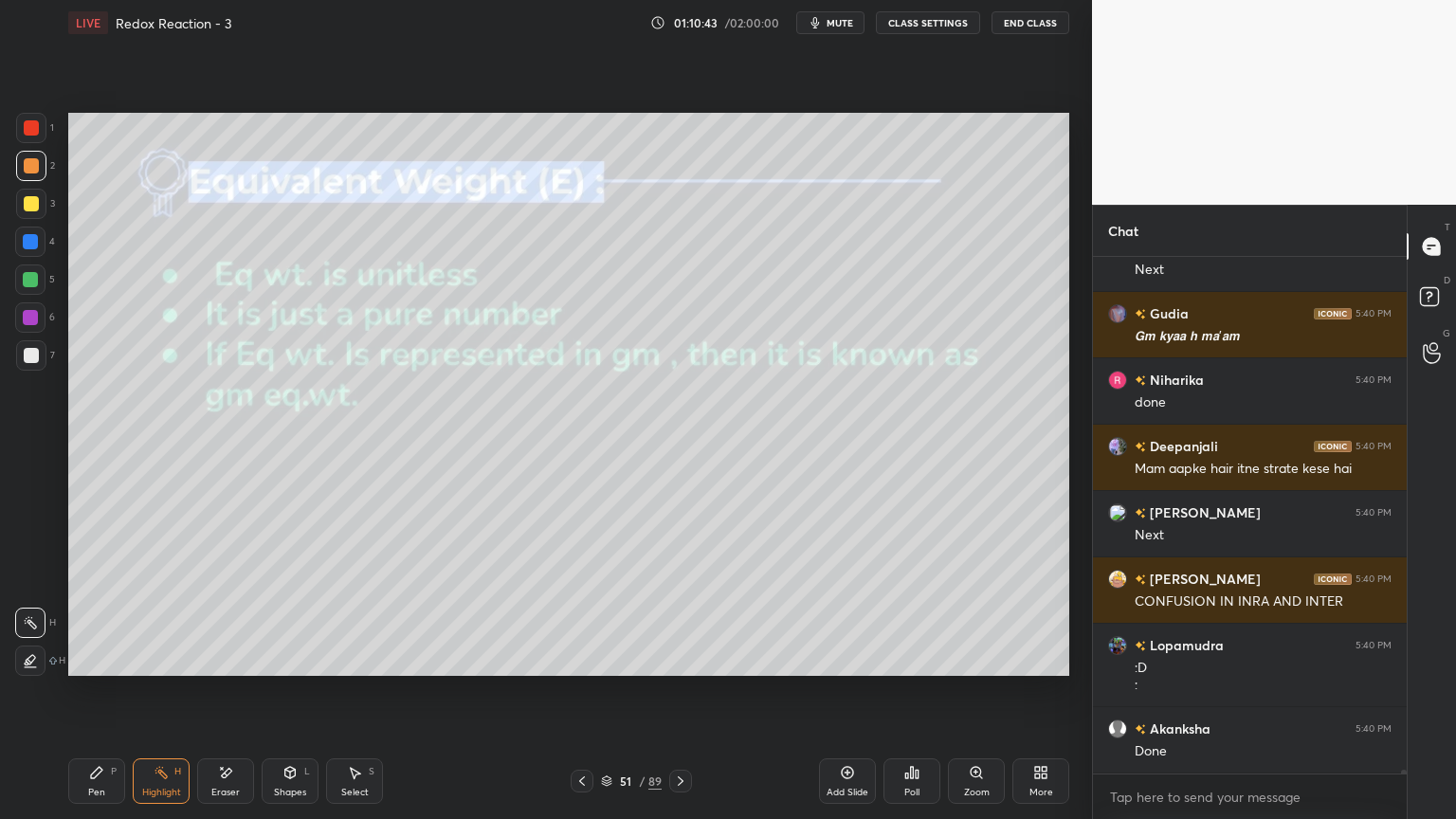
click at [674, 691] on div at bounding box center [681, 781] width 23 height 23
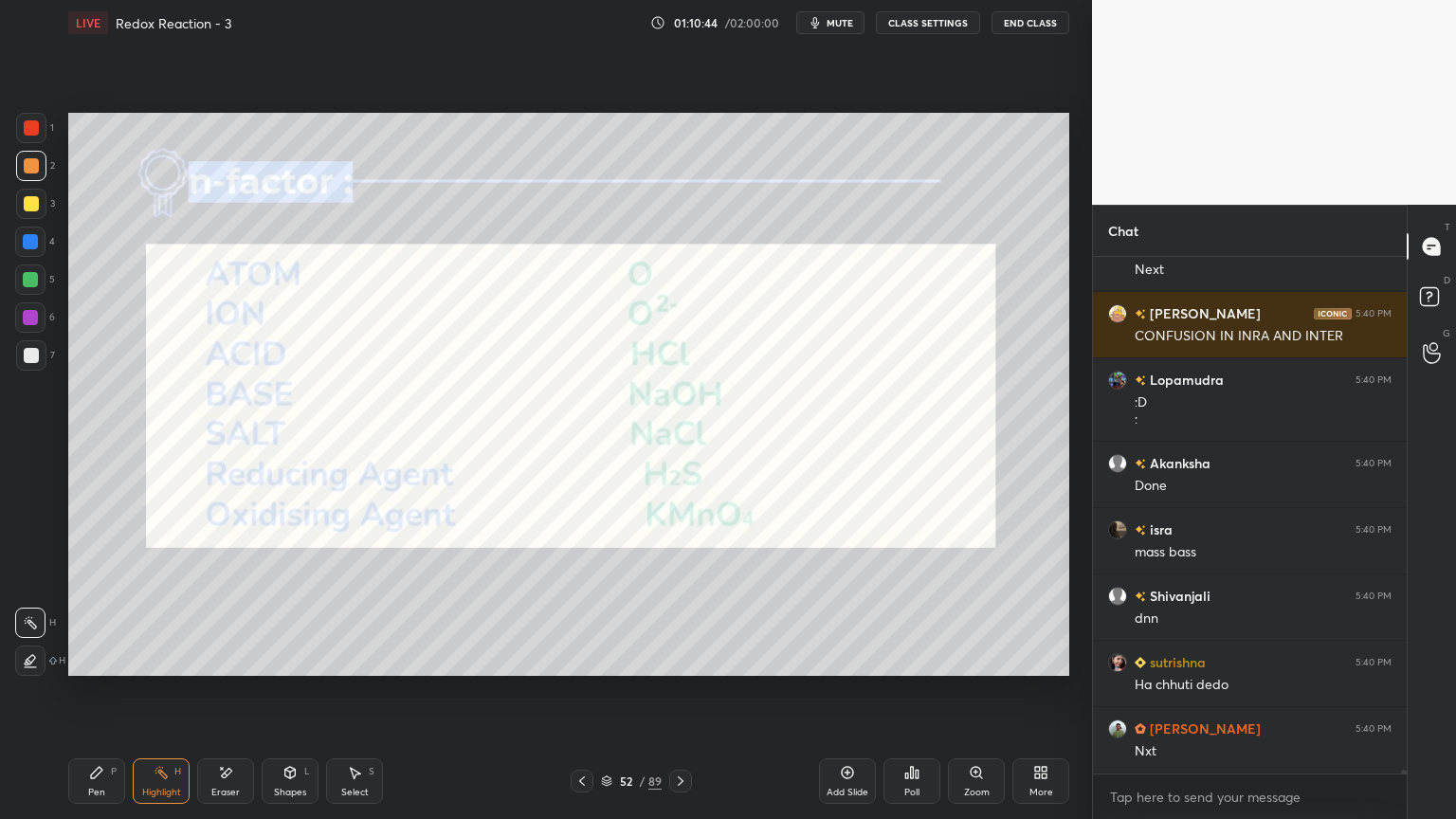
click at [681, 691] on icon at bounding box center [681, 781] width 15 height 15
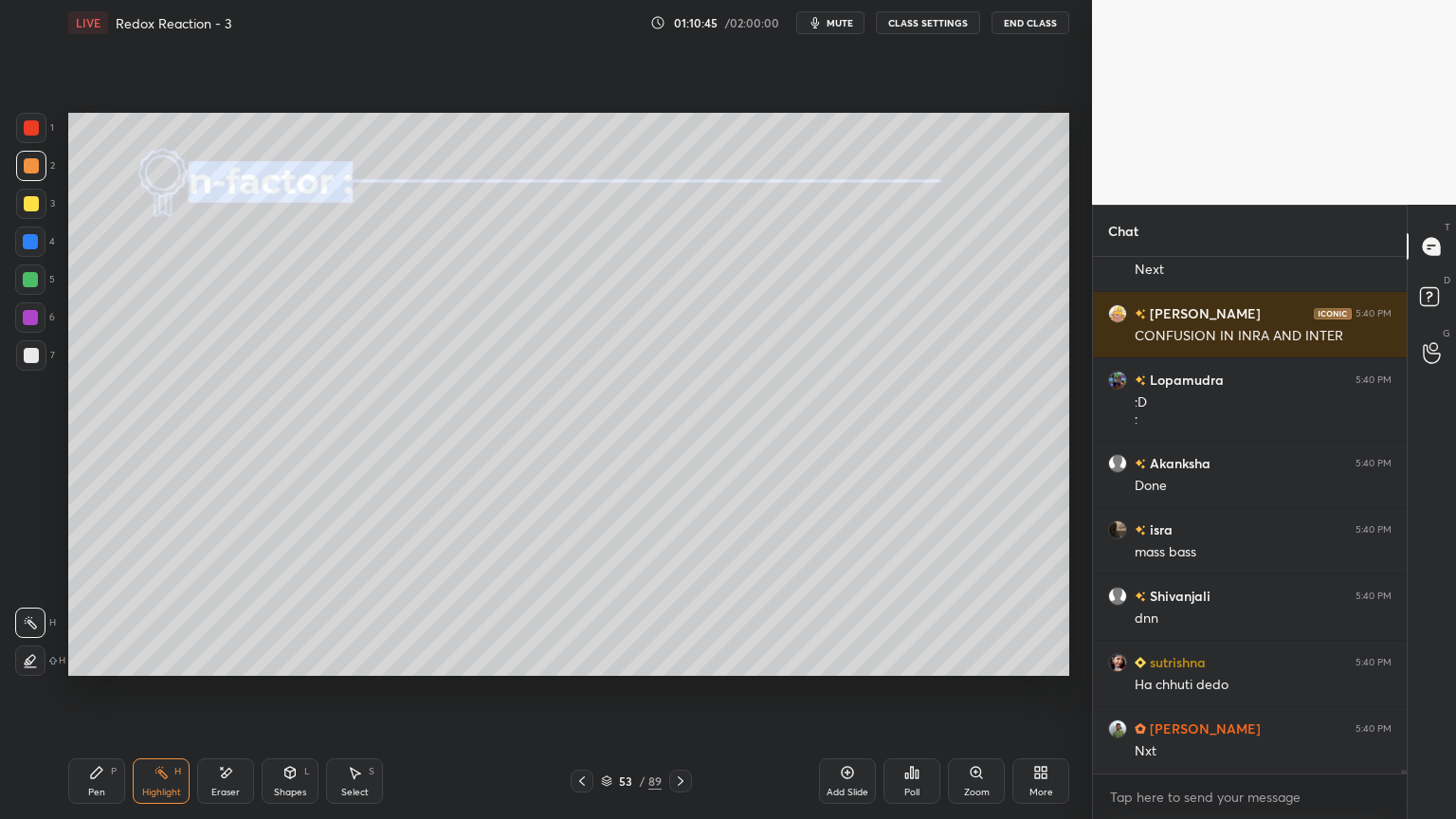
click at [682, 691] on icon at bounding box center [681, 781] width 15 height 15
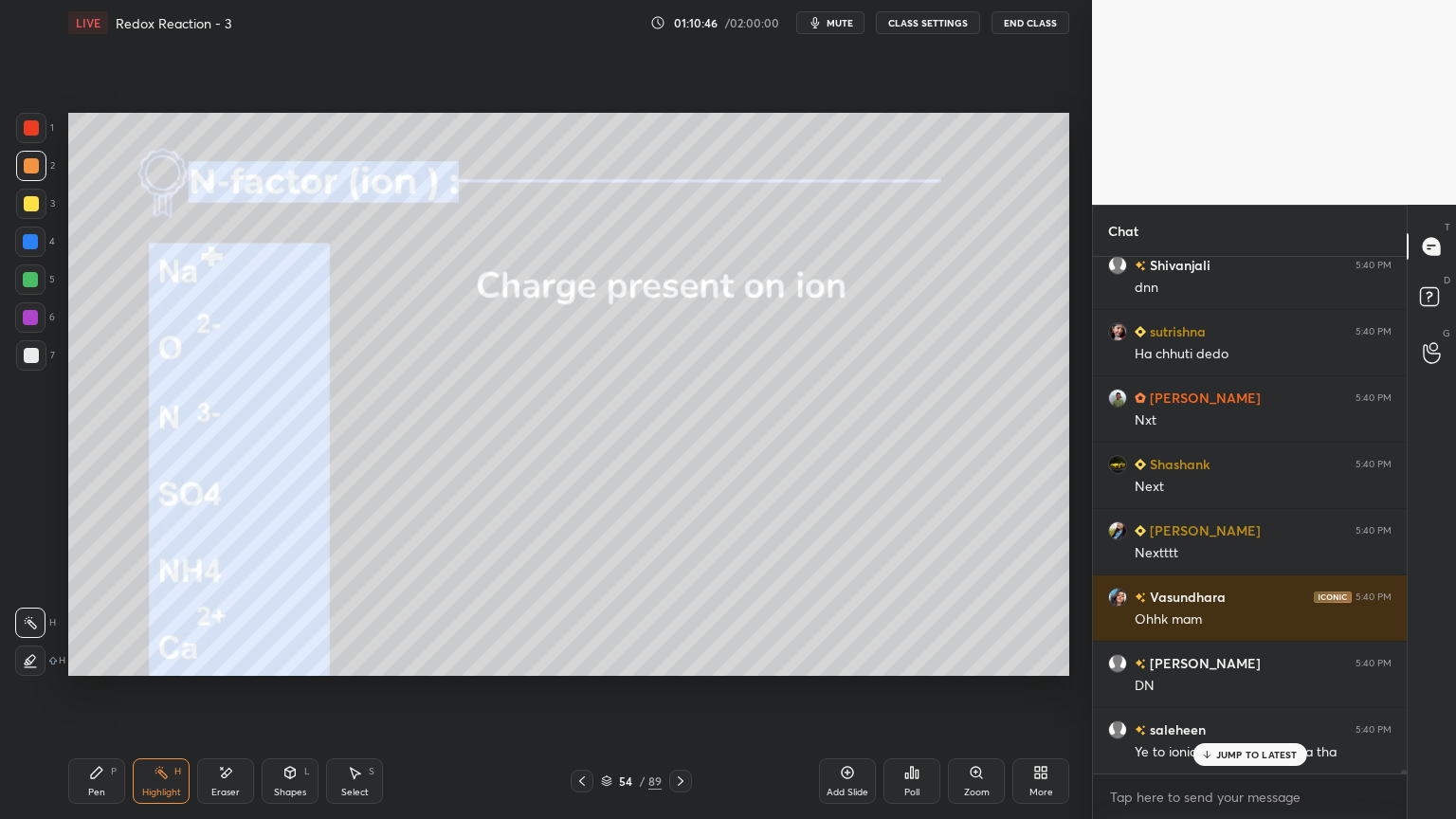
scroll to position [74887, 0]
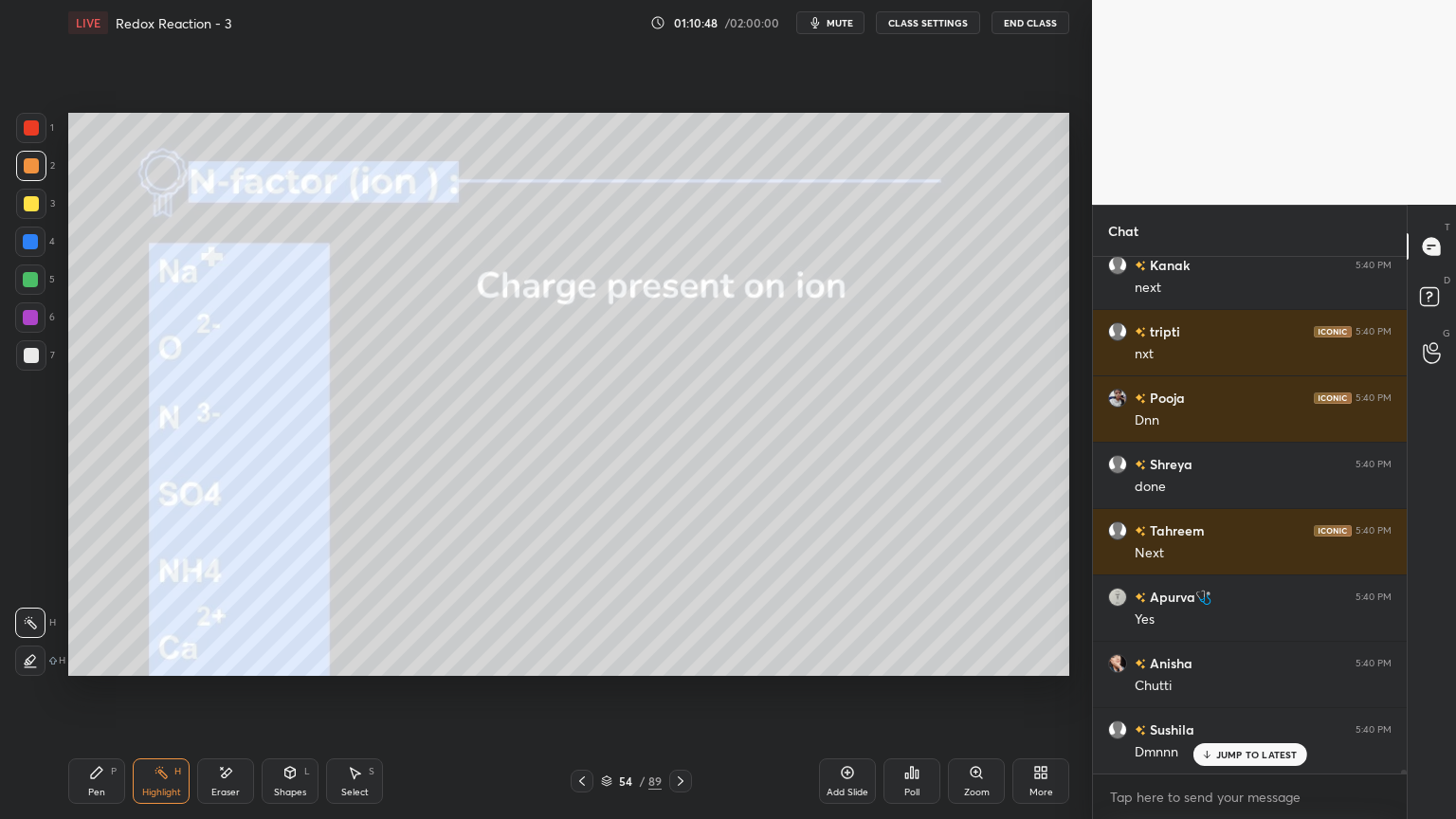
click at [921, 25] on button "CLASS SETTINGS" at bounding box center [928, 23] width 105 height 23
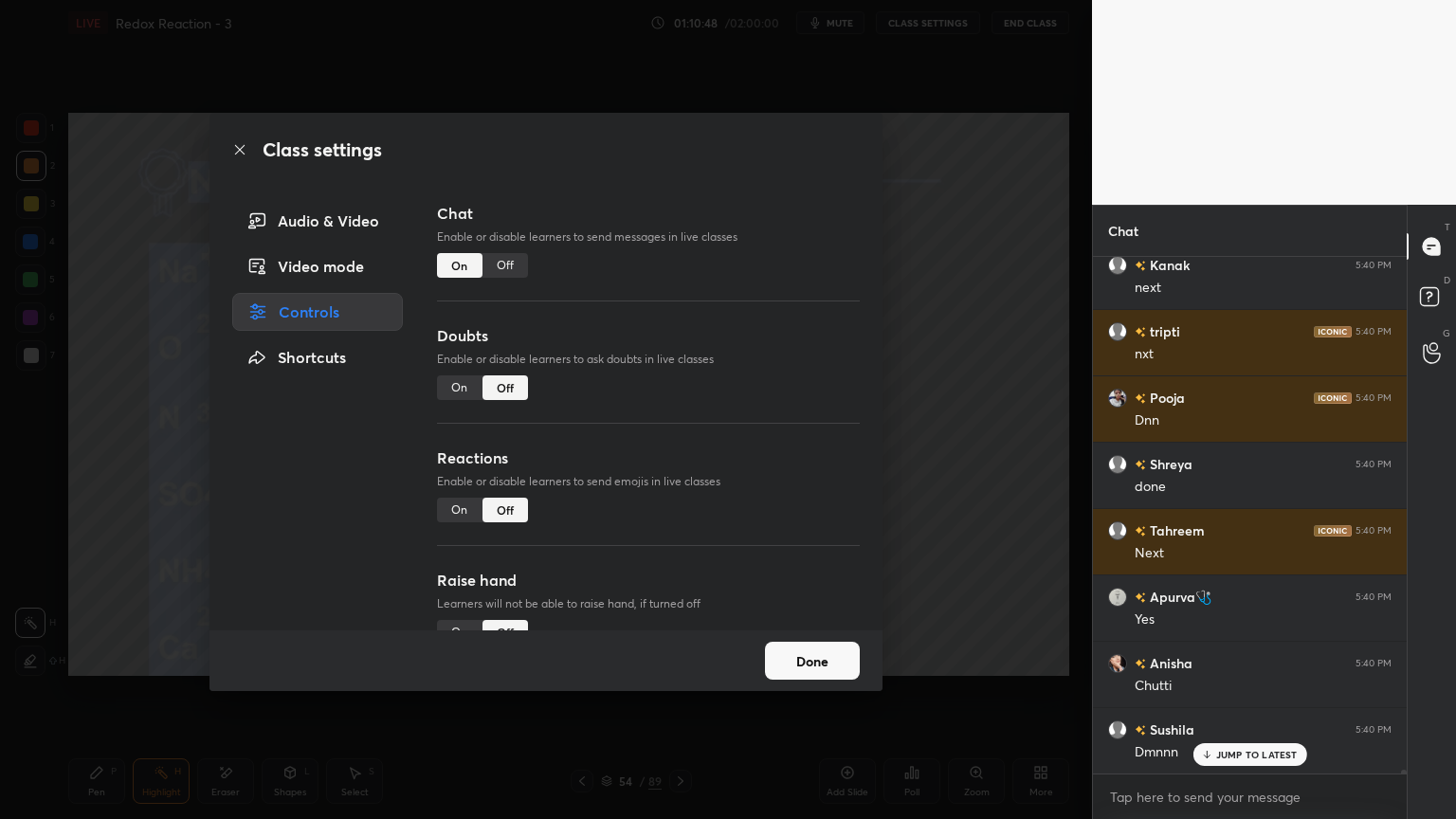
scroll to position [75153, 0]
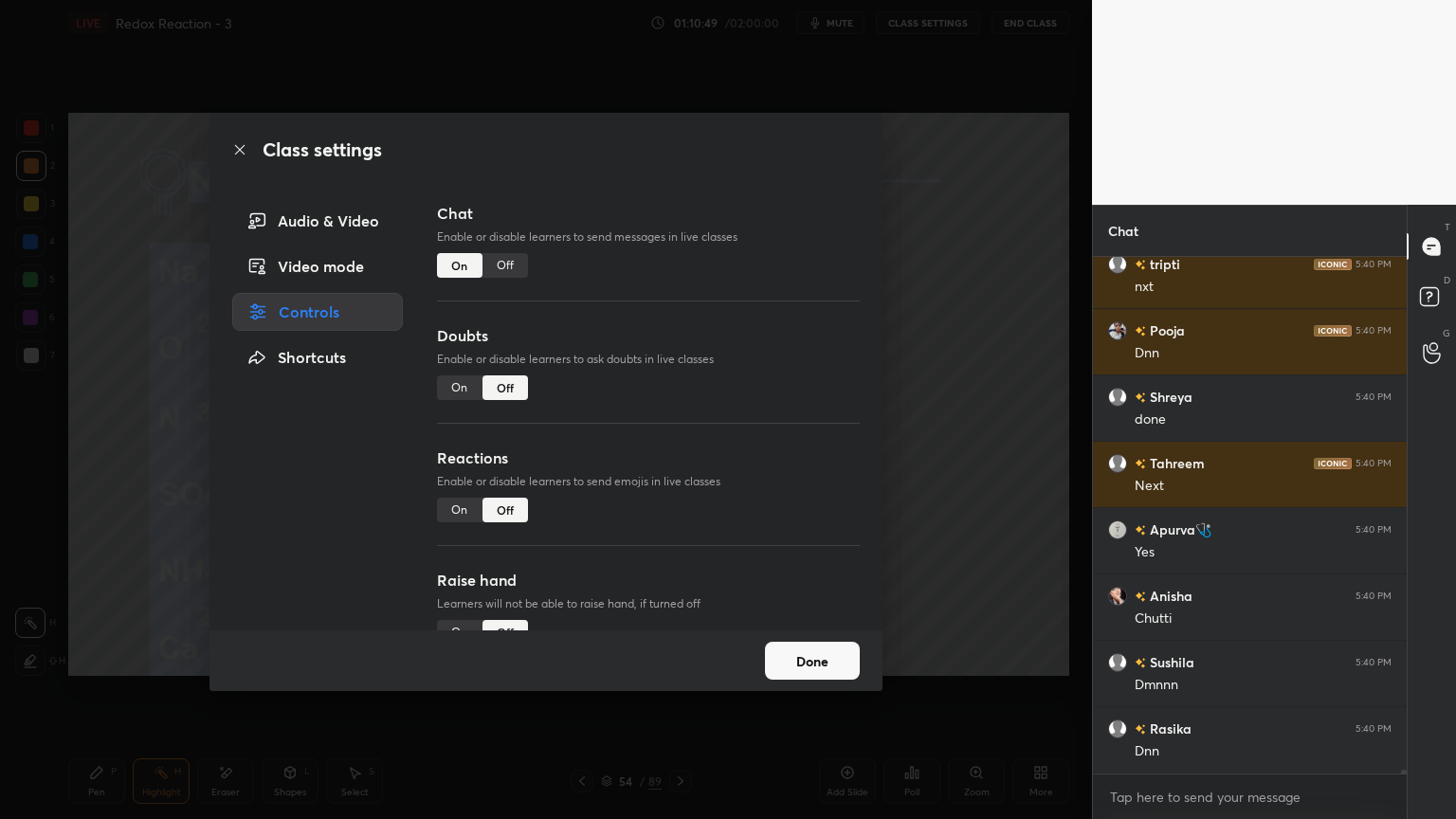
click at [503, 264] on div "Off" at bounding box center [505, 265] width 46 height 24
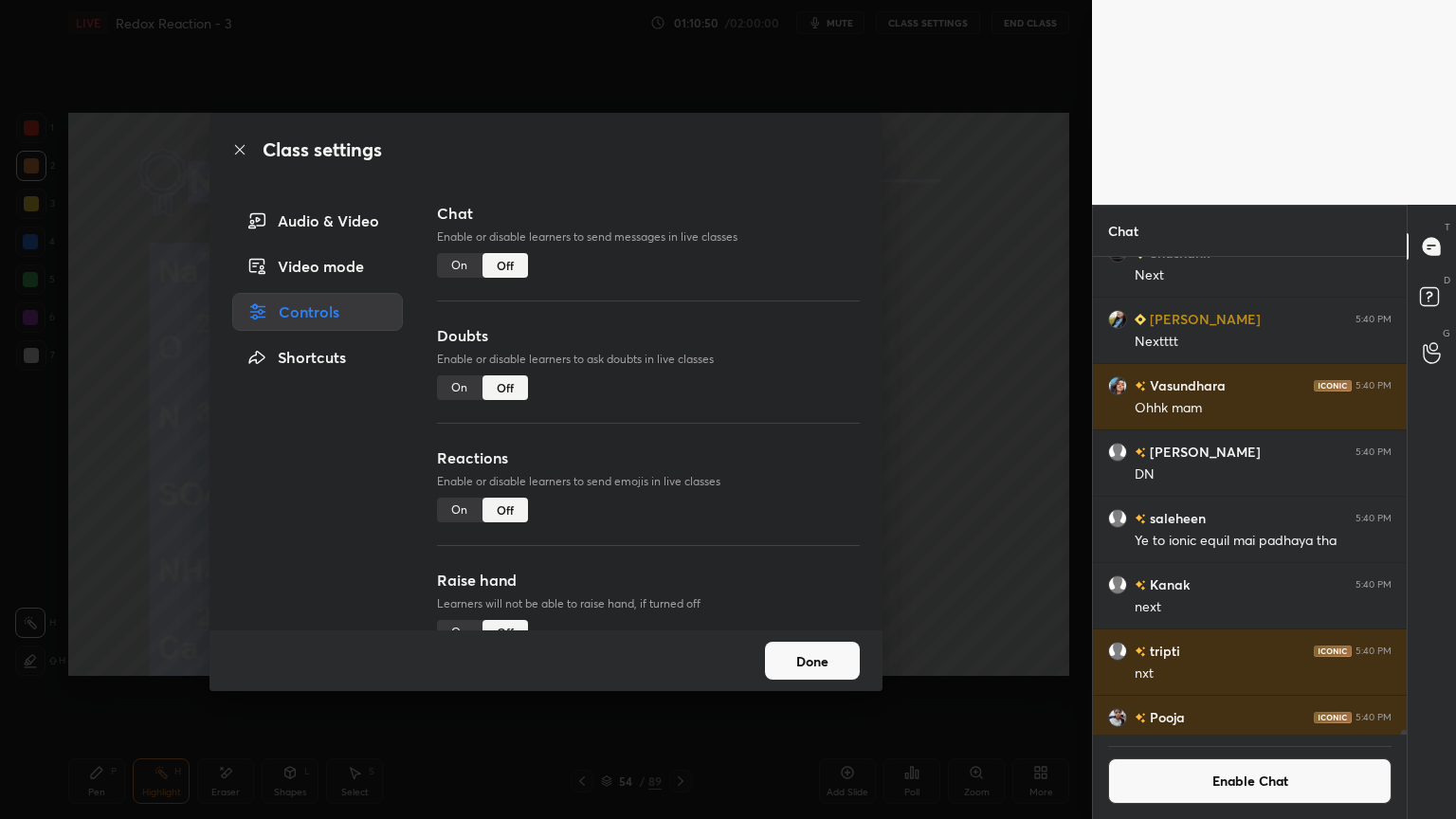
click at [811, 656] on button "Done" at bounding box center [812, 660] width 95 height 38
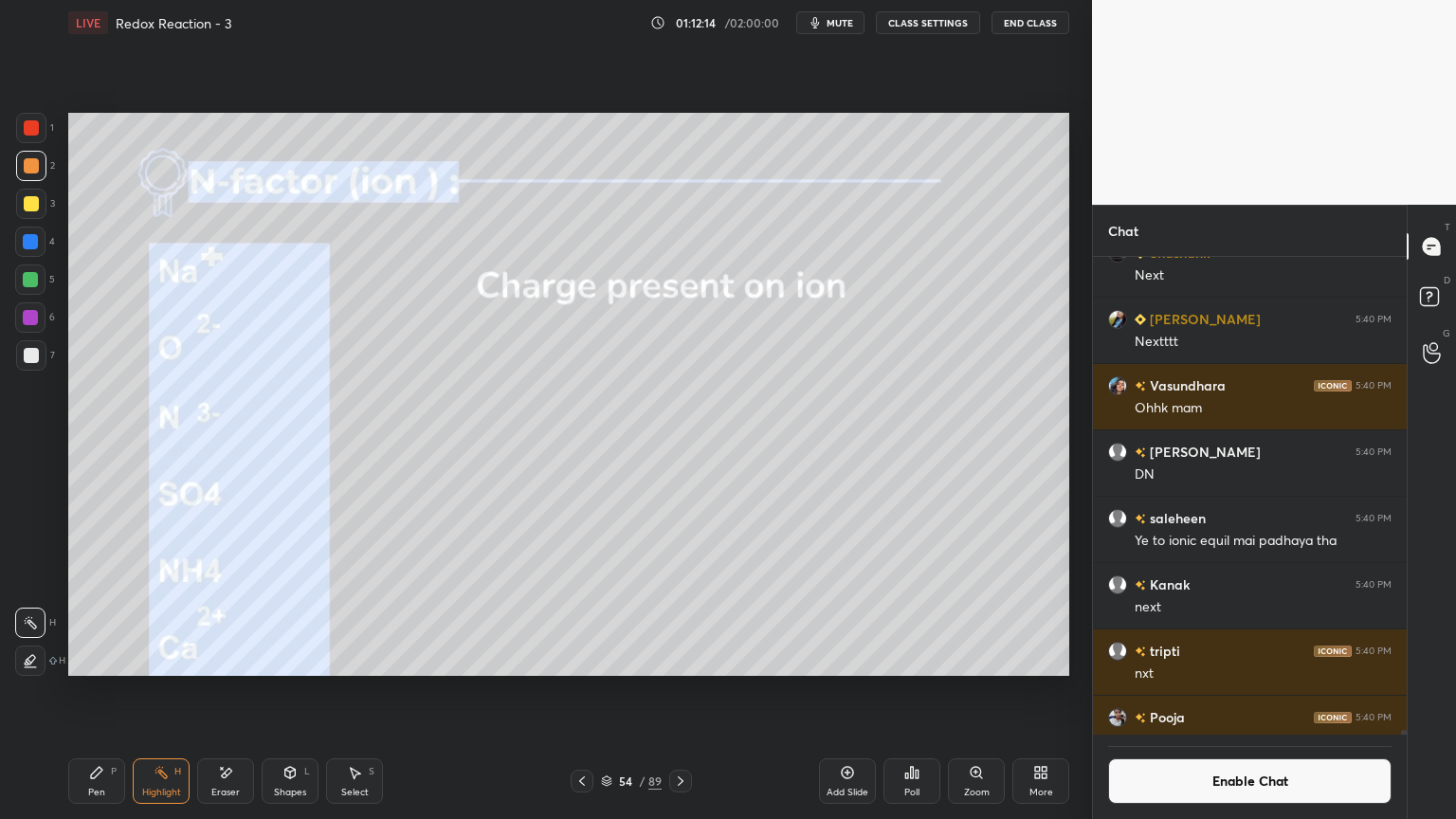
click at [677, 691] on icon at bounding box center [681, 781] width 15 height 15
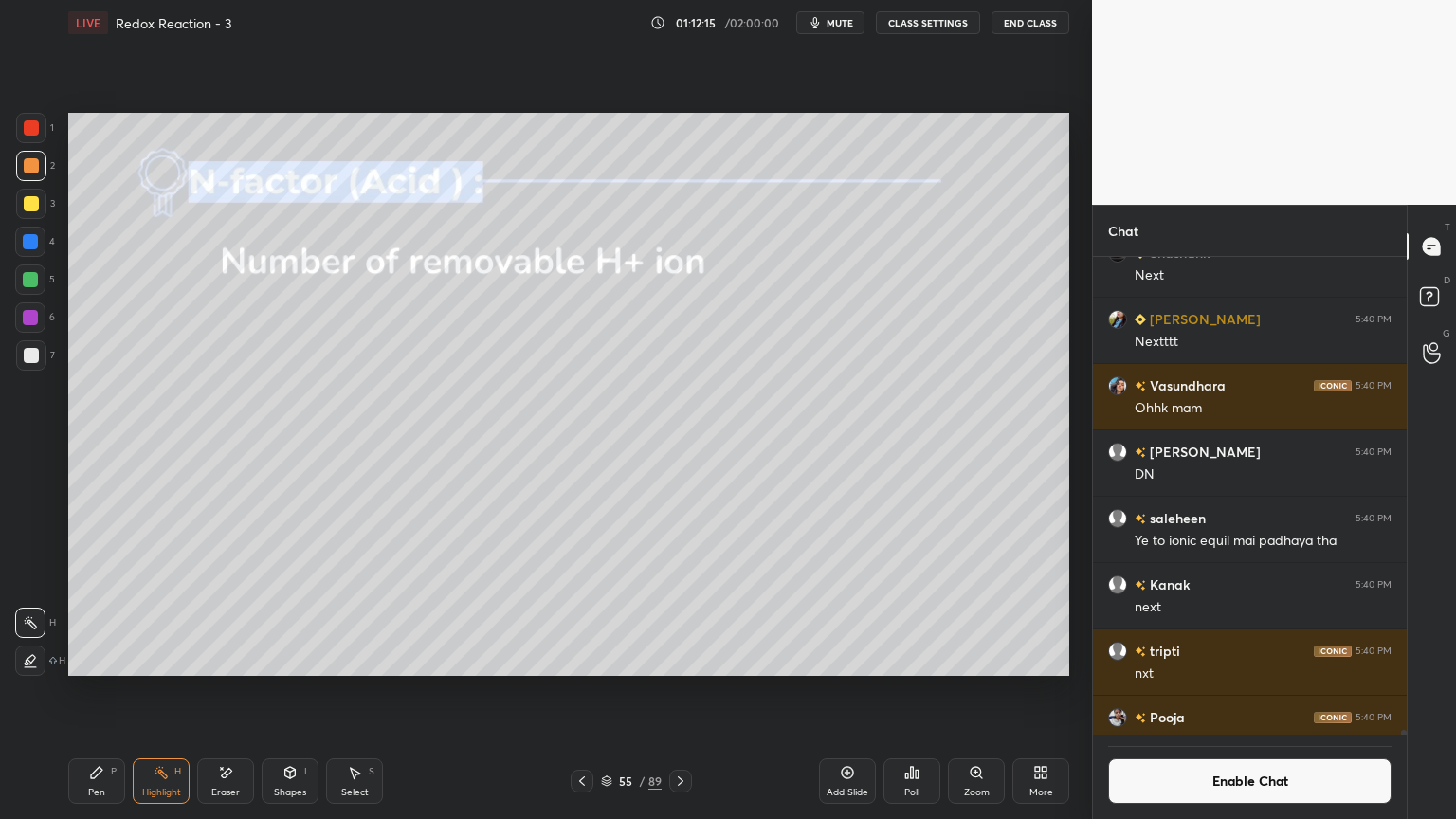
click at [851, 26] on span "mute" at bounding box center [839, 23] width 26 height 14
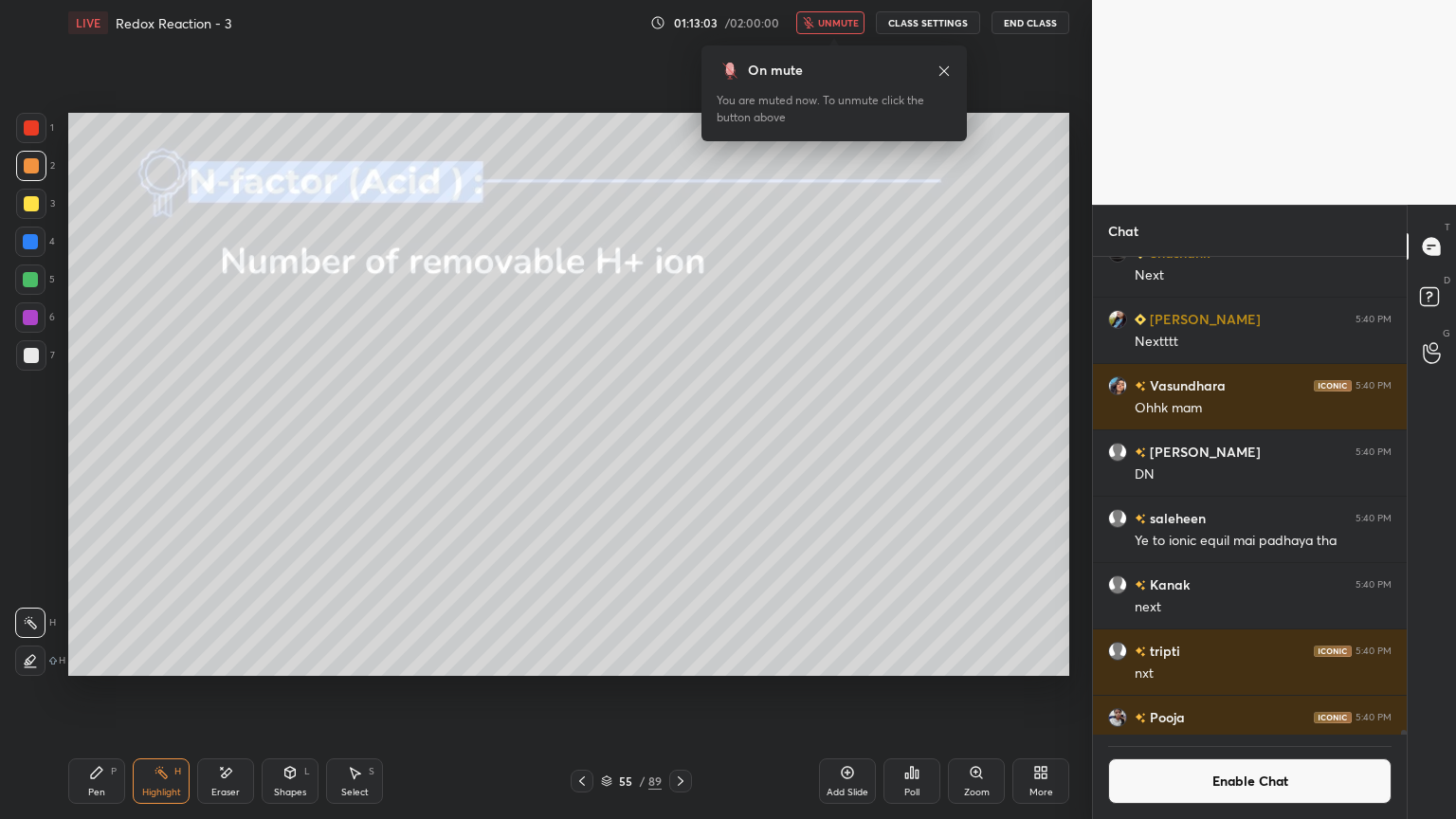
click at [945, 66] on icon at bounding box center [945, 72] width 15 height 15
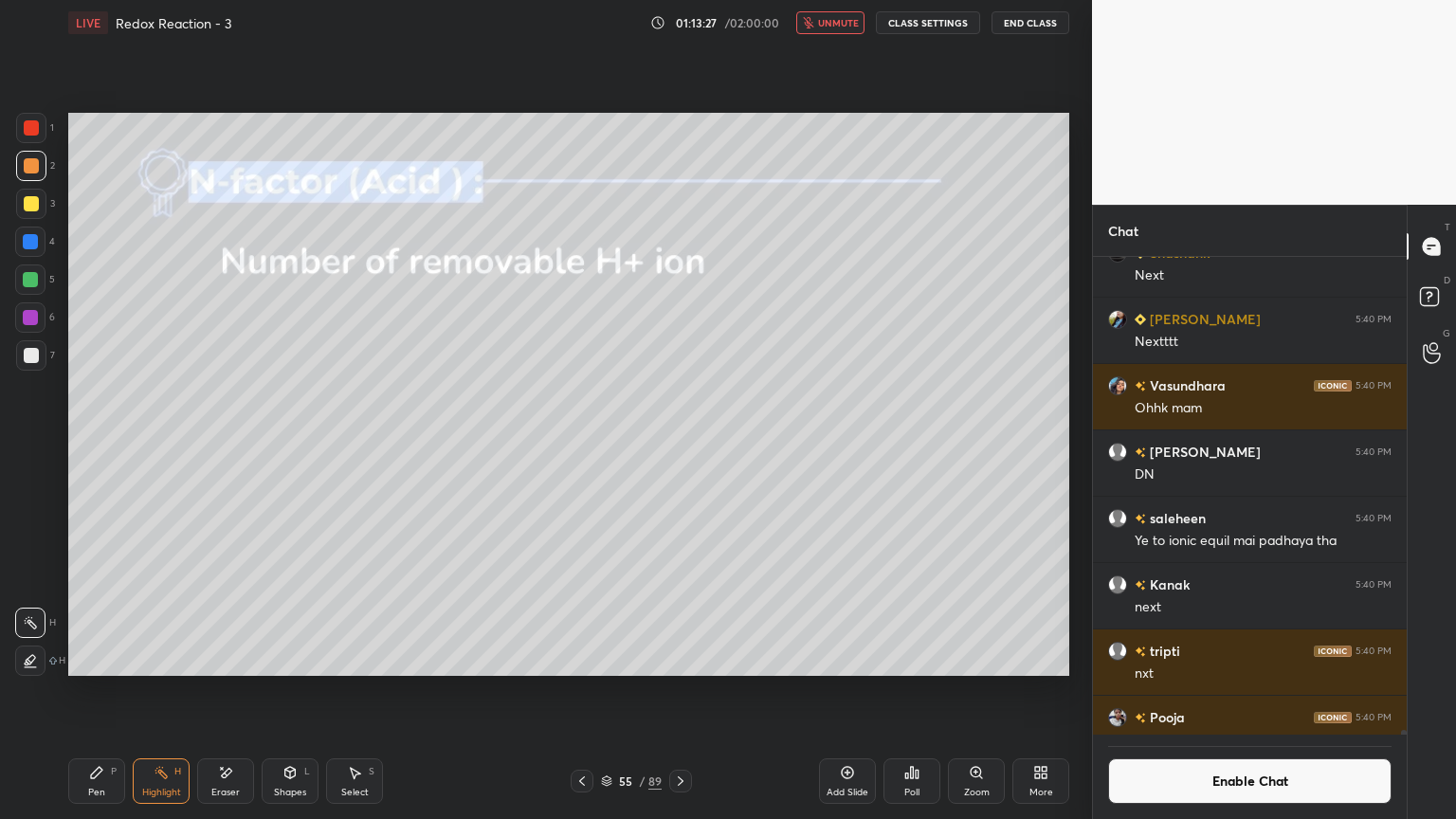
click at [677, 691] on icon at bounding box center [681, 781] width 15 height 15
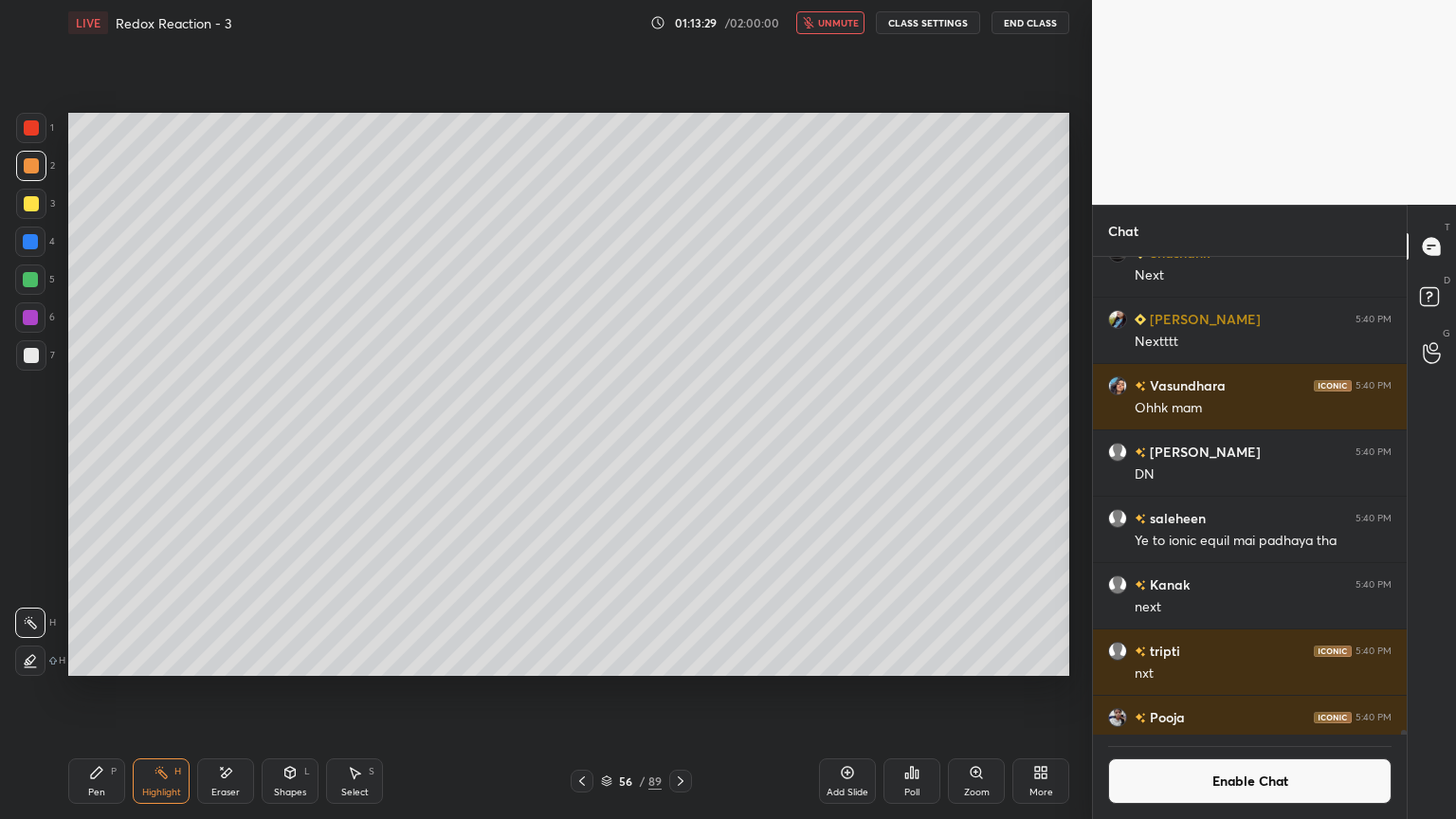
click at [832, 34] on div "LIVE Redox Reaction - 3 01:13:29 / 02:00:00 unmute CLASS SETTINGS End Class" at bounding box center [569, 22] width 1001 height 46
click at [813, 26] on icon "button" at bounding box center [808, 23] width 11 height 12
click at [1198, 691] on button "Enable Chat" at bounding box center [1250, 781] width 284 height 46
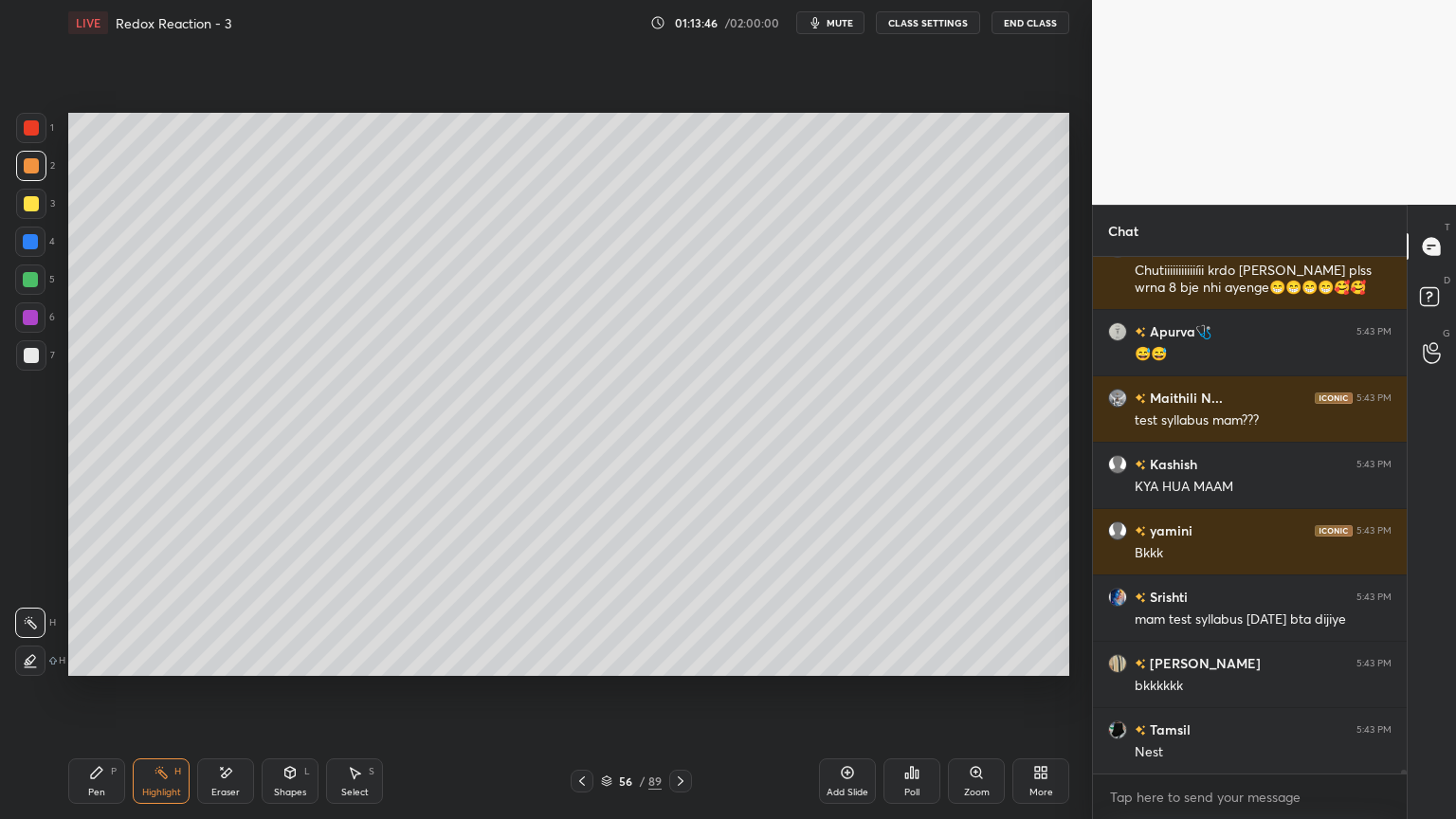
scroll to position [75343, 0]
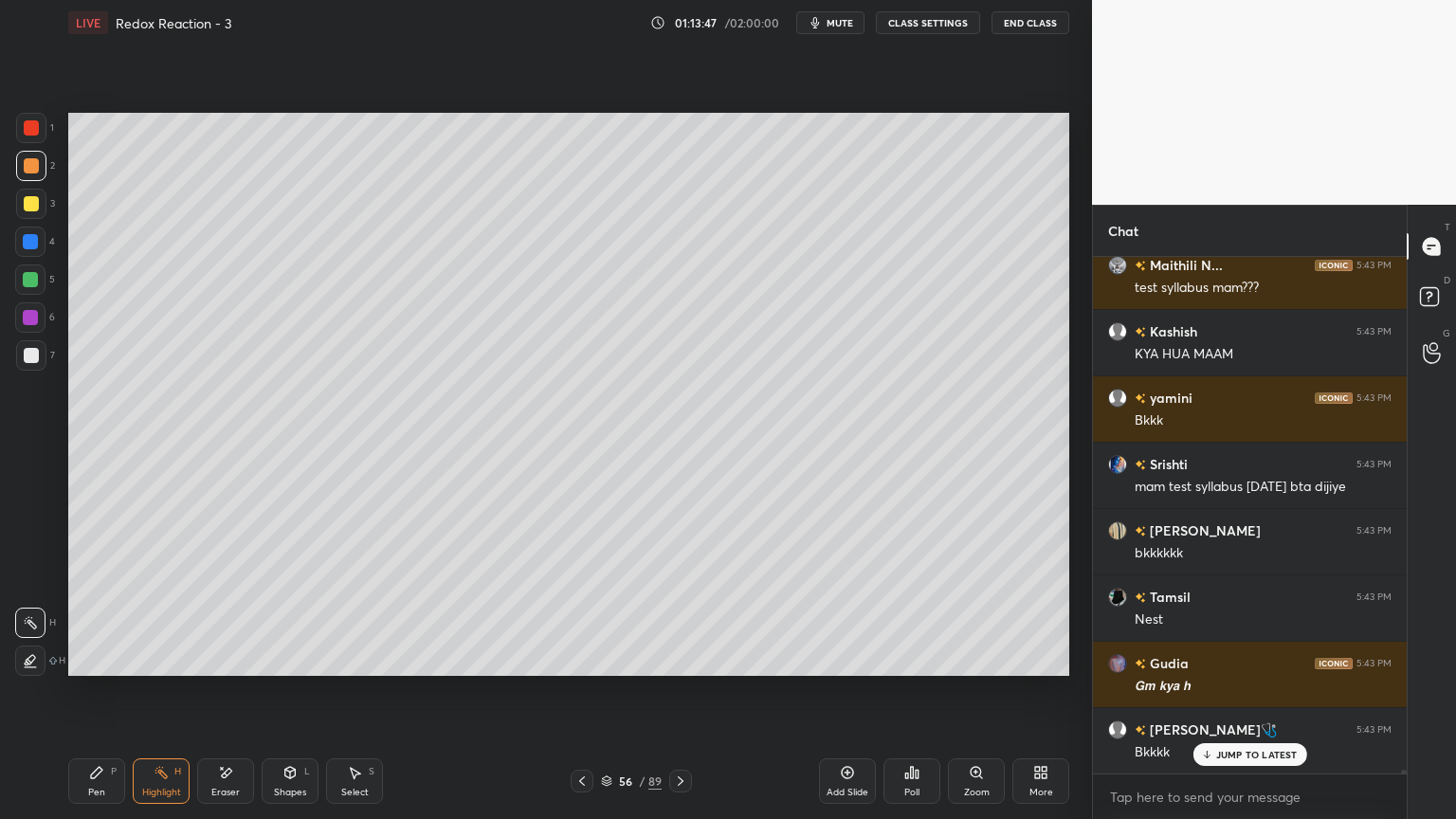
click at [910, 26] on button "CLASS SETTINGS" at bounding box center [928, 23] width 105 height 23
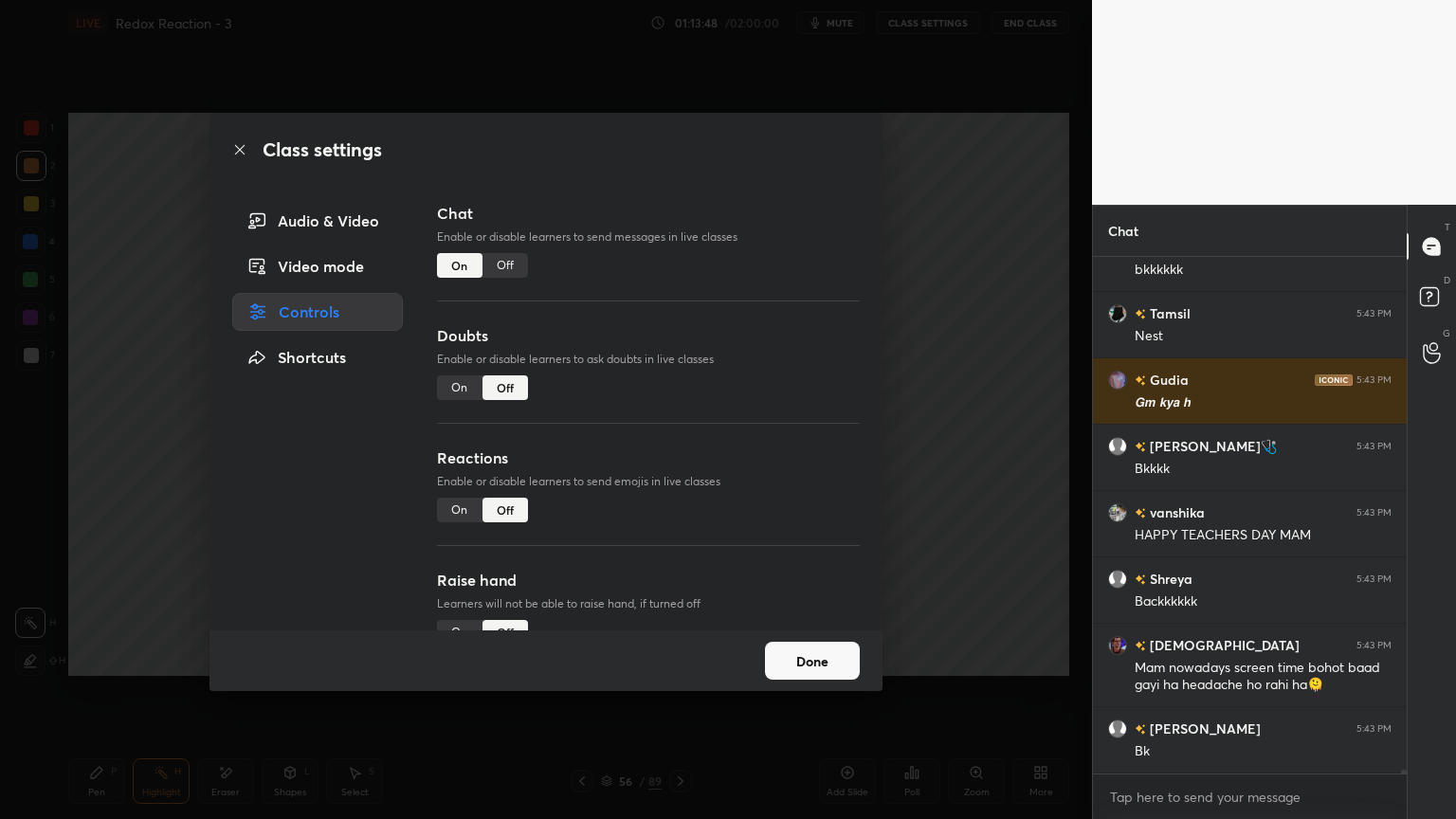
click at [501, 258] on div "Off" at bounding box center [505, 265] width 46 height 24
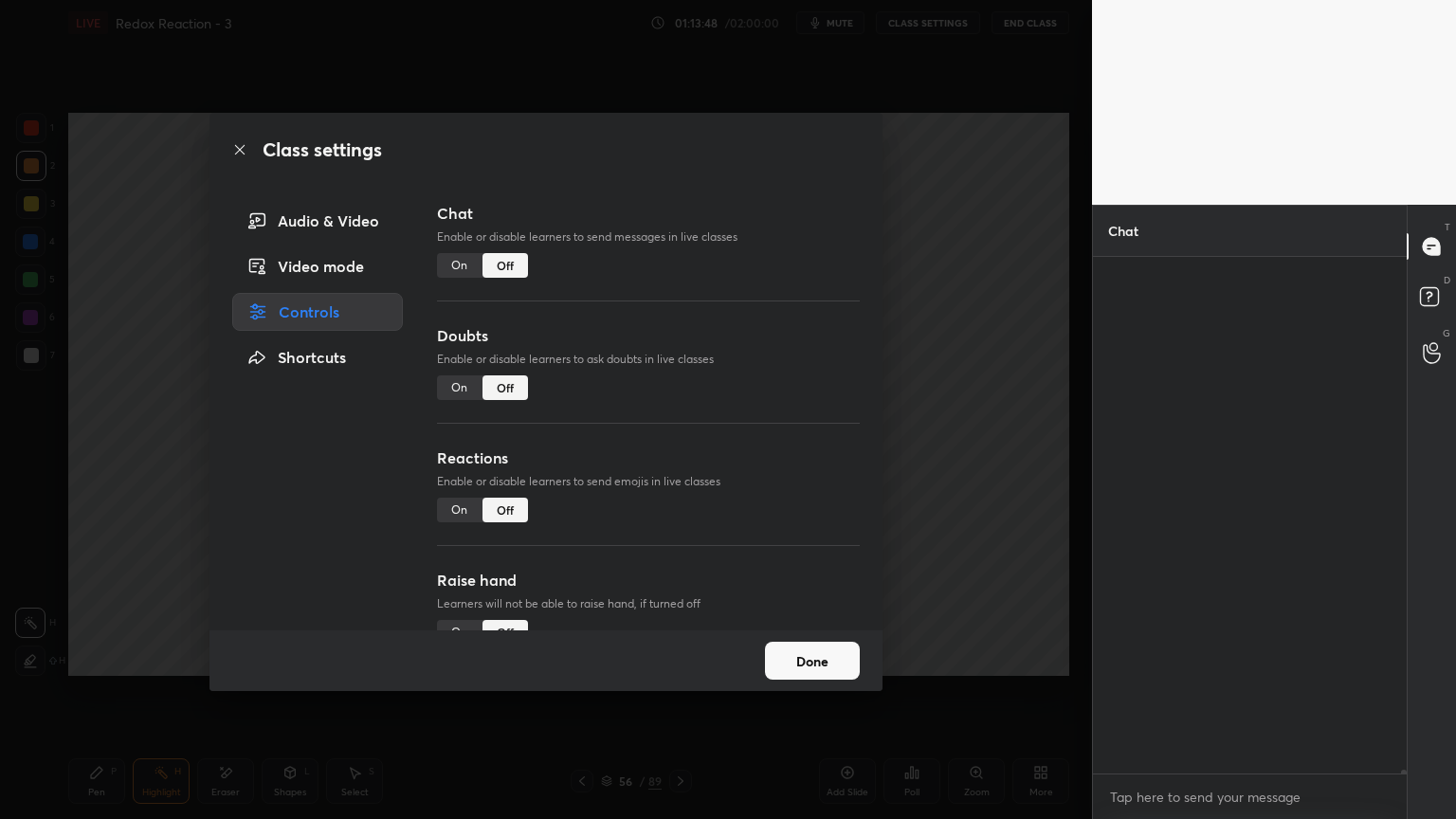
scroll to position [473, 308]
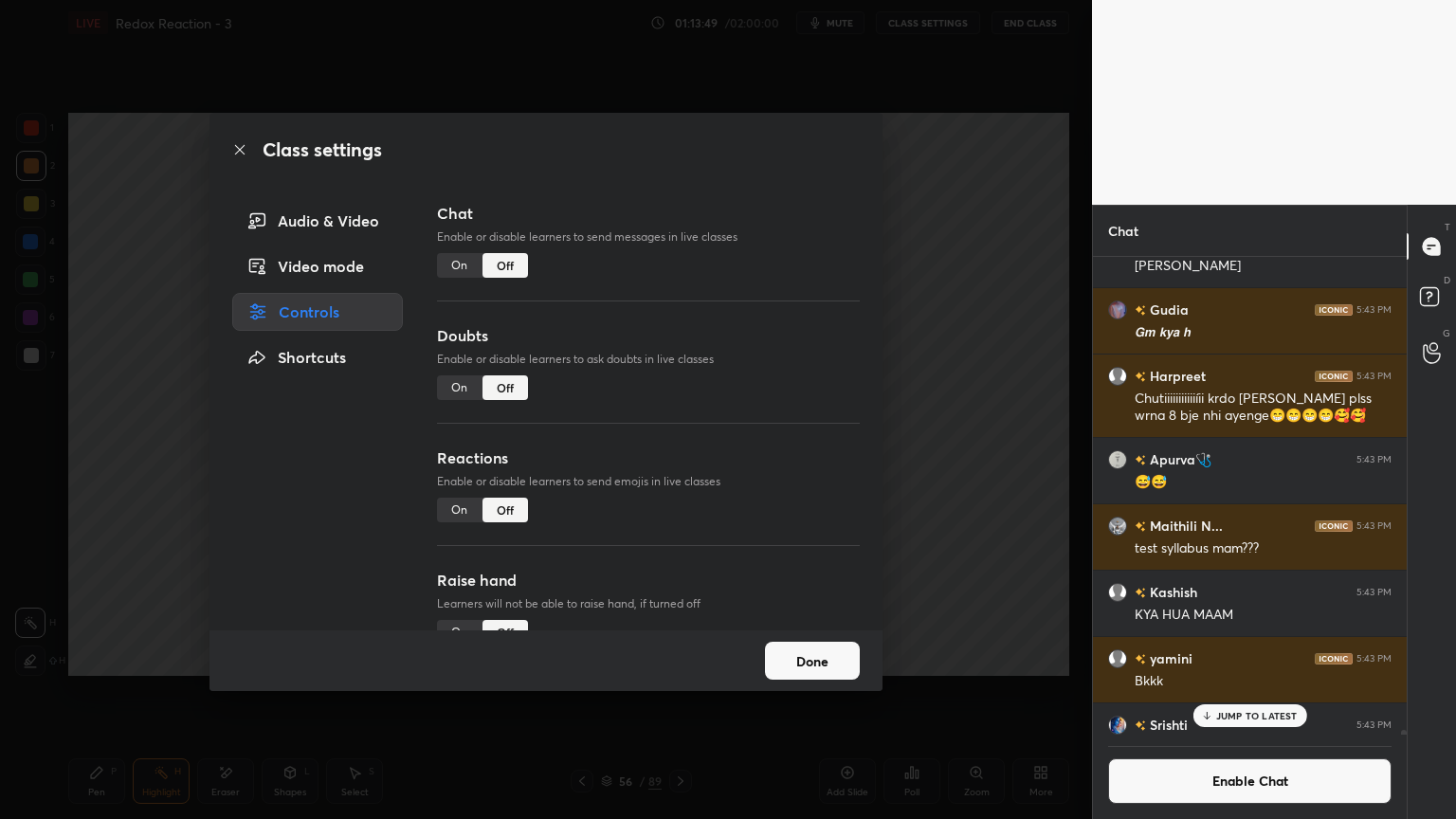
click at [776, 652] on button "Done" at bounding box center [812, 660] width 95 height 38
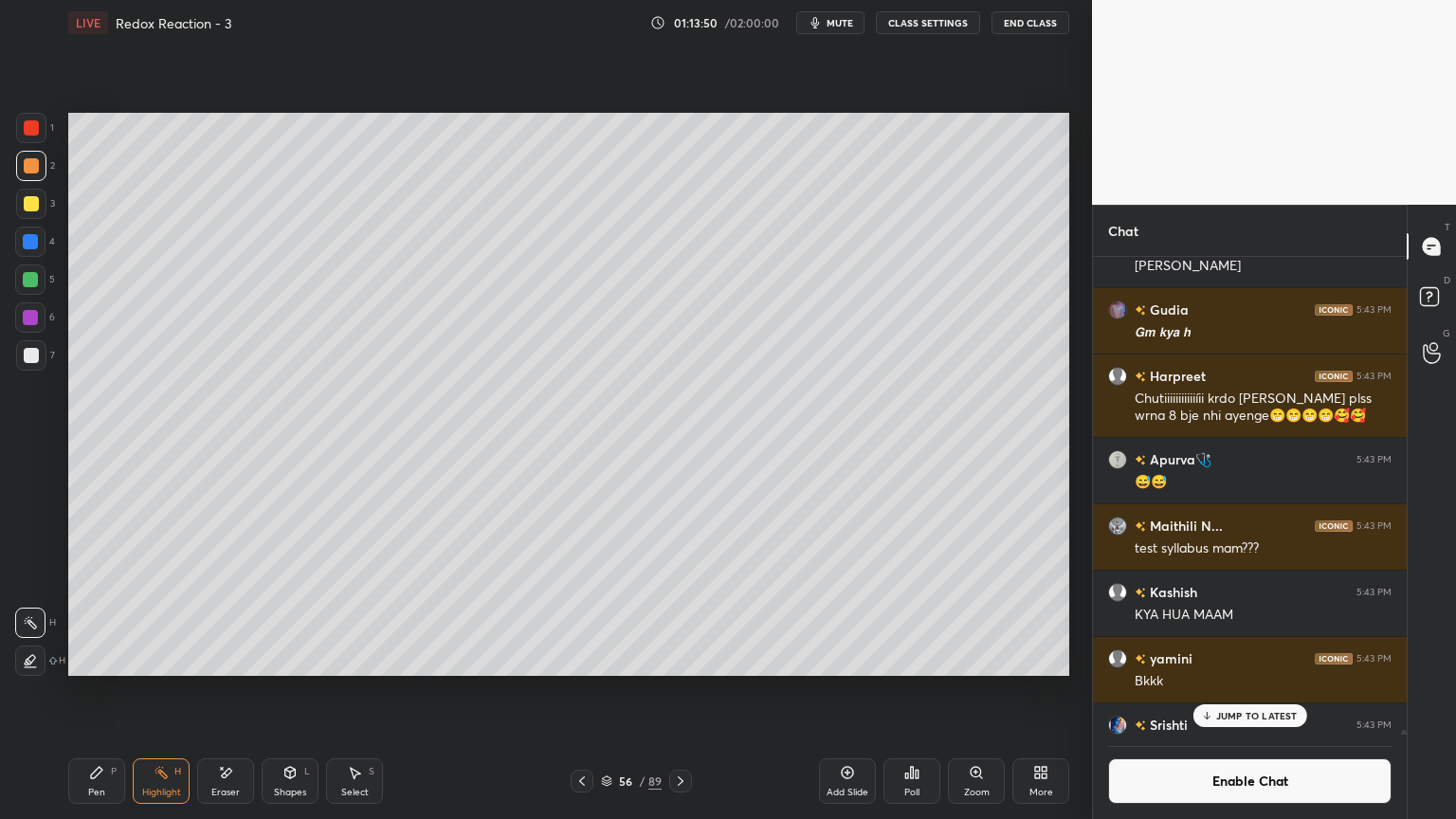
click at [584, 691] on icon at bounding box center [583, 781] width 15 height 15
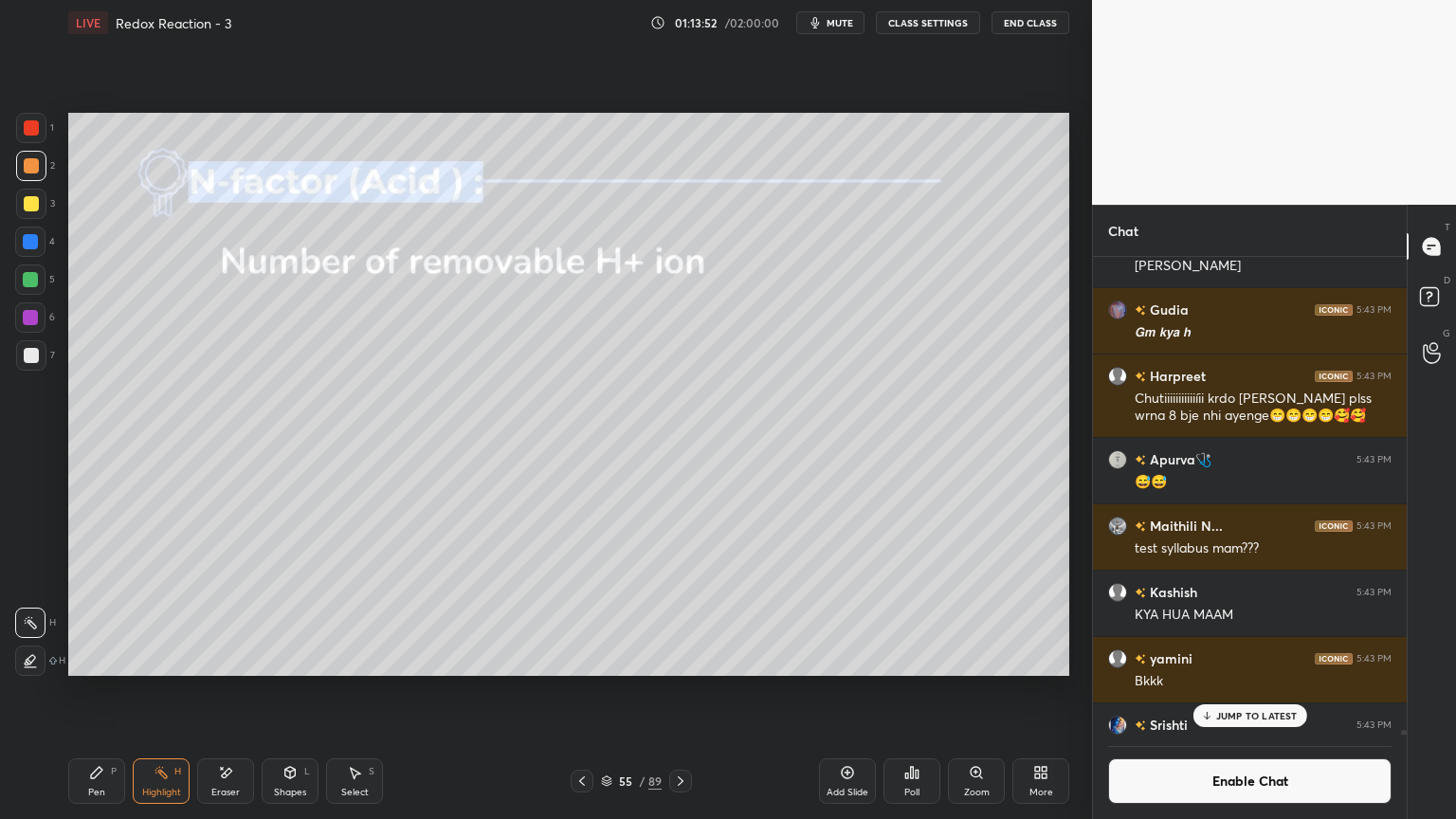
click at [580, 691] on icon at bounding box center [583, 781] width 15 height 15
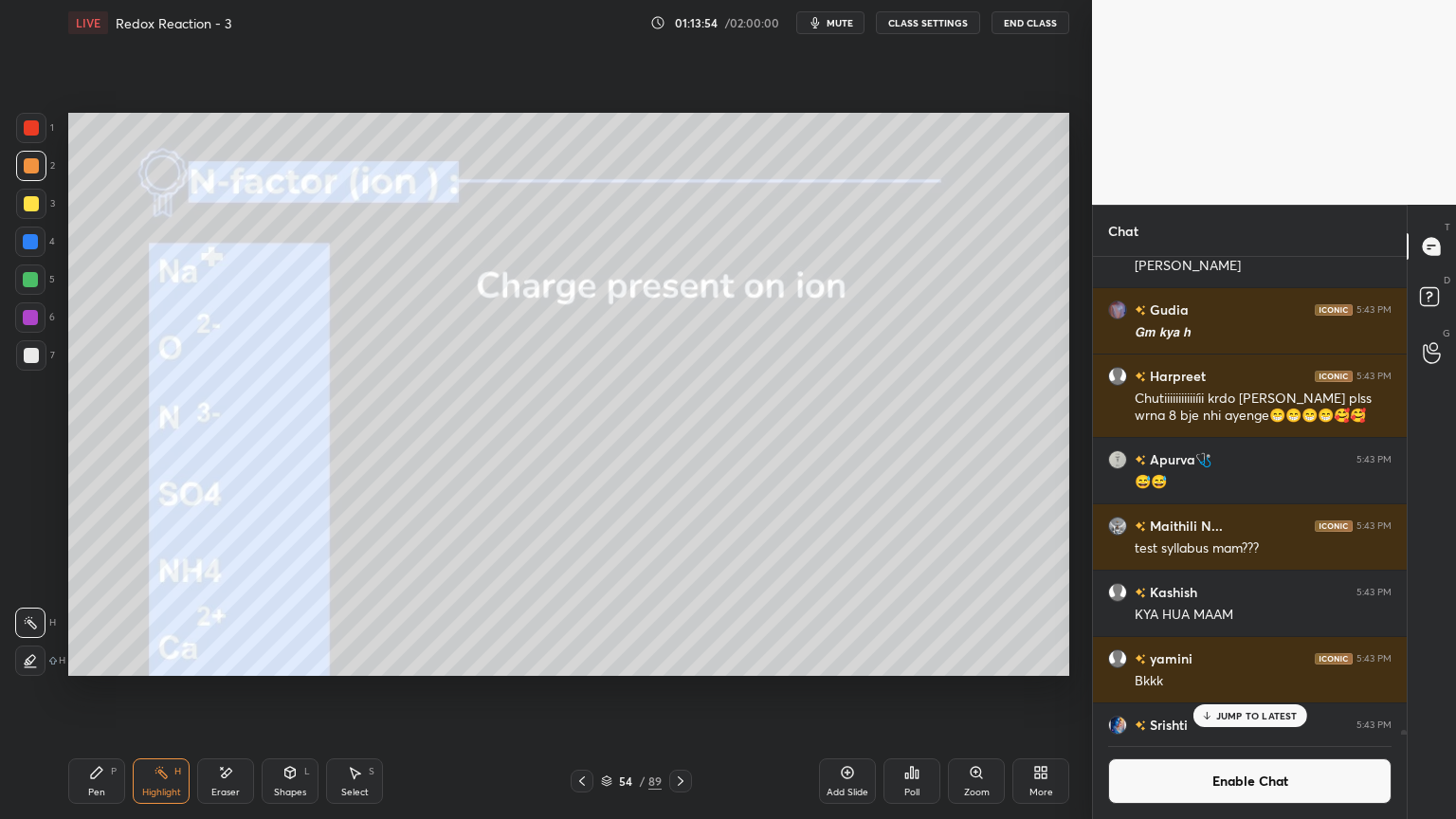
click at [676, 691] on icon at bounding box center [681, 781] width 15 height 15
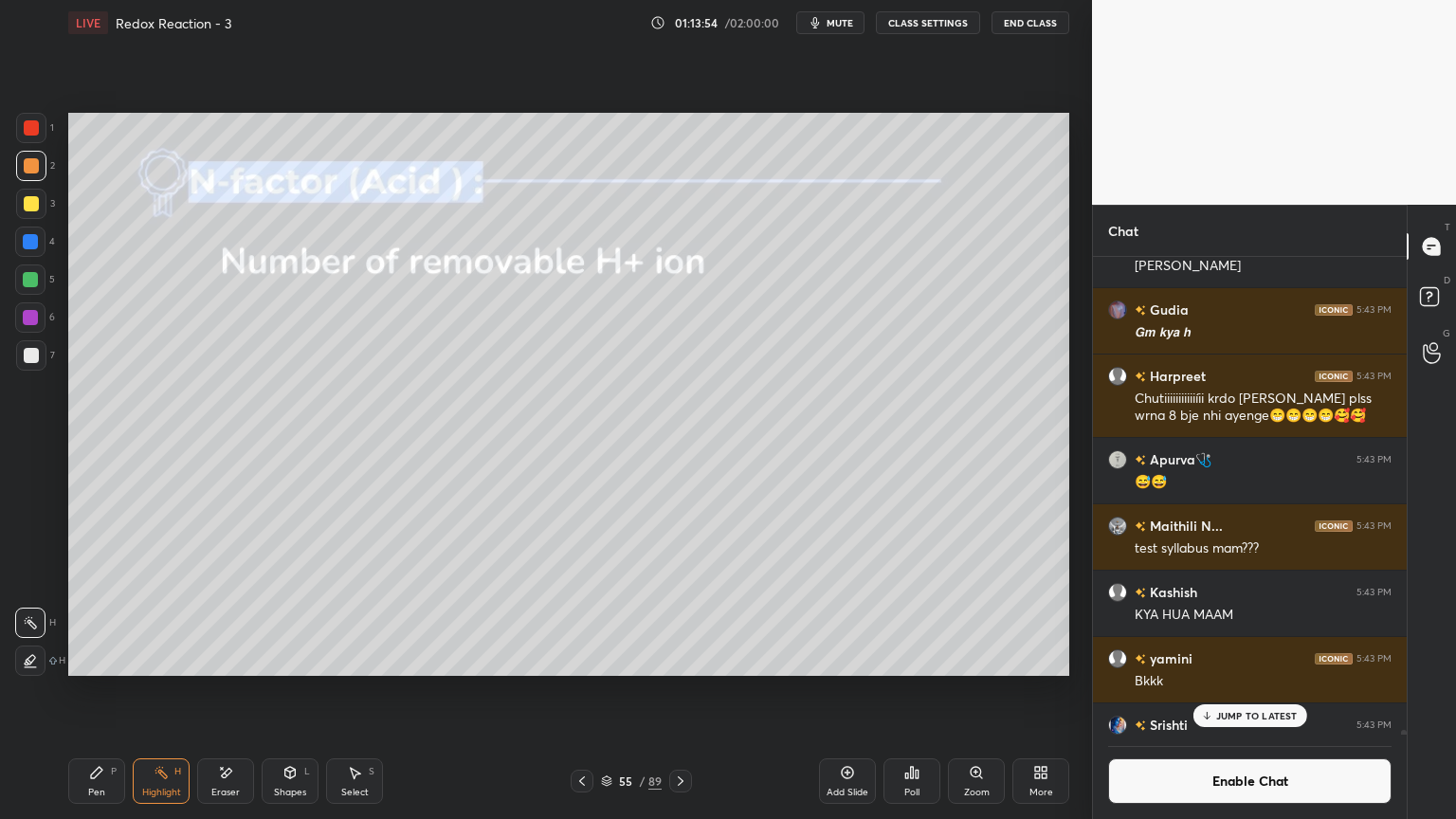
click at [687, 691] on icon at bounding box center [681, 781] width 15 height 15
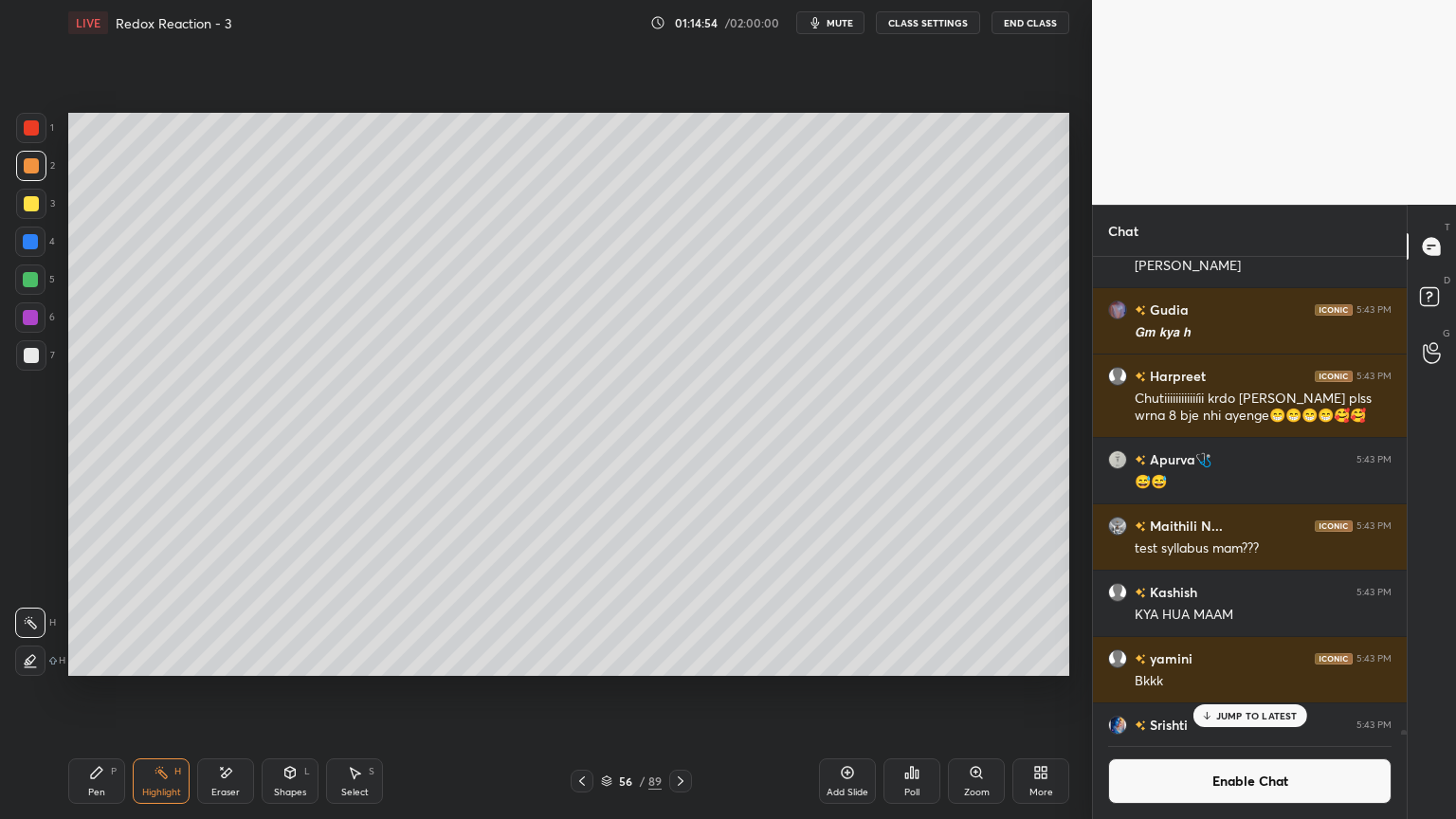
click at [1216, 691] on div "JUMP TO LATEST" at bounding box center [1250, 716] width 114 height 23
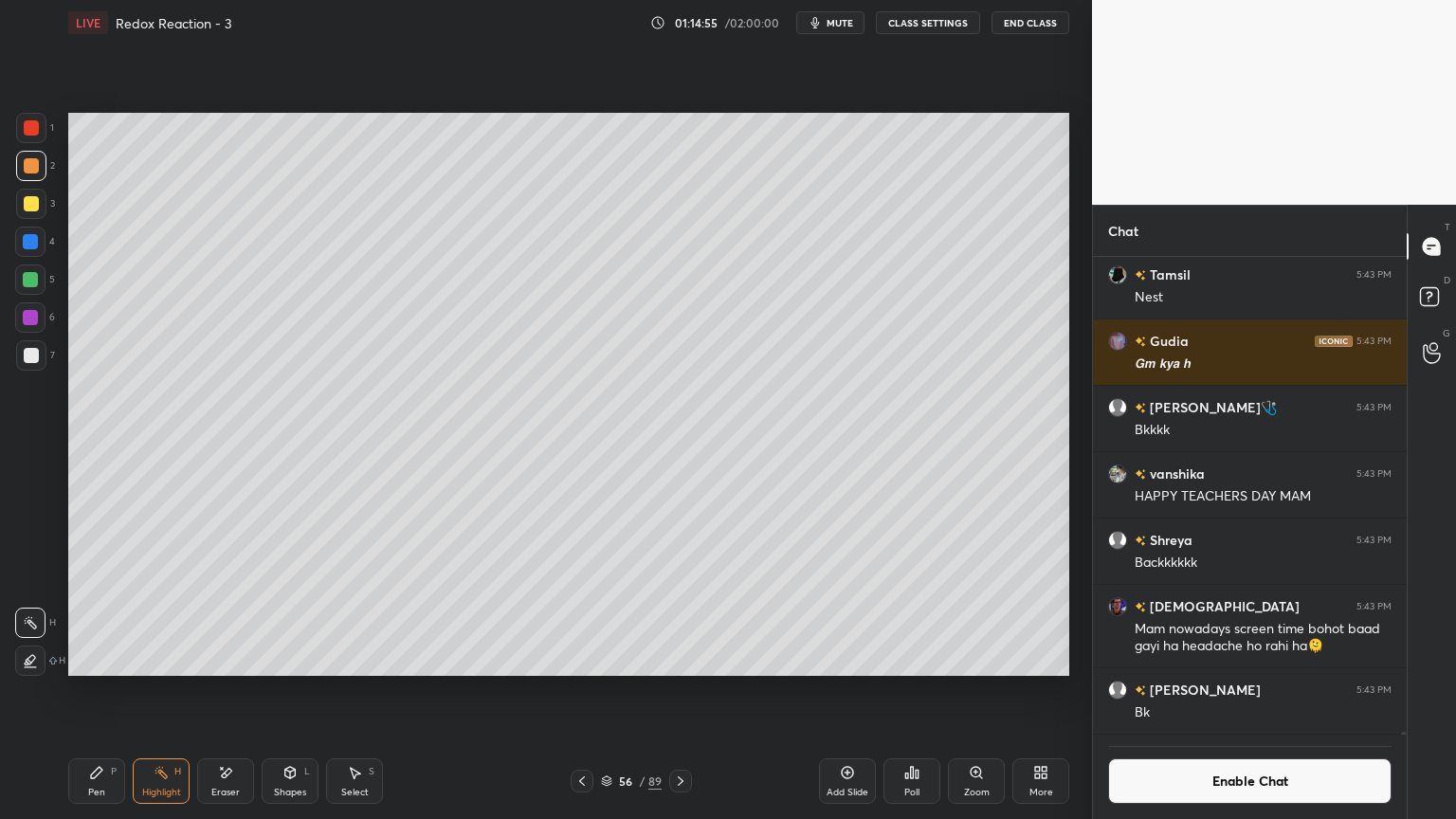
click at [1215, 691] on button "Enable Chat" at bounding box center [1250, 781] width 284 height 46
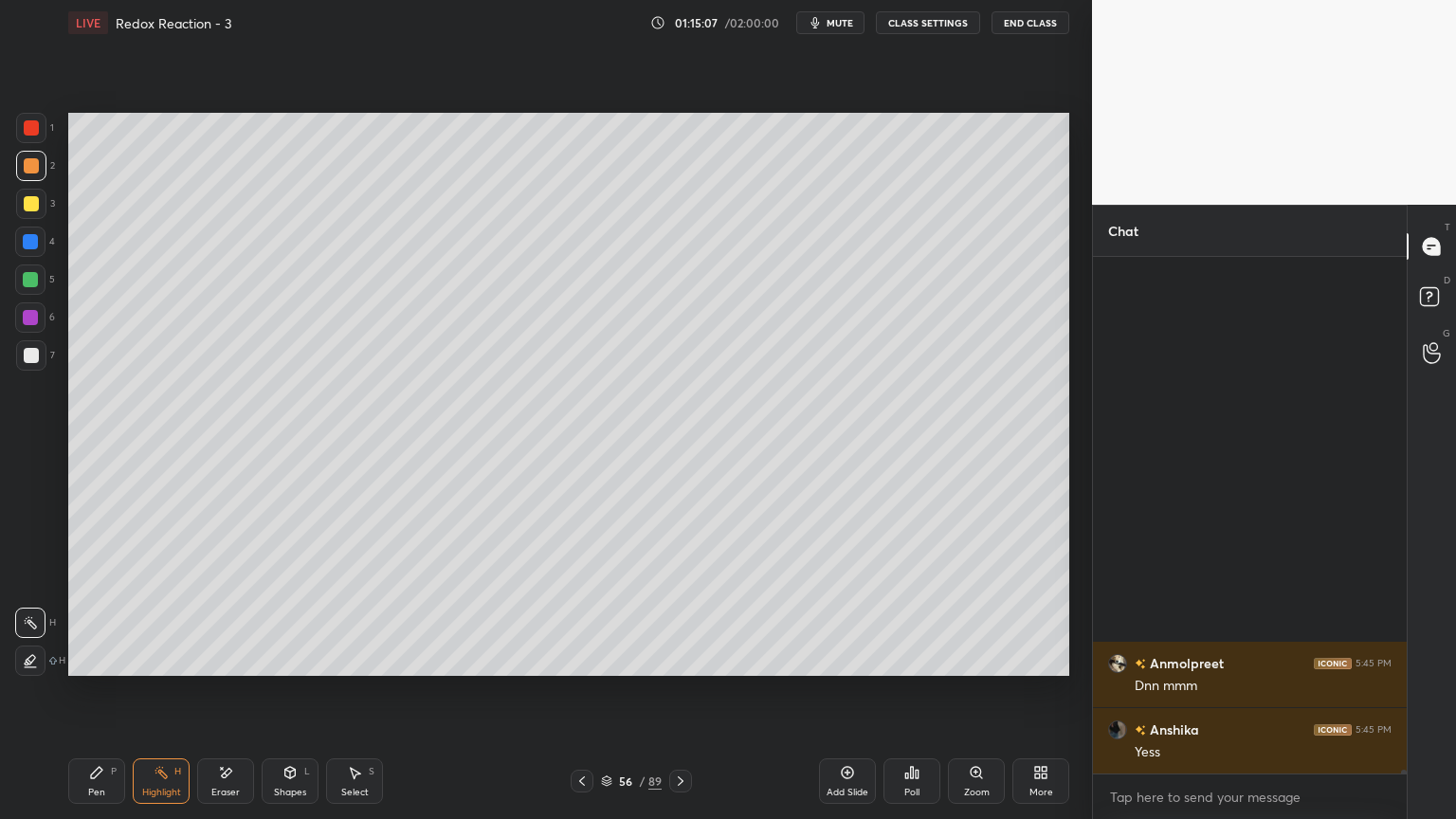
scroll to position [78936, 0]
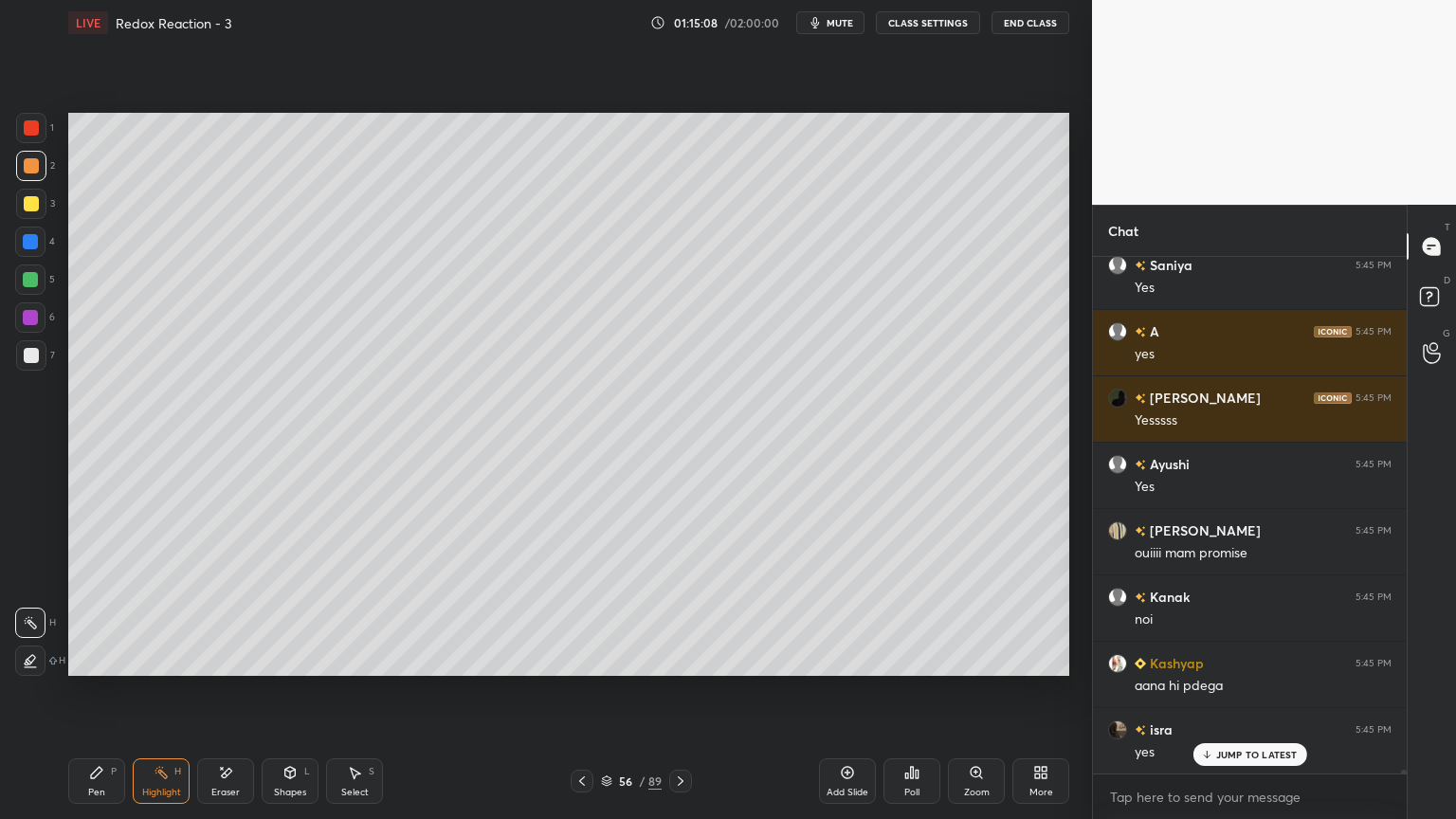
click at [679, 691] on icon at bounding box center [681, 781] width 15 height 15
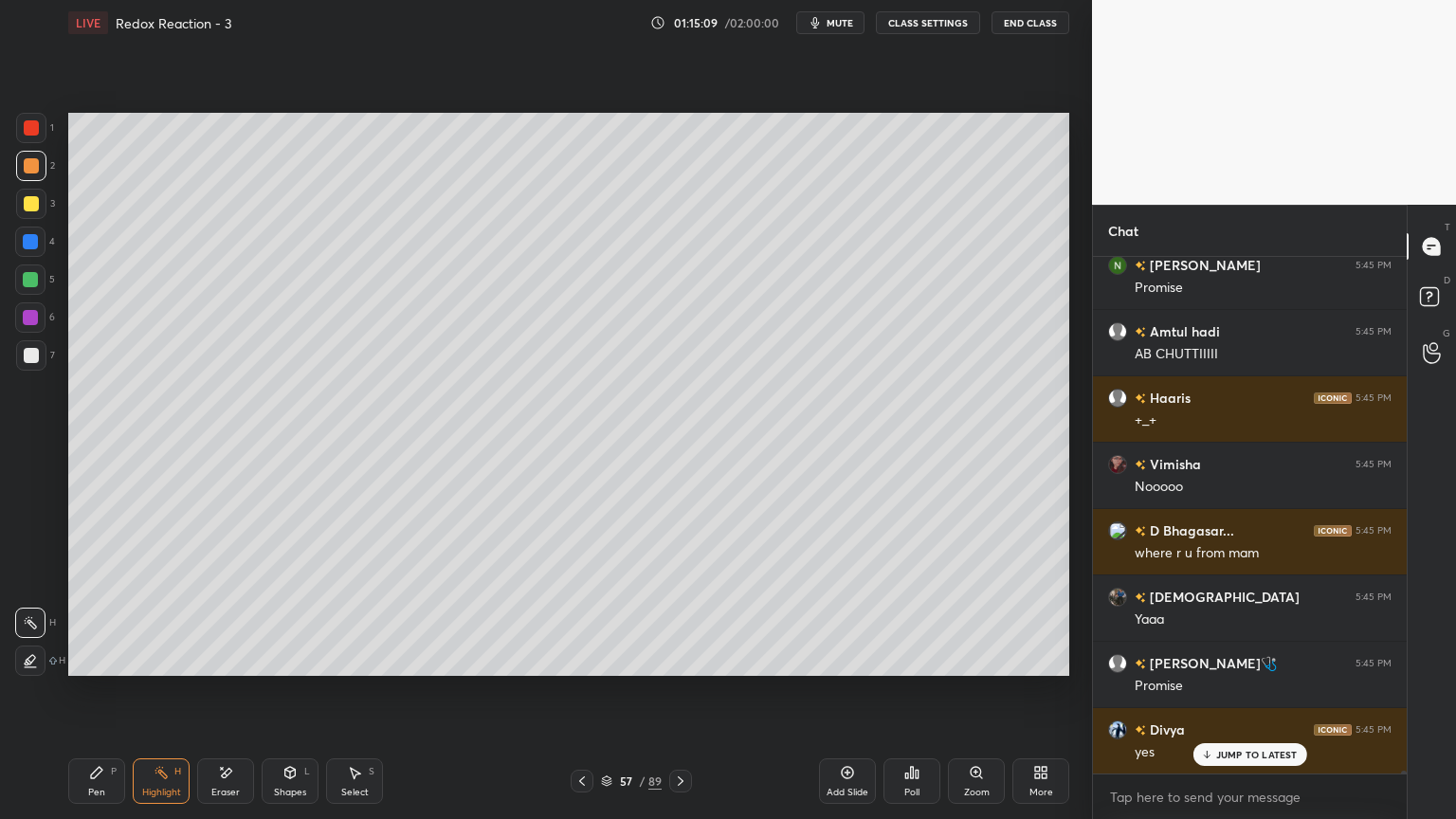
click at [918, 15] on button "CLASS SETTINGS" at bounding box center [928, 23] width 105 height 23
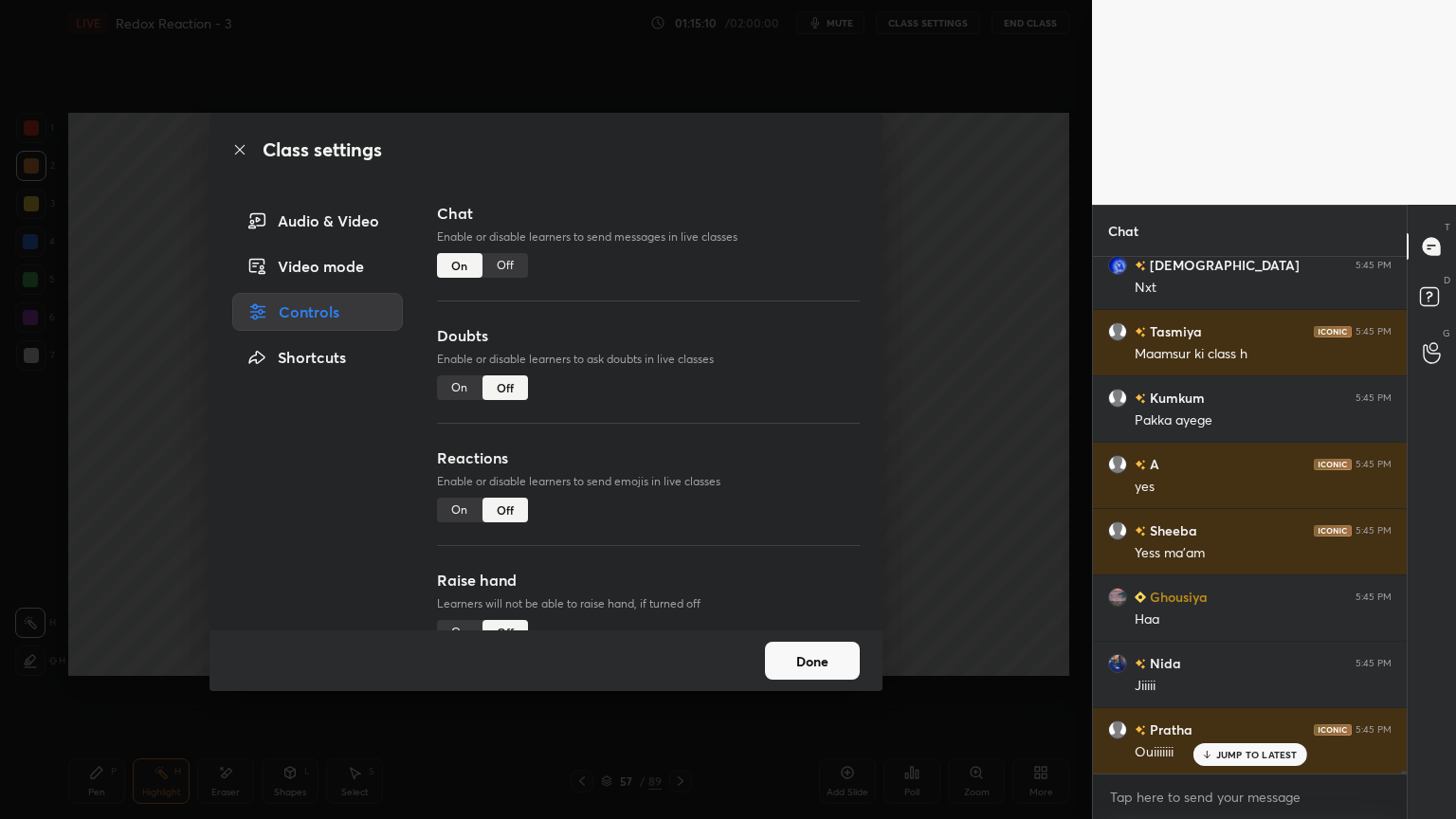
click at [510, 261] on div "Off" at bounding box center [505, 265] width 46 height 24
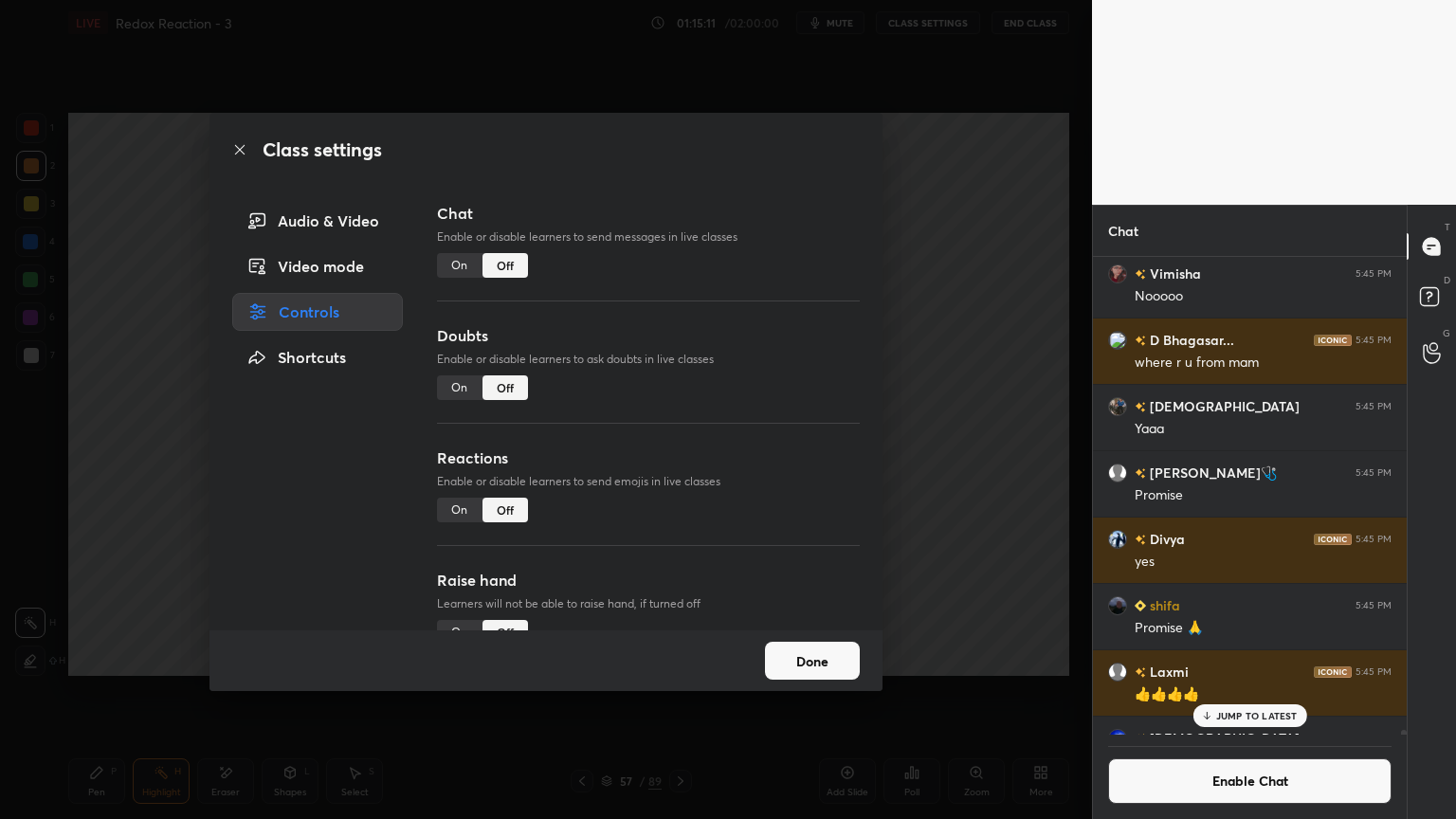
click at [828, 664] on button "Done" at bounding box center [812, 660] width 95 height 38
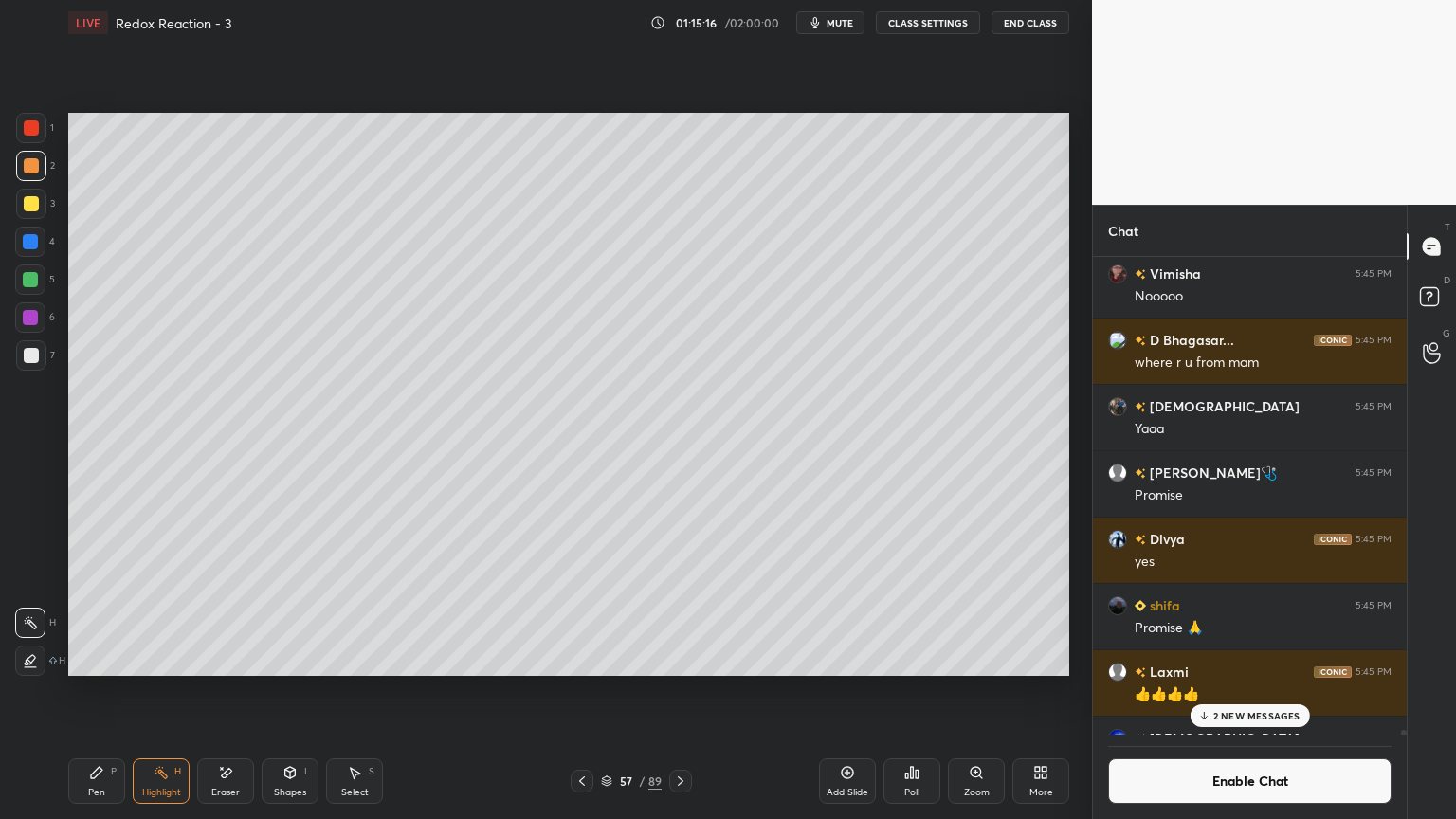
click at [1238, 691] on p "2 NEW MESSAGES" at bounding box center [1258, 716] width 87 height 12
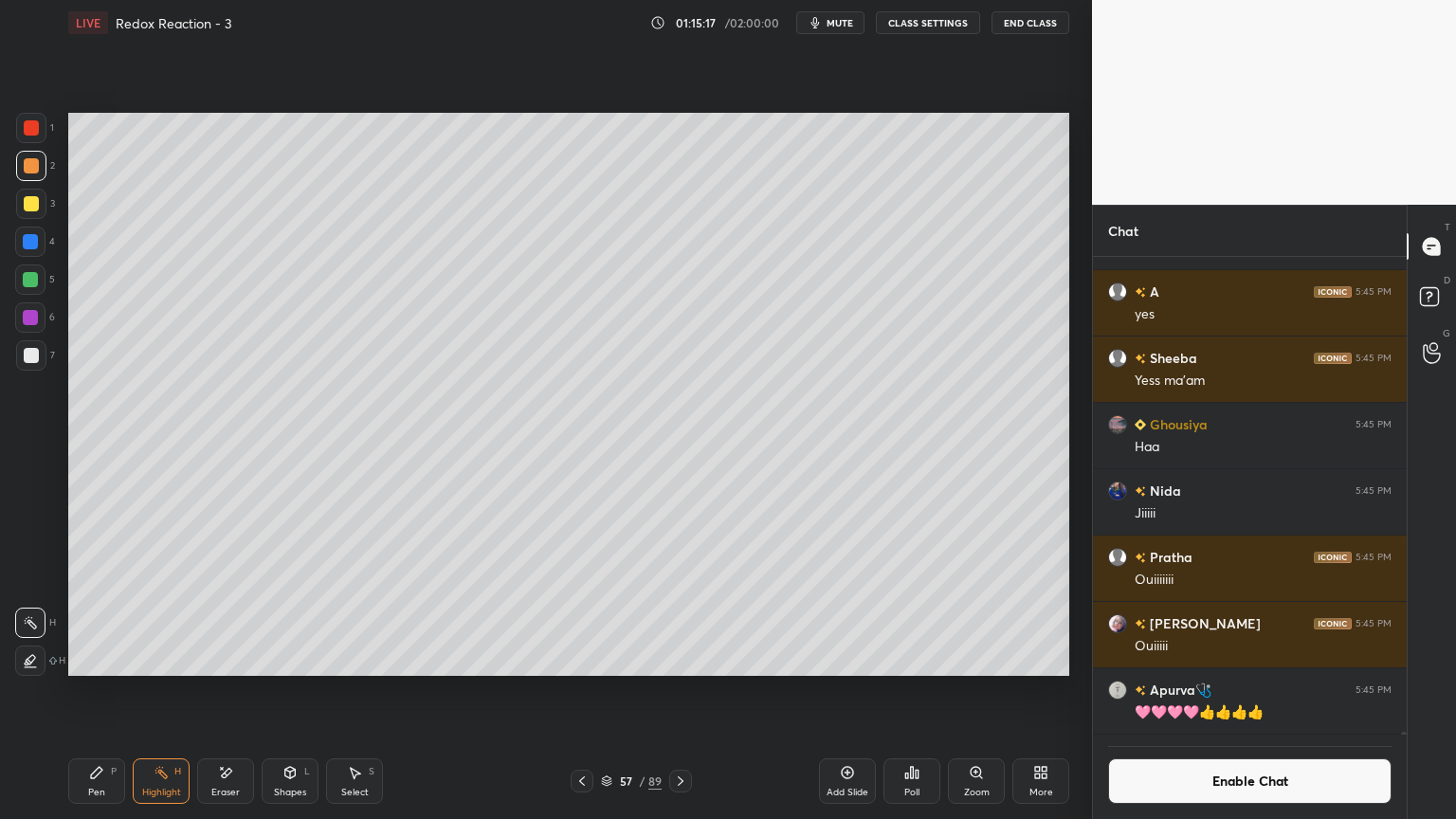
click at [1220, 691] on button "Enable Chat" at bounding box center [1250, 781] width 284 height 46
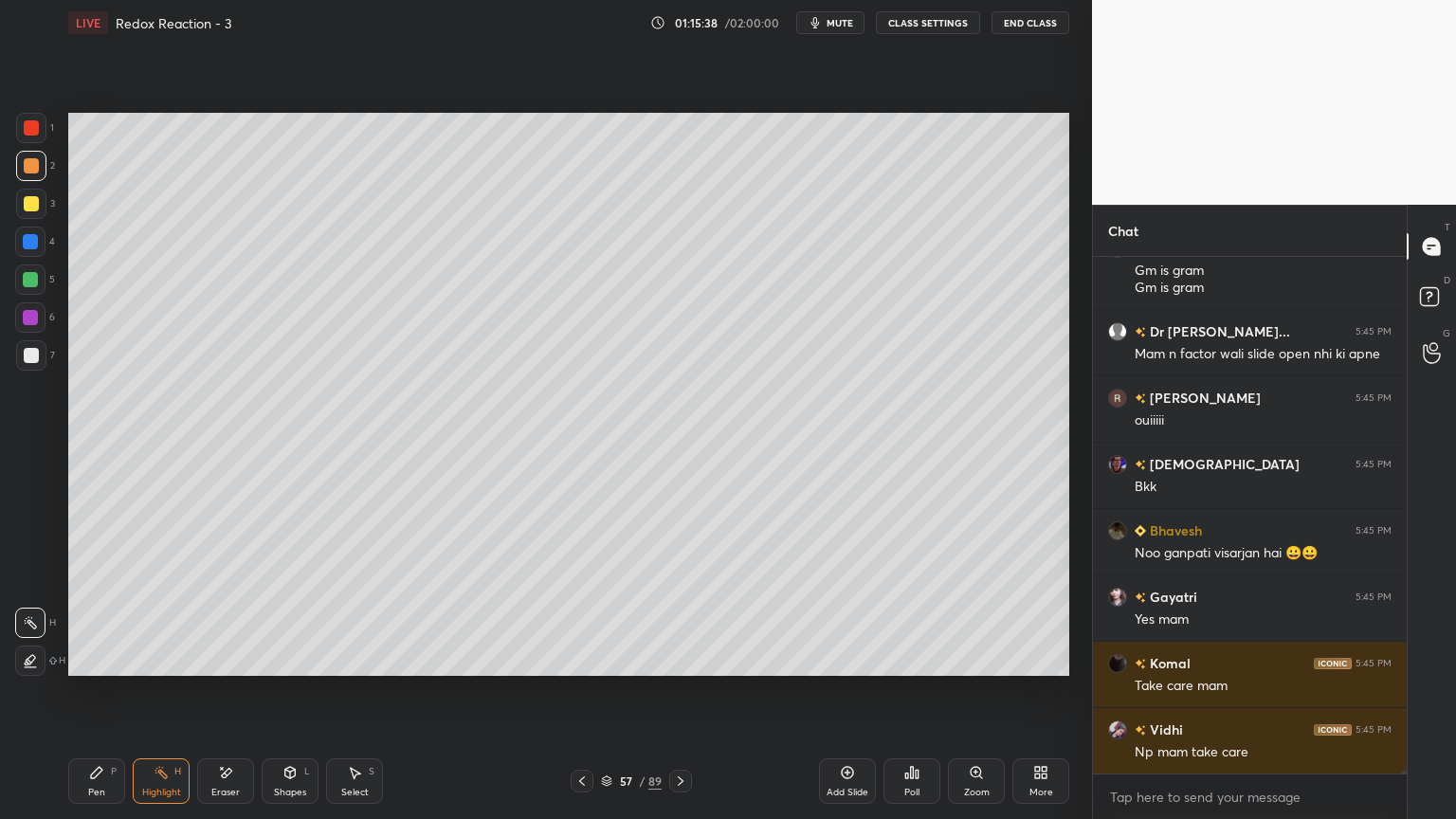
scroll to position [81953, 0]
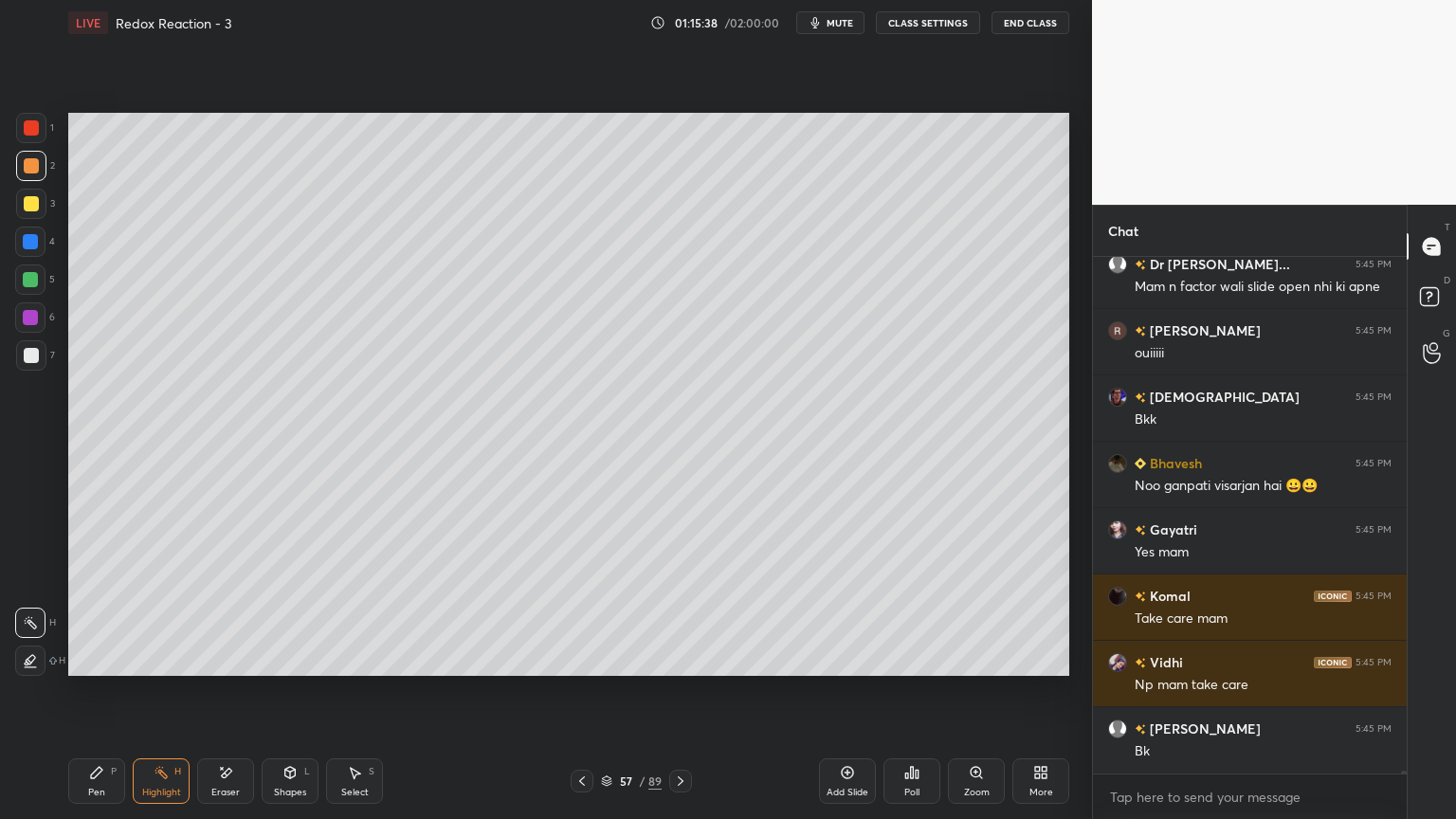
click at [896, 69] on div "Setting up your live class Poll for secs No correct answer Start poll" at bounding box center [569, 394] width 1016 height 698
click at [892, 26] on button "CLASS SETTINGS" at bounding box center [928, 23] width 105 height 23
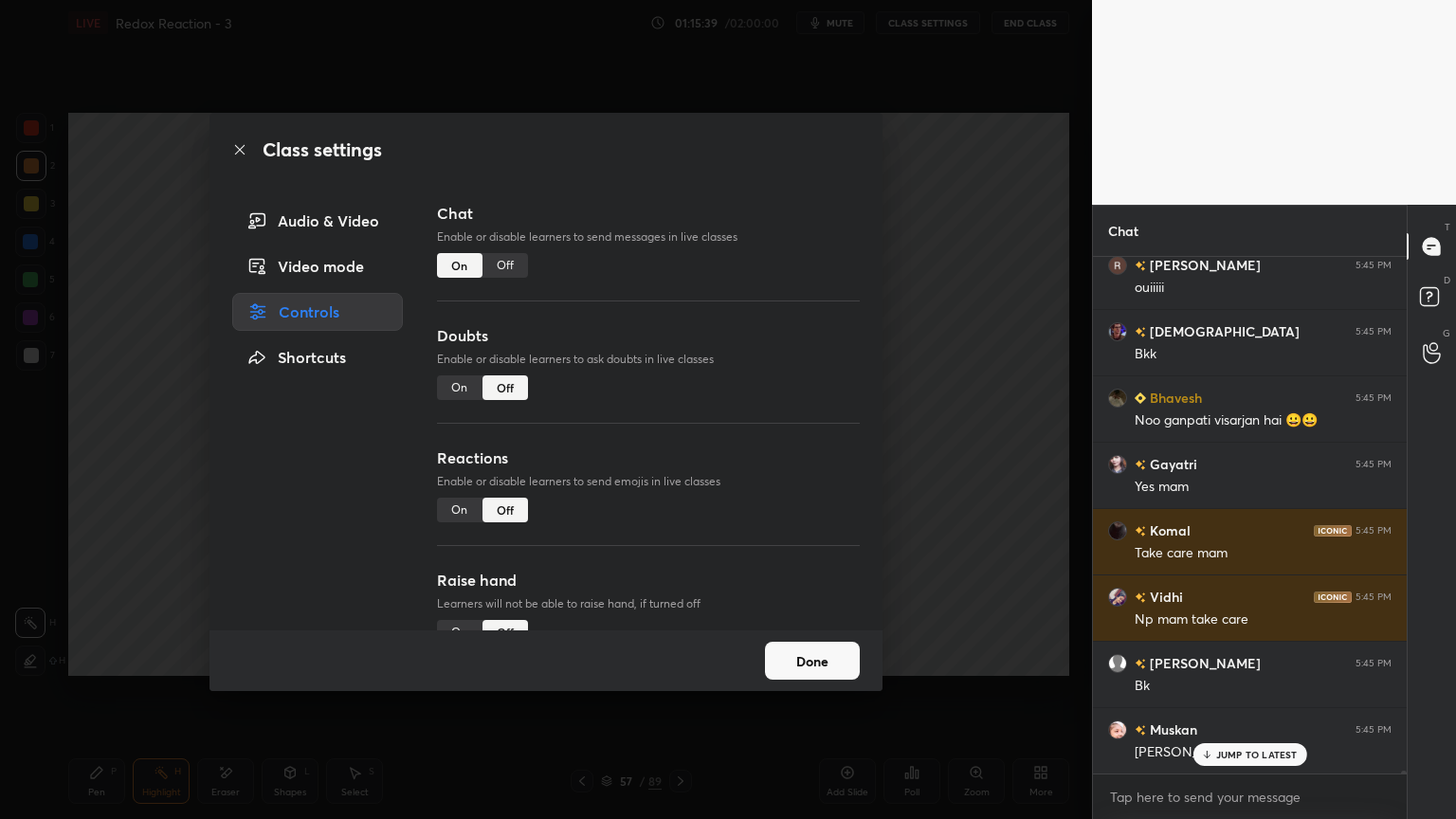
click at [511, 267] on div "Off" at bounding box center [505, 265] width 46 height 24
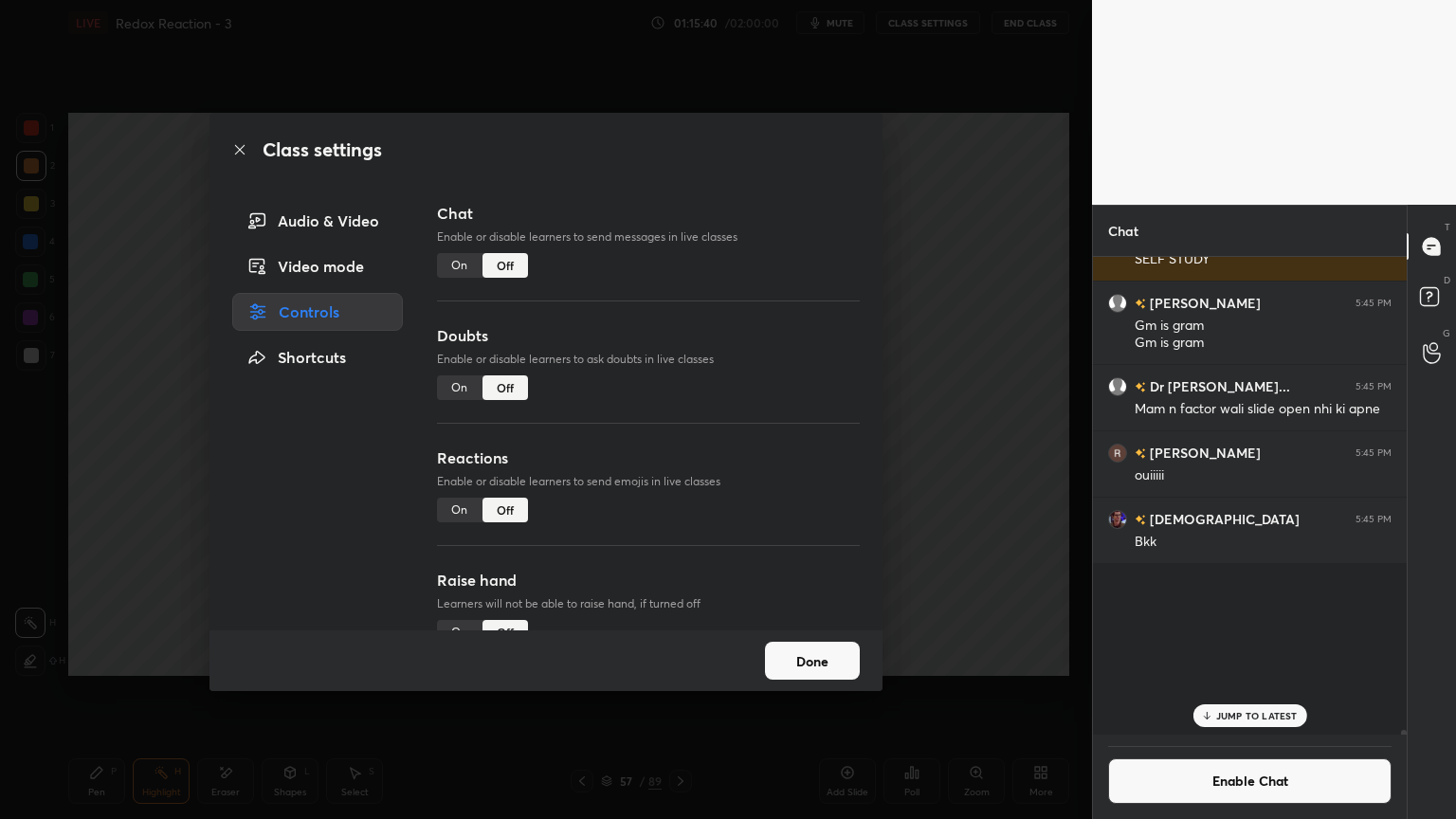
scroll to position [80792, 0]
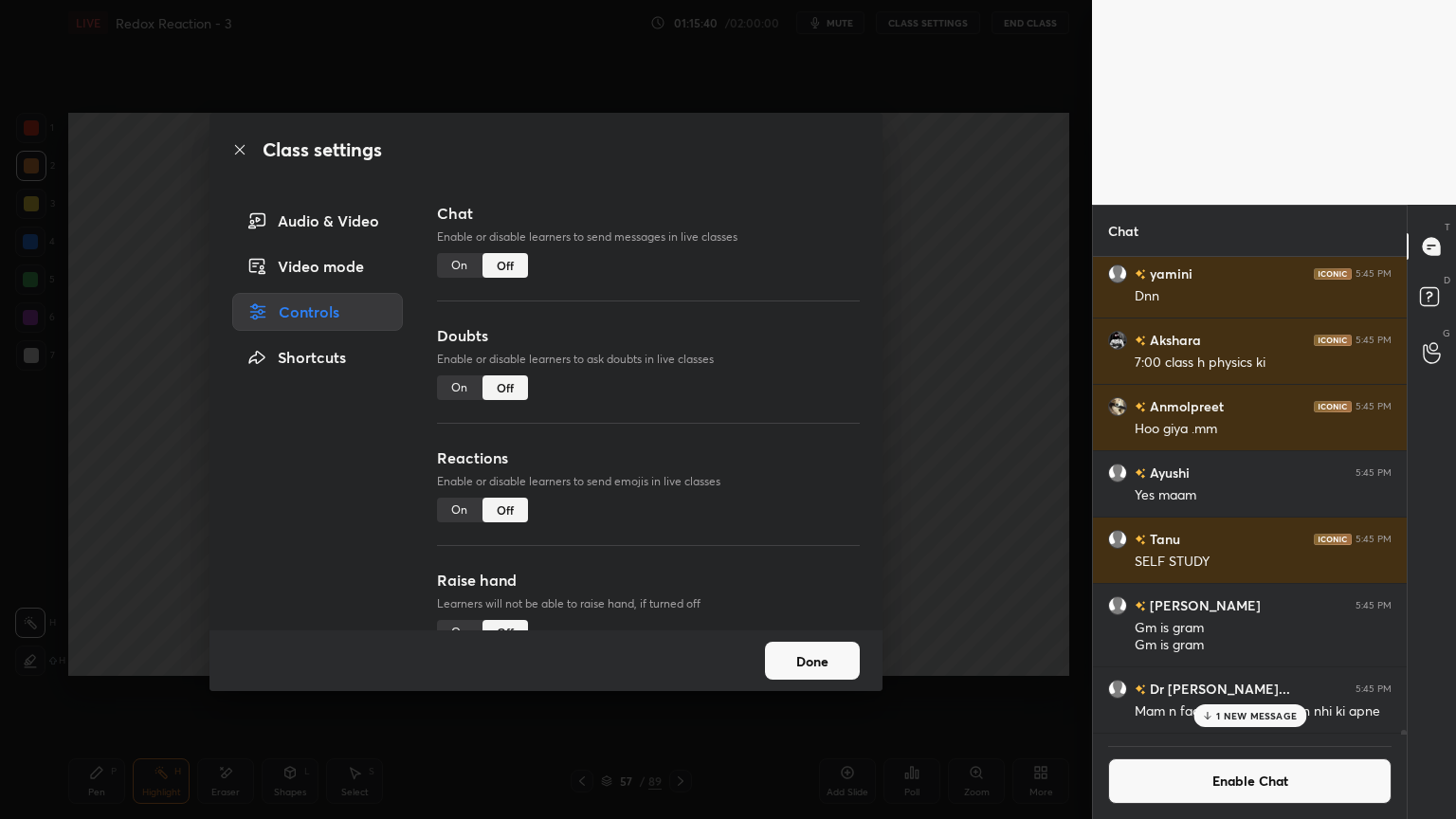
click at [801, 660] on button "Done" at bounding box center [812, 660] width 95 height 38
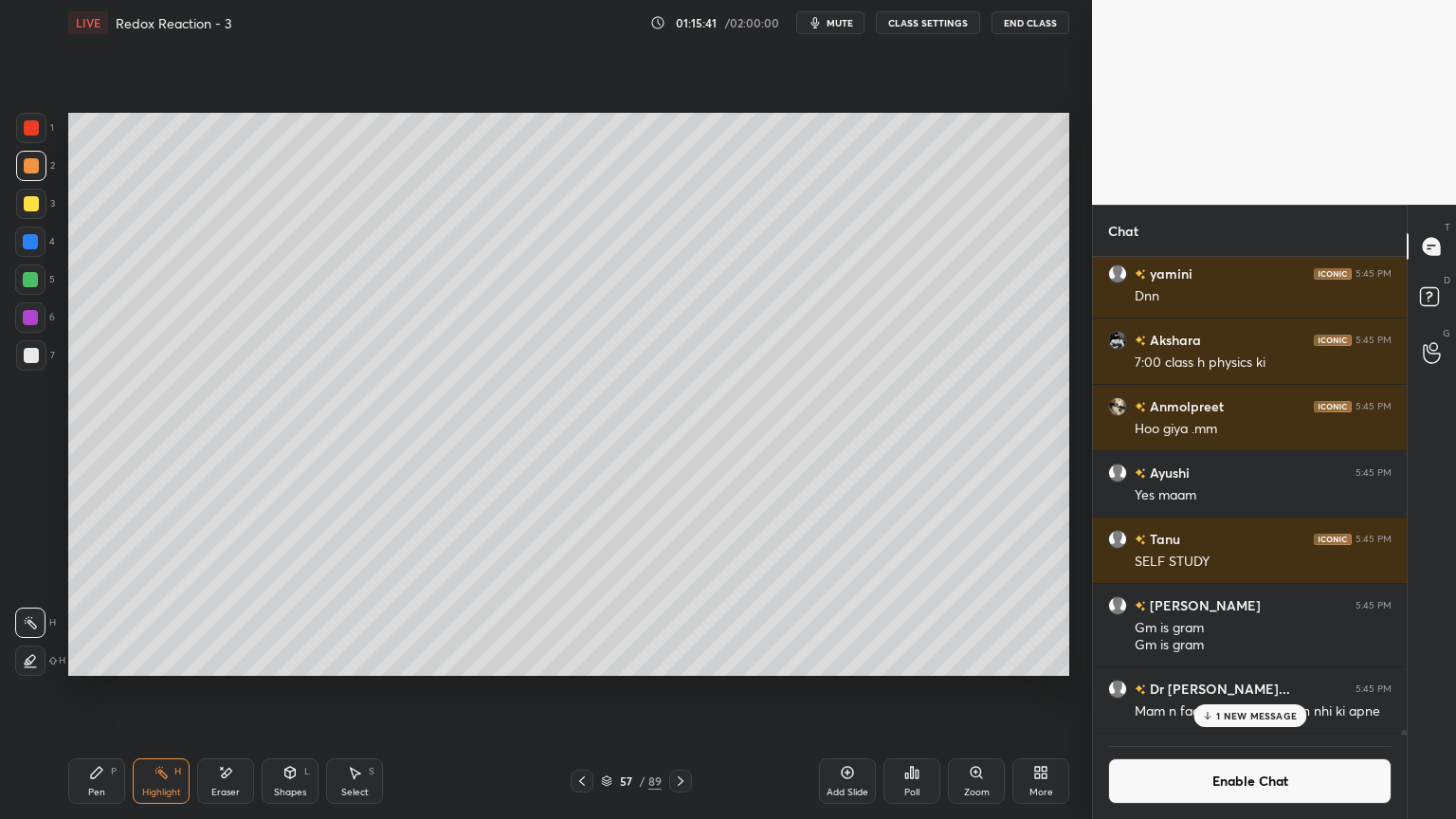
click at [1228, 691] on p "1 NEW MESSAGE" at bounding box center [1257, 716] width 80 height 12
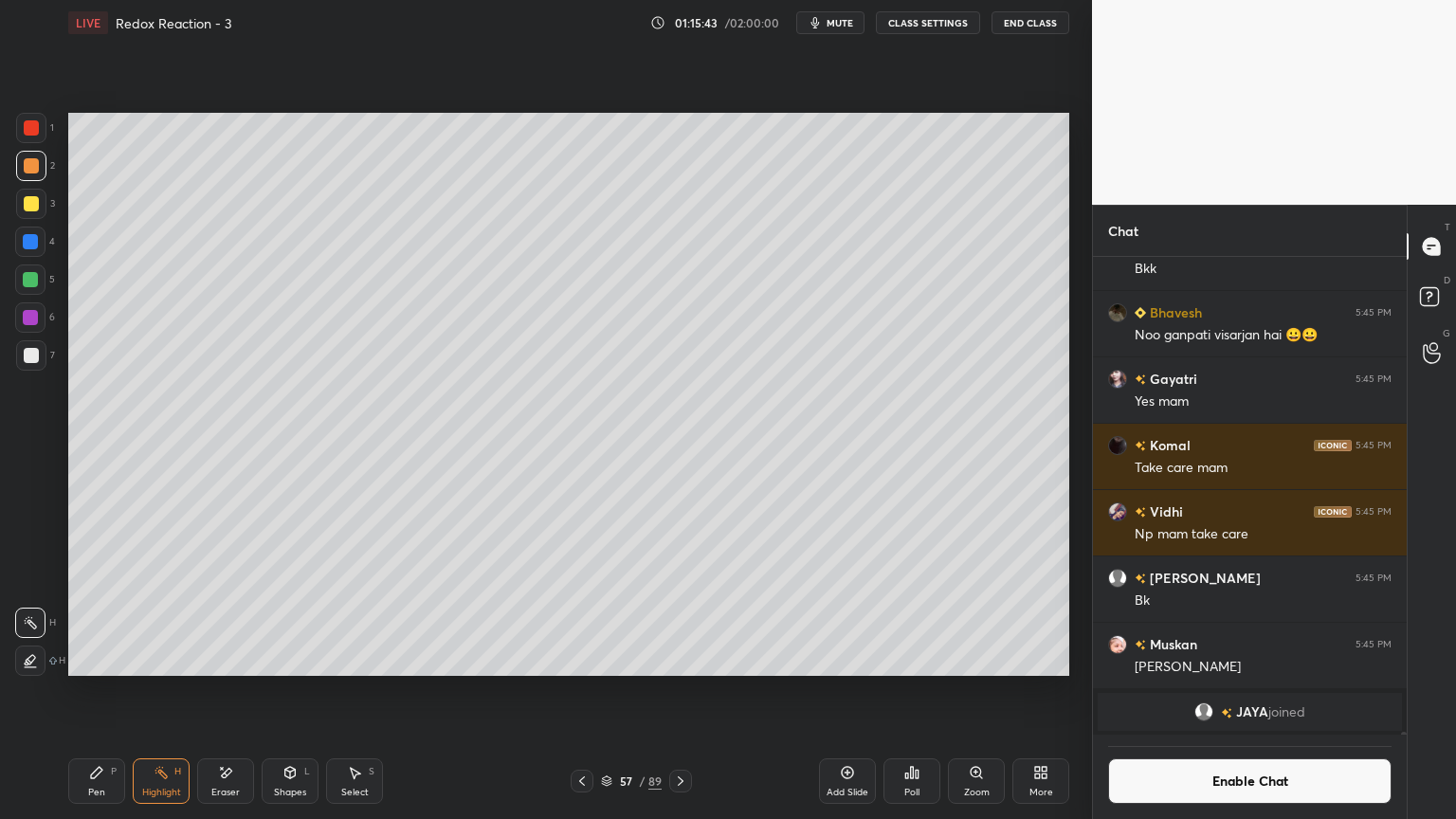
click at [85, 691] on div "Pen P" at bounding box center [97, 781] width 57 height 46
click at [222, 691] on div "Eraser" at bounding box center [226, 781] width 57 height 46
click at [140, 691] on div "Highlight H" at bounding box center [161, 781] width 57 height 46
click at [682, 691] on icon at bounding box center [681, 781] width 15 height 15
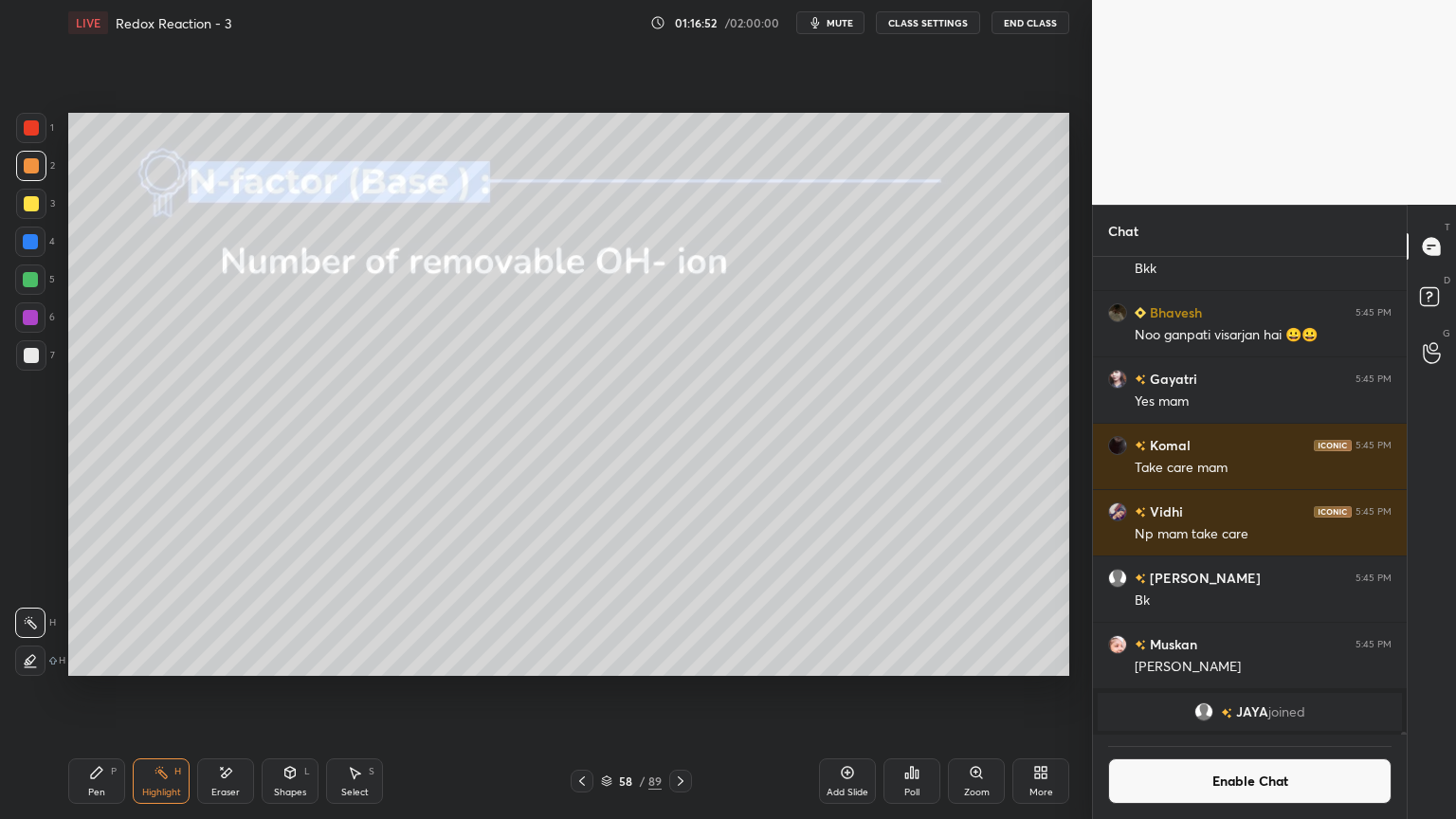
click at [1179, 691] on button "Enable Chat" at bounding box center [1250, 781] width 284 height 46
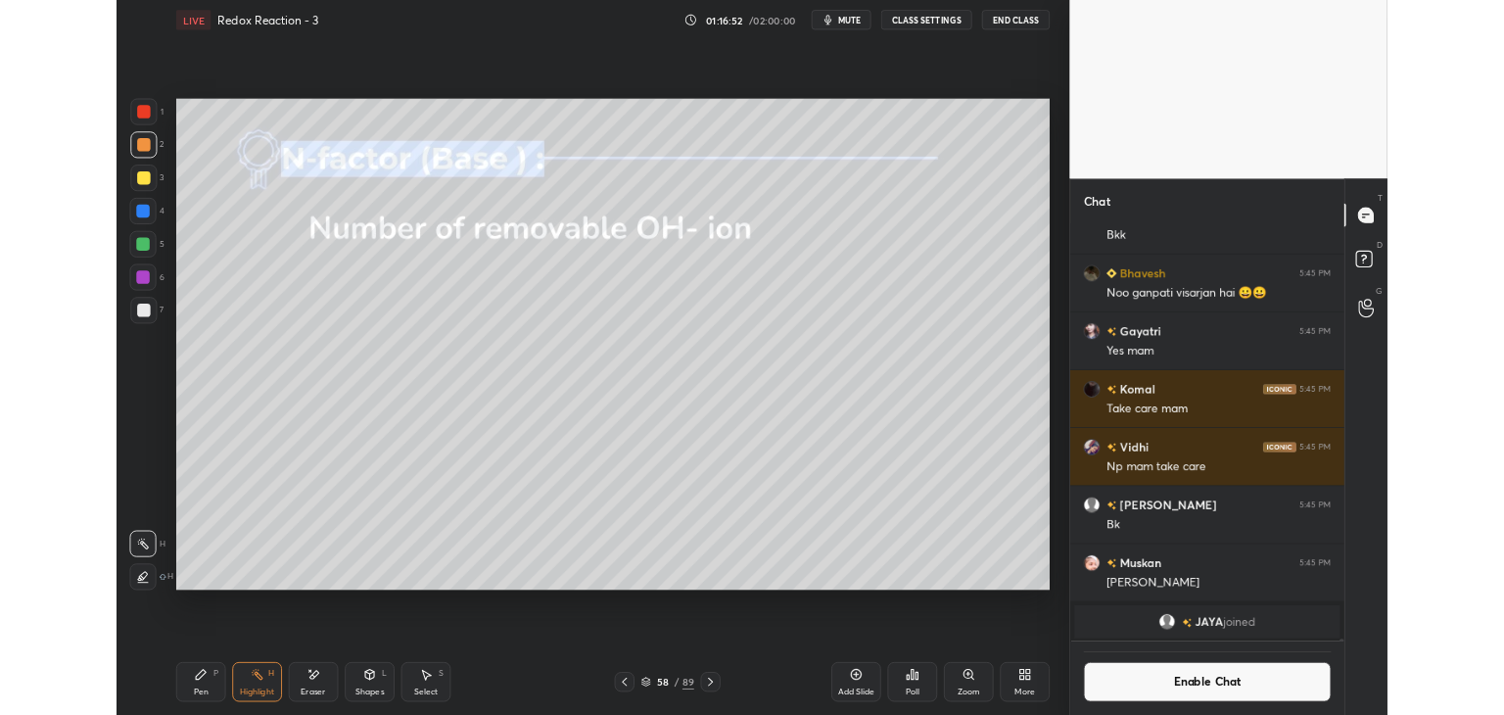
scroll to position [83544, 0]
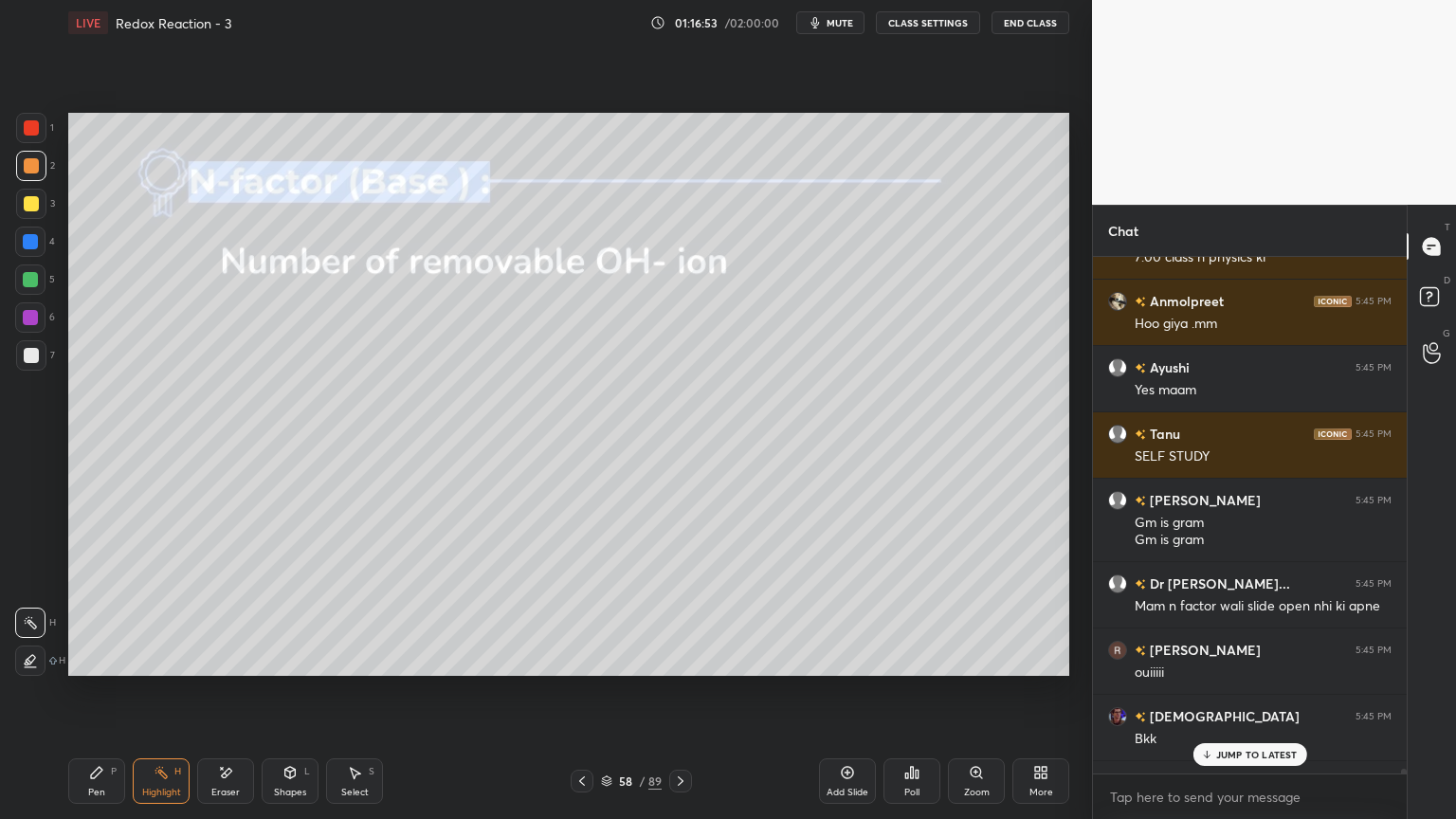
click at [1040, 691] on div "More" at bounding box center [1041, 781] width 57 height 46
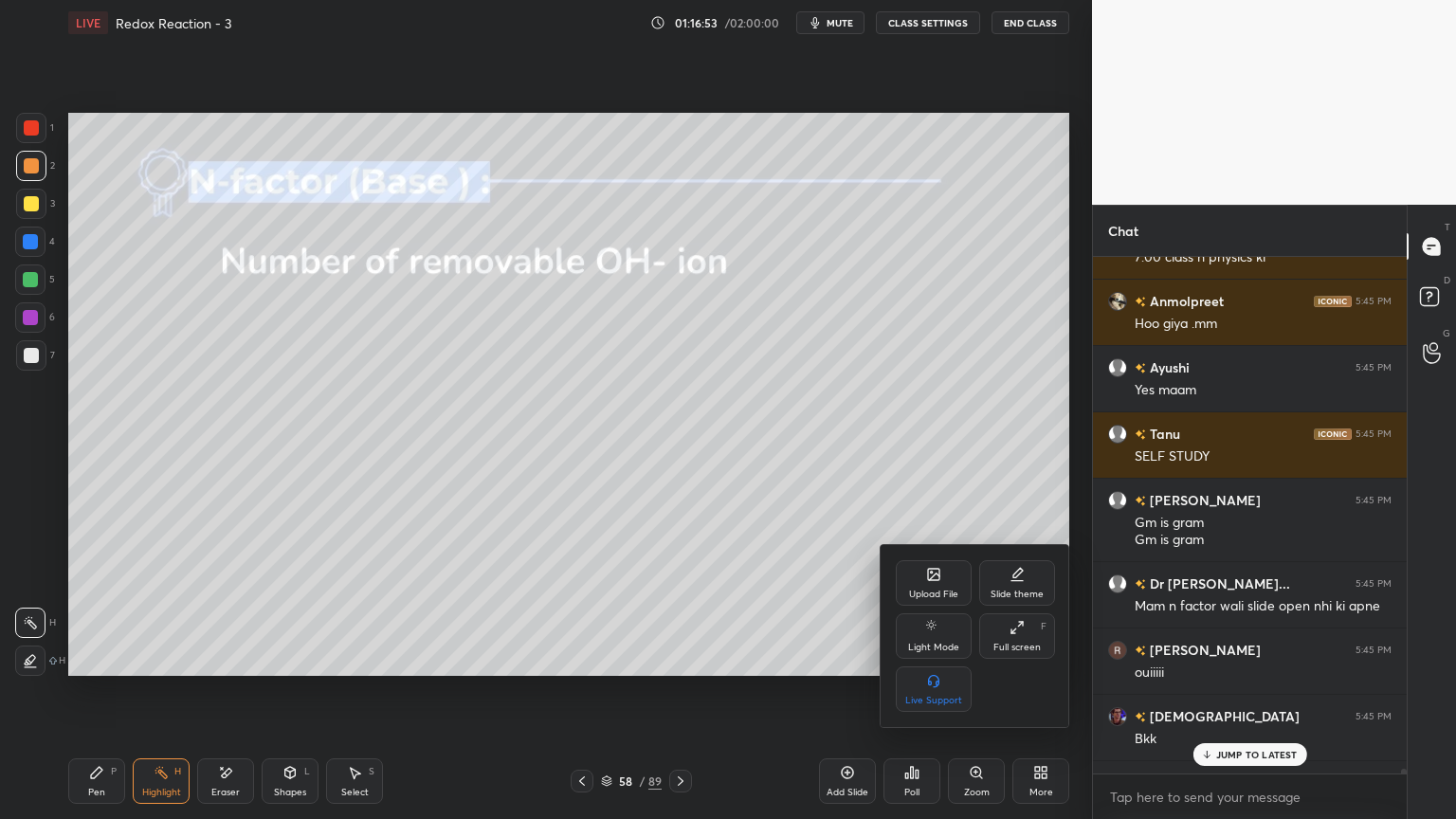
click at [1012, 626] on icon at bounding box center [1017, 628] width 15 height 15
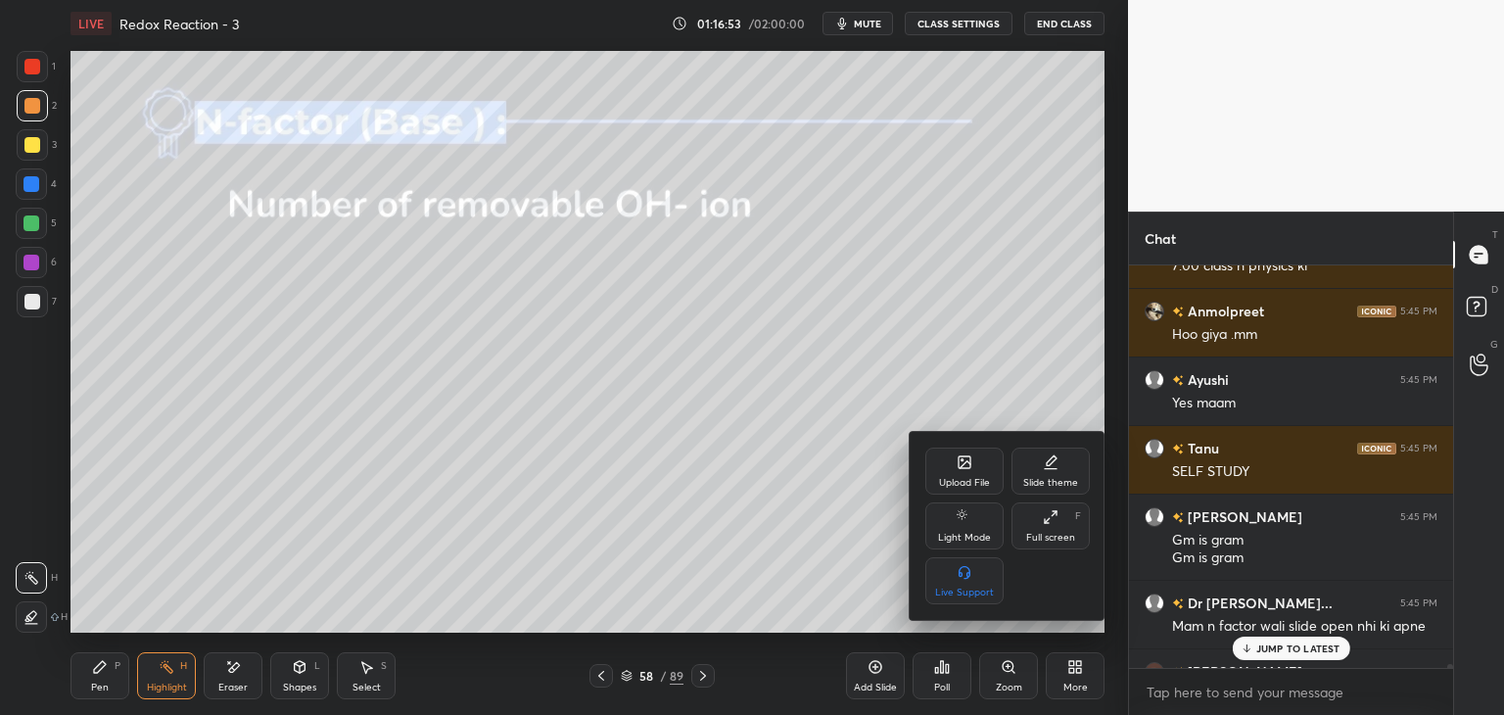
scroll to position [97355, 96896]
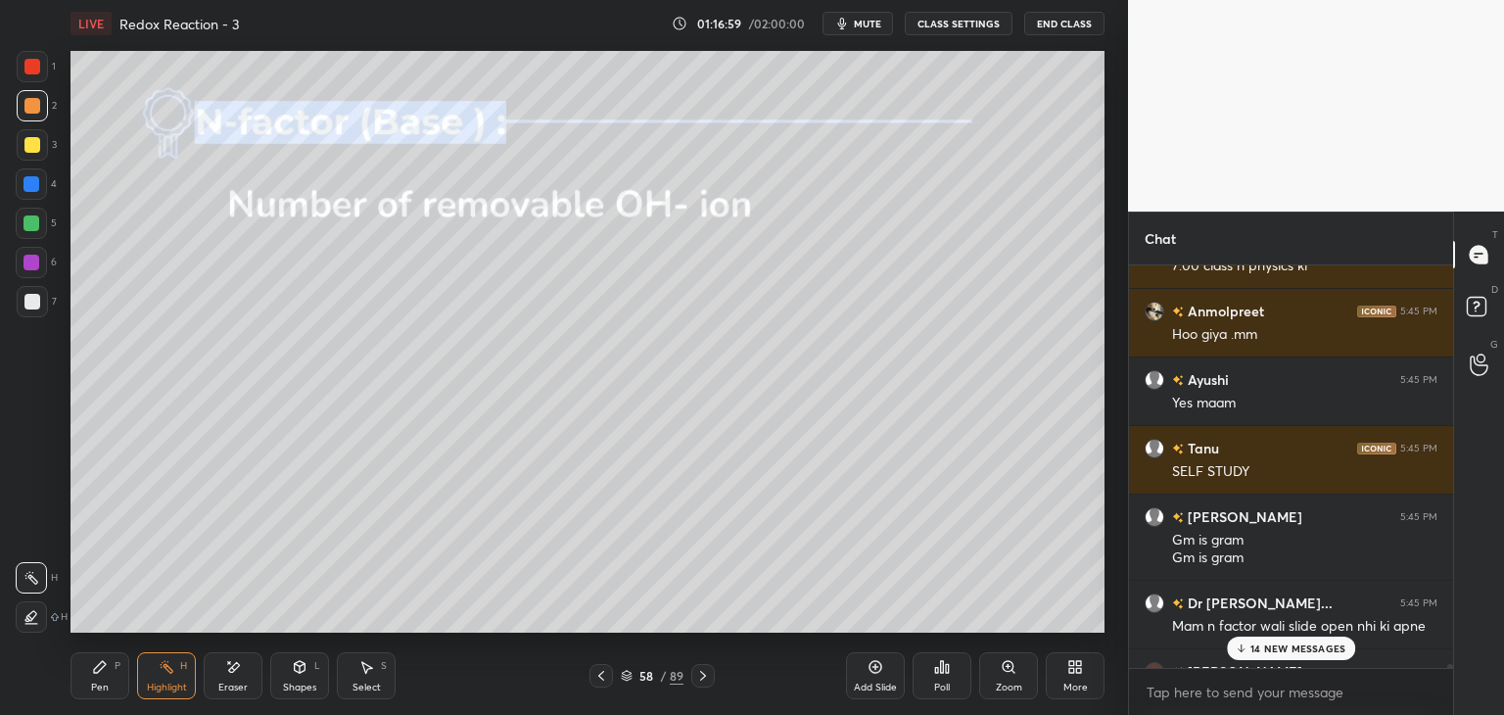
click at [1281, 647] on p "14 NEW MESSAGES" at bounding box center [1298, 649] width 95 height 12
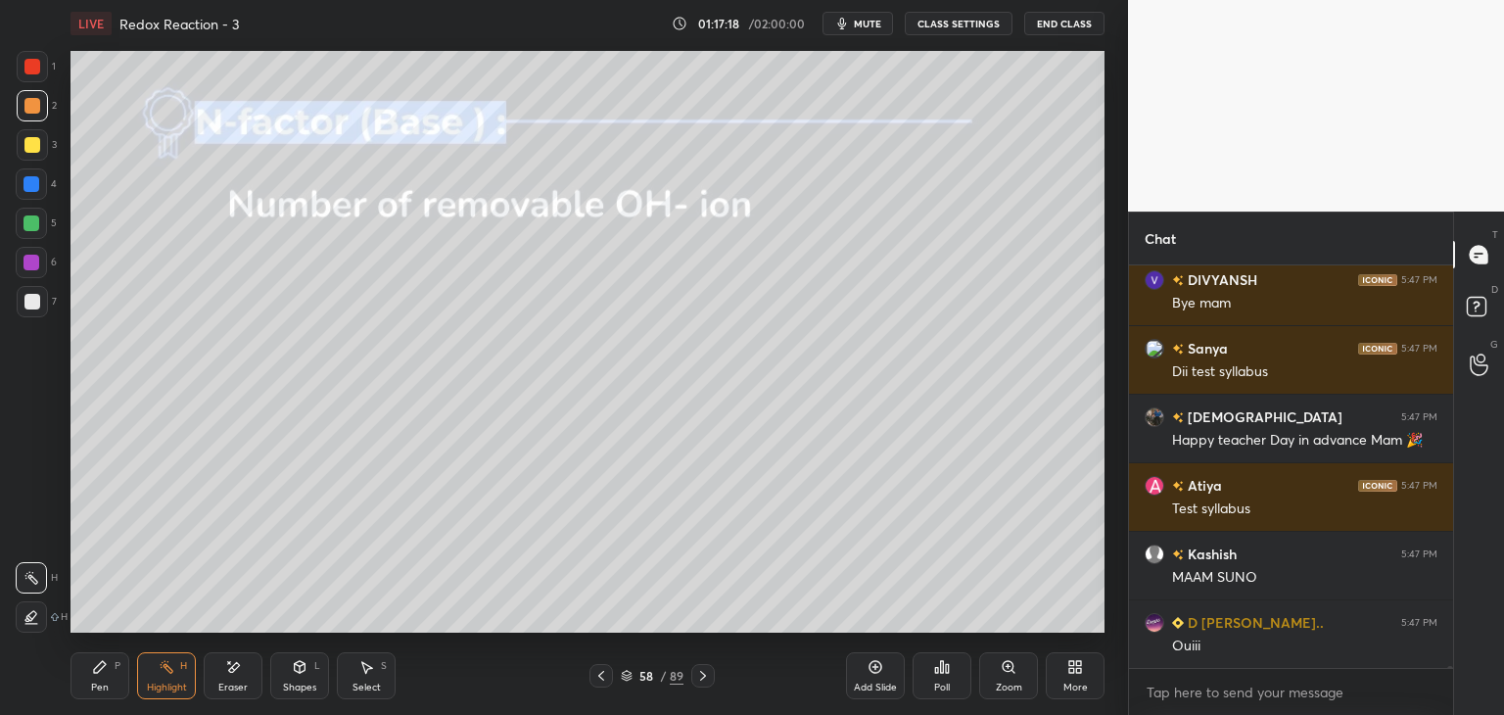
scroll to position [92684, 0]
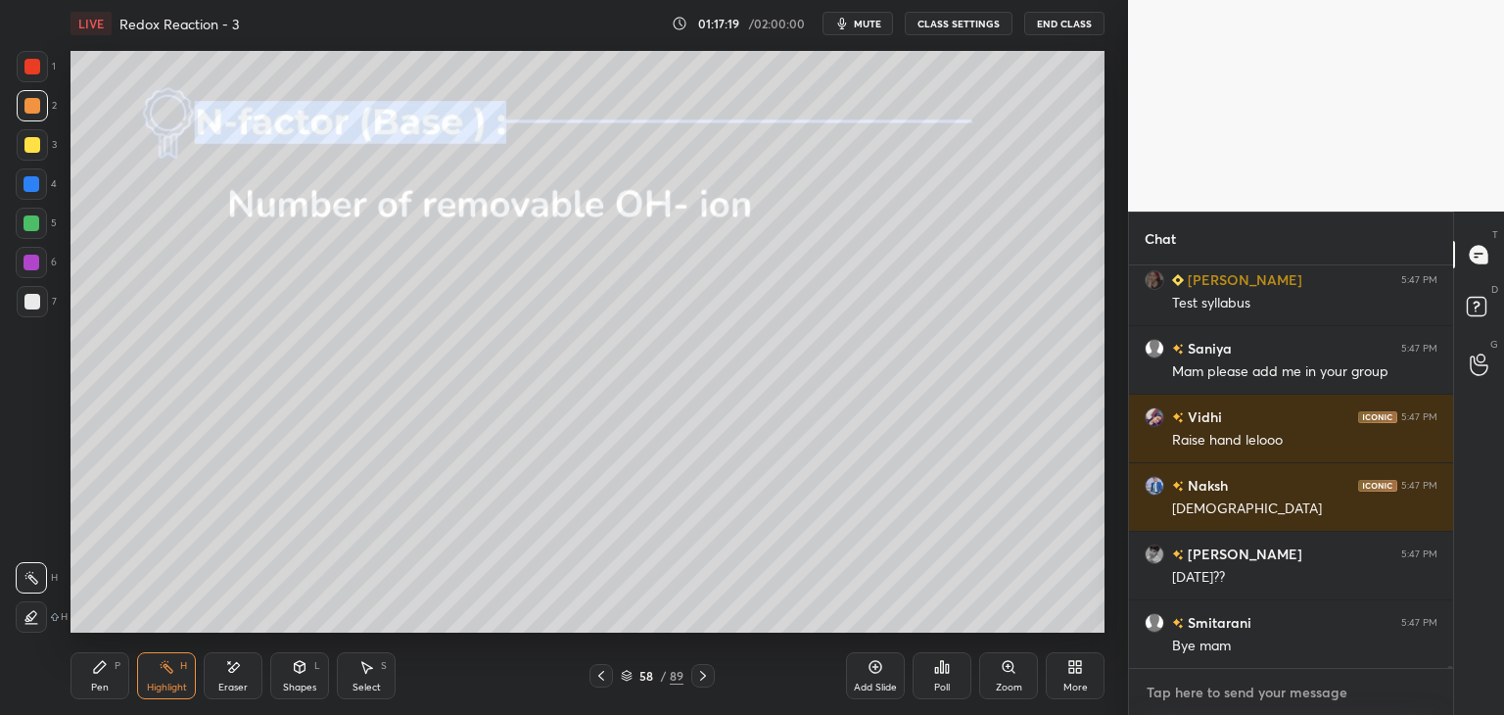
click at [1207, 694] on textarea at bounding box center [1291, 692] width 293 height 31
type textarea "x"
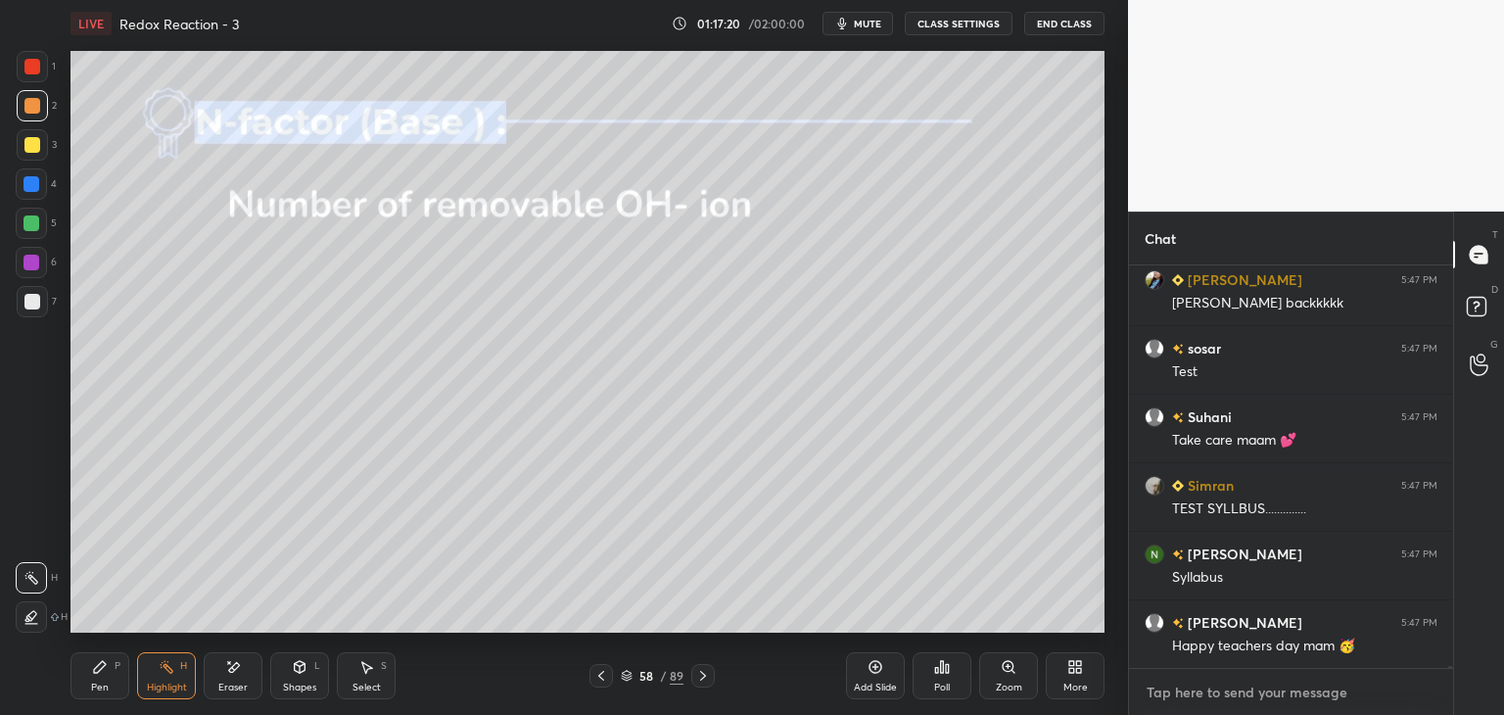
scroll to position [93524, 0]
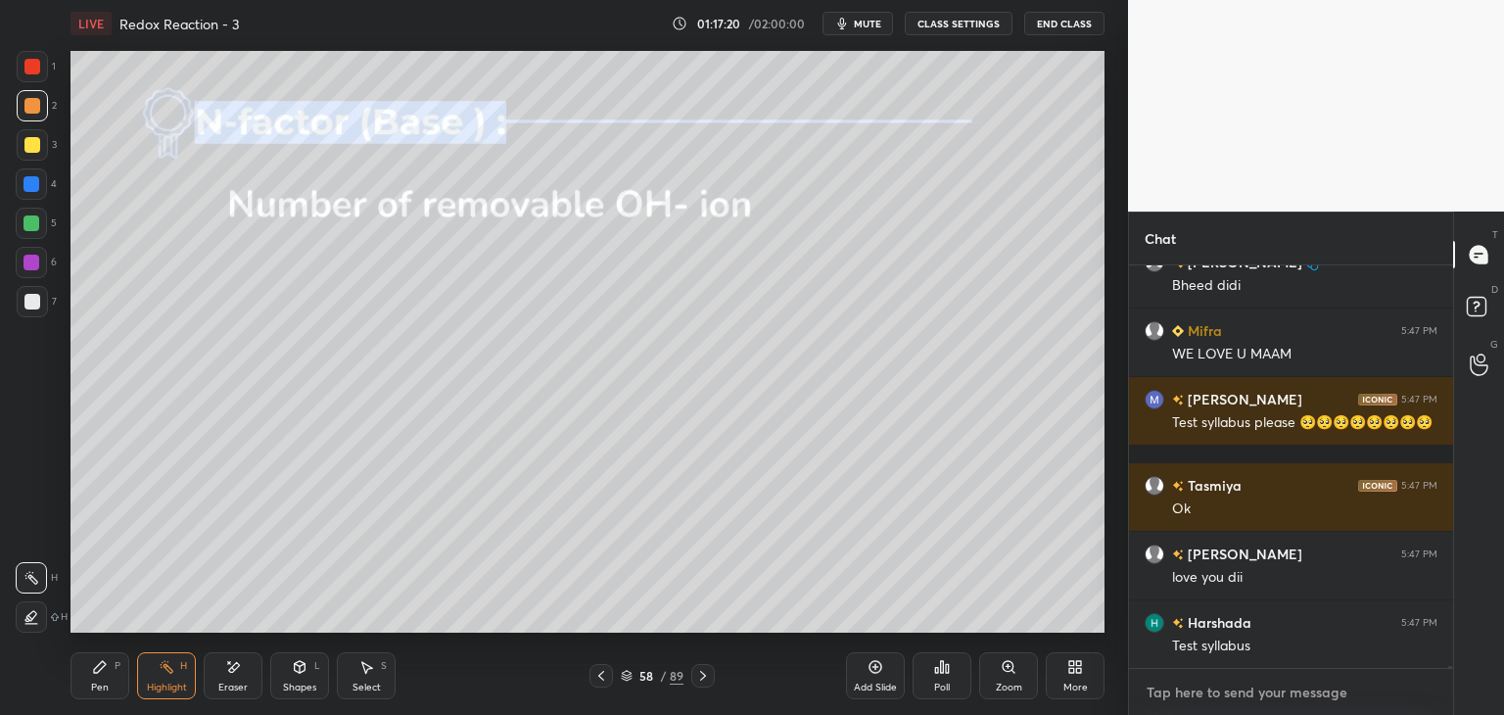
paste textarea "https://www.youtube.com/live/zT-KlcNLfBA?si=hx0-nUnqrC0Yl8qI"
type textarea "https://www.youtube.com/live/zT-KlcNLfBA?si=hx0-nUnqrC0Yl8qI"
type textarea "x"
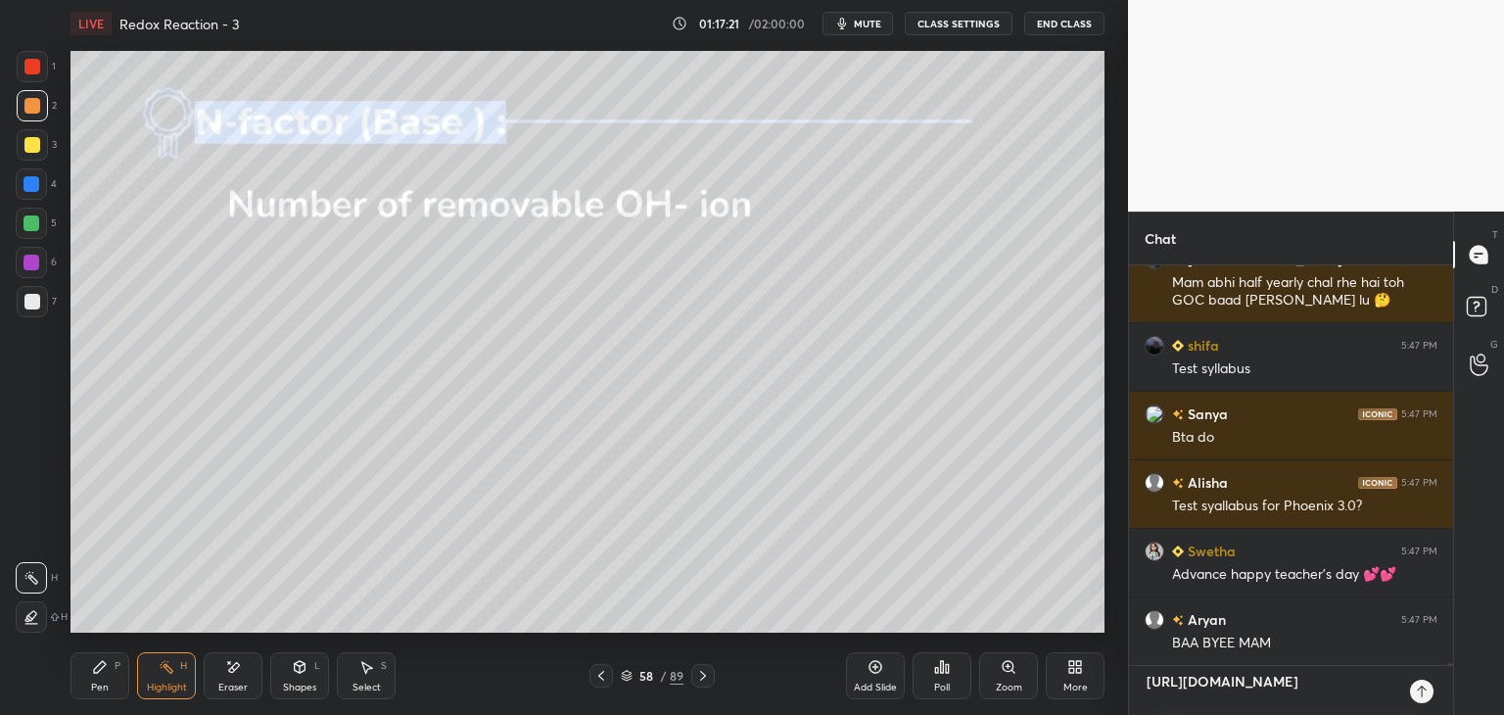
type textarea "https://www.youtube.com/live/zT-KlcNLfBA?si=hx0-nUnqrC0Yl8qI"
click at [1420, 687] on icon at bounding box center [1422, 692] width 16 height 16
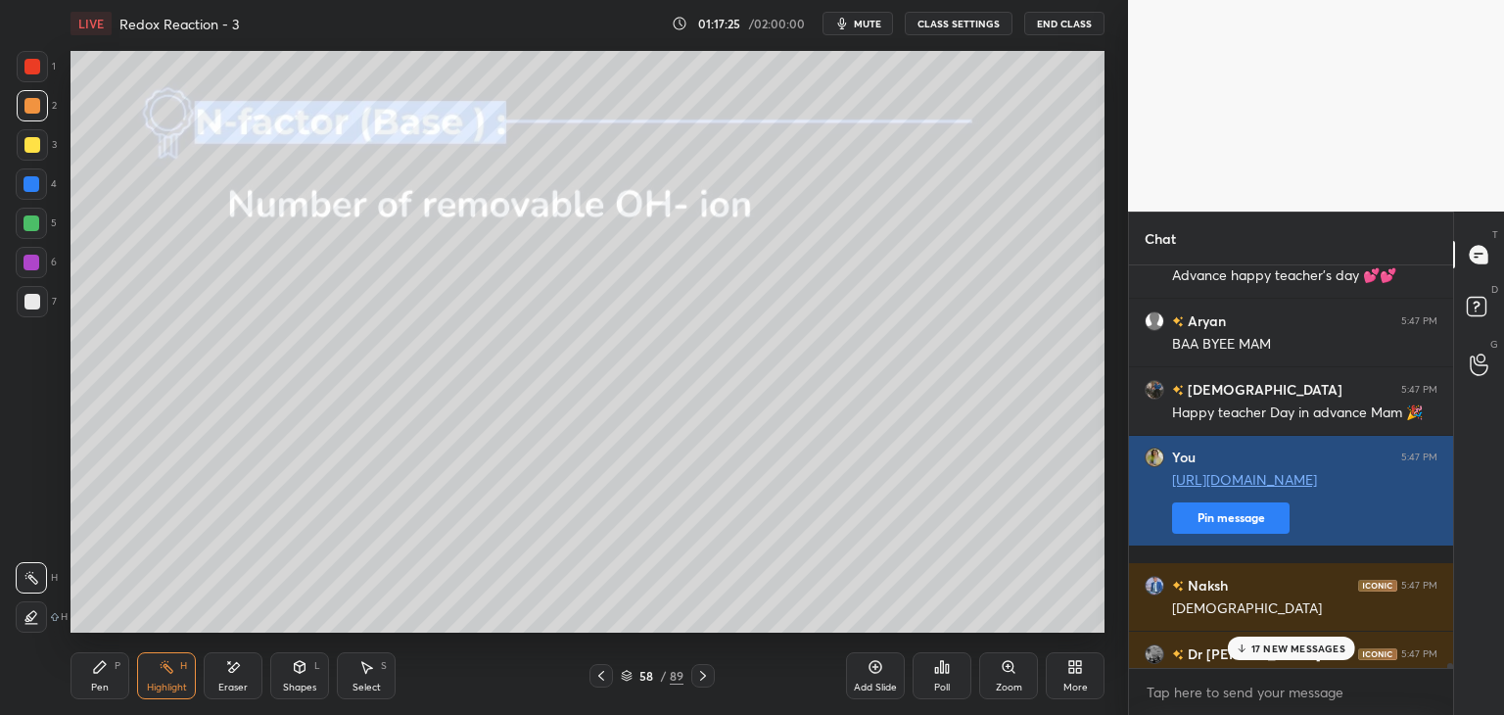
click at [1218, 546] on div "You 5:47 PM https://www.youtube.com/live/zT-KlcNLfBA?si=hx0-nUnqrC0Yl8qI Pin me…" at bounding box center [1291, 491] width 324 height 110
click at [1218, 534] on button "Pin message" at bounding box center [1231, 517] width 118 height 31
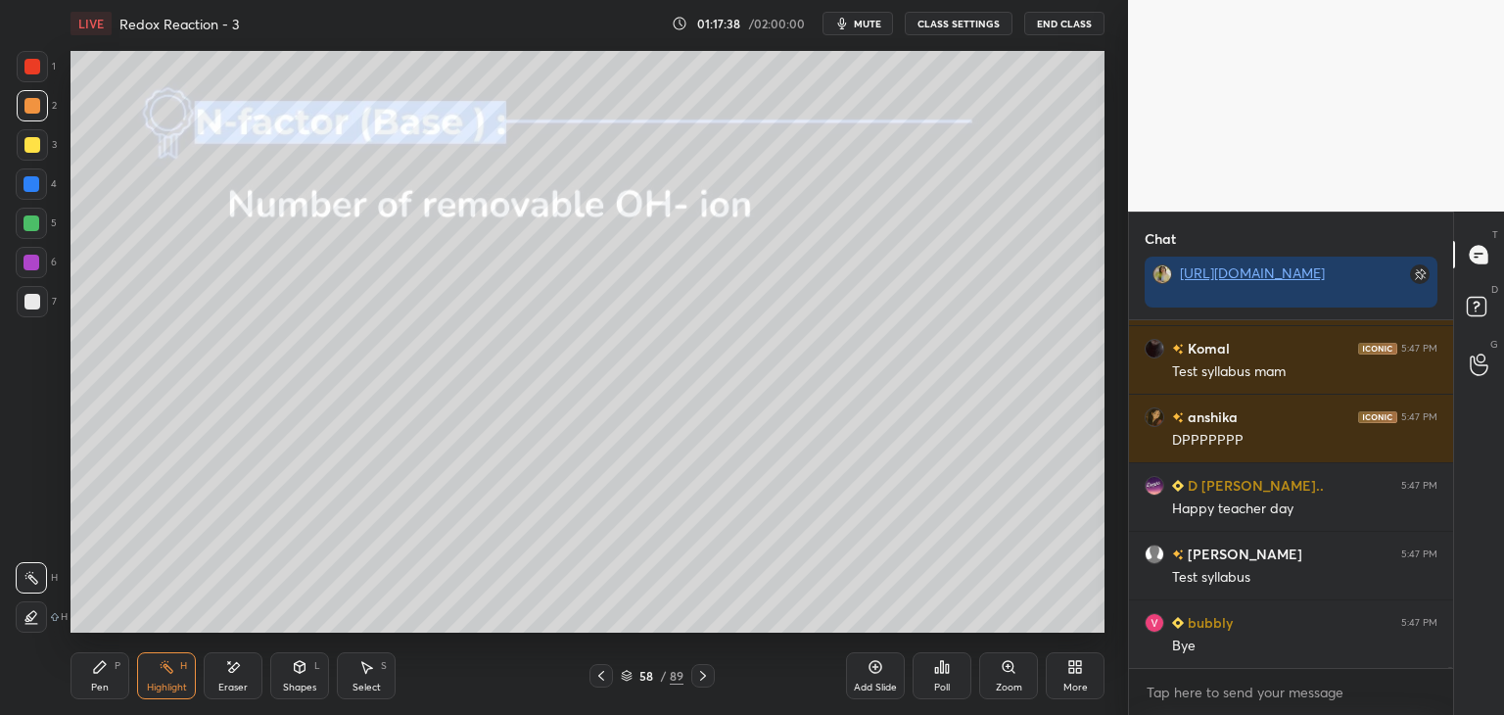
click at [119, 675] on div "Pen P" at bounding box center [100, 675] width 59 height 47
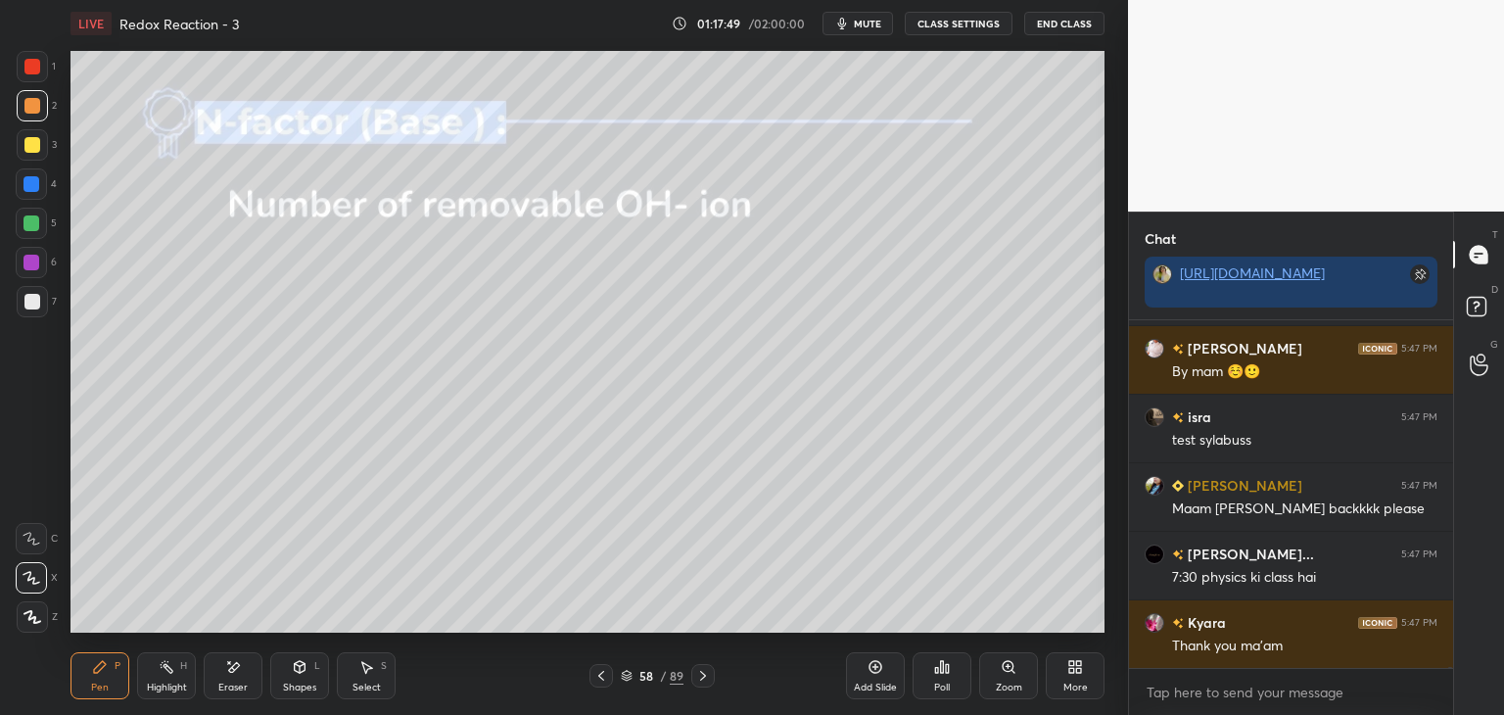
click at [157, 692] on div "Highlight" at bounding box center [167, 688] width 40 height 10
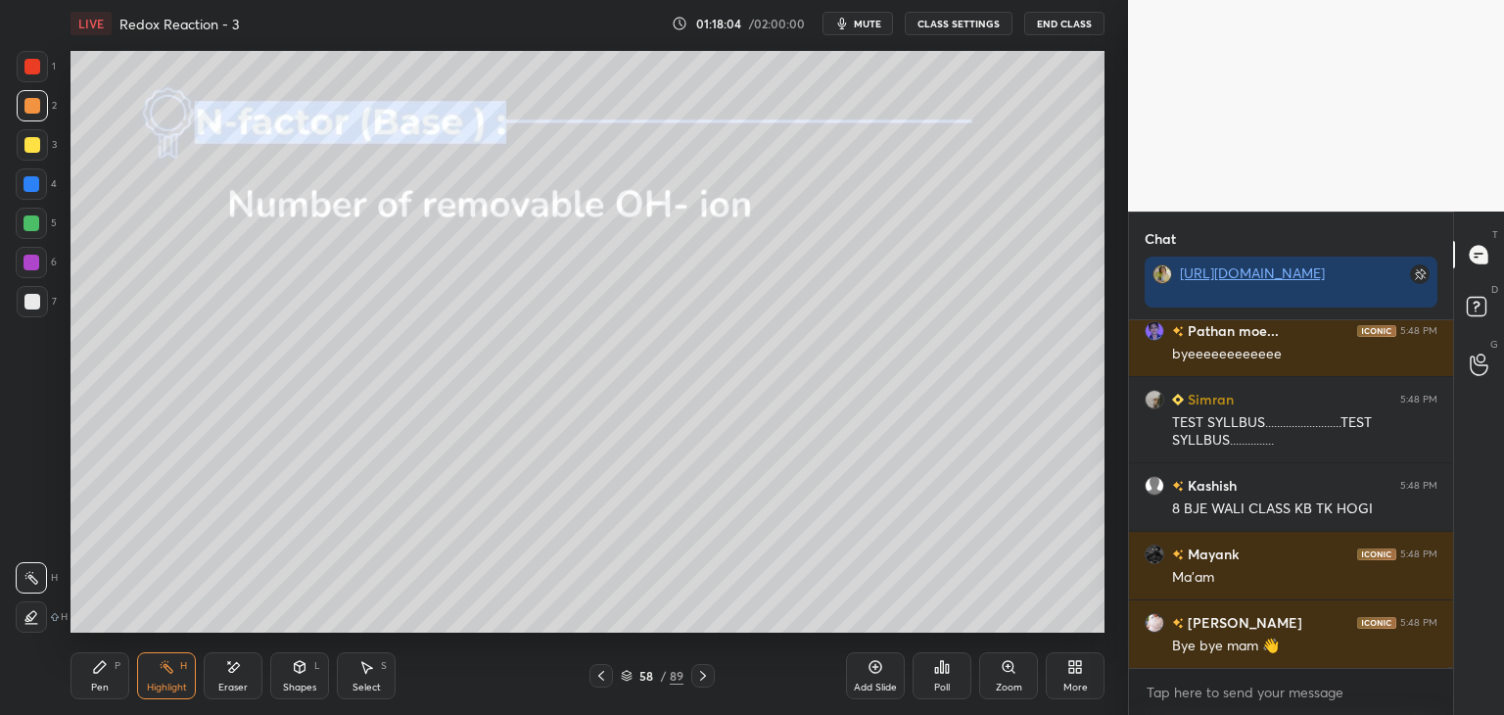
click at [1066, 22] on button "End Class" at bounding box center [1065, 24] width 80 height 24
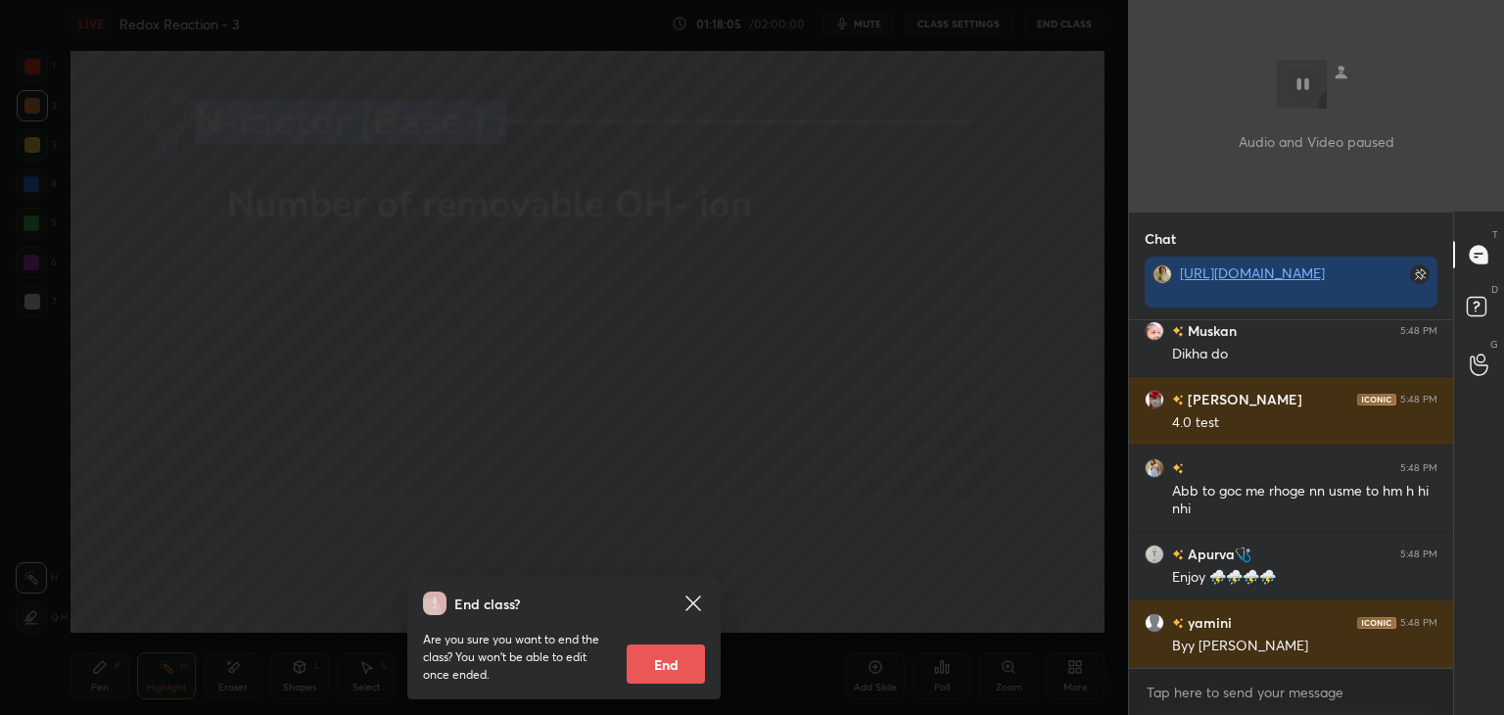
click at [674, 654] on button "End" at bounding box center [666, 663] width 78 height 39
type textarea "x"
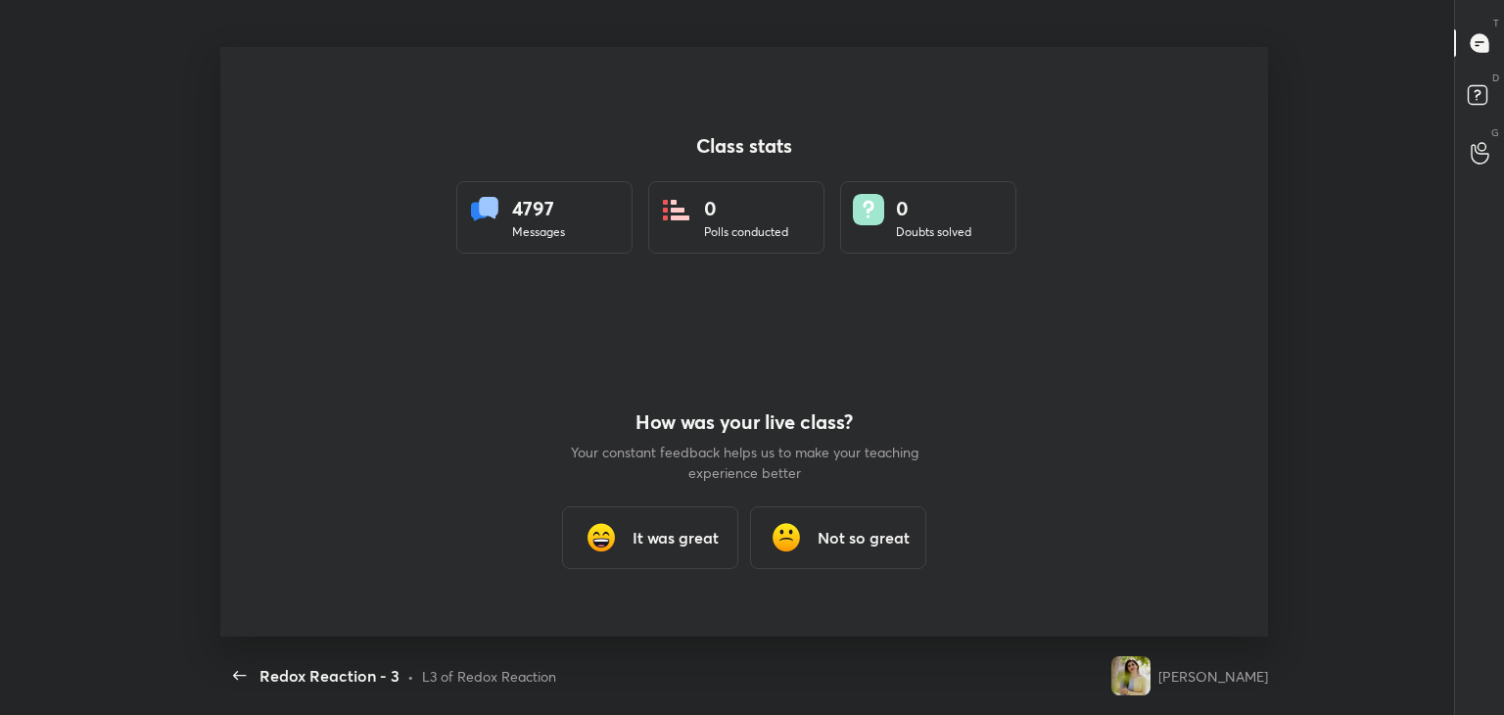
click at [671, 542] on h3 "It was great" at bounding box center [676, 538] width 86 height 24
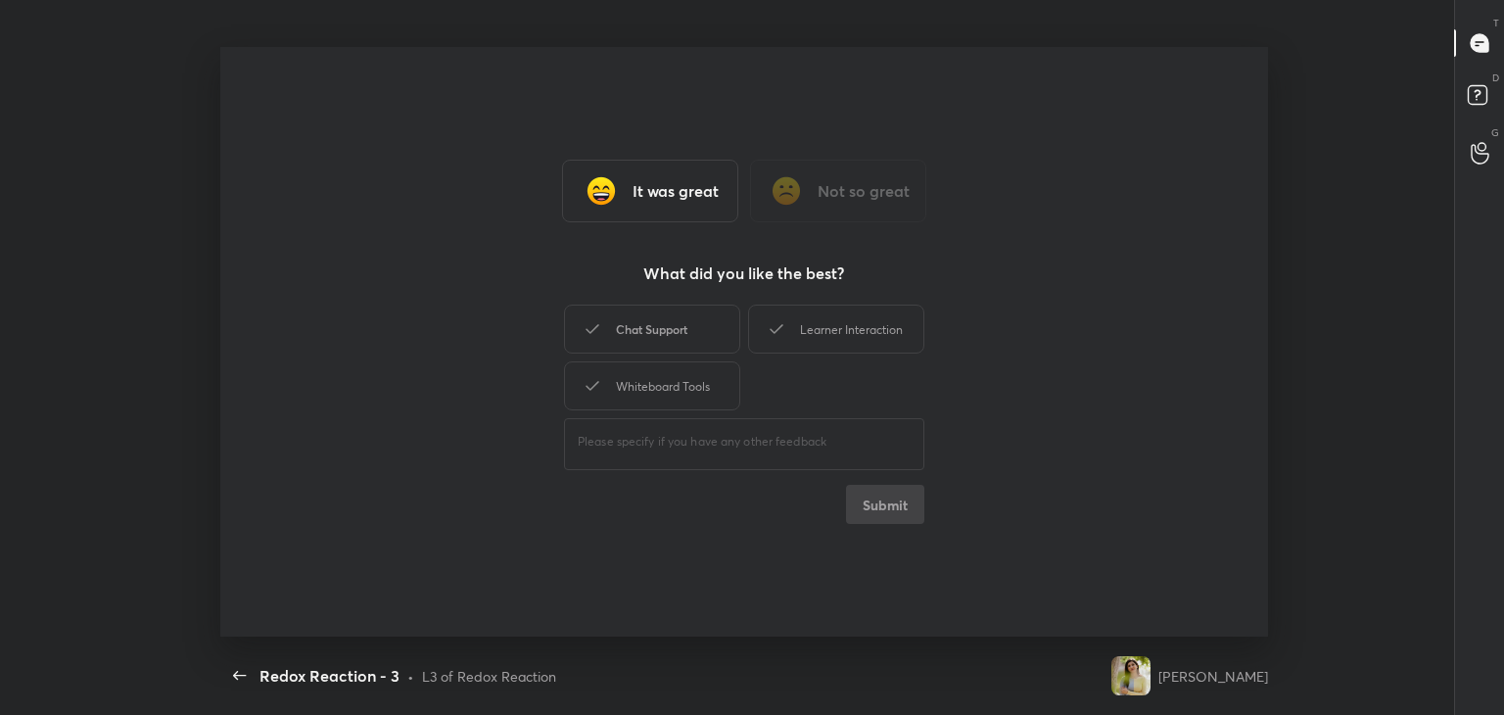
click at [670, 354] on div "Chat Support Learner Interaction Whiteboard Tools" at bounding box center [744, 358] width 360 height 114
click at [831, 334] on div "Learner Interaction" at bounding box center [836, 329] width 176 height 49
click at [691, 337] on div "Chat Support" at bounding box center [652, 329] width 176 height 49
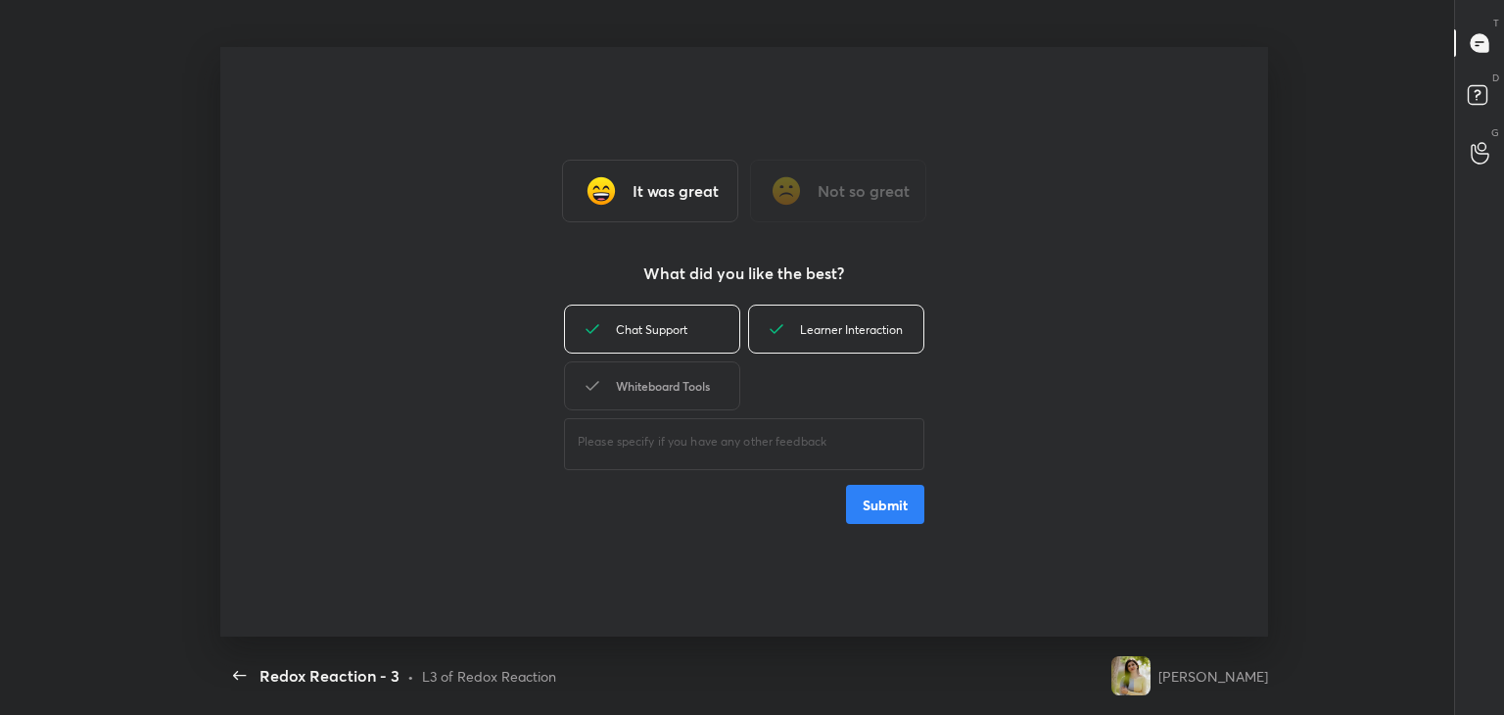
click at [707, 405] on div "Whiteboard Tools" at bounding box center [652, 385] width 176 height 49
click at [844, 504] on div "Chat Support Learner Interaction Whiteboard Tools ​ Submit" at bounding box center [744, 412] width 360 height 223
click at [882, 506] on button "Submit" at bounding box center [885, 504] width 78 height 39
